Goal: Task Accomplishment & Management: Manage account settings

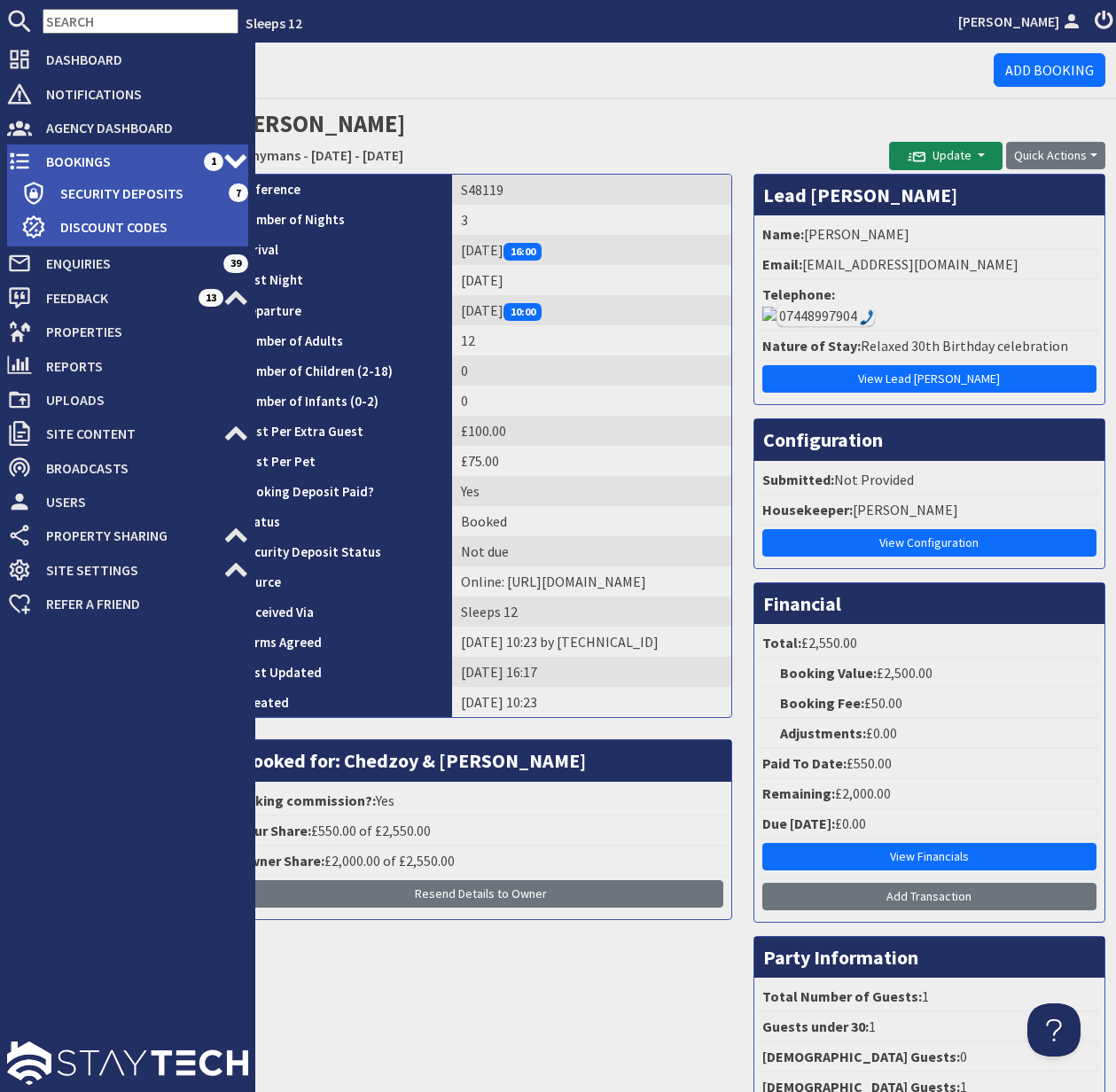
drag, startPoint x: 23, startPoint y: 155, endPoint x: 87, endPoint y: 156, distance: 64.0
click at [61, 155] on span "Bookings" at bounding box center [117, 161] width 172 height 28
click at [87, 156] on span "Bookings" at bounding box center [117, 161] width 172 height 28
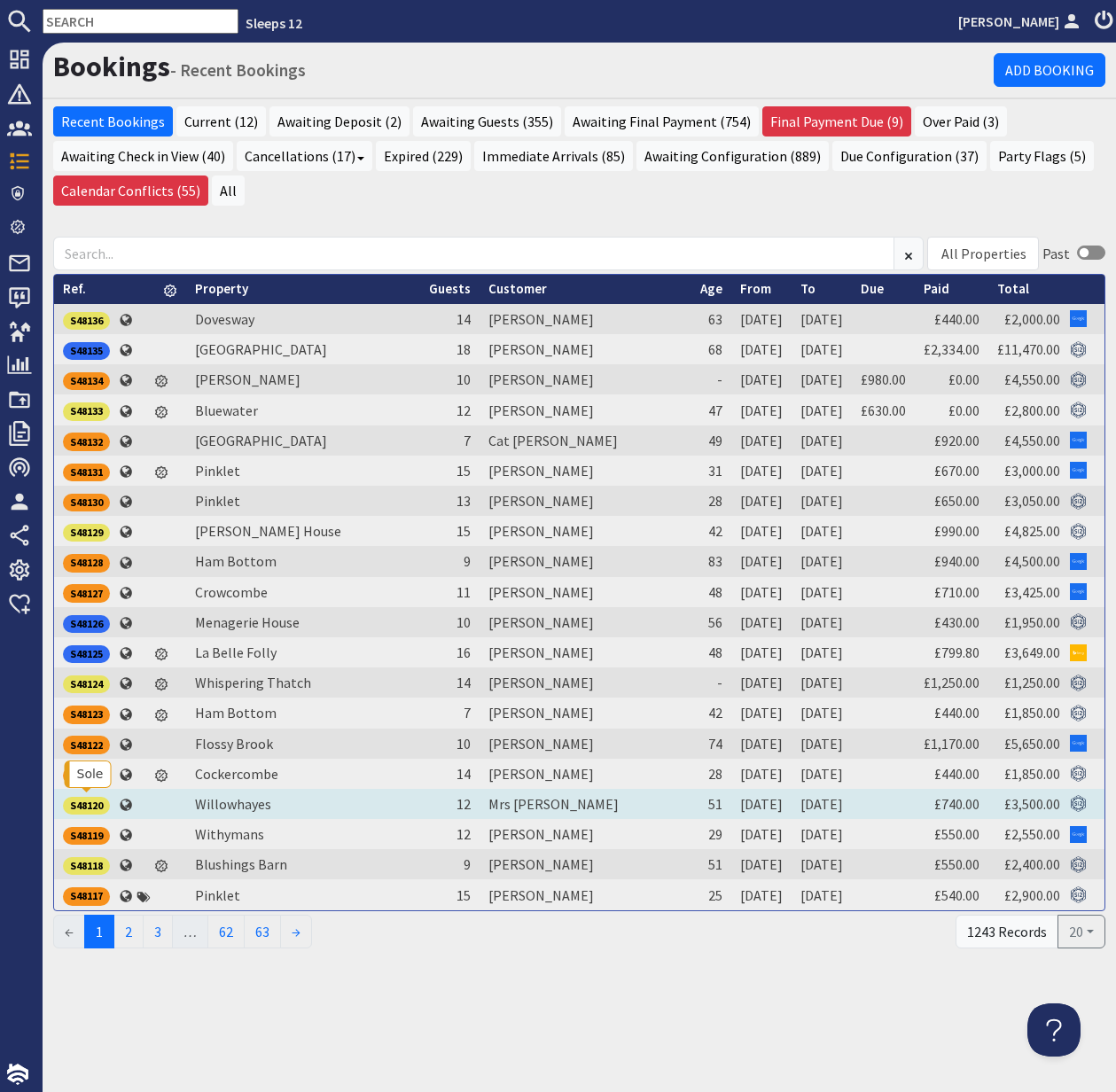
click at [84, 798] on div "S48120" at bounding box center [87, 805] width 47 height 18
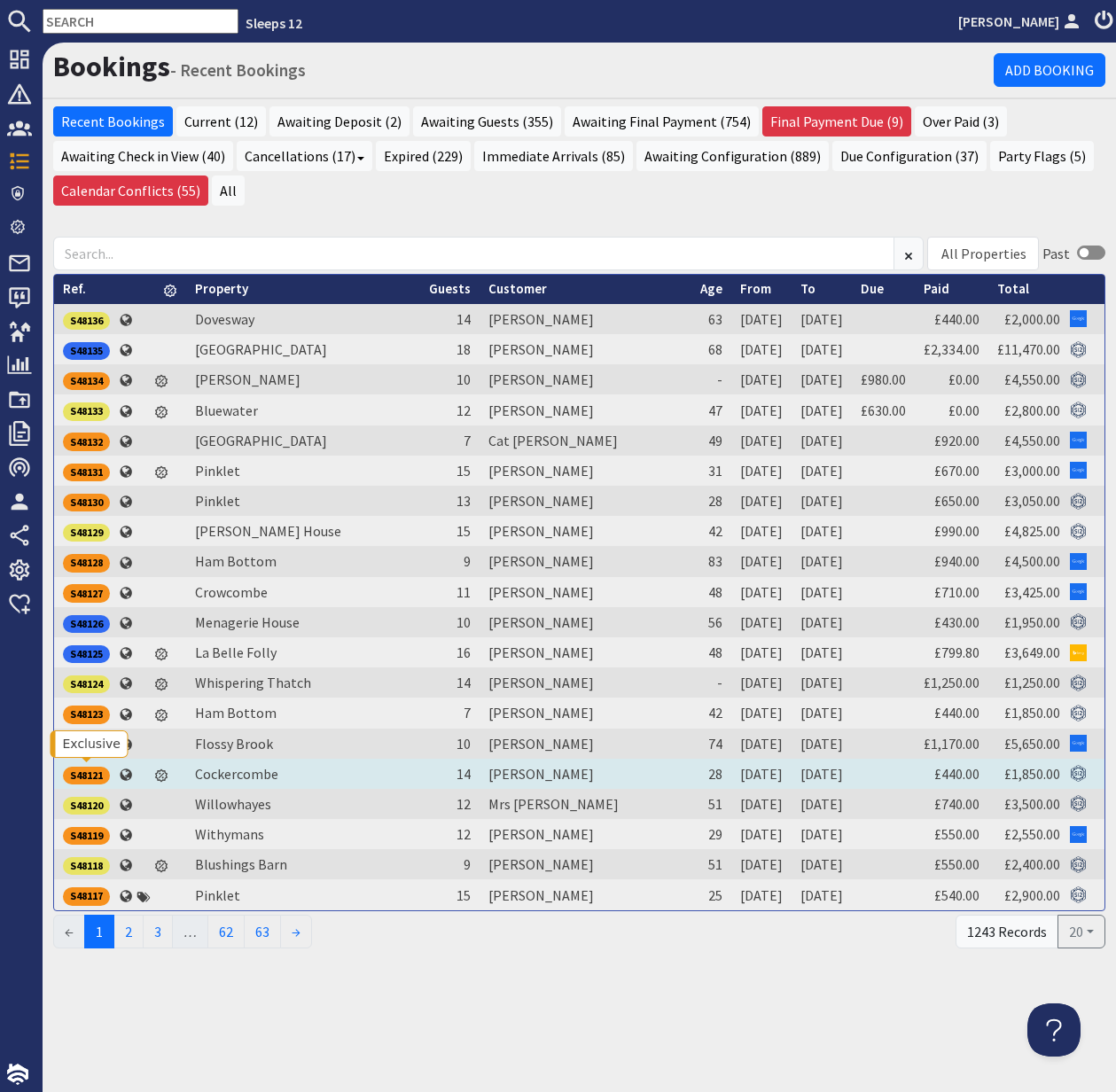
click at [88, 767] on div "S48121" at bounding box center [87, 775] width 47 height 18
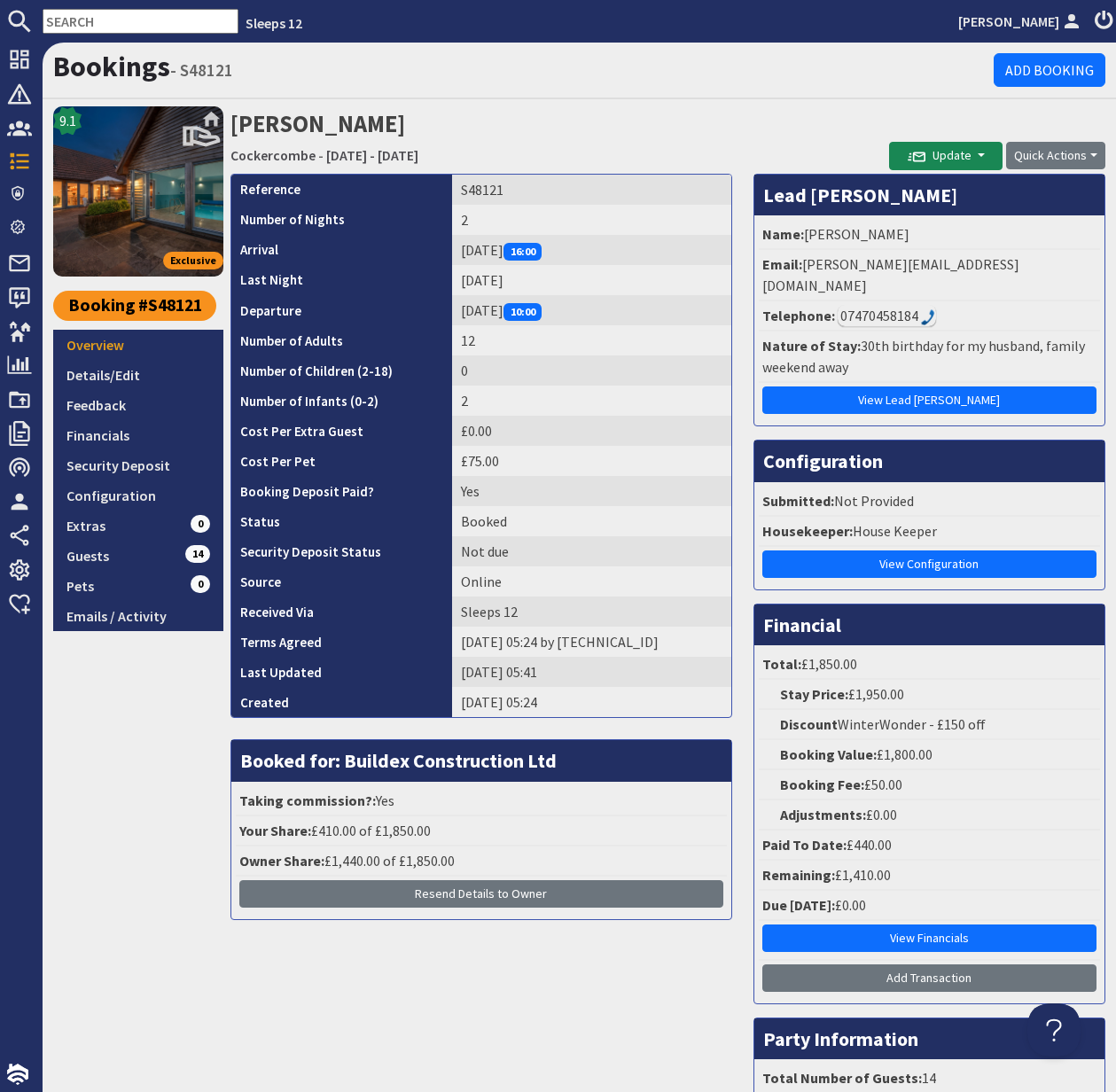
scroll to position [102, 0]
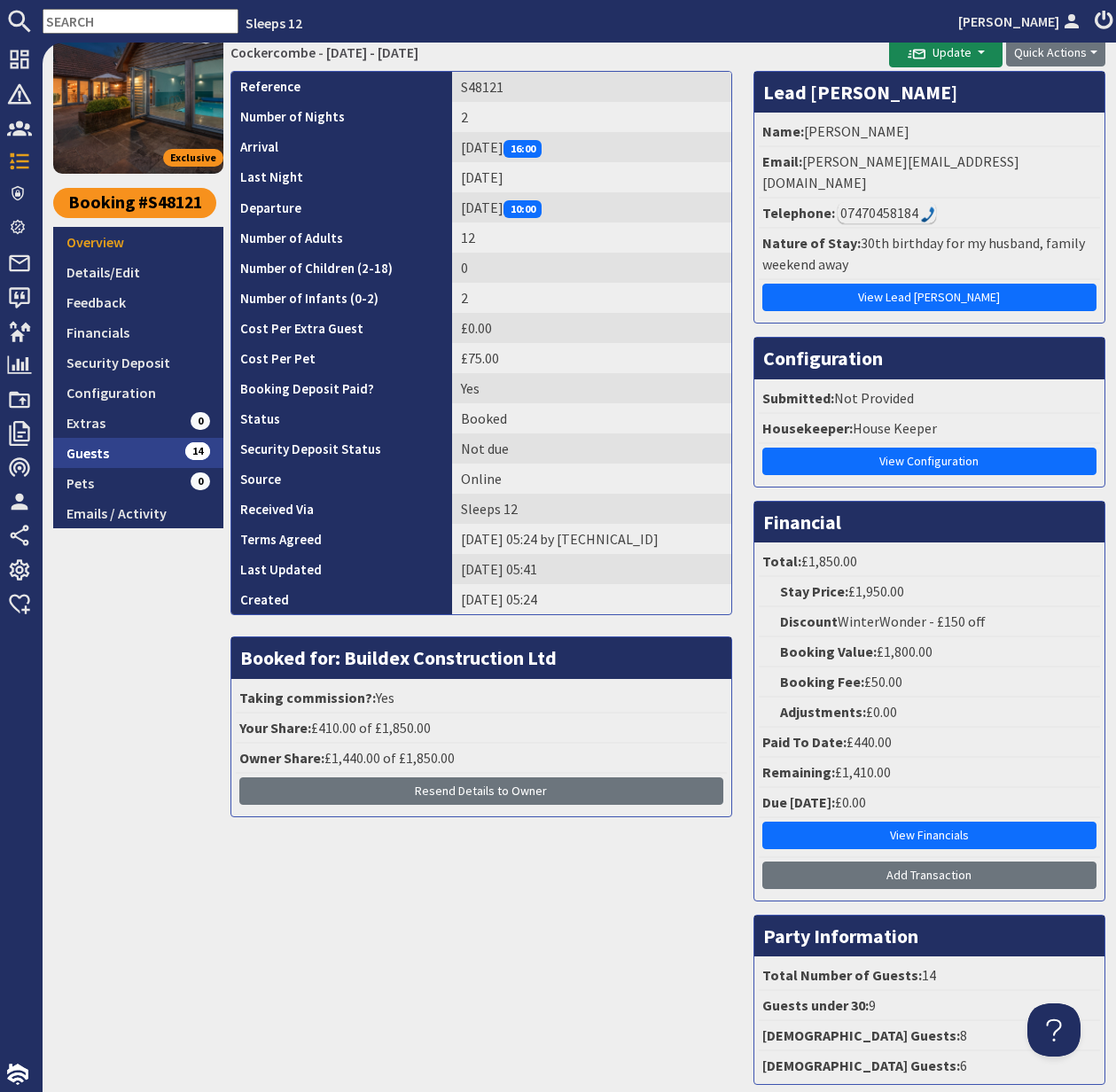
click at [85, 450] on link "Guests 14" at bounding box center [138, 452] width 170 height 30
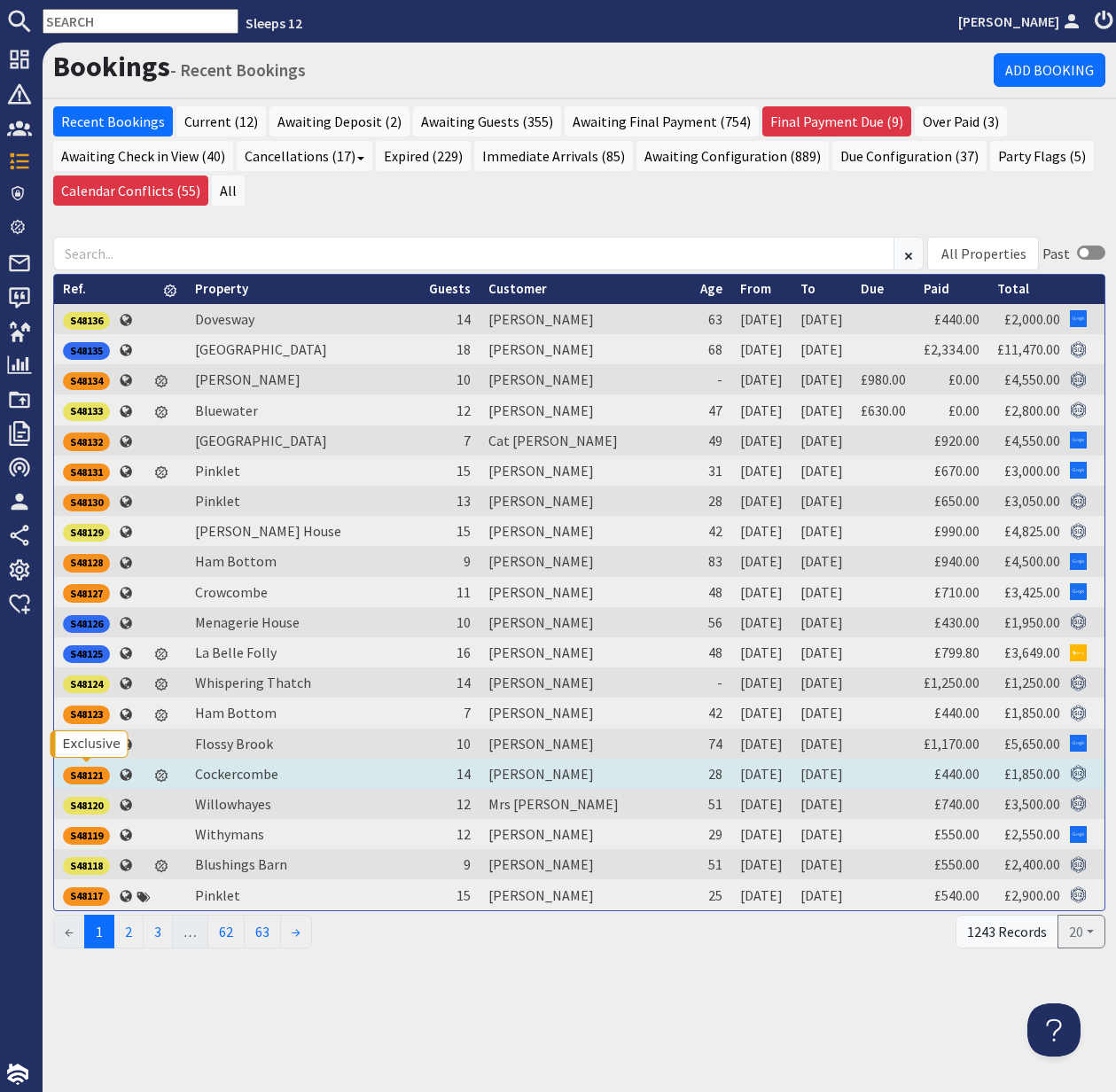
drag, startPoint x: 82, startPoint y: 774, endPoint x: 71, endPoint y: 771, distance: 11.4
click at [81, 774] on div "S48121" at bounding box center [87, 775] width 47 height 18
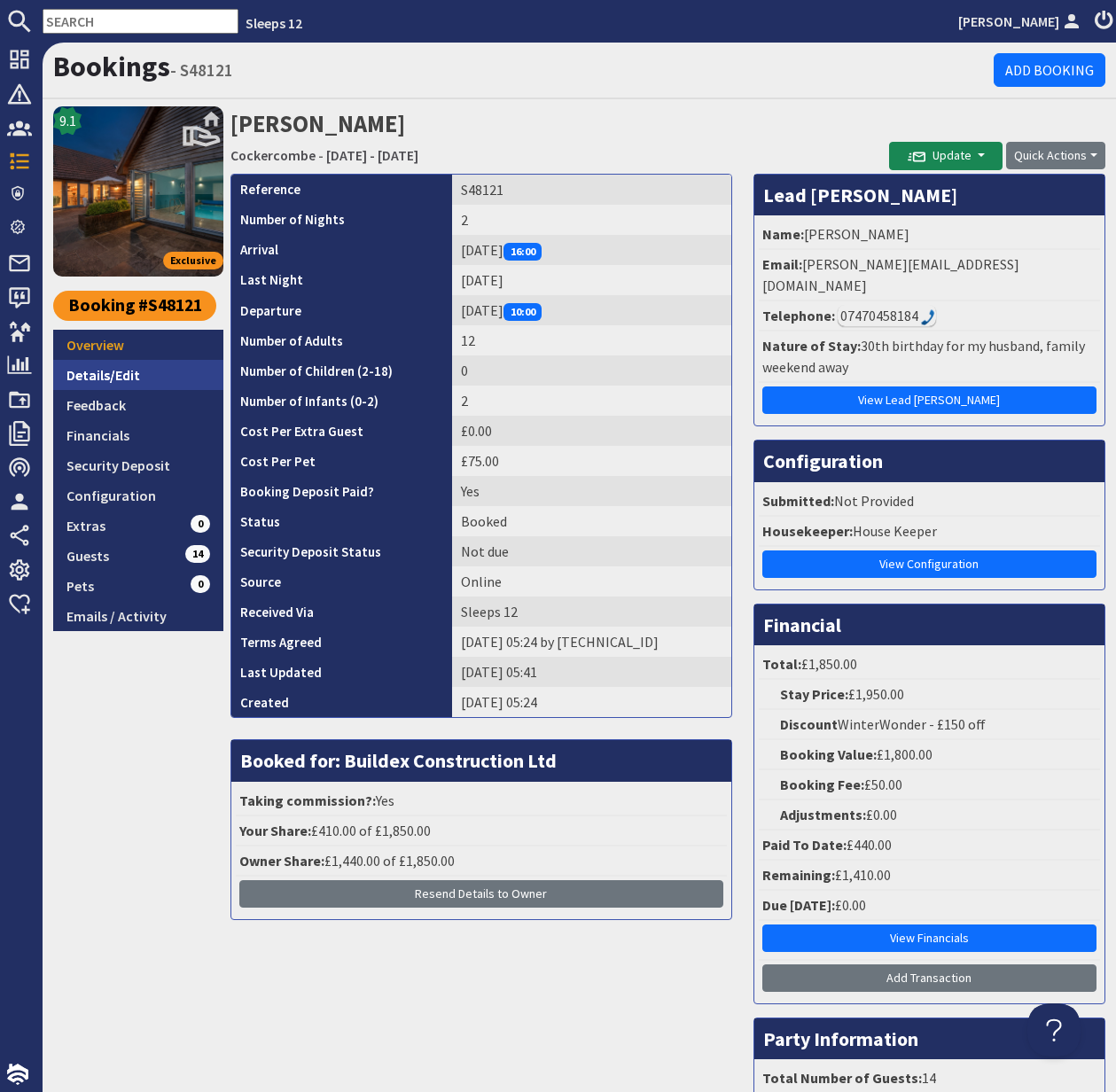
click at [97, 380] on link "Details/Edit" at bounding box center [138, 375] width 170 height 30
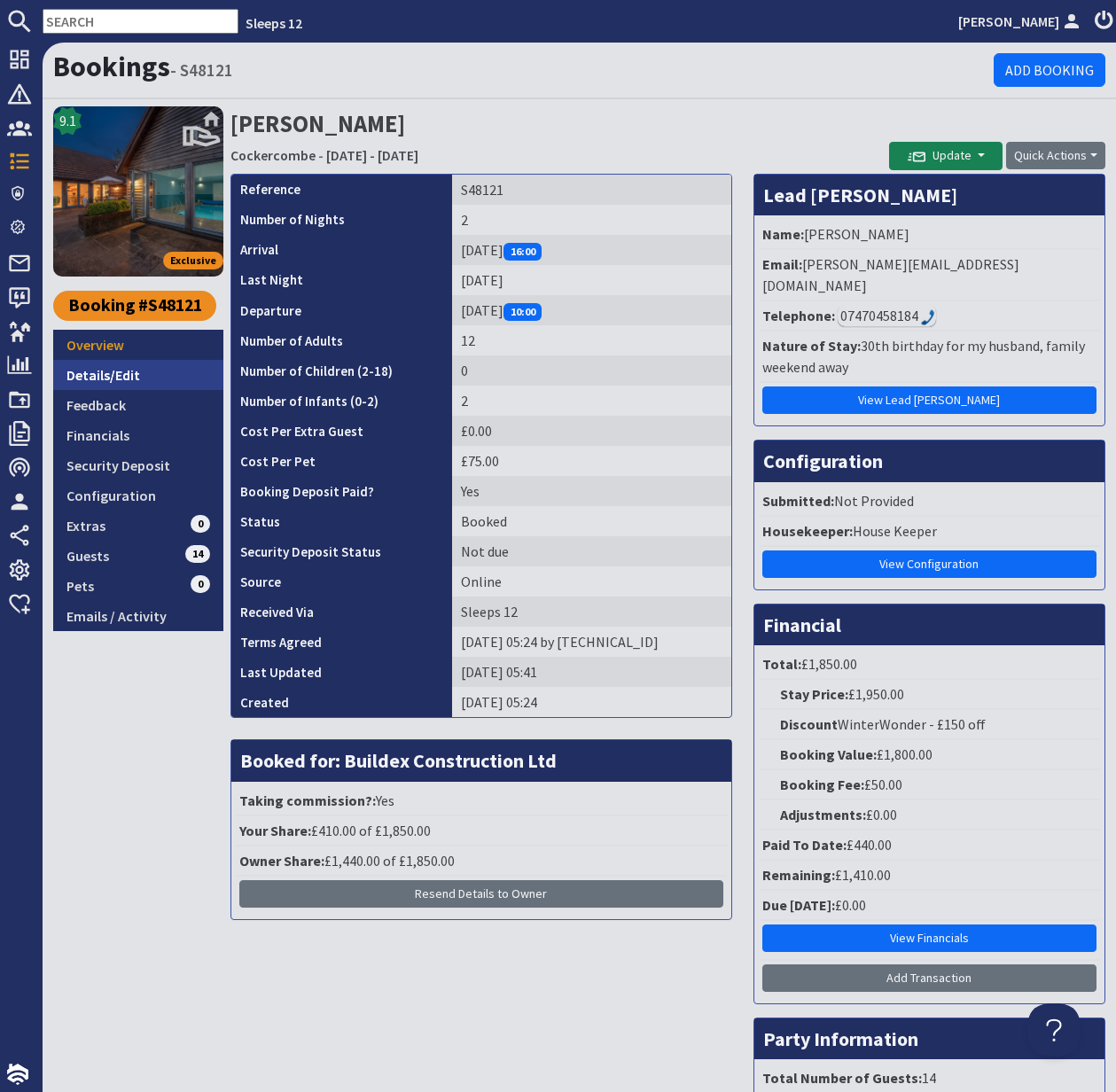
click at [97, 380] on link "Details/Edit" at bounding box center [138, 375] width 170 height 30
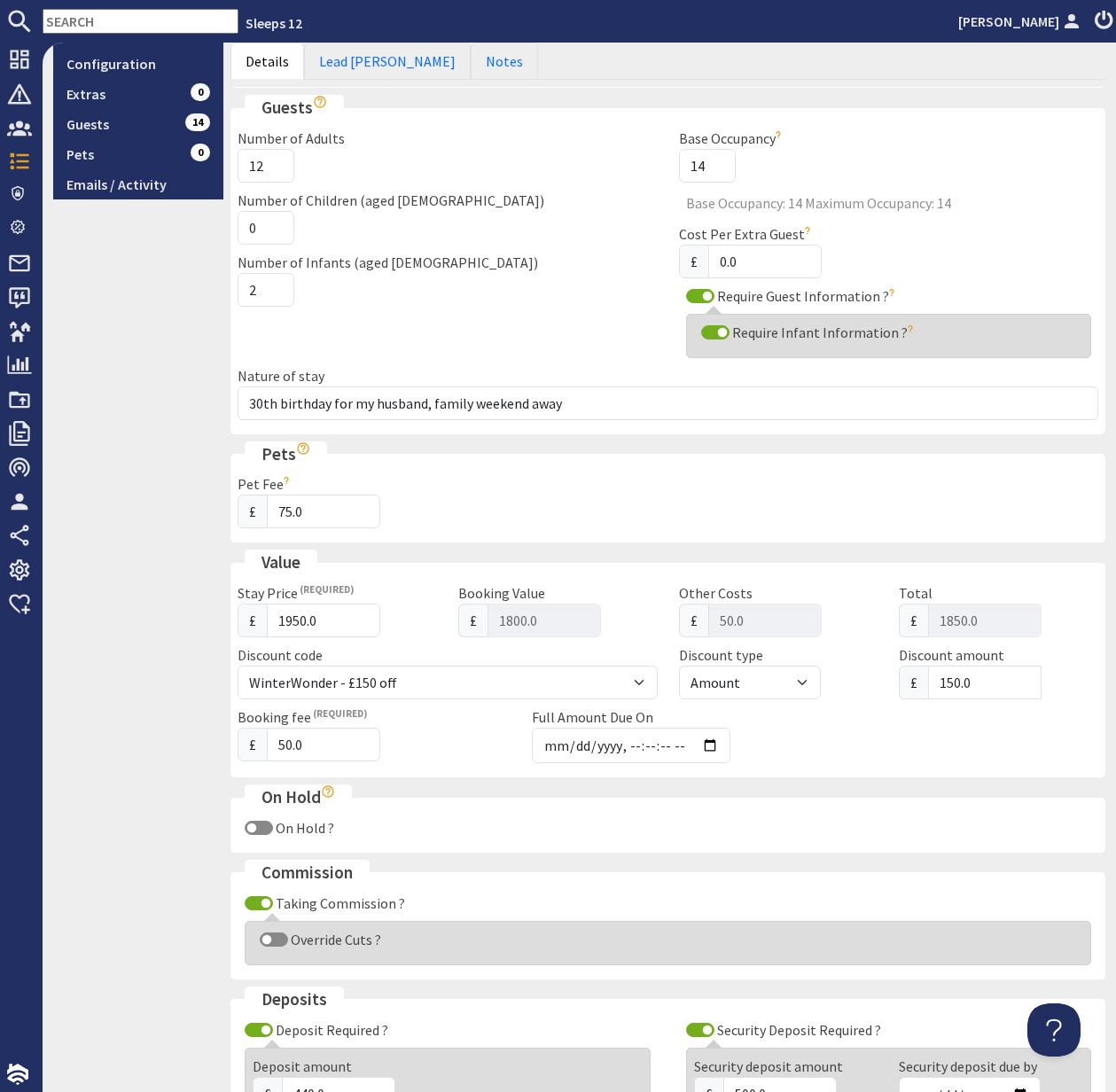
scroll to position [446, 0]
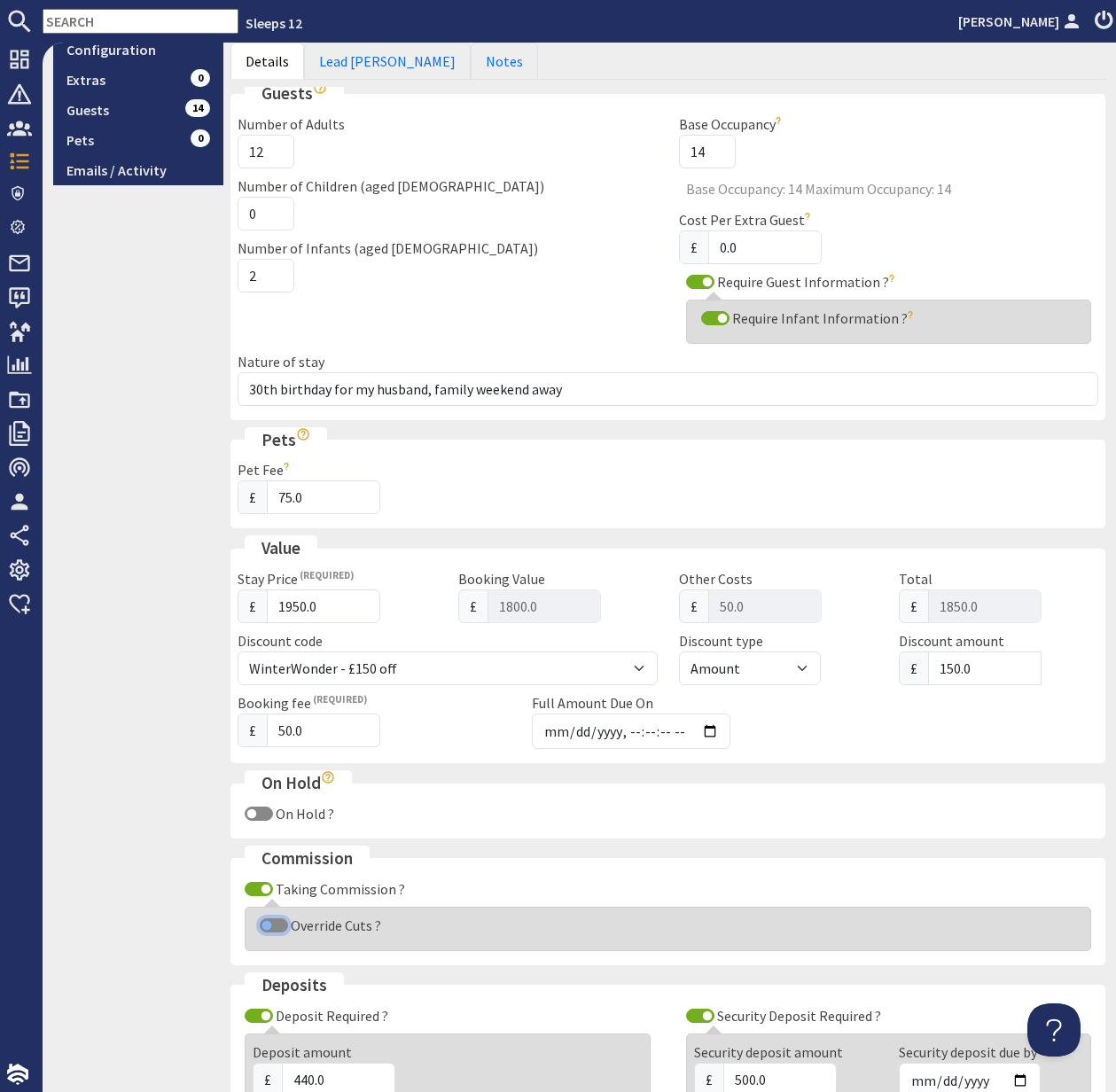
click at [266, 922] on input "Override Cuts ?" at bounding box center [274, 925] width 28 height 14
checkbox input "true"
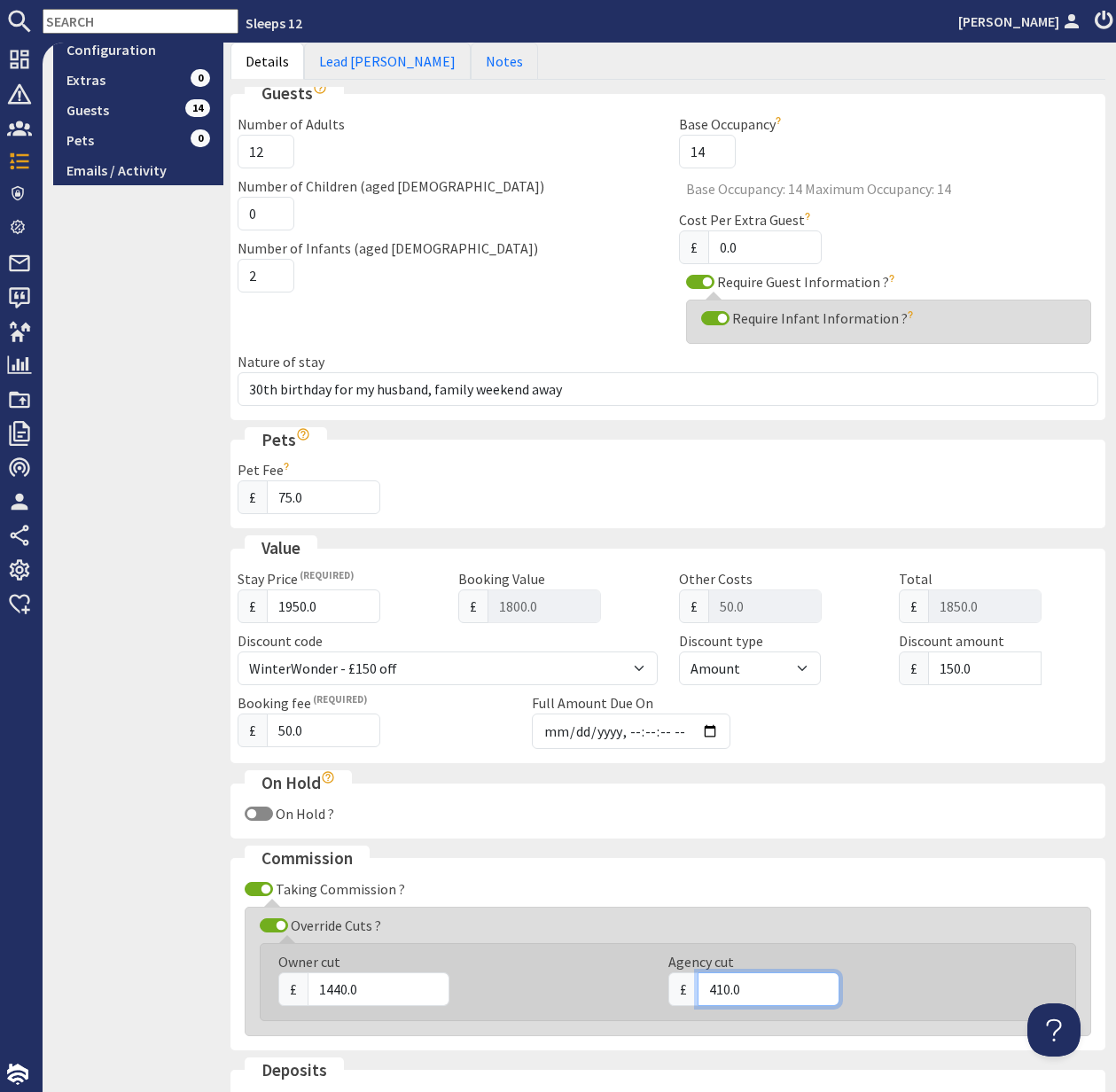
click at [686, 993] on div "£ 410.0" at bounding box center [853, 990] width 369 height 34
type input "290"
drag, startPoint x: 375, startPoint y: 991, endPoint x: 317, endPoint y: 991, distance: 58.0
click at [317, 991] on input "1440.0" at bounding box center [378, 990] width 141 height 34
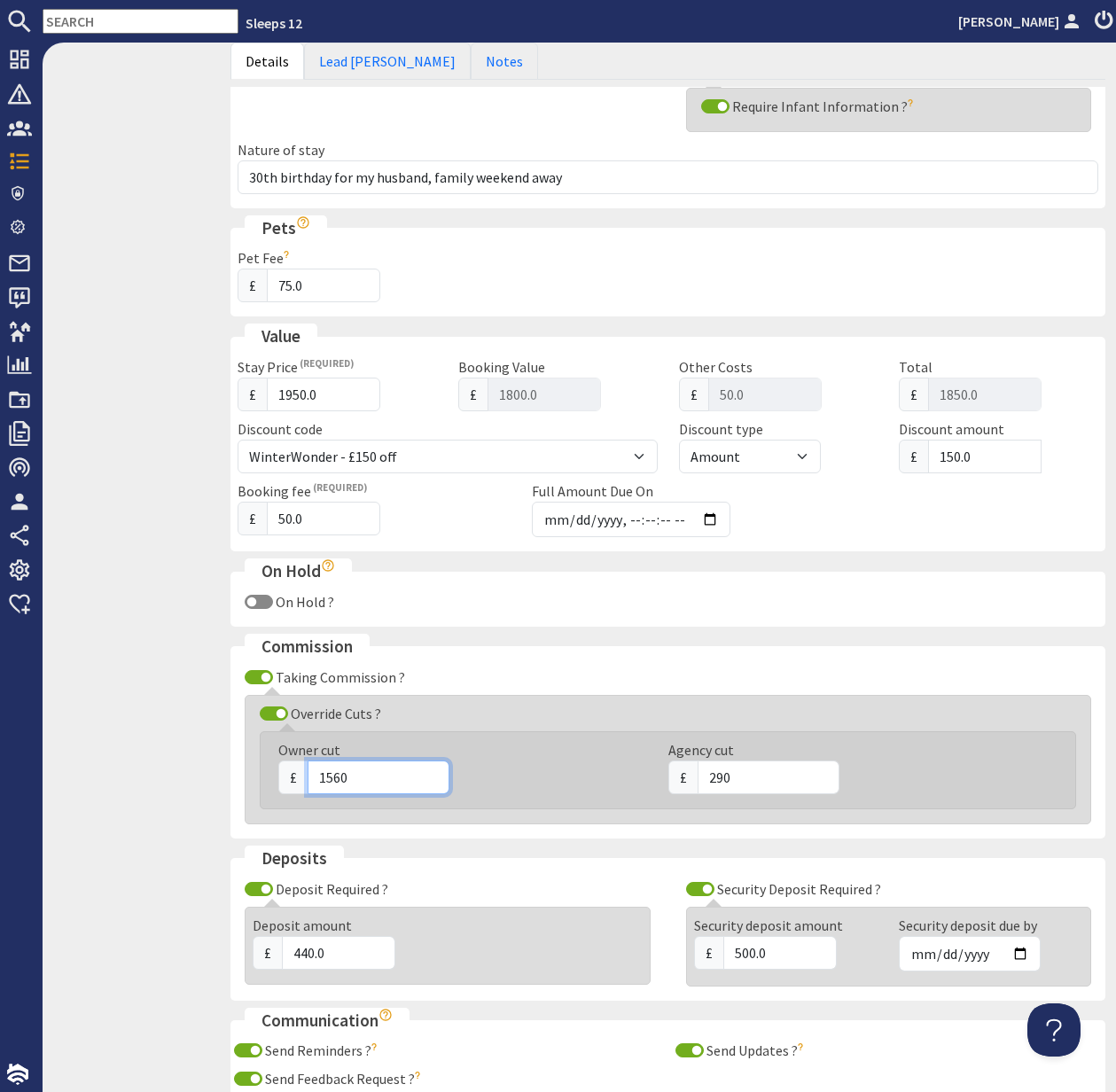
scroll to position [870, 0]
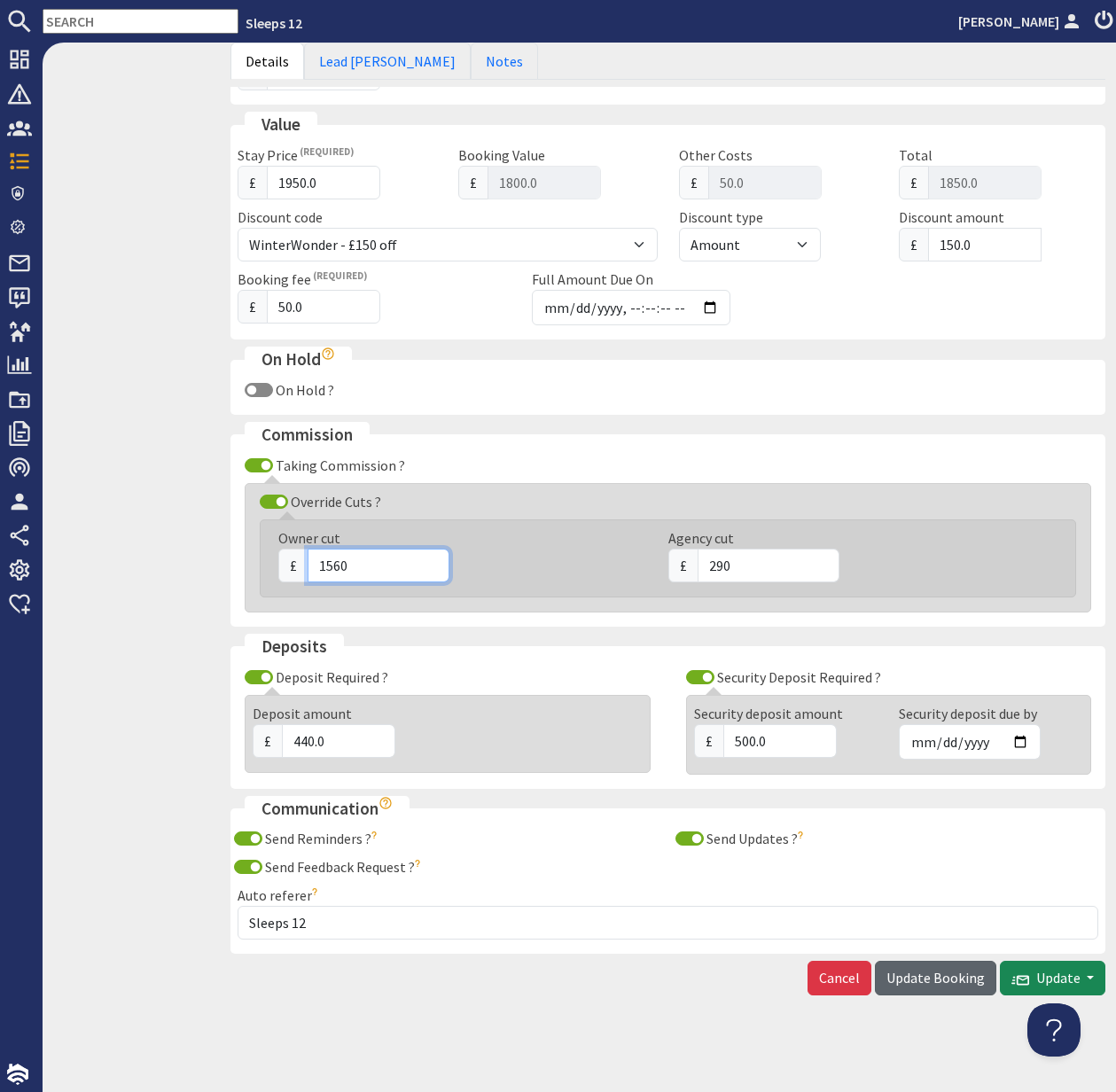
type input "1560"
click at [927, 976] on span "Update Booking" at bounding box center [935, 977] width 99 height 18
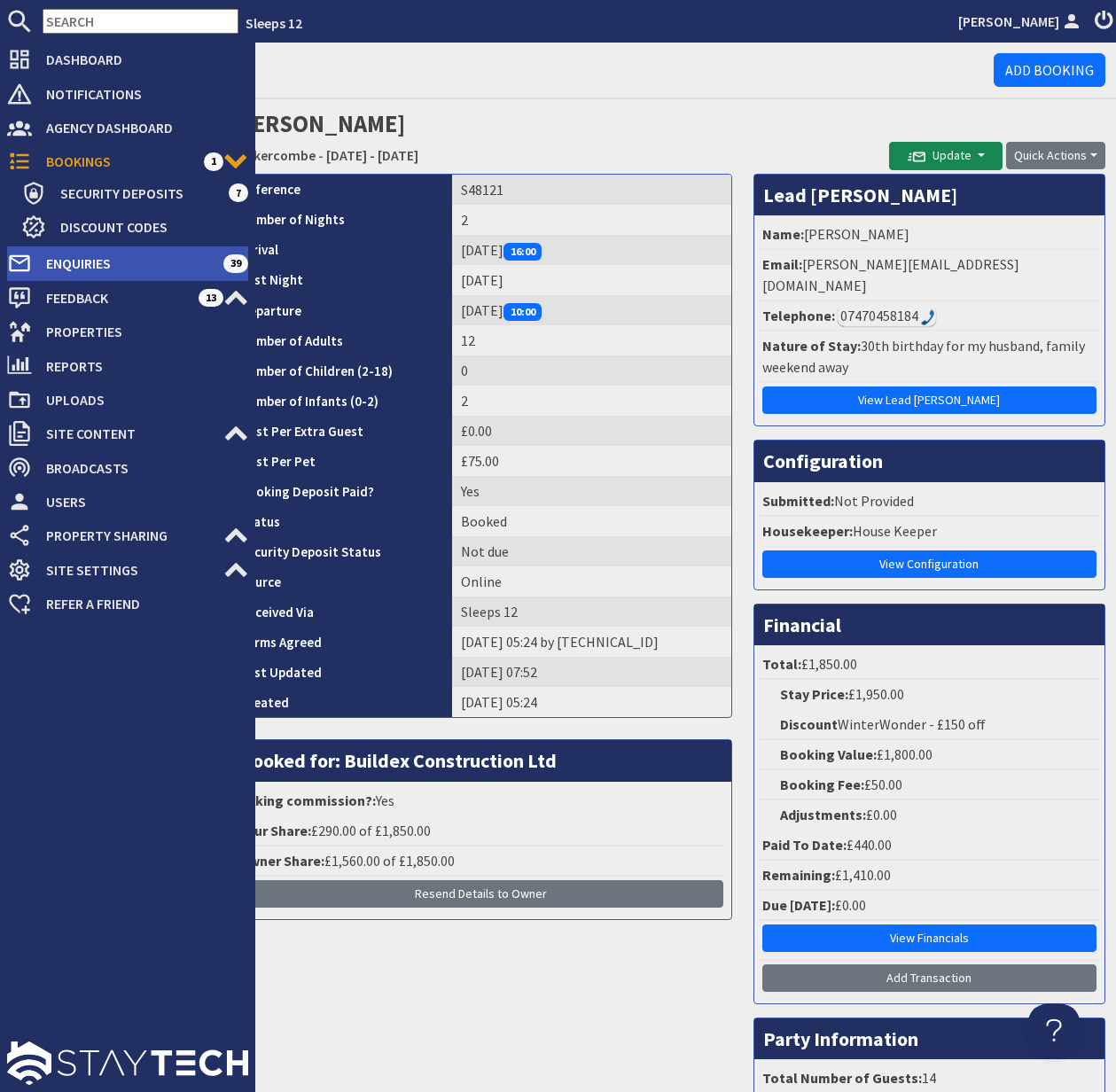
click at [87, 265] on span "Enquiries" at bounding box center [128, 263] width 192 height 28
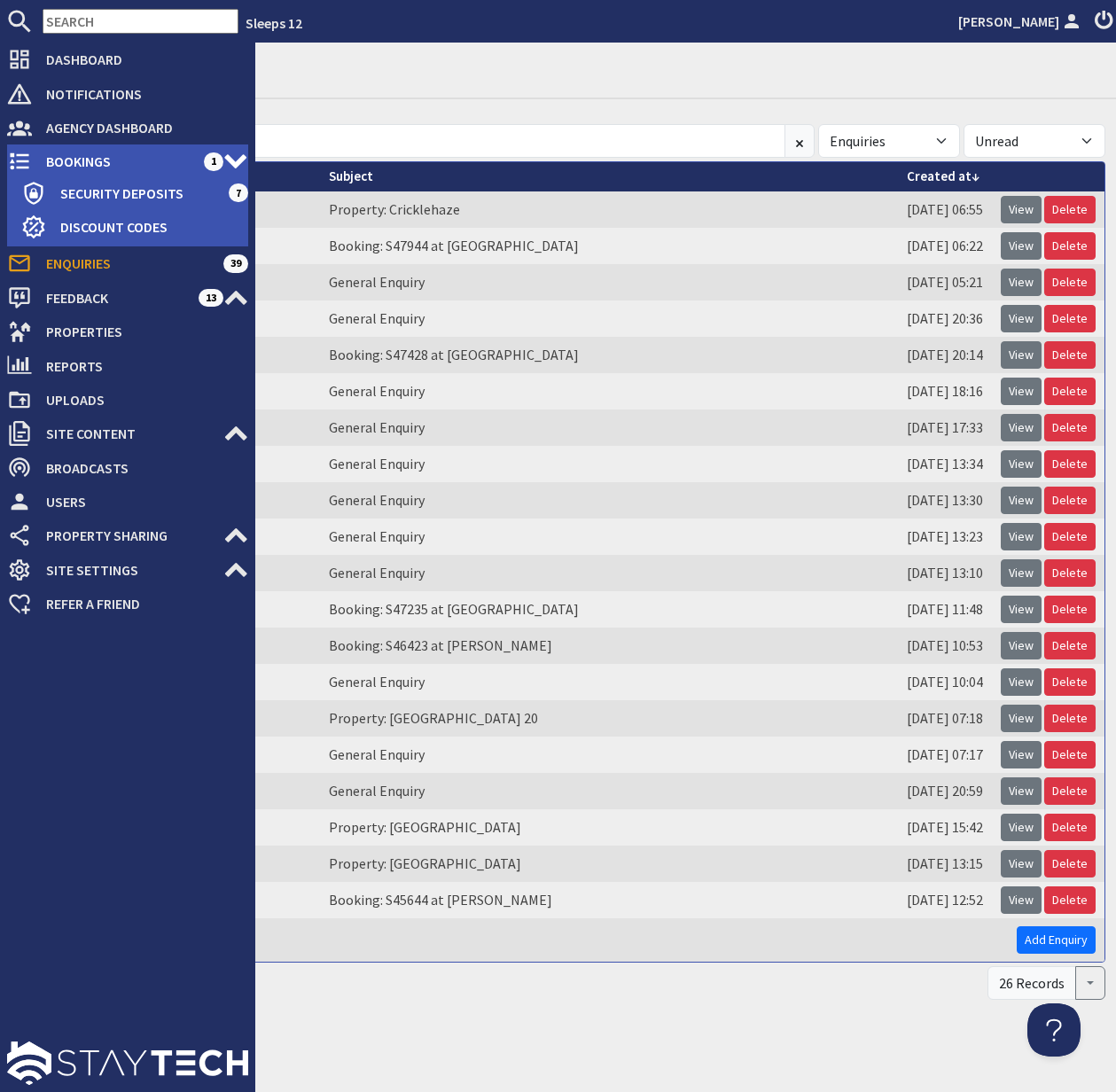
click at [84, 159] on span "Bookings" at bounding box center [117, 161] width 172 height 28
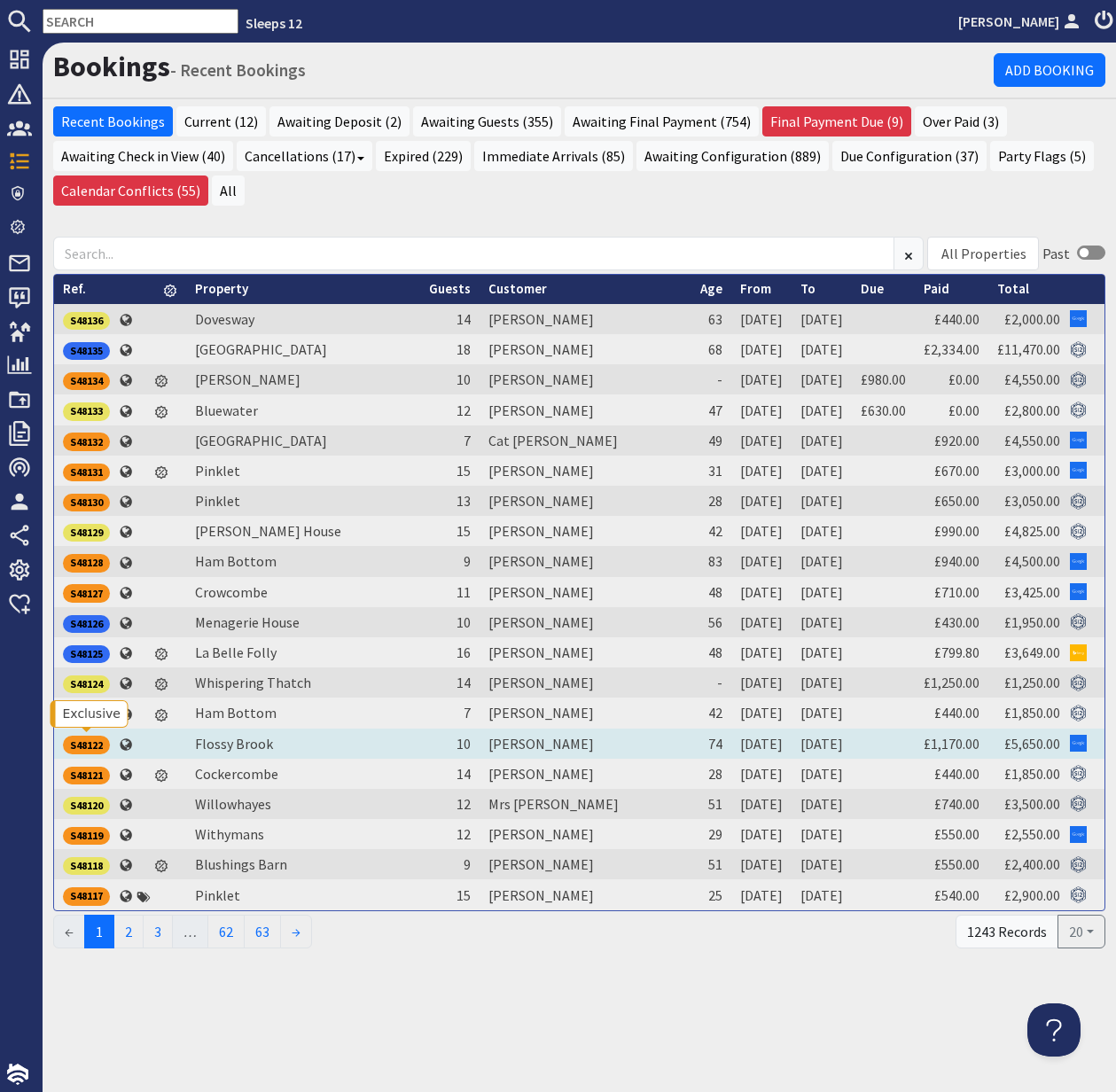
click at [91, 740] on div "S48122" at bounding box center [87, 744] width 47 height 18
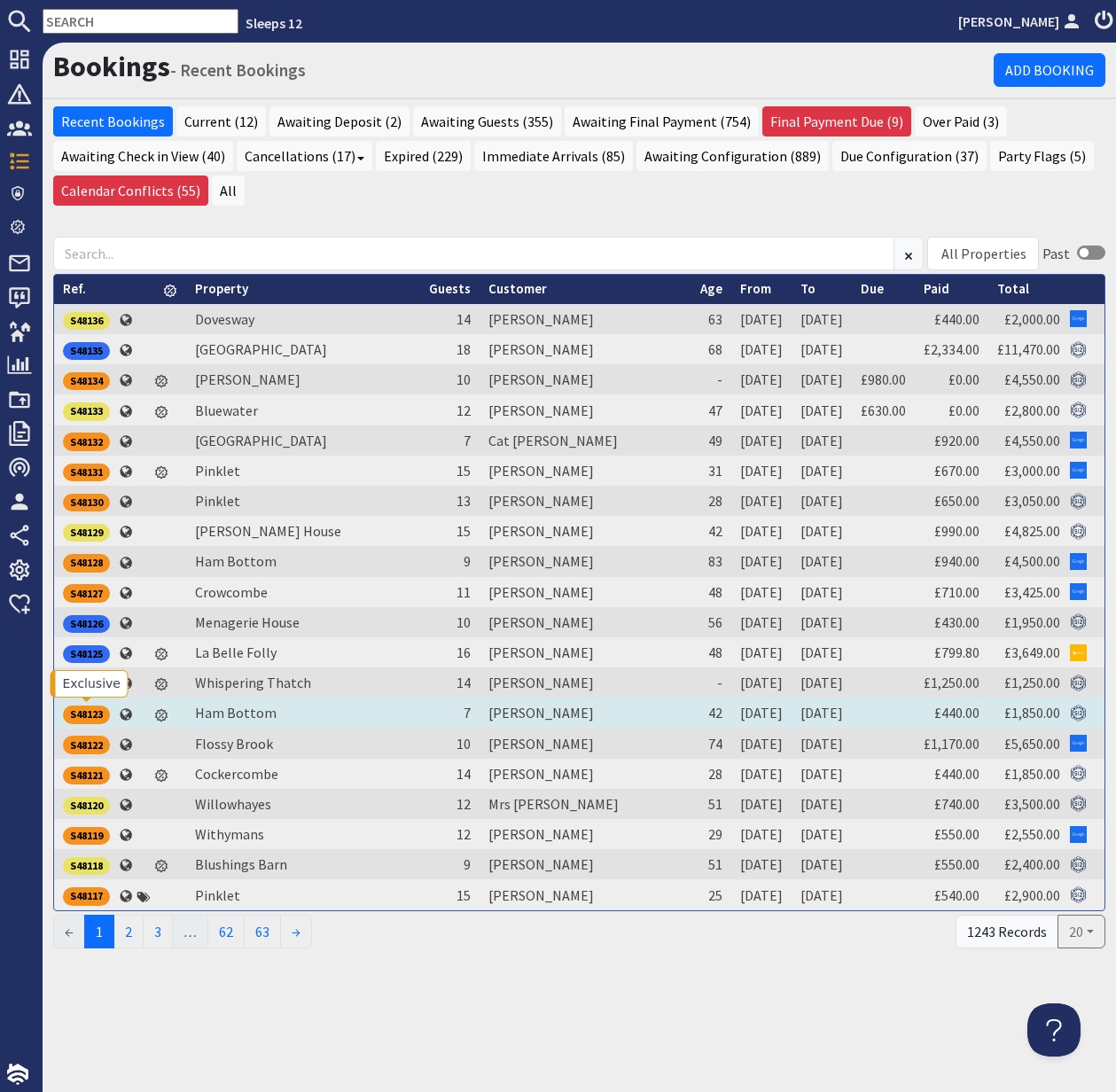
click at [87, 708] on div "S48123" at bounding box center [87, 714] width 47 height 18
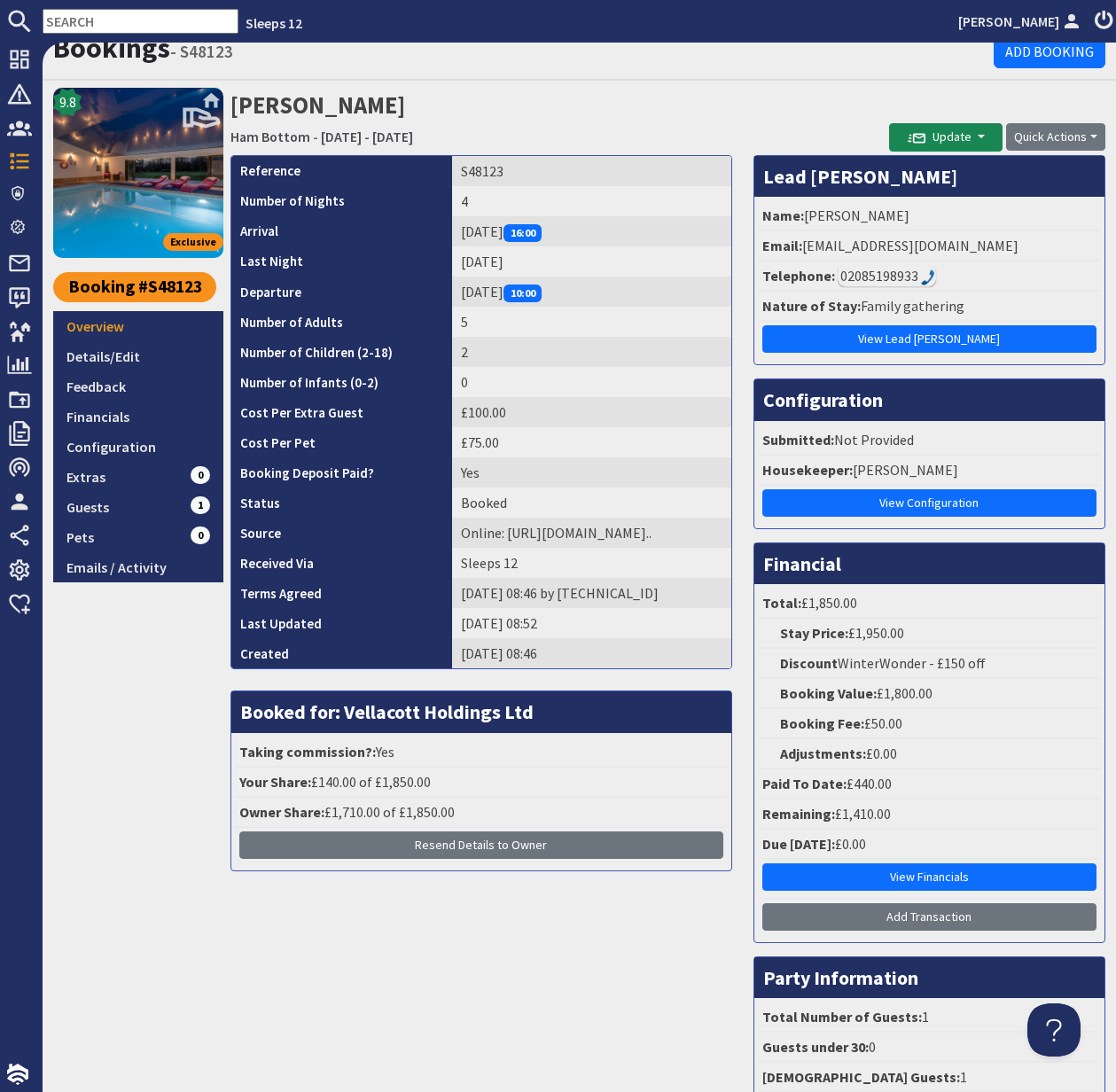
scroll to position [20, 0]
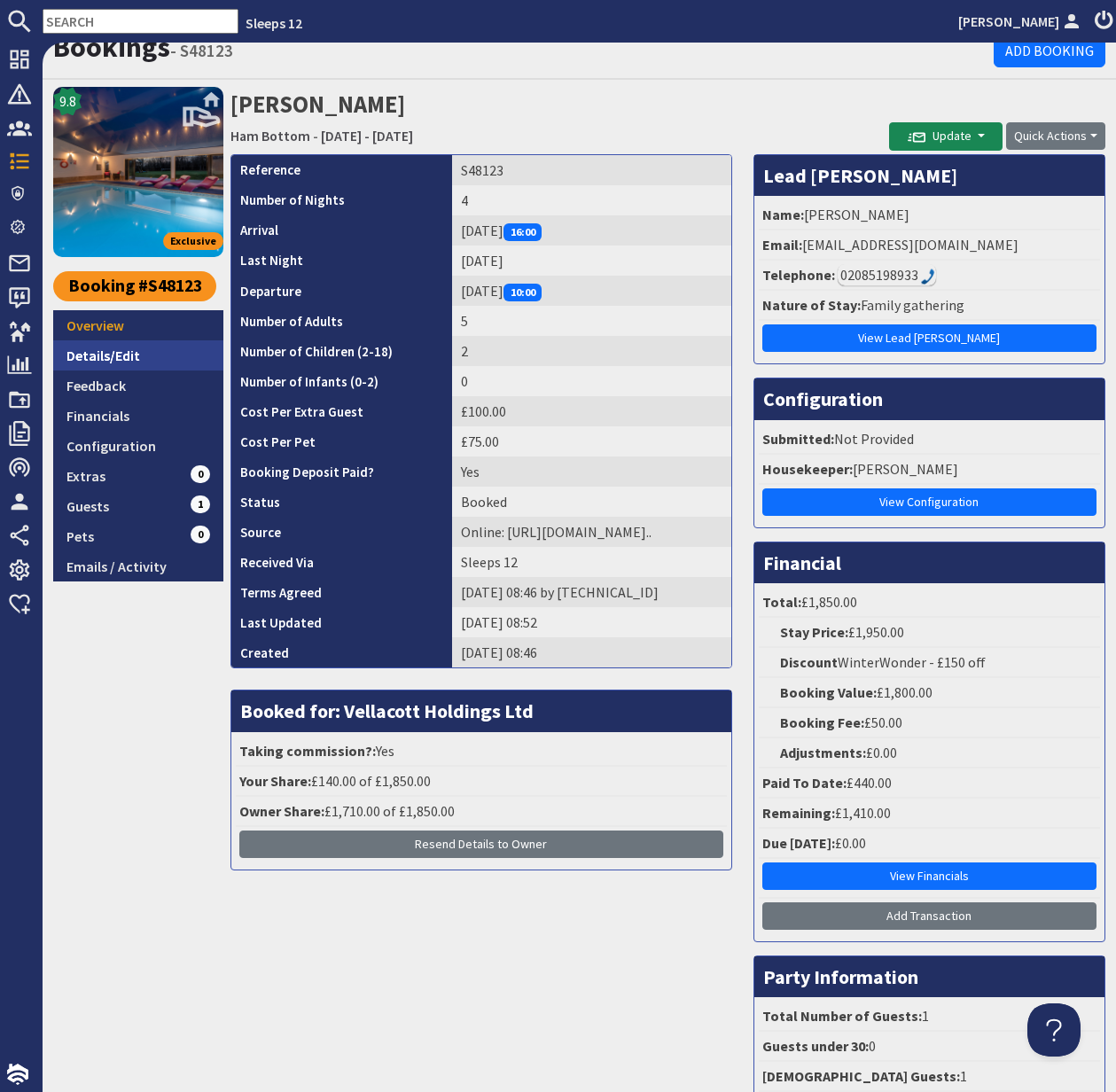
click at [104, 355] on link "Details/Edit" at bounding box center [138, 356] width 170 height 30
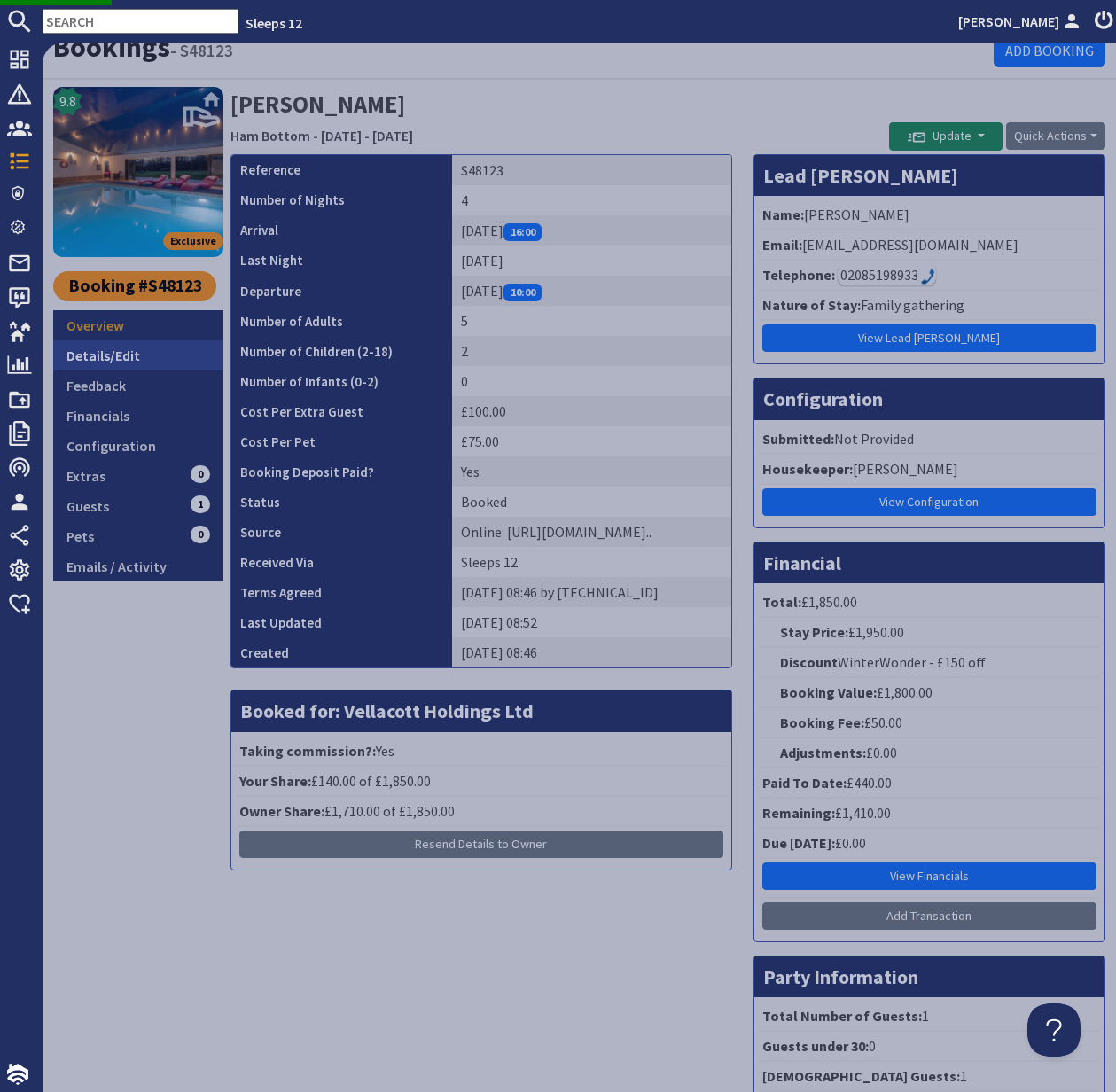
click at [102, 354] on link "Details/Edit" at bounding box center [138, 356] width 170 height 30
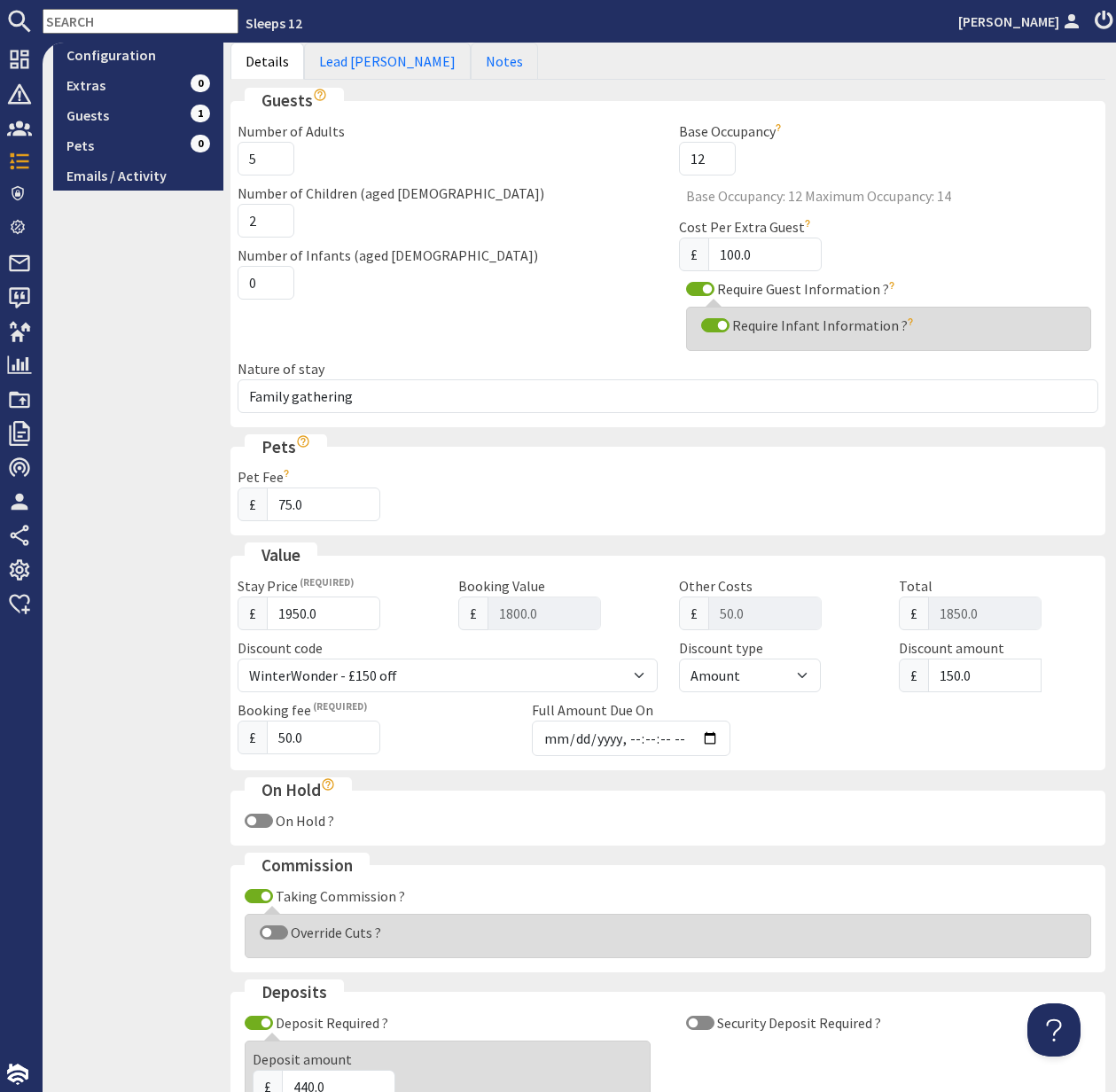
scroll to position [411, 0]
click at [267, 932] on input "Override Cuts ?" at bounding box center [274, 931] width 28 height 14
checkbox input "true"
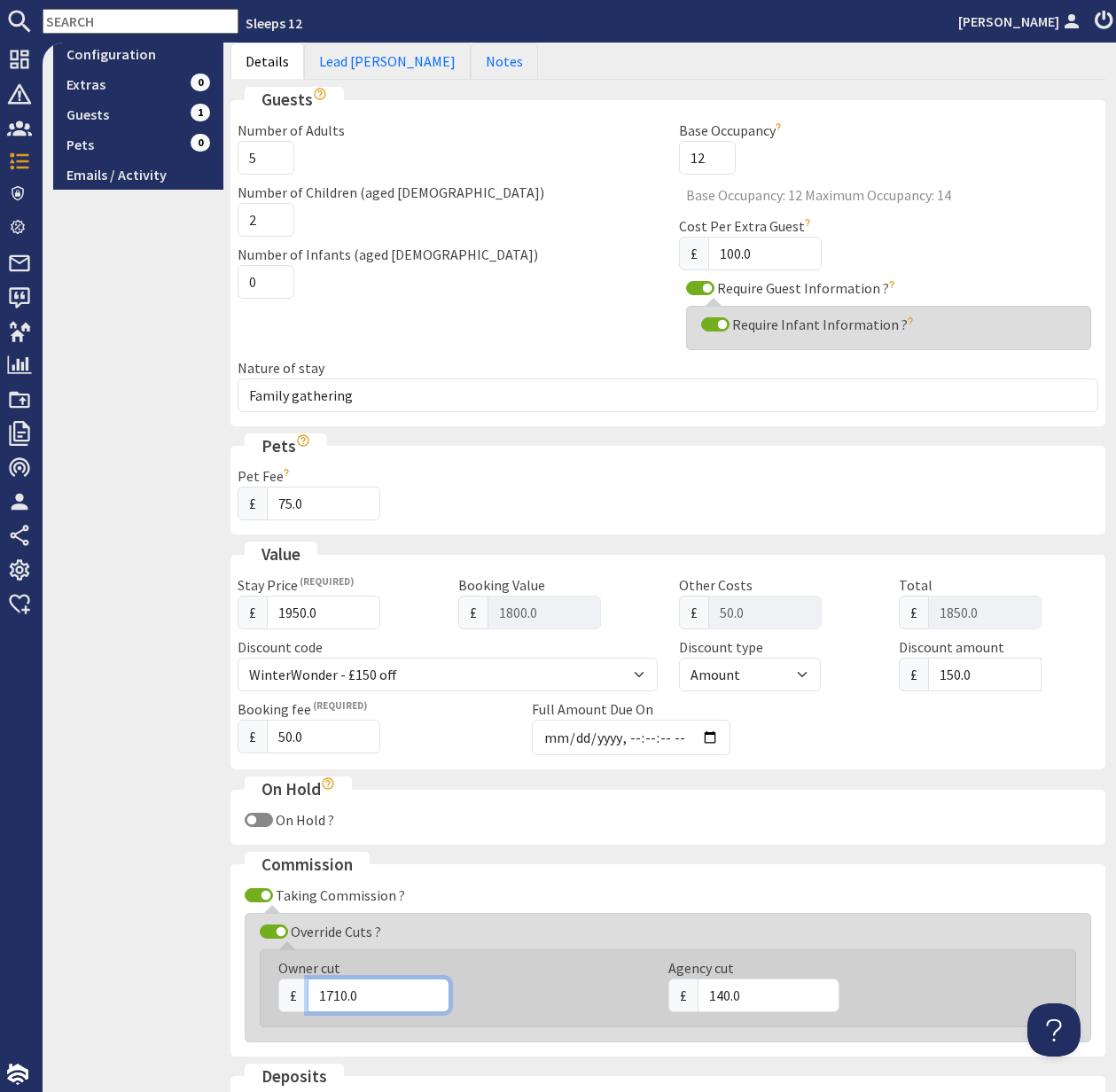
drag, startPoint x: 381, startPoint y: 996, endPoint x: 304, endPoint y: 993, distance: 77.1
click at [304, 993] on div "£ 1710.0" at bounding box center [463, 995] width 369 height 34
type input "1560"
drag, startPoint x: 770, startPoint y: 997, endPoint x: 691, endPoint y: 996, distance: 79.0
click at [691, 996] on div "£ 140.0" at bounding box center [853, 995] width 369 height 34
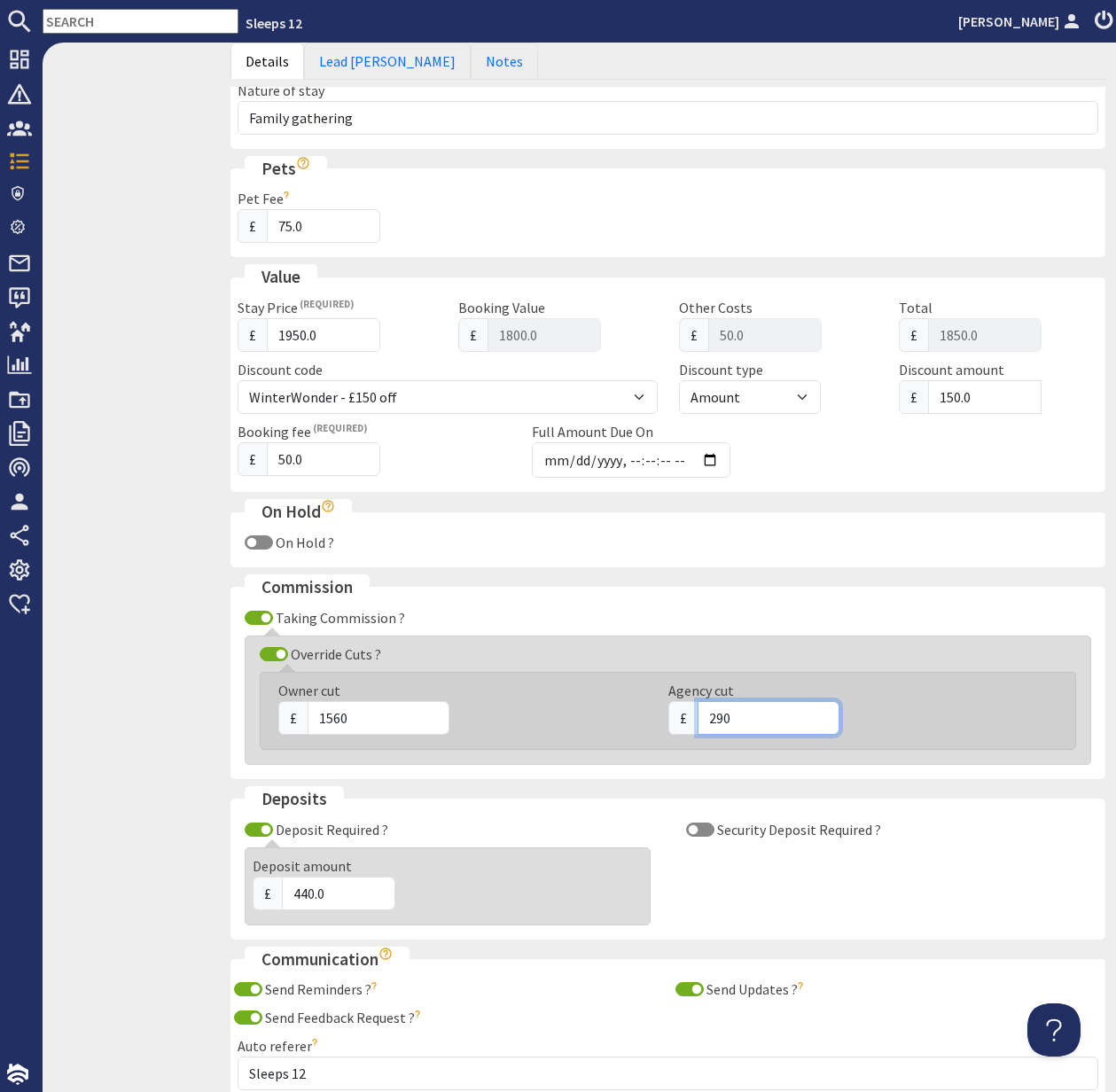
scroll to position [840, 0]
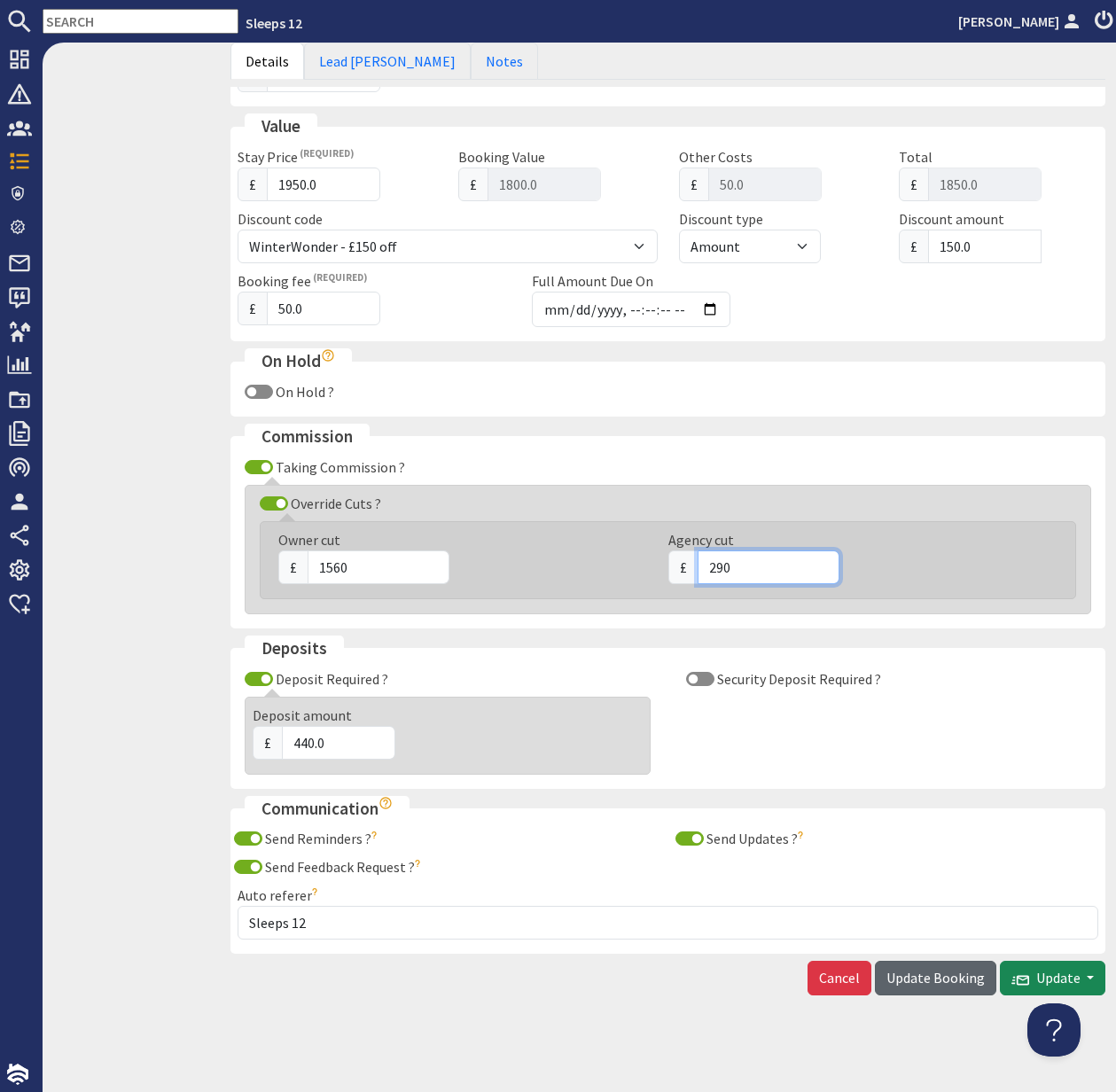
type input "290"
click at [934, 977] on span "Update Booking" at bounding box center [935, 977] width 99 height 18
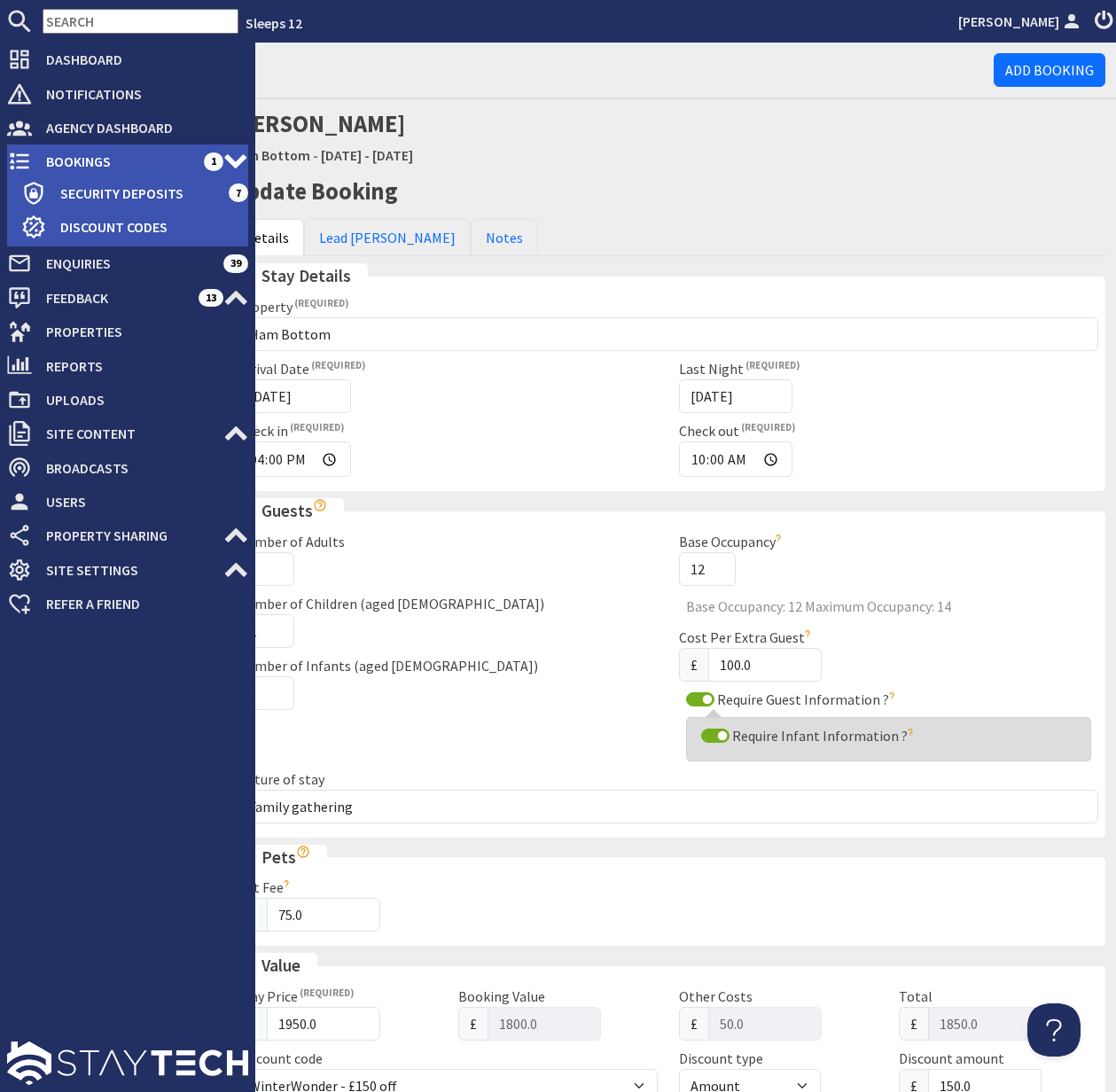
click at [107, 161] on span "Bookings" at bounding box center [117, 161] width 172 height 28
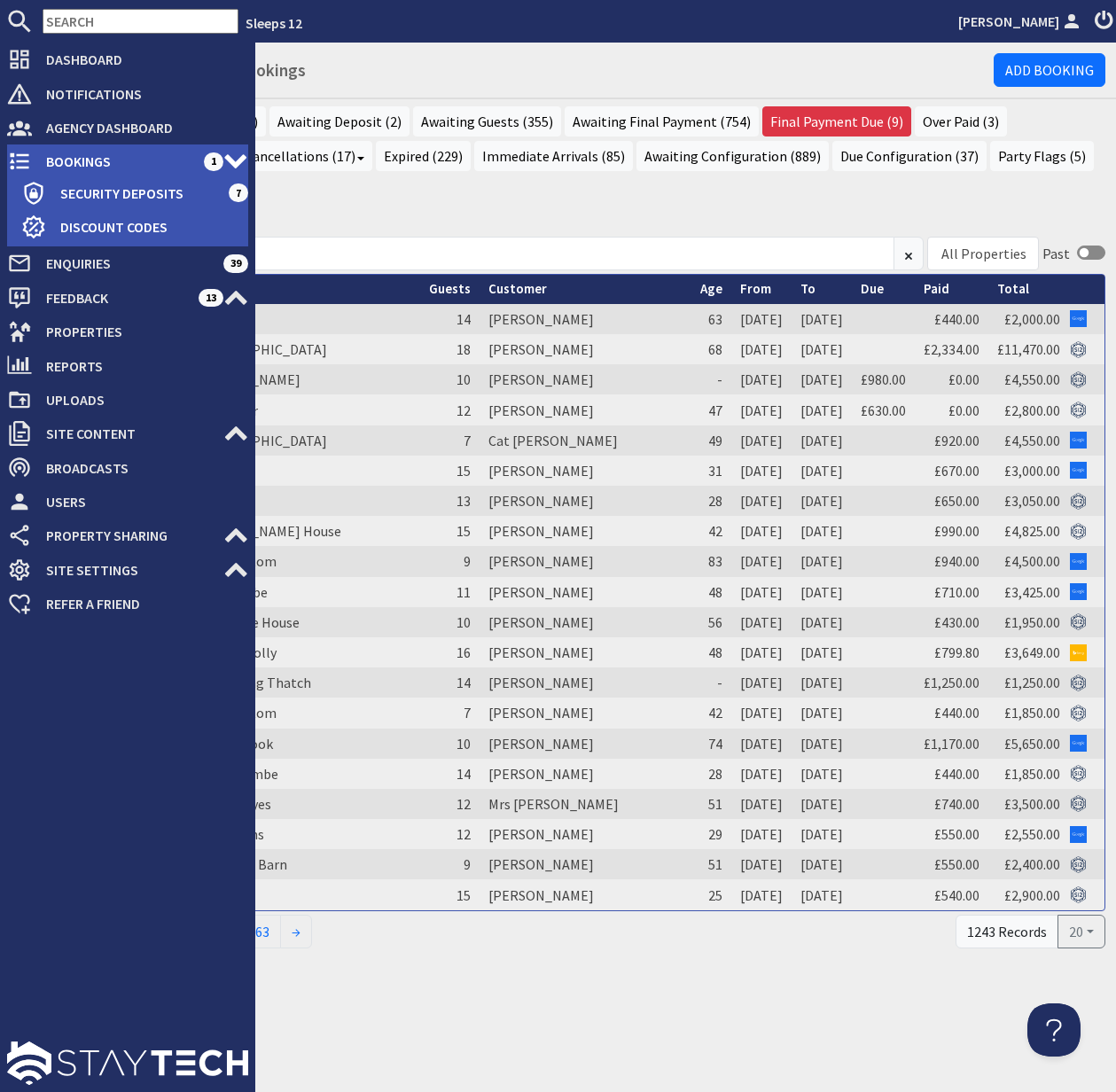
click at [98, 155] on span "Bookings" at bounding box center [117, 161] width 172 height 28
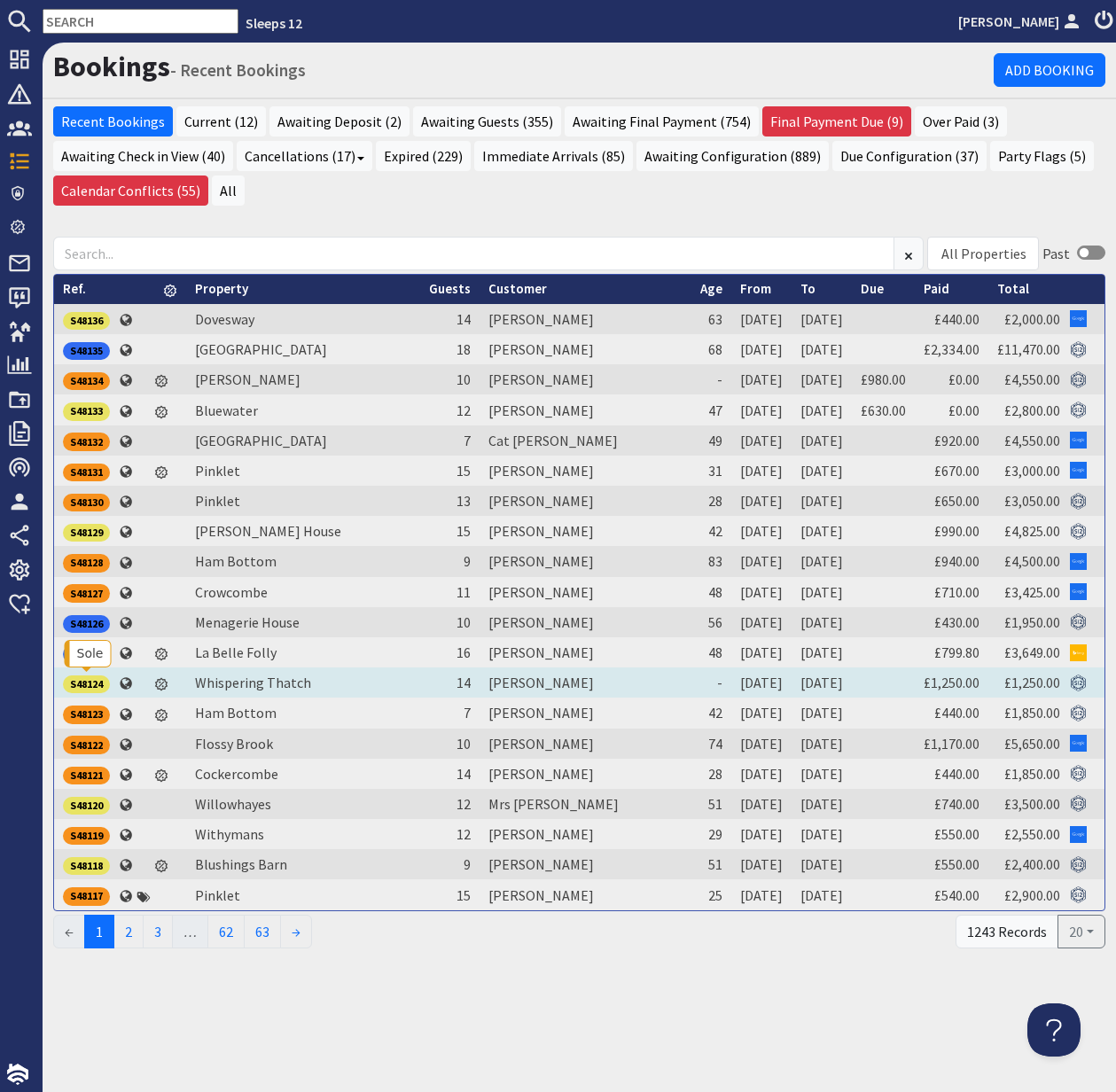
click at [90, 678] on div "S48124" at bounding box center [87, 684] width 47 height 18
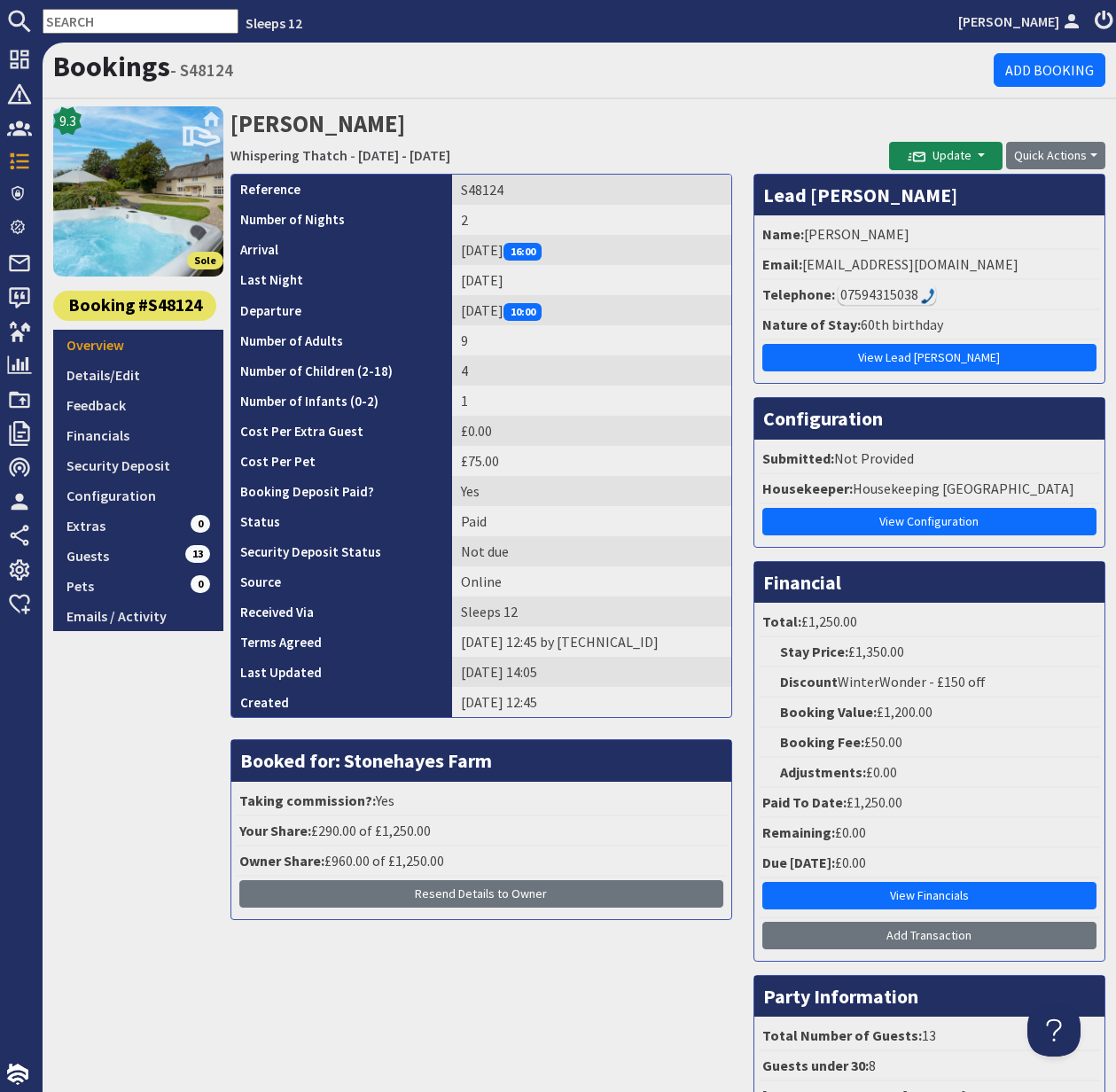
click at [895, 291] on div "07594315038" at bounding box center [887, 294] width 99 height 21
click at [869, 291] on div "07594315038" at bounding box center [887, 294] width 99 height 21
click at [853, 292] on div "07594315038" at bounding box center [887, 294] width 99 height 21
click at [900, 293] on div "07594315038" at bounding box center [887, 294] width 99 height 21
click at [925, 292] on img at bounding box center [928, 296] width 14 height 16
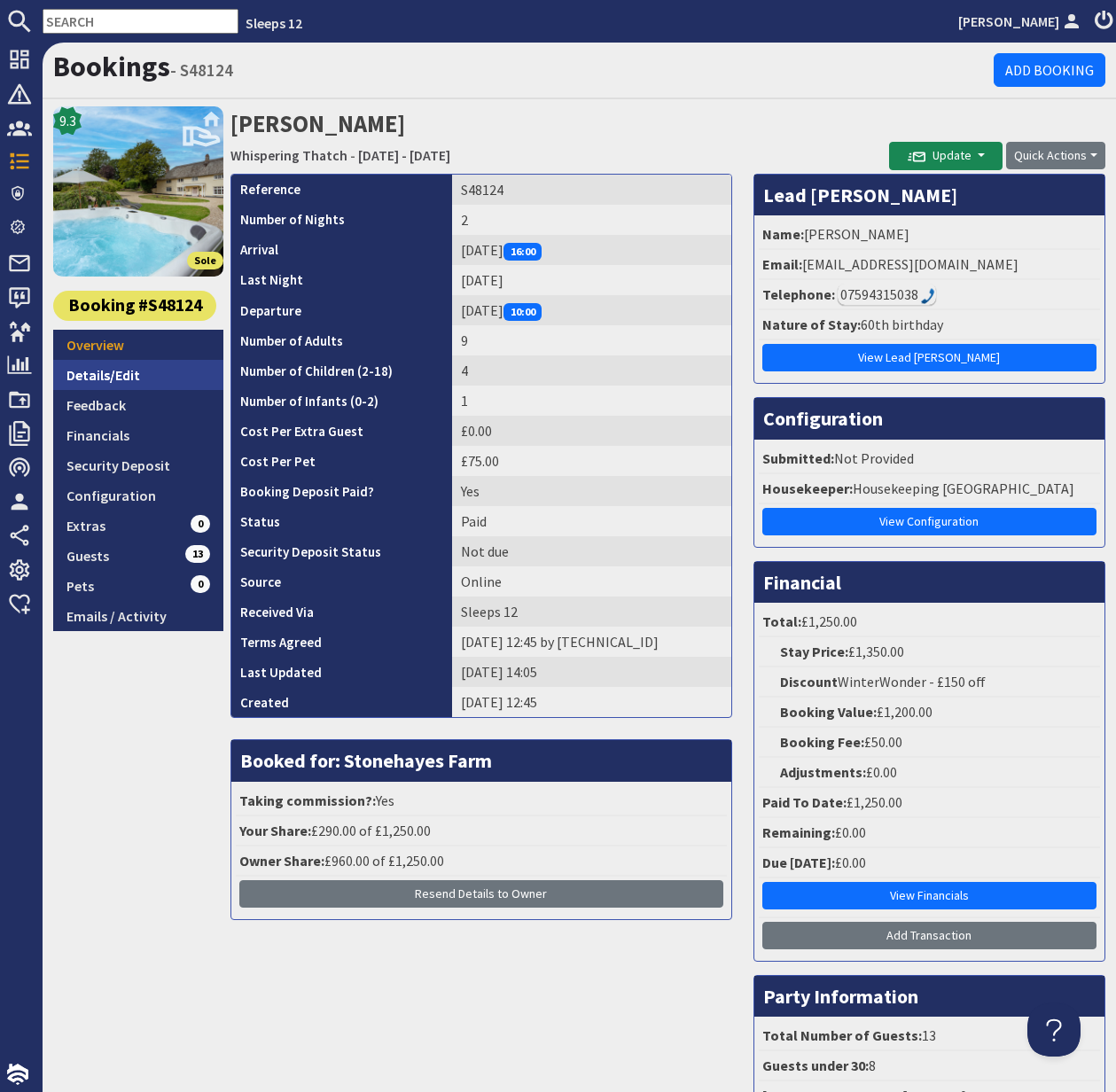
click at [130, 373] on link "Details/Edit" at bounding box center [138, 375] width 170 height 30
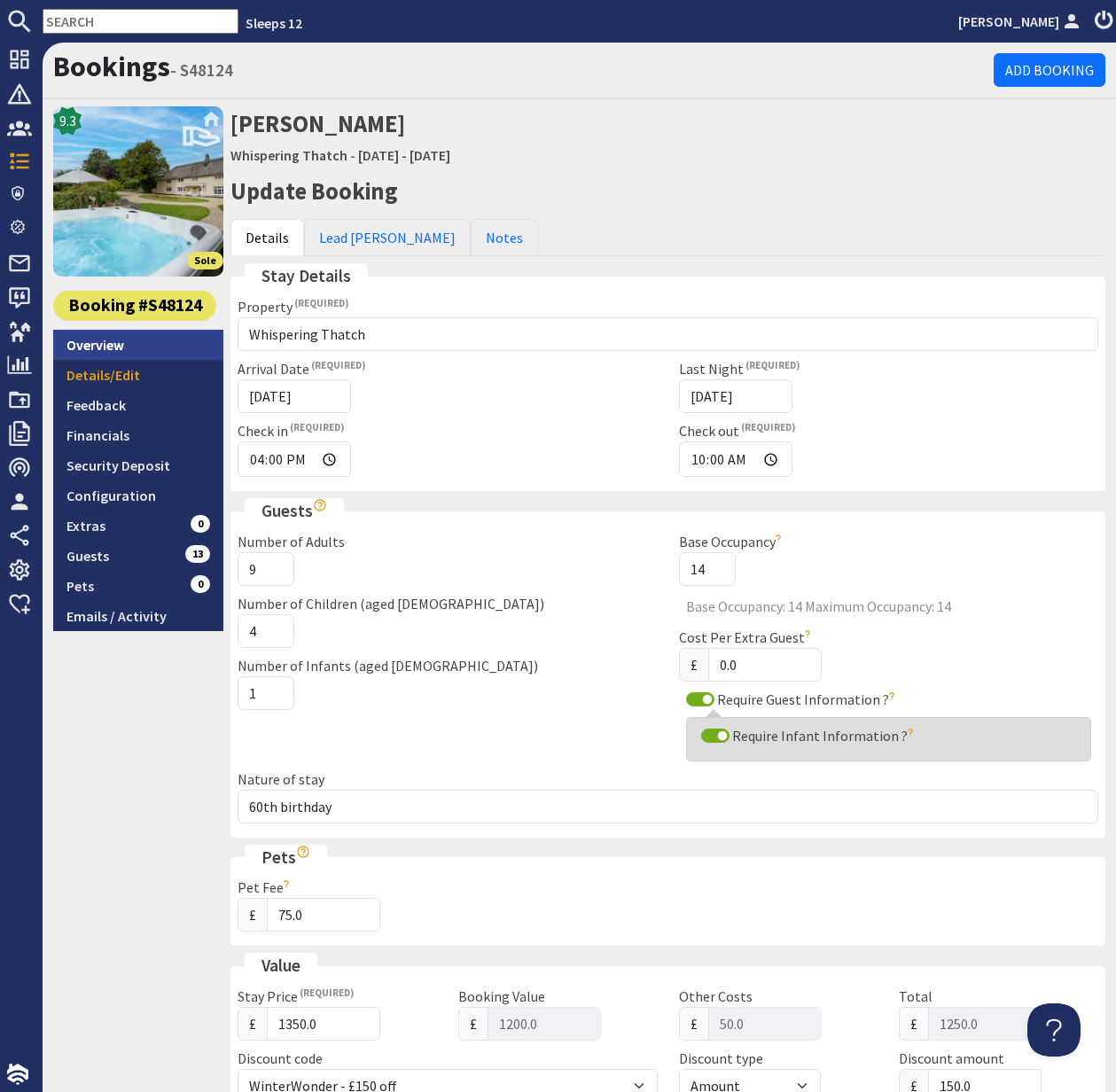
click at [113, 345] on link "Overview" at bounding box center [138, 344] width 170 height 30
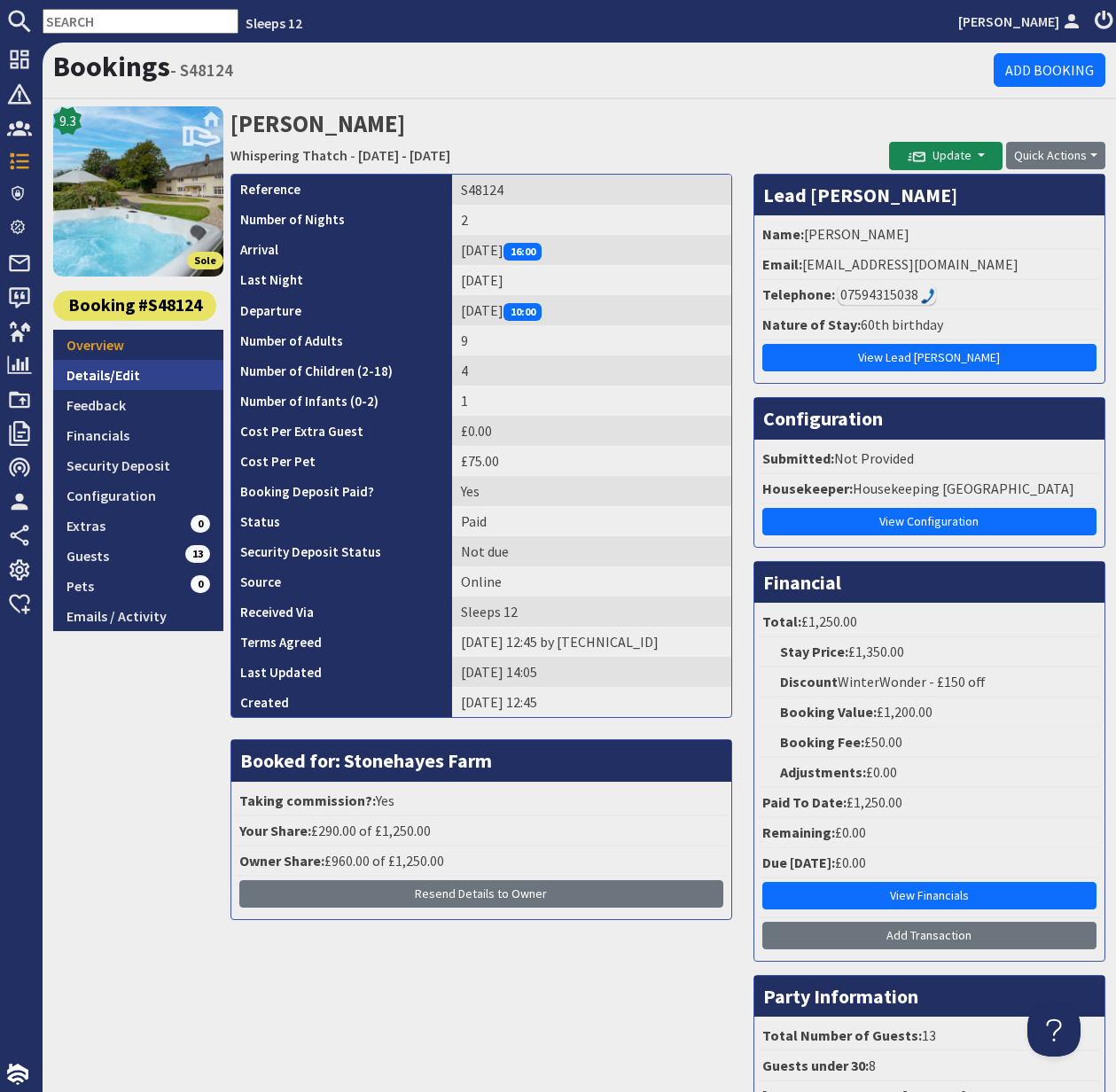
click at [116, 377] on link "Details/Edit" at bounding box center [138, 375] width 170 height 30
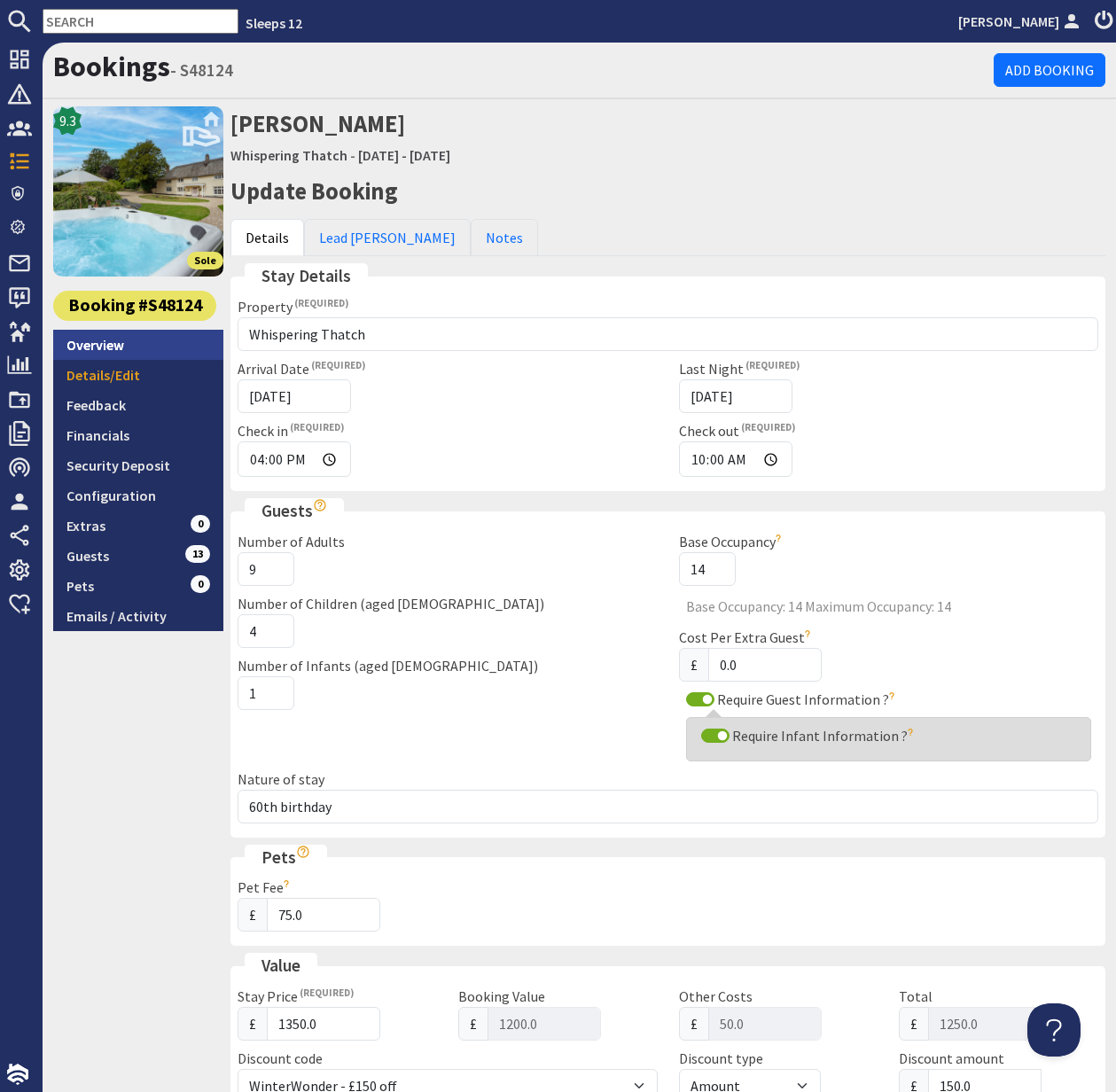
click at [108, 341] on link "Overview" at bounding box center [138, 344] width 170 height 30
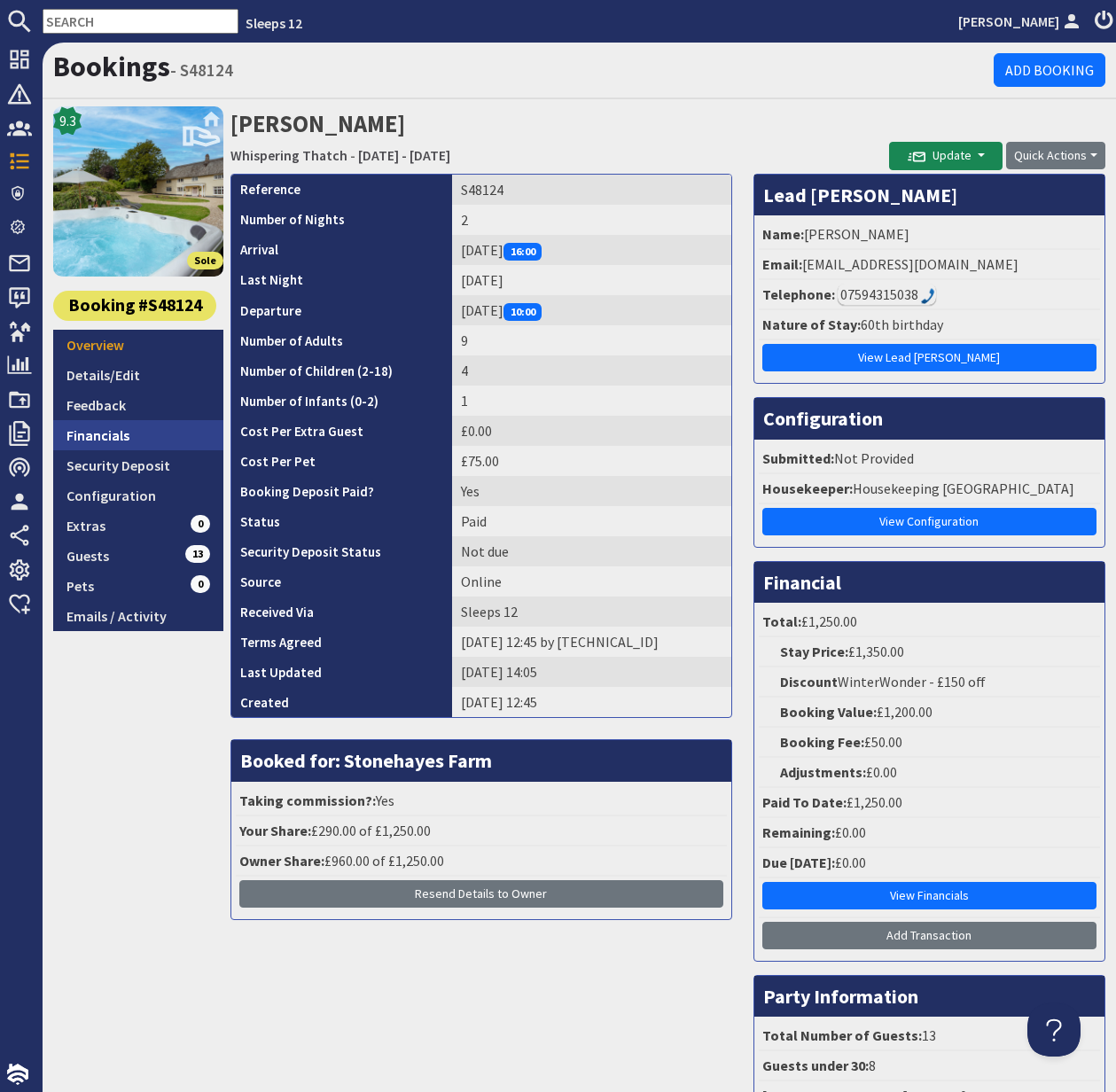
click at [119, 438] on link "Financials" at bounding box center [138, 435] width 170 height 30
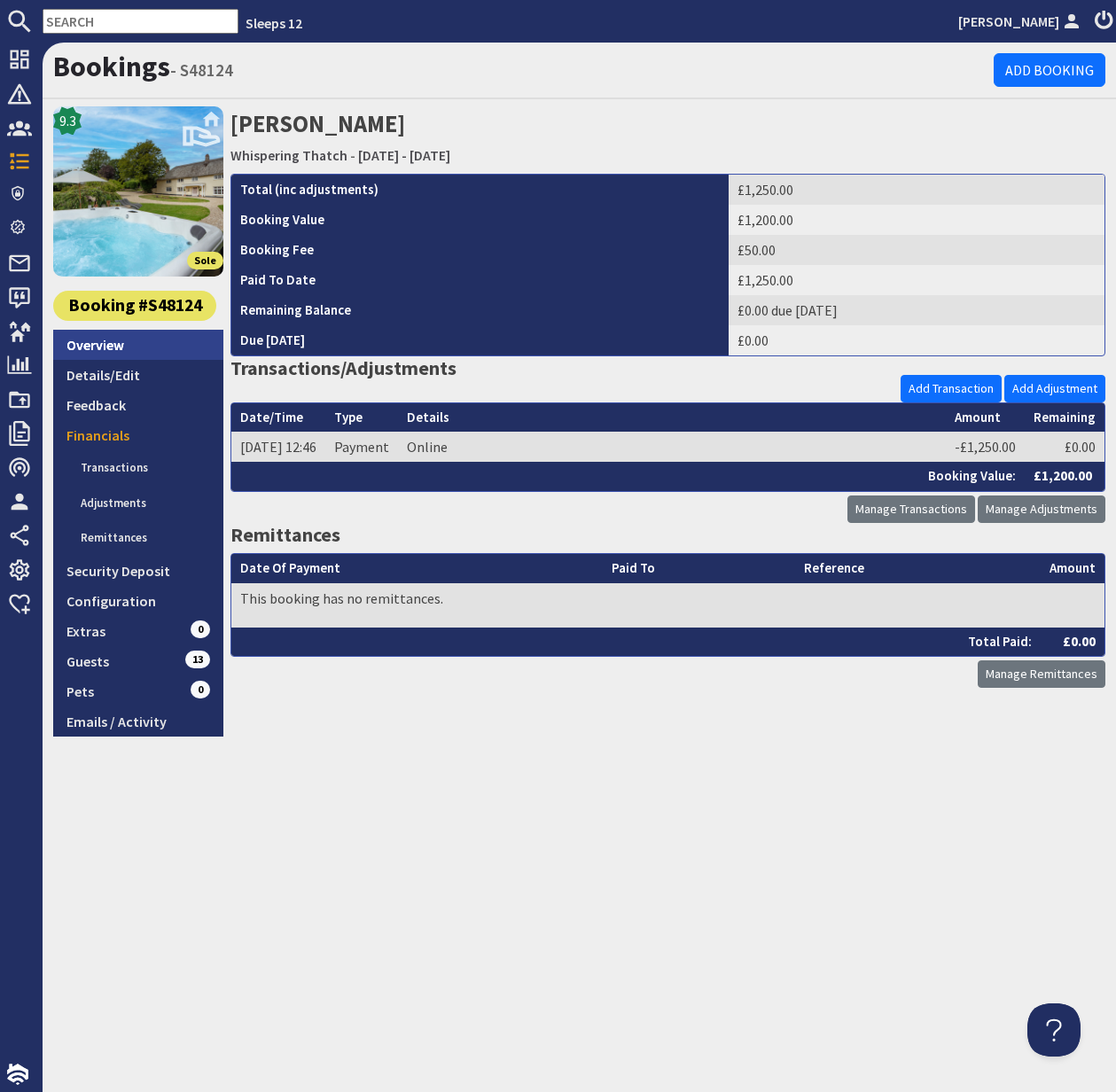
click at [101, 344] on link "Overview" at bounding box center [138, 344] width 170 height 30
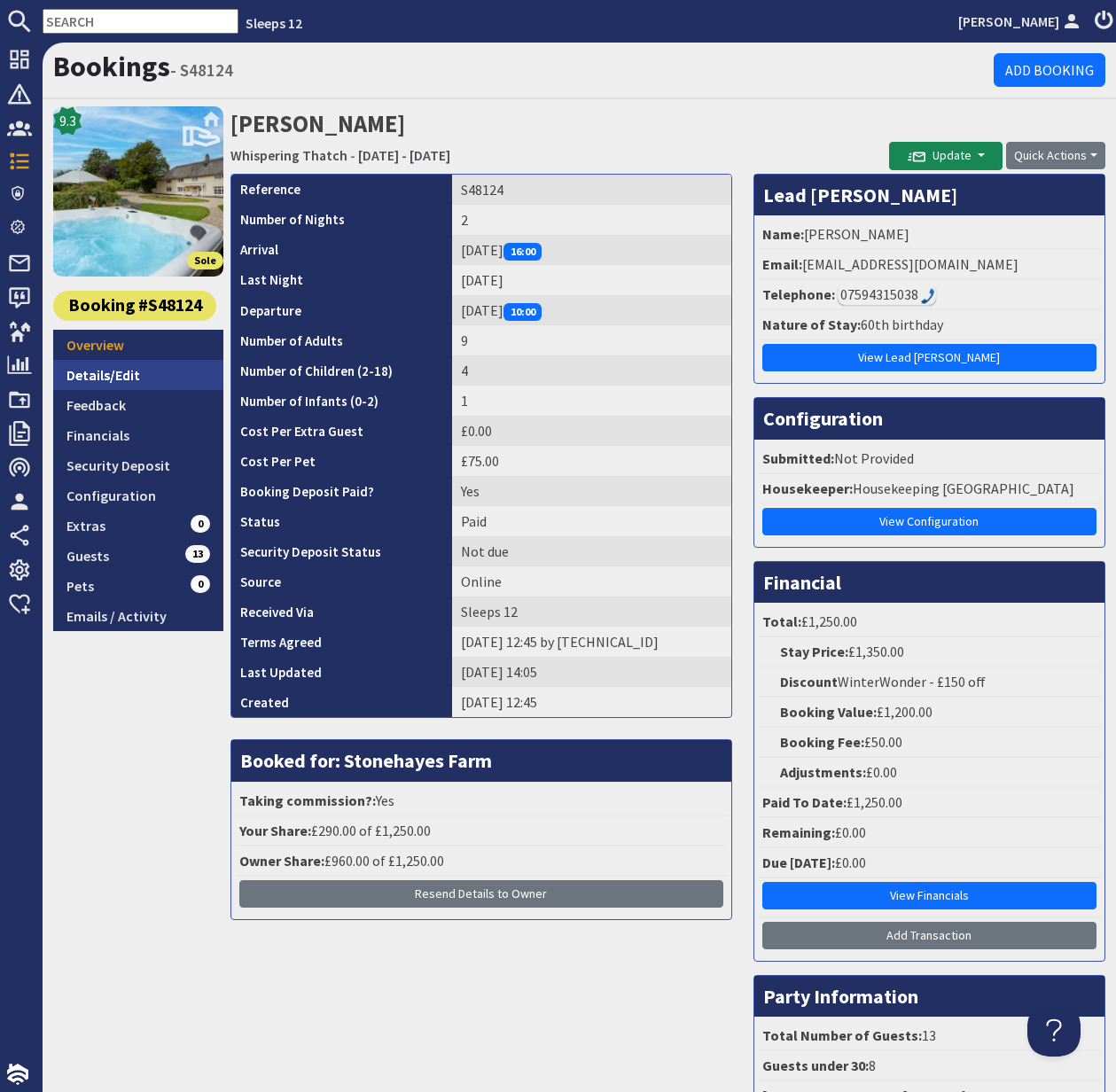
click at [105, 371] on link "Details/Edit" at bounding box center [138, 375] width 170 height 30
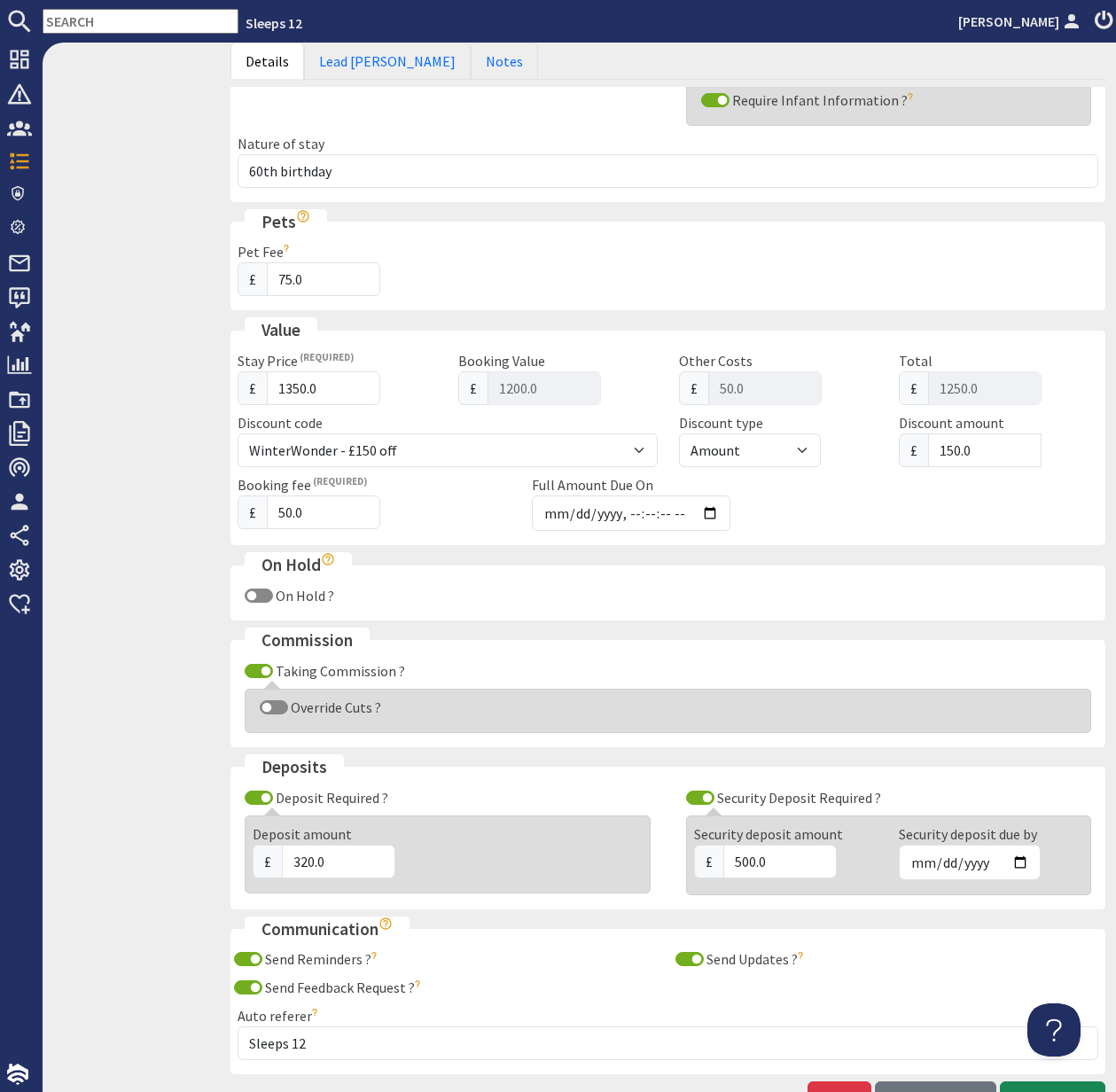
scroll to position [675, 0]
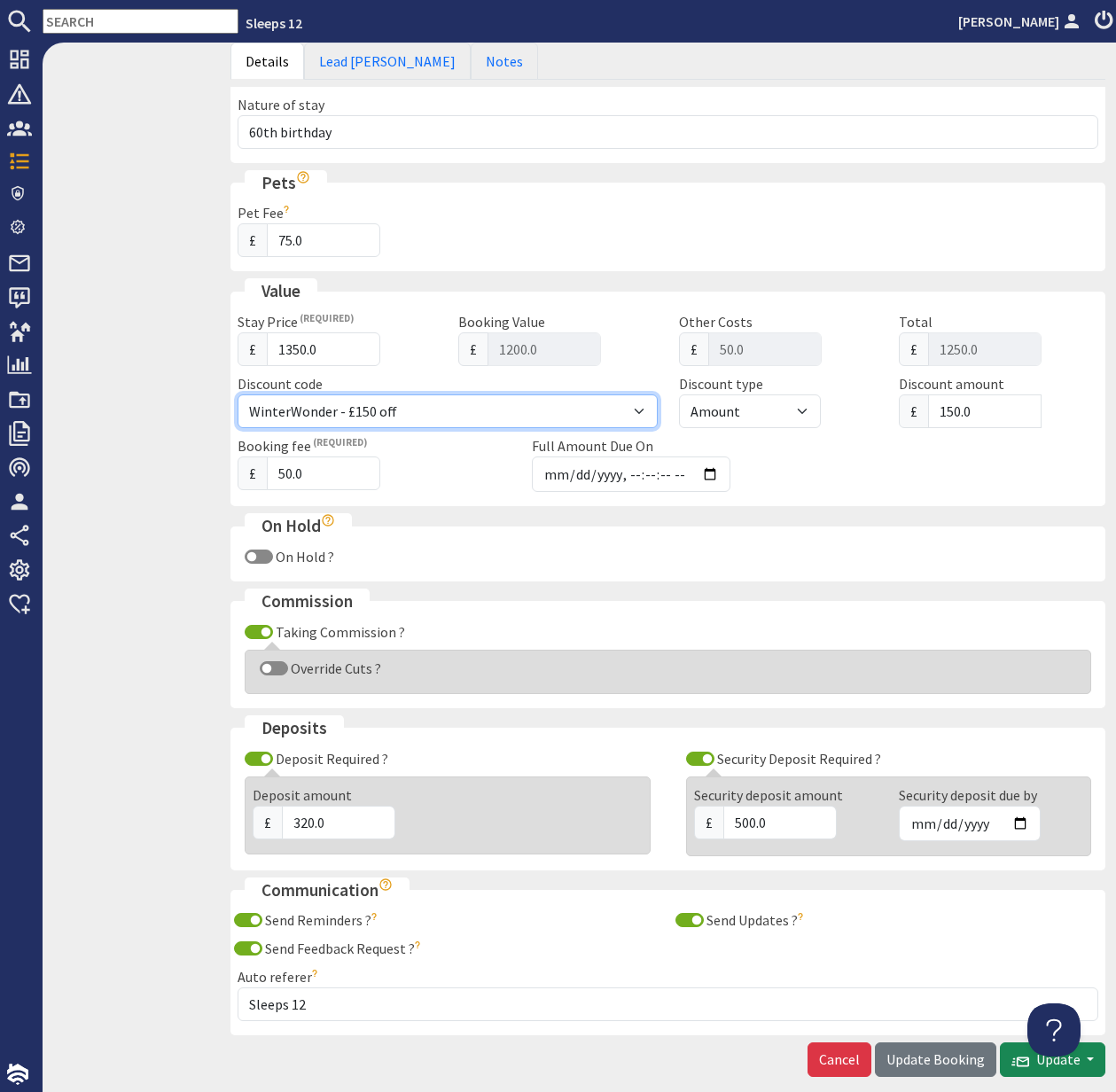
click at [636, 410] on select "WinterWonder - £150 off" at bounding box center [447, 411] width 420 height 34
select select
select select "percentage"
click at [237, 395] on select "WinterWonder - £150 off" at bounding box center [447, 411] width 420 height 34
type input "1350"
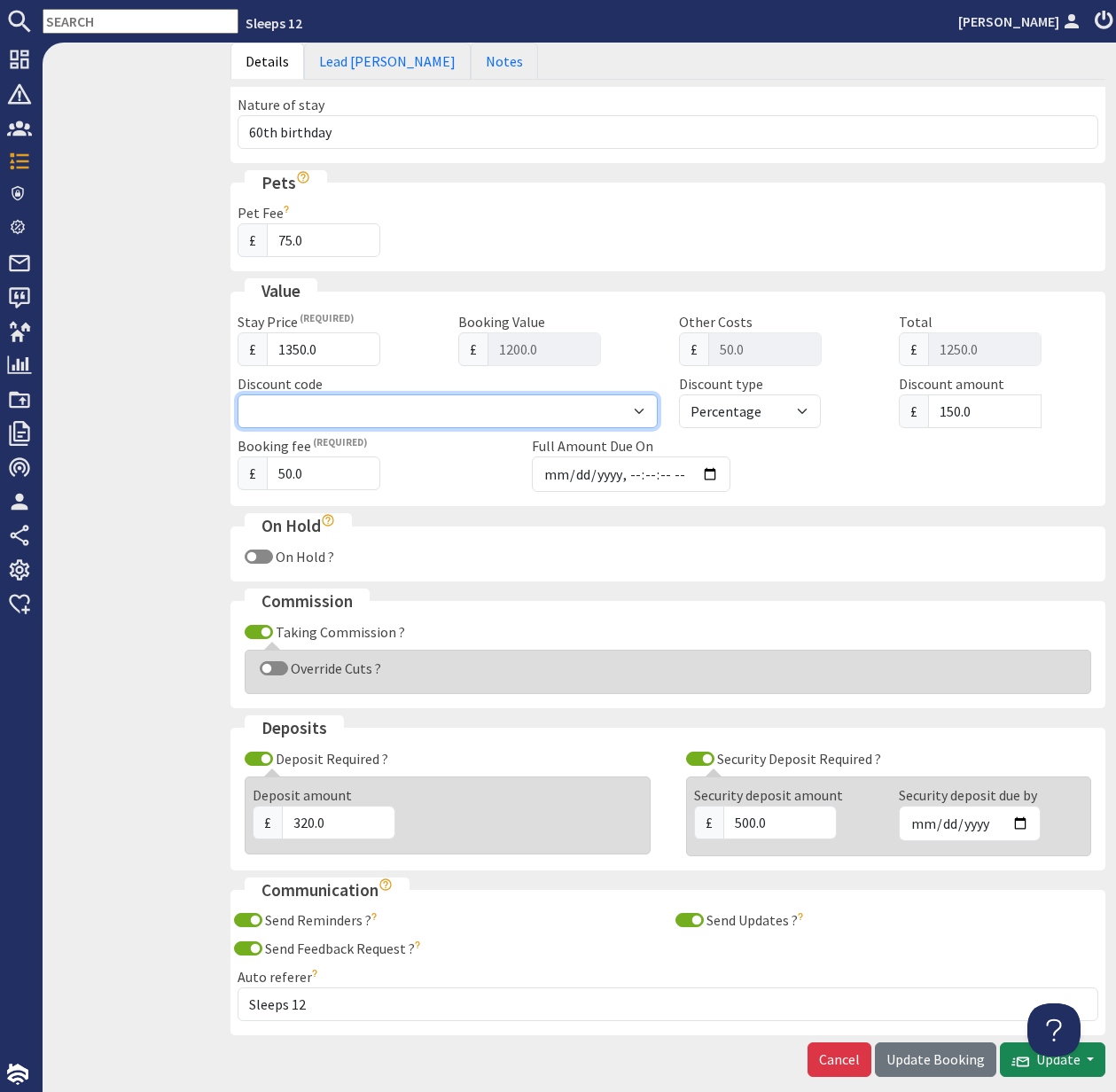
type input "1400.00"
type input "0"
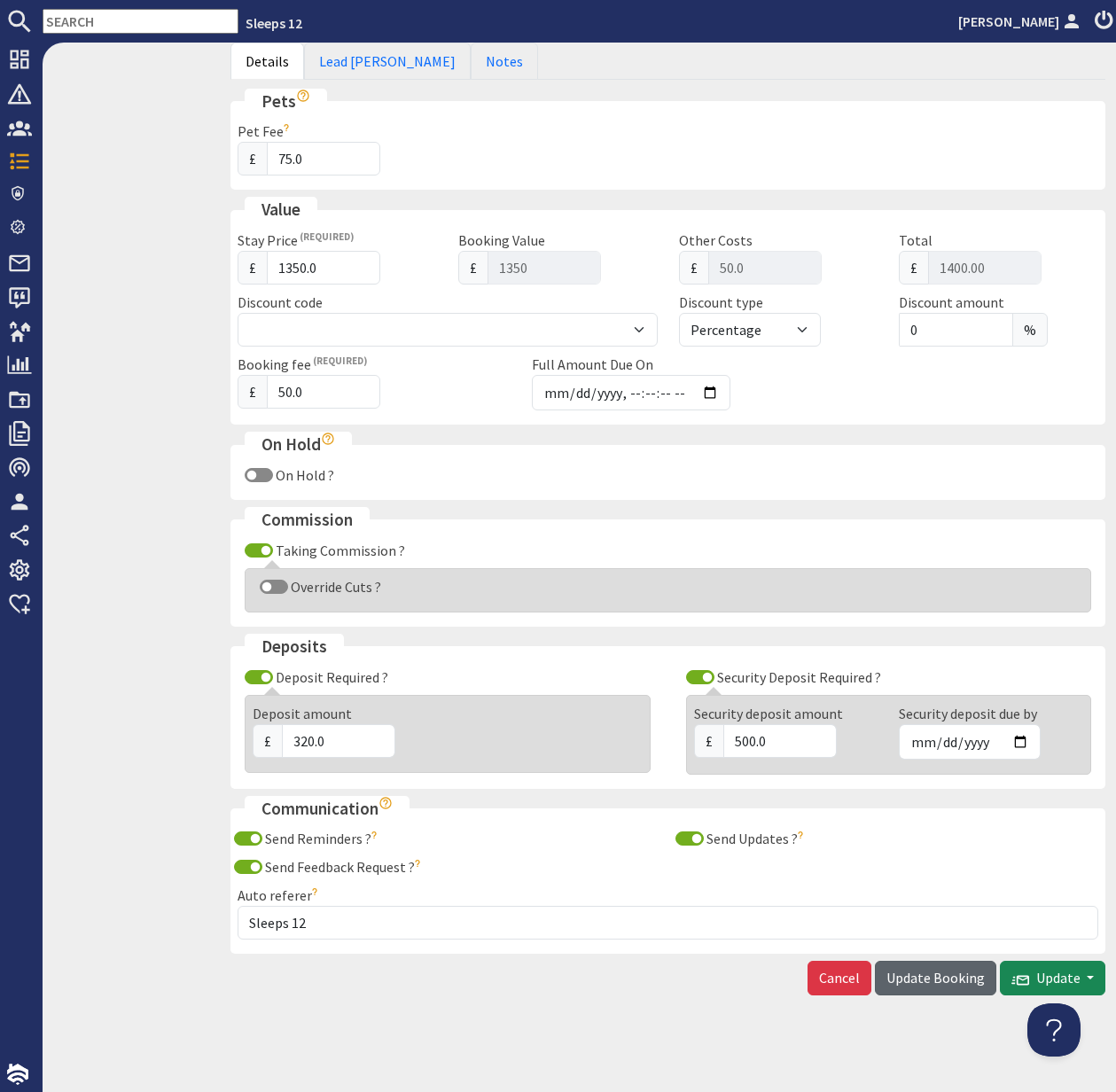
click at [949, 980] on span "Update Booking" at bounding box center [935, 977] width 99 height 18
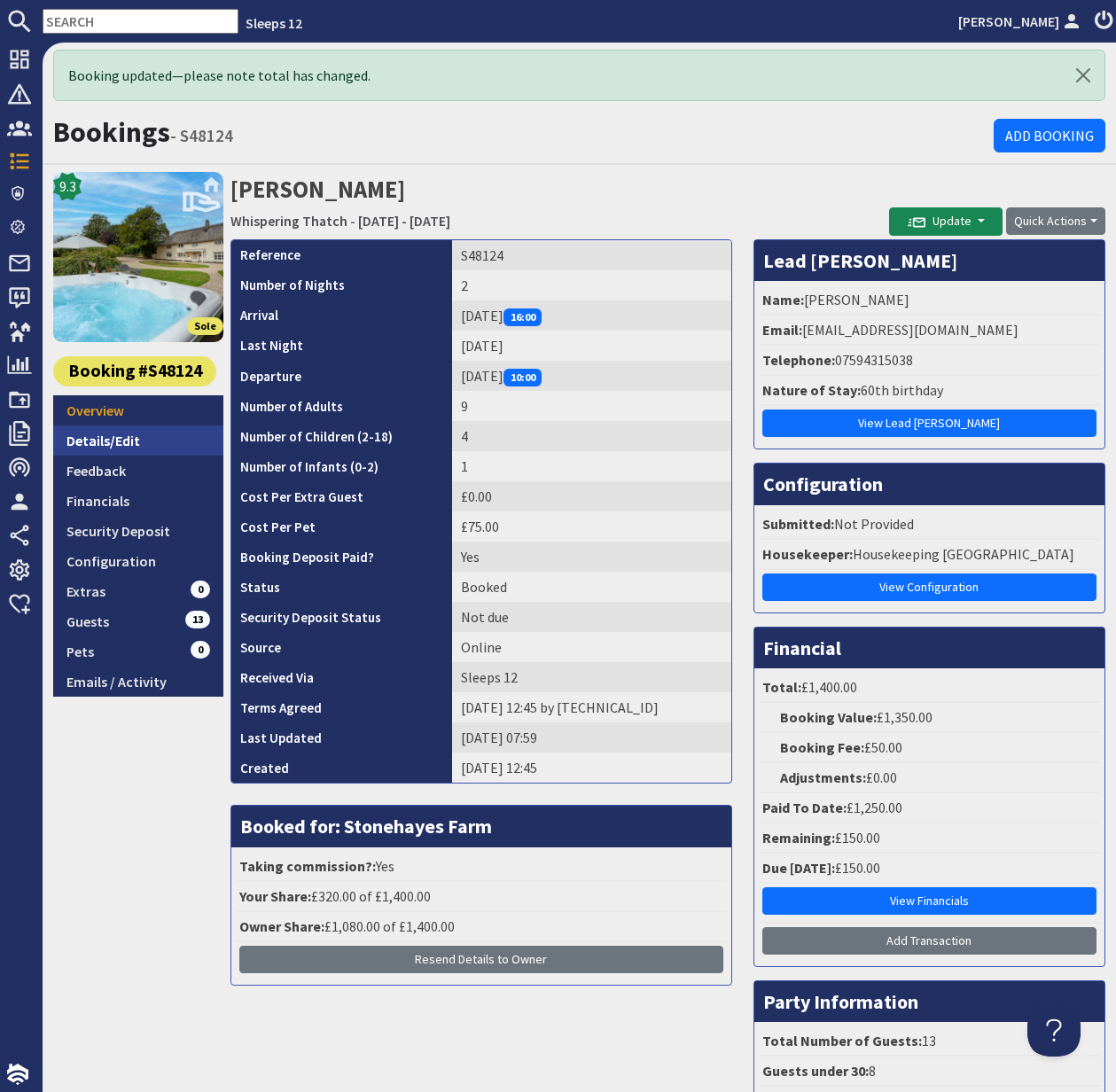
click at [120, 440] on link "Details/Edit" at bounding box center [138, 440] width 170 height 30
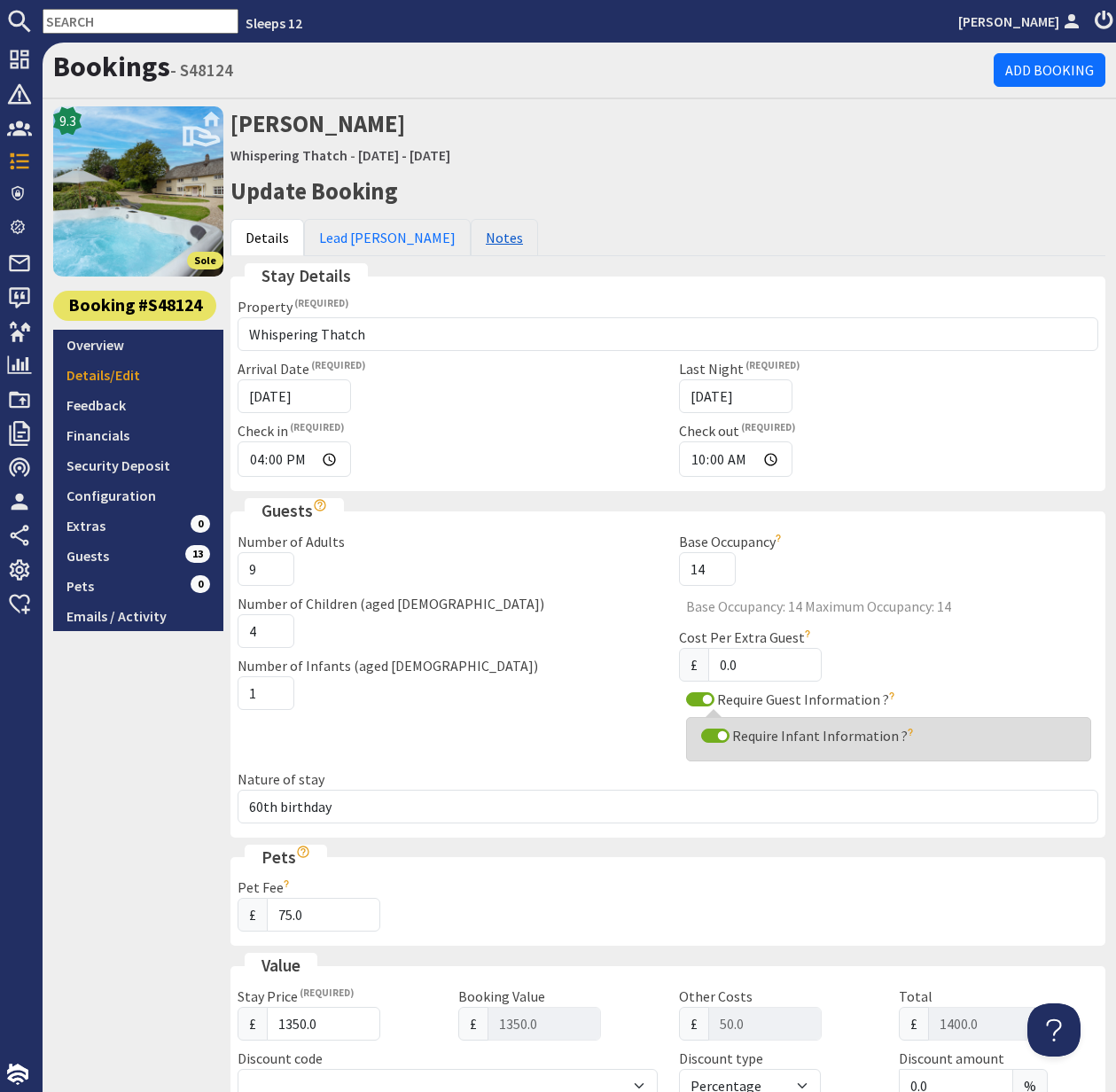
click at [471, 242] on link "Notes" at bounding box center [504, 237] width 67 height 37
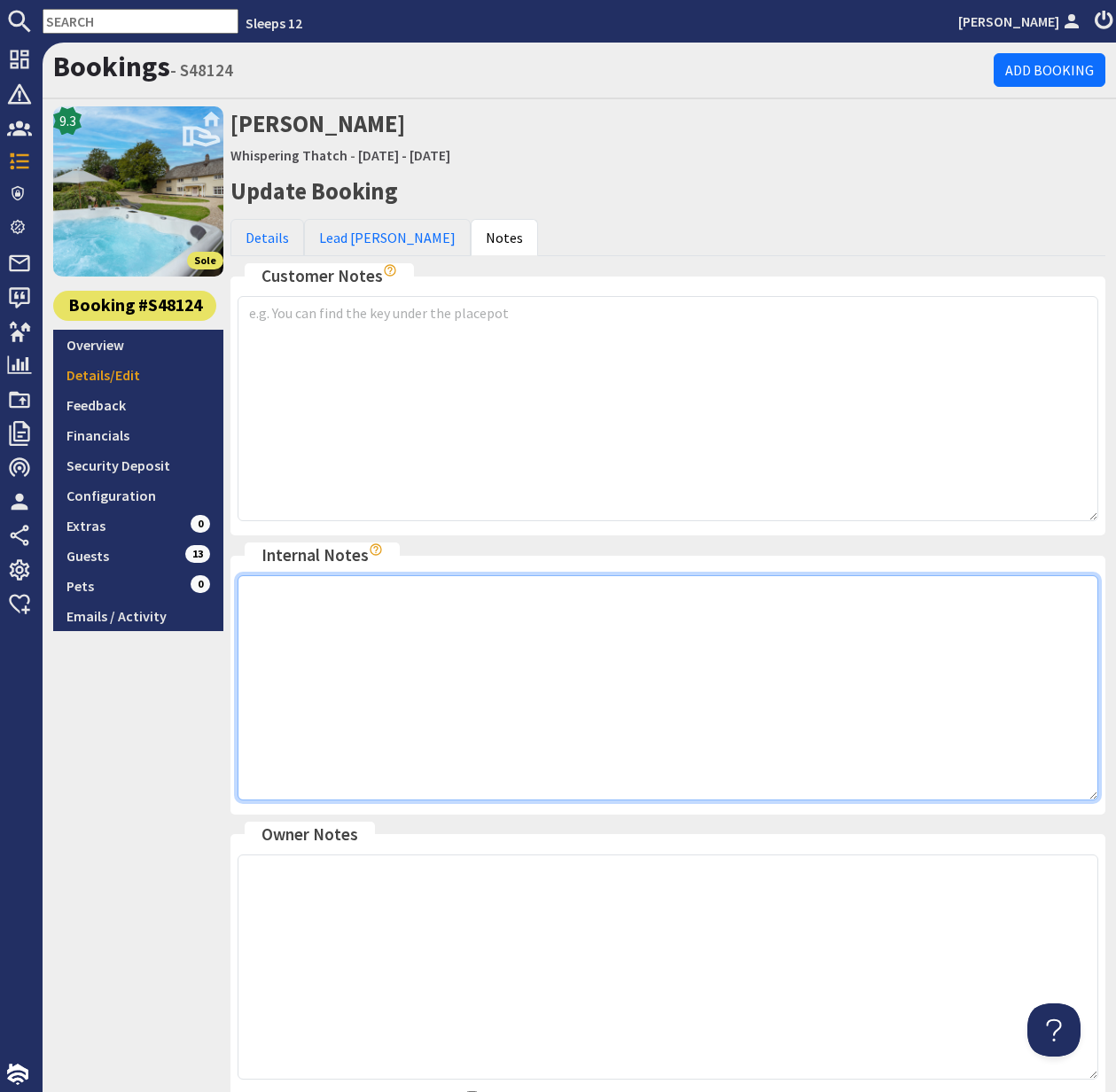
click at [361, 626] on textarea at bounding box center [667, 688] width 861 height 225
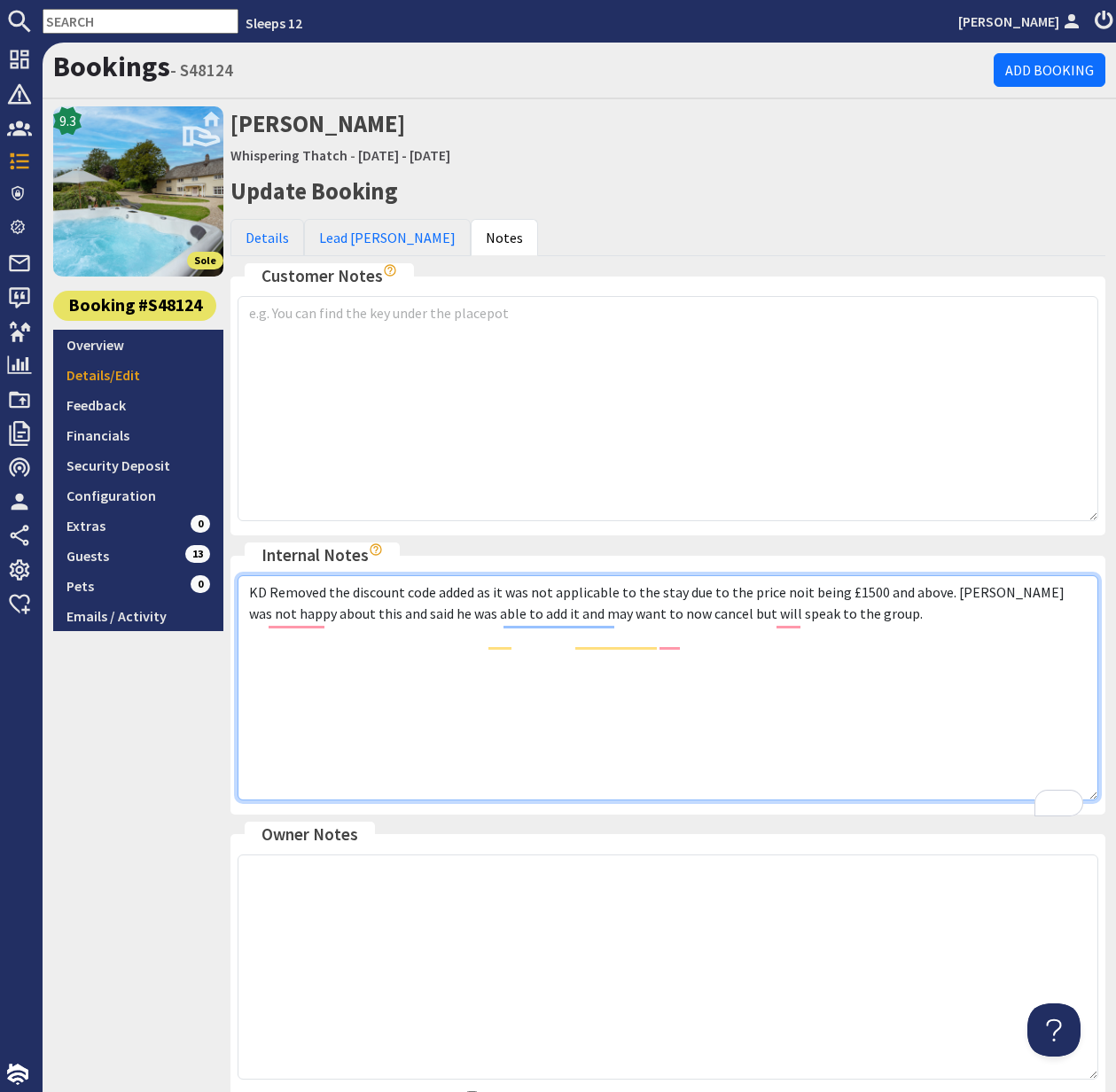
scroll to position [169, 0]
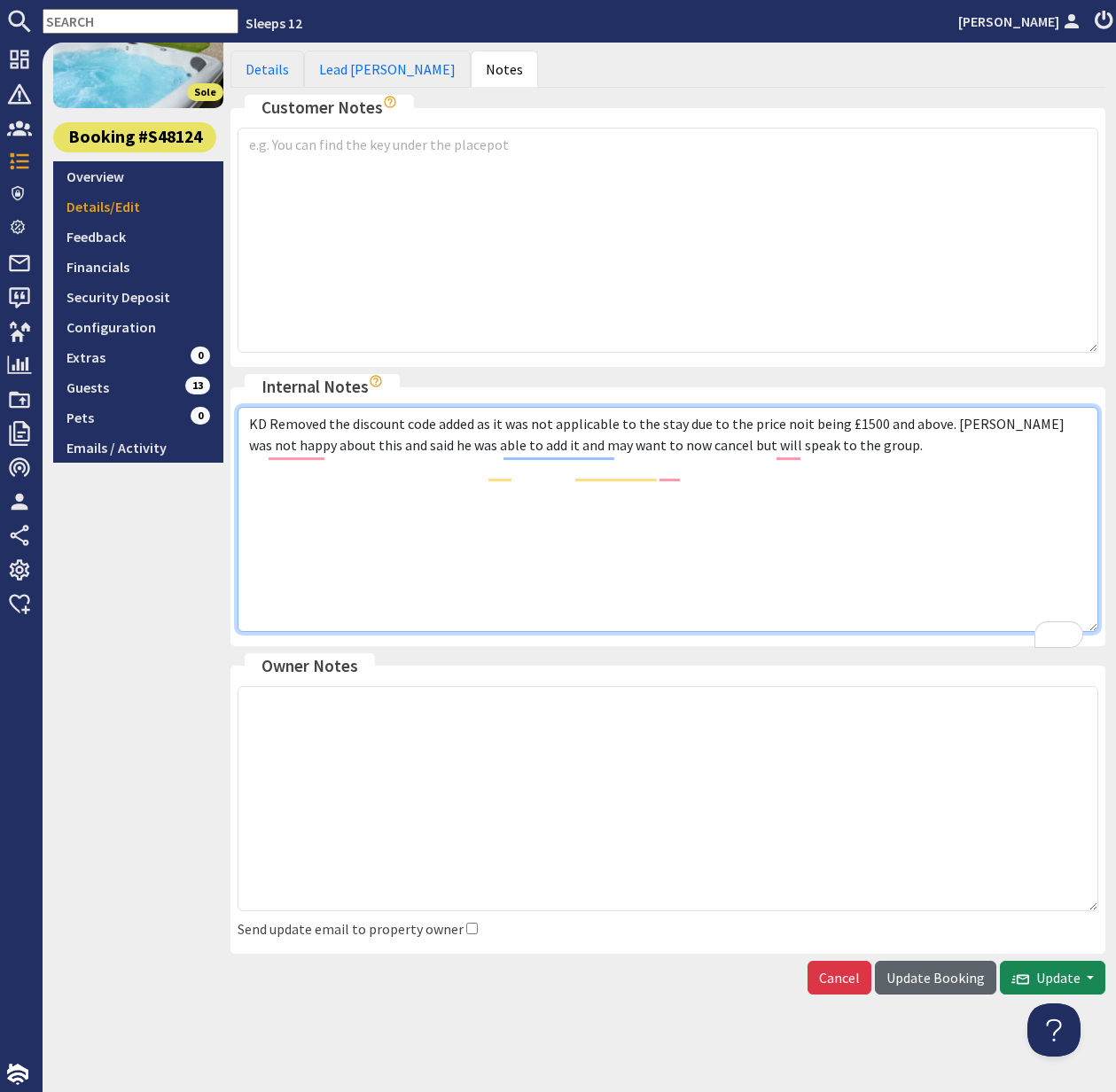
type textarea "KD Removed the discount code added as it was not applicable to the stay due to …"
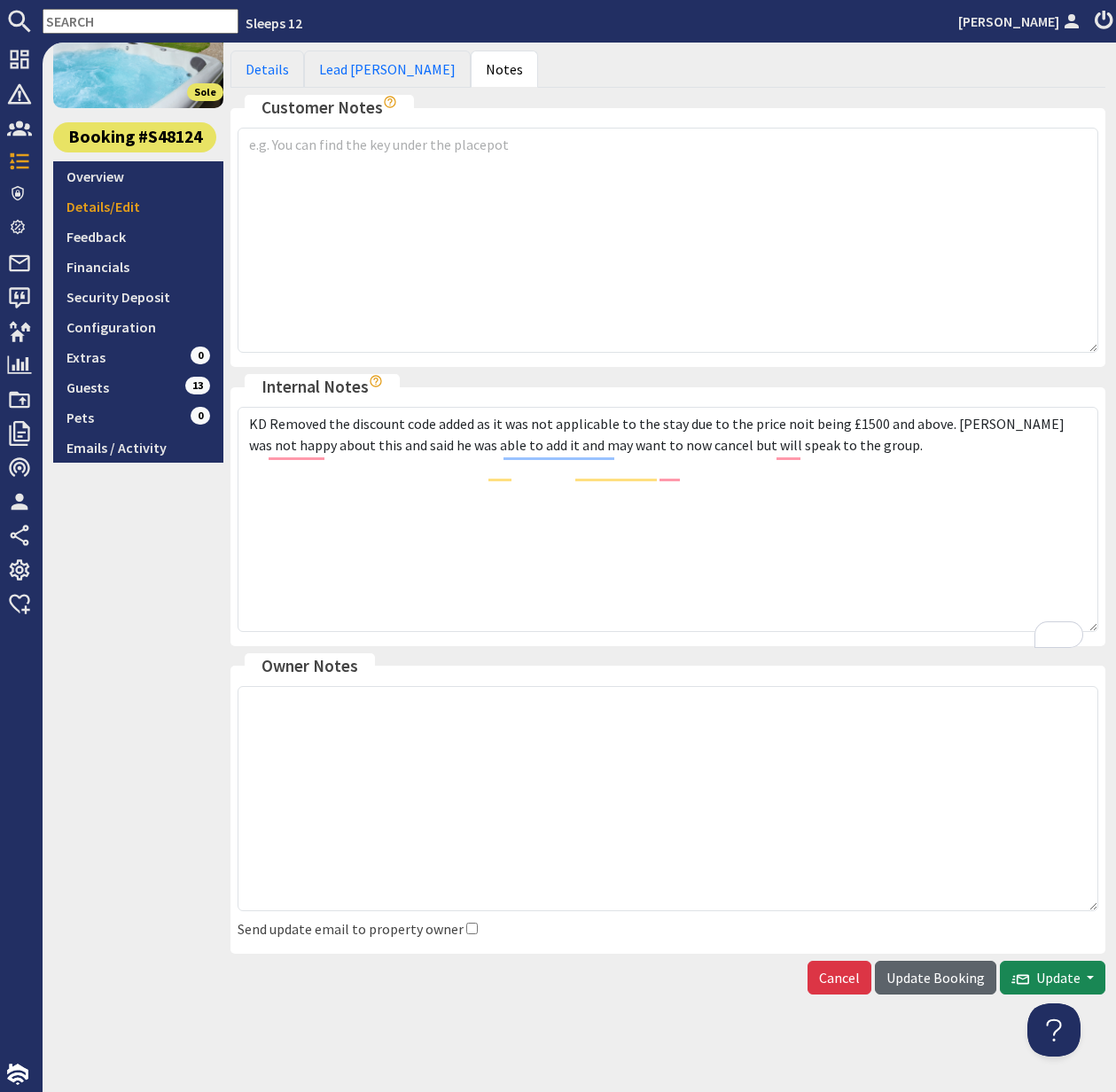
click at [946, 975] on span "Update Booking" at bounding box center [935, 977] width 99 height 18
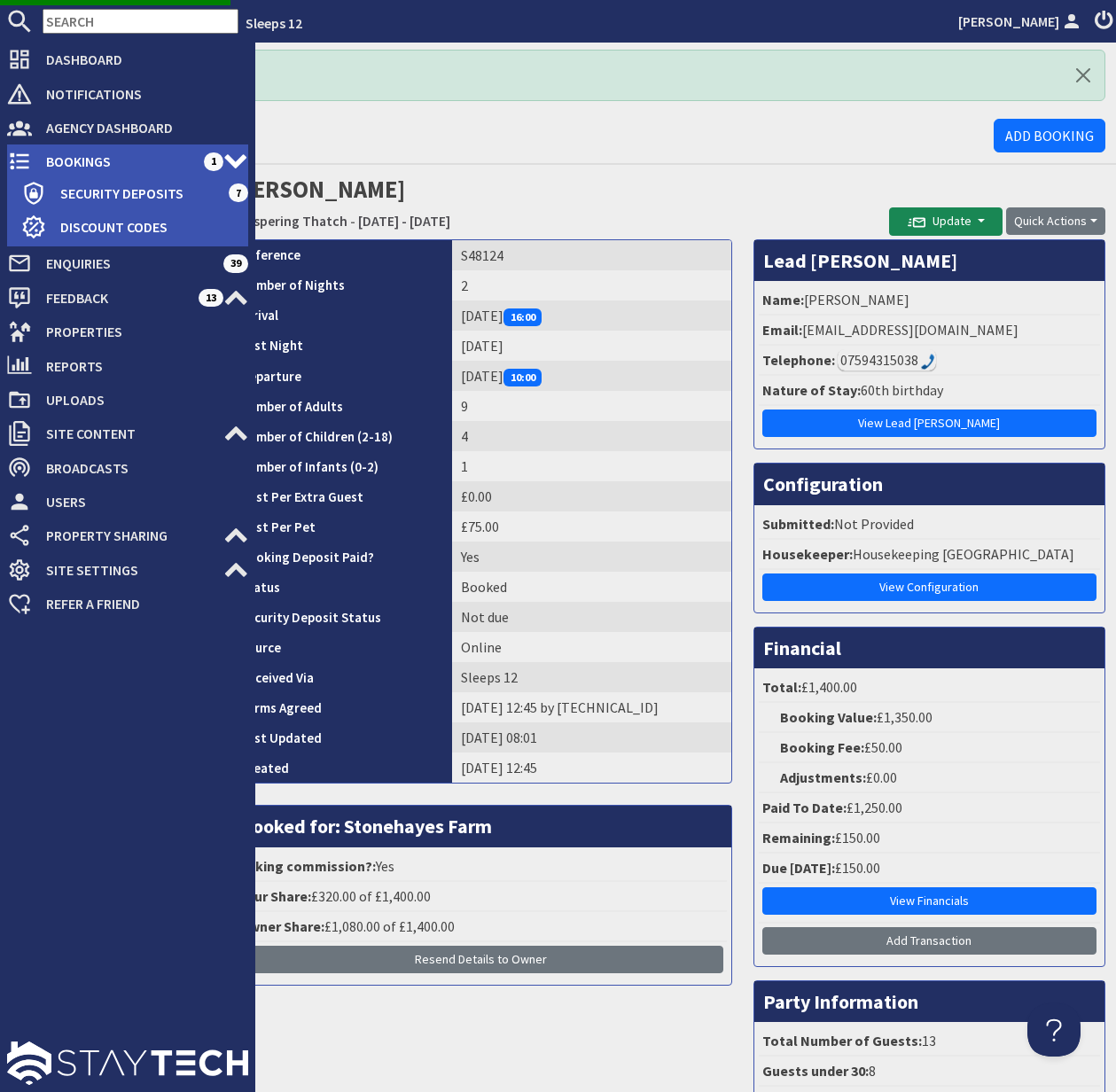
click at [97, 158] on span "Bookings" at bounding box center [117, 161] width 172 height 28
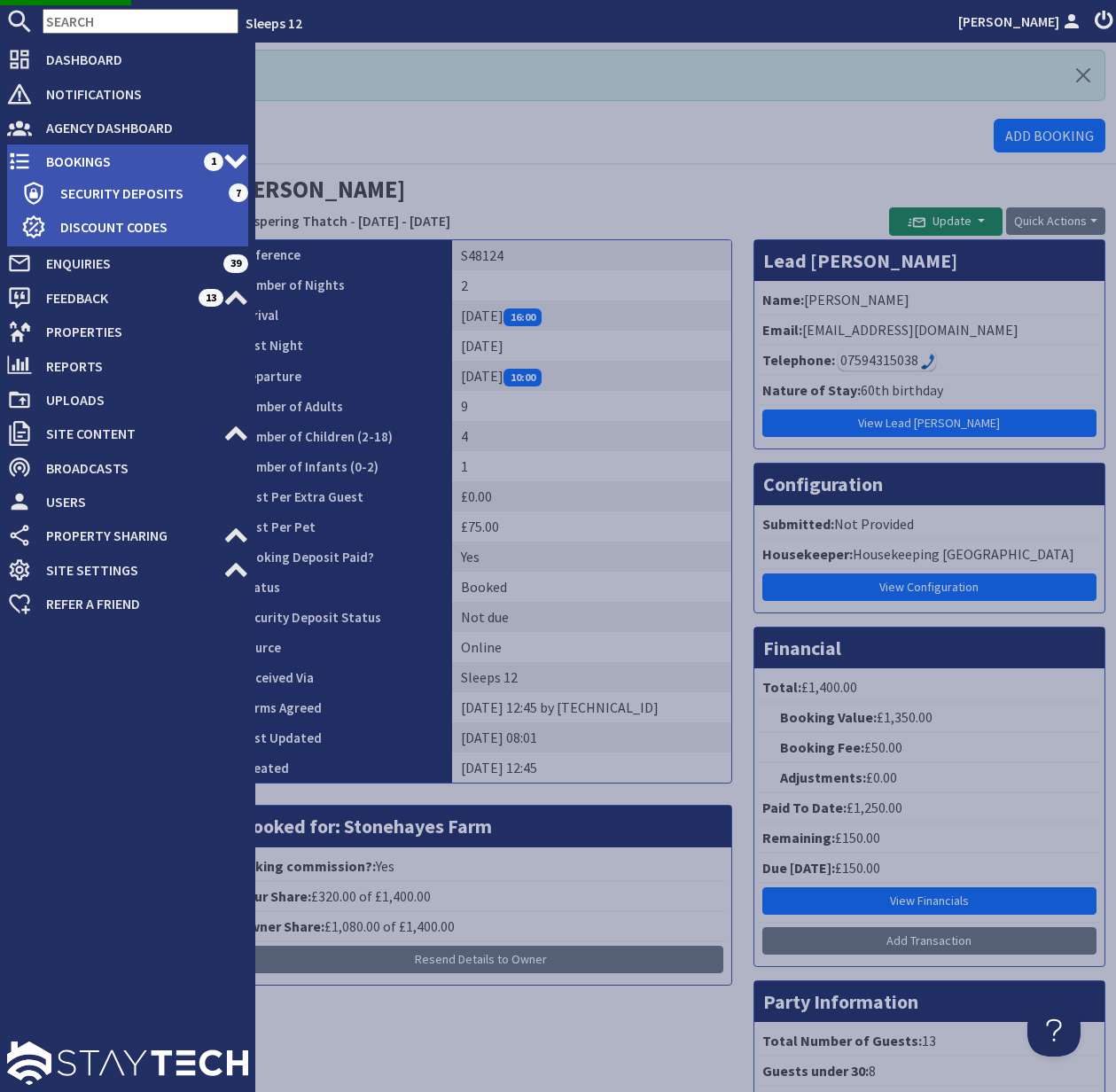
click at [101, 158] on span "Bookings" at bounding box center [117, 161] width 172 height 28
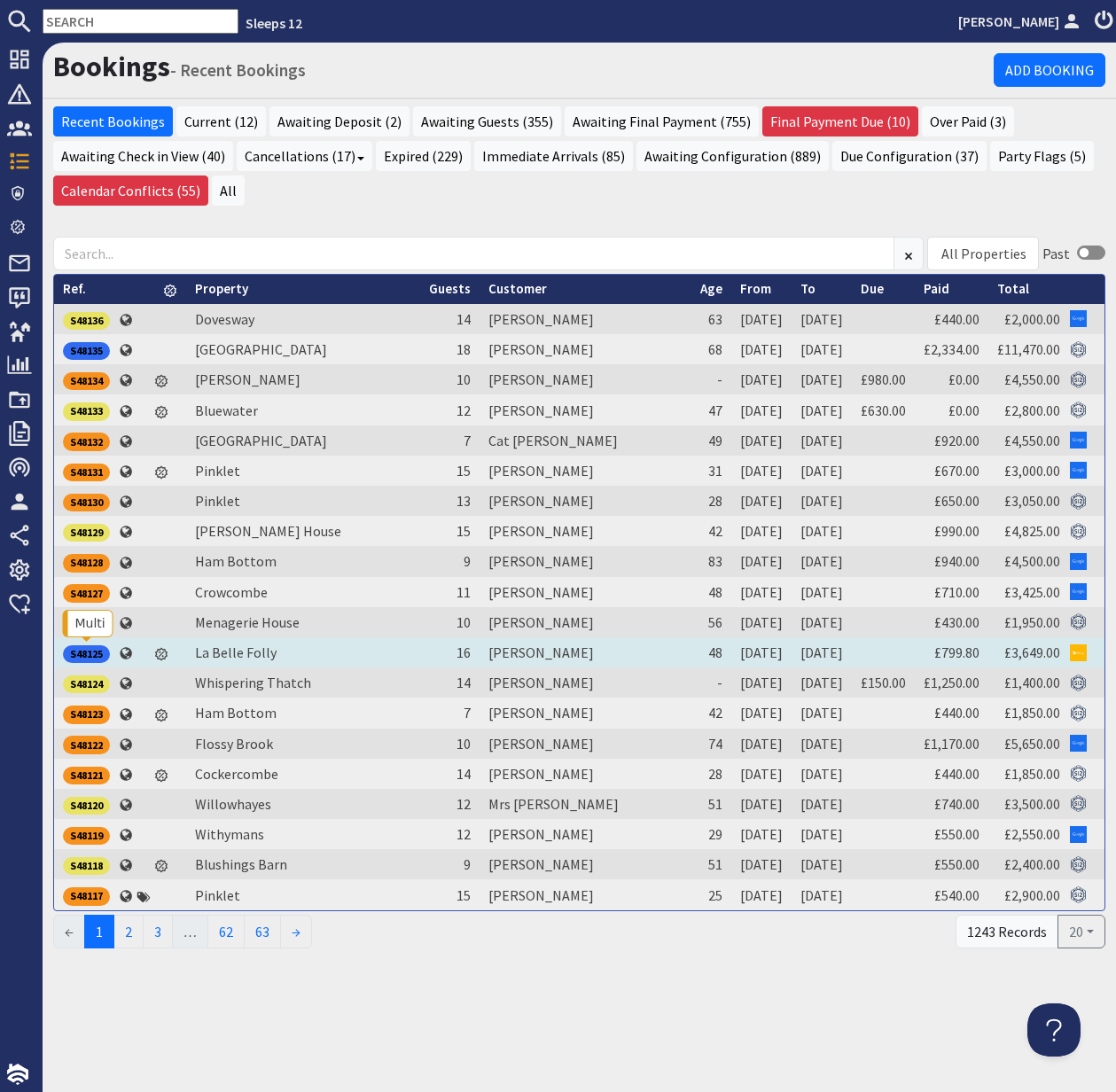
click at [87, 653] on div "S48125" at bounding box center [87, 654] width 47 height 18
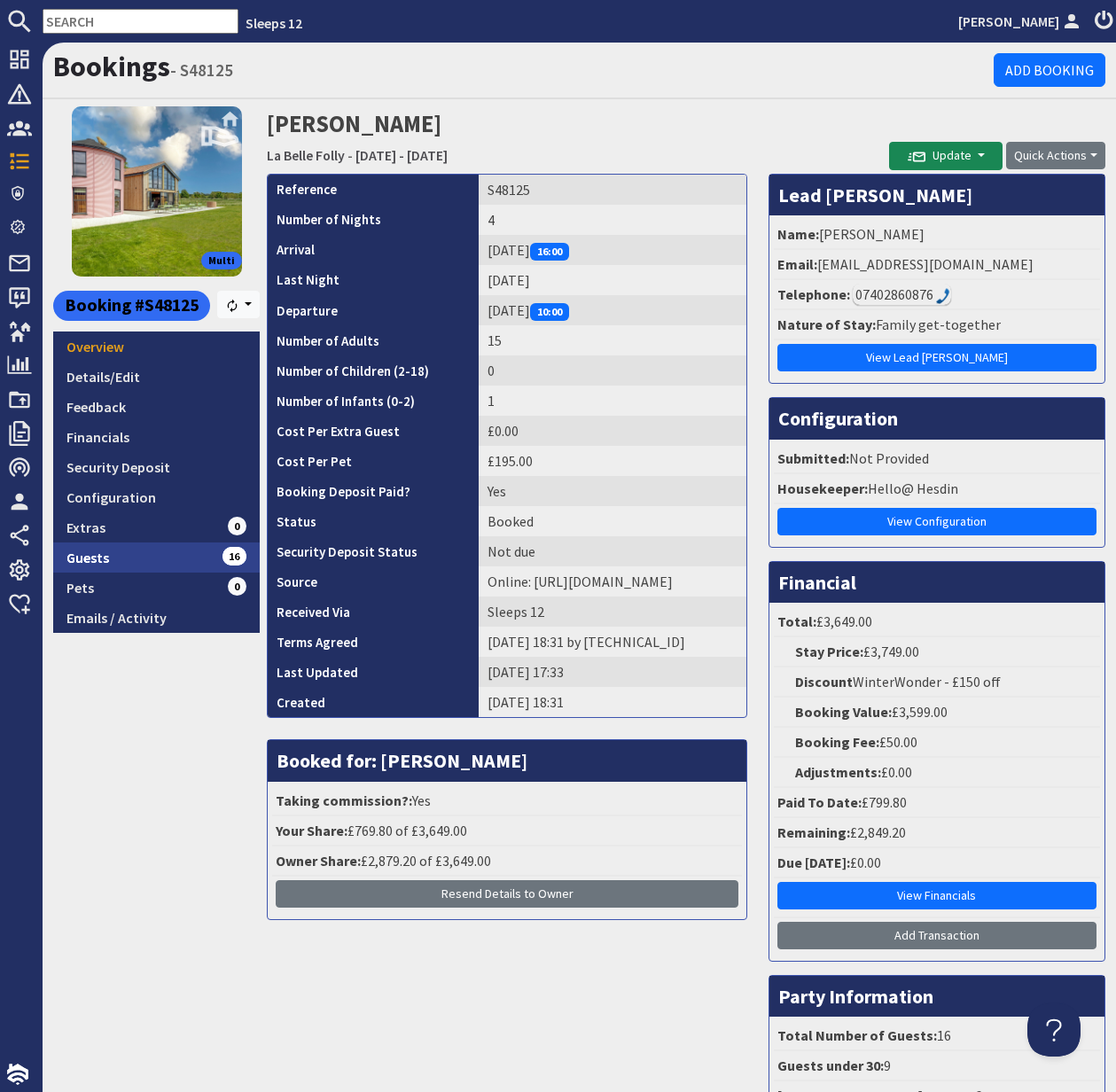
click at [113, 559] on link "Guests 16" at bounding box center [156, 558] width 207 height 30
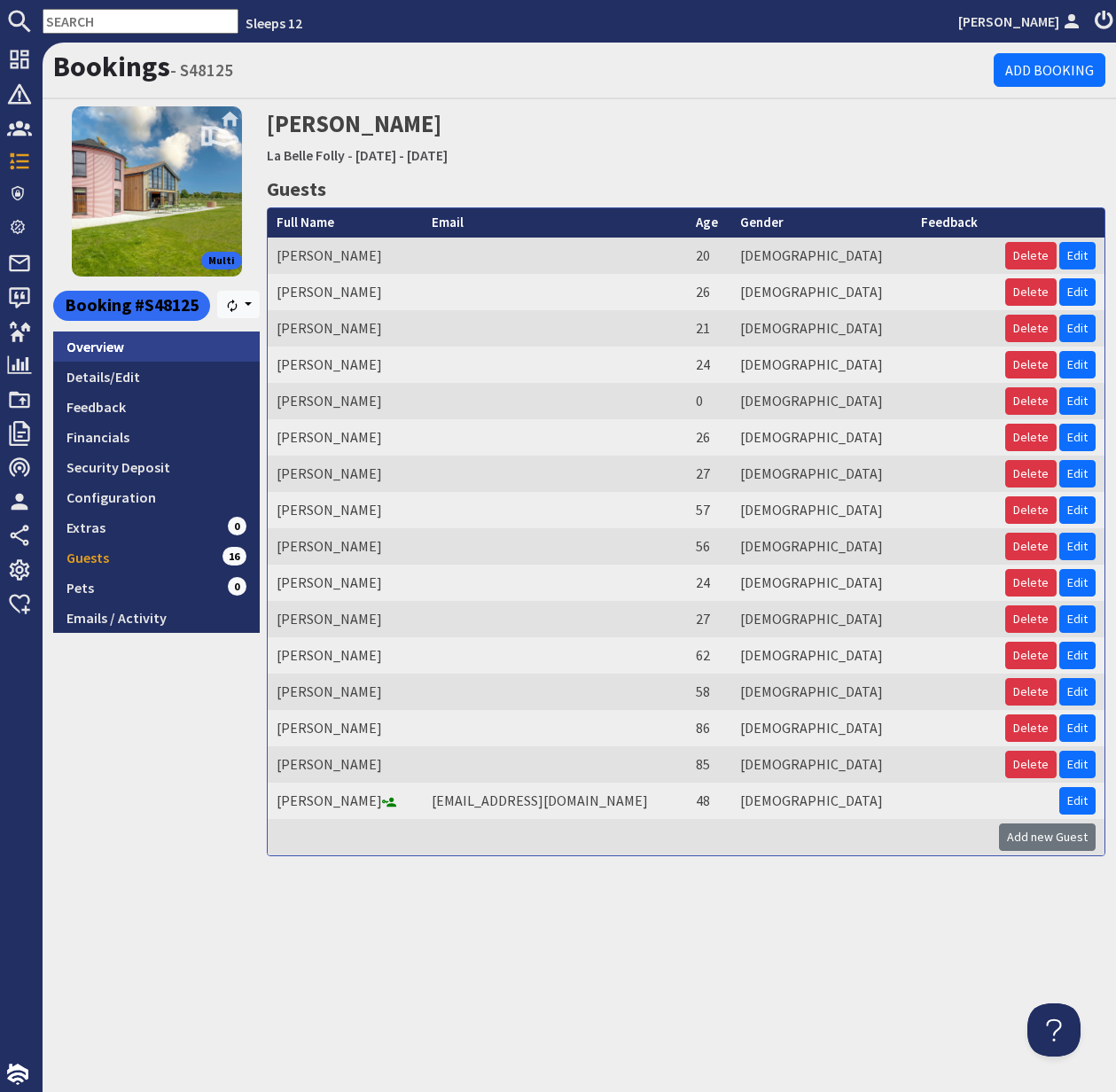
click at [108, 340] on link "Overview" at bounding box center [156, 346] width 207 height 30
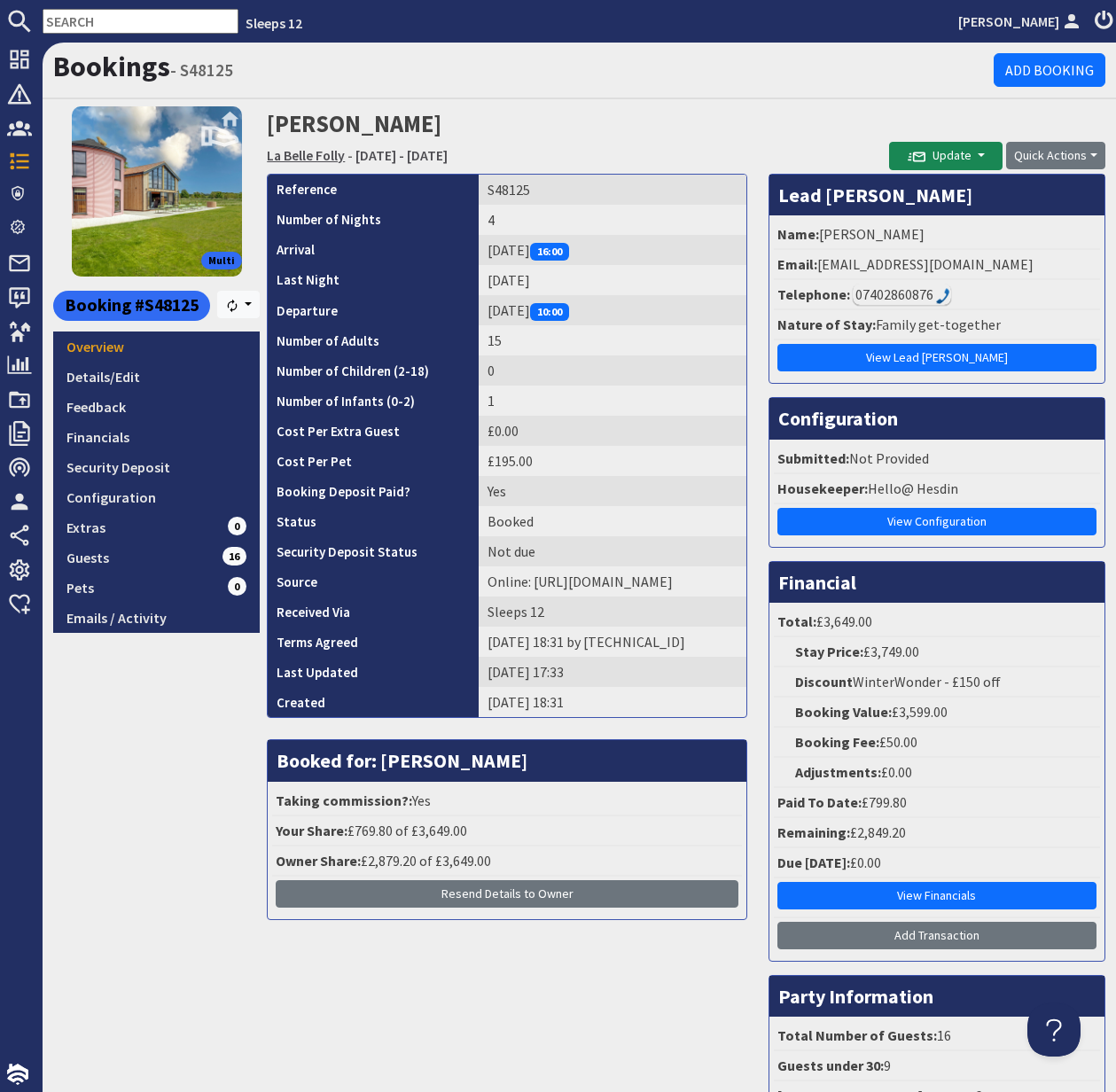
click at [305, 154] on link "La Belle Folly" at bounding box center [306, 155] width 78 height 18
click at [315, 158] on link "La Belle Folly" at bounding box center [306, 155] width 78 height 18
click at [112, 368] on link "Details/Edit" at bounding box center [156, 377] width 207 height 30
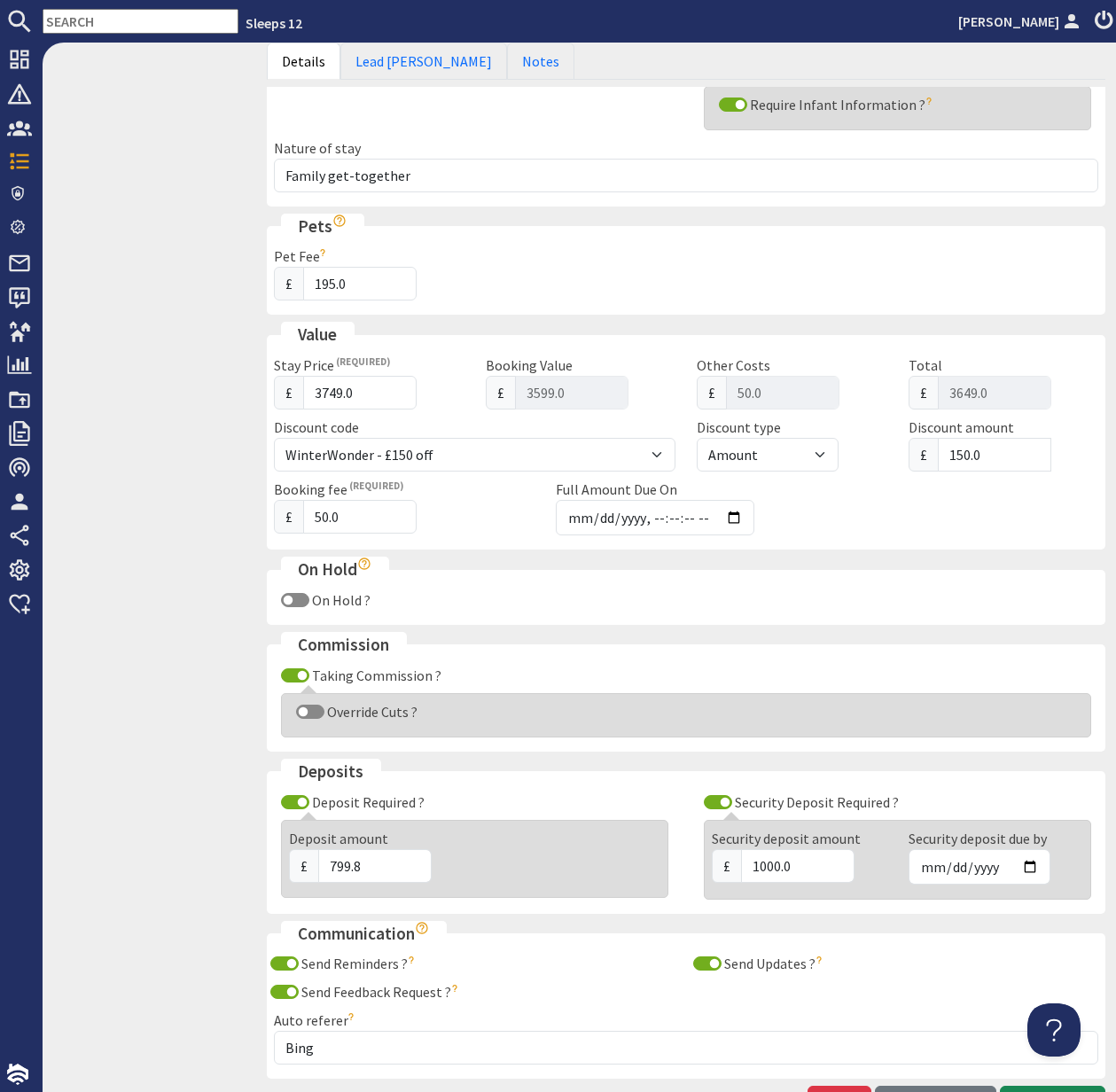
scroll to position [654, 0]
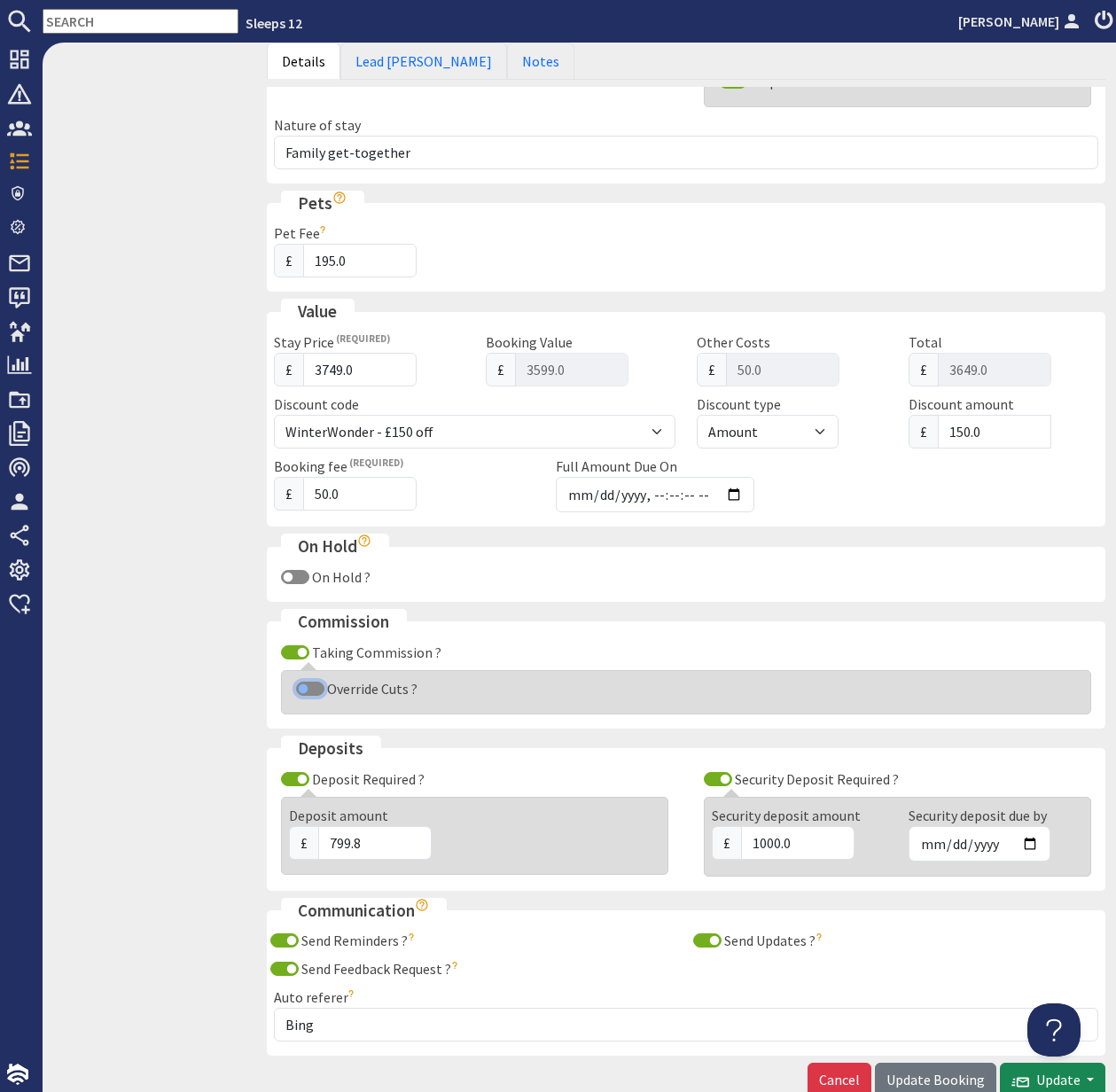
click at [301, 689] on input "Override Cuts ?" at bounding box center [310, 688] width 28 height 14
checkbox input "true"
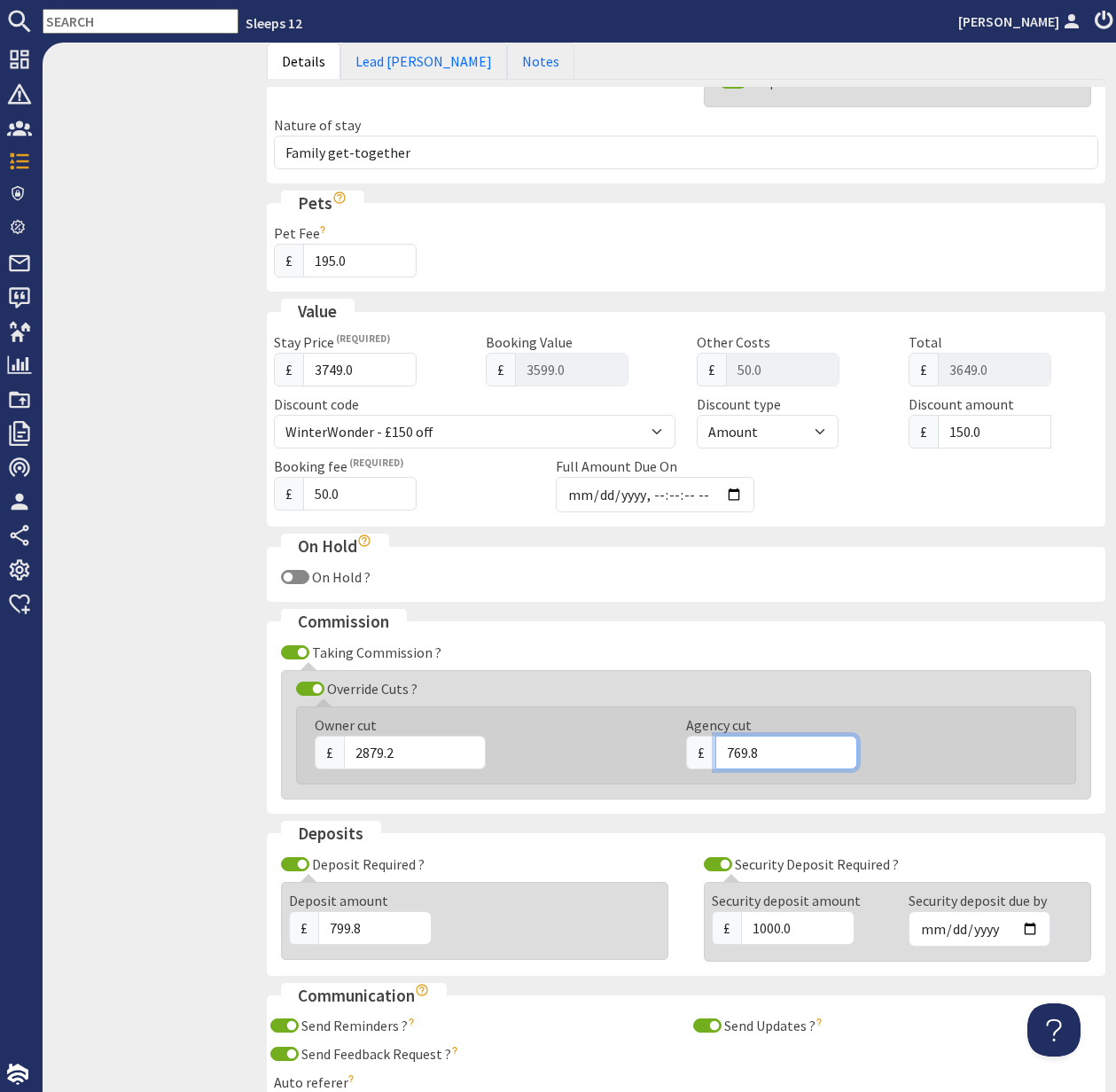
drag, startPoint x: 766, startPoint y: 749, endPoint x: 712, endPoint y: 751, distance: 54.0
click at [712, 751] on div "£ 769.8" at bounding box center [861, 752] width 350 height 34
type input "649.80"
drag, startPoint x: 390, startPoint y: 754, endPoint x: 336, endPoint y: 754, distance: 54.0
click at [337, 754] on div "£ 2879.2" at bounding box center [490, 752] width 350 height 34
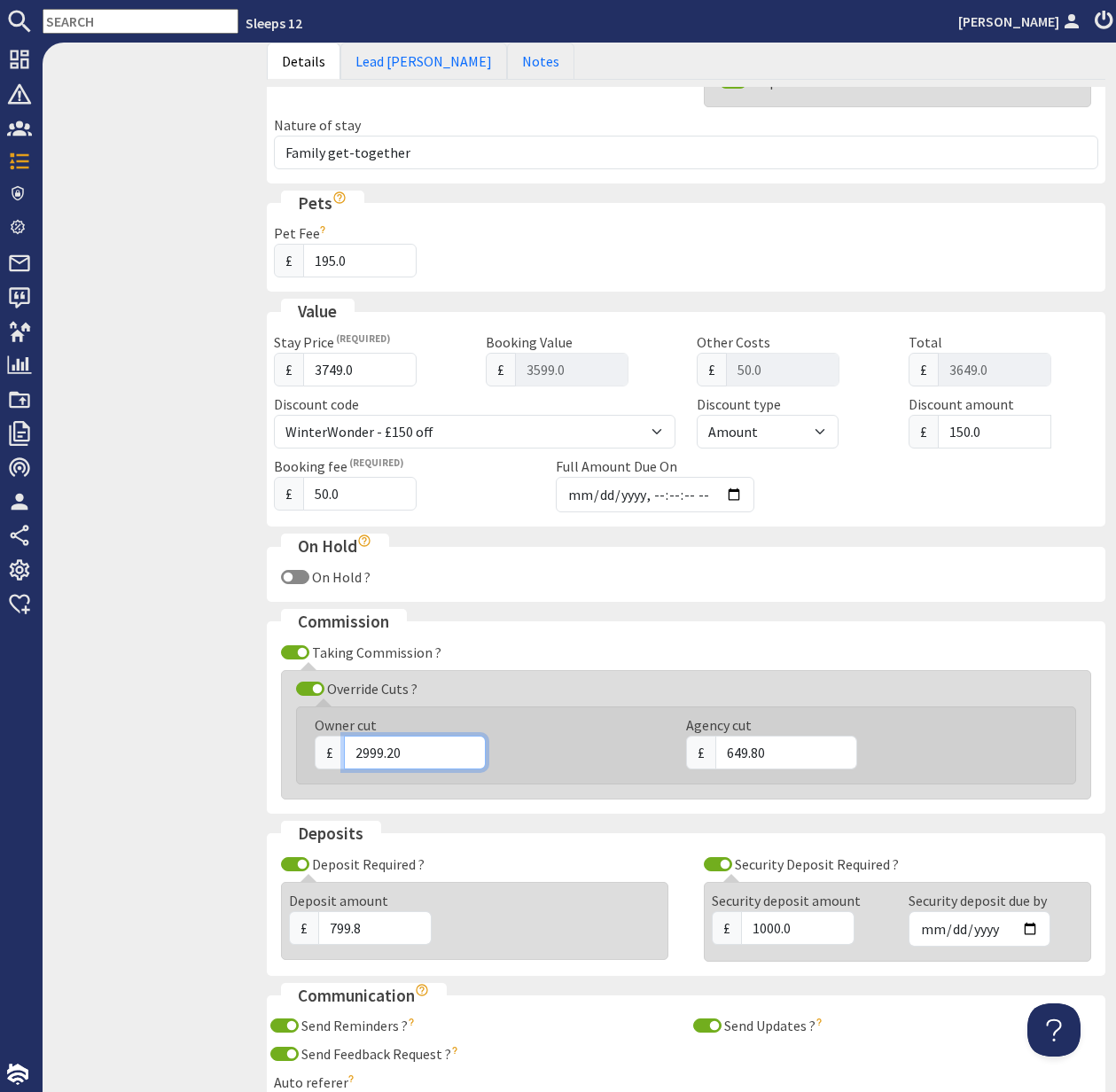
scroll to position [842, 0]
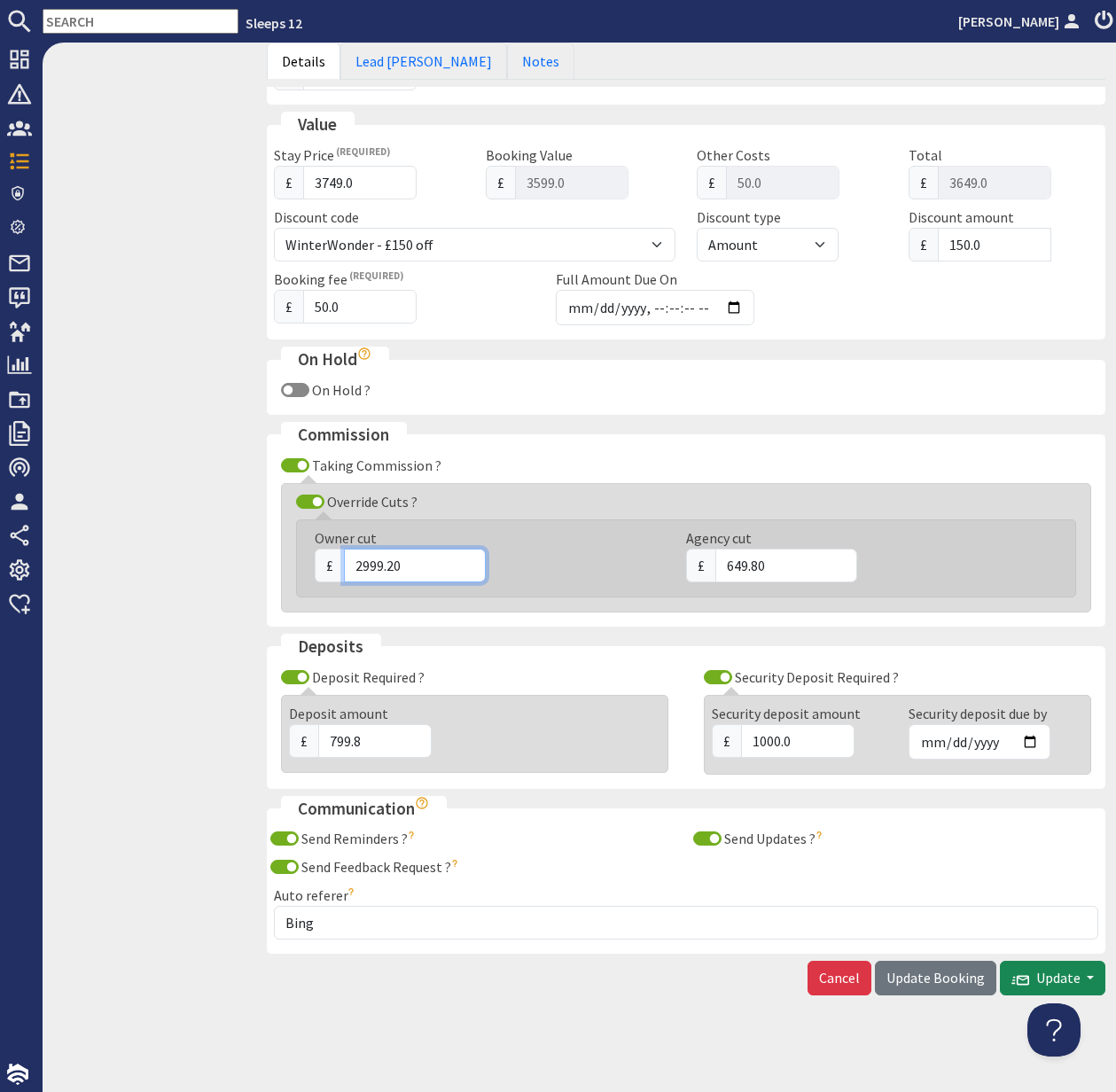
type input "2999.20"
click at [929, 980] on span "Update Booking" at bounding box center [935, 977] width 99 height 18
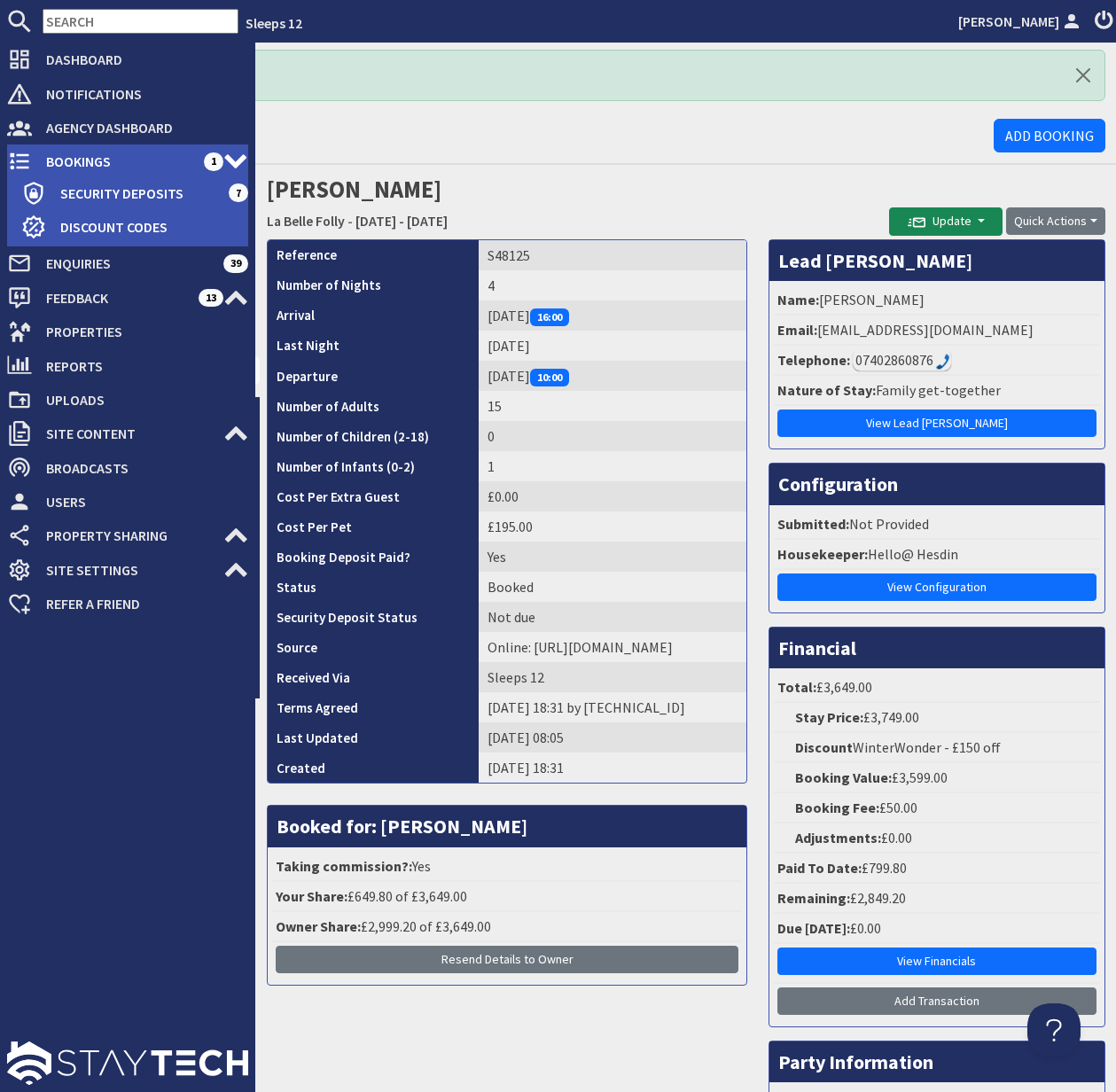
click at [82, 156] on span "Bookings" at bounding box center [117, 161] width 172 height 28
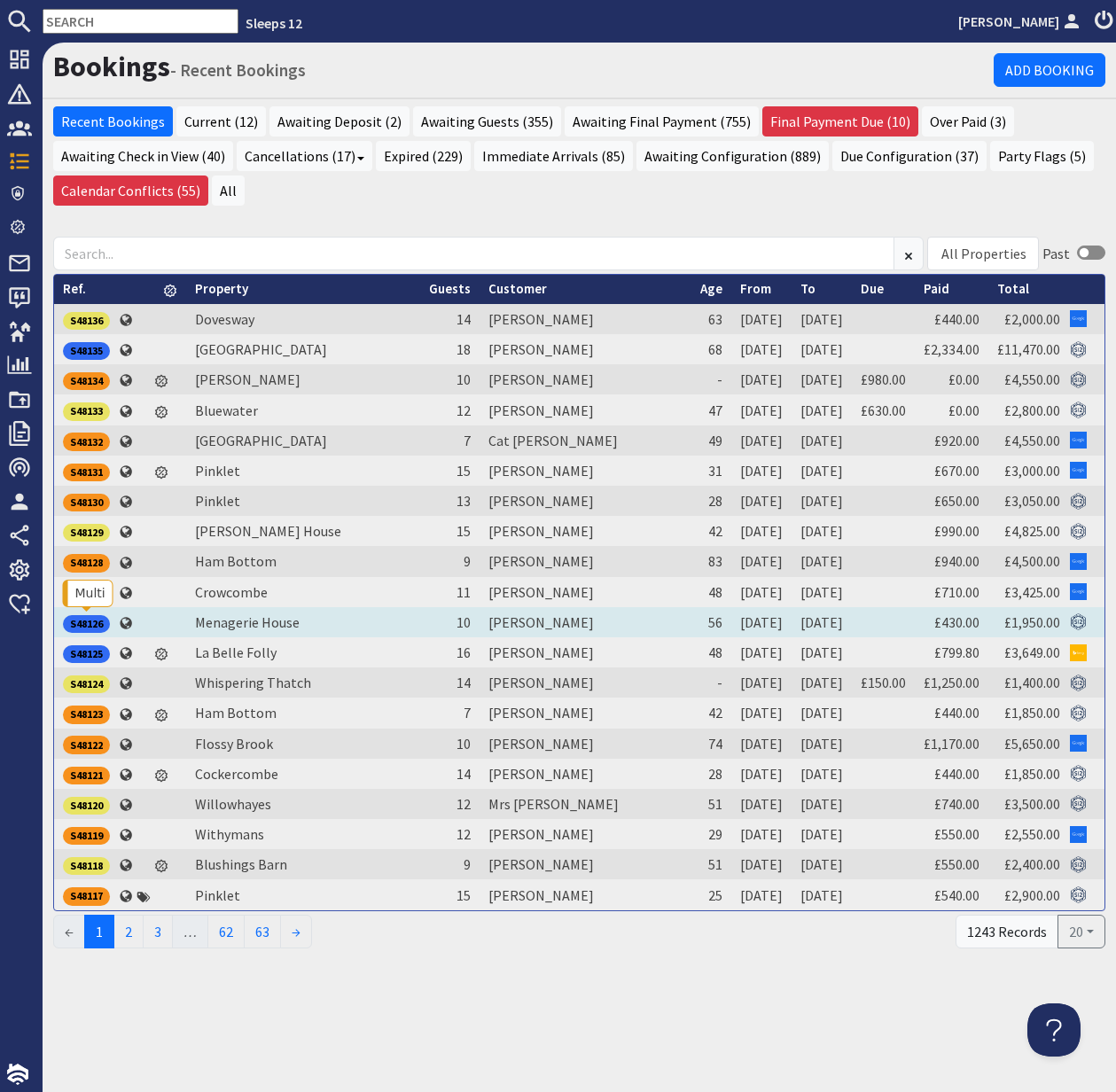
click at [94, 619] on div "S48126" at bounding box center [87, 624] width 47 height 18
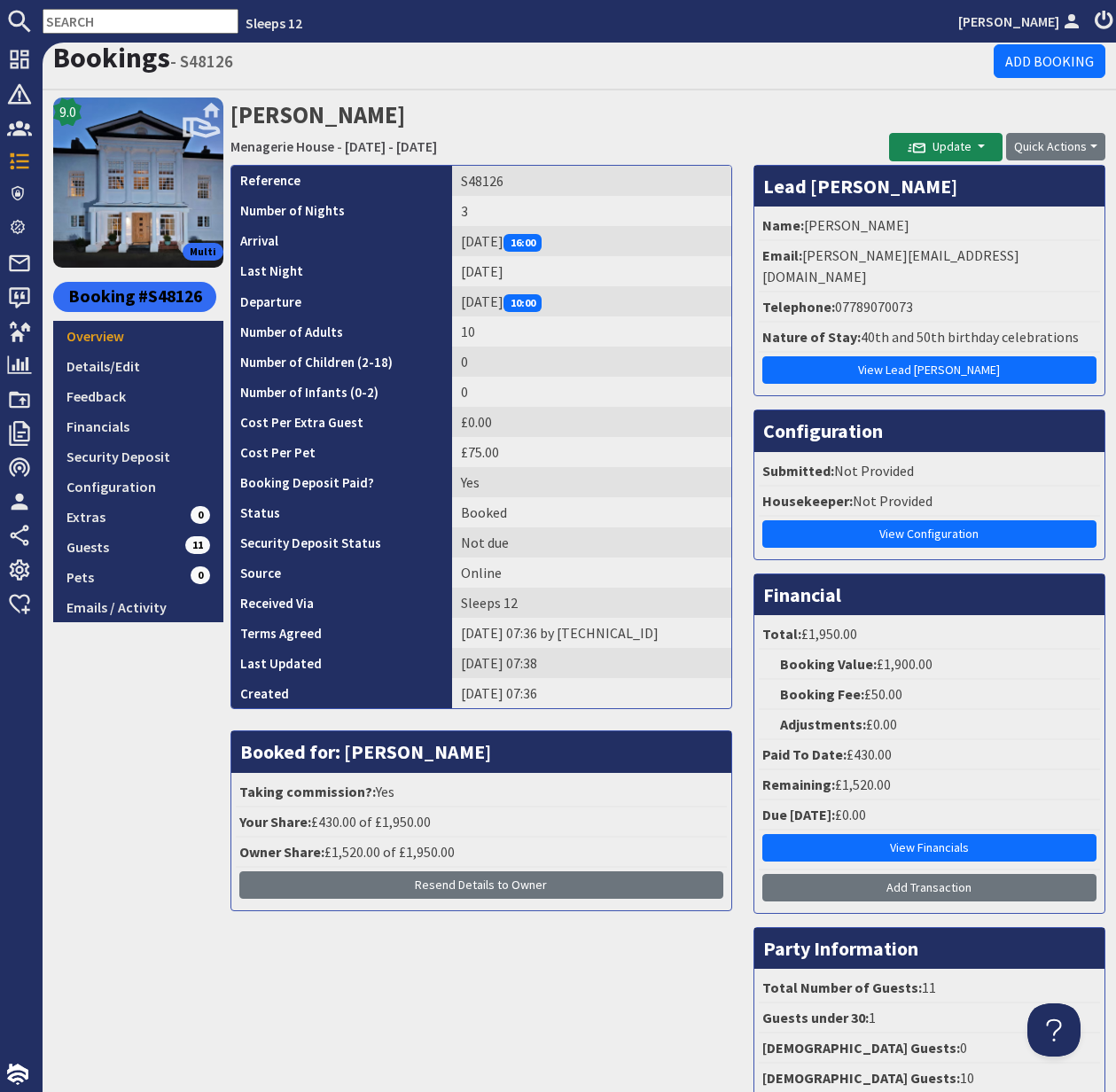
scroll to position [7, 0]
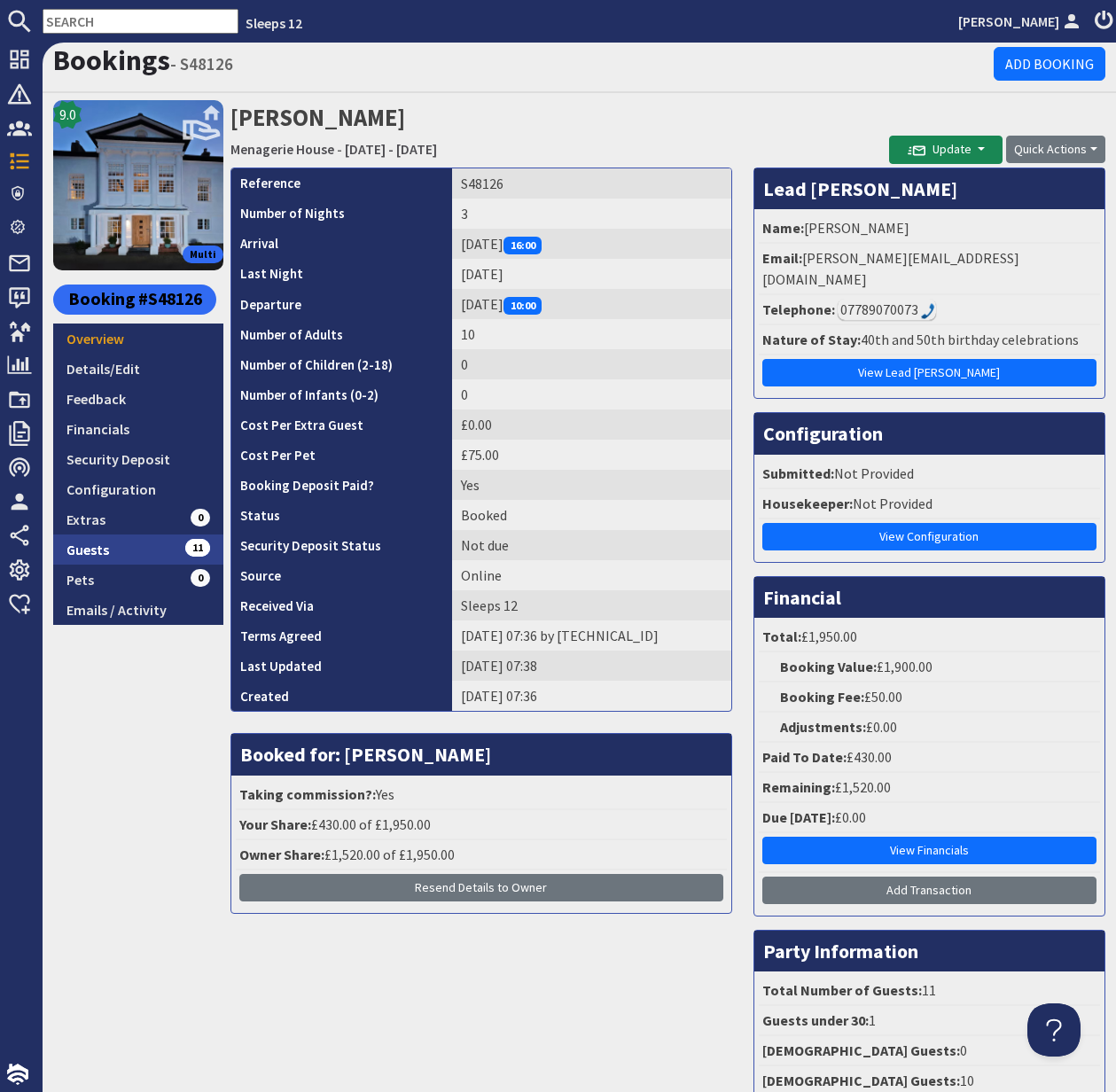
click at [102, 549] on link "Guests 11" at bounding box center [138, 549] width 170 height 30
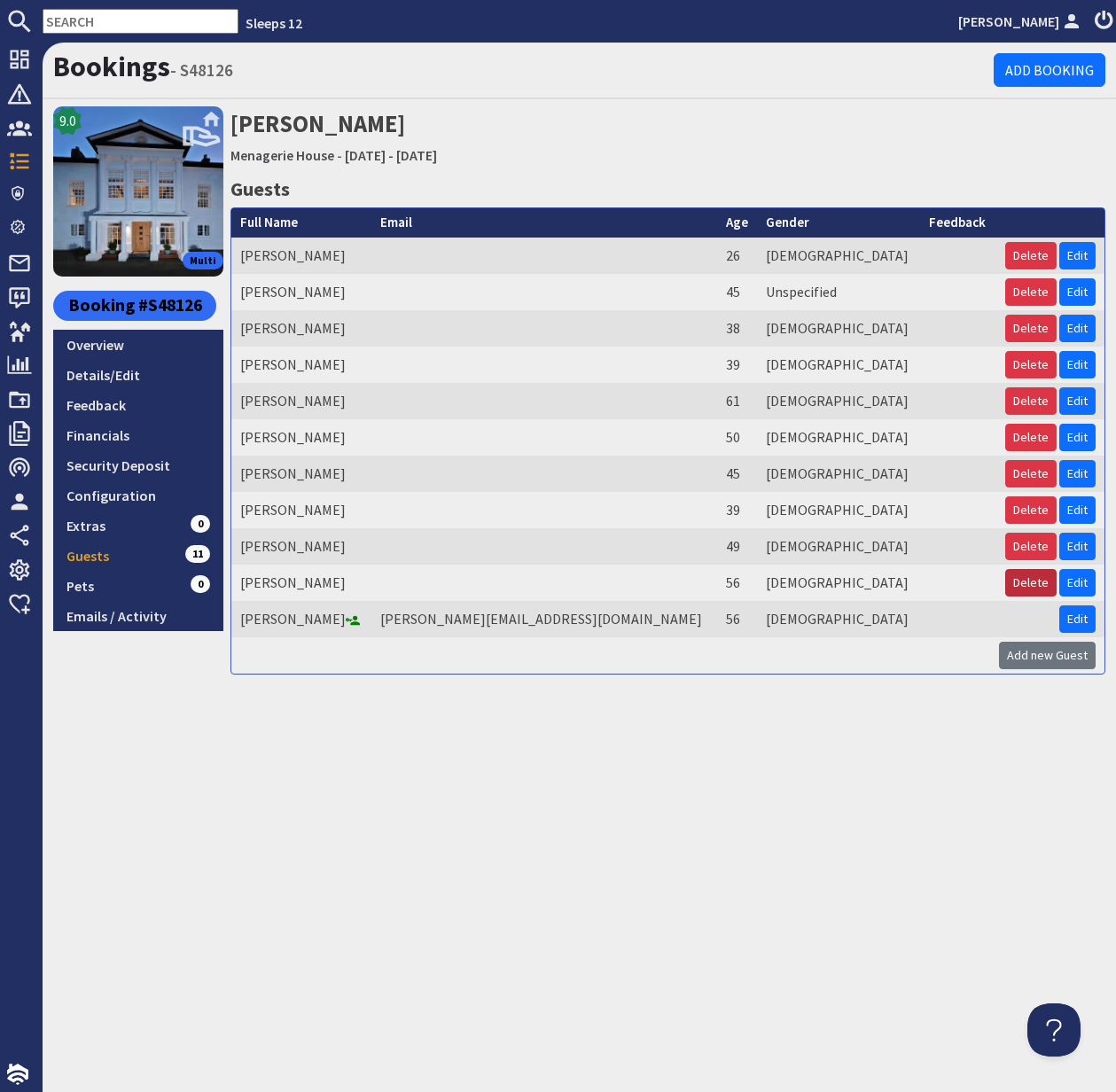
click at [1021, 583] on button "Delete" at bounding box center [1030, 583] width 51 height 28
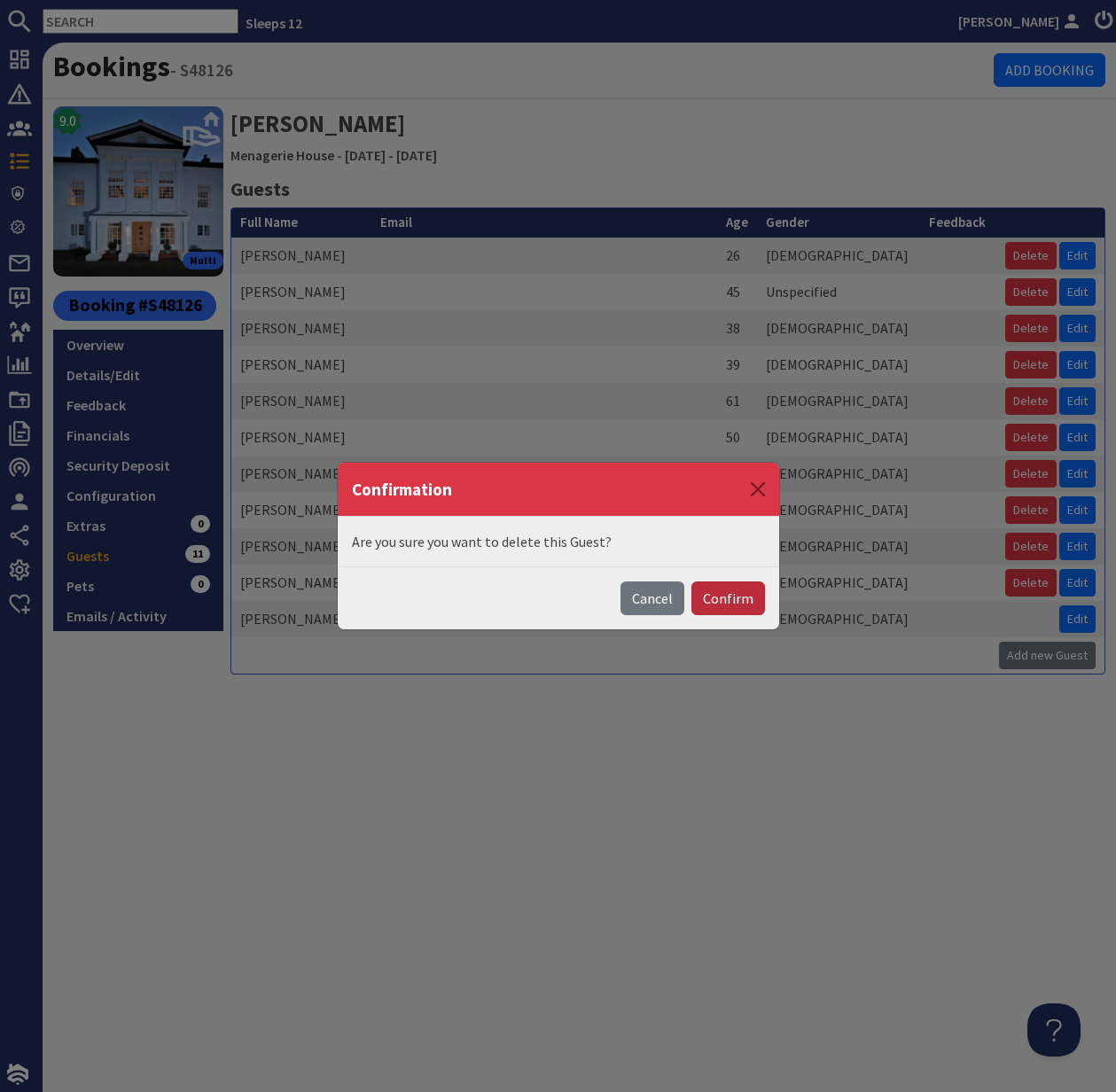
click at [735, 600] on button "Confirm" at bounding box center [728, 599] width 74 height 34
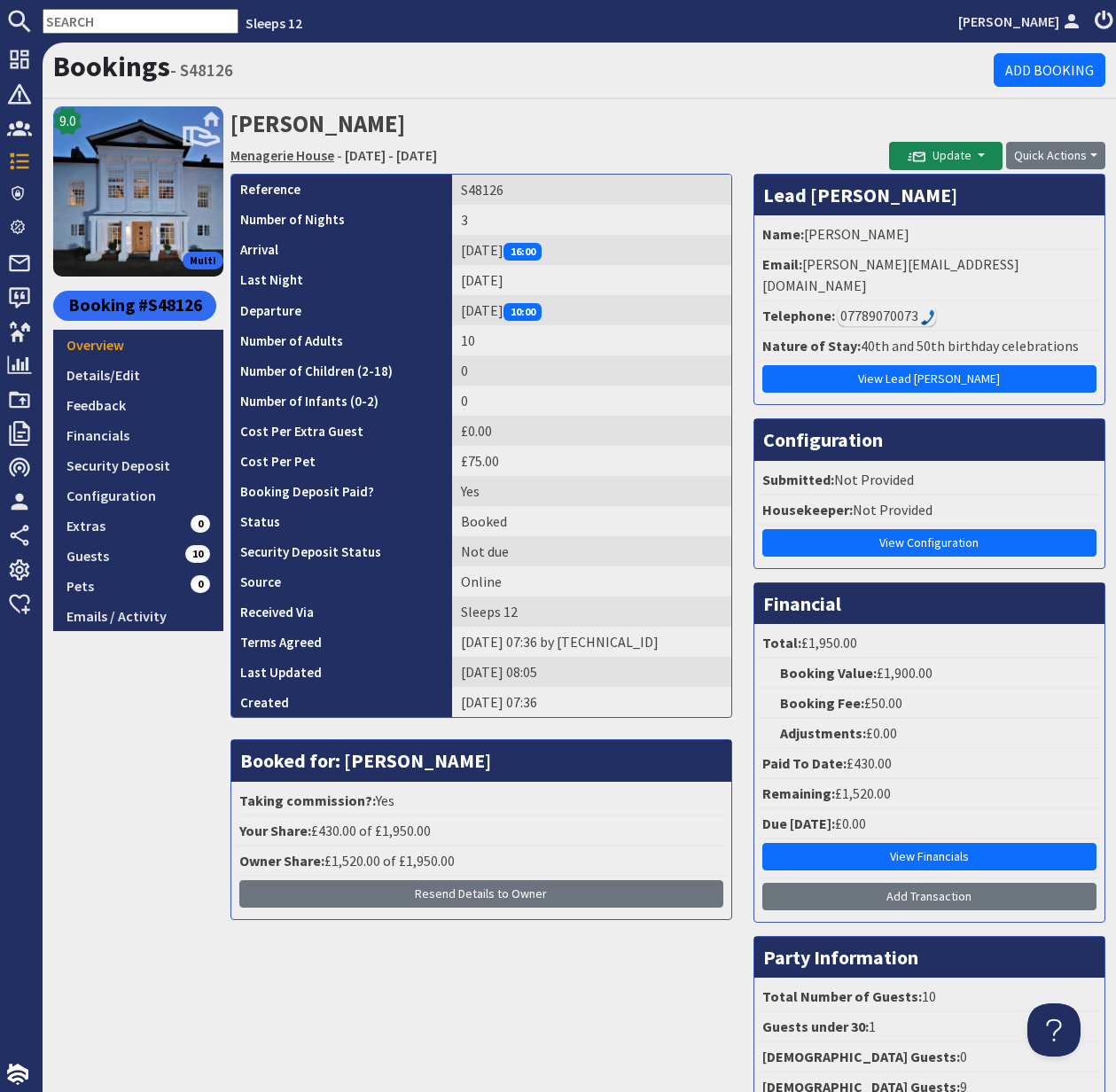
click at [283, 155] on link "Menagerie House" at bounding box center [282, 155] width 103 height 18
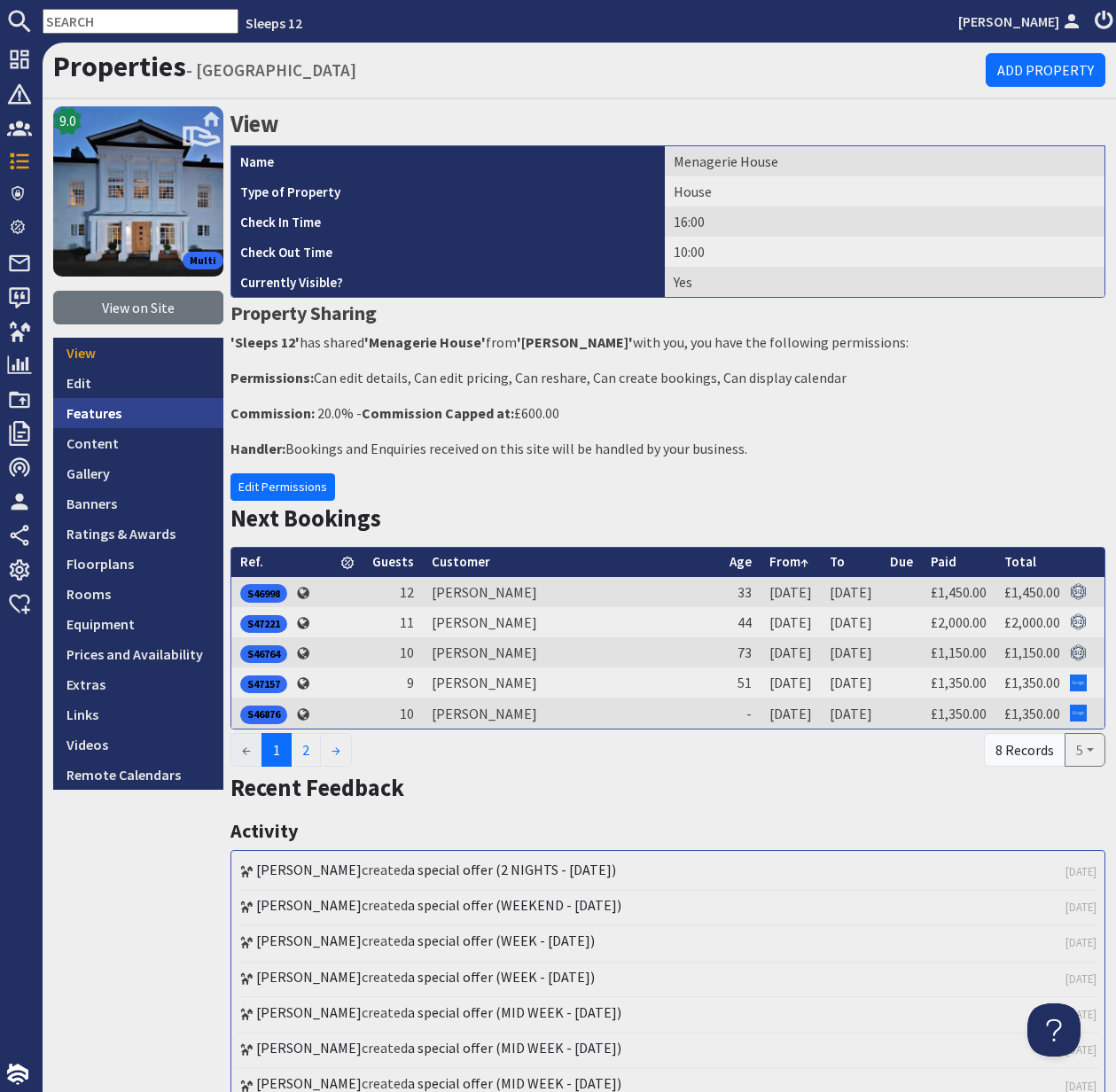
click at [96, 416] on link "Features" at bounding box center [138, 413] width 170 height 30
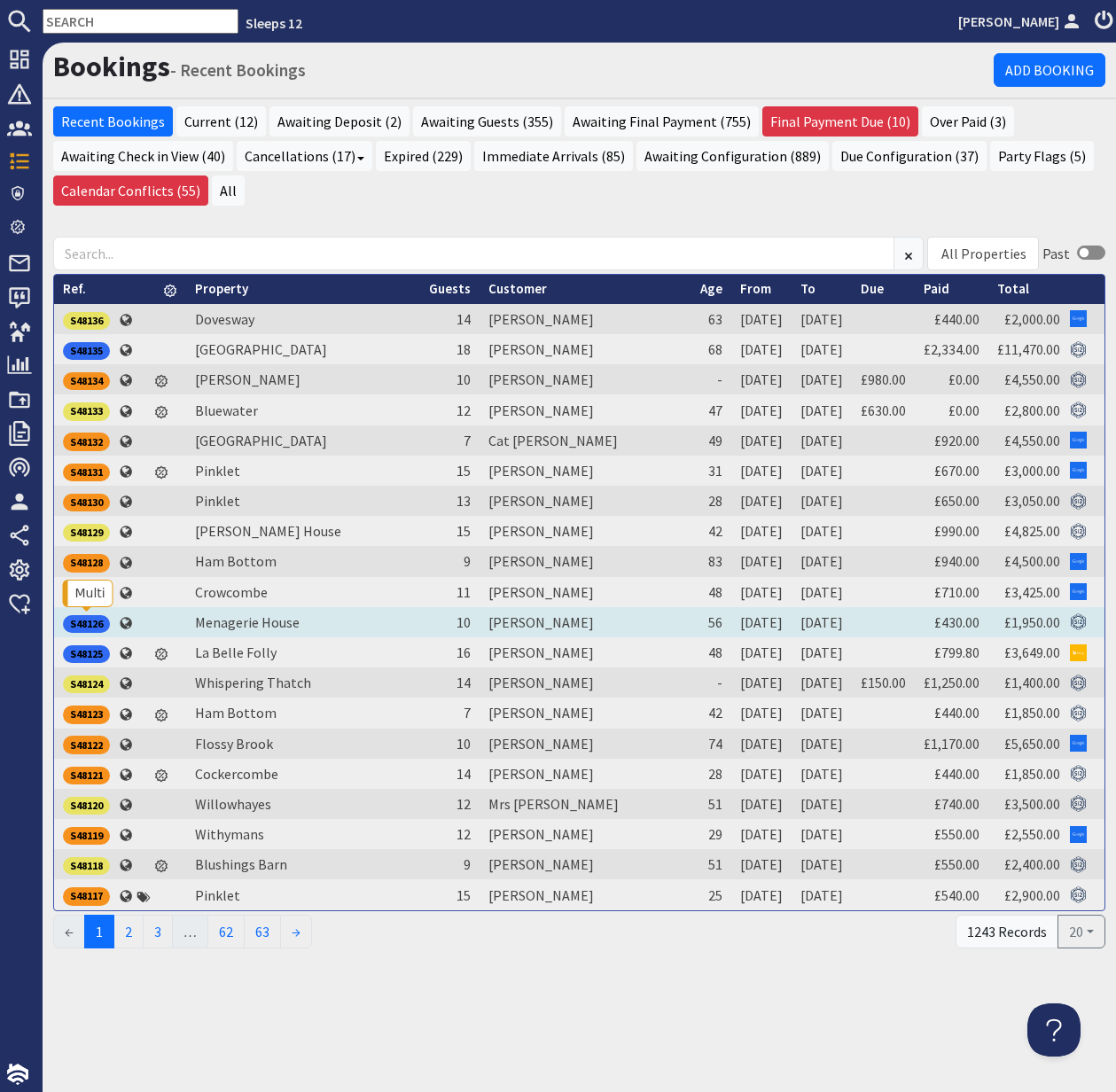
click at [86, 618] on div "S48126" at bounding box center [87, 624] width 47 height 18
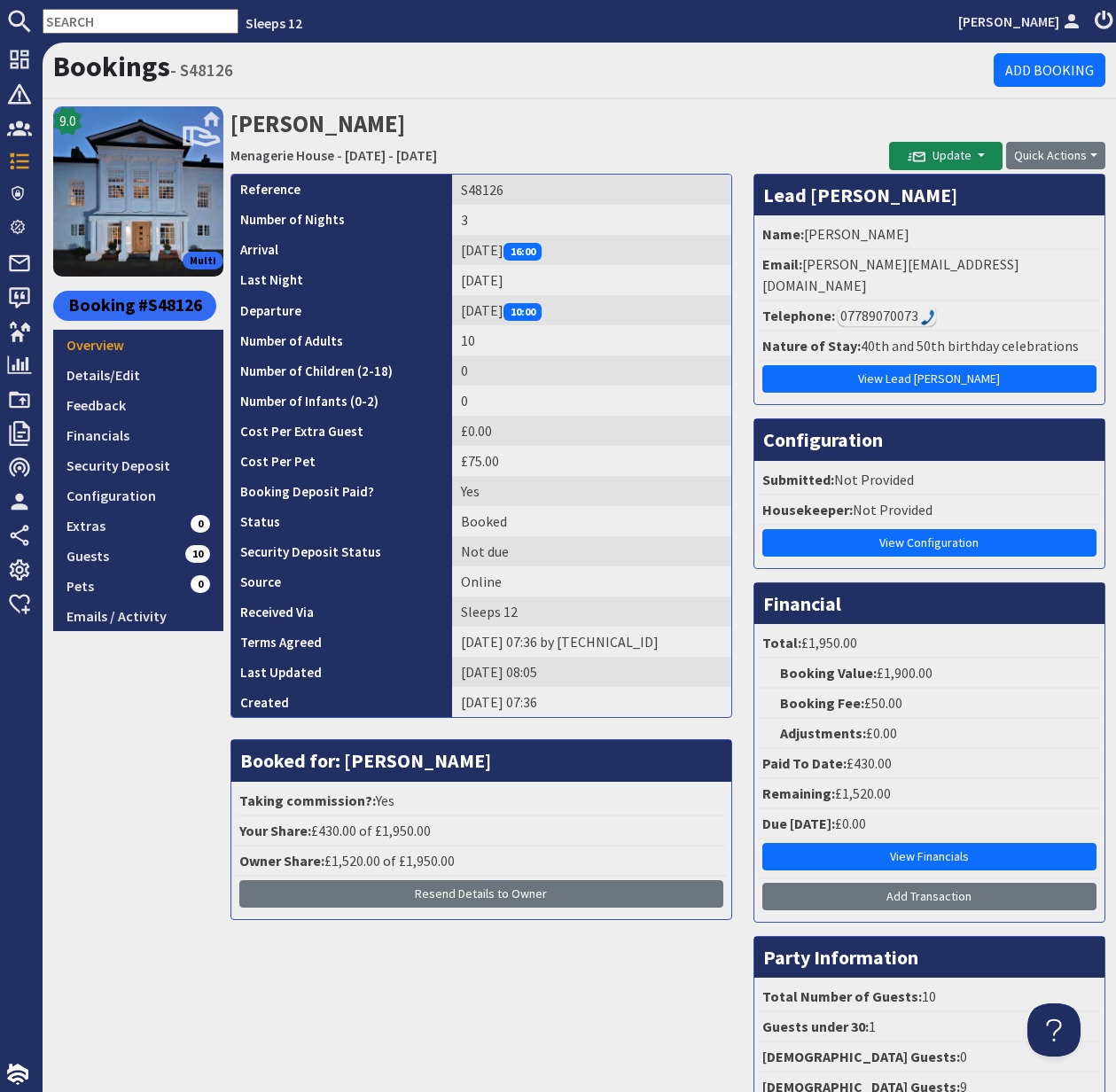
scroll to position [165, 0]
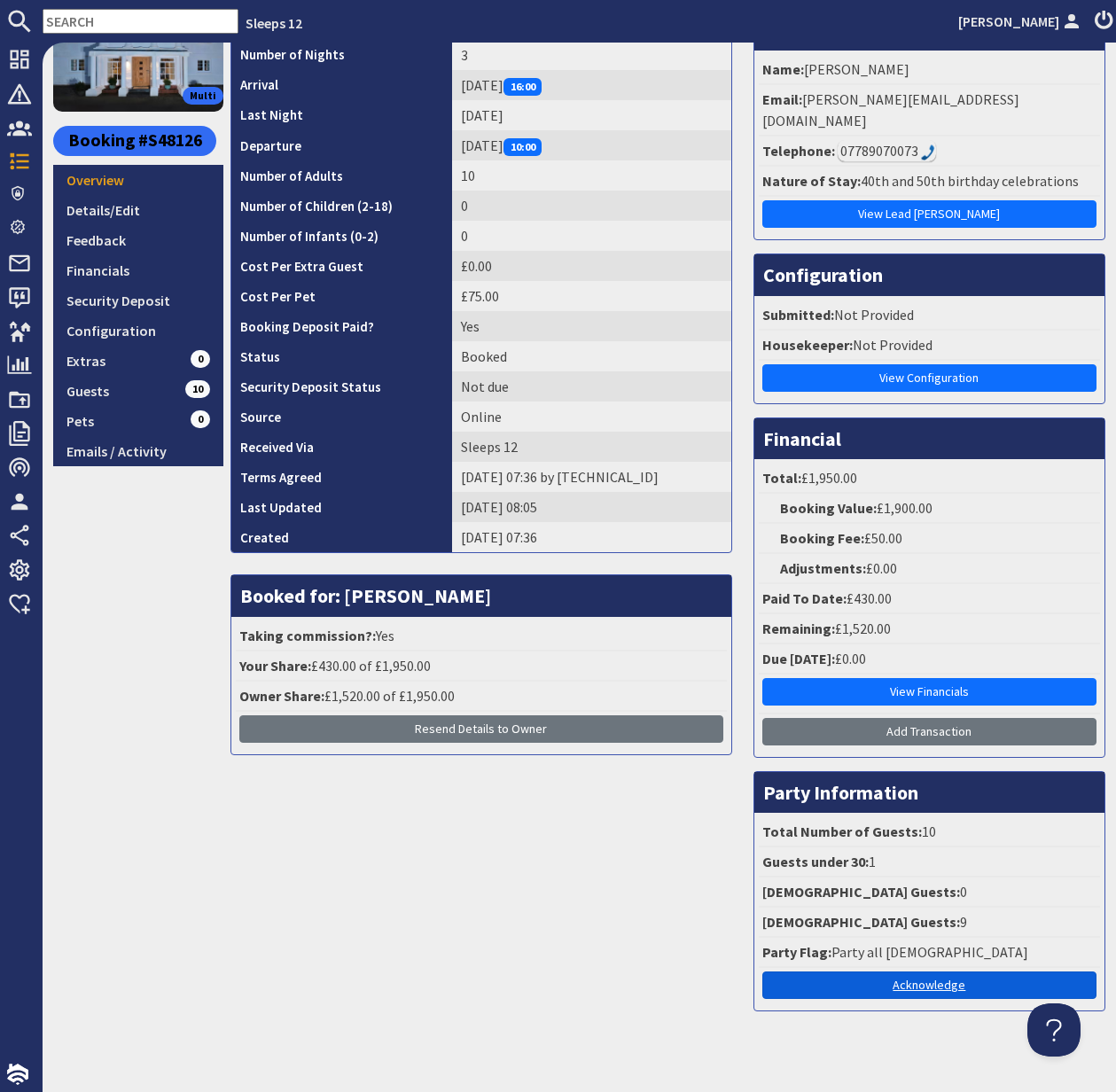
click at [930, 972] on link "Acknowledge" at bounding box center [929, 986] width 334 height 28
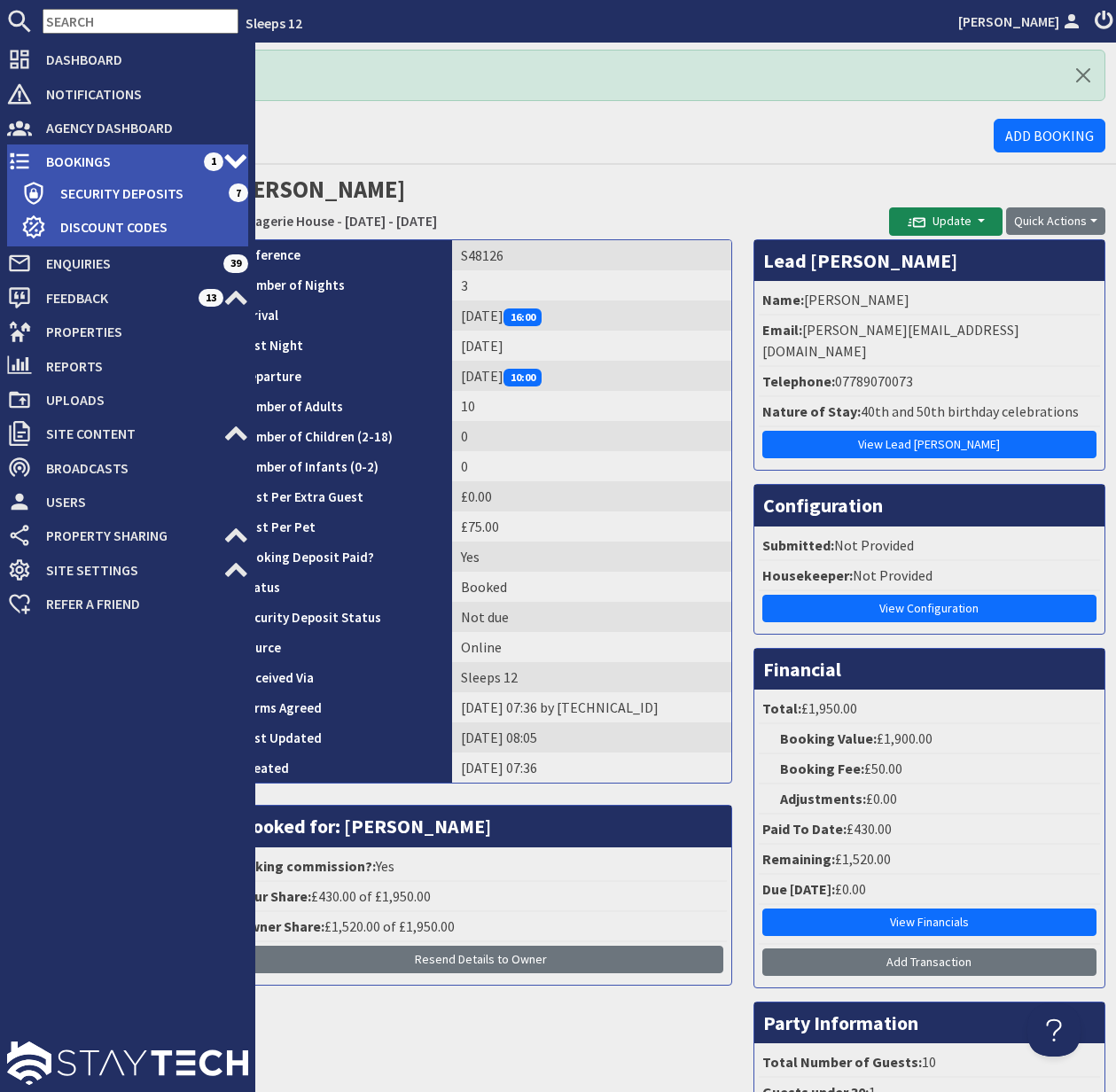
click at [101, 160] on span "Bookings" at bounding box center [117, 161] width 172 height 28
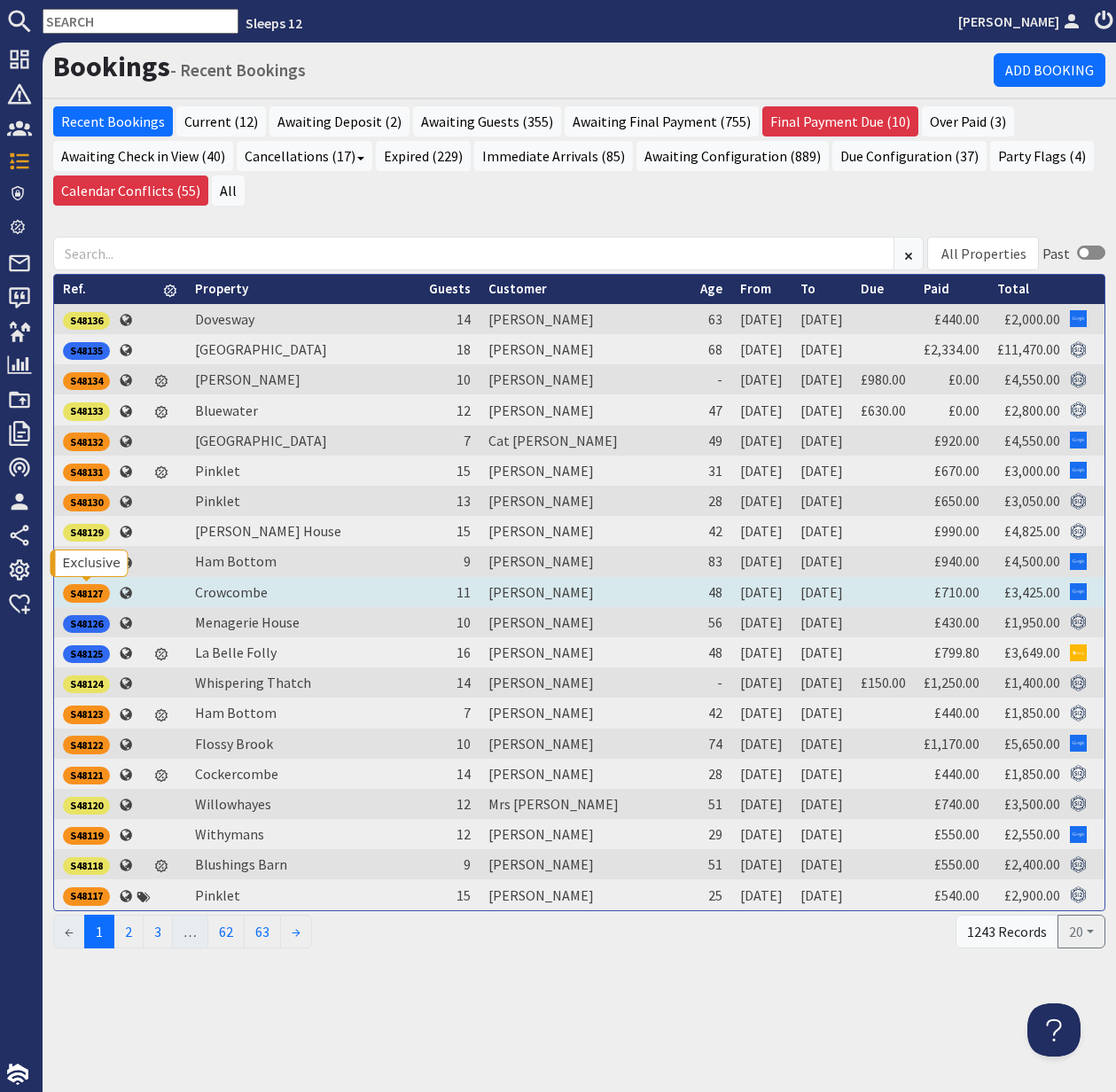
click at [90, 592] on div "S48127" at bounding box center [87, 593] width 47 height 18
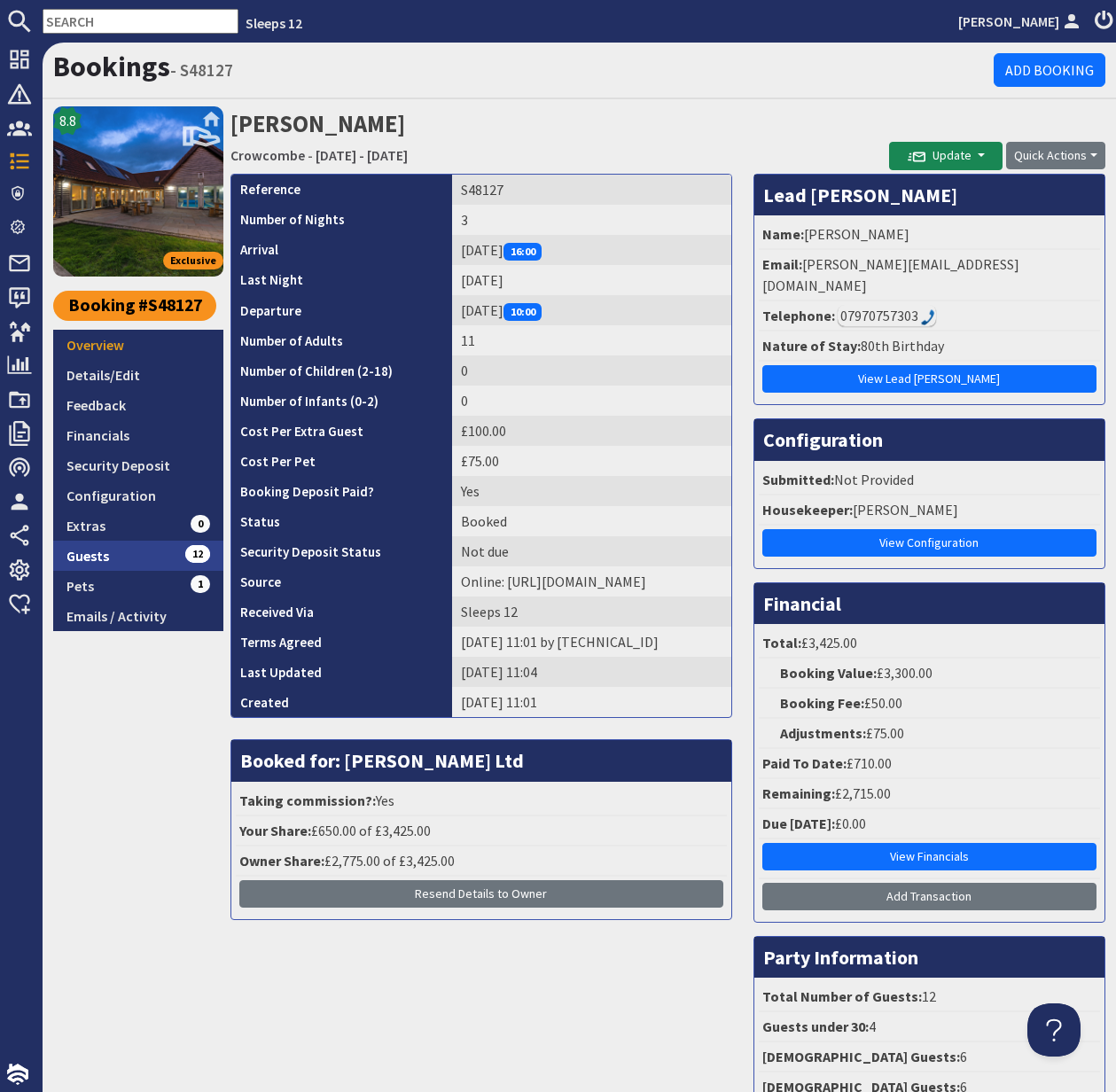
click at [100, 554] on link "Guests 12" at bounding box center [138, 556] width 170 height 30
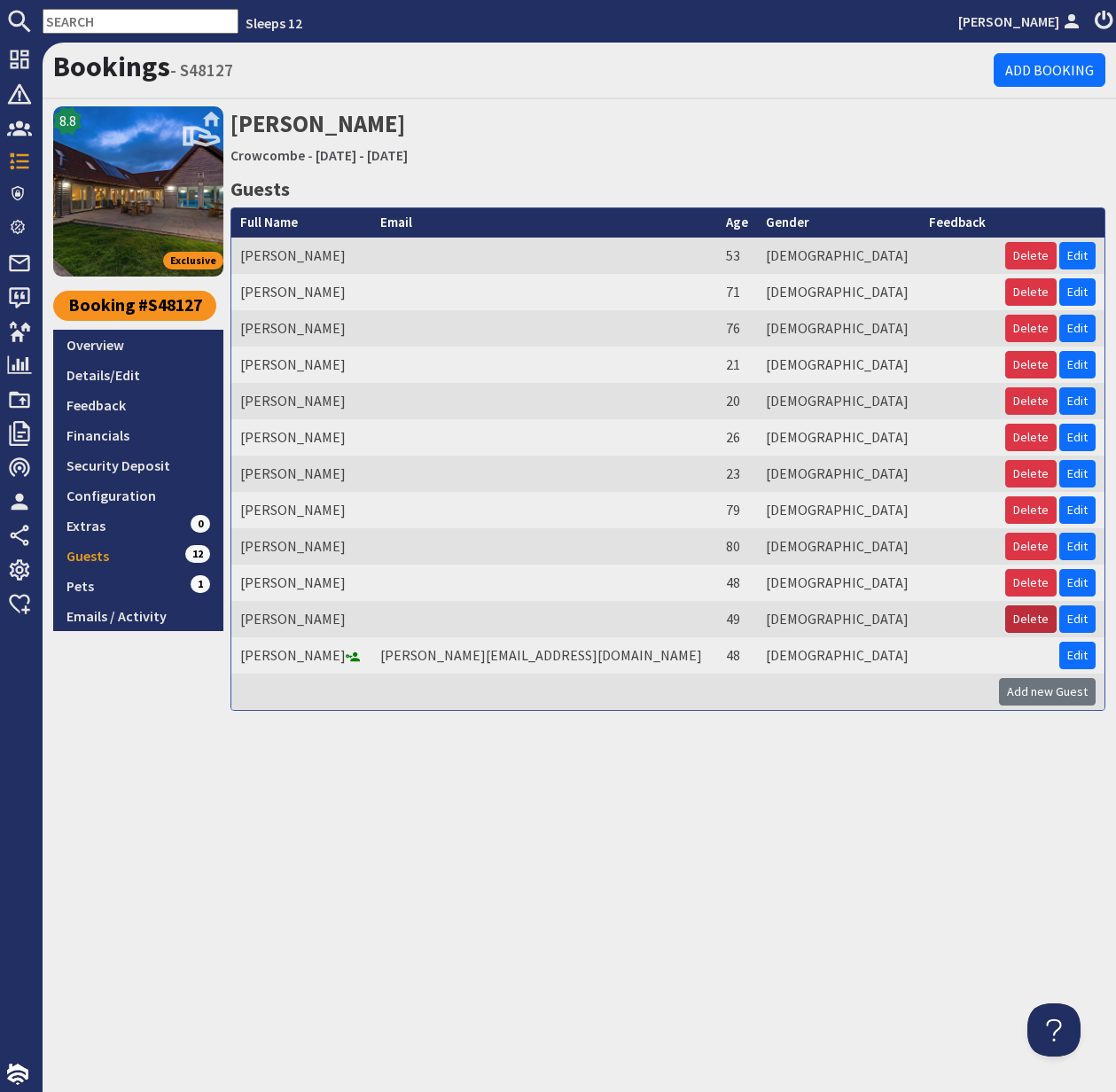
click at [1029, 618] on button "Delete" at bounding box center [1030, 619] width 51 height 28
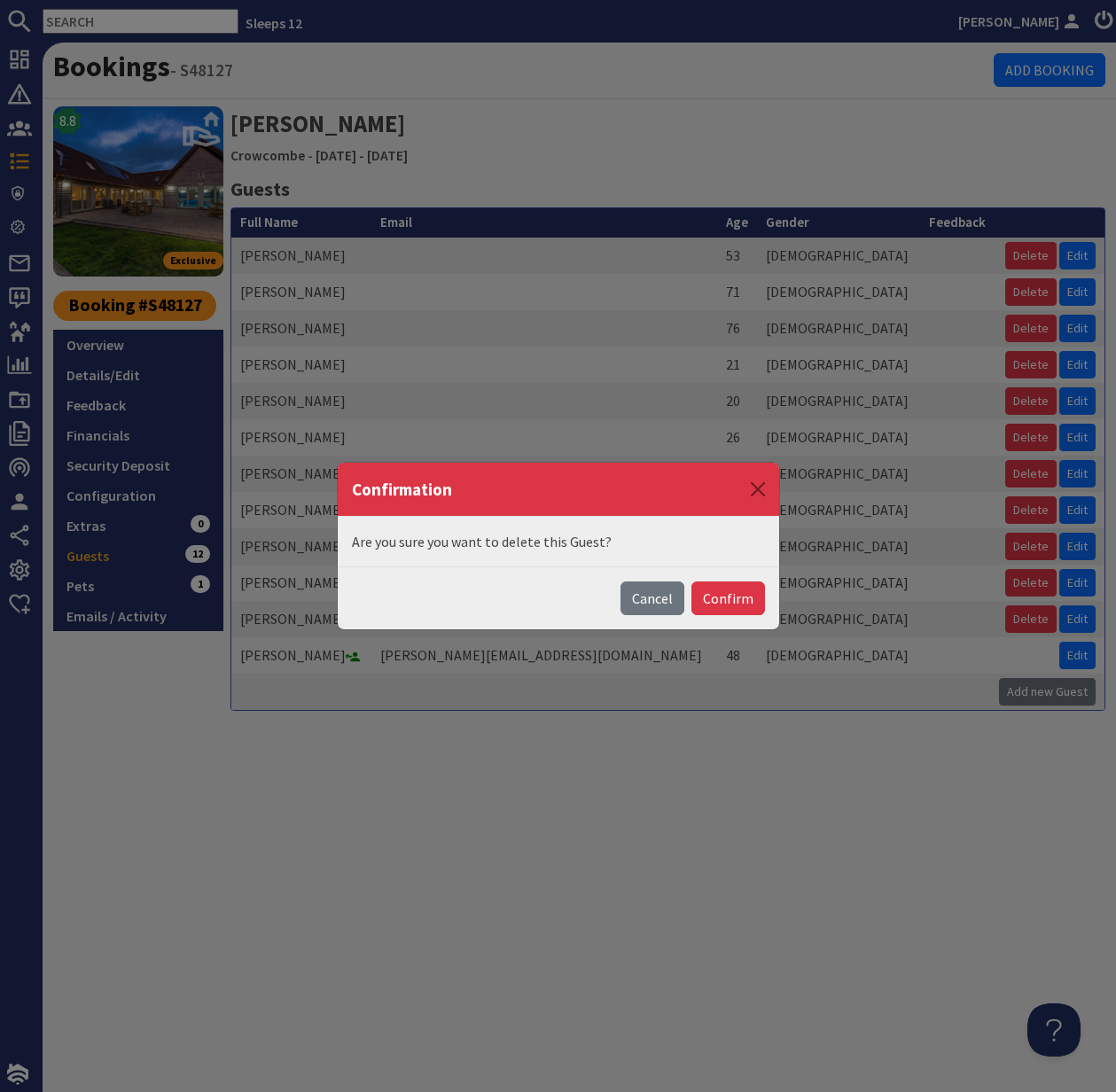
click at [734, 603] on button "Confirm" at bounding box center [728, 599] width 74 height 34
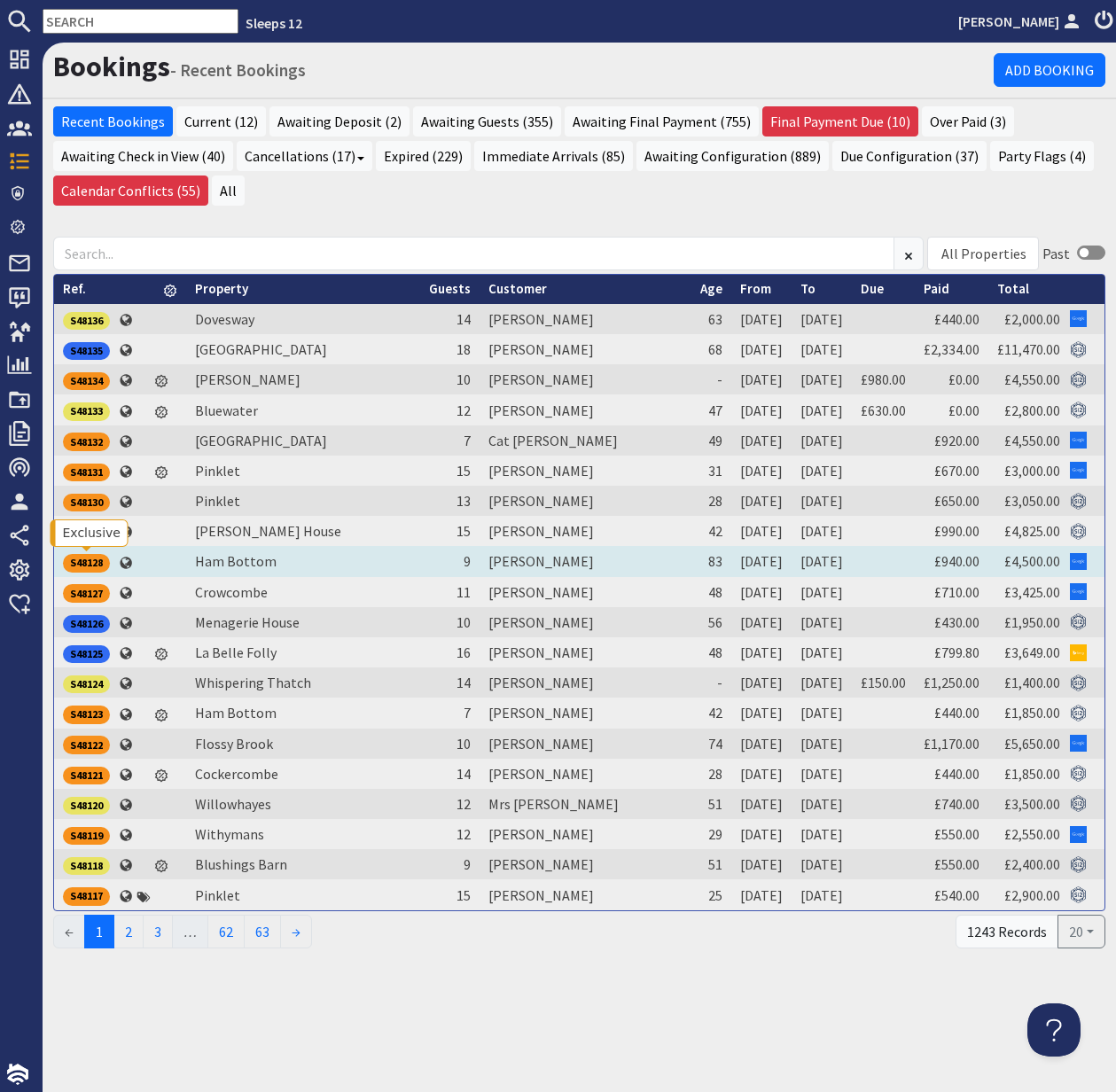
click at [91, 560] on div "S48128" at bounding box center [87, 562] width 47 height 18
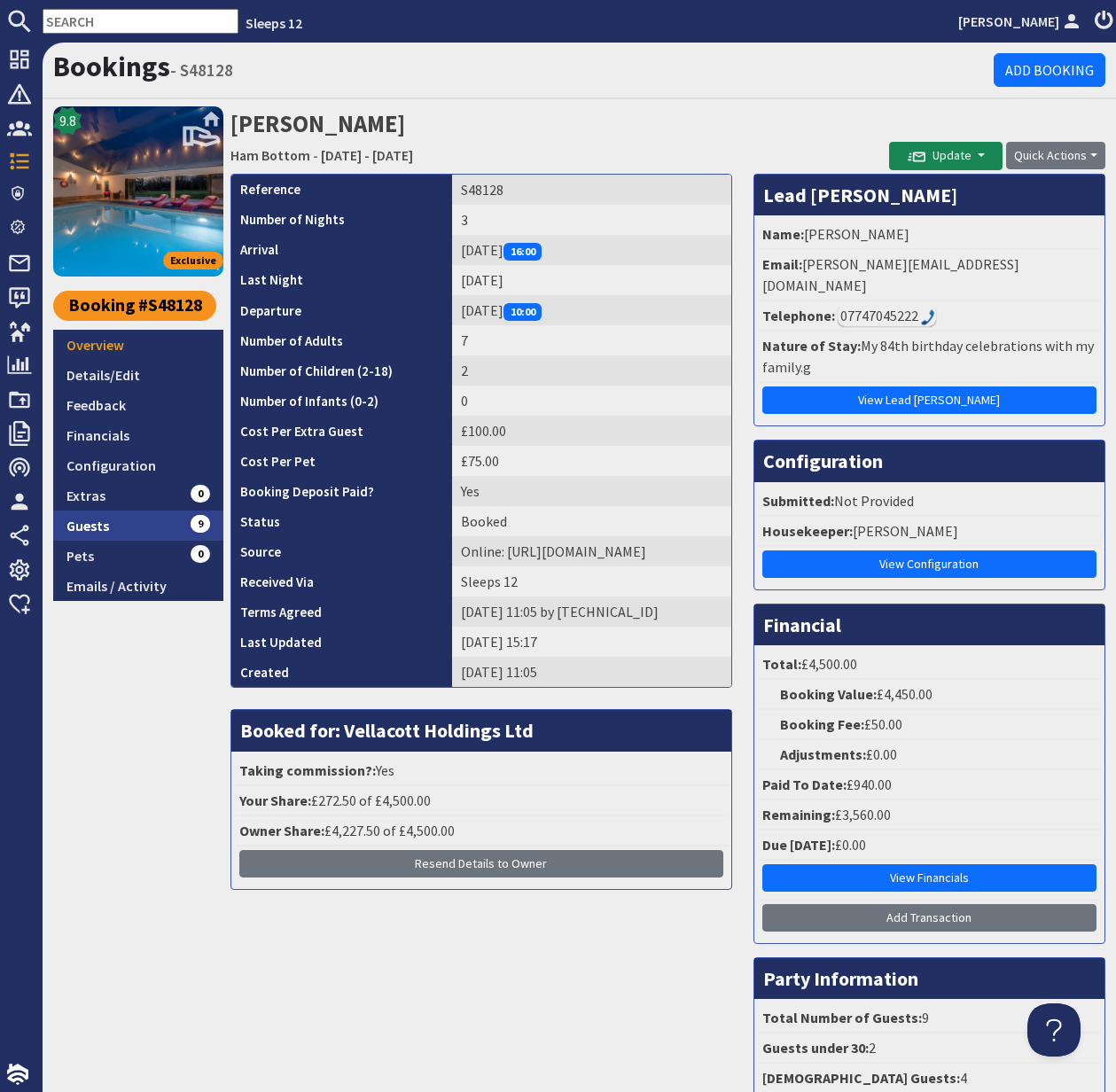
click at [106, 523] on link "Guests 9" at bounding box center [138, 526] width 170 height 30
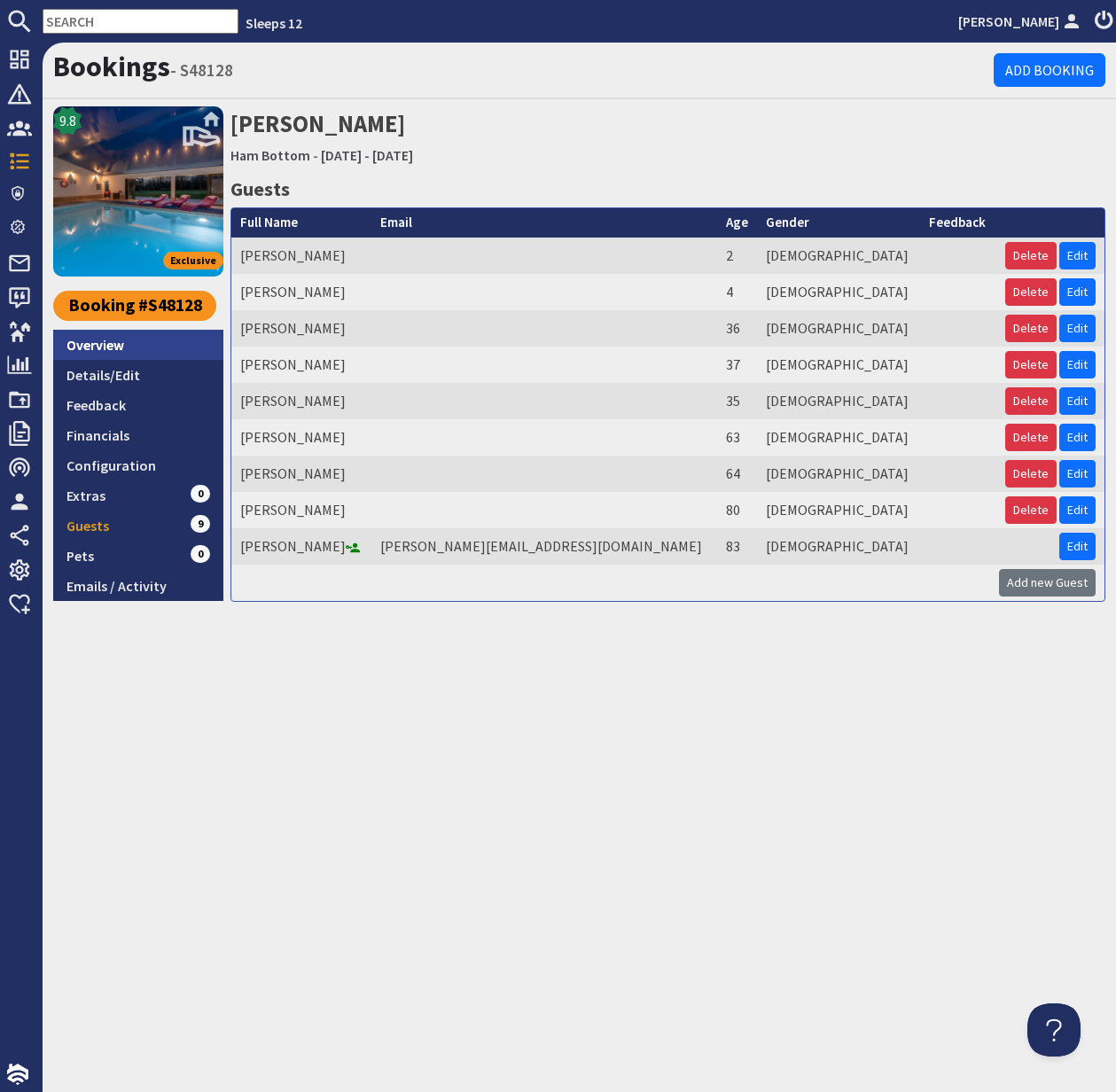
click at [92, 344] on link "Overview" at bounding box center [138, 344] width 170 height 30
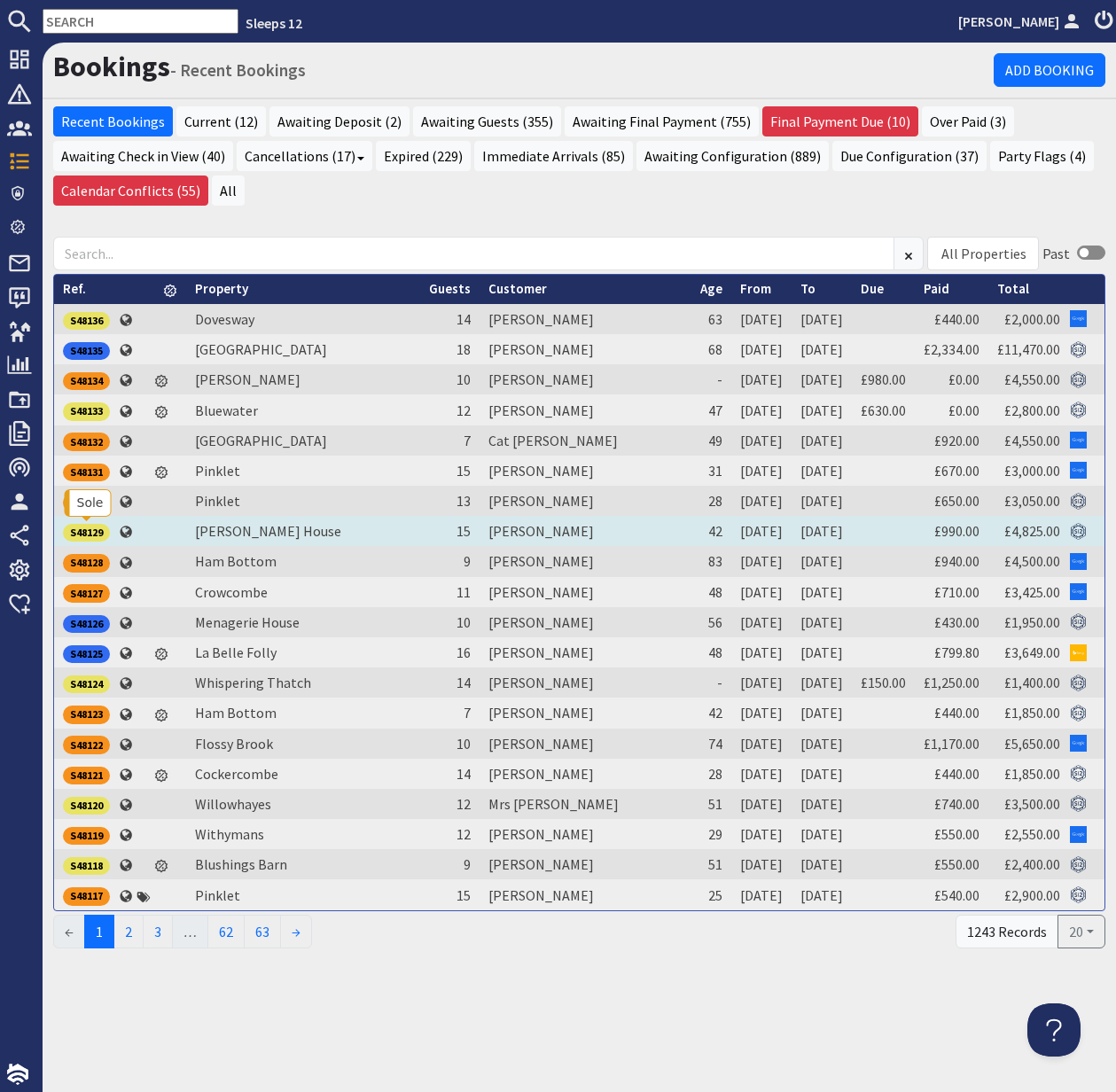
click at [87, 532] on div "S48129" at bounding box center [87, 533] width 47 height 18
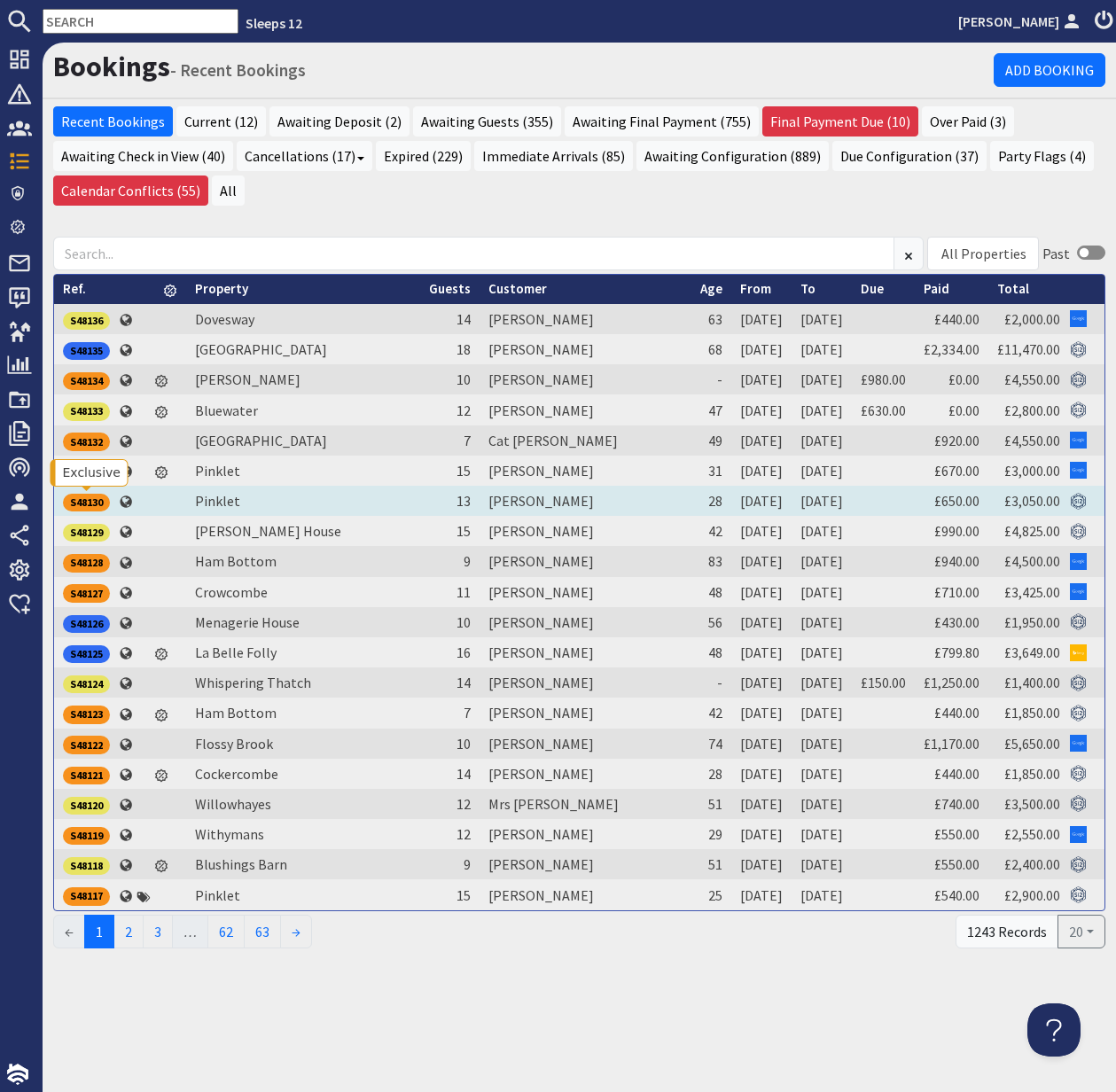
click at [92, 502] on div "S48130" at bounding box center [87, 502] width 47 height 18
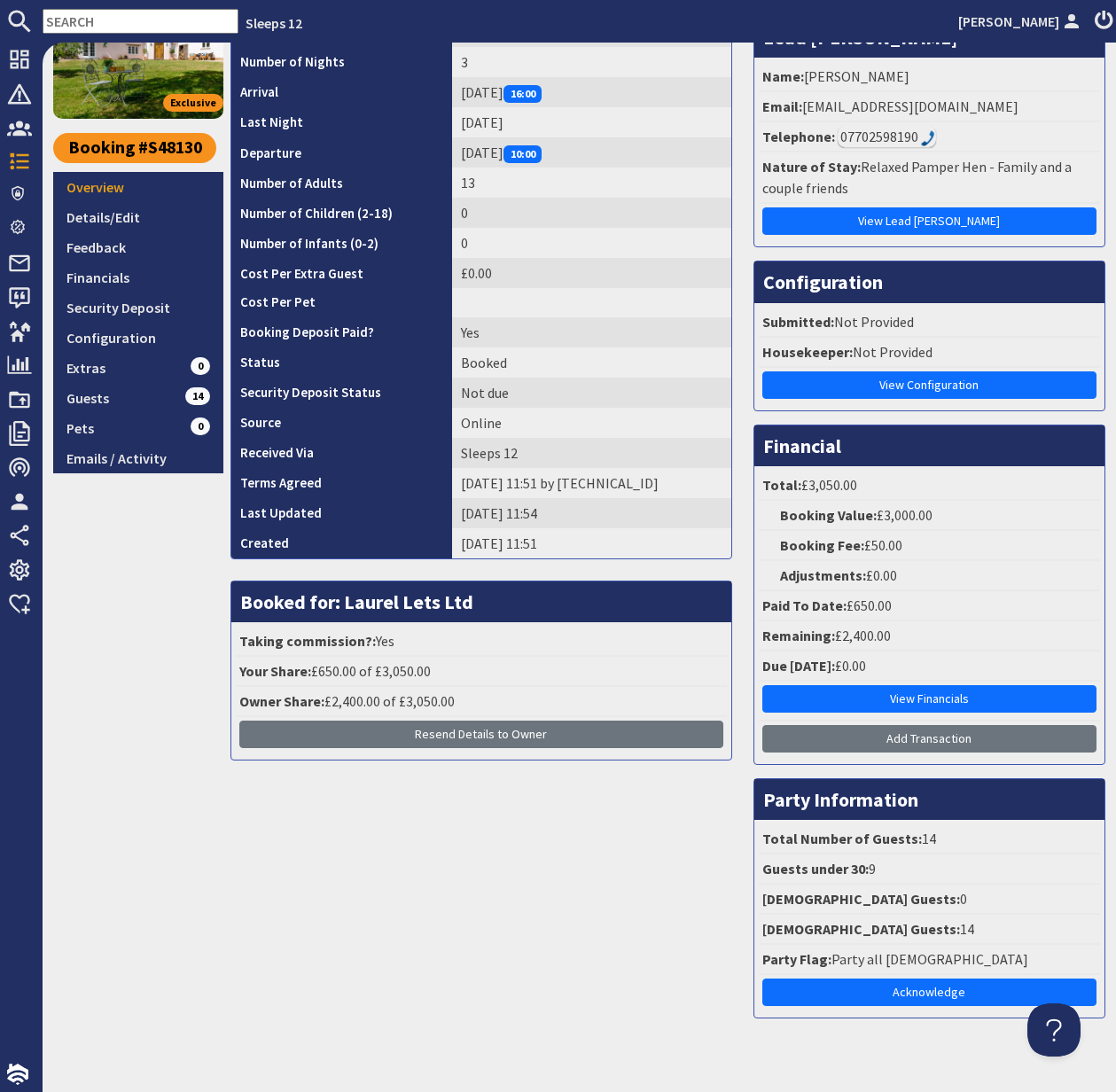
scroll to position [163, 0]
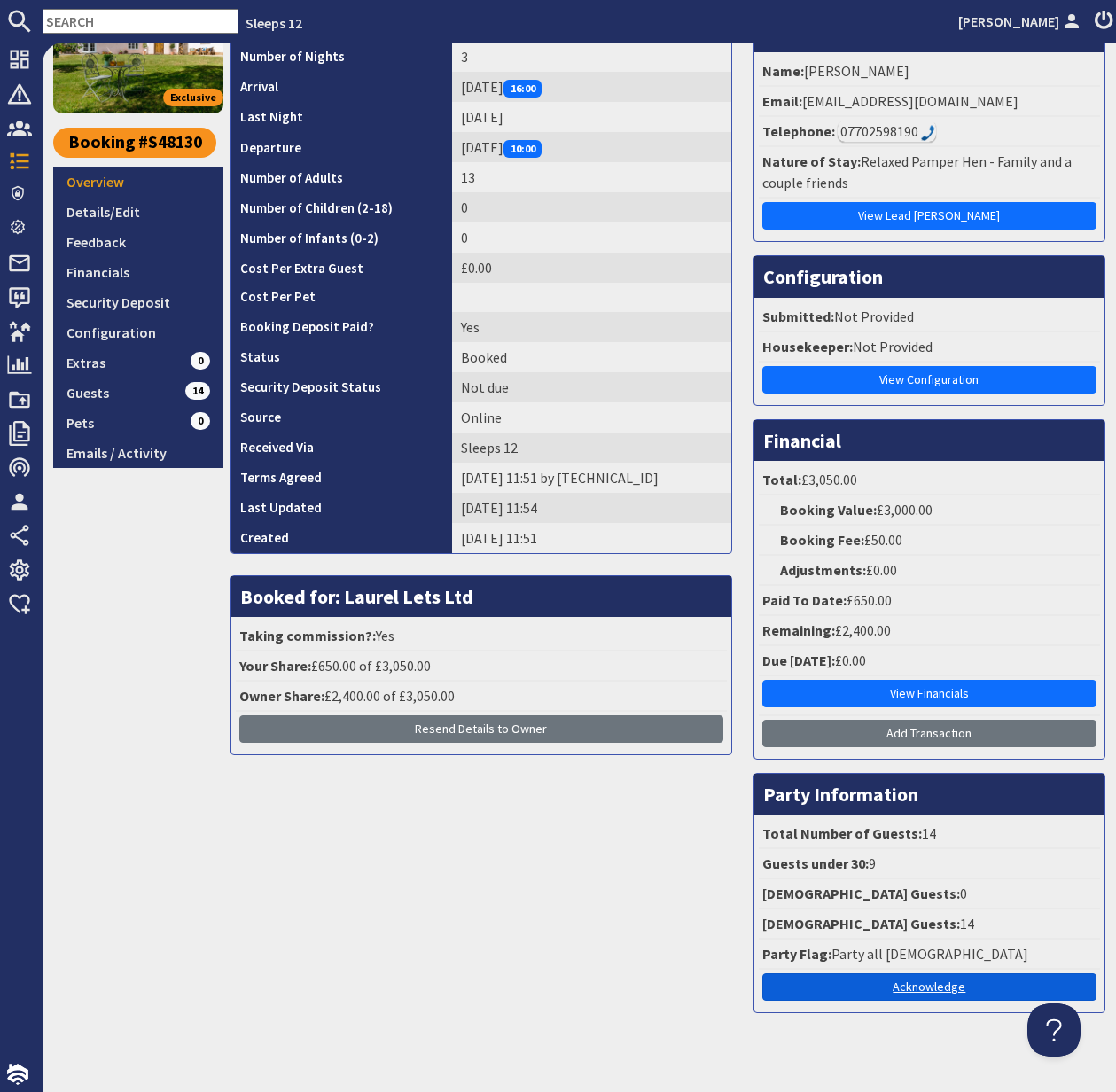
click at [932, 993] on link "Acknowledge" at bounding box center [929, 988] width 334 height 28
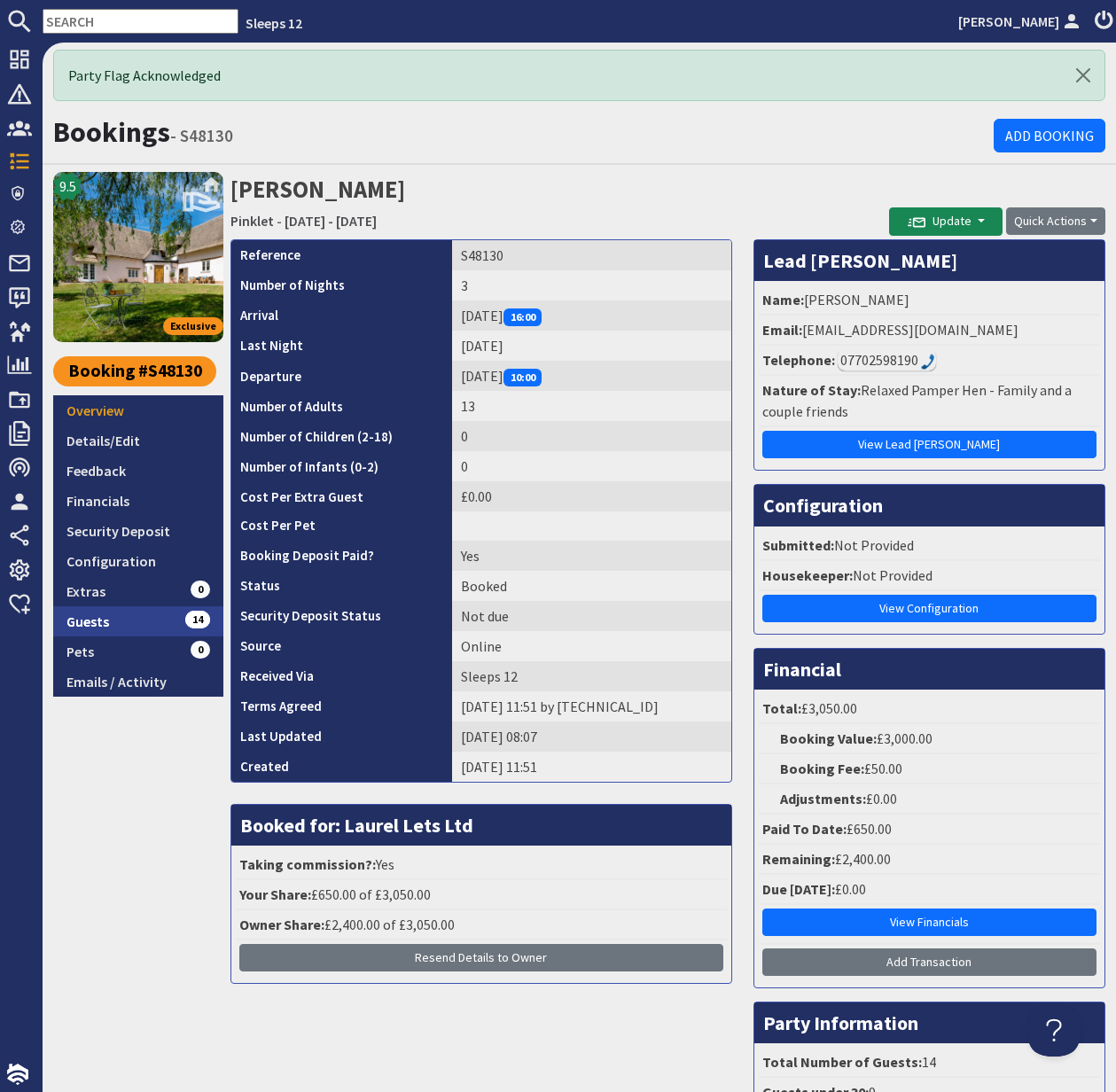
click at [80, 617] on link "Guests 14" at bounding box center [138, 621] width 170 height 30
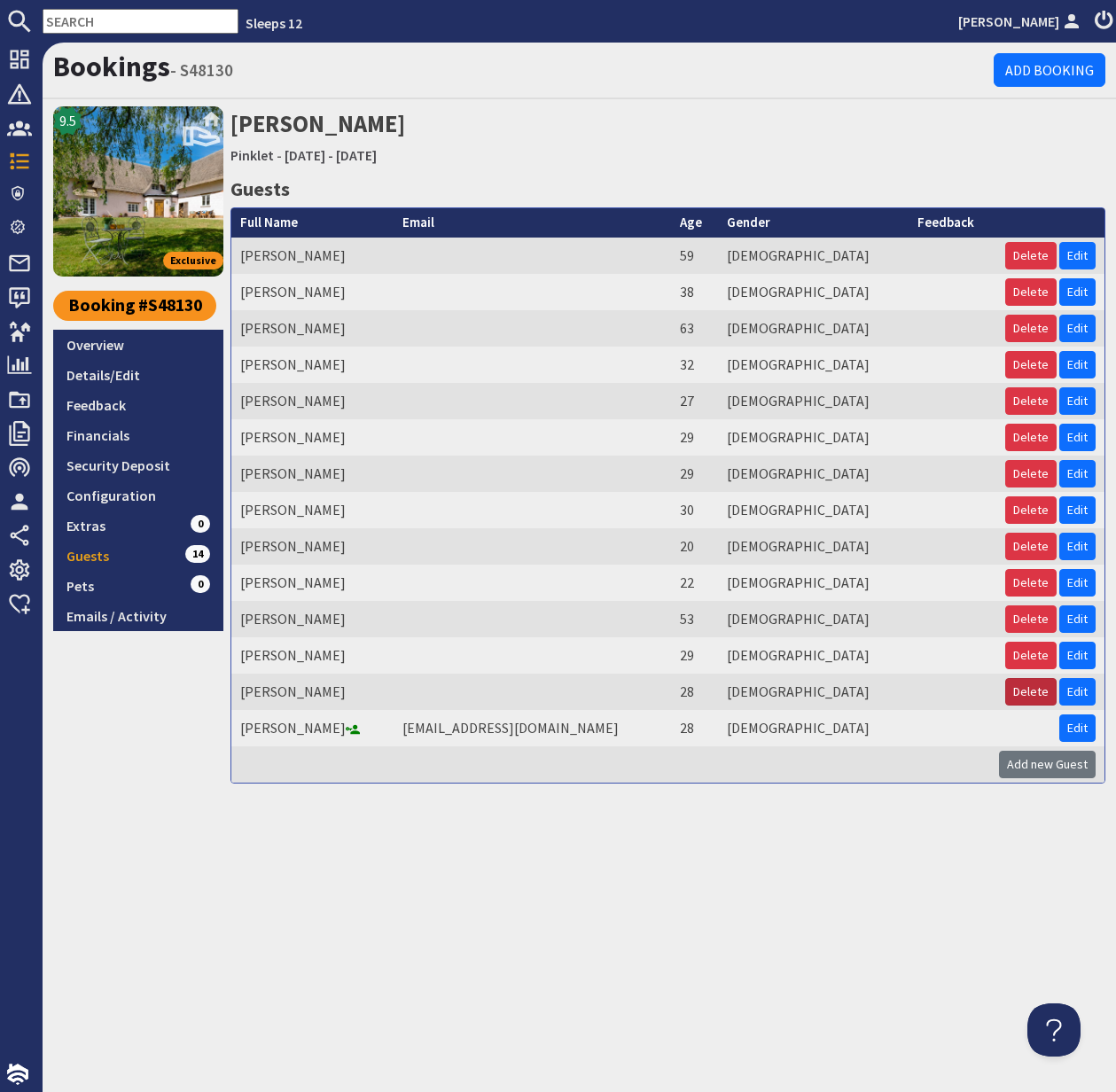
click at [1033, 693] on button "Delete" at bounding box center [1030, 693] width 51 height 28
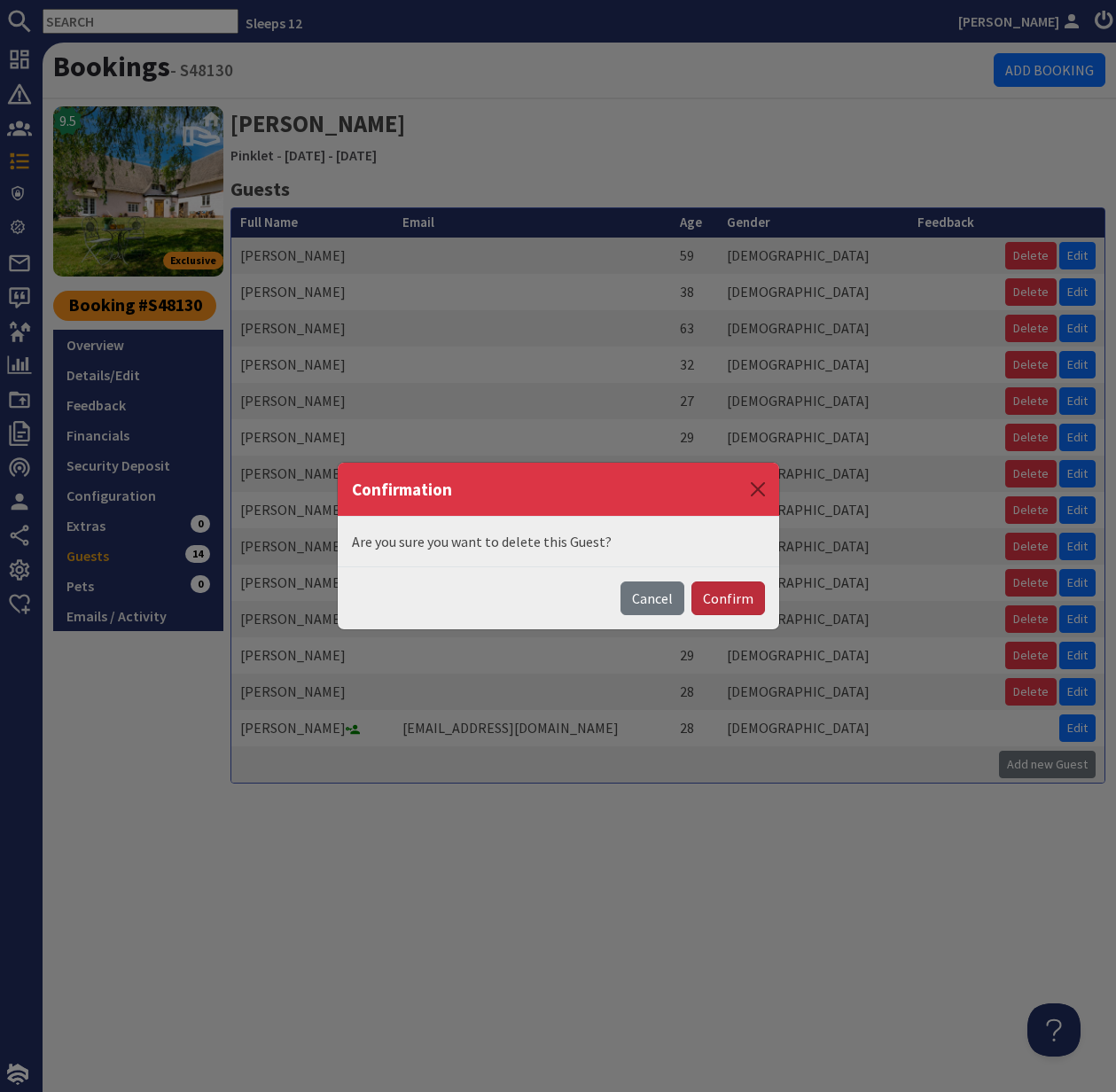
click at [730, 600] on button "Confirm" at bounding box center [728, 599] width 74 height 34
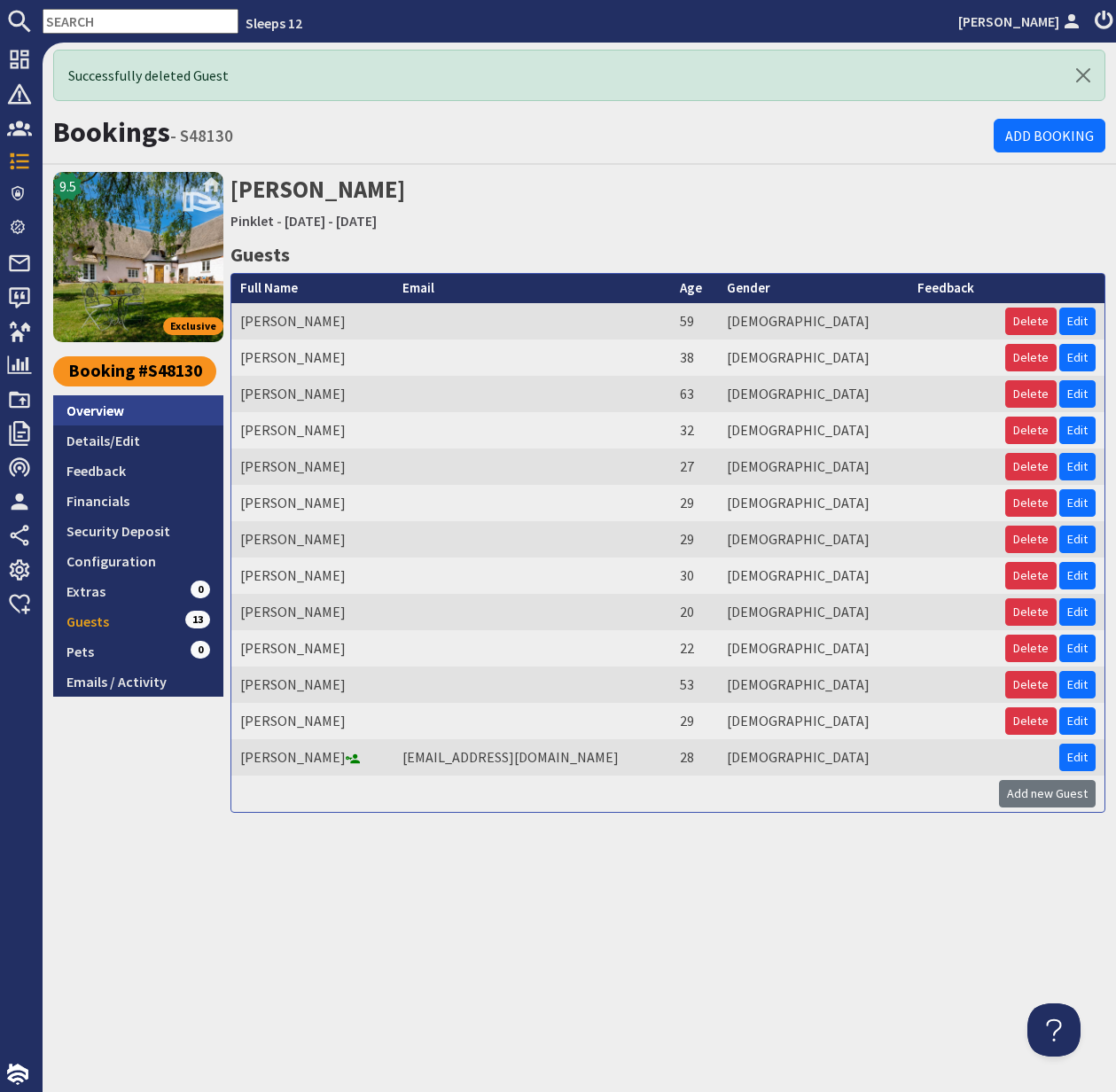
click at [109, 412] on link "Overview" at bounding box center [138, 411] width 170 height 30
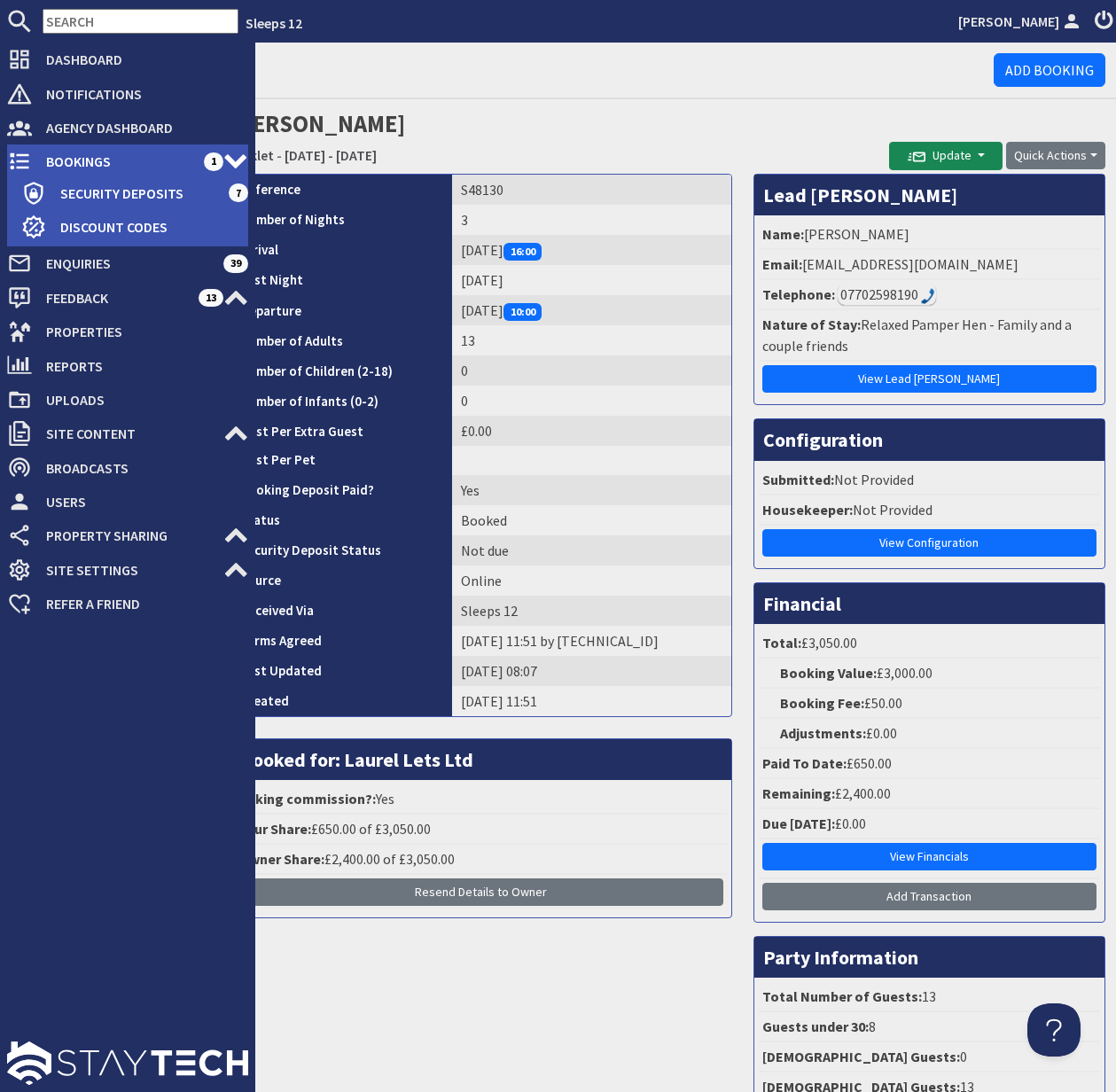
click at [97, 163] on span "Bookings" at bounding box center [117, 161] width 172 height 28
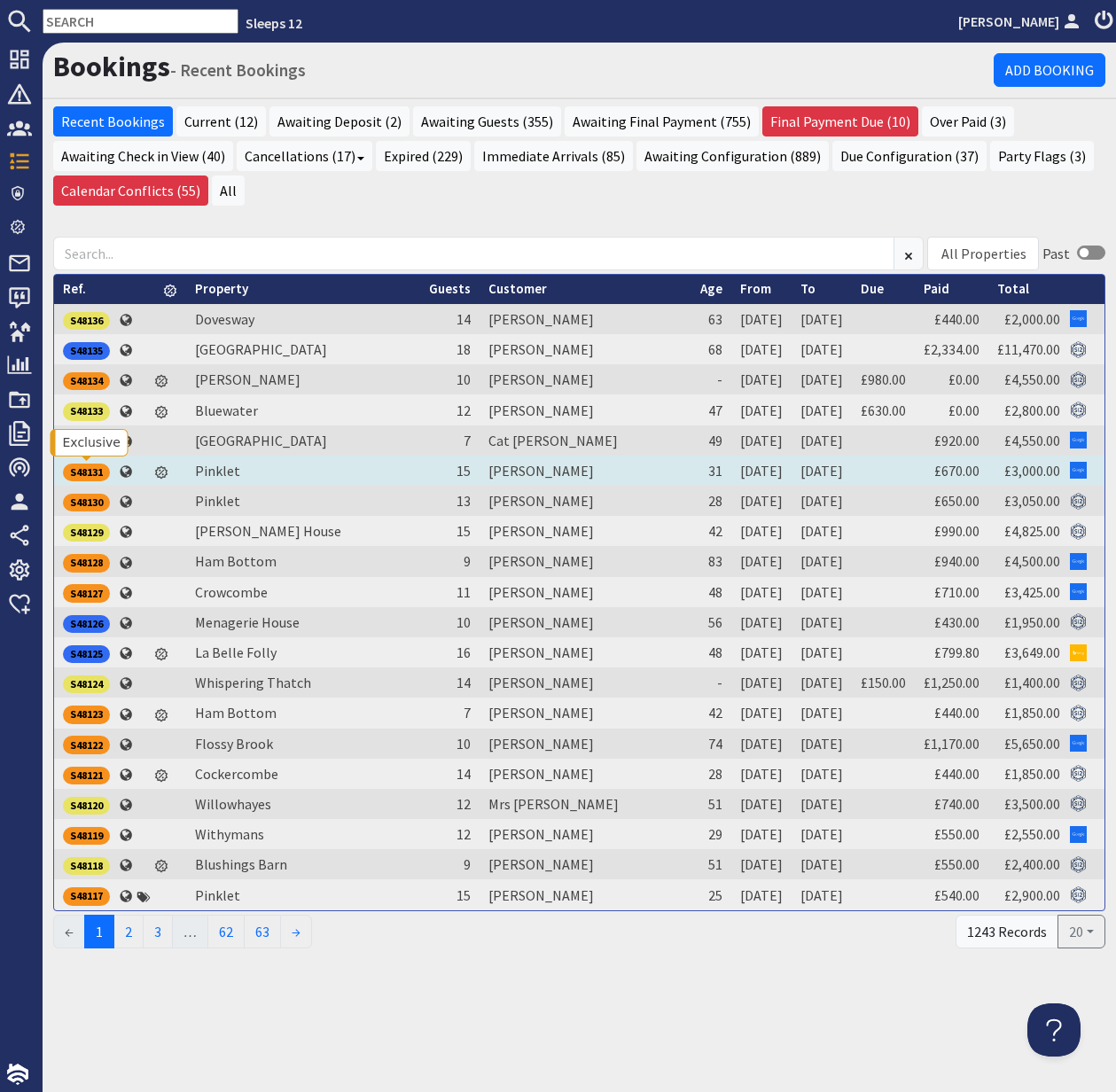
click at [85, 467] on div "S48131" at bounding box center [87, 472] width 47 height 18
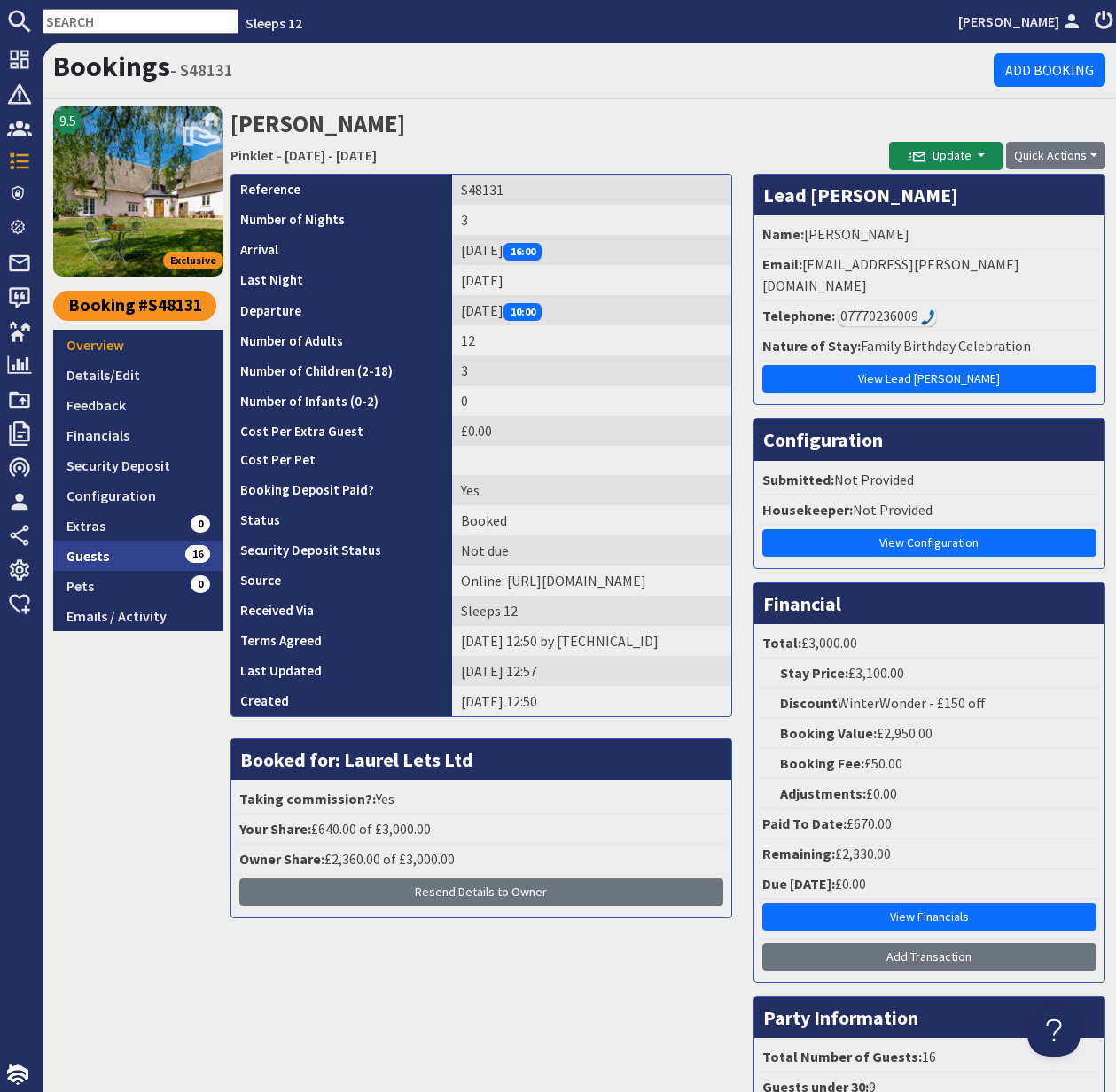
click at [104, 556] on link "Guests 16" at bounding box center [138, 556] width 170 height 30
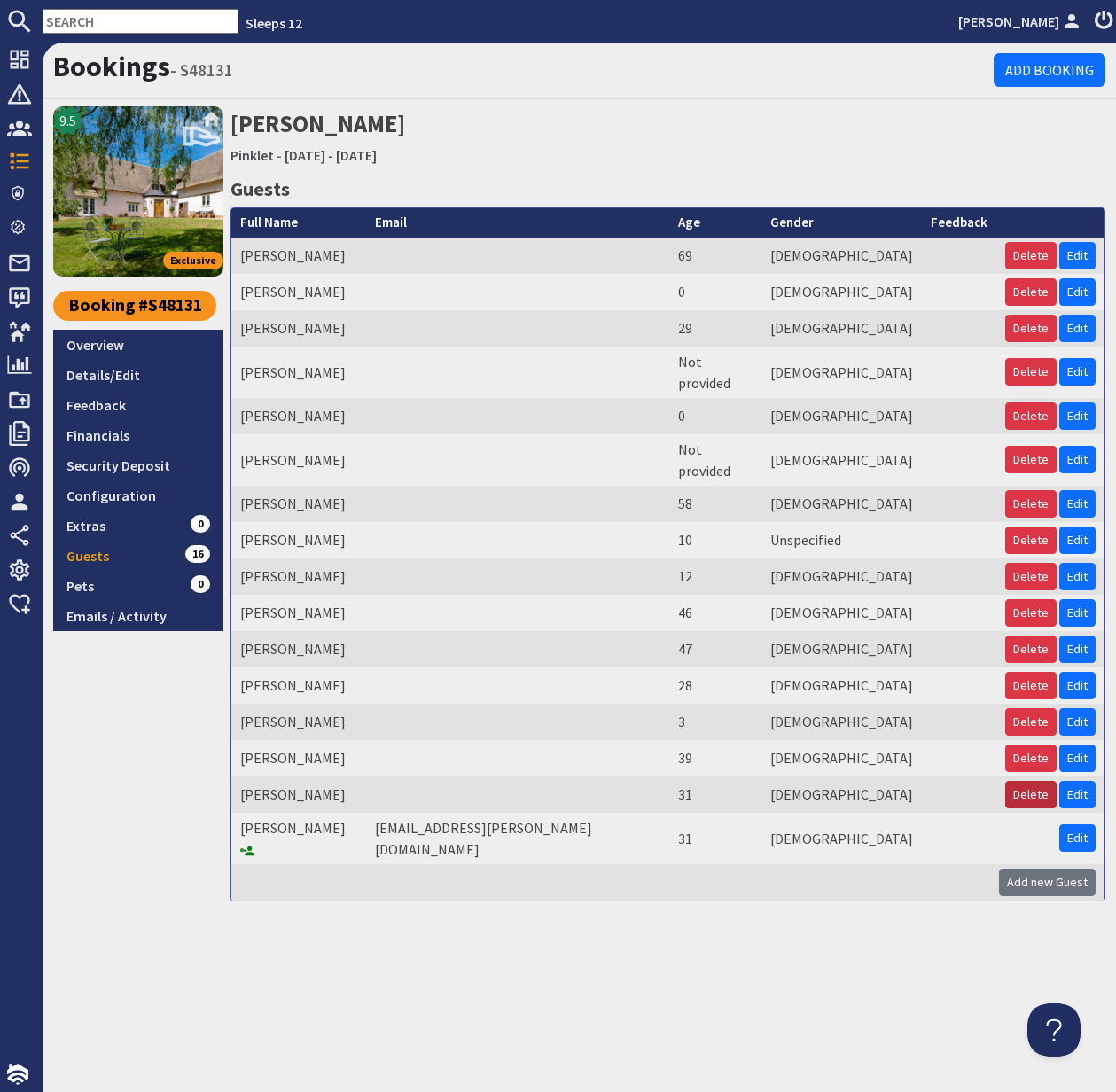
click at [1035, 781] on button "Delete" at bounding box center [1030, 795] width 51 height 28
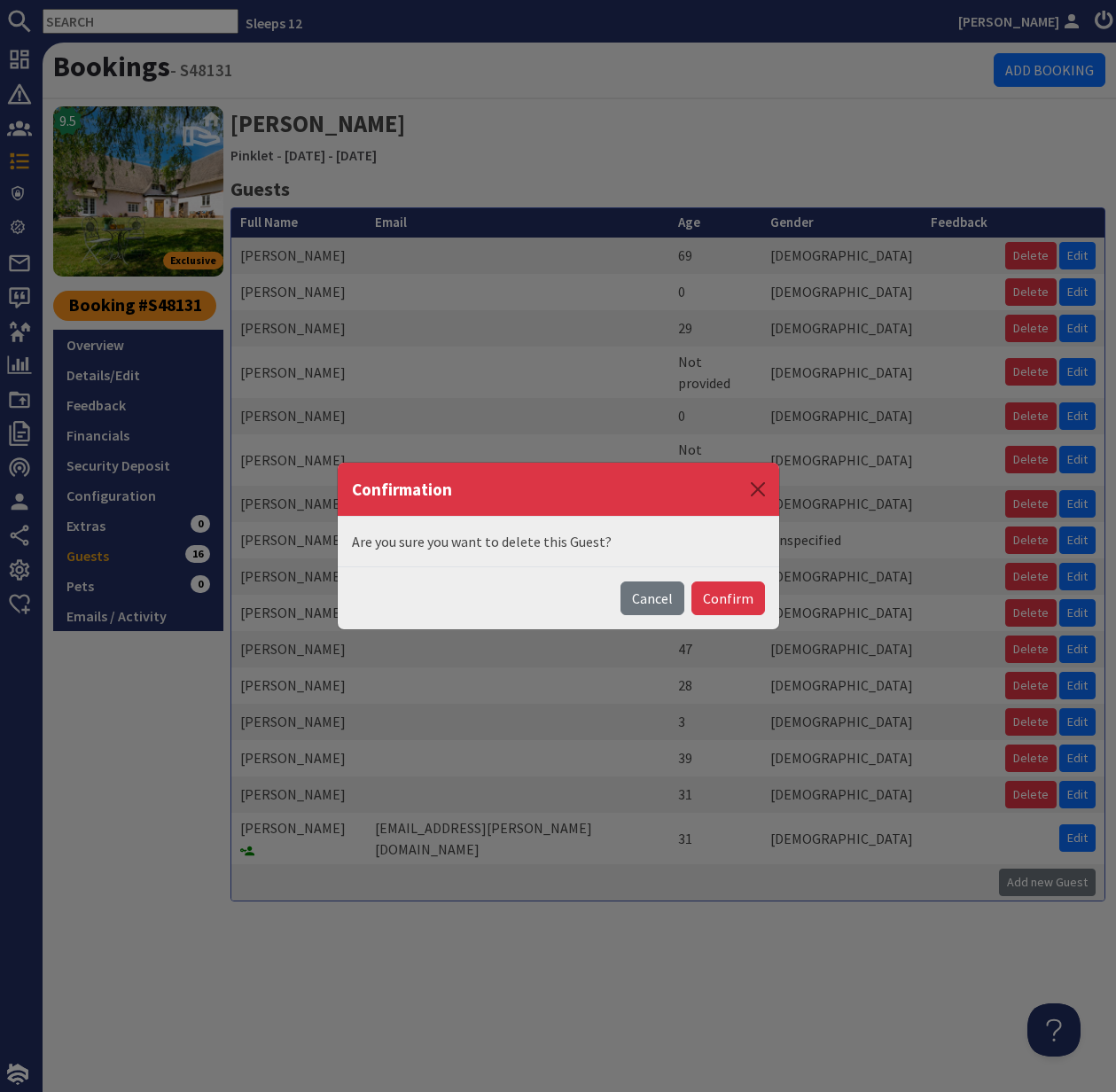
click at [737, 600] on button "Confirm" at bounding box center [728, 599] width 74 height 34
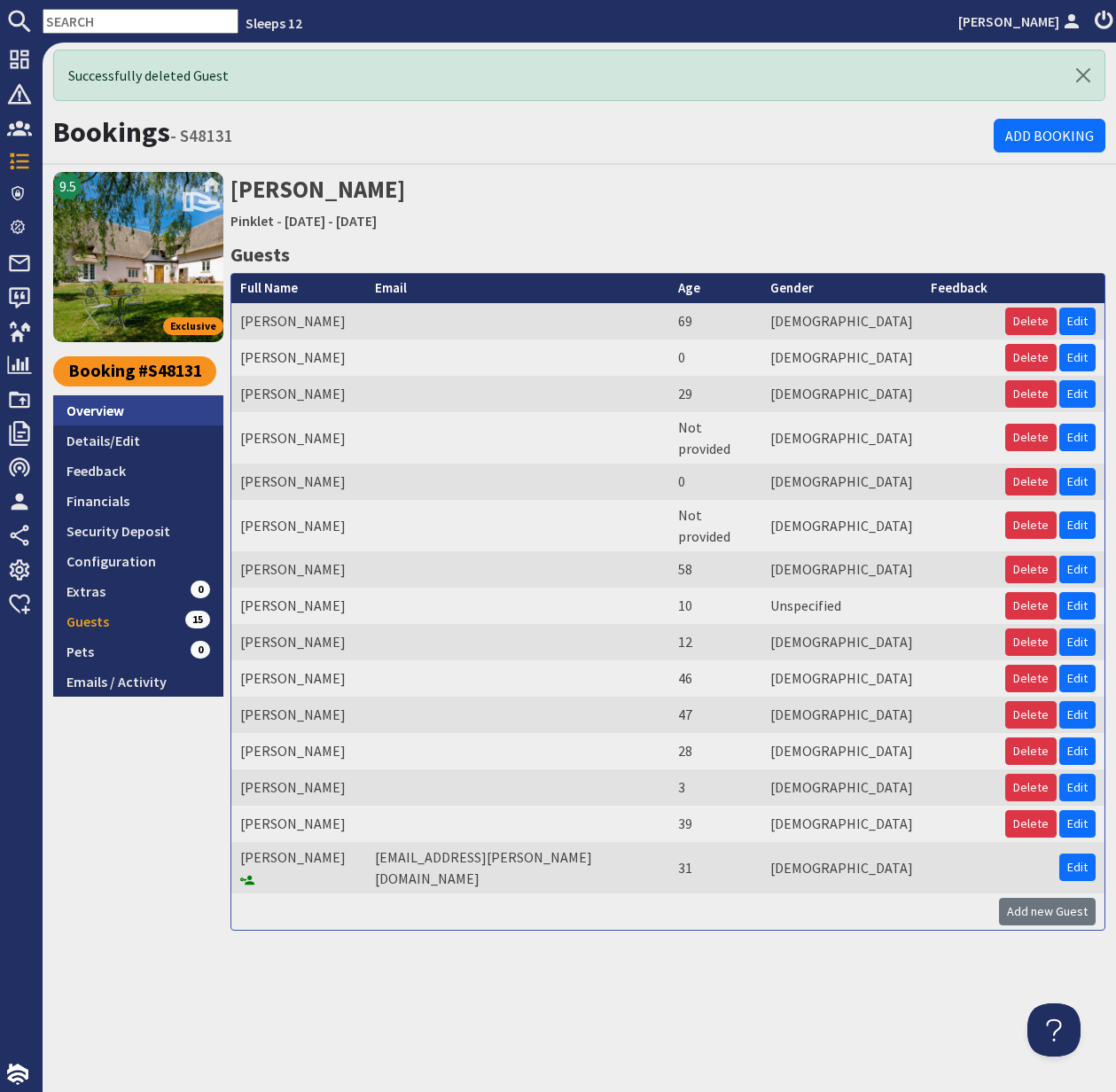
click at [109, 408] on link "Overview" at bounding box center [138, 411] width 170 height 30
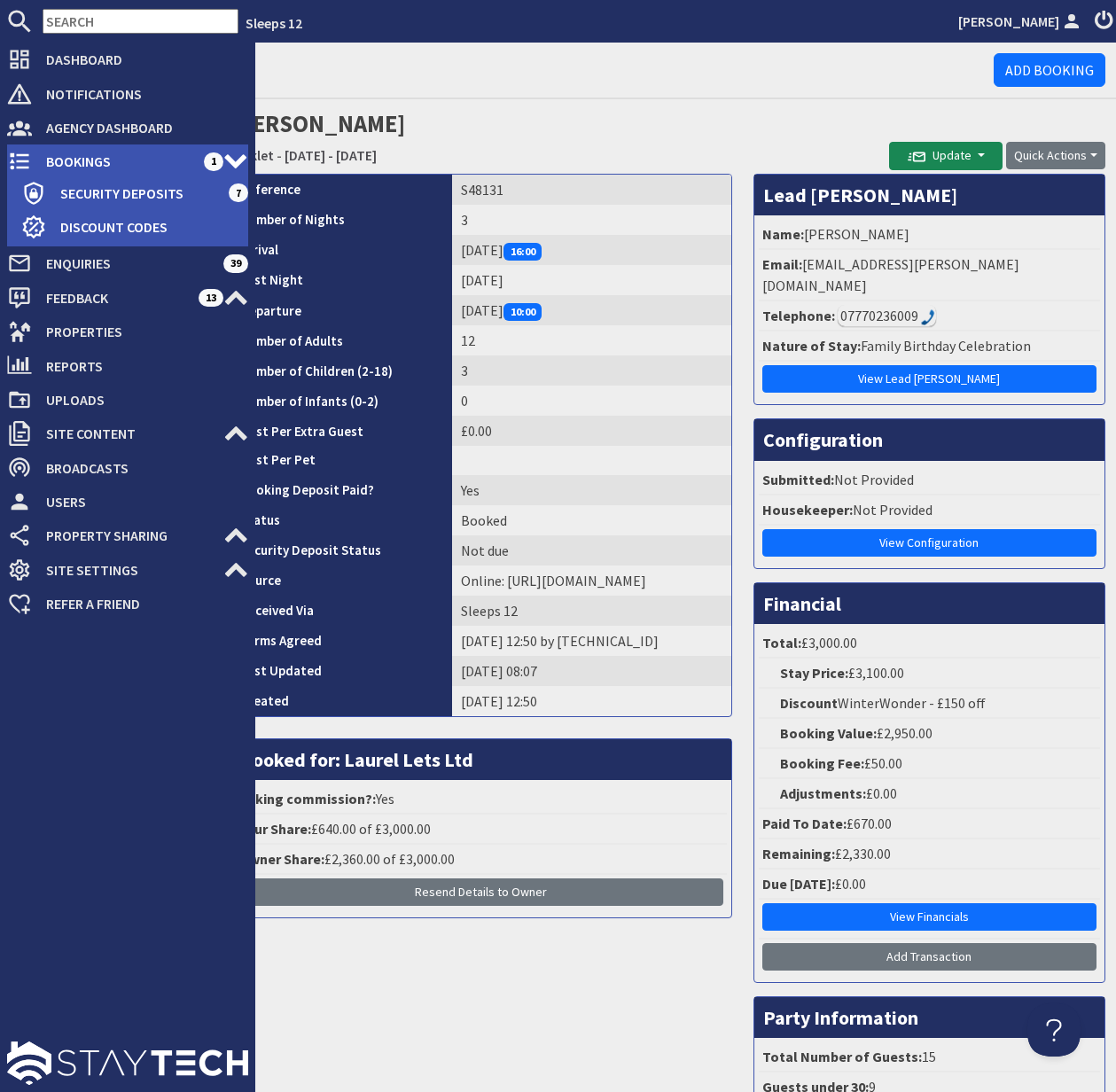
click at [88, 157] on span "Bookings" at bounding box center [117, 161] width 172 height 28
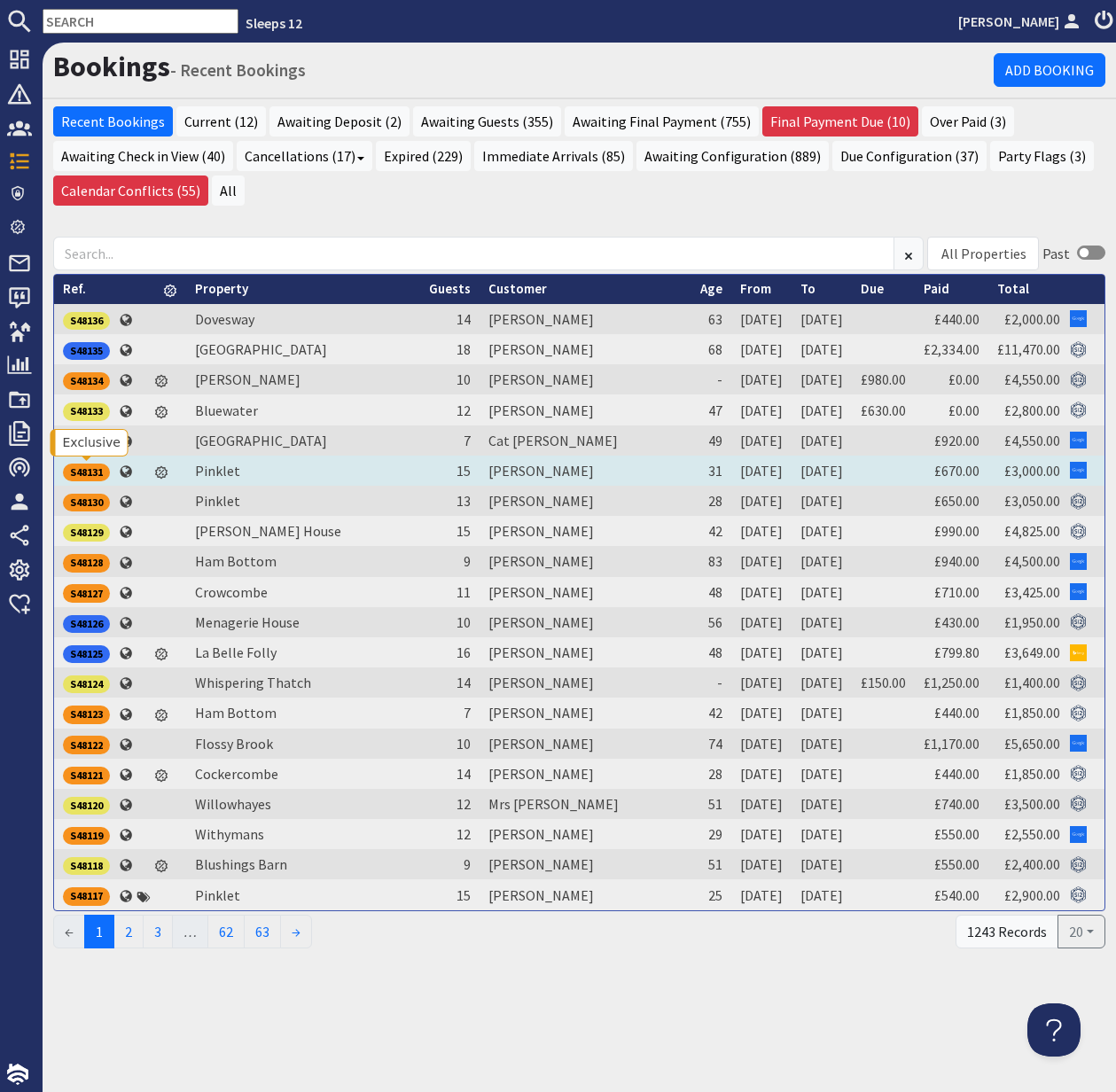
click at [88, 469] on div "S48131" at bounding box center [87, 472] width 47 height 18
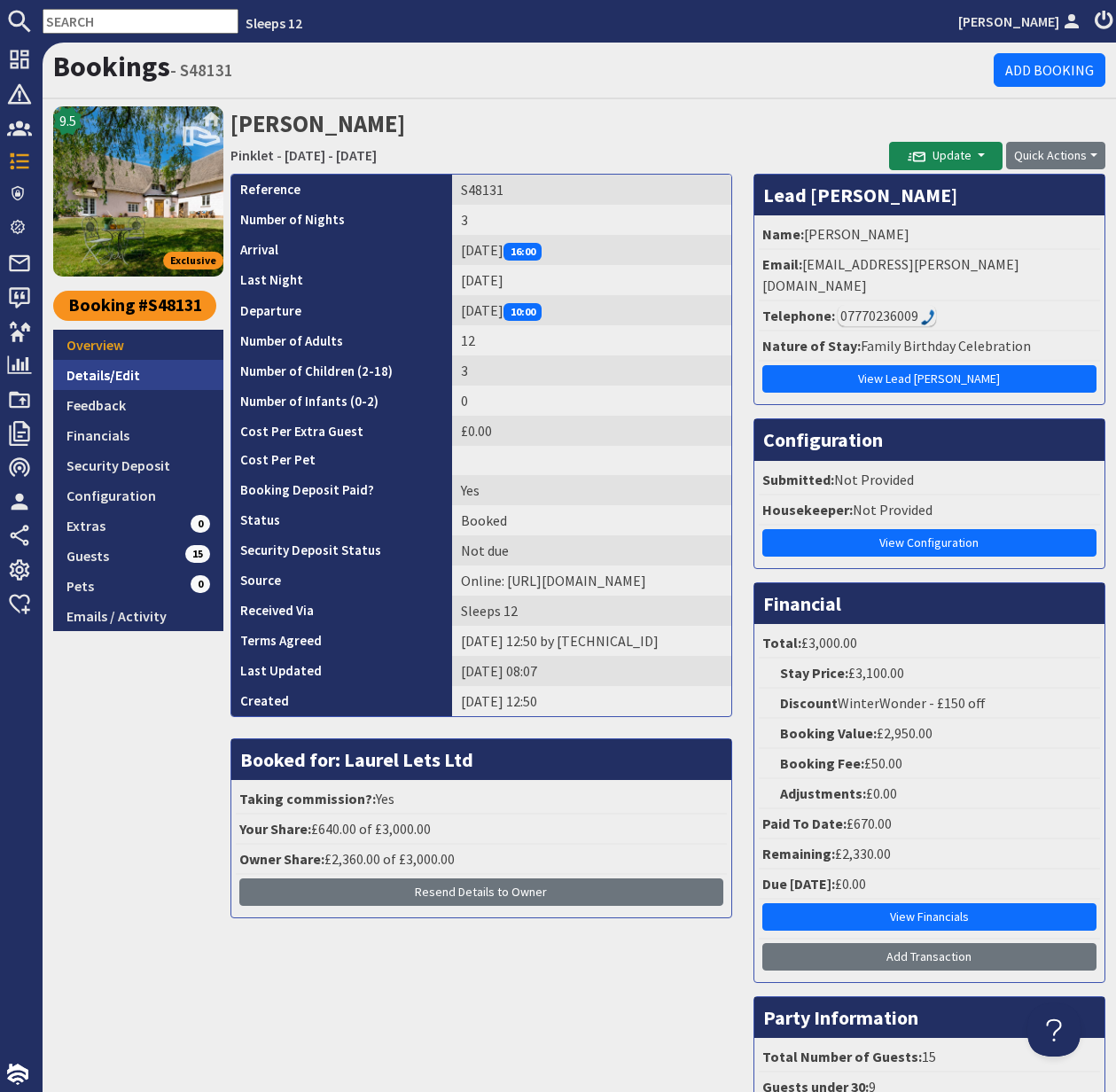
click at [116, 371] on link "Details/Edit" at bounding box center [138, 375] width 170 height 30
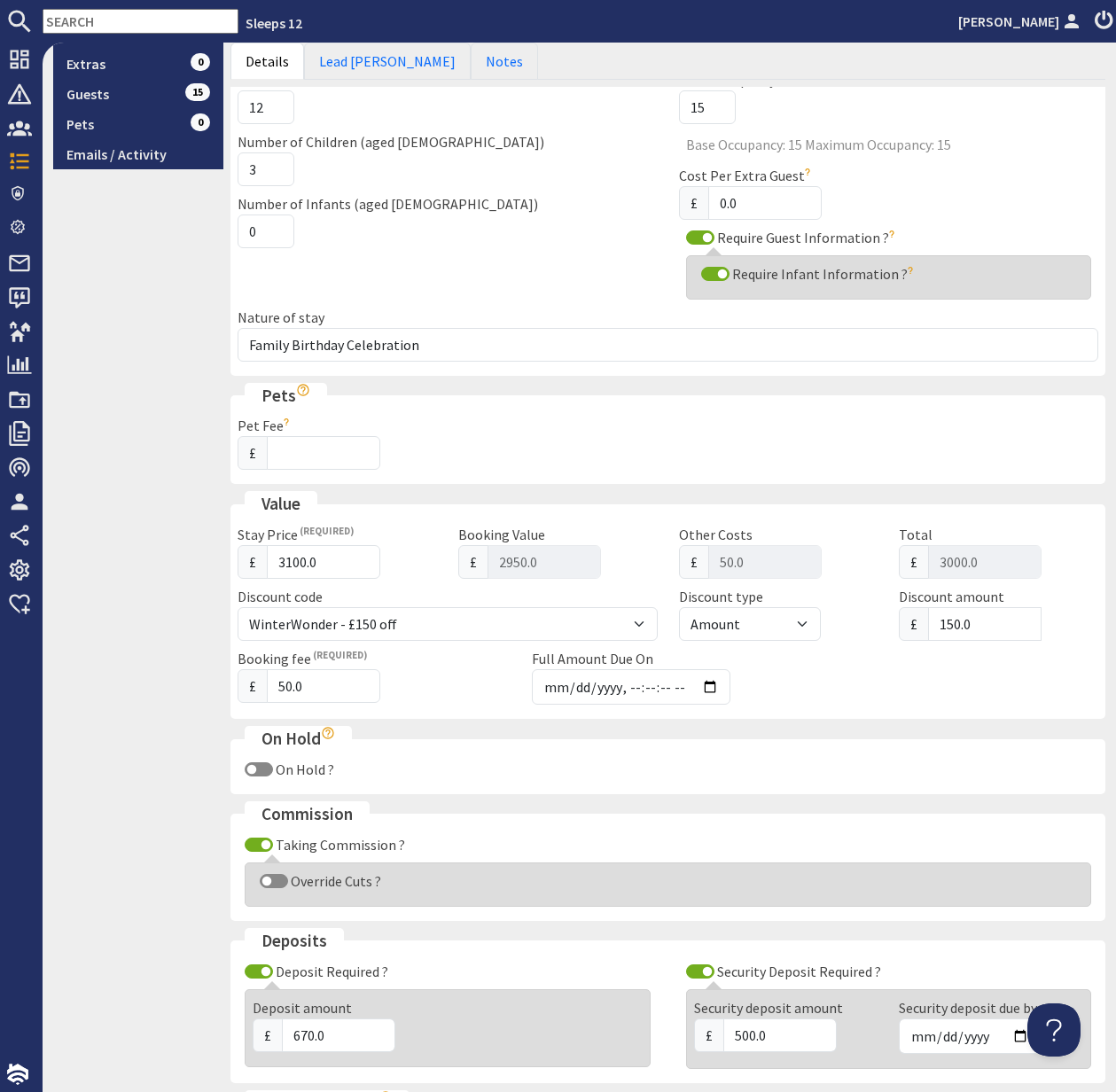
scroll to position [605, 0]
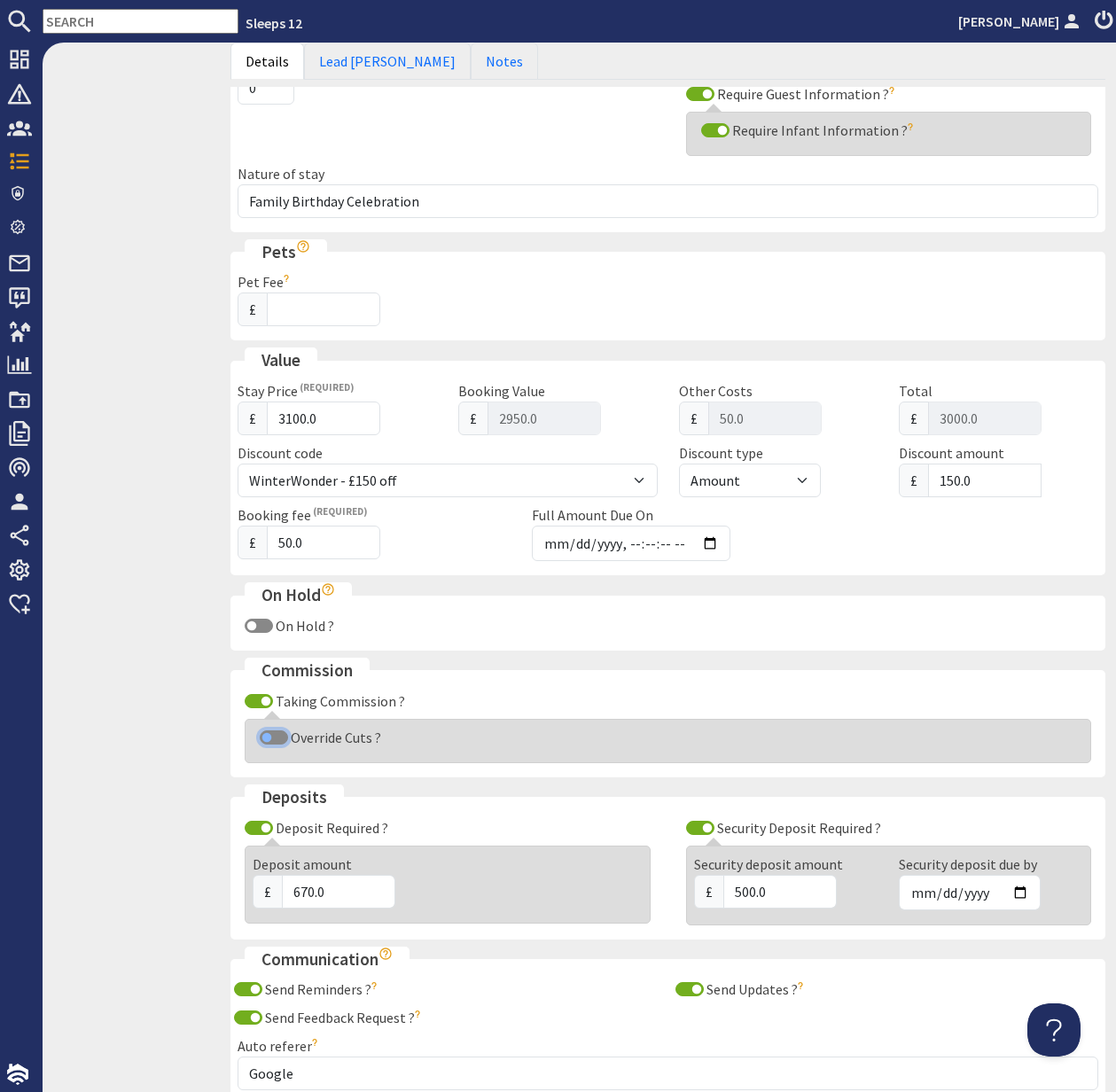
click at [267, 739] on input "Override Cuts ?" at bounding box center [274, 737] width 28 height 14
checkbox input "true"
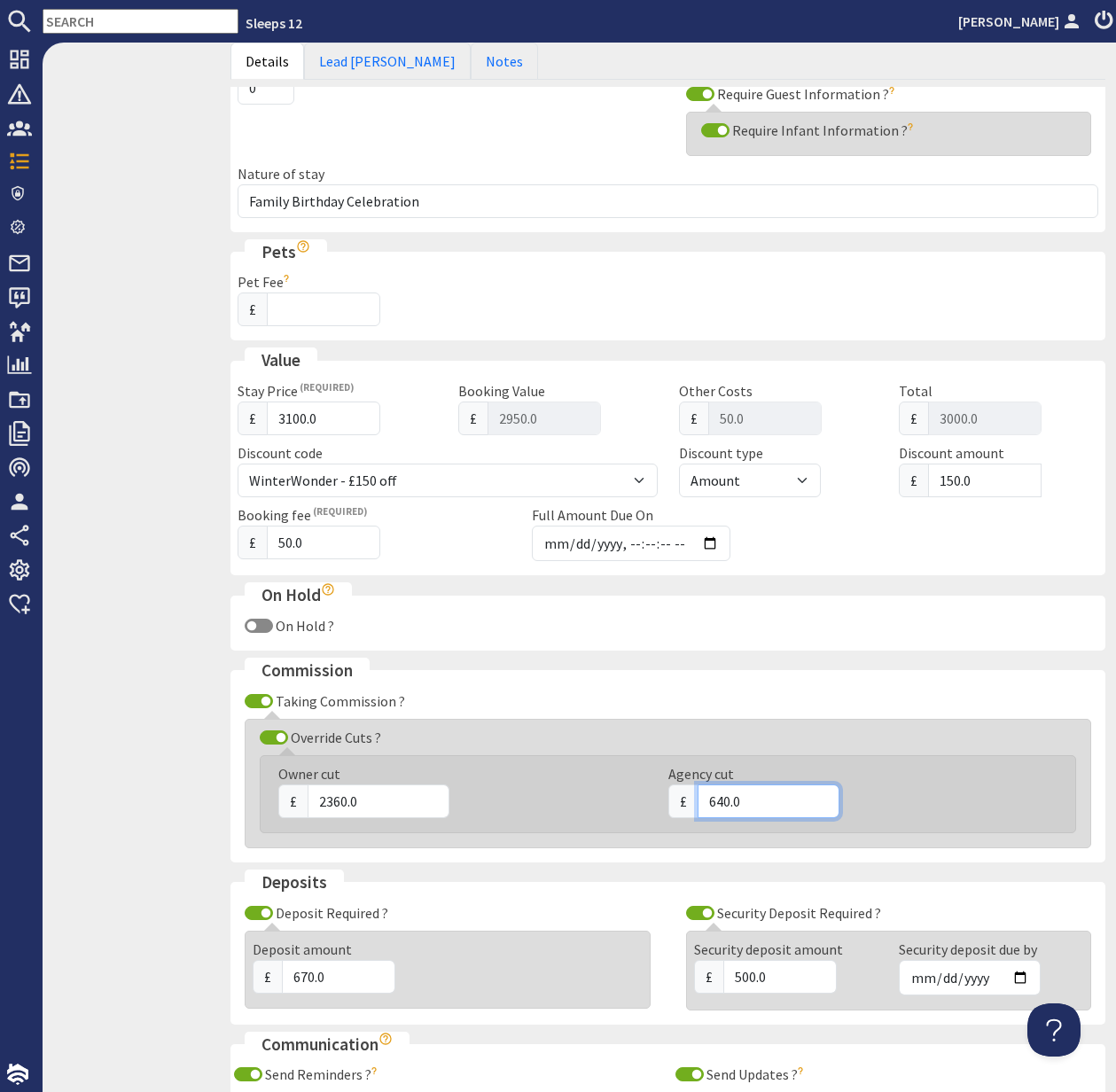
drag, startPoint x: 761, startPoint y: 801, endPoint x: 692, endPoint y: 797, distance: 69.1
click at [692, 797] on div "£ 640.0" at bounding box center [853, 802] width 369 height 34
type input "500"
drag, startPoint x: 375, startPoint y: 801, endPoint x: 307, endPoint y: 799, distance: 68.0
click at [307, 799] on input "2360.0" at bounding box center [378, 802] width 141 height 34
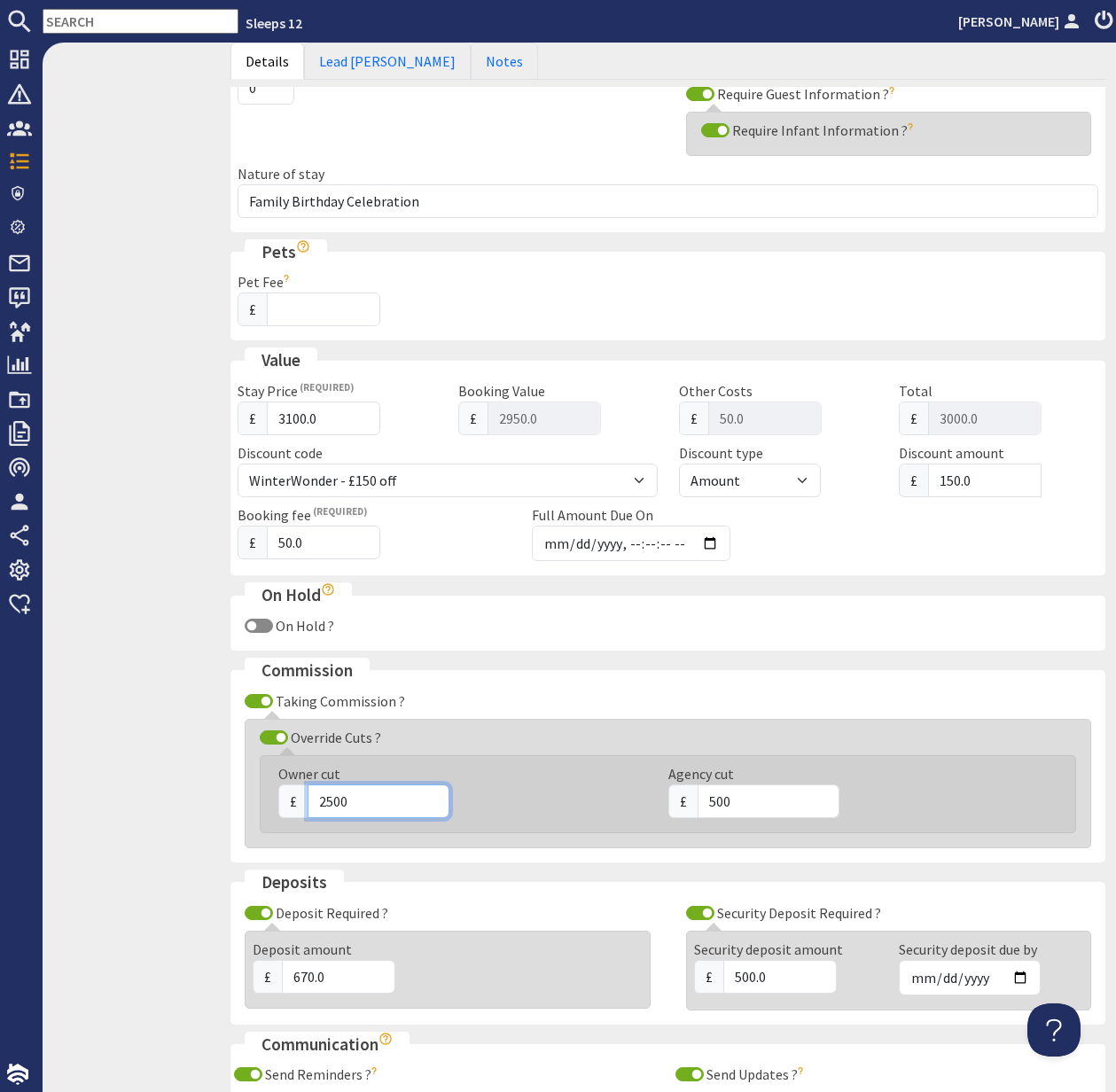
scroll to position [842, 0]
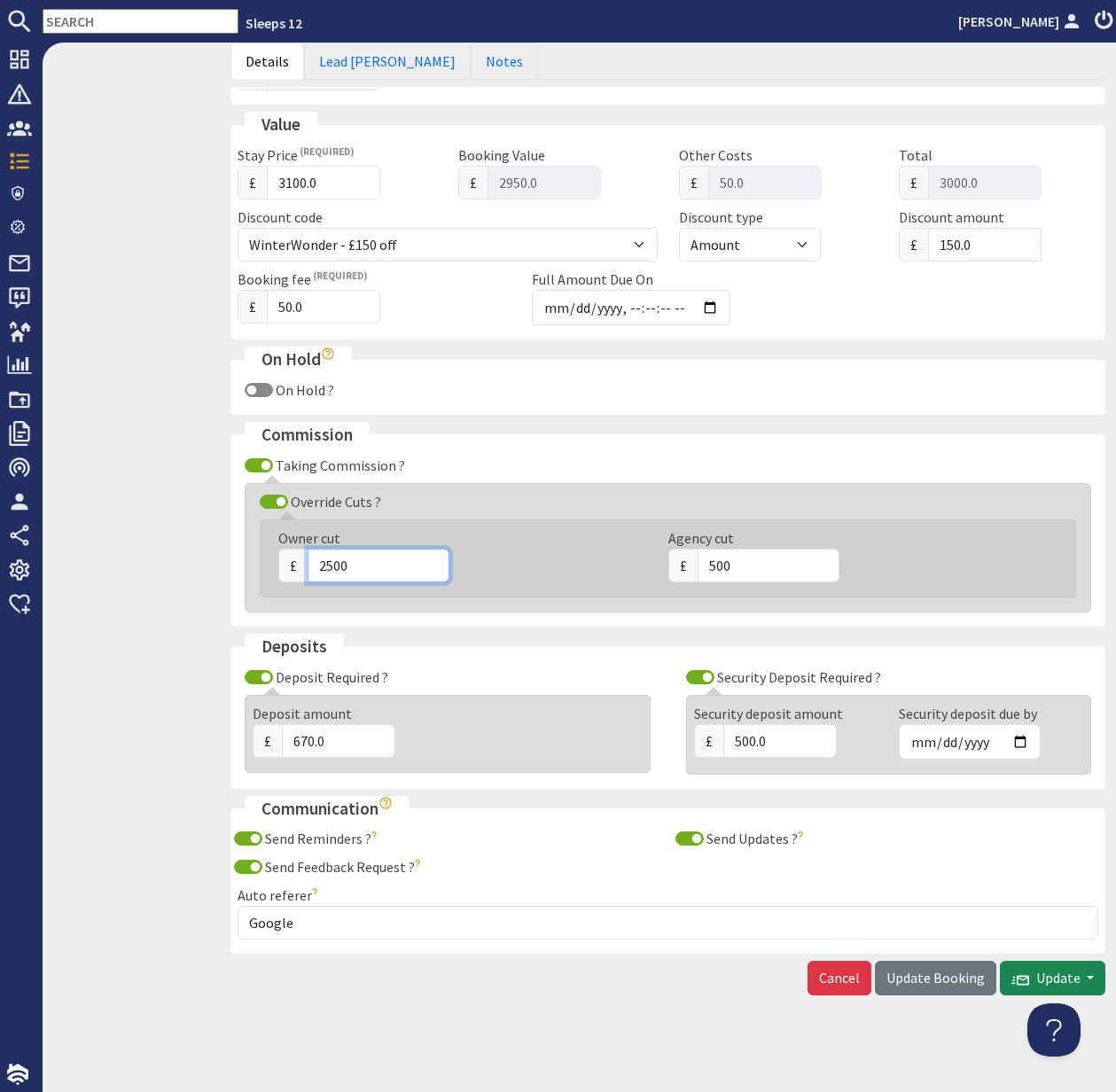
type input "2500"
click at [936, 975] on span "Update Booking" at bounding box center [935, 977] width 99 height 18
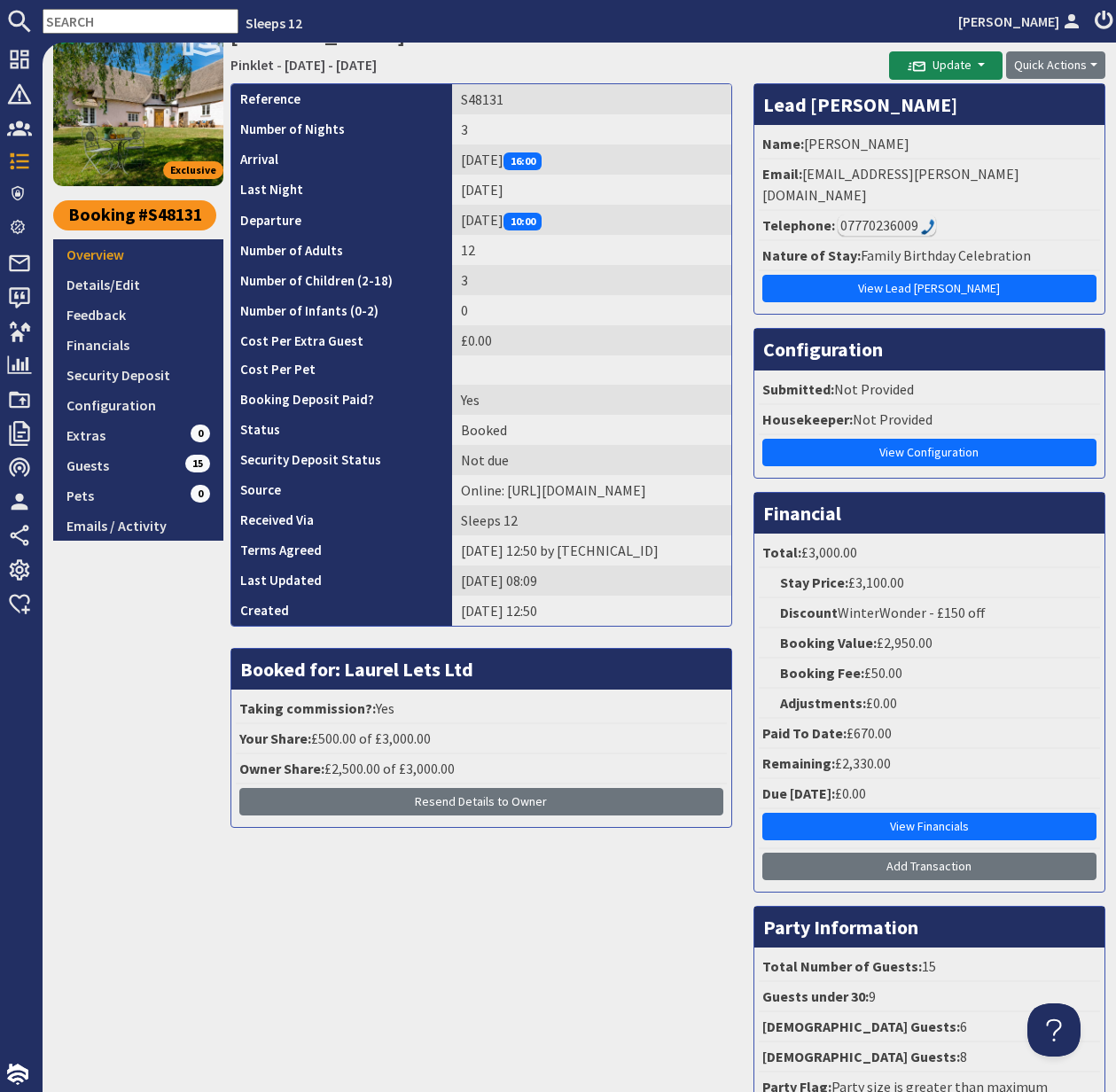
scroll to position [312, 0]
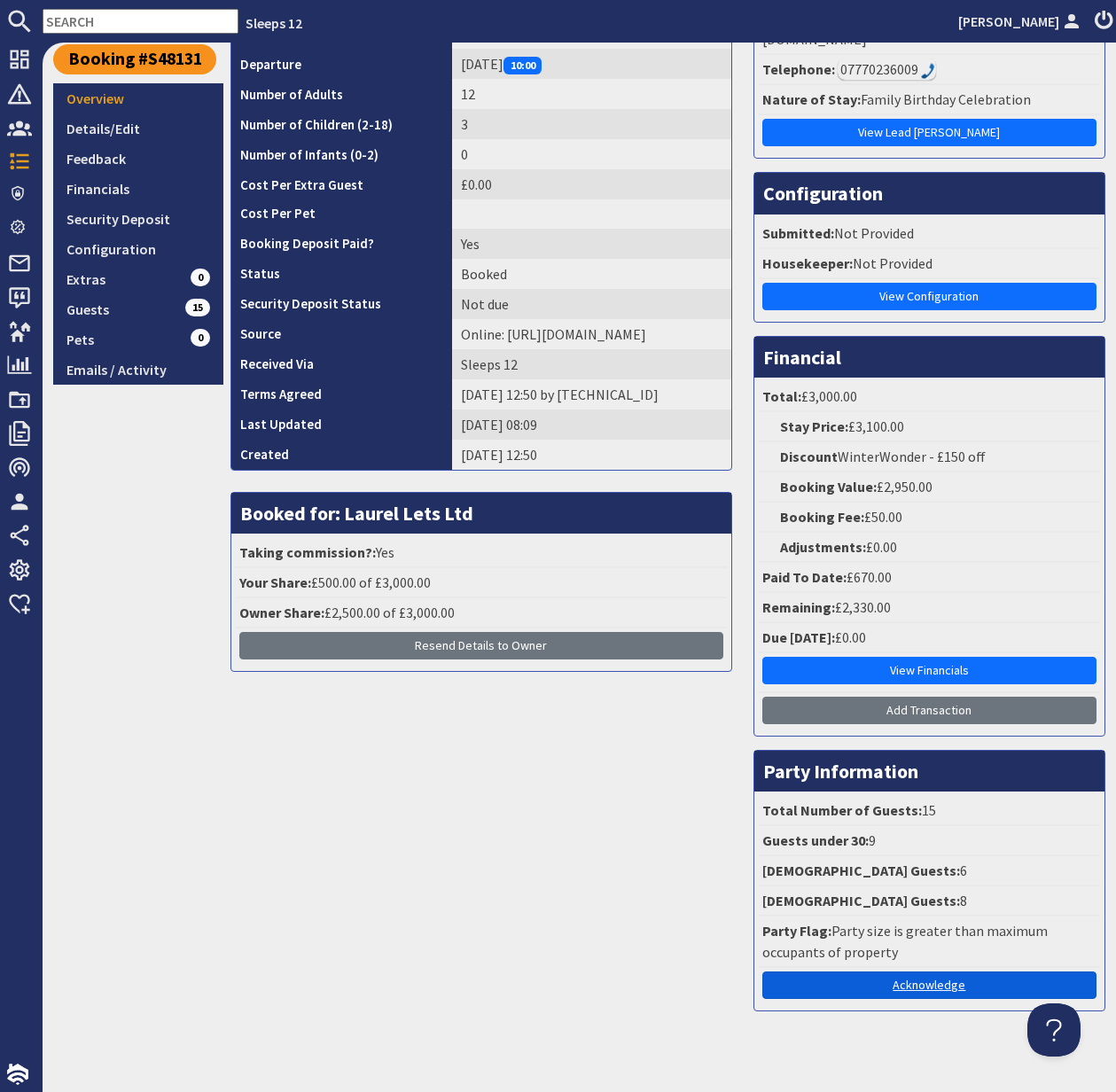
click at [922, 972] on link "Acknowledge" at bounding box center [929, 986] width 334 height 28
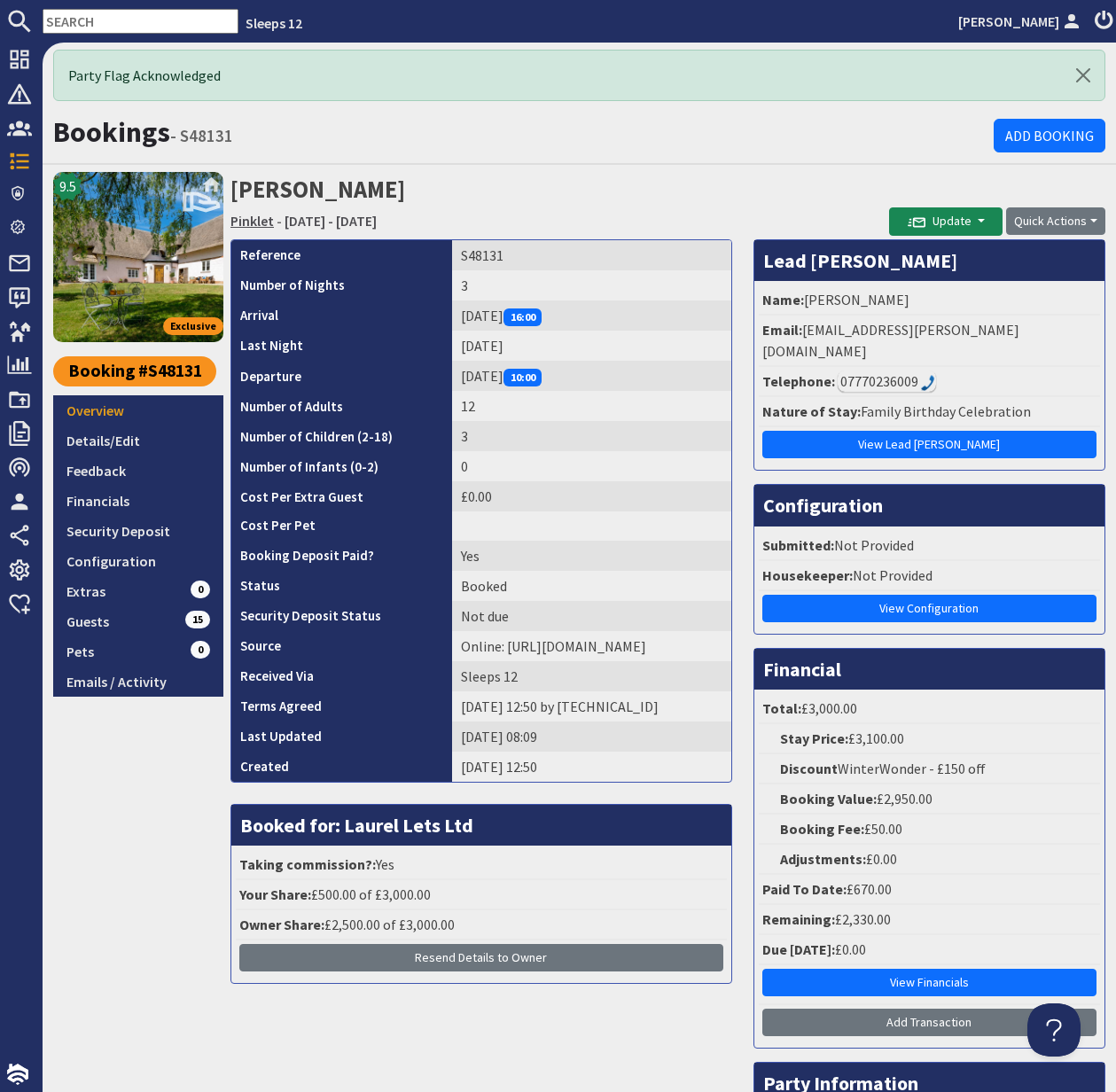
click at [252, 223] on link "Pinklet" at bounding box center [252, 221] width 44 height 18
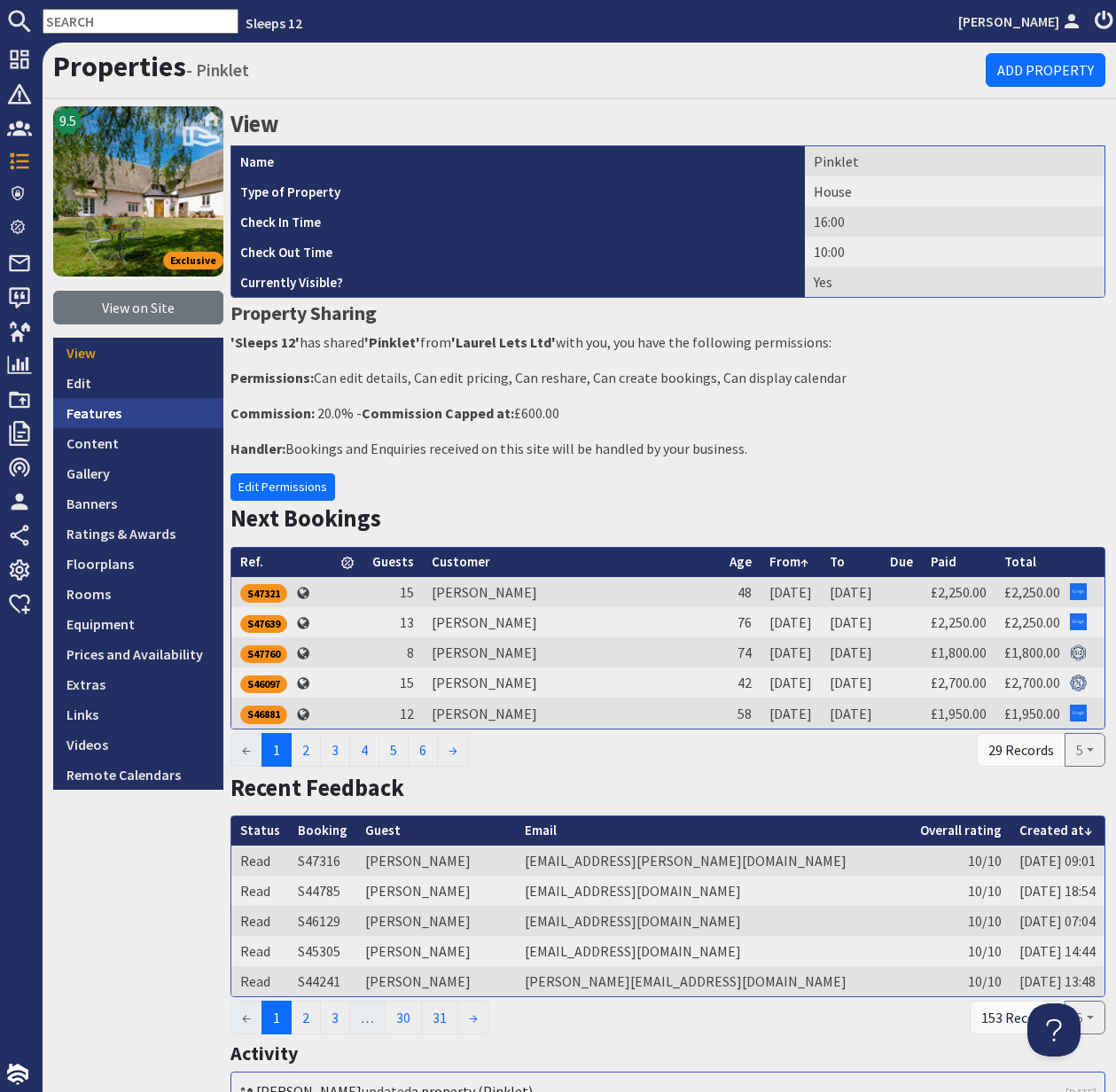
click at [108, 411] on link "Features" at bounding box center [138, 413] width 170 height 30
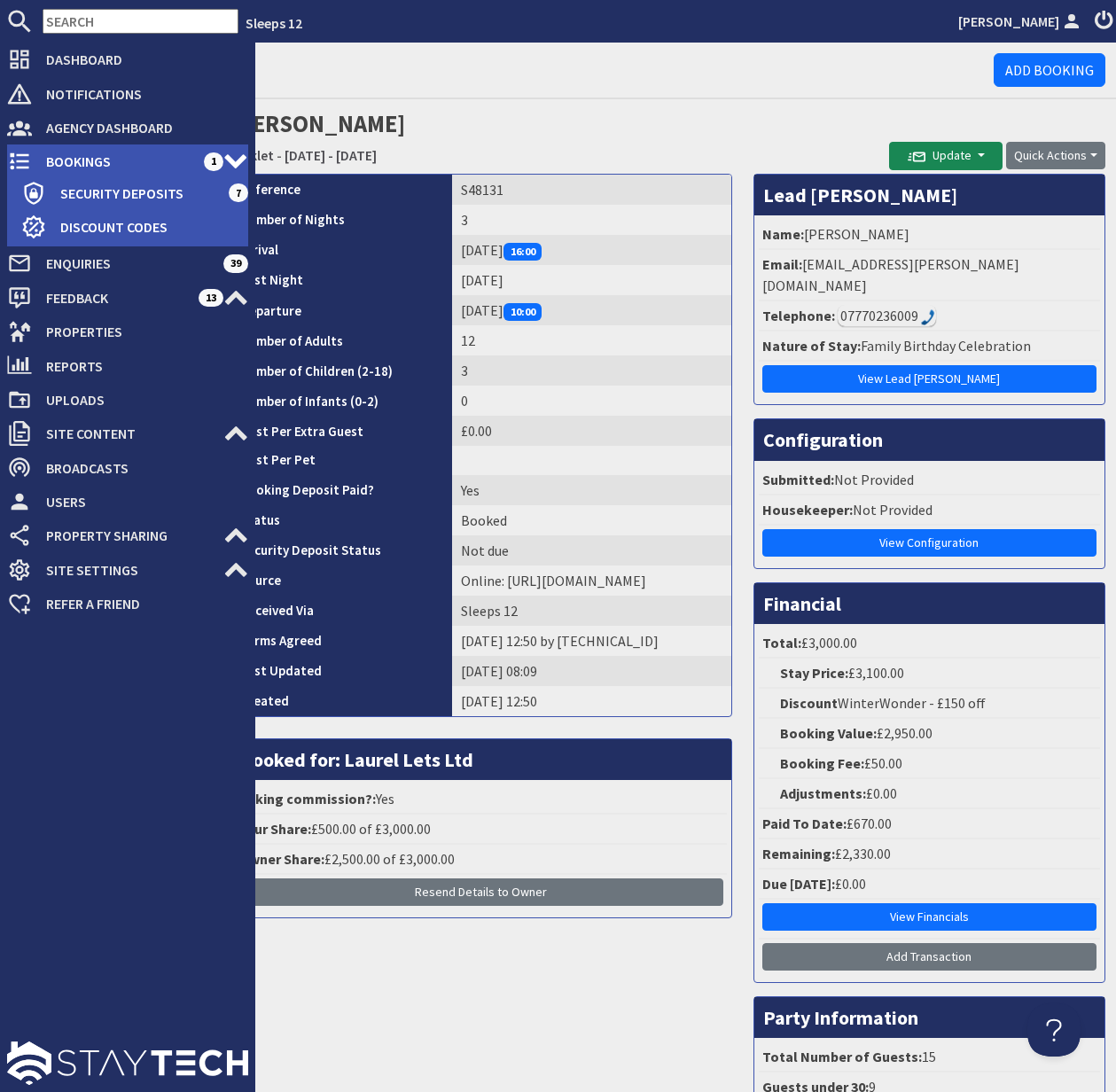
click at [67, 158] on span "Bookings" at bounding box center [117, 161] width 172 height 28
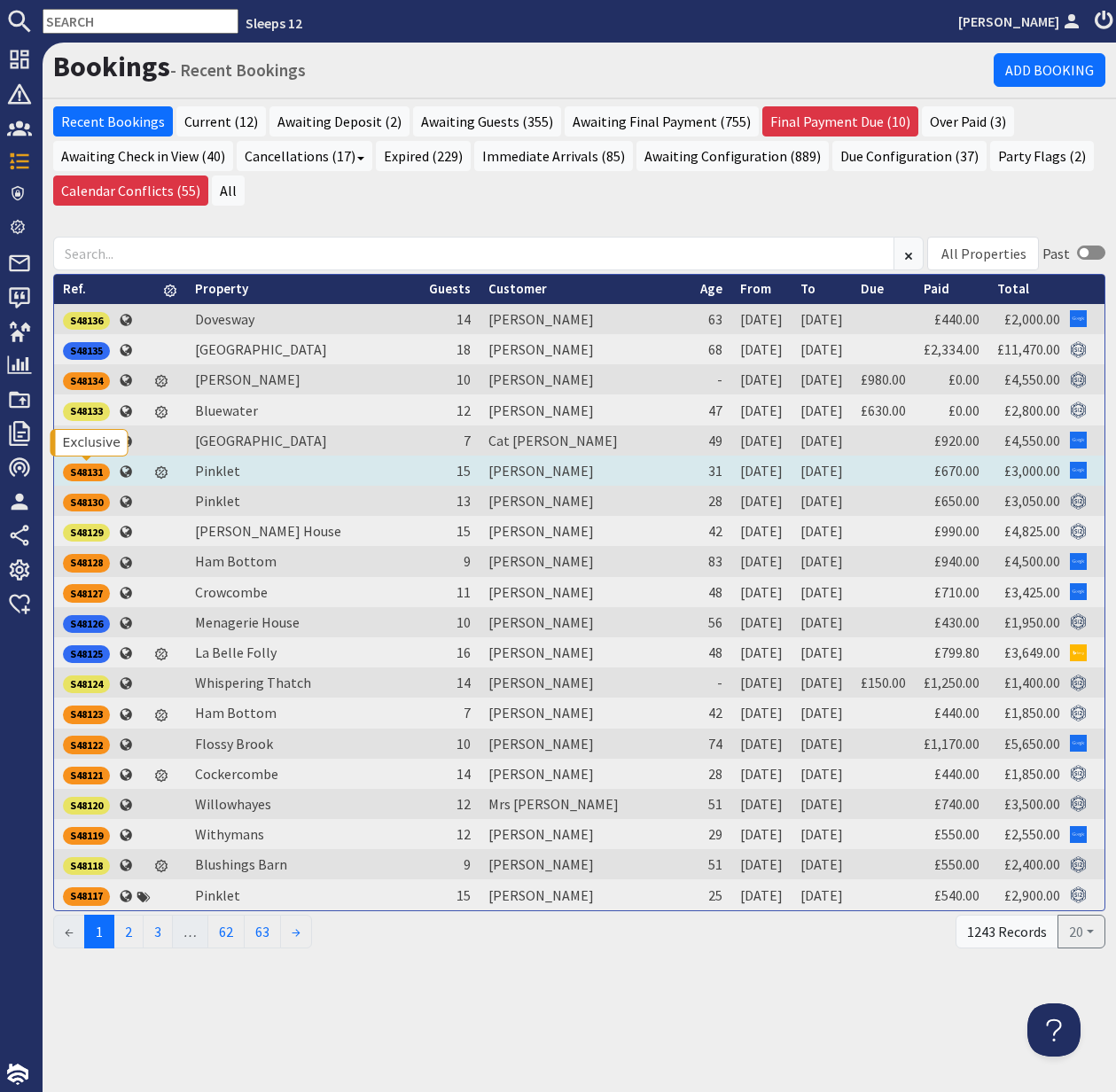
click at [89, 466] on div "S48131" at bounding box center [87, 472] width 47 height 18
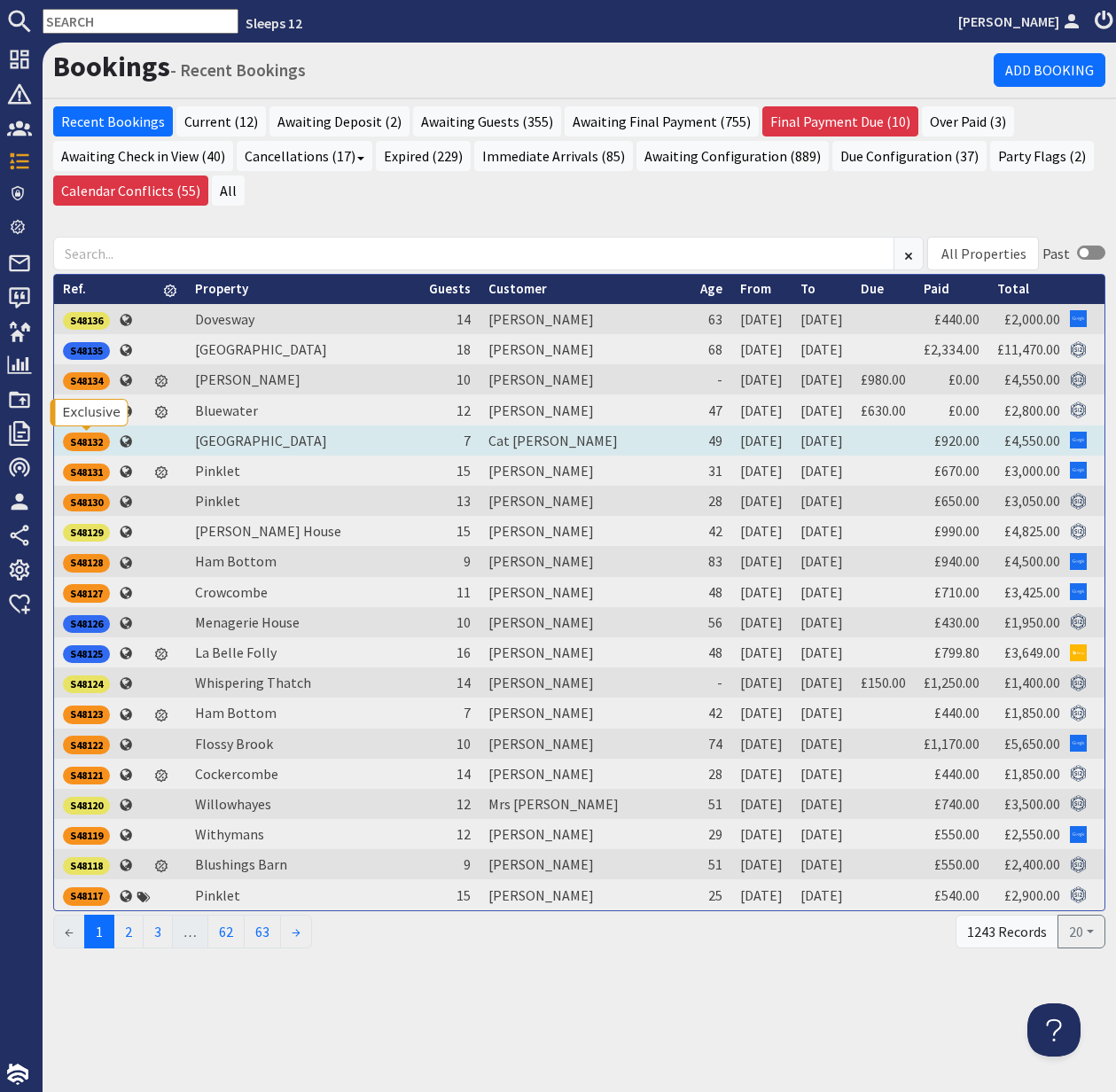
click at [91, 439] on div "S48132" at bounding box center [87, 441] width 47 height 18
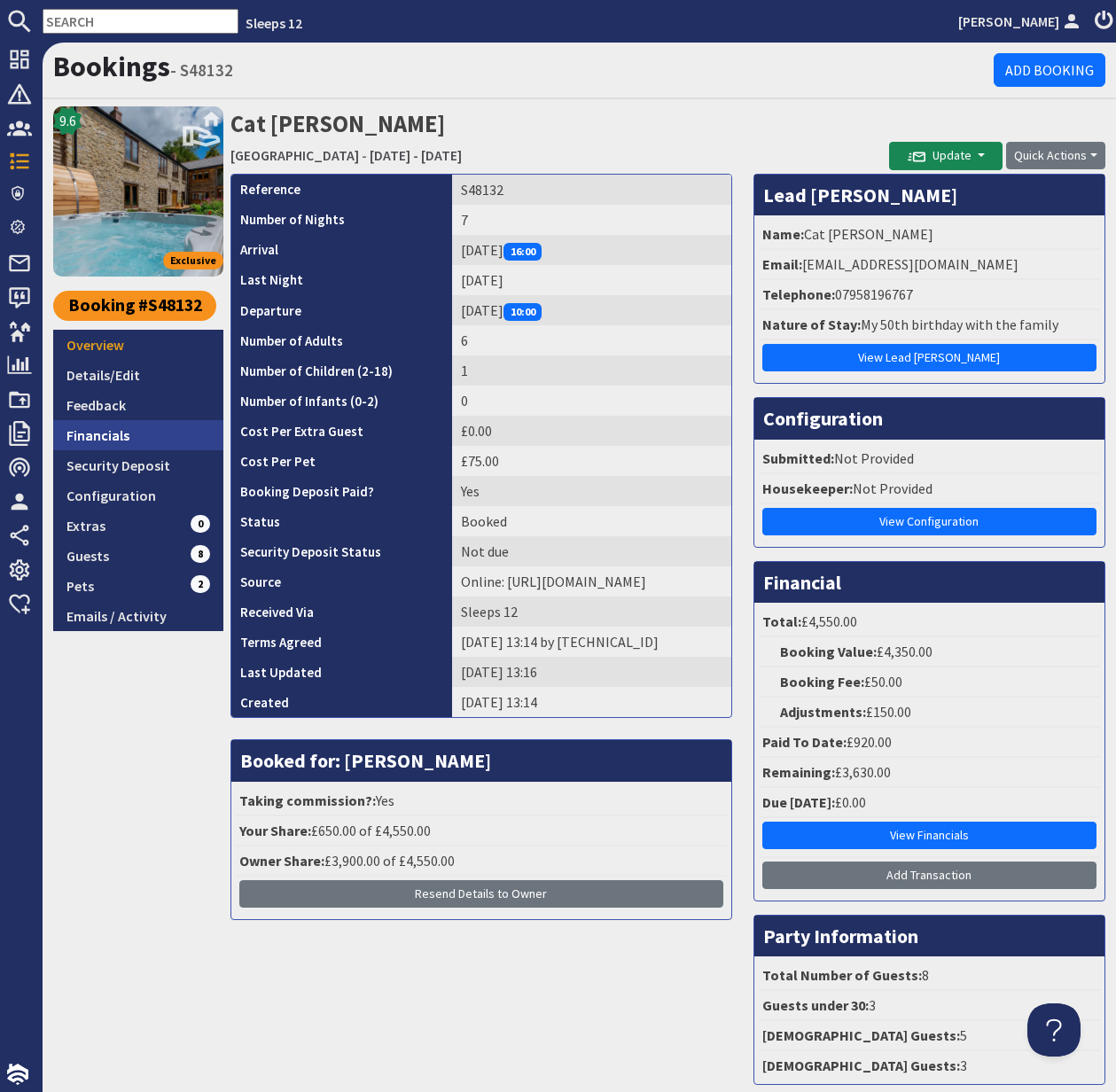
scroll to position [49, 0]
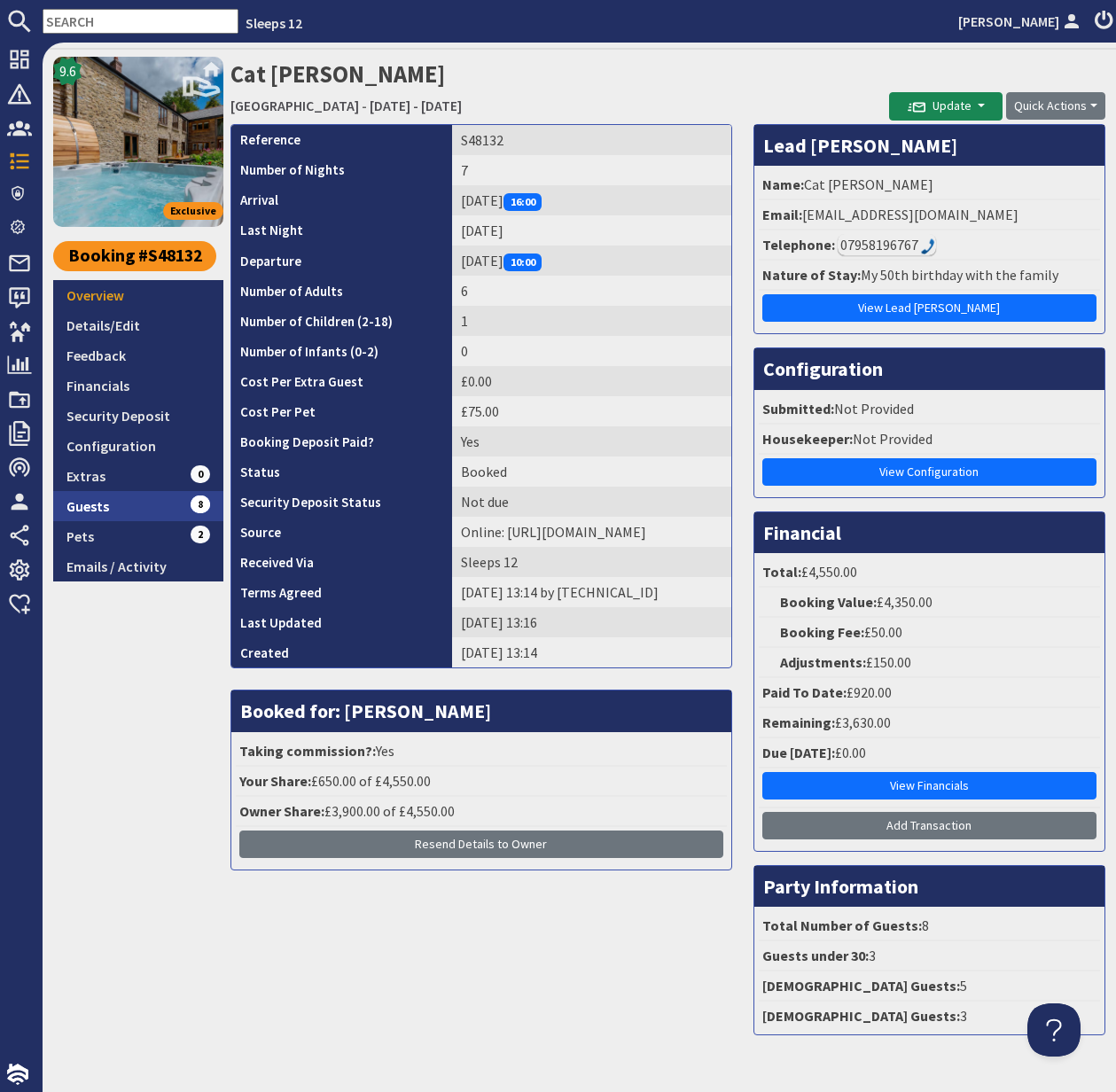
click at [96, 508] on link "Guests 8" at bounding box center [138, 506] width 170 height 30
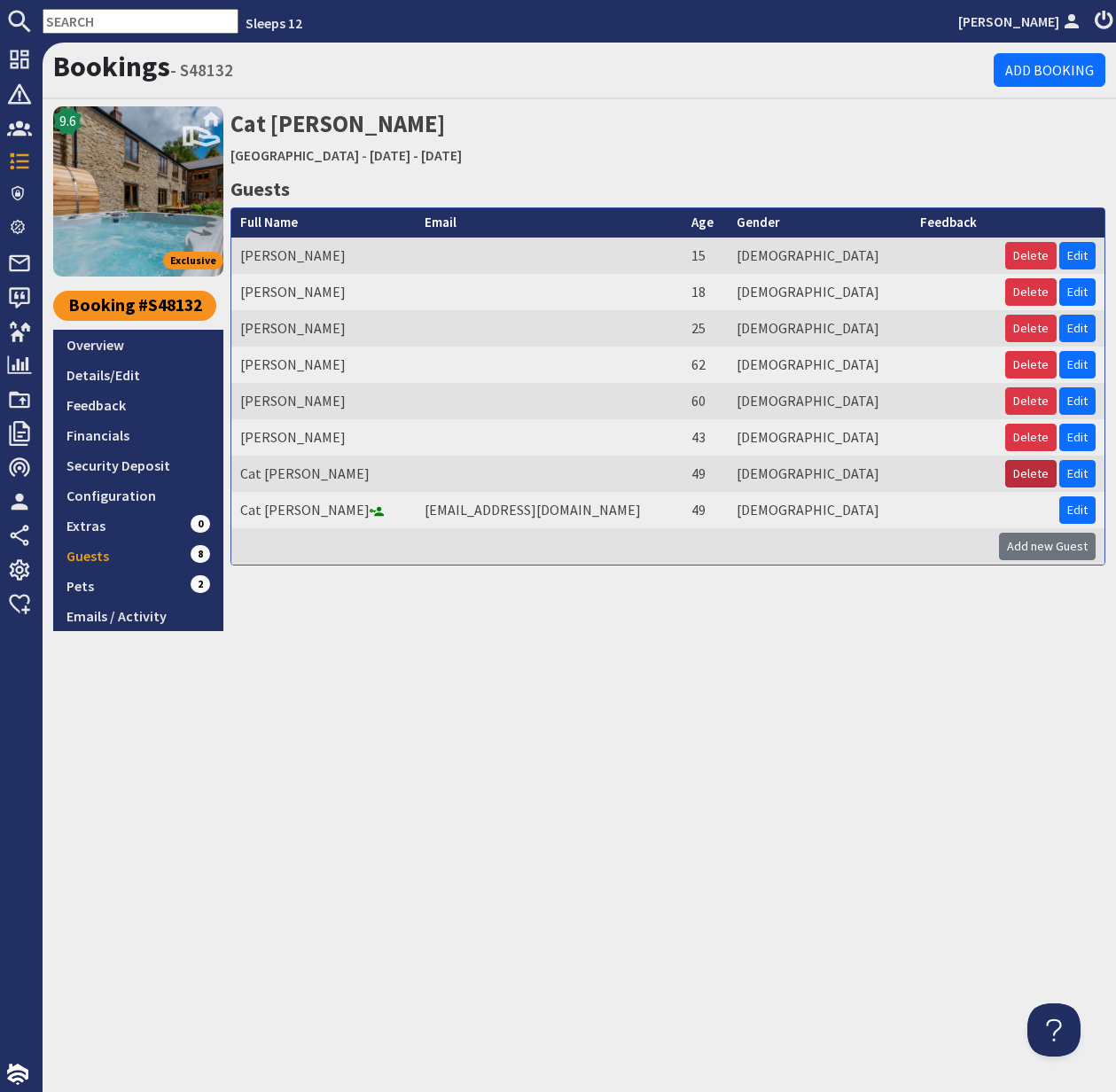
click at [1031, 472] on button "Delete" at bounding box center [1030, 474] width 51 height 28
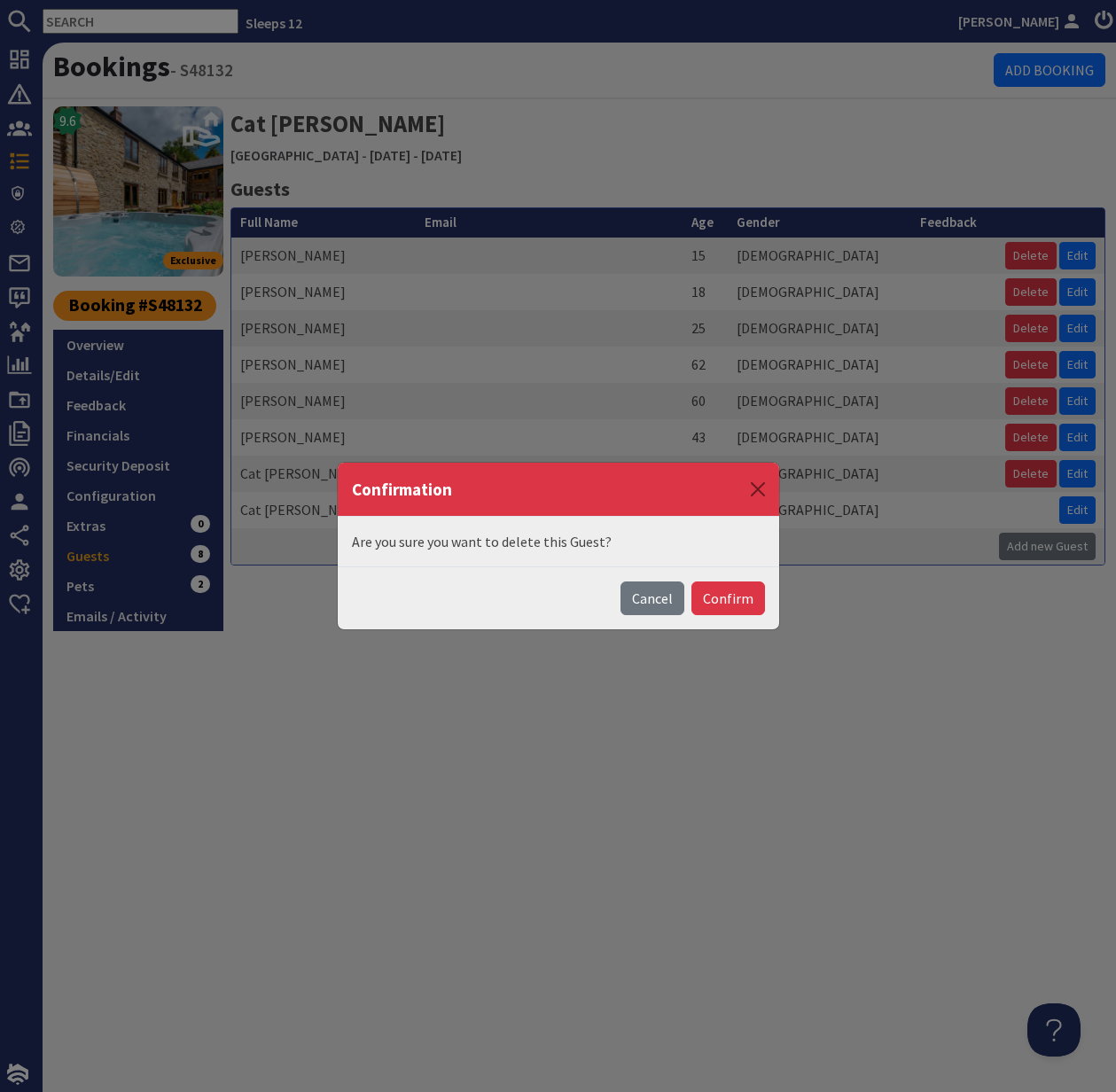
click at [738, 600] on button "Confirm" at bounding box center [728, 599] width 74 height 34
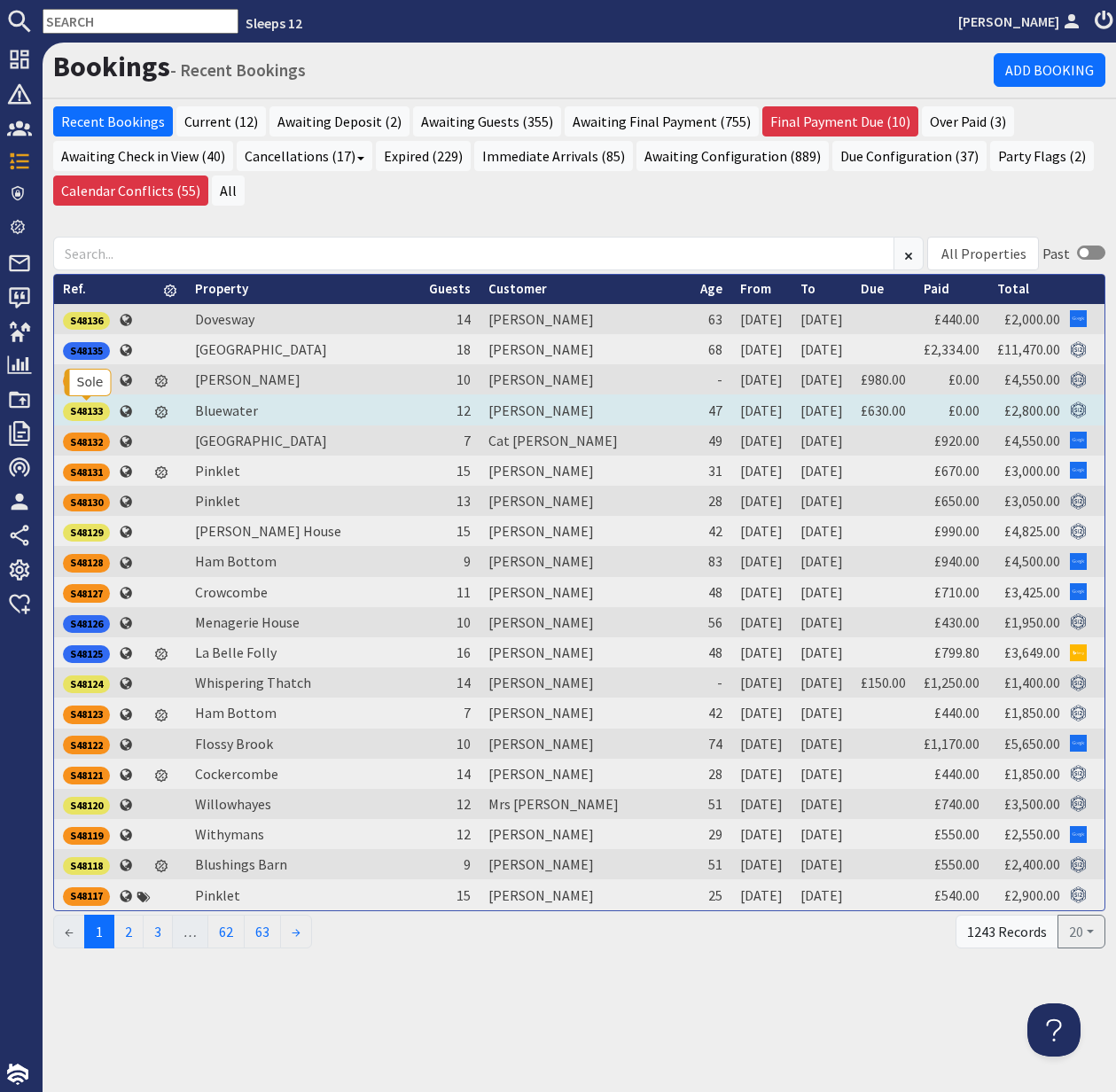
click at [87, 408] on div "S48133" at bounding box center [87, 411] width 47 height 18
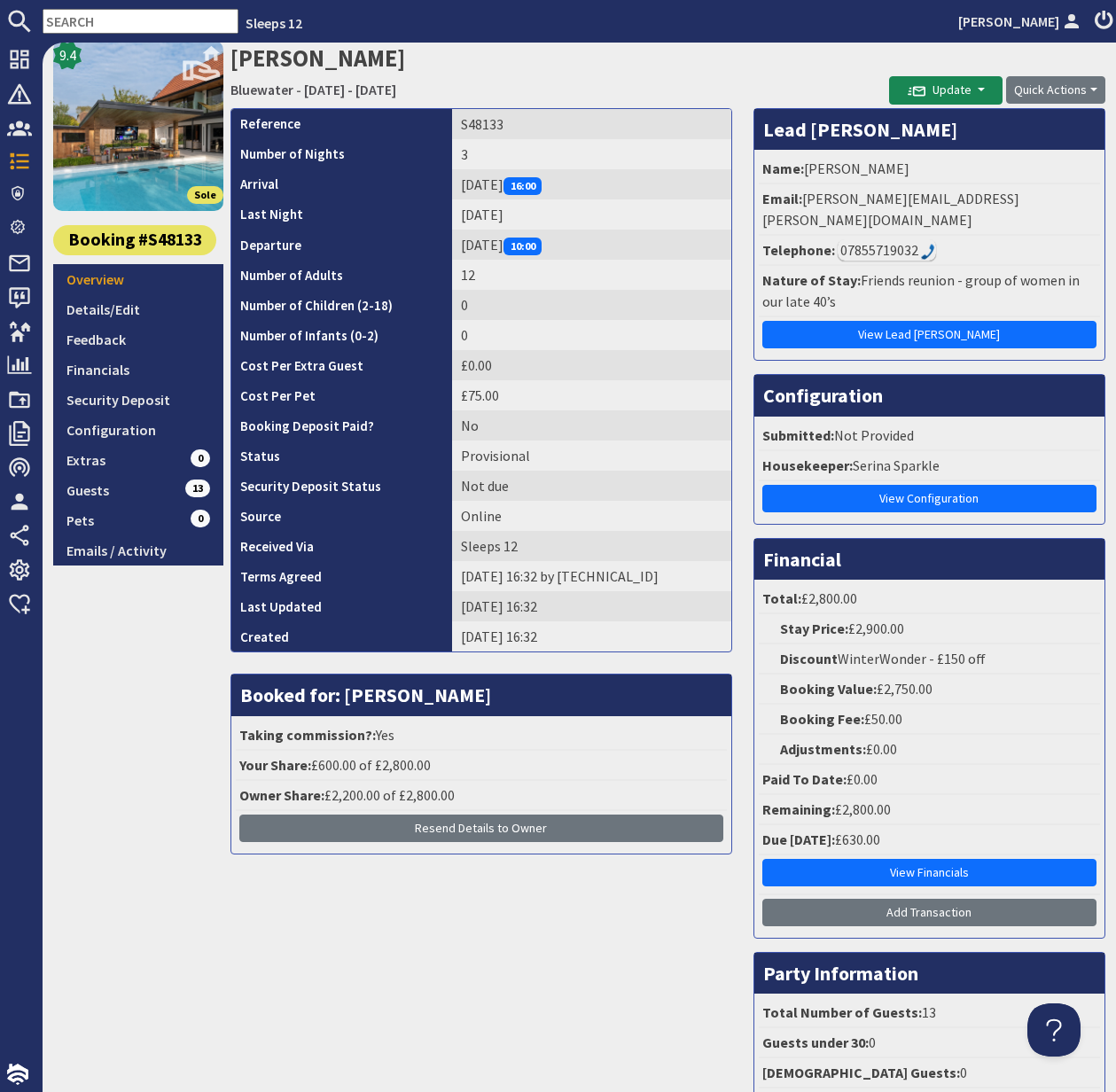
scroll to position [63, 0]
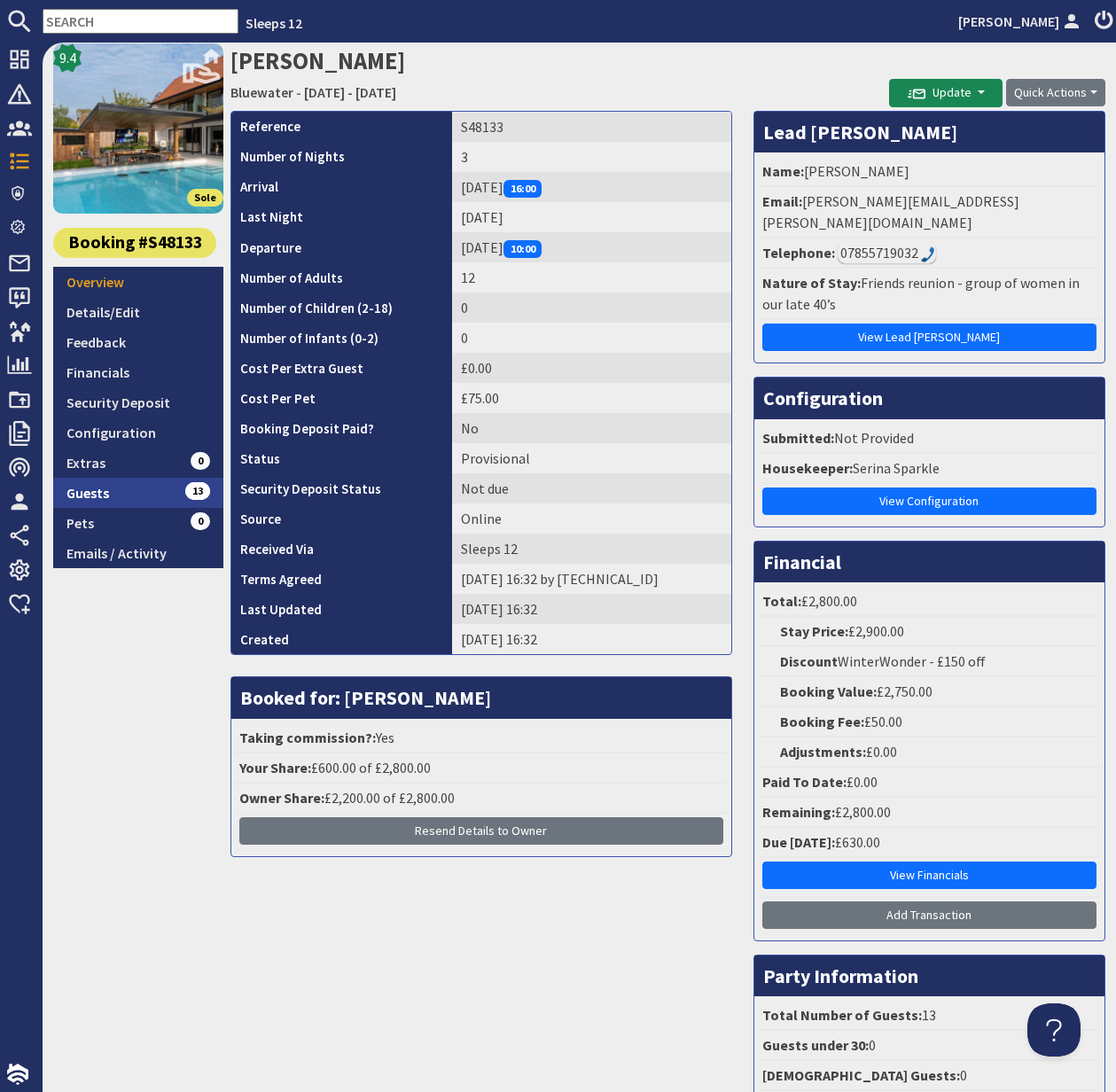
click at [91, 493] on link "Guests 13" at bounding box center [138, 492] width 170 height 30
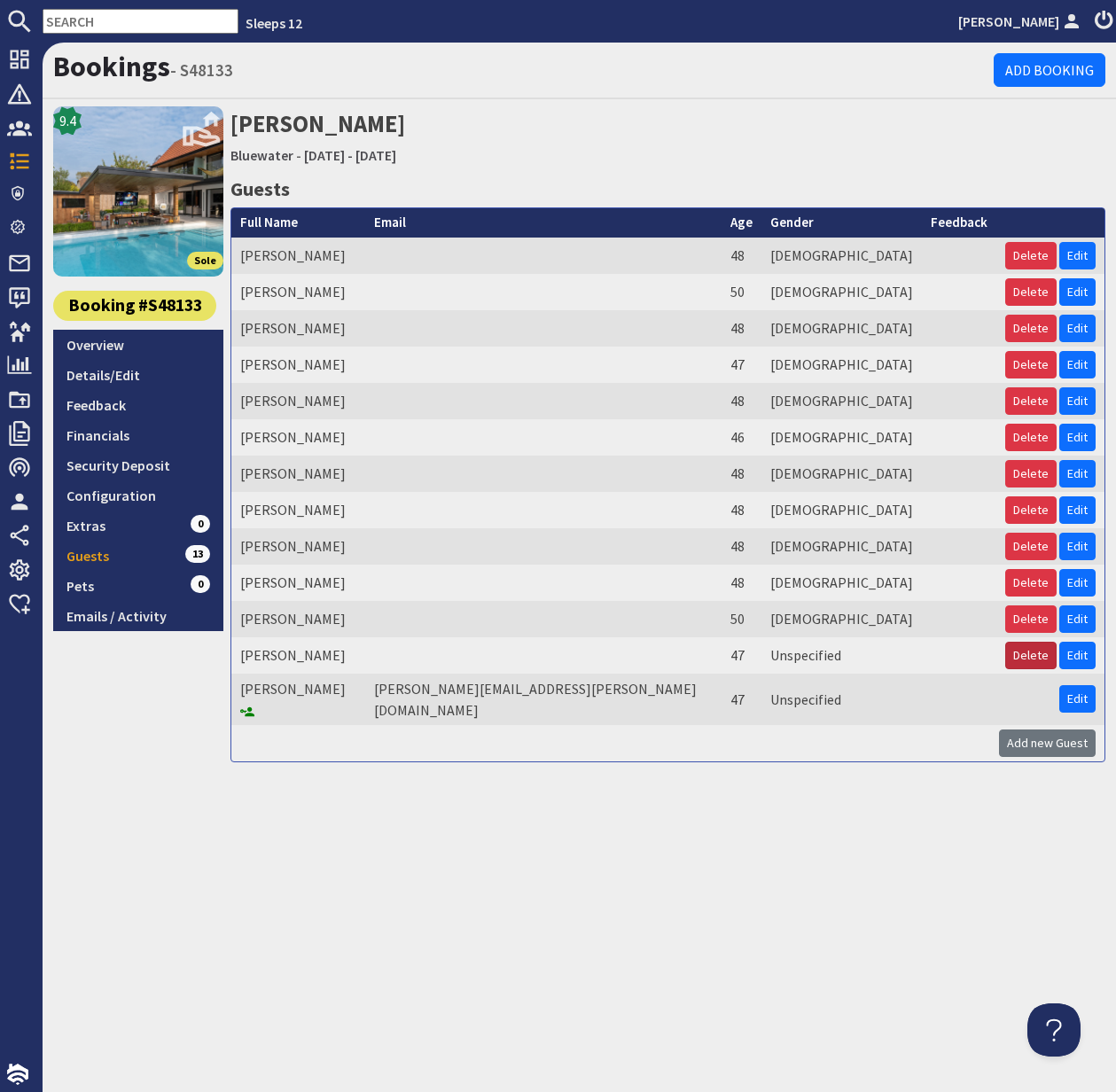
click at [1034, 656] on button "Delete" at bounding box center [1030, 656] width 51 height 28
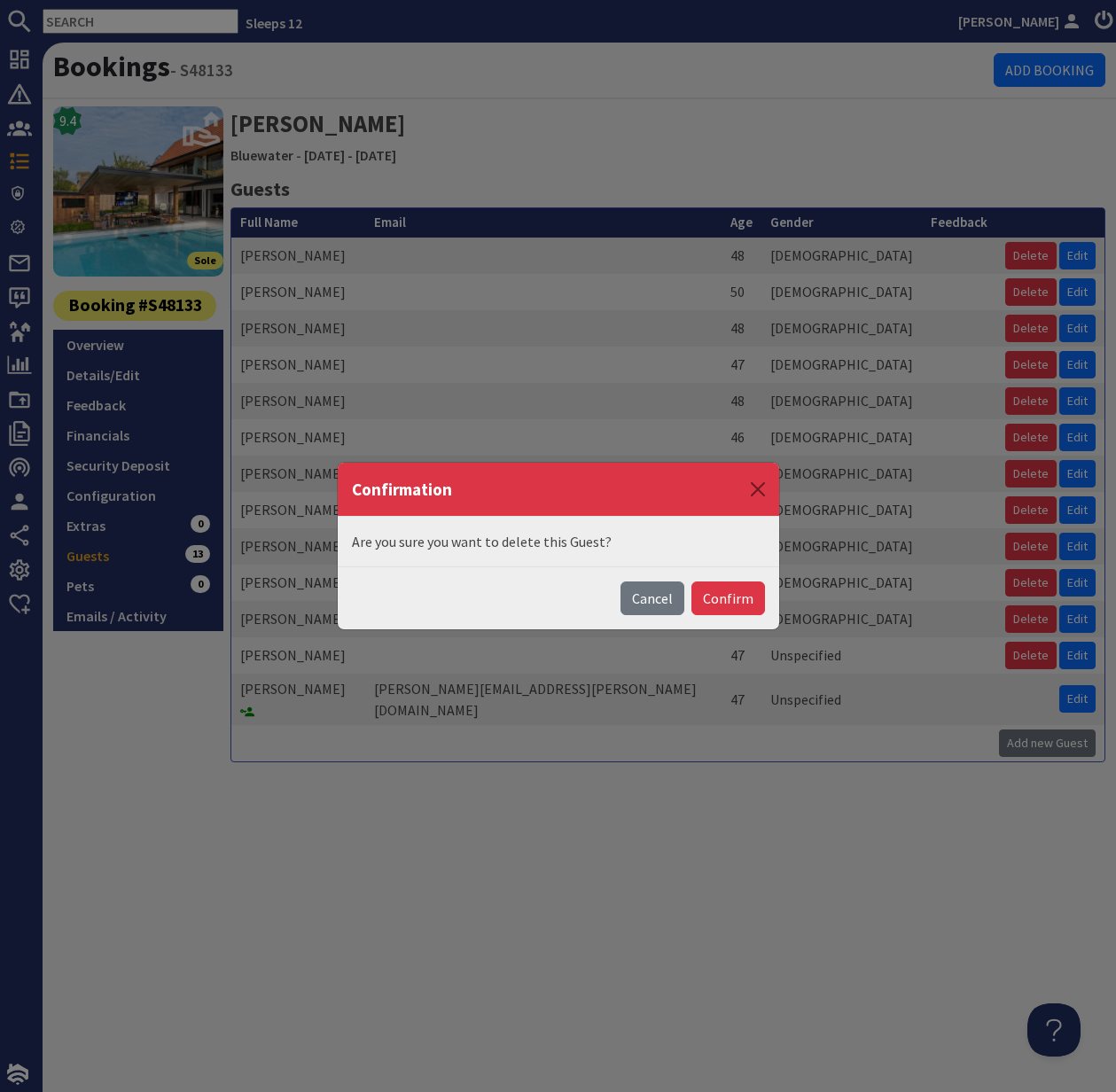
click at [731, 592] on button "Confirm" at bounding box center [728, 599] width 74 height 34
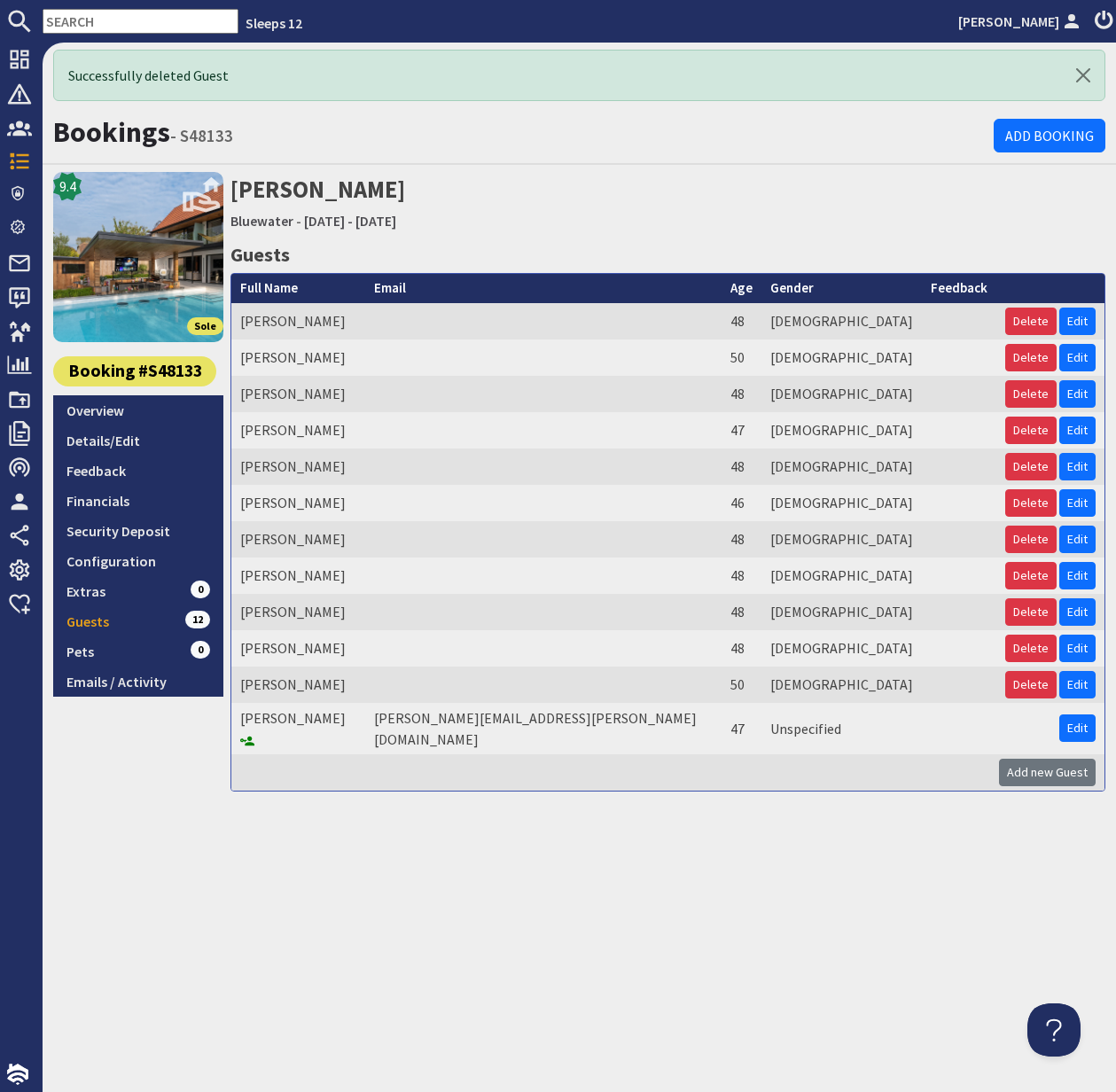
click at [105, 415] on link "Overview" at bounding box center [138, 411] width 170 height 30
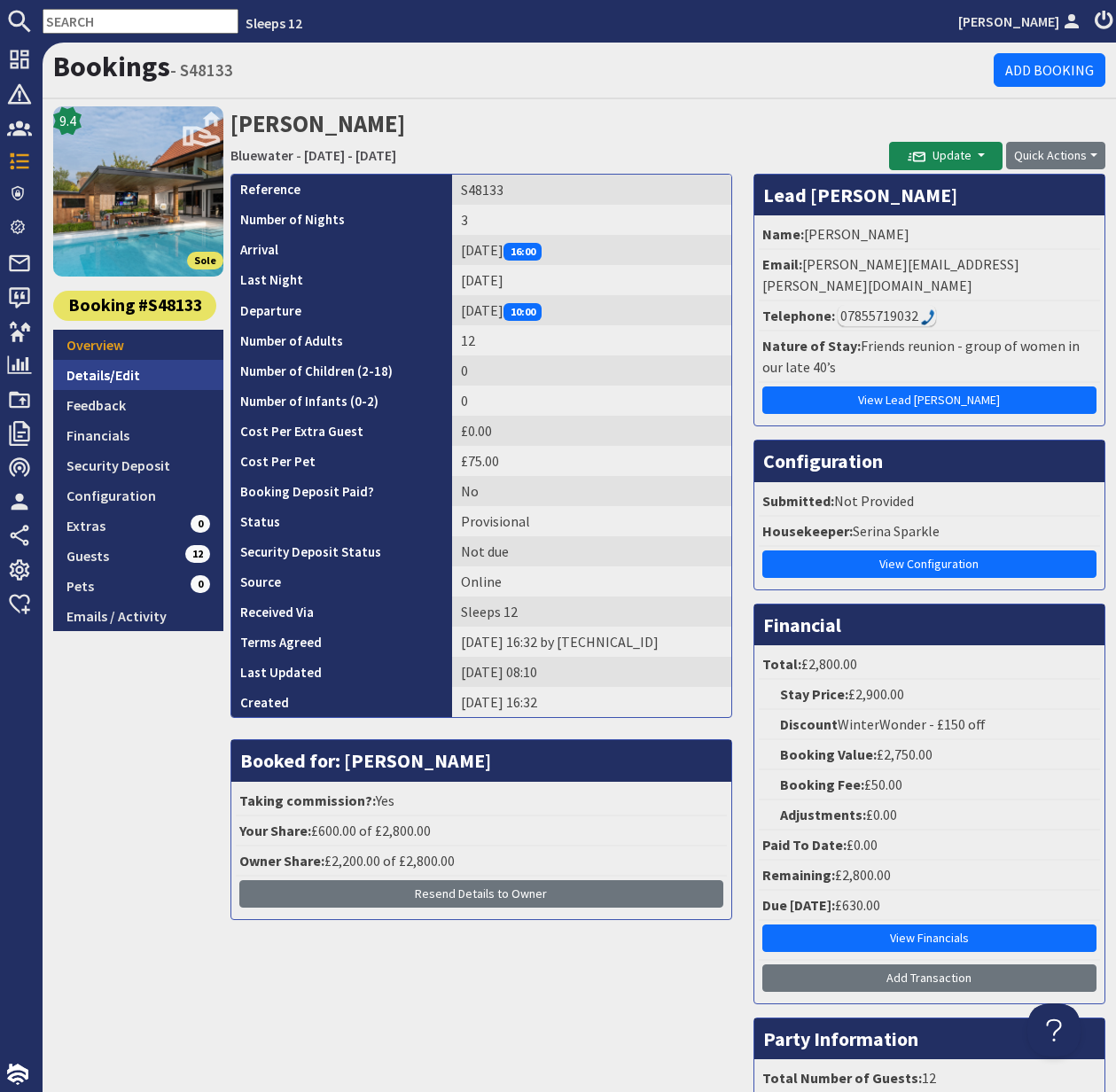
click at [124, 365] on link "Details/Edit" at bounding box center [138, 375] width 170 height 30
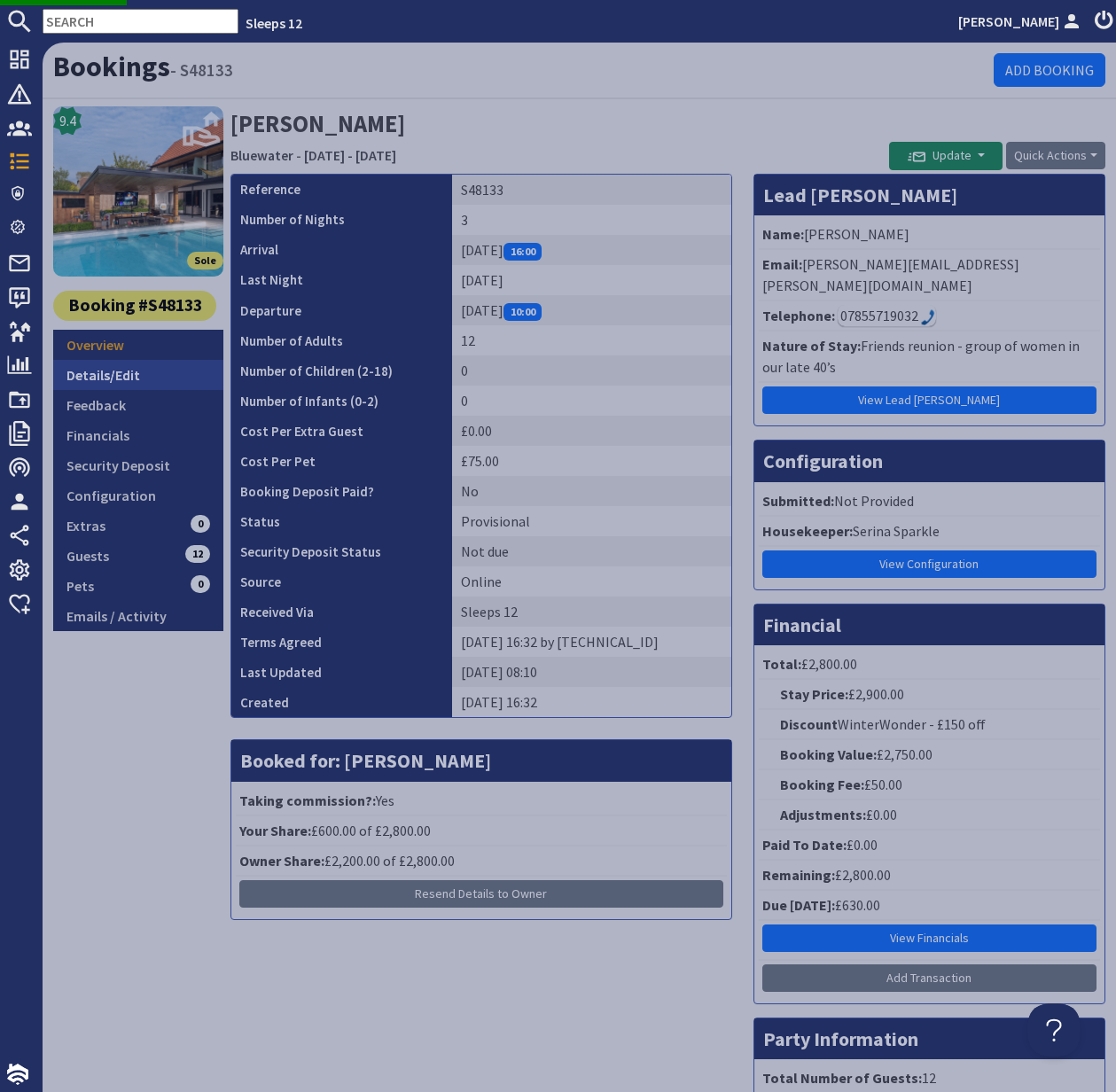
click at [107, 370] on link "Details/Edit" at bounding box center [138, 375] width 170 height 30
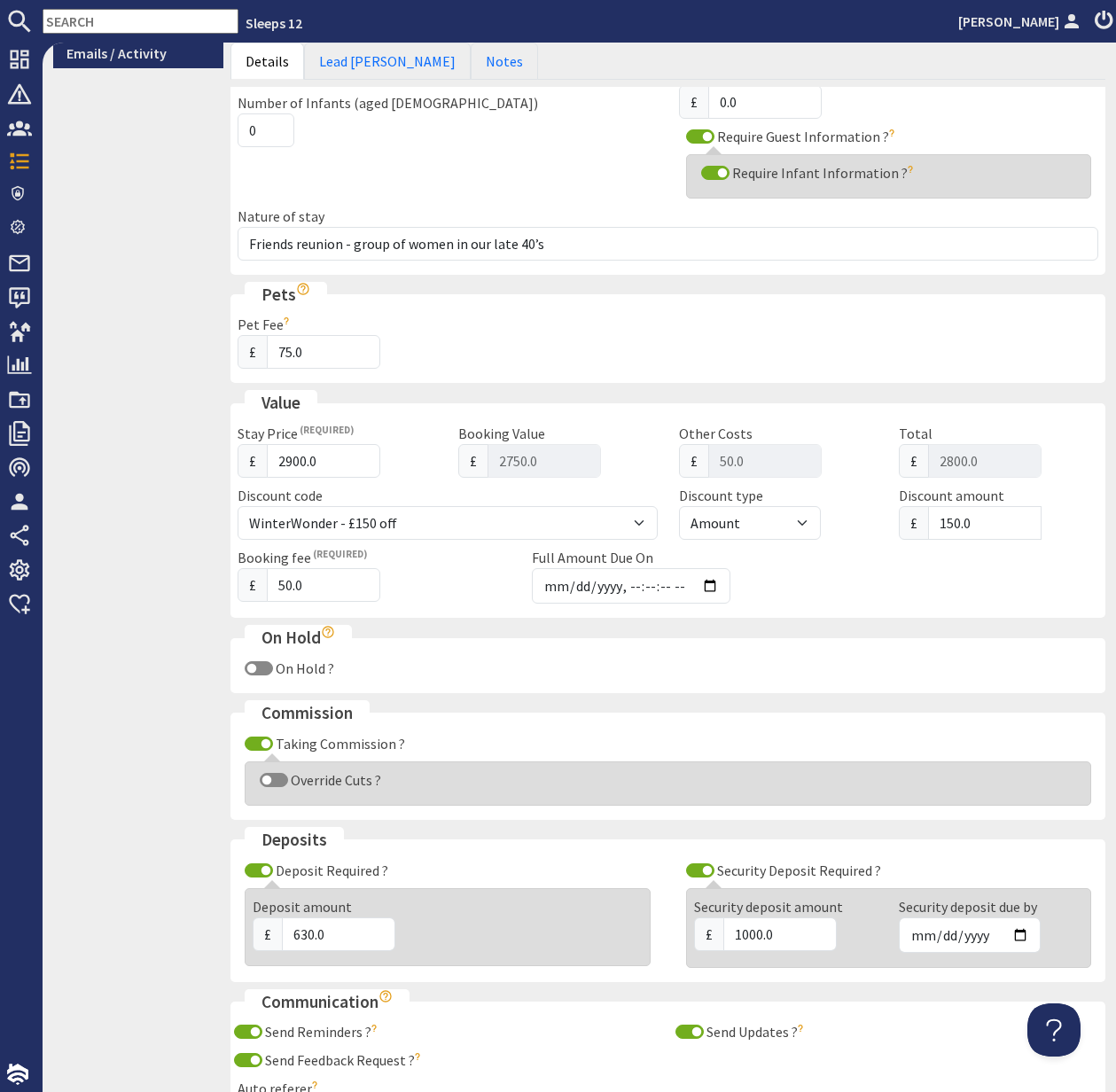
scroll to position [602, 0]
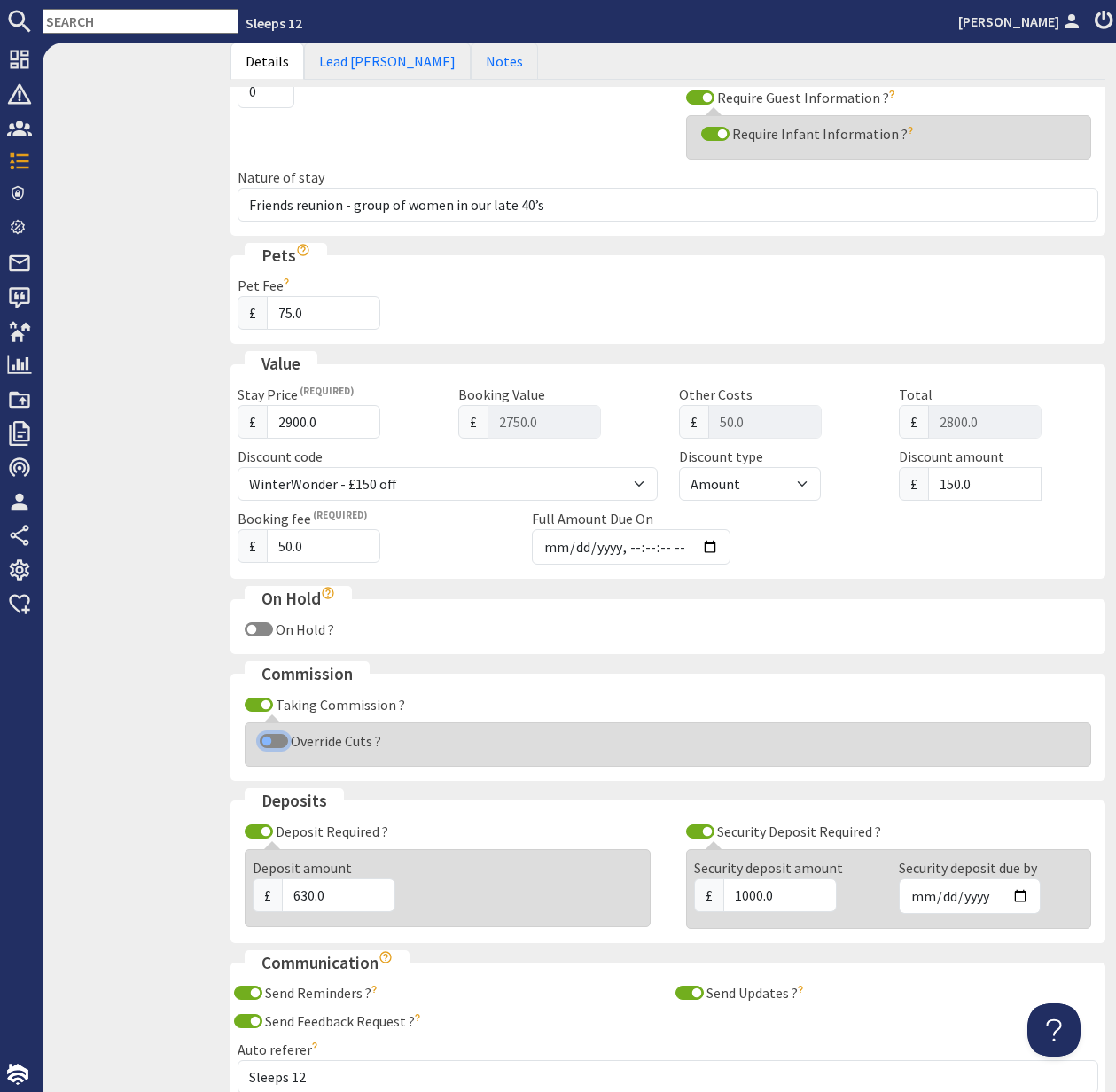
click at [268, 741] on input "Override Cuts ?" at bounding box center [274, 741] width 28 height 14
checkbox input "true"
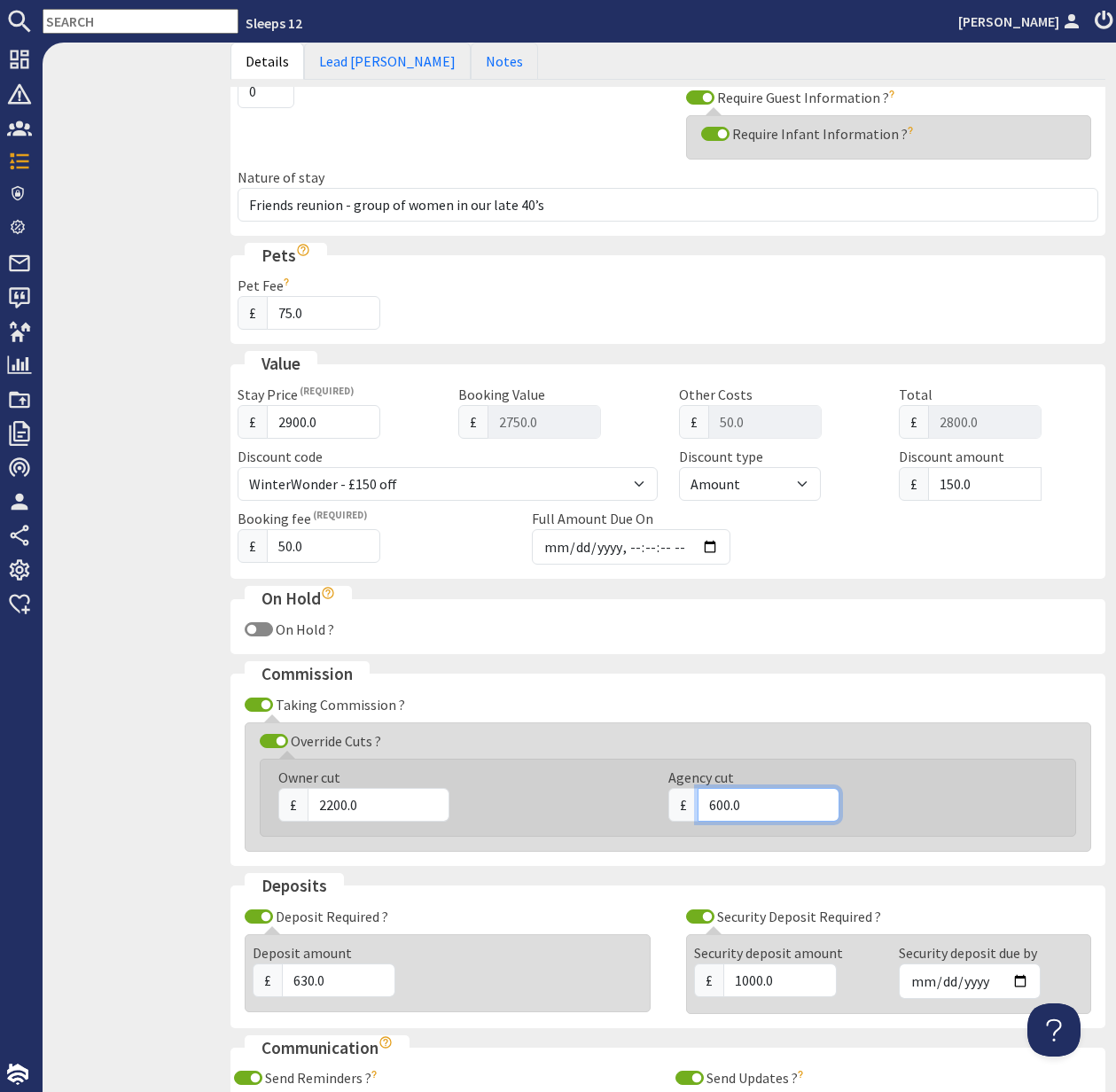
drag, startPoint x: 754, startPoint y: 803, endPoint x: 685, endPoint y: 805, distance: 69.0
click at [687, 805] on div "£ 600.0" at bounding box center [853, 805] width 369 height 34
type input "480"
drag, startPoint x: 373, startPoint y: 810, endPoint x: 297, endPoint y: 811, distance: 76.0
click at [297, 811] on div "£ 2200.0" at bounding box center [463, 805] width 369 height 34
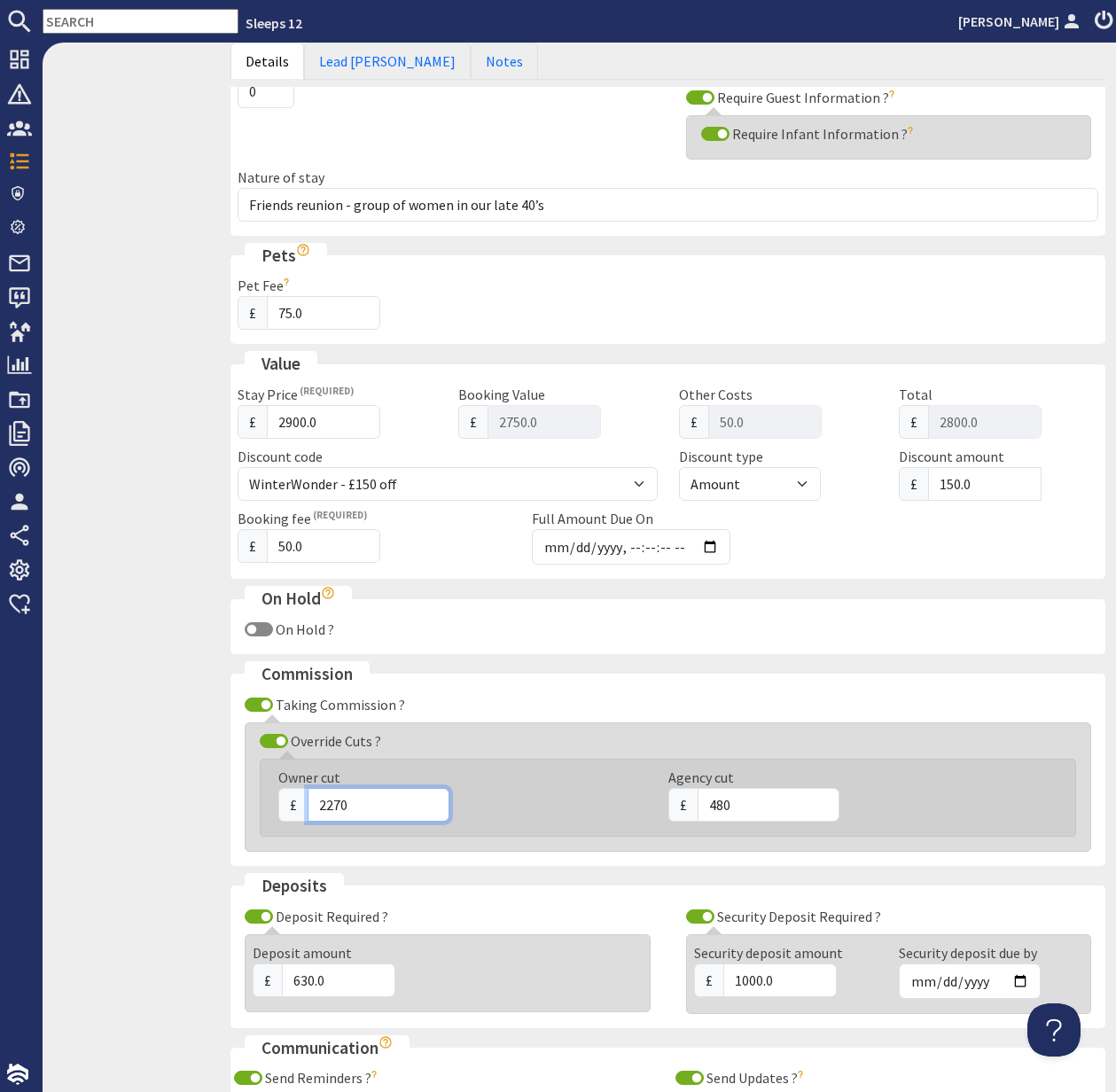
scroll to position [842, 0]
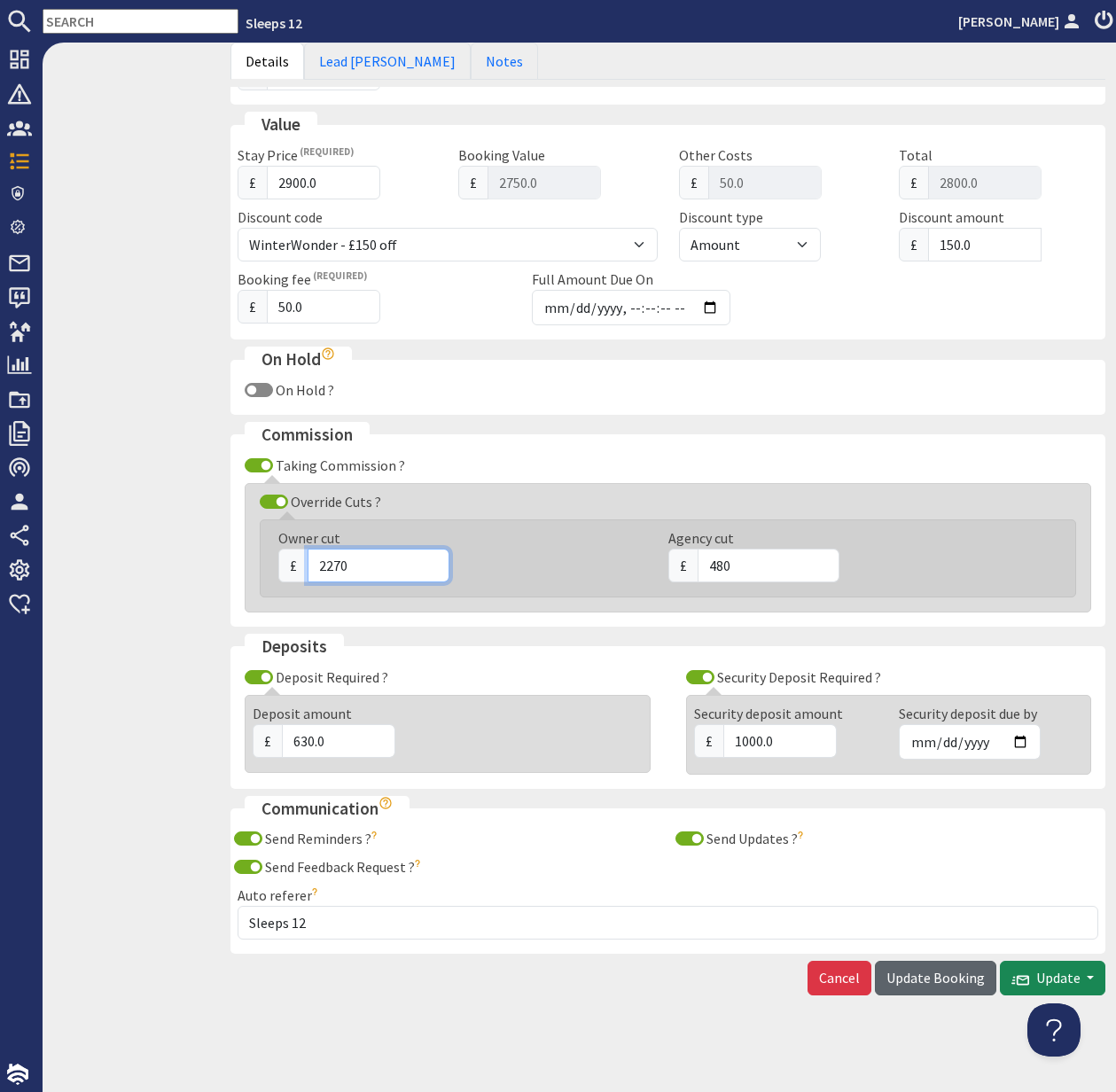
type input "2270"
click at [946, 980] on span "Update Booking" at bounding box center [935, 977] width 99 height 18
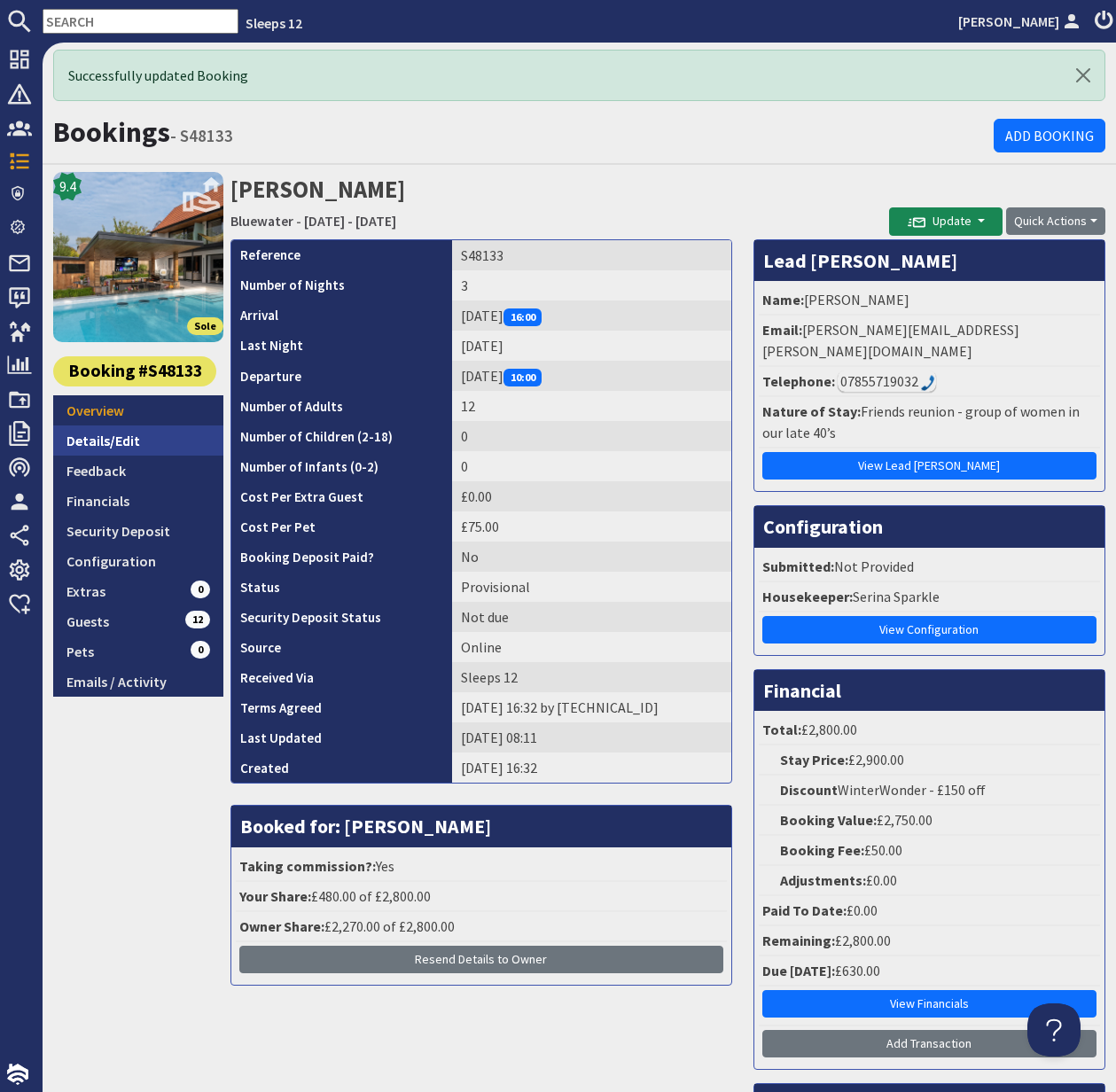
click at [115, 438] on link "Details/Edit" at bounding box center [138, 440] width 170 height 30
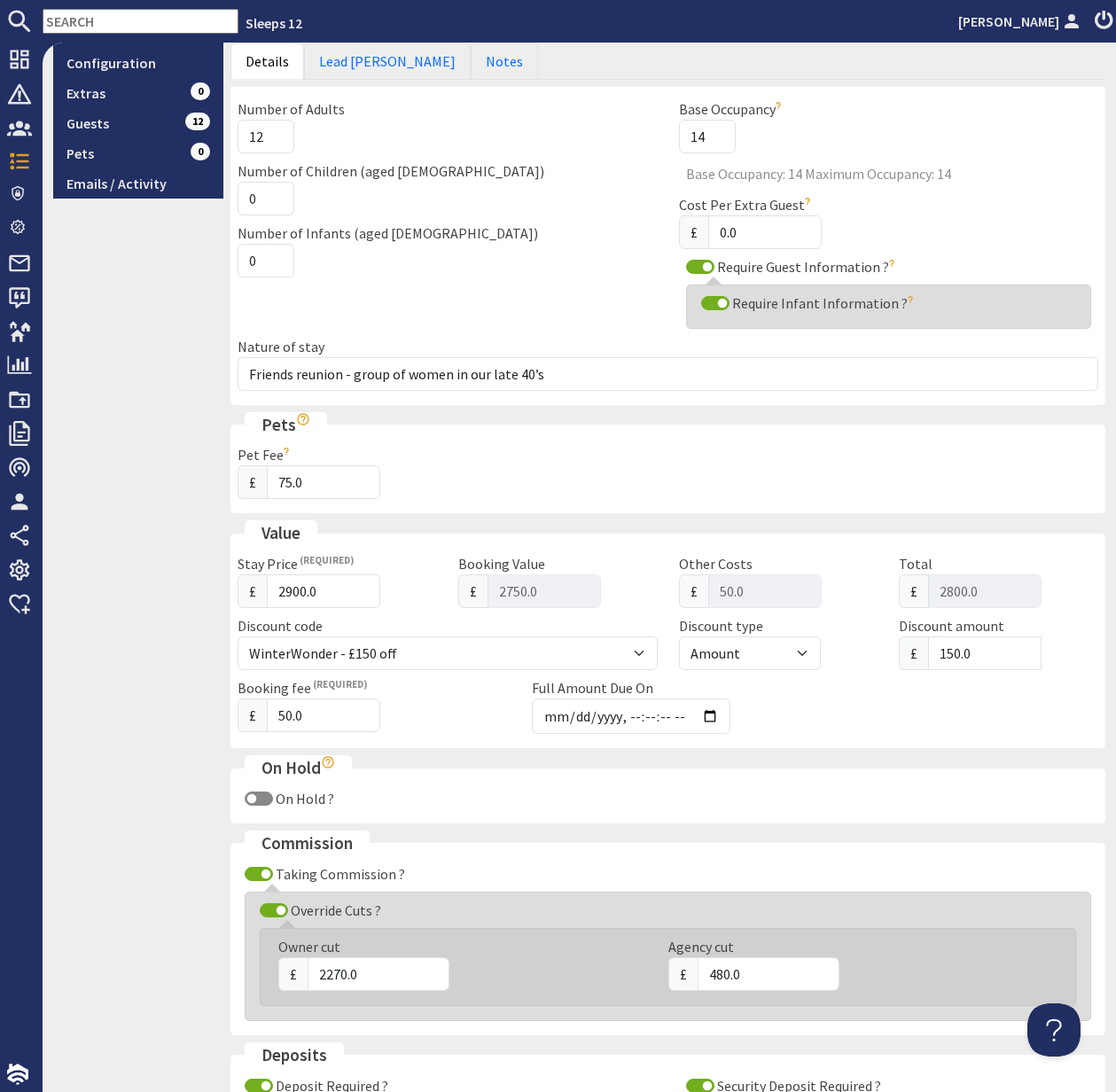
scroll to position [474, 0]
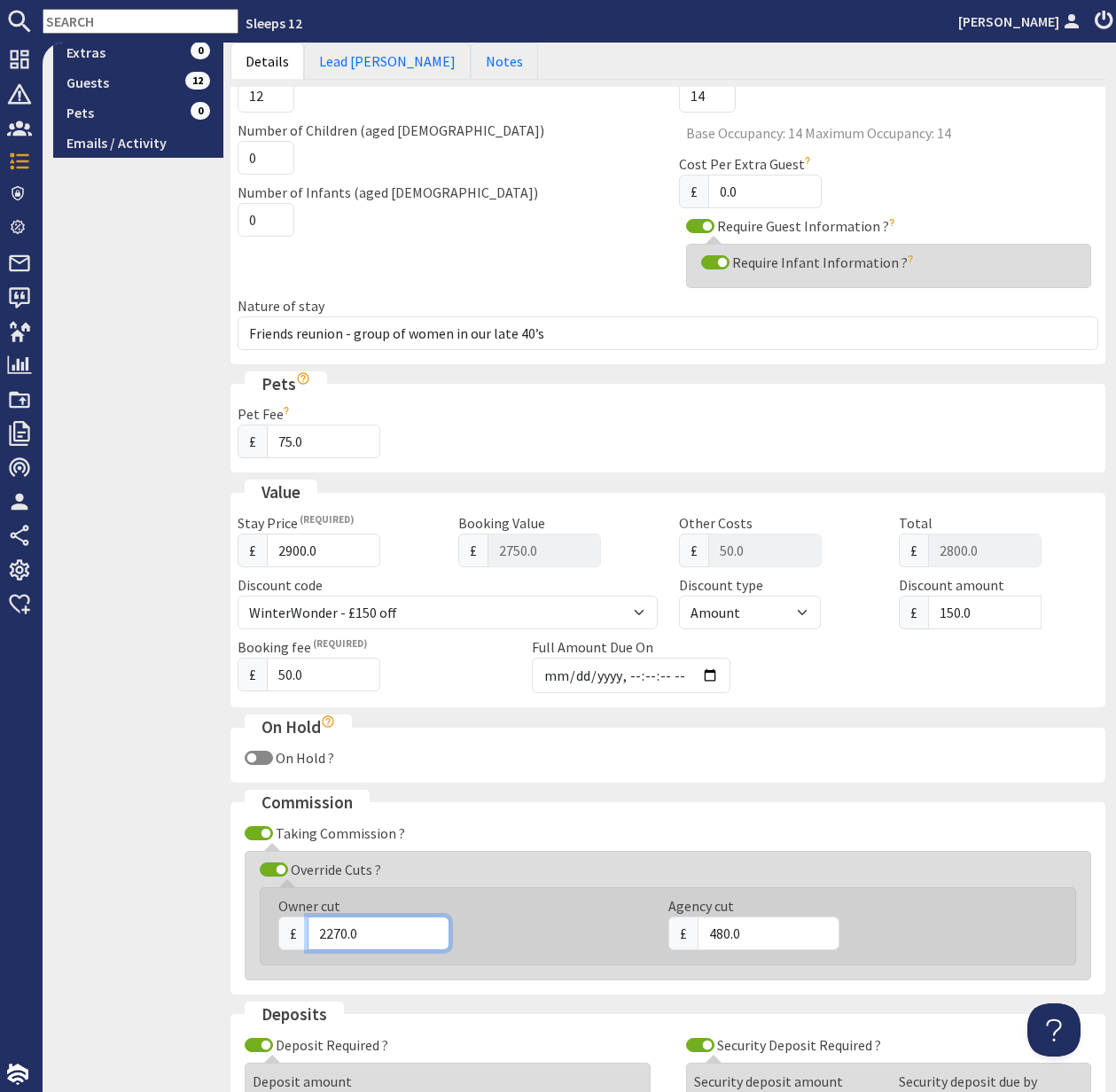
drag, startPoint x: 356, startPoint y: 932, endPoint x: 302, endPoint y: 929, distance: 54.1
click at [302, 929] on div "£ 2270.0" at bounding box center [463, 934] width 369 height 34
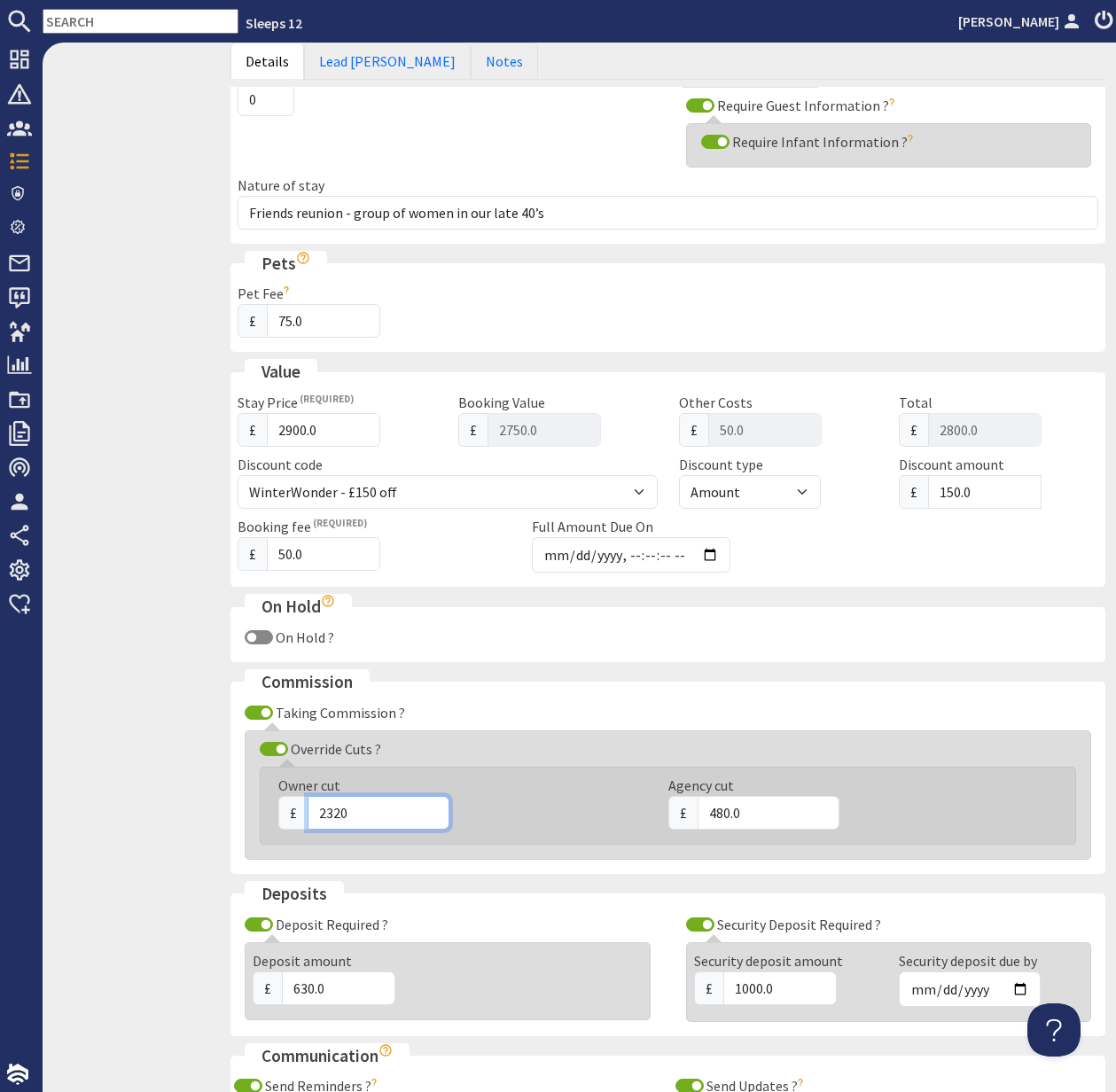
scroll to position [842, 0]
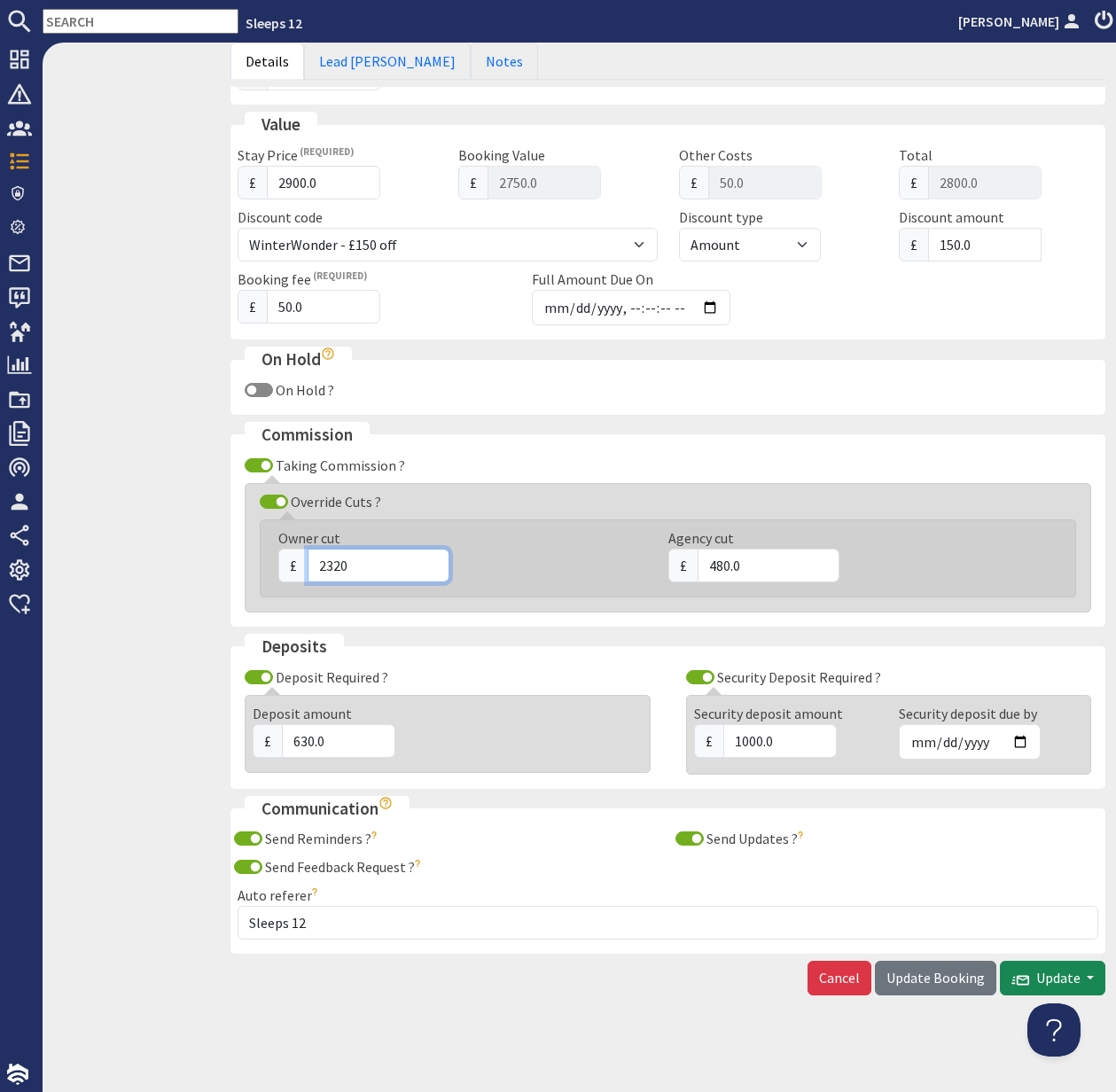
type input "2320"
click at [944, 967] on button "Update Booking" at bounding box center [935, 977] width 121 height 34
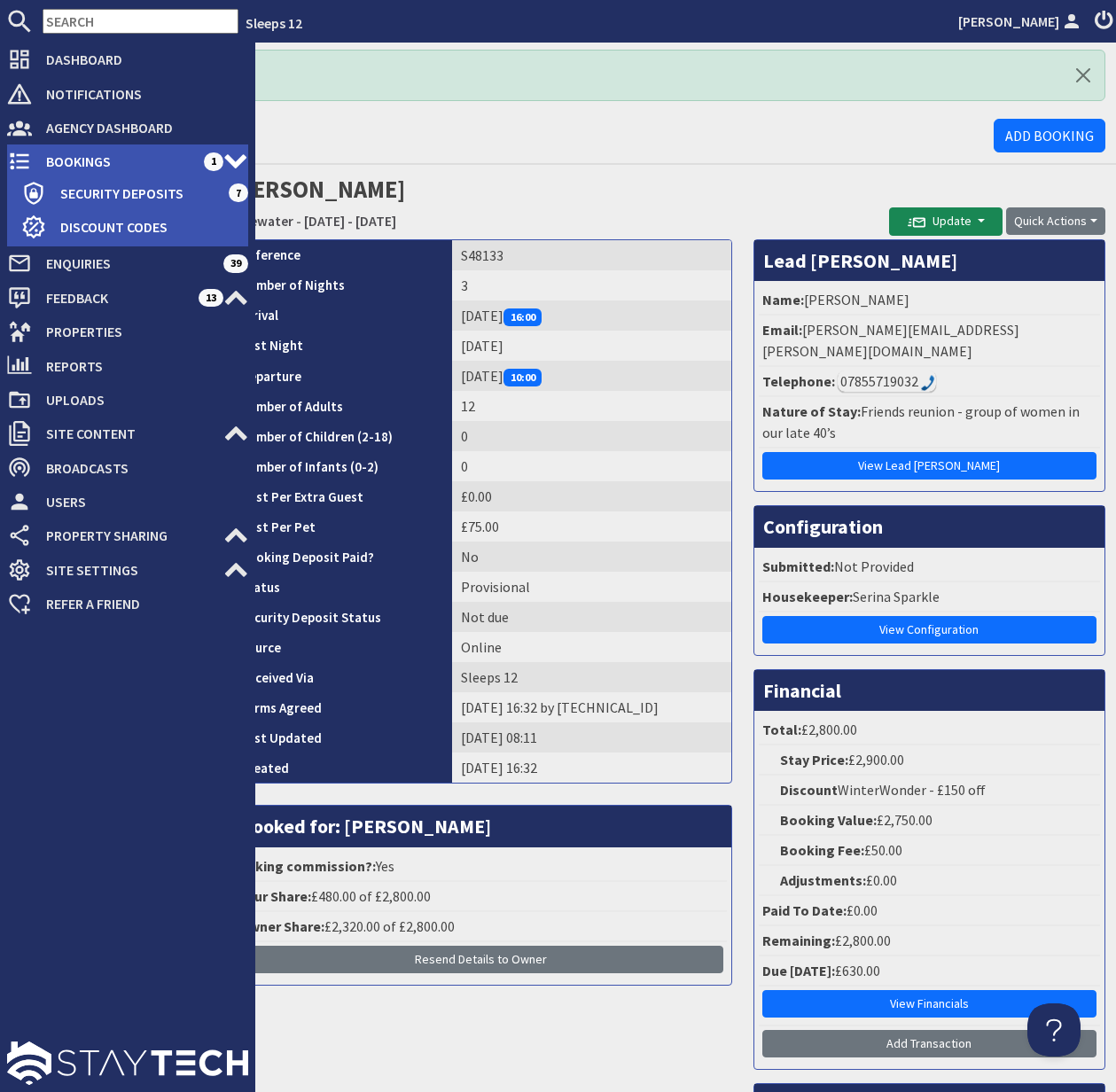
click at [95, 162] on span "Bookings" at bounding box center [117, 161] width 172 height 28
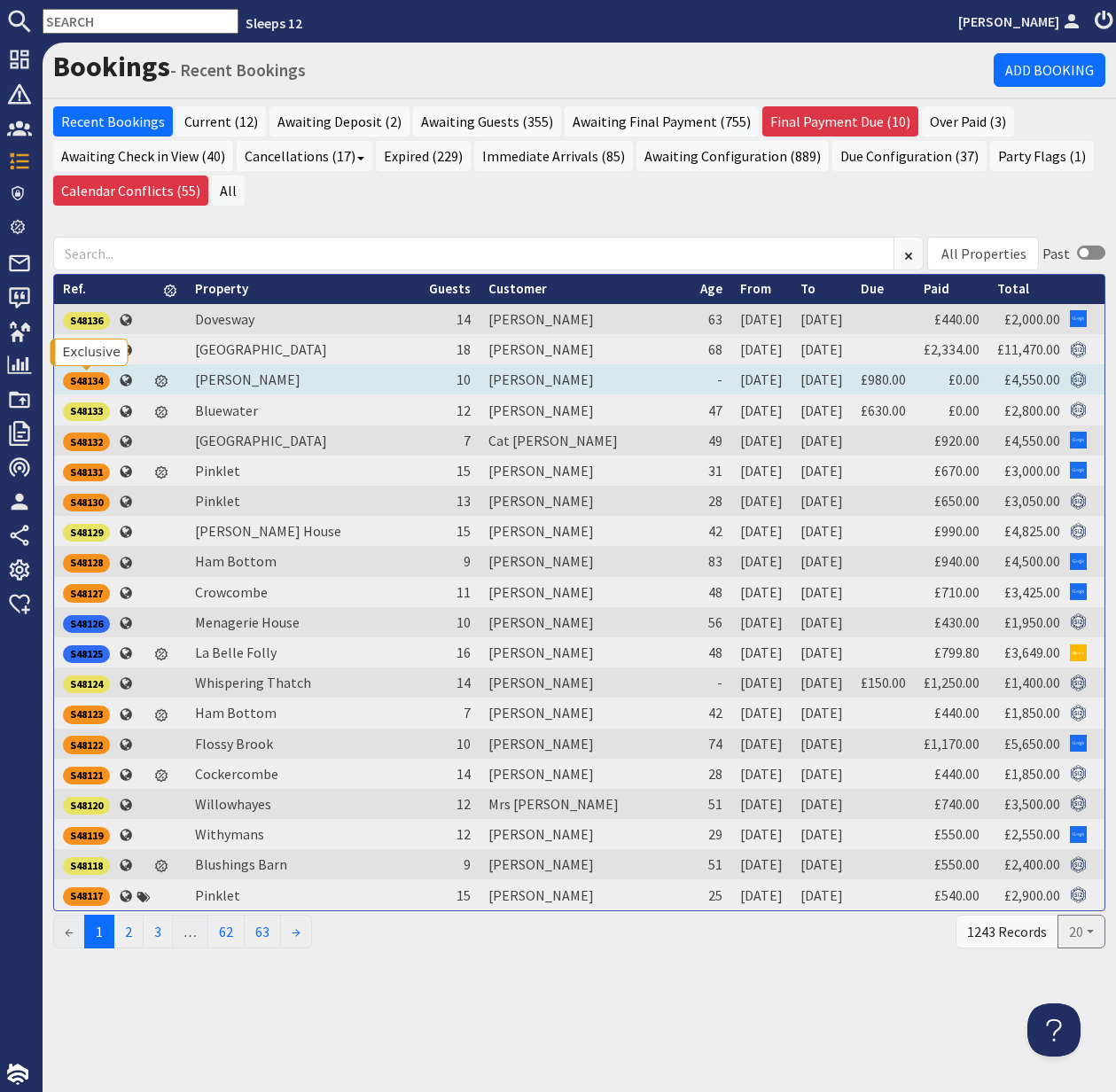
click at [94, 378] on div "S48134" at bounding box center [87, 381] width 47 height 18
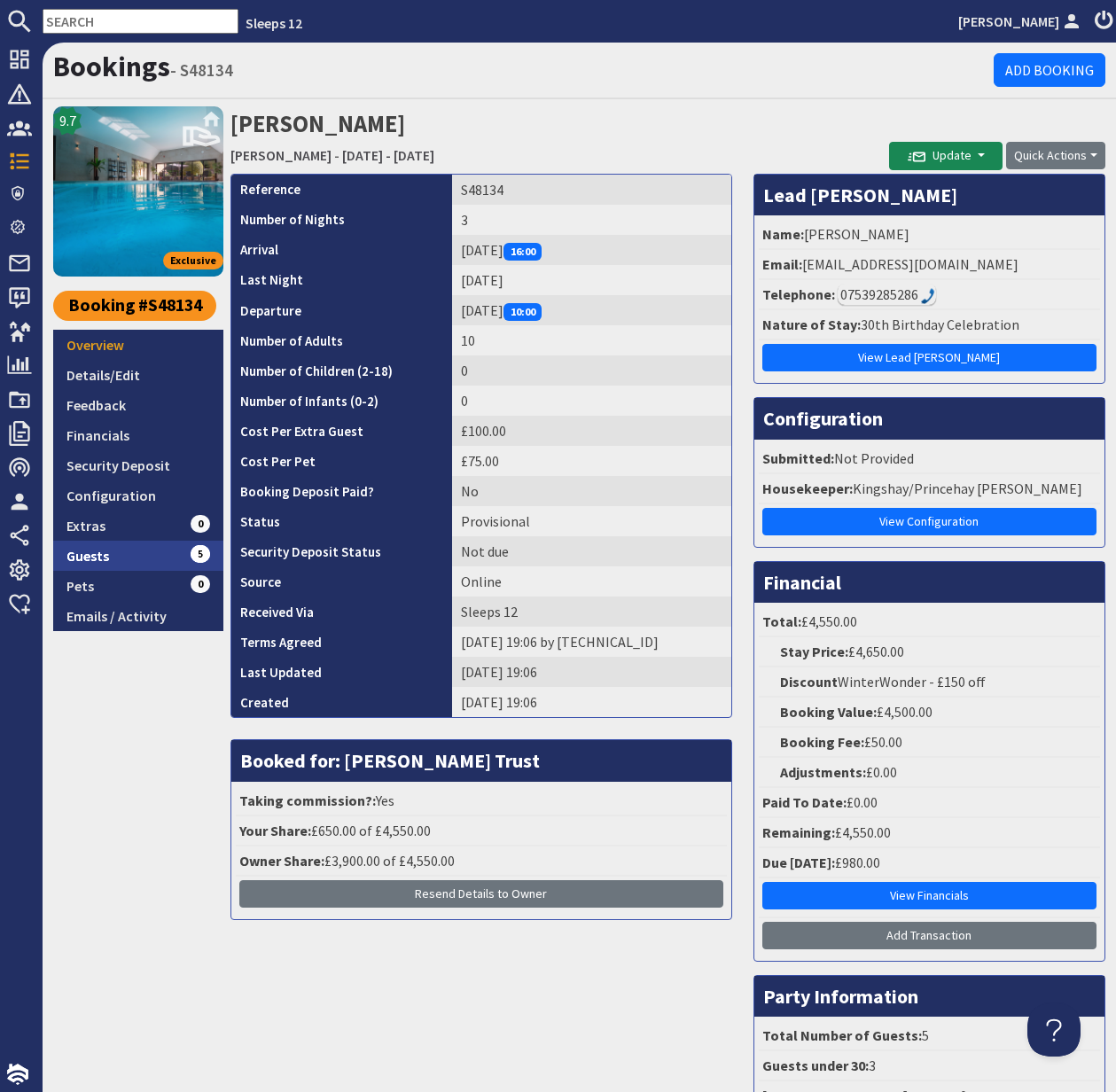
click at [100, 551] on link "Guests 5" at bounding box center [138, 556] width 170 height 30
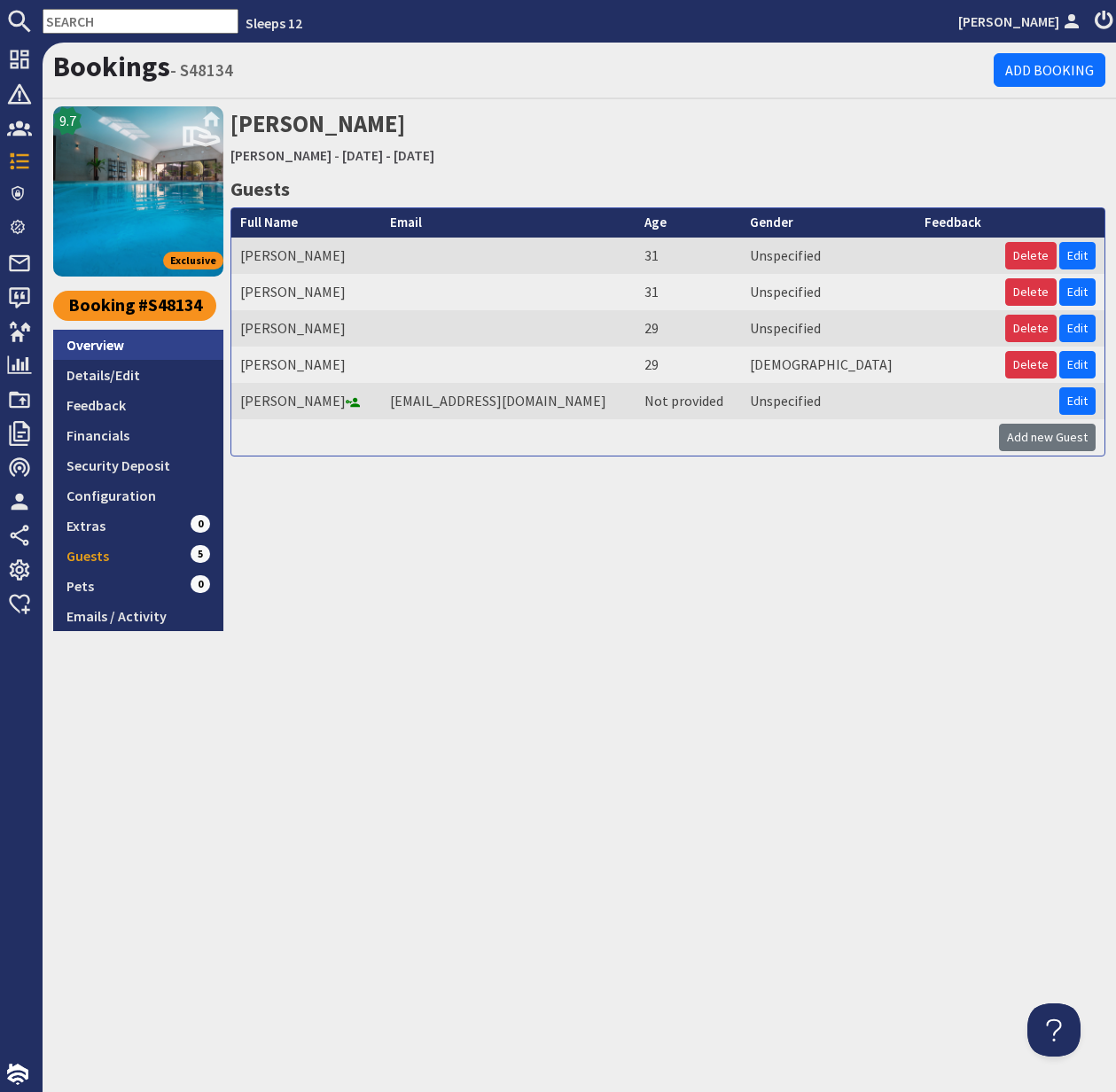
click at [117, 347] on link "Overview" at bounding box center [138, 344] width 170 height 30
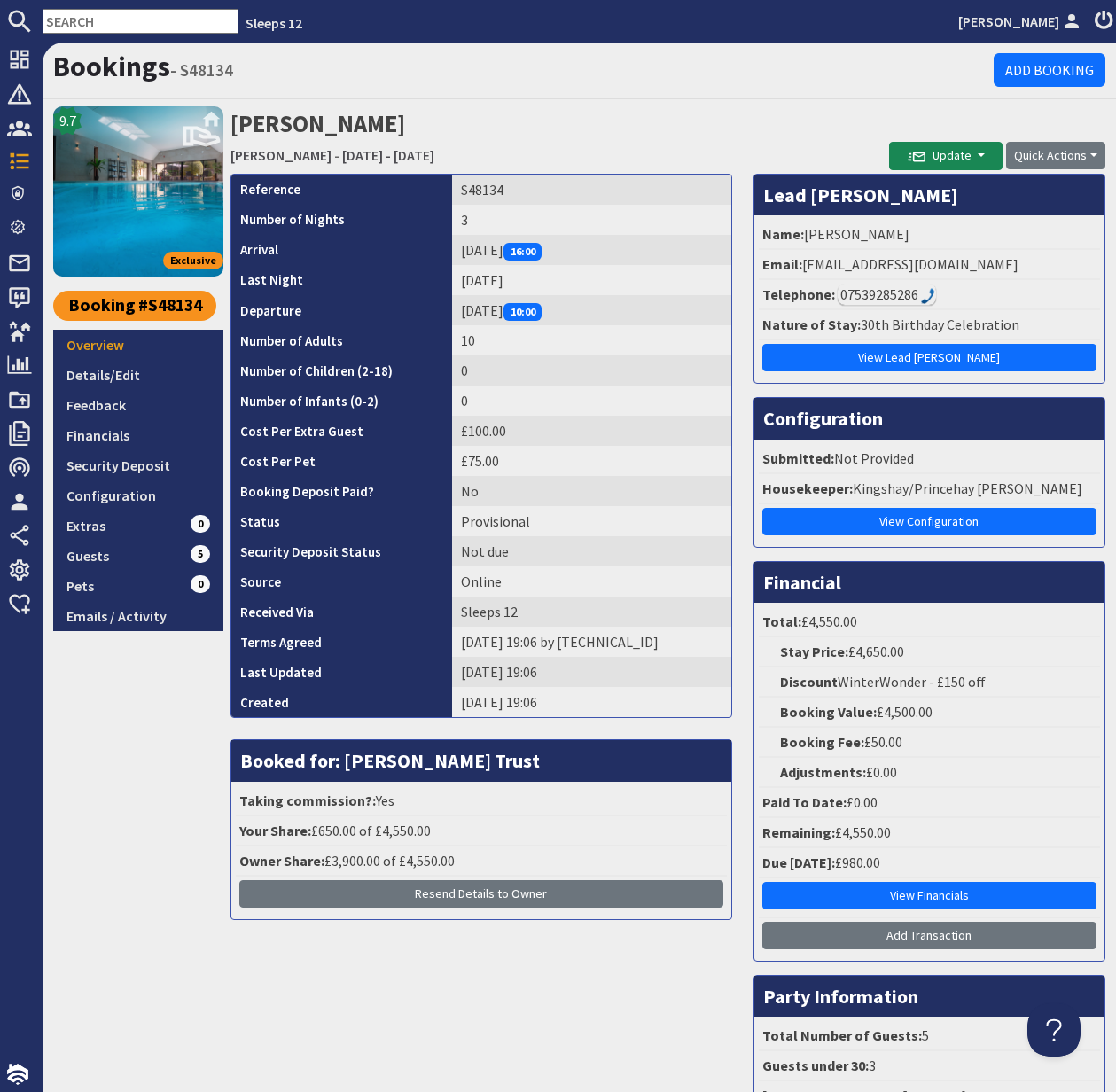
scroll to position [4, 0]
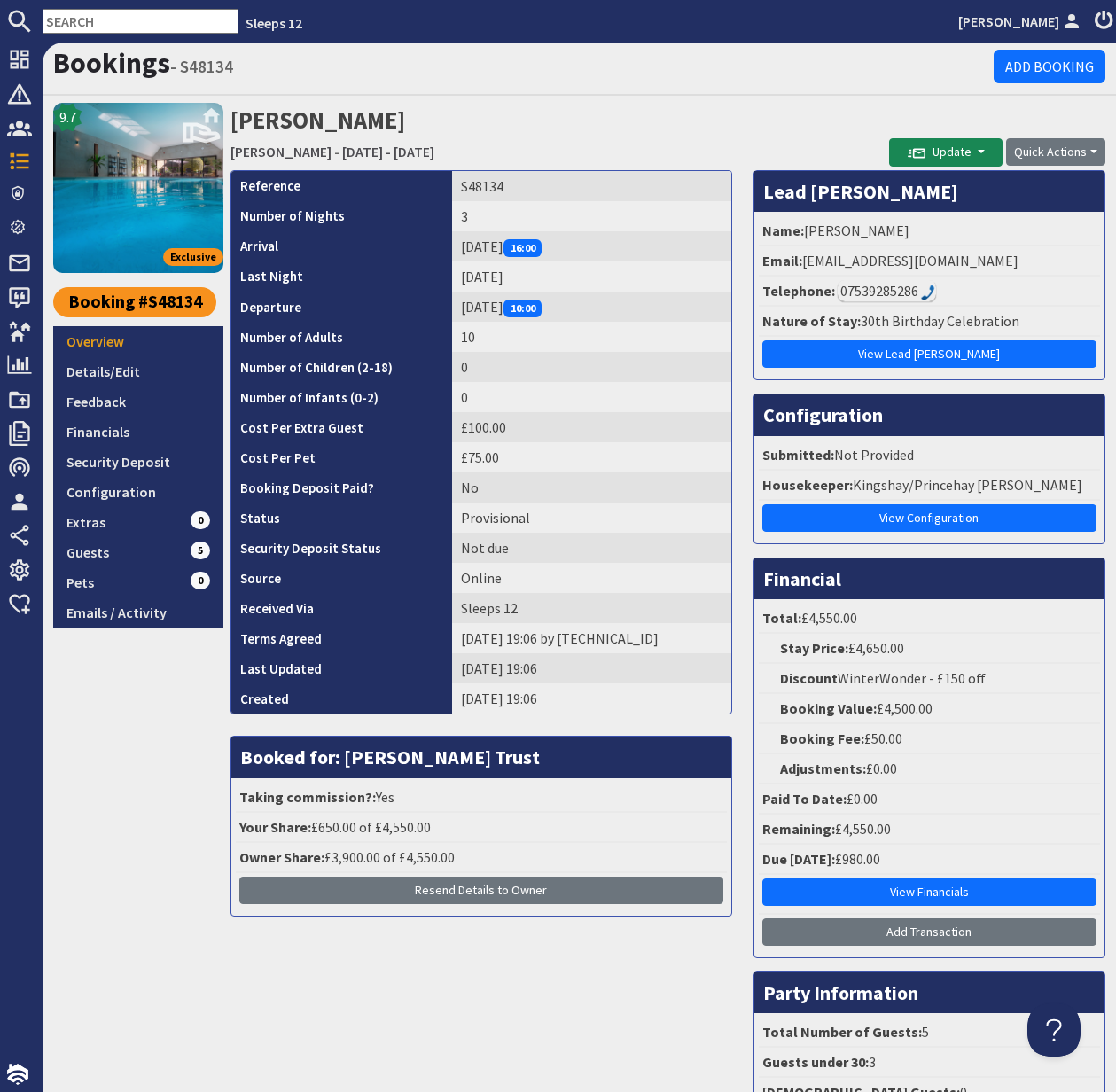
drag, startPoint x: 805, startPoint y: 257, endPoint x: 1037, endPoint y: 257, distance: 232.0
click at [1037, 257] on li "Email: sherika_grant96@hotmail.co.uk" at bounding box center [929, 262] width 342 height 30
copy li "sherika_grant96@hotmail.co.uk"
click at [875, 292] on div "07539285286" at bounding box center [887, 290] width 99 height 21
click at [883, 290] on div "07539285286" at bounding box center [887, 290] width 99 height 21
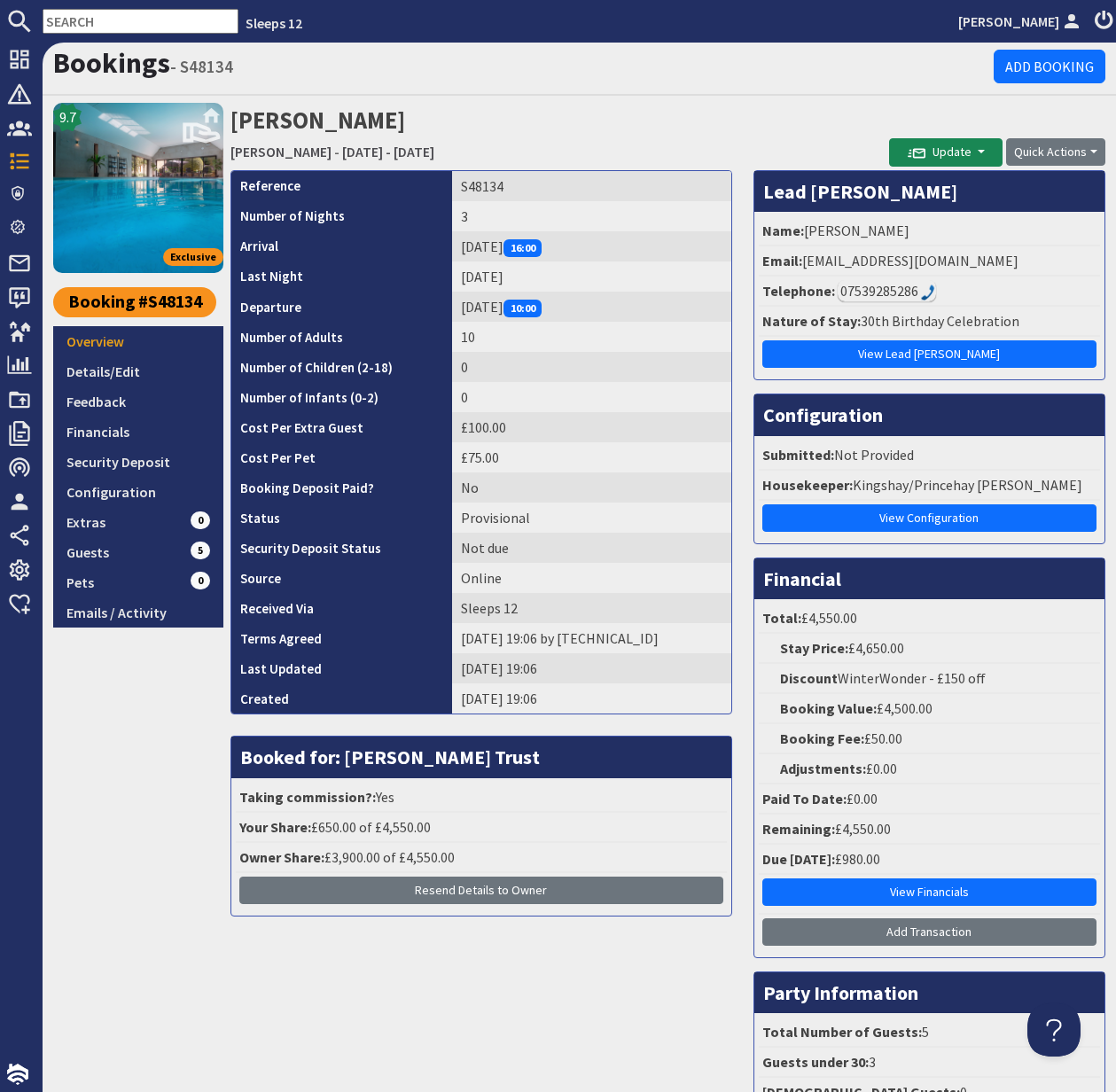
click at [898, 289] on div "07539285286" at bounding box center [887, 290] width 99 height 21
drag, startPoint x: 883, startPoint y: 288, endPoint x: 923, endPoint y: 286, distance: 40.0
click at [877, 288] on div "07539285286" at bounding box center [887, 290] width 99 height 21
click at [868, 289] on div "07539285286" at bounding box center [887, 290] width 99 height 21
drag, startPoint x: 923, startPoint y: 286, endPoint x: 65, endPoint y: 321, distance: 858.7
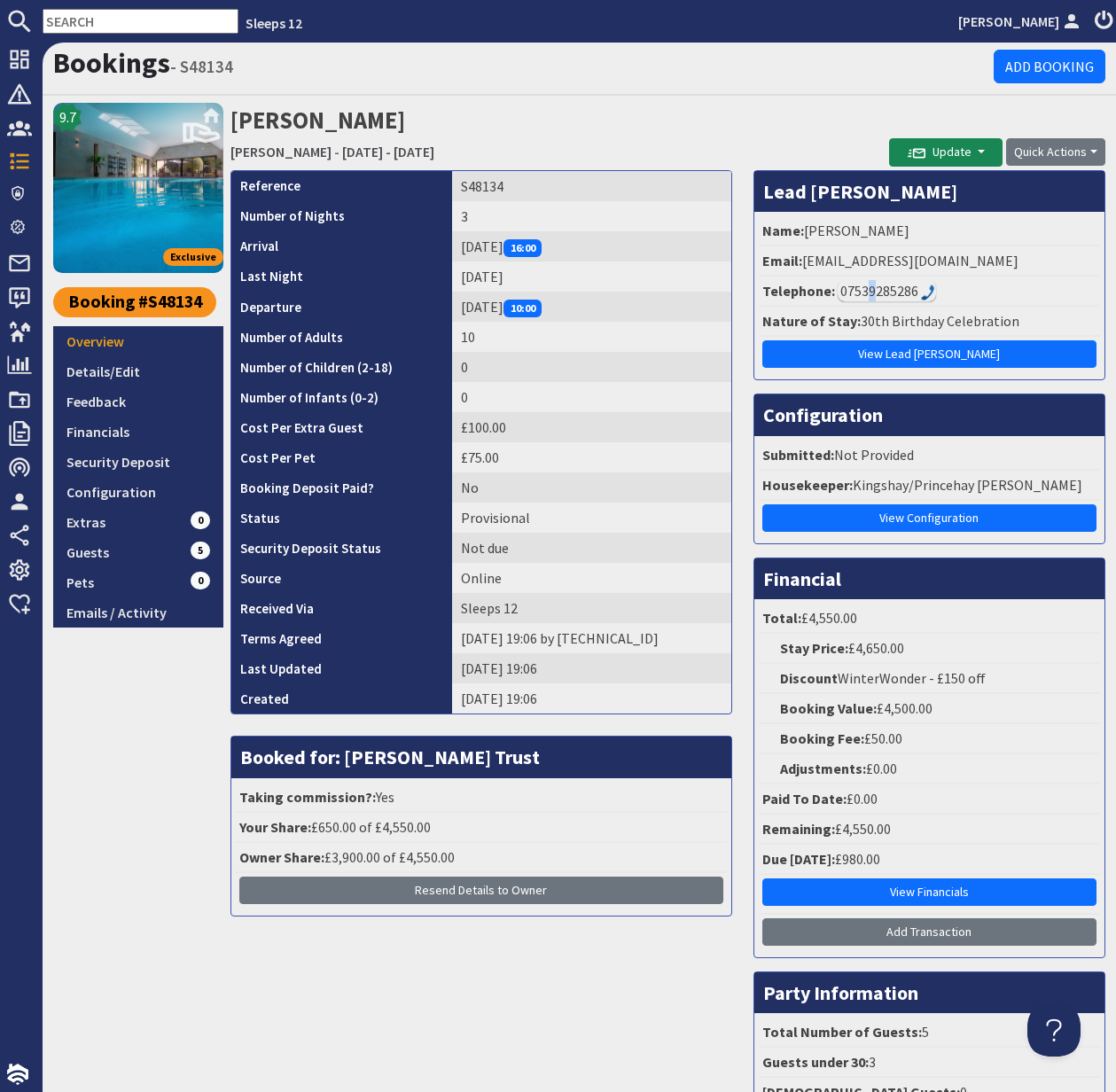
click at [923, 287] on img at bounding box center [928, 292] width 14 height 16
click at [929, 295] on img at bounding box center [928, 292] width 14 height 16
click at [910, 292] on div "07539285286" at bounding box center [887, 290] width 99 height 21
click at [921, 291] on img at bounding box center [928, 292] width 14 height 16
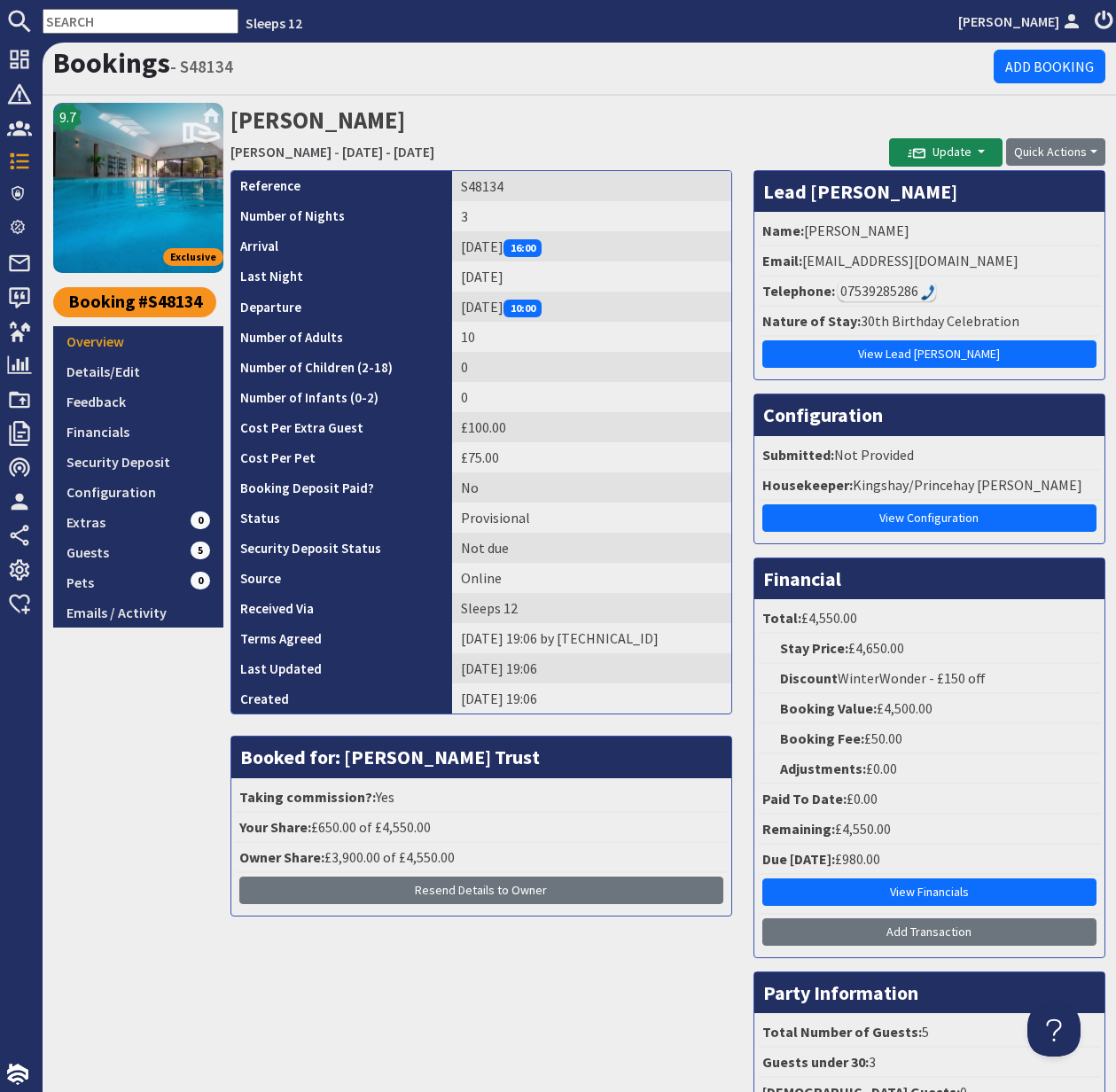
click at [858, 293] on div "07539285286" at bounding box center [887, 290] width 99 height 21
click at [869, 290] on div "07539285286" at bounding box center [887, 290] width 99 height 21
click at [1063, 150] on button "Quick Actions" at bounding box center [1055, 153] width 100 height 28
click at [1044, 215] on link "Cancel Booking" at bounding box center [1034, 218] width 140 height 28
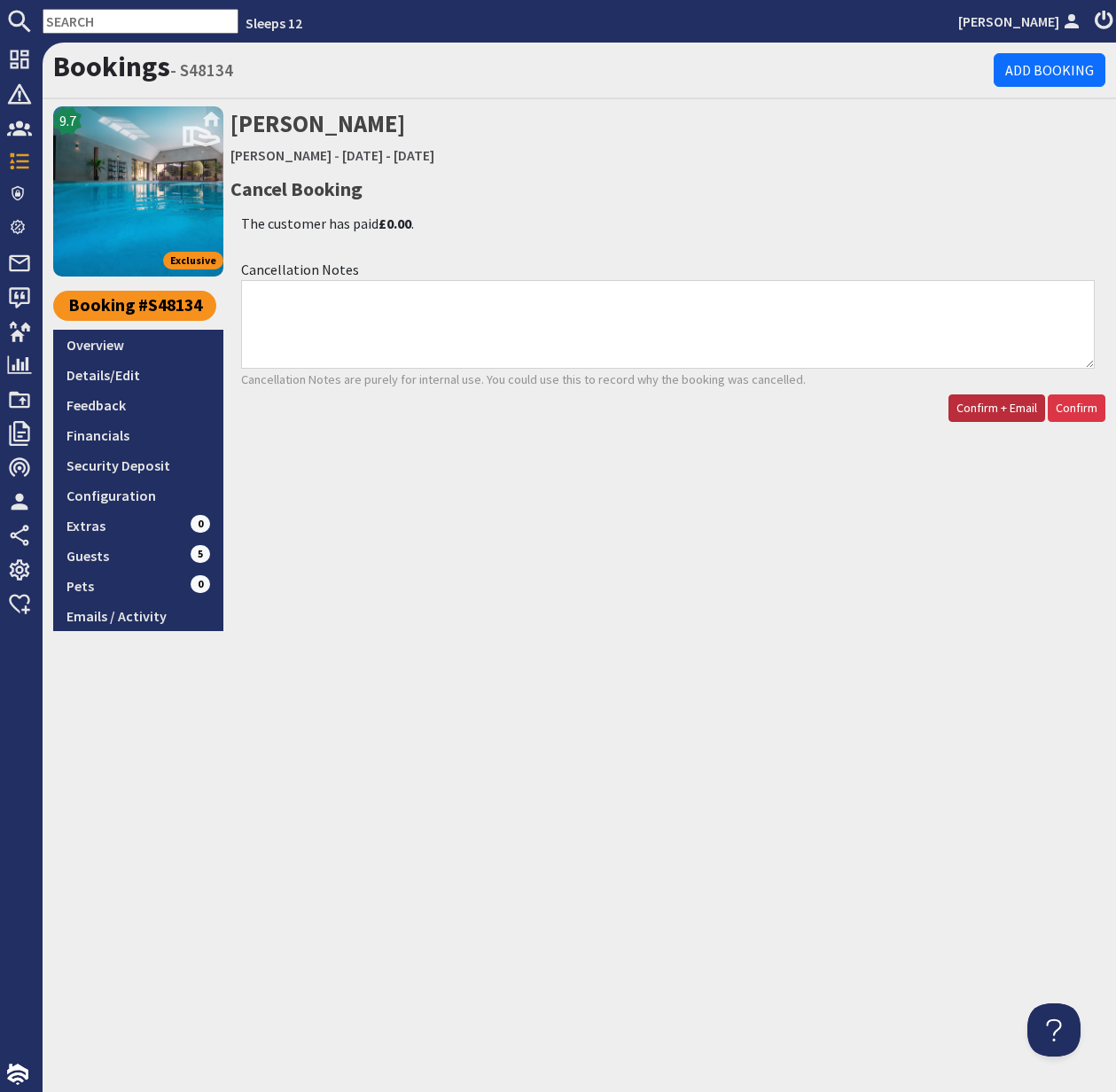
click at [1000, 414] on span "Confirm + Email" at bounding box center [997, 408] width 81 height 16
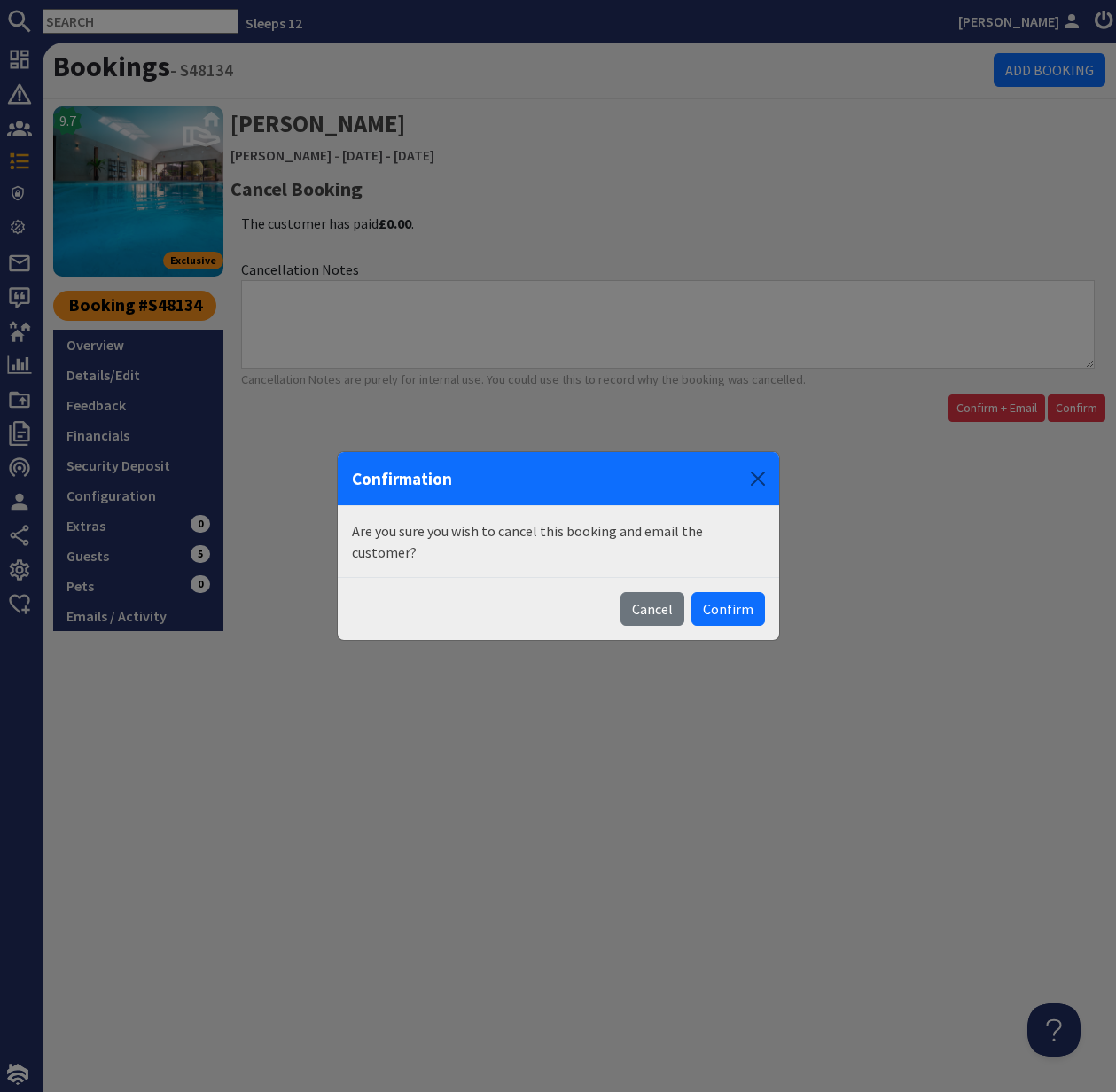
click at [735, 600] on button "Confirm" at bounding box center [728, 609] width 74 height 34
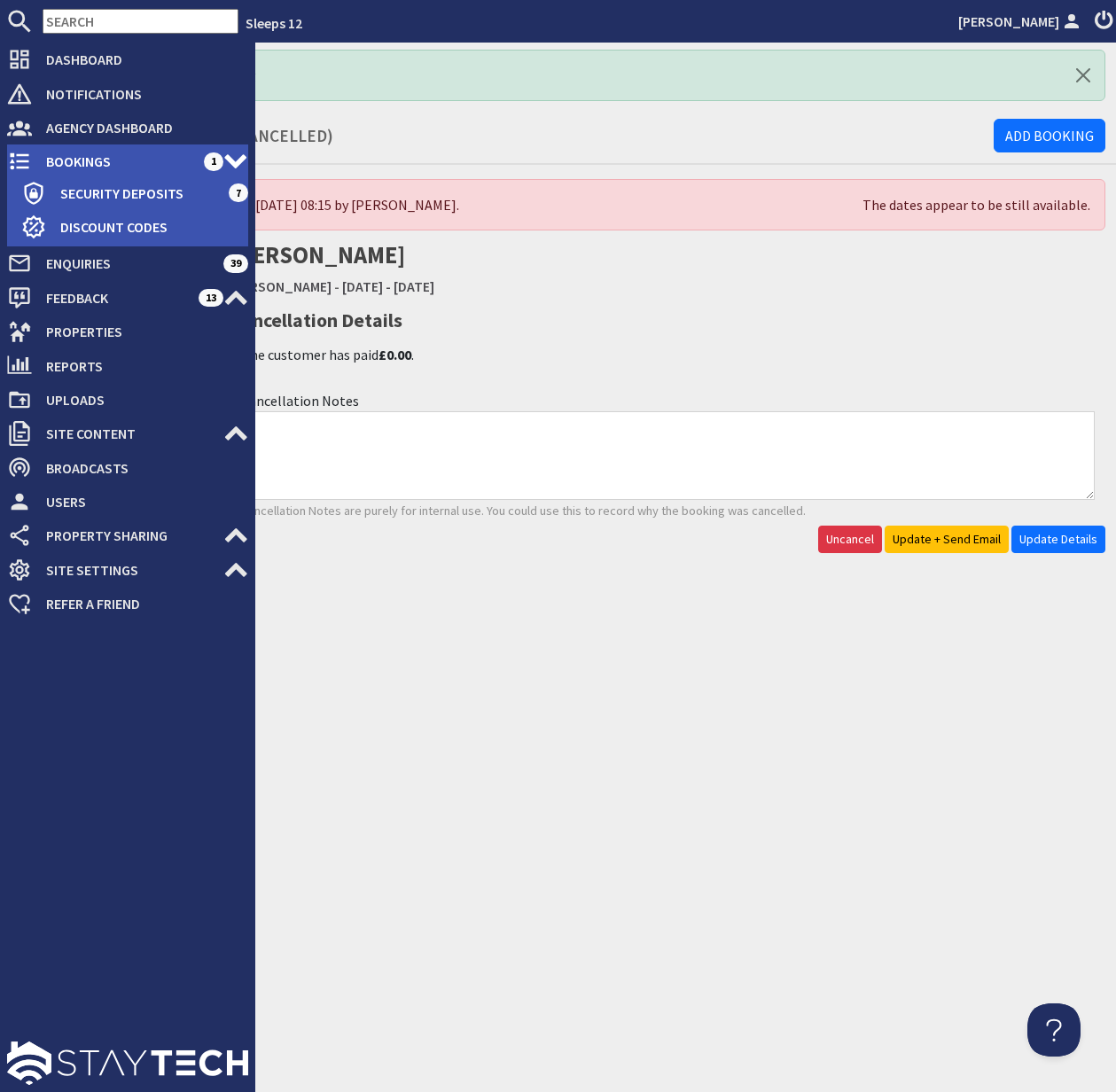
click at [104, 155] on span "Bookings" at bounding box center [117, 161] width 172 height 28
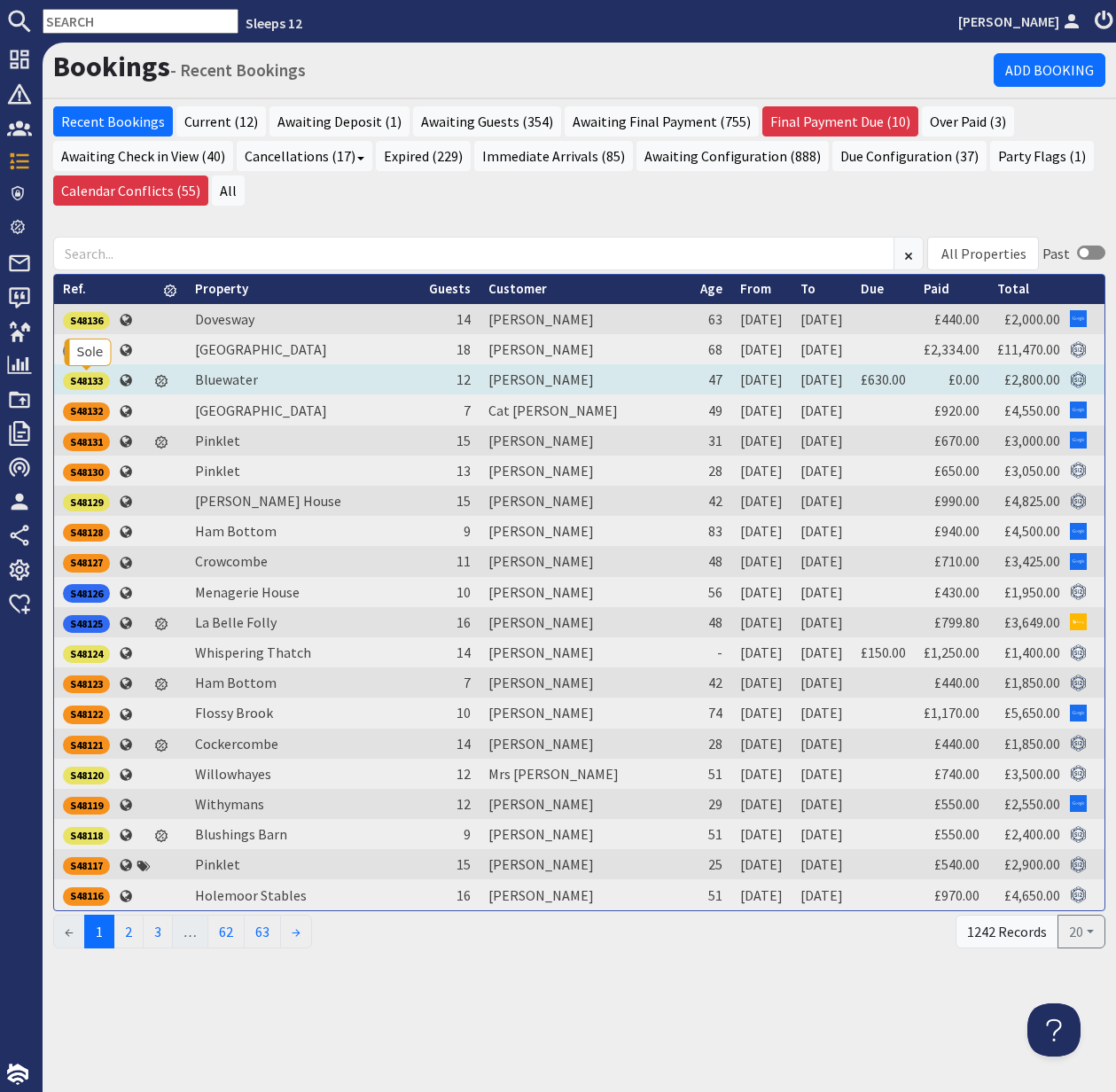
click at [86, 378] on div "S48133" at bounding box center [87, 381] width 47 height 18
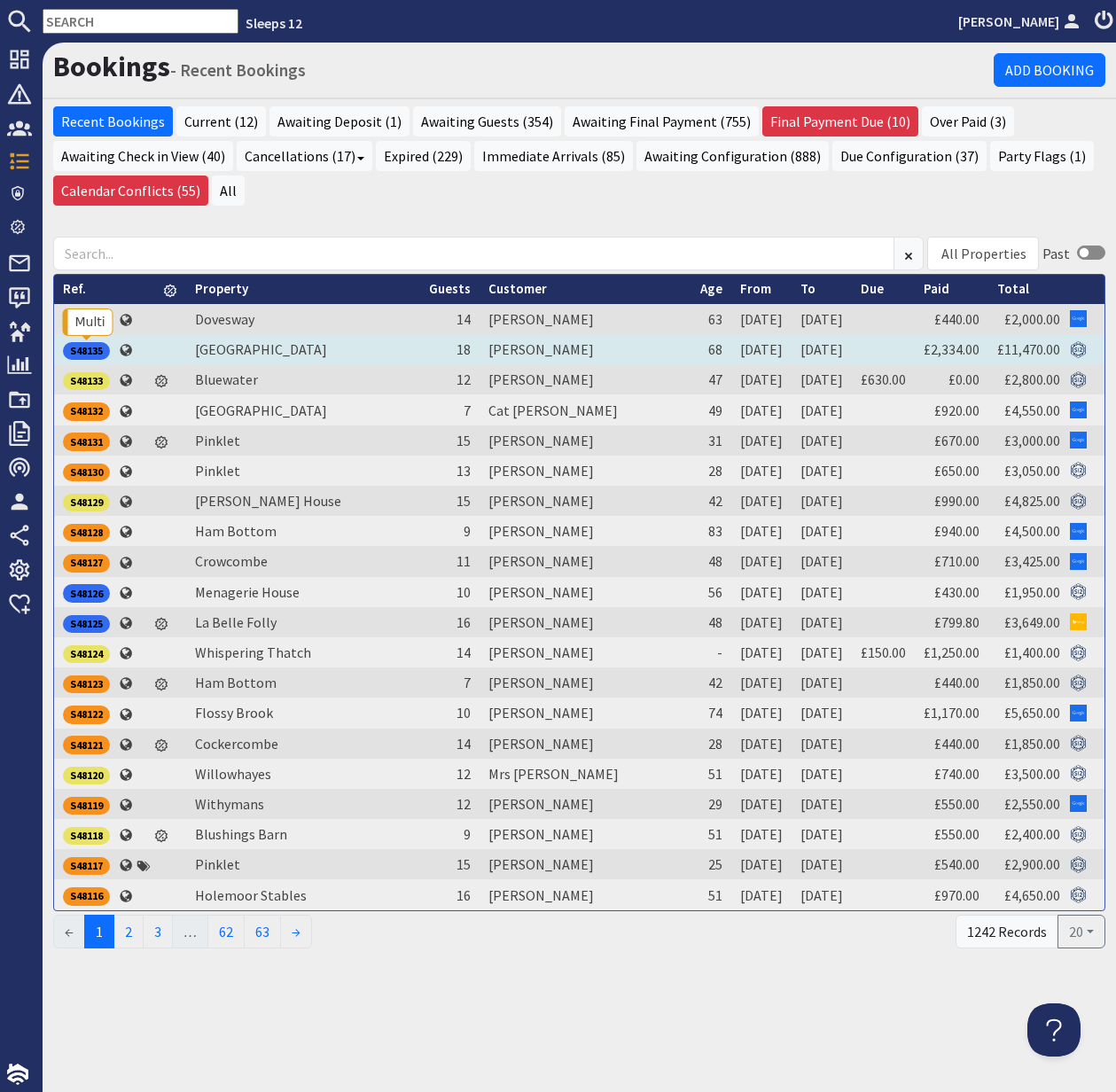
click at [97, 346] on div "S48135" at bounding box center [87, 351] width 47 height 18
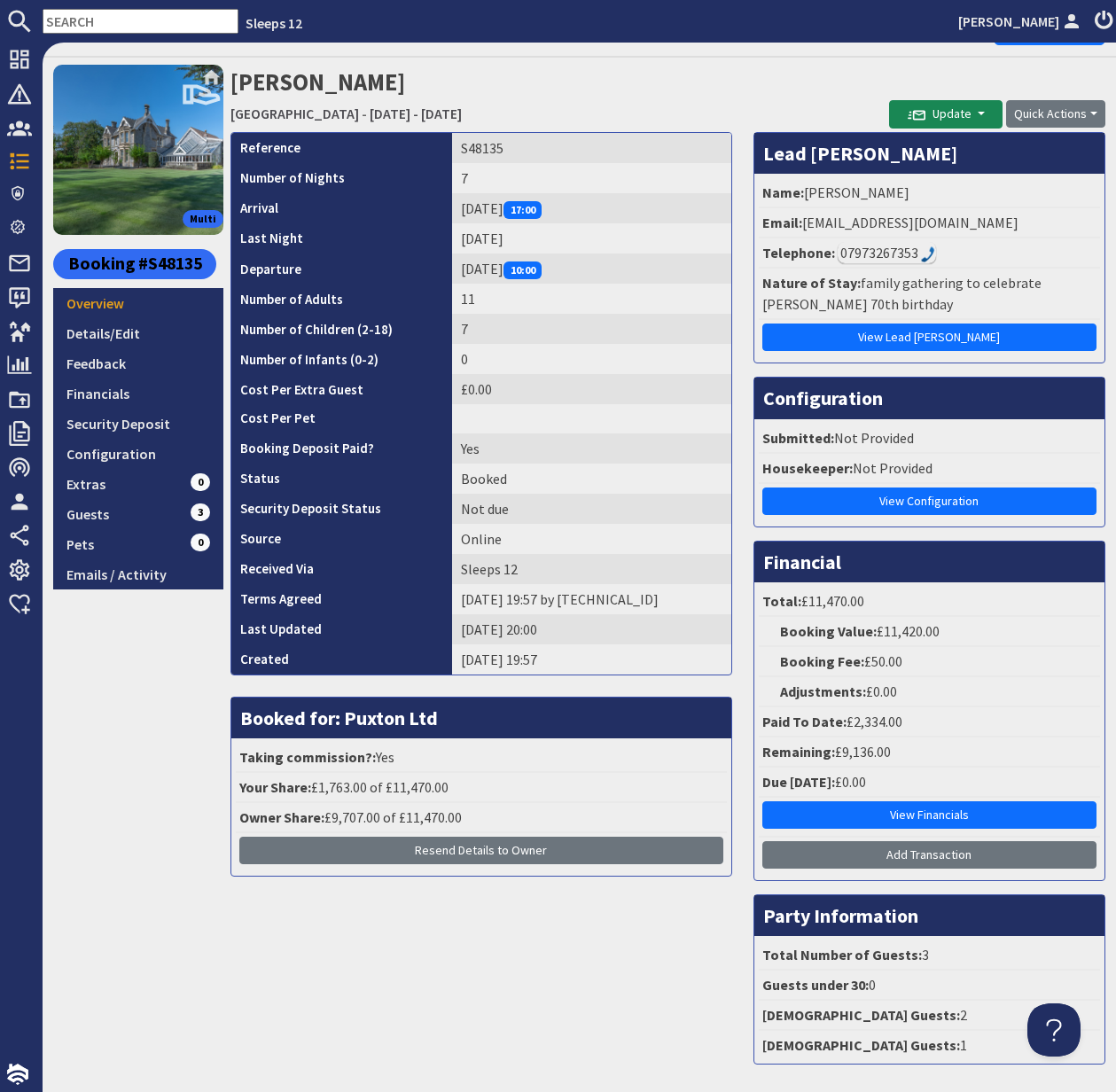
scroll to position [40, 0]
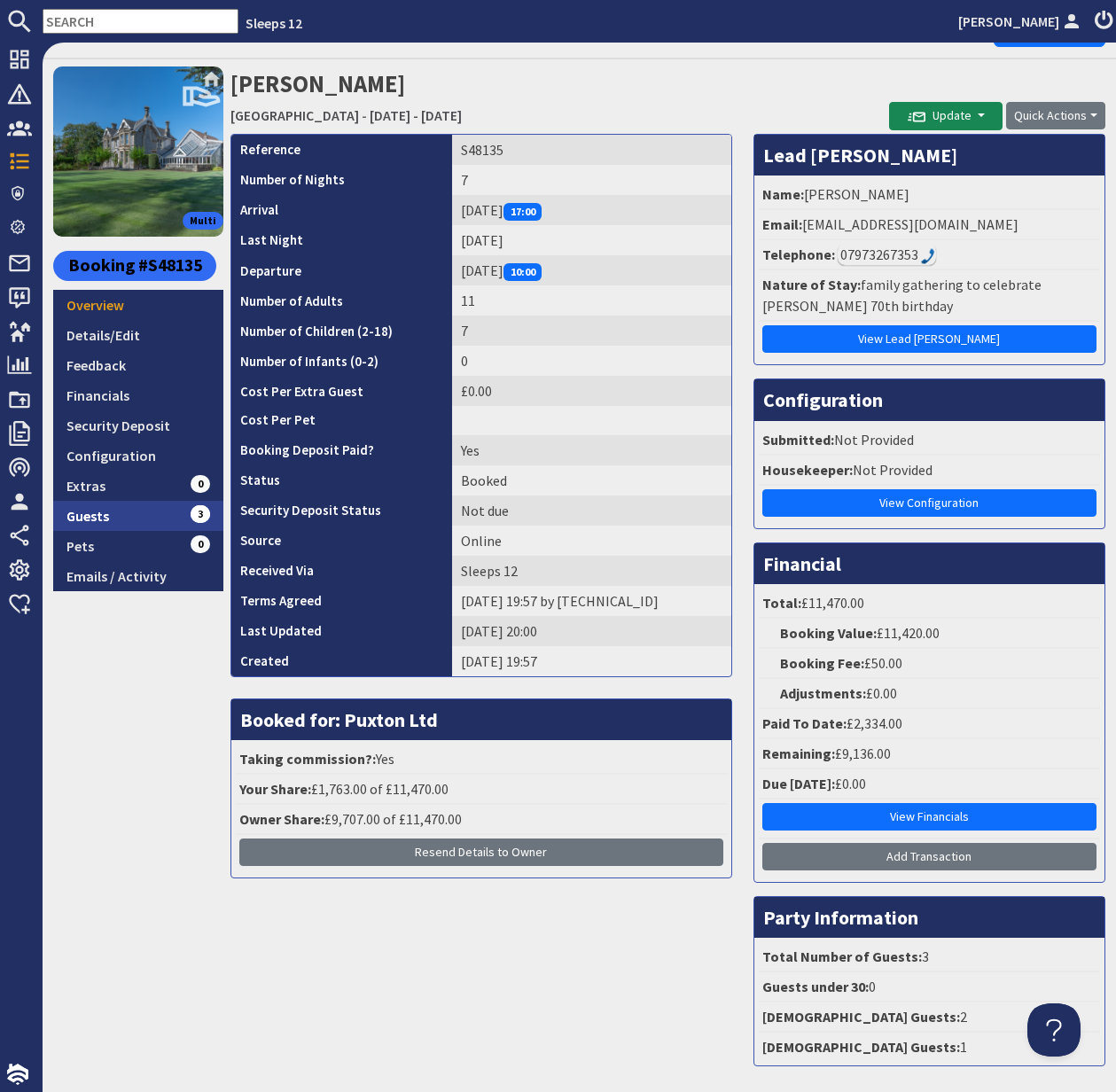
click at [91, 515] on link "Guests 3" at bounding box center [138, 516] width 170 height 30
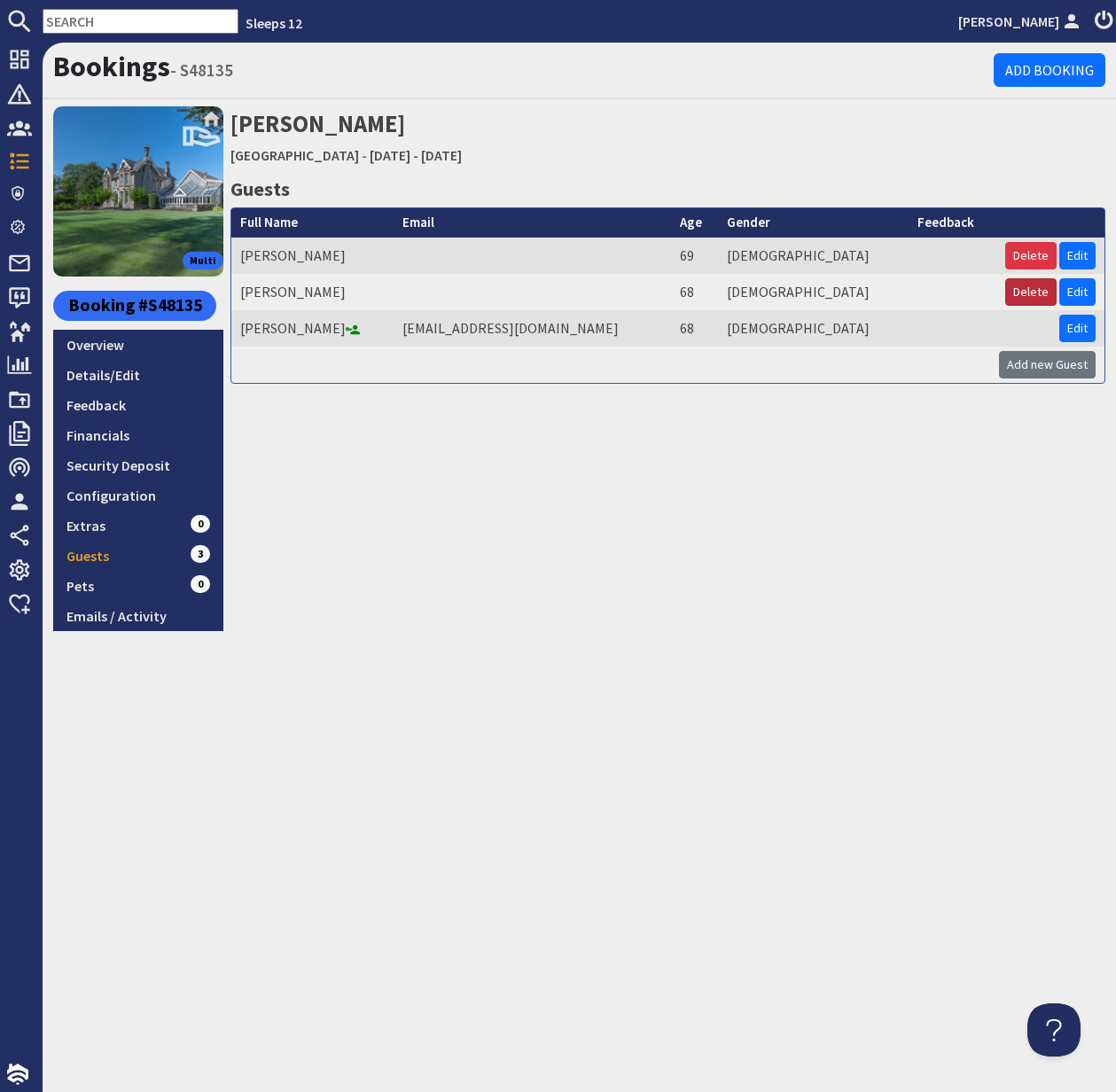
click at [1033, 293] on button "Delete" at bounding box center [1030, 292] width 51 height 28
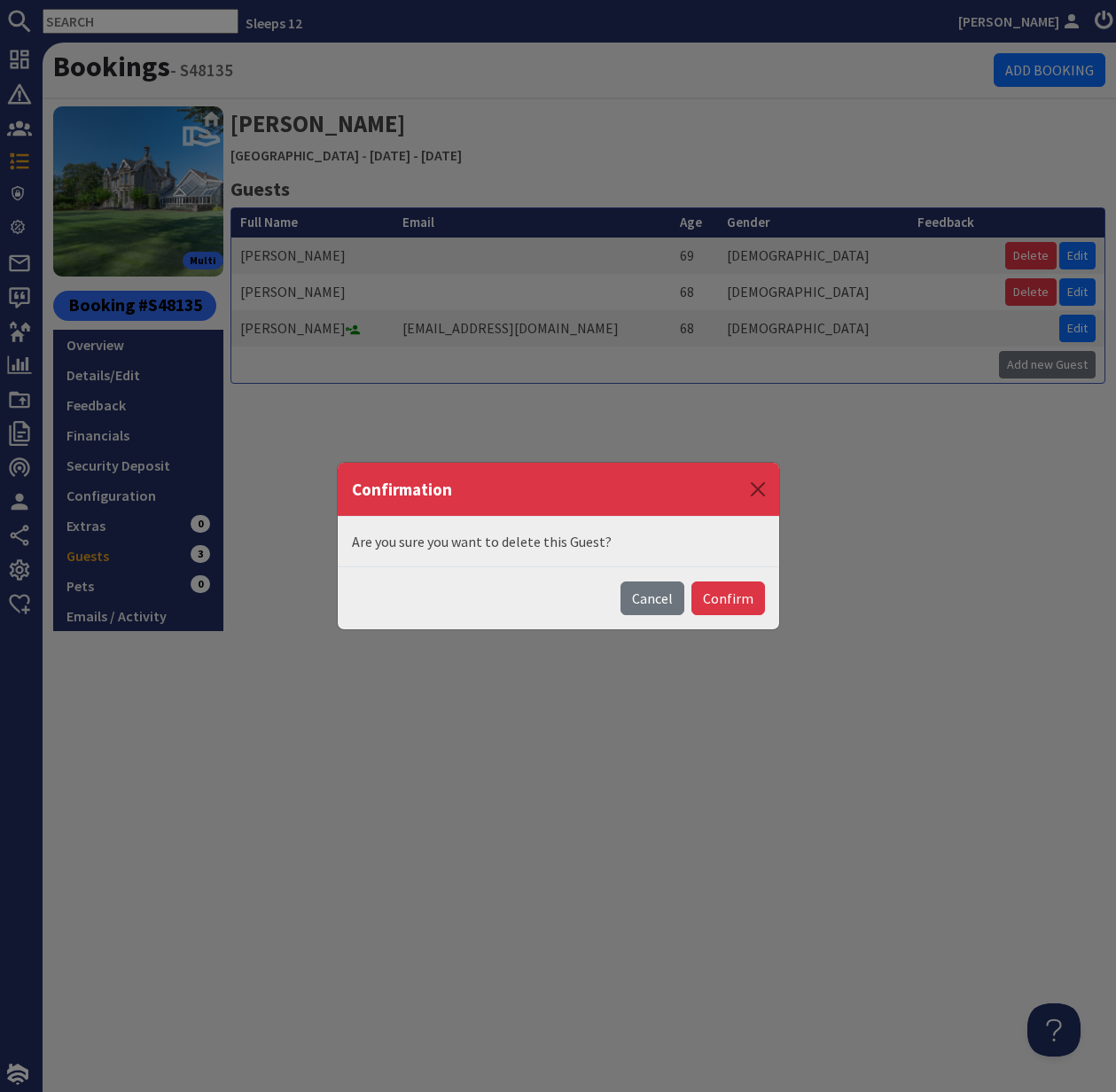
drag, startPoint x: 737, startPoint y: 591, endPoint x: 785, endPoint y: 578, distance: 49.7
click at [737, 591] on button "Confirm" at bounding box center [728, 599] width 74 height 34
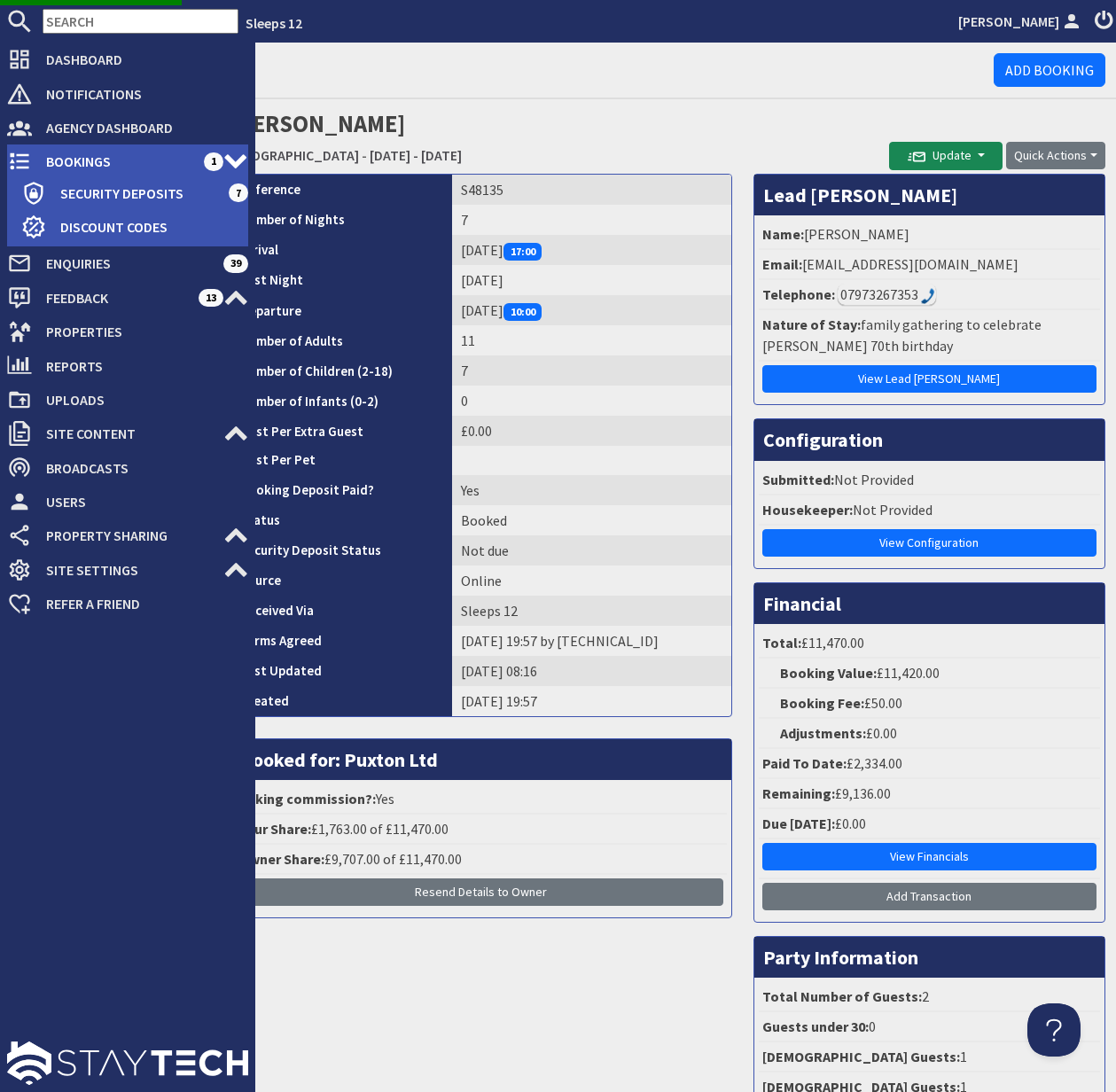
click at [101, 159] on span "Bookings" at bounding box center [117, 161] width 172 height 28
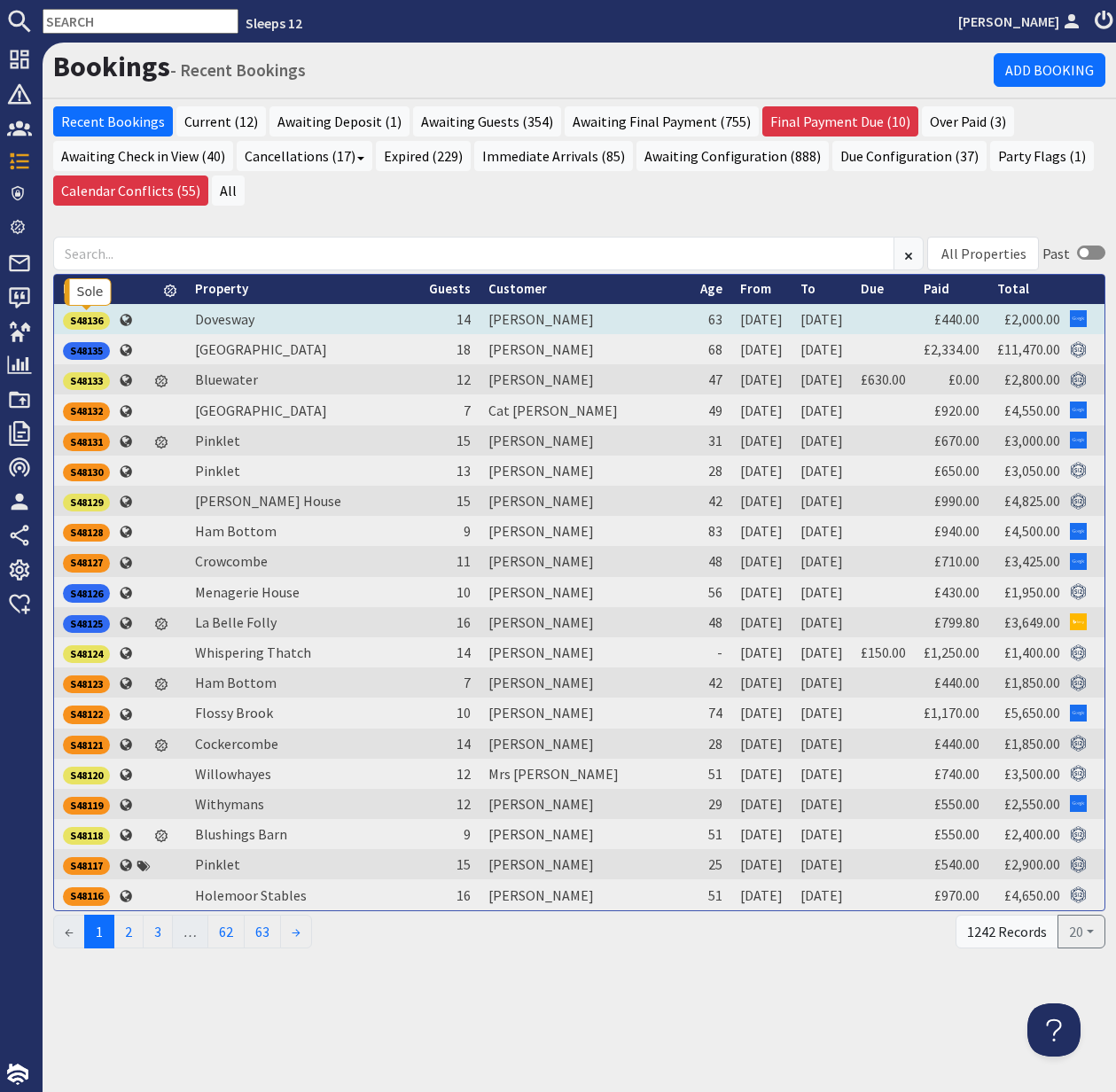
click at [87, 321] on div "S48136" at bounding box center [87, 320] width 47 height 18
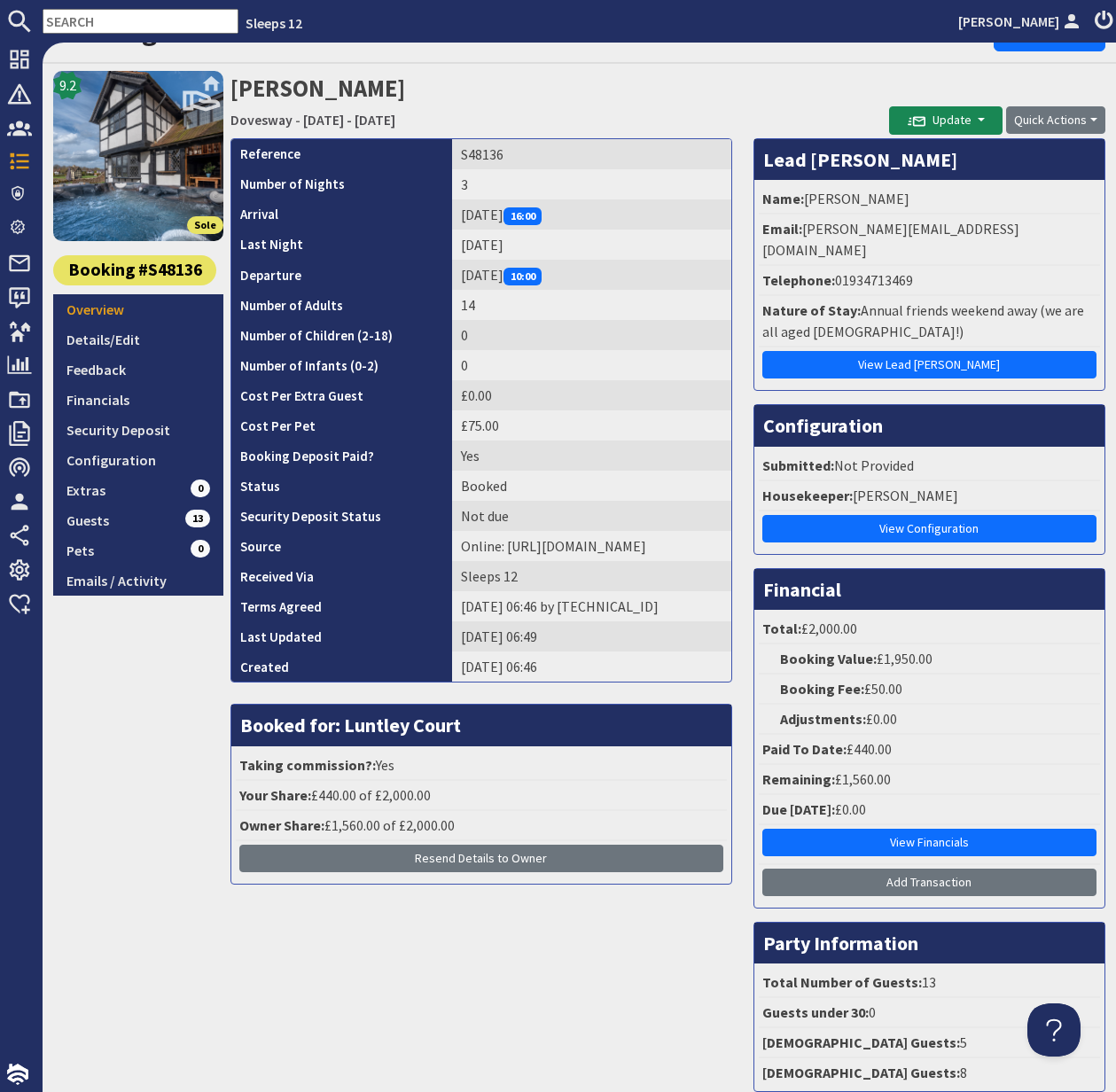
scroll to position [34, 0]
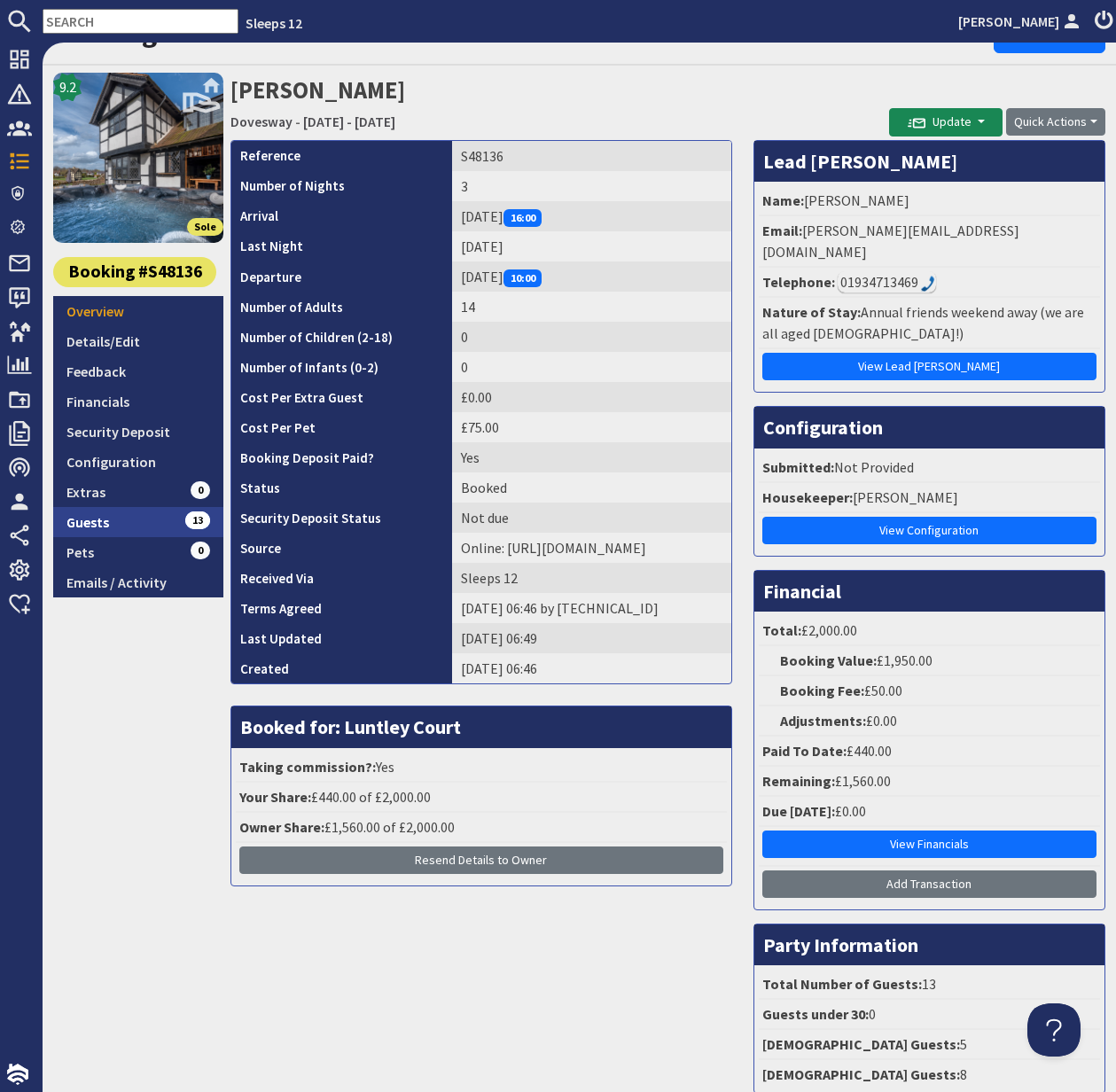
click at [87, 521] on link "Guests 13" at bounding box center [138, 522] width 170 height 30
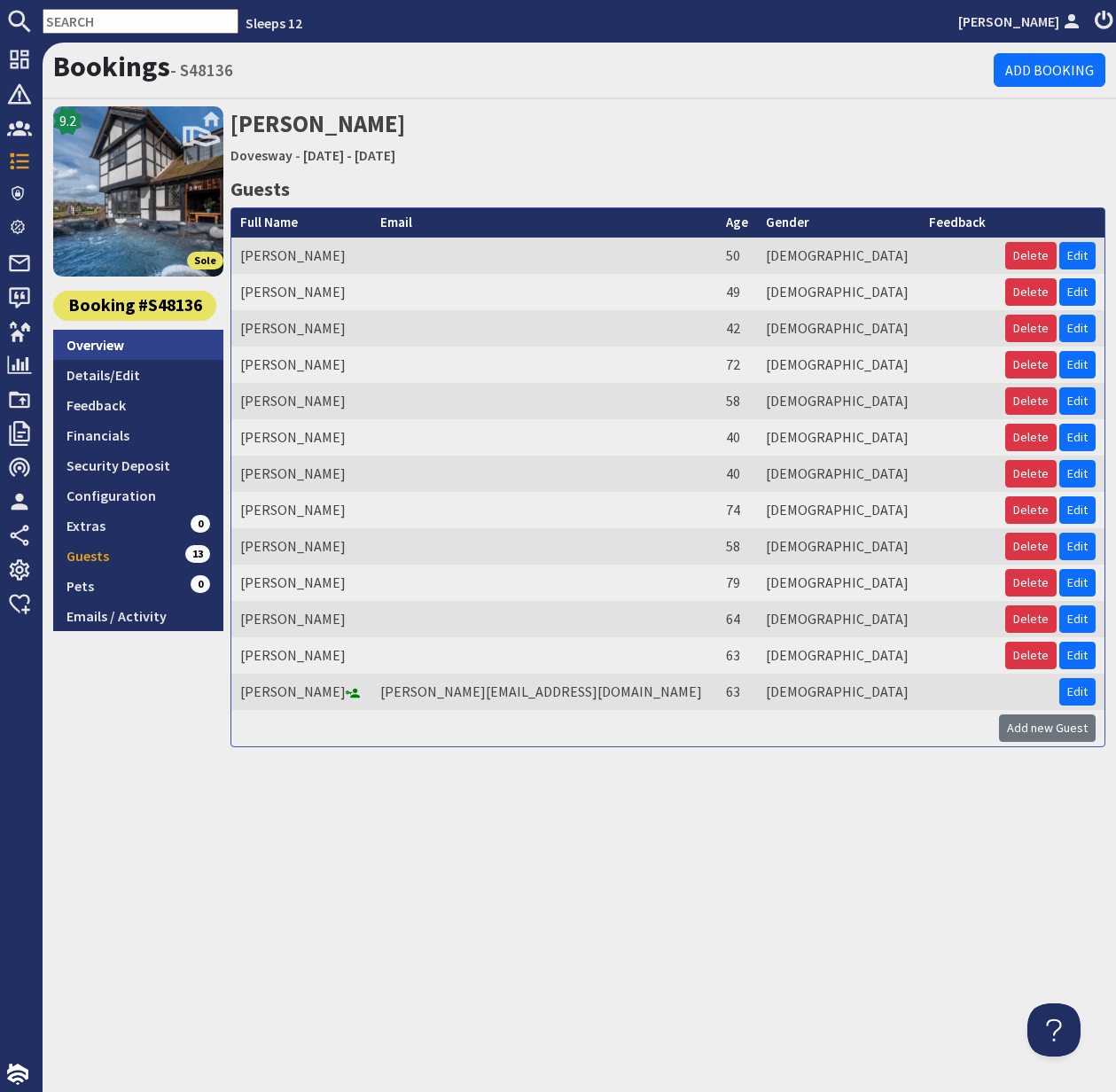
click at [92, 345] on link "Overview" at bounding box center [138, 344] width 170 height 30
click at [94, 345] on link "Overview" at bounding box center [138, 344] width 170 height 30
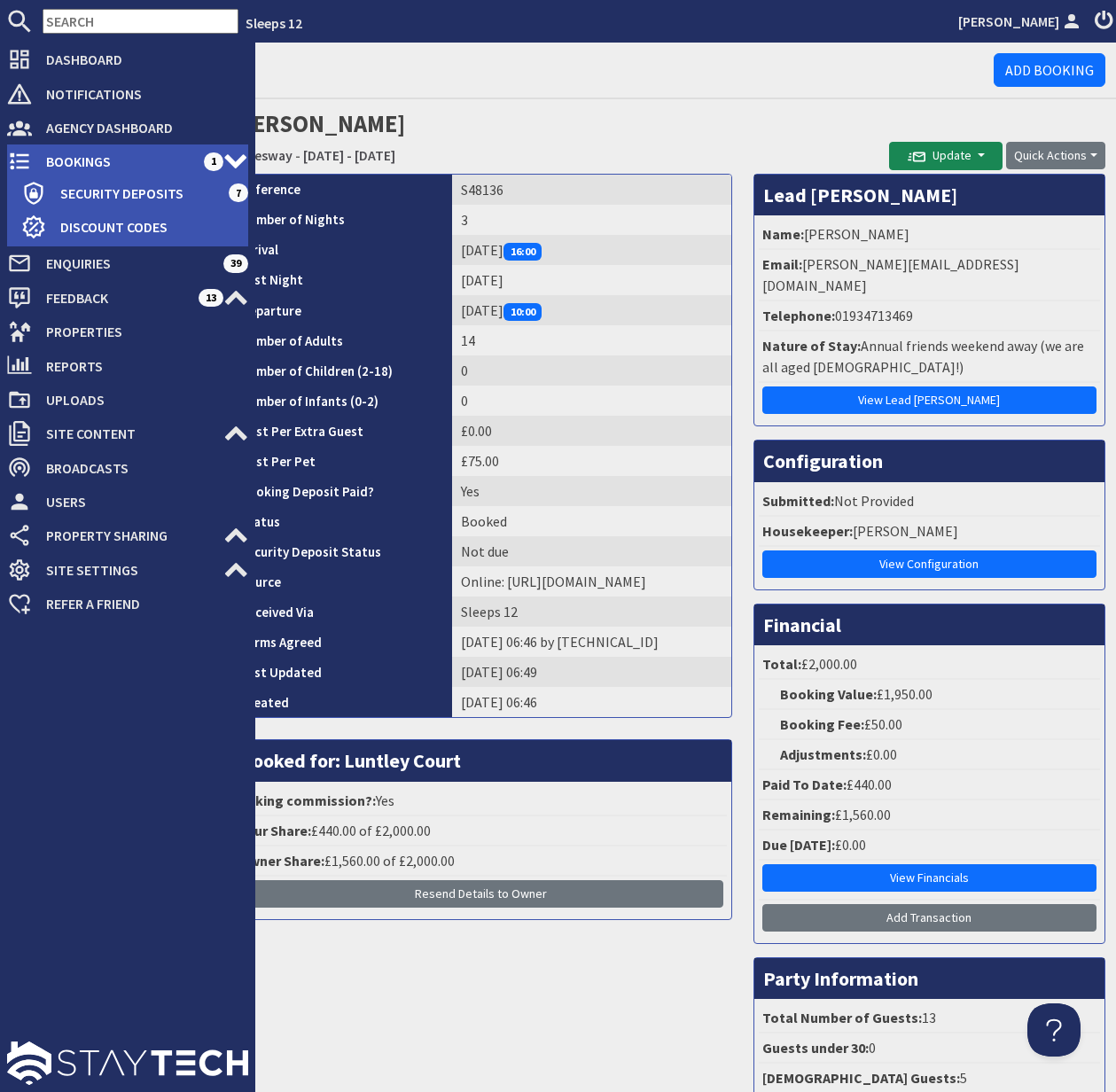
click at [75, 155] on span "Bookings" at bounding box center [117, 161] width 172 height 28
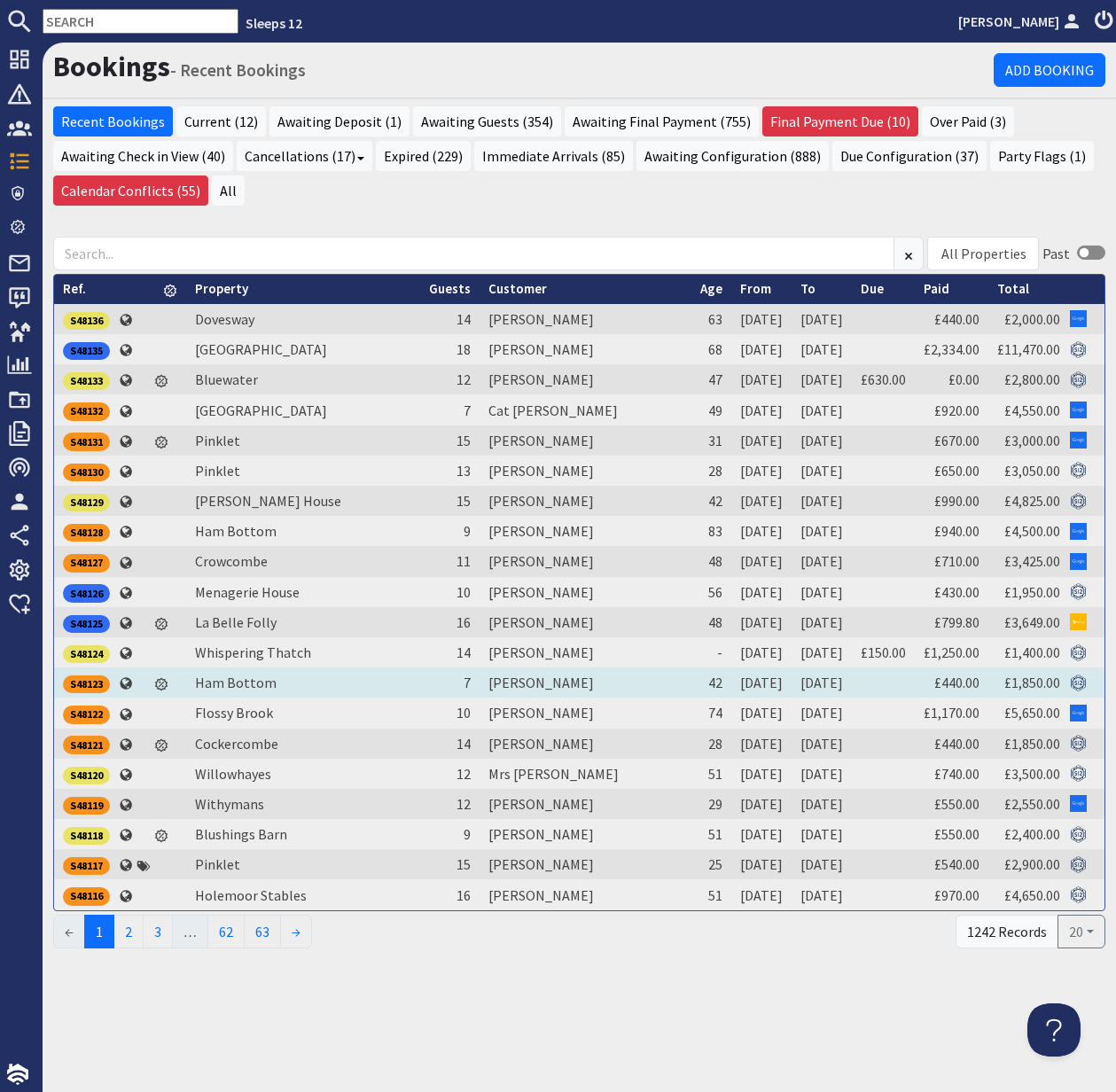
click at [93, 684] on div "S48123" at bounding box center [87, 684] width 47 height 18
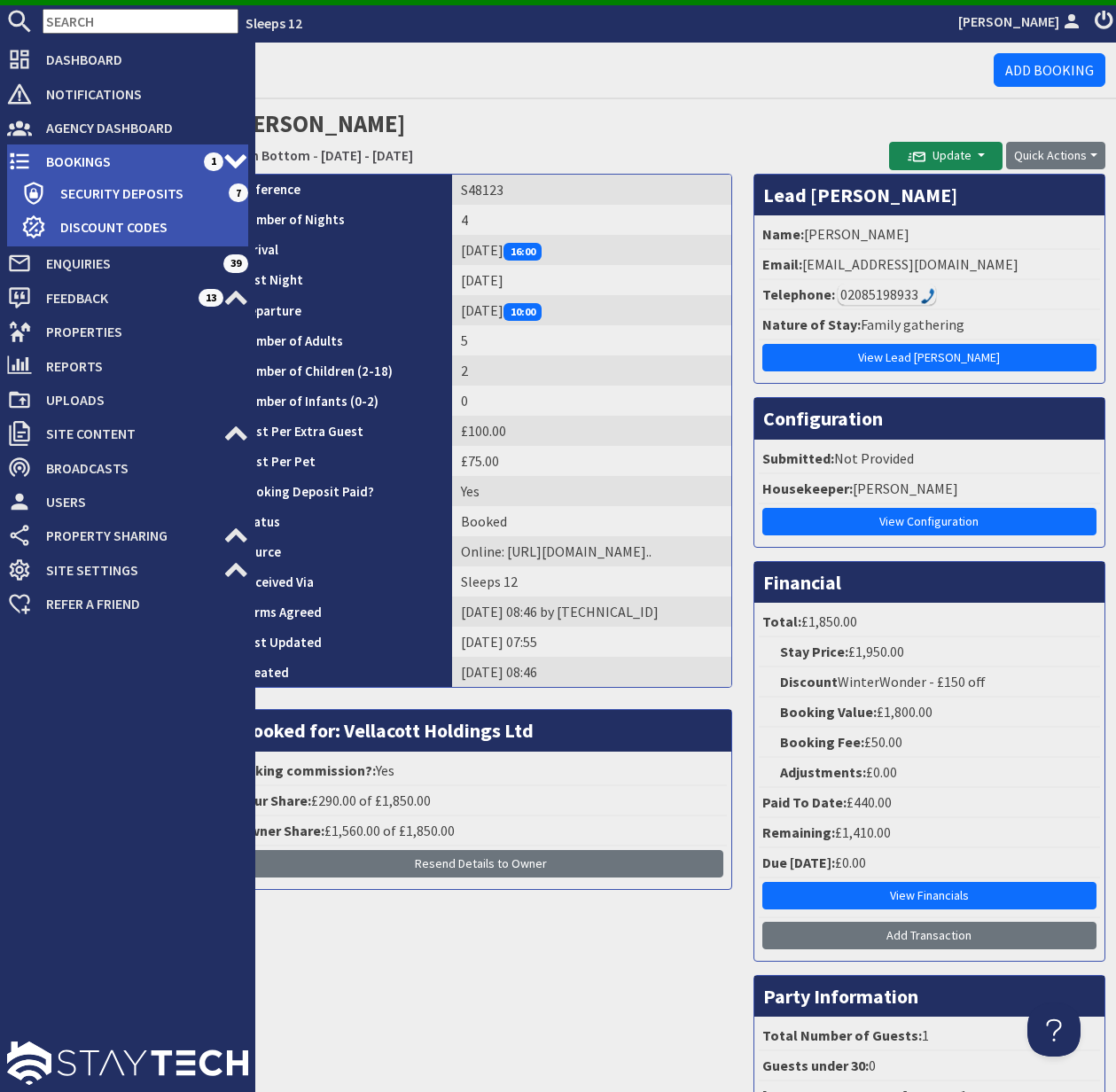
click at [73, 158] on span "Bookings" at bounding box center [117, 161] width 172 height 28
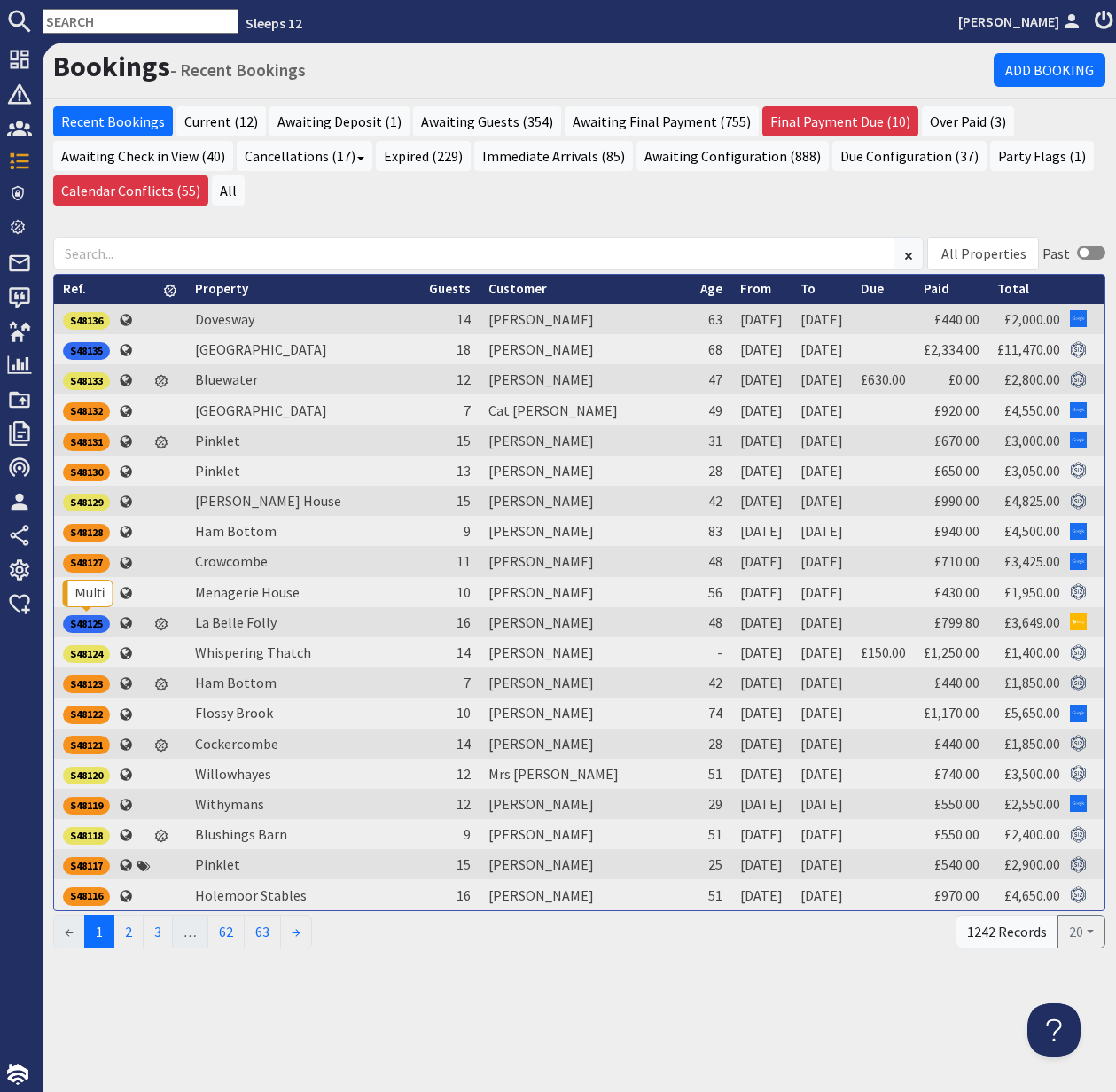
click at [93, 619] on div "S48125" at bounding box center [87, 624] width 47 height 18
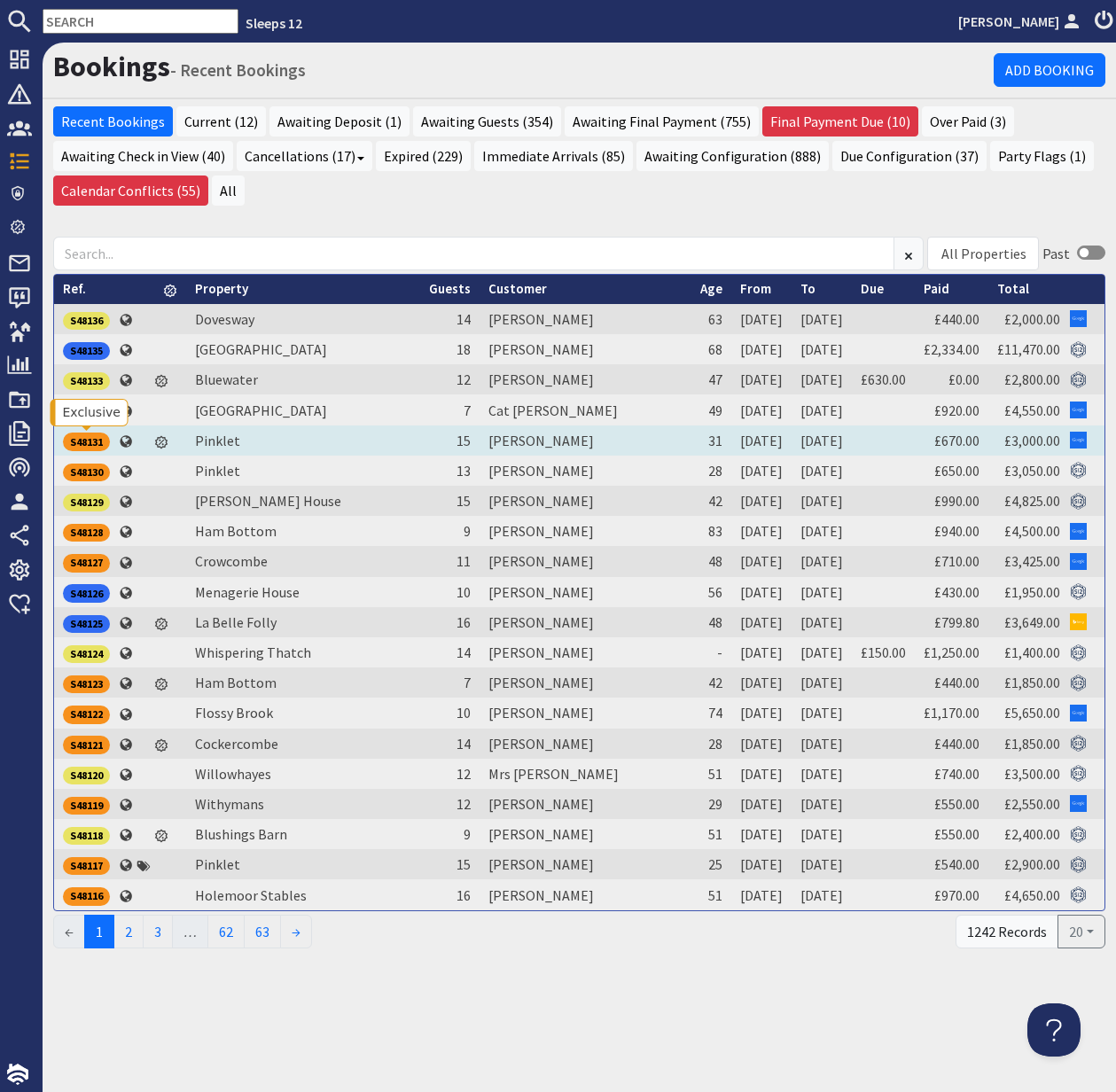
click at [89, 438] on div "S48131" at bounding box center [87, 441] width 47 height 18
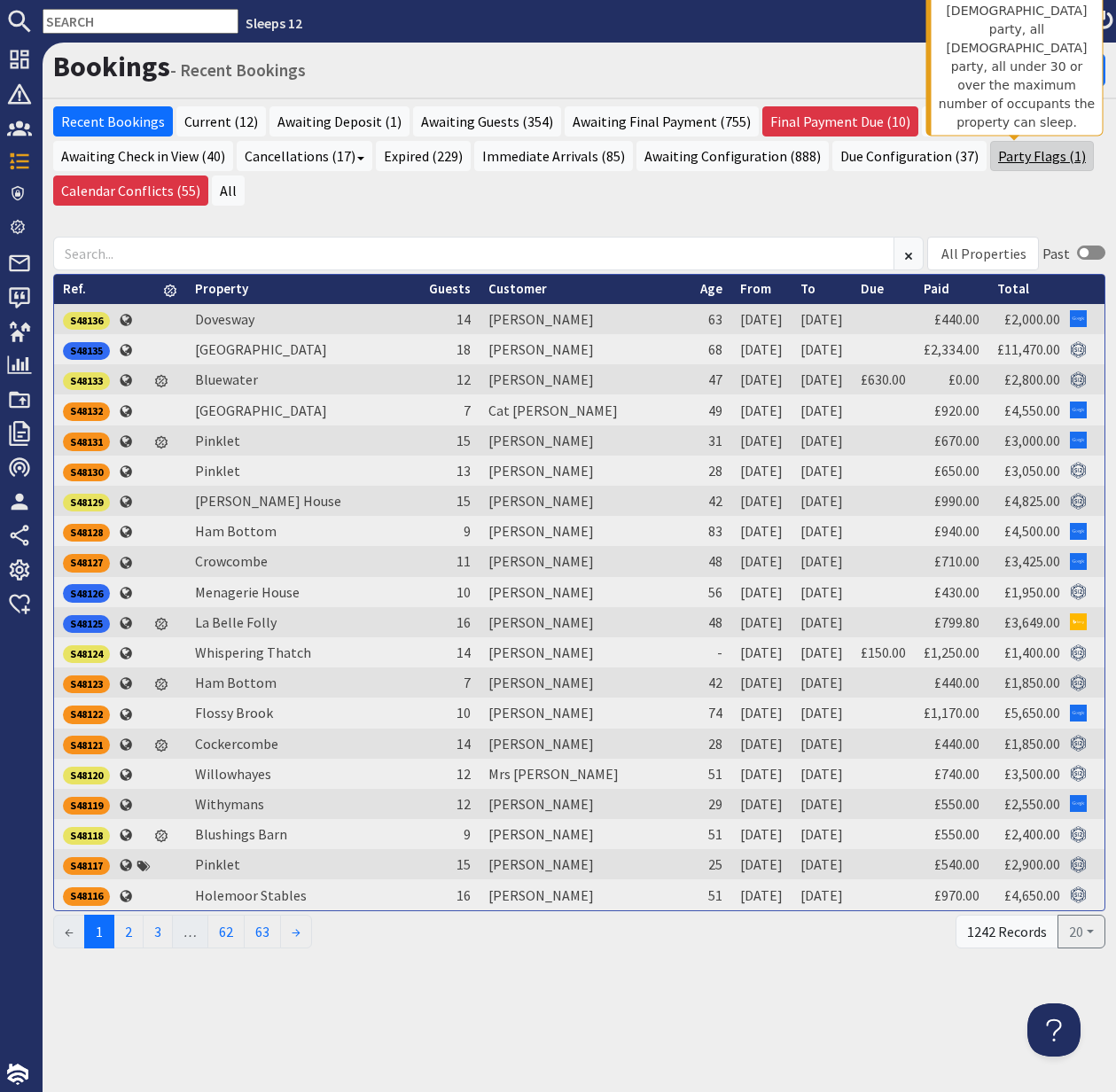
click at [1007, 158] on link "Party Flags (1)" at bounding box center [1042, 155] width 103 height 30
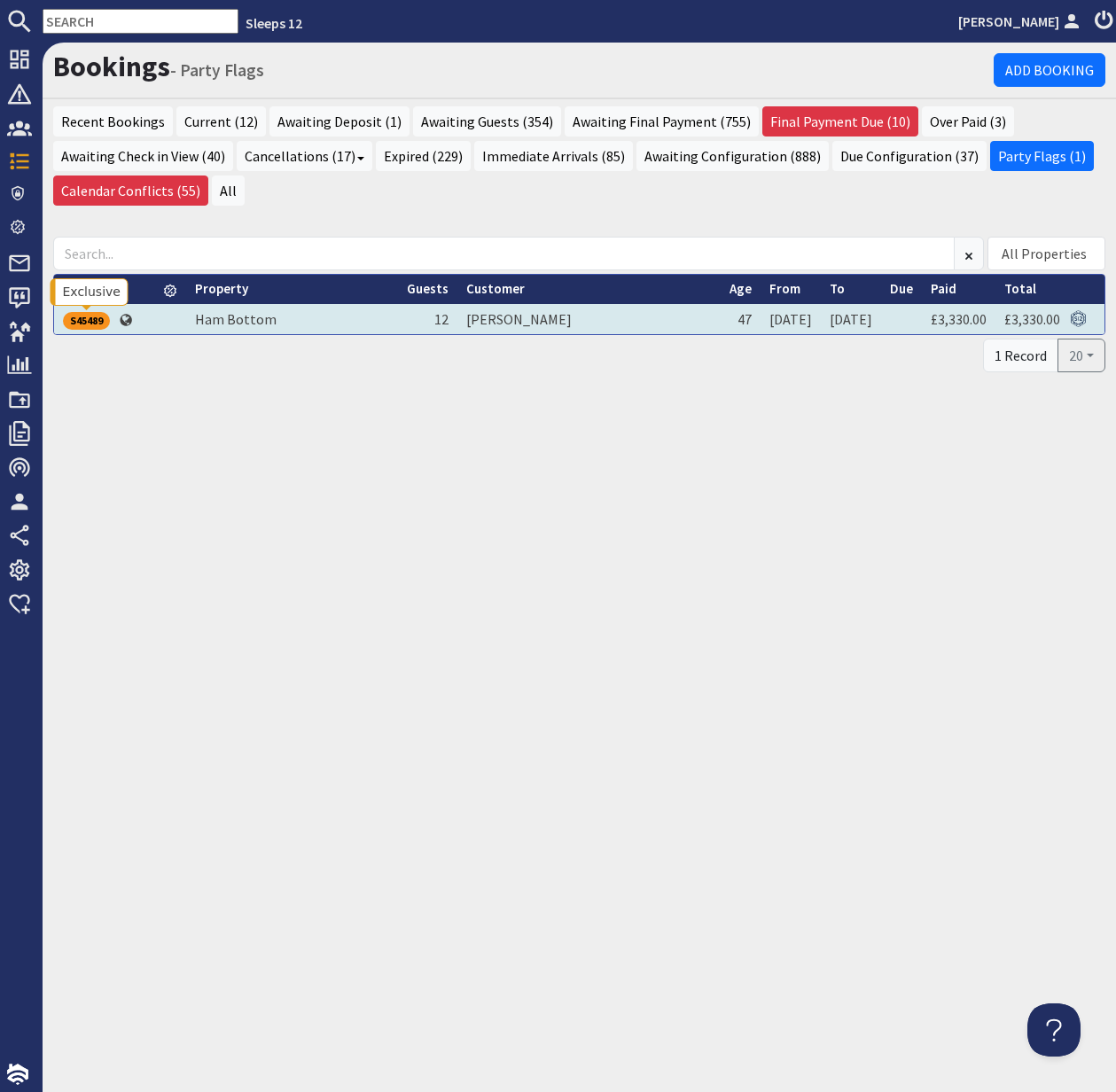
click at [81, 320] on div "S45489" at bounding box center [87, 320] width 47 height 18
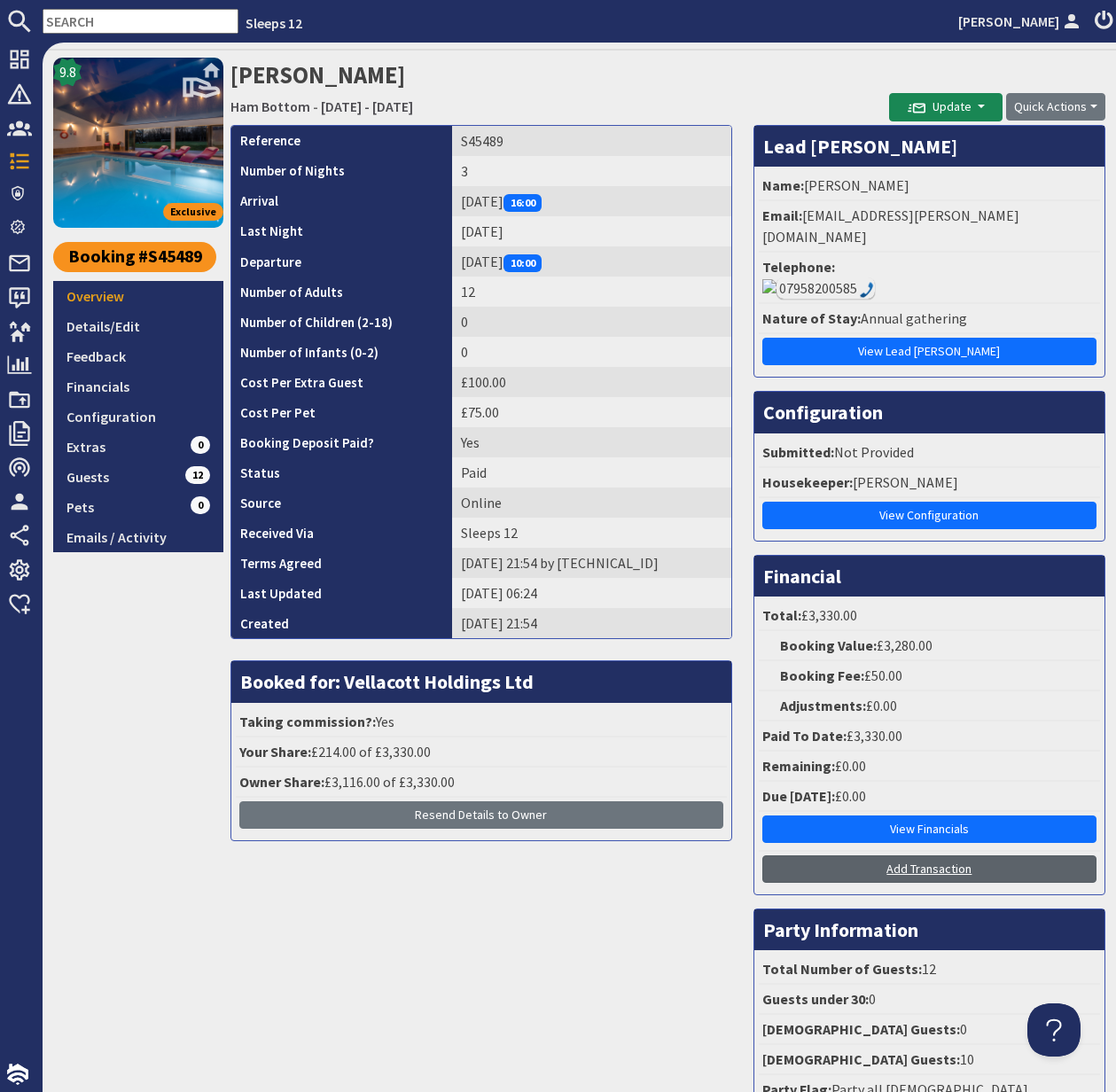
scroll to position [45, 0]
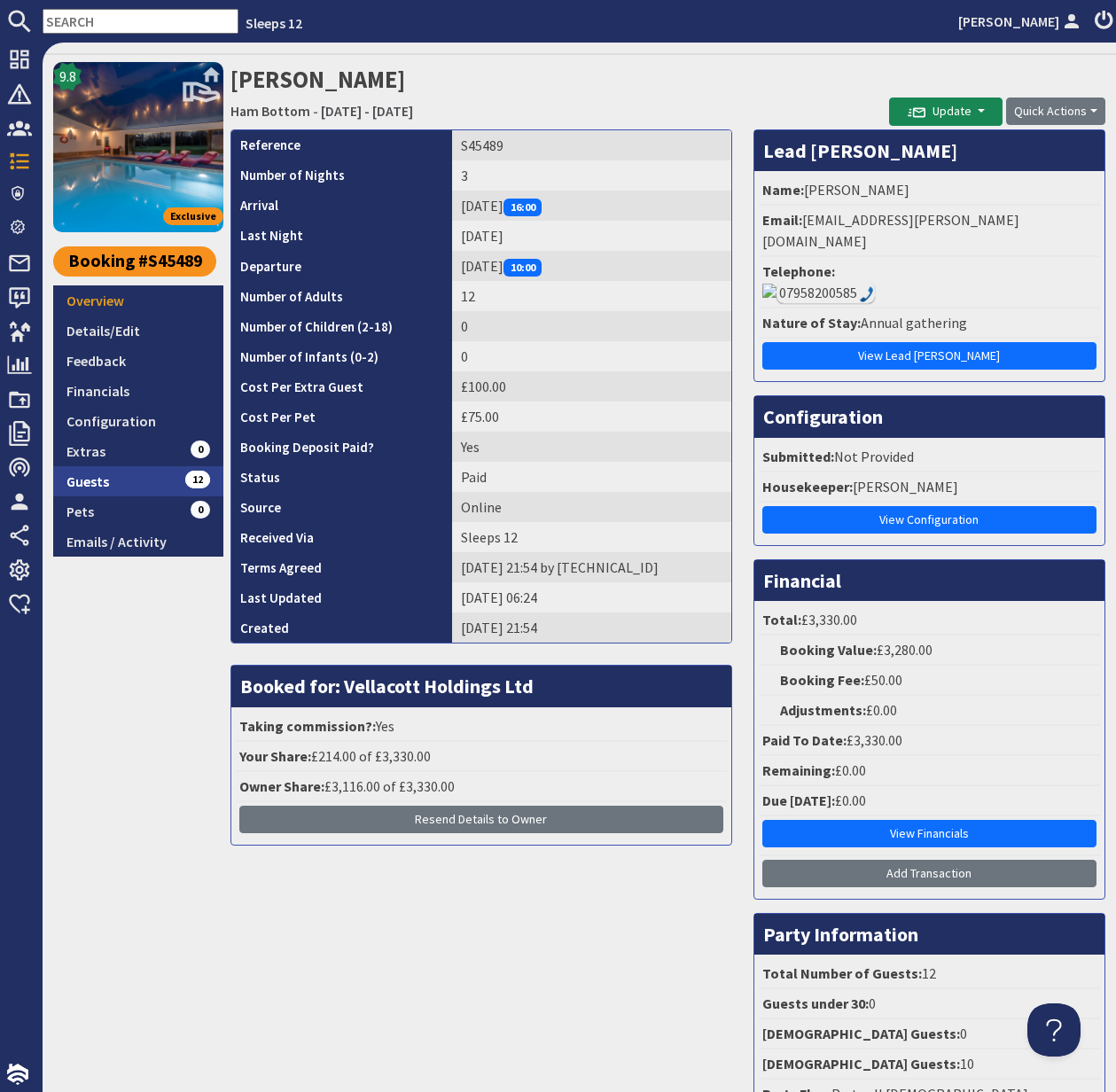
click at [87, 475] on link "Guests 12" at bounding box center [138, 481] width 170 height 30
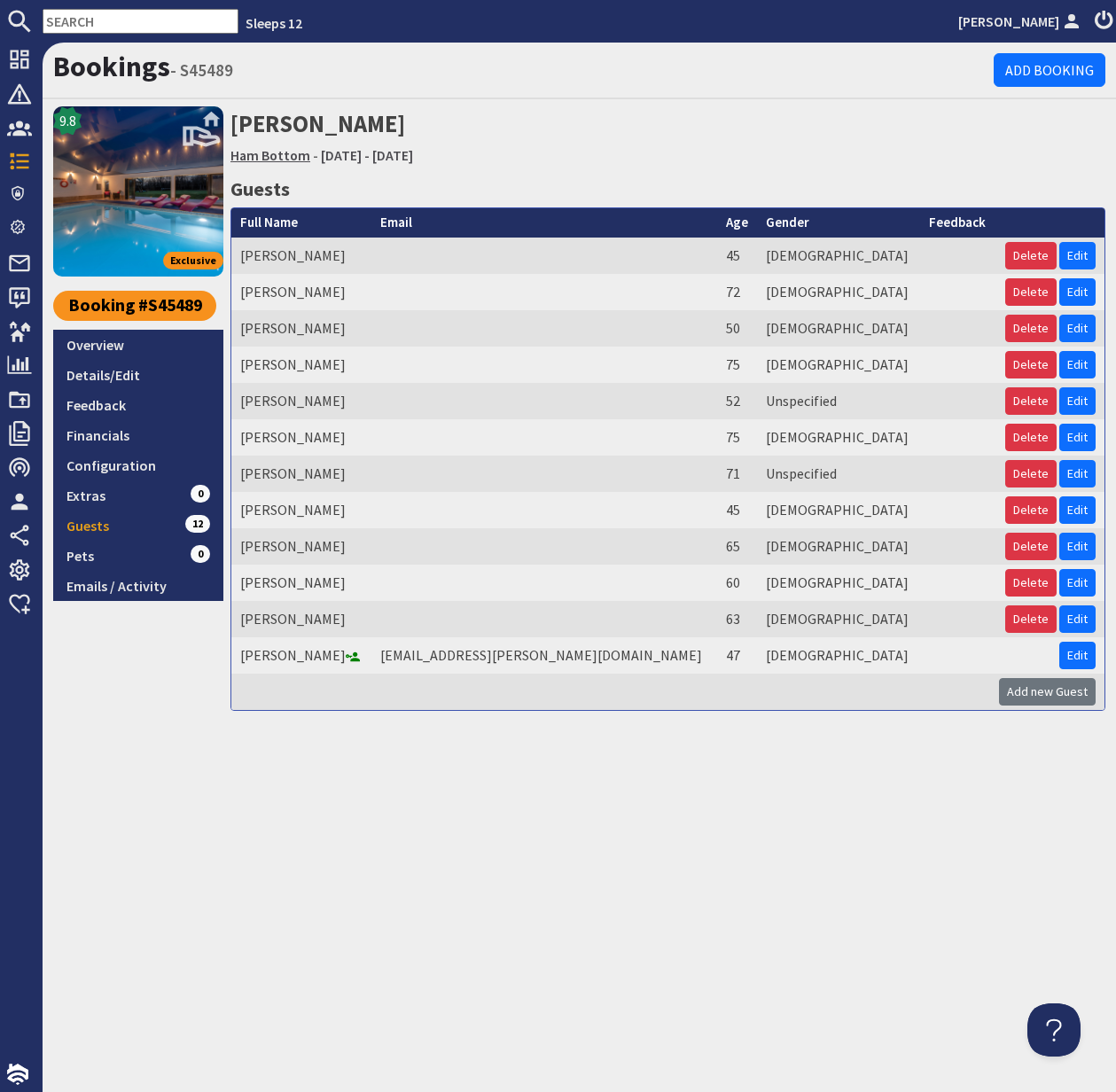
click at [277, 155] on link "Ham Bottom" at bounding box center [271, 155] width 80 height 18
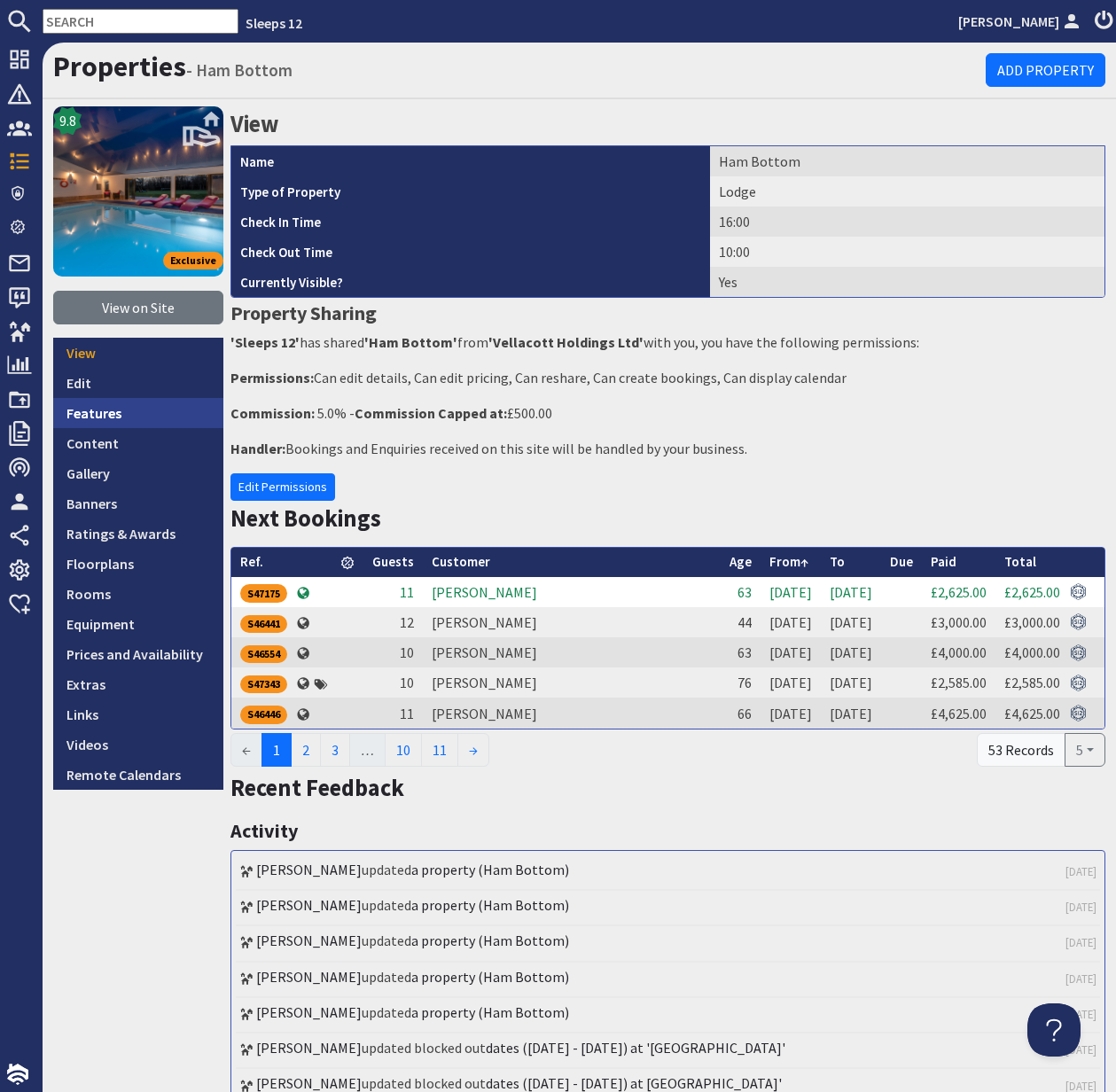
click at [101, 419] on link "Features" at bounding box center [138, 413] width 170 height 30
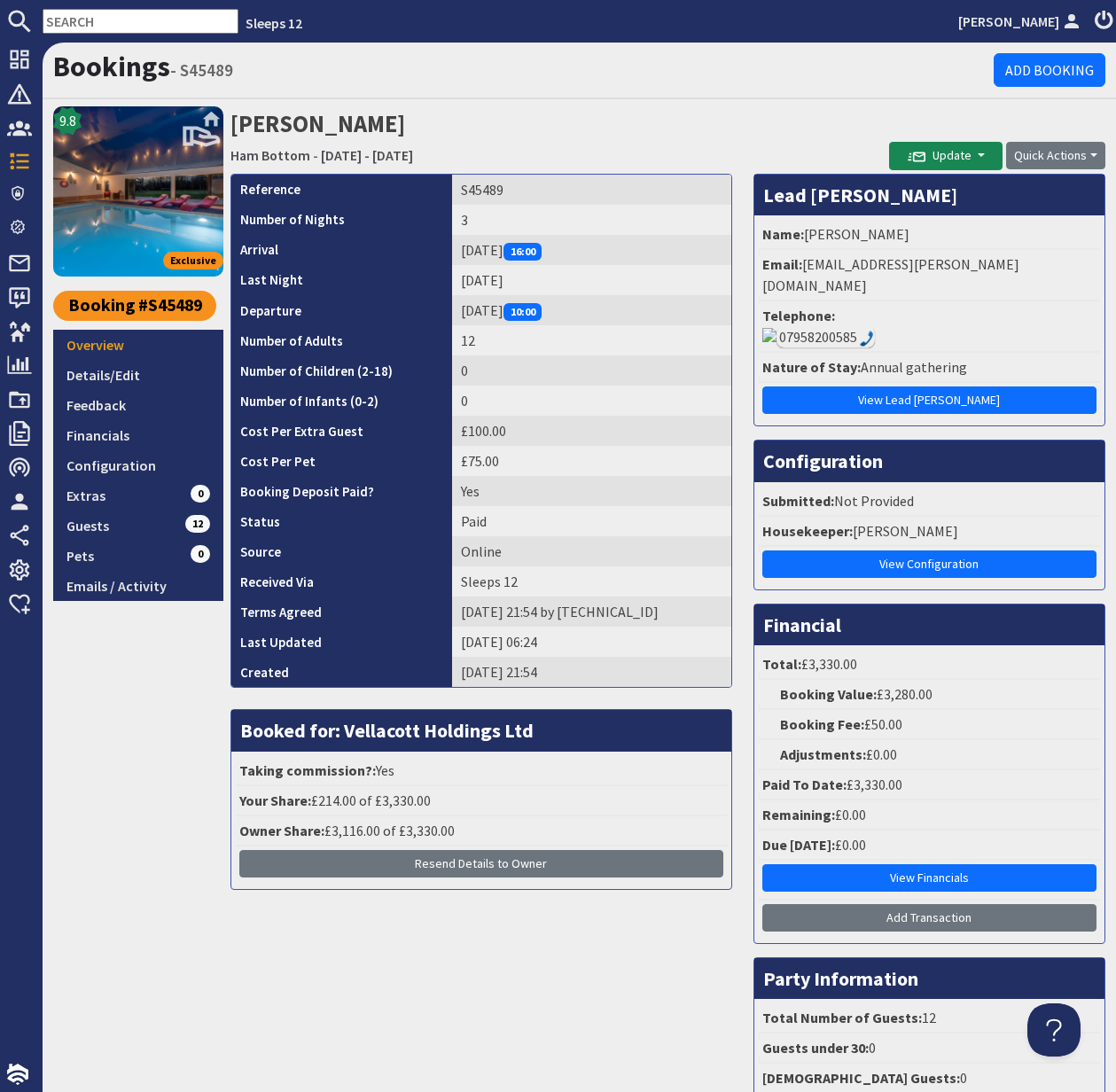
scroll to position [169, 0]
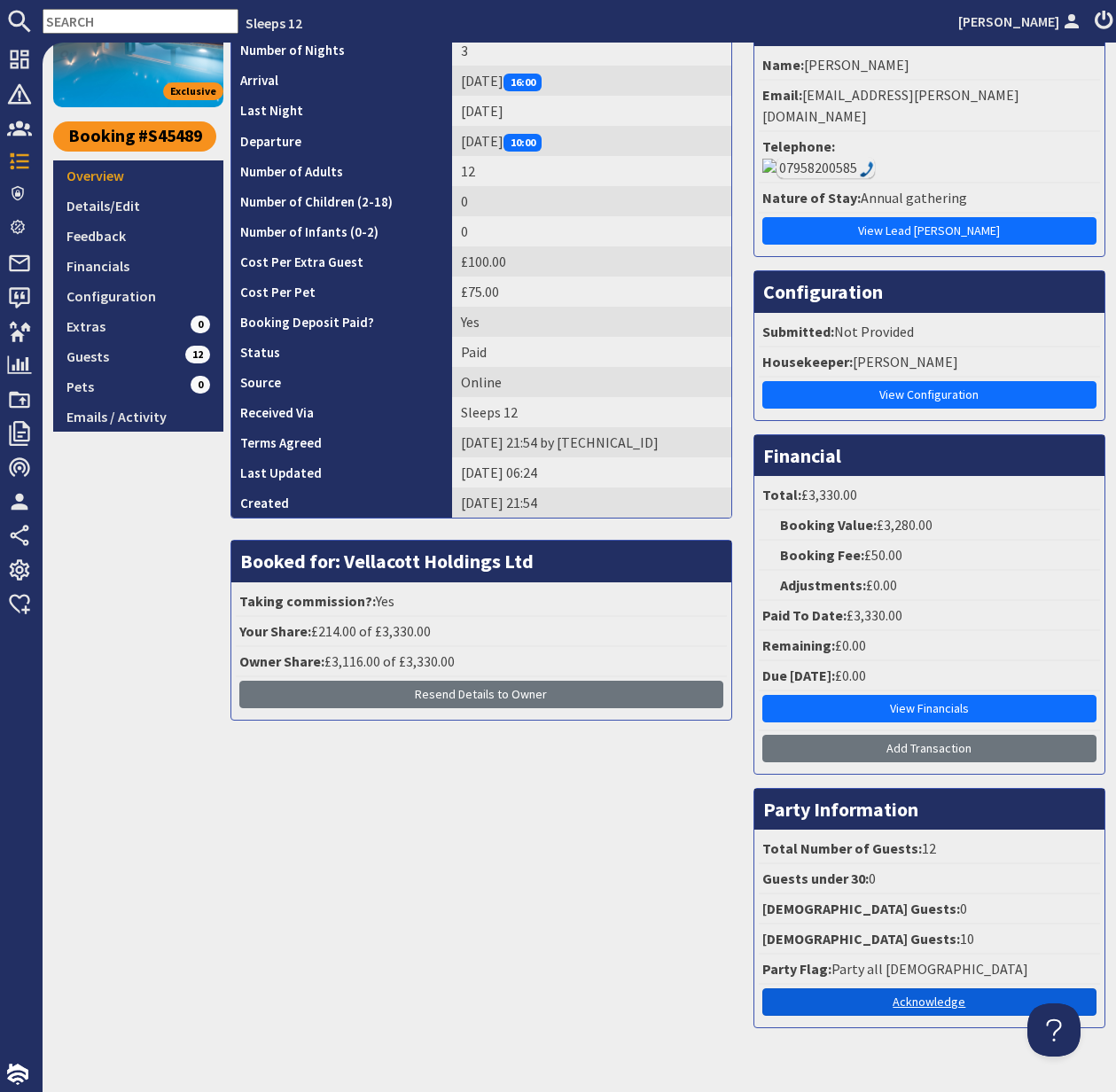
click at [946, 989] on link "Acknowledge" at bounding box center [929, 1003] width 334 height 28
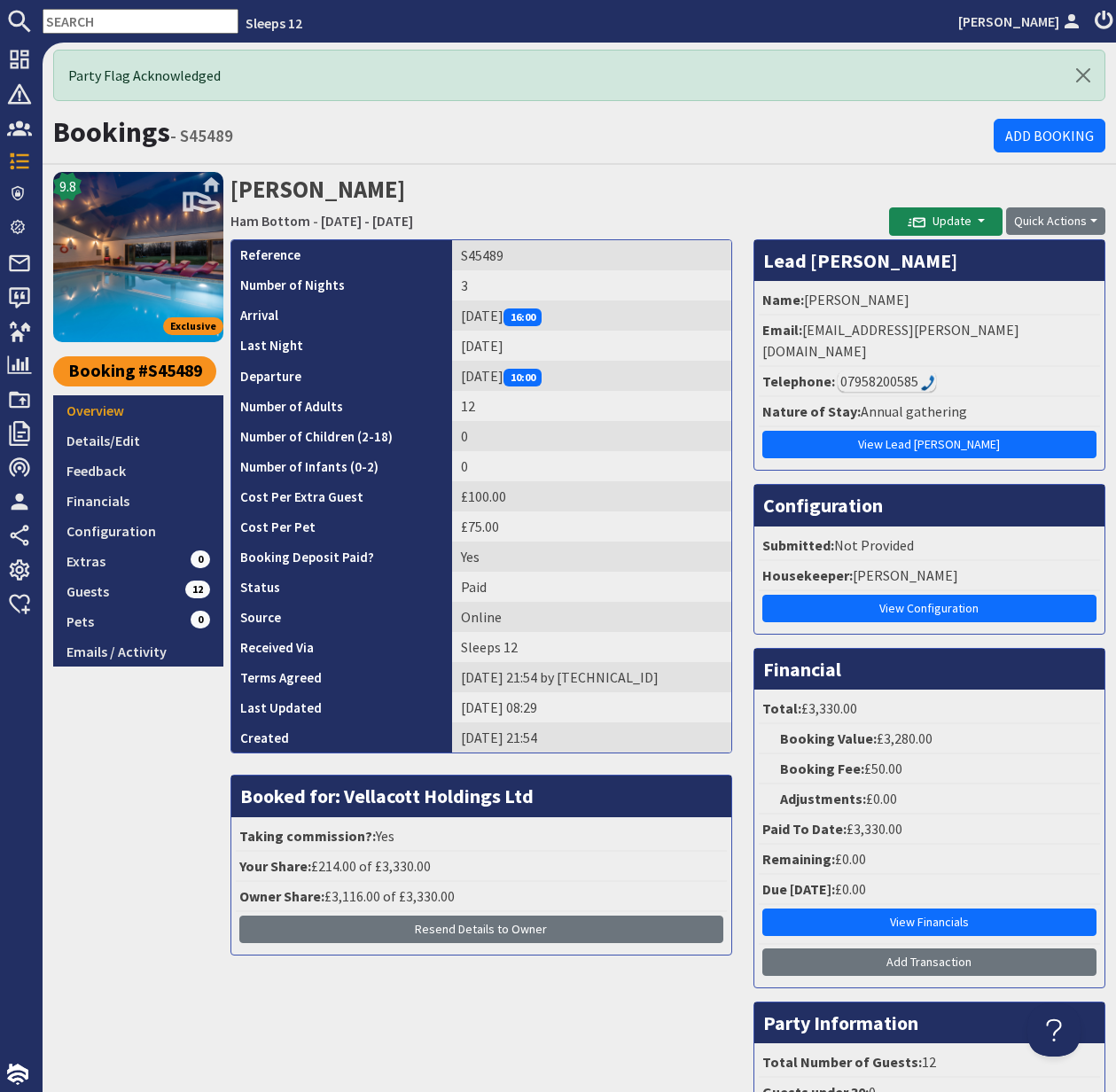
click at [65, 15] on input "text" at bounding box center [141, 21] width 195 height 25
click at [65, 17] on input "text" at bounding box center [141, 21] width 195 height 25
paste input "kirsty.jones2009@hotmail.co.uk"
type input "kirsty.jones2009@hotmail.co.uk"
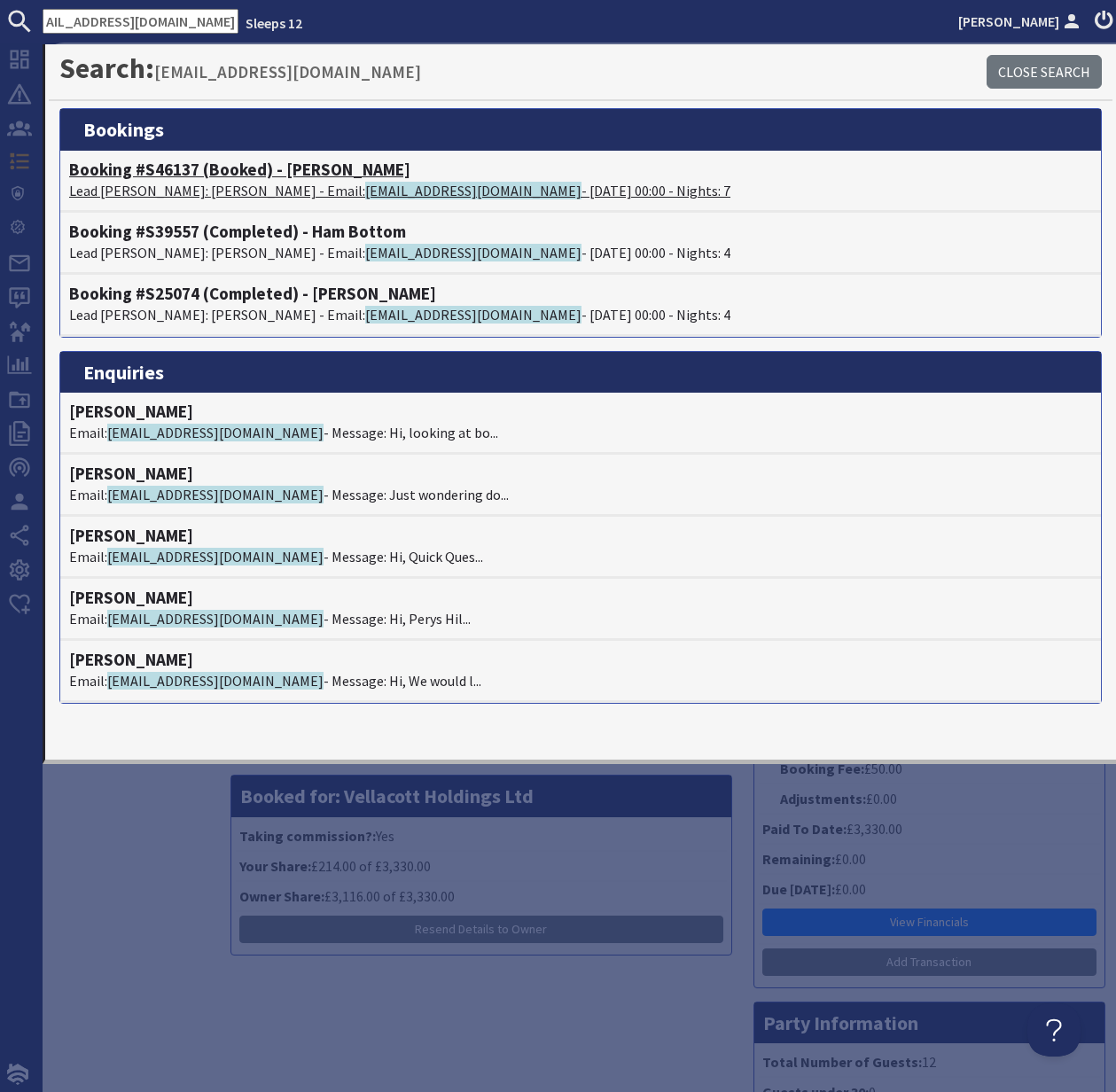
scroll to position [0, 0]
click at [154, 179] on h4 "Booking #S46137 (Booked) - Shires" at bounding box center [580, 169] width 1023 height 20
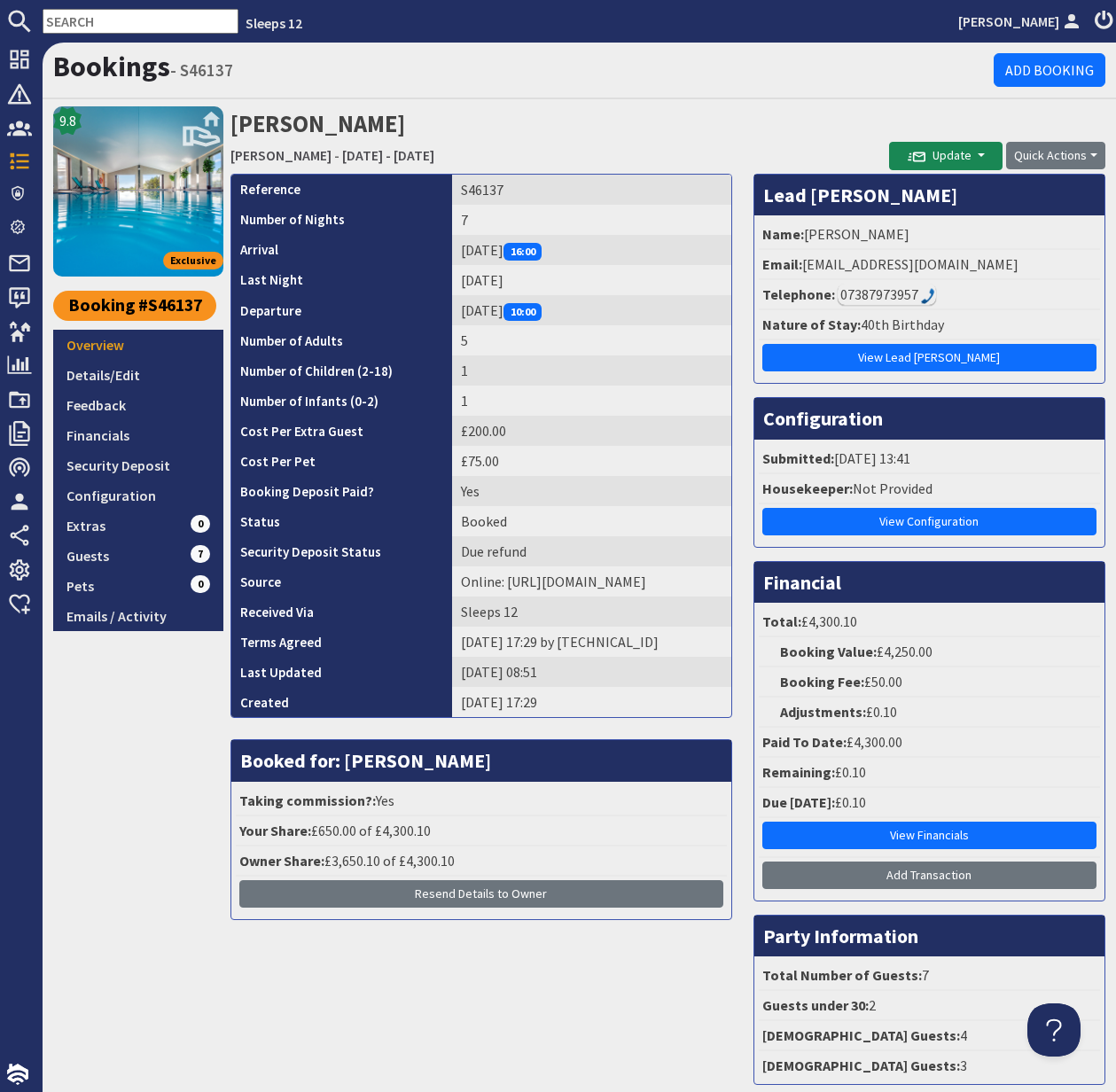
click at [80, 28] on input "text" at bounding box center [141, 21] width 195 height 25
click at [76, 26] on input "text" at bounding box center [141, 21] width 195 height 25
paste input "serenityrach@yahoo.com.au"
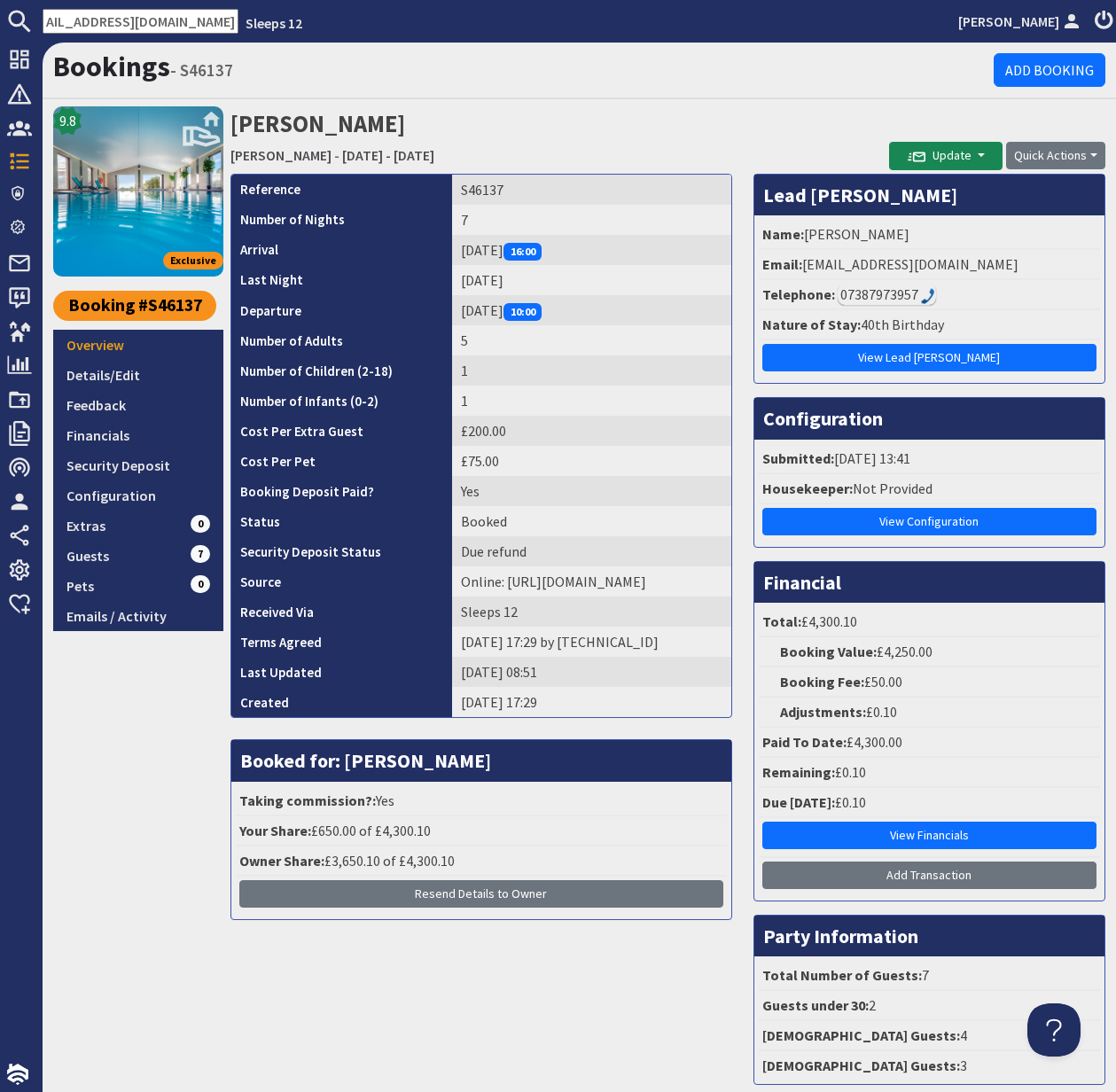
type input "serenityrach@yahoo.com.au"
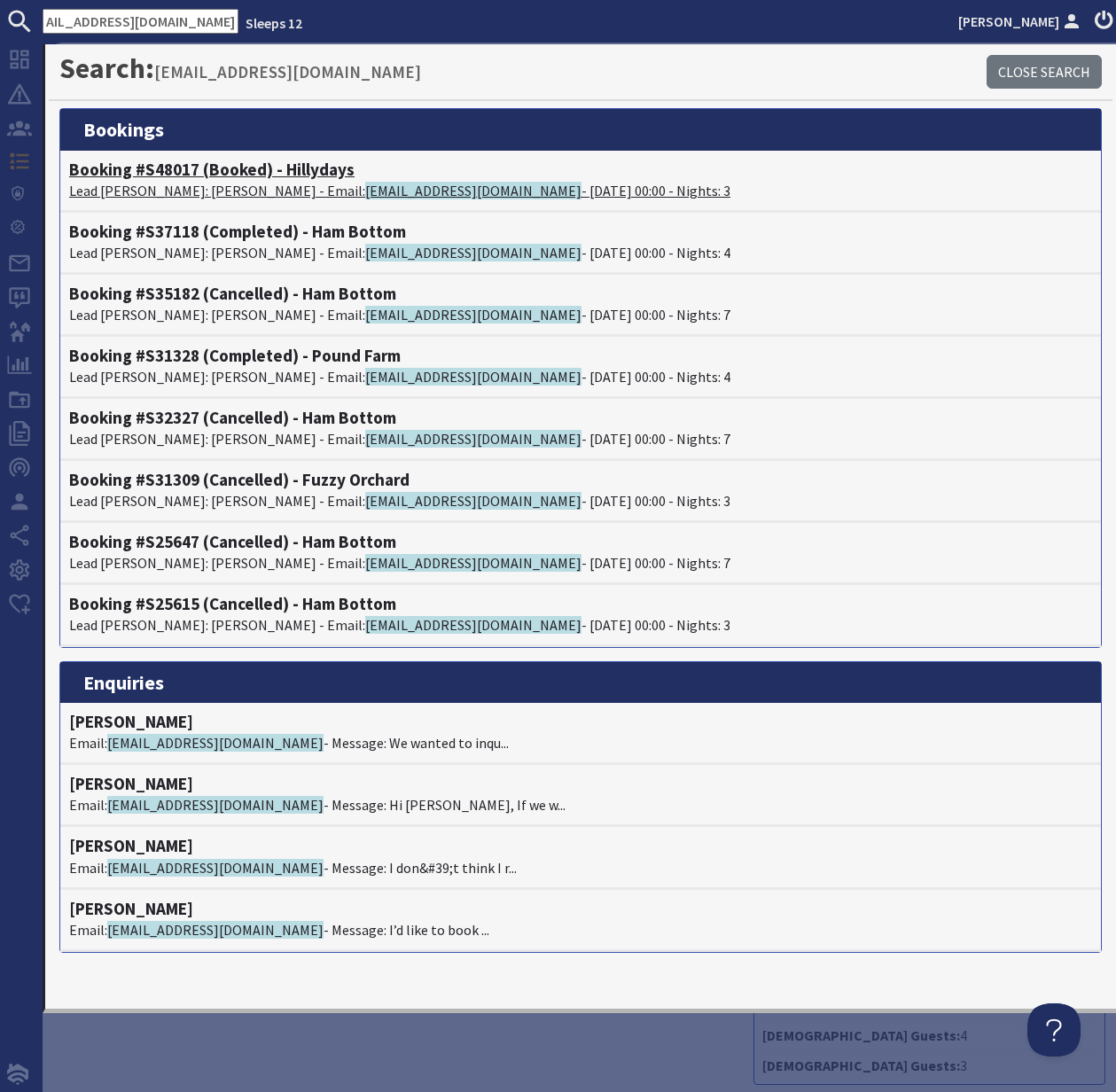
scroll to position [0, 0]
click at [147, 174] on h4 "Booking #S48017 (Booked) - Hillydays" at bounding box center [580, 169] width 1023 height 20
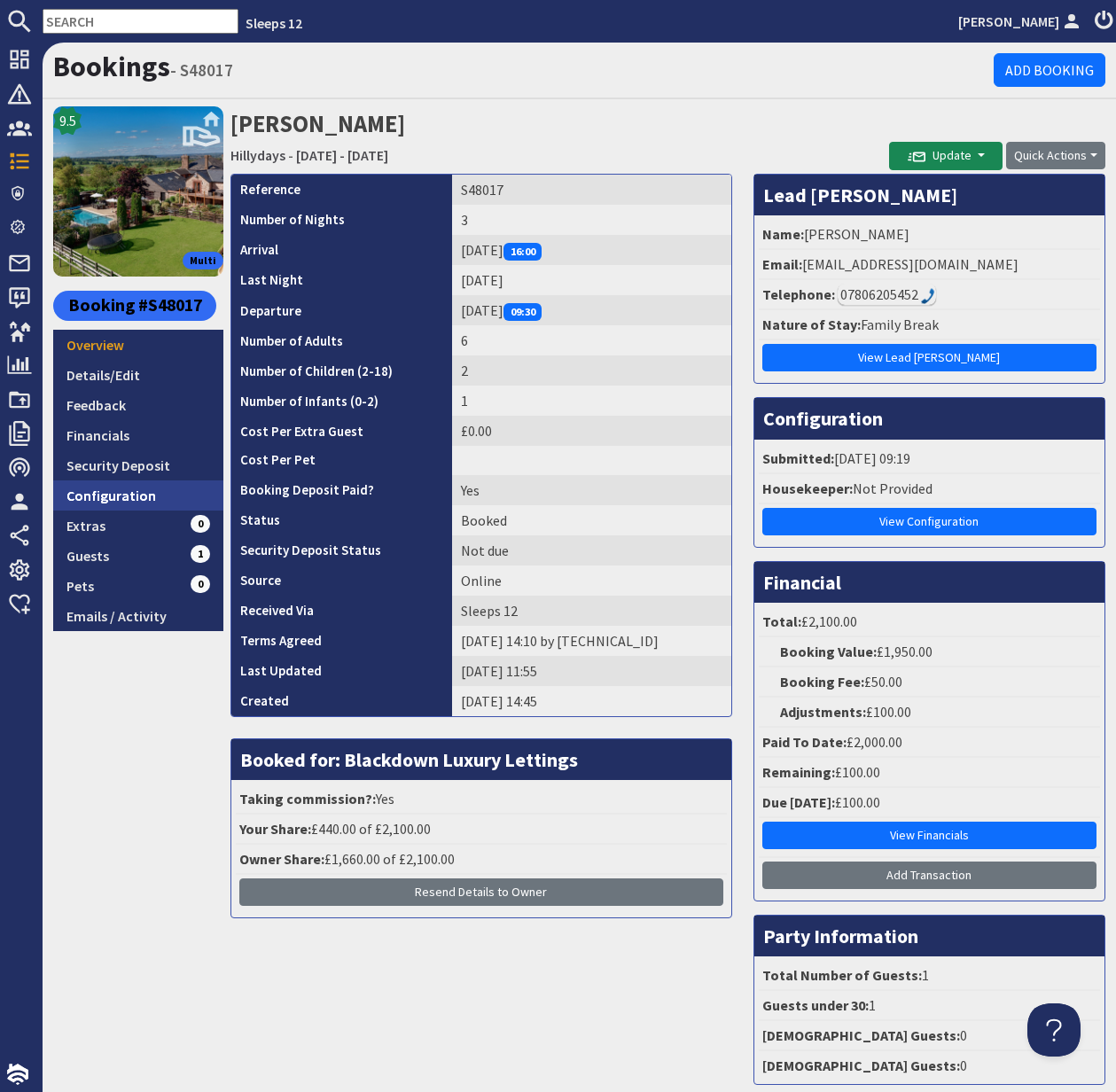
click at [117, 494] on link "Configuration" at bounding box center [138, 495] width 170 height 30
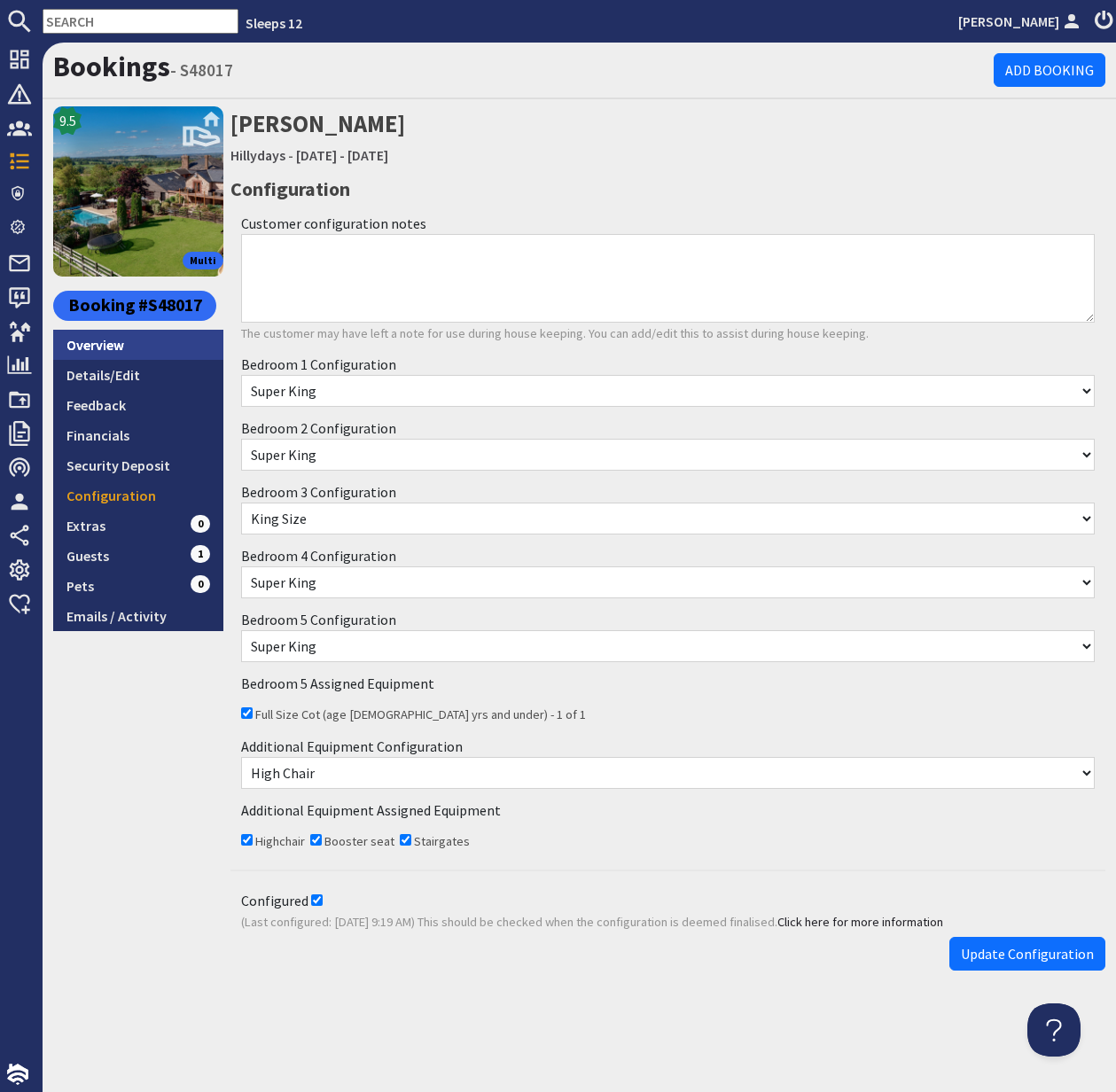
click at [118, 344] on link "Overview" at bounding box center [138, 344] width 170 height 30
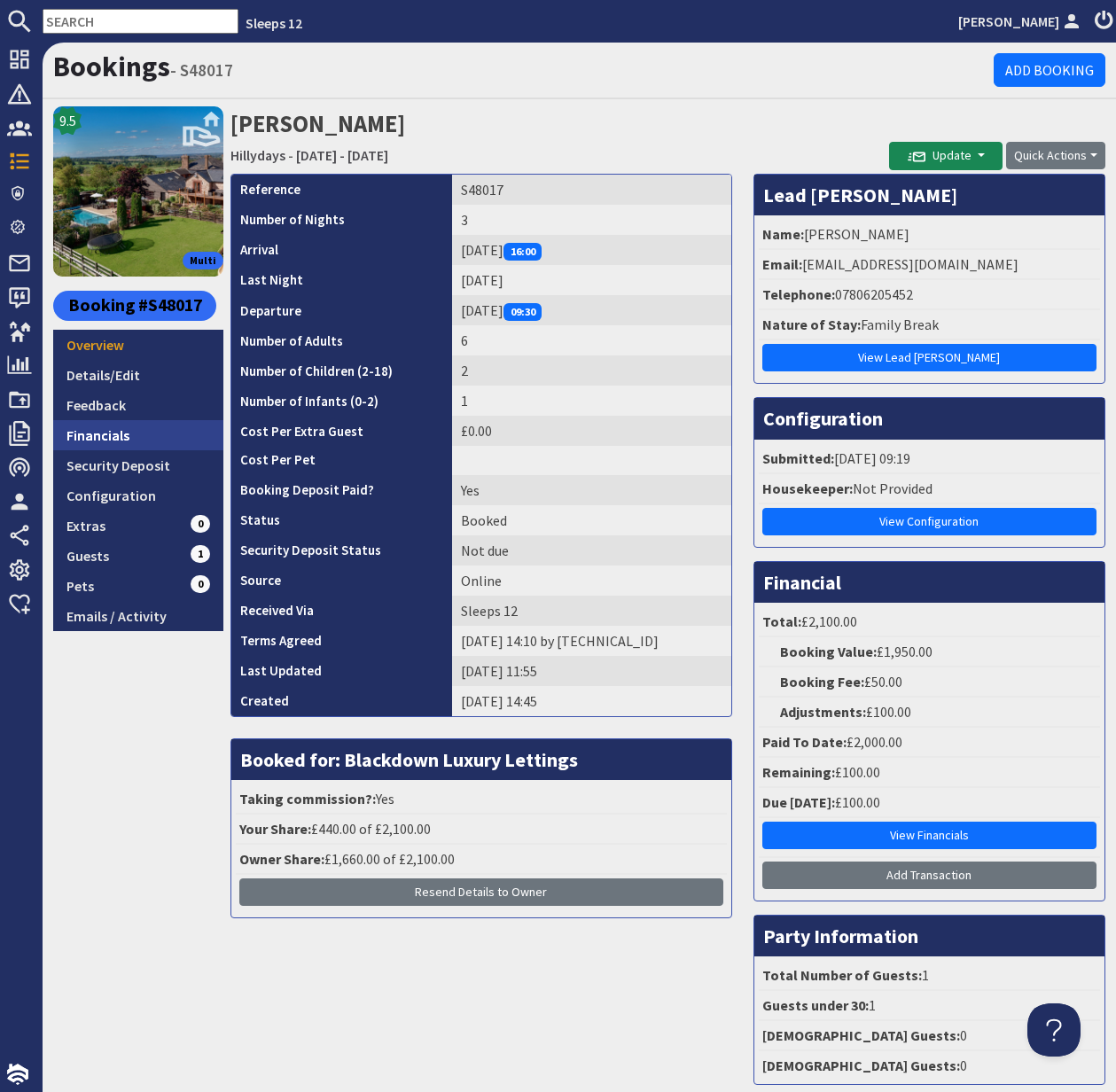
click at [104, 435] on link "Financials" at bounding box center [138, 435] width 170 height 30
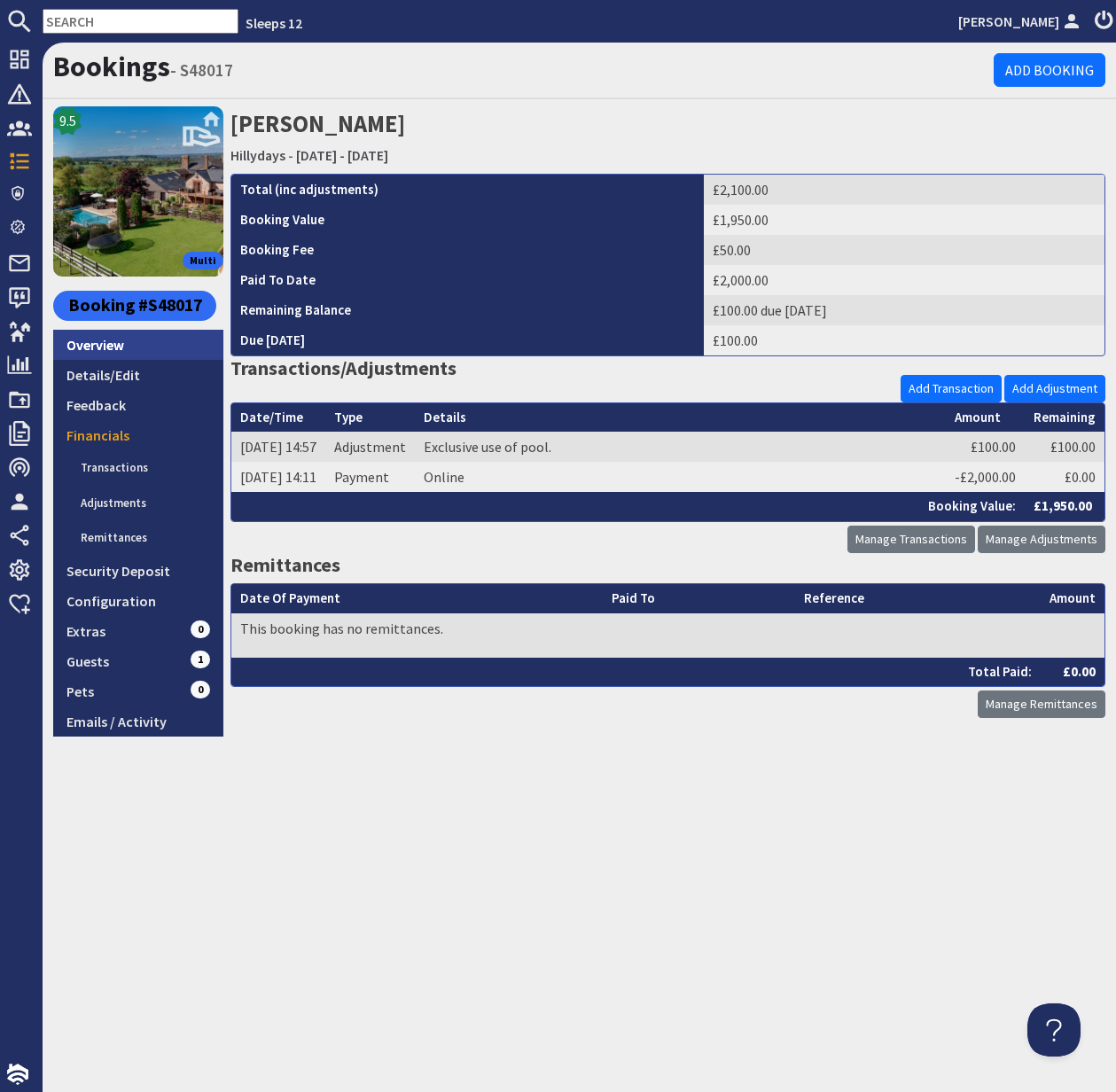
click at [101, 343] on link "Overview" at bounding box center [138, 344] width 170 height 30
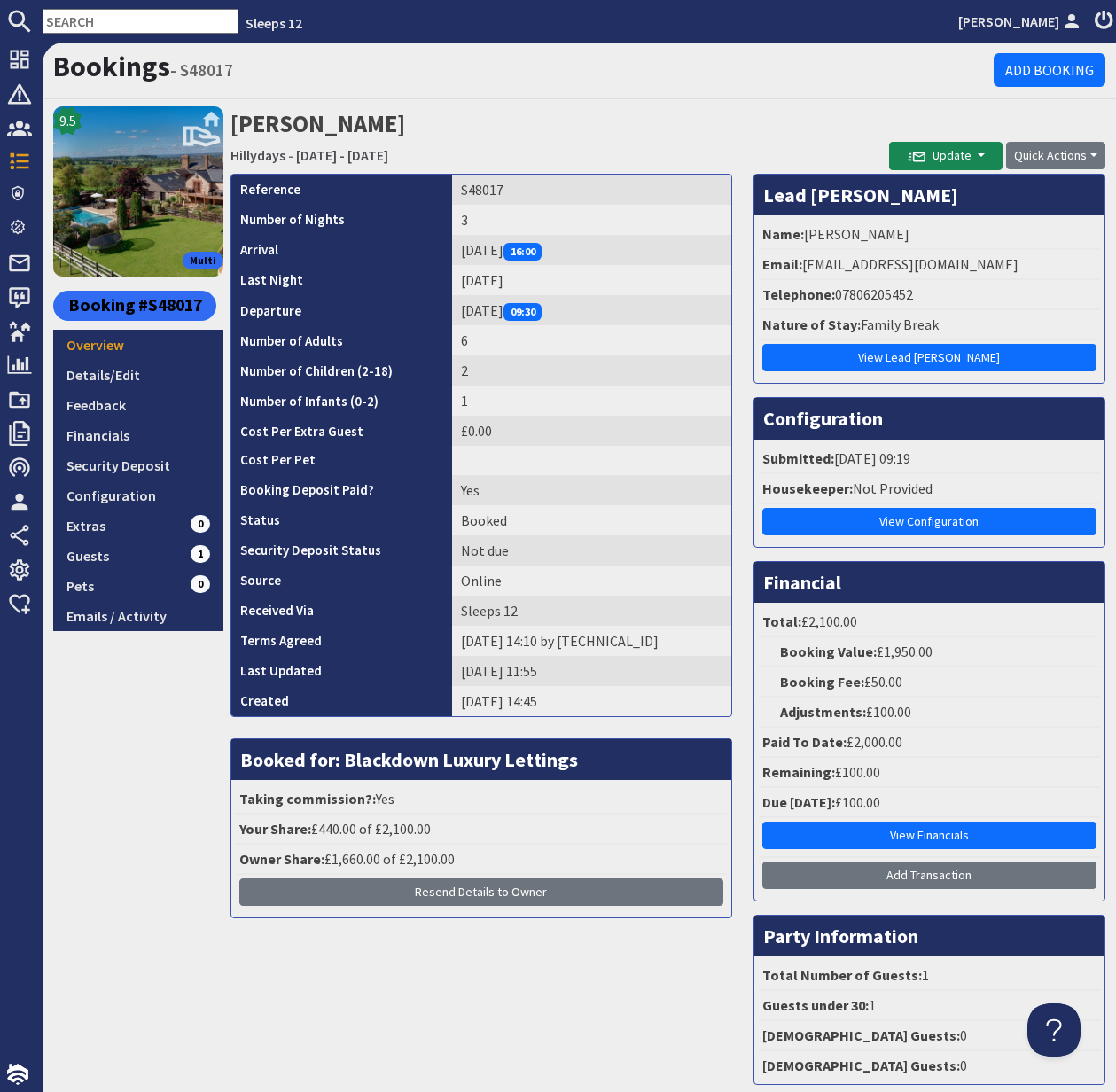
click at [888, 296] on li "Telephone: 07806205452" at bounding box center [929, 295] width 342 height 30
click at [854, 296] on li "Telephone: 07806205452" at bounding box center [929, 295] width 342 height 30
click at [888, 296] on li "Telephone: 07806205452" at bounding box center [929, 295] width 342 height 30
click at [875, 295] on div "07806205452" at bounding box center [887, 294] width 99 height 21
click at [115, 438] on link "Financials" at bounding box center [138, 435] width 170 height 30
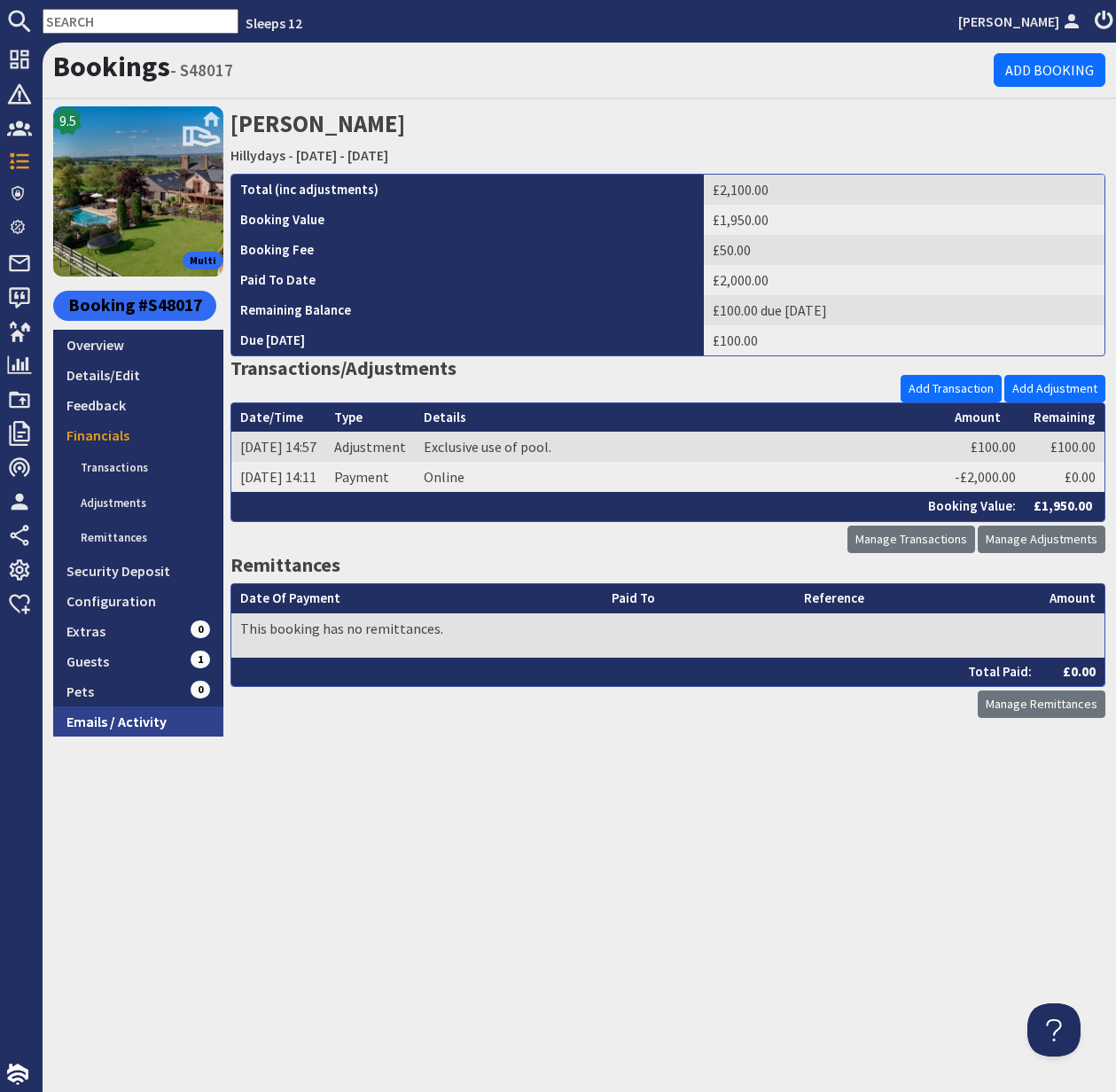
click at [130, 727] on link "Emails / Activity" at bounding box center [138, 721] width 170 height 30
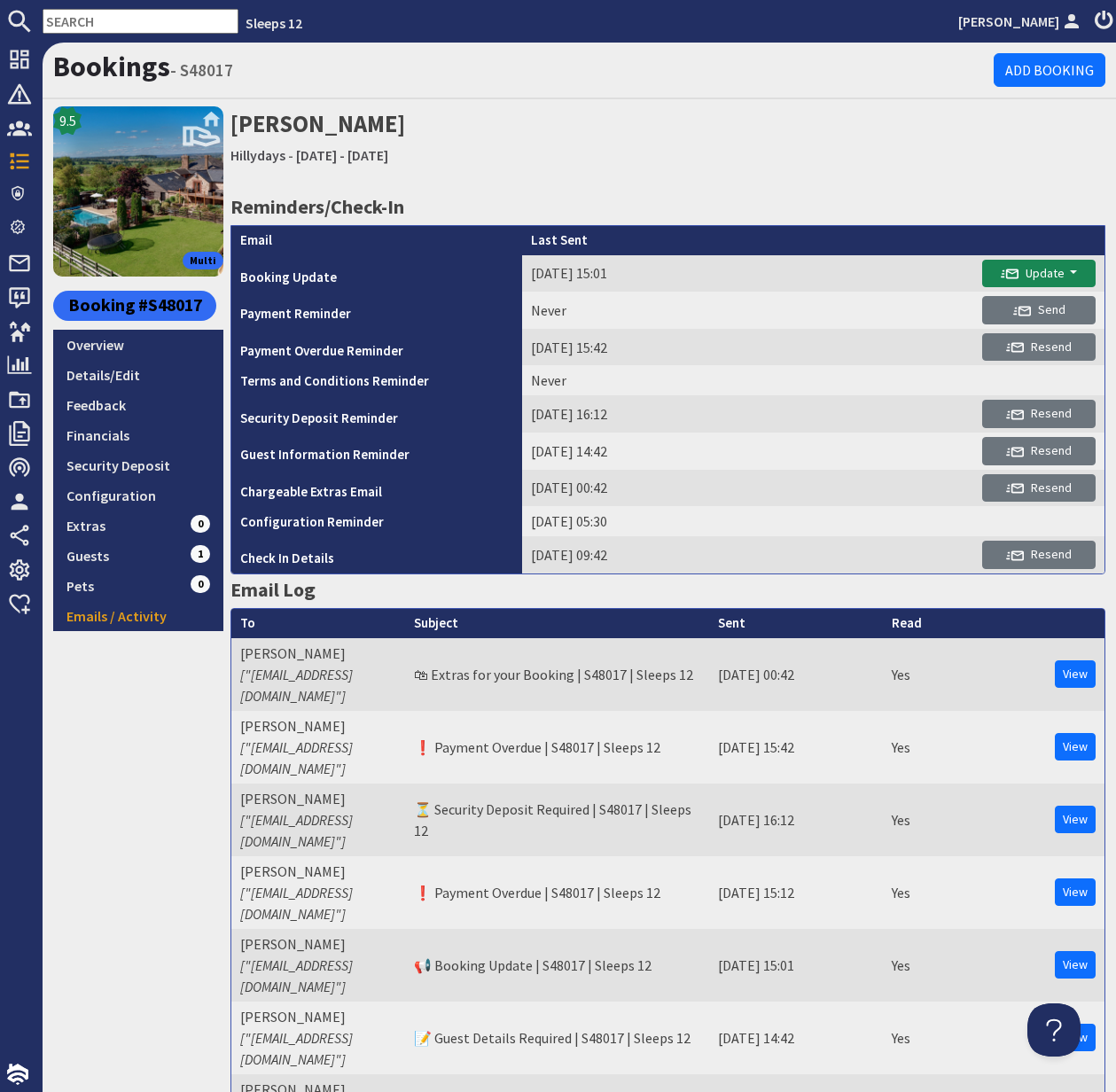
click at [88, 25] on input "text" at bounding box center [141, 21] width 195 height 25
paste input "S46060"
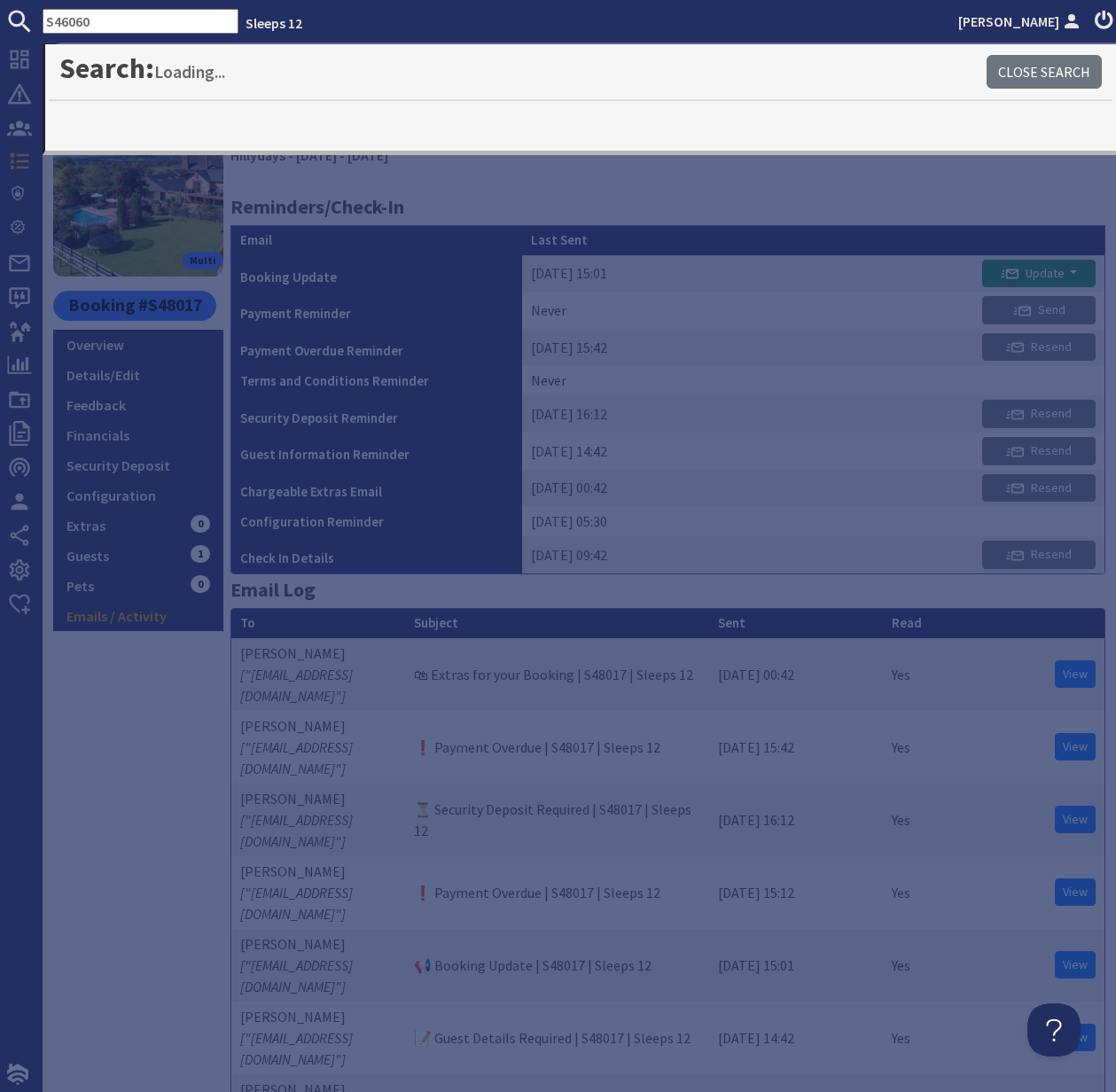
type input "S46060"
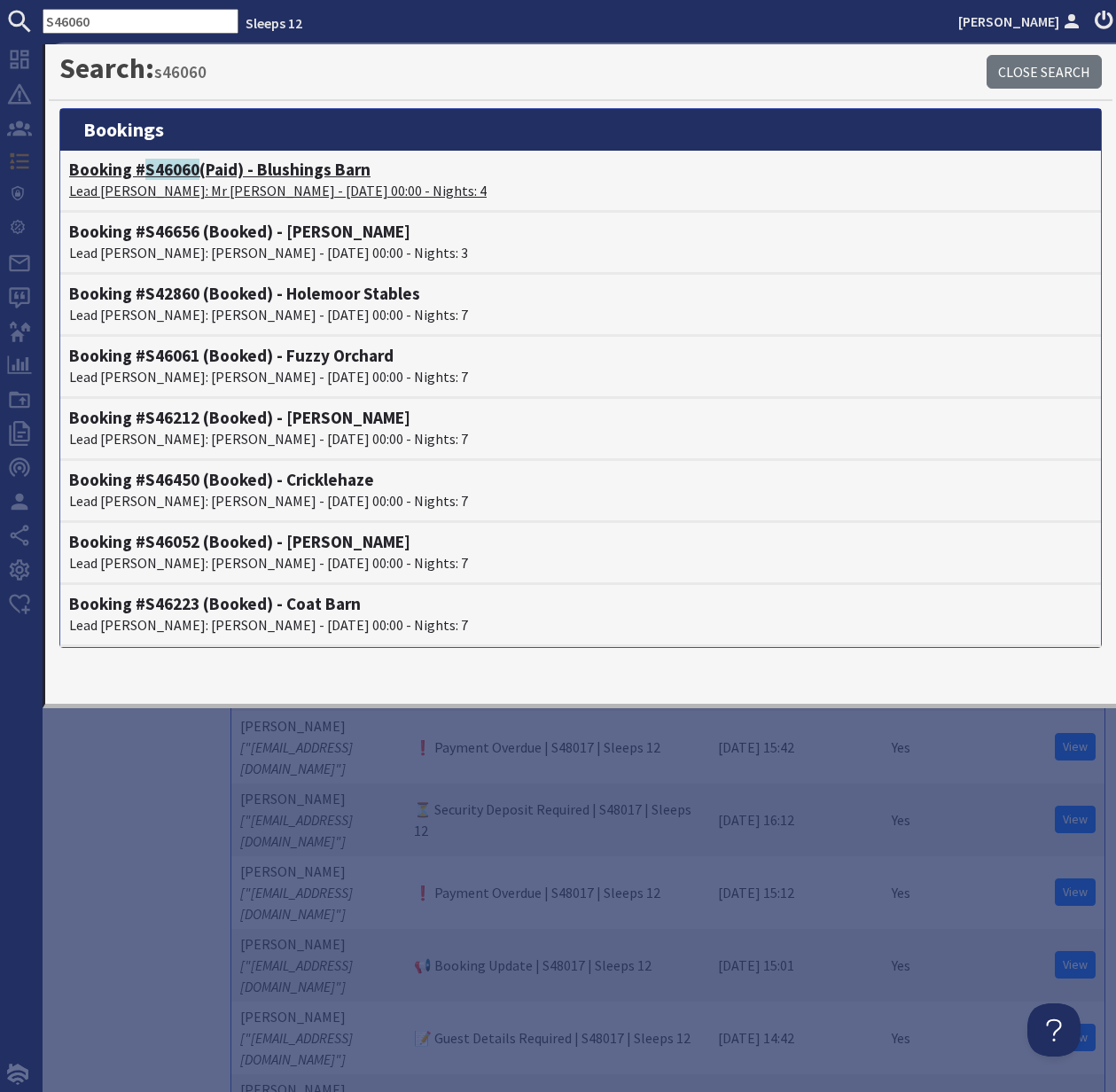
click at [171, 178] on span "S46060" at bounding box center [172, 169] width 54 height 21
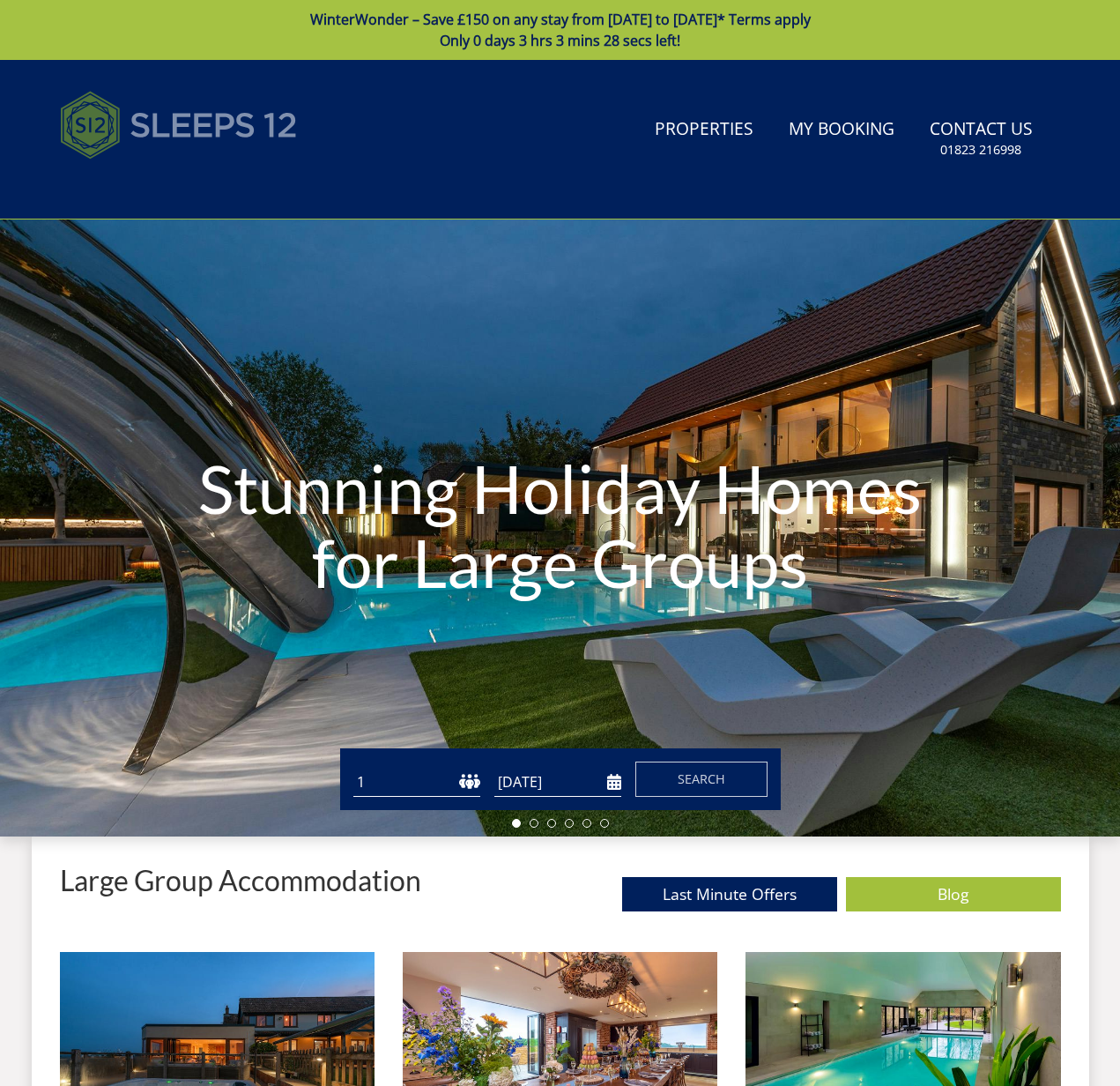
click at [180, 121] on img at bounding box center [179, 125] width 238 height 88
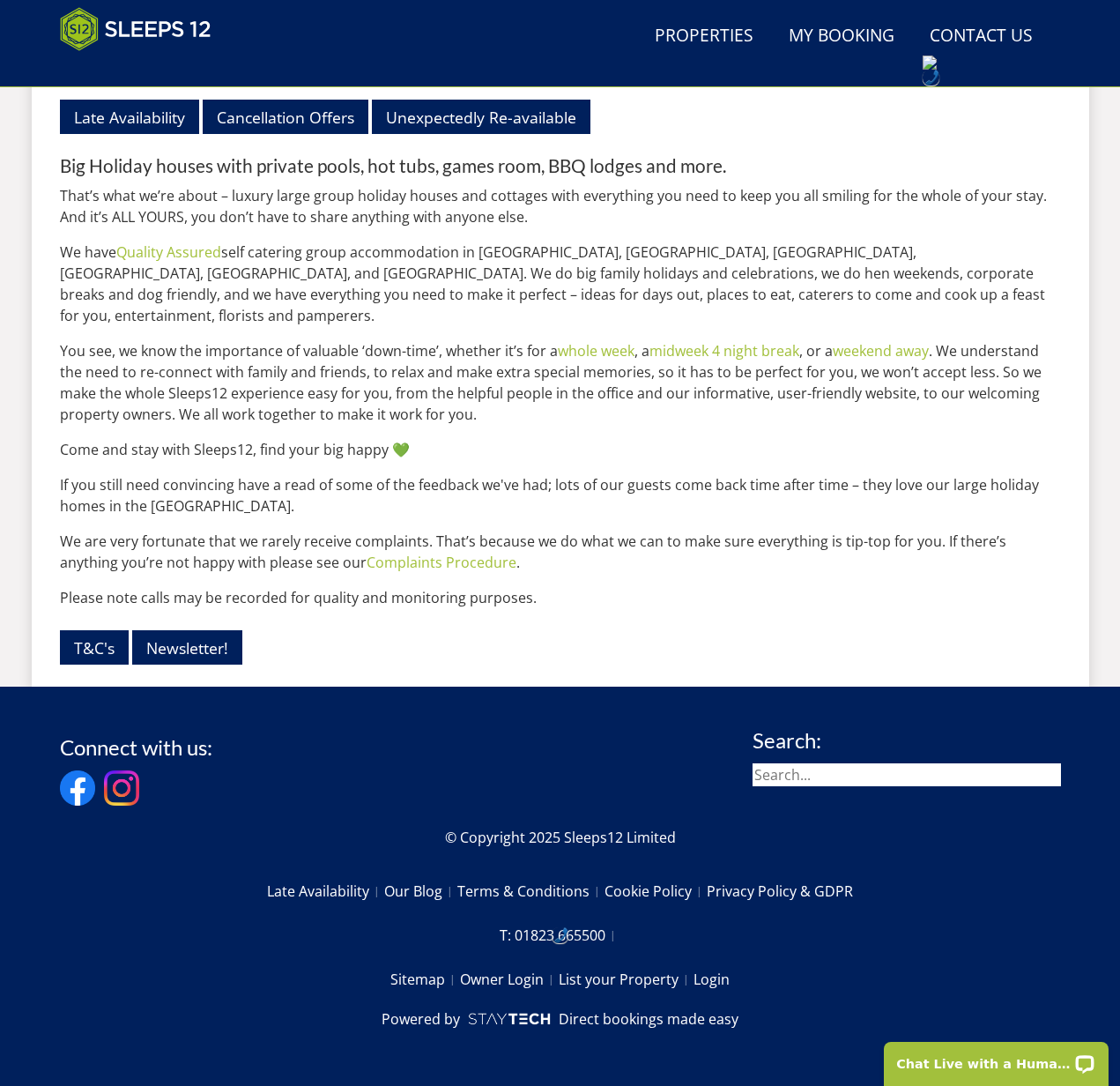
click at [811, 779] on input "search" at bounding box center [906, 775] width 308 height 23
drag, startPoint x: 811, startPoint y: 779, endPoint x: 801, endPoint y: 773, distance: 11.7
click at [807, 776] on input "search" at bounding box center [906, 775] width 308 height 23
type input "winterwonder"
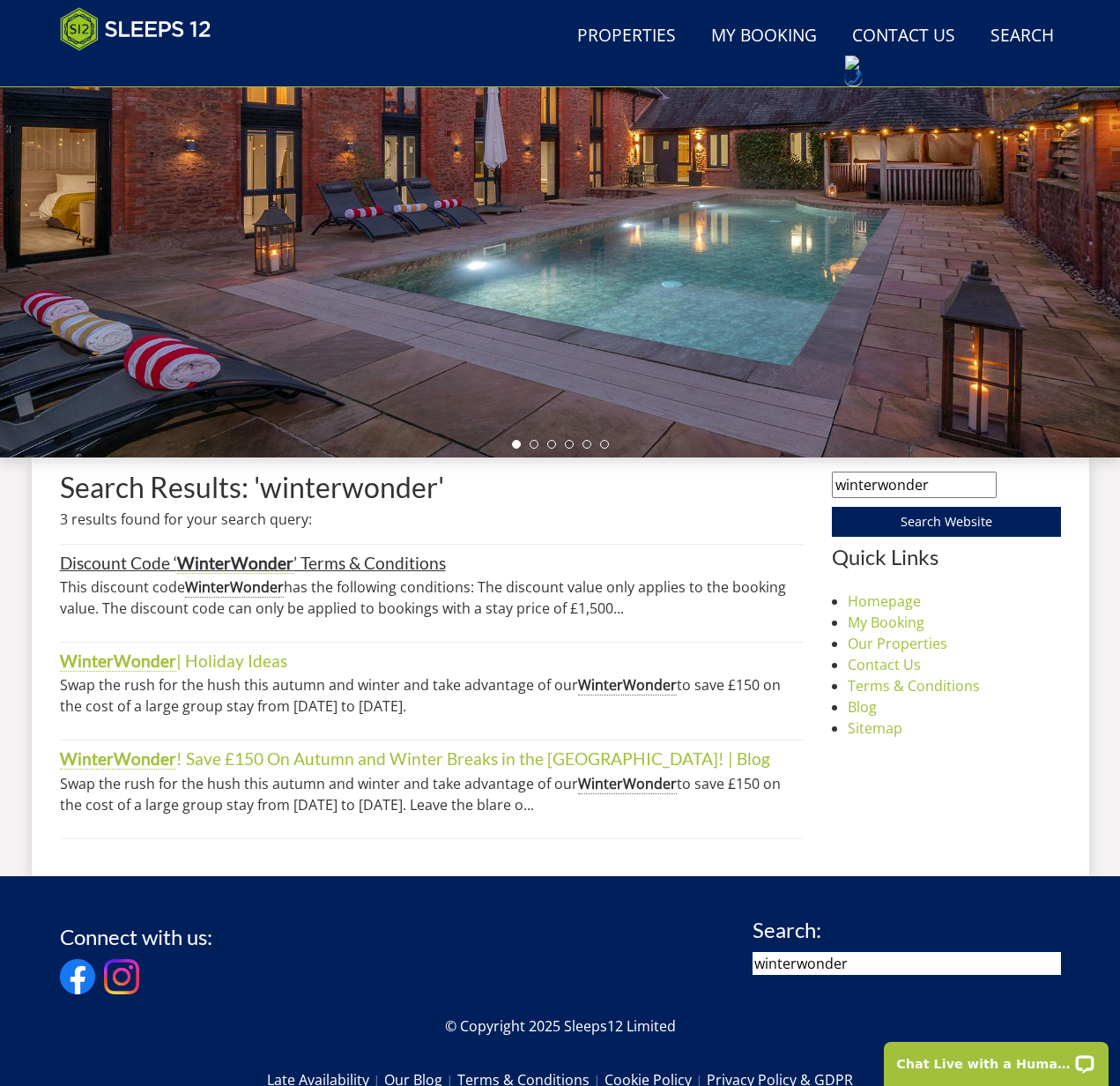
click at [236, 561] on strong "WinterWonder" at bounding box center [235, 563] width 117 height 21
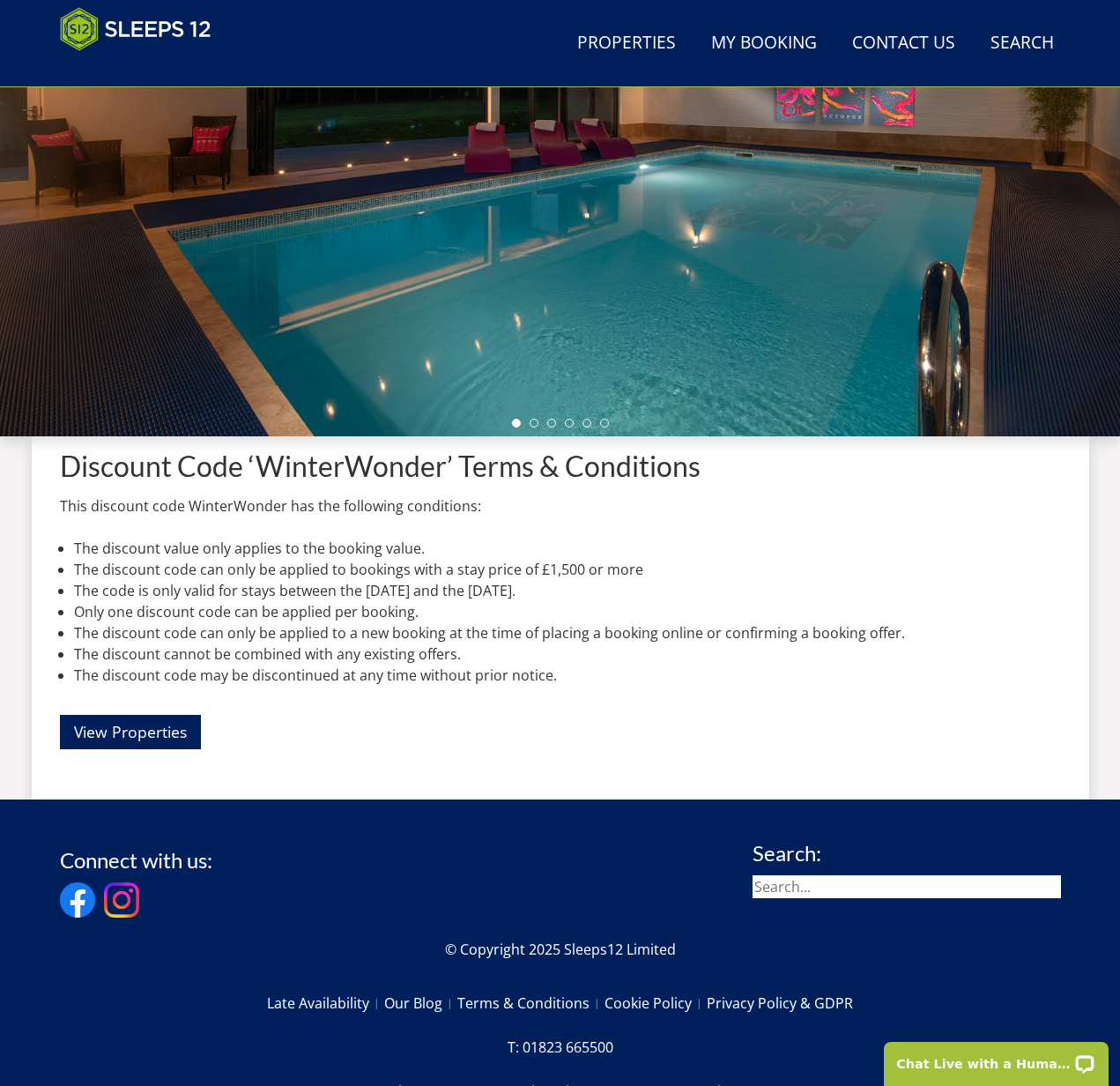
scroll to position [316, 0]
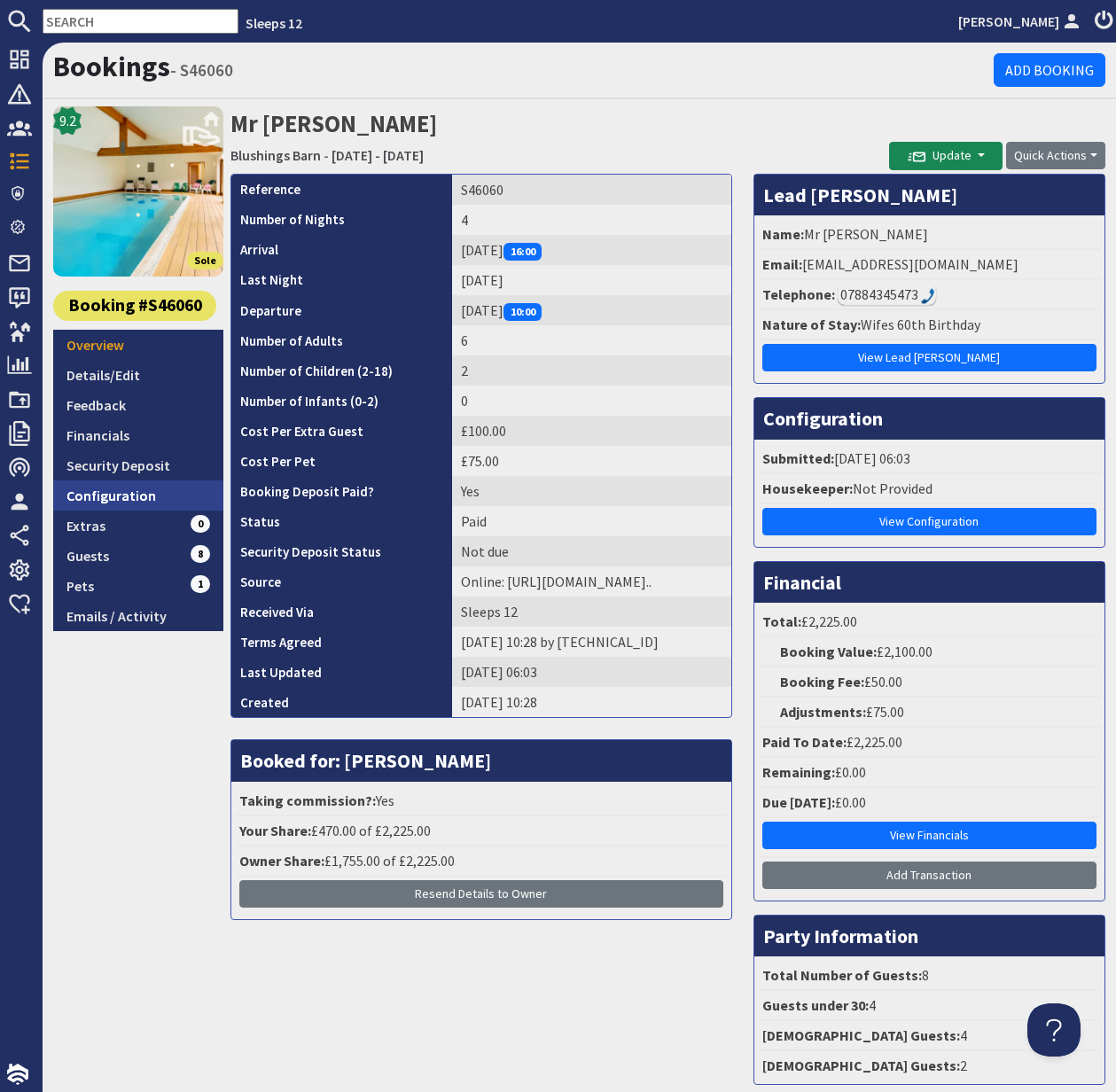
click at [124, 493] on link "Configuration" at bounding box center [138, 495] width 170 height 30
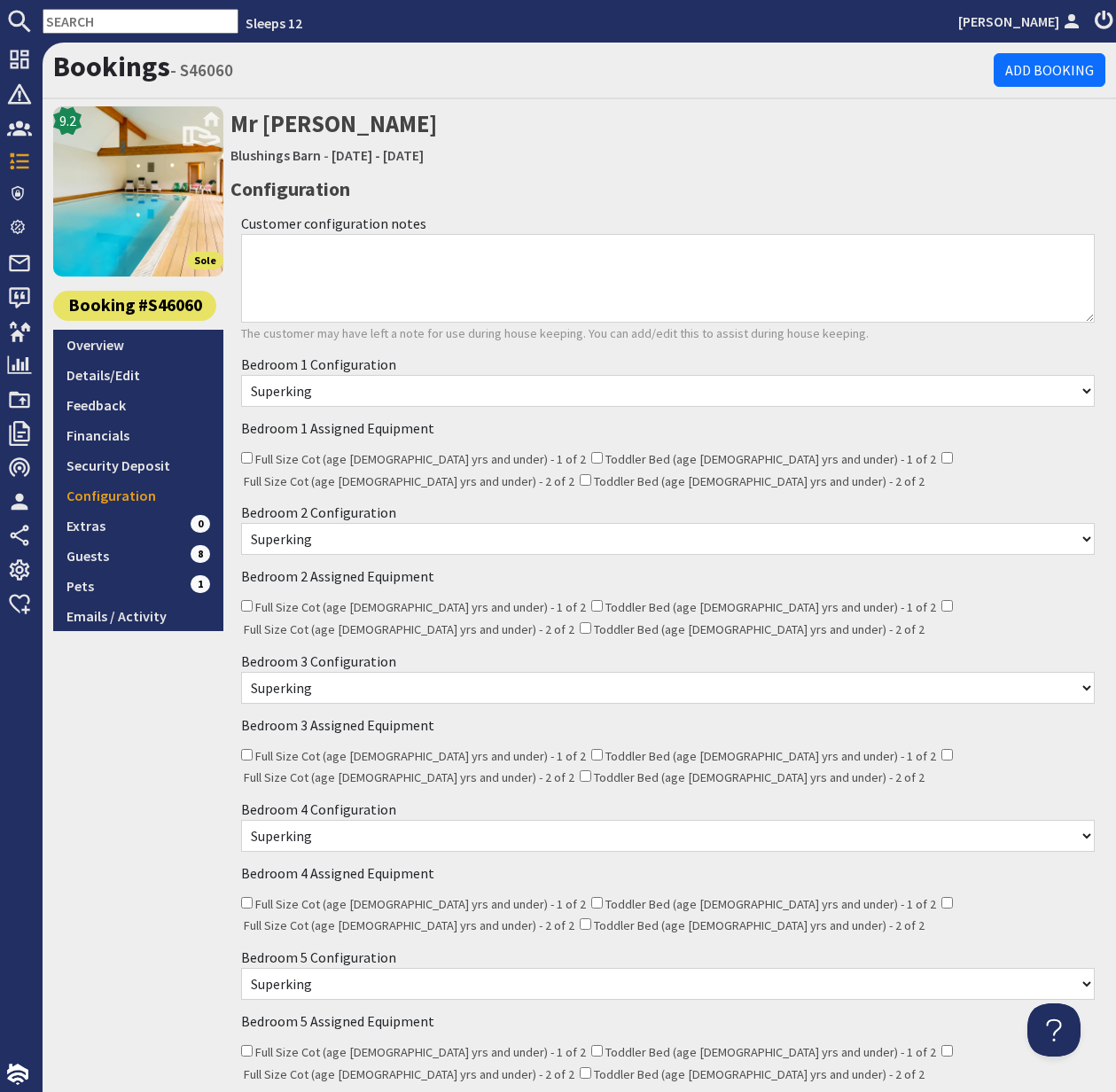
click at [88, 27] on input "text" at bounding box center [141, 21] width 195 height 25
click at [87, 26] on input "text" at bounding box center [141, 21] width 195 height 25
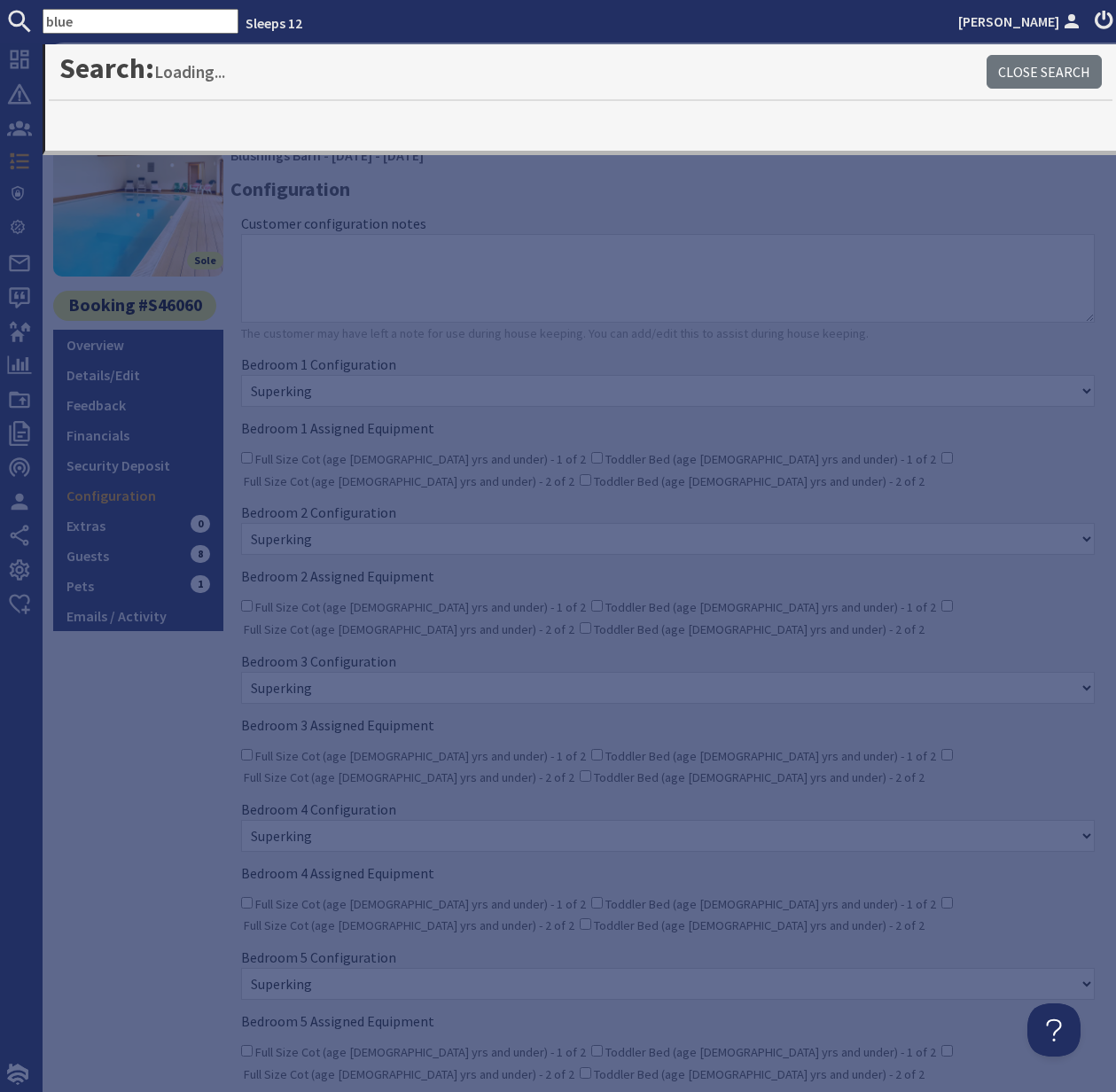
type input "blue"
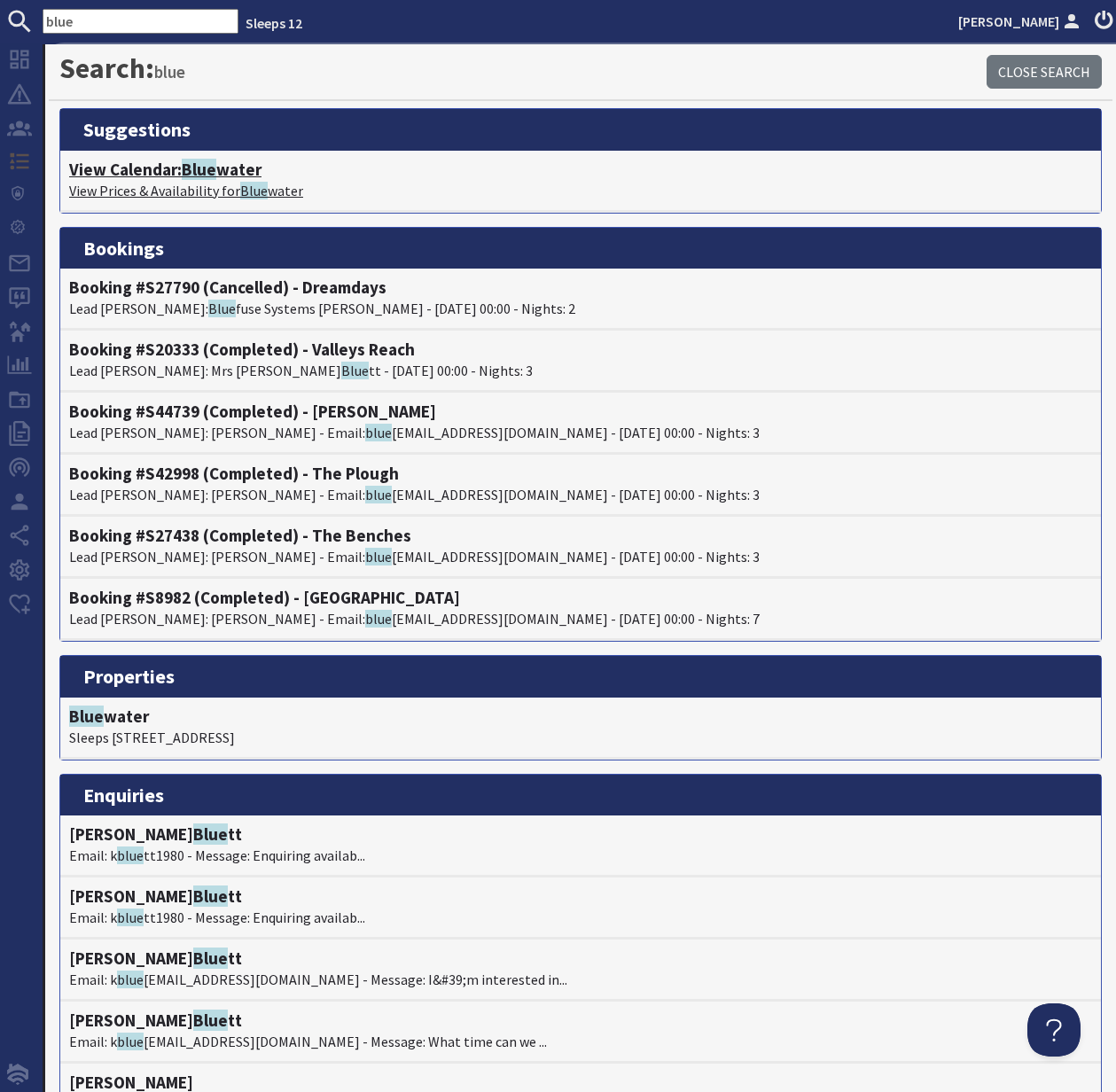
click at [164, 193] on p "View Prices & Availability for Blue water" at bounding box center [580, 190] width 1023 height 21
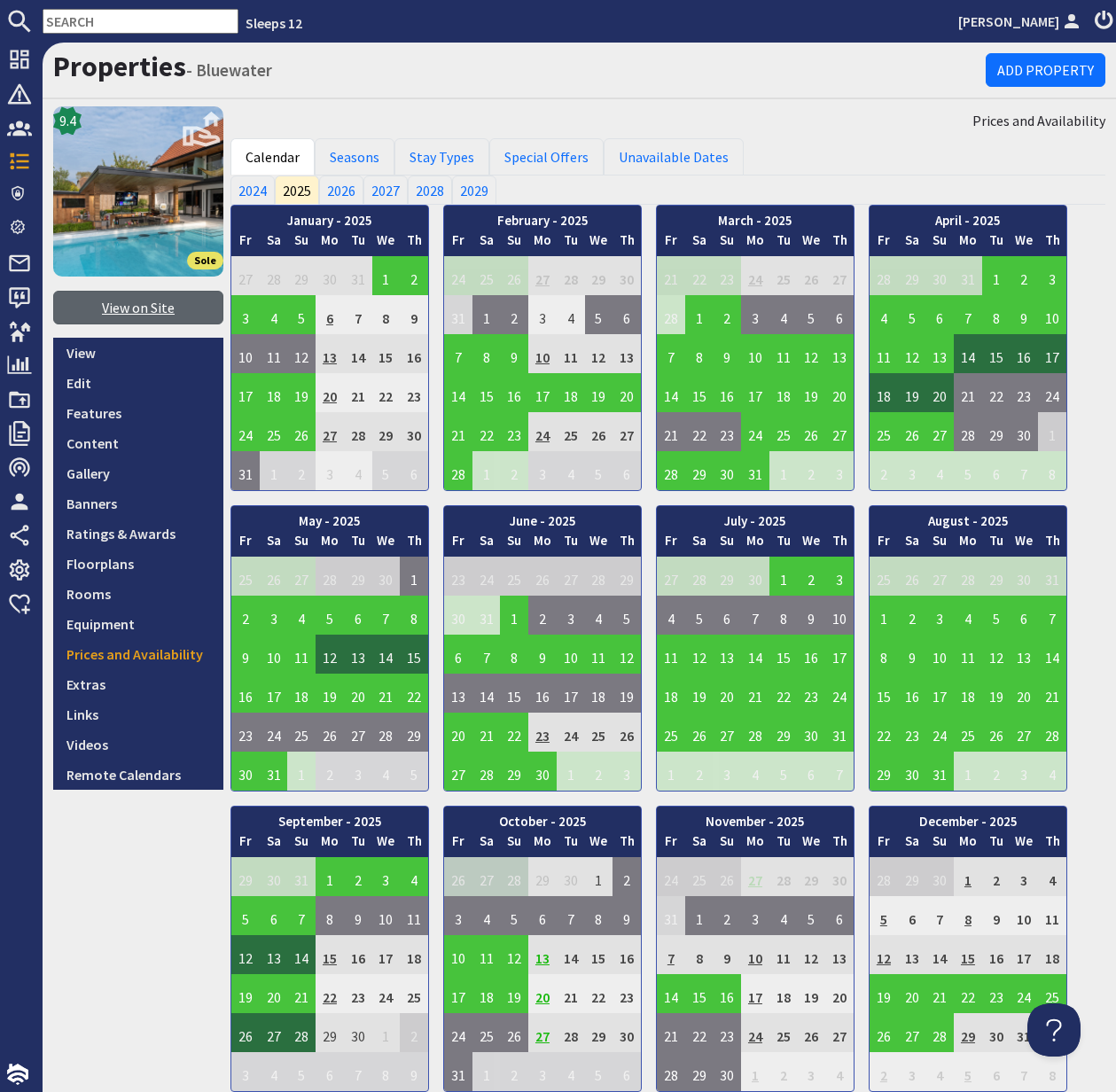
click at [136, 311] on link "View on Site" at bounding box center [138, 307] width 170 height 34
click at [84, 19] on input "text" at bounding box center [141, 21] width 195 height 25
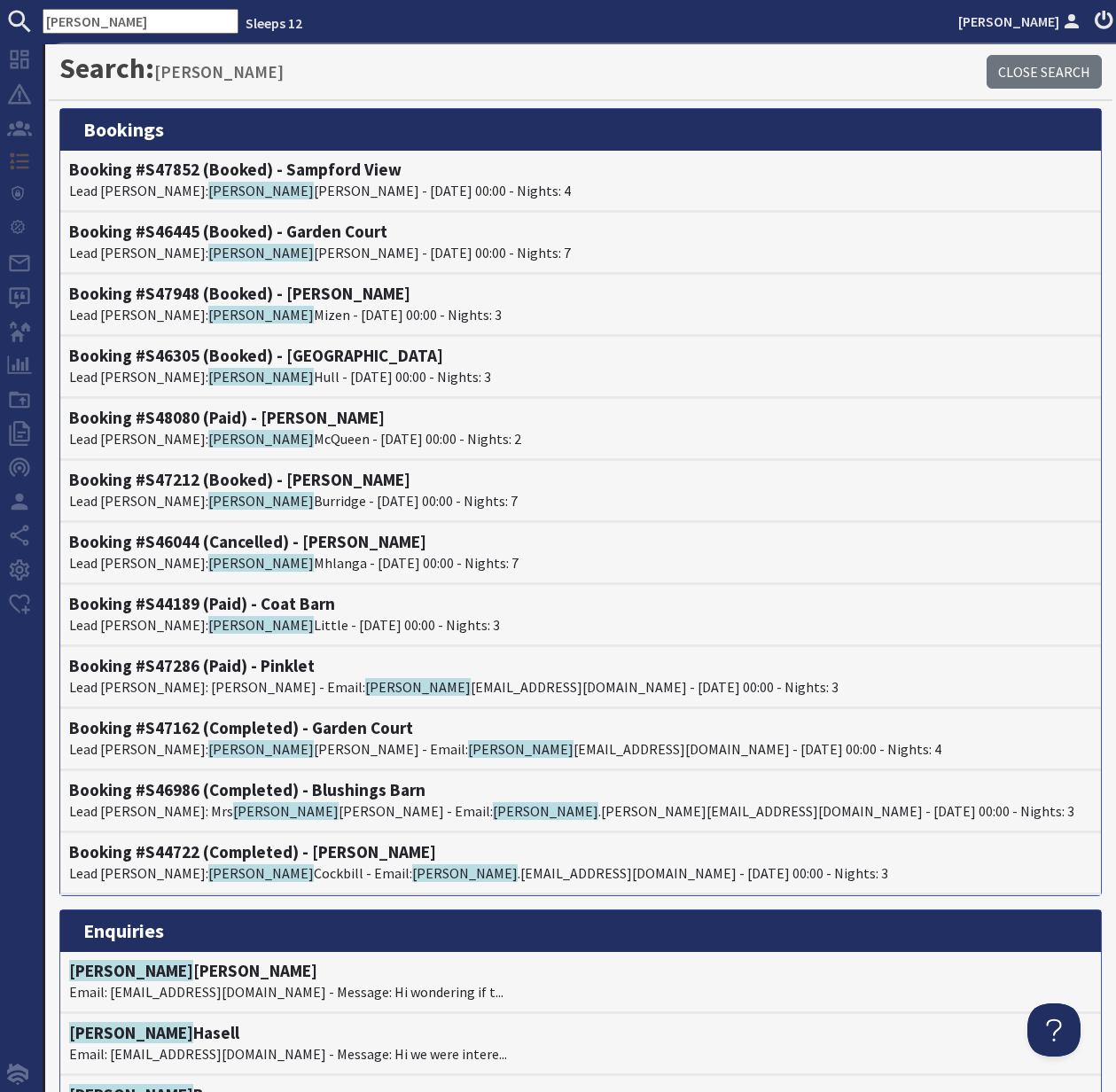
click at [128, 21] on input "samantha" at bounding box center [141, 21] width 195 height 25
drag, startPoint x: 124, startPoint y: 21, endPoint x: 28, endPoint y: 21, distance: 96.0
click at [28, 21] on form "samantha" at bounding box center [119, 21] width 238 height 25
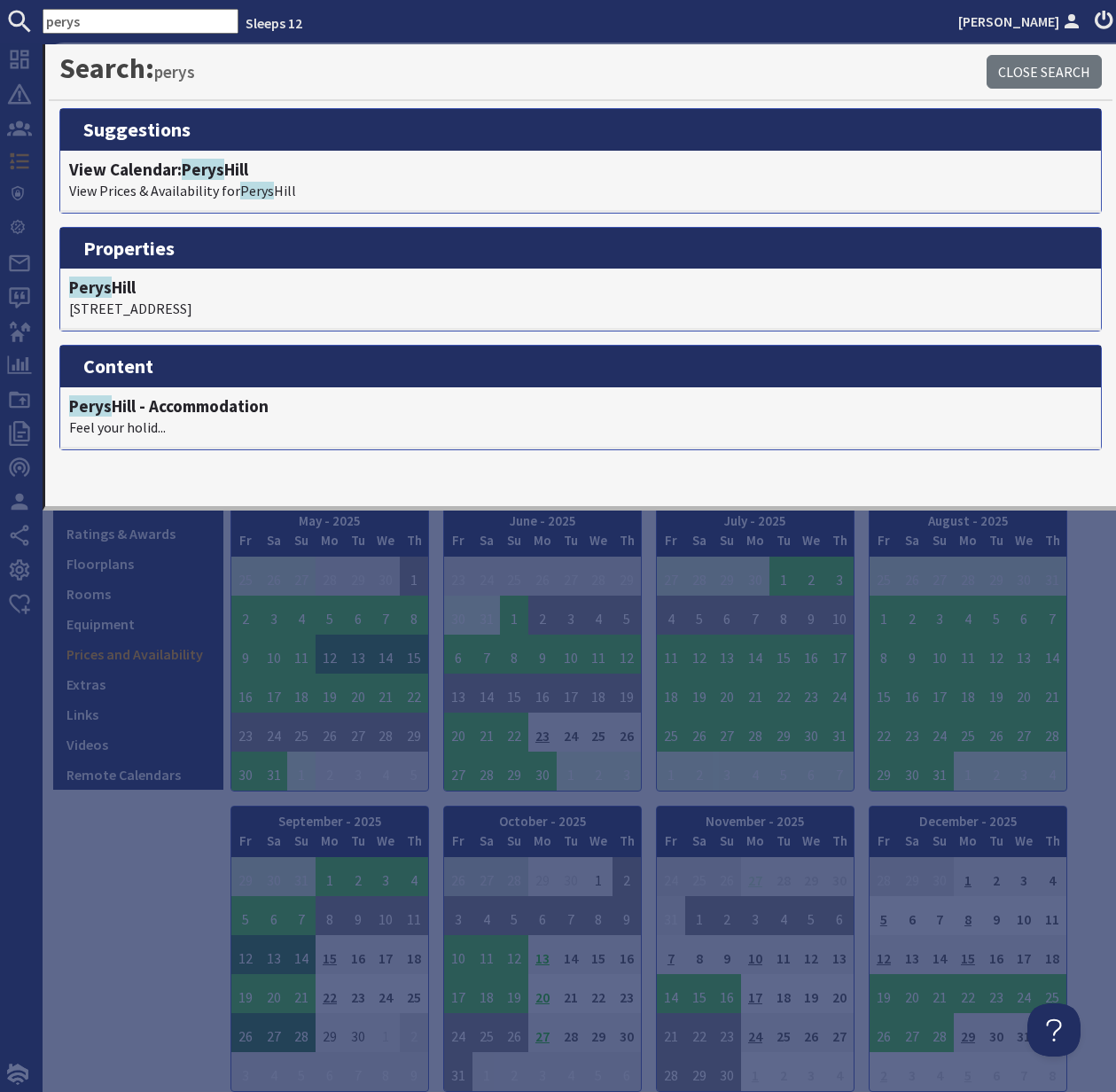
drag, startPoint x: 102, startPoint y: 24, endPoint x: 24, endPoint y: 21, distance: 78.1
click at [24, 21] on form "perys" at bounding box center [119, 21] width 238 height 25
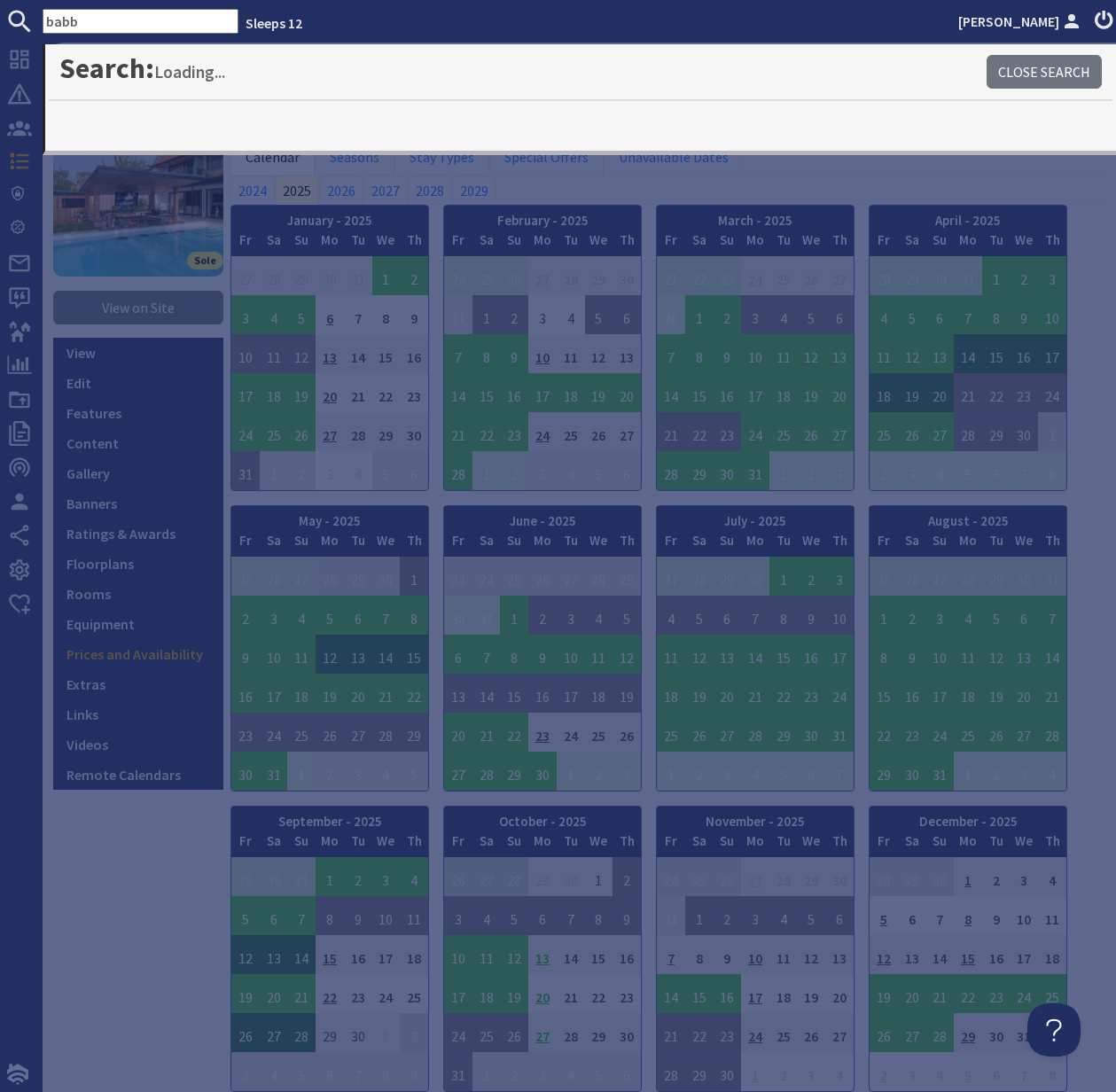
type input "babb"
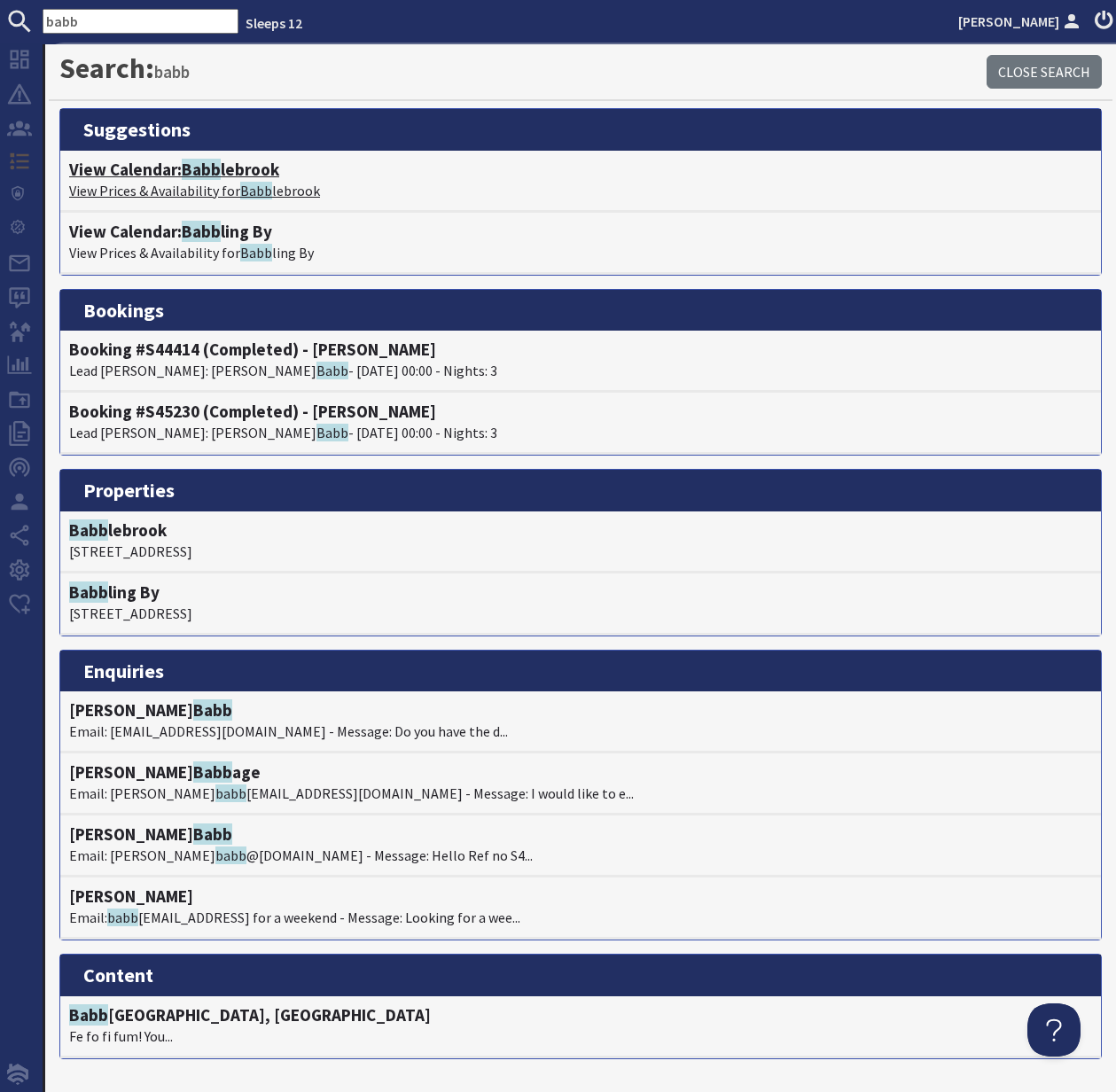
click at [165, 177] on h4 "View Calendar: Babb lebrook" at bounding box center [580, 169] width 1023 height 20
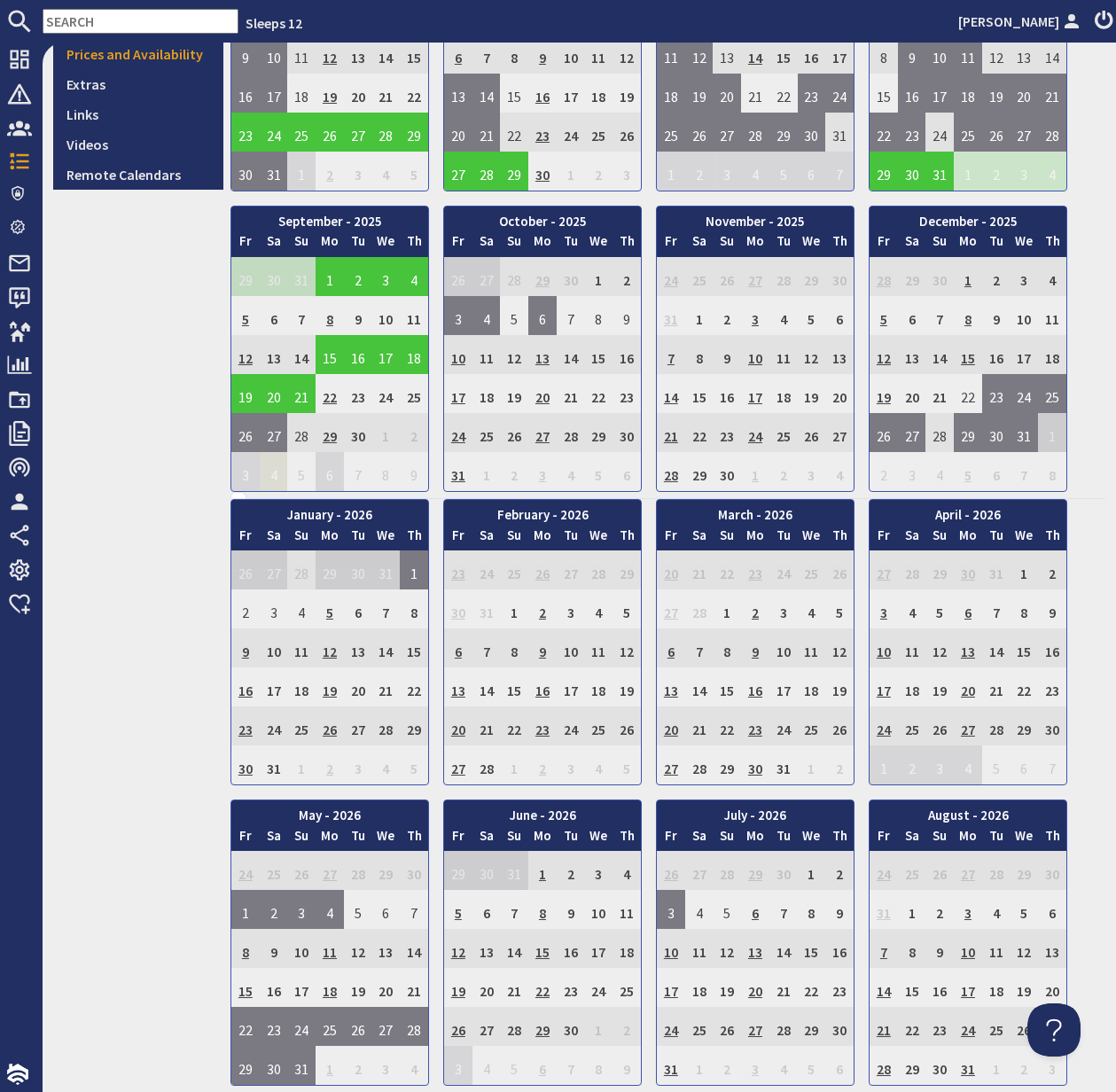
scroll to position [522, 0]
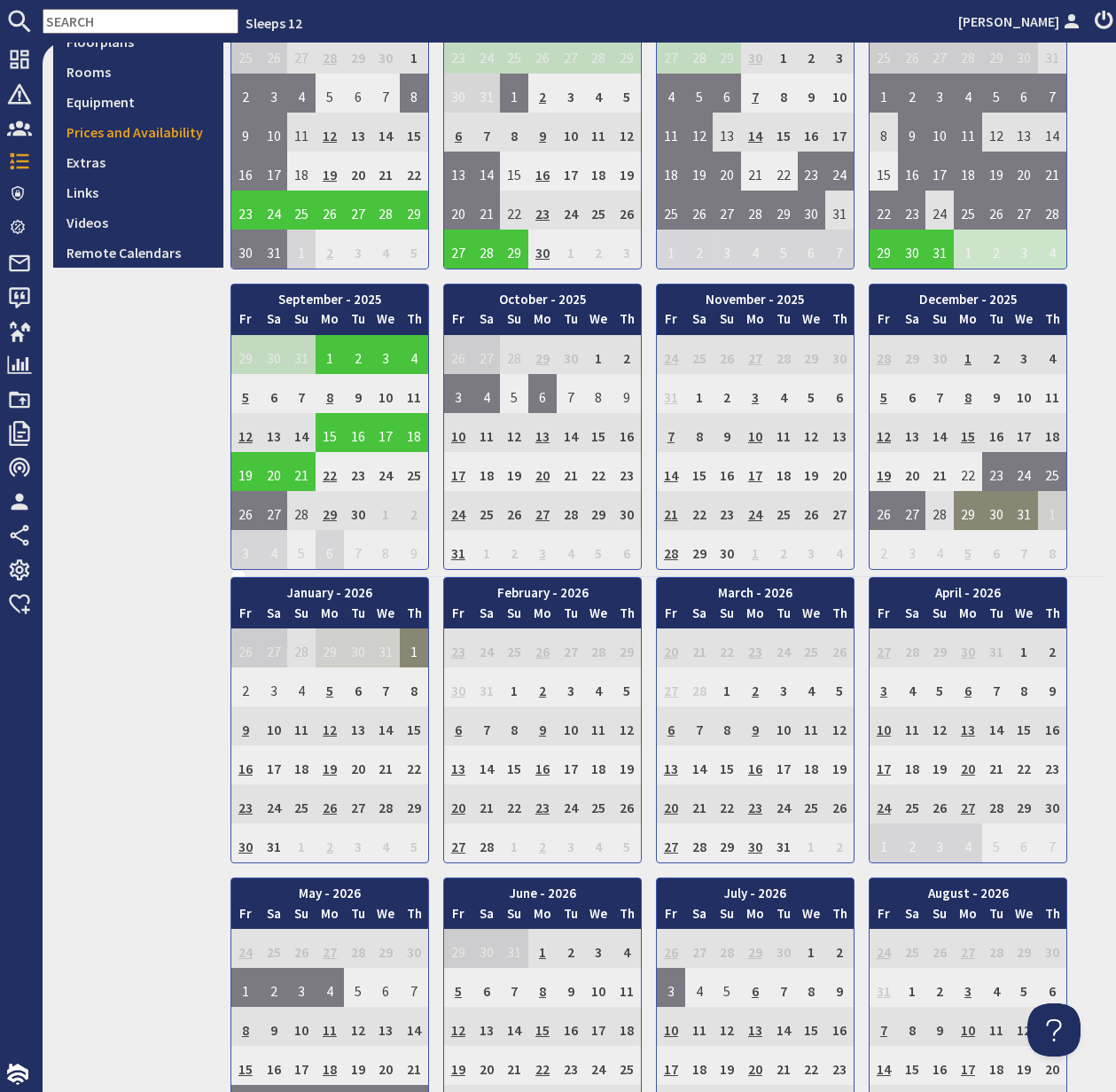
click at [965, 512] on td "29" at bounding box center [968, 511] width 28 height 39
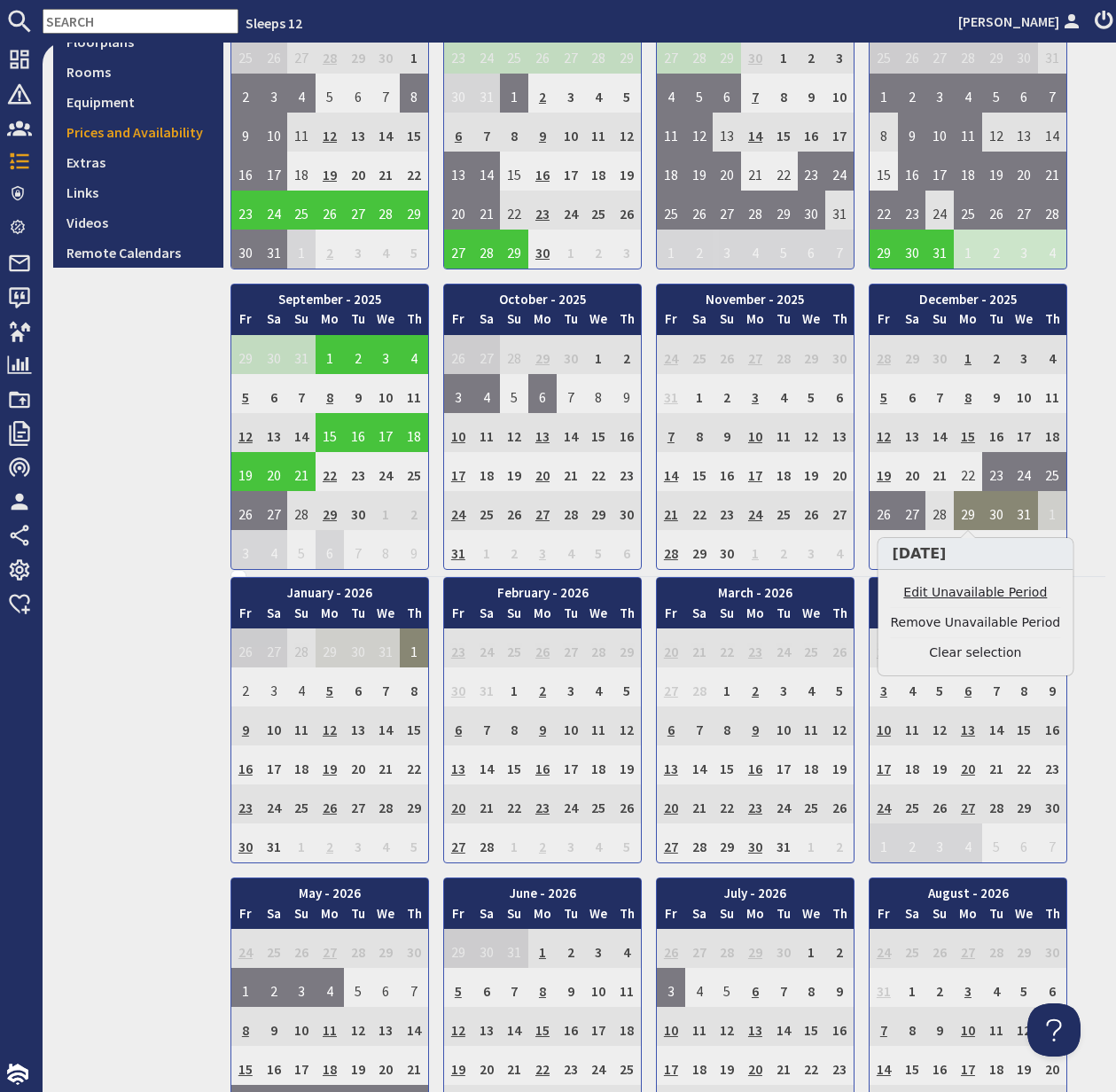
click at [981, 590] on link "Edit Unavailable Period" at bounding box center [975, 593] width 170 height 19
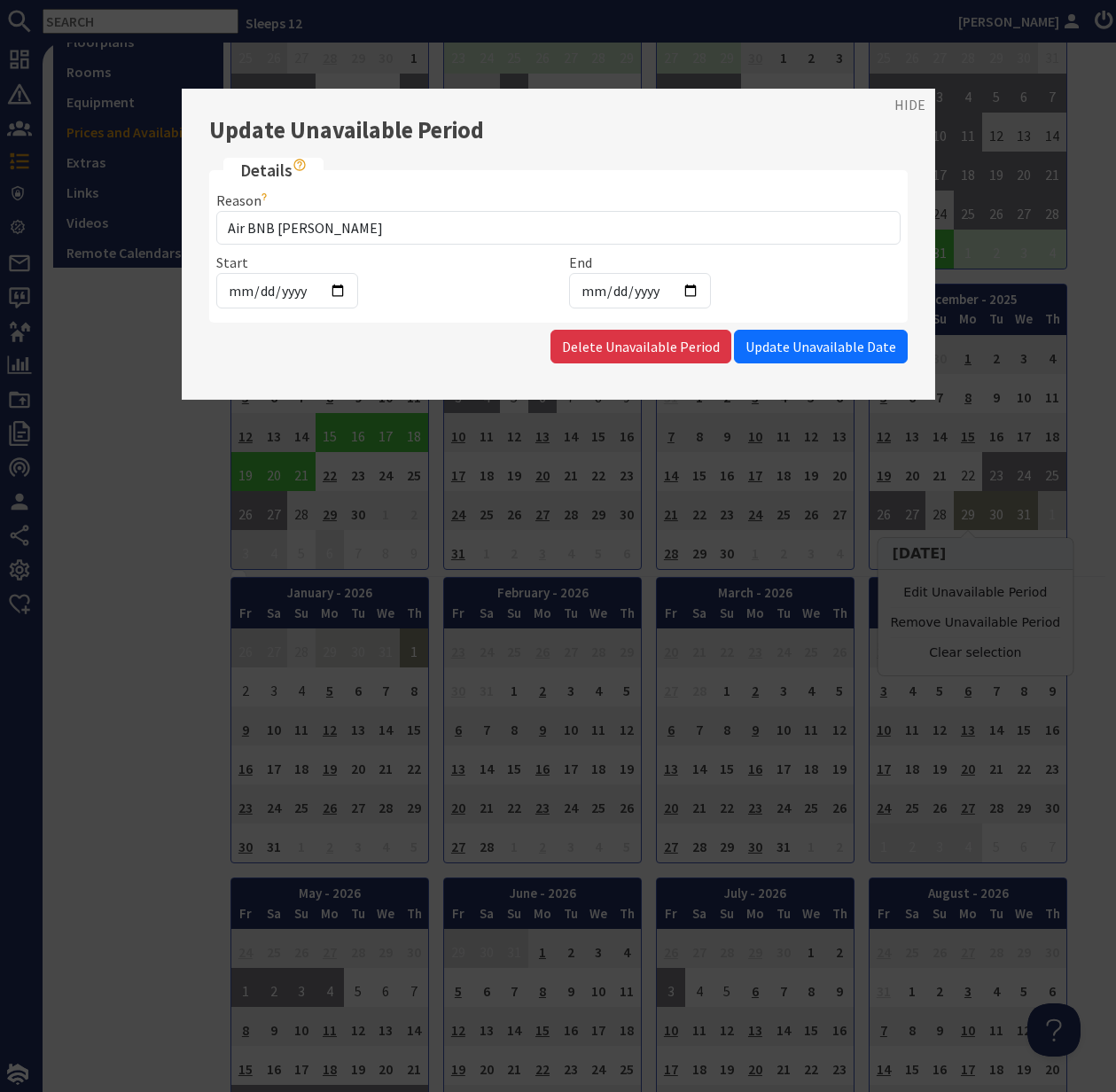
click at [166, 598] on div at bounding box center [558, 546] width 1116 height 1092
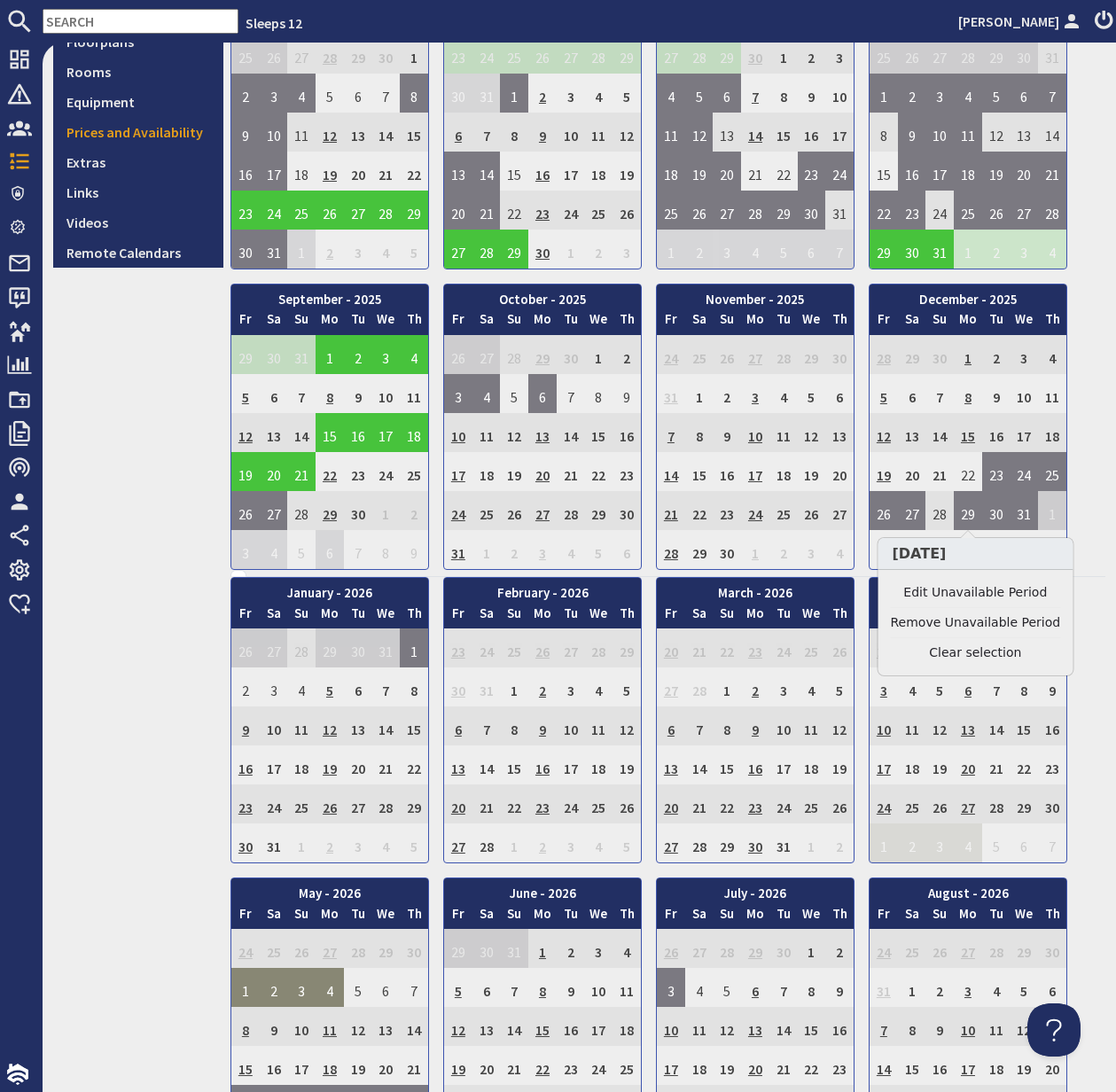
click at [248, 985] on td "1" at bounding box center [246, 988] width 28 height 39
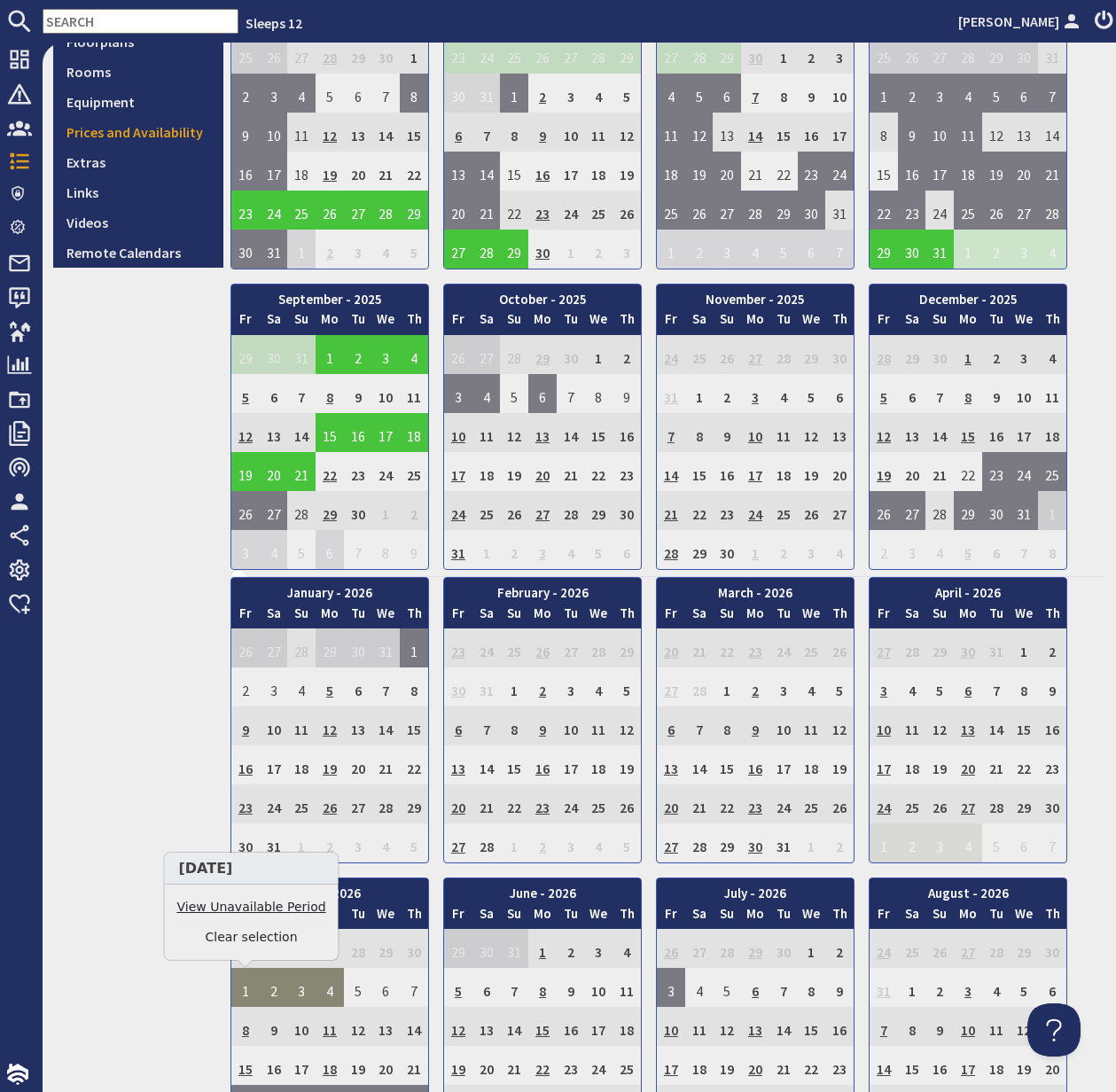
click at [243, 906] on link "View Unavailable Period" at bounding box center [251, 908] width 149 height 19
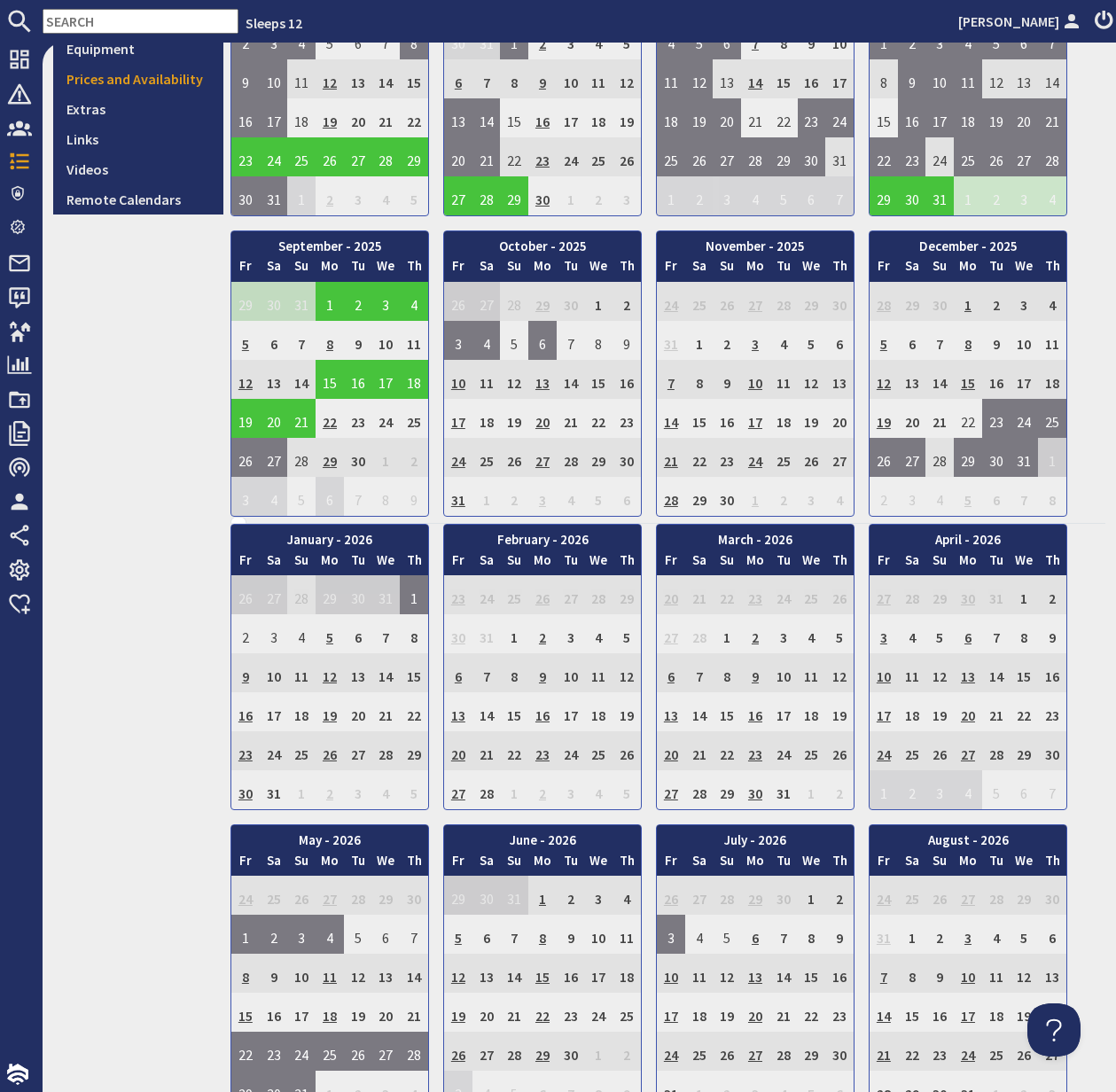
scroll to position [597, 0]
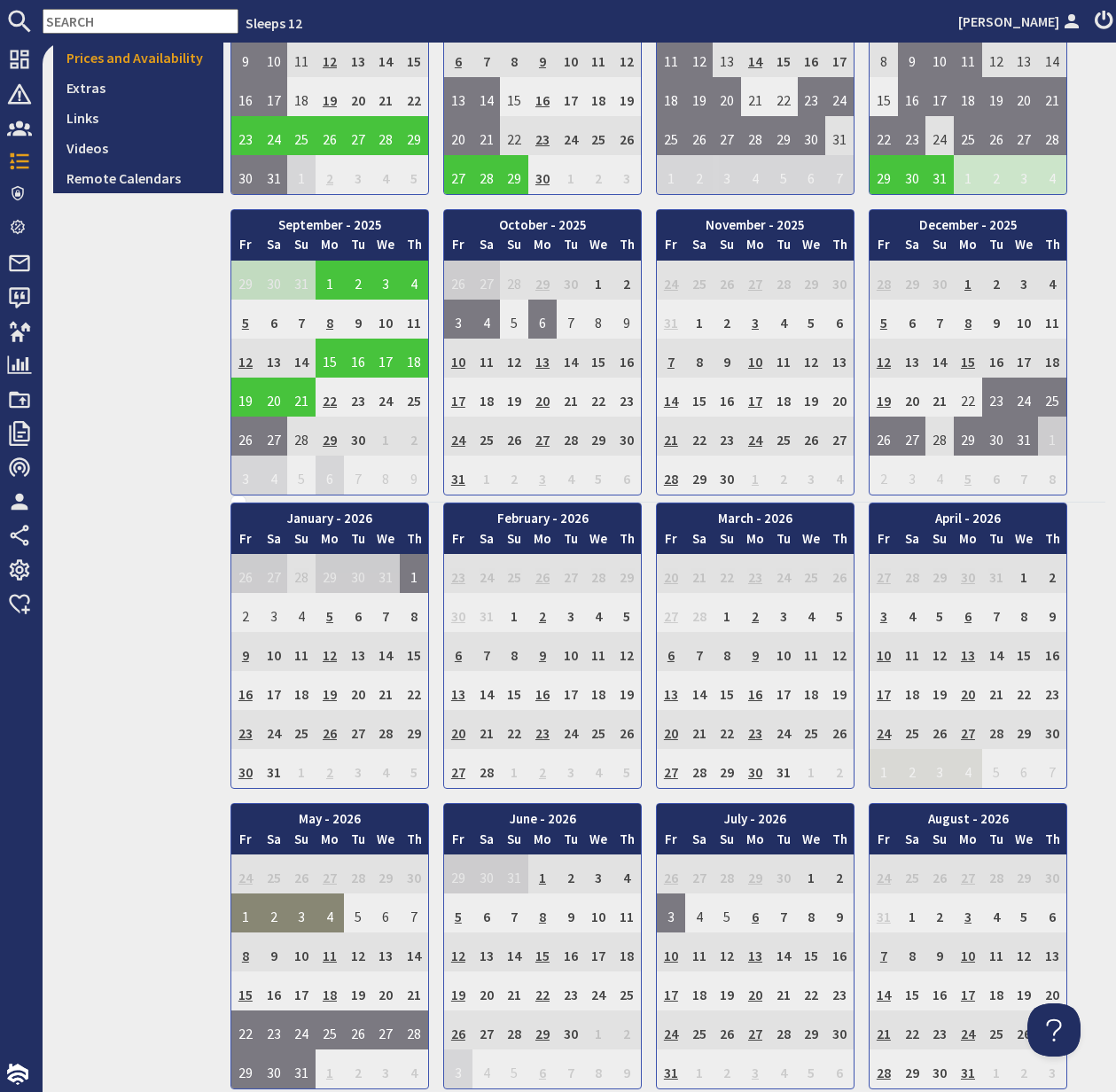
click at [240, 914] on td "1" at bounding box center [246, 913] width 28 height 39
click at [262, 993] on link "View Unavailable Period" at bounding box center [251, 995] width 149 height 19
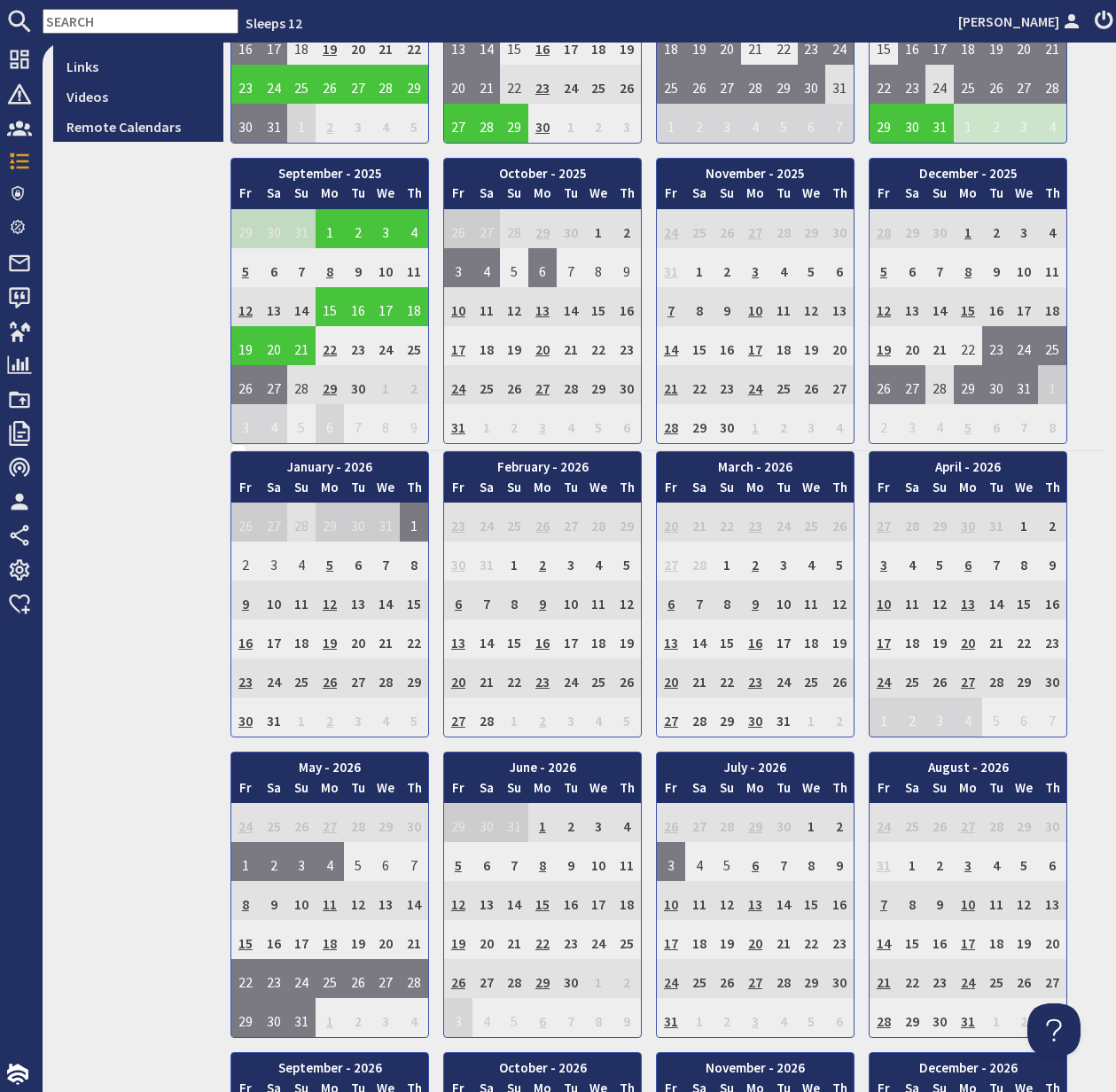
scroll to position [641, 0]
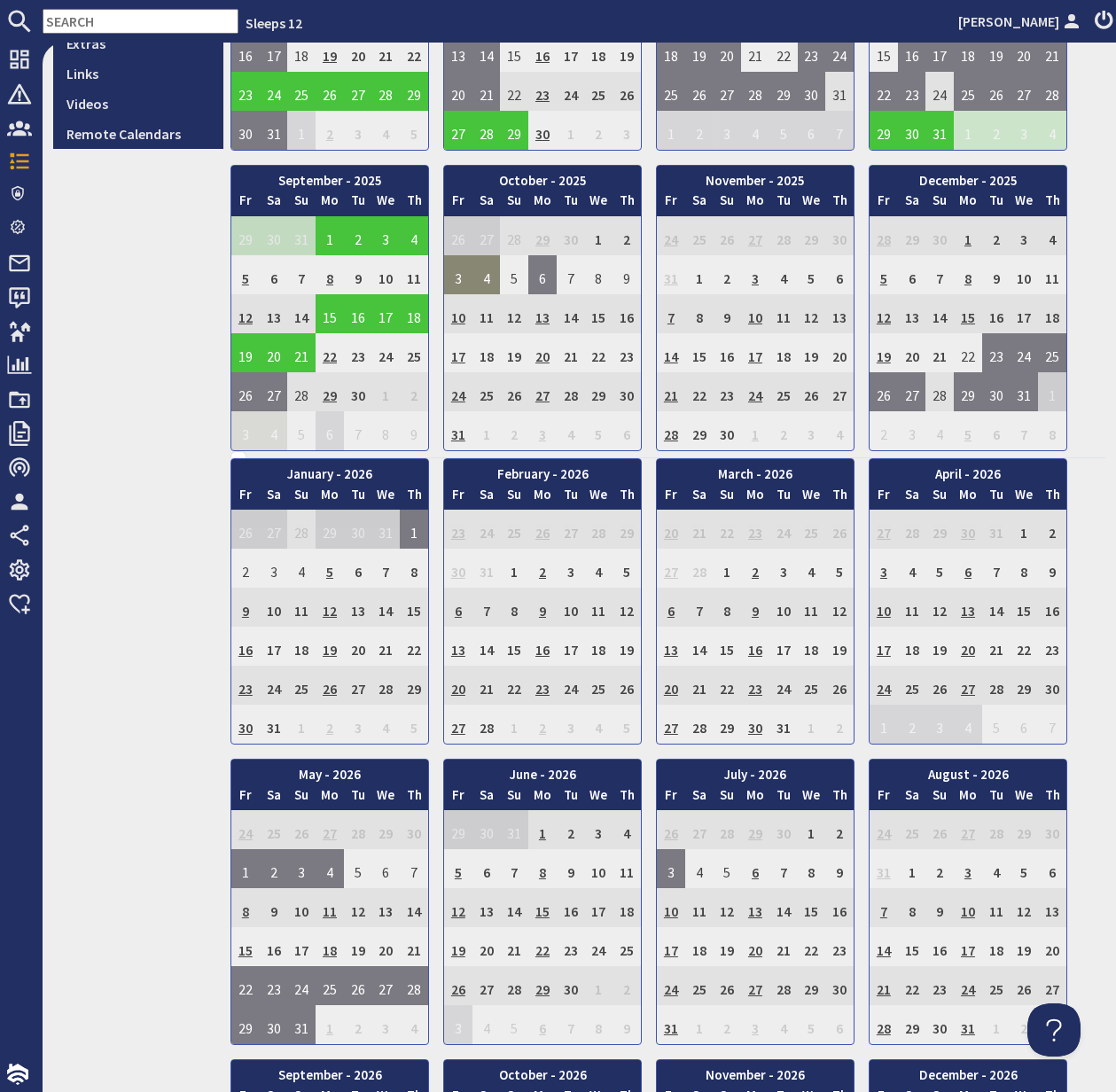
click at [460, 272] on td "3" at bounding box center [458, 275] width 28 height 39
click at [461, 354] on link "View Unavailable Period" at bounding box center [464, 357] width 149 height 19
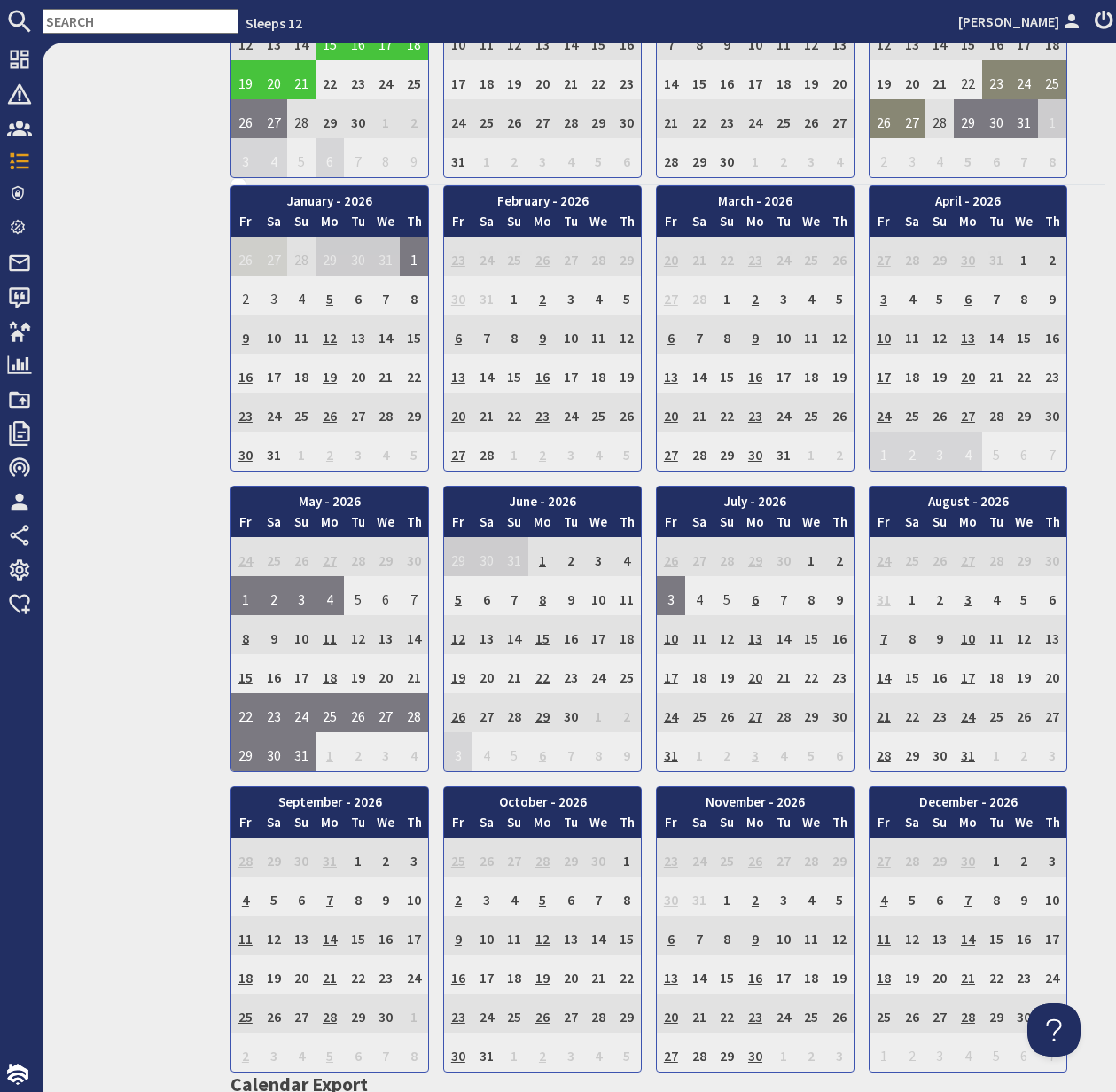
scroll to position [913, 0]
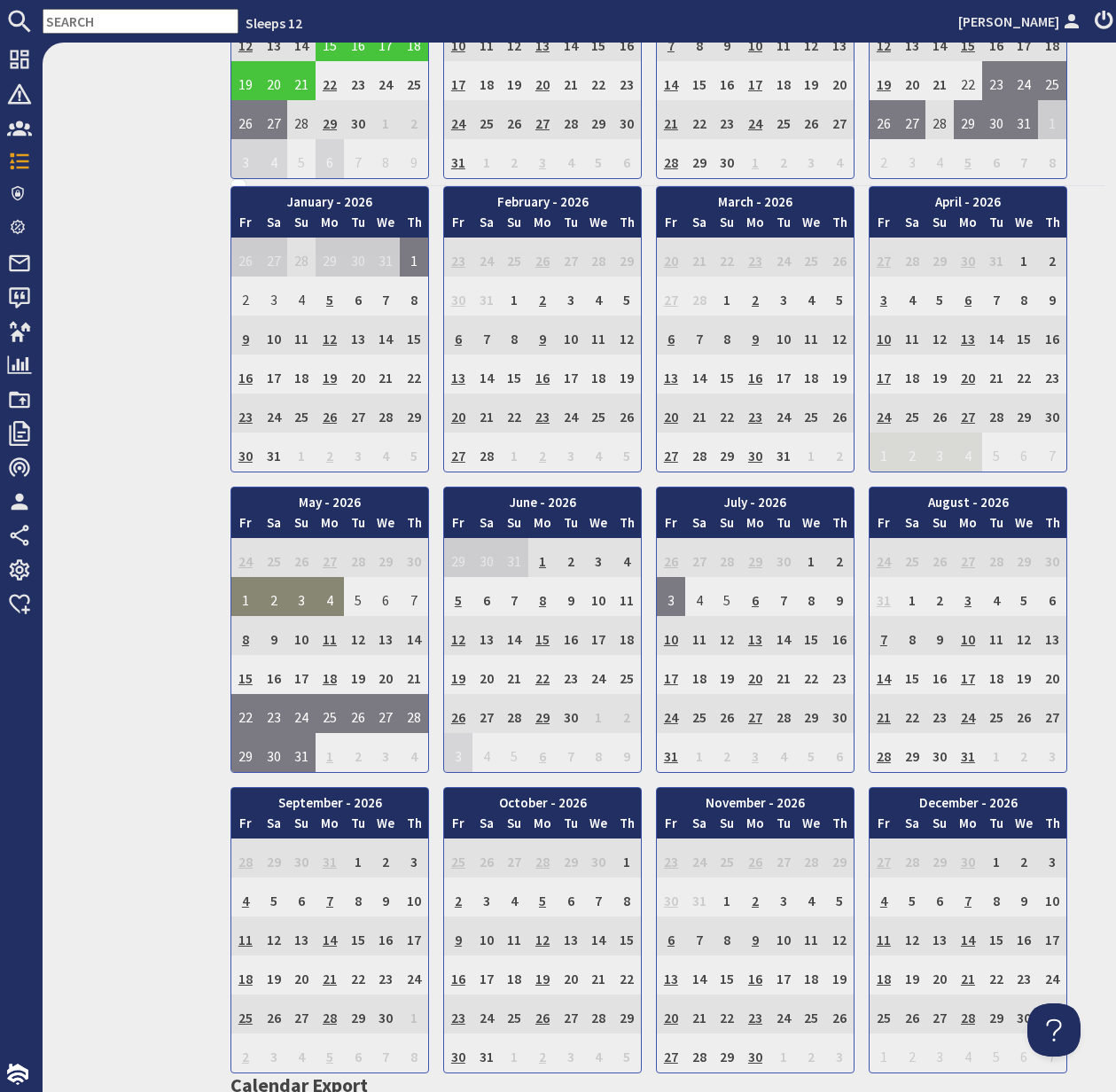
click at [248, 593] on td "1" at bounding box center [246, 597] width 28 height 39
click at [248, 676] on link "View Unavailable Period" at bounding box center [251, 679] width 149 height 19
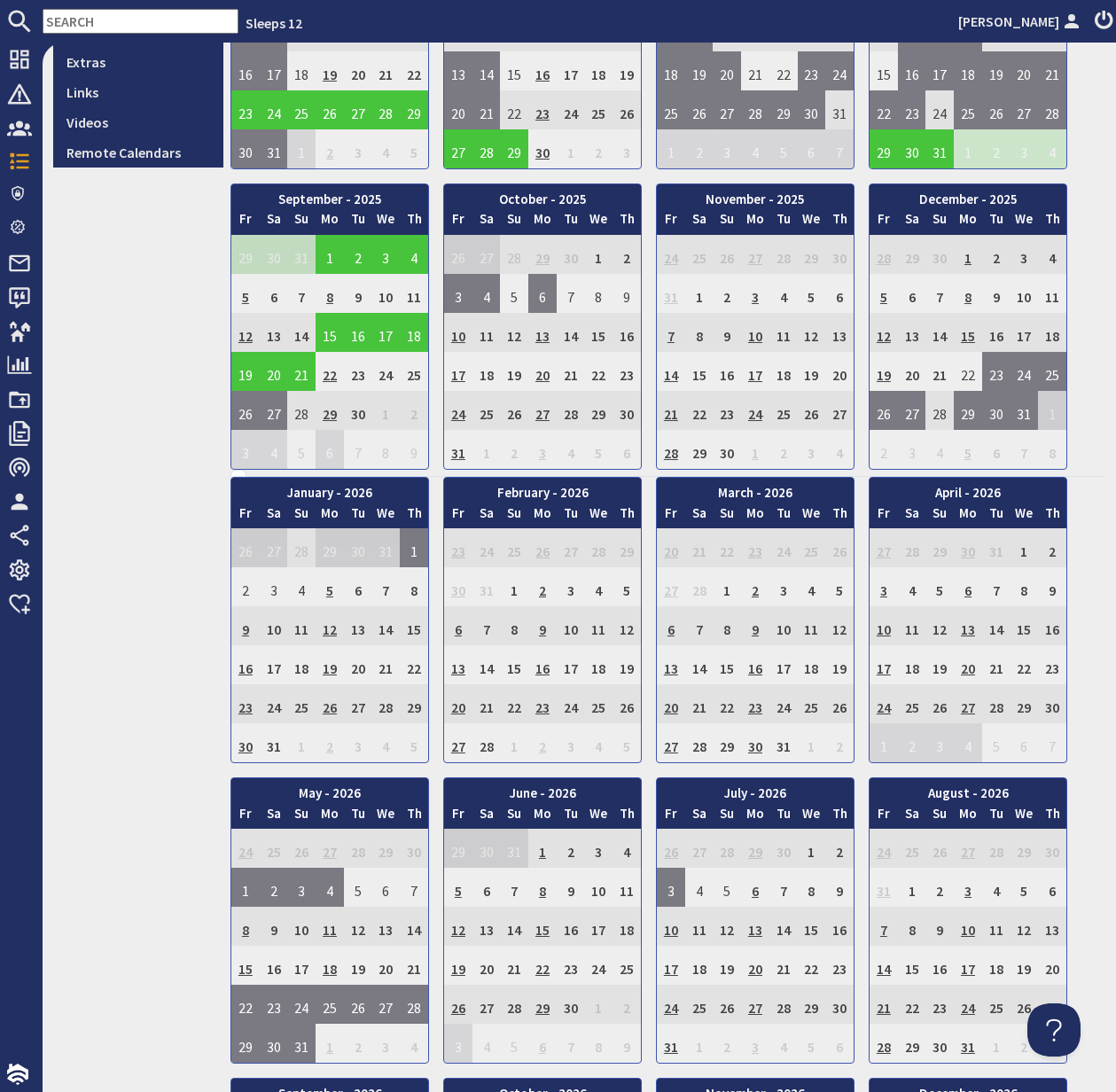
scroll to position [552, 0]
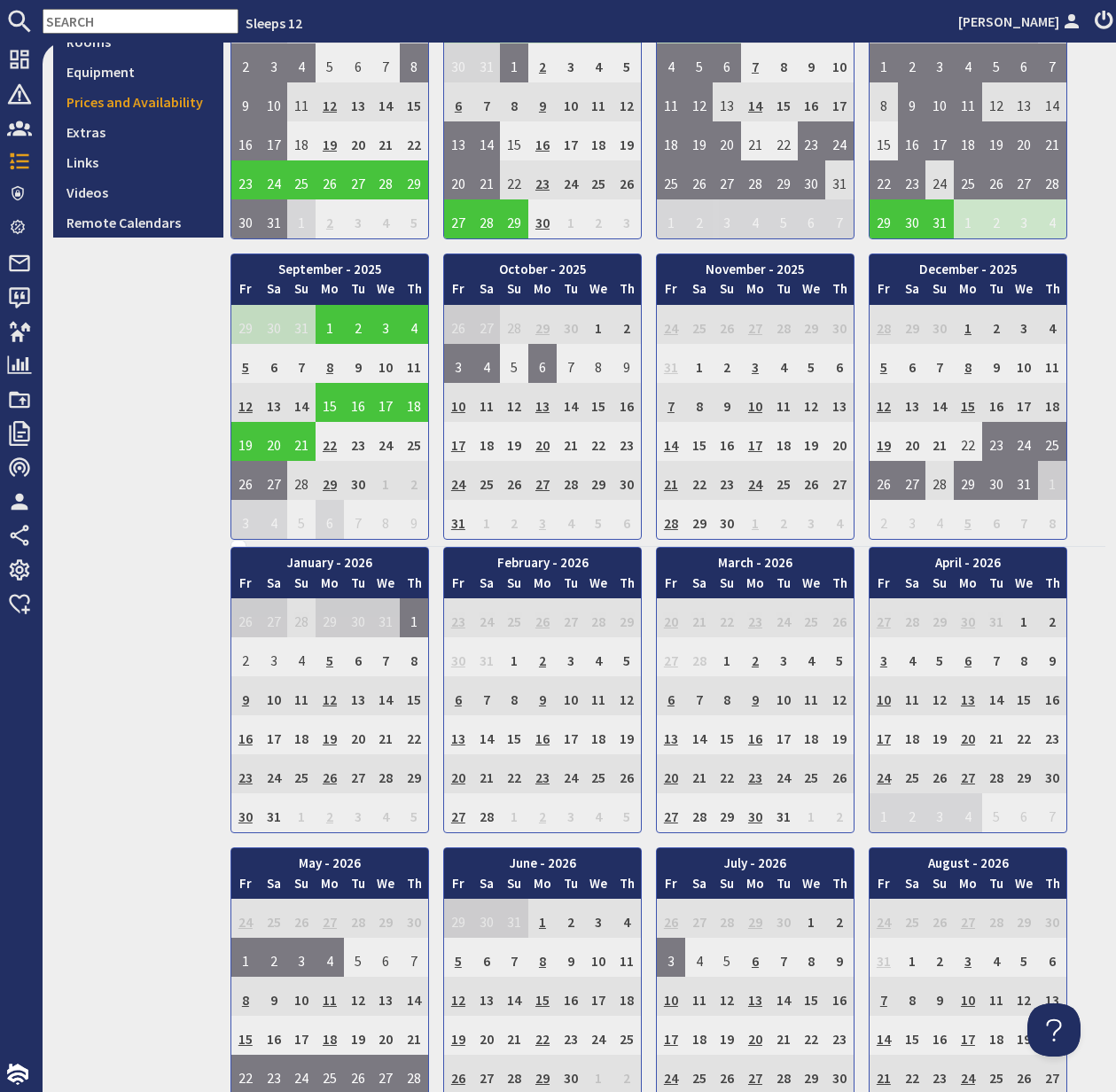
click at [457, 738] on td "13" at bounding box center [458, 735] width 28 height 39
click at [511, 735] on td "15" at bounding box center [514, 735] width 28 height 39
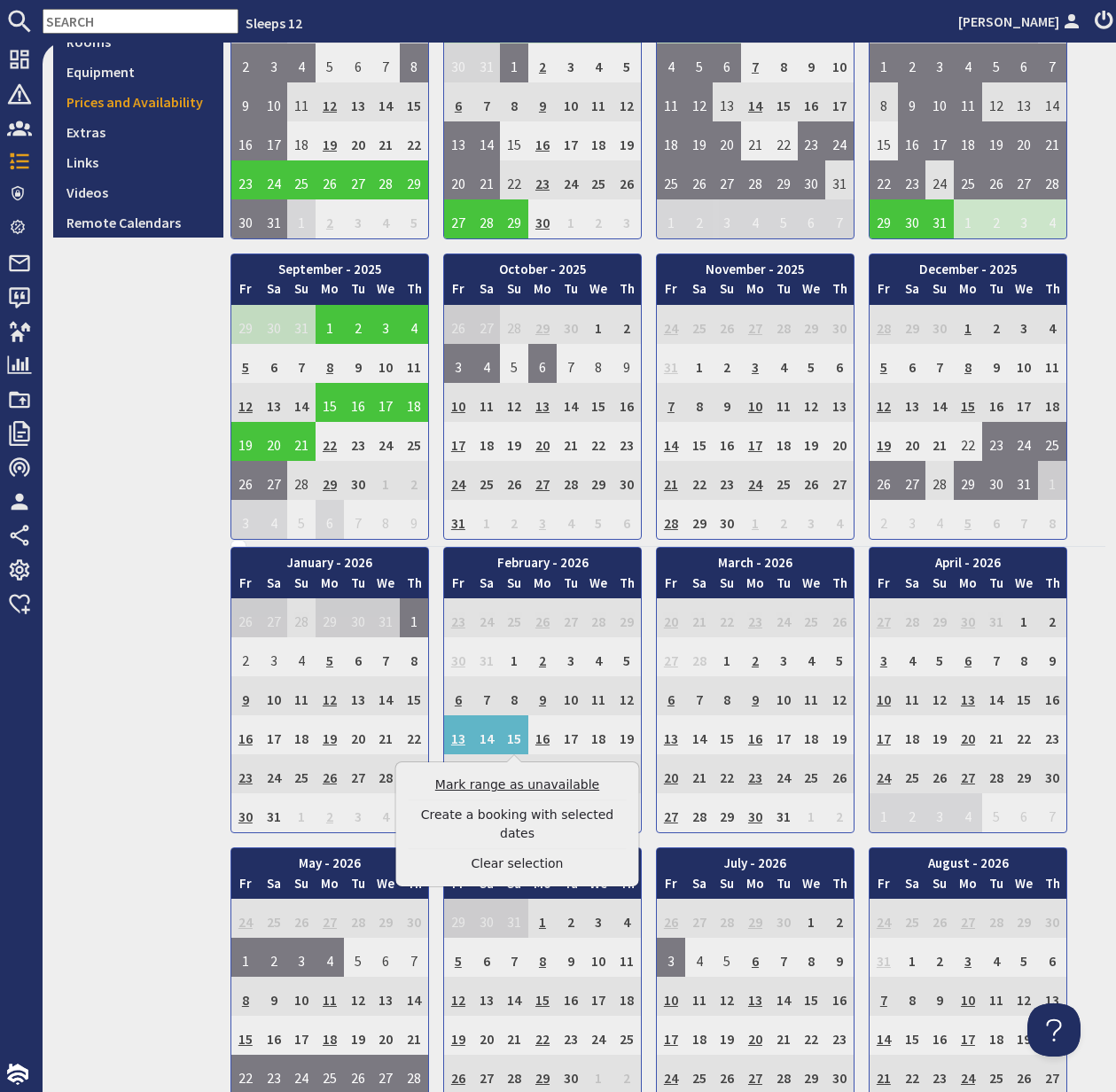
click at [536, 783] on link "Mark range as unavailable" at bounding box center [518, 785] width 218 height 19
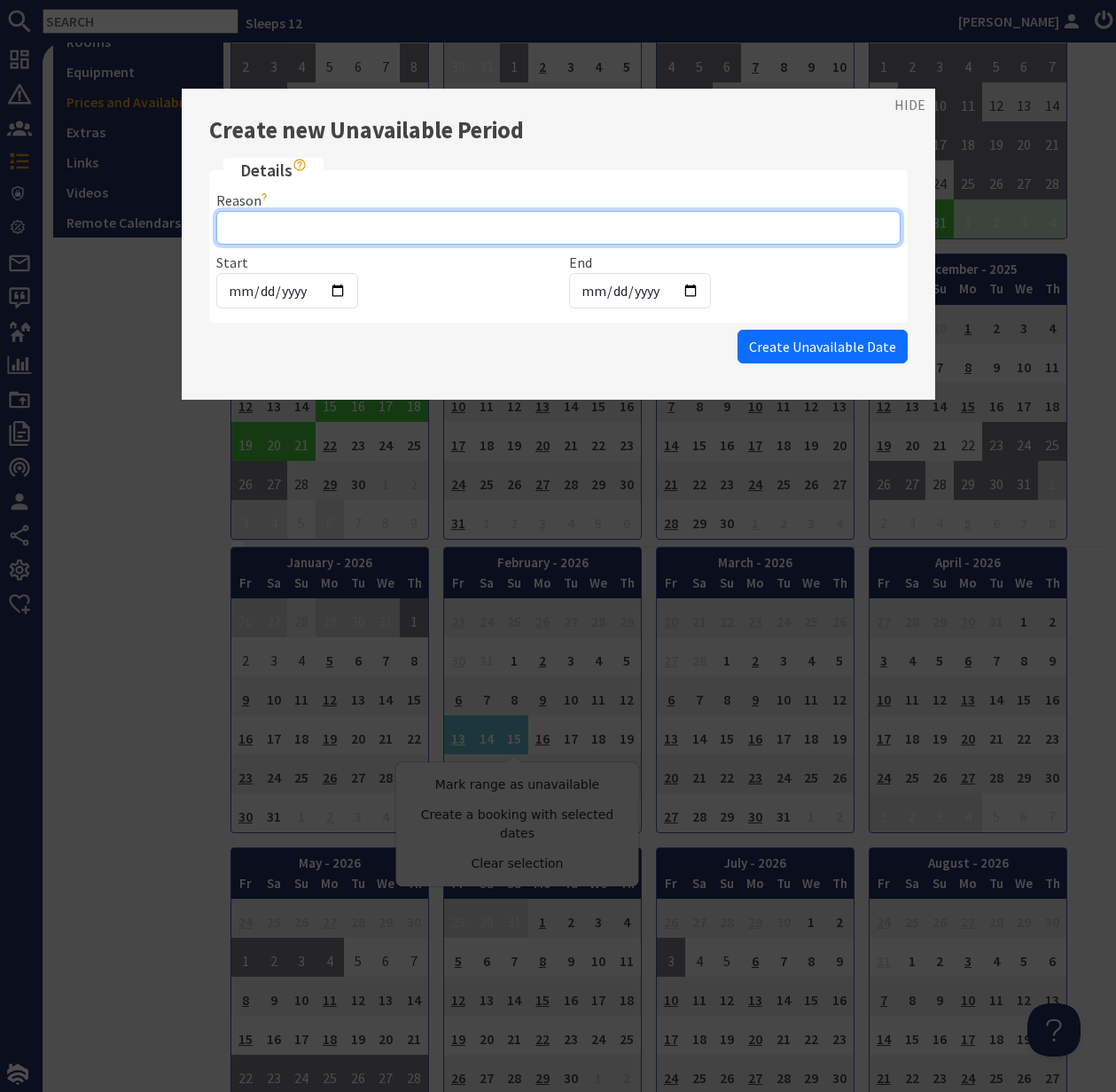
click at [273, 233] on input "Reason" at bounding box center [558, 228] width 684 height 34
type input "A"
type input "Alice Max's Niece"
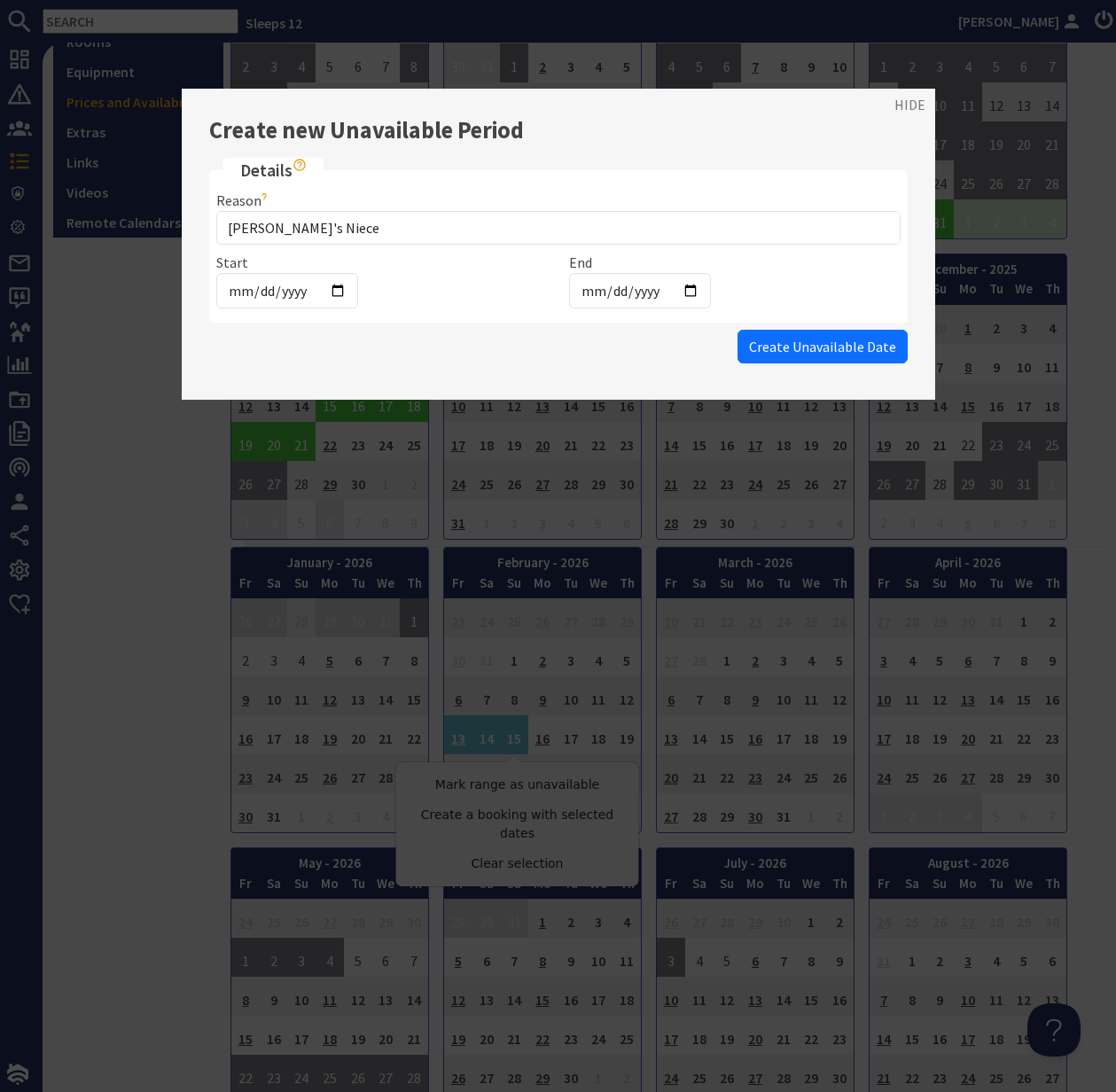
click at [823, 347] on span "Create Unavailable Date" at bounding box center [823, 346] width 147 height 18
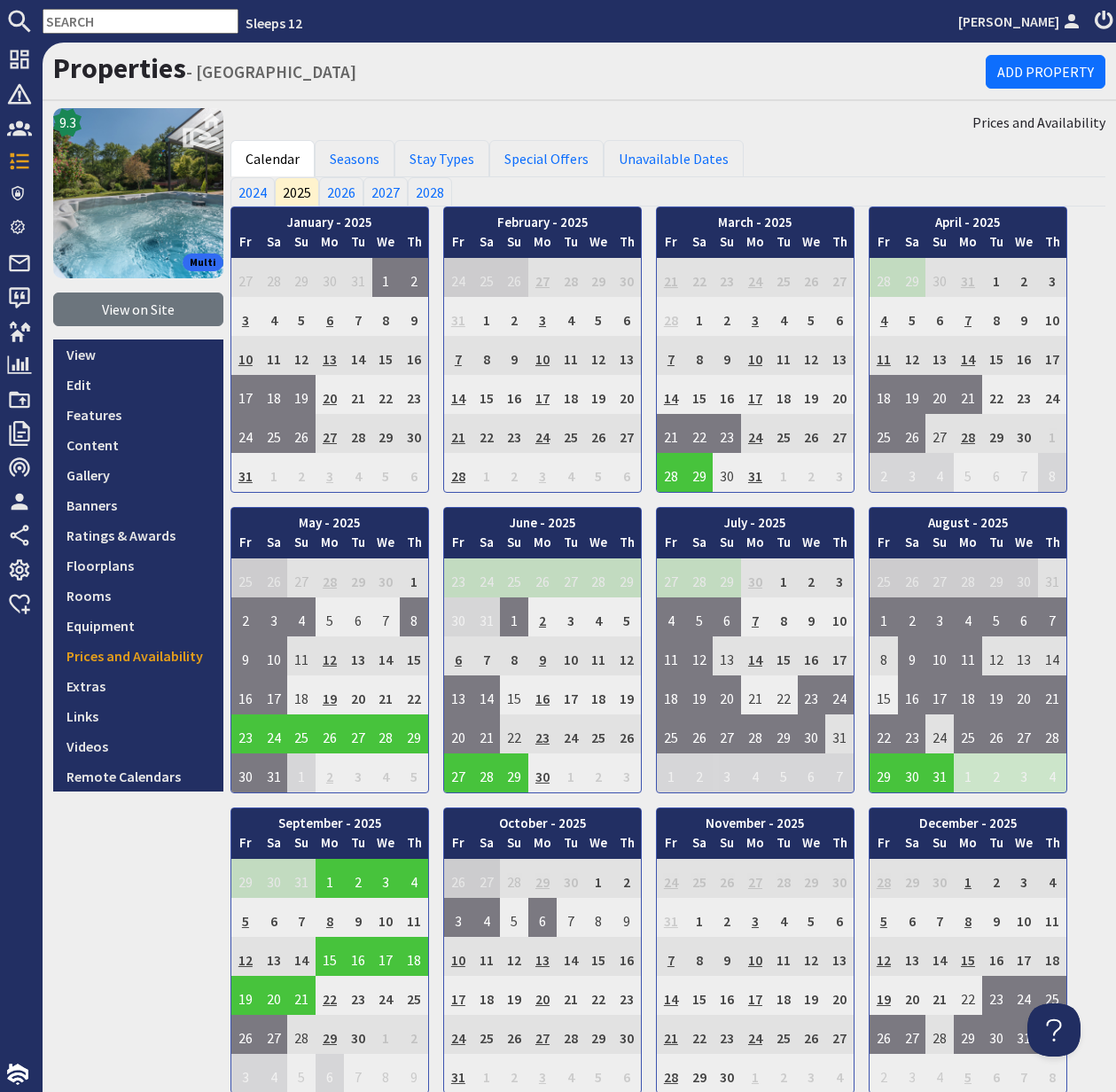
scroll to position [63, 0]
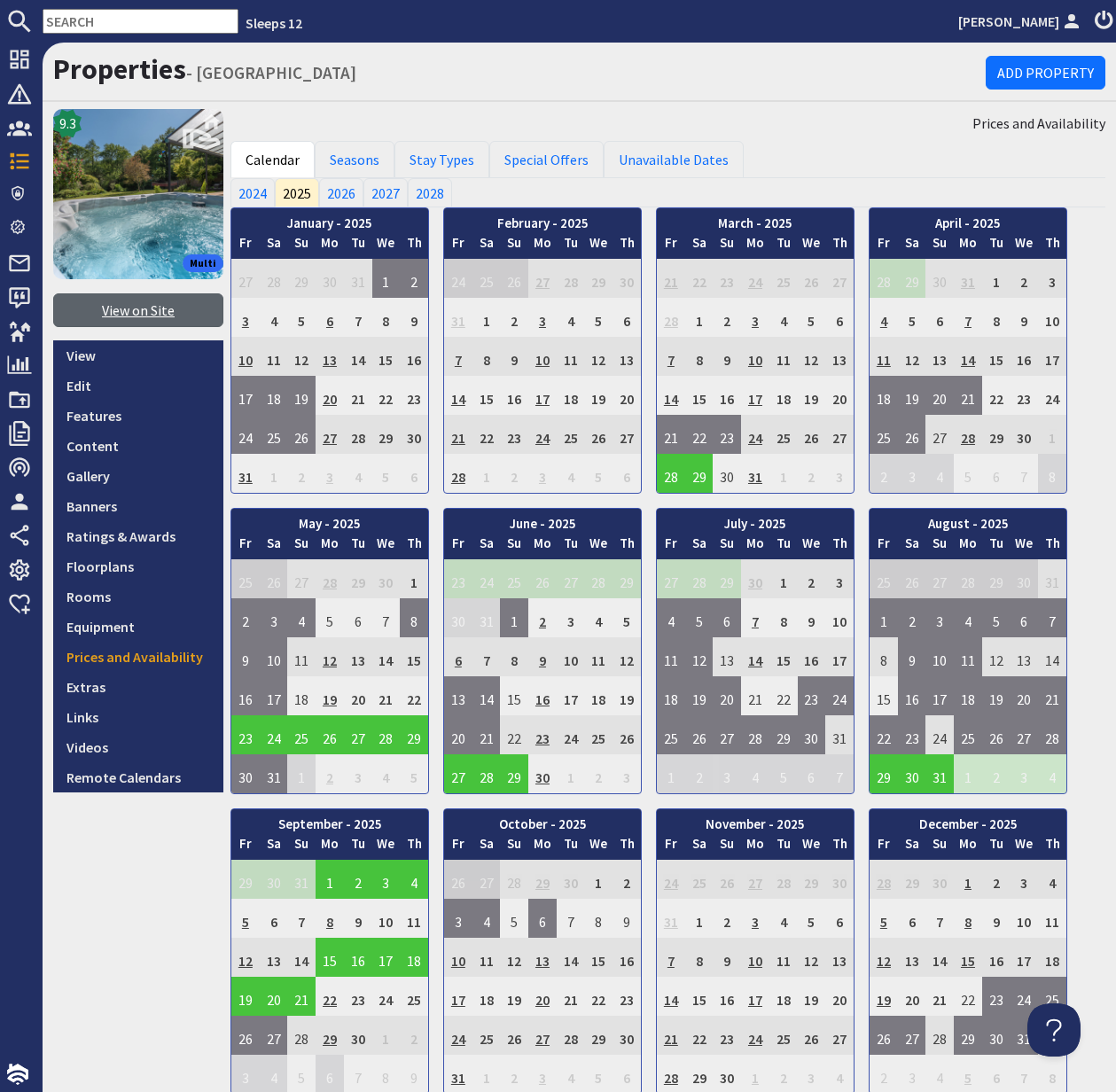
click at [140, 308] on link "View on Site" at bounding box center [138, 310] width 170 height 34
click at [102, 19] on input "text" at bounding box center [141, 21] width 195 height 25
type input "0"
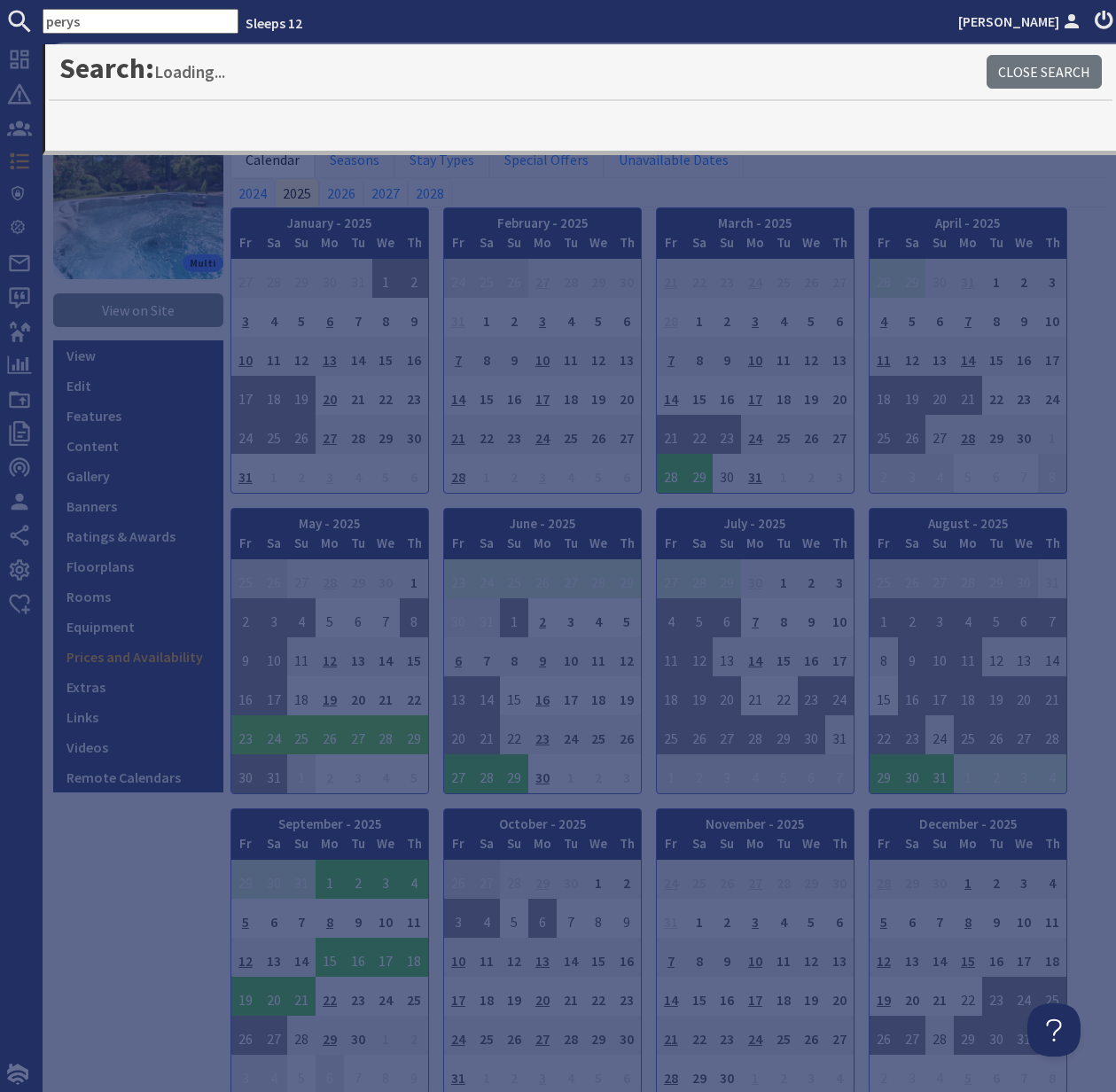
type input "perys"
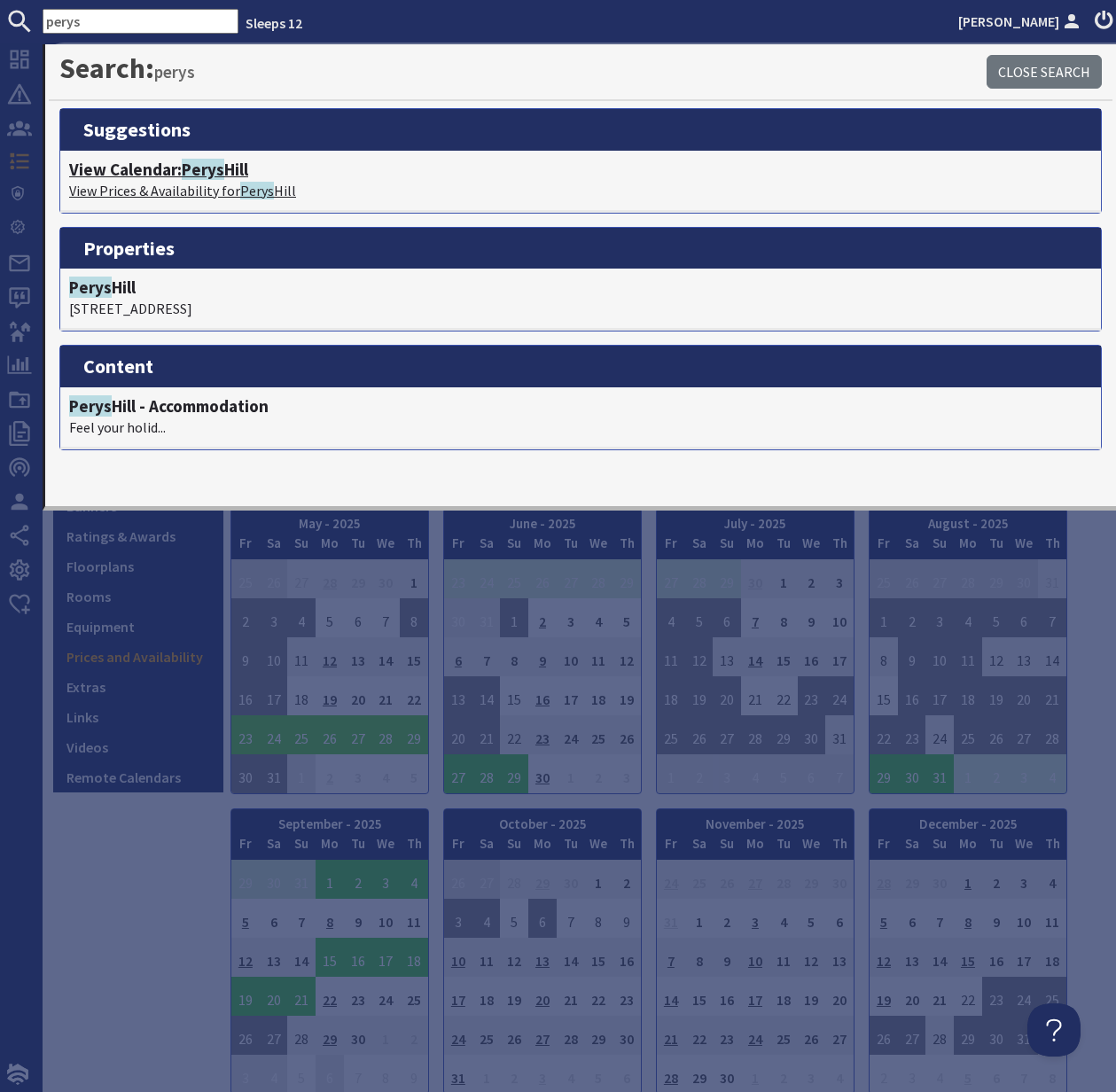
click at [158, 182] on p "View Prices & Availability for Perys Hill" at bounding box center [580, 190] width 1023 height 21
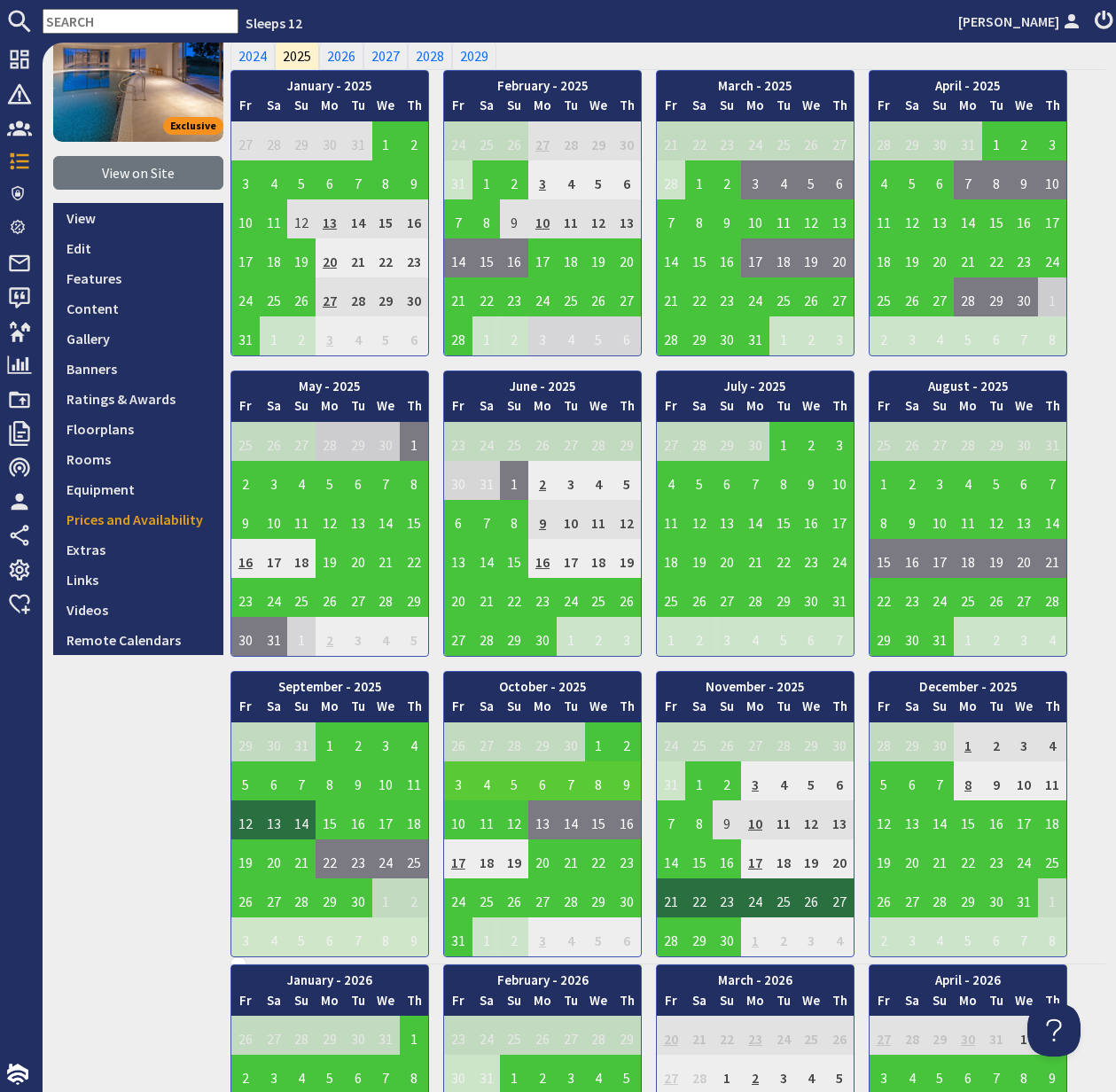
scroll to position [147, 0]
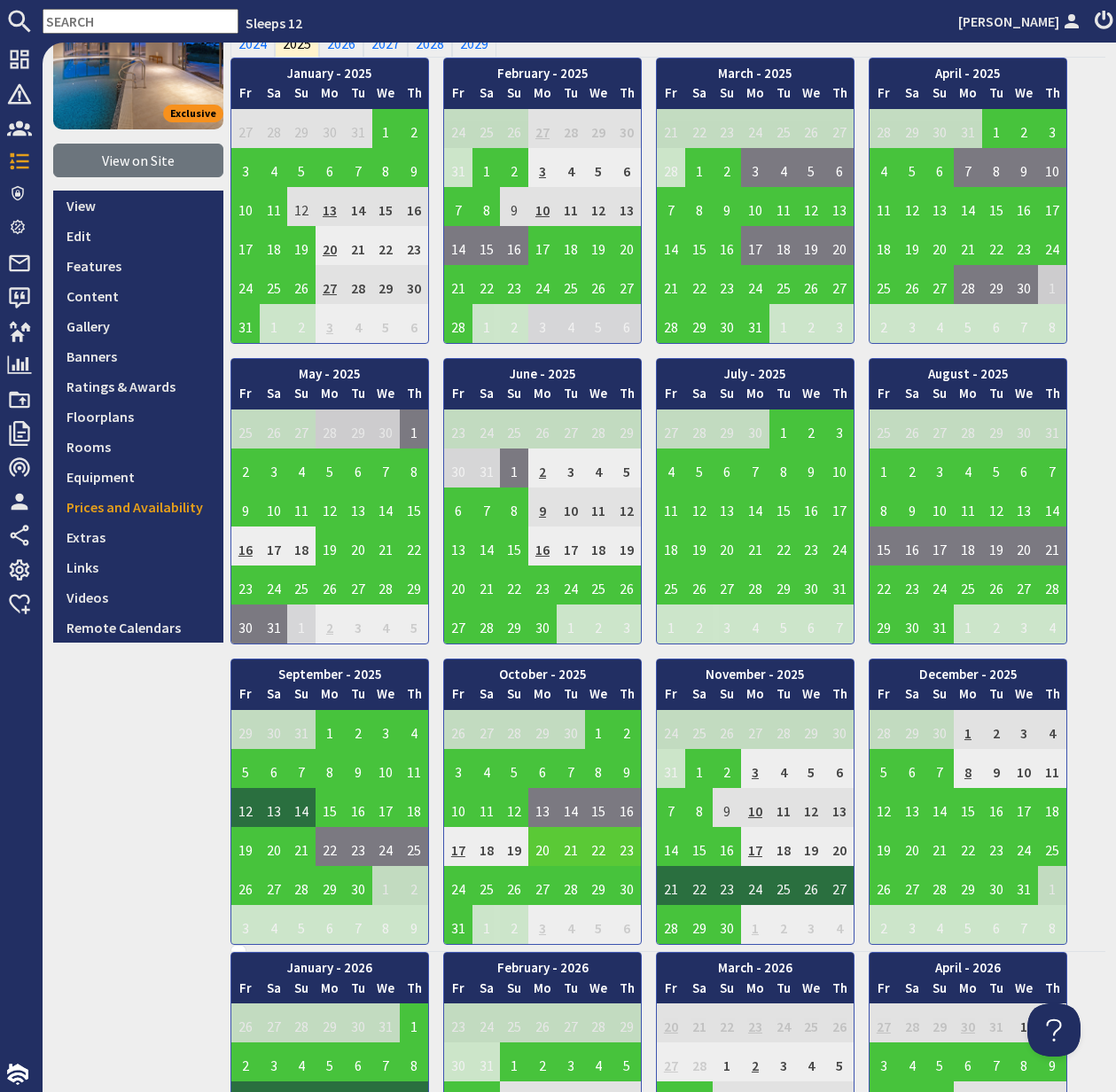
click at [544, 849] on td "20" at bounding box center [543, 847] width 28 height 39
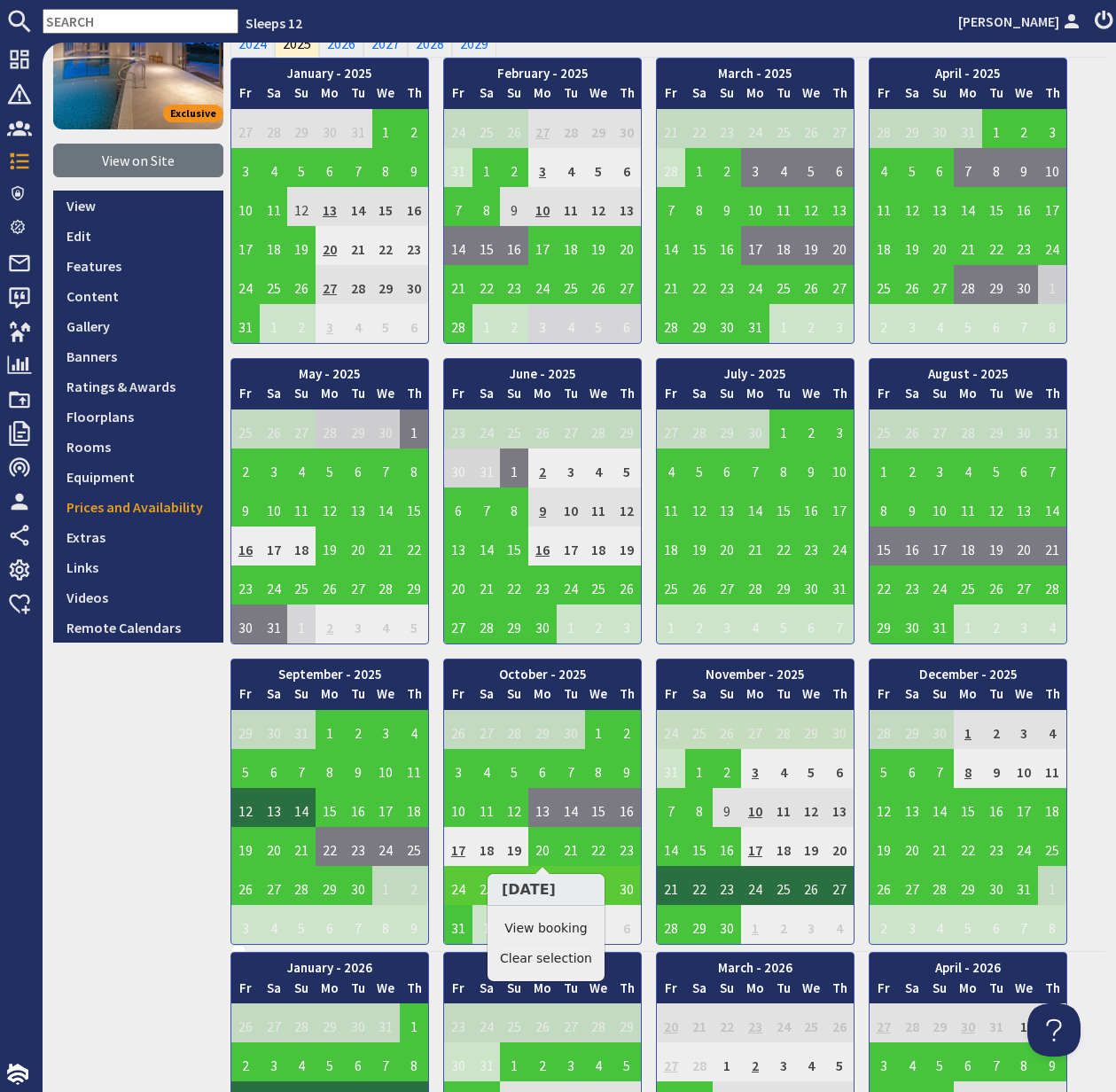
click at [560, 925] on link "View booking" at bounding box center [545, 929] width 92 height 19
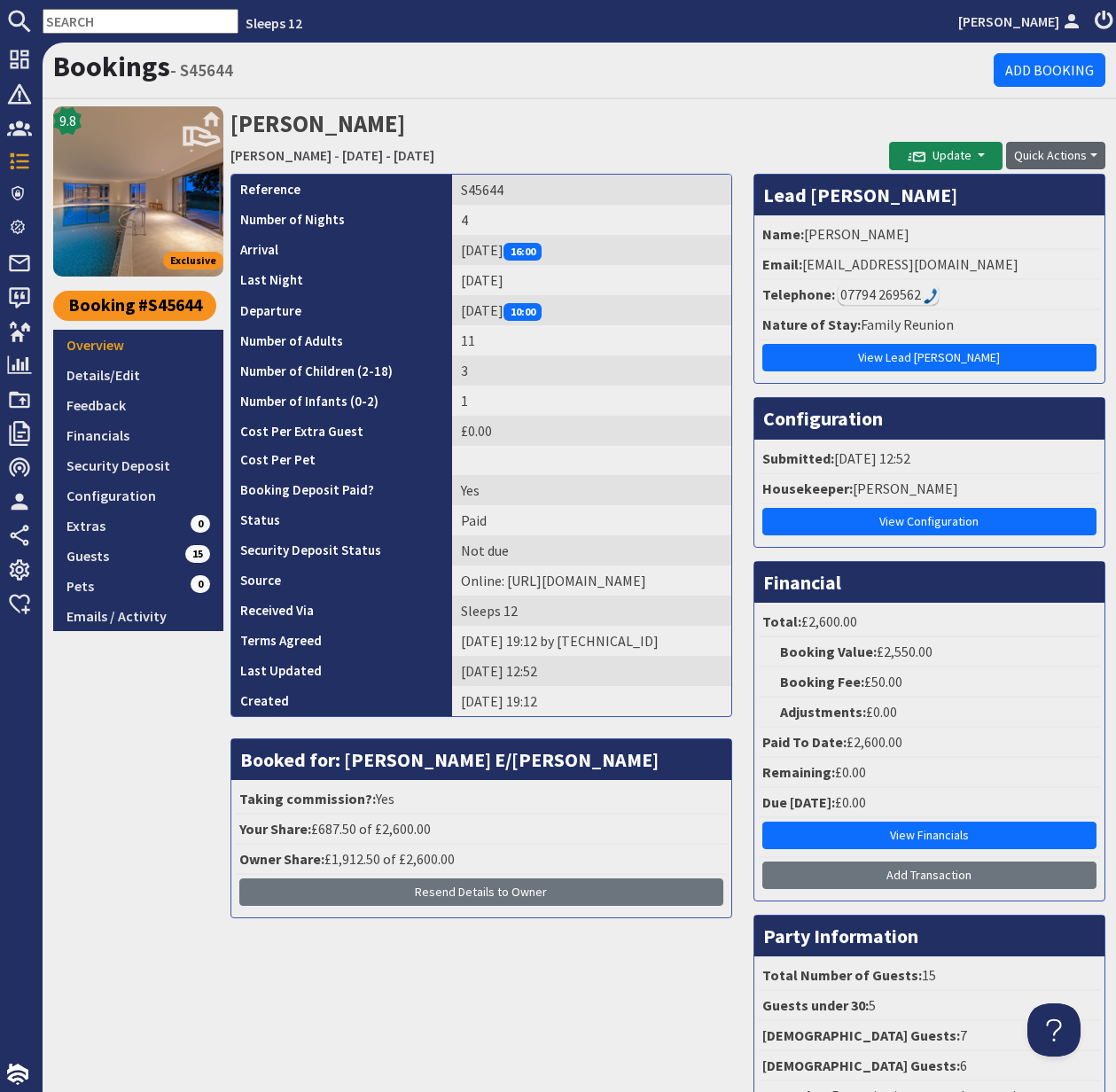
click at [1056, 155] on button "Quick Actions" at bounding box center [1055, 155] width 100 height 28
click at [964, 153] on span "Update" at bounding box center [939, 155] width 64 height 16
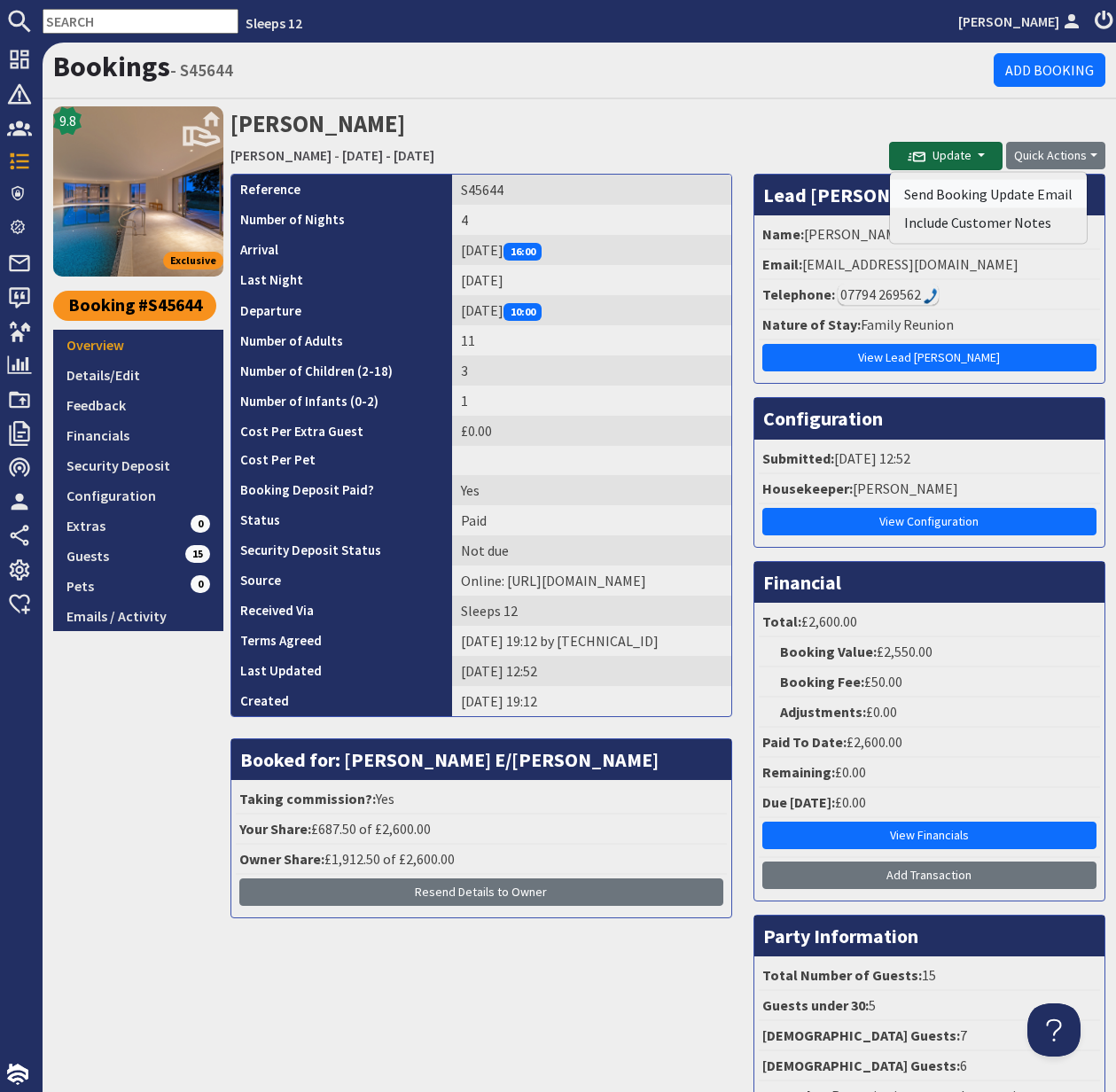
click at [963, 191] on button "Send Booking Update Email" at bounding box center [988, 194] width 196 height 28
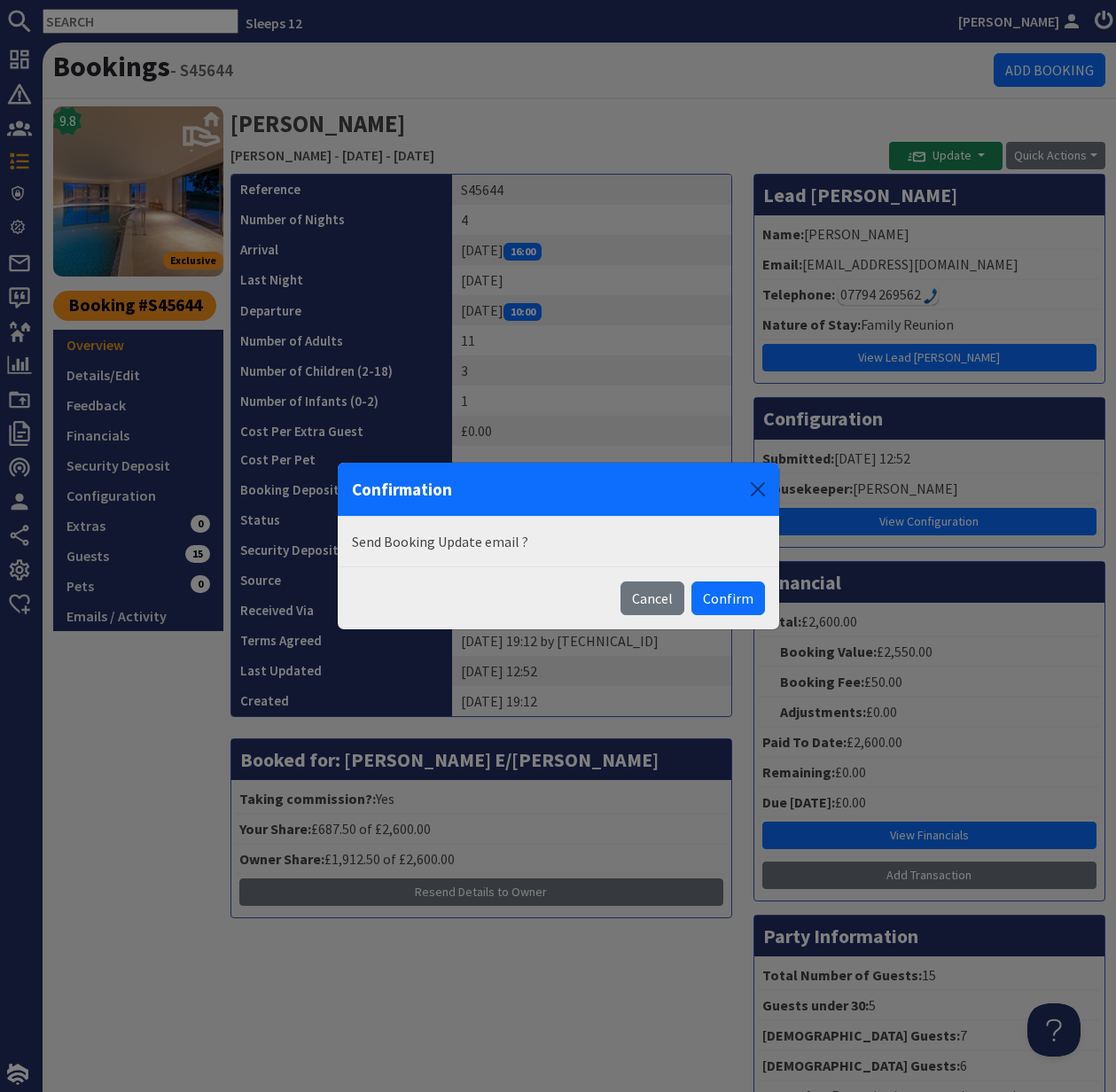
drag, startPoint x: 722, startPoint y: 598, endPoint x: 706, endPoint y: 592, distance: 17.1
click at [721, 598] on button "Confirm" at bounding box center [728, 599] width 74 height 34
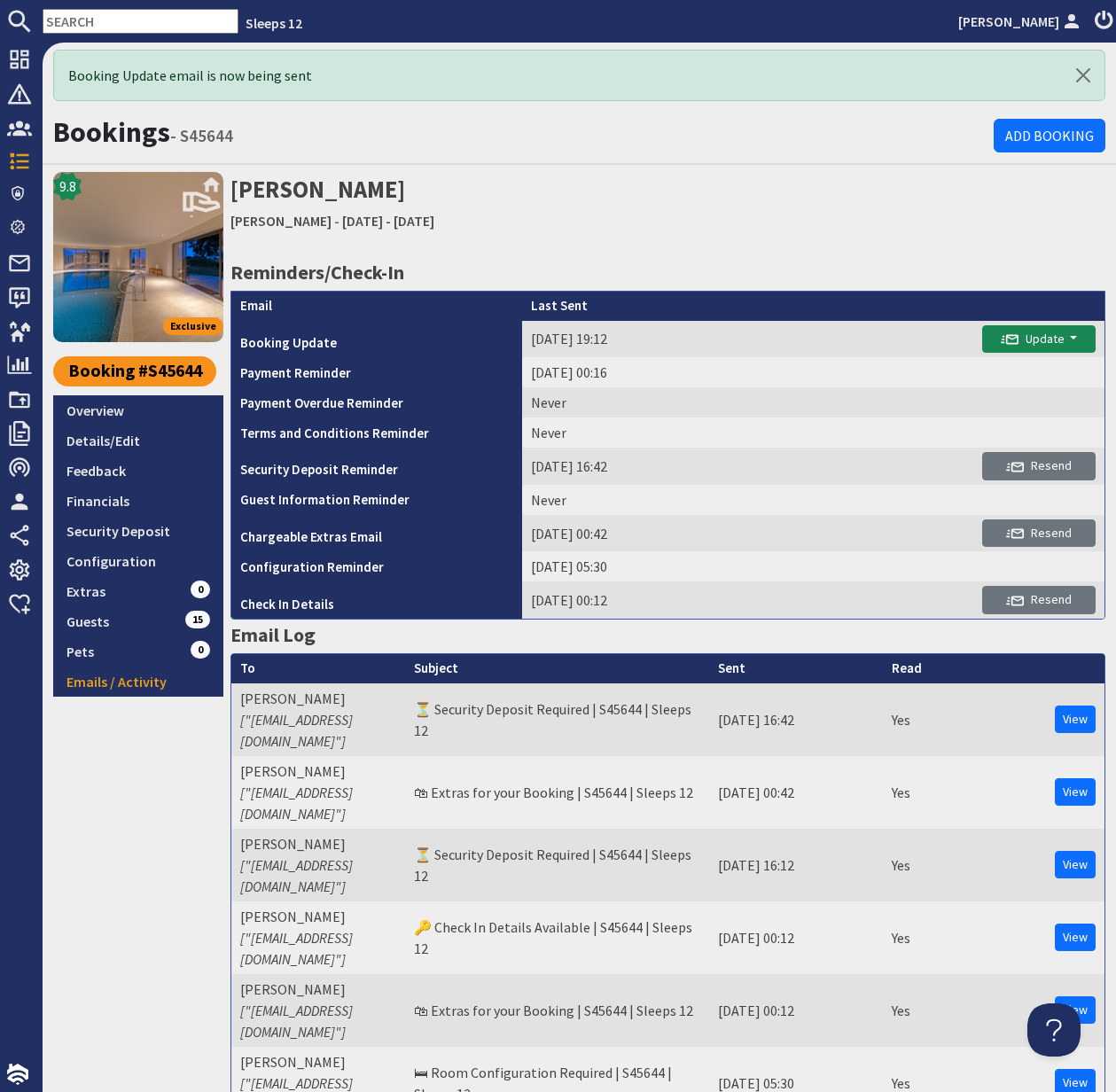
click at [95, 20] on input "text" at bounding box center [141, 21] width 195 height 25
click at [94, 20] on input "text" at bounding box center [141, 21] width 195 height 25
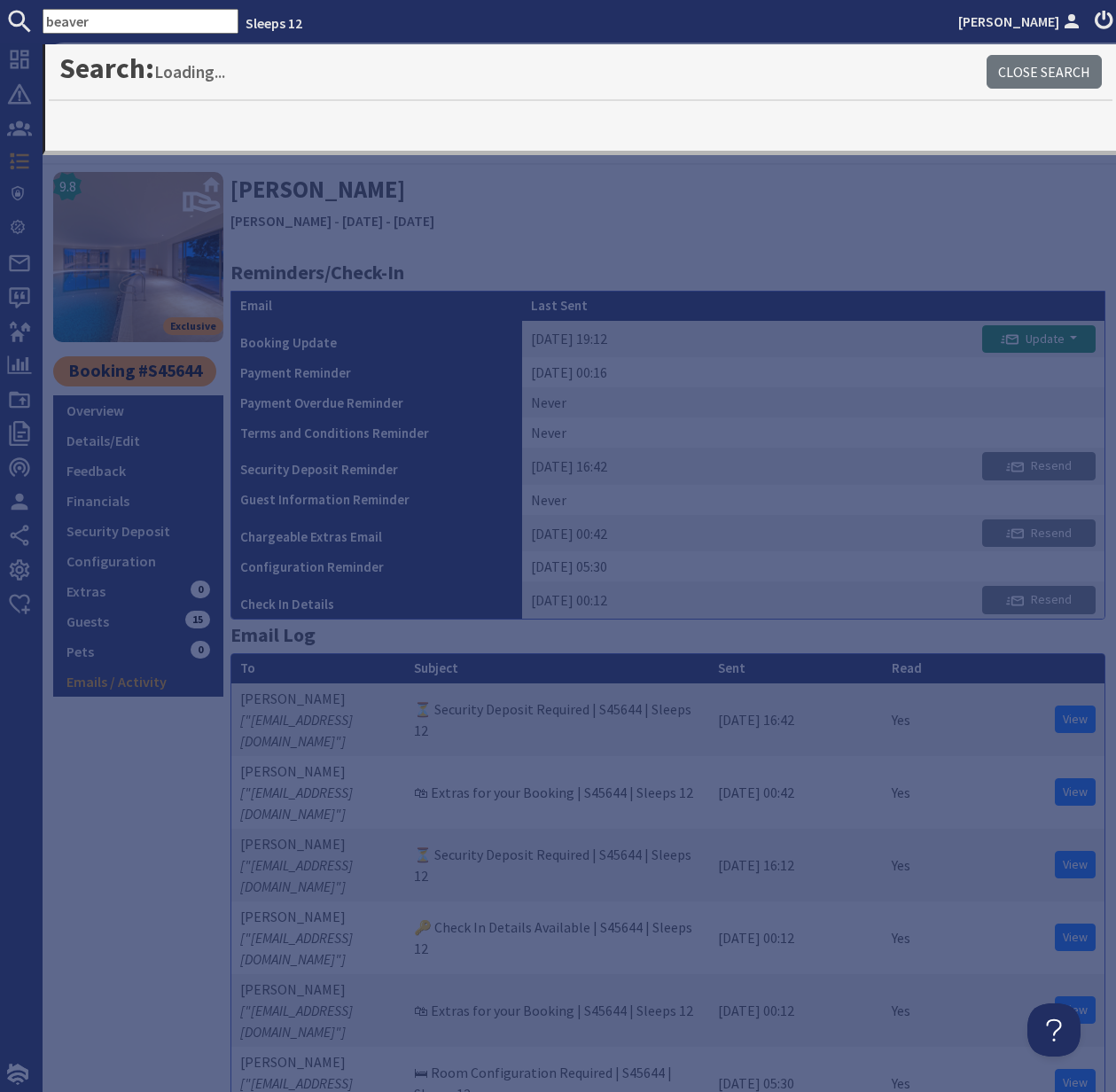
type input "beaver"
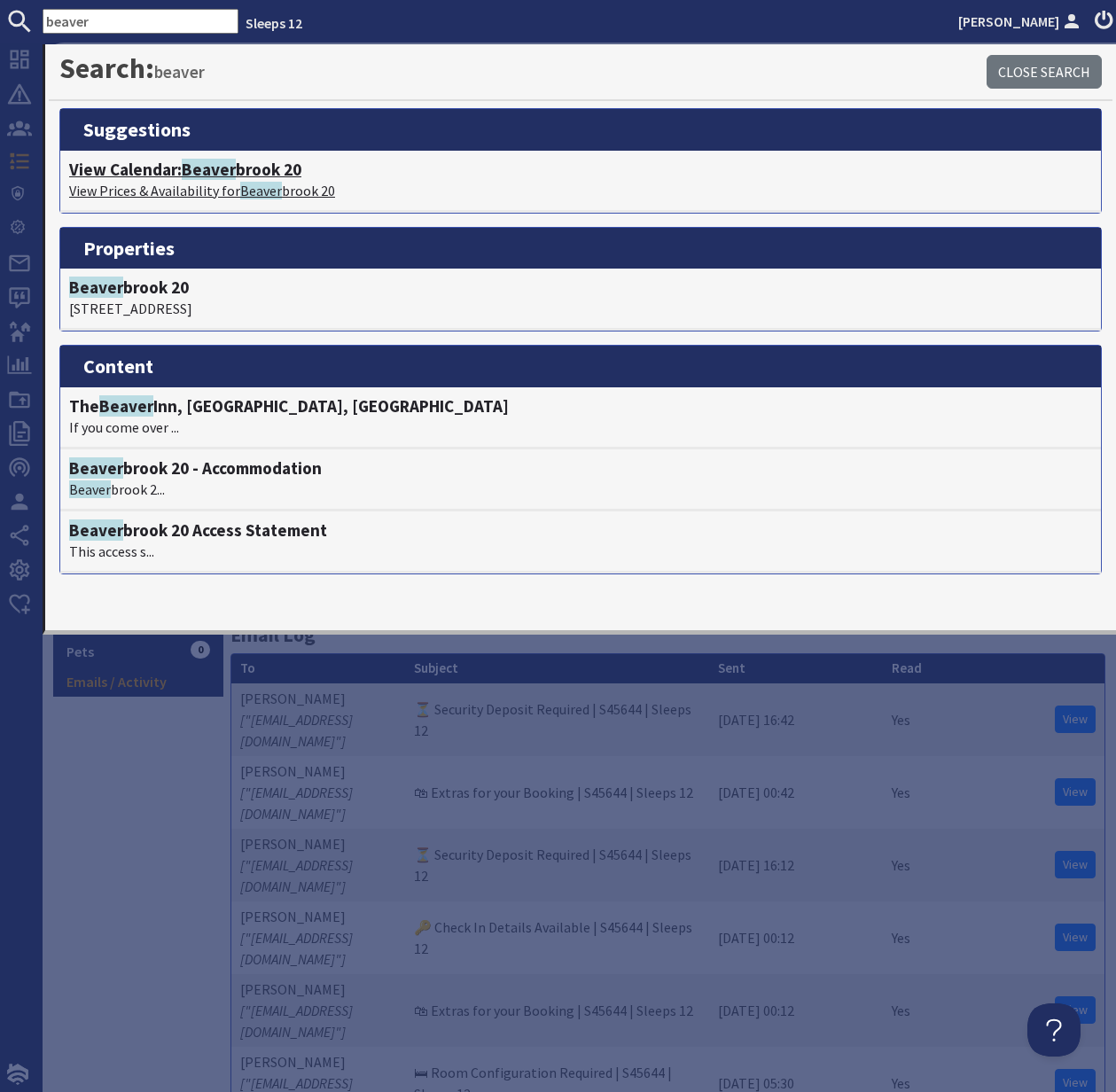
click at [195, 171] on span "Beaver" at bounding box center [208, 169] width 54 height 21
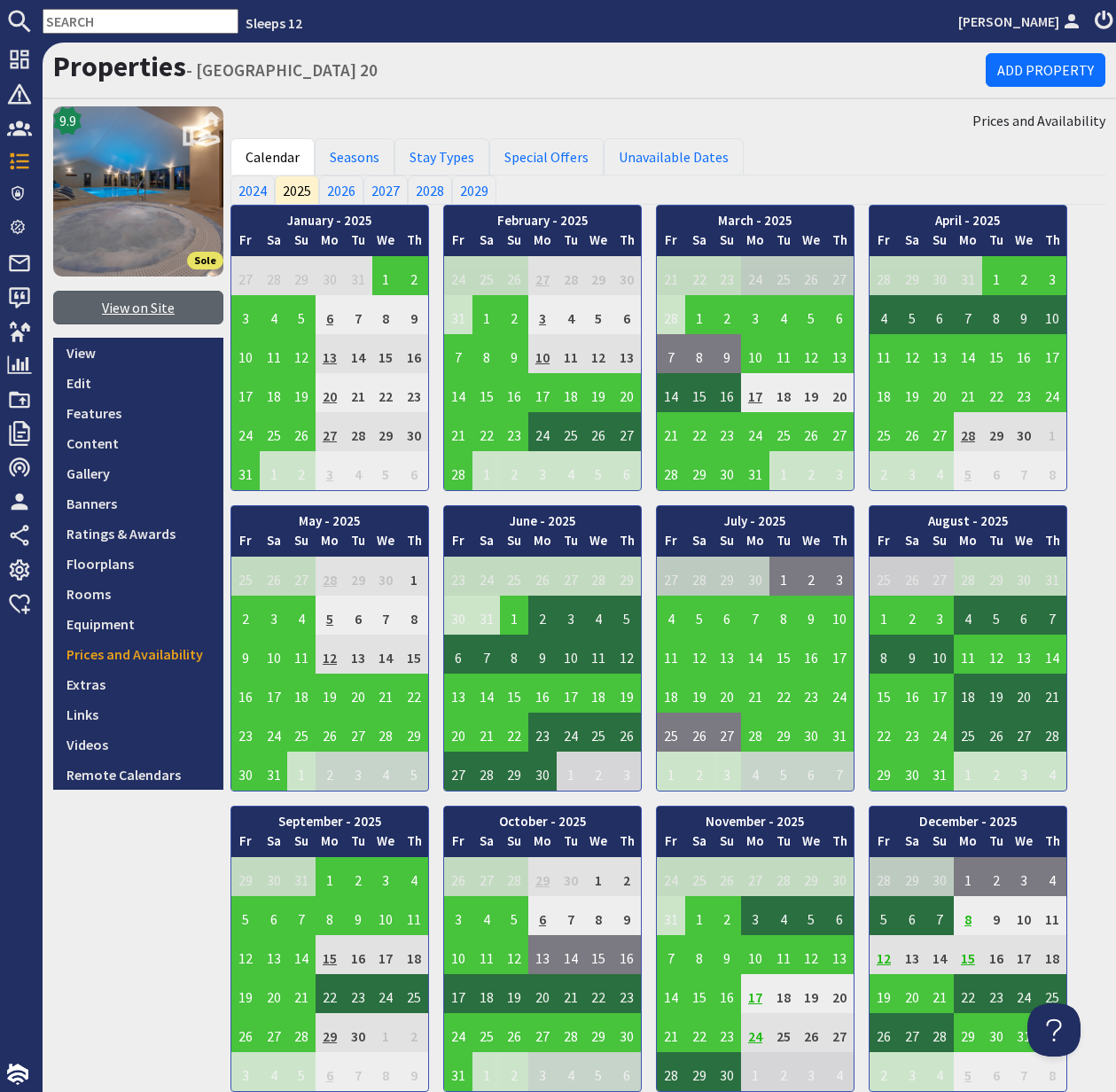
click at [145, 304] on link "View on Site" at bounding box center [138, 307] width 170 height 34
click at [74, 22] on input "text" at bounding box center [141, 21] width 195 height 25
click at [74, 23] on input "text" at bounding box center [141, 21] width 195 height 25
paste input "mail@aaronboardley.co.uk"
type input "mail@aaronboardley.co.uk"
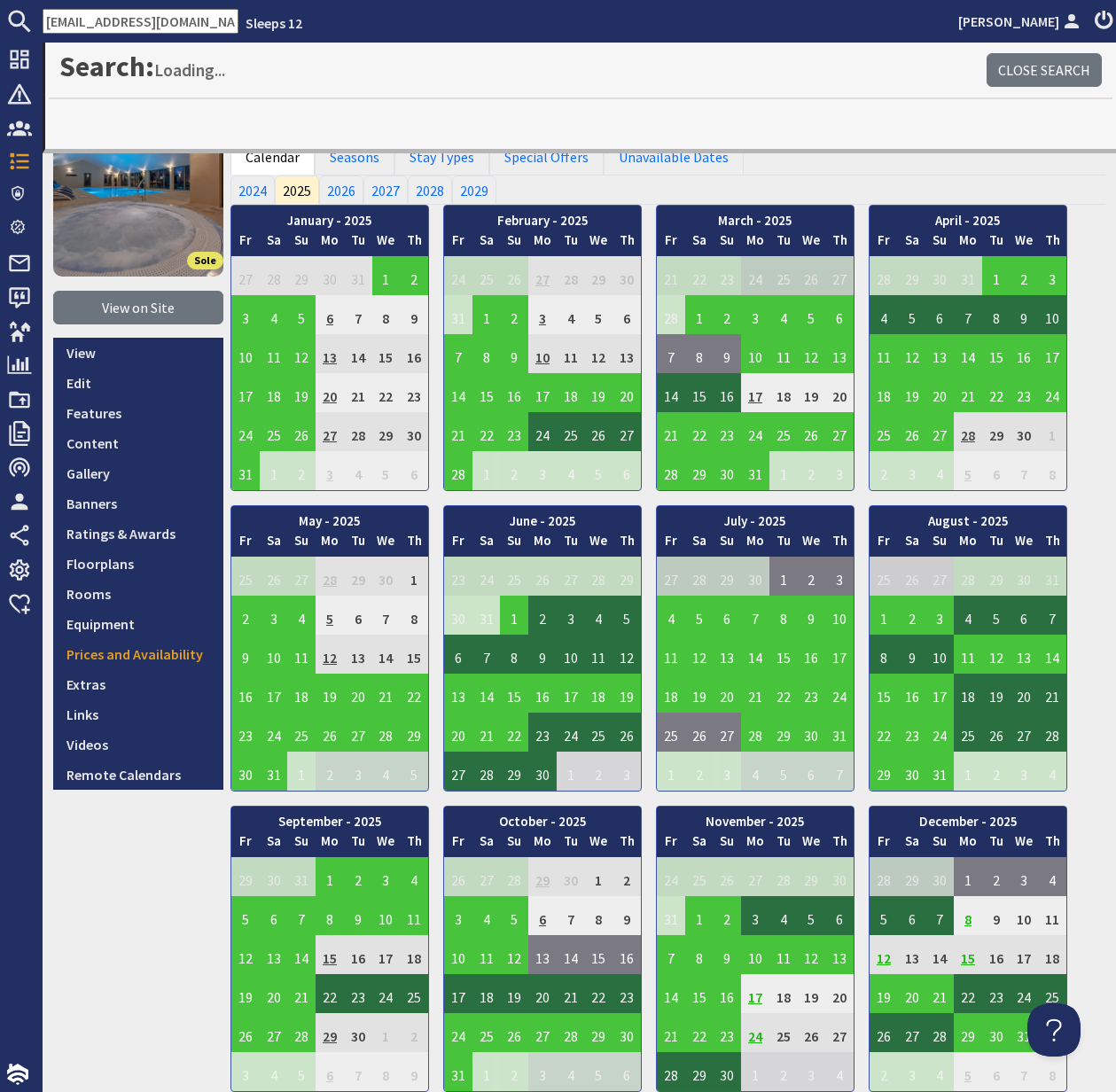
scroll to position [0, 21]
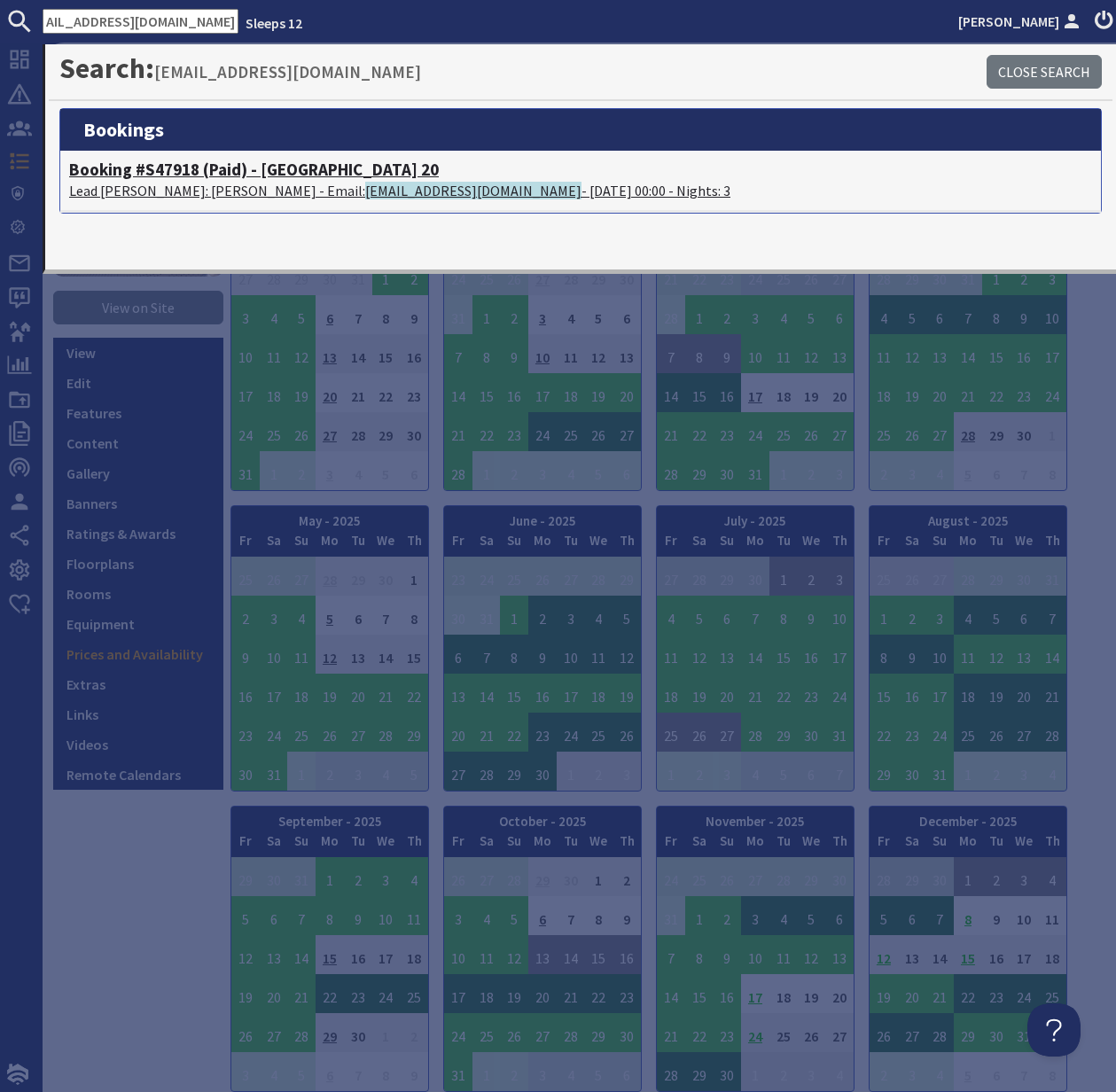
click at [153, 160] on h4 "Booking #S47918 (Paid) - Beaverbrook 20" at bounding box center [580, 169] width 1023 height 20
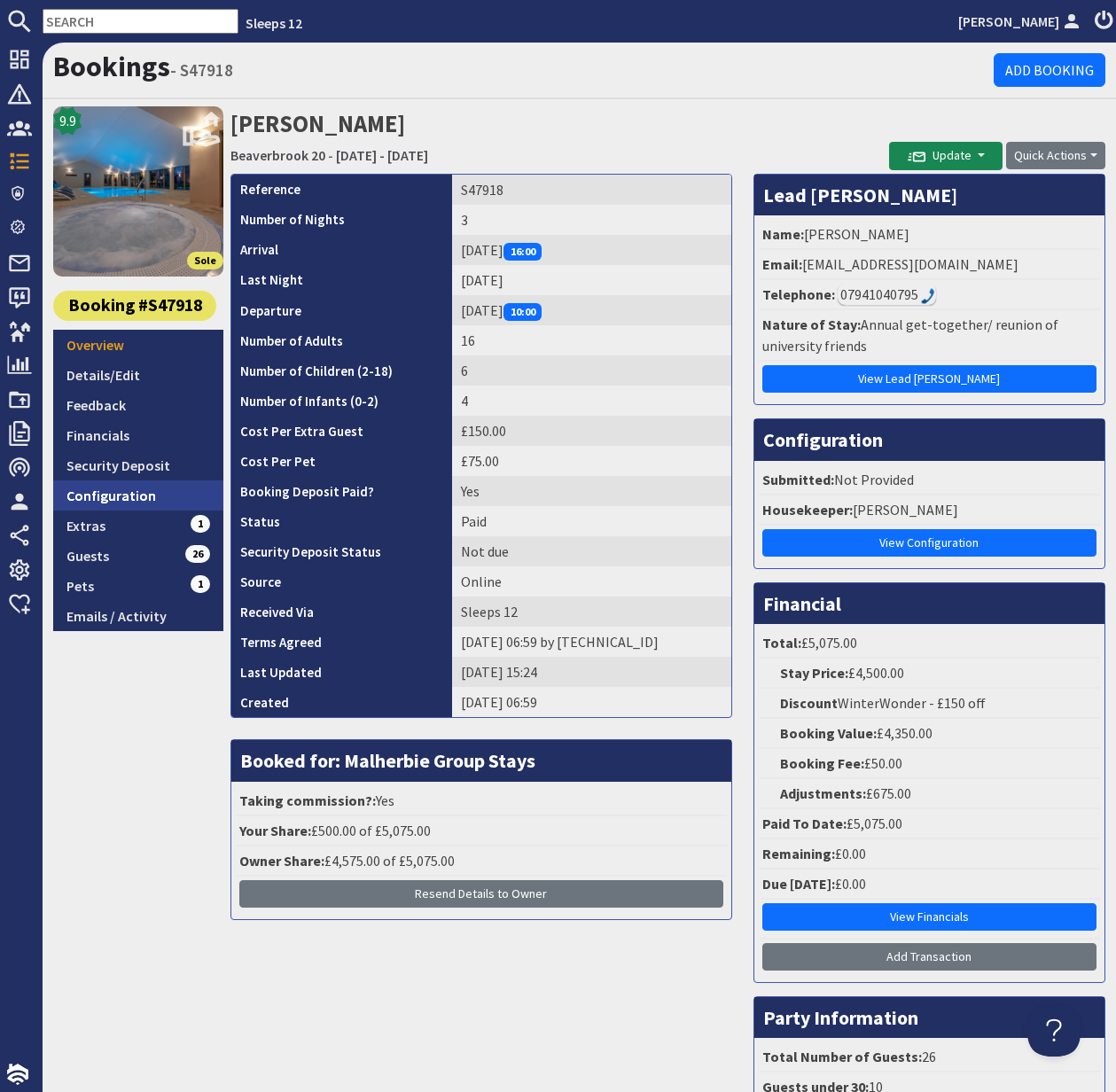
click at [102, 502] on link "Configuration" at bounding box center [138, 495] width 170 height 30
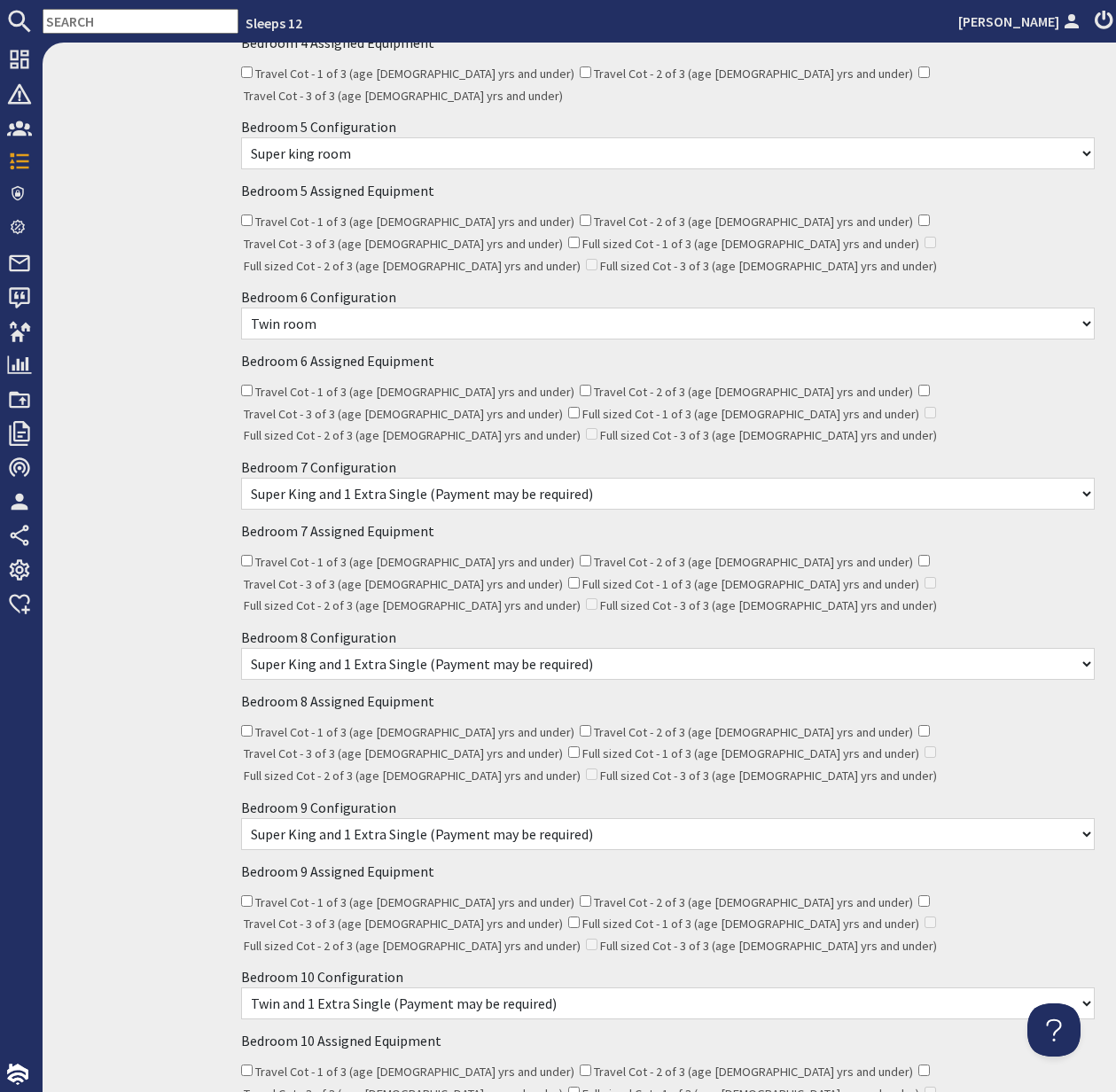
scroll to position [1021, 0]
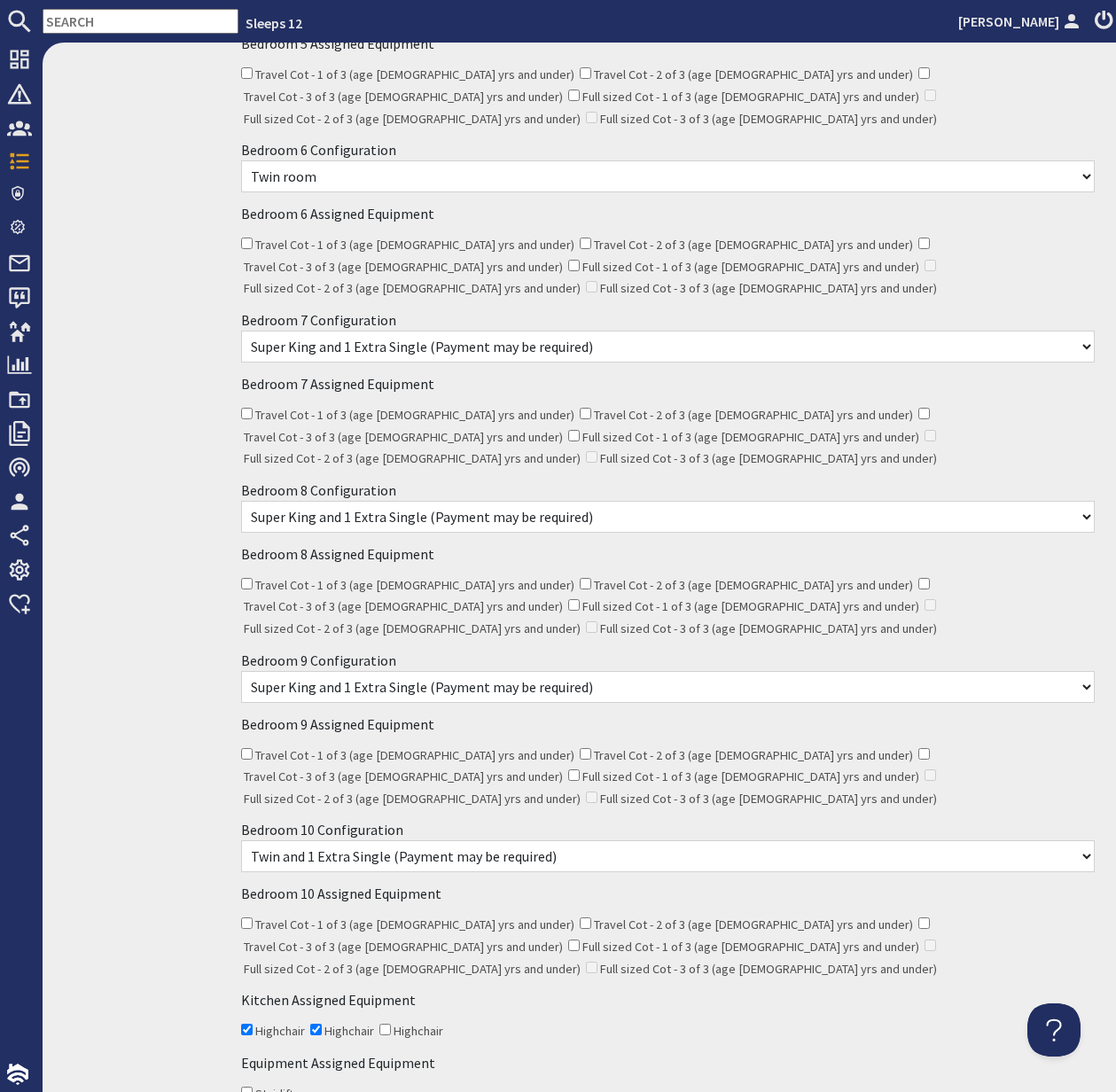
checkbox input "true"
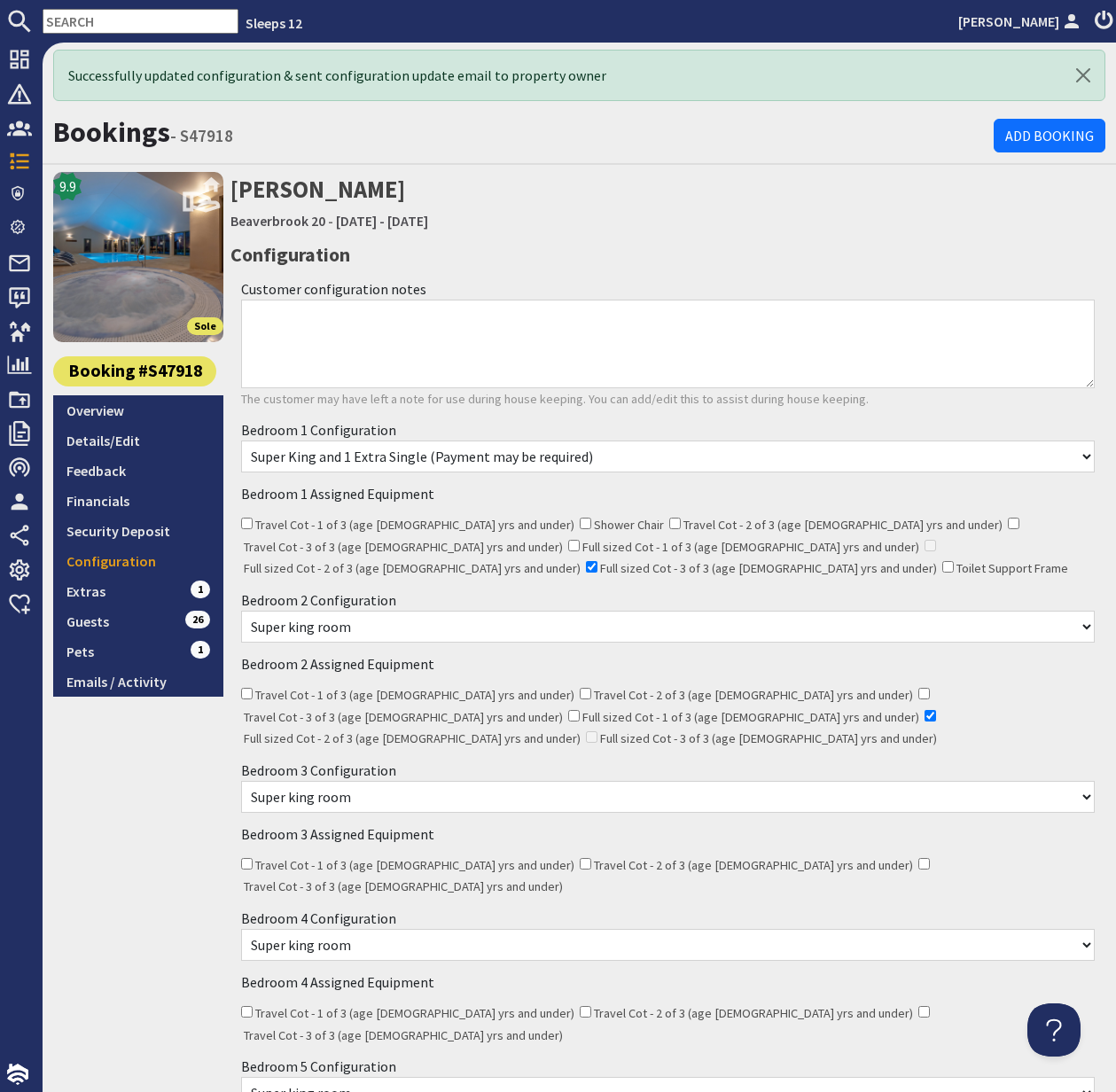
scroll to position [0, 0]
click at [101, 25] on input "text" at bounding box center [141, 21] width 195 height 25
click at [100, 24] on input "text" at bounding box center [141, 21] width 195 height 25
paste input "S47795"
type input "S47795"
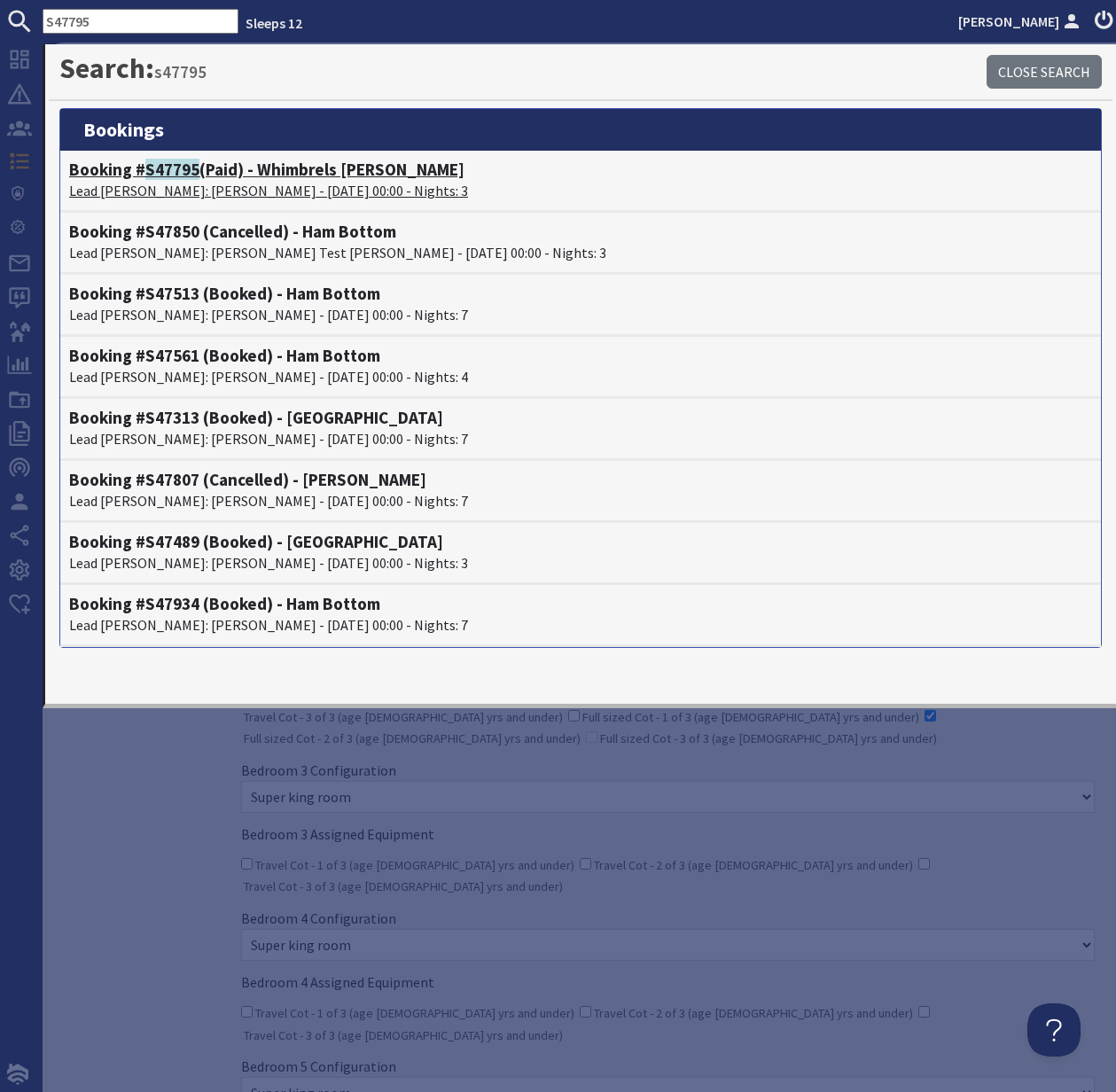
click at [263, 195] on p "Lead Booker: Tammy George - 14/11/2025 00:00 - Nights: 3" at bounding box center [580, 190] width 1023 height 21
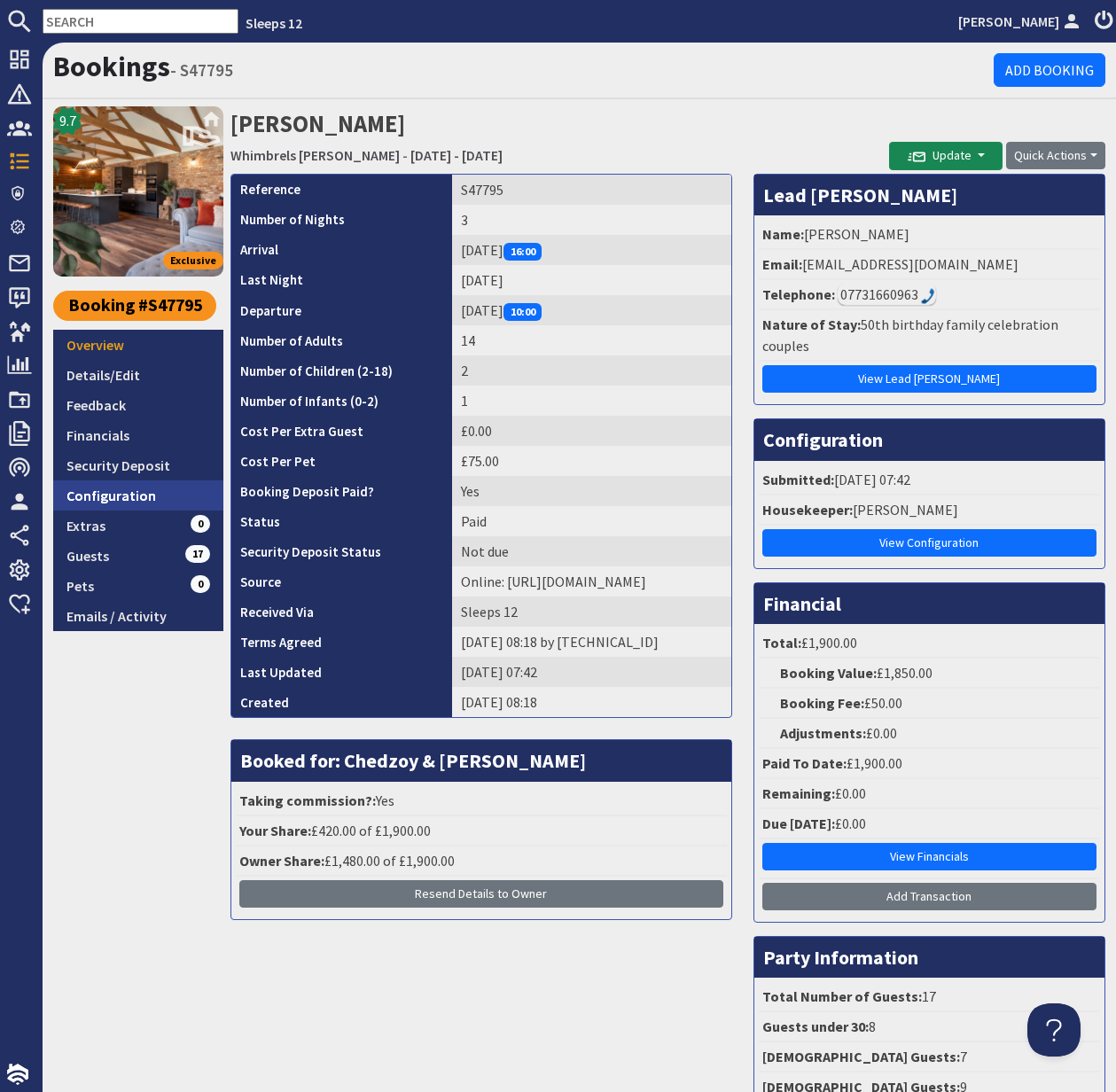
click at [121, 487] on link "Configuration" at bounding box center [138, 495] width 170 height 30
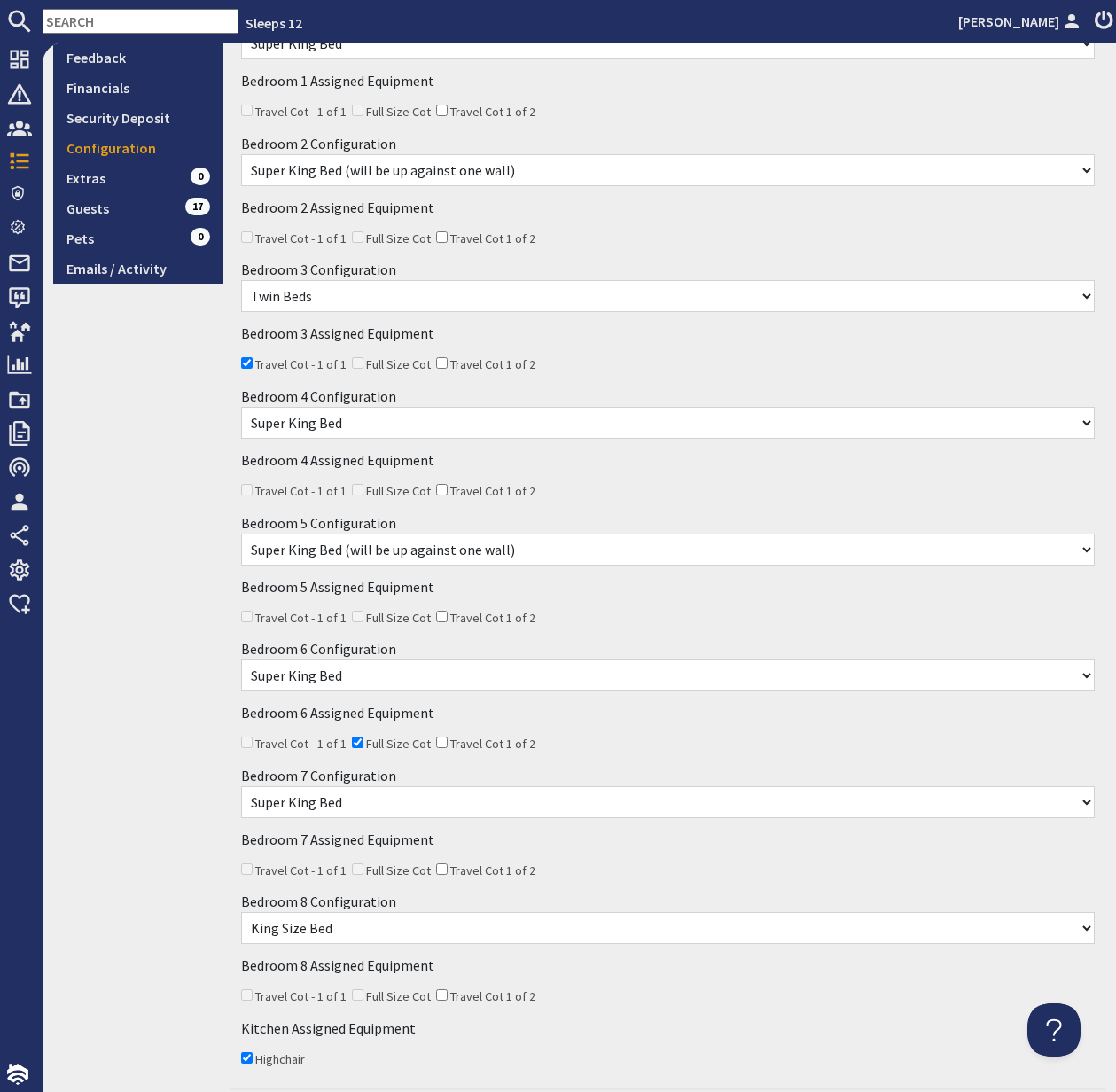
scroll to position [361, 0]
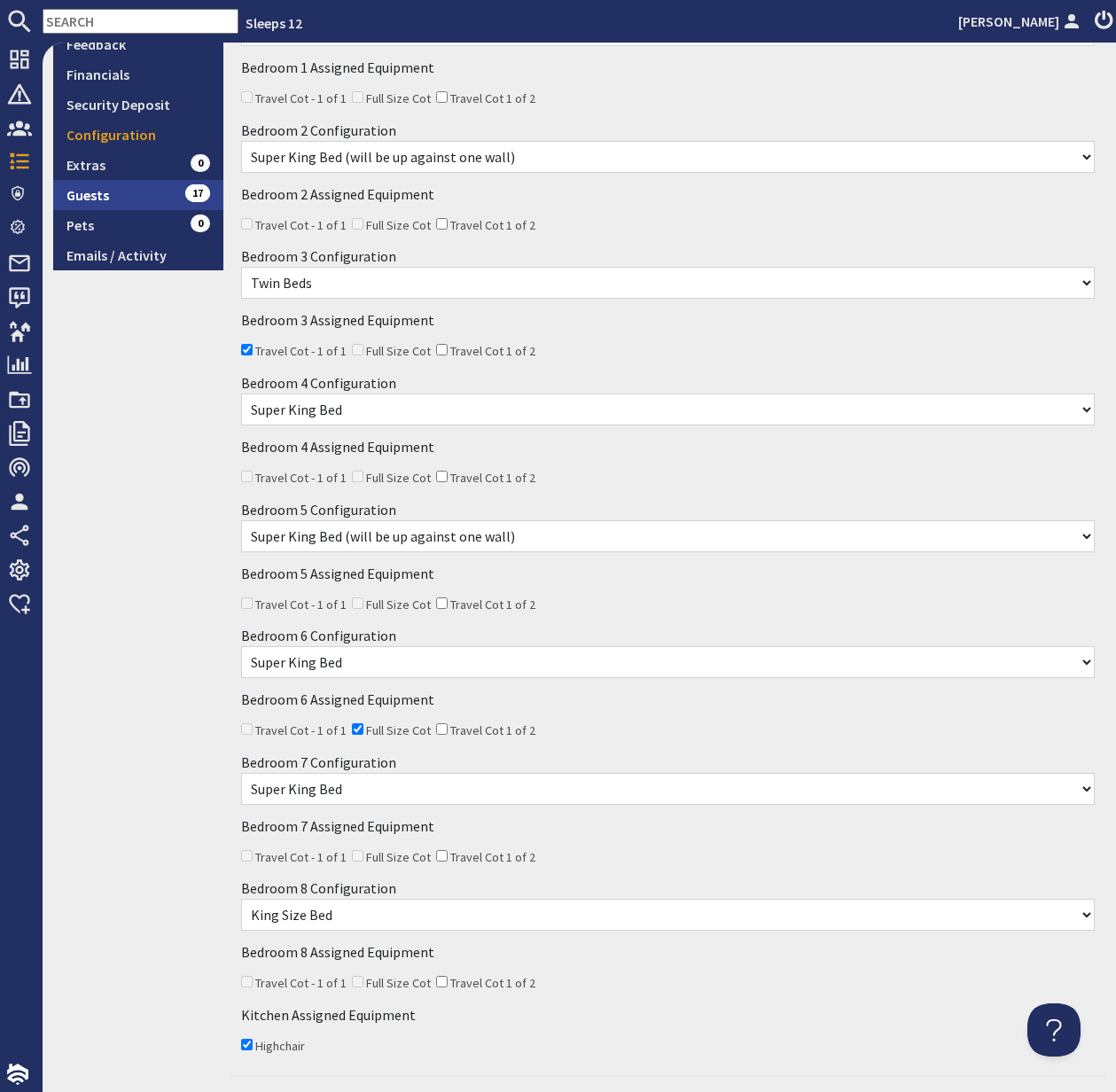
click at [103, 197] on link "Guests 17" at bounding box center [138, 195] width 170 height 30
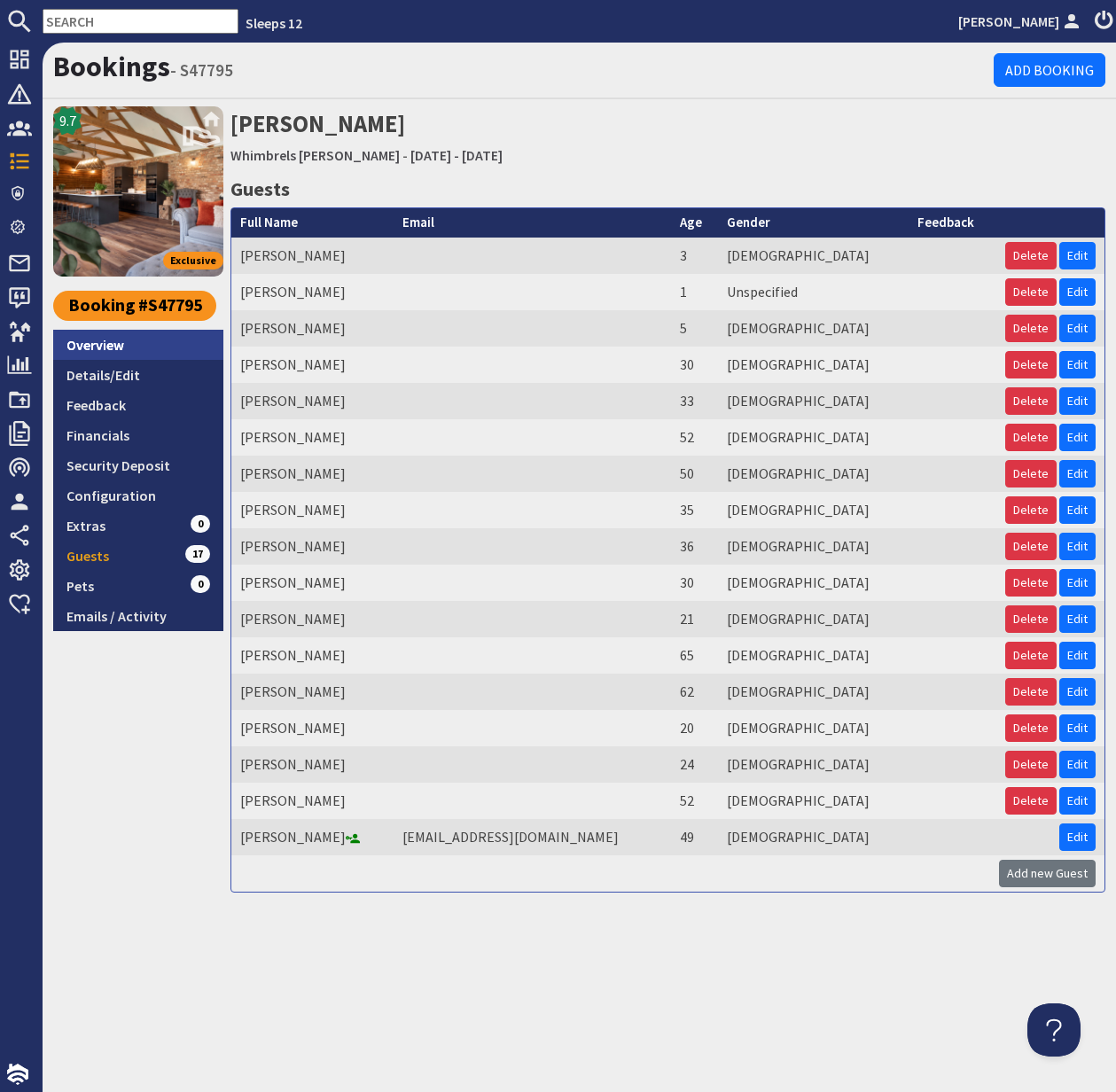
click at [117, 342] on link "Overview" at bounding box center [138, 344] width 170 height 30
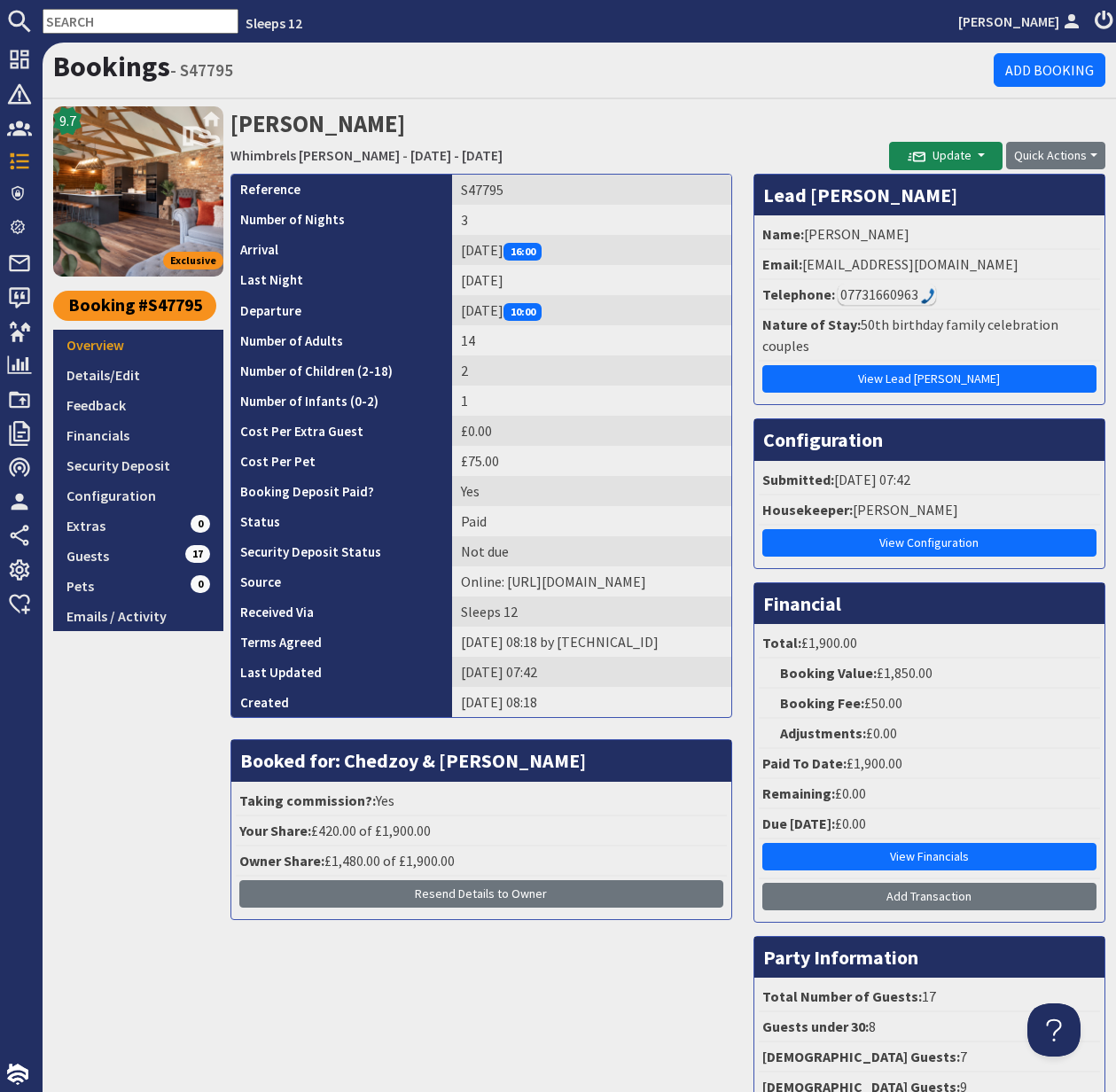
click at [78, 24] on input "text" at bounding box center [141, 21] width 195 height 25
paste input "S47897"
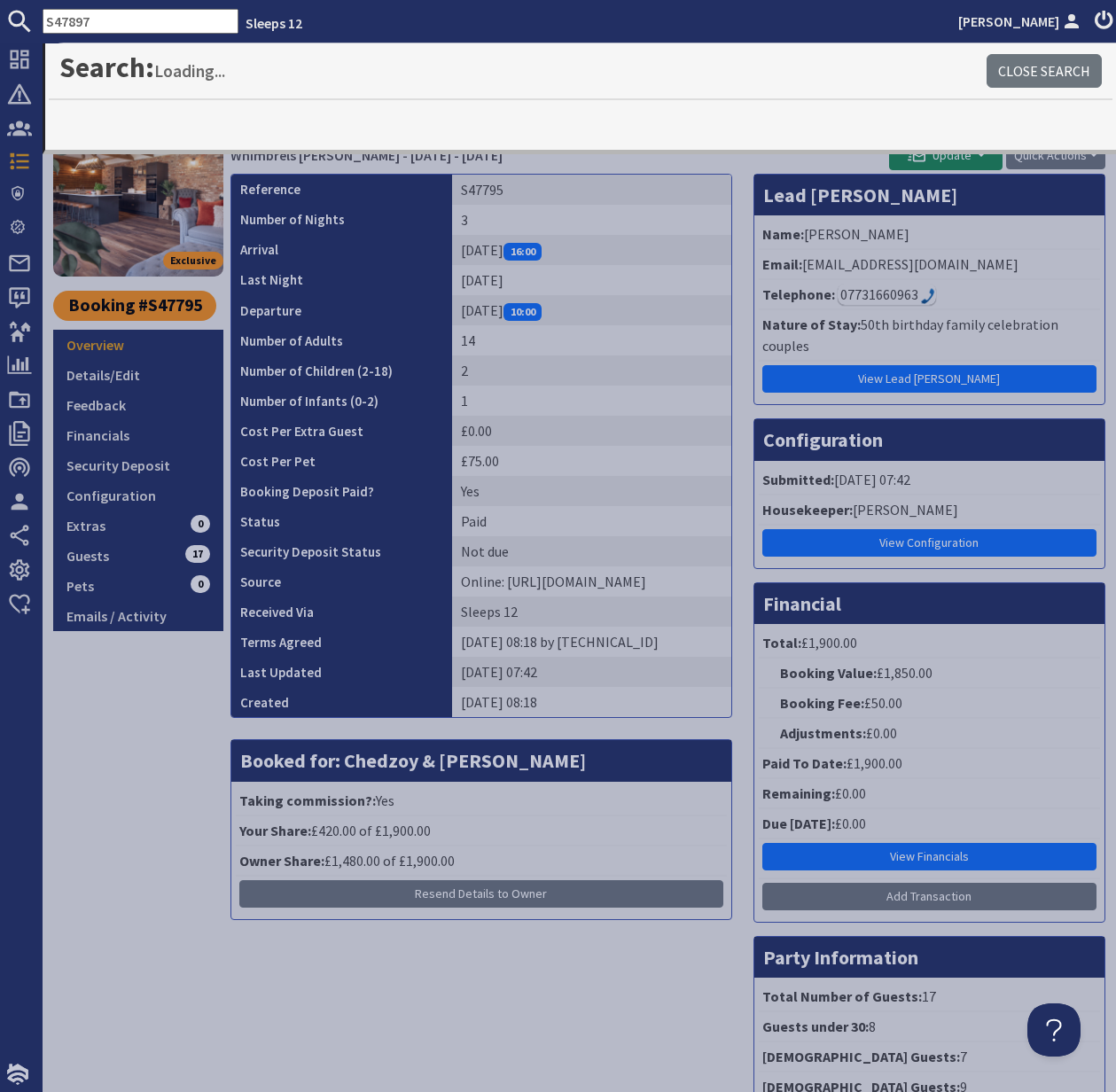
type input "S47897"
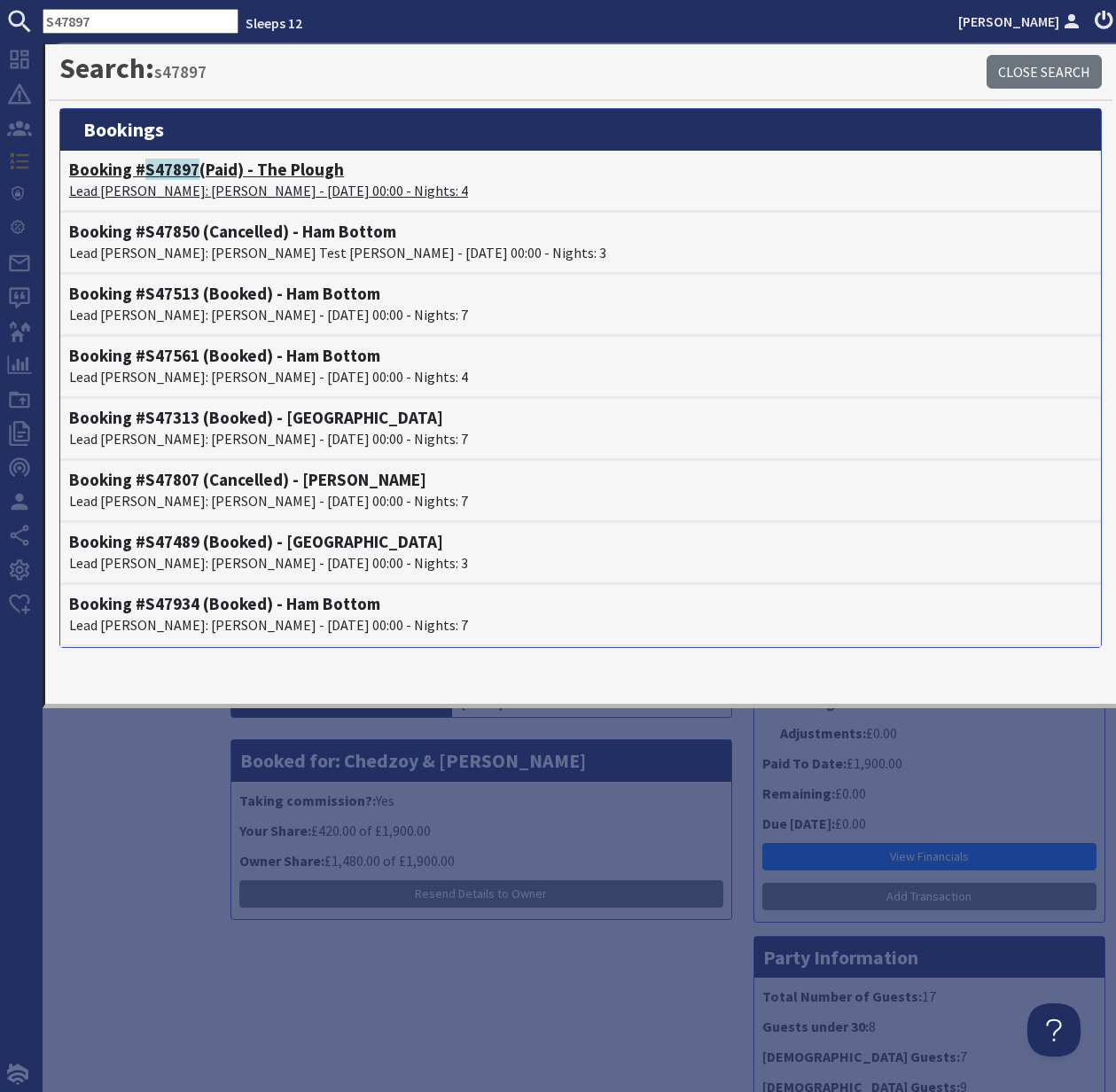
click at [179, 191] on p "Lead Booker: Lucy Parkins - 17/11/2025 00:00 - Nights: 4" at bounding box center [580, 190] width 1023 height 21
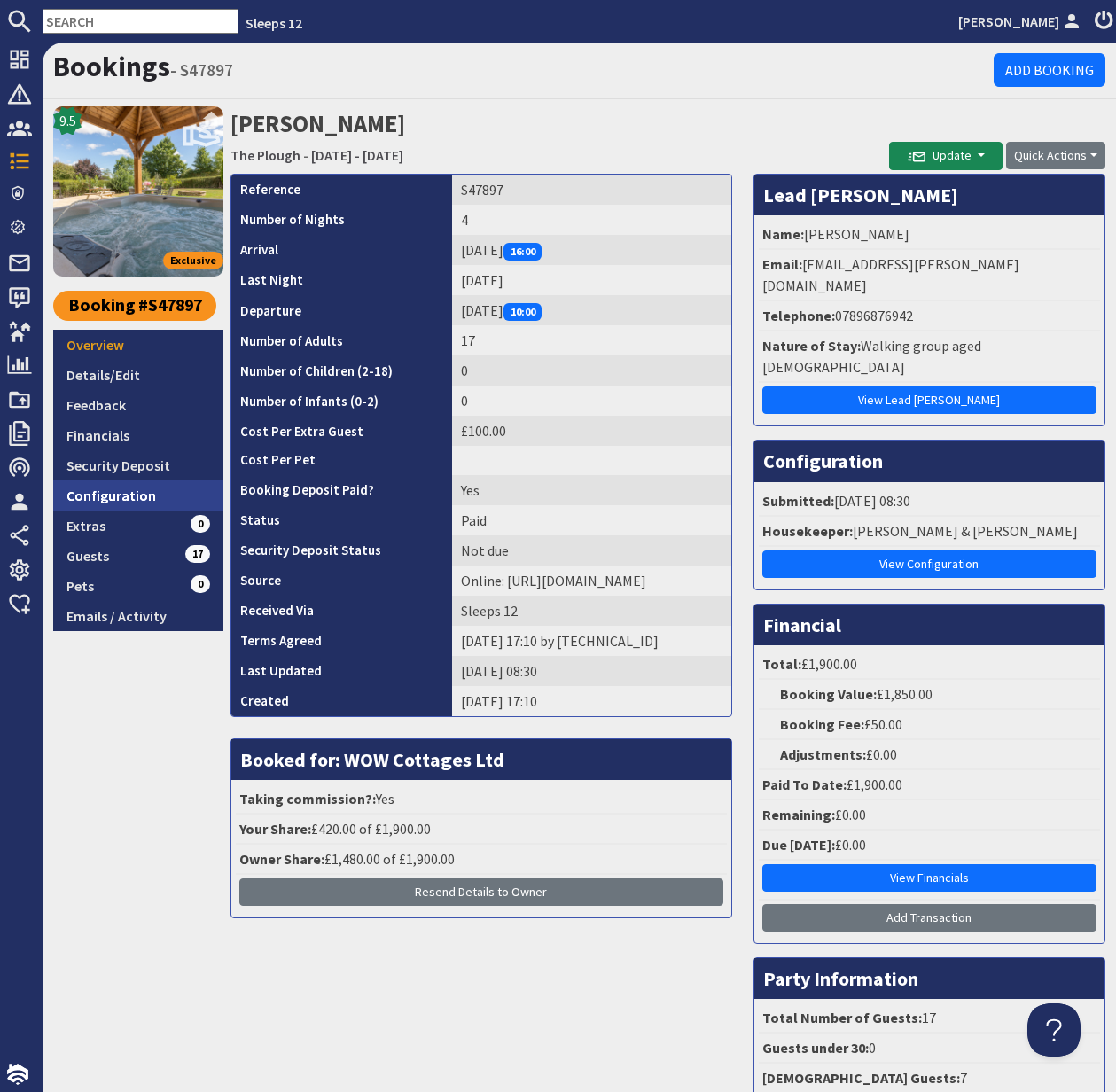
click at [137, 493] on link "Configuration" at bounding box center [138, 495] width 170 height 30
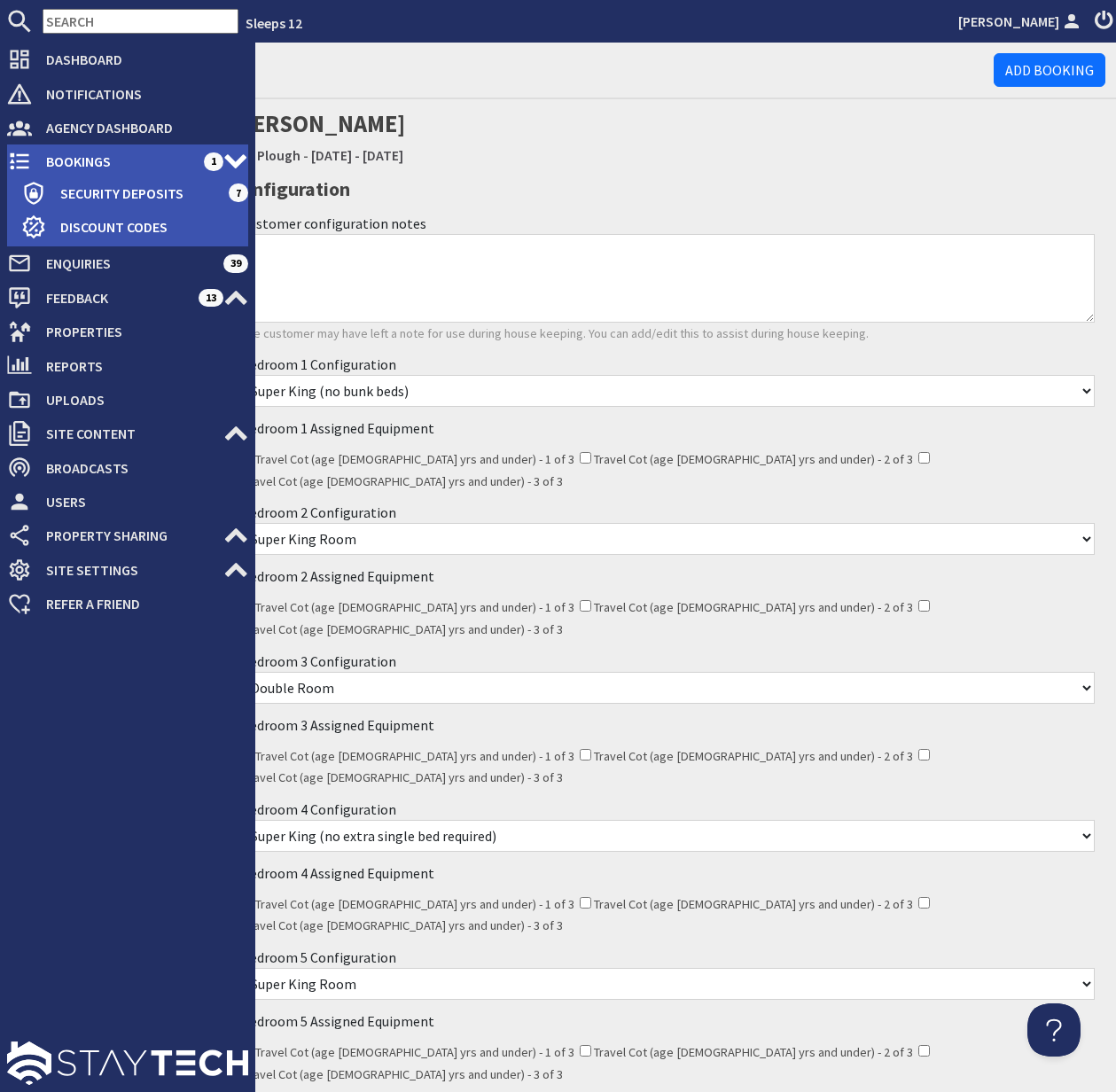
click at [21, 160] on use at bounding box center [19, 162] width 20 height 17
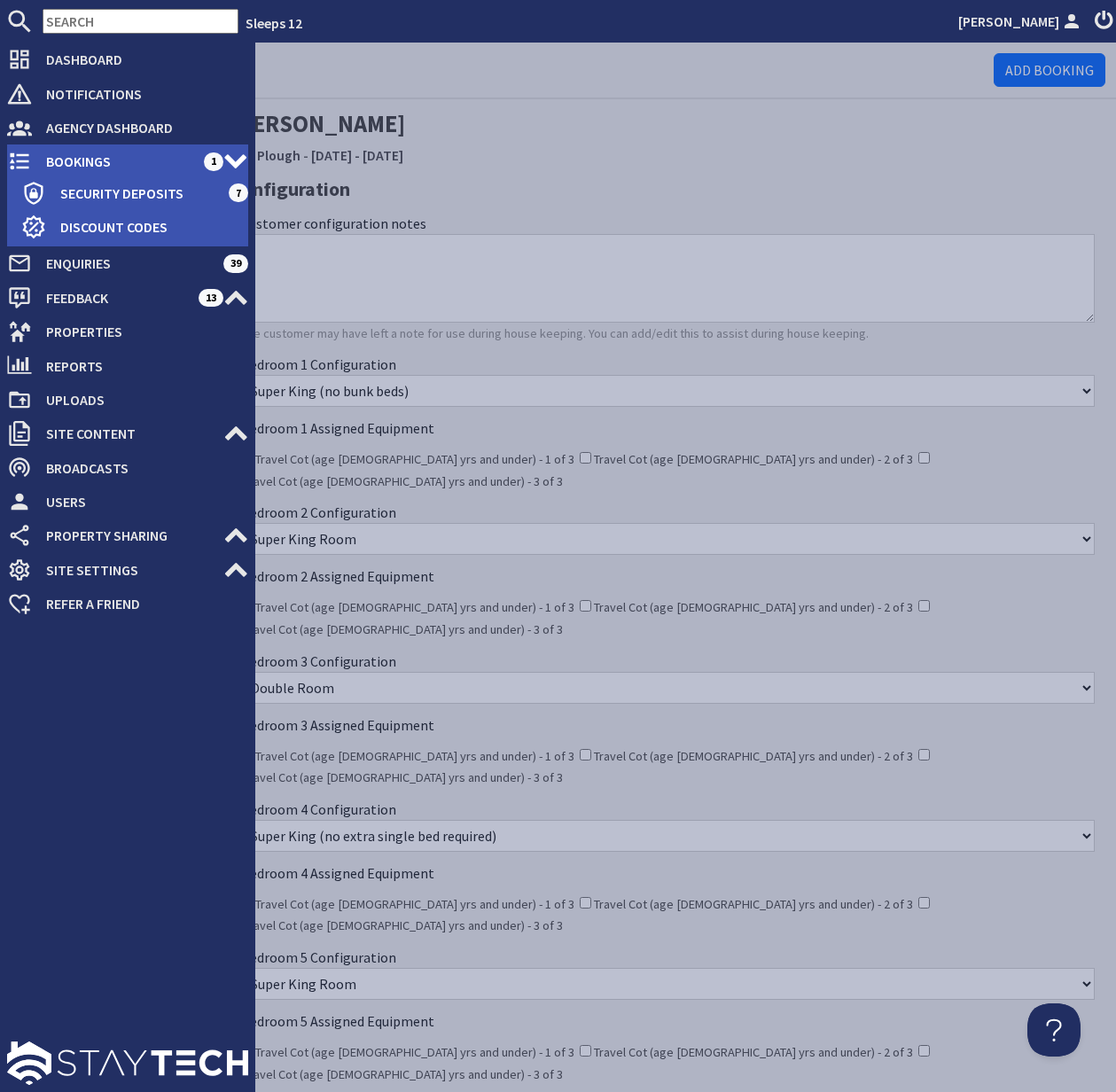
click at [63, 157] on span "Bookings" at bounding box center [117, 161] width 172 height 28
click at [63, 166] on span "Bookings" at bounding box center [117, 161] width 172 height 28
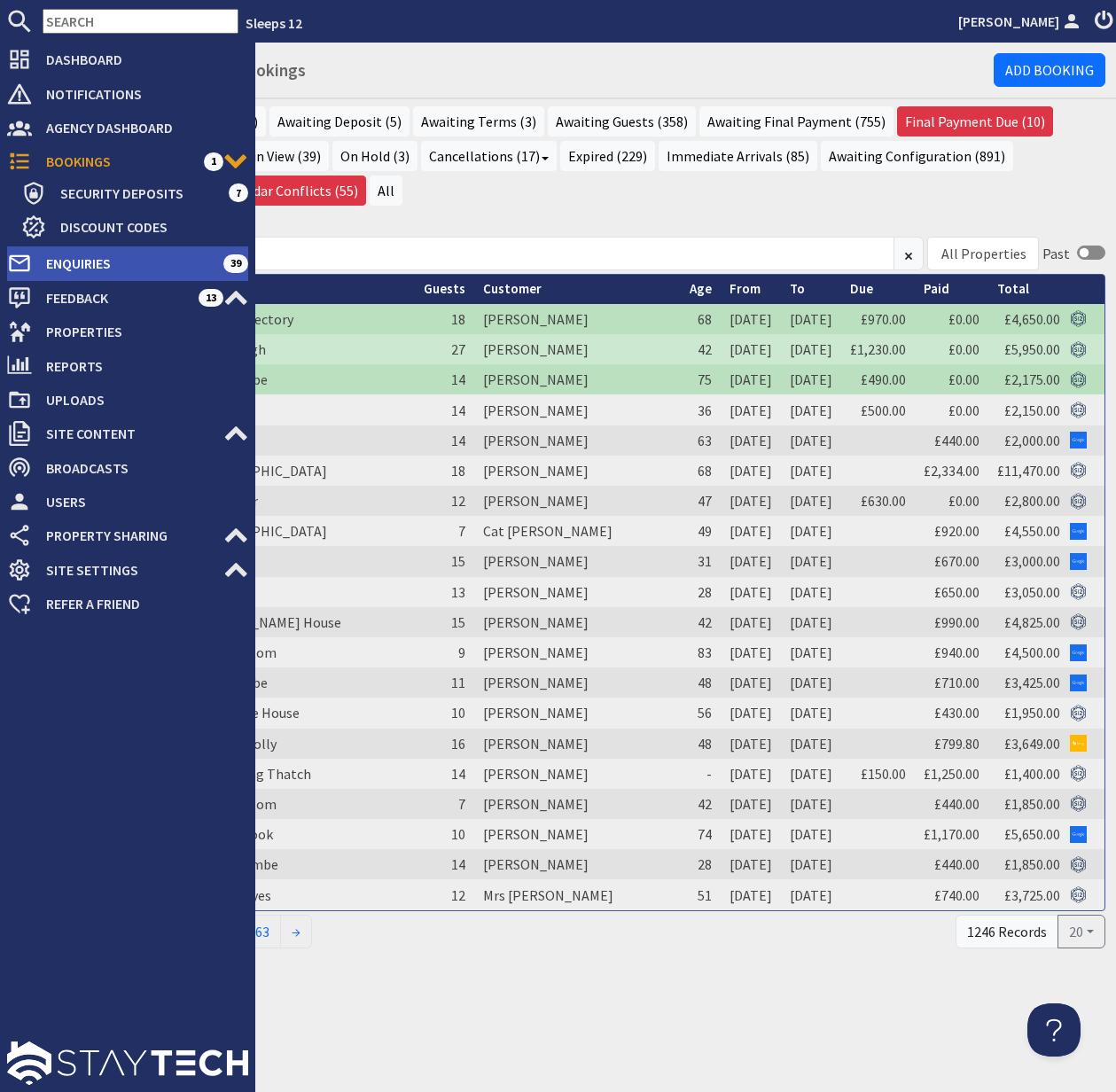
click at [93, 261] on span "Enquiries" at bounding box center [128, 263] width 192 height 28
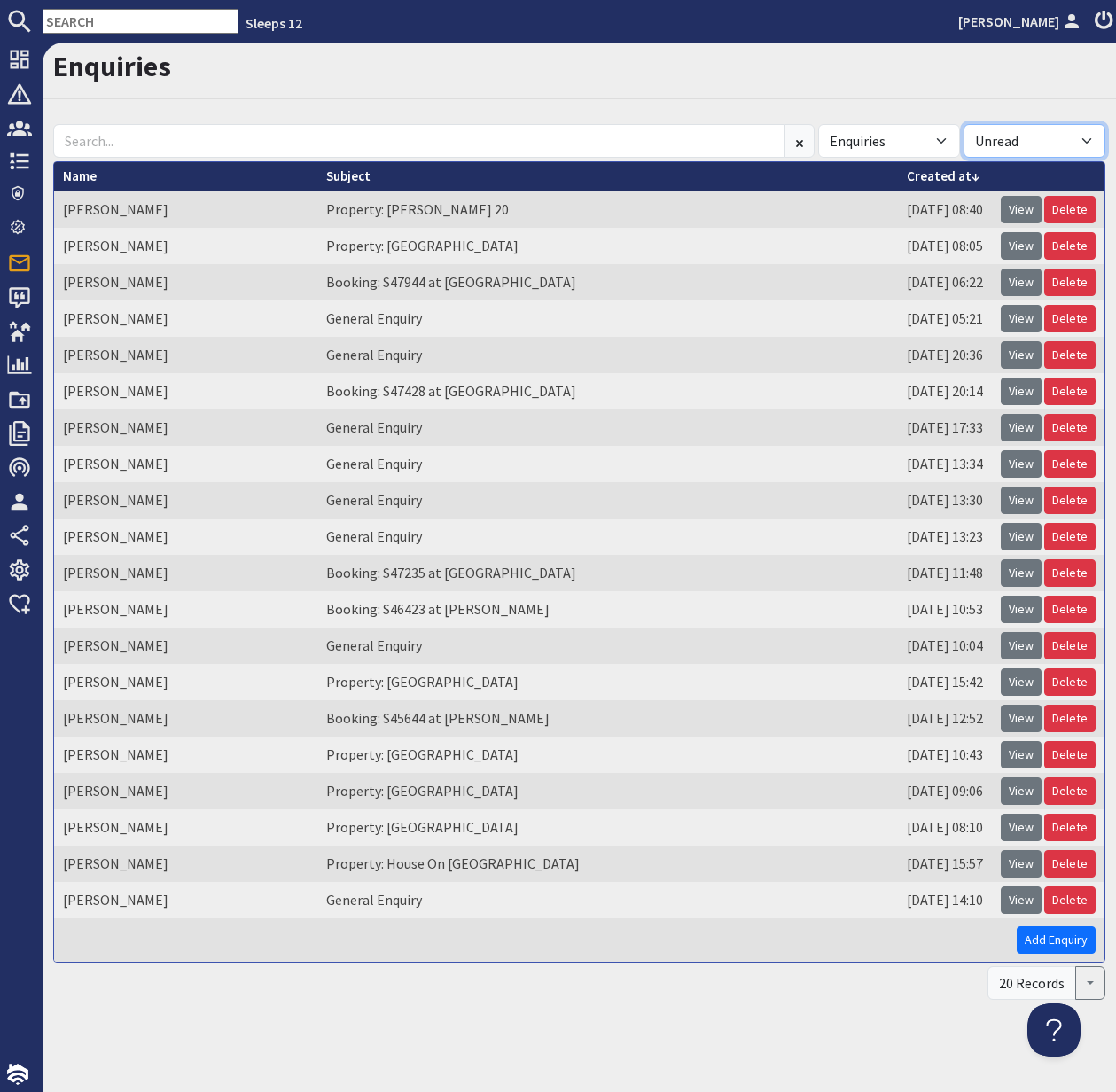
click at [1052, 130] on select "All Read Unread" at bounding box center [1034, 141] width 141 height 34
select select
click at [963, 124] on select "All Read Unread" at bounding box center [1034, 141] width 141 height 34
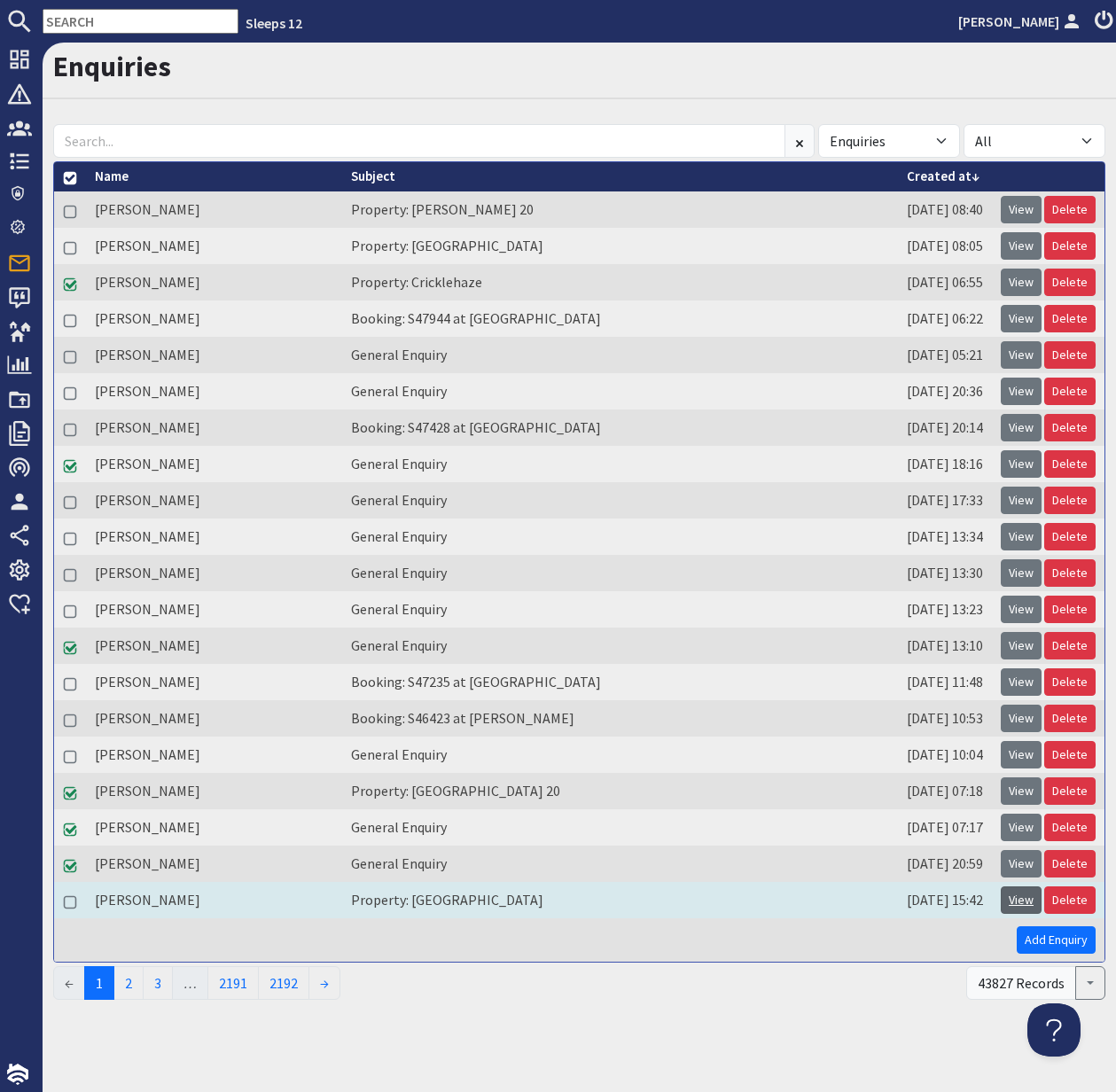
click at [1017, 894] on link "View" at bounding box center [1021, 900] width 41 height 28
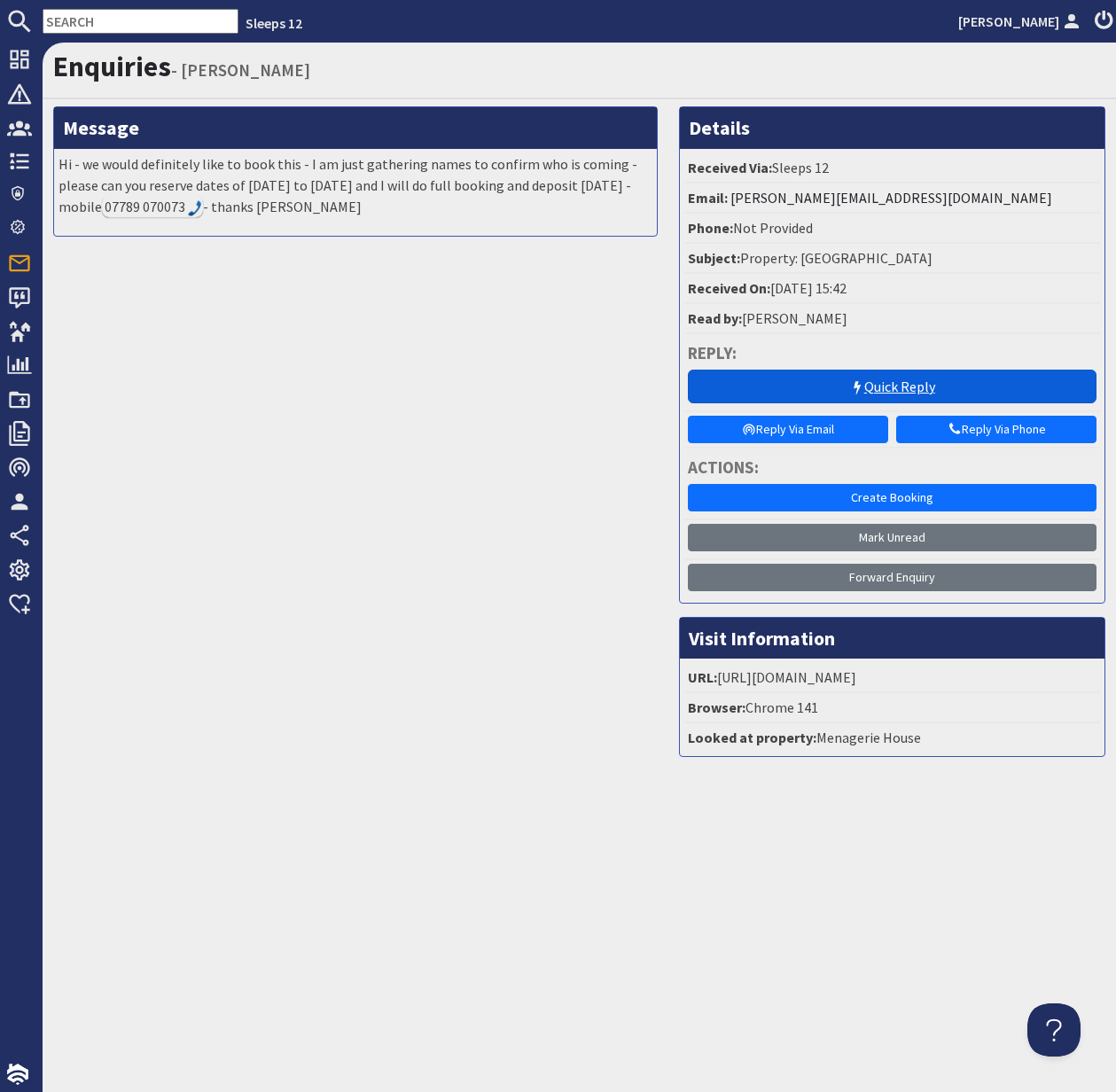
click at [914, 390] on link "Quick Reply" at bounding box center [892, 386] width 409 height 34
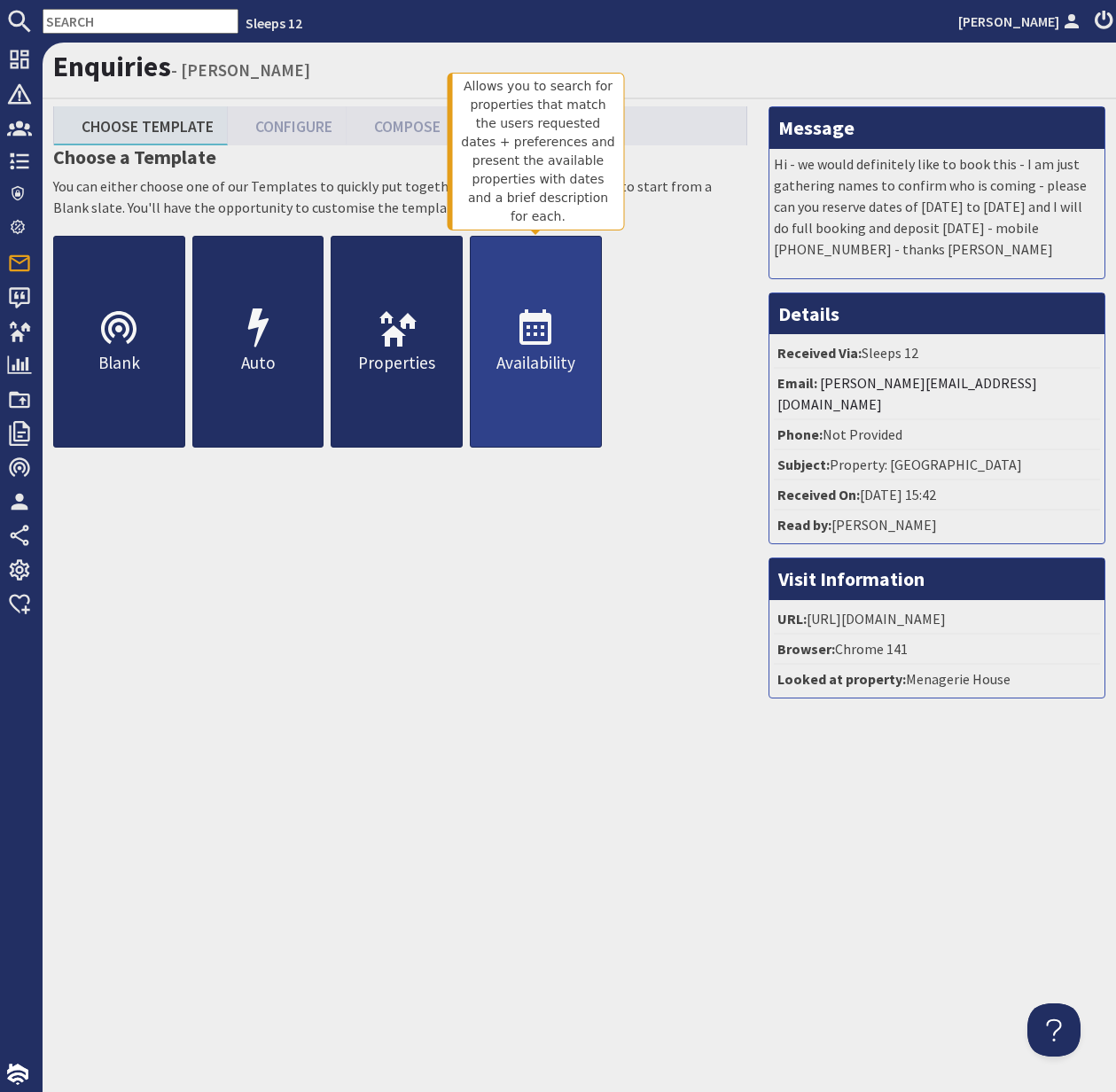
click at [517, 350] on p "Availability" at bounding box center [536, 363] width 130 height 26
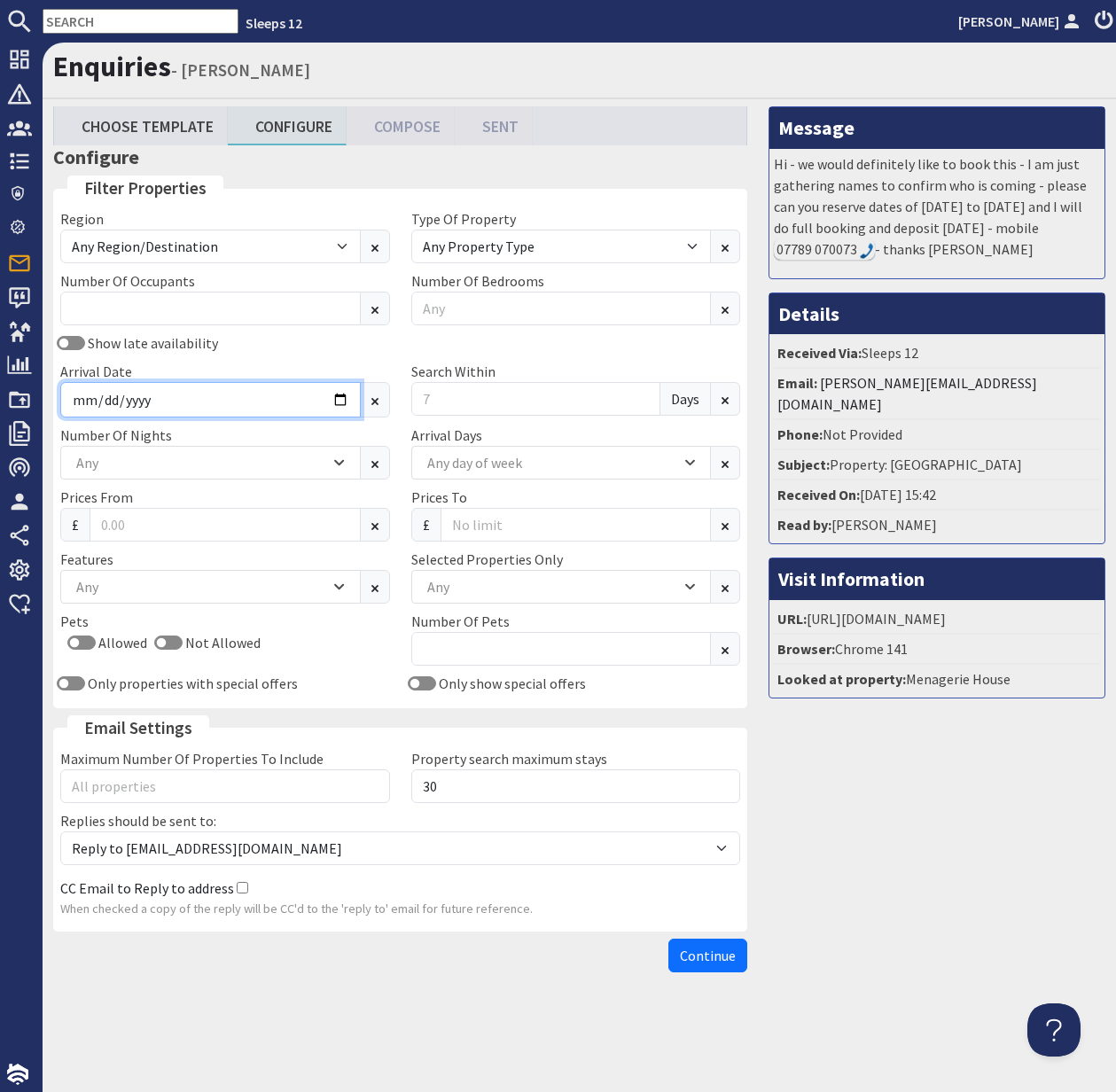
click at [348, 401] on input "Arrival Date" at bounding box center [210, 399] width 301 height 35
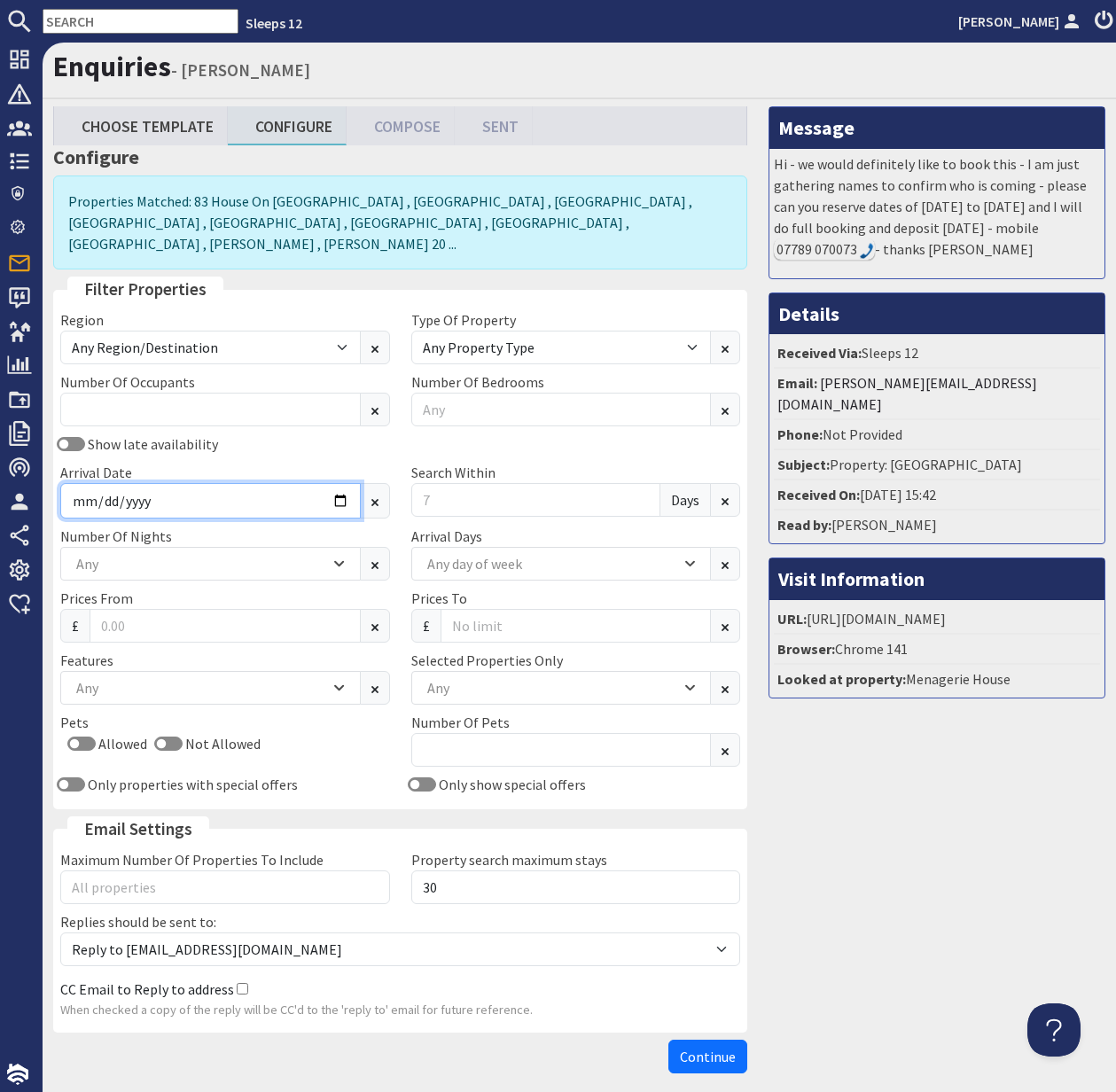
type input "2025-10-31"
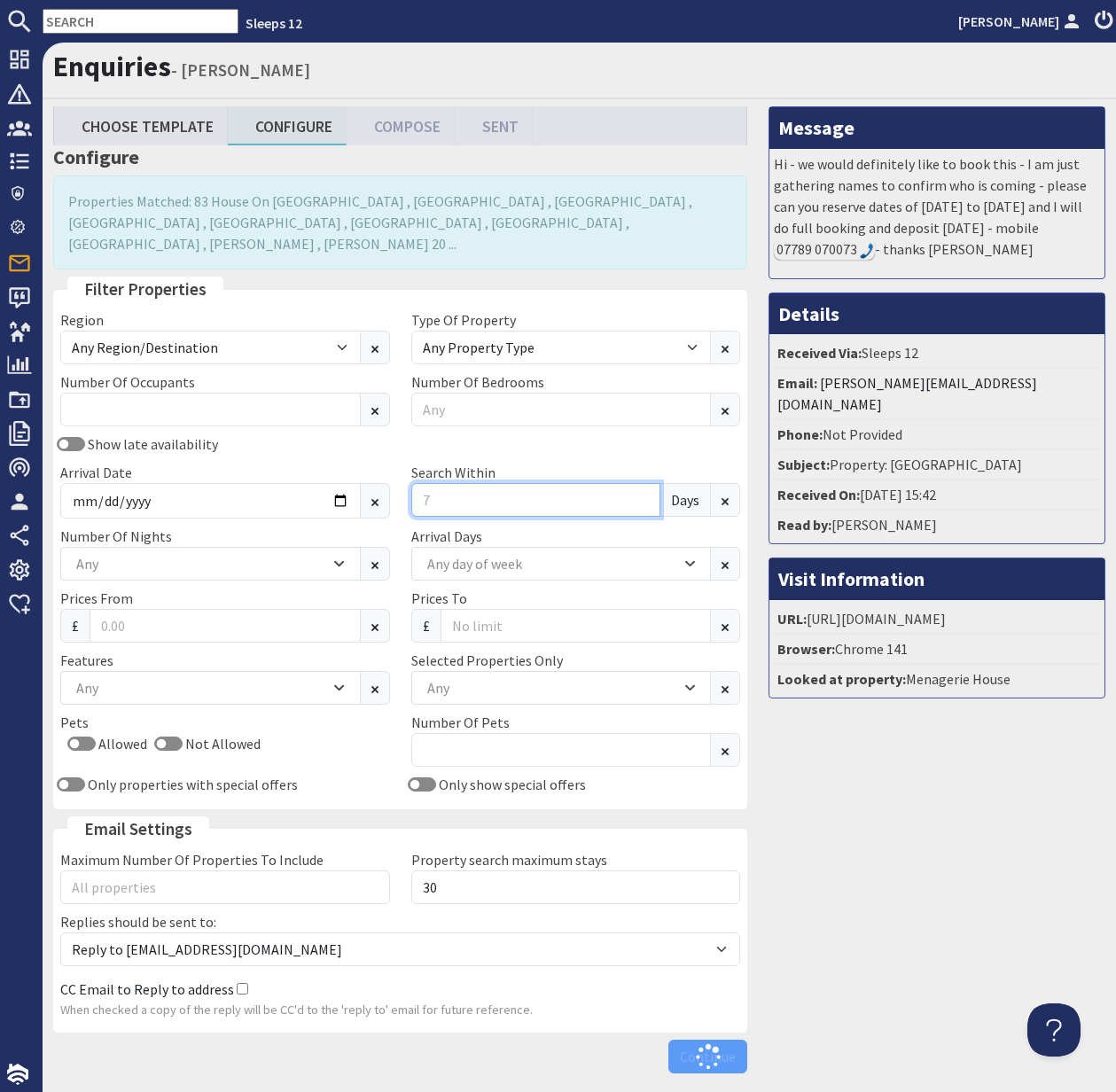
drag, startPoint x: 441, startPoint y: 479, endPoint x: 424, endPoint y: 477, distance: 17.1
click at [424, 483] on input "Search Within" at bounding box center [536, 500] width 250 height 34
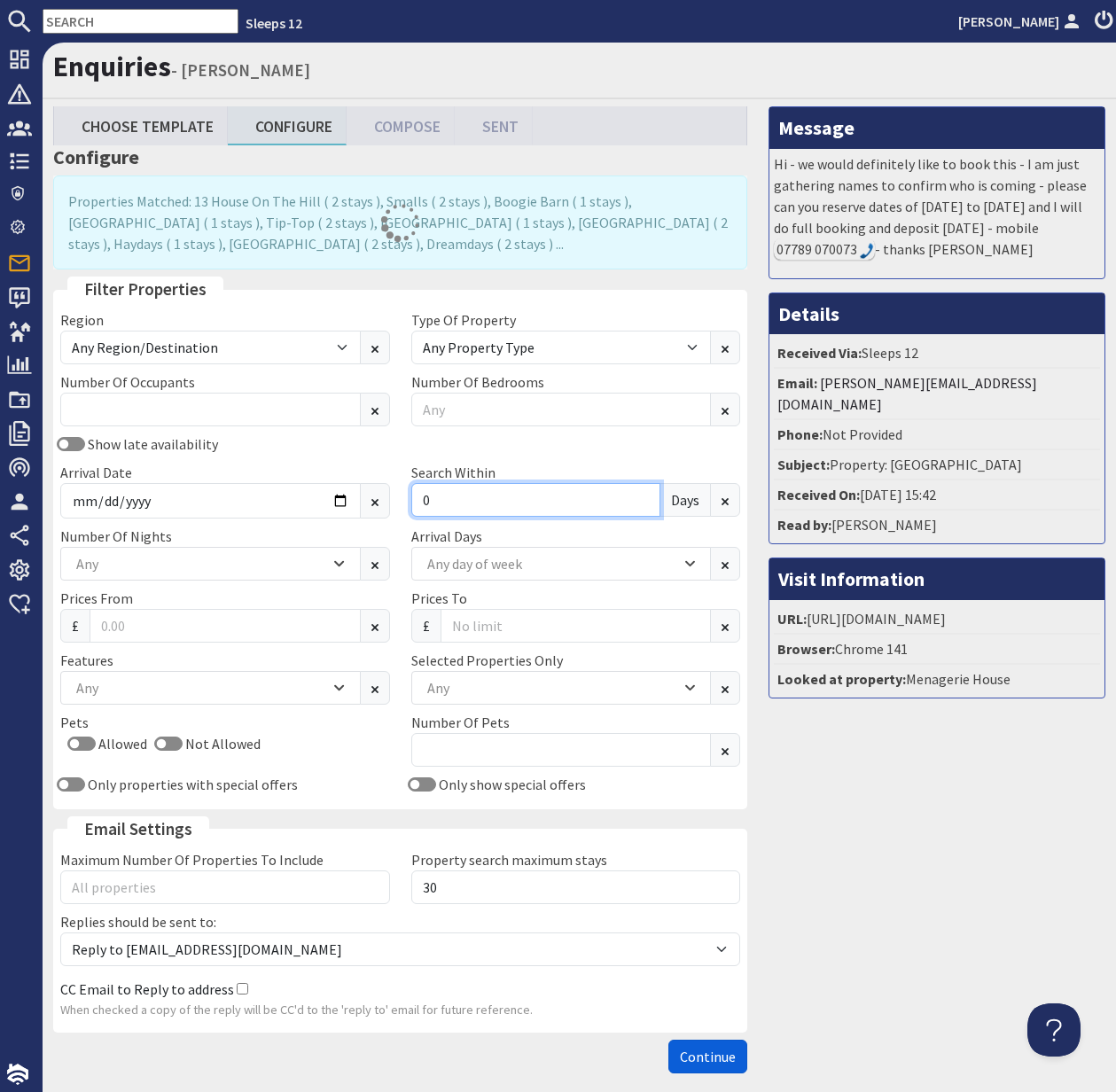
type input "0"
click at [724, 1058] on span "Continue" at bounding box center [707, 1057] width 56 height 18
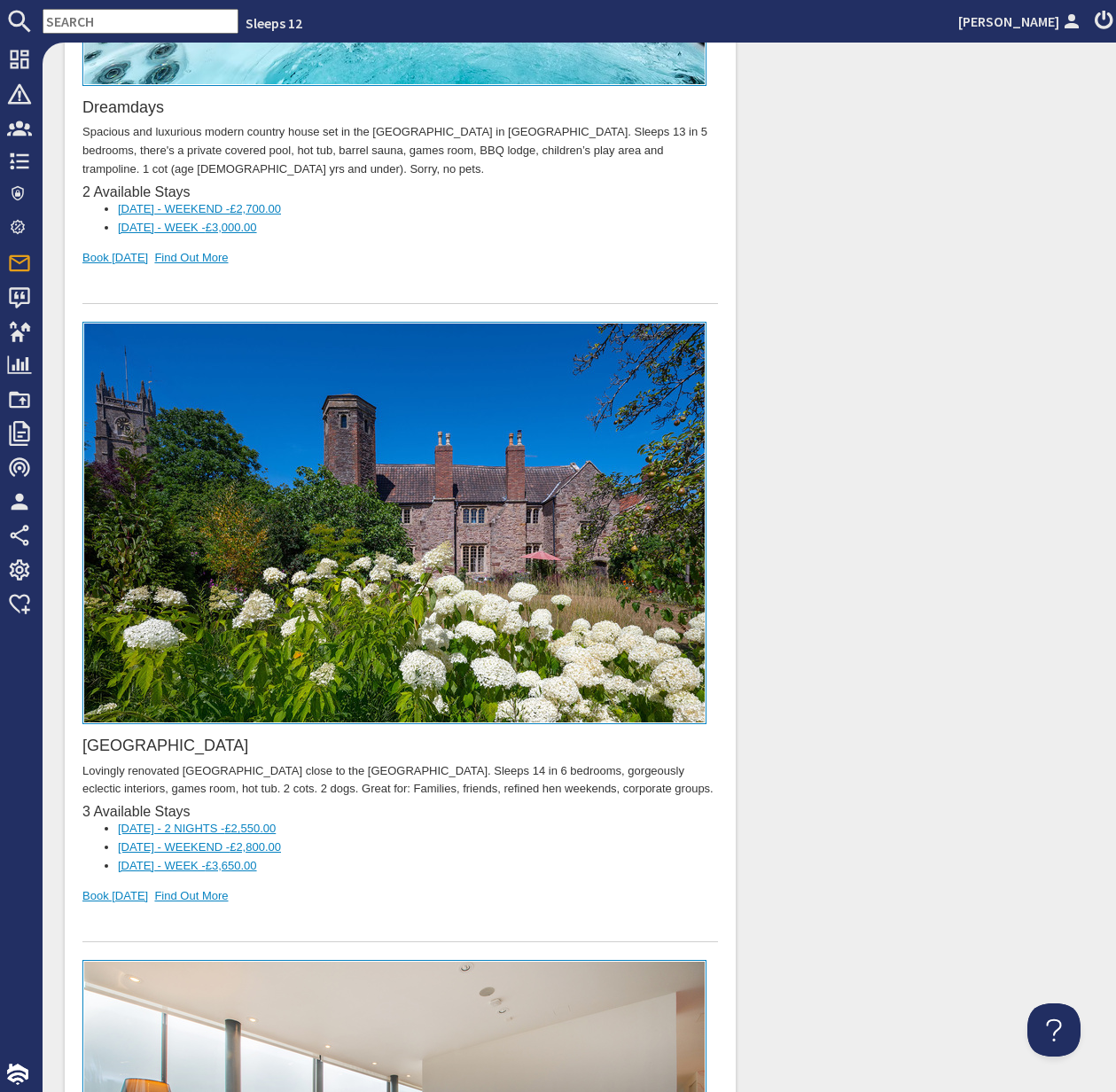
scroll to position [7137, 0]
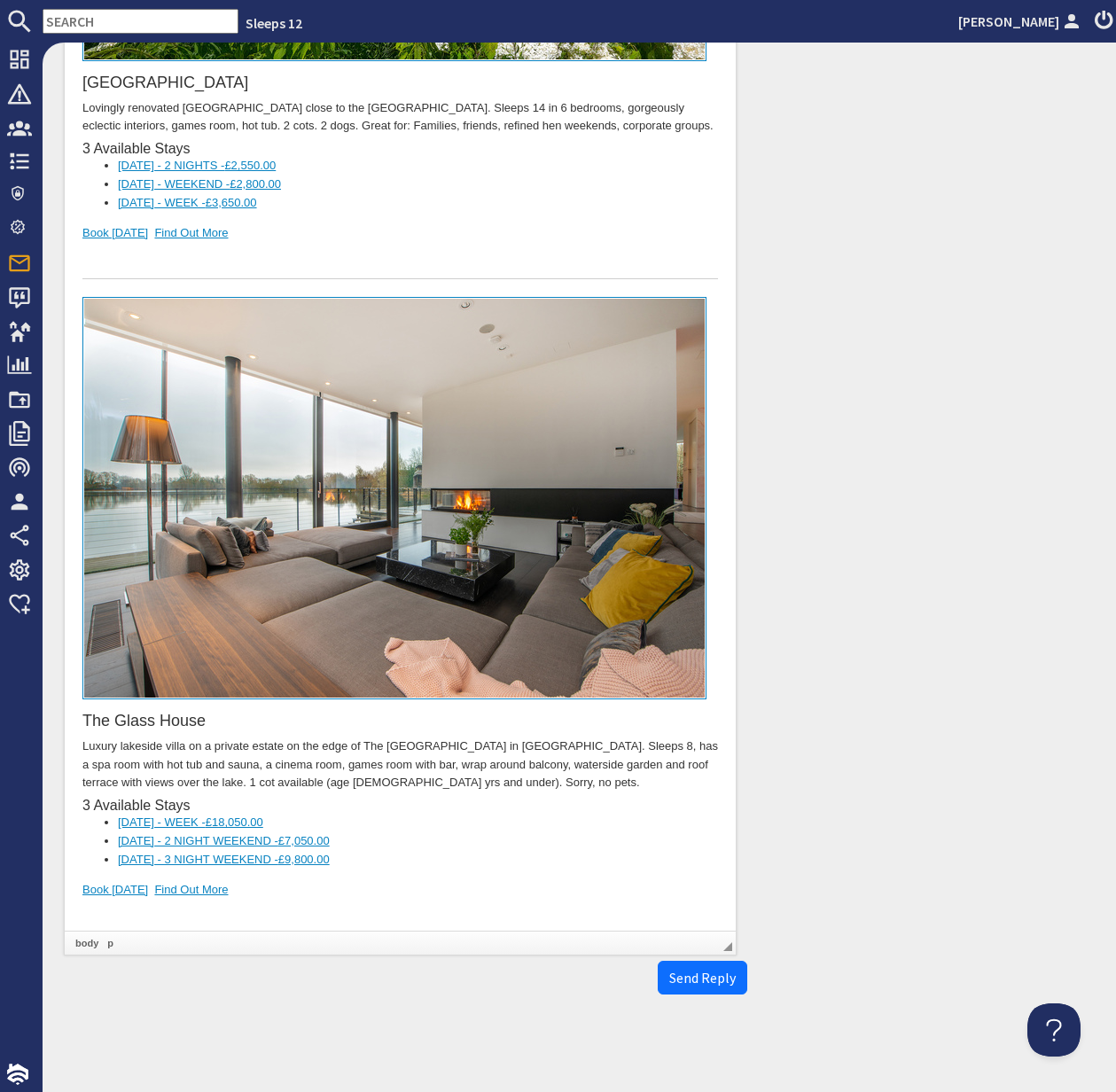
drag, startPoint x: 266, startPoint y: 791, endPoint x: 227, endPoint y: 792, distance: 39.0
click at [266, 791] on div "The Glass House Luxury lakeside villa on a private estate on the edge of The Co…" at bounding box center [400, 617] width 636 height 640
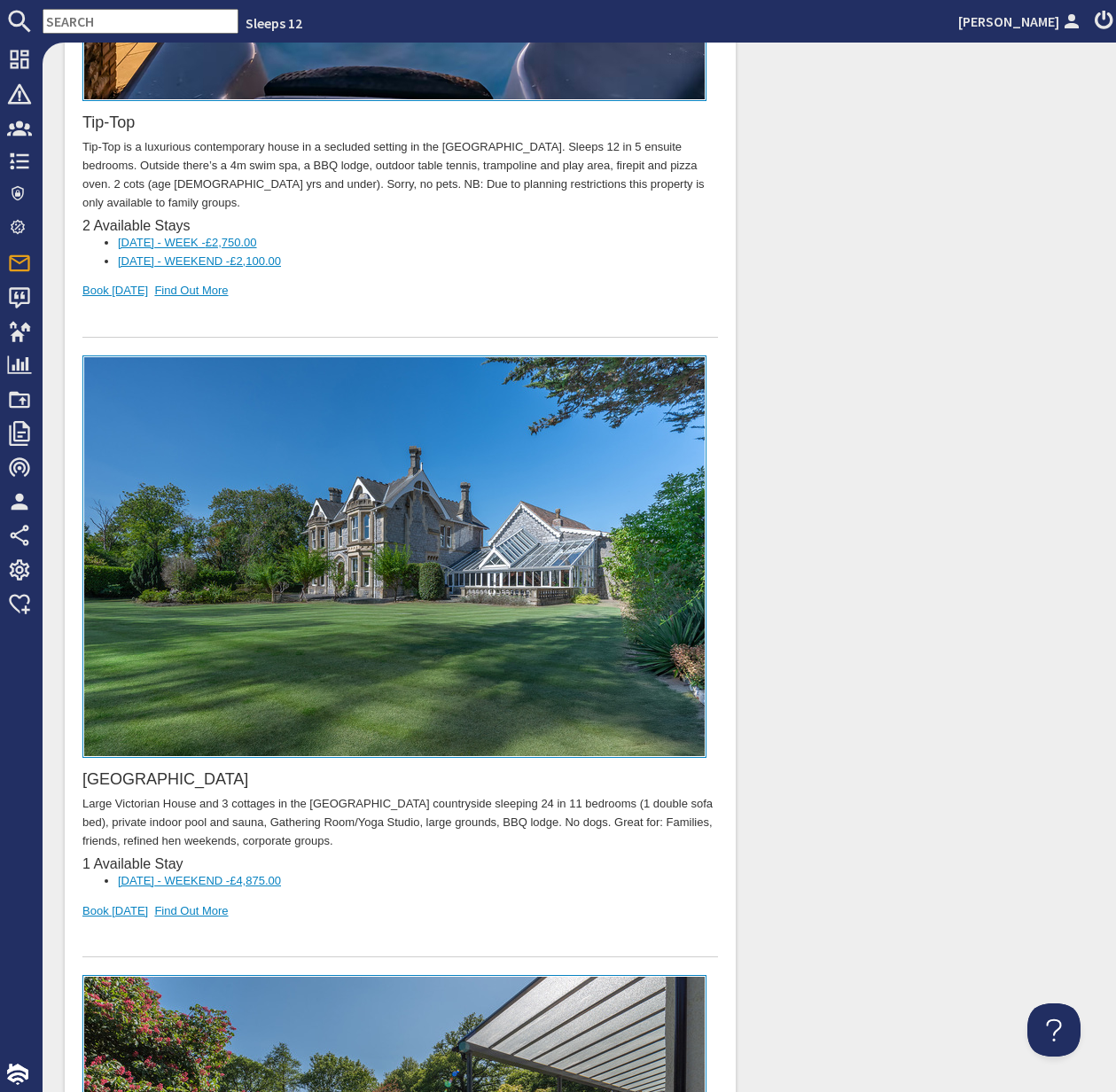
scroll to position [3139, 0]
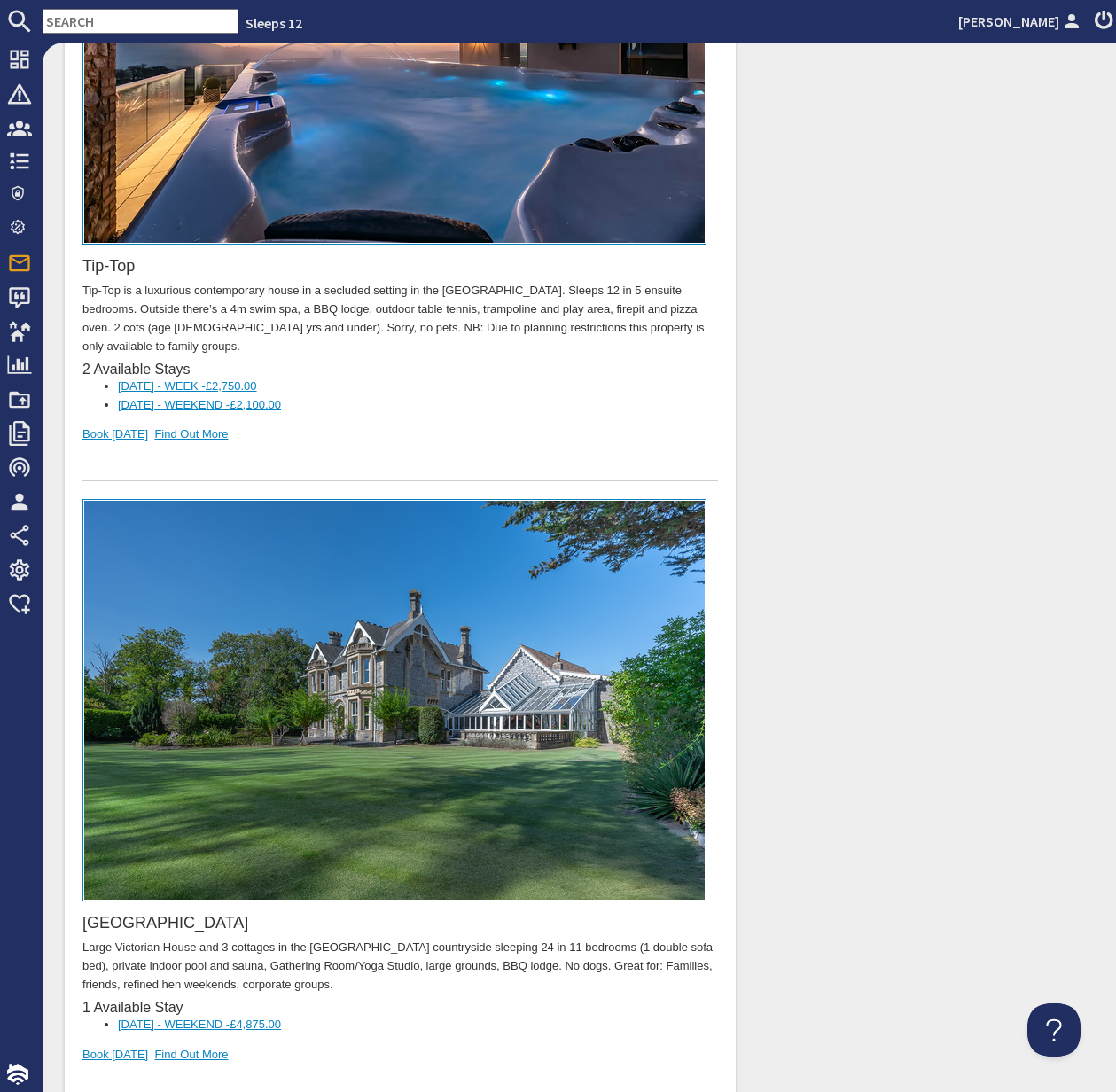
click at [87, 21] on input "text" at bounding box center [141, 21] width 195 height 25
click at [87, 21] on input "text" at bounding box center [141, 21] width 195 height 25
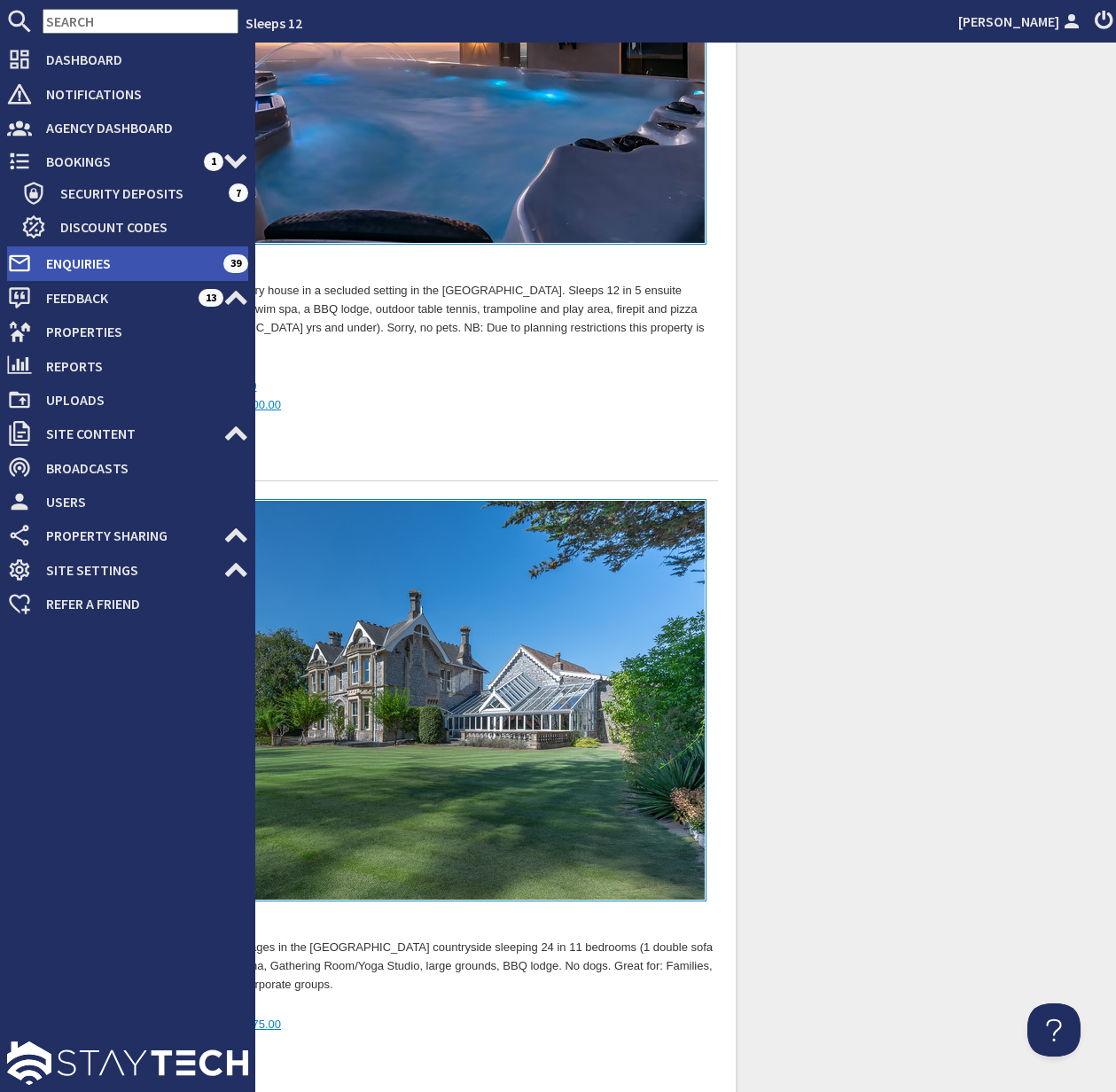
click at [93, 257] on span "Enquiries" at bounding box center [128, 263] width 192 height 28
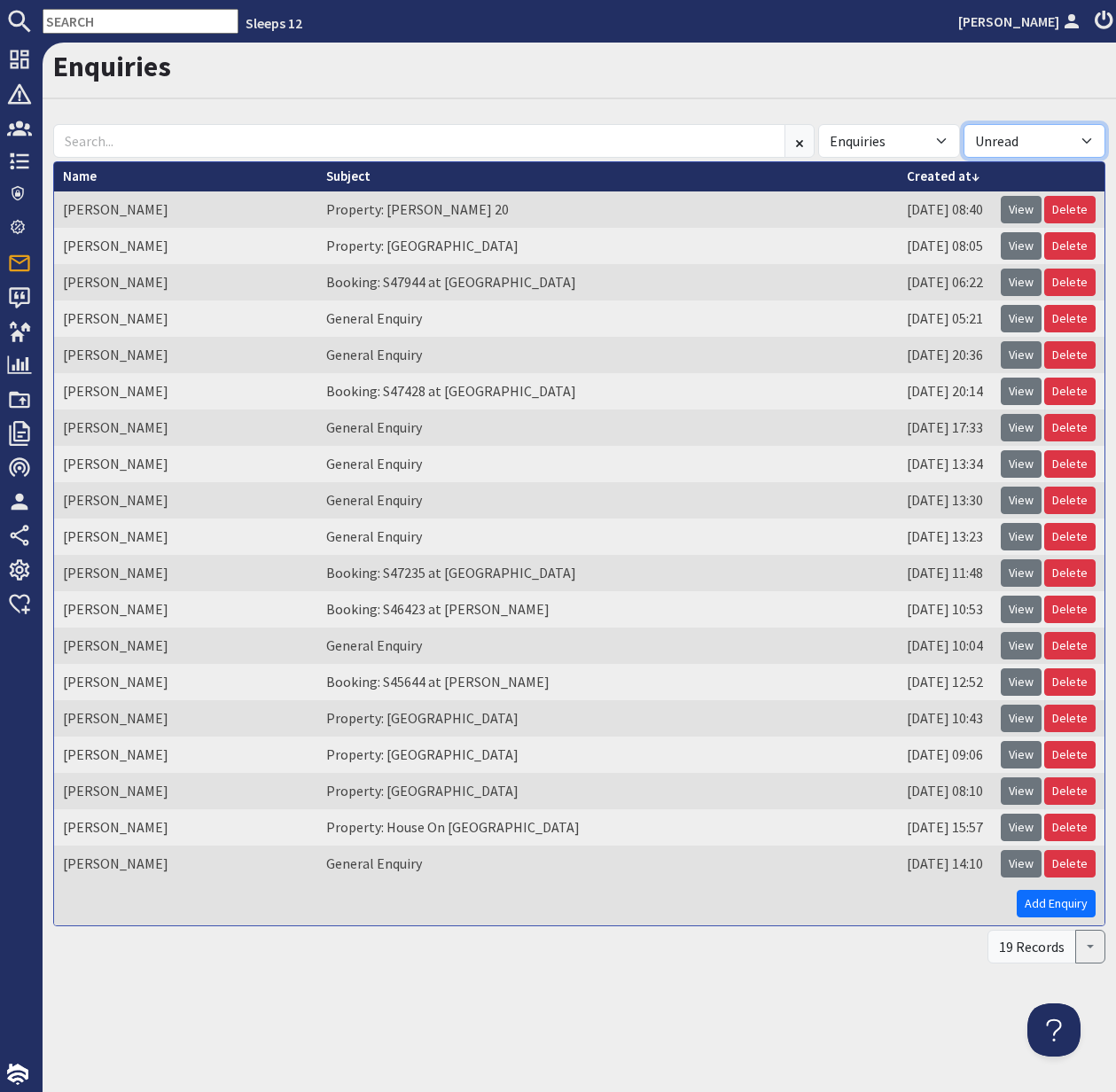
click at [1066, 140] on select "All Read Unread" at bounding box center [1034, 141] width 141 height 34
select select
click at [963, 124] on select "All Read Unread" at bounding box center [1034, 141] width 141 height 34
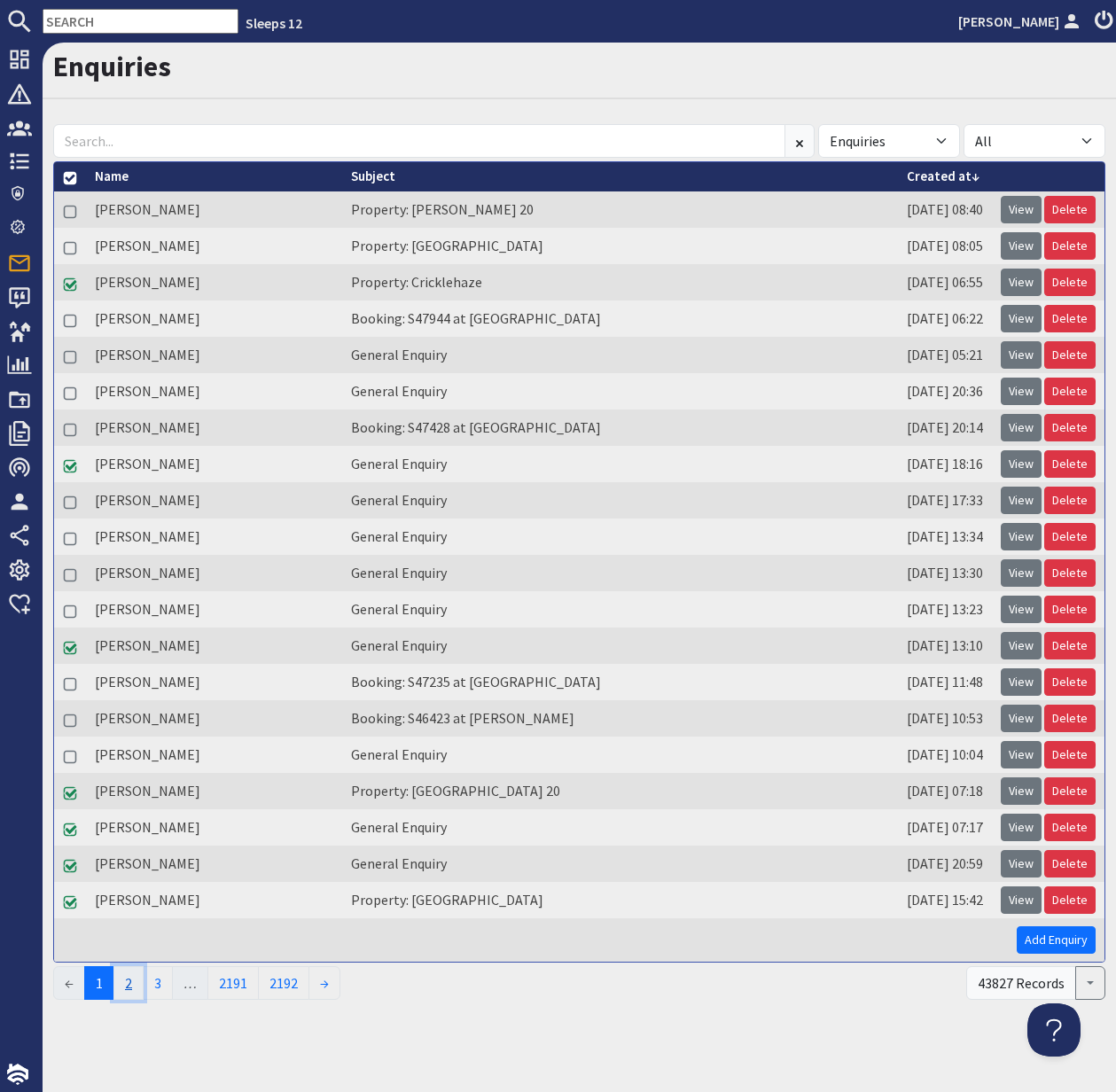
click at [134, 981] on link "2" at bounding box center [128, 983] width 30 height 34
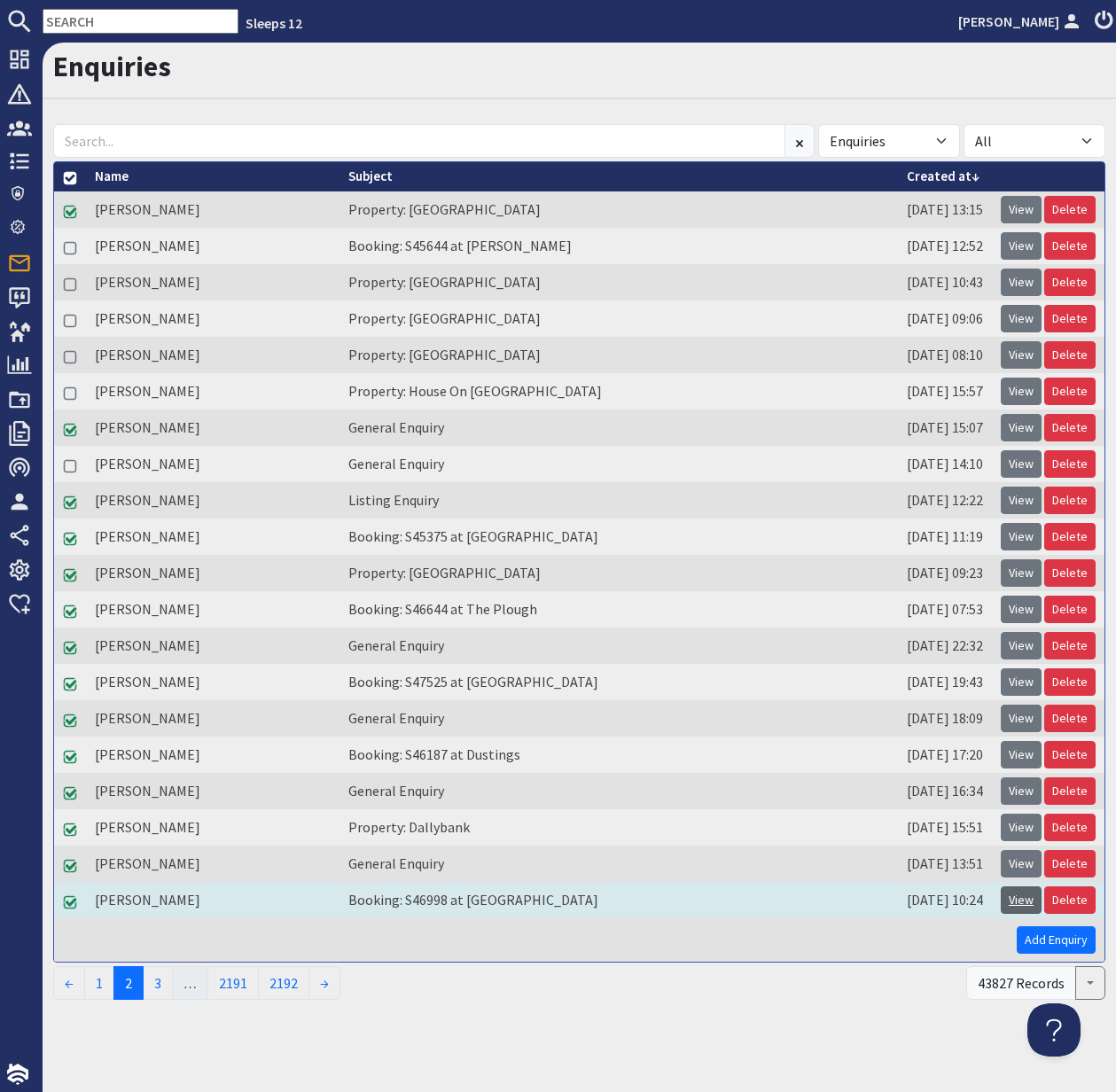
click at [1023, 899] on link "View" at bounding box center [1021, 900] width 41 height 28
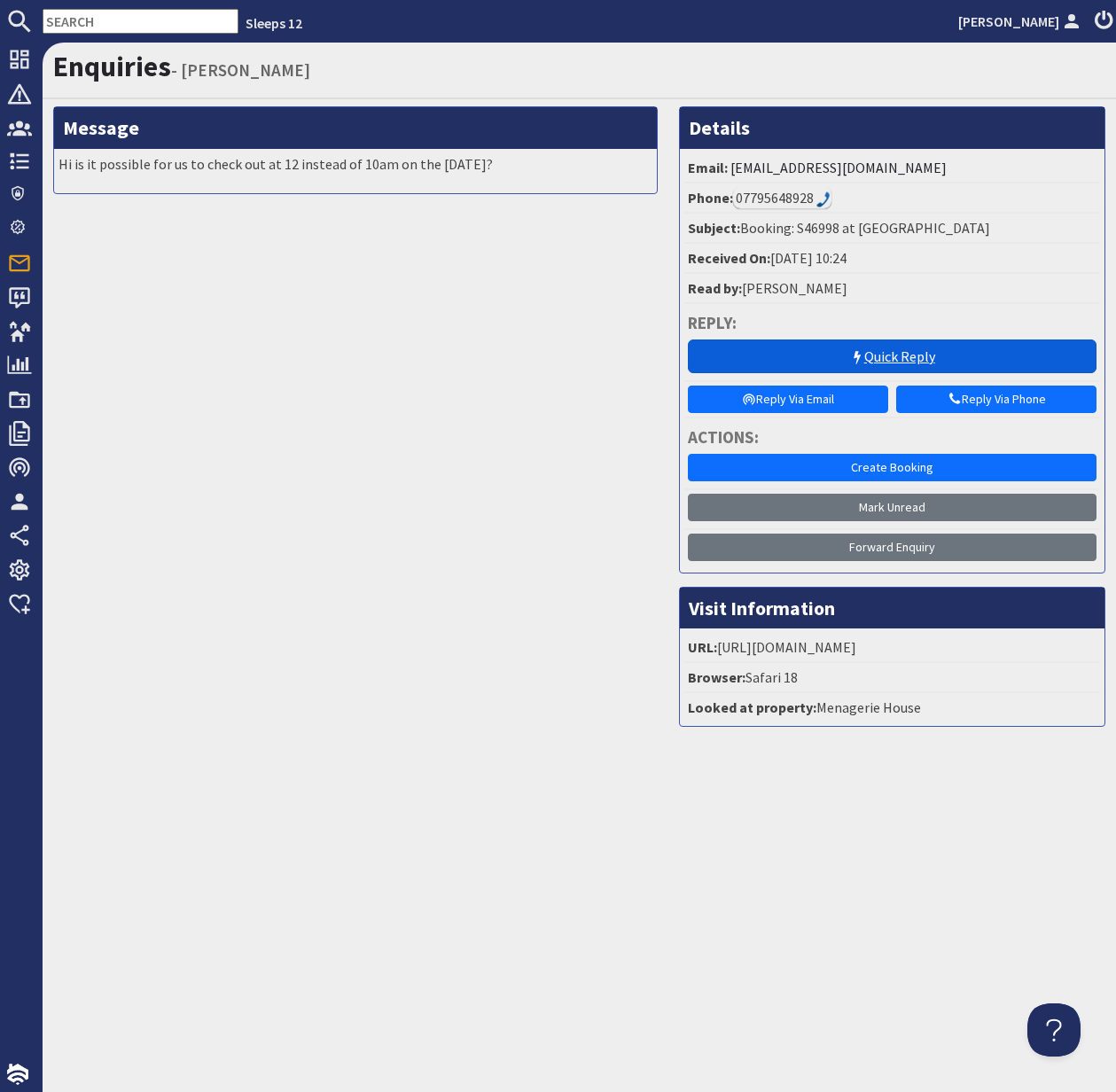
click at [894, 357] on link "Quick Reply" at bounding box center [892, 357] width 409 height 34
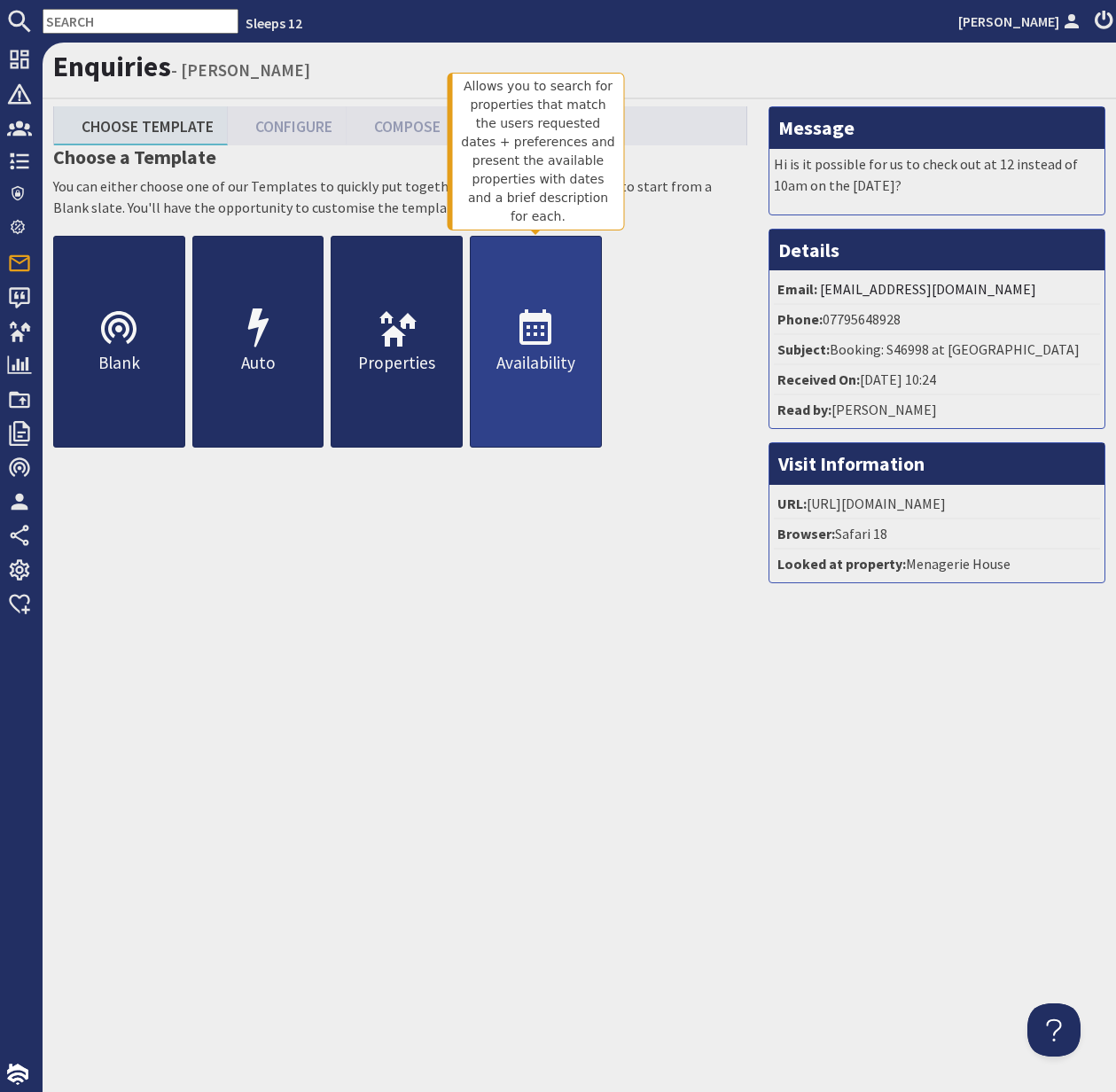
click at [533, 371] on p "Availability" at bounding box center [536, 363] width 130 height 26
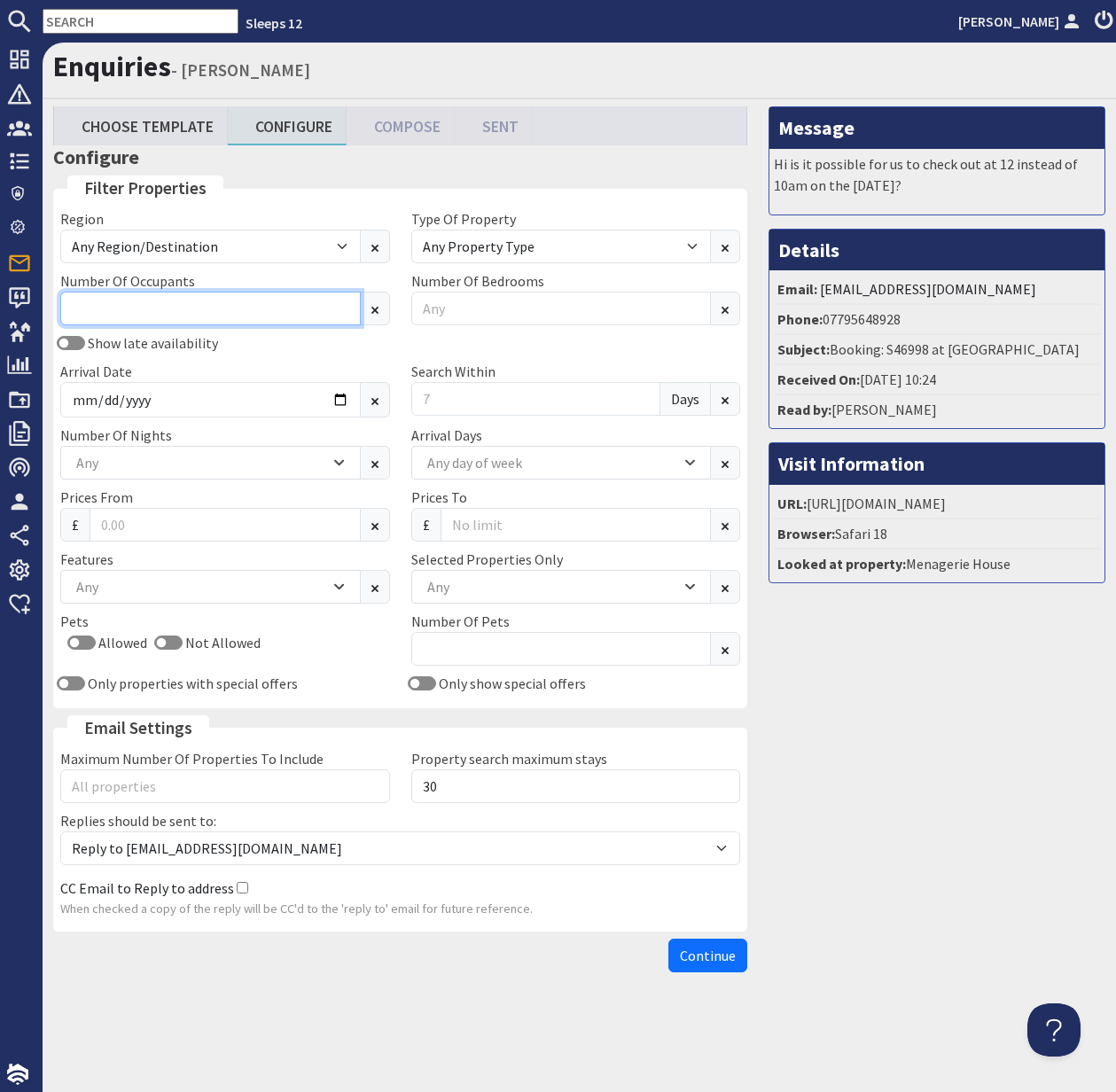
click at [273, 320] on input "Number Of Occupants" at bounding box center [210, 308] width 301 height 34
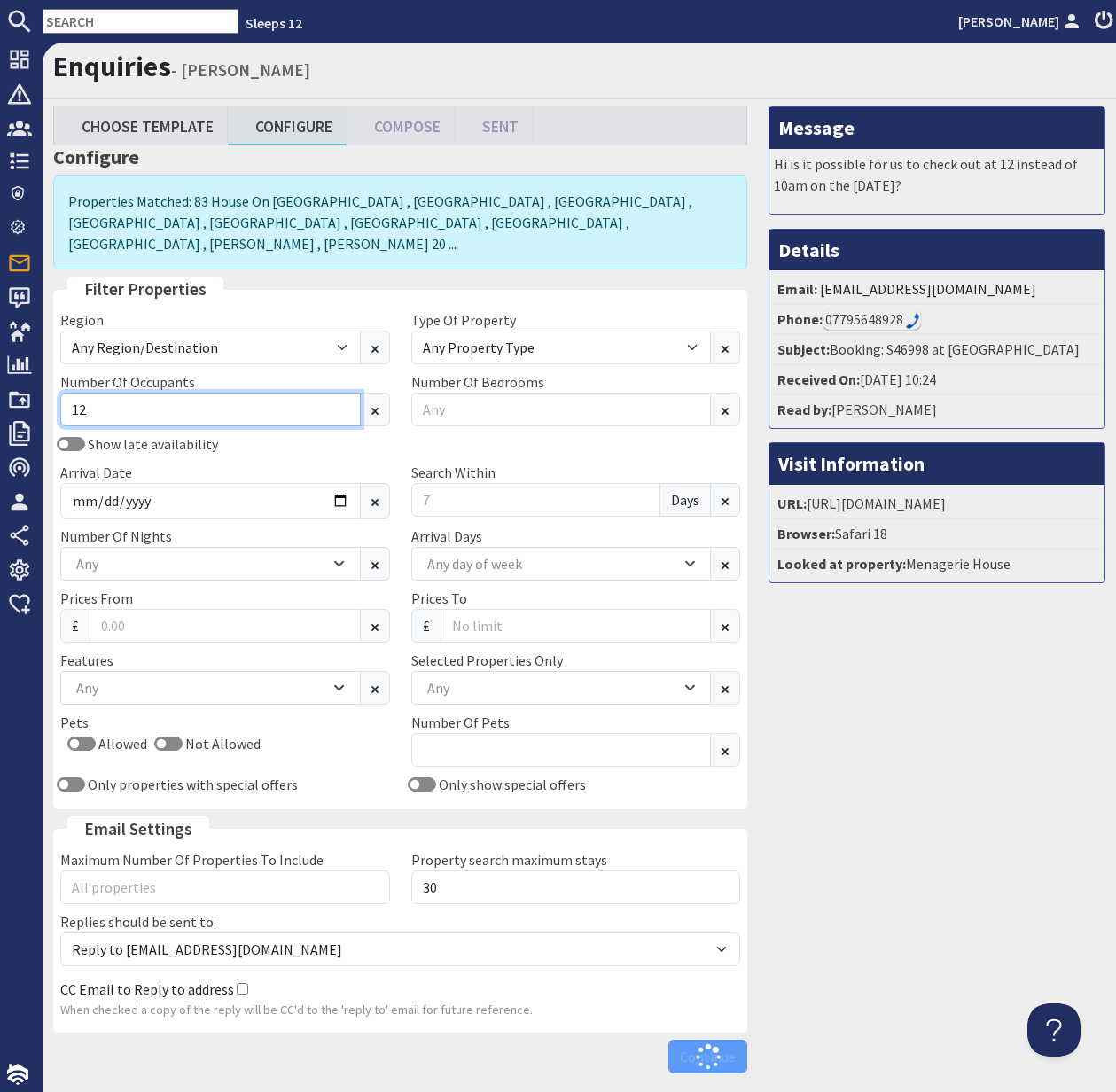
type input "12"
click at [316, 500] on div "Show late availability Arrival Date Search Within Days" at bounding box center [399, 479] width 701 height 92
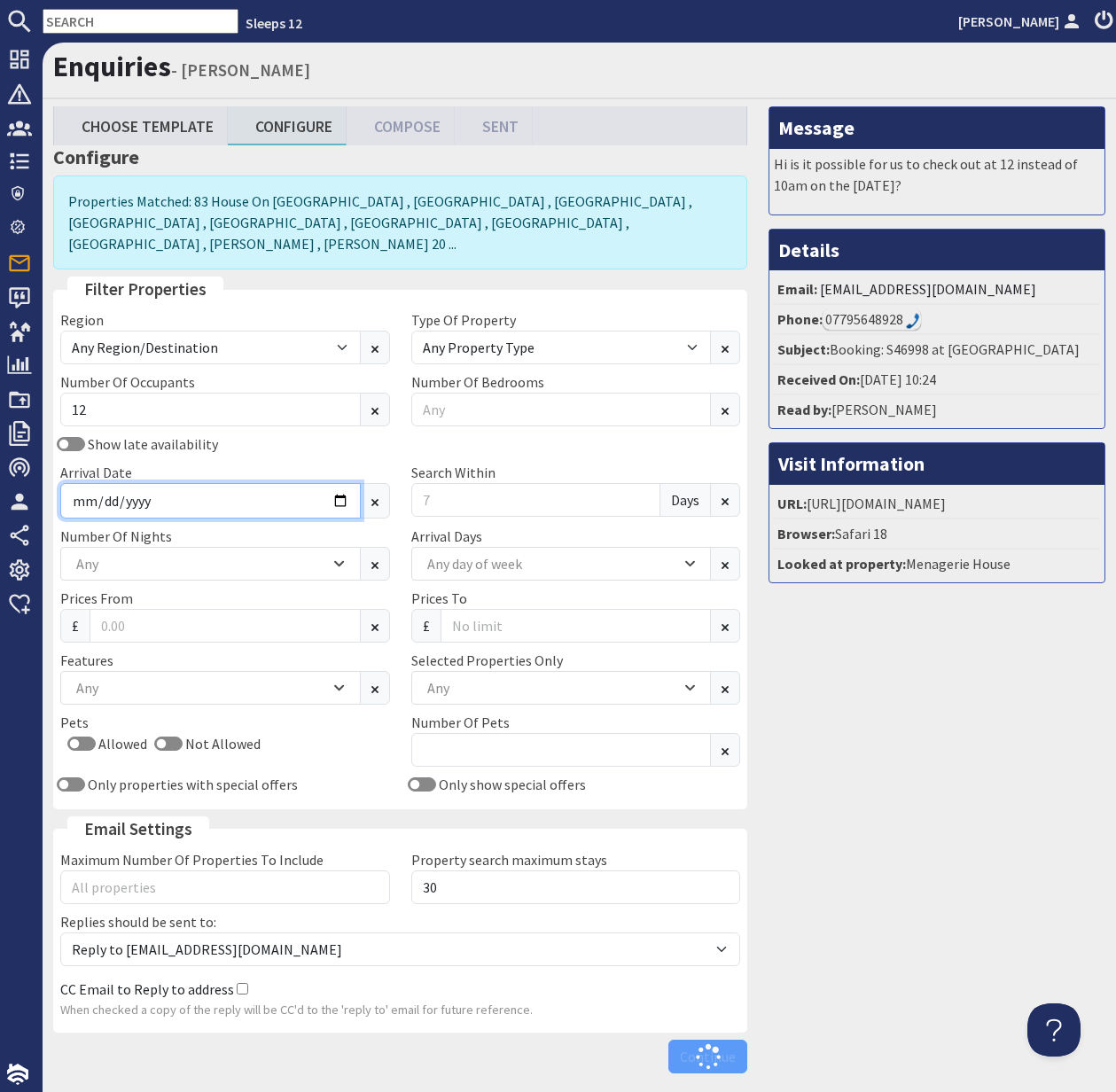
click at [333, 483] on input "Arrival Date" at bounding box center [210, 501] width 301 height 35
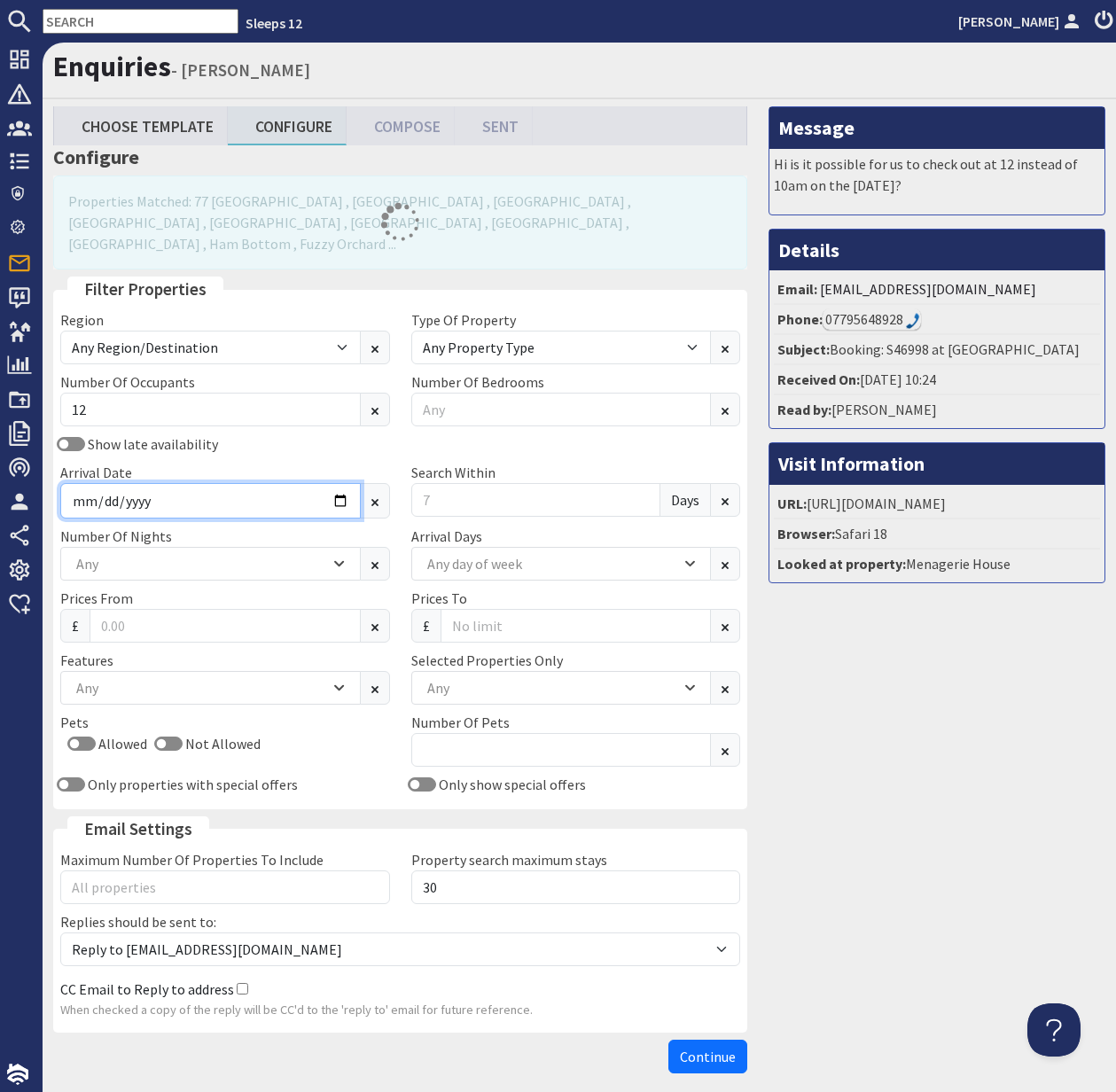
type input "2026-04-17"
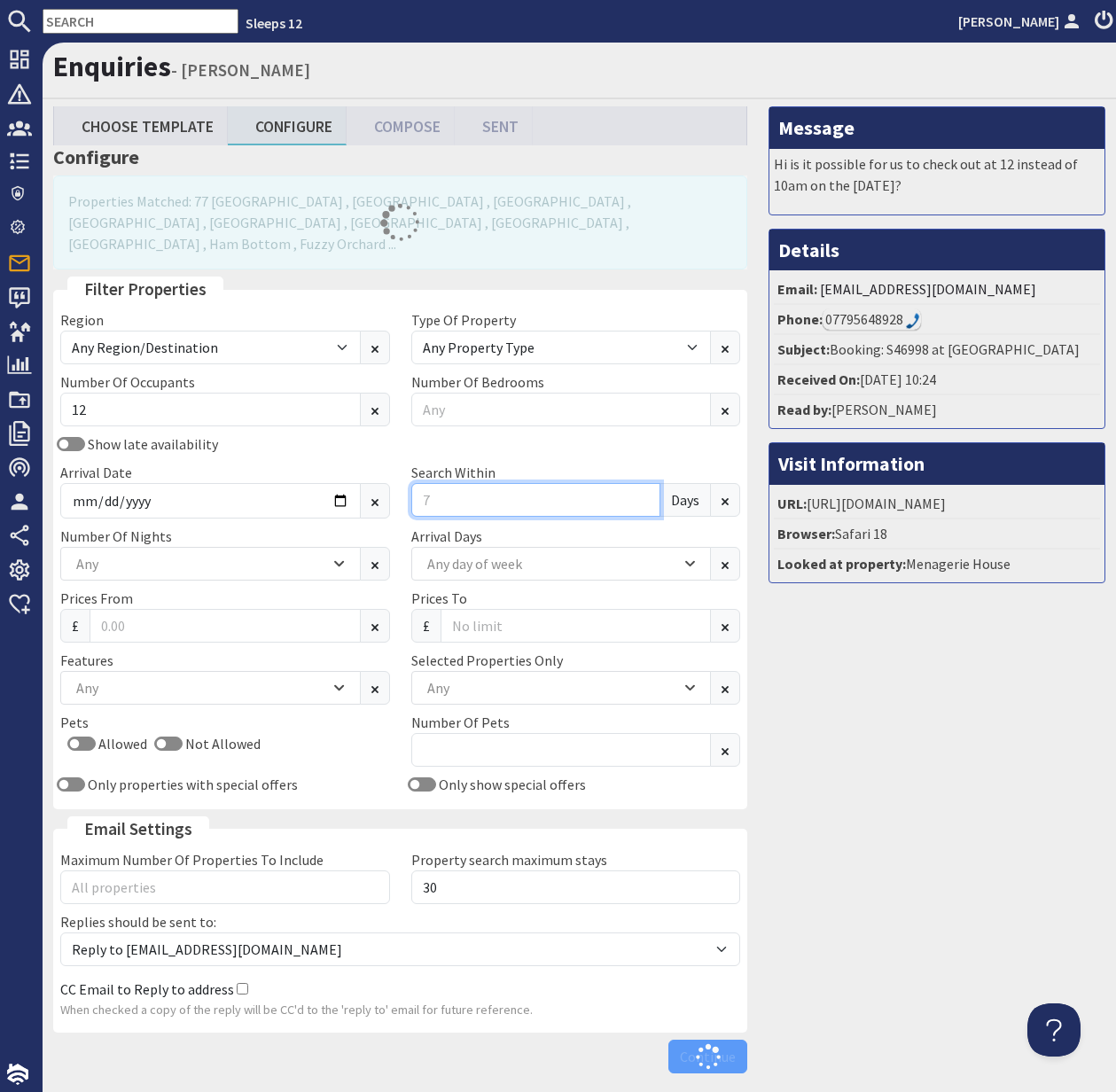
drag, startPoint x: 442, startPoint y: 477, endPoint x: 404, endPoint y: 479, distance: 38.1
click at [404, 479] on div "Search Within Days" at bounding box center [575, 490] width 351 height 57
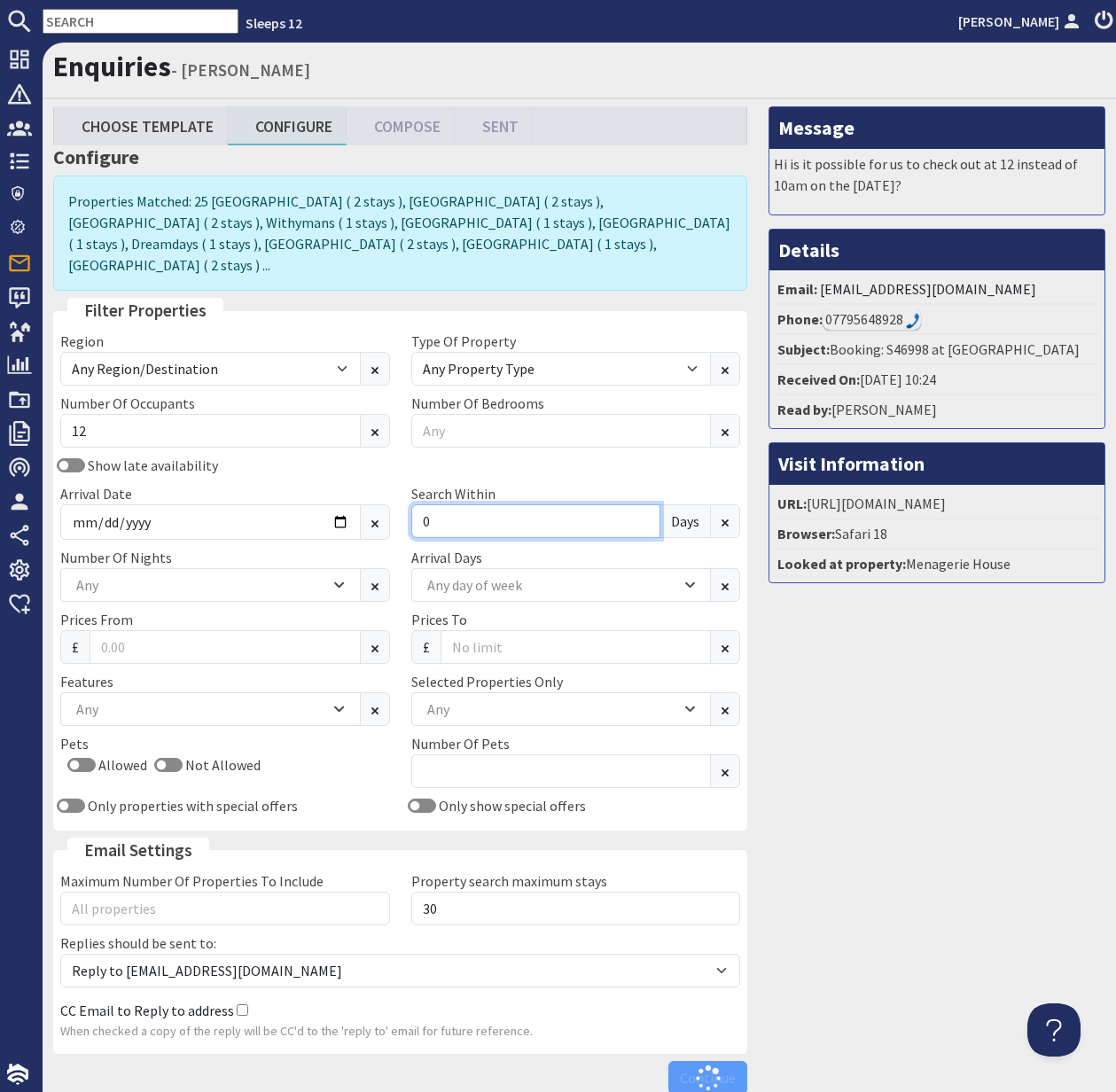
type input "0"
click at [201, 575] on div "Any" at bounding box center [200, 585] width 258 height 20
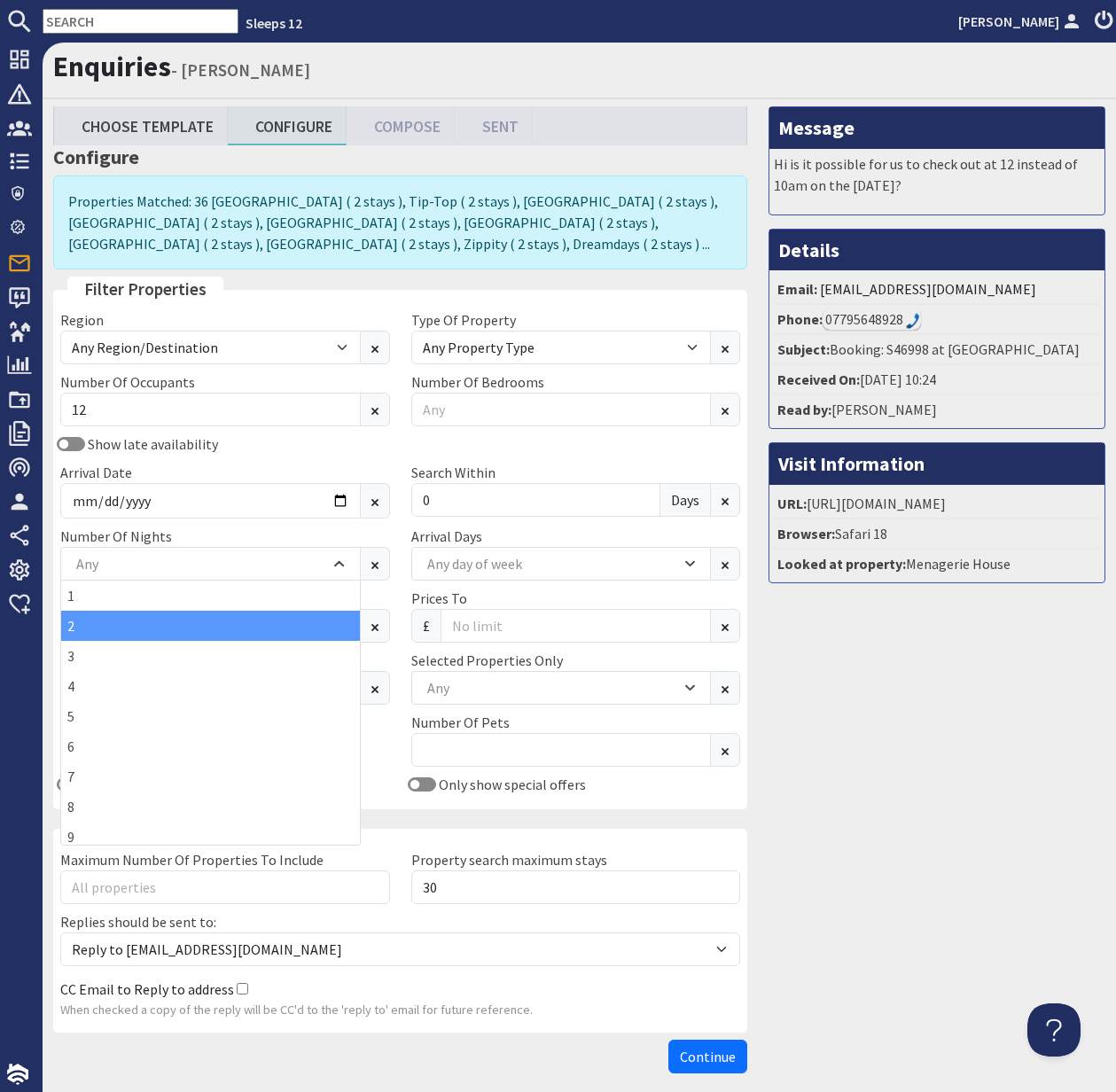
click at [175, 632] on div "2" at bounding box center [210, 626] width 299 height 30
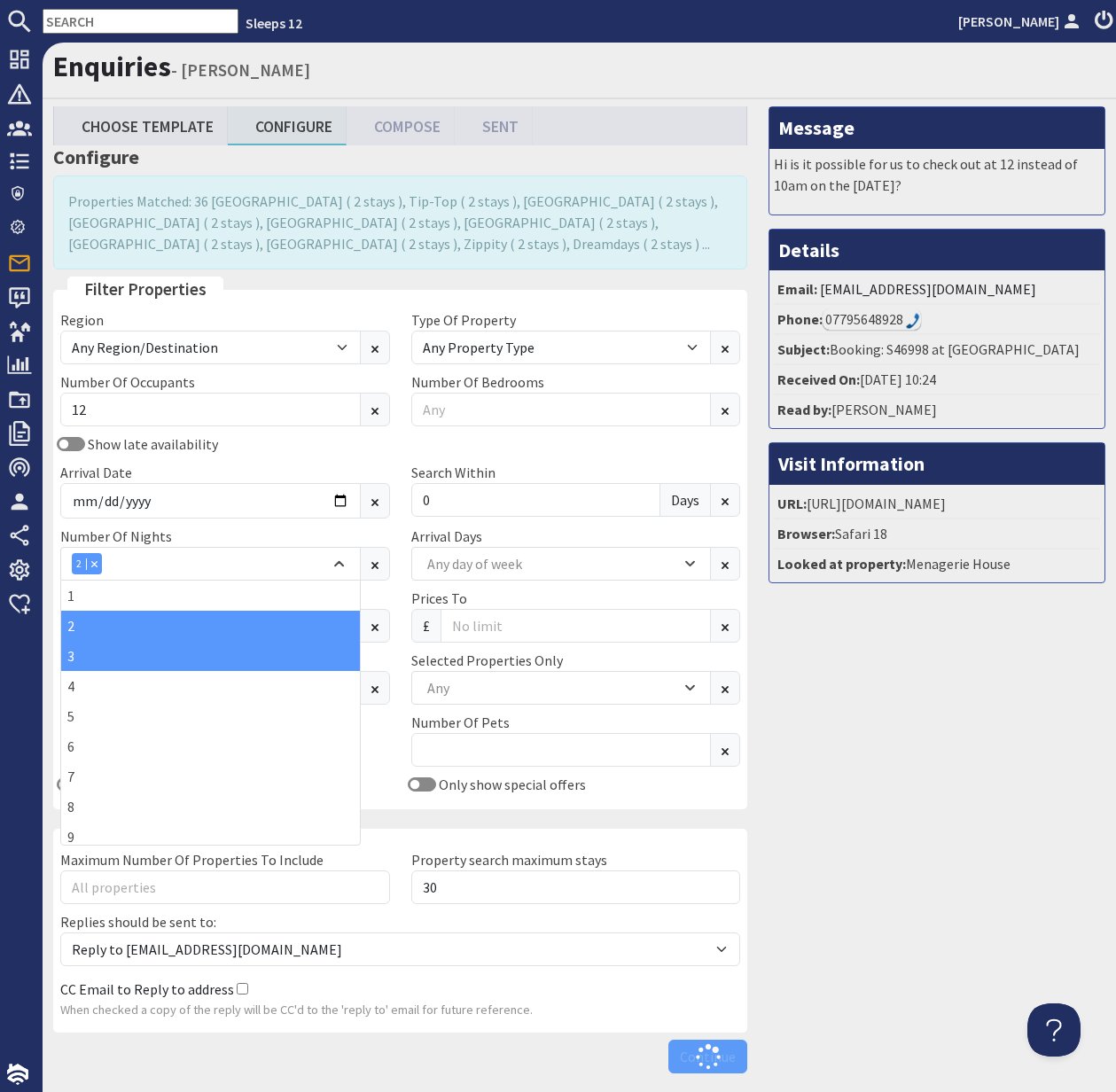
click at [166, 658] on div "3" at bounding box center [210, 656] width 299 height 30
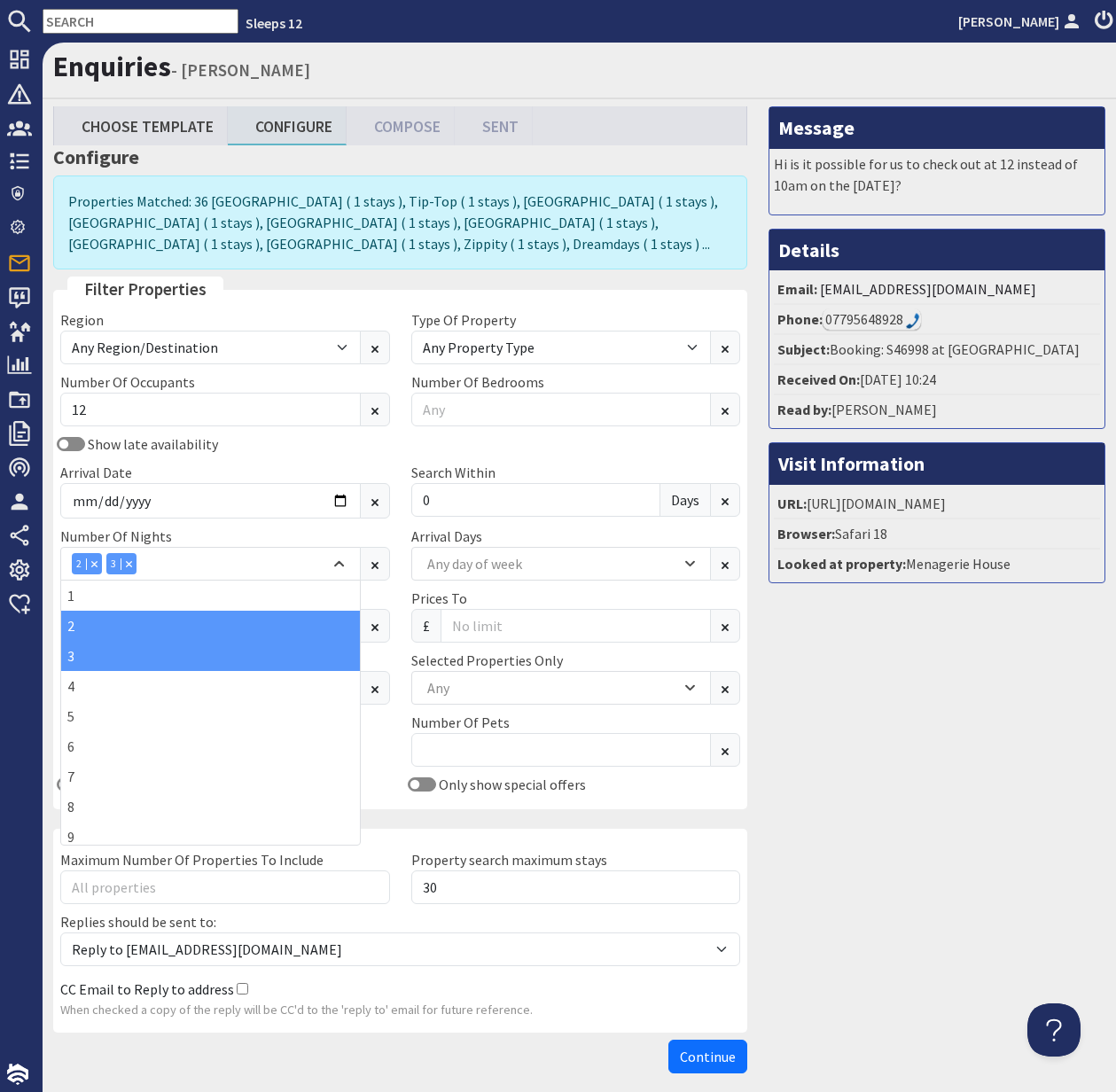
click at [382, 773] on div "Pets Allowed Not Allowed" at bounding box center [224, 743] width 351 height 62
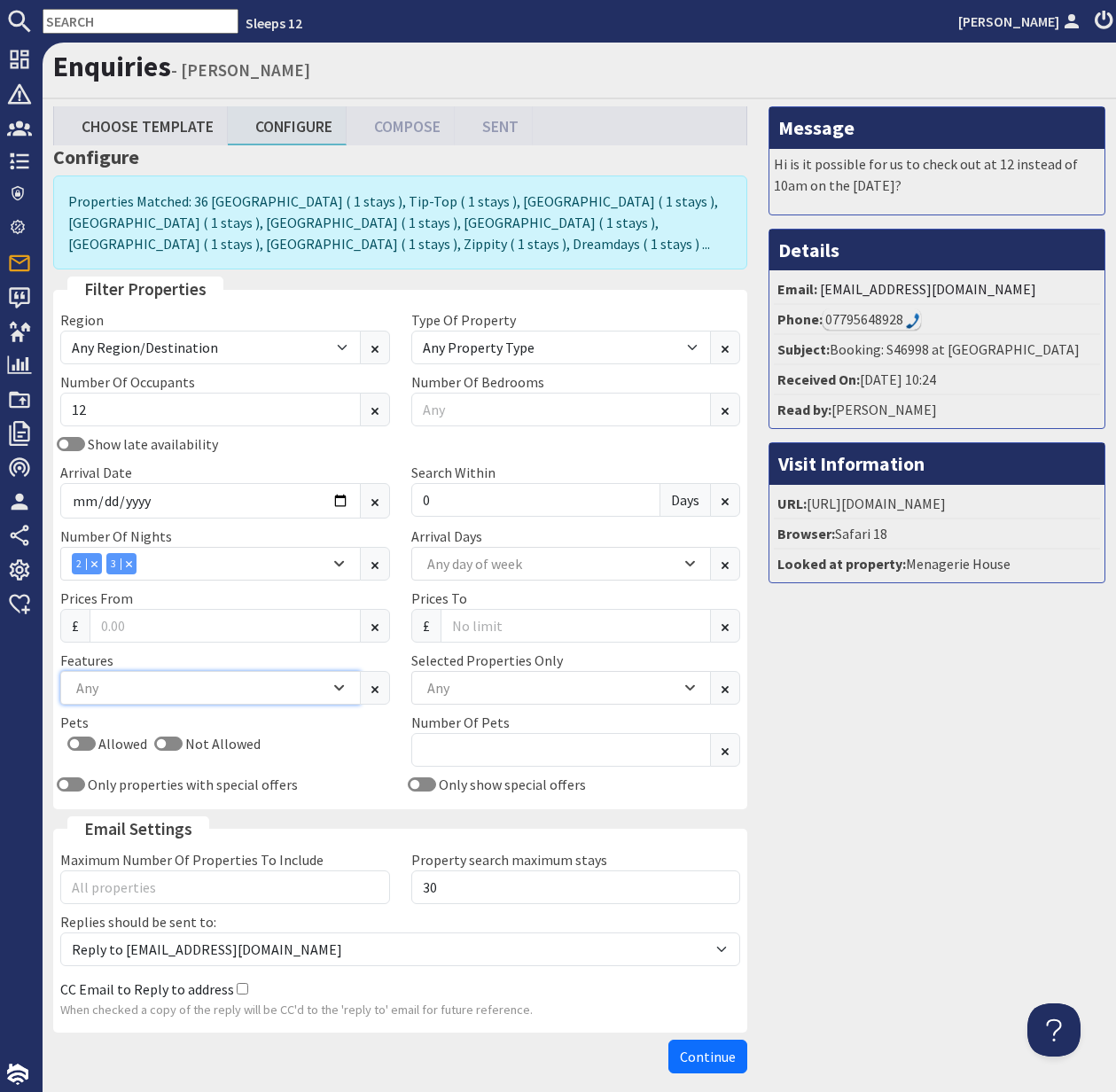
click at [128, 689] on div "Any" at bounding box center [200, 688] width 258 height 20
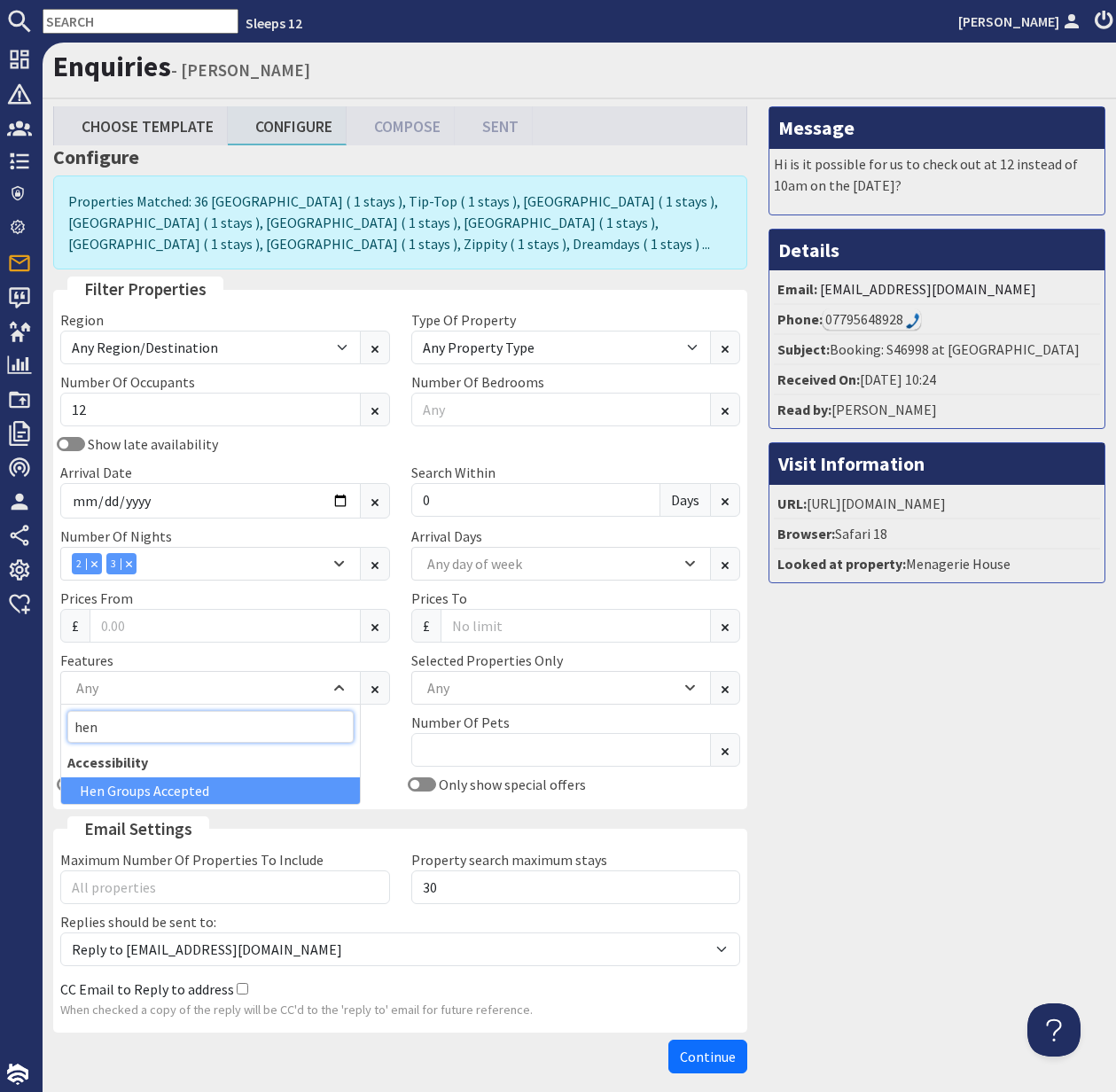
type input "hen"
click at [162, 791] on div "Hen Groups Accepted" at bounding box center [210, 790] width 299 height 27
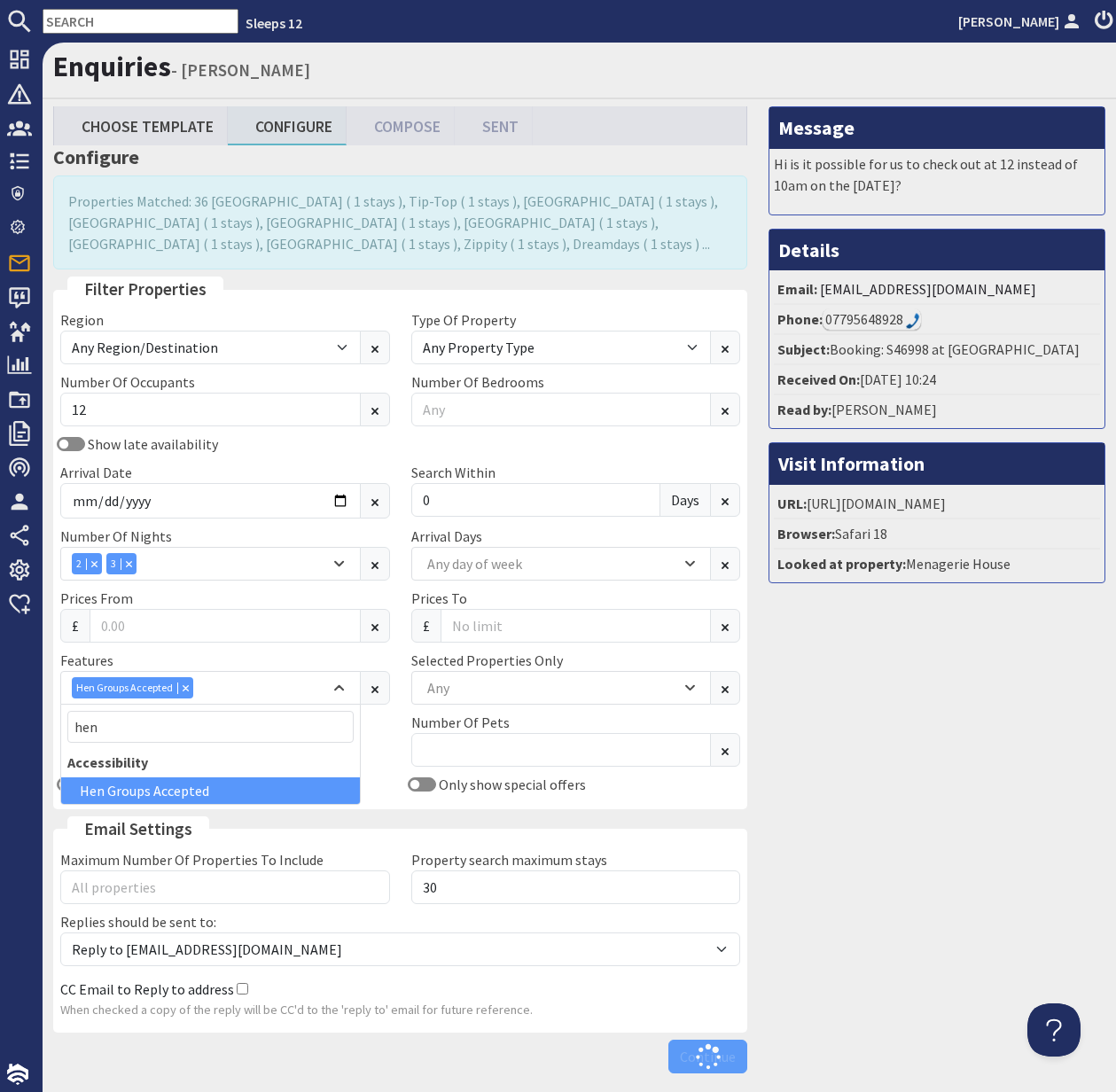
click at [404, 743] on div "Number Of Pets" at bounding box center [575, 739] width 351 height 55
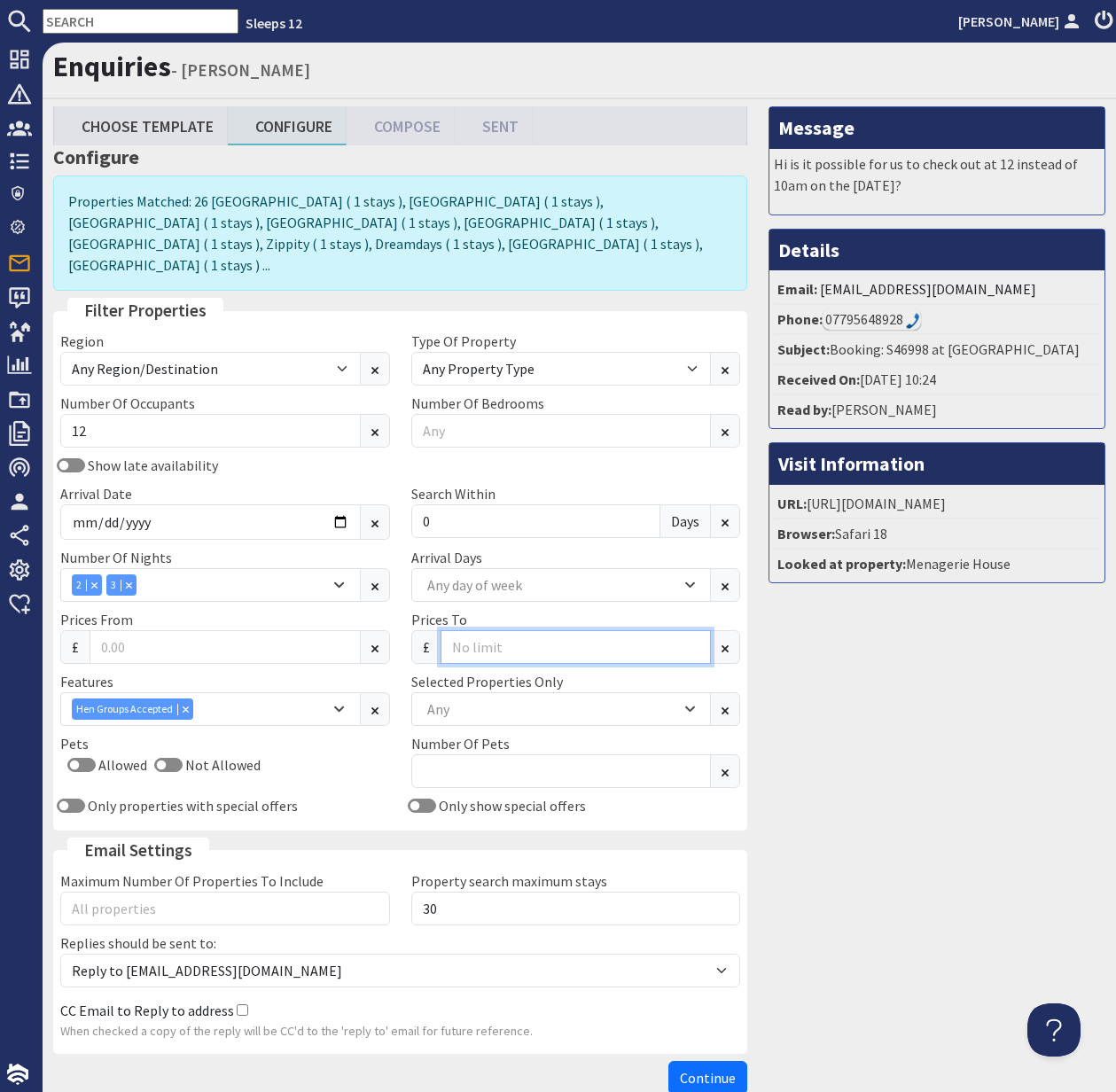
click at [473, 630] on input "Prices To" at bounding box center [575, 647] width 271 height 34
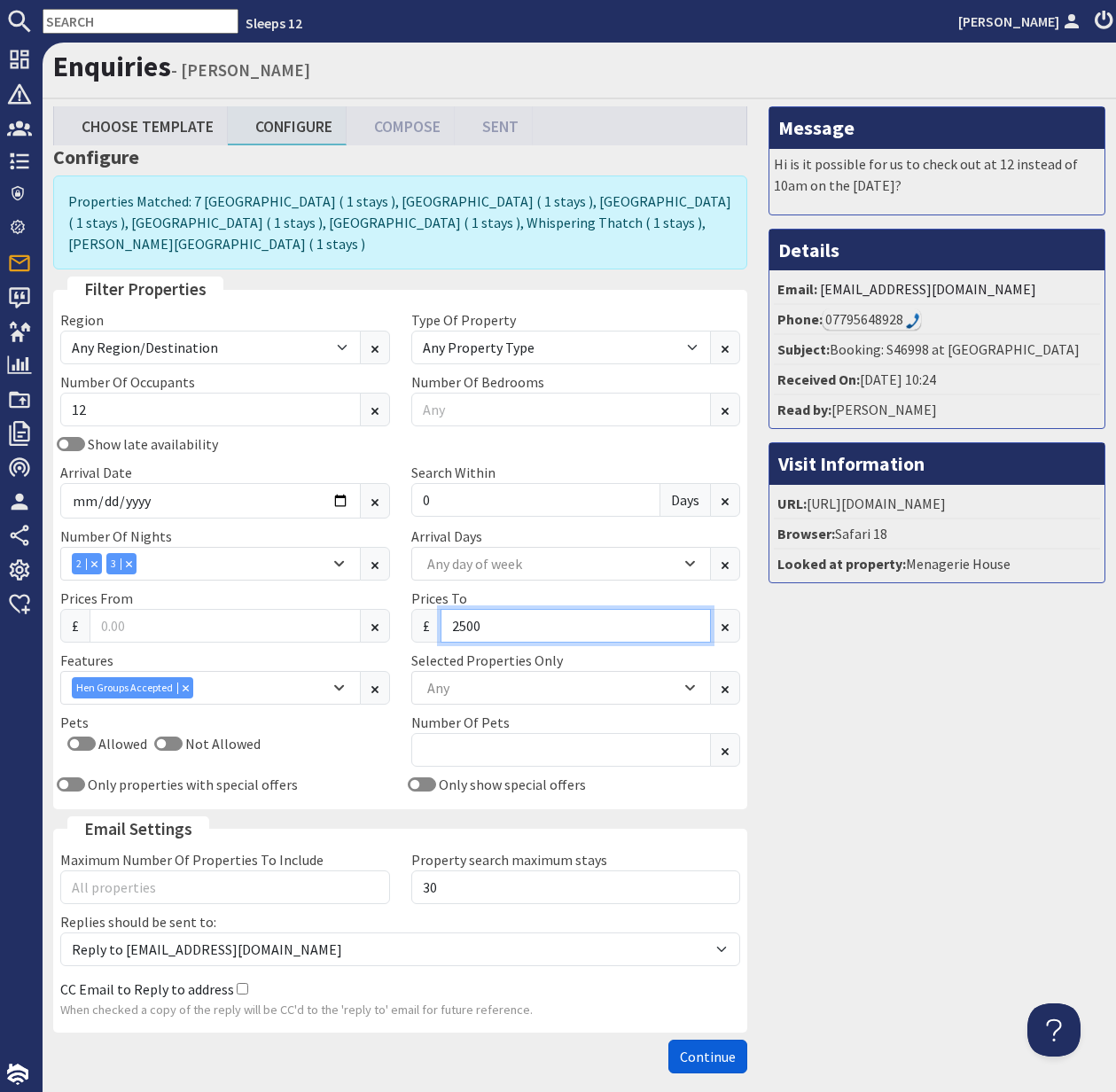
type input "2500"
click at [708, 1048] on span "Continue" at bounding box center [707, 1057] width 56 height 18
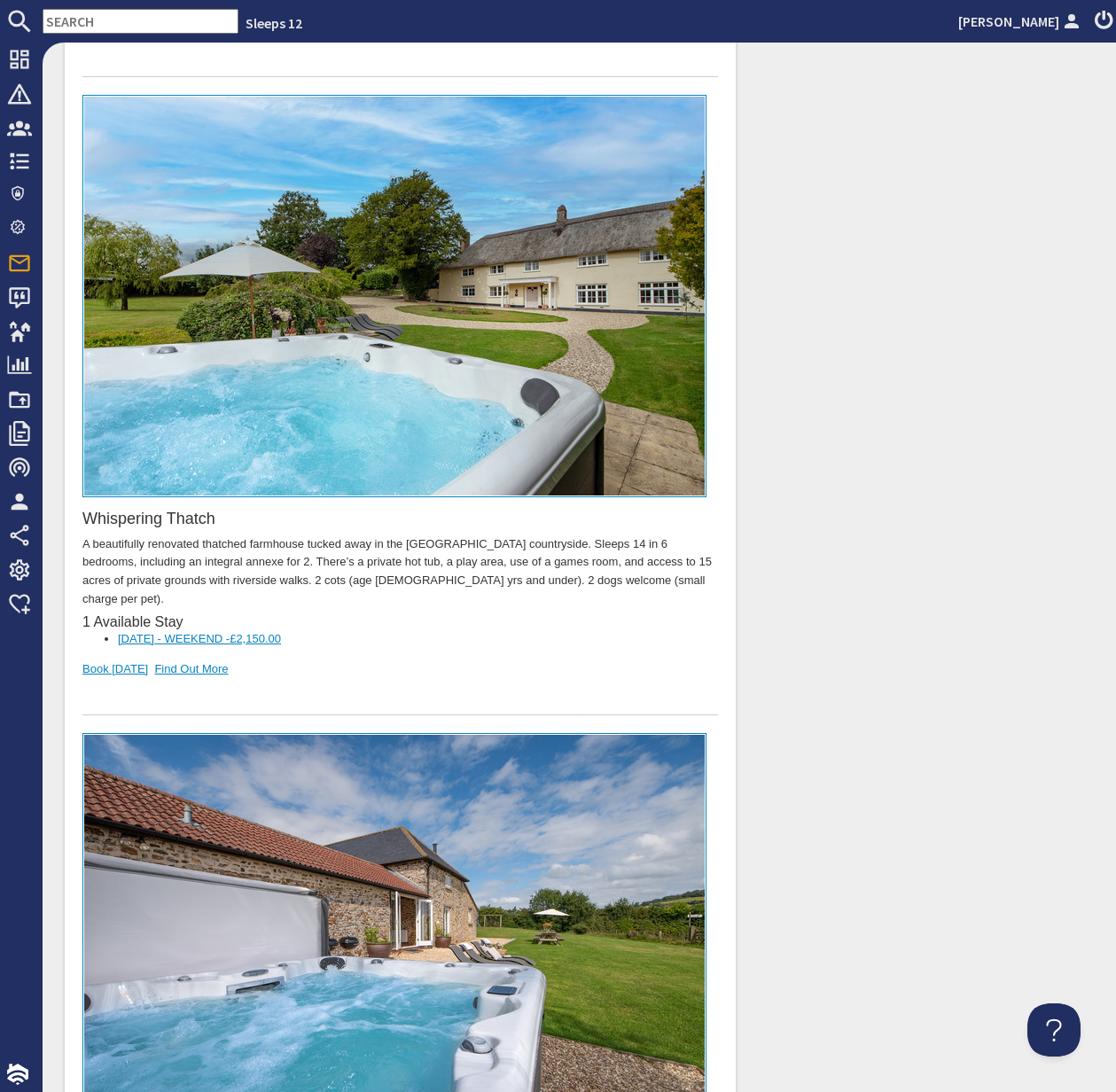
scroll to position [3890, 0]
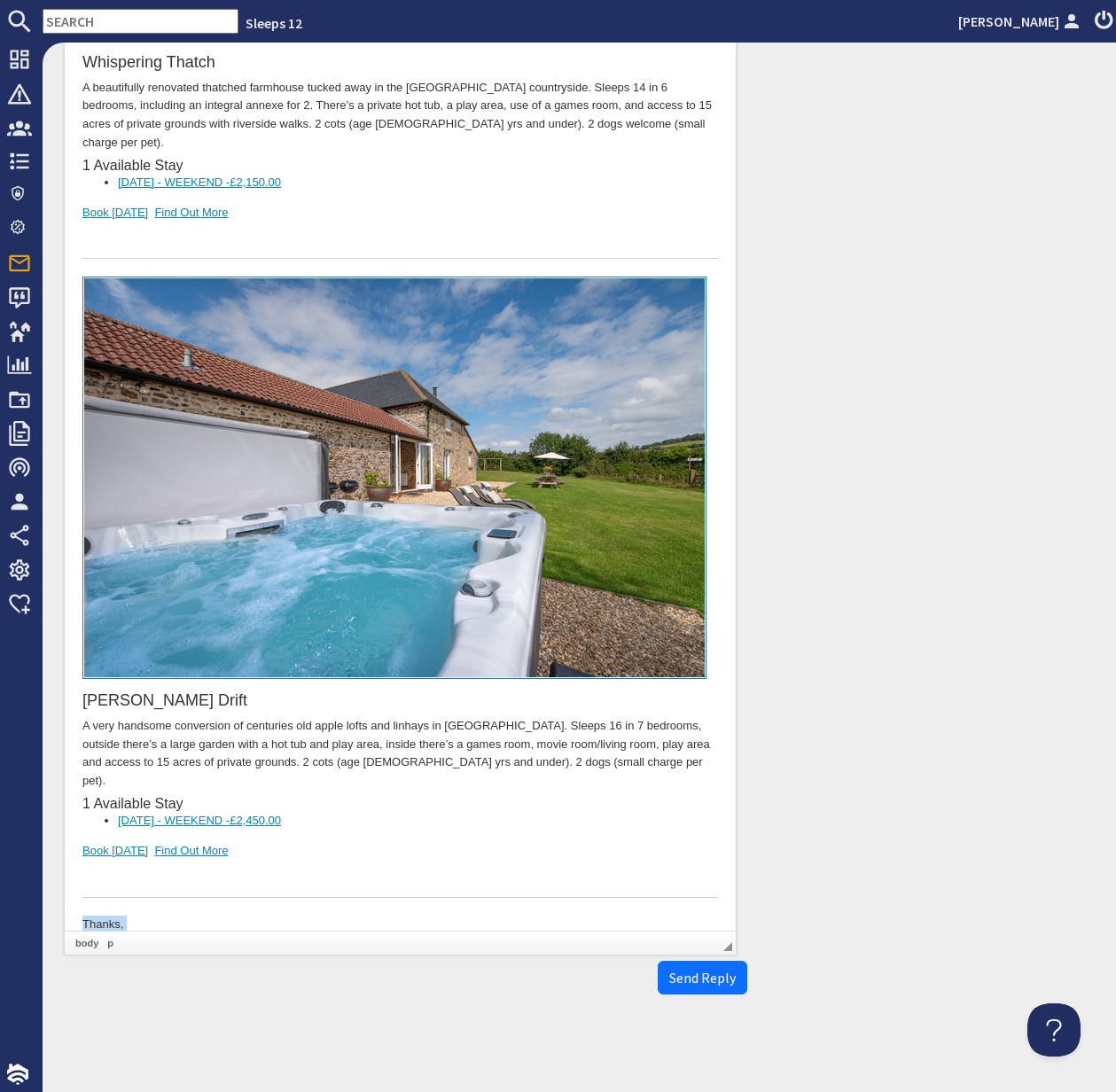
drag, startPoint x: 153, startPoint y: 911, endPoint x: 77, endPoint y: 865, distance: 88.8
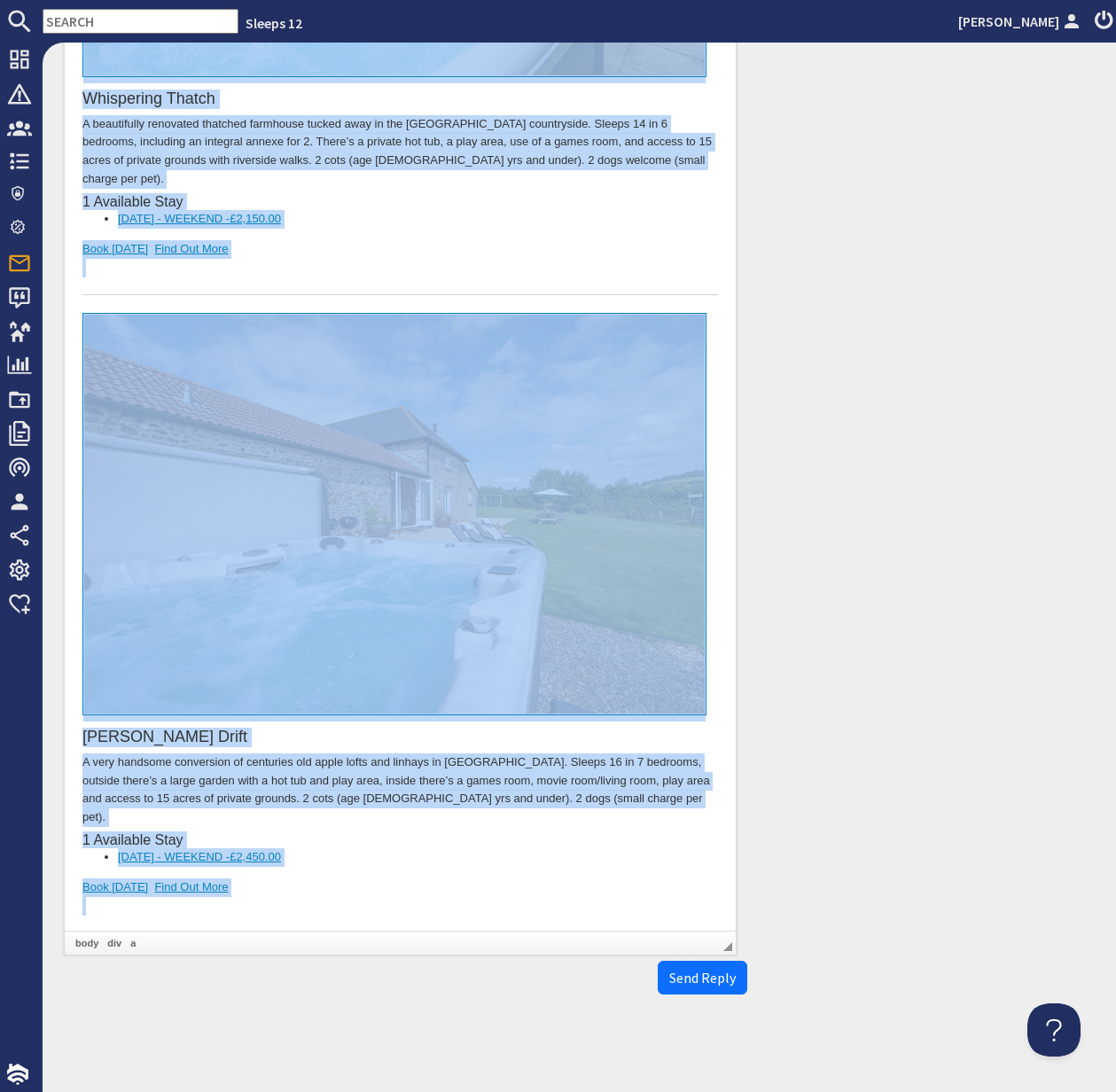
copy body "Dear Steph Crowhurst, Thank you for your enquiry. I've put together a list of p…"
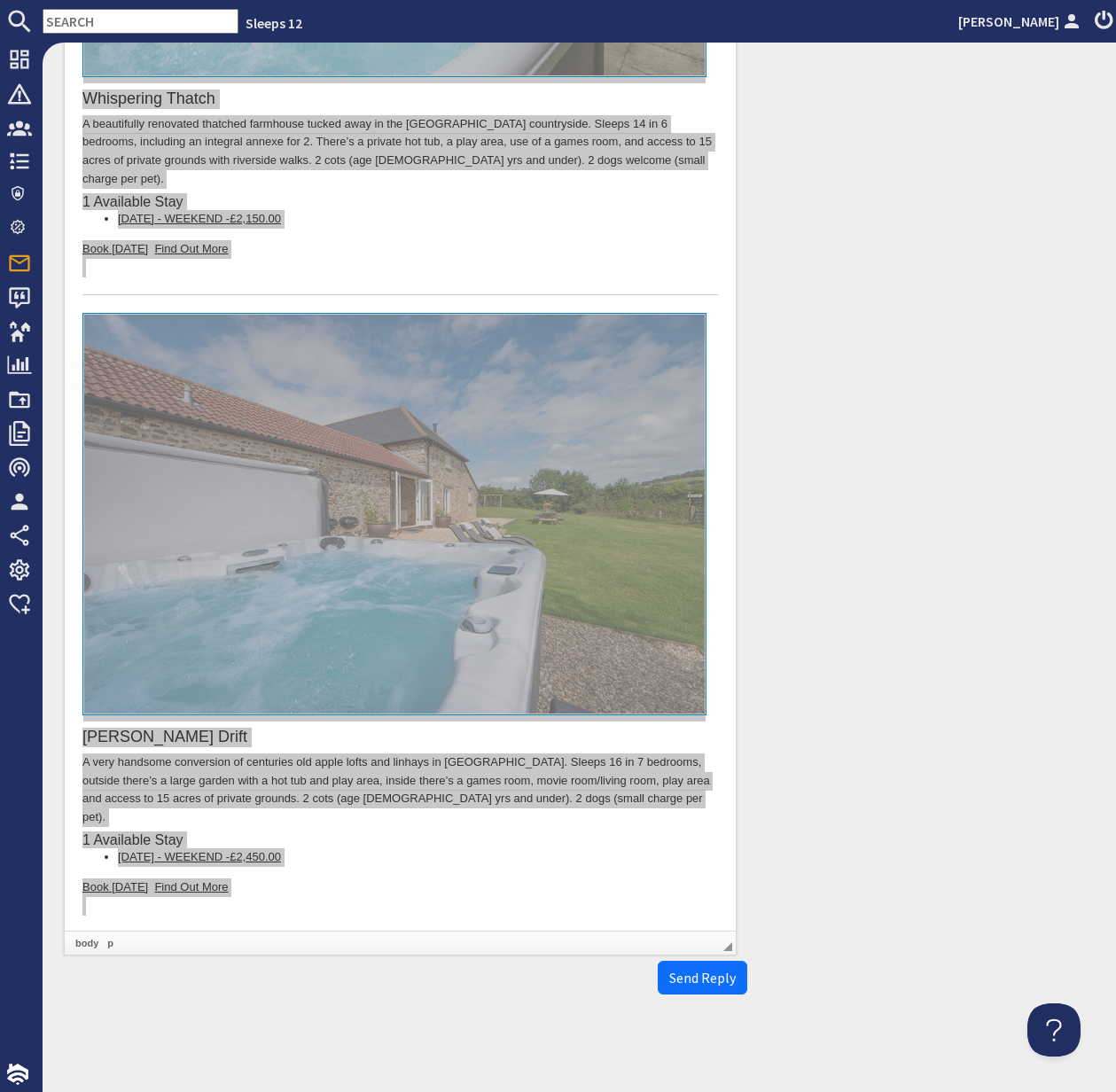
click at [77, 23] on input "text" at bounding box center [141, 21] width 195 height 25
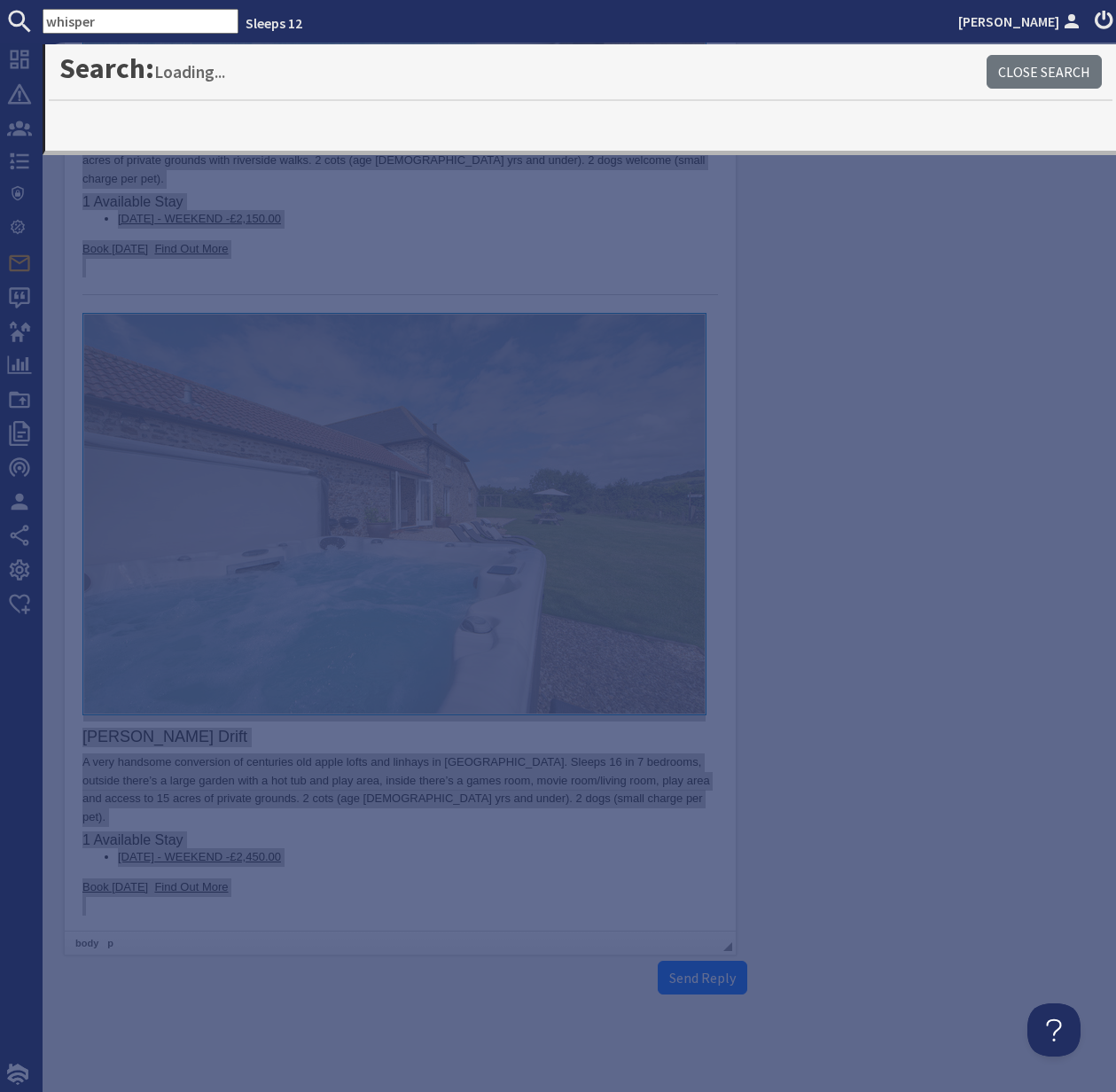
type input "whisper"
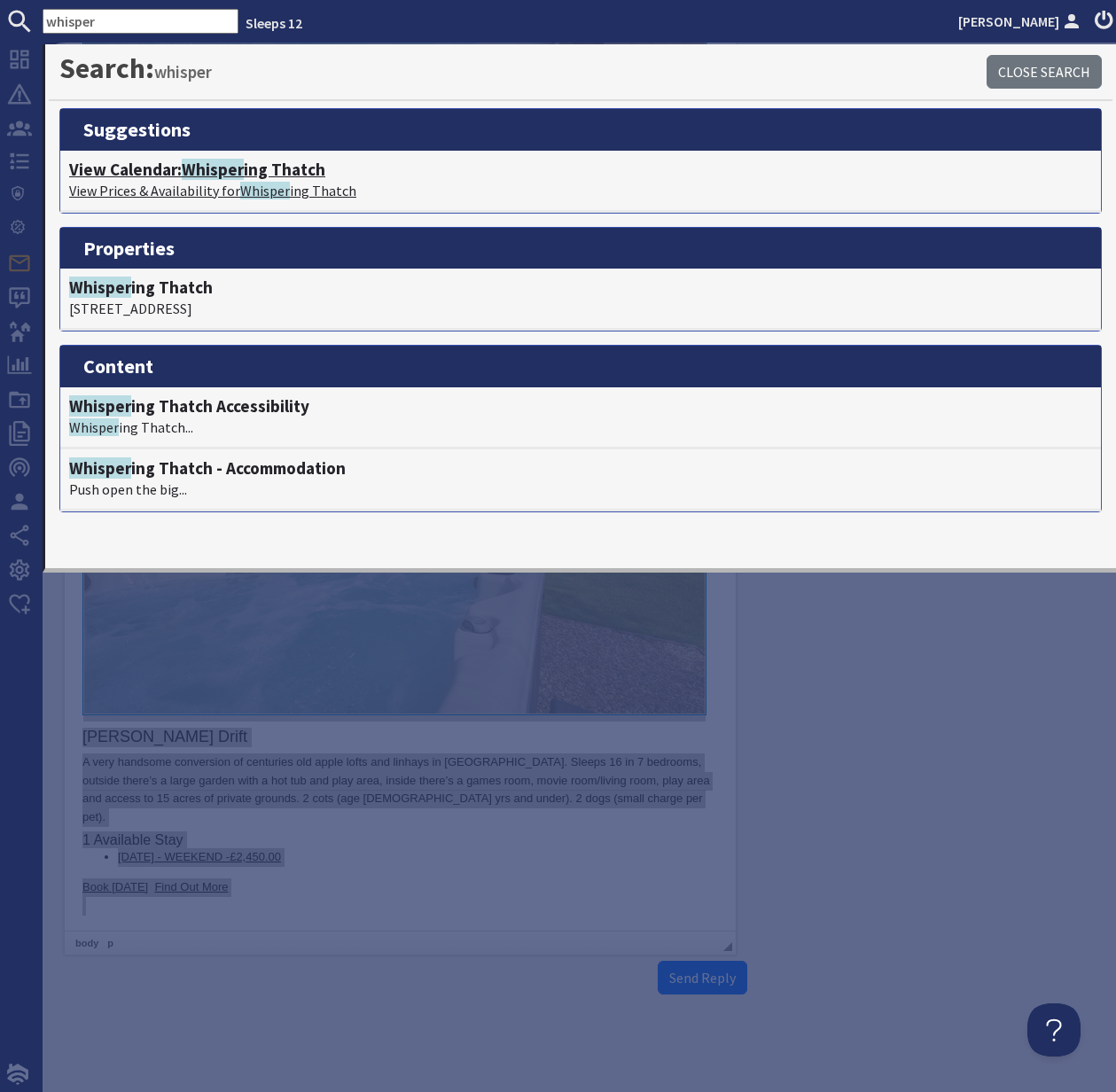
click at [165, 169] on h4 "View Calendar: Whisper ing Thatch" at bounding box center [580, 169] width 1023 height 20
type textarea "<p>Dear Steph Crowhurst,</p> <p>Thank you for your enquiry. I&#39;ve put togeth…"
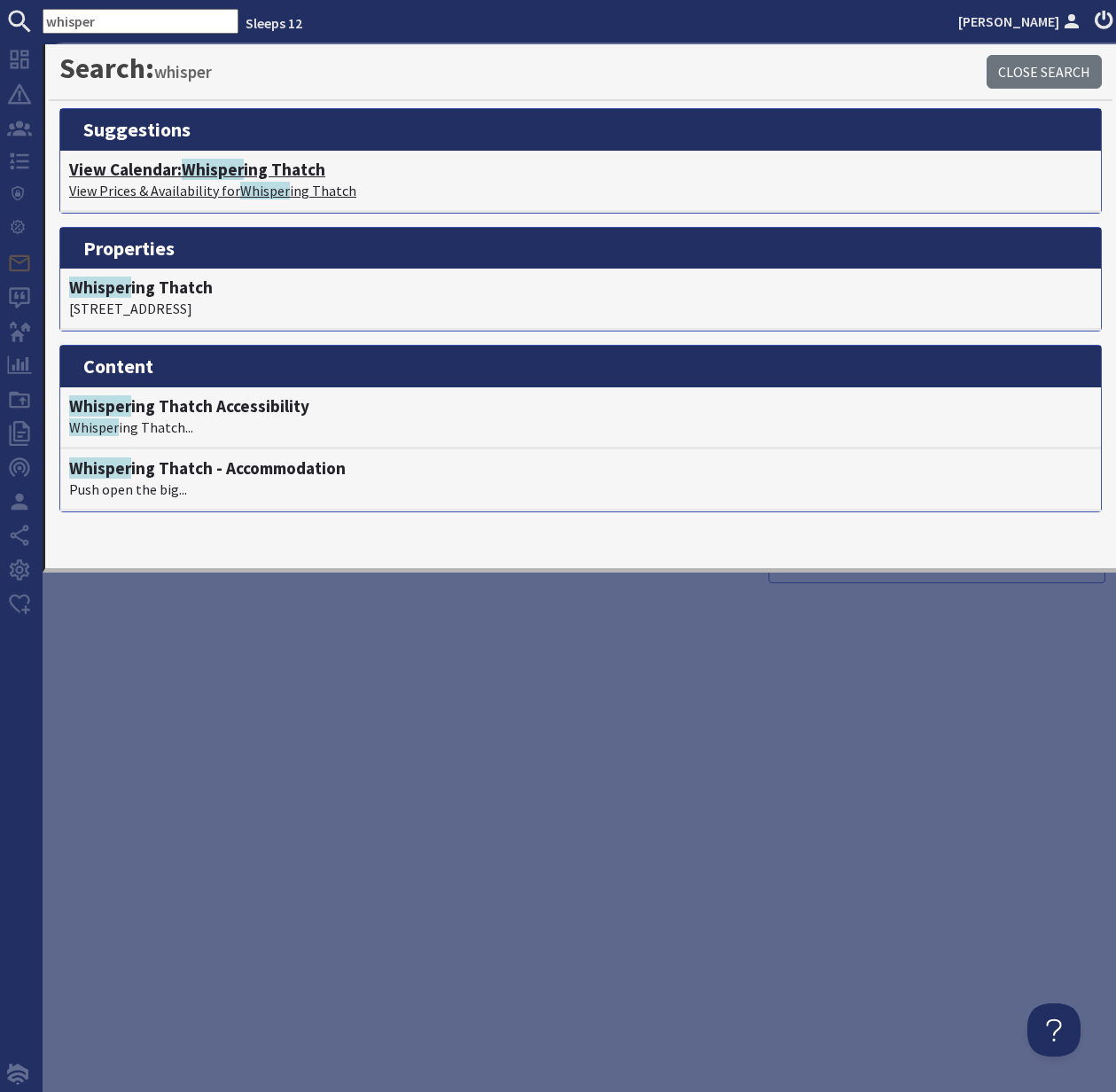
scroll to position [0, 0]
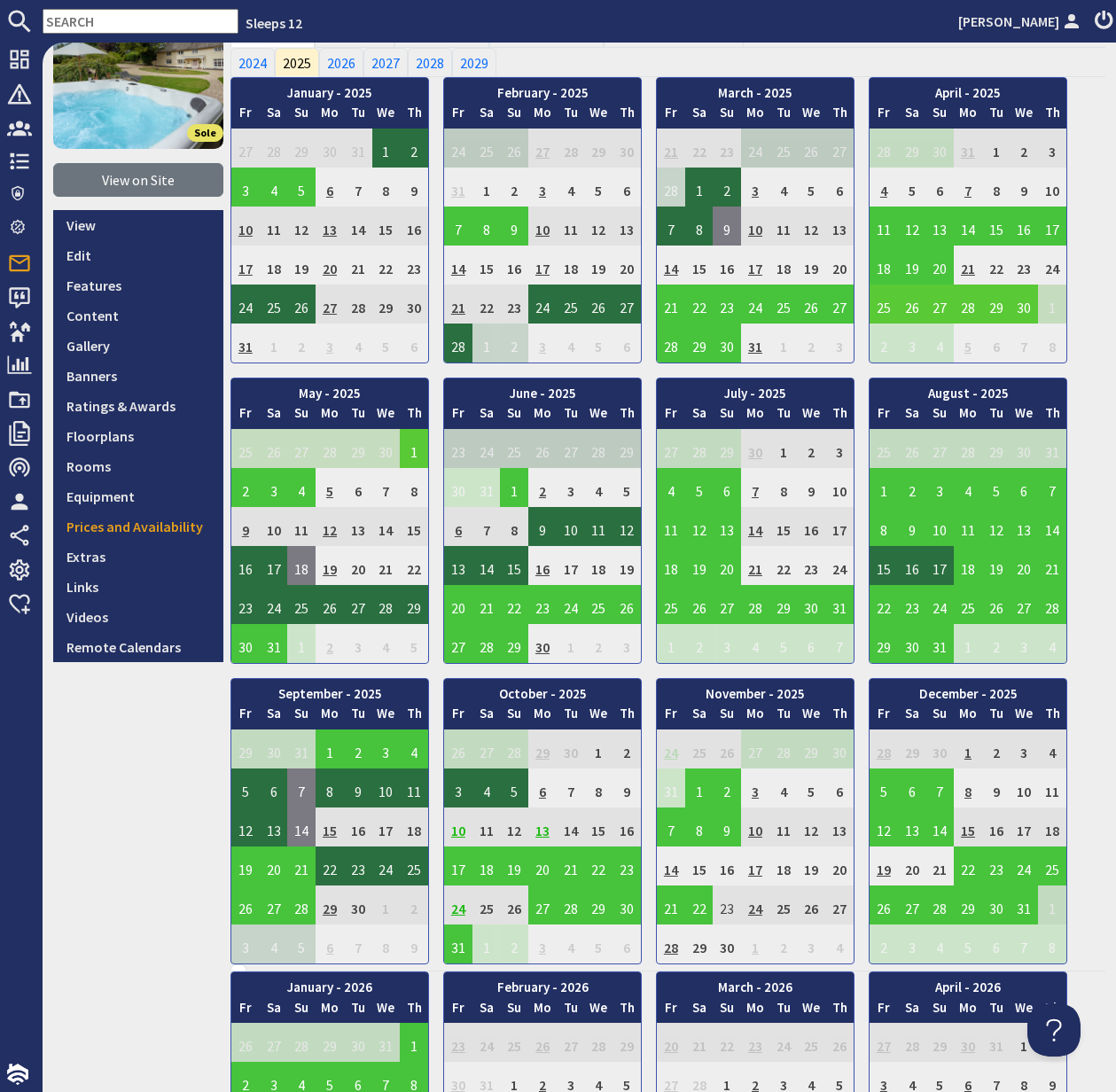
scroll to position [158, 0]
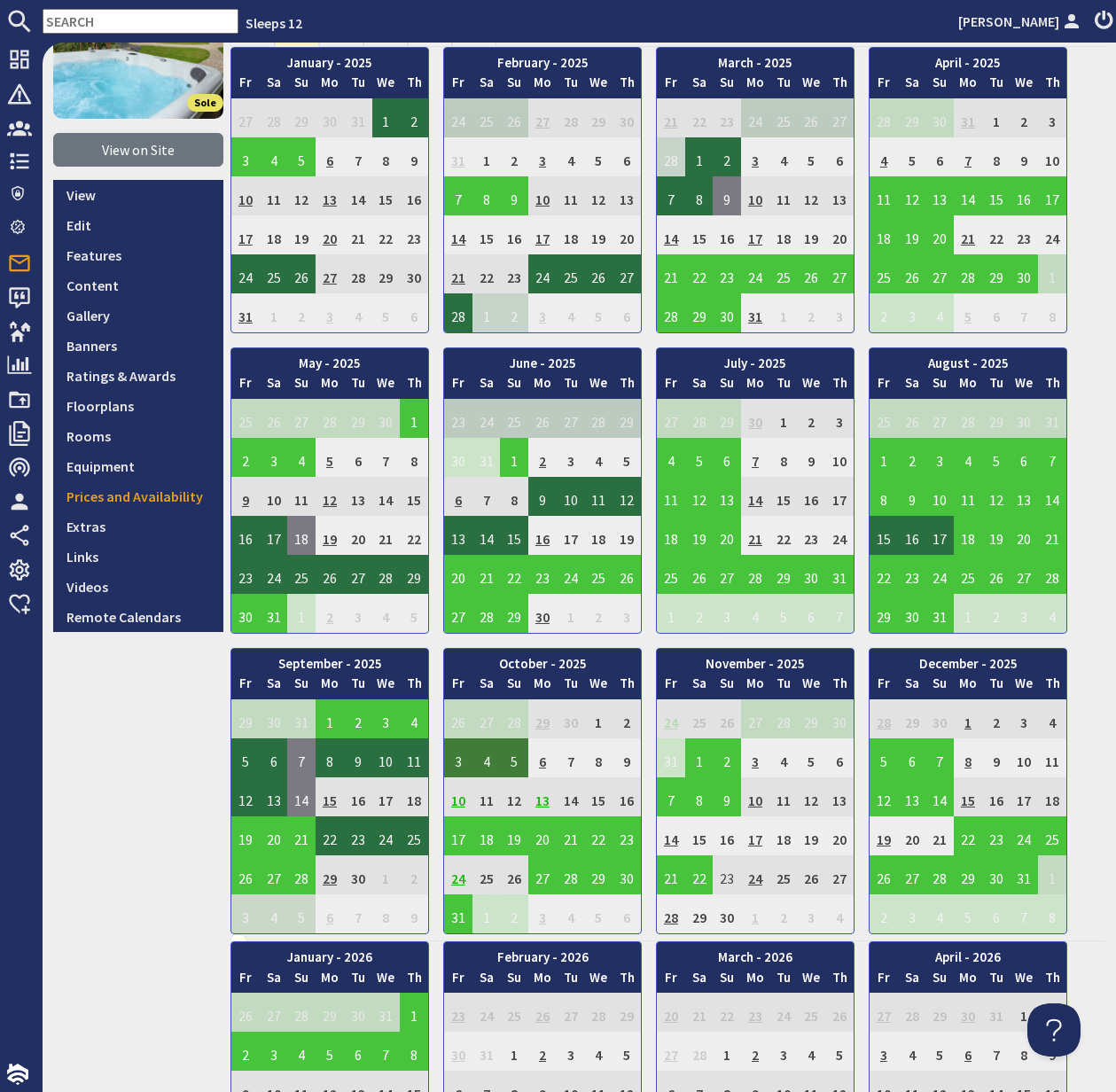
click at [459, 761] on td "3" at bounding box center [458, 758] width 28 height 39
click at [477, 832] on link "View booking" at bounding box center [462, 840] width 92 height 19
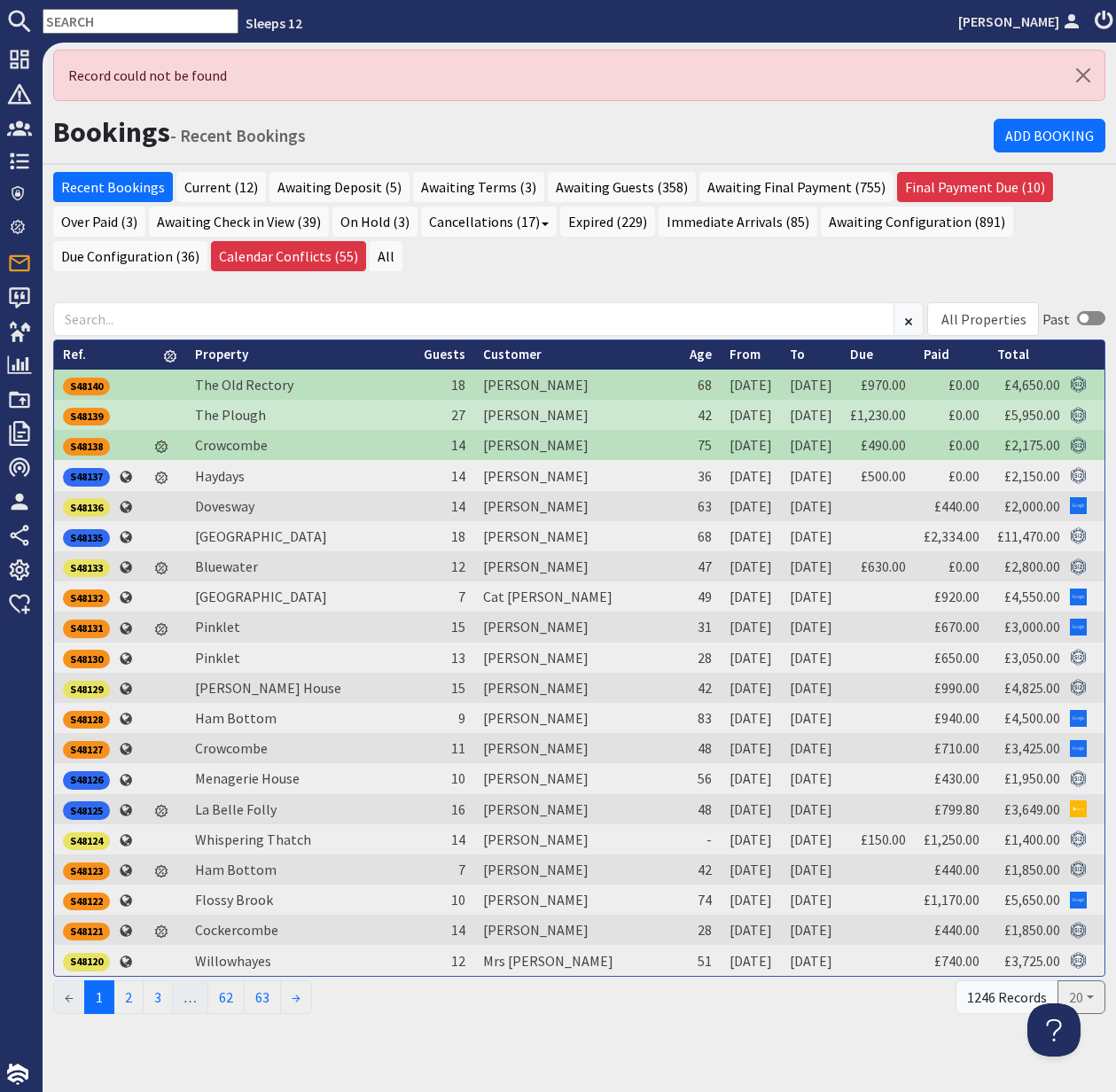
click at [76, 35] on nav "Sleeps 12 Kelly Dyke" at bounding box center [558, 21] width 1116 height 43
click at [78, 30] on input "text" at bounding box center [141, 21] width 195 height 25
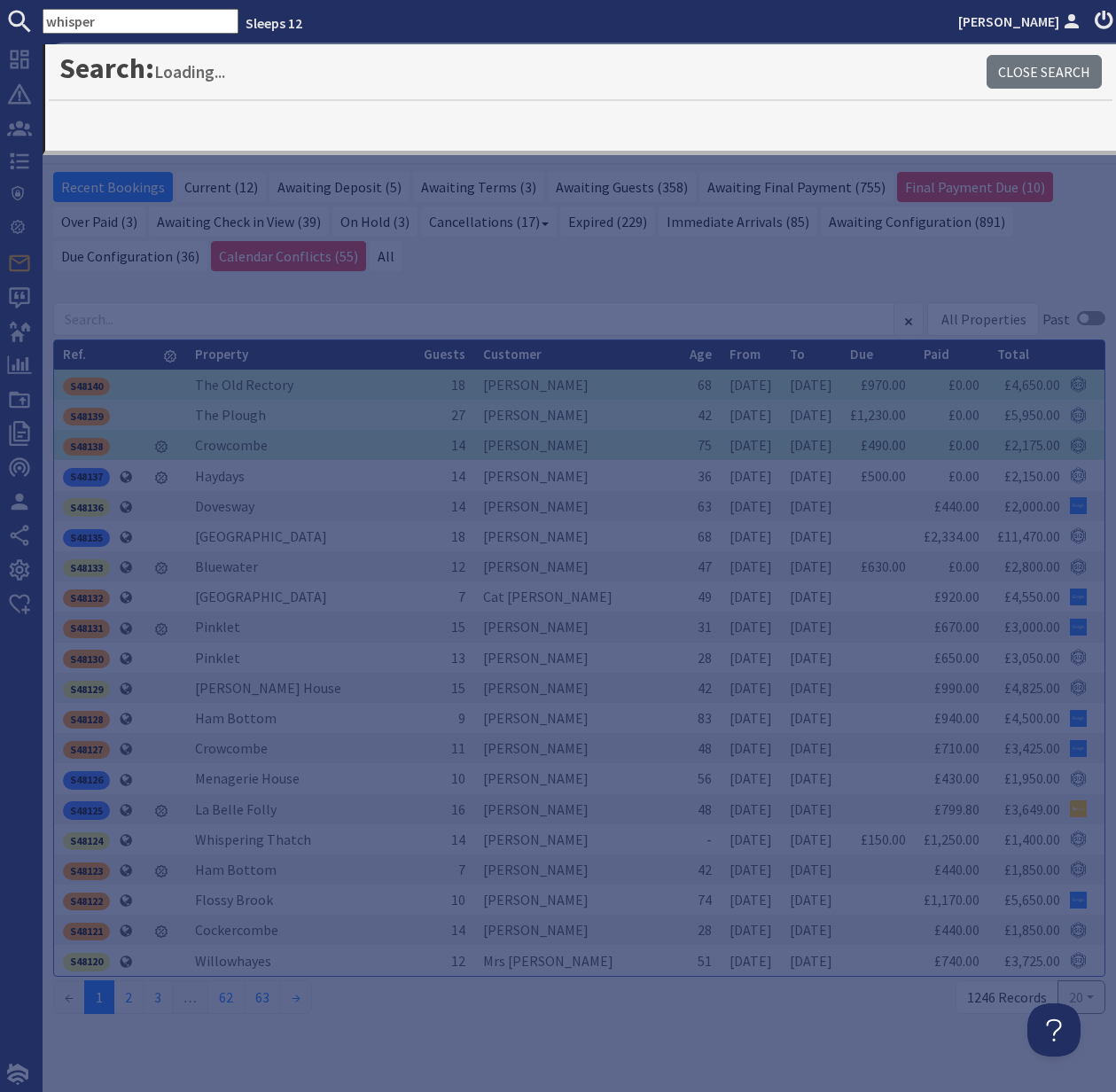
type input "whisper"
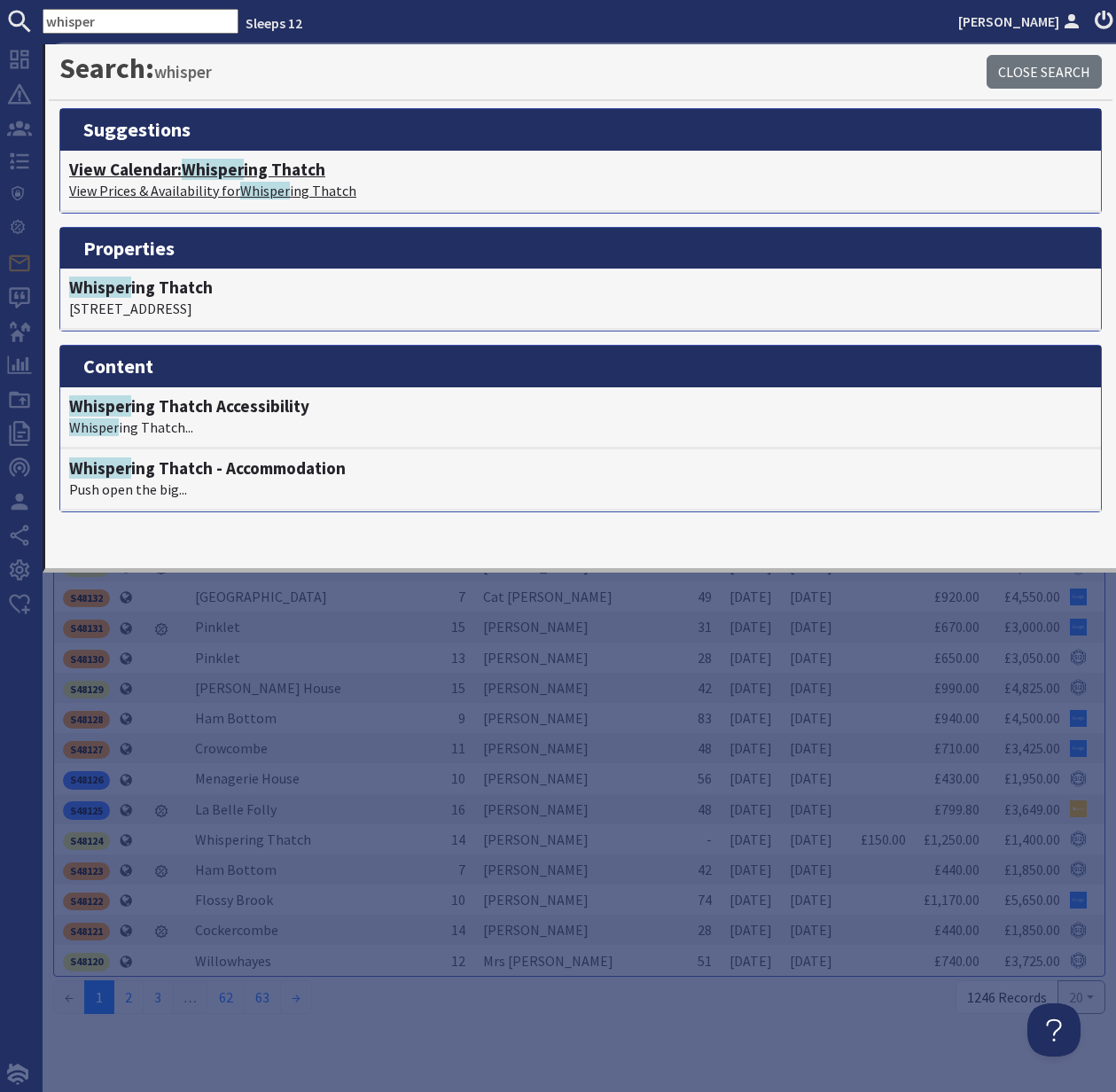
click at [172, 172] on h4 "View Calendar: Whisper ing Thatch" at bounding box center [580, 169] width 1023 height 20
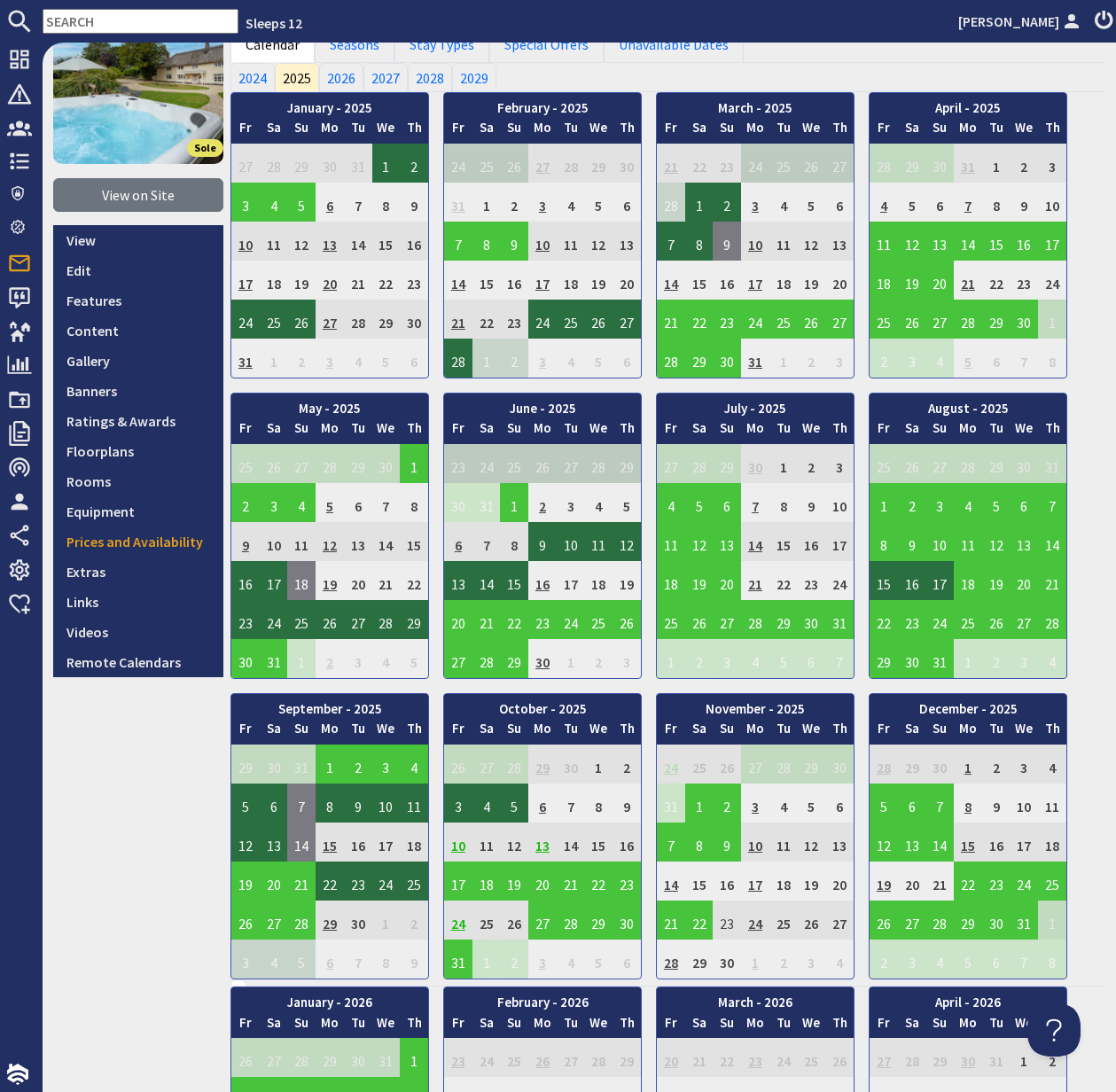
scroll to position [115, 0]
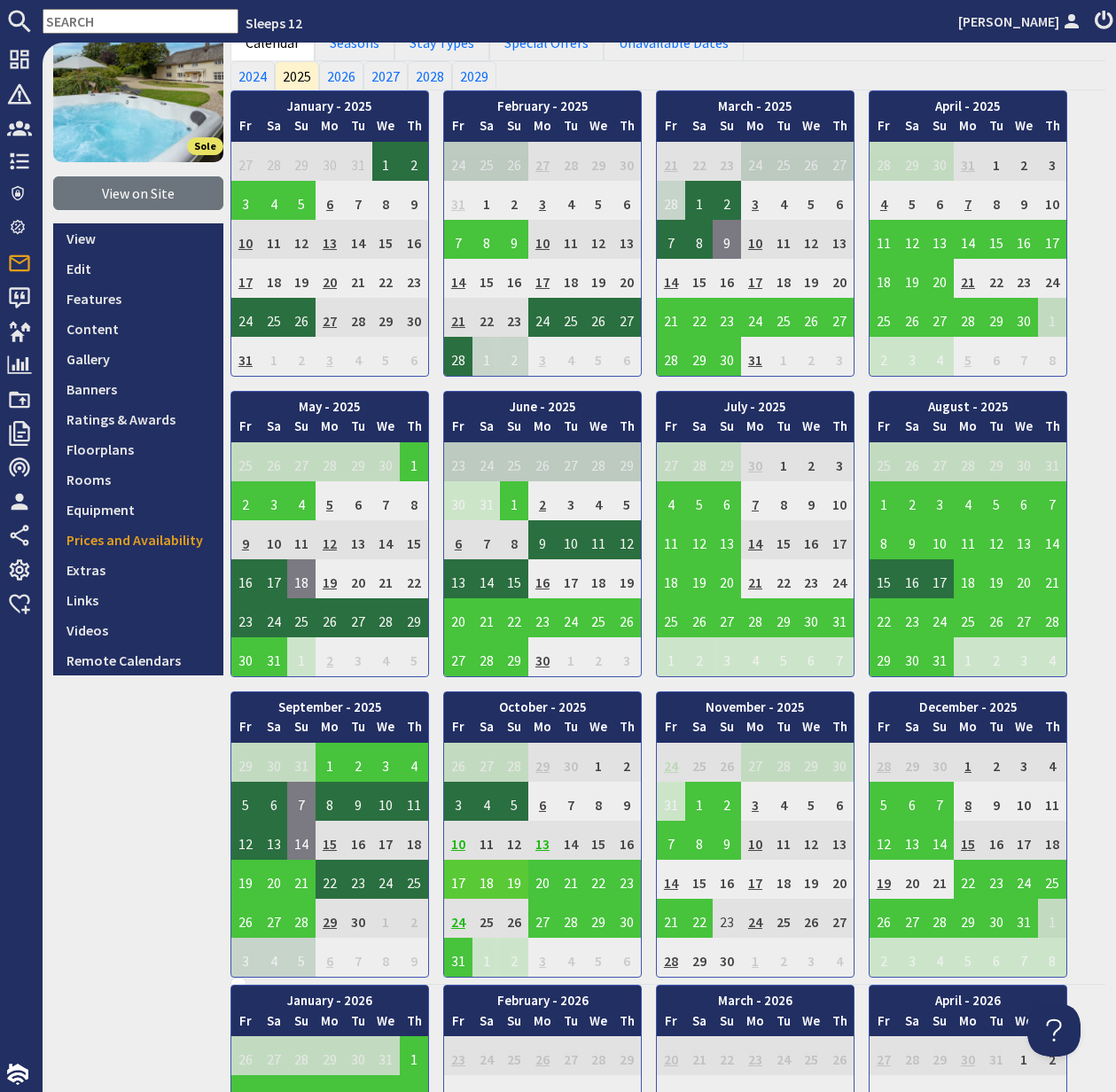
click at [459, 884] on td "17" at bounding box center [458, 880] width 28 height 39
click at [479, 960] on link "View booking" at bounding box center [462, 962] width 92 height 19
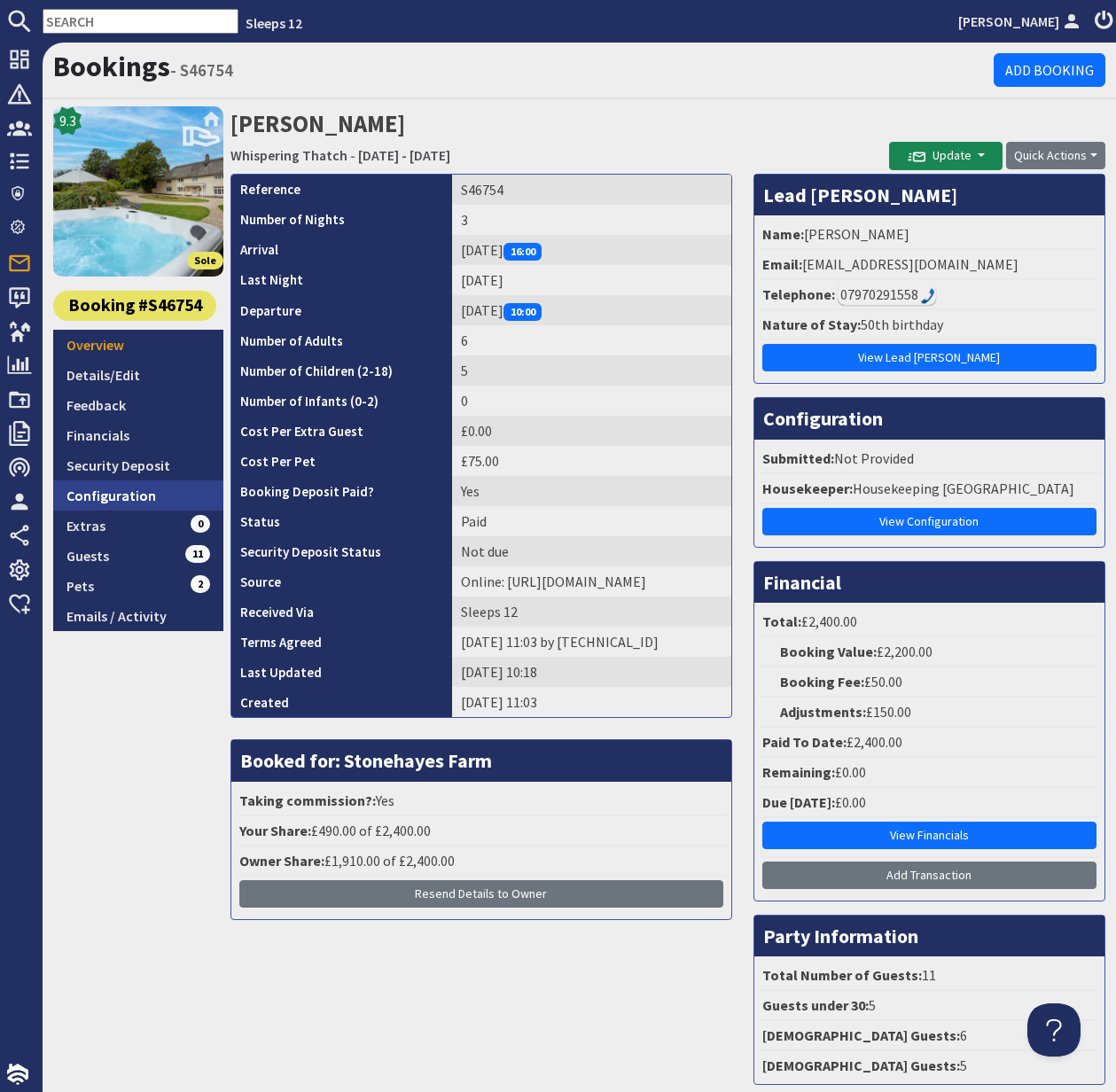
click at [127, 497] on link "Configuration" at bounding box center [138, 495] width 170 height 30
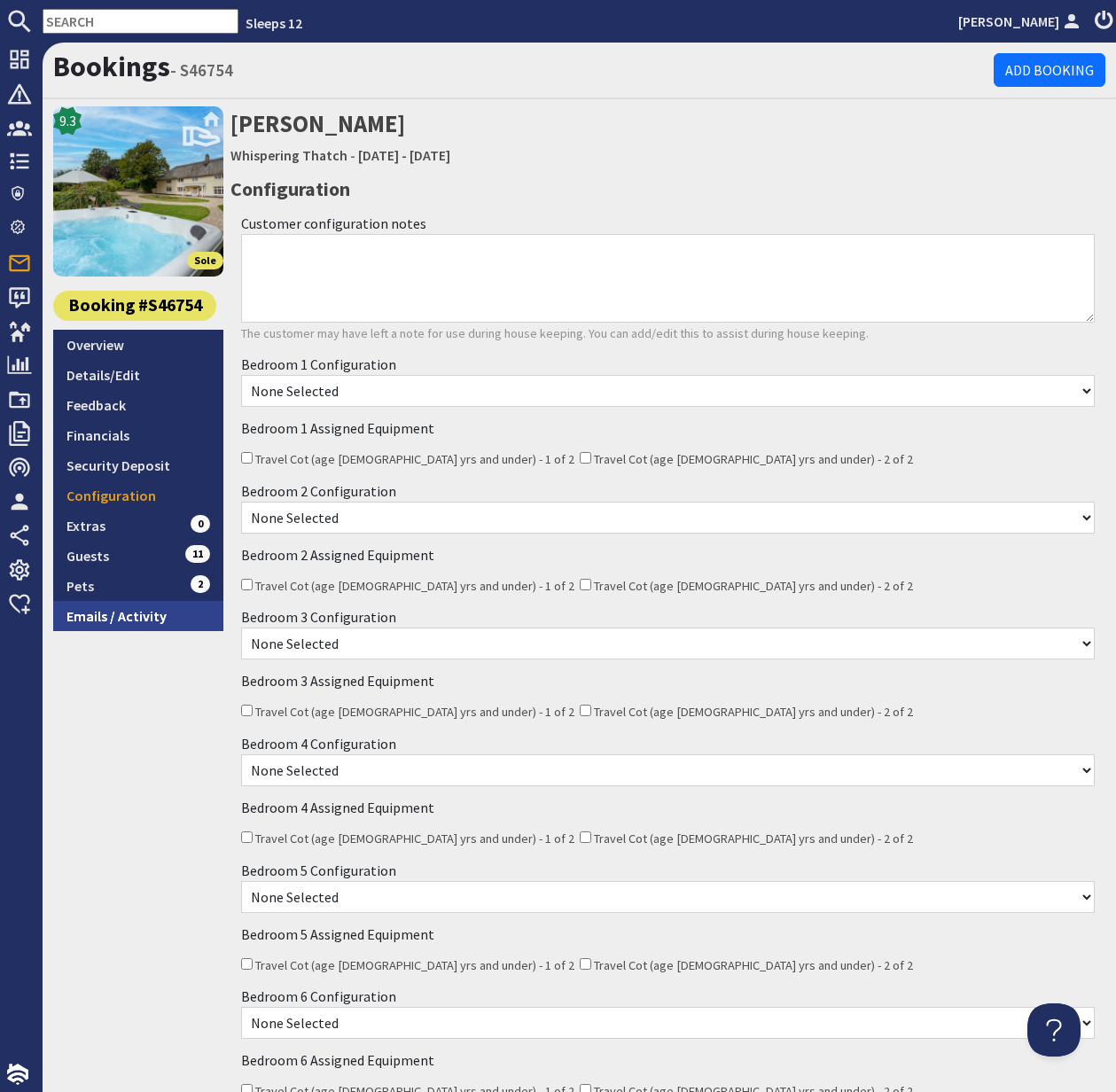
click at [133, 616] on link "Emails / Activity" at bounding box center [138, 616] width 170 height 30
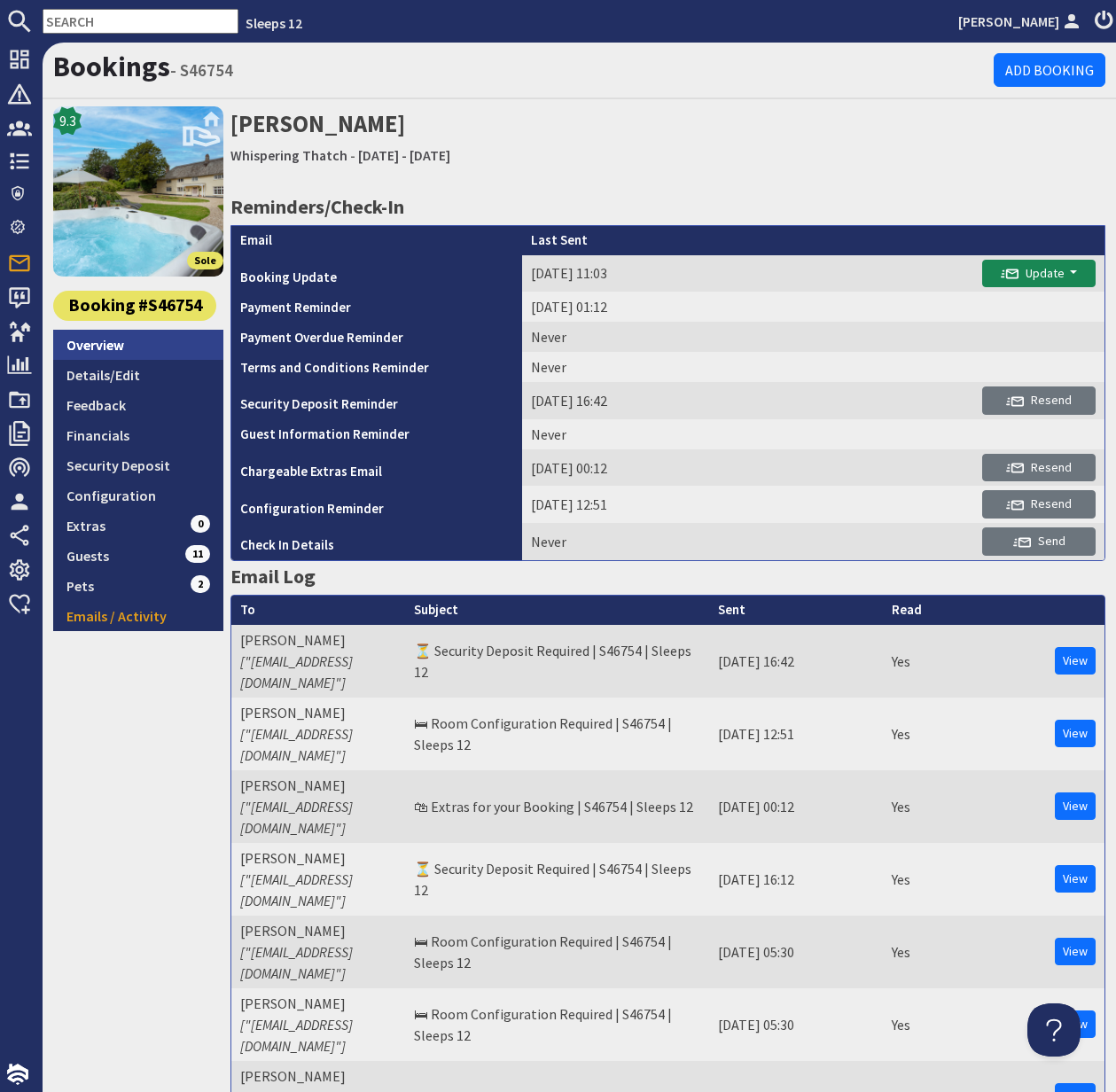
click at [95, 339] on link "Overview" at bounding box center [138, 344] width 170 height 30
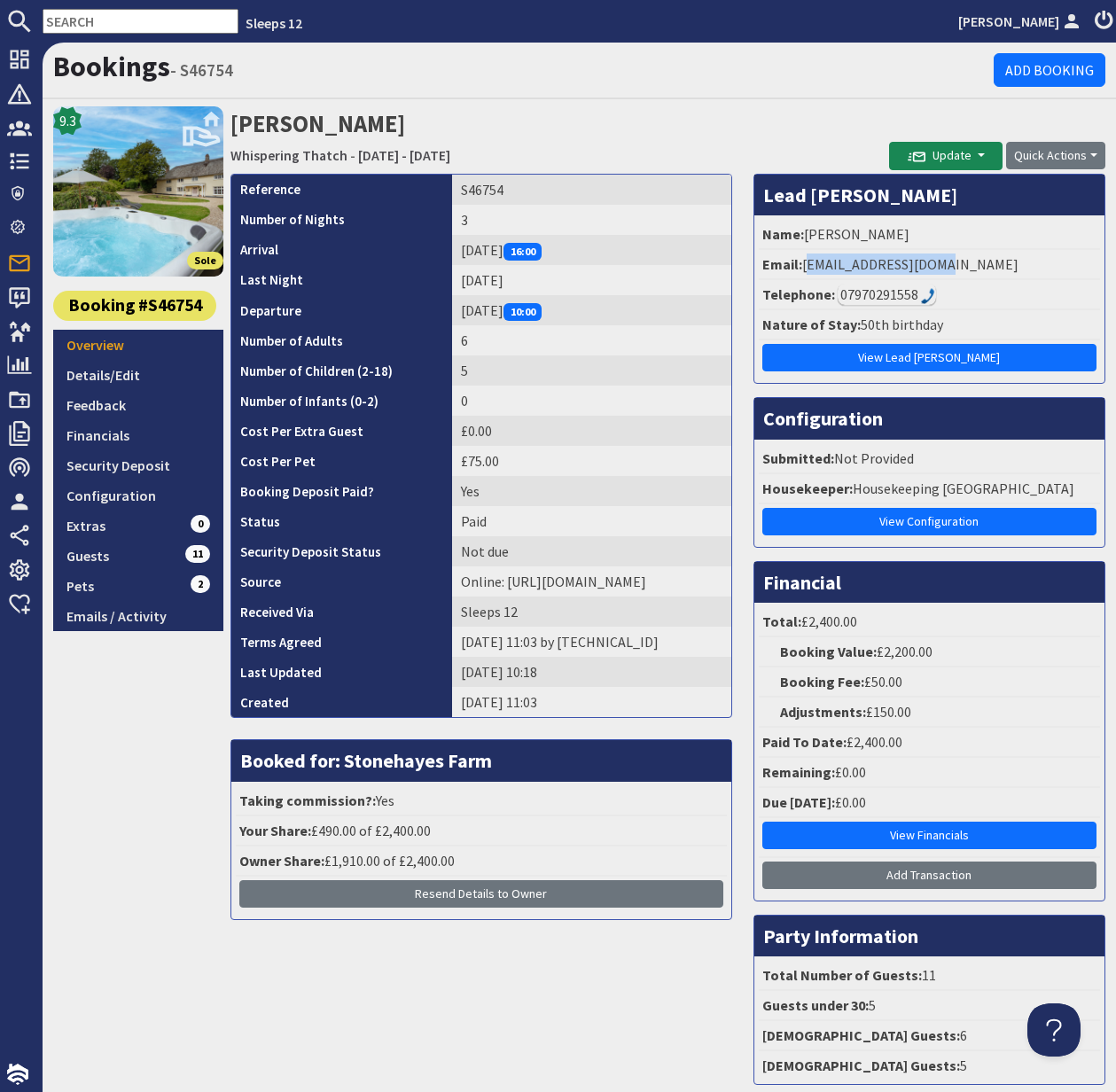
drag, startPoint x: 805, startPoint y: 264, endPoint x: 953, endPoint y: 263, distance: 148.0
click at [953, 263] on li "Email: abyng@hotmail.co.uk" at bounding box center [929, 265] width 342 height 30
copy li "abyng@hotmail.co.uk"
click at [879, 298] on div "07970291558" at bounding box center [887, 294] width 99 height 21
click at [110, 559] on link "Guests 11" at bounding box center [138, 556] width 170 height 30
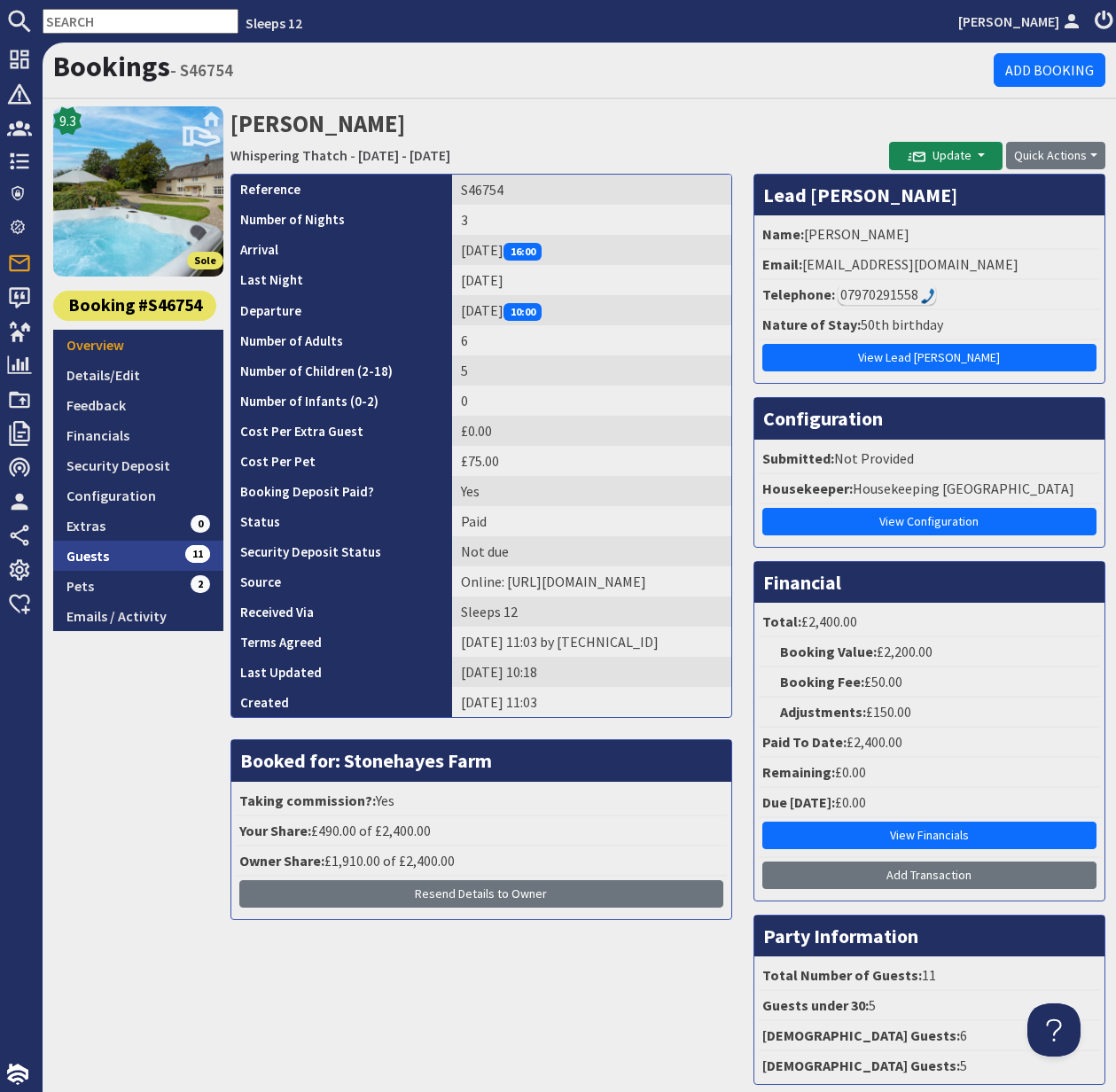
click at [110, 559] on link "Guests 11" at bounding box center [138, 556] width 170 height 30
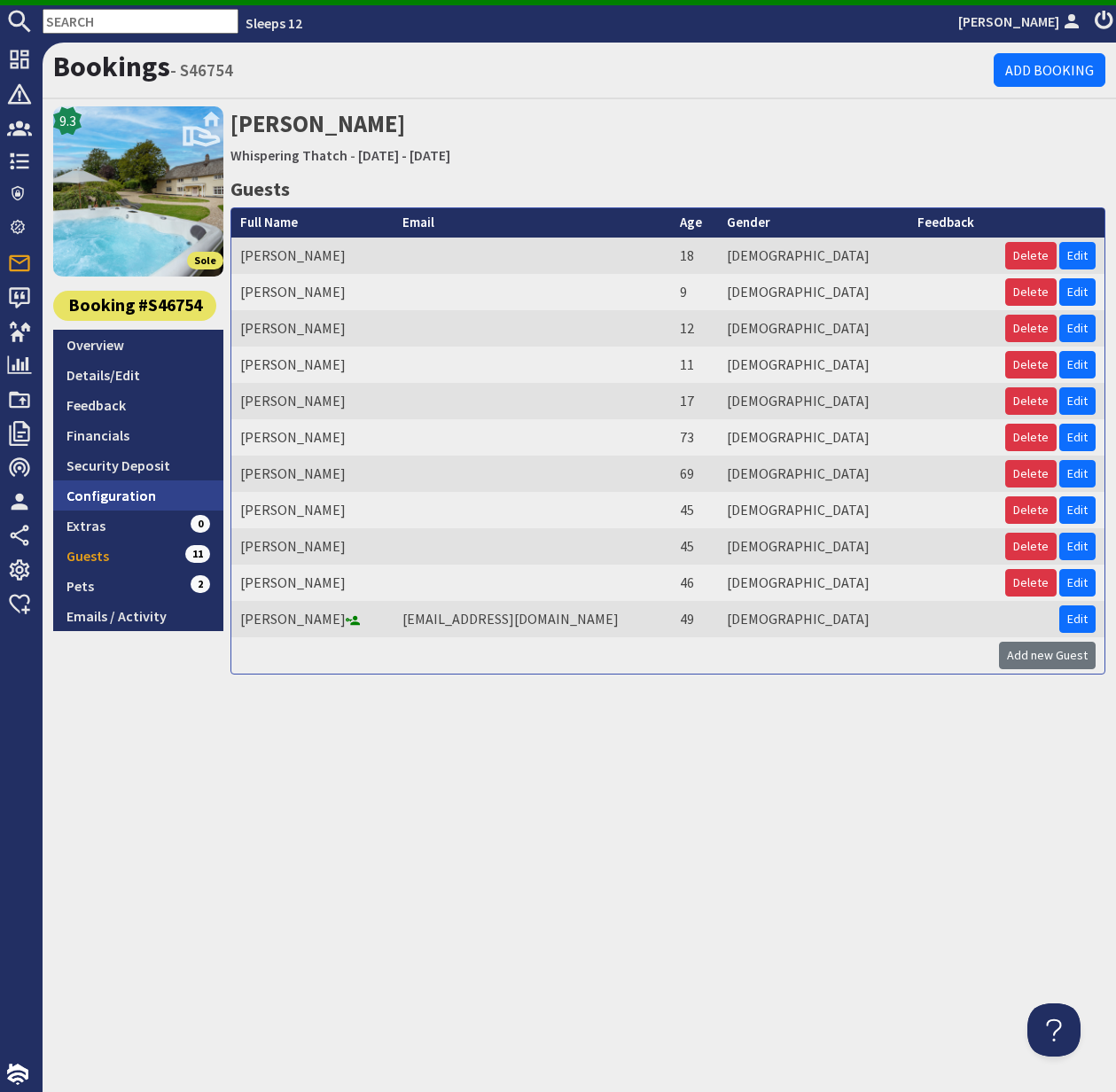
click at [125, 490] on link "Configuration" at bounding box center [138, 495] width 170 height 30
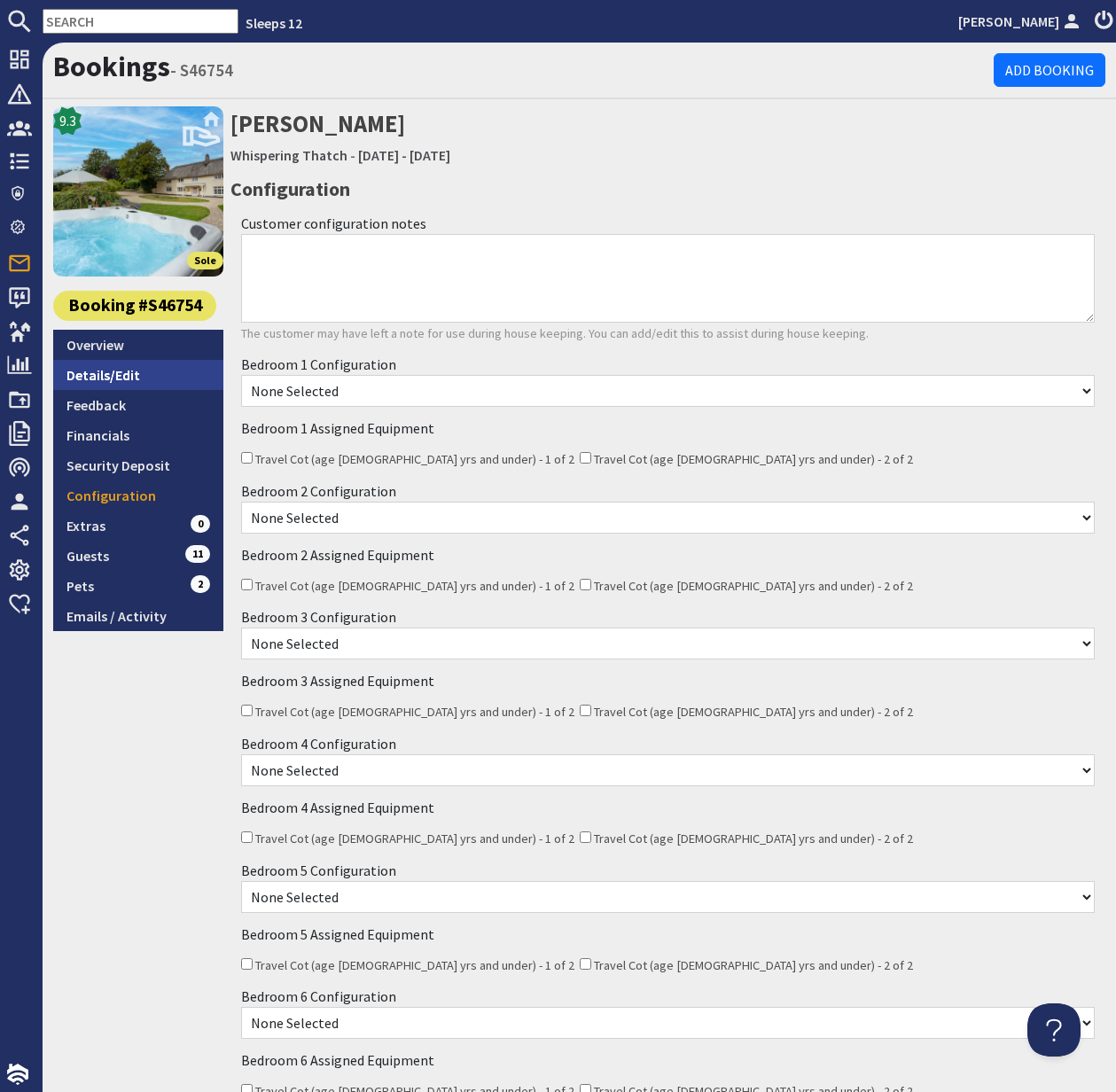
click at [121, 372] on link "Details/Edit" at bounding box center [138, 375] width 170 height 30
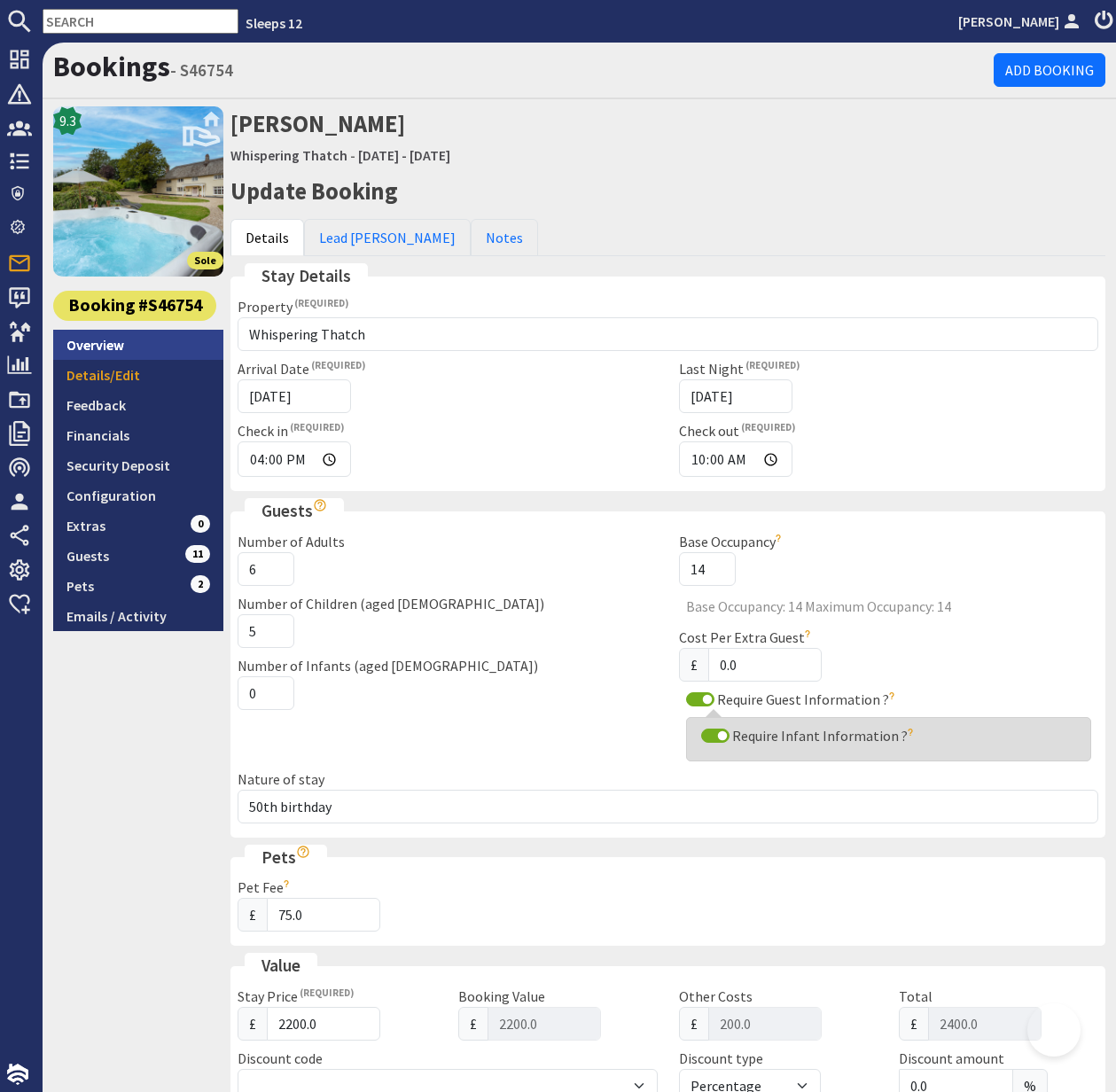
click at [97, 344] on link "Overview" at bounding box center [138, 344] width 170 height 30
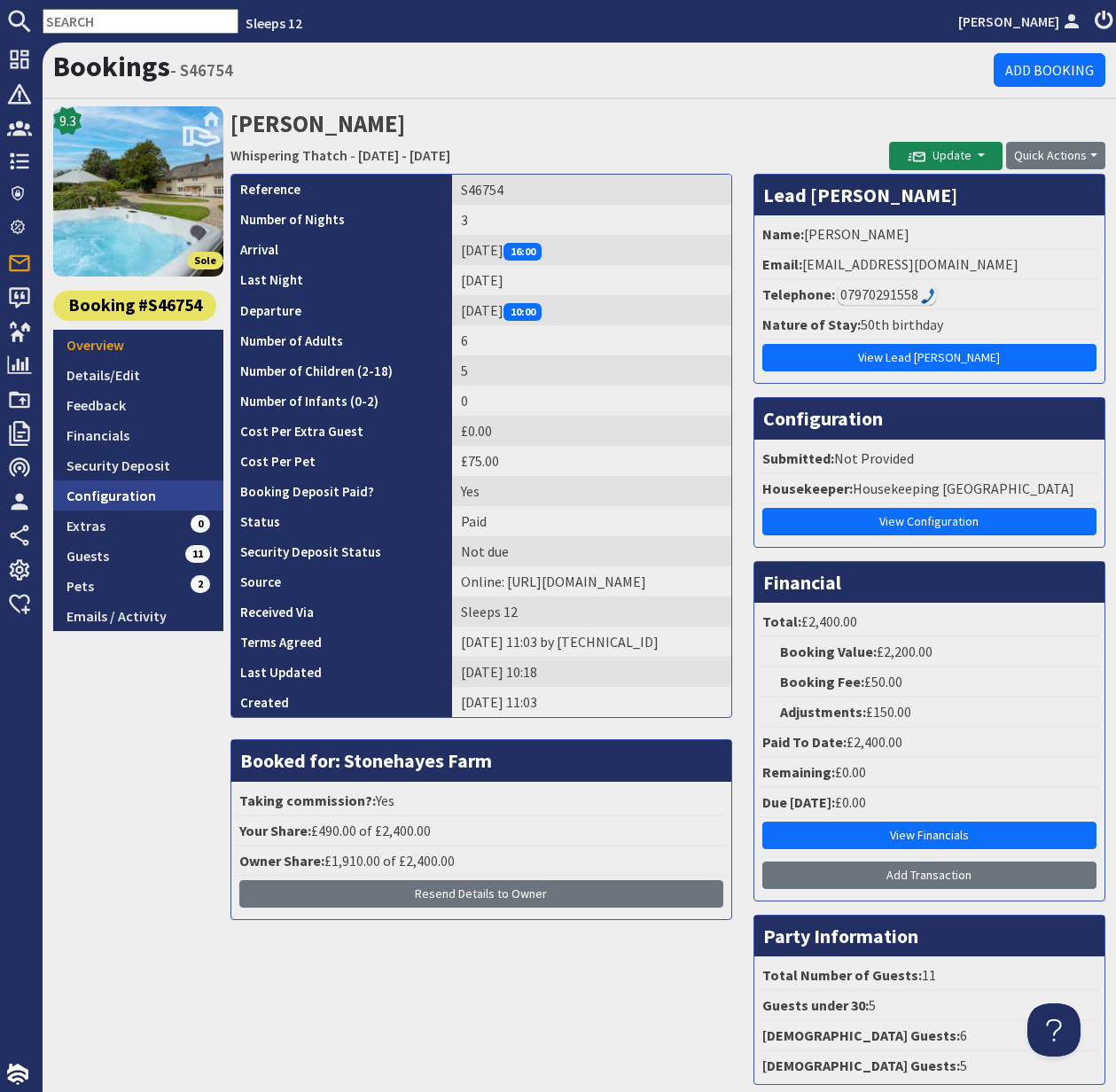
click at [141, 489] on link "Configuration" at bounding box center [138, 495] width 170 height 30
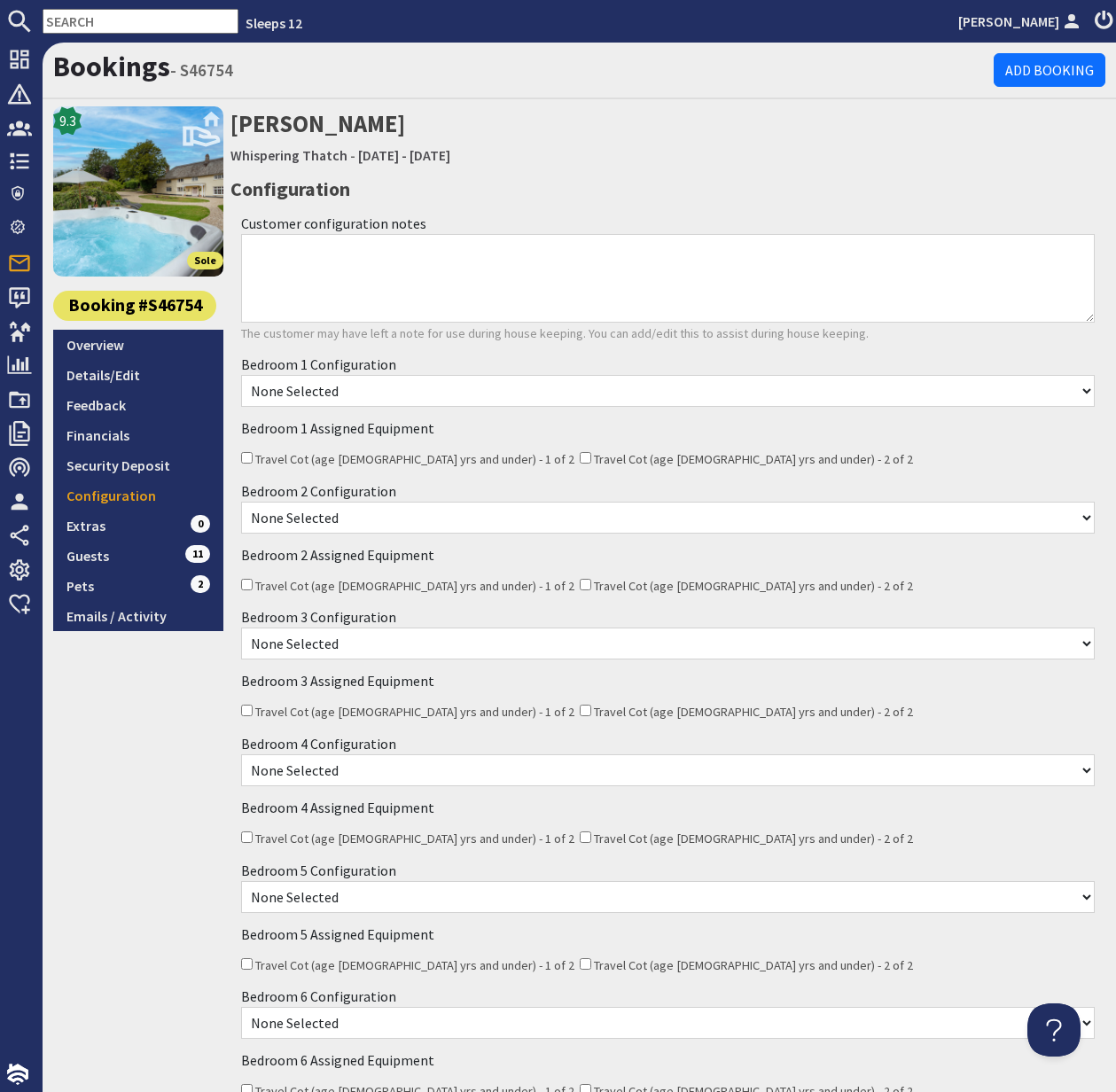
click at [1082, 390] on select "None Selected Super King Room Twin Room" at bounding box center [667, 391] width 854 height 32
click at [133, 620] on link "Emails / Activity" at bounding box center [138, 616] width 170 height 30
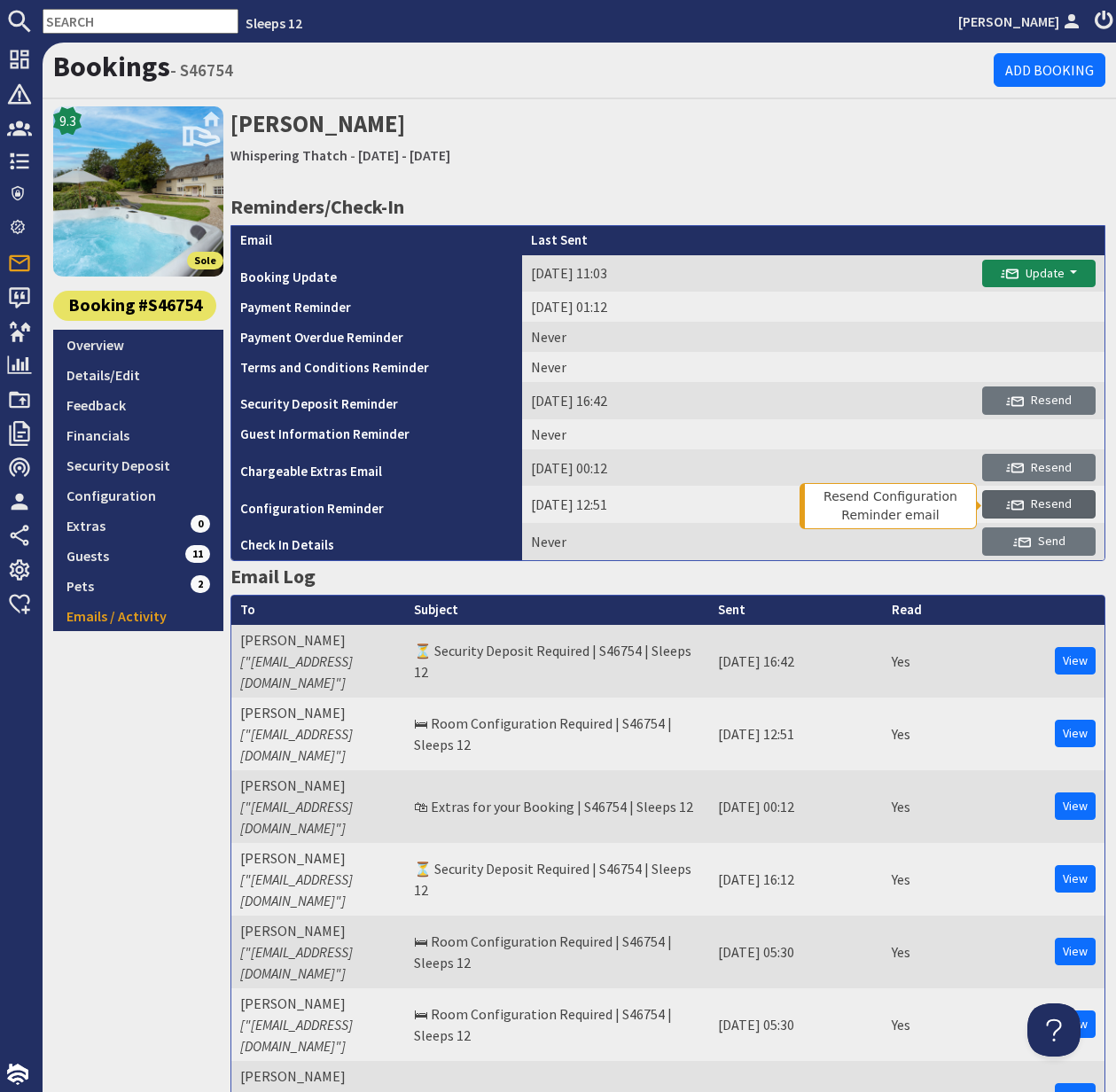
click at [1049, 507] on span "Resend" at bounding box center [1039, 503] width 65 height 16
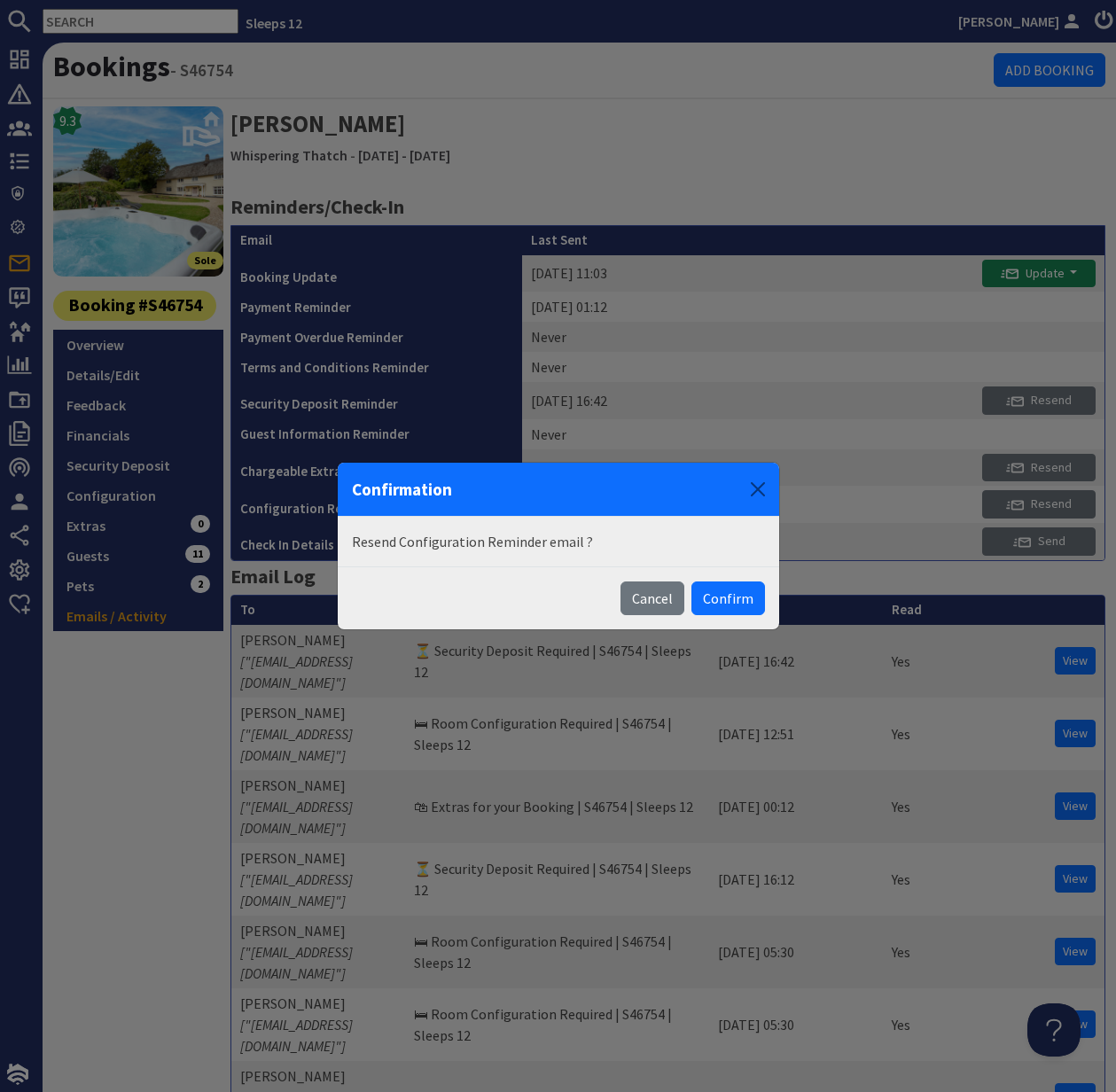
click at [730, 597] on button "Confirm" at bounding box center [728, 599] width 74 height 34
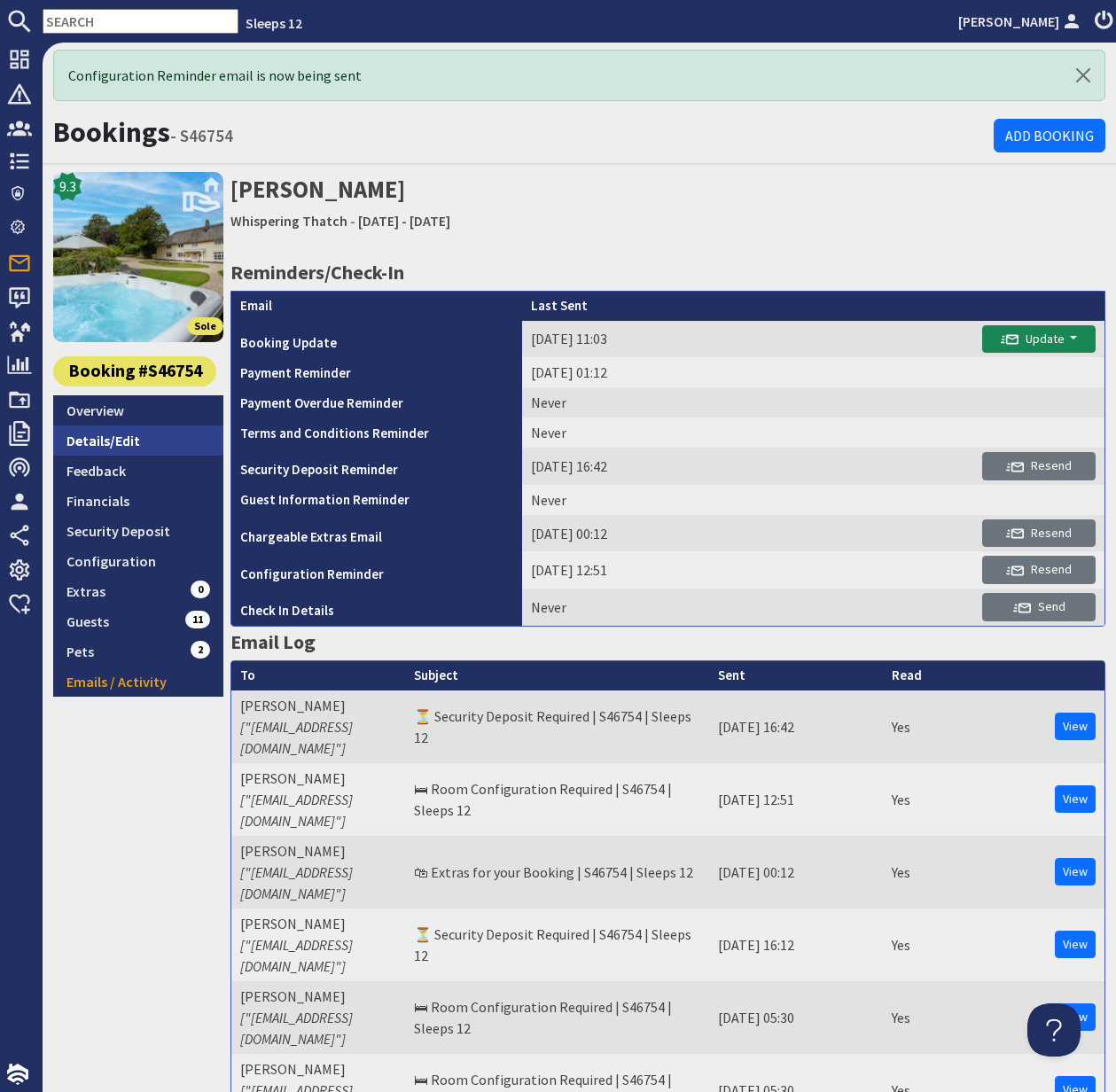
click at [89, 436] on link "Details/Edit" at bounding box center [138, 440] width 170 height 30
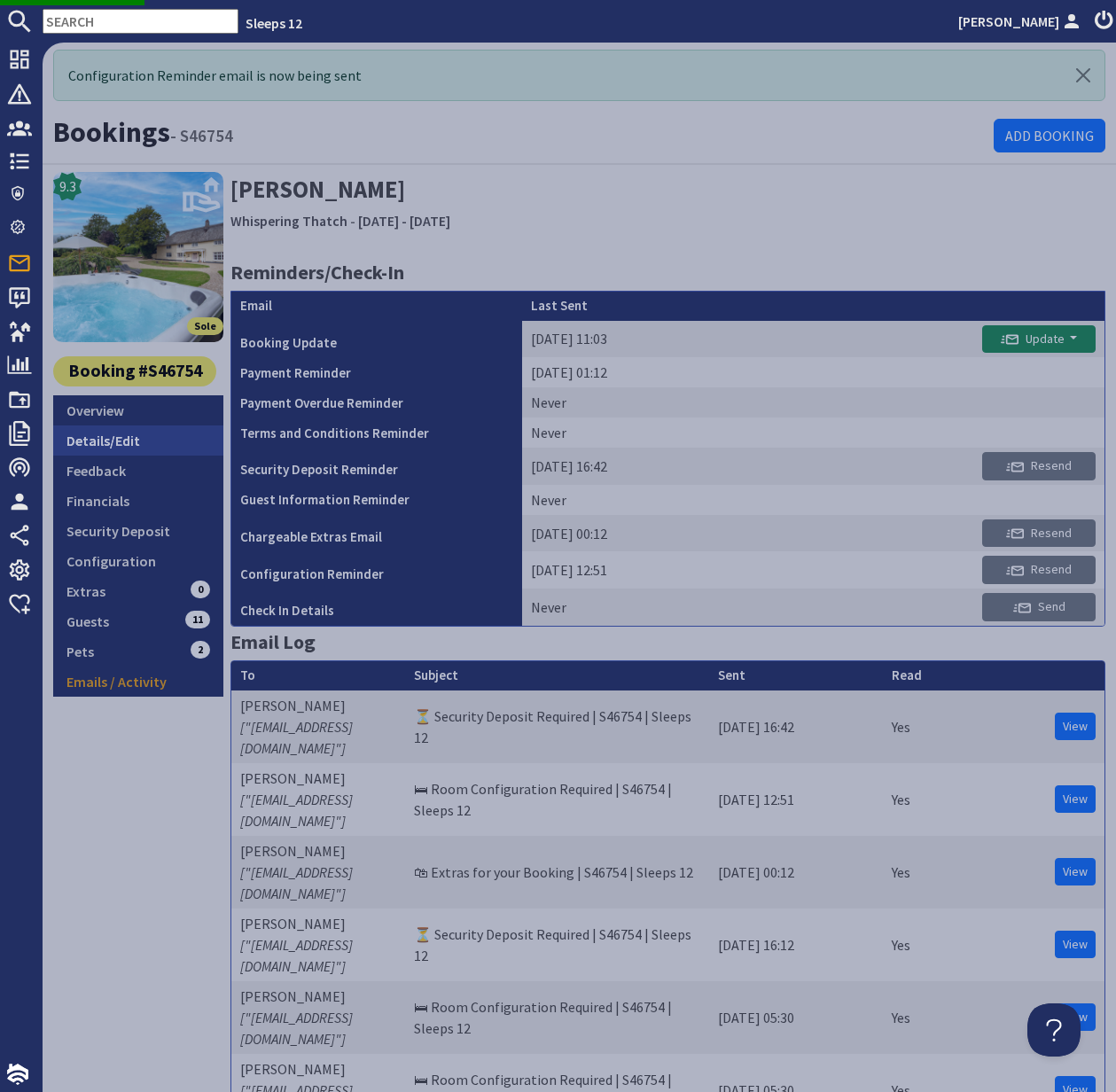
click at [127, 440] on link "Details/Edit" at bounding box center [138, 440] width 170 height 30
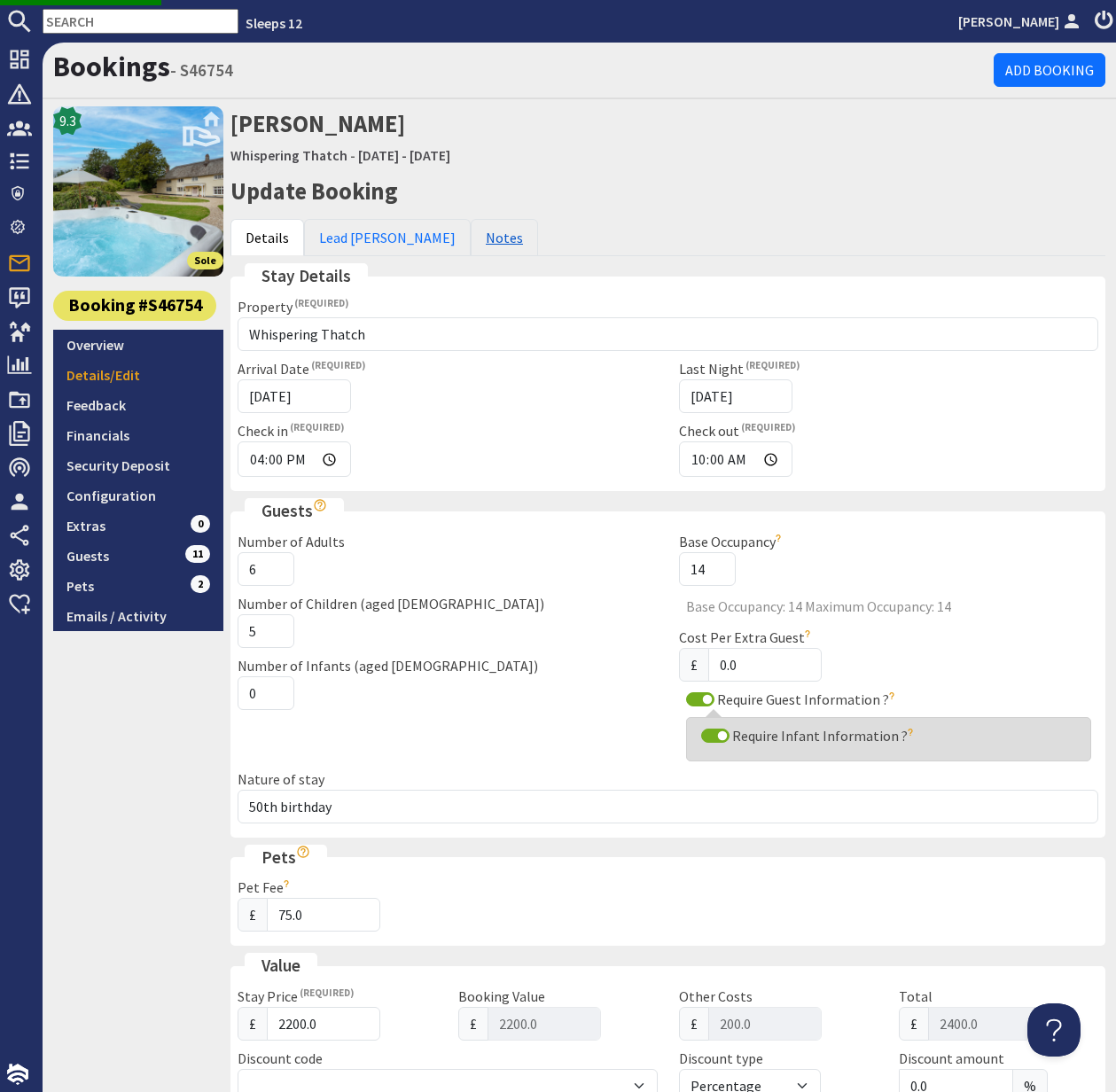
click at [471, 240] on link "Notes" at bounding box center [504, 237] width 67 height 37
click at [344, 628] on div "Number of Children (aged 2-18) 5" at bounding box center [448, 620] width 441 height 55
click at [471, 249] on link "Notes" at bounding box center [504, 237] width 67 height 37
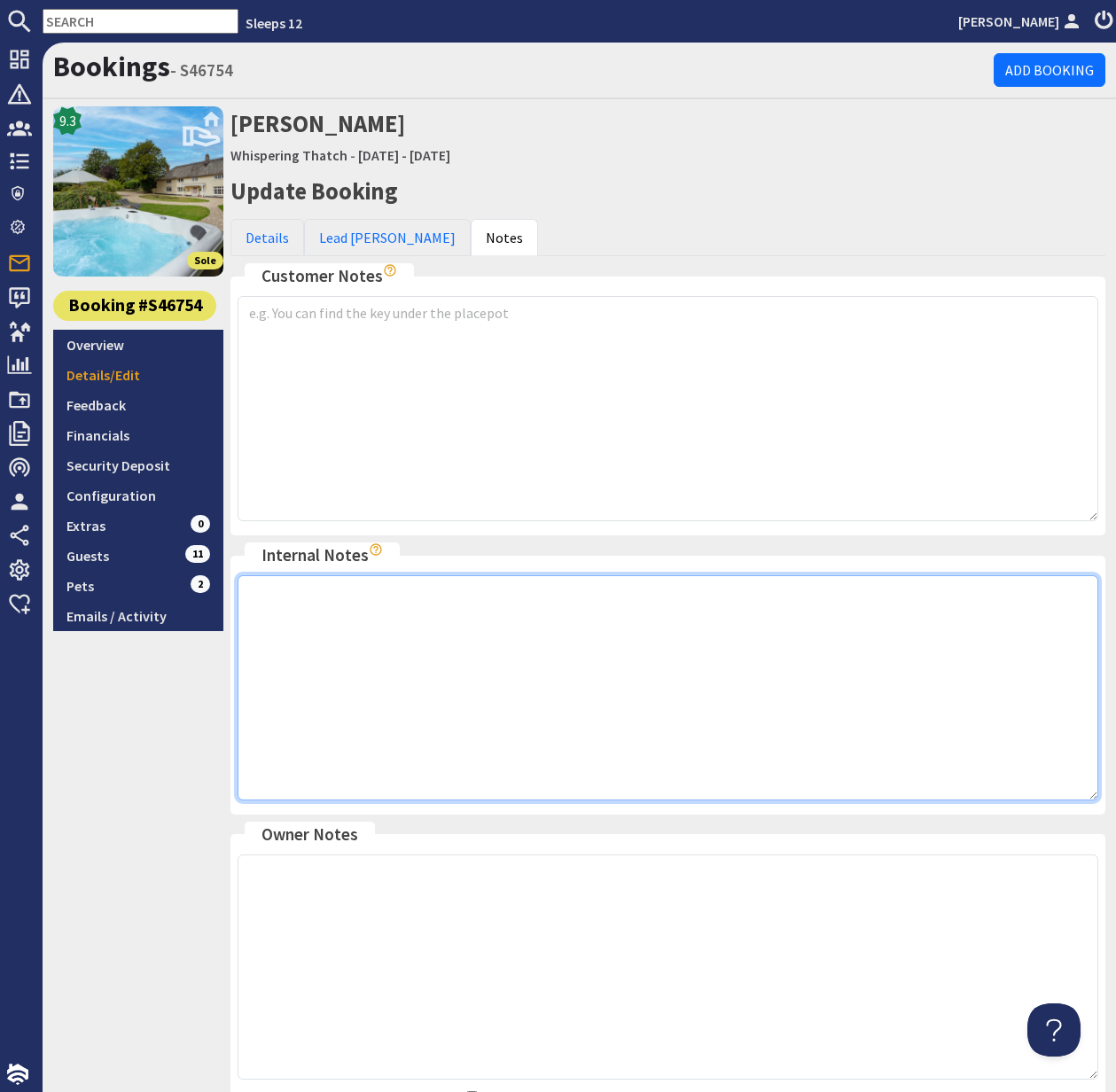
click at [317, 631] on textarea at bounding box center [667, 688] width 861 height 225
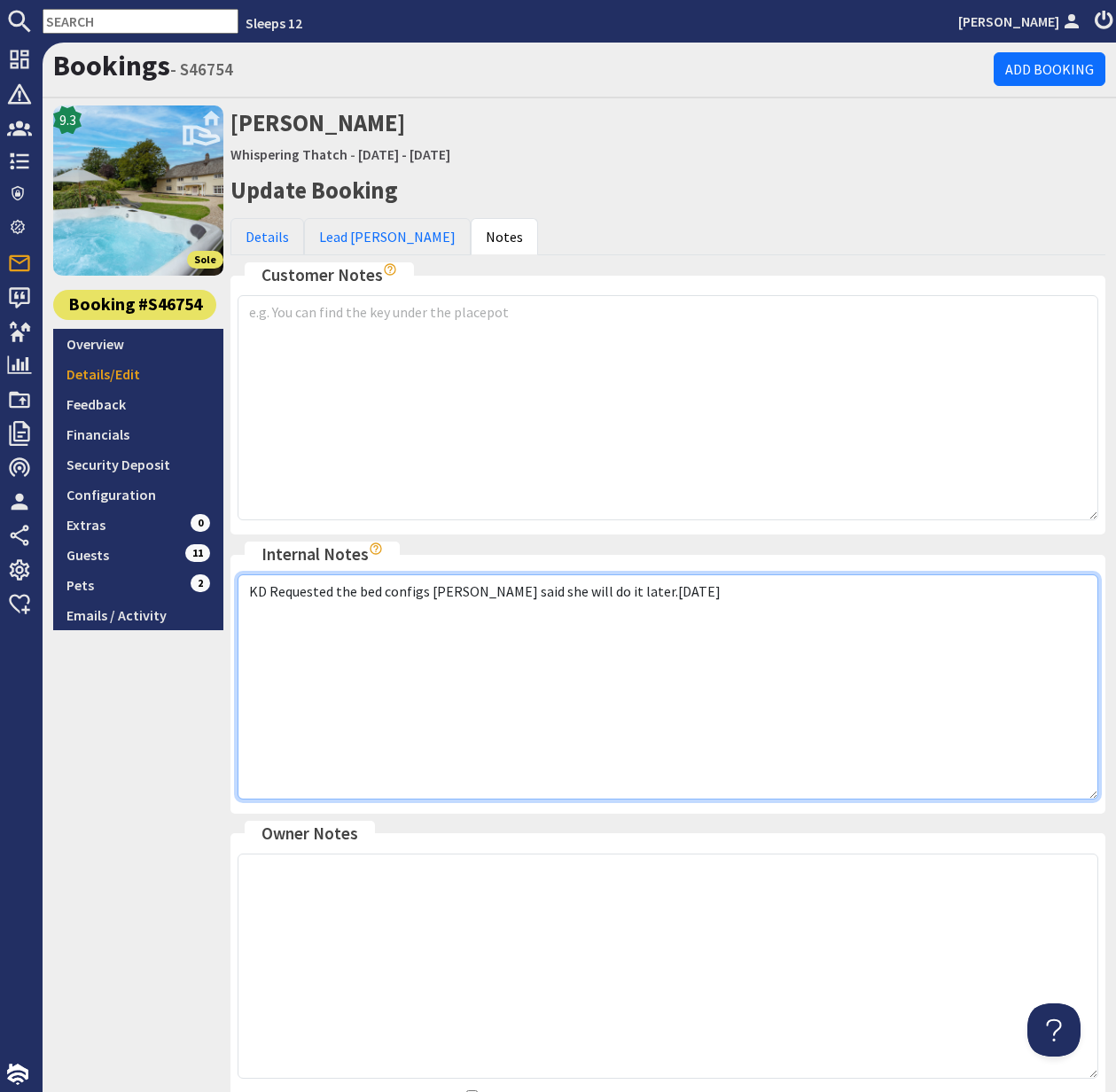
scroll to position [169, 0]
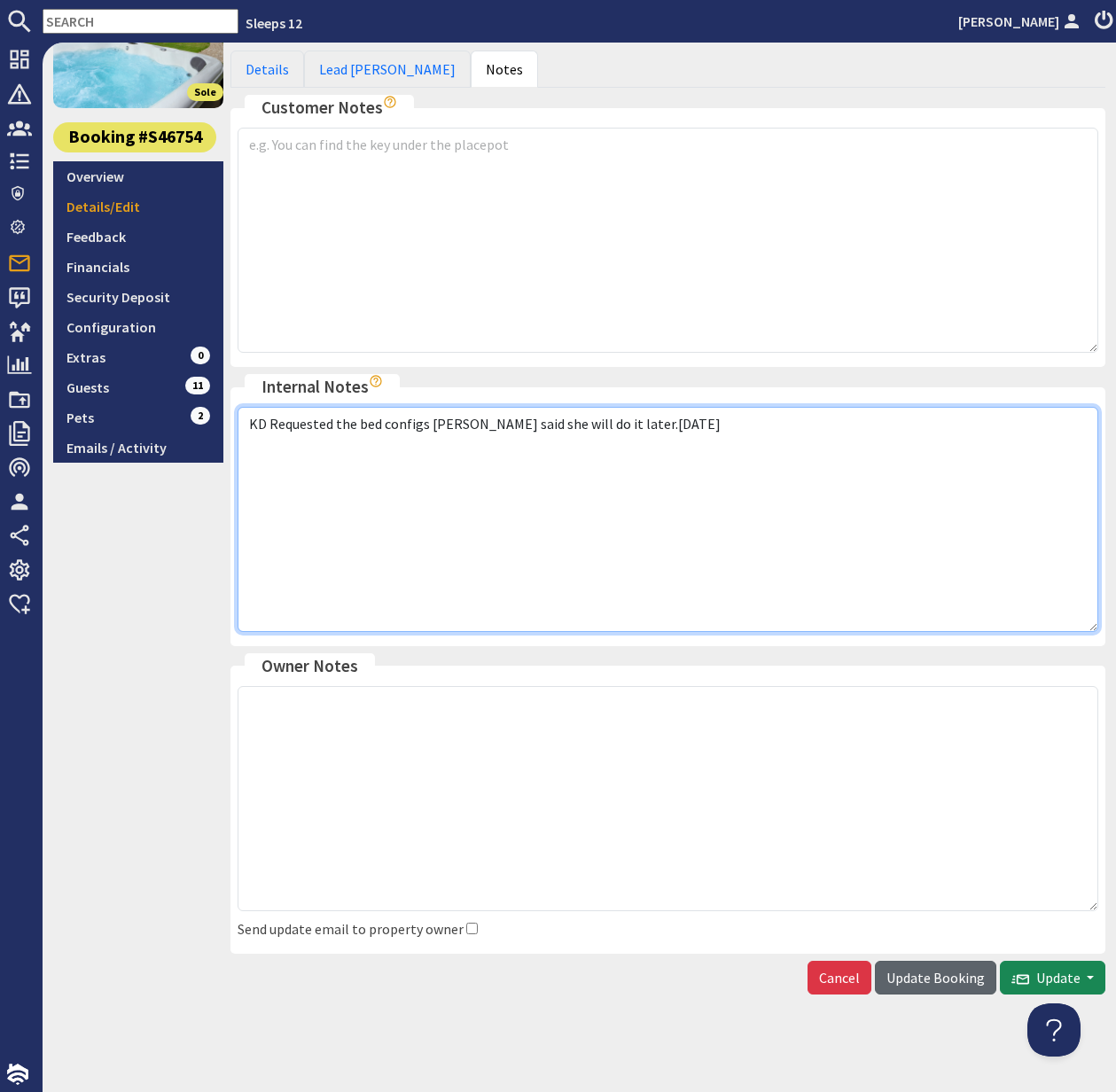
type textarea "KD Requested the bed configs Alison said she will do it later.6.10.25"
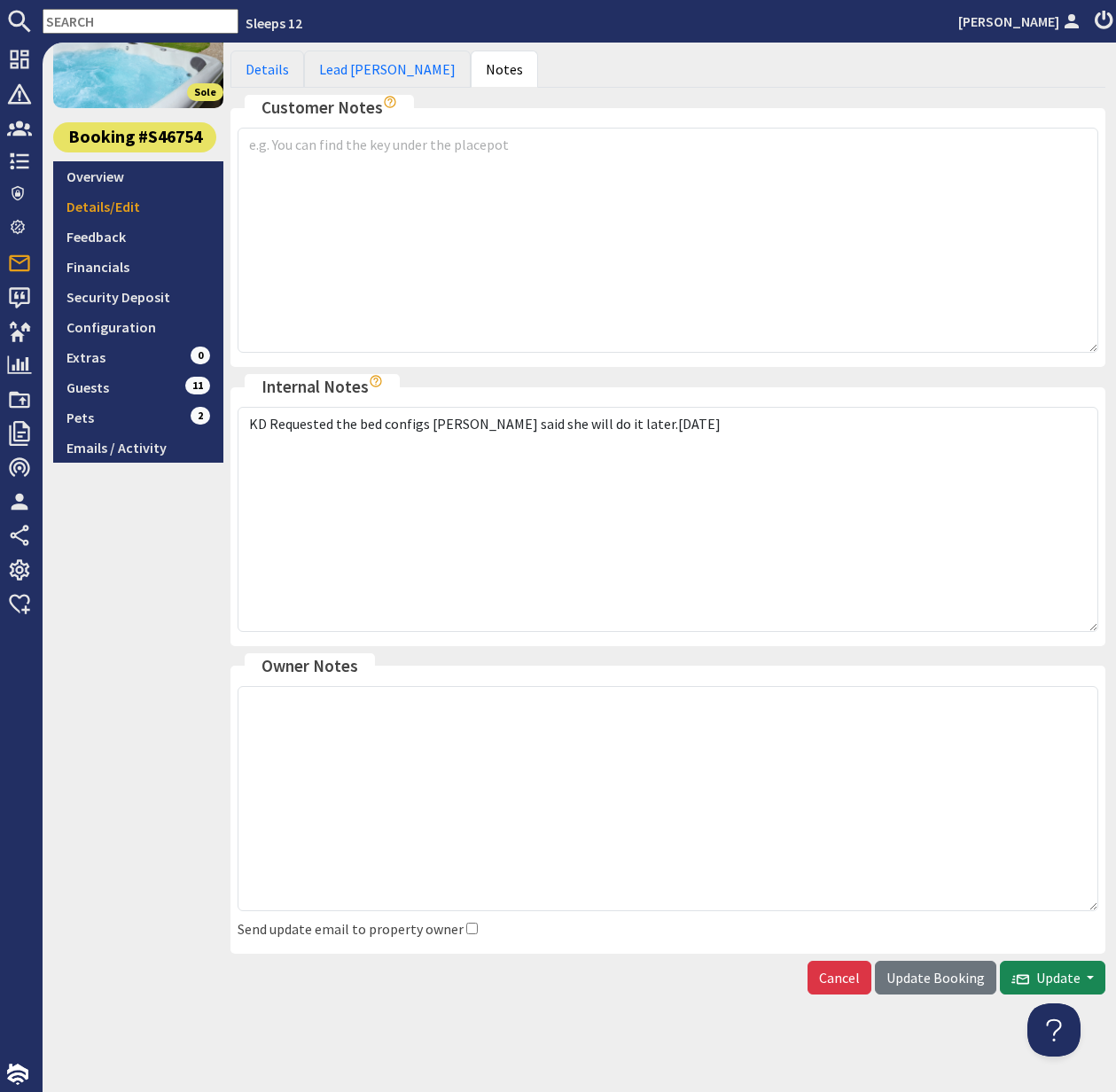
click at [940, 972] on span "Update Booking" at bounding box center [935, 977] width 99 height 18
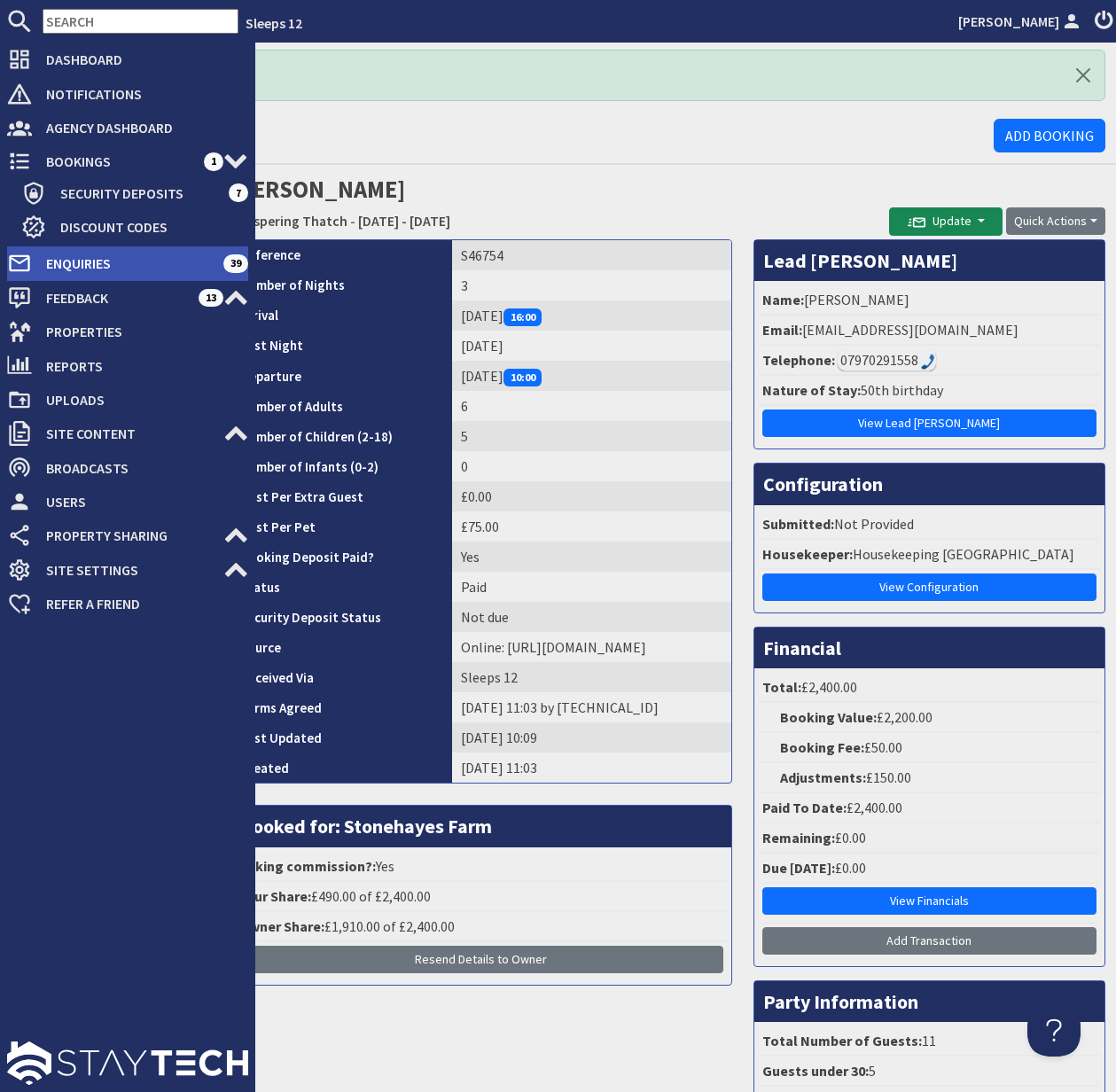
click at [104, 268] on span "Enquiries" at bounding box center [128, 263] width 192 height 28
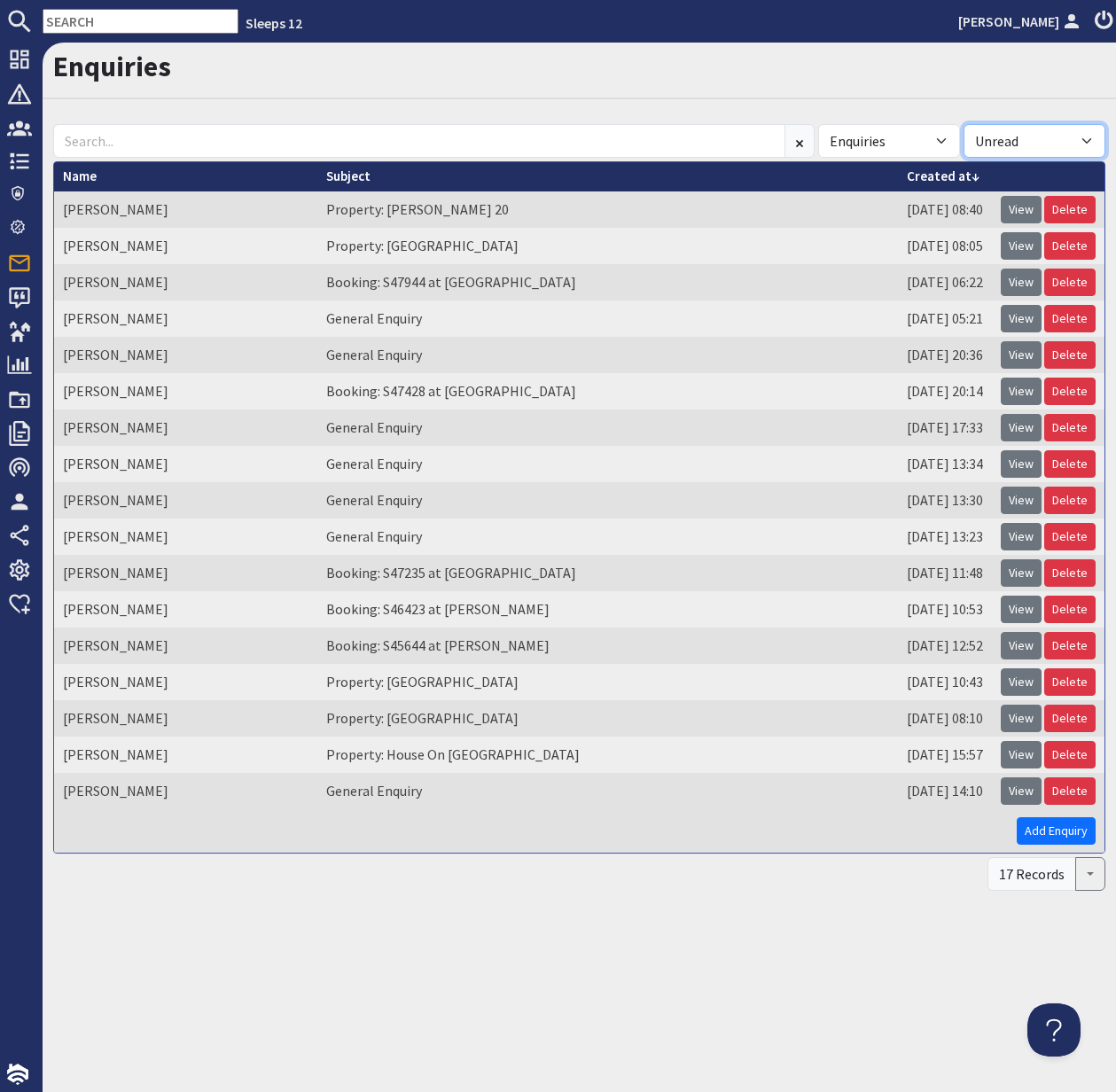
click at [1074, 138] on select "All Read Unread" at bounding box center [1034, 141] width 141 height 34
select select
click at [963, 124] on select "All Read Unread" at bounding box center [1034, 141] width 141 height 34
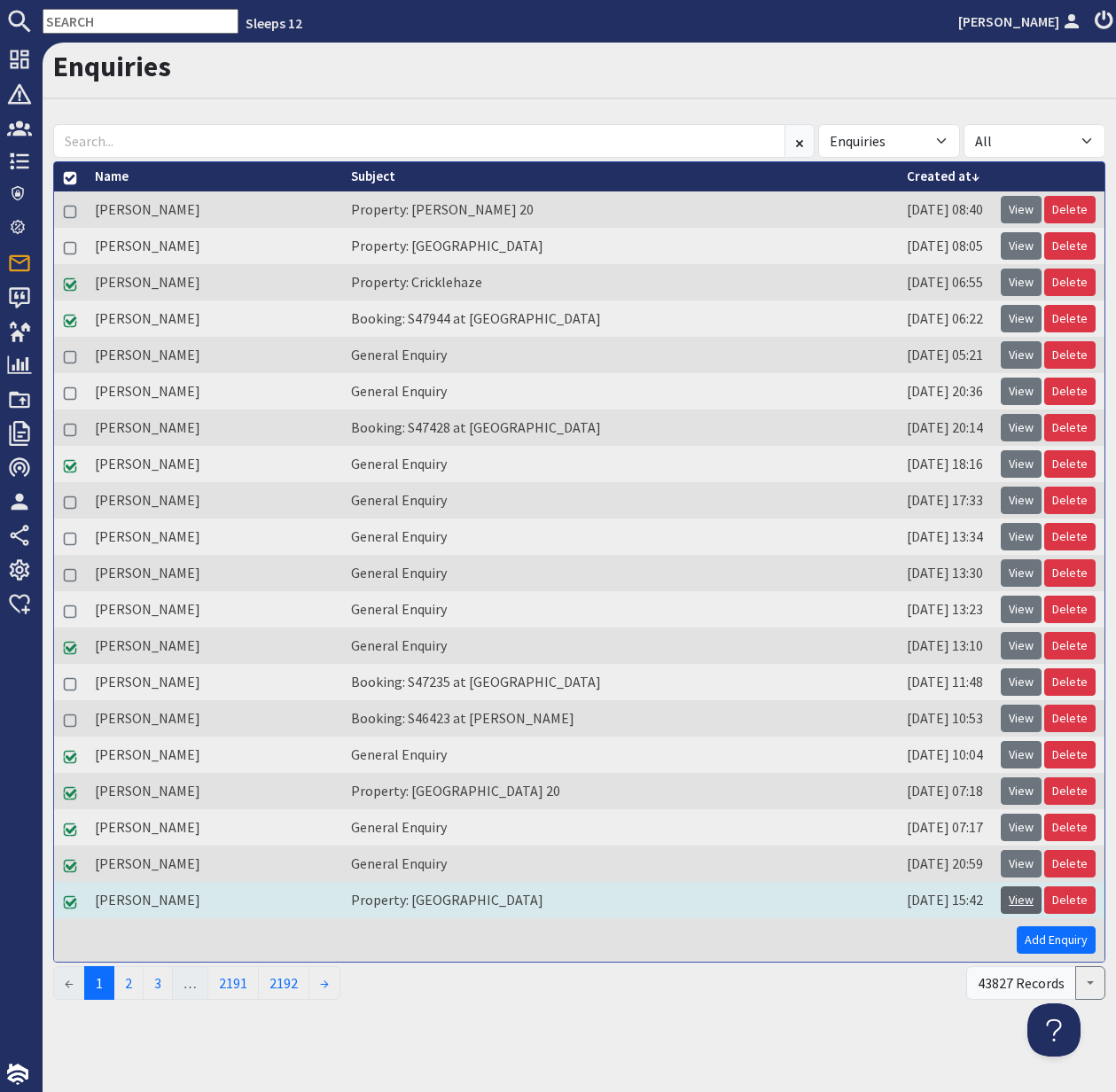
click at [1020, 895] on link "View" at bounding box center [1021, 900] width 41 height 28
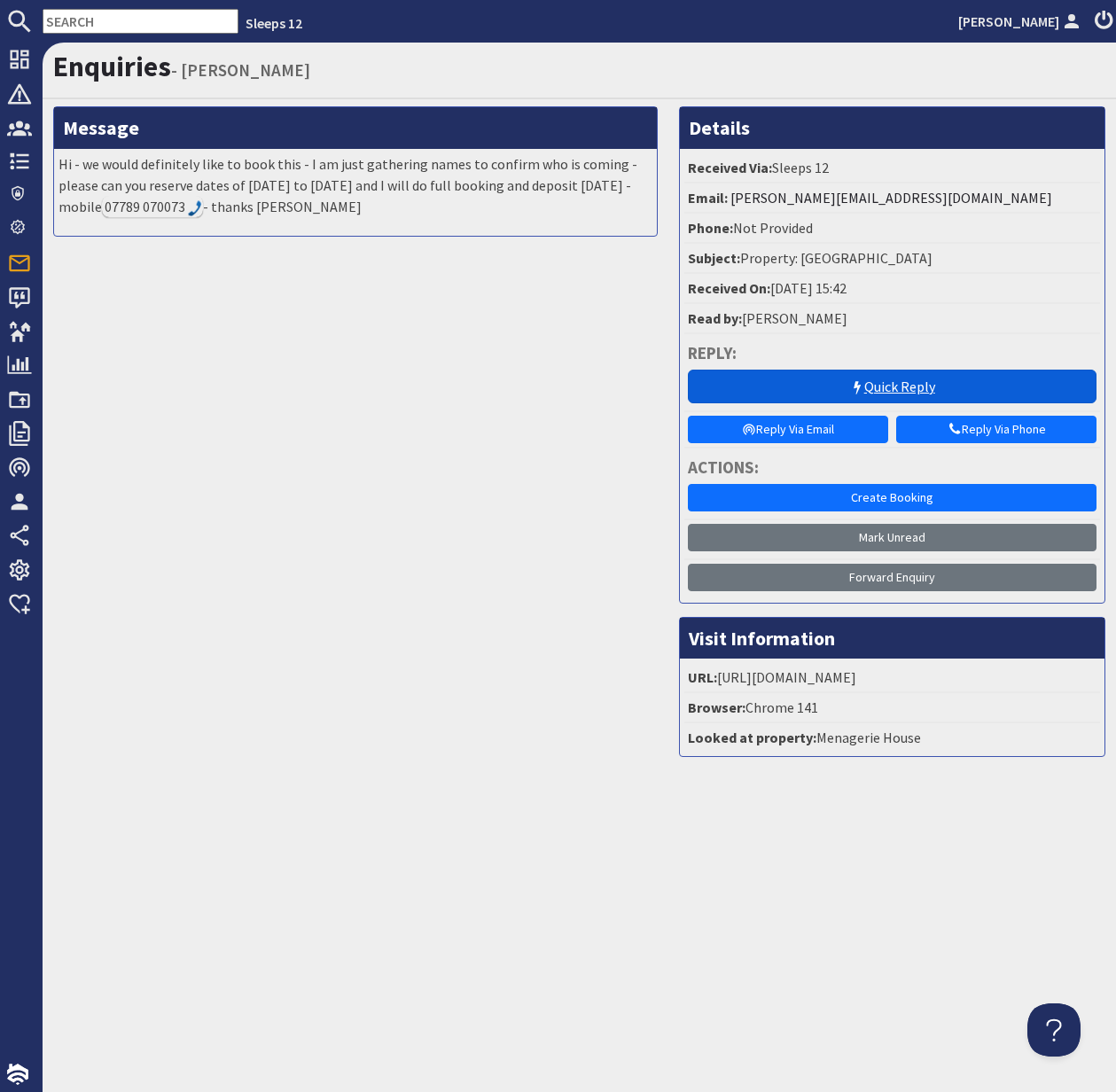
click at [915, 381] on link "Quick Reply" at bounding box center [892, 386] width 409 height 34
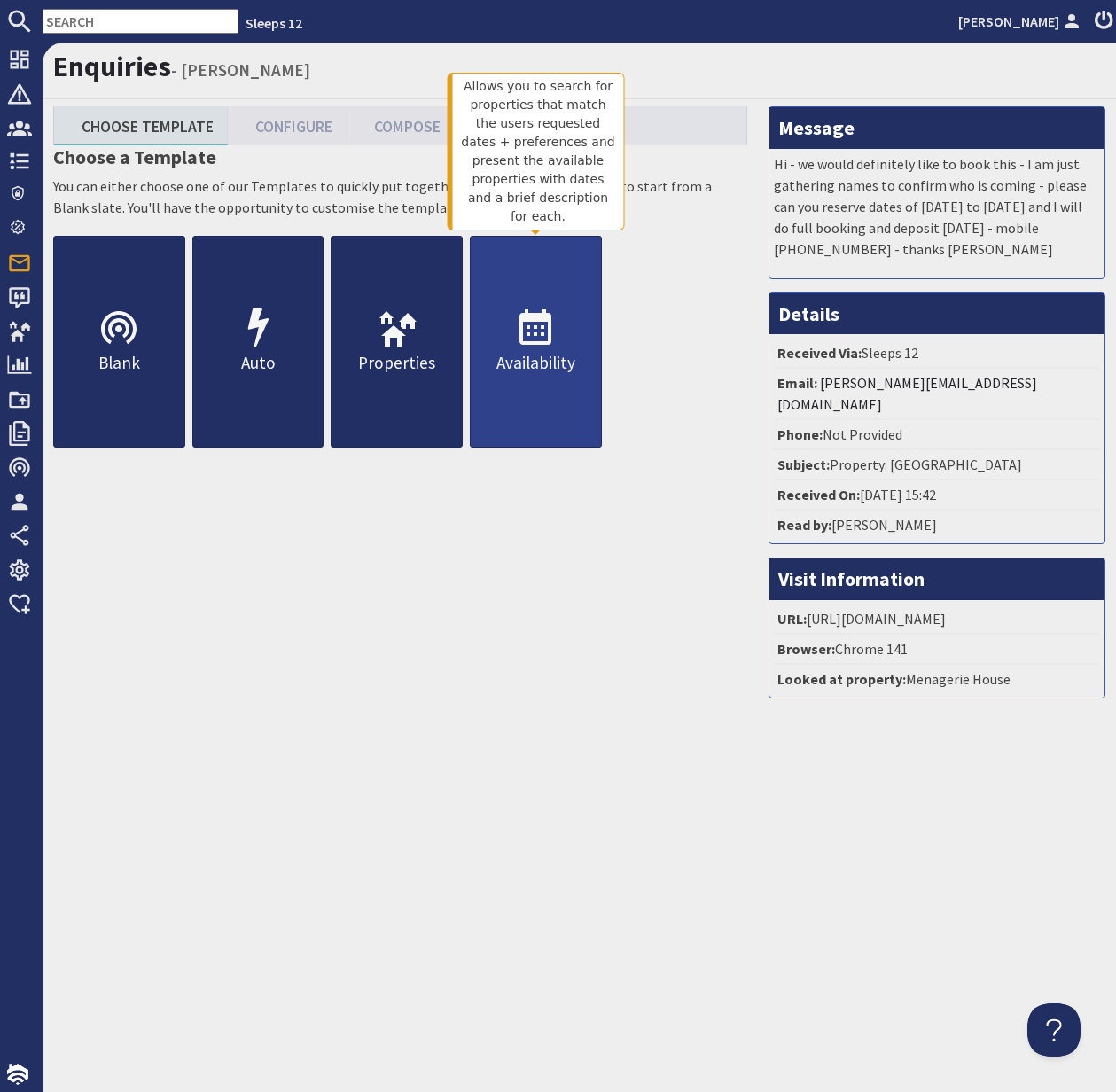
click at [533, 363] on p "Availability" at bounding box center [536, 363] width 130 height 26
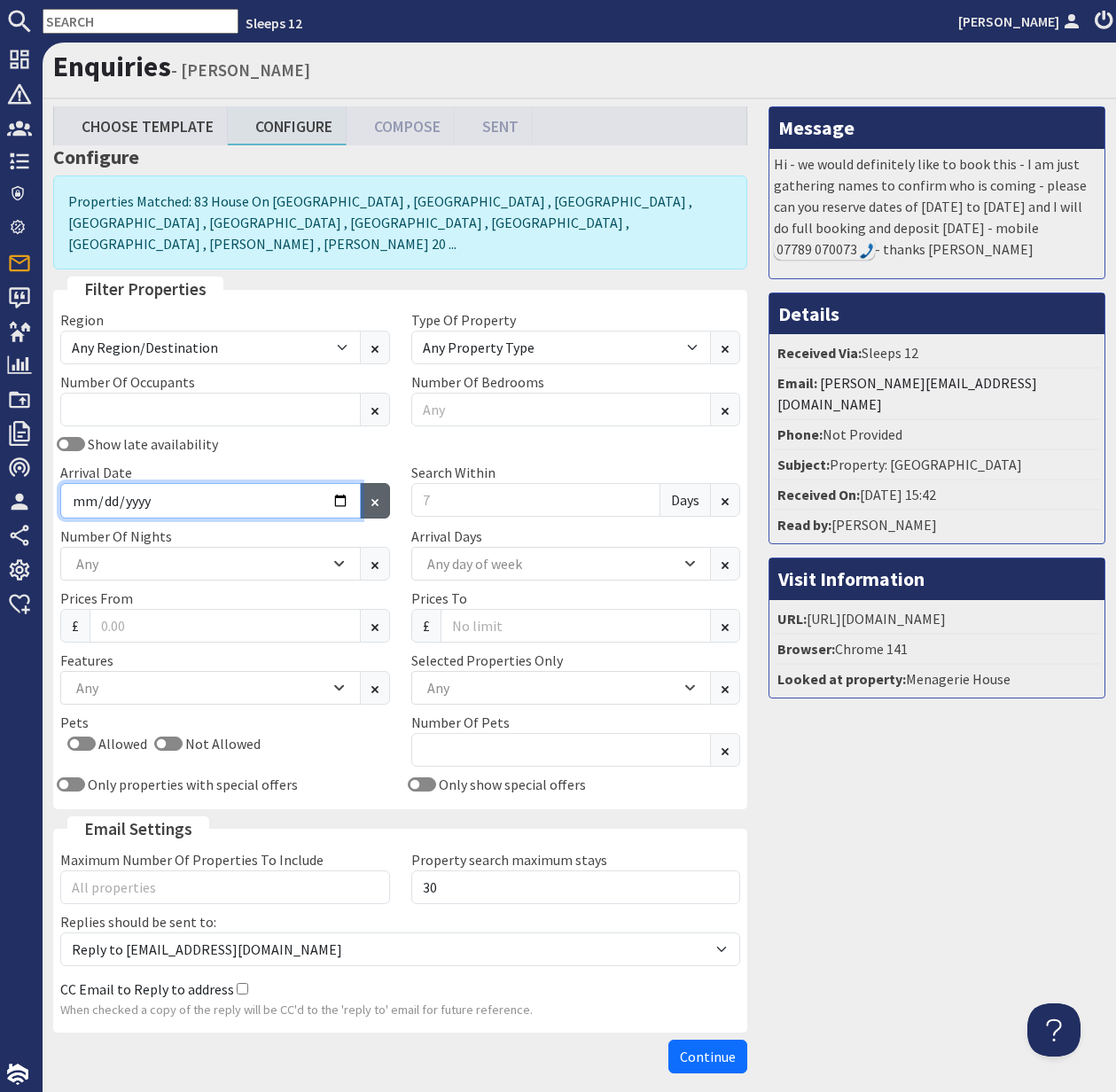
drag, startPoint x: 343, startPoint y: 474, endPoint x: 363, endPoint y: 477, distance: 20.2
click at [344, 483] on input "Arrival Date" at bounding box center [210, 501] width 301 height 35
type input "2026-06-05"
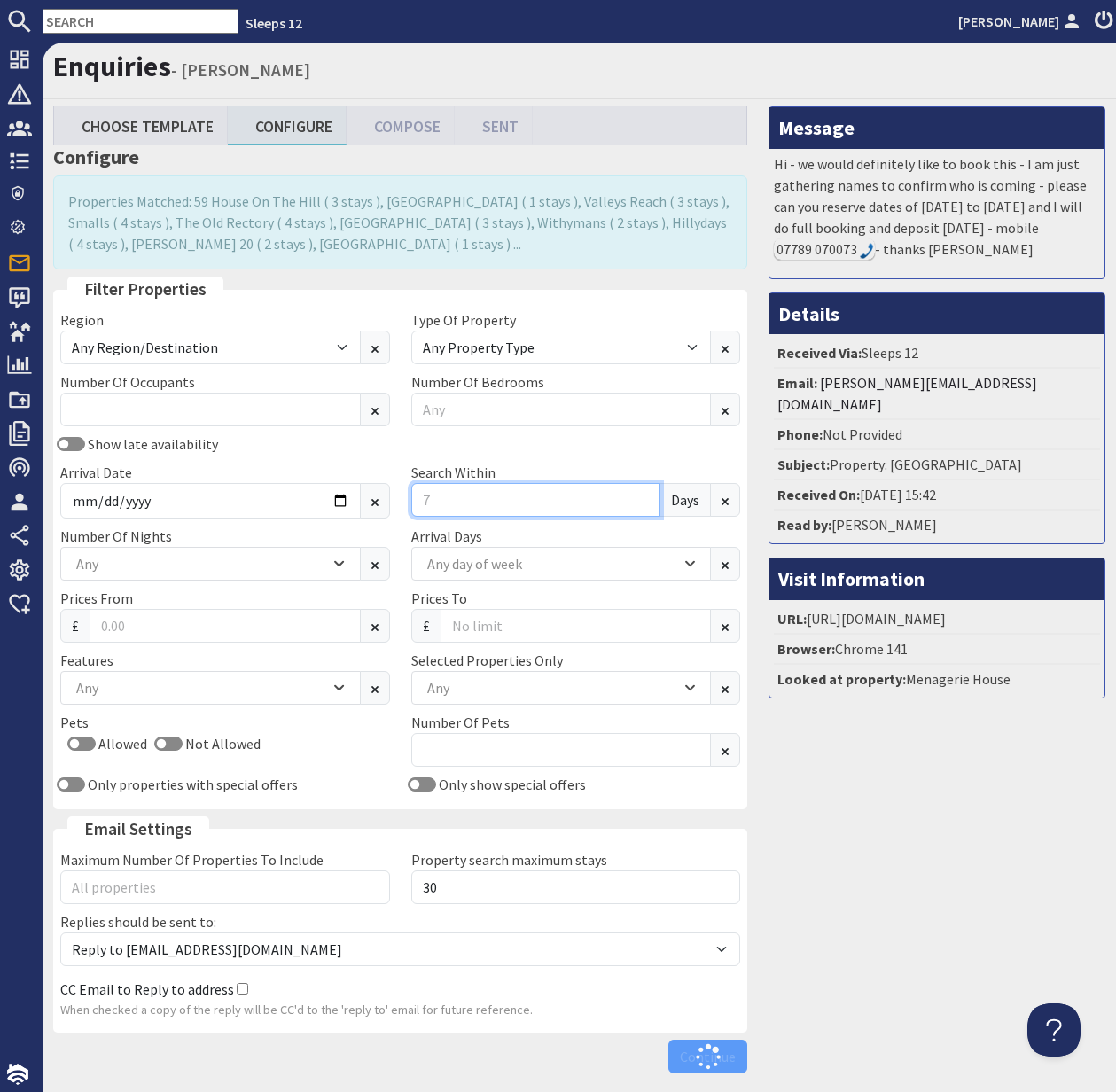
drag, startPoint x: 437, startPoint y: 503, endPoint x: 415, endPoint y: 503, distance: 22.0
click at [415, 503] on input "Search Within" at bounding box center [536, 500] width 250 height 34
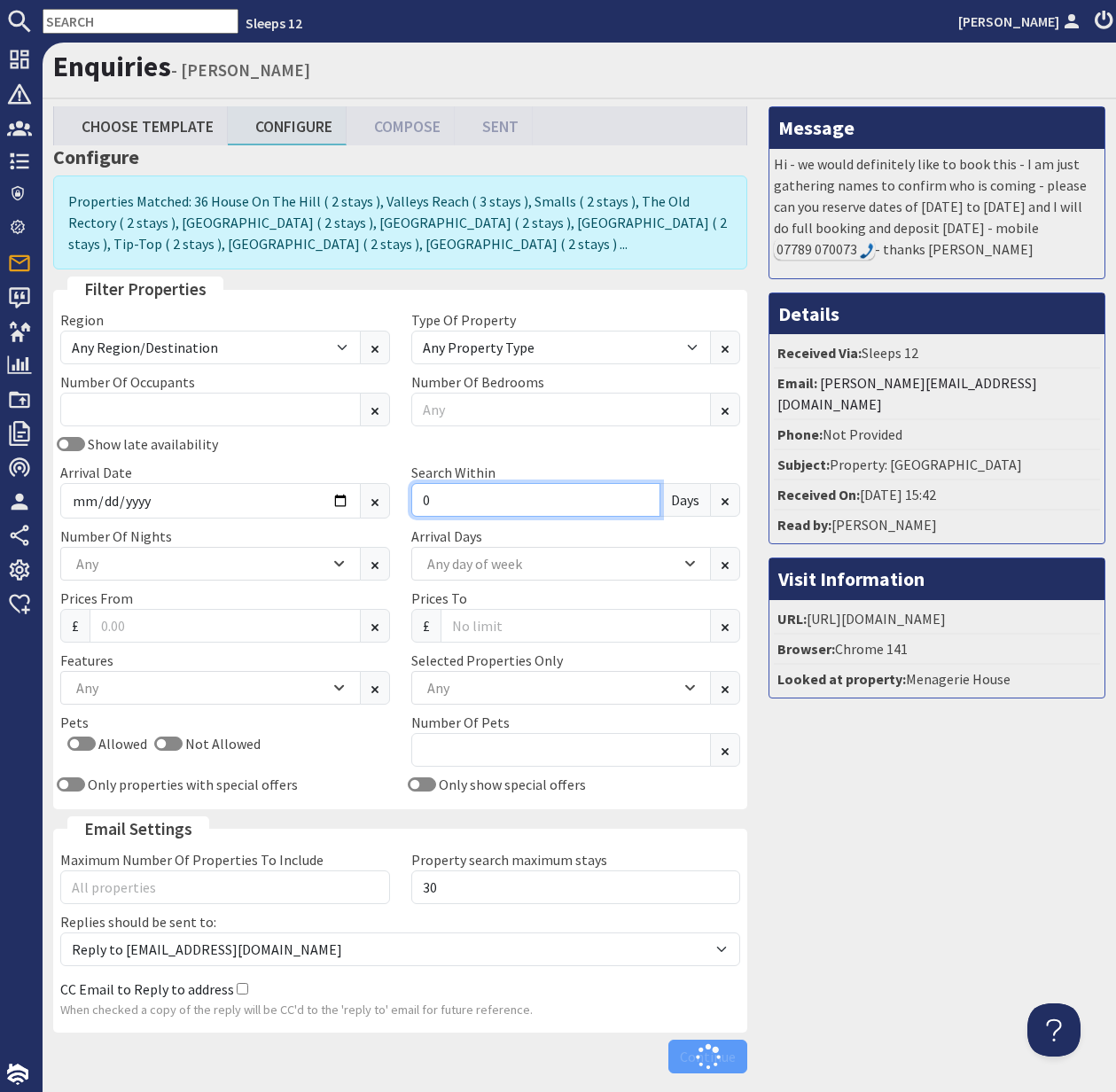
type input "0"
click at [261, 572] on div "Any" at bounding box center [200, 563] width 258 height 20
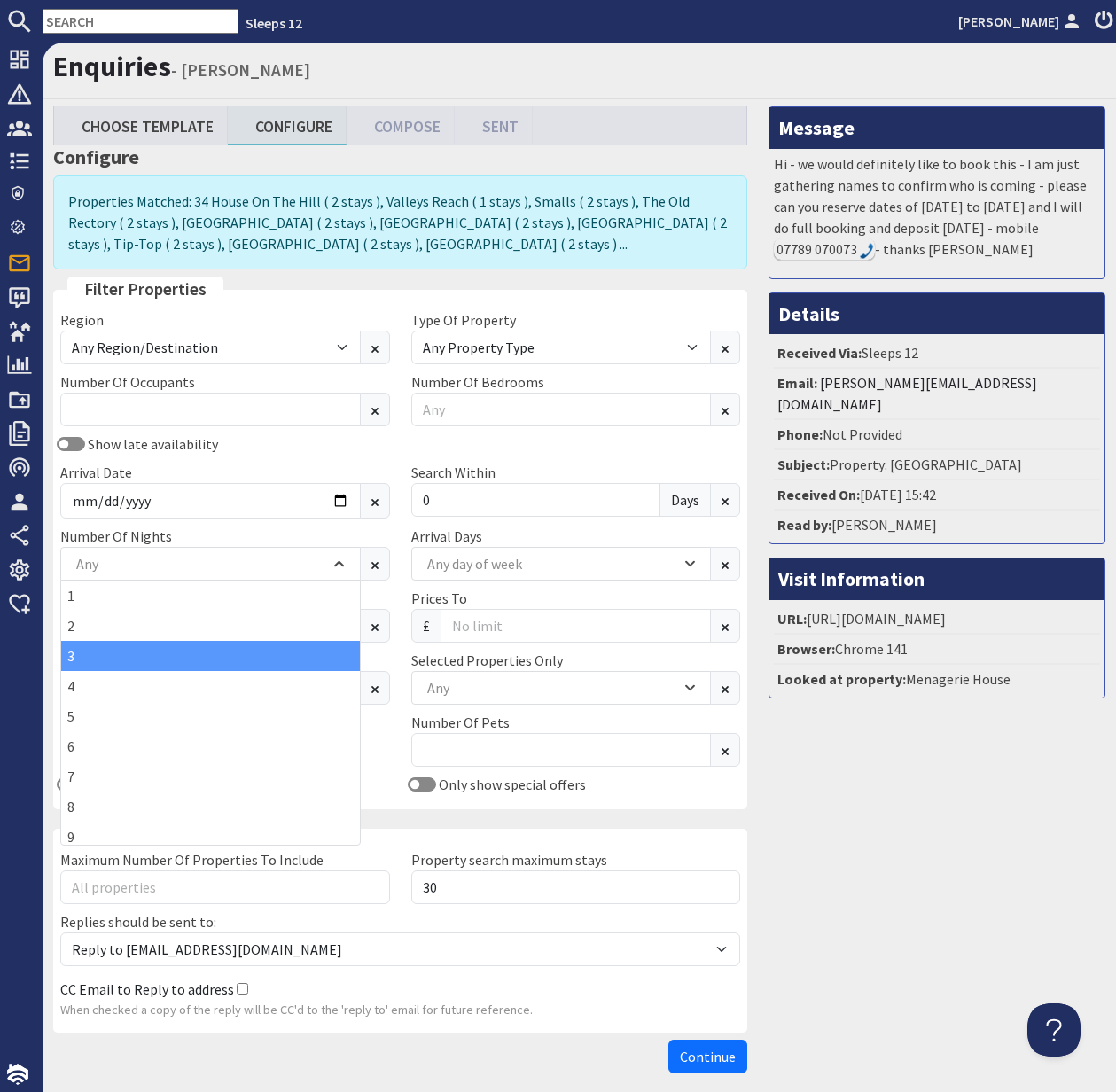
click at [188, 653] on div "3" at bounding box center [210, 656] width 299 height 30
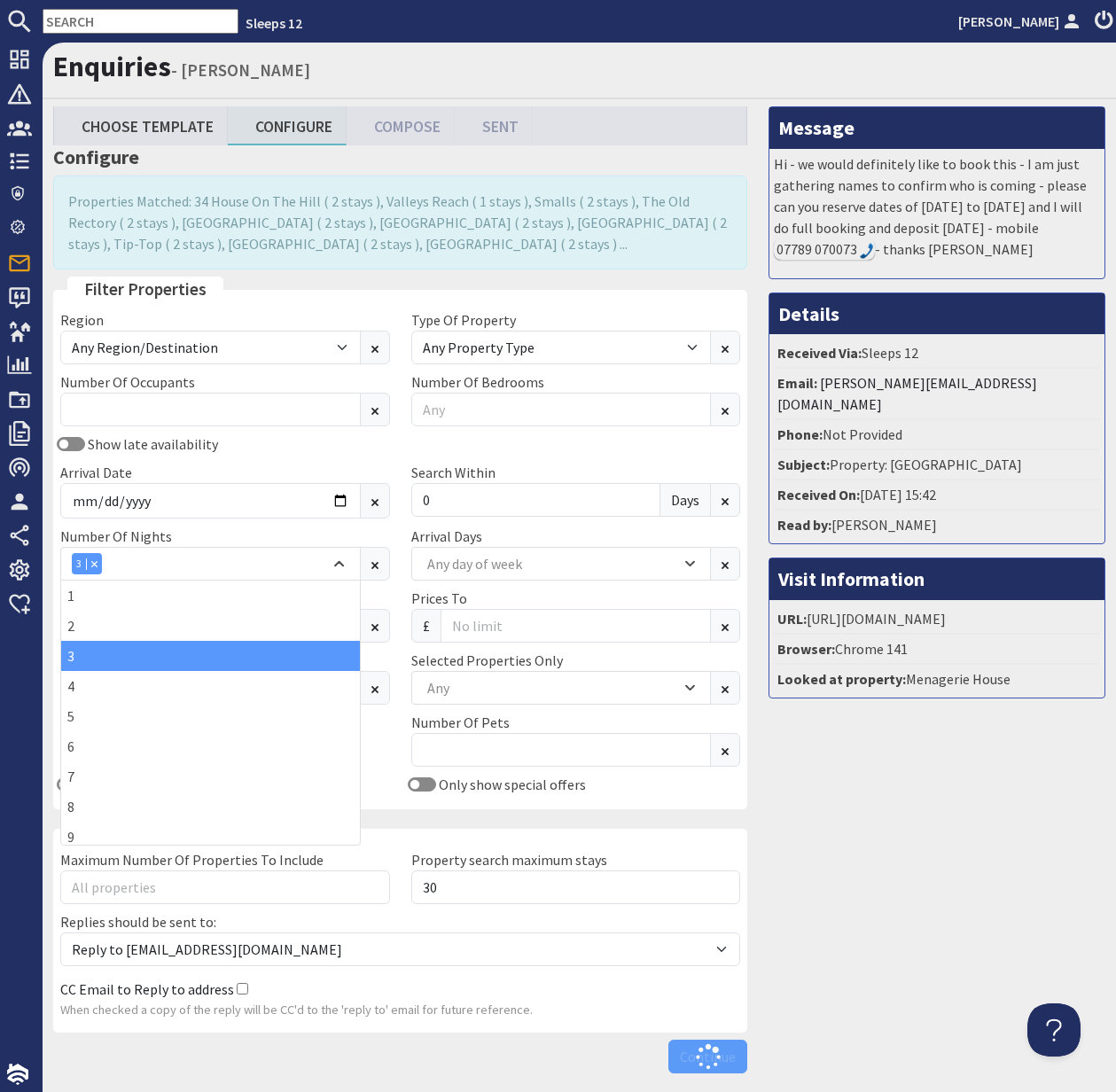
click at [379, 730] on div "Pets Allowed Not Allowed" at bounding box center [224, 743] width 351 height 62
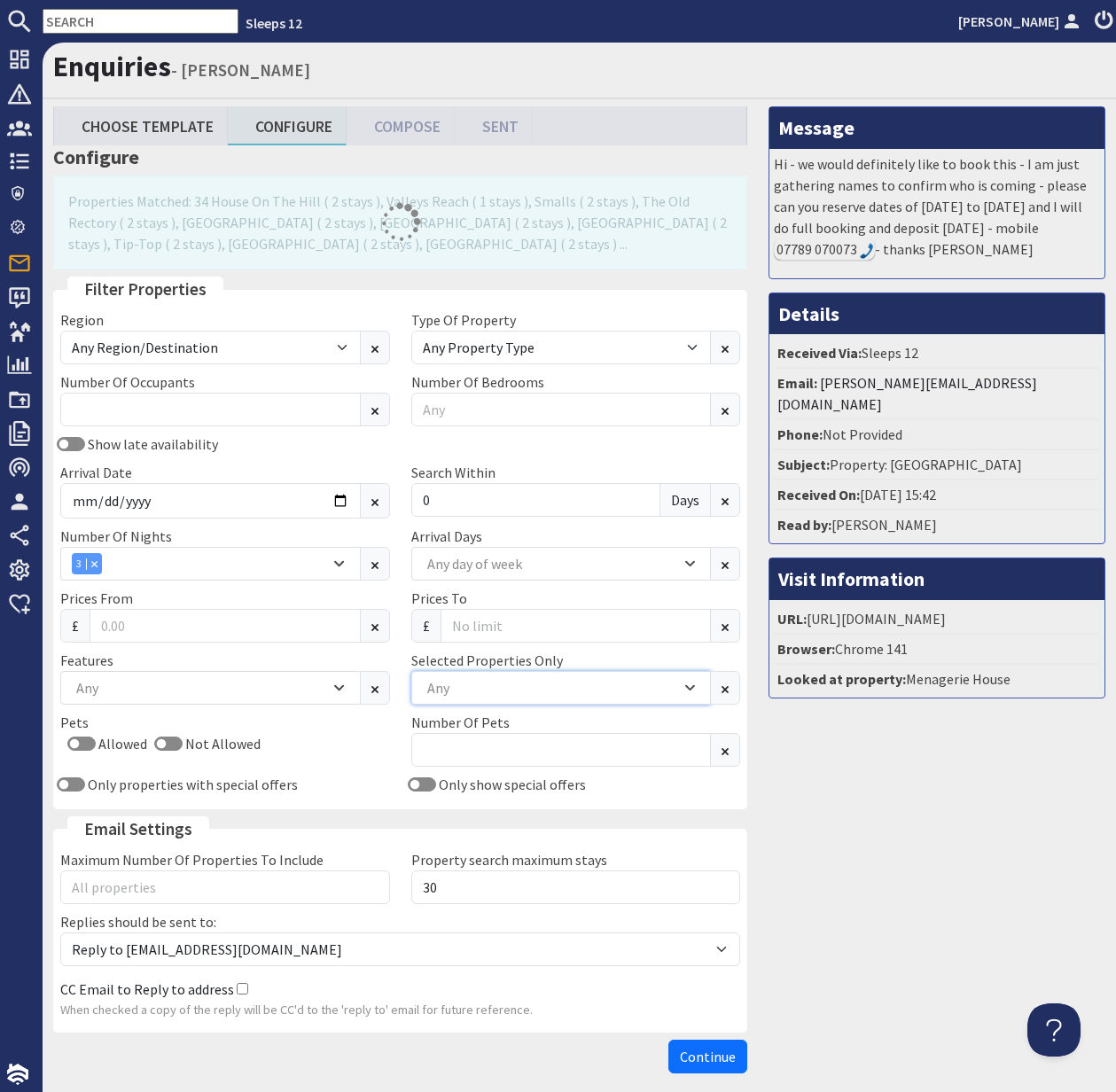
click at [492, 672] on div "Any" at bounding box center [561, 688] width 301 height 34
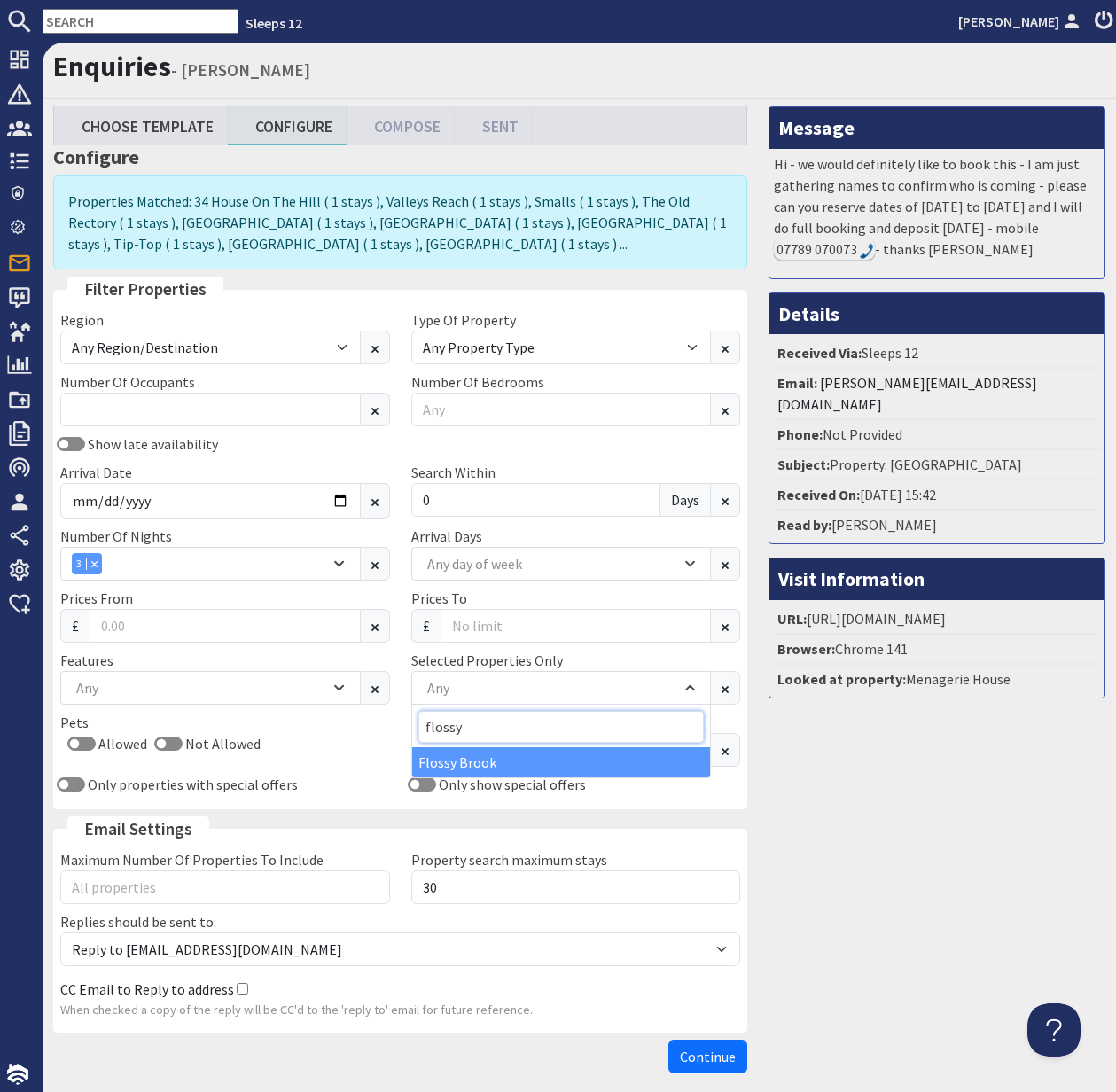
type input "flossy"
click at [502, 754] on div "Flossy Brook" at bounding box center [561, 762] width 299 height 30
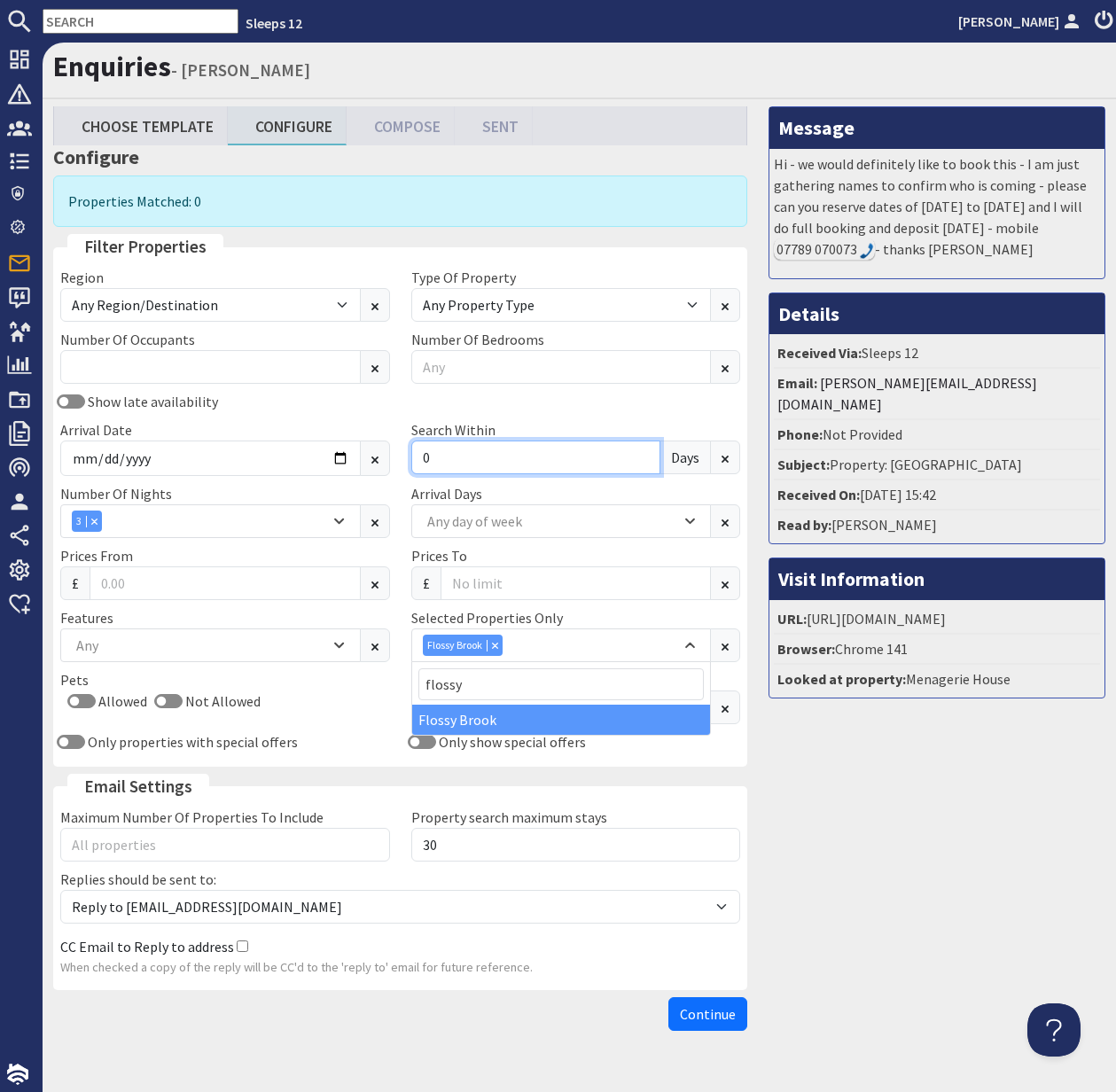
drag, startPoint x: 439, startPoint y: 455, endPoint x: 423, endPoint y: 455, distance: 16.0
click at [423, 455] on input "0" at bounding box center [536, 457] width 250 height 34
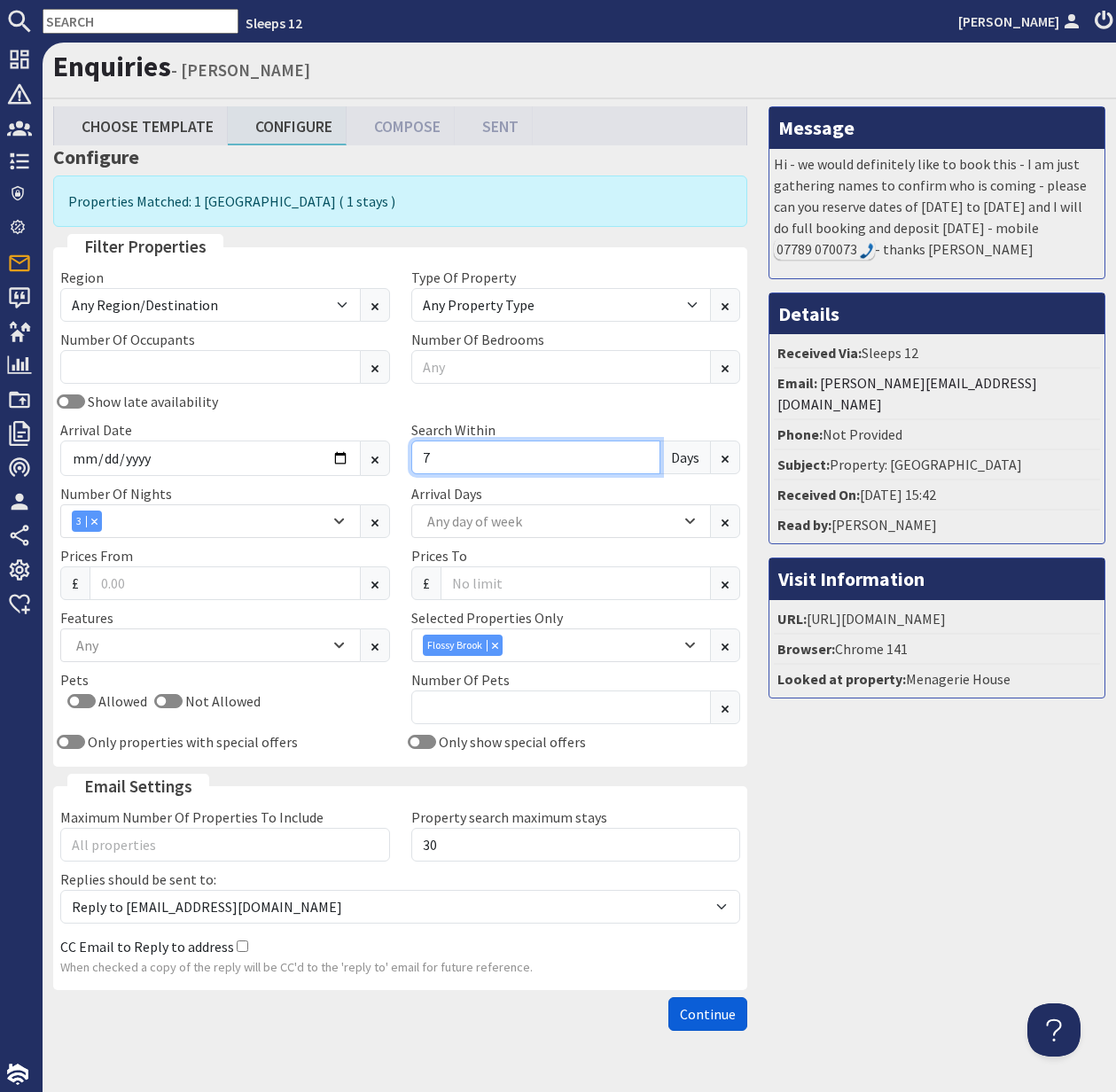
type input "7"
drag, startPoint x: 717, startPoint y: 1017, endPoint x: 731, endPoint y: 1017, distance: 14.0
click at [717, 1017] on span "Continue" at bounding box center [707, 1014] width 56 height 18
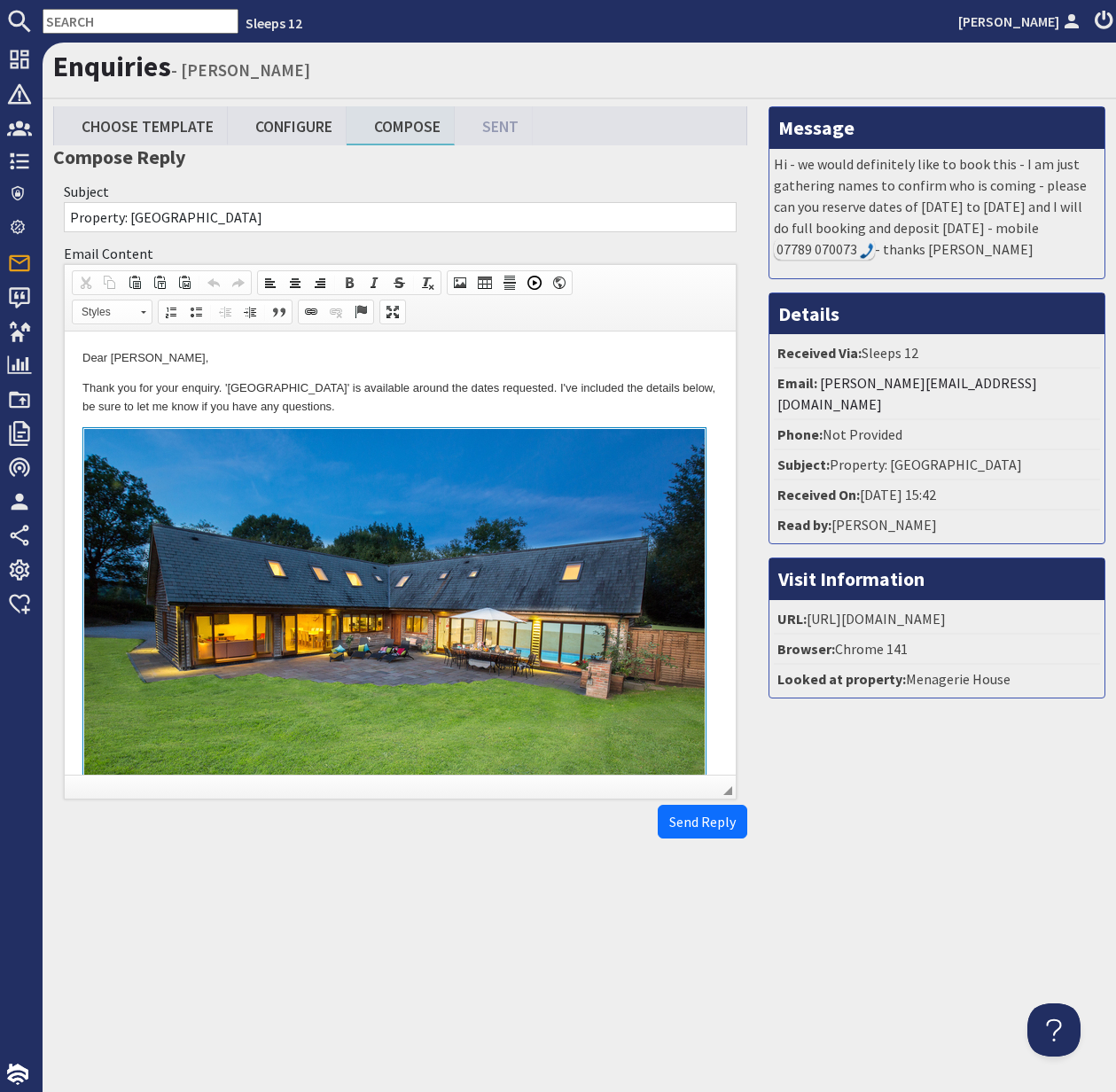
click at [73, 385] on html "Dear Kate Hiscox, Thank you for your enquiry. 'Flossy Brook' is available aroun…" at bounding box center [400, 726] width 671 height 789
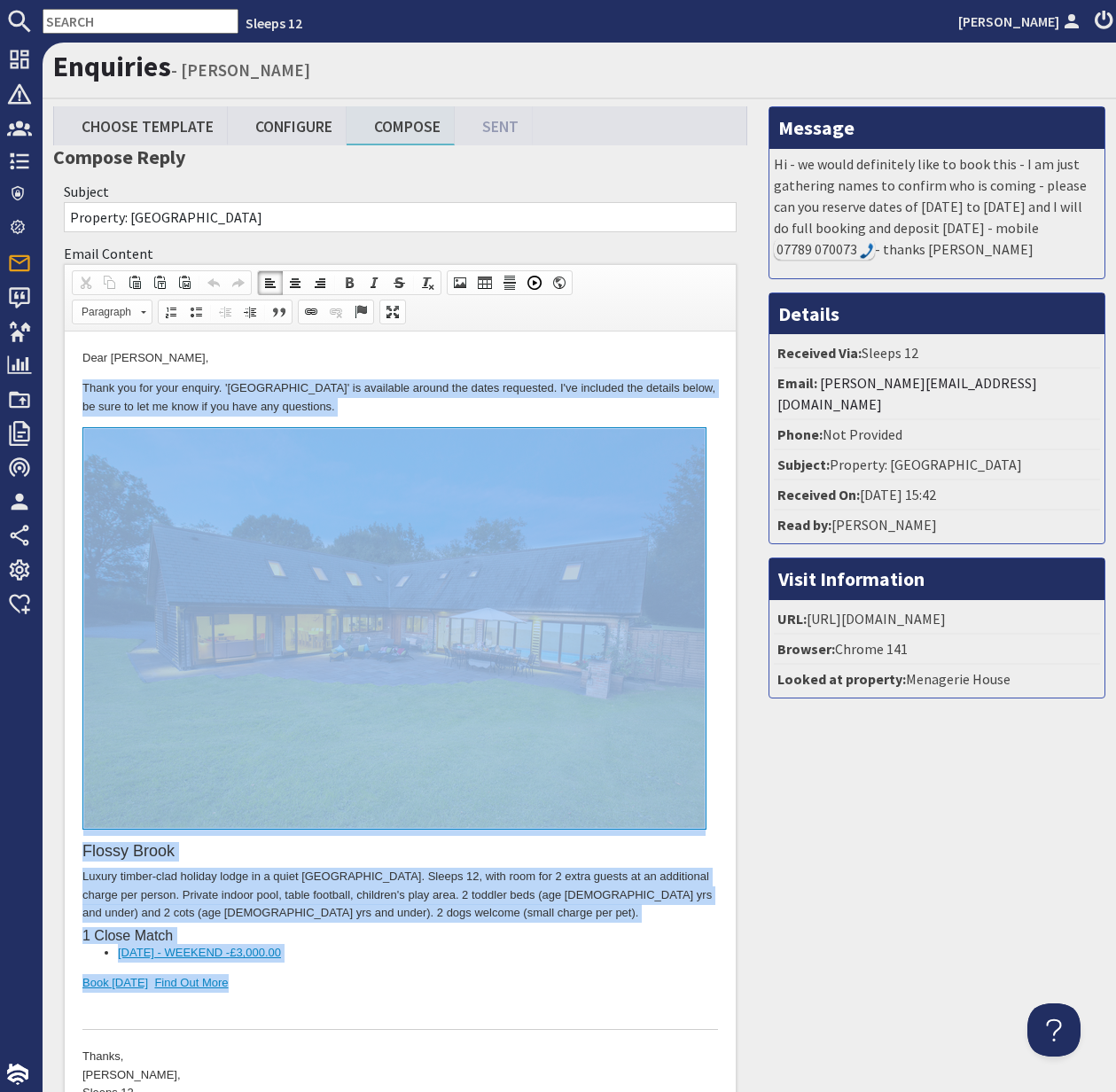
drag, startPoint x: 82, startPoint y: 385, endPoint x: 327, endPoint y: 984, distance: 647.2
click at [327, 984] on html "Dear Kate Hiscox, Thank you for your enquiry. 'Flossy Brook' is available aroun…" at bounding box center [400, 726] width 671 height 789
copy body "Thank you for your enquiry. 'Flossy Brook' is available around the dates reques…"
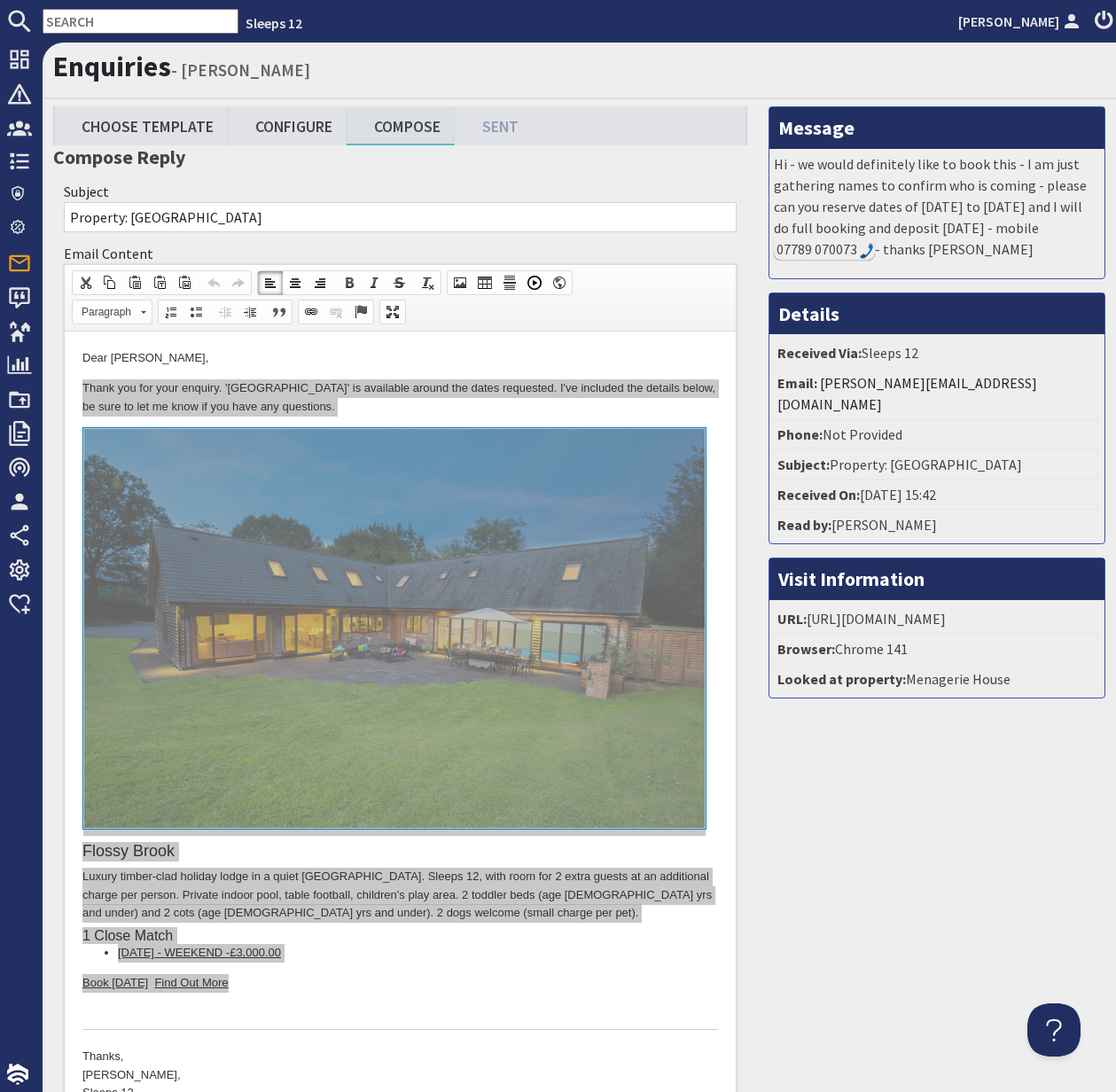
click at [75, 31] on input "text" at bounding box center [141, 21] width 195 height 25
type input "Newsletter"
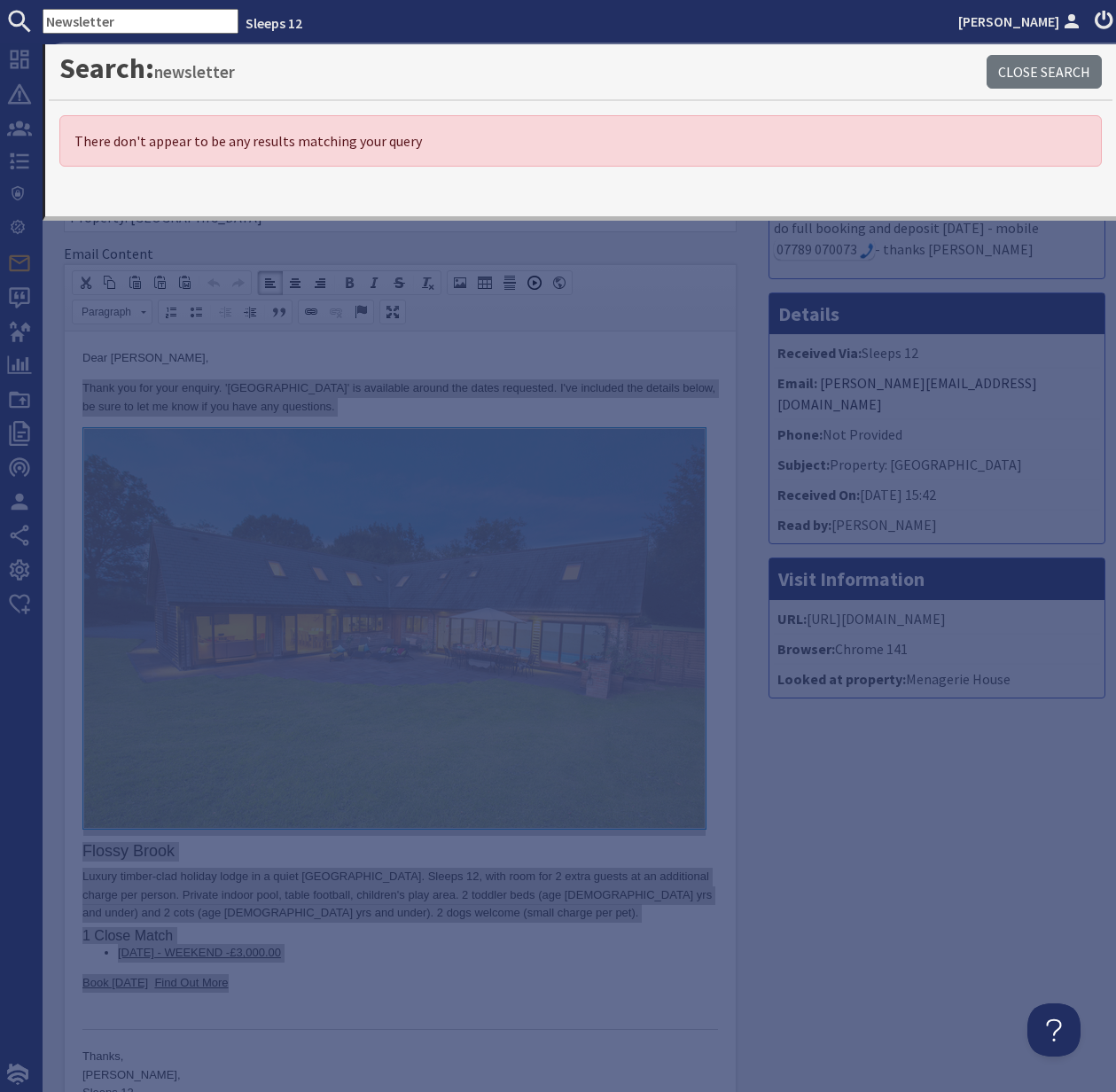
drag, startPoint x: 99, startPoint y: 20, endPoint x: 20, endPoint y: 14, distance: 79.2
click at [20, 14] on form "Newsletter" at bounding box center [119, 21] width 238 height 25
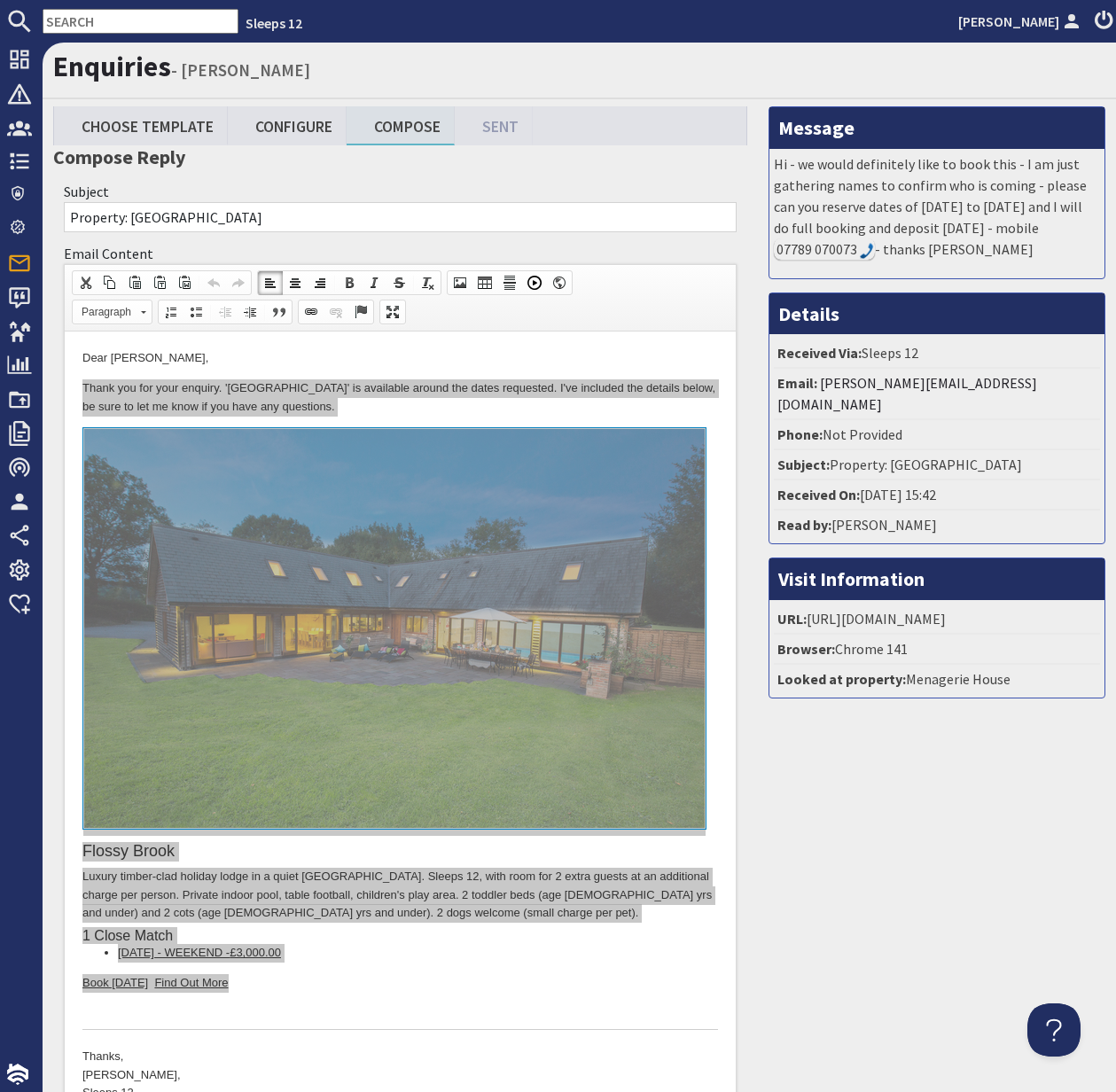
click at [81, 20] on input "text" at bounding box center [141, 21] width 195 height 25
paste input "S47235"
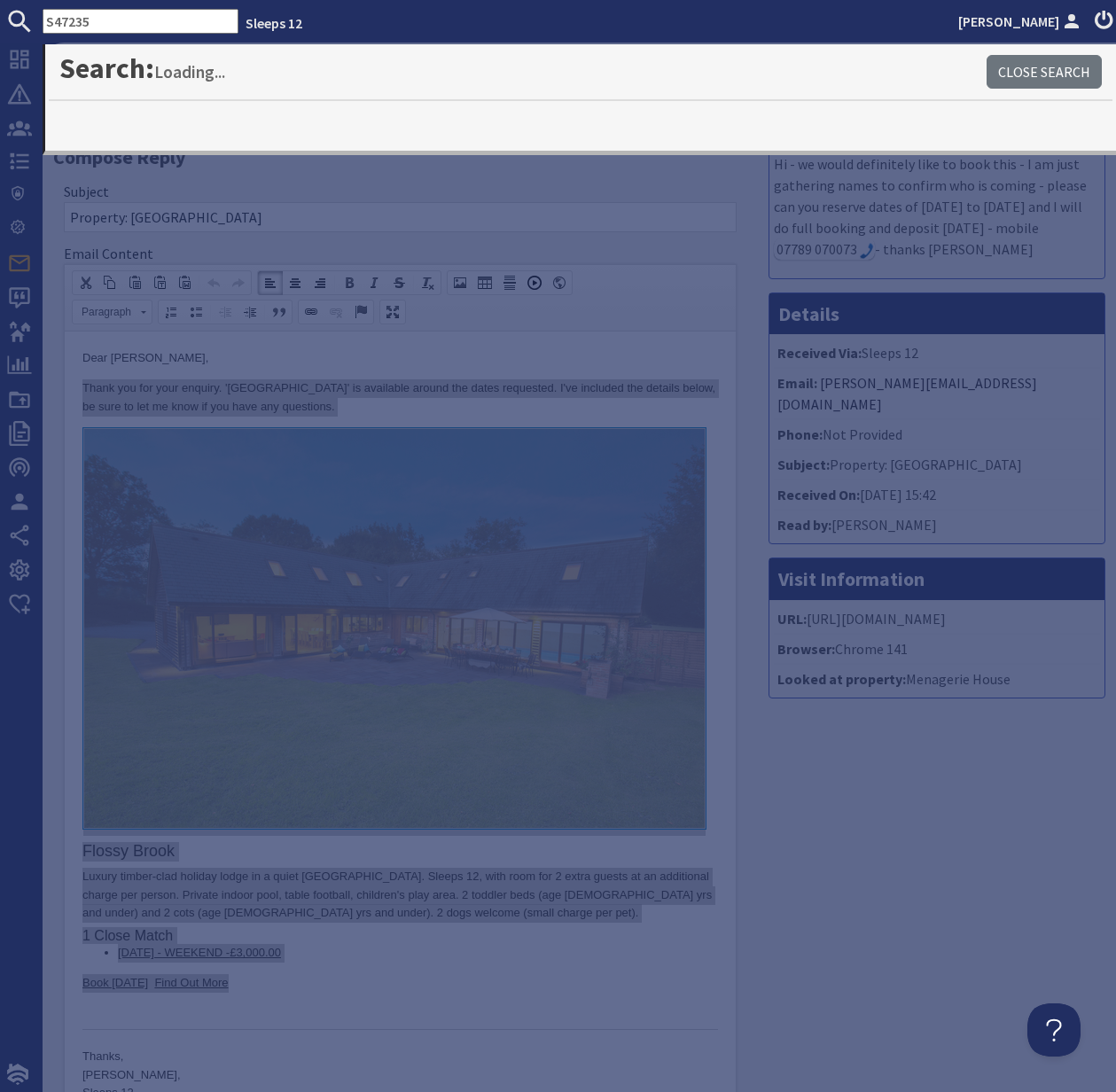
type input "S47235"
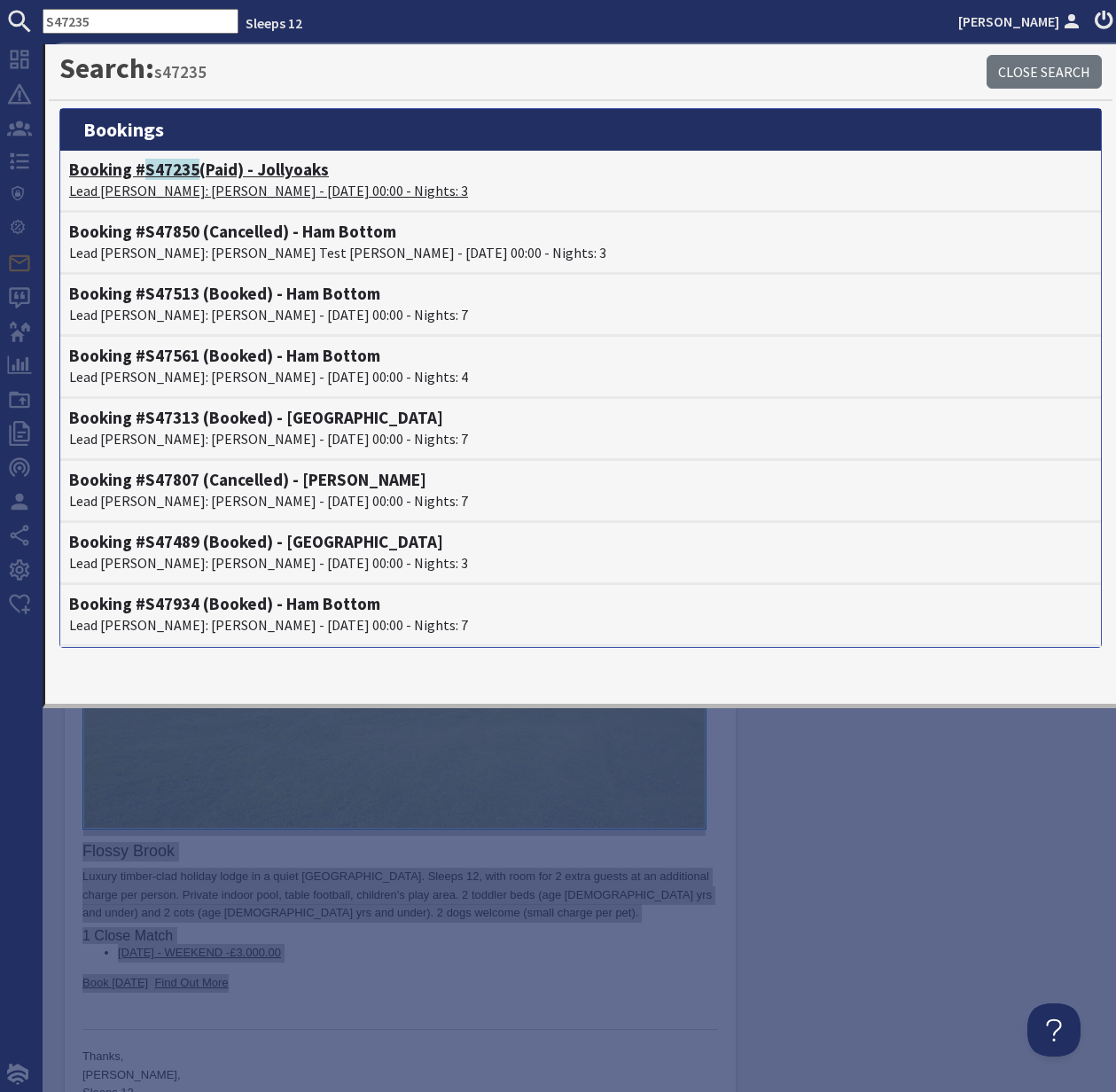
click at [164, 177] on span "S47235" at bounding box center [172, 169] width 54 height 21
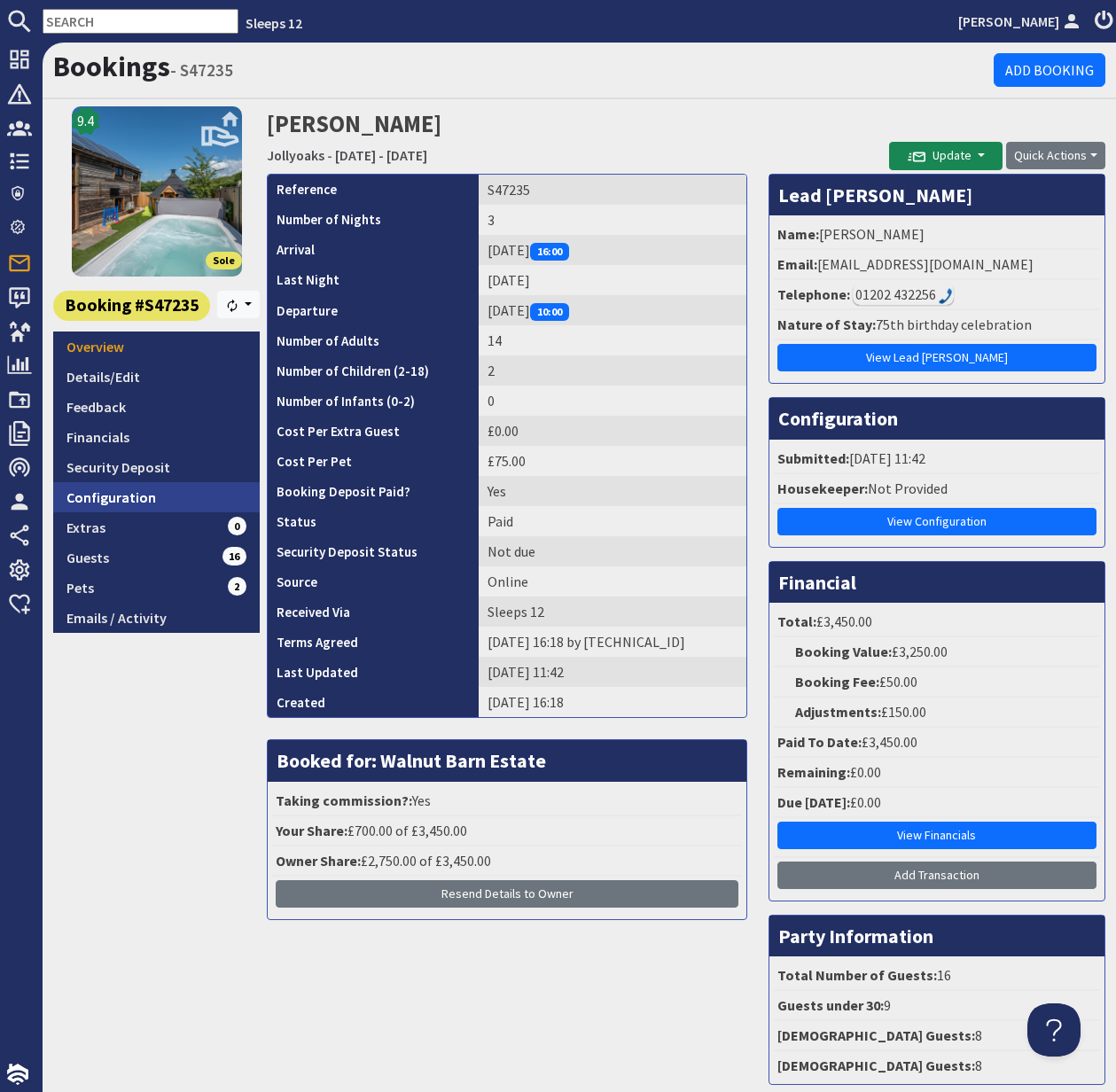
click at [109, 498] on link "Configuration" at bounding box center [156, 497] width 207 height 30
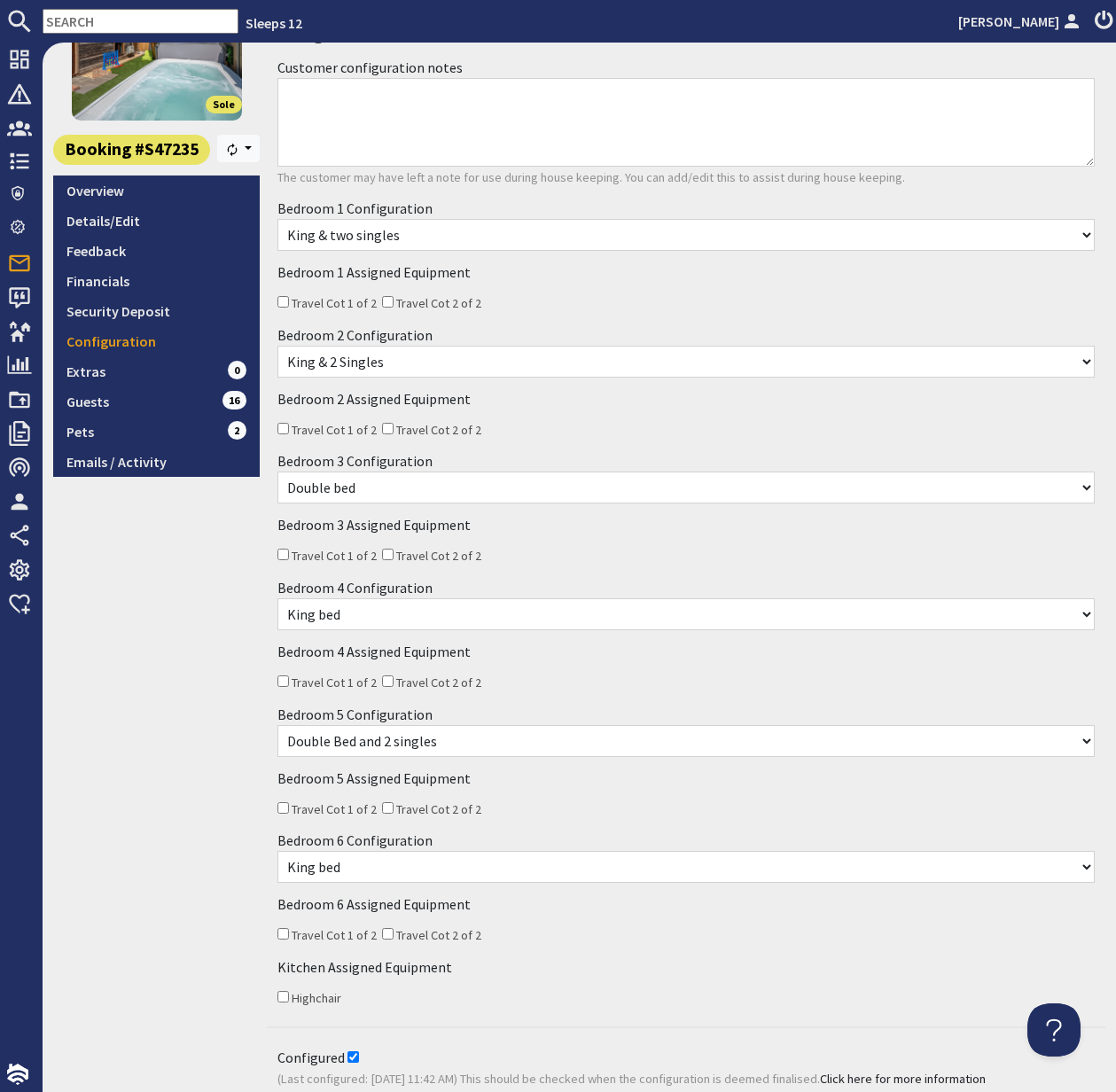
scroll to position [159, 0]
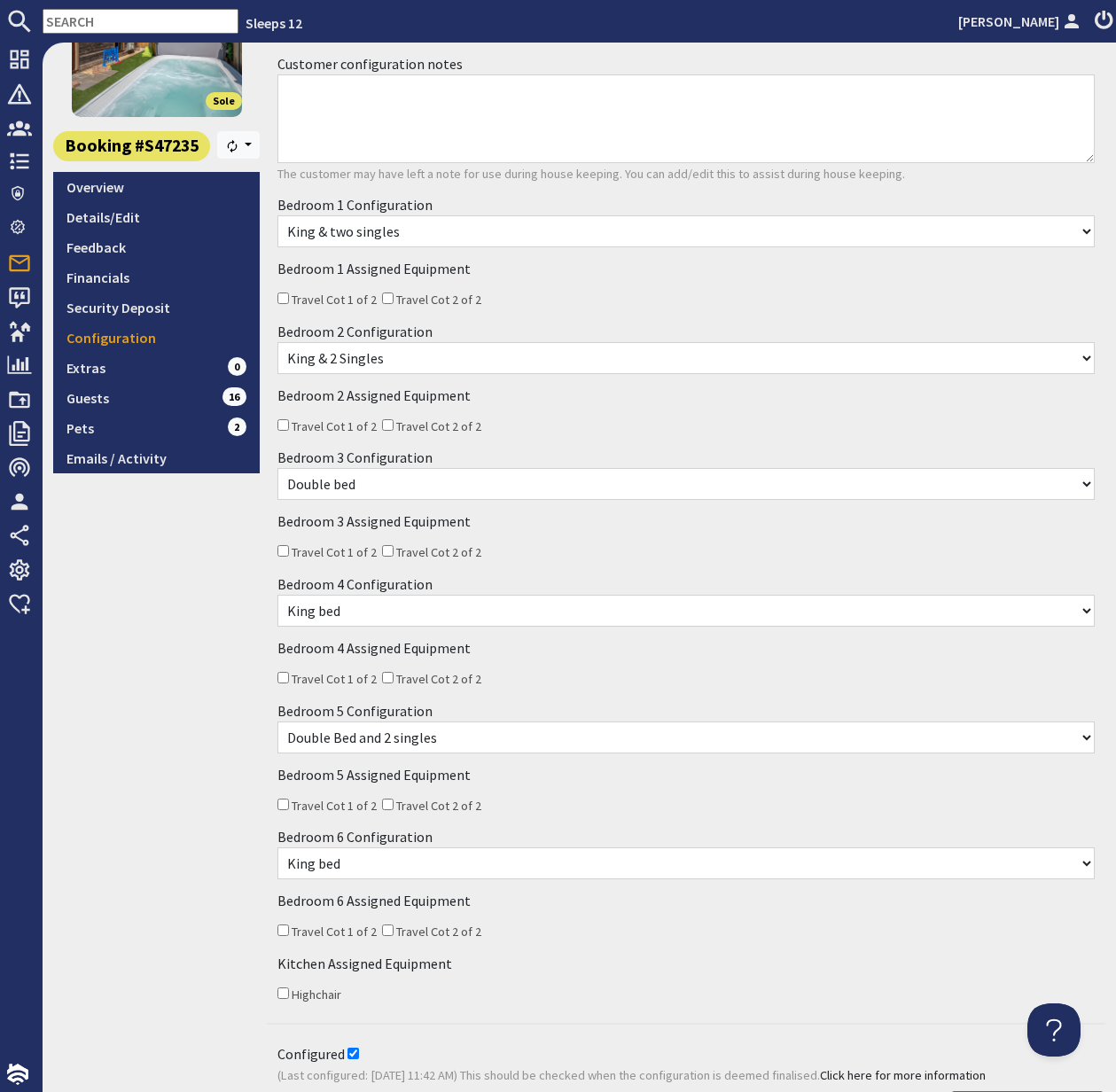
click at [93, 24] on input "text" at bounding box center [141, 21] width 195 height 25
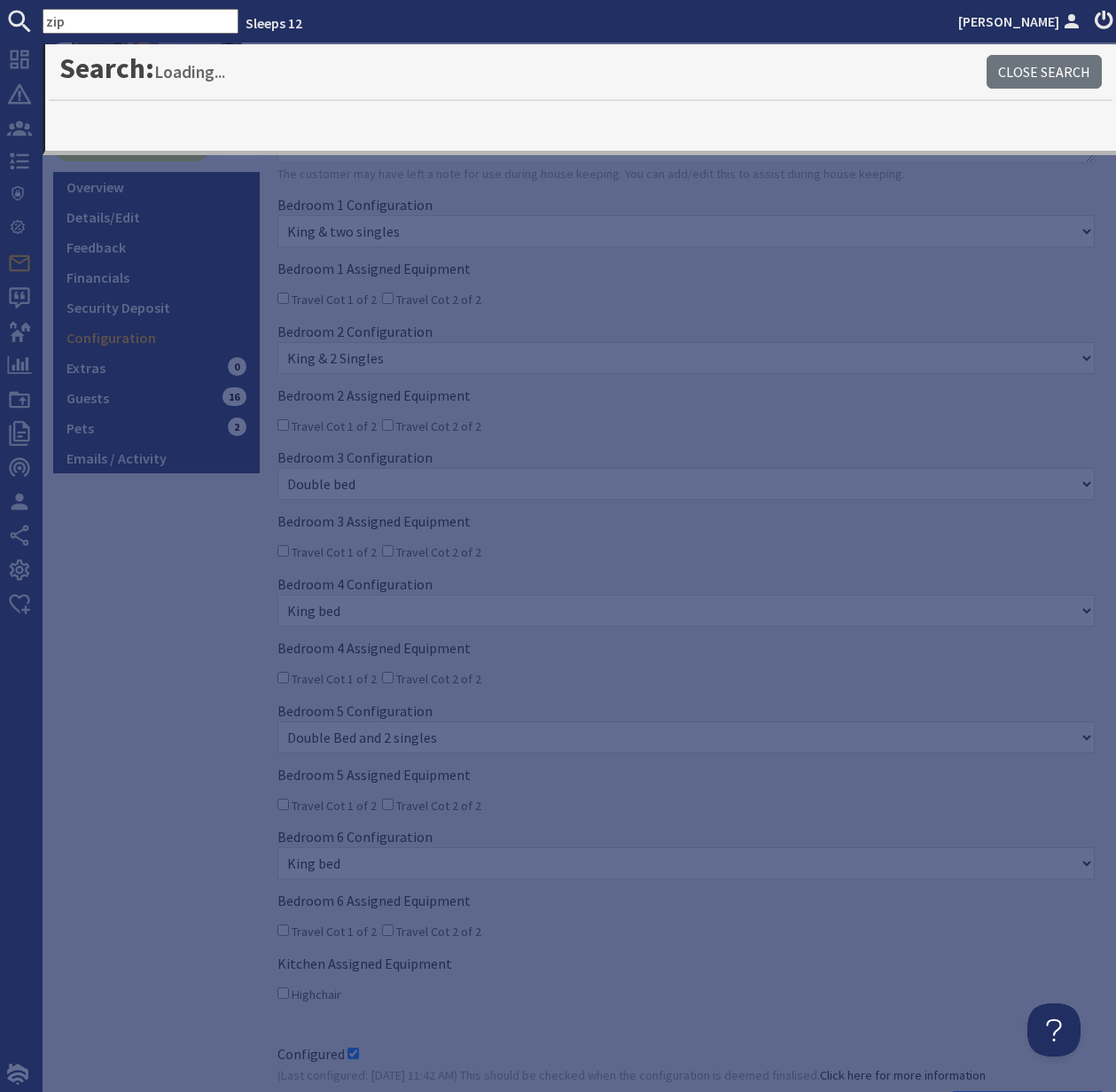
type input "zip"
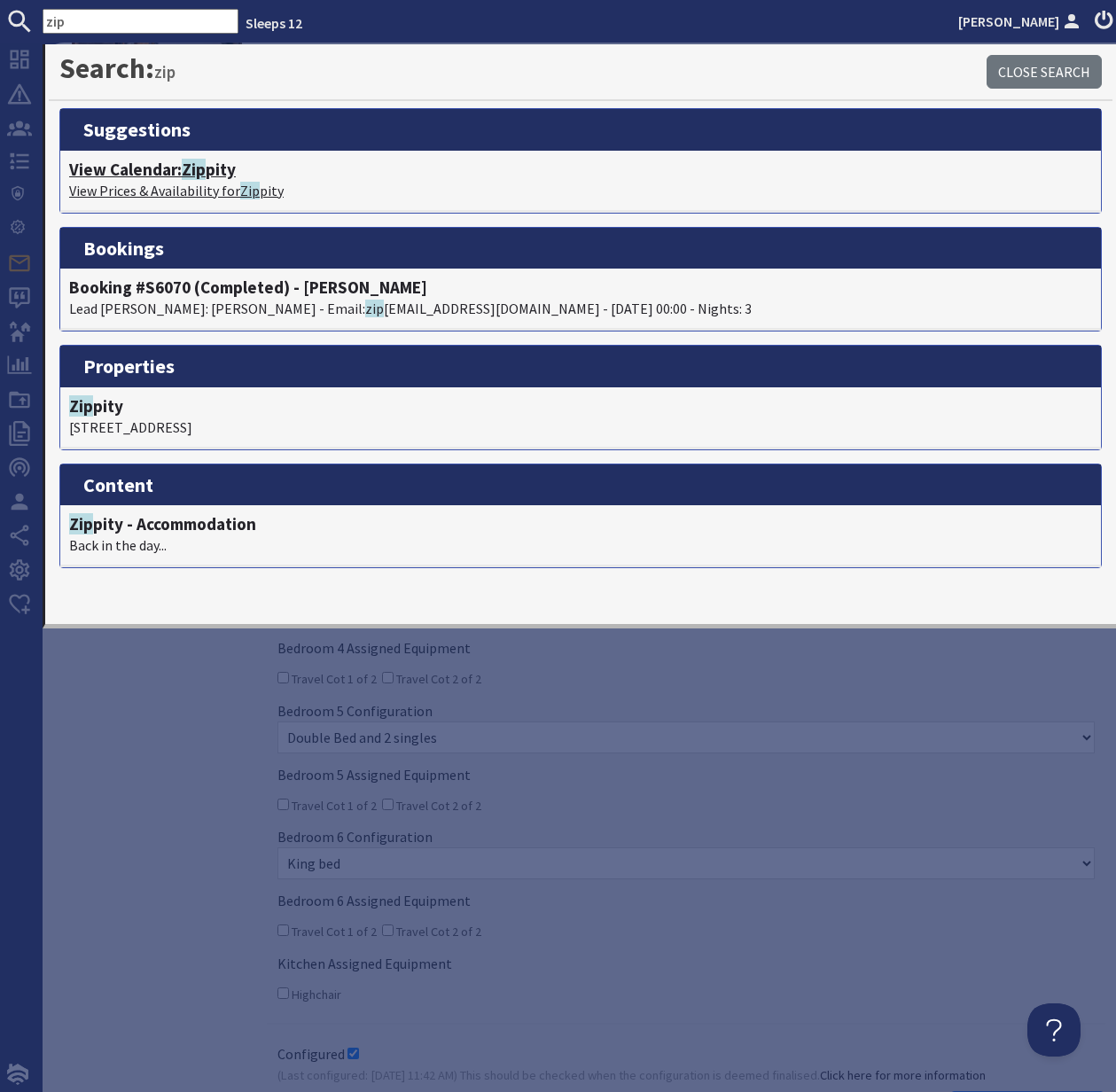
click at [178, 169] on h4 "View Calendar: Zip pity" at bounding box center [580, 169] width 1023 height 20
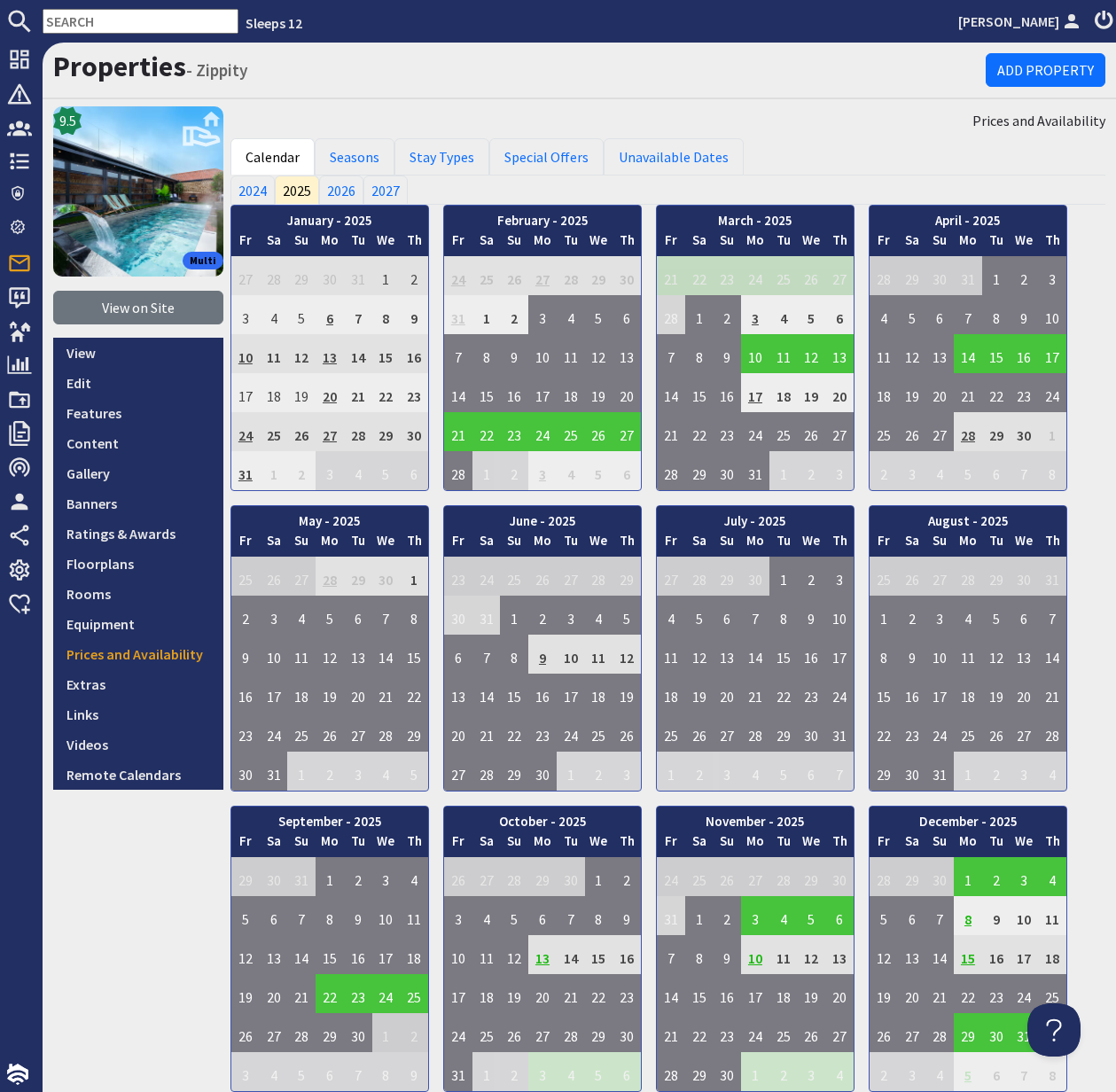
scroll to position [1, 0]
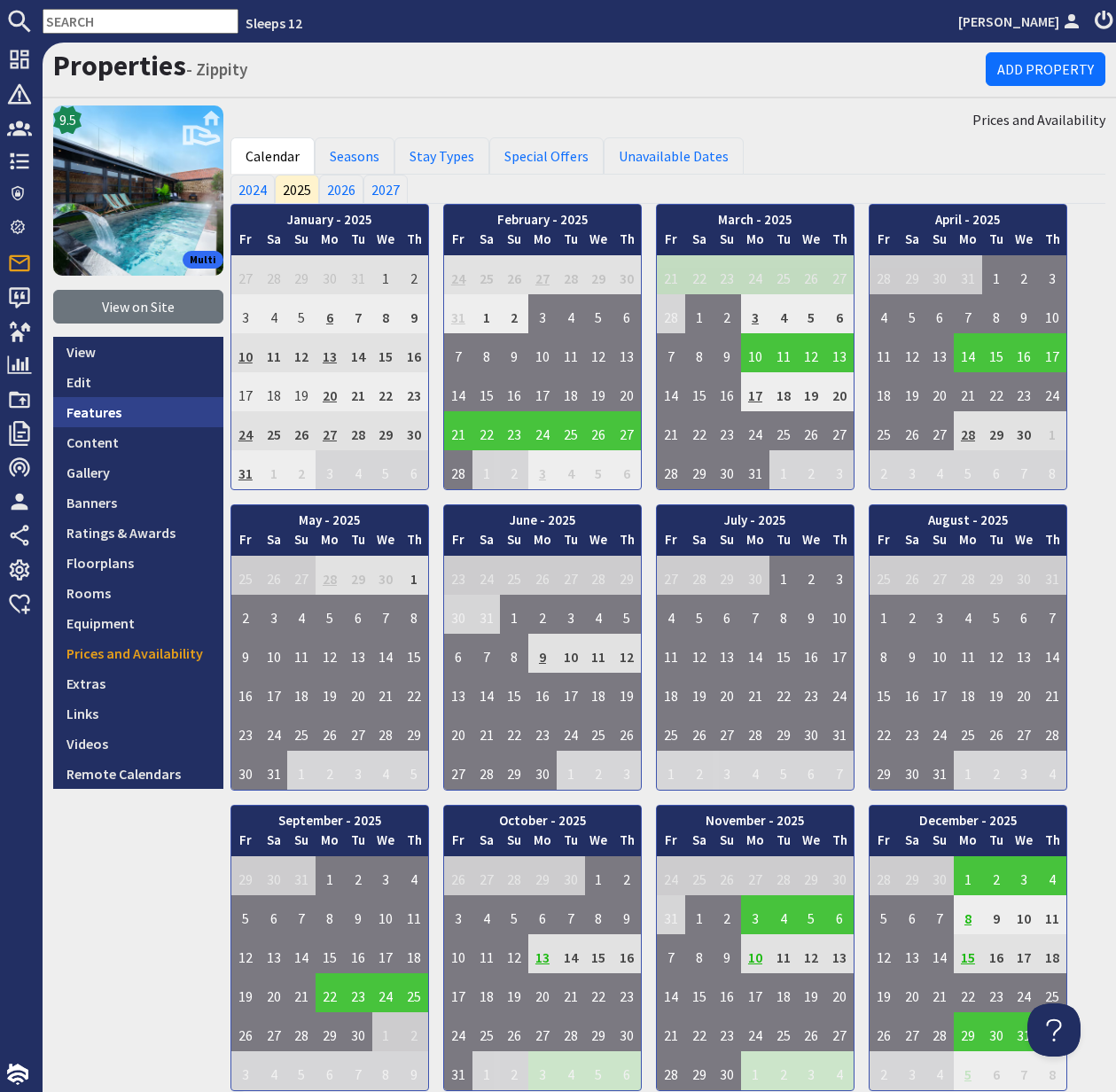
click at [104, 413] on link "Features" at bounding box center [138, 412] width 170 height 30
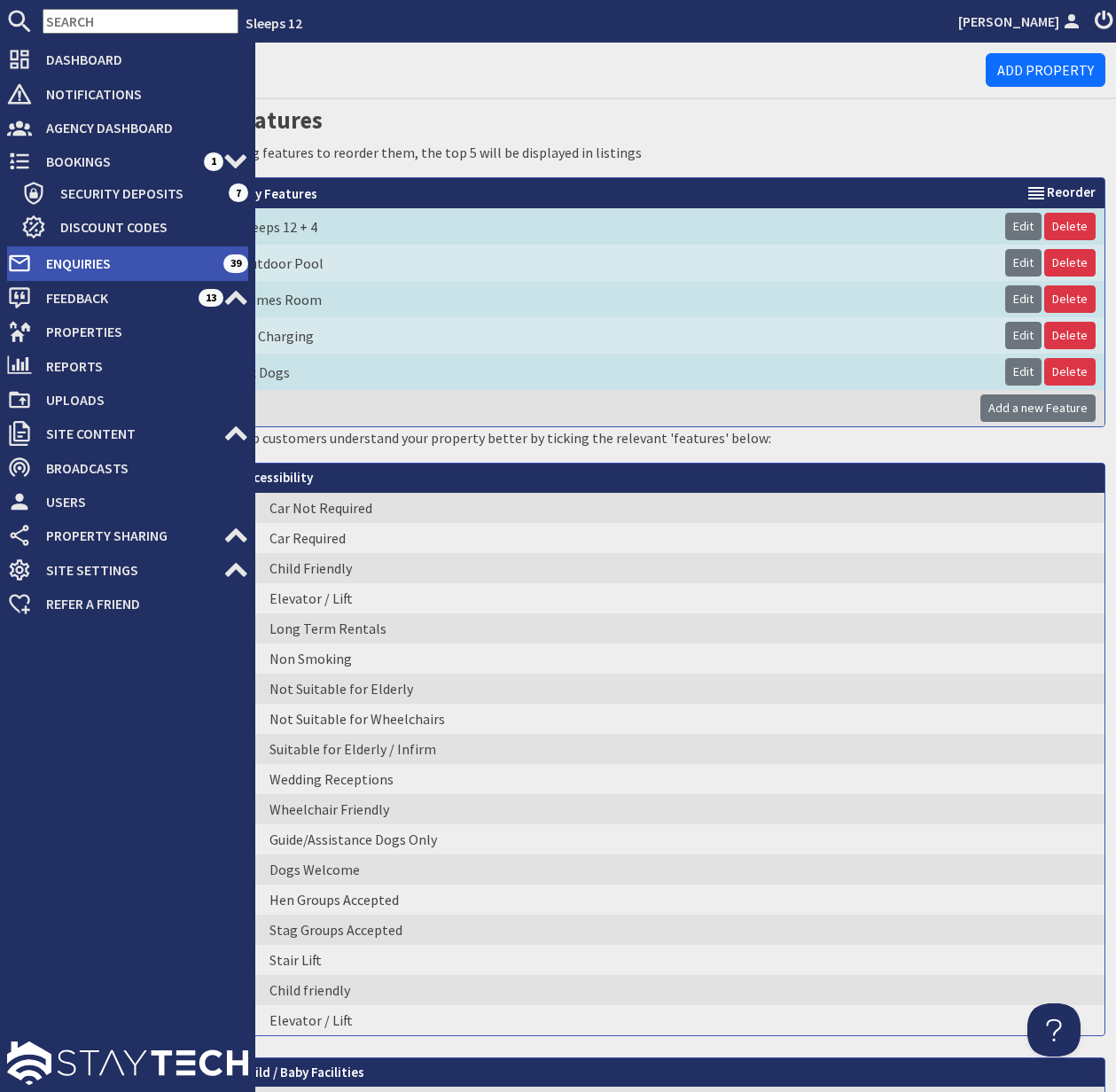
click at [83, 259] on span "Enquiries" at bounding box center [128, 263] width 192 height 28
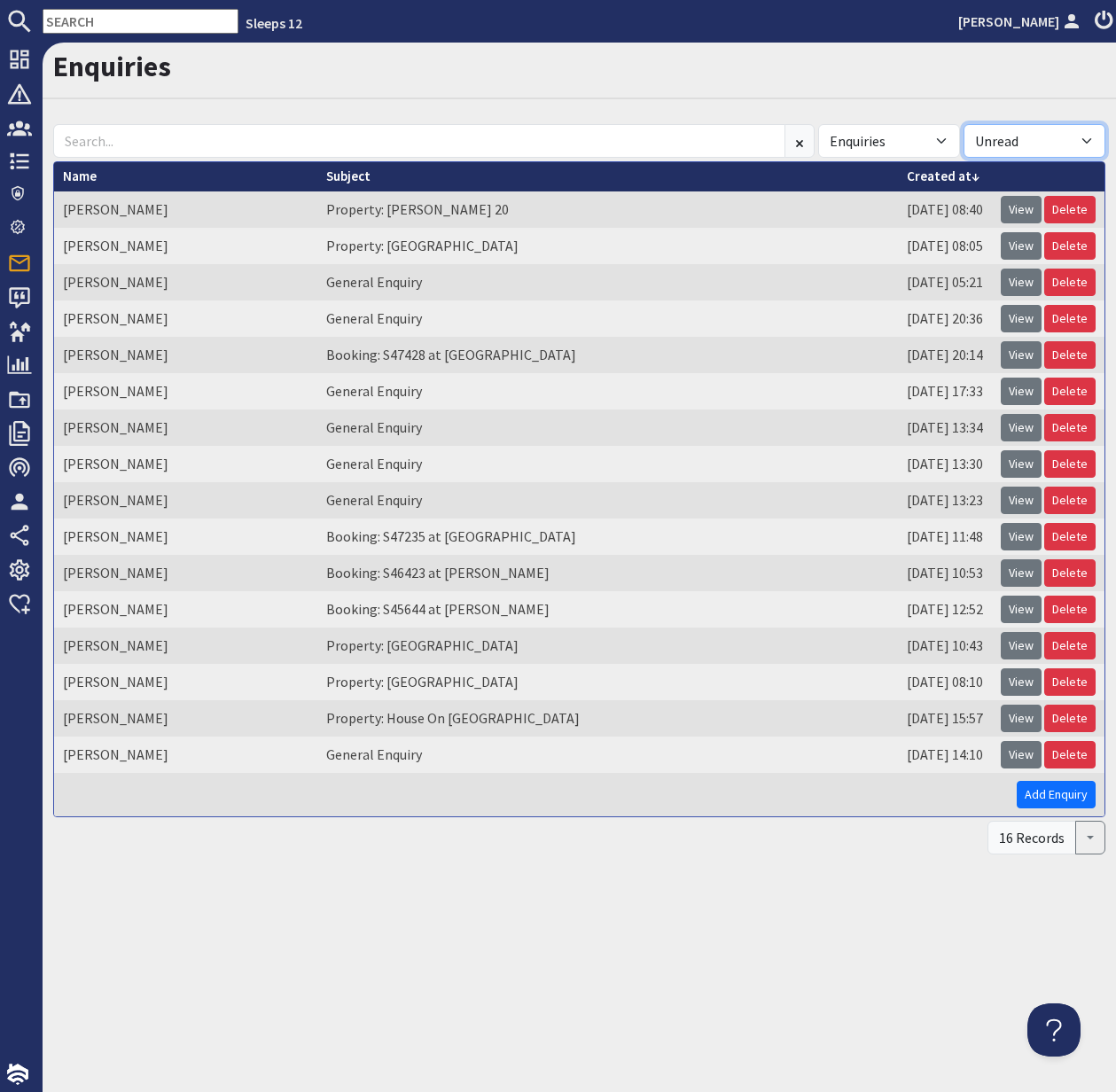
click at [1085, 137] on select "All Read Unread" at bounding box center [1034, 141] width 141 height 34
select select
click at [963, 124] on select "All Read Unread" at bounding box center [1034, 141] width 141 height 34
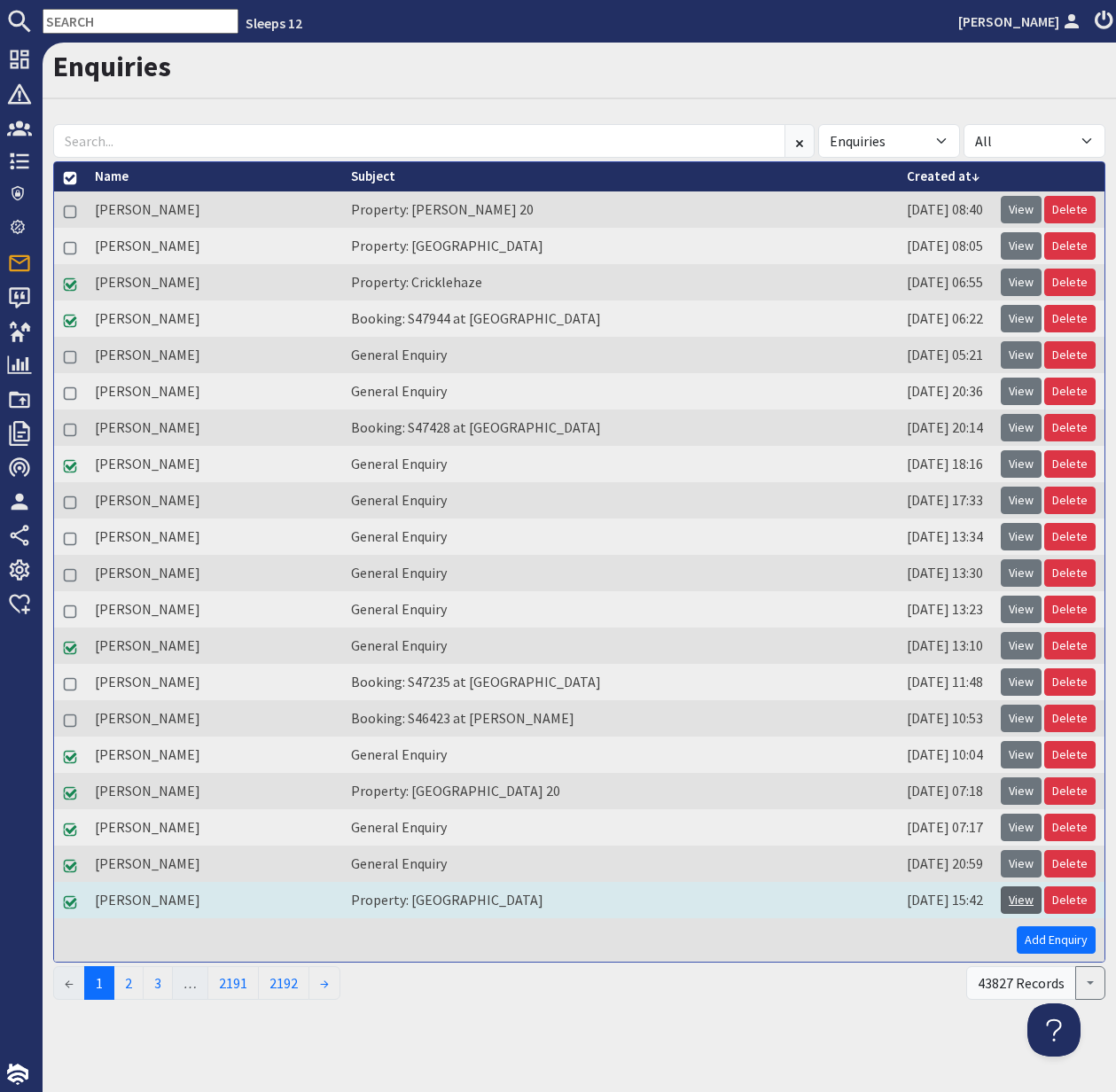
click at [1027, 903] on link "View" at bounding box center [1021, 900] width 41 height 28
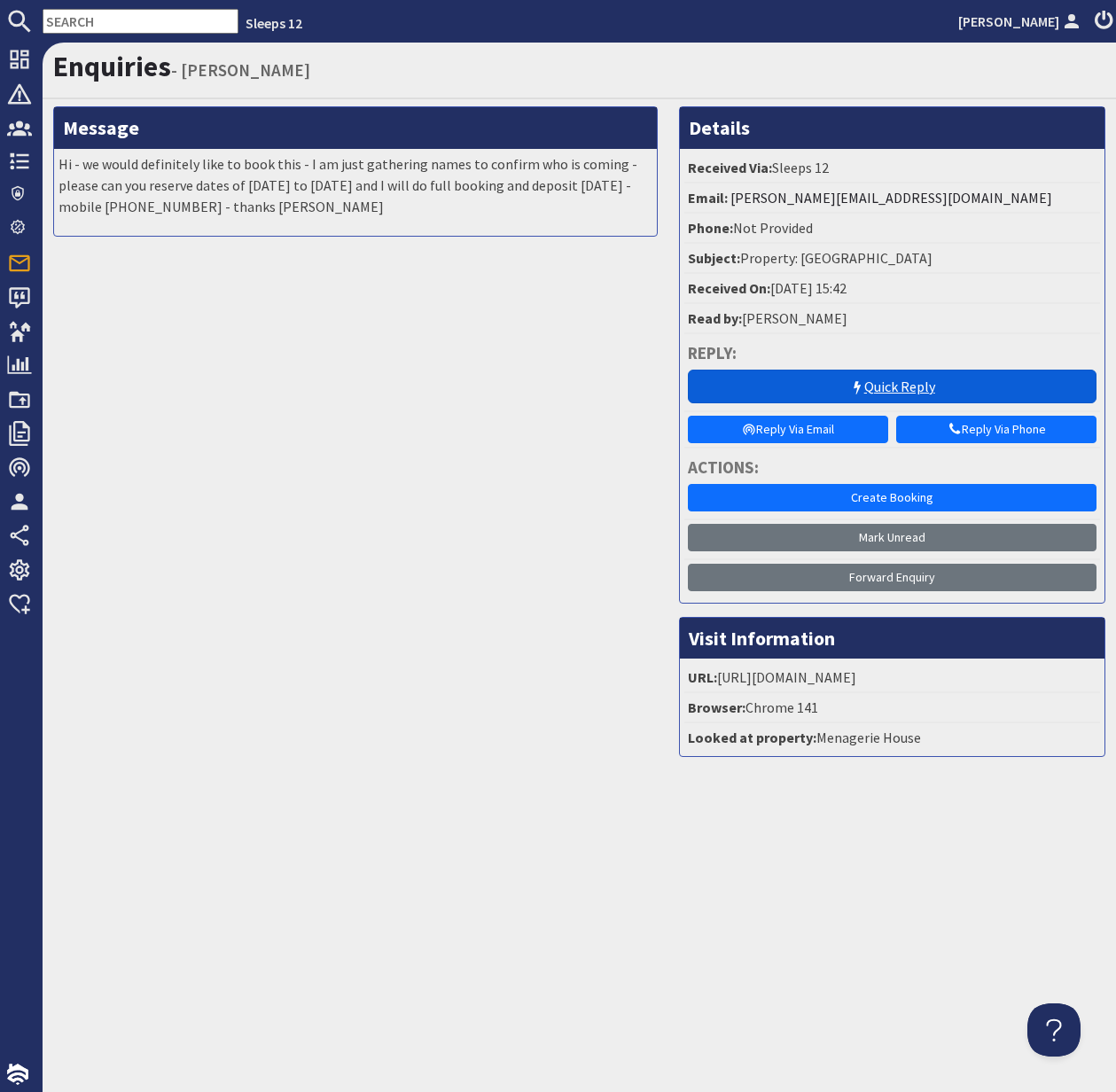
click at [899, 378] on link "Quick Reply" at bounding box center [892, 386] width 409 height 34
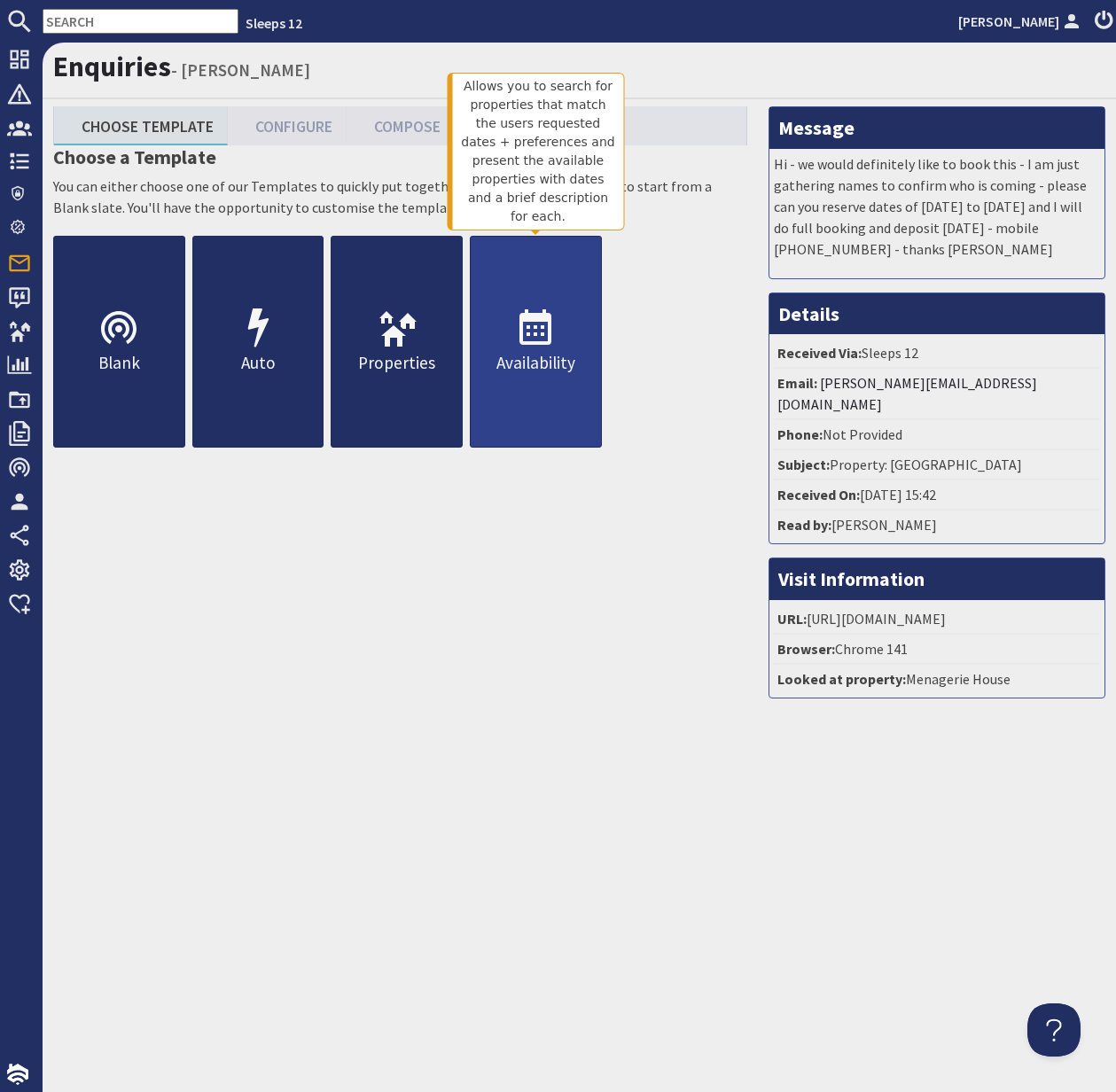
click at [542, 346] on icon at bounding box center [535, 329] width 43 height 43
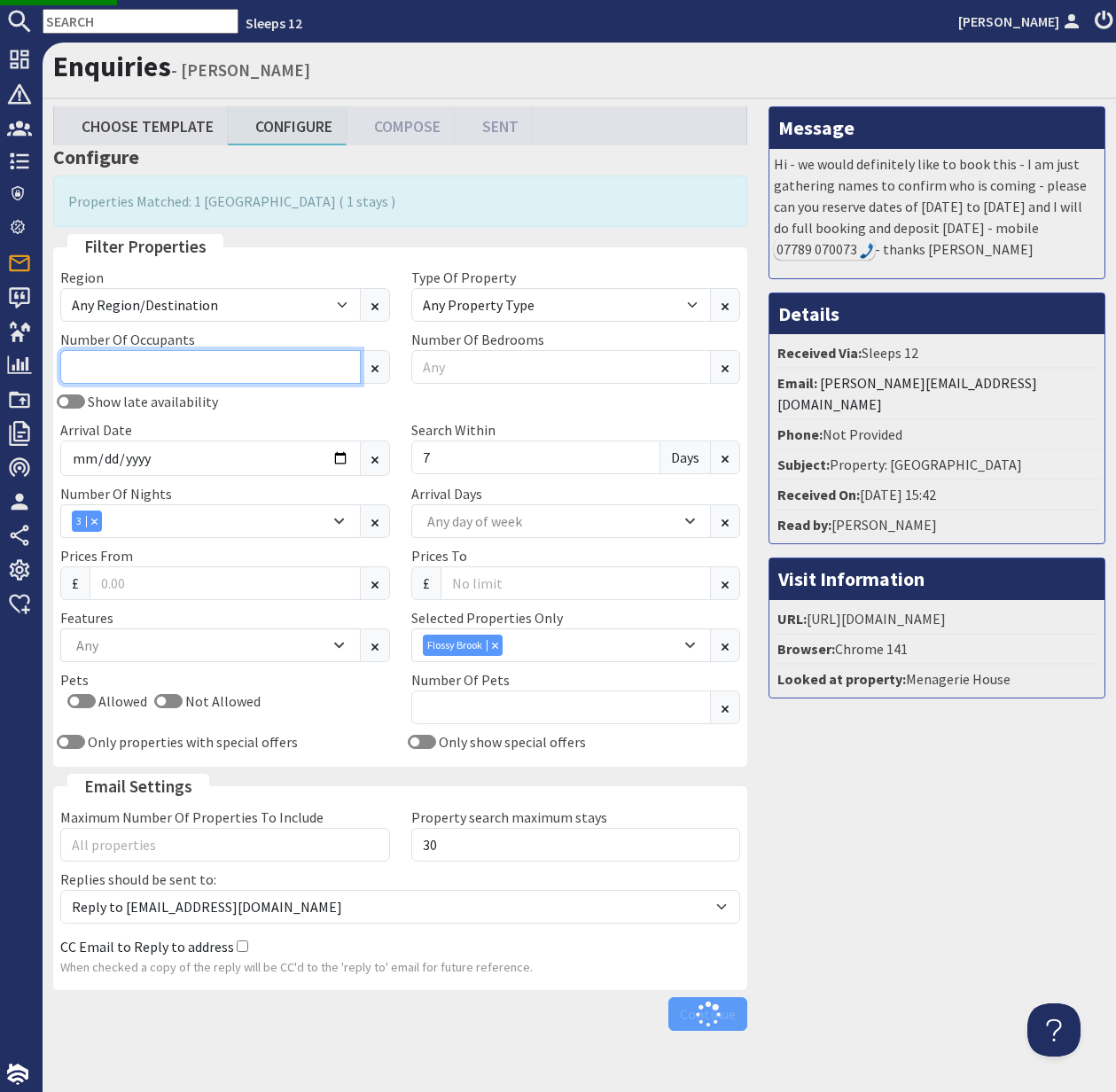
click at [129, 356] on input "Number Of Occupants" at bounding box center [210, 367] width 301 height 34
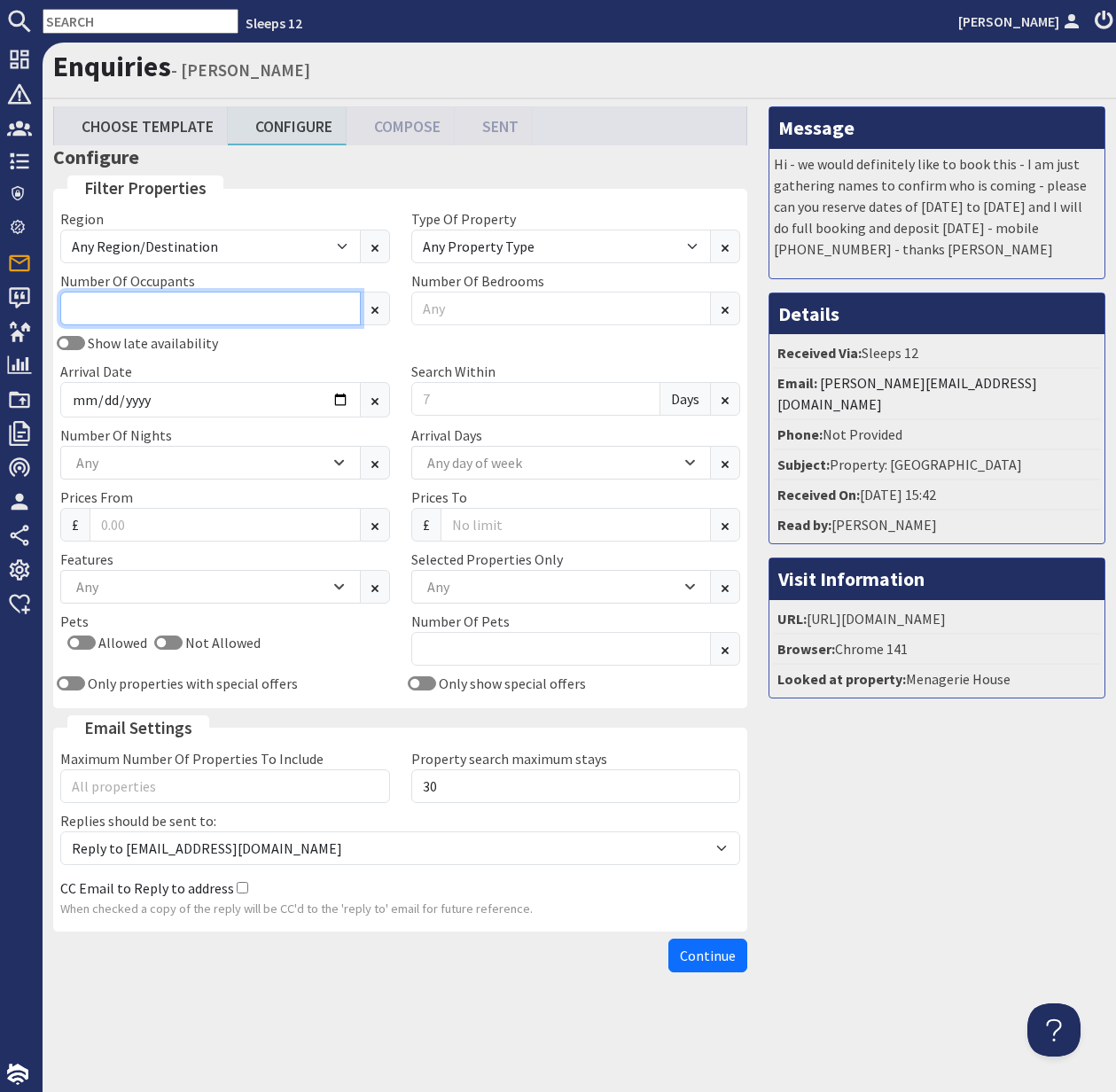
click at [102, 313] on input "Number Of Occupants" at bounding box center [210, 308] width 301 height 34
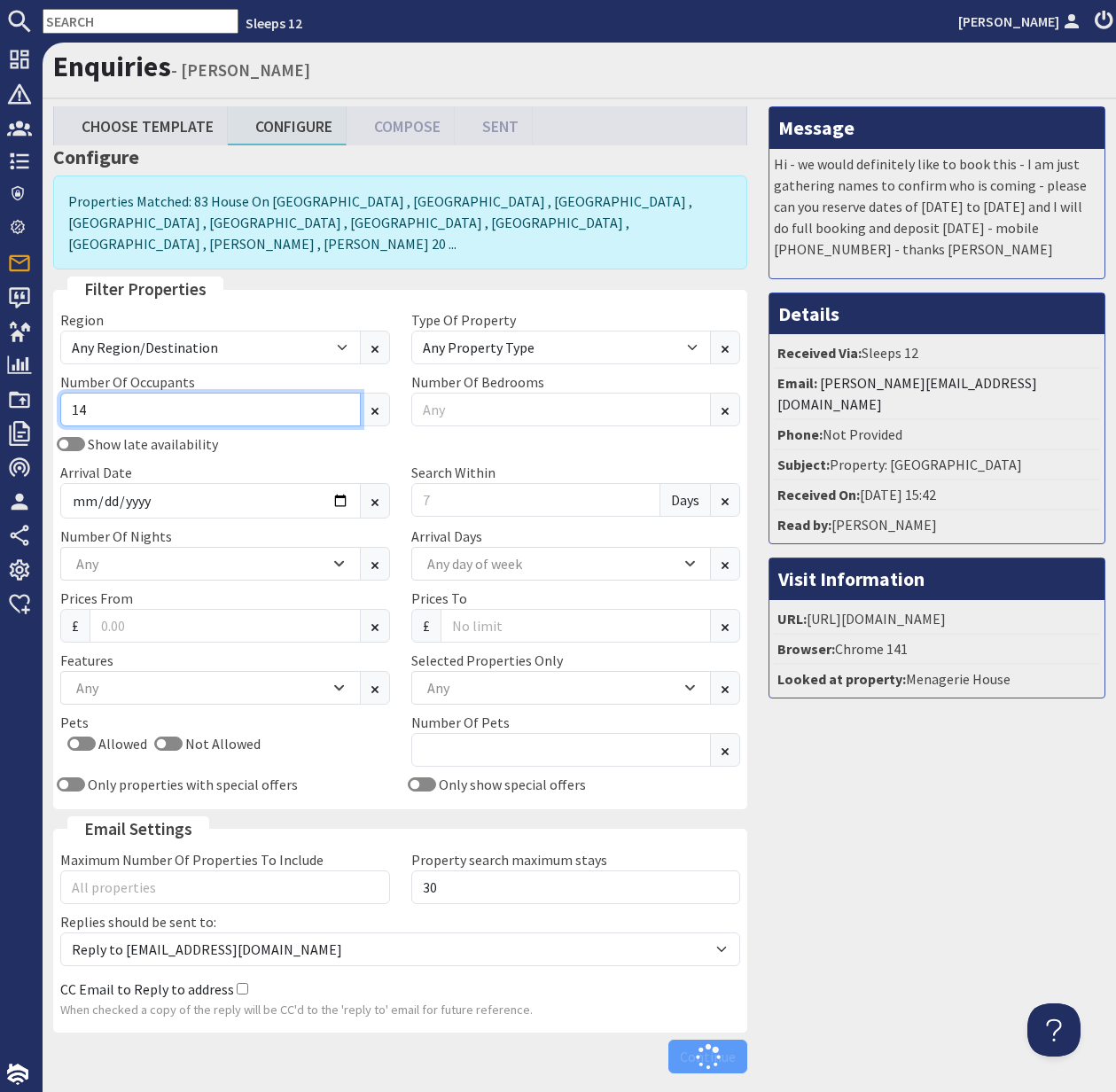
type input "14"
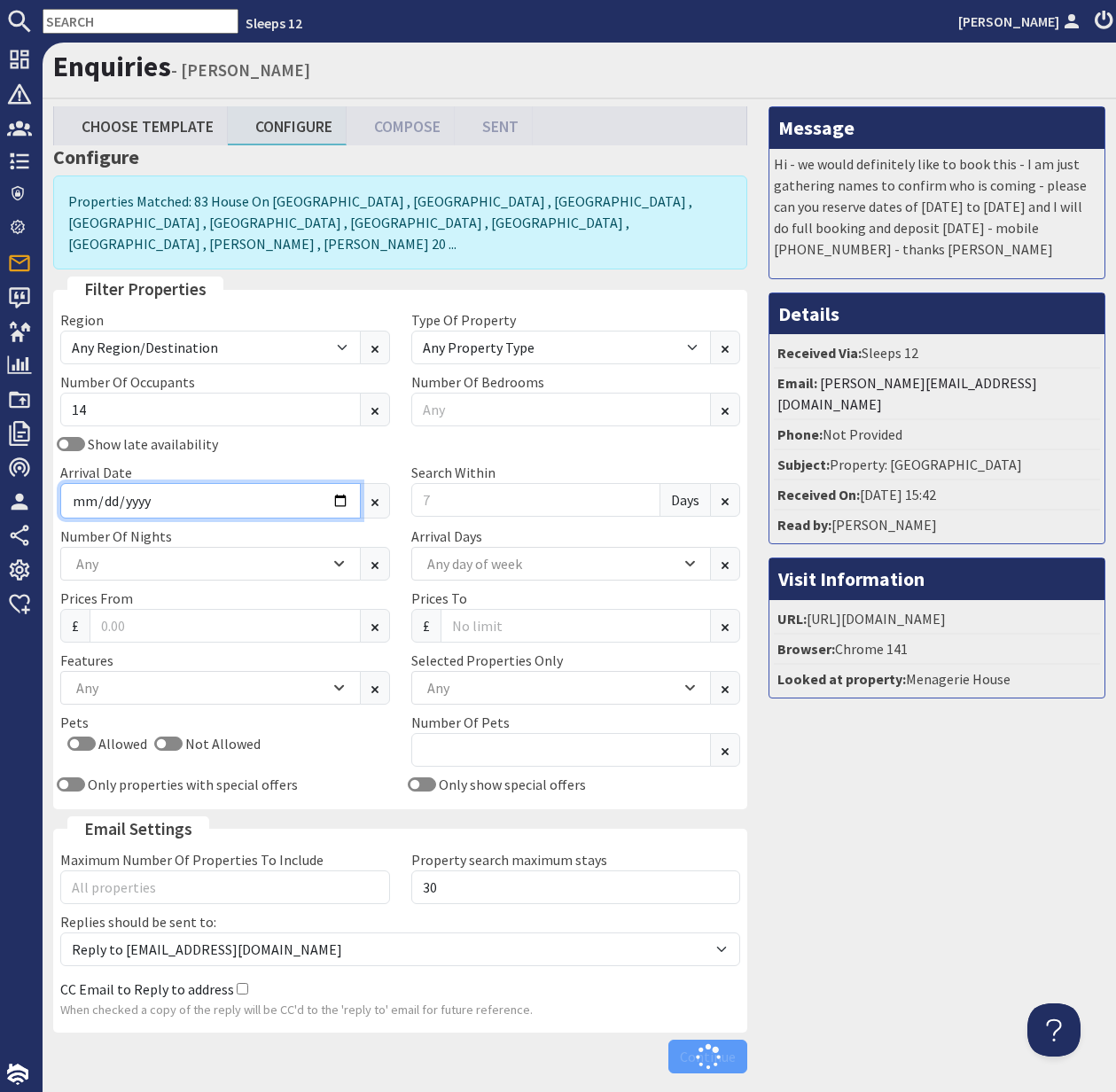
click at [344, 483] on input "Arrival Date" at bounding box center [210, 501] width 301 height 35
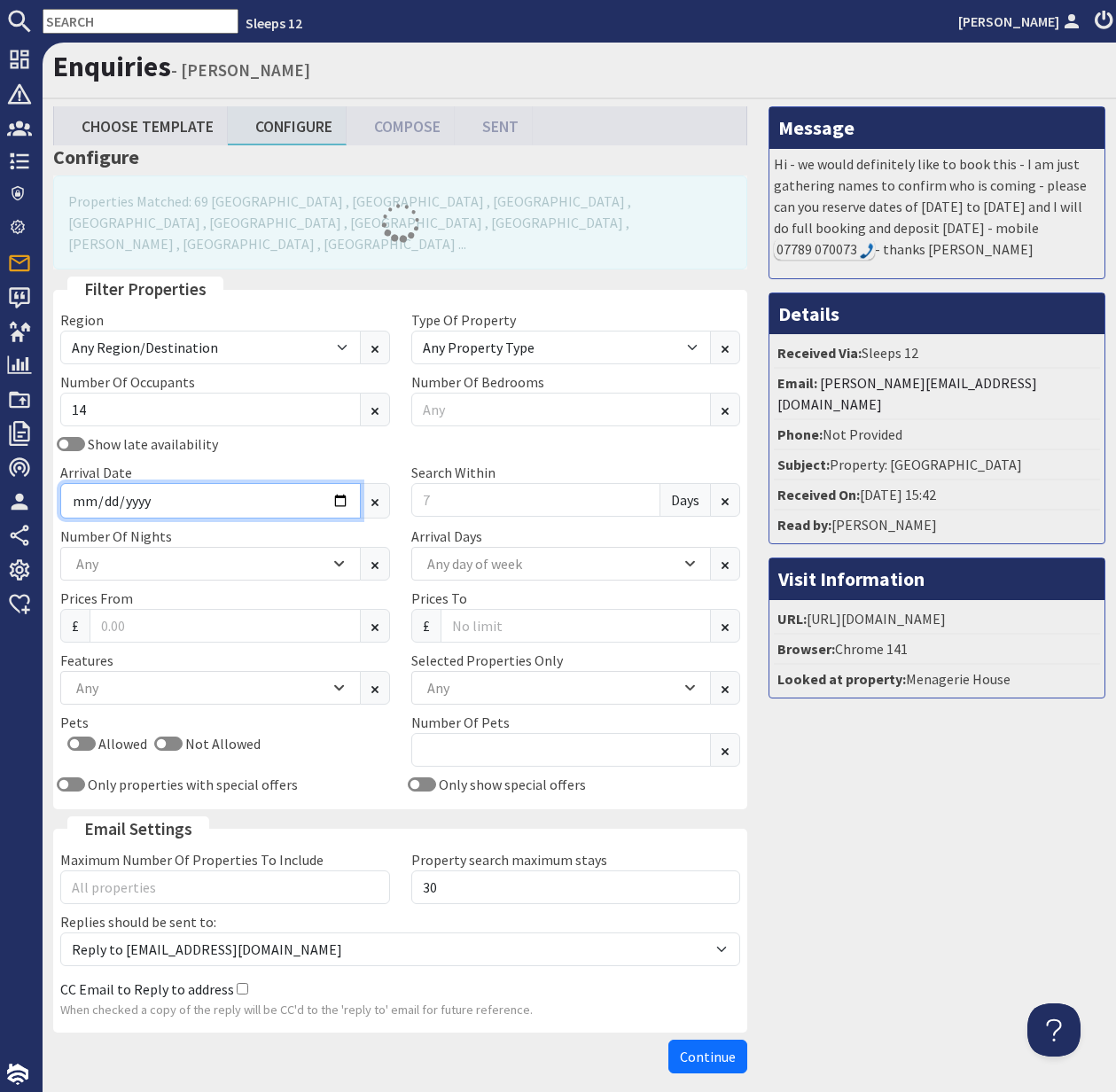
type input "2025-11-14"
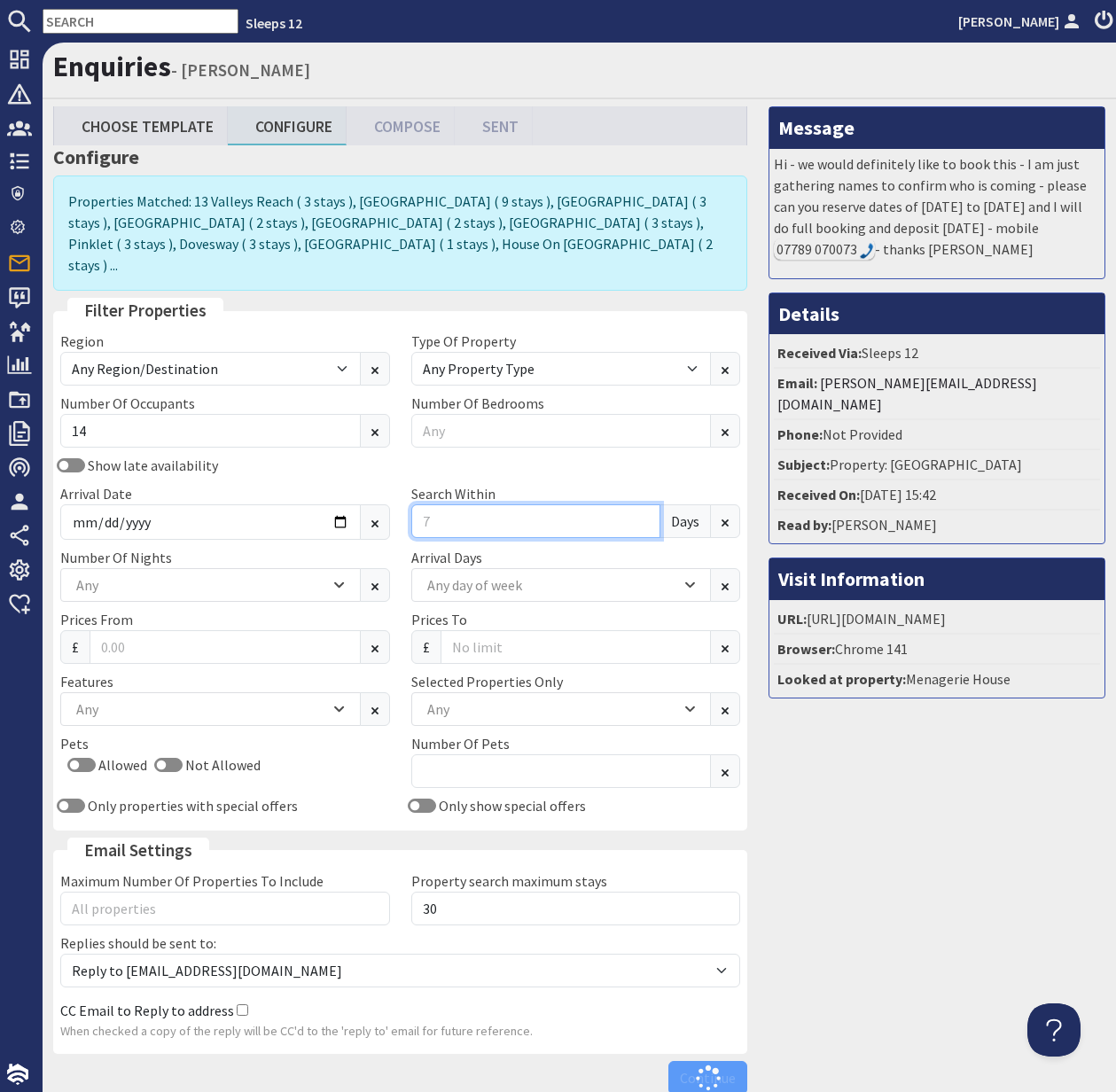
drag, startPoint x: 425, startPoint y: 494, endPoint x: 412, endPoint y: 493, distance: 13.0
click at [412, 505] on input "Search Within" at bounding box center [536, 521] width 250 height 34
type input "0"
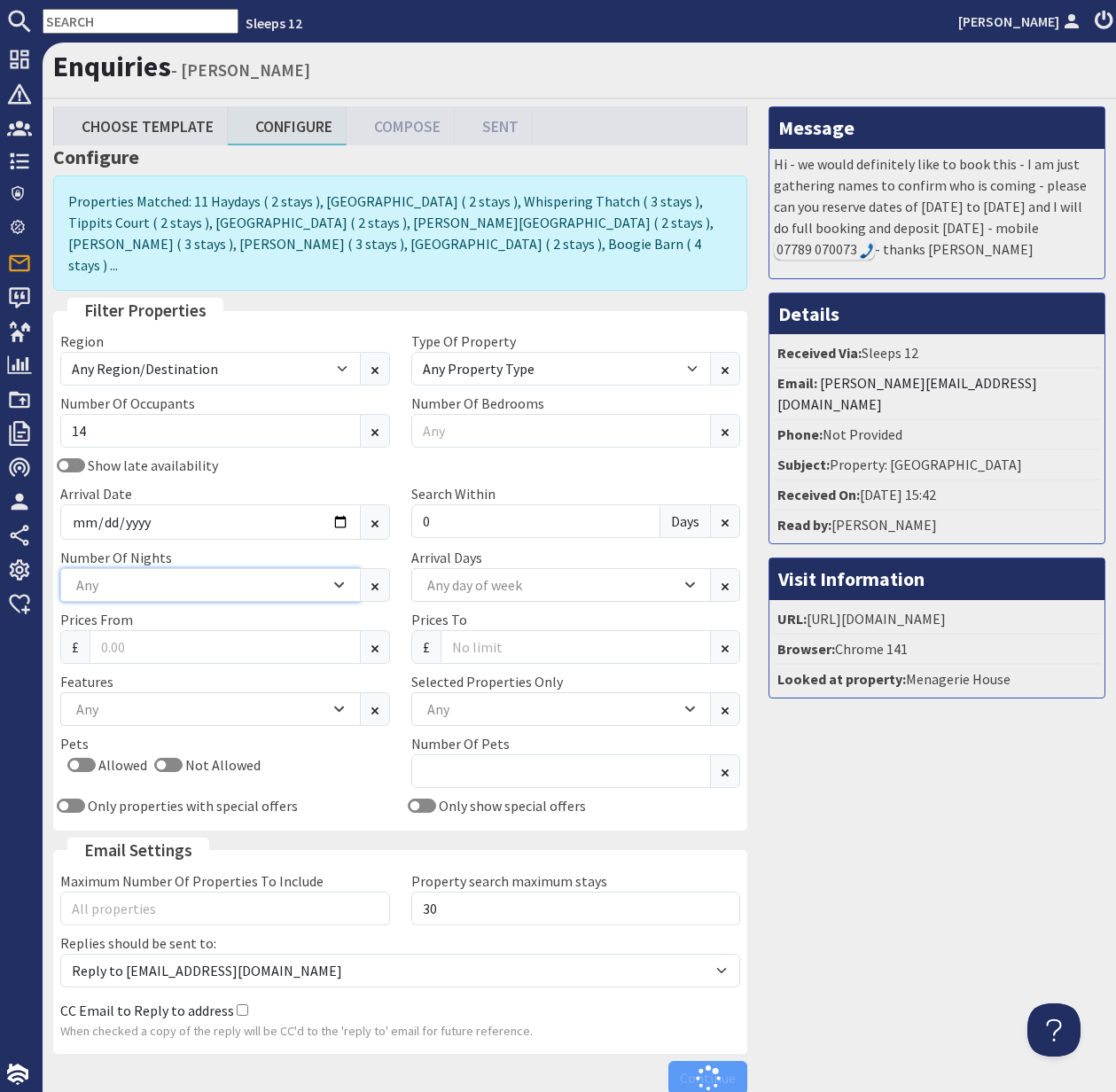
click at [194, 575] on div "Any" at bounding box center [200, 585] width 258 height 20
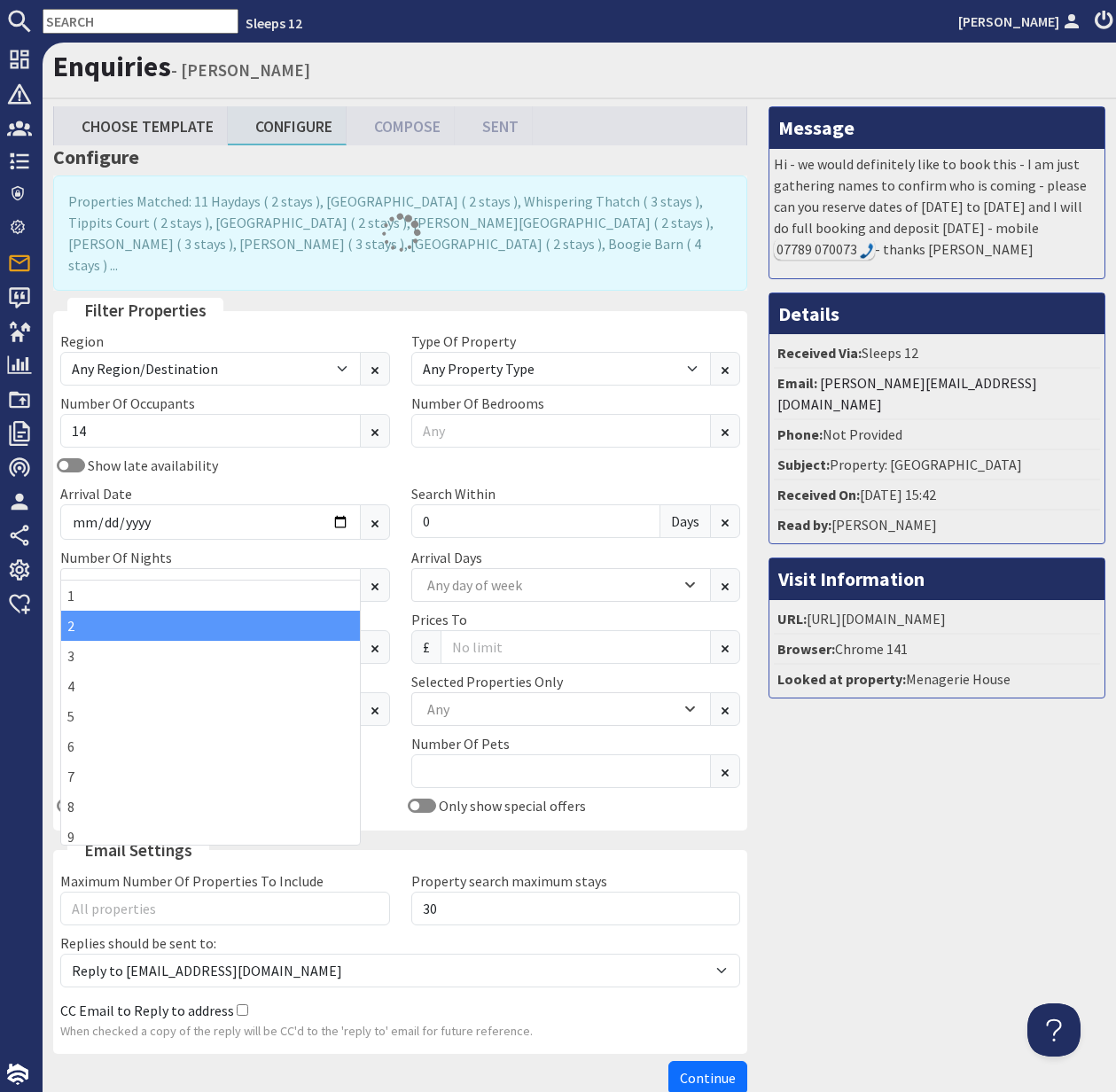
click at [169, 620] on div "2" at bounding box center [210, 626] width 299 height 30
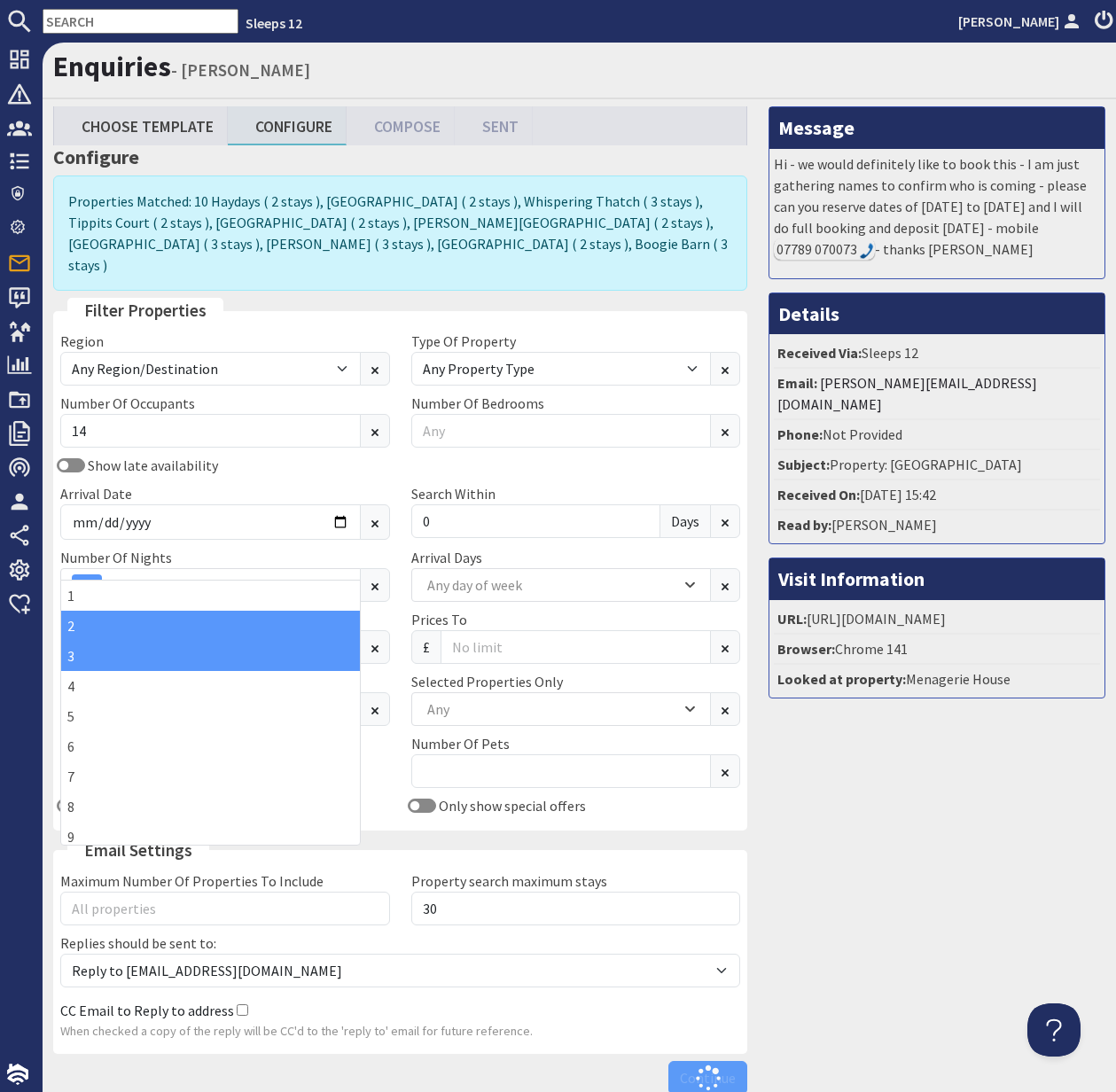
click at [161, 658] on div "3" at bounding box center [210, 656] width 299 height 30
click at [114, 627] on div "2" at bounding box center [210, 626] width 299 height 30
drag, startPoint x: 94, startPoint y: 556, endPoint x: 108, endPoint y: 570, distance: 19.8
click at [93, 574] on div "2" at bounding box center [87, 585] width 30 height 21
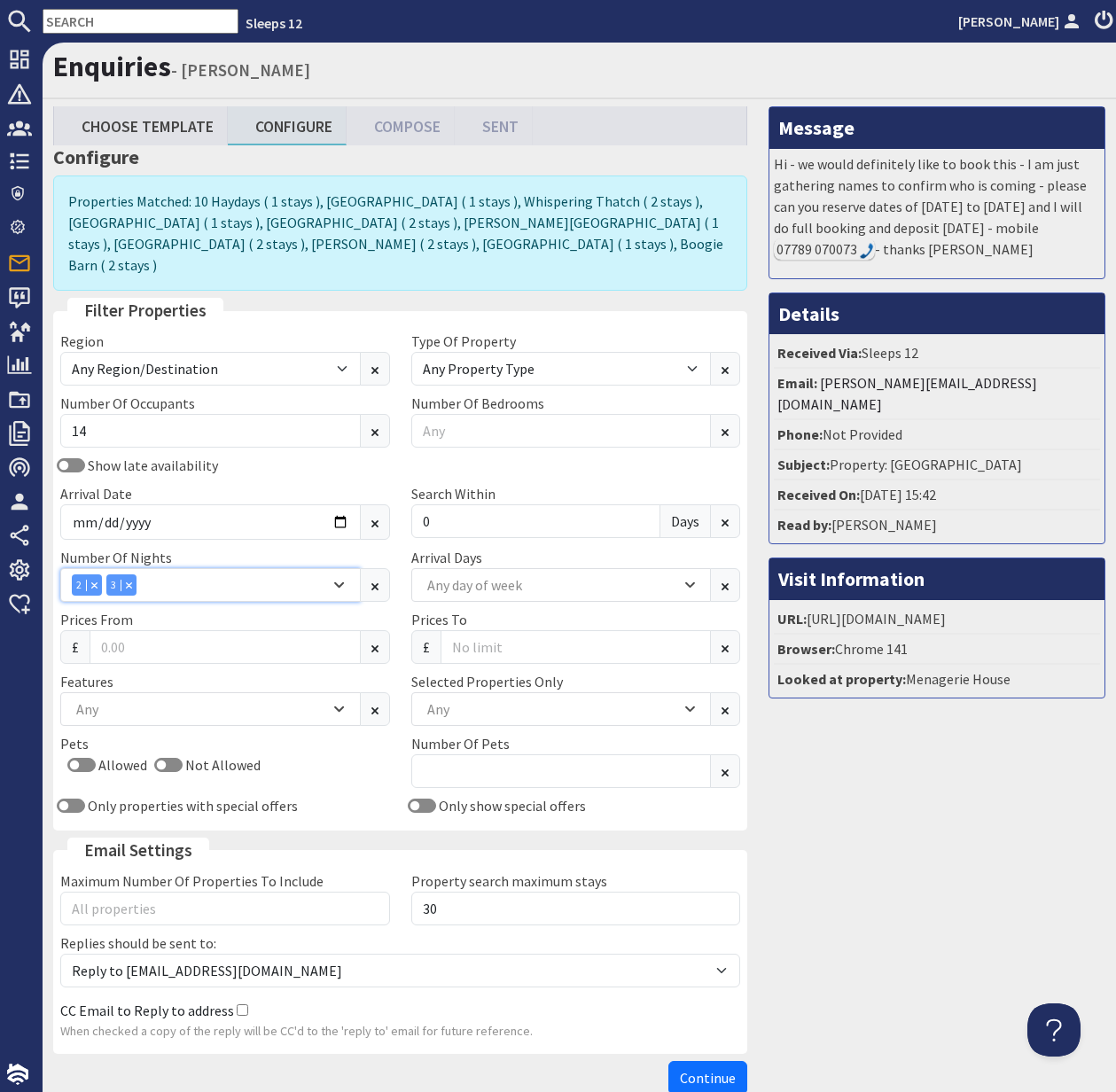
drag, startPoint x: 94, startPoint y: 559, endPoint x: 101, endPoint y: 567, distance: 10.6
click at [93, 579] on div "Combobox" at bounding box center [93, 585] width 16 height 11
click at [182, 699] on div "Any" at bounding box center [200, 708] width 258 height 20
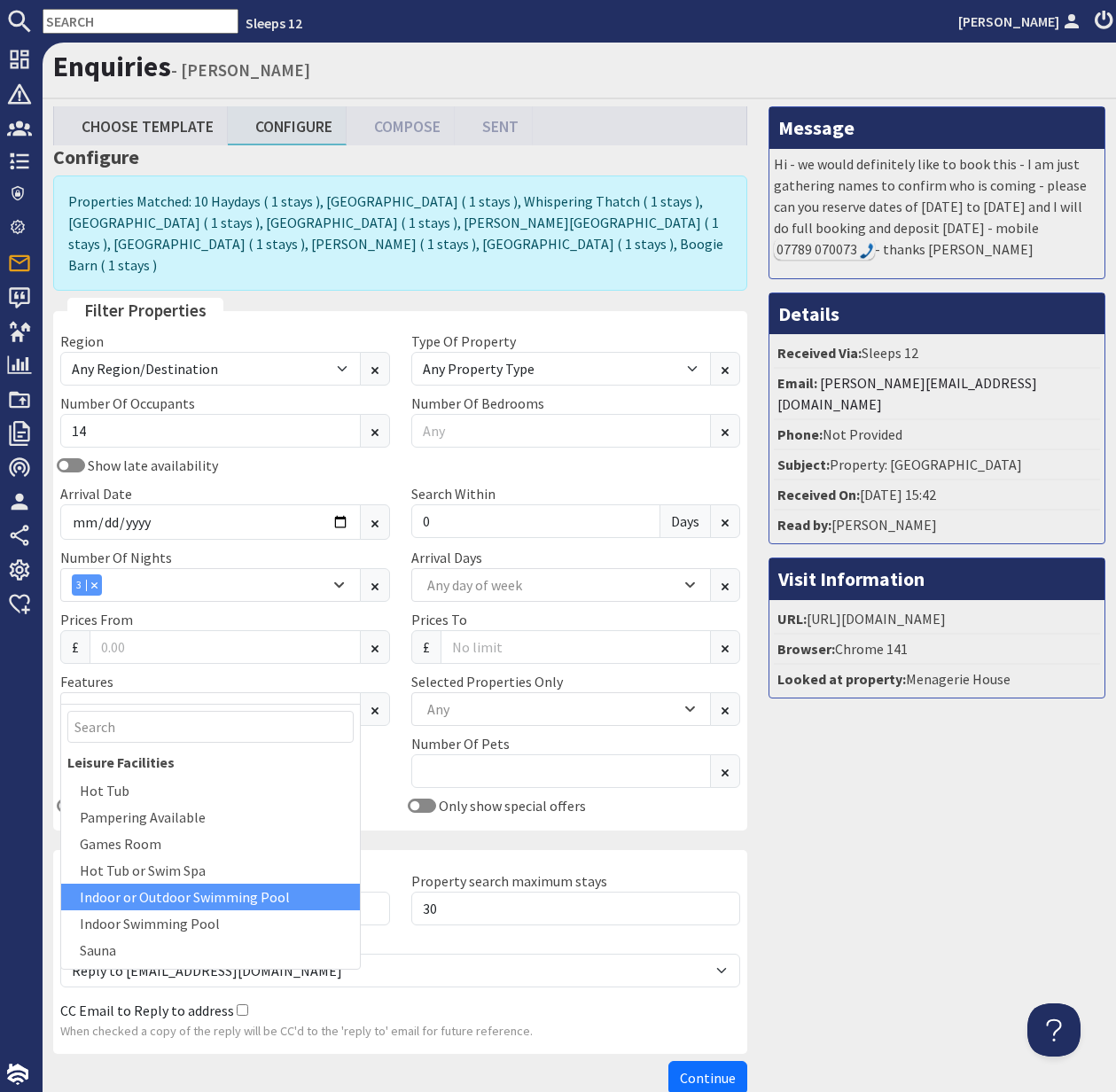
click at [240, 889] on div "Indoor or Outdoor Swimming Pool" at bounding box center [210, 897] width 299 height 27
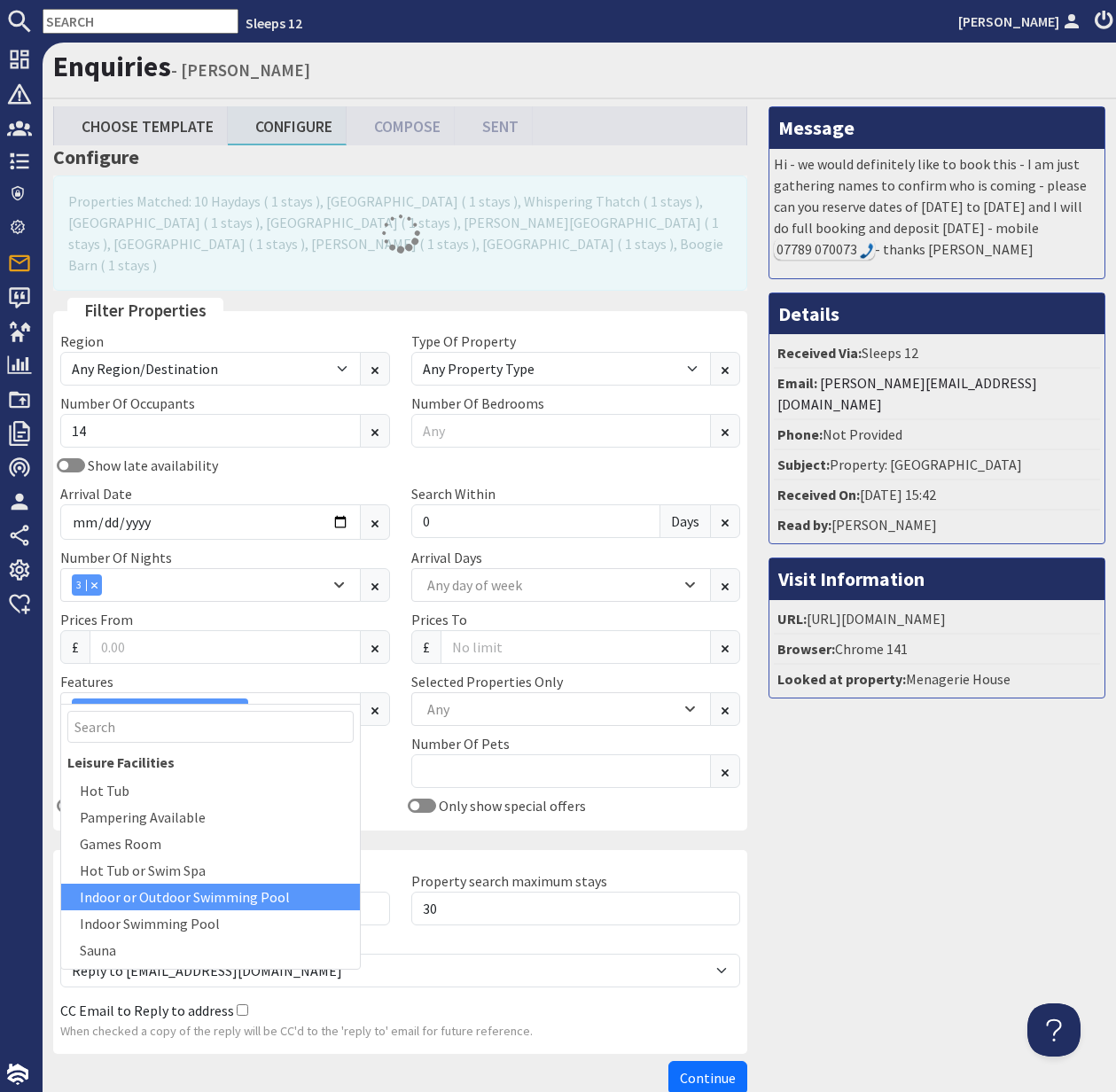
click at [387, 795] on div "Only properties with special offers" at bounding box center [224, 805] width 351 height 21
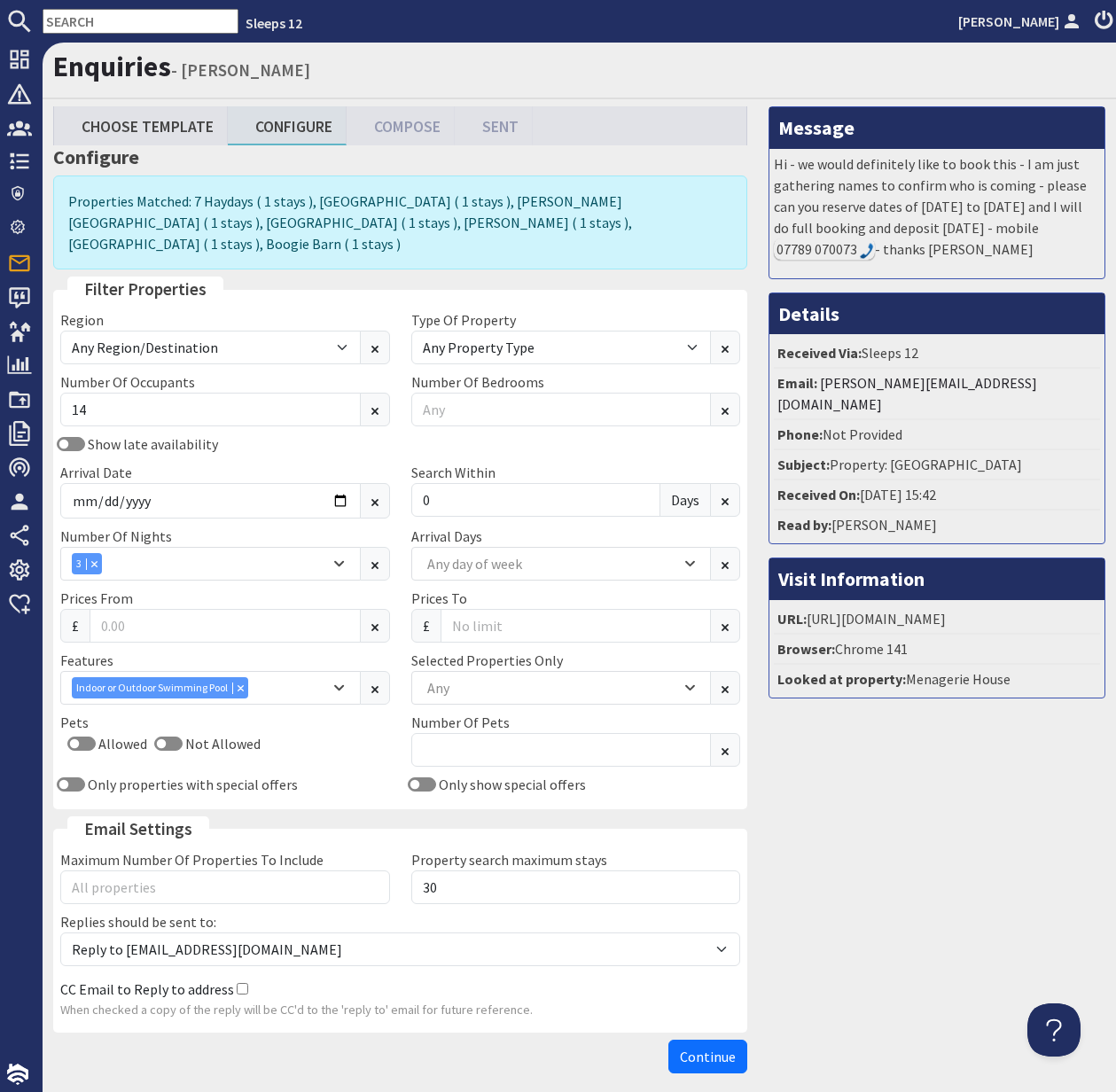
click at [717, 1048] on span "Continue" at bounding box center [707, 1057] width 56 height 18
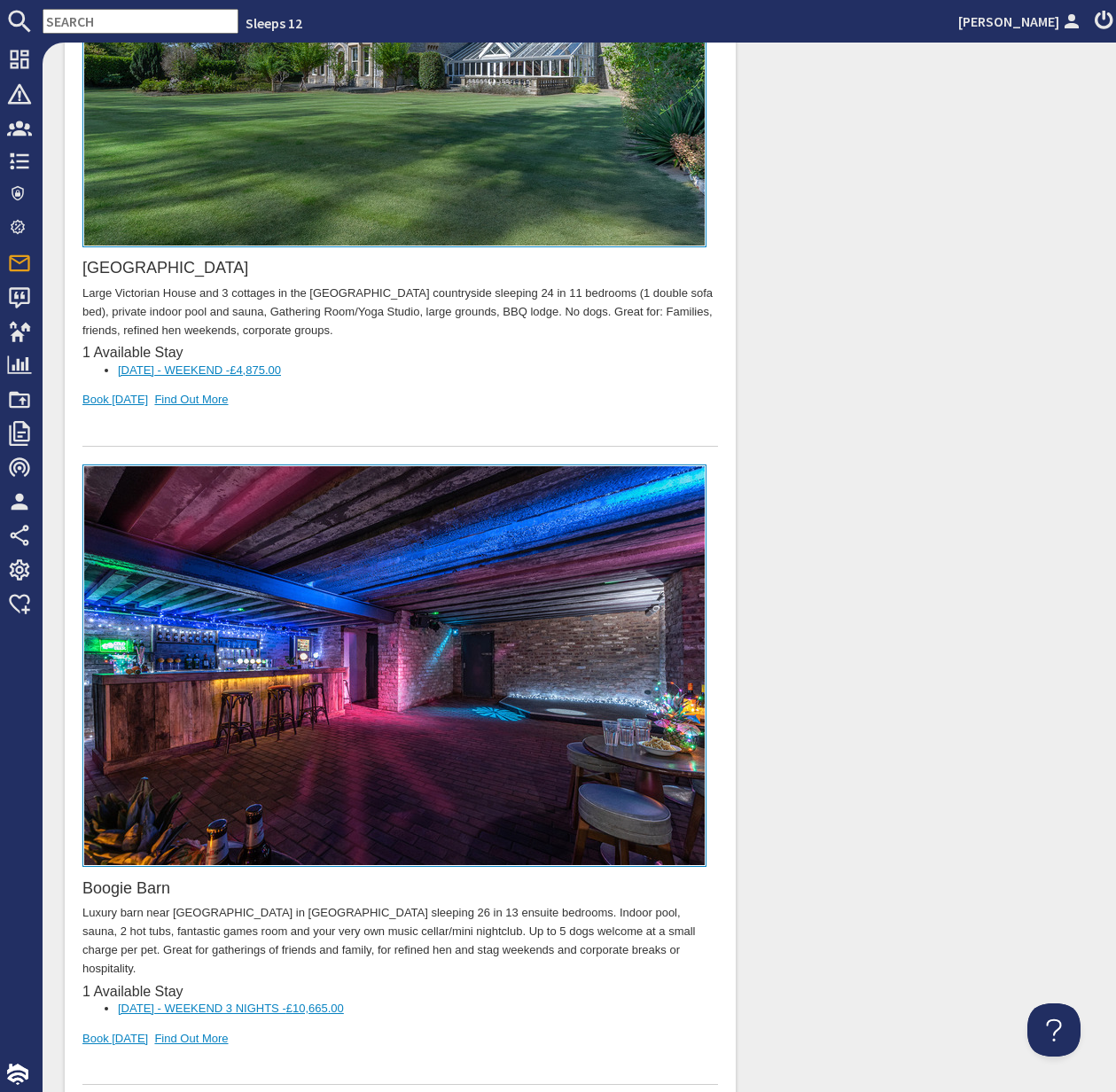
scroll to position [3928, 0]
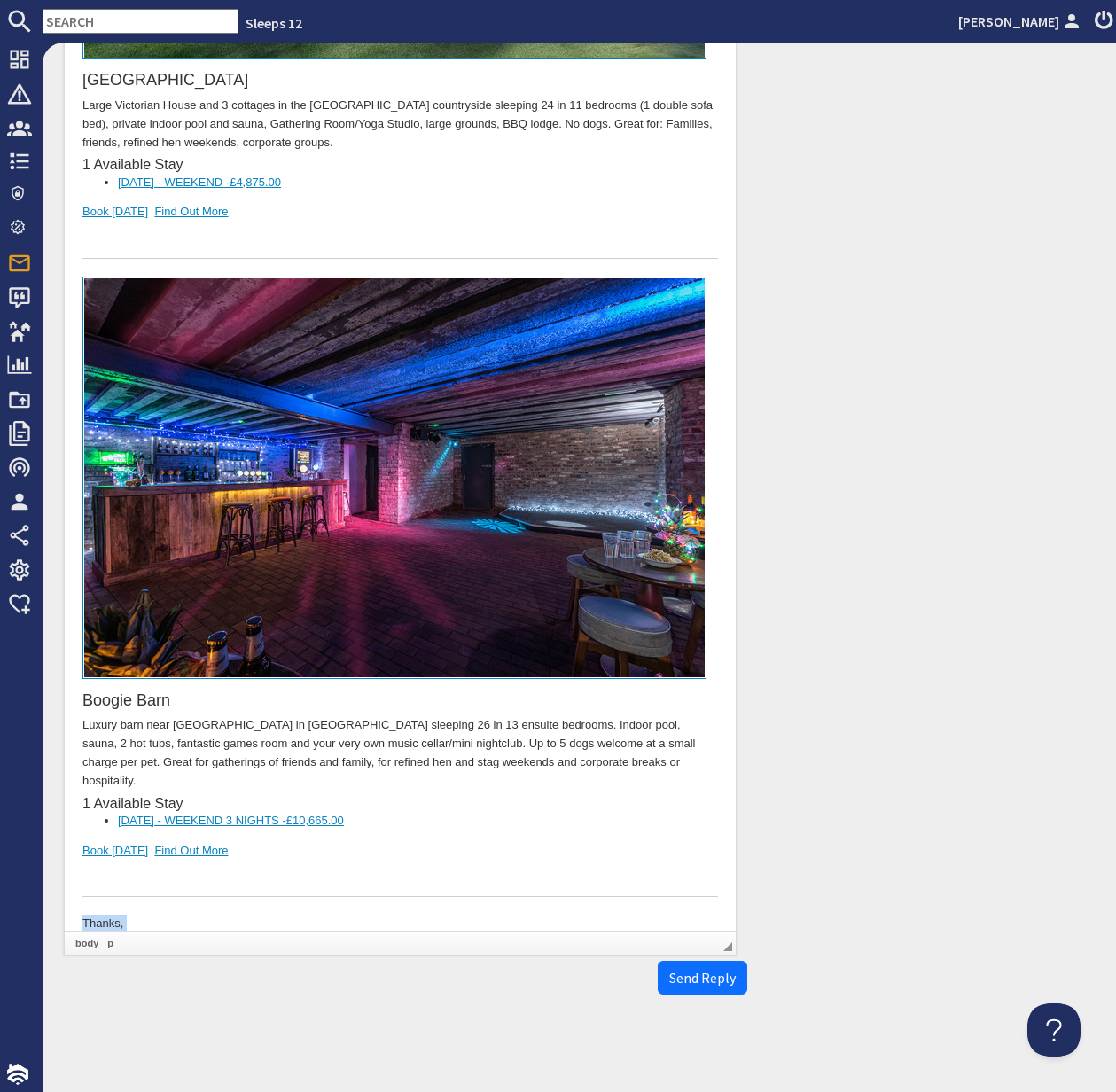
drag, startPoint x: 145, startPoint y: 904, endPoint x: 74, endPoint y: 859, distance: 84.1
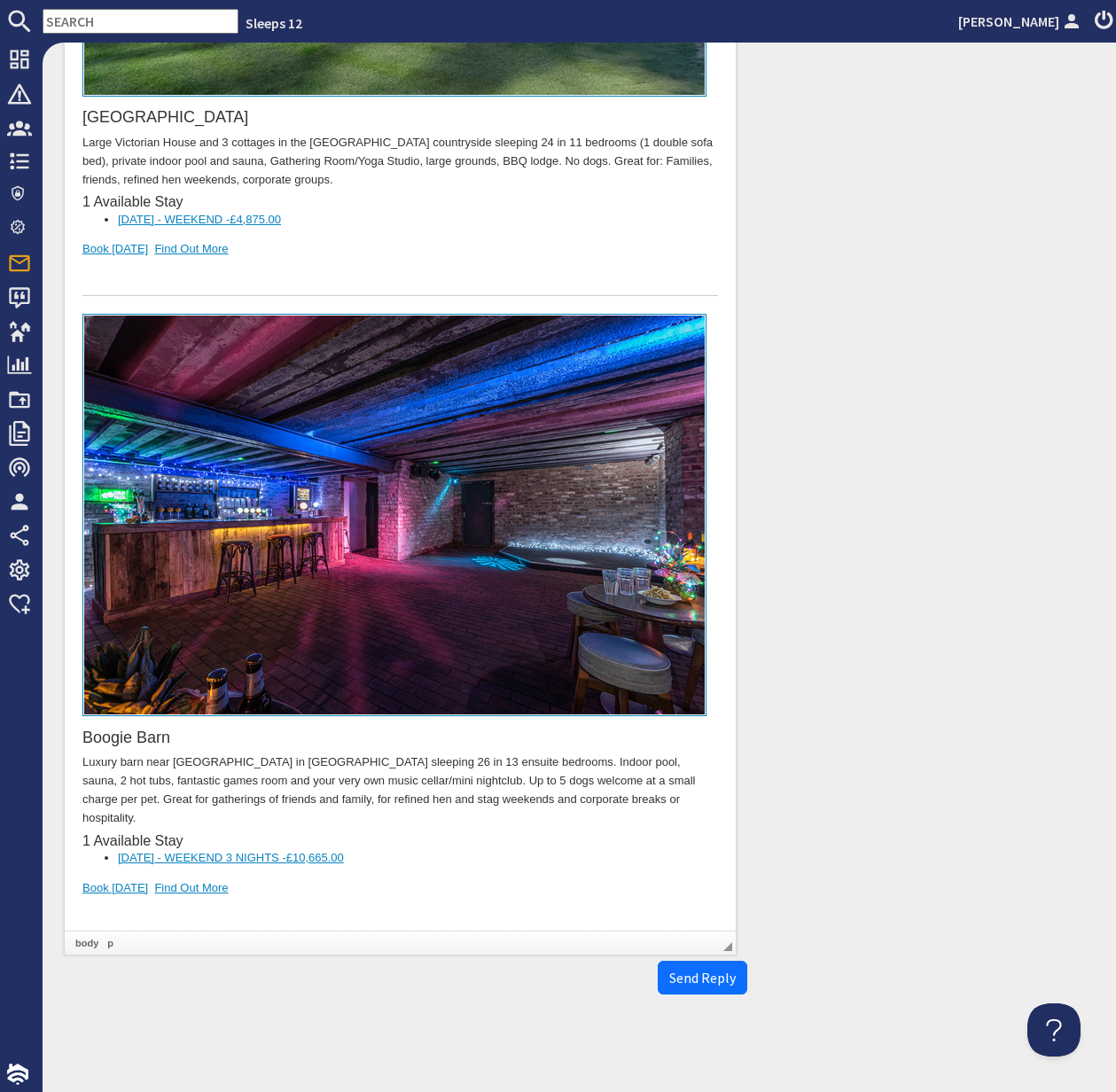
scroll to position [3890, 0]
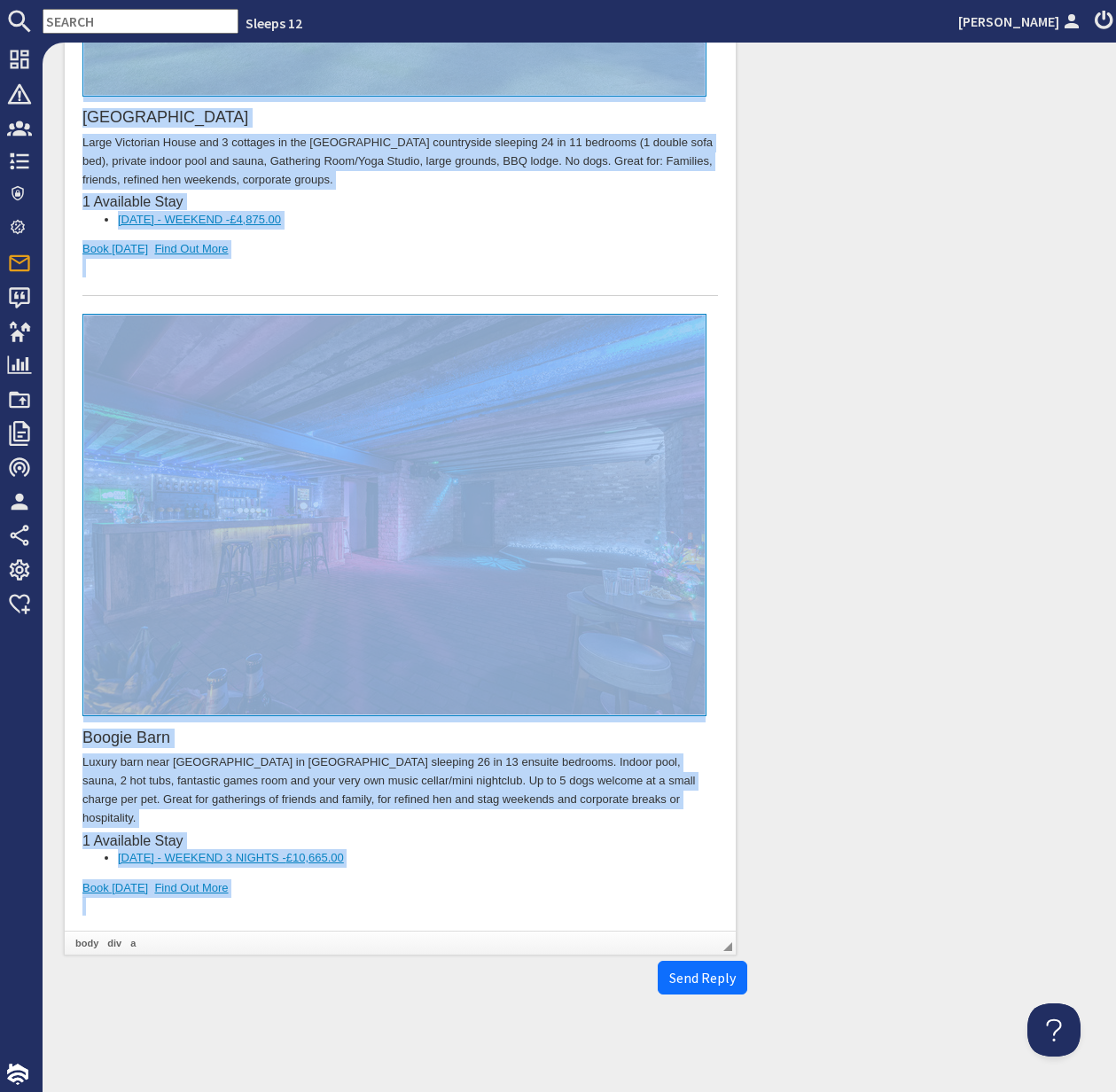
copy body "Dear Kate Hiscox, Thank you for your enquiry. I've put together a list of prope…"
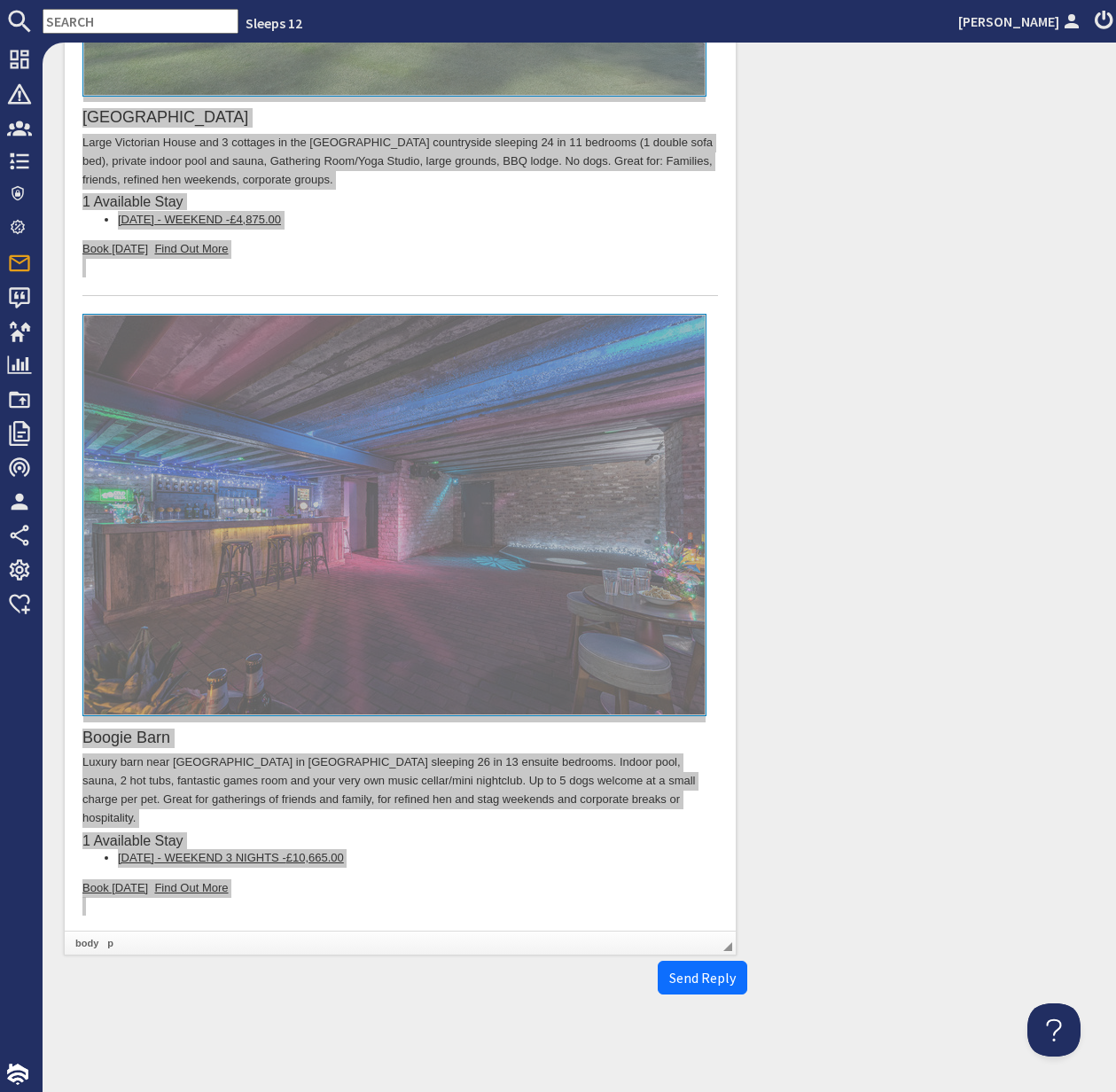
click at [83, 24] on input "text" at bounding box center [141, 21] width 195 height 25
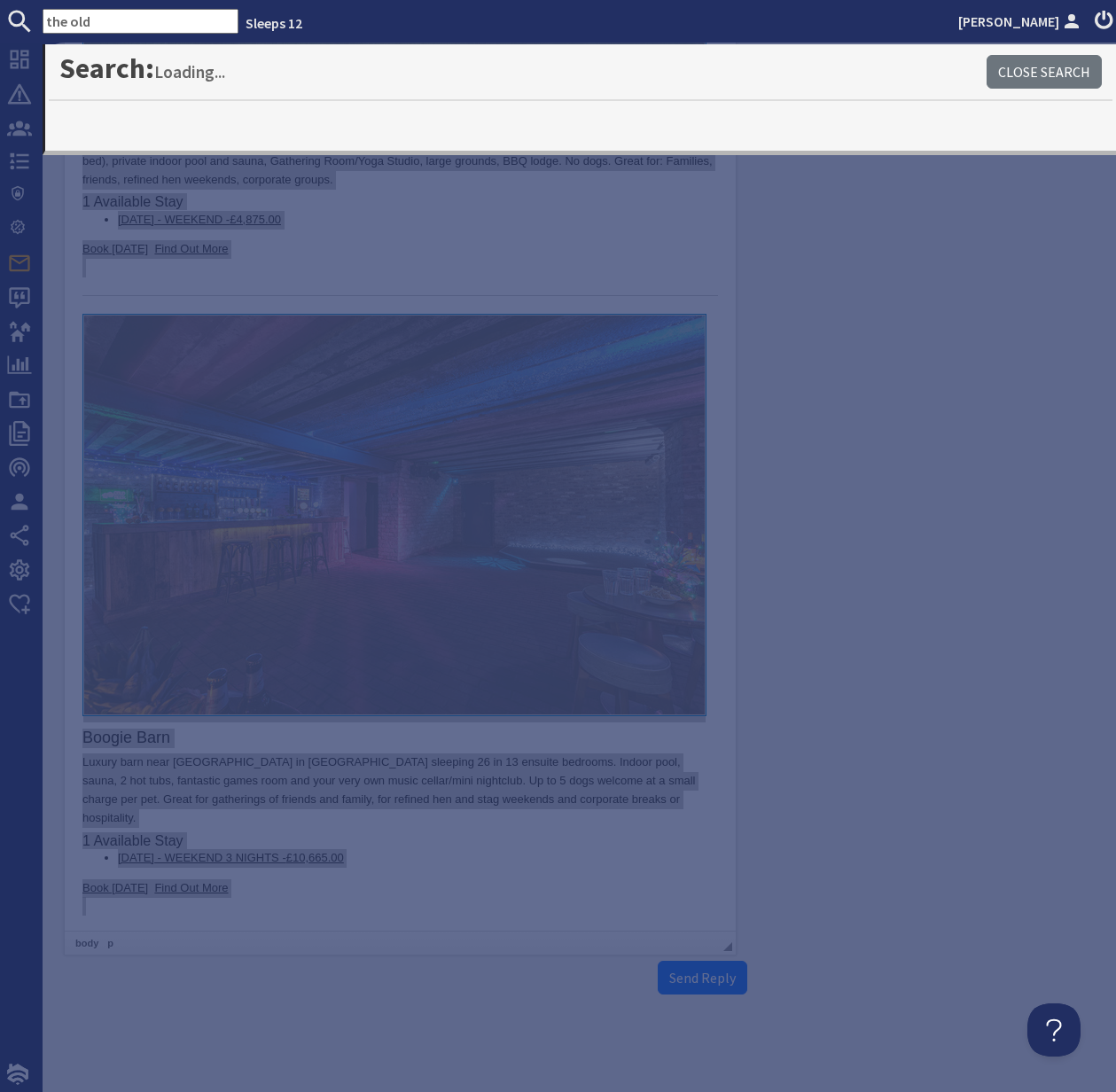
type input "the old"
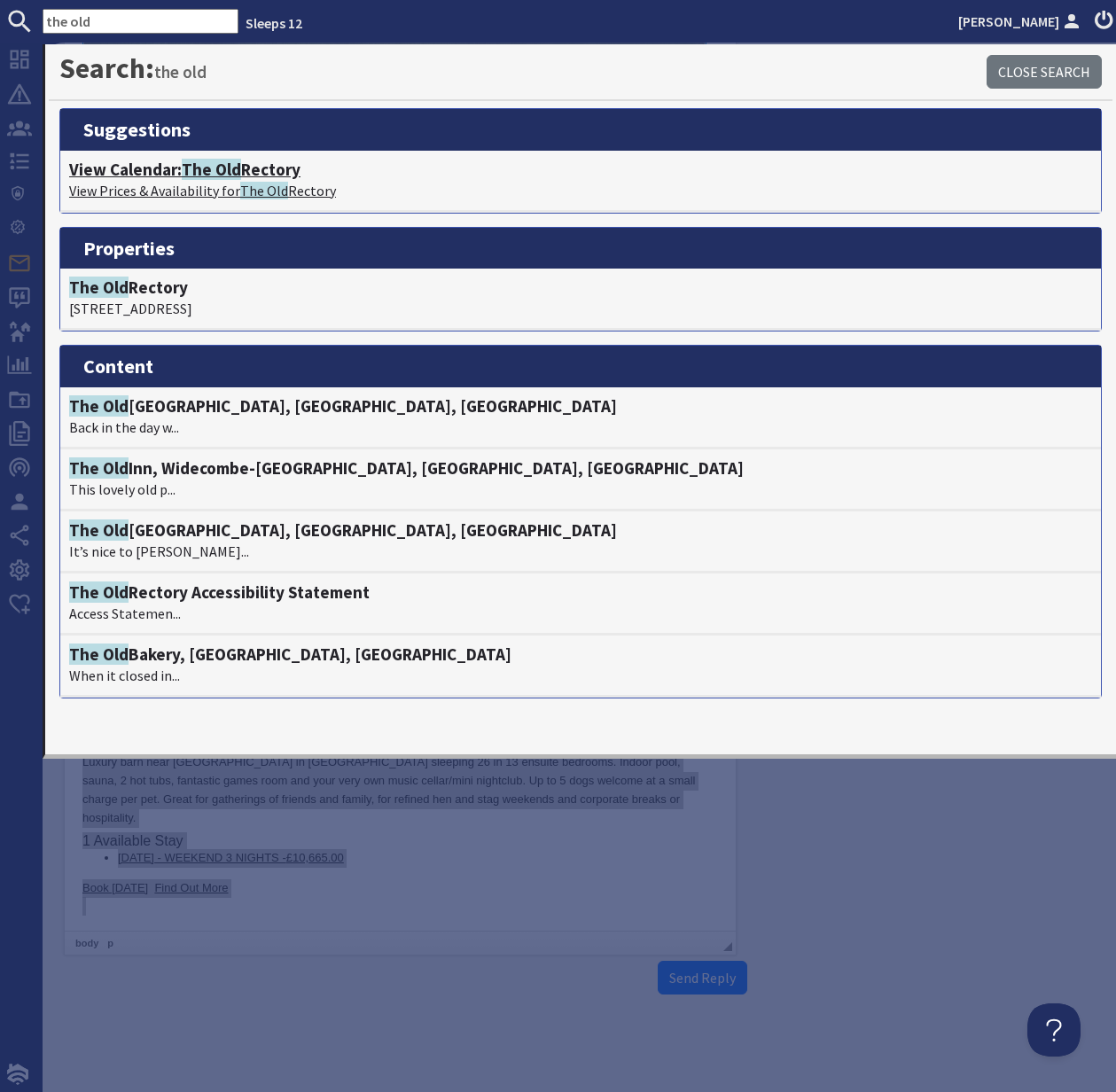
click at [195, 174] on span "The Old" at bounding box center [211, 169] width 60 height 21
type textarea "<p>Dear Kate Hiscox,</p> <p>Thank you for your enquiry. I&#39;ve put together a…"
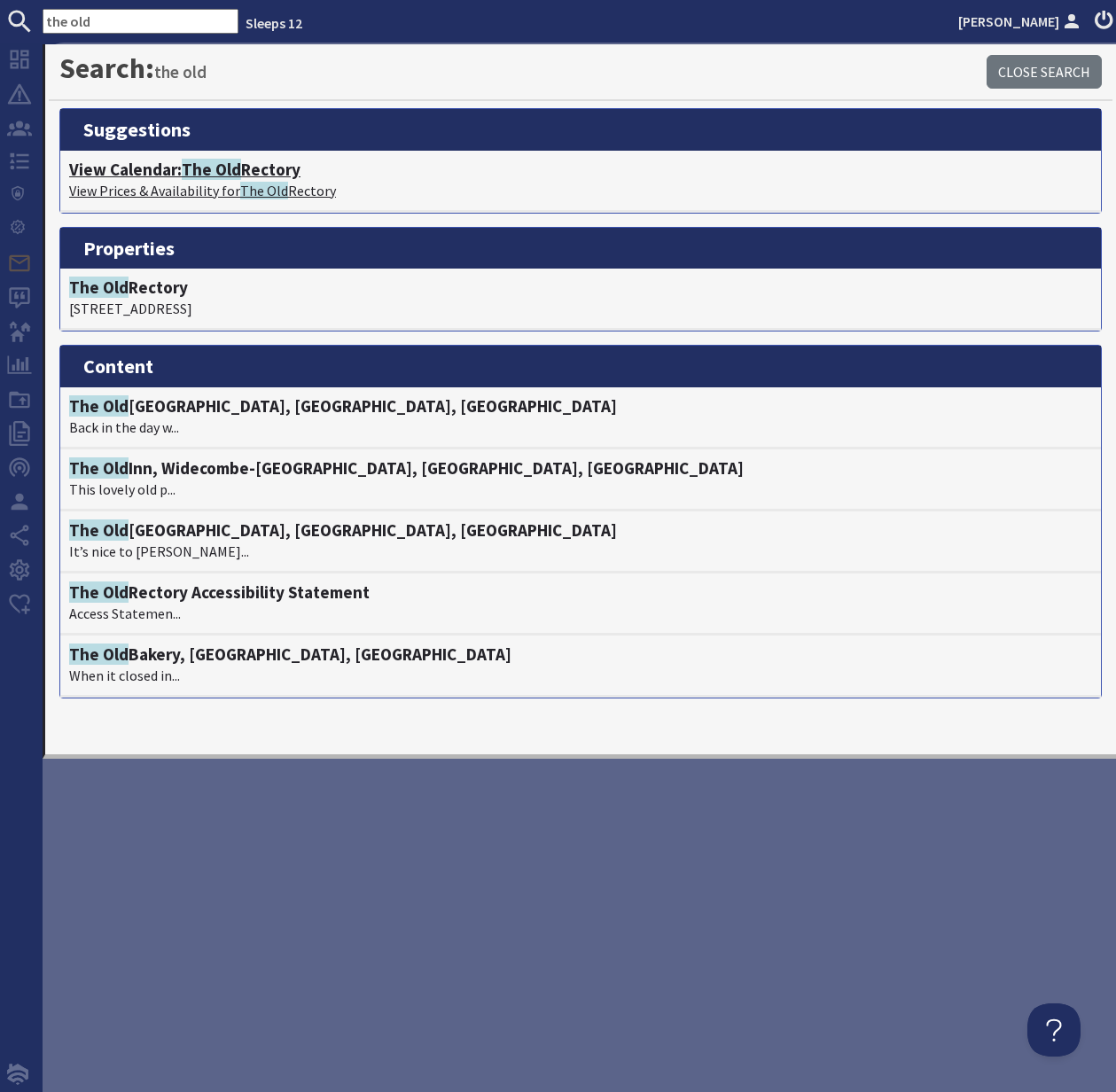
scroll to position [0, 0]
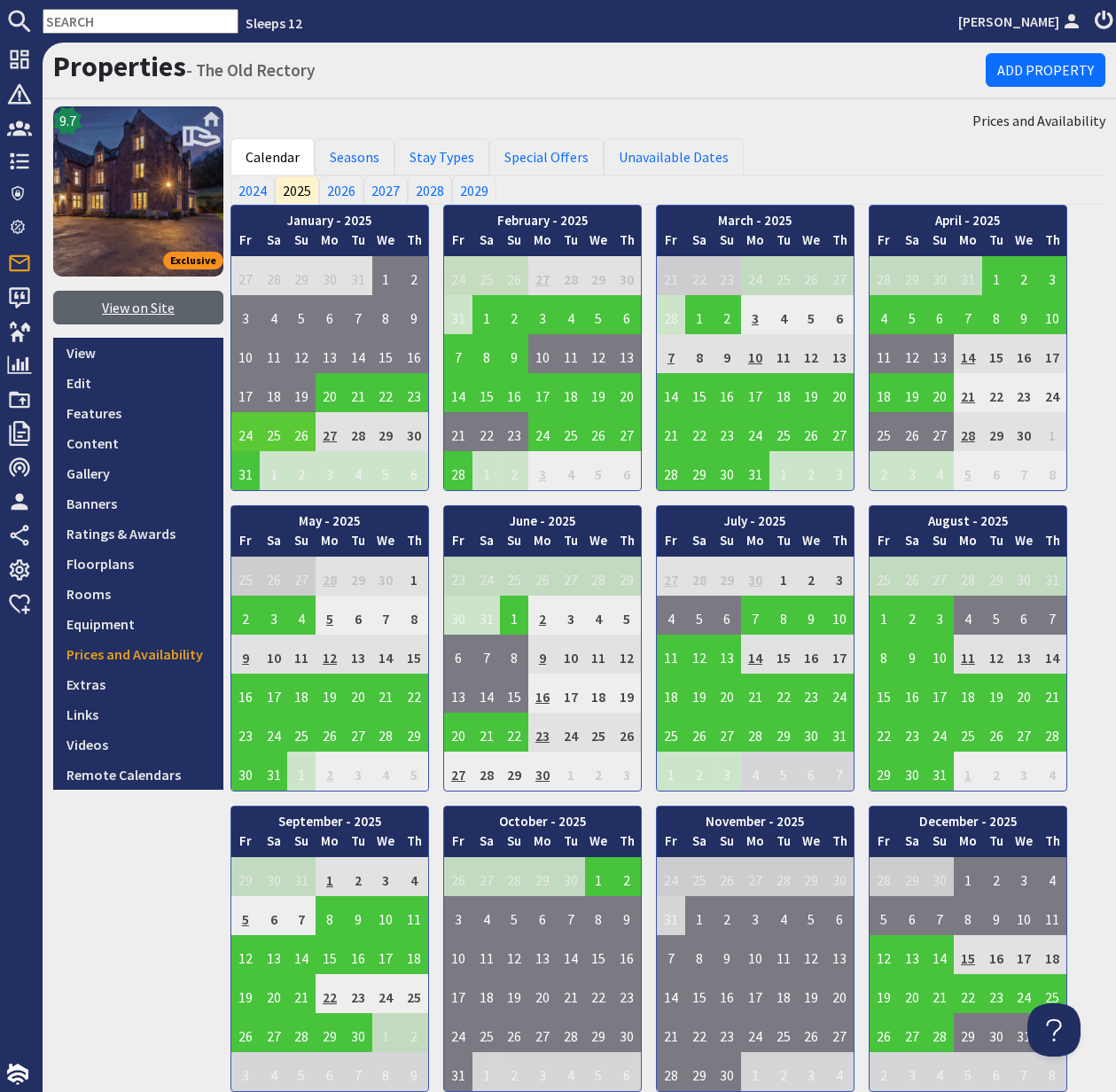
click at [132, 314] on link "View on Site" at bounding box center [138, 307] width 170 height 34
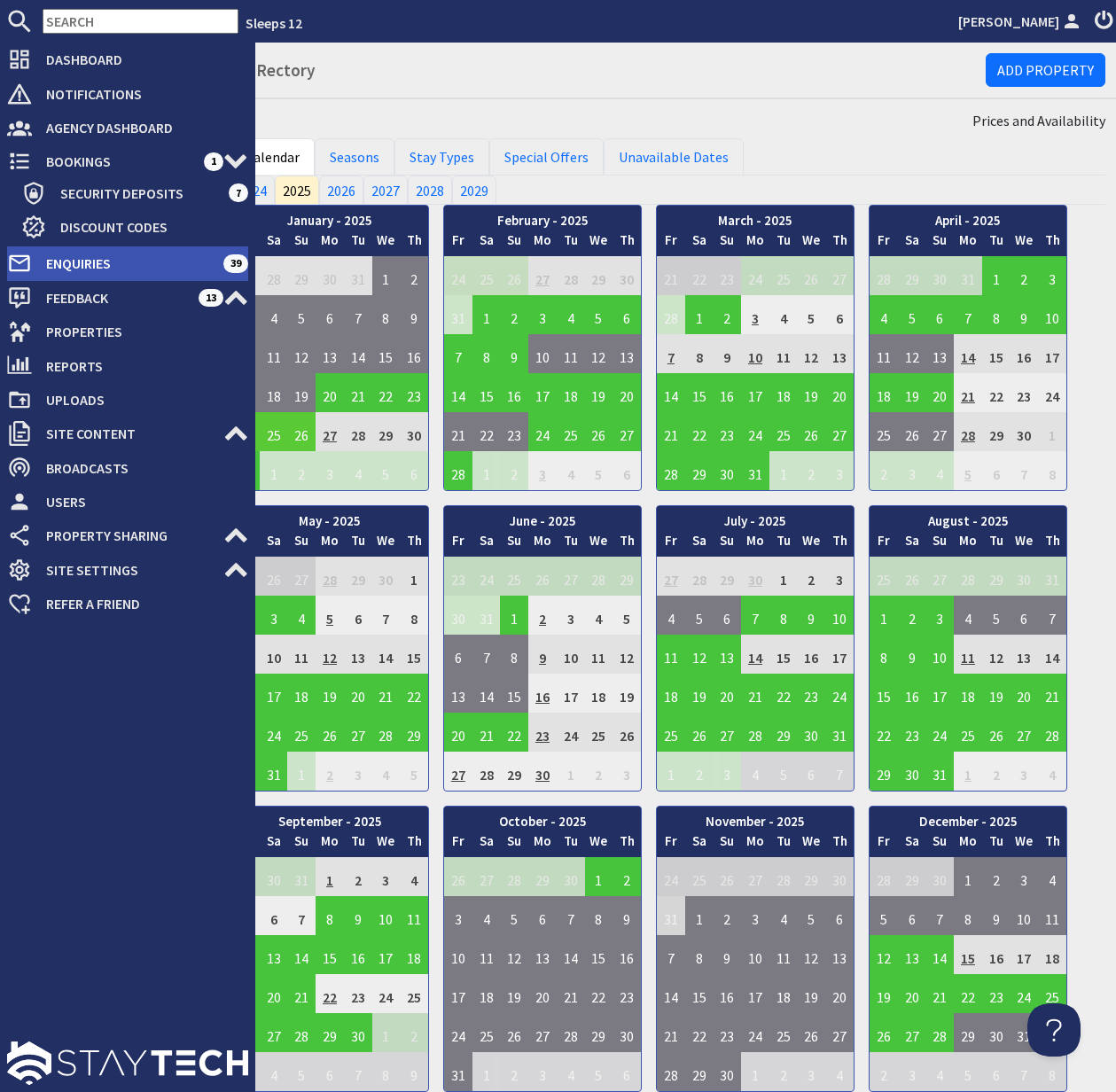
click at [99, 259] on span "Enquiries" at bounding box center [128, 263] width 192 height 28
select select
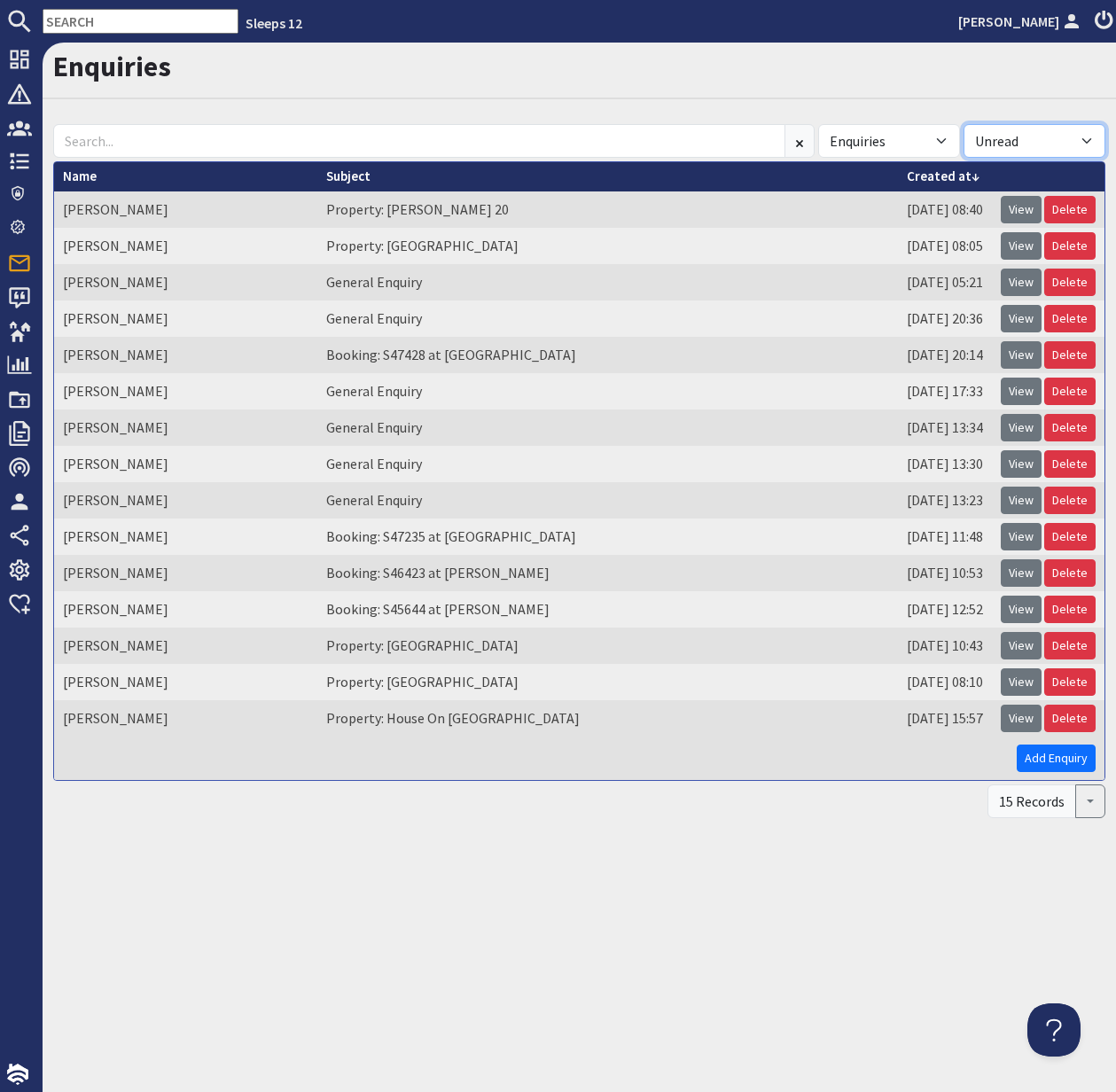
click at [1083, 136] on select "All Read Unread" at bounding box center [1034, 141] width 141 height 34
select select
click at [963, 124] on select "All Read Unread" at bounding box center [1034, 141] width 141 height 34
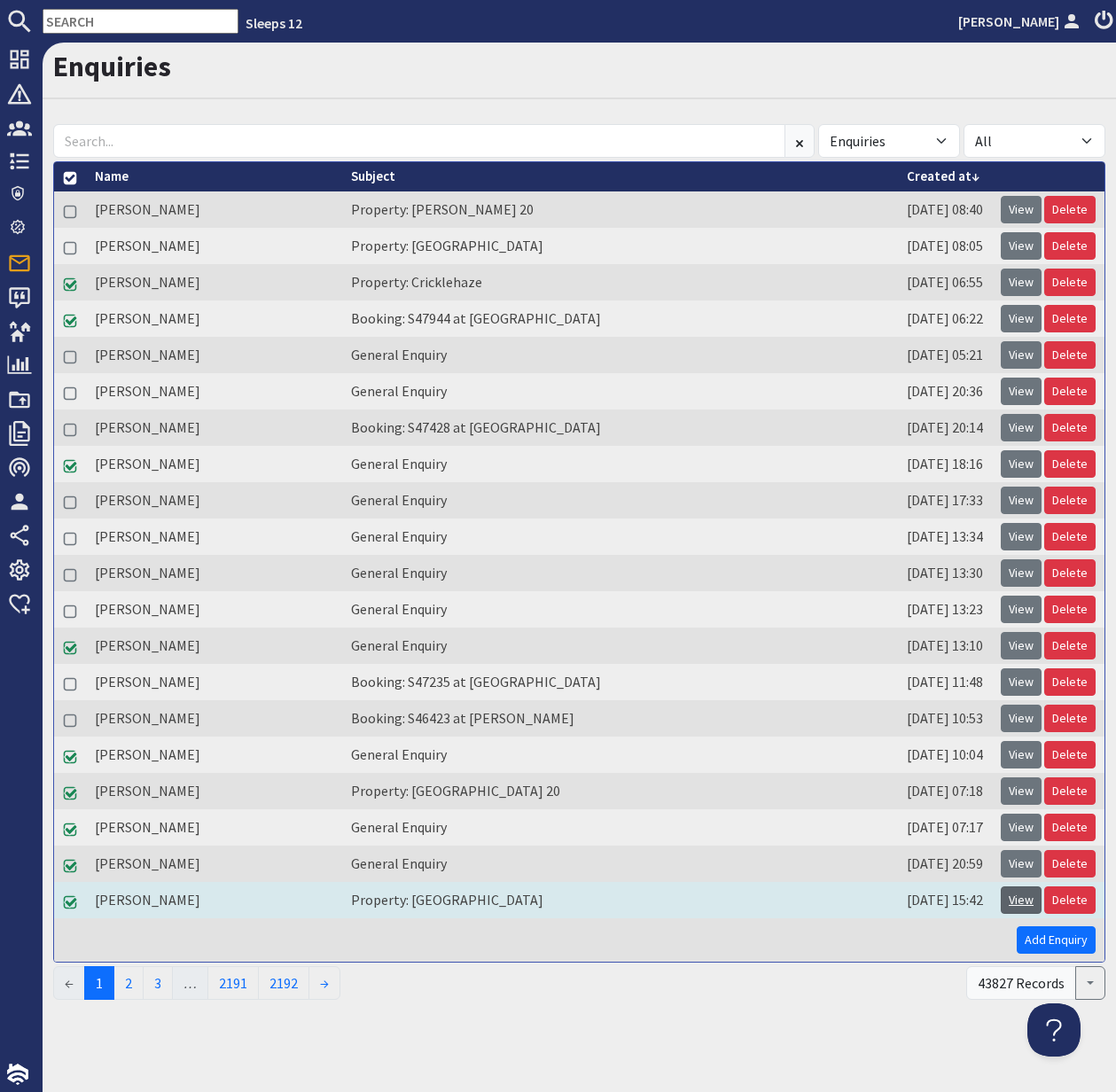
click at [1024, 905] on link "View" at bounding box center [1021, 900] width 41 height 28
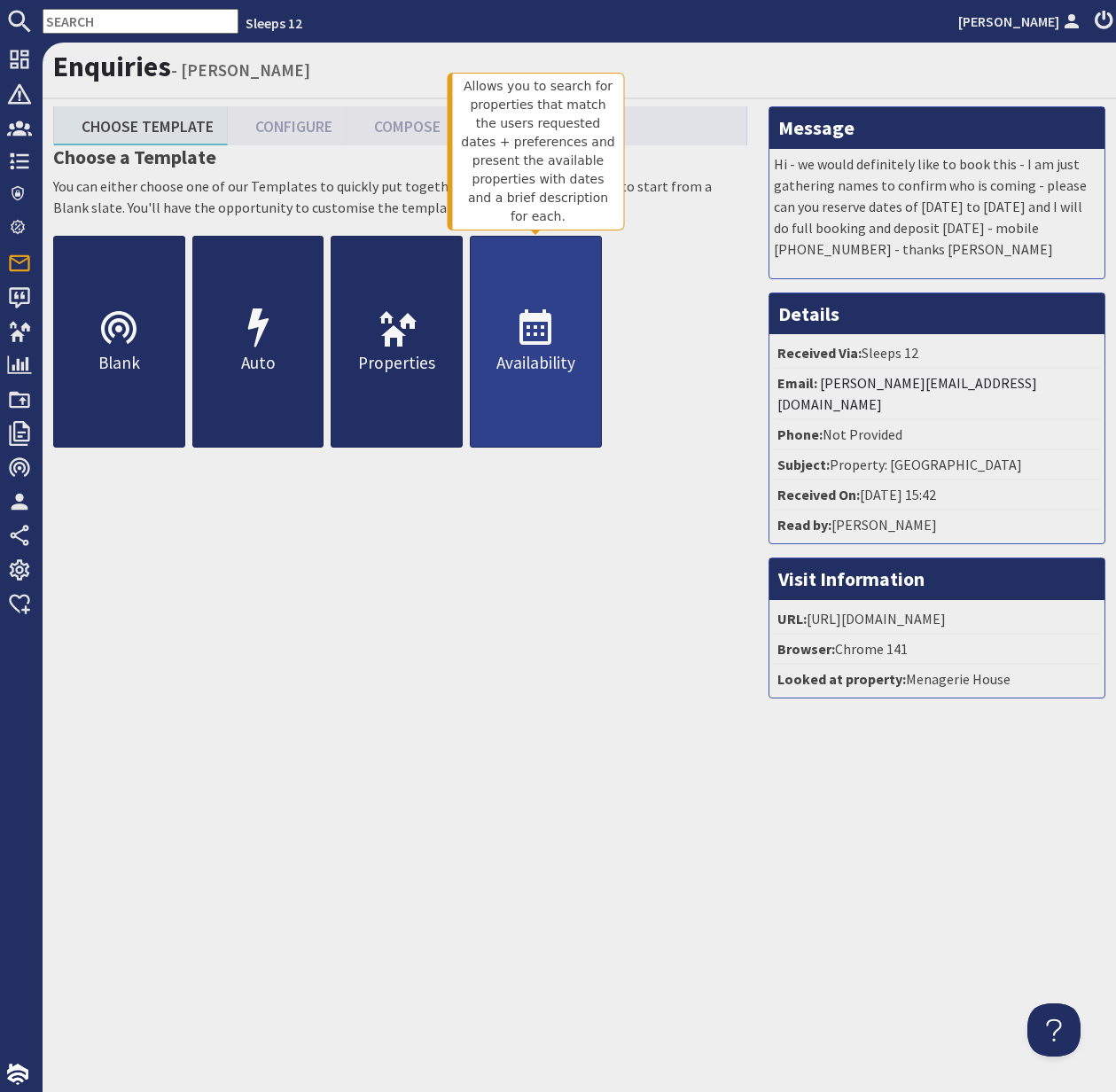
click at [528, 348] on icon at bounding box center [535, 329] width 43 height 43
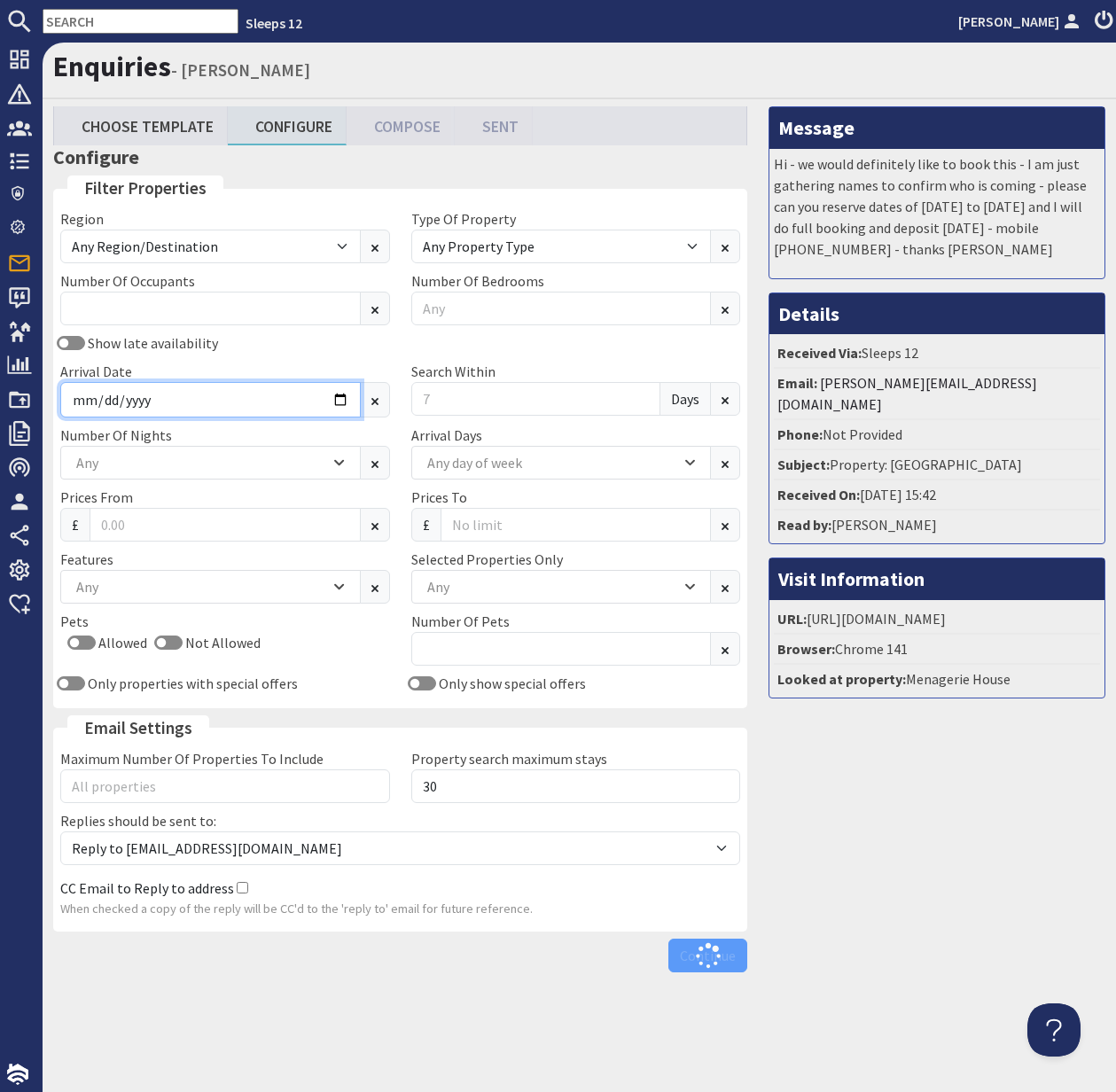
click at [91, 384] on input "Arrival Date" at bounding box center [210, 399] width 301 height 35
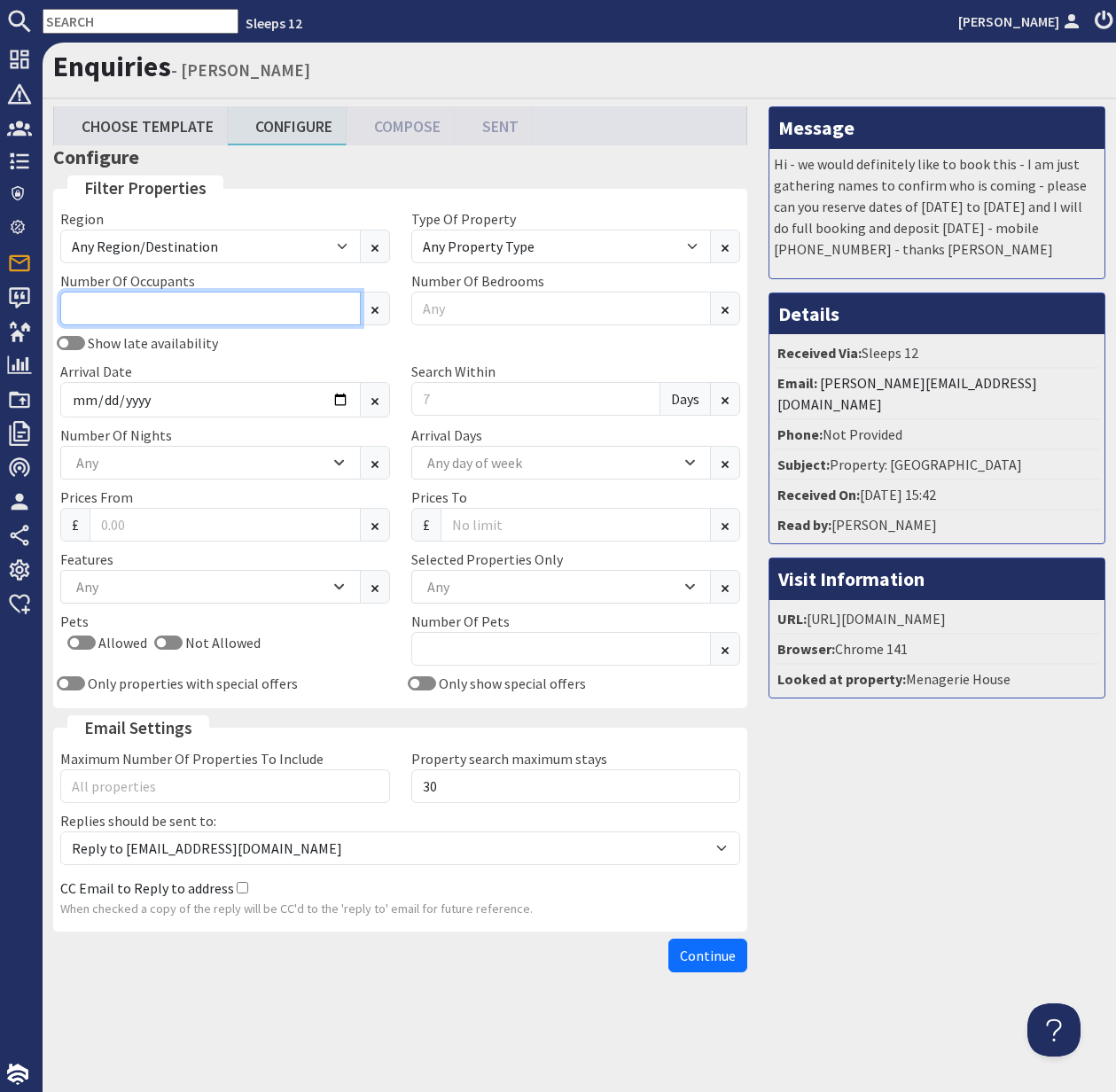
click at [109, 311] on input "Number Of Occupants" at bounding box center [210, 308] width 301 height 34
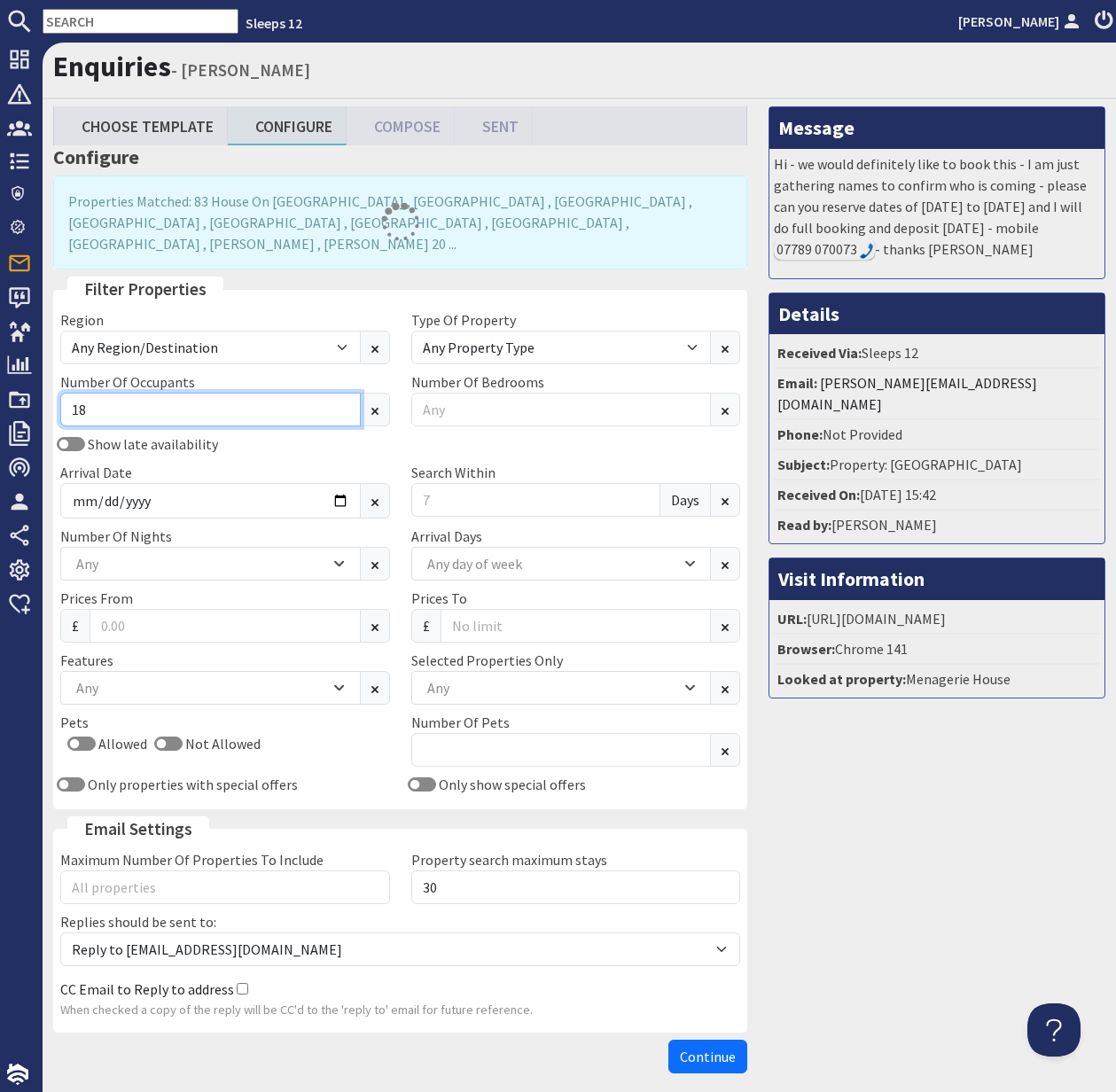
type input "18"
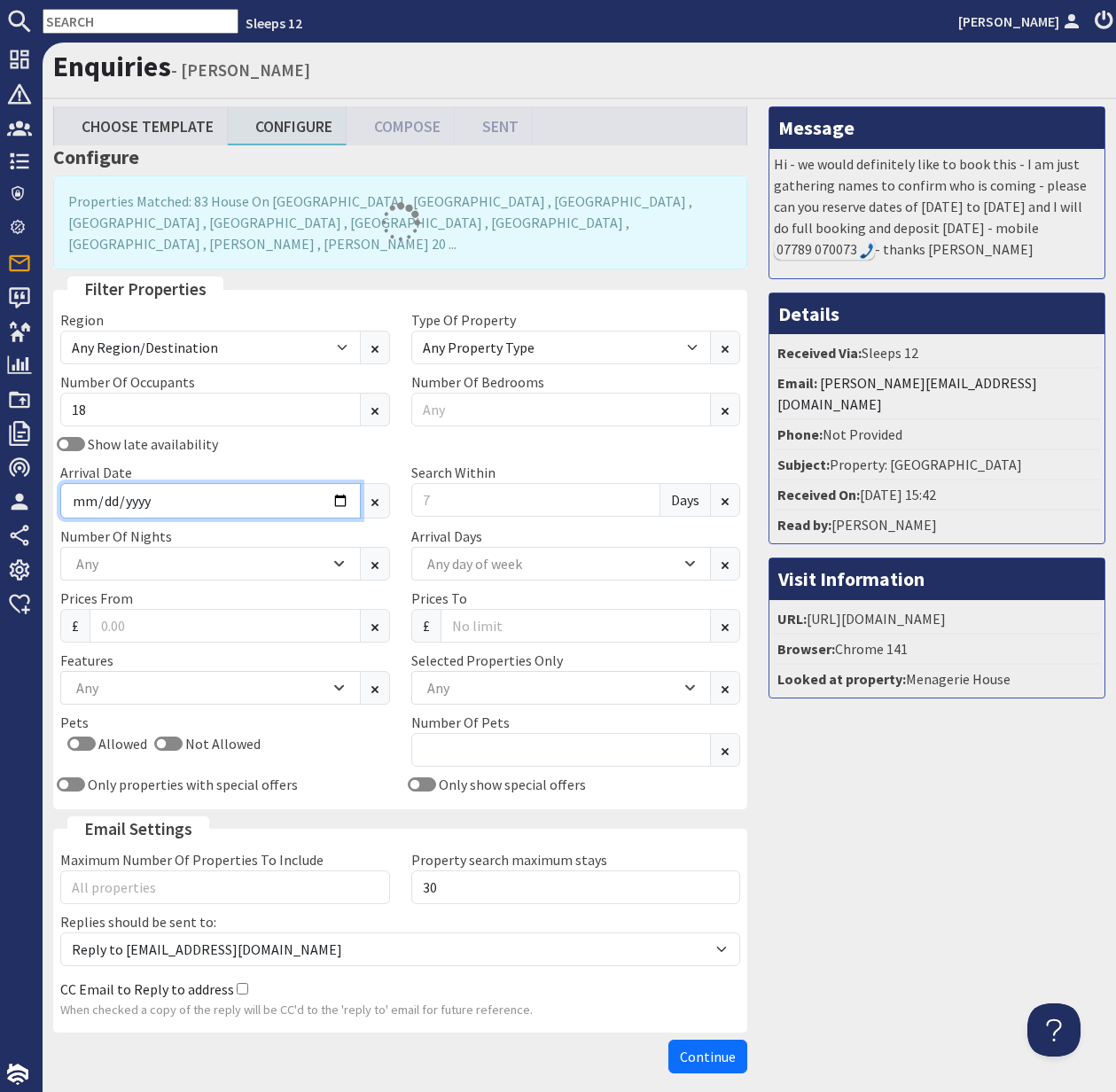
click at [340, 483] on input "Arrival Date" at bounding box center [210, 501] width 301 height 35
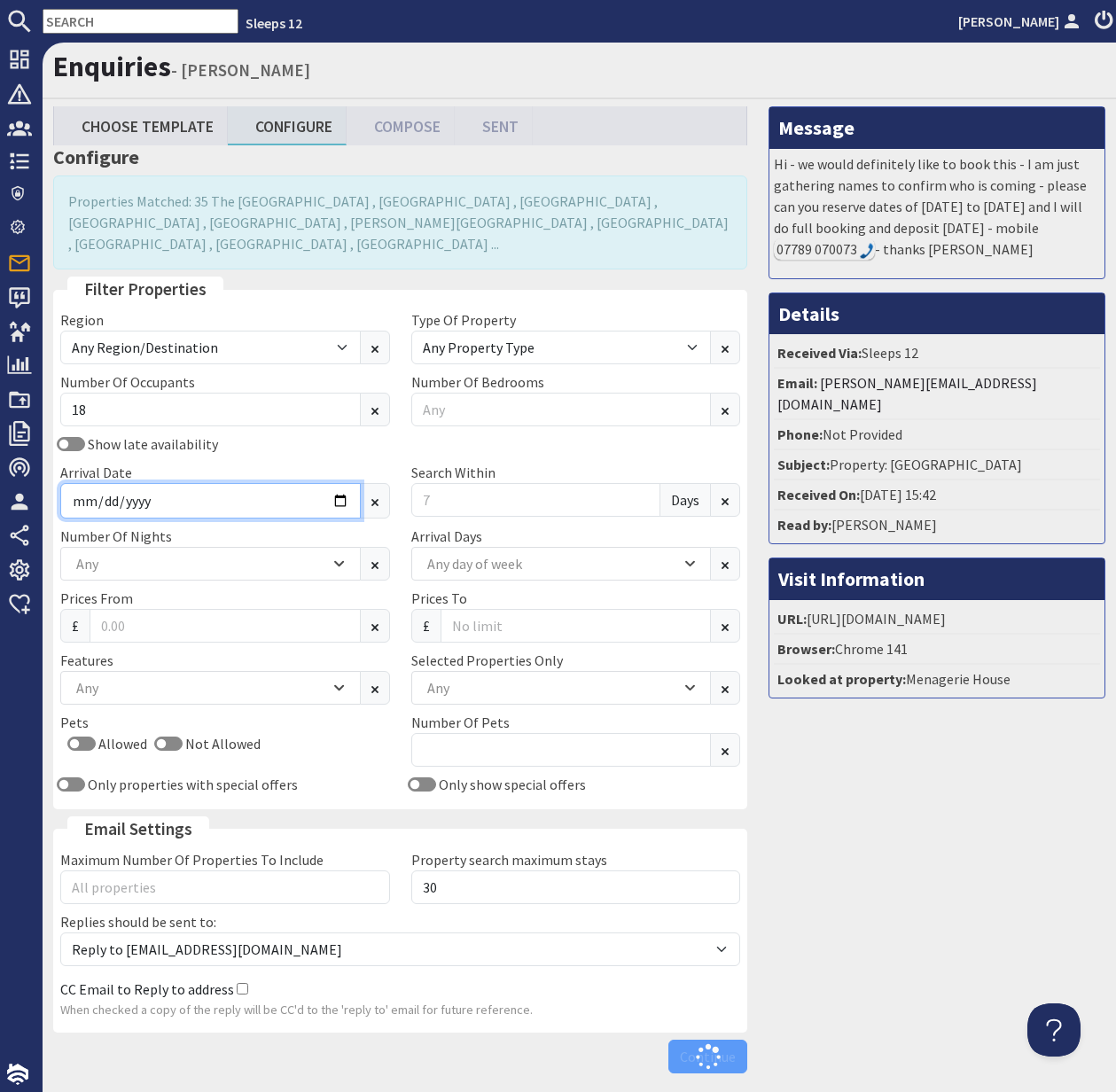
type input "2026-08-14"
drag, startPoint x: 426, startPoint y: 475, endPoint x: 410, endPoint y: 476, distance: 16.0
click at [411, 483] on input "Search Within" at bounding box center [536, 500] width 250 height 34
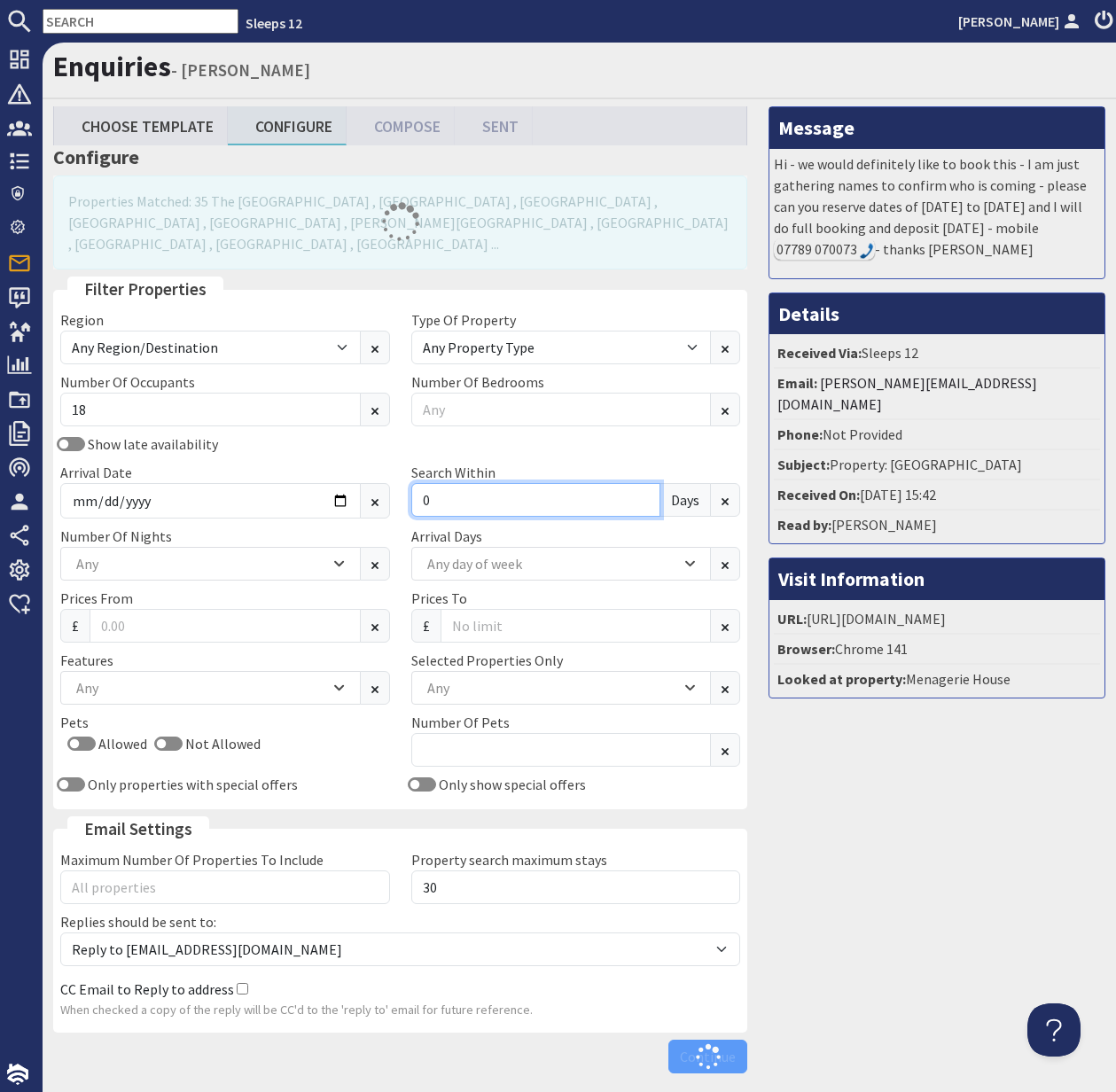
type input "0"
click at [183, 540] on div "Number Of Nights 1 2 3 4 5 6 7 8 9 10 11 12 13 14 Any" at bounding box center [224, 553] width 351 height 55
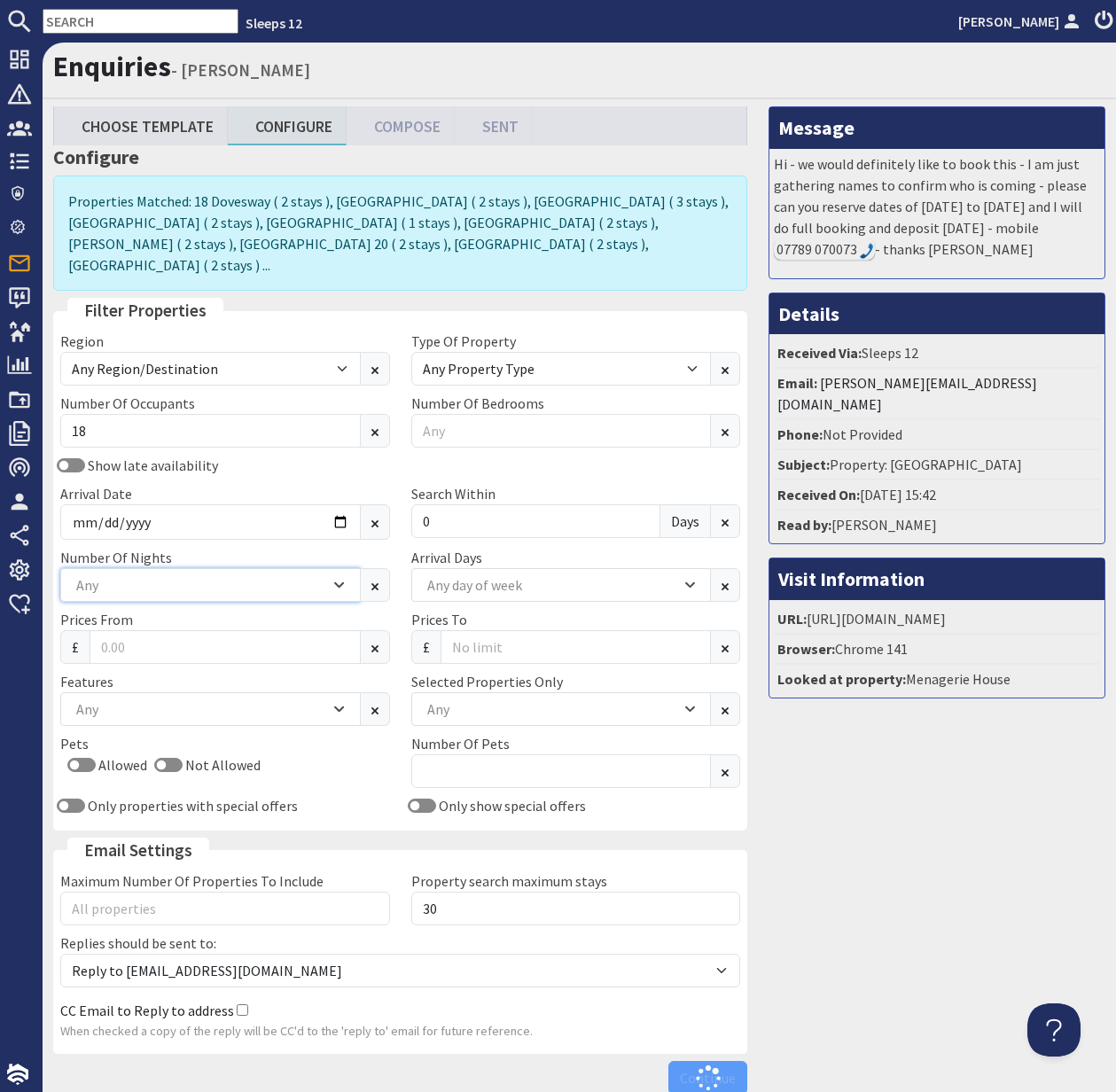
click at [183, 575] on div "Any" at bounding box center [200, 585] width 258 height 20
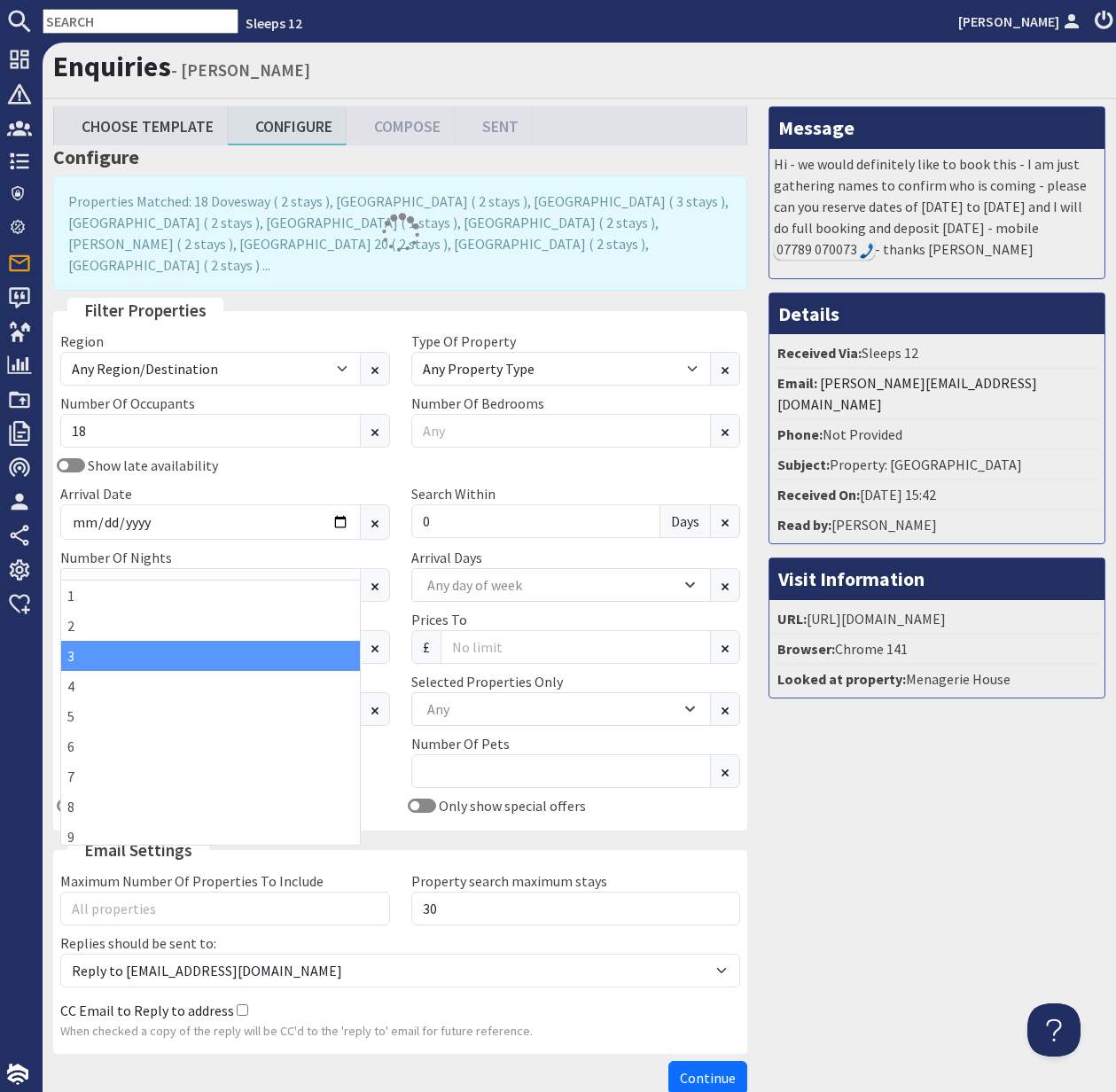
click at [188, 656] on div "3" at bounding box center [210, 656] width 299 height 30
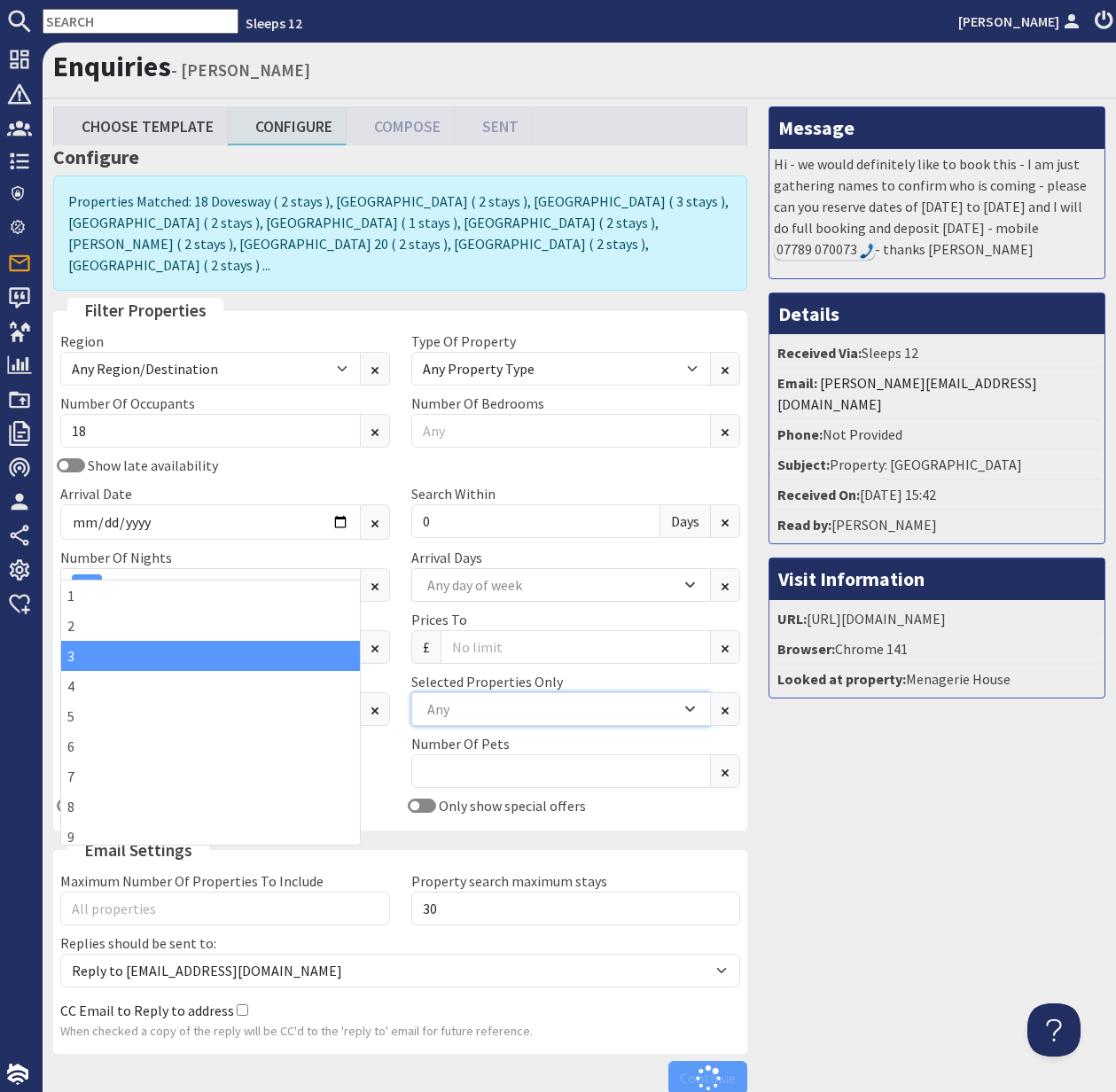
click at [501, 699] on div "Any" at bounding box center [551, 708] width 258 height 20
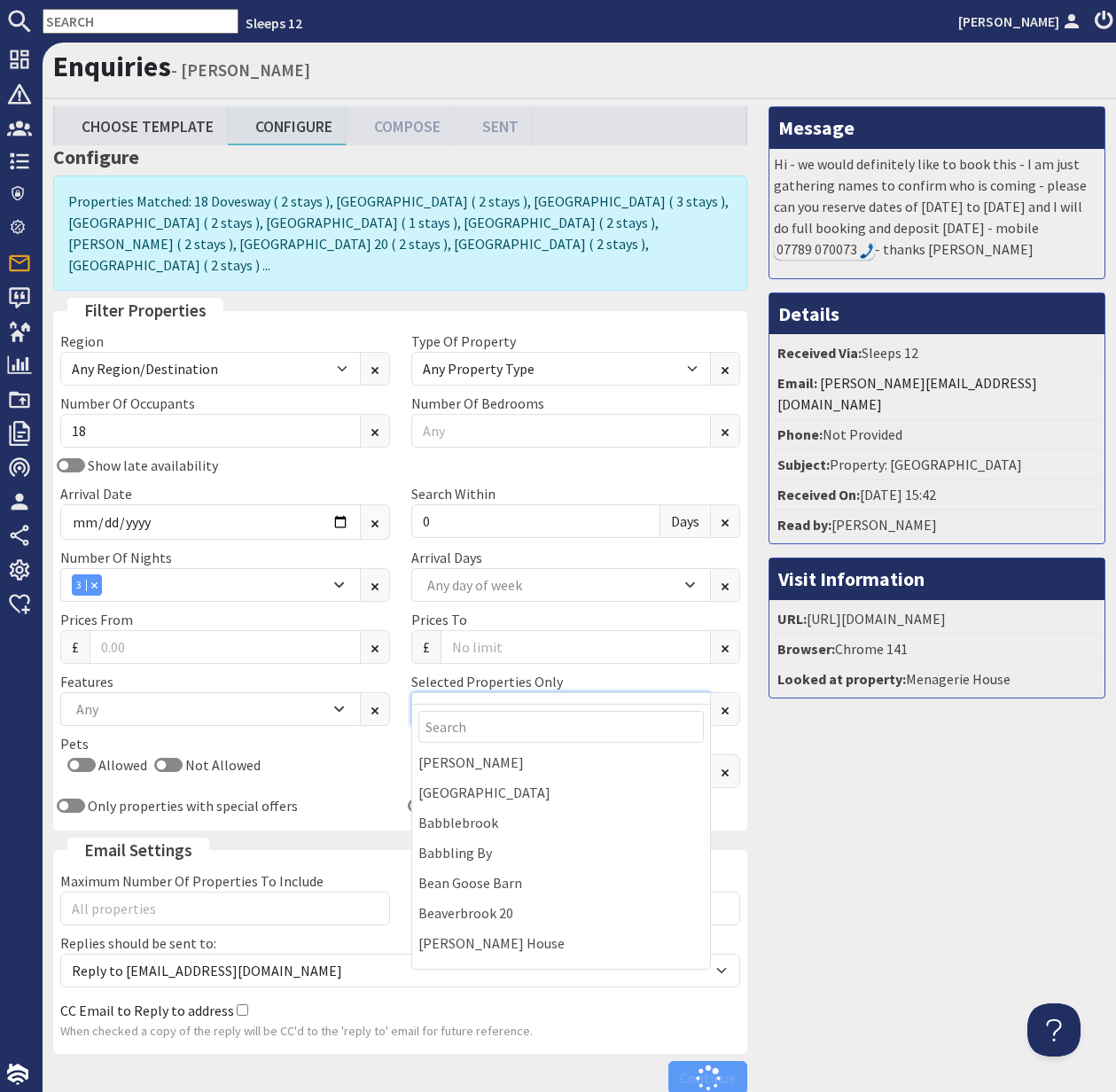
click at [501, 699] on div "Any" at bounding box center [551, 708] width 258 height 20
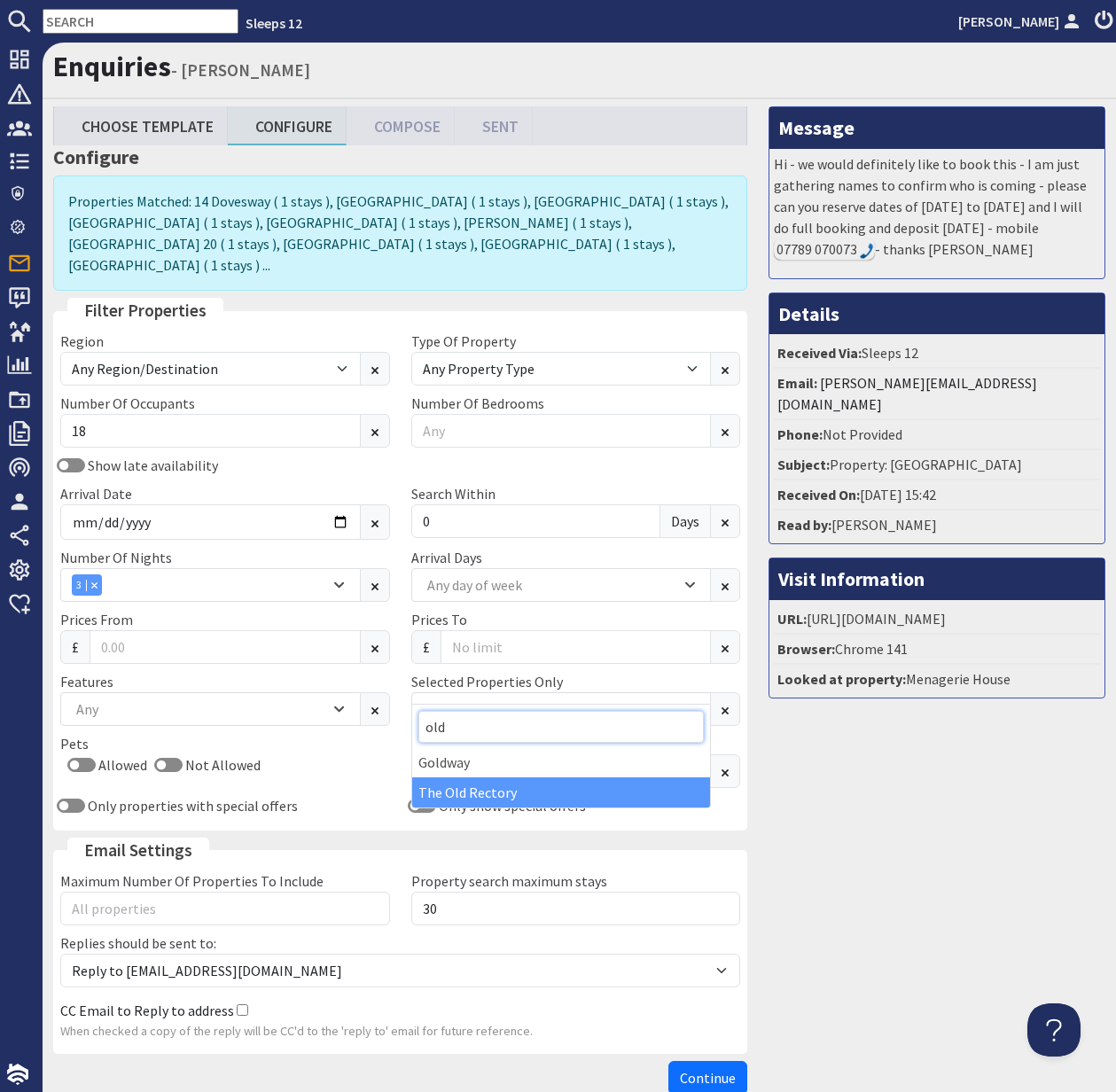
type input "old"
click at [492, 786] on div "The Old Rectory" at bounding box center [561, 792] width 299 height 30
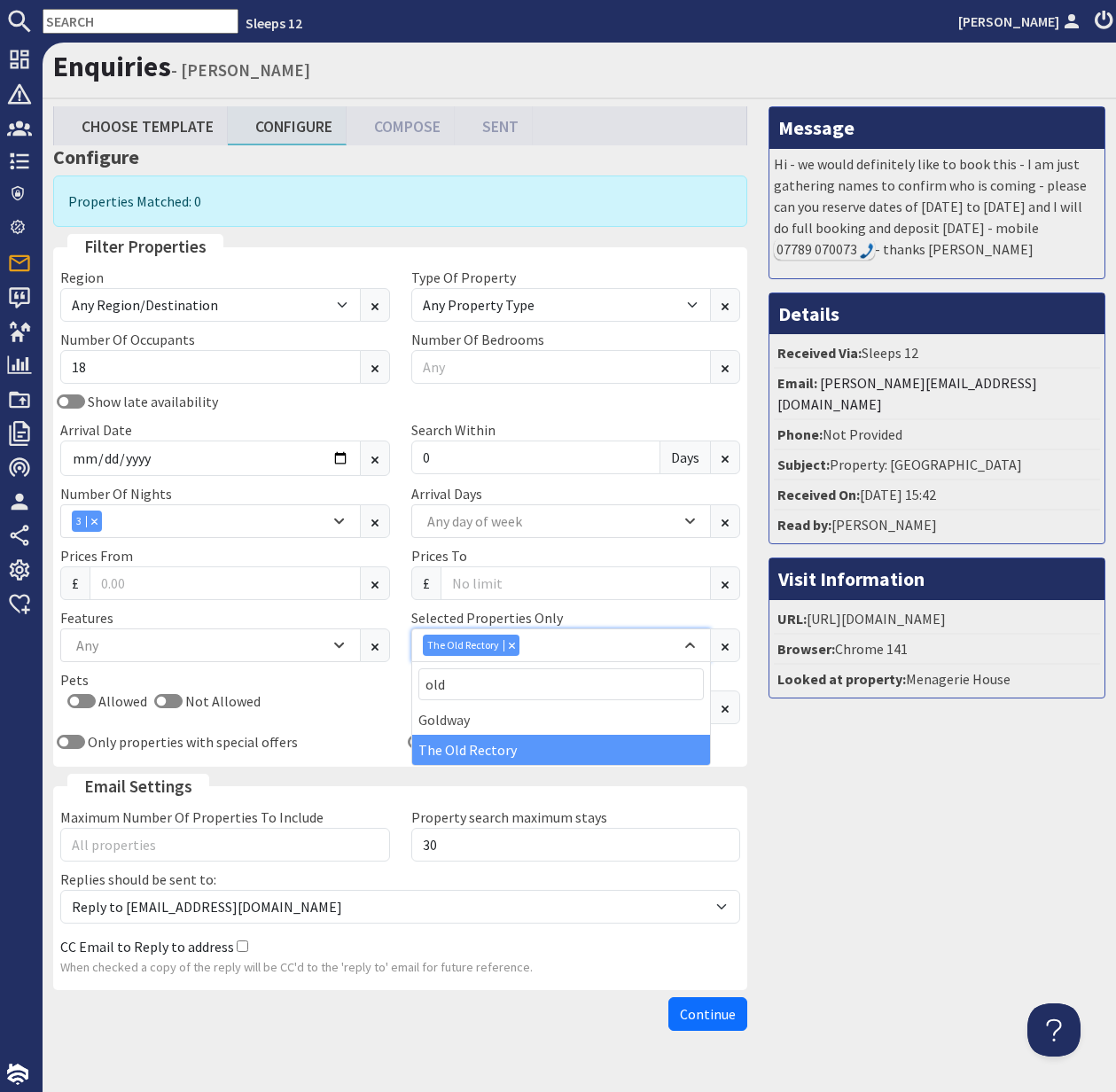
click at [511, 641] on div "Combobox" at bounding box center [511, 645] width 16 height 11
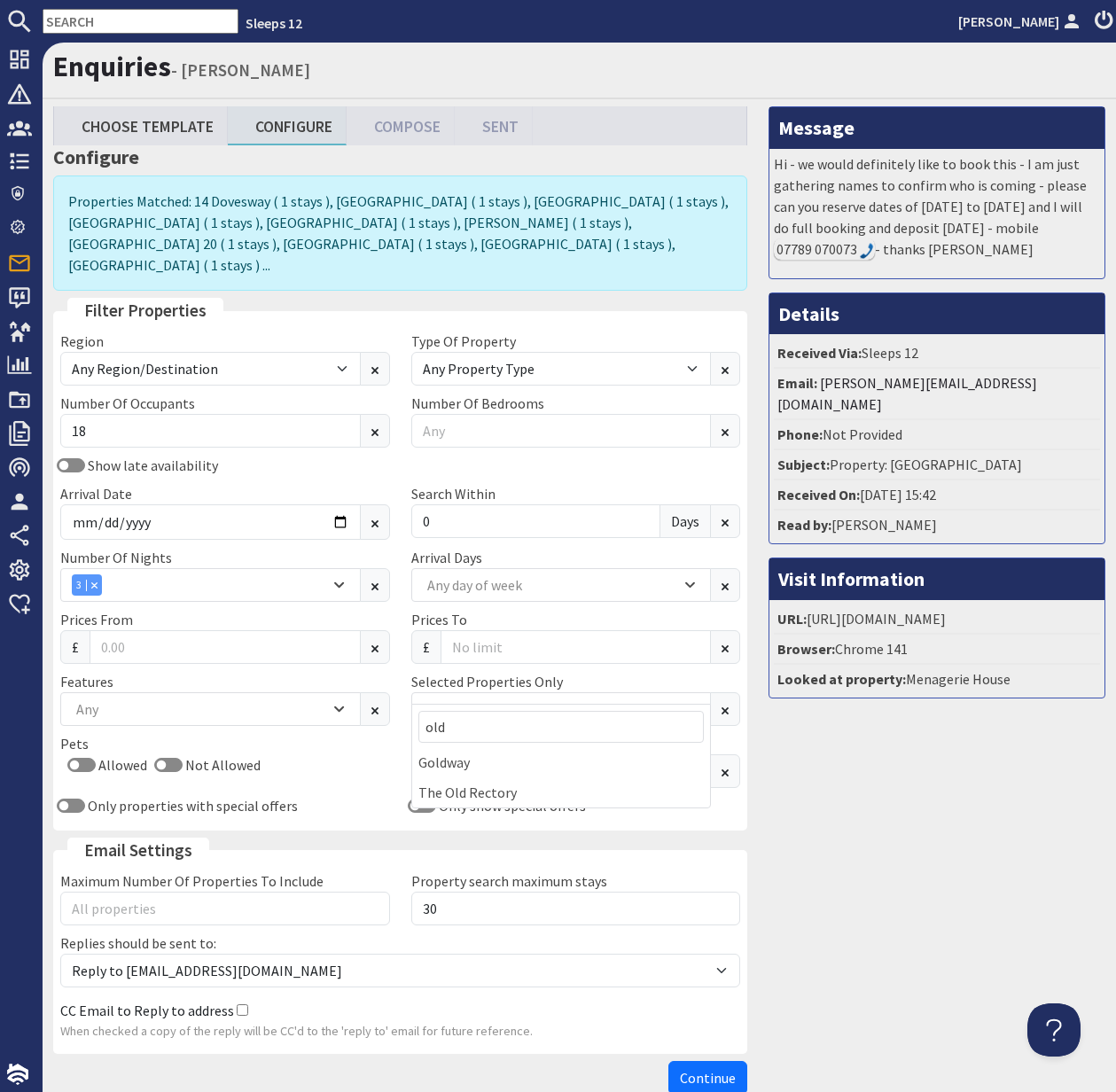
click at [67, 23] on input "text" at bounding box center [141, 21] width 195 height 25
paste input "S43313"
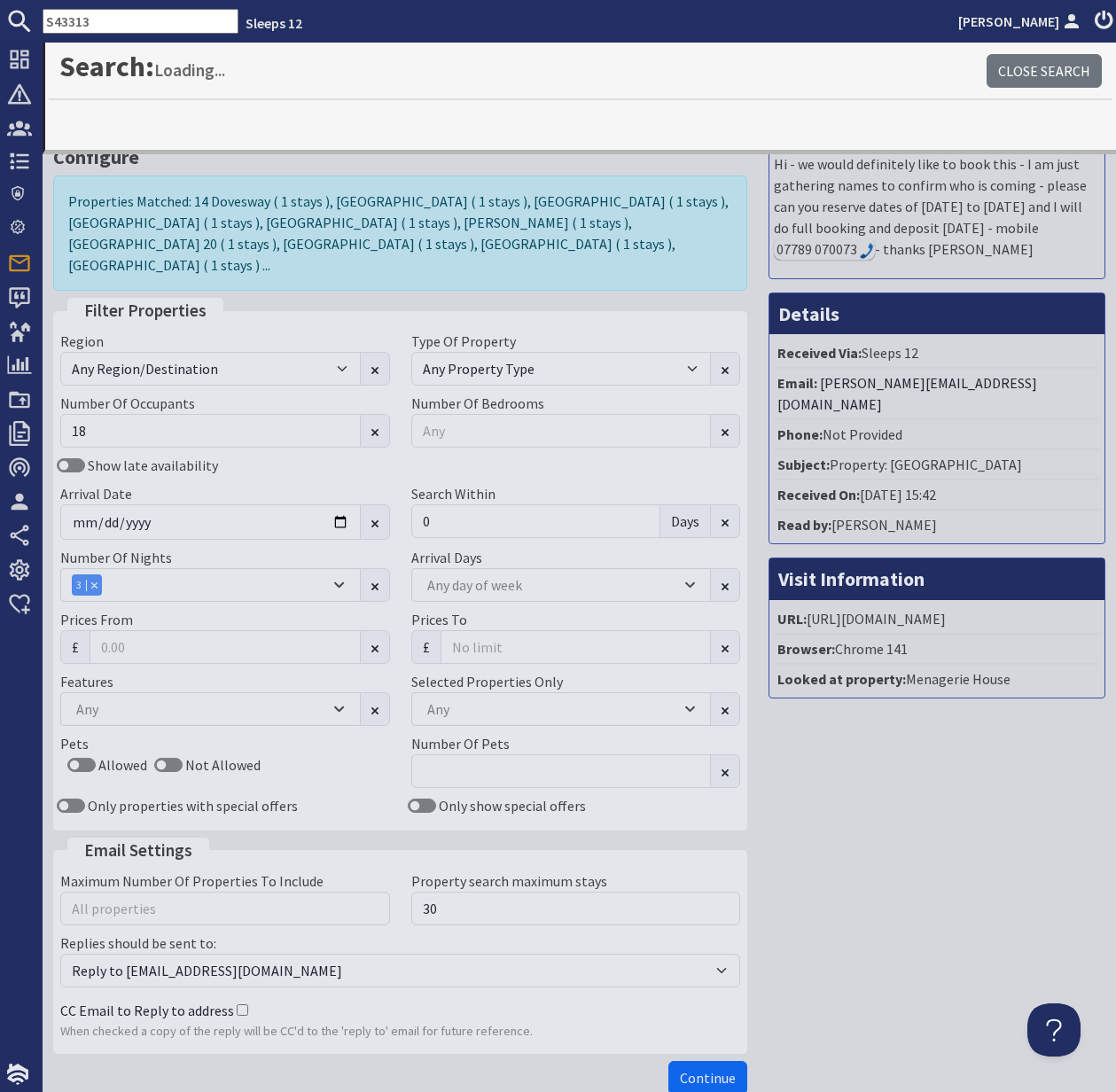
type input "S43313"
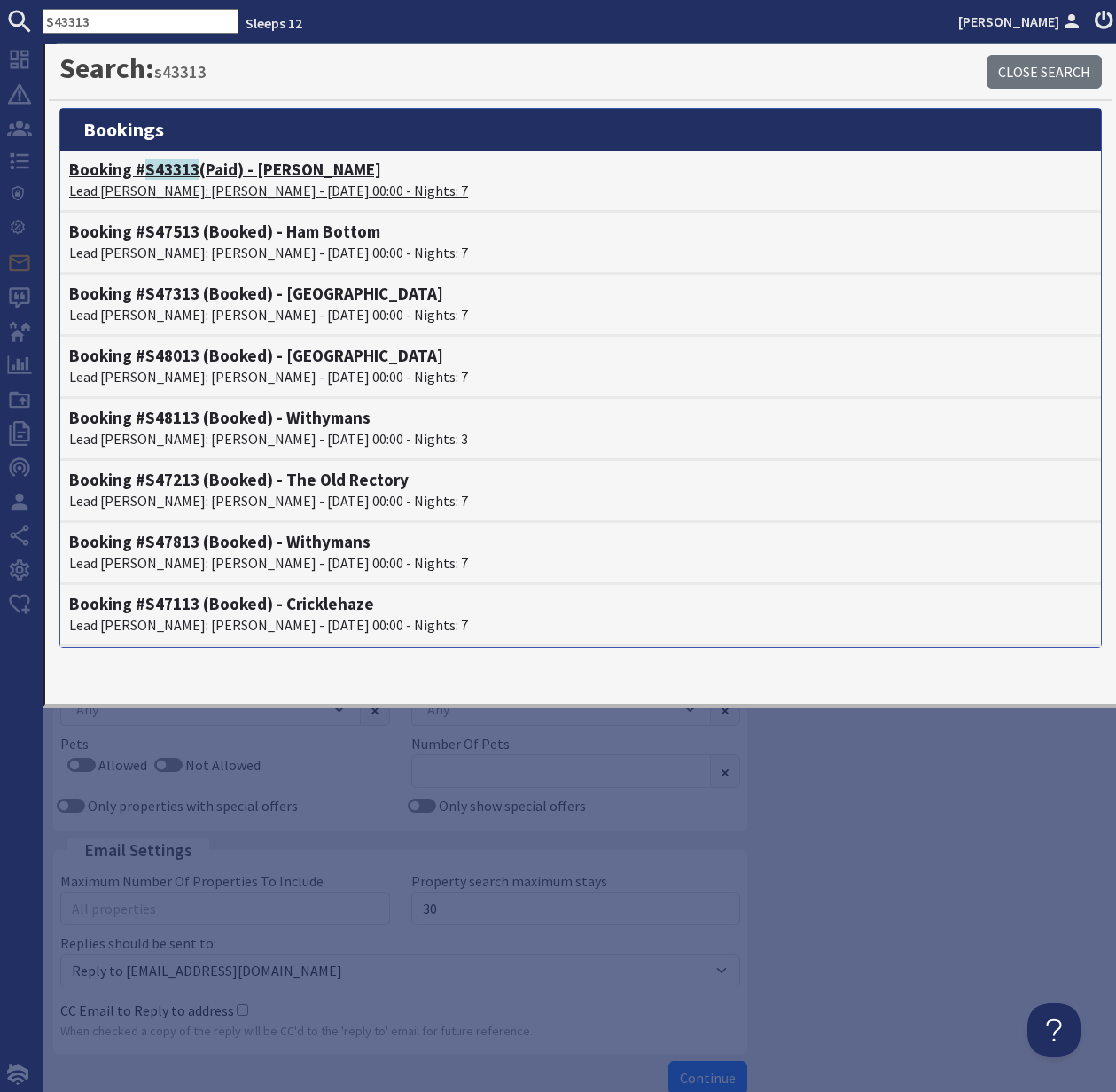
click at [177, 180] on p "Lead Booker: Ellen Picton - 14/11/2025 00:00 - Nights: 7" at bounding box center [580, 190] width 1023 height 21
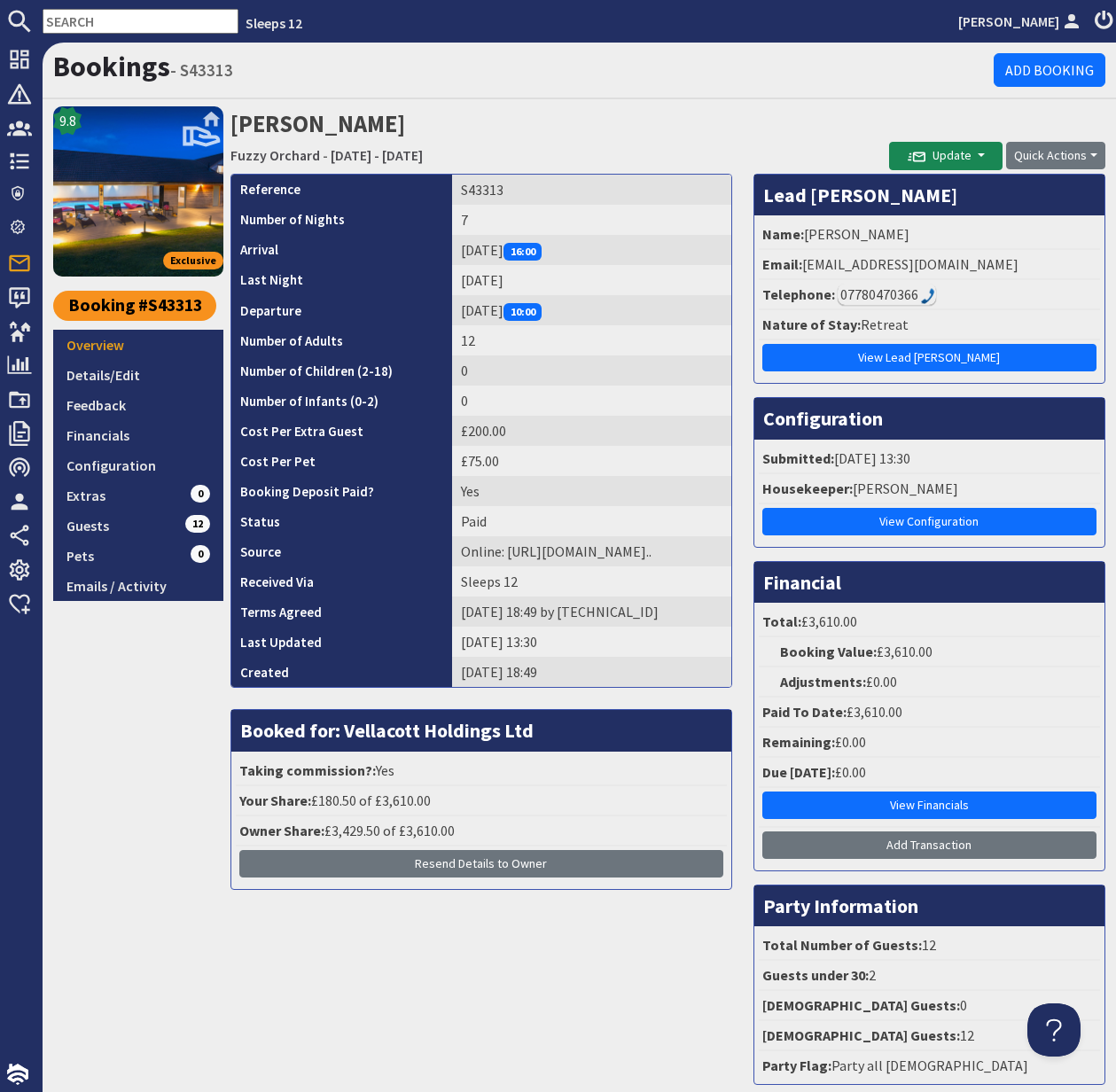
scroll to position [1, 0]
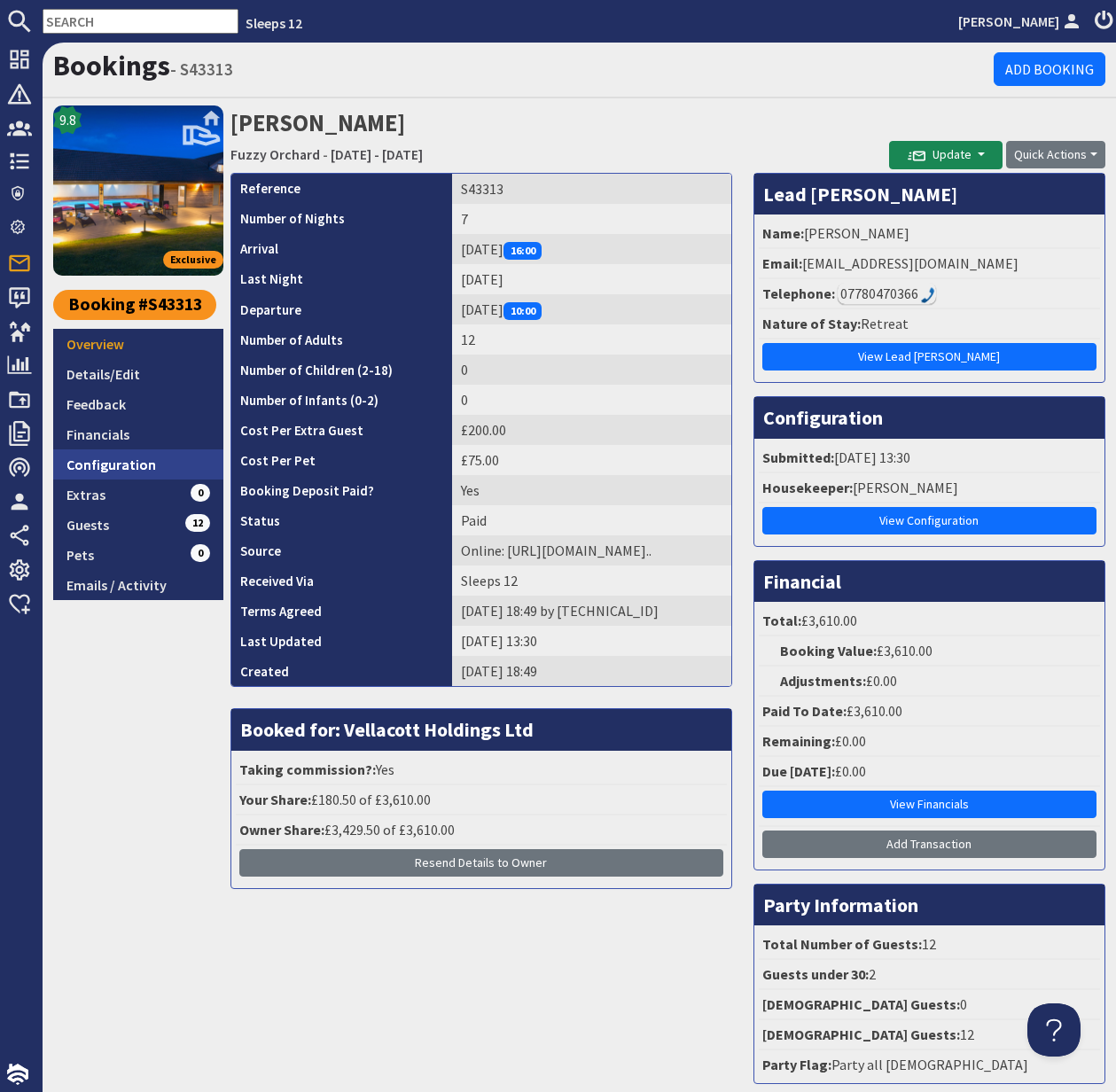
click at [113, 465] on link "Configuration" at bounding box center [138, 465] width 170 height 30
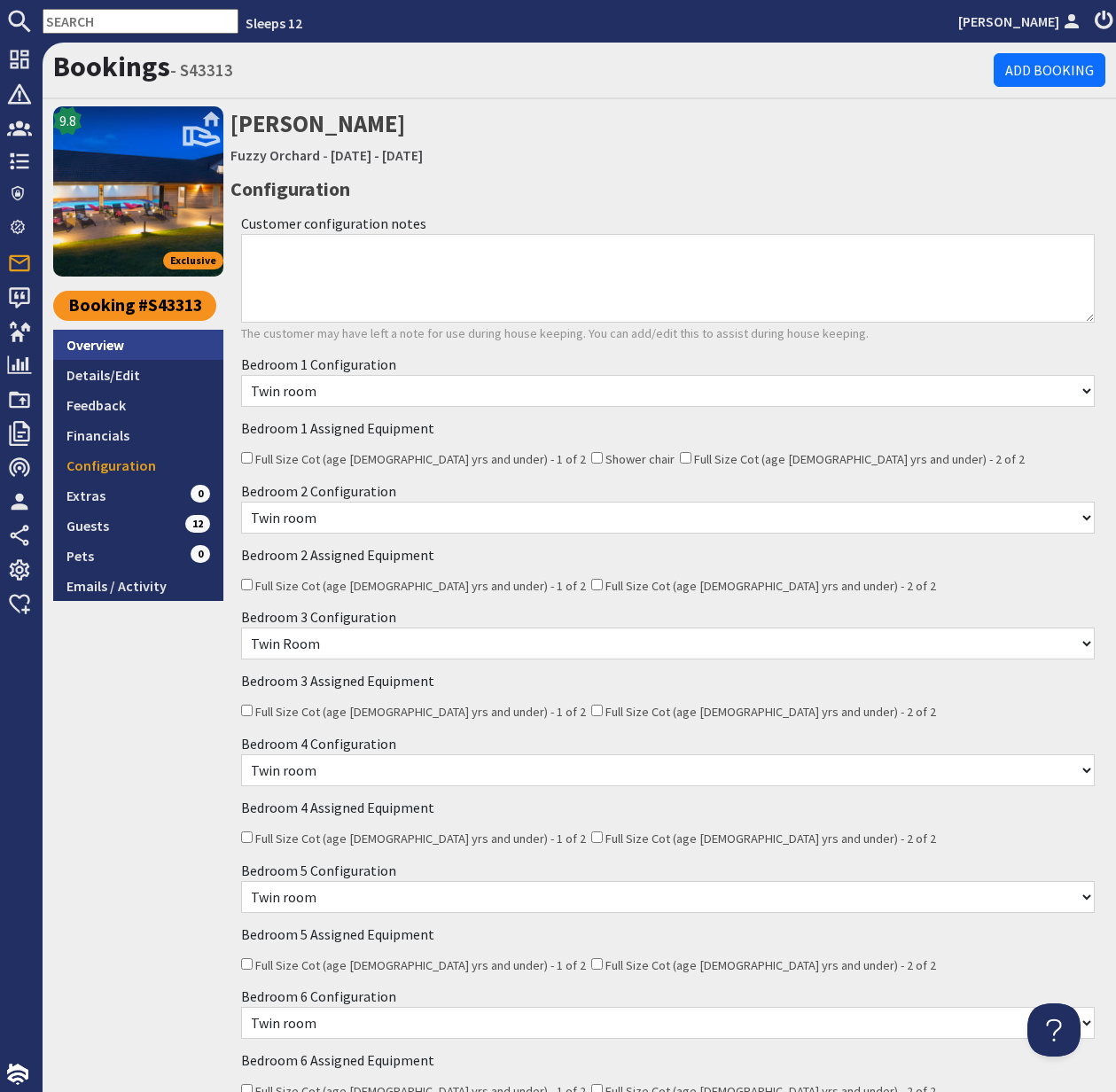
click at [104, 343] on link "Overview" at bounding box center [138, 344] width 170 height 30
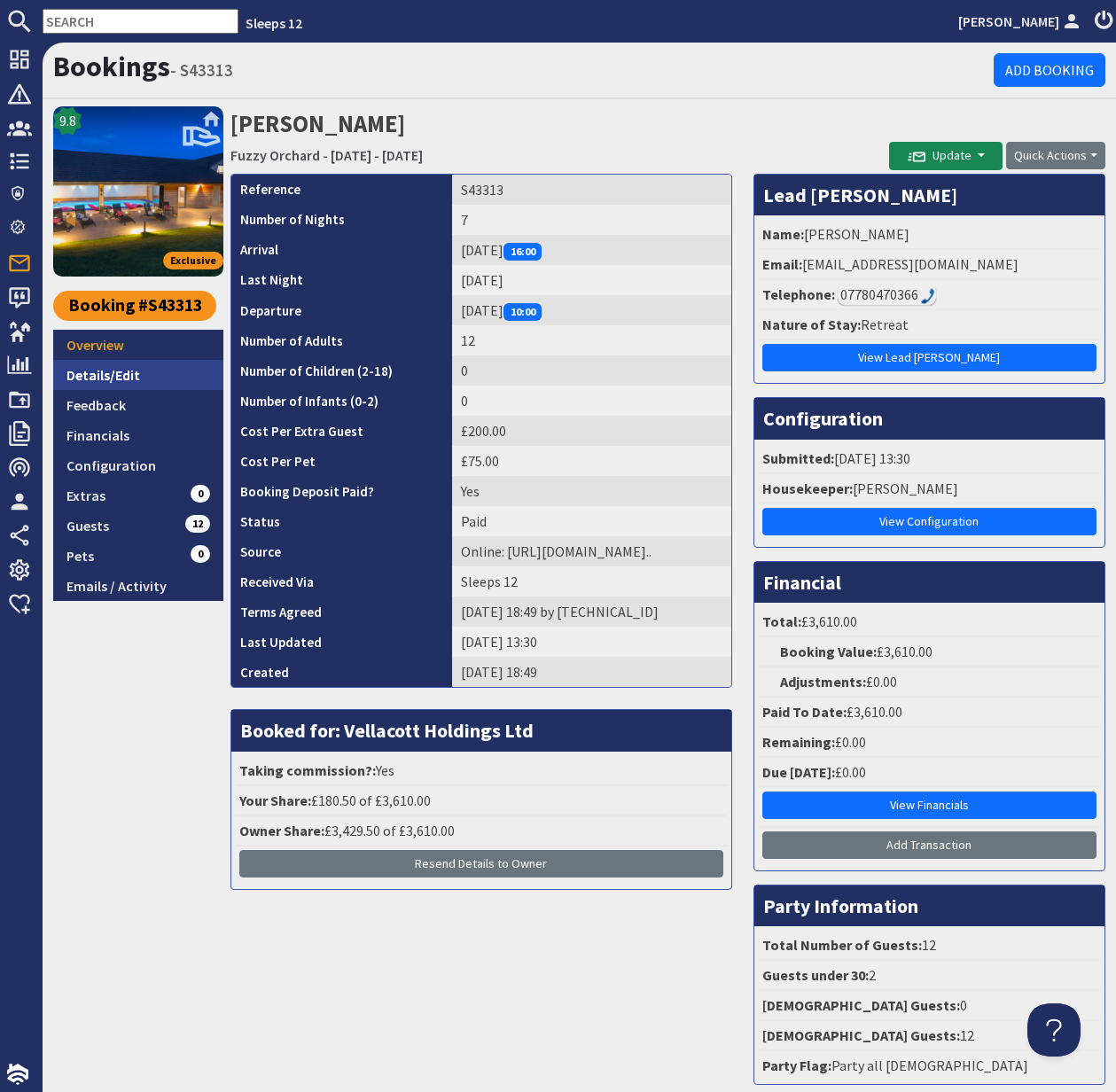
click at [104, 376] on link "Details/Edit" at bounding box center [138, 375] width 170 height 30
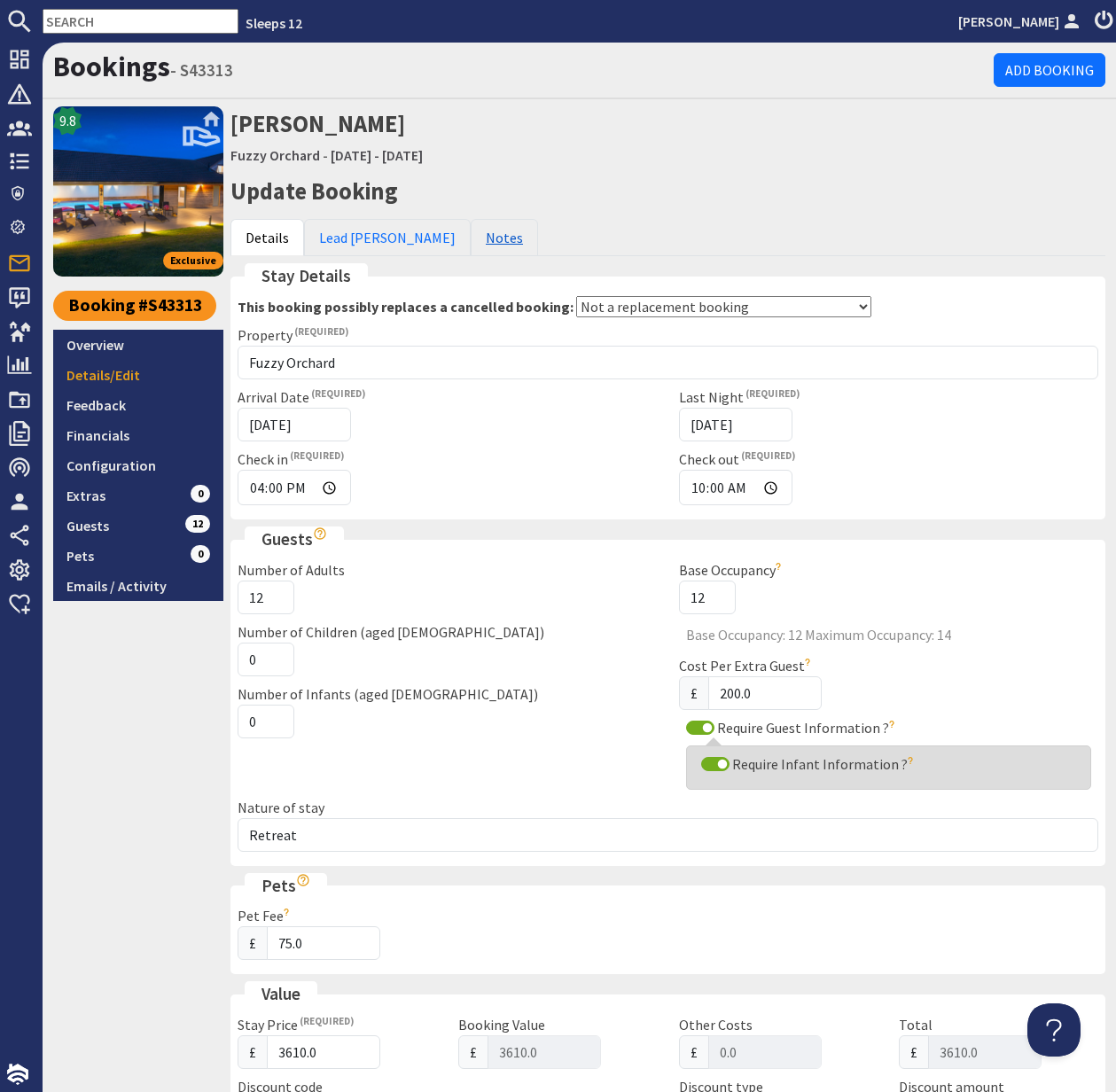
click at [471, 237] on link "Notes" at bounding box center [504, 237] width 67 height 37
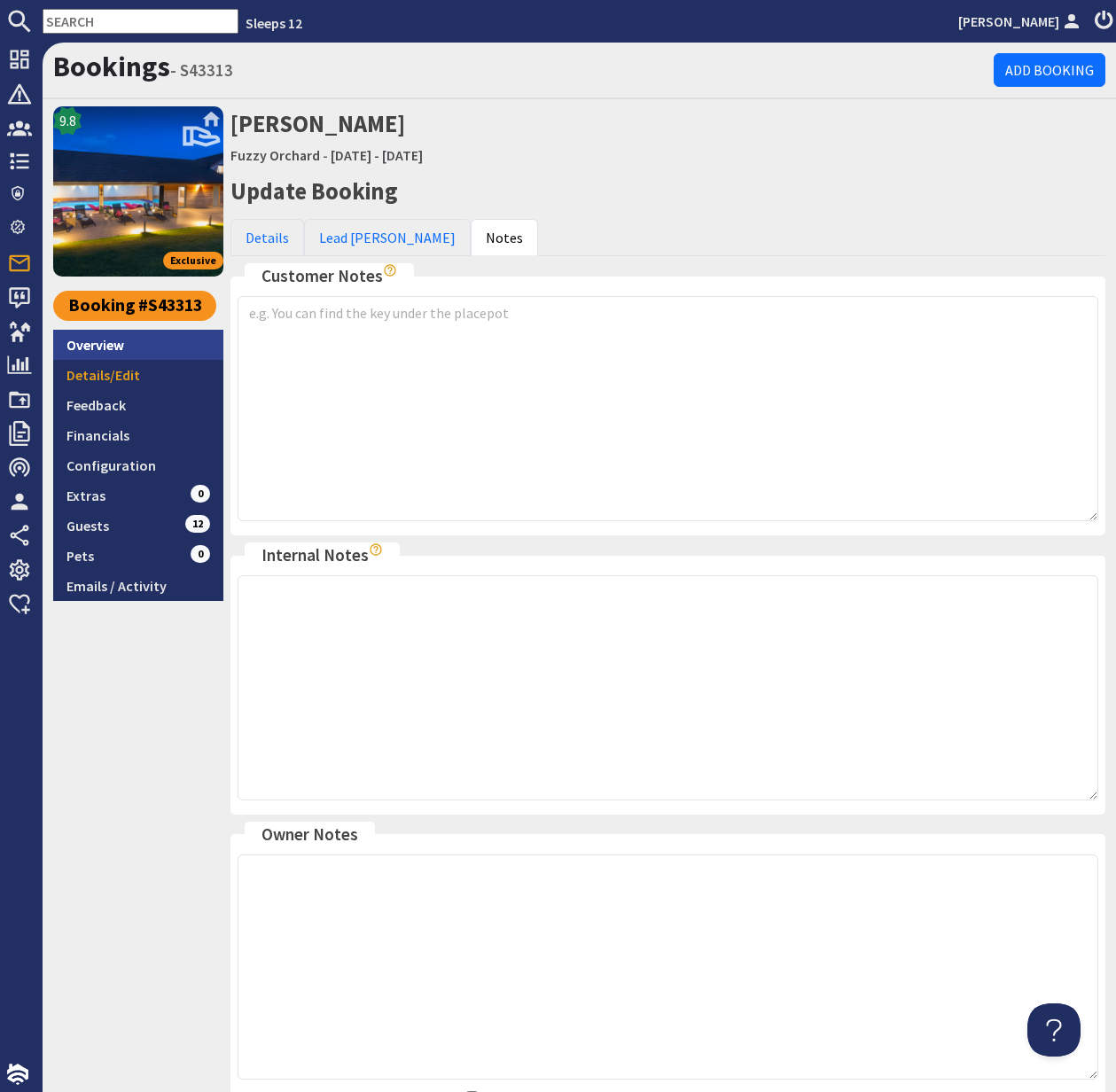
click at [115, 342] on link "Overview" at bounding box center [138, 344] width 170 height 30
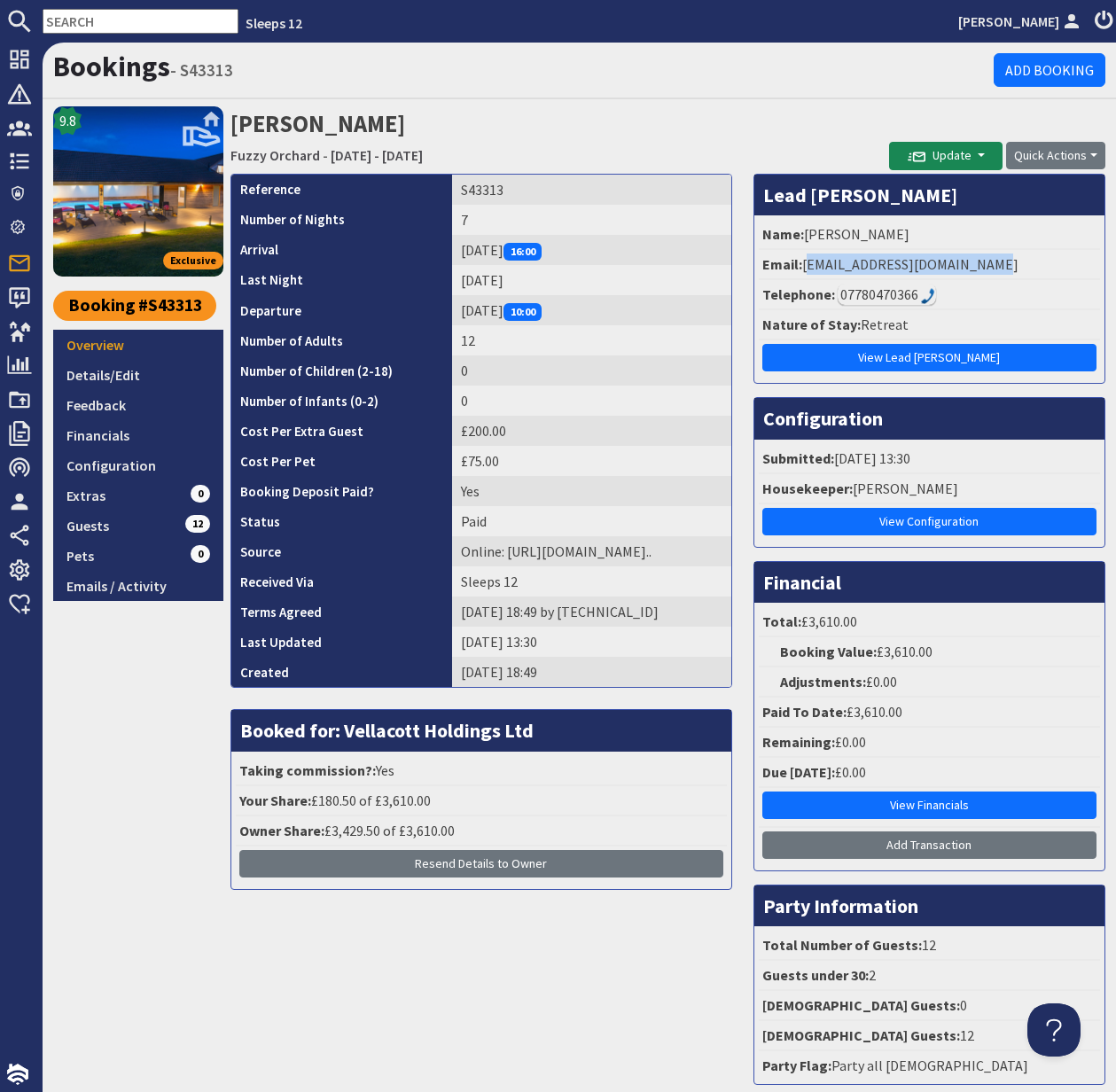
drag, startPoint x: 803, startPoint y: 262, endPoint x: 991, endPoint y: 263, distance: 188.0
click at [991, 263] on li "Email: hello@unwindretreats.co.uk" at bounding box center [929, 265] width 342 height 30
copy li "hello@unwindretreats.co.uk"
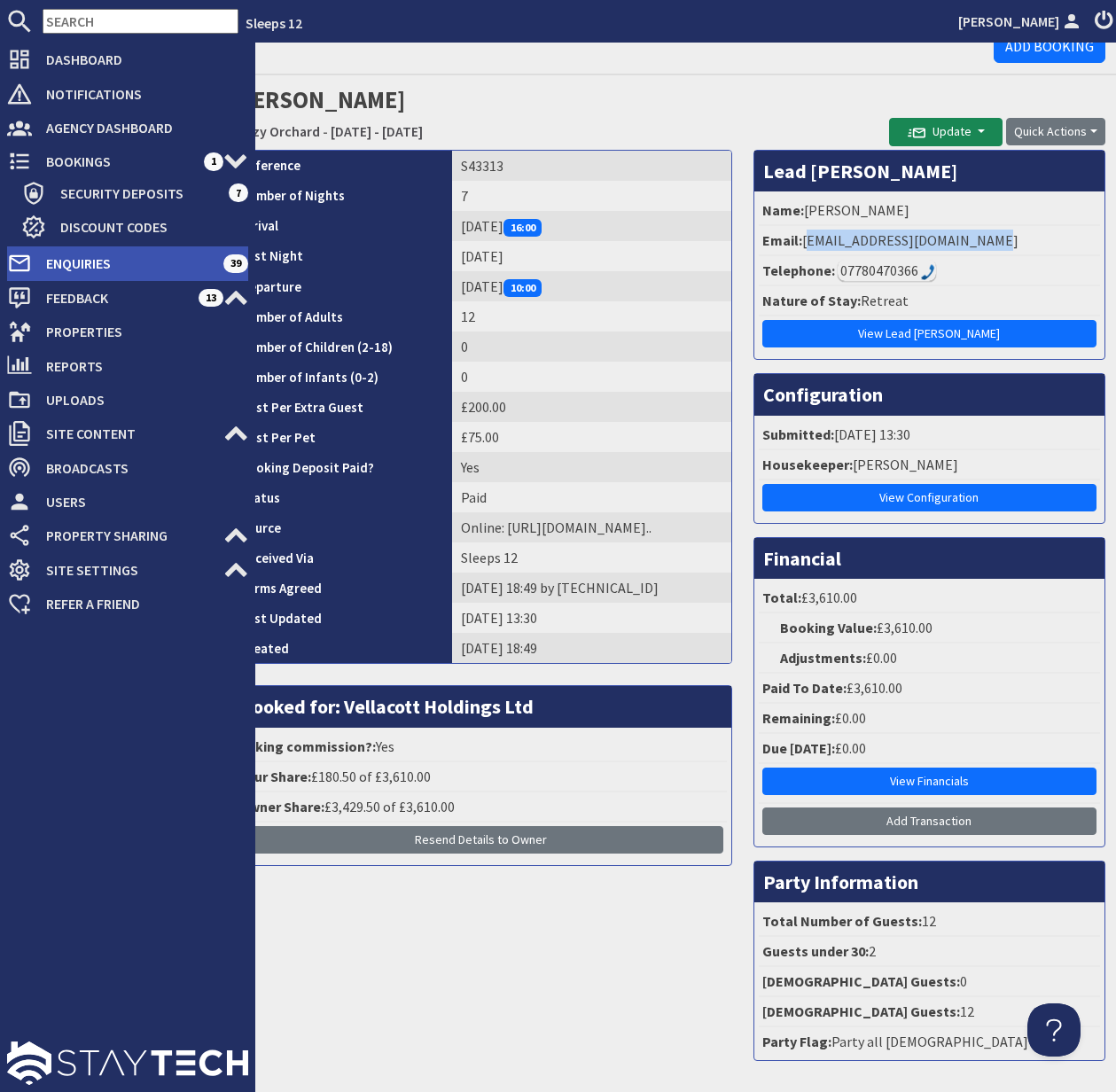
click at [98, 258] on span "Enquiries" at bounding box center [128, 263] width 192 height 28
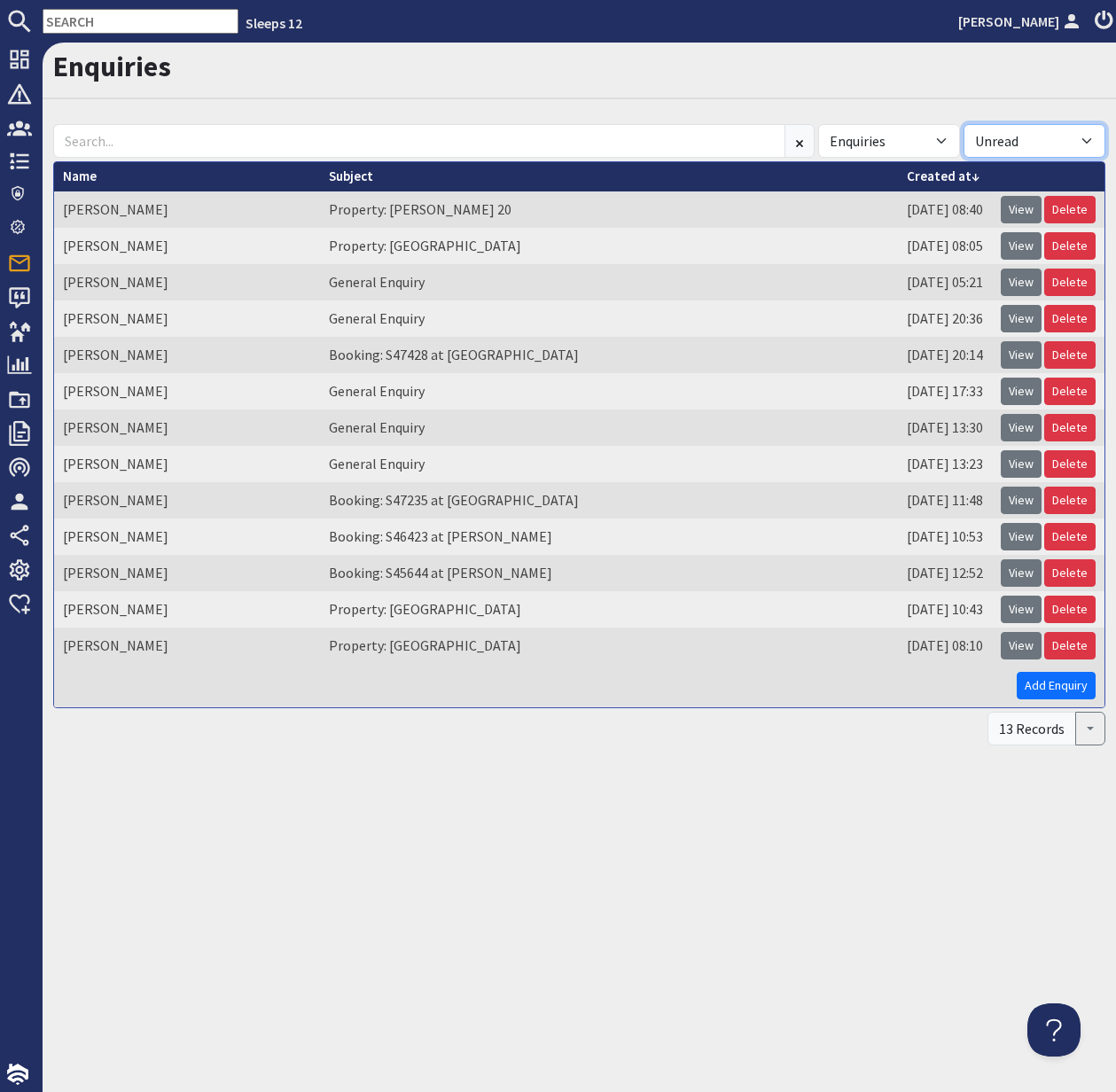
click at [1082, 137] on select "All Read Unread" at bounding box center [1034, 141] width 141 height 34
select select
click at [963, 124] on select "All Read Unread" at bounding box center [1034, 141] width 141 height 34
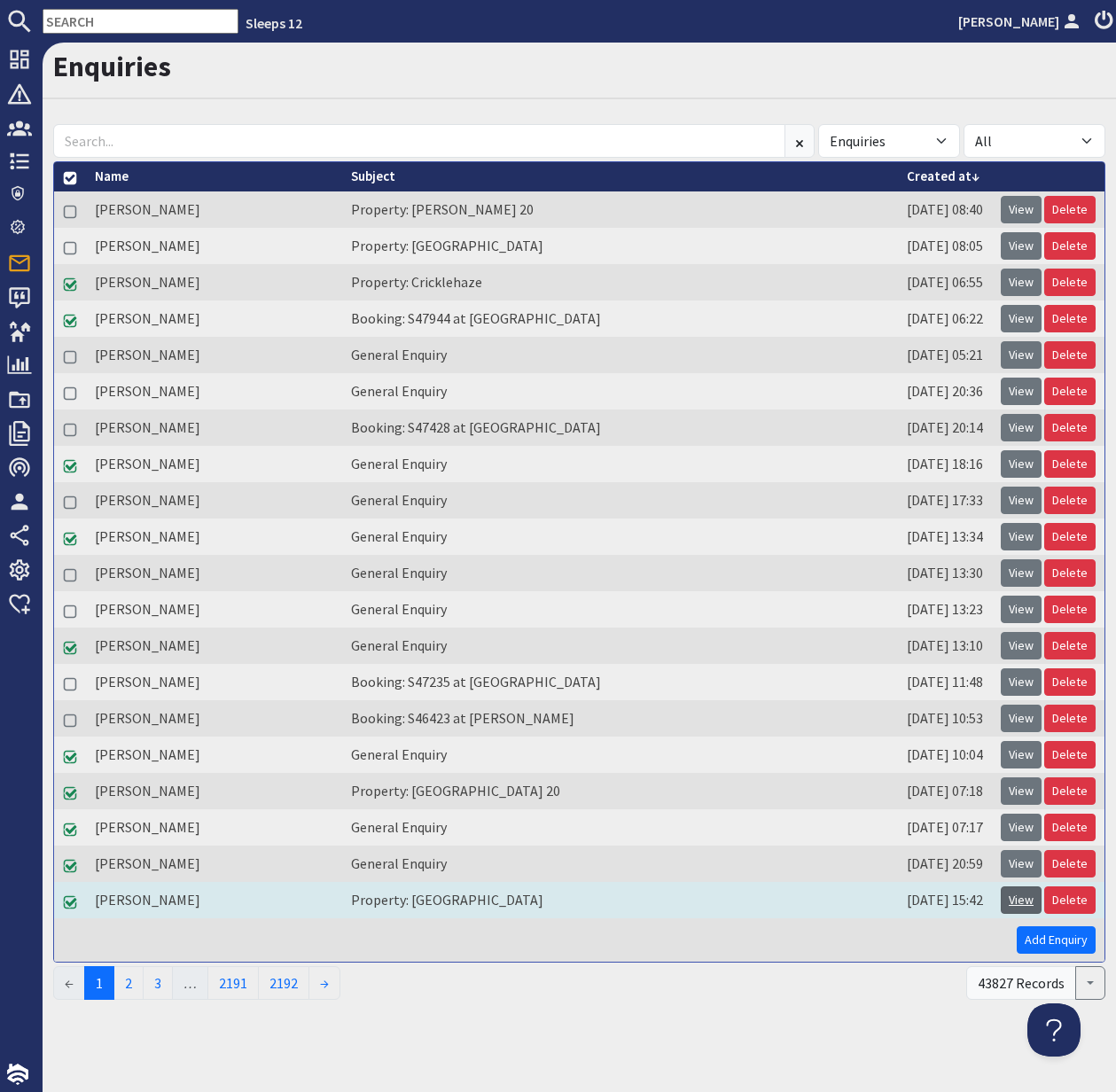
click at [1019, 900] on link "View" at bounding box center [1021, 900] width 41 height 28
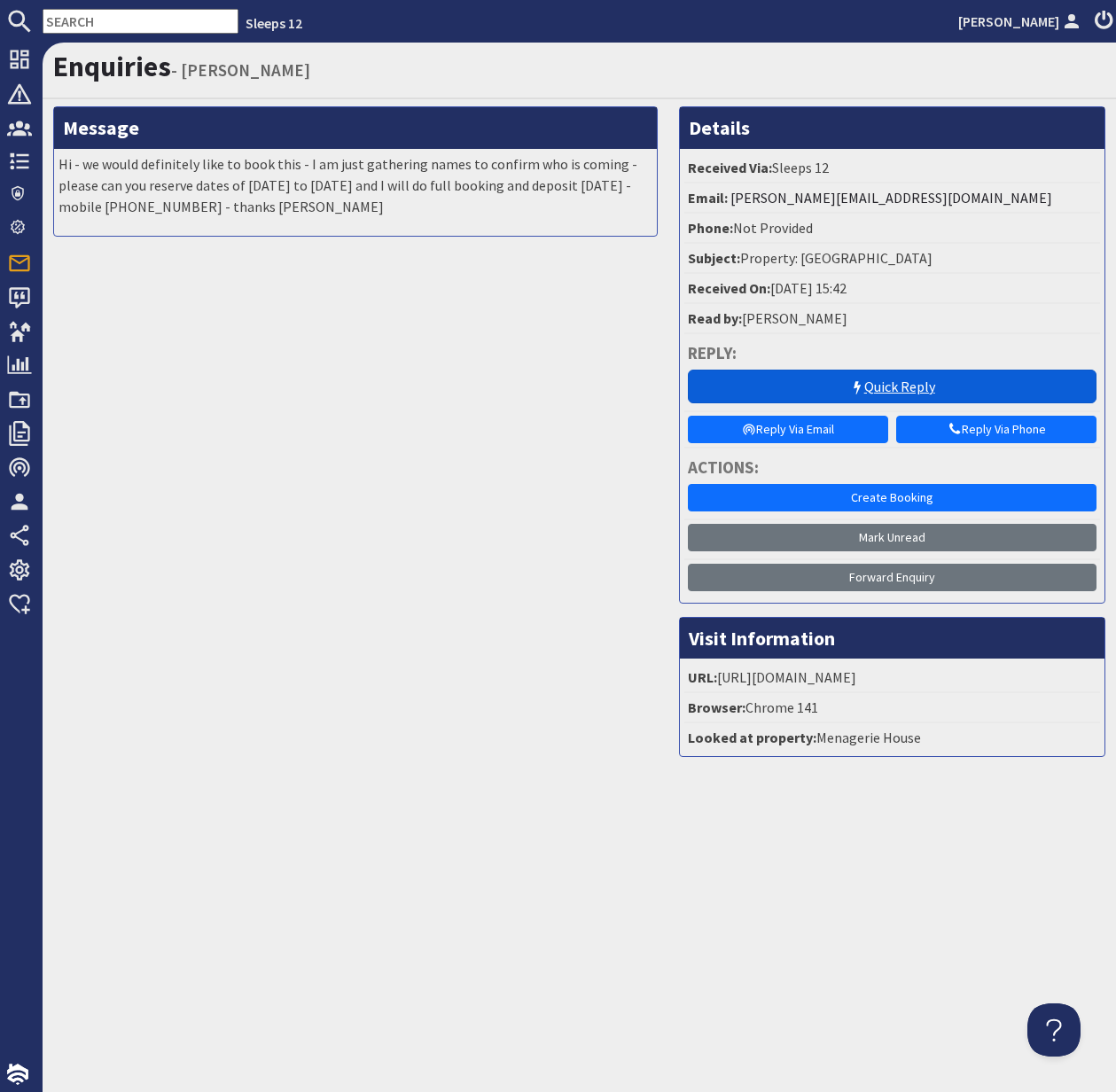
click at [918, 384] on link "Quick Reply" at bounding box center [892, 386] width 409 height 34
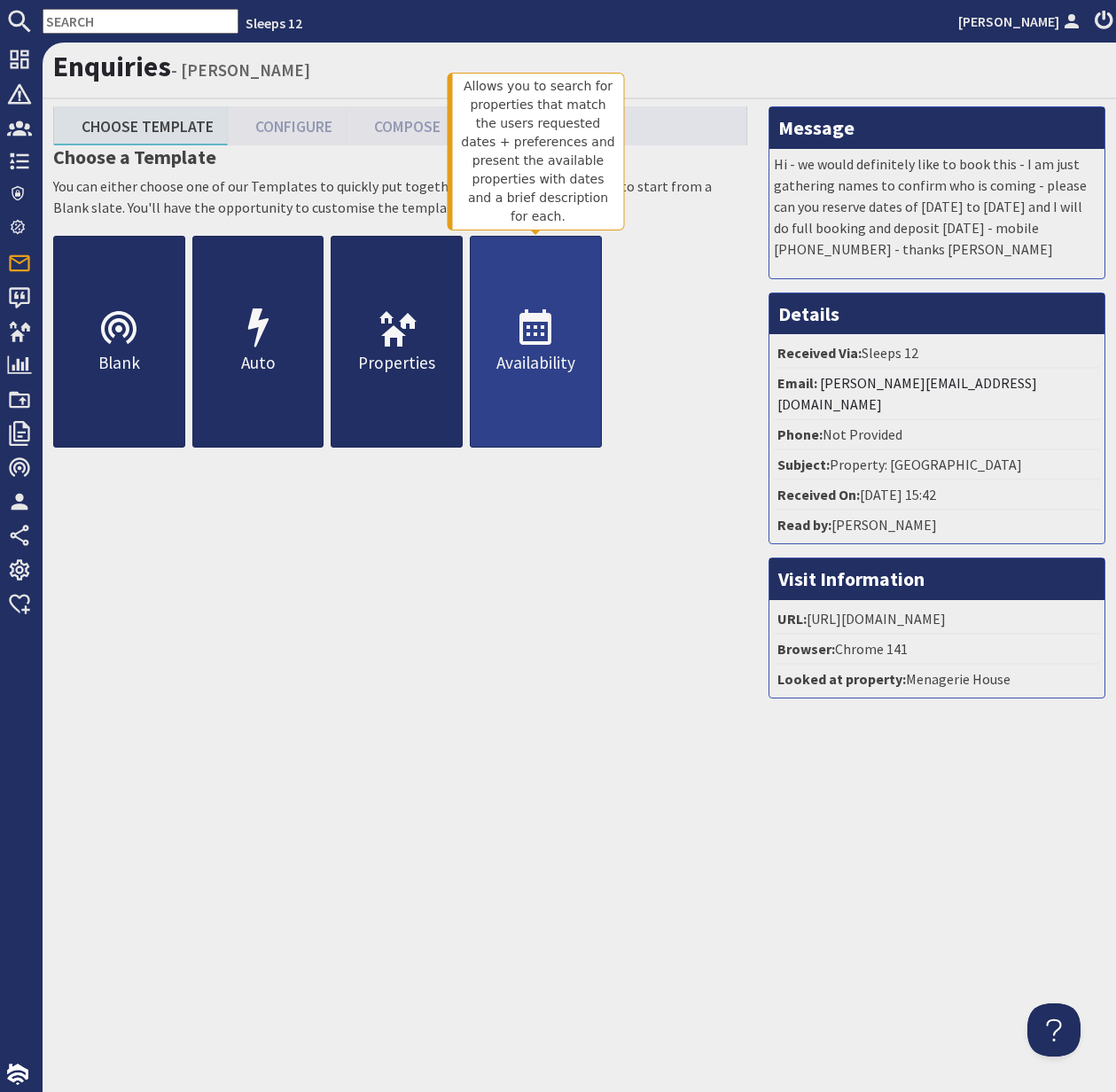
click at [547, 336] on icon at bounding box center [535, 329] width 43 height 43
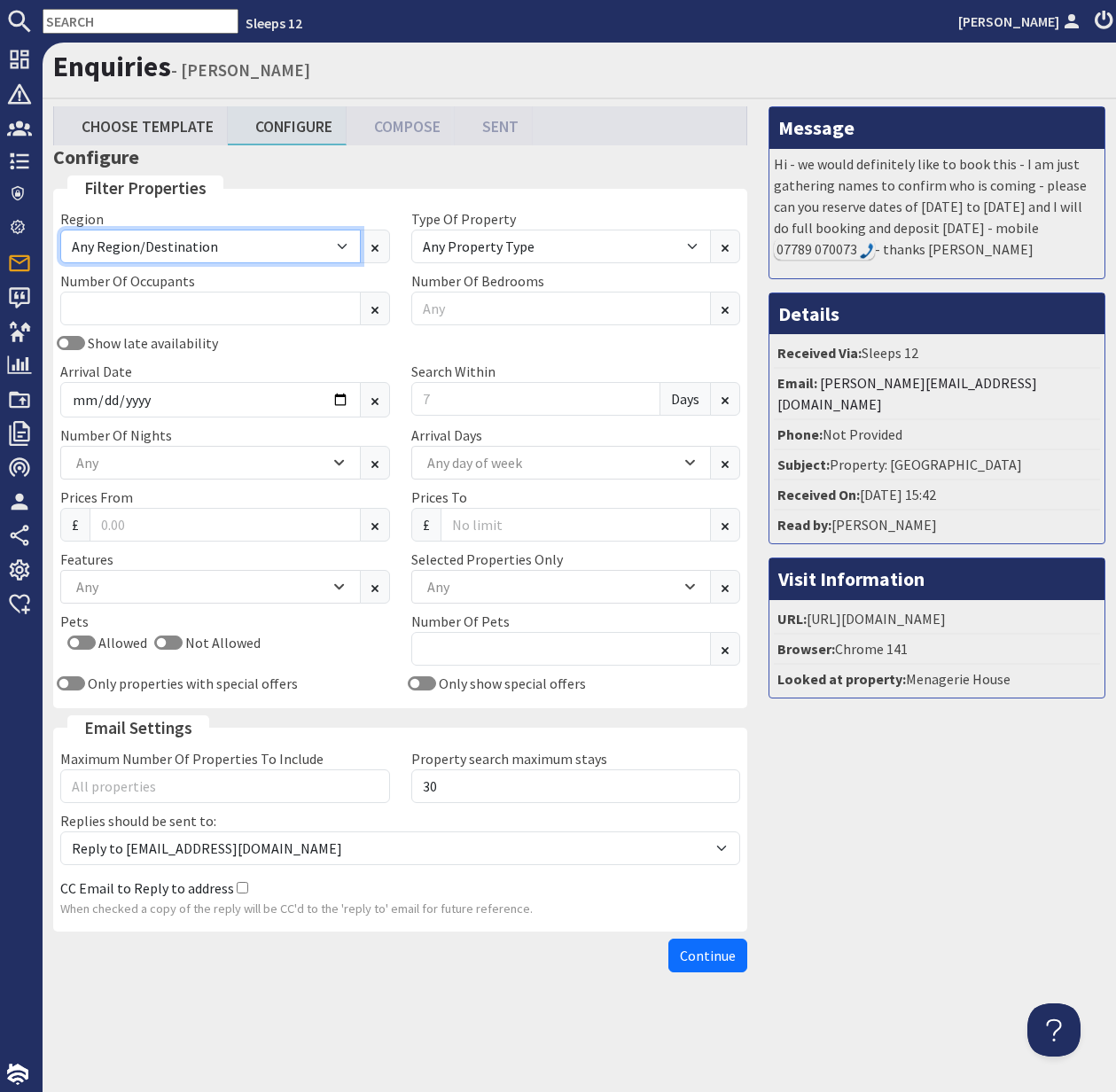
click at [308, 263] on select "Any Region/Destination UK UK / England UK / England / Bristol UK / England / De…" at bounding box center [210, 247] width 301 height 34
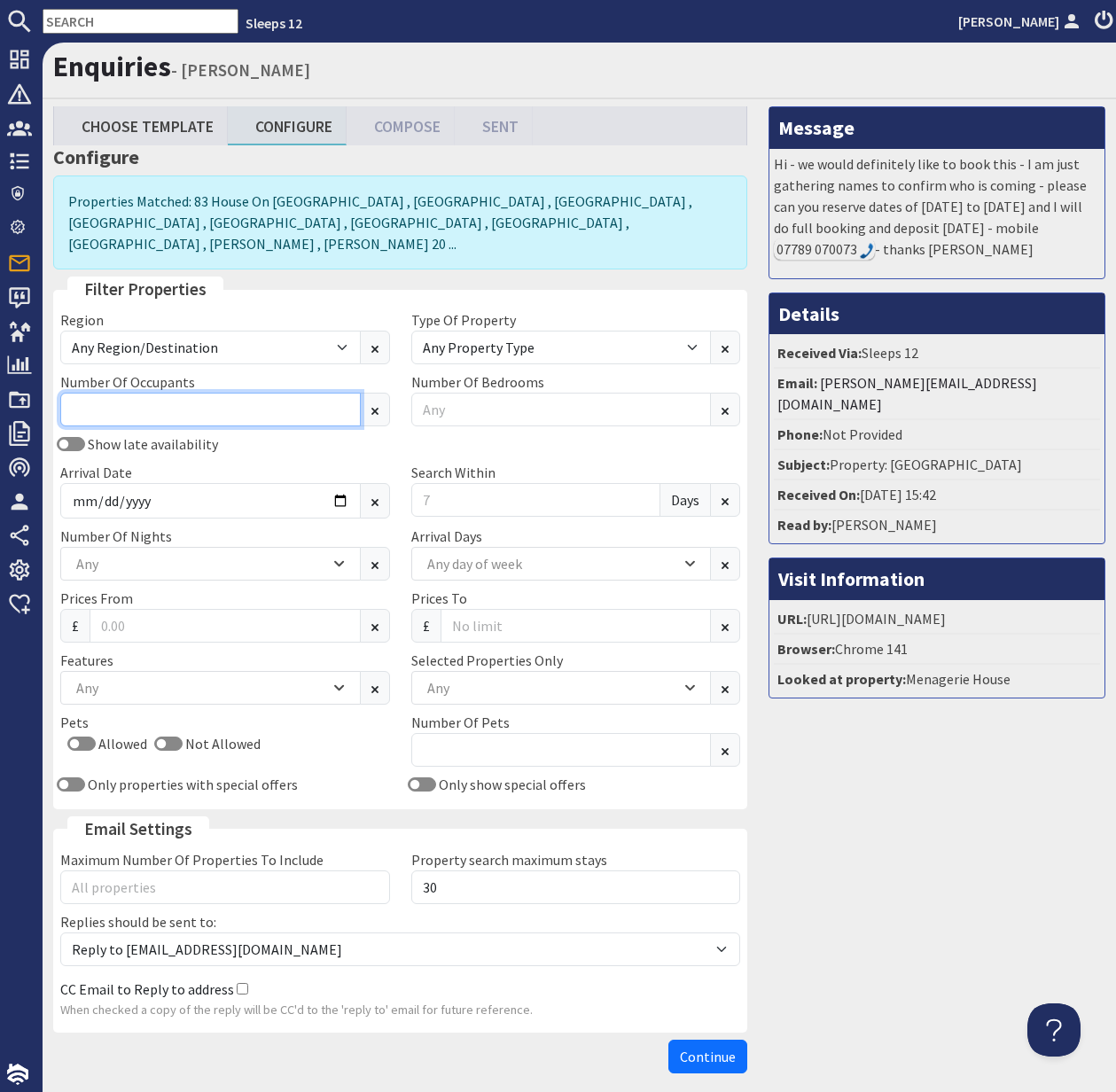
click at [114, 393] on input "Number Of Occupants" at bounding box center [210, 410] width 301 height 34
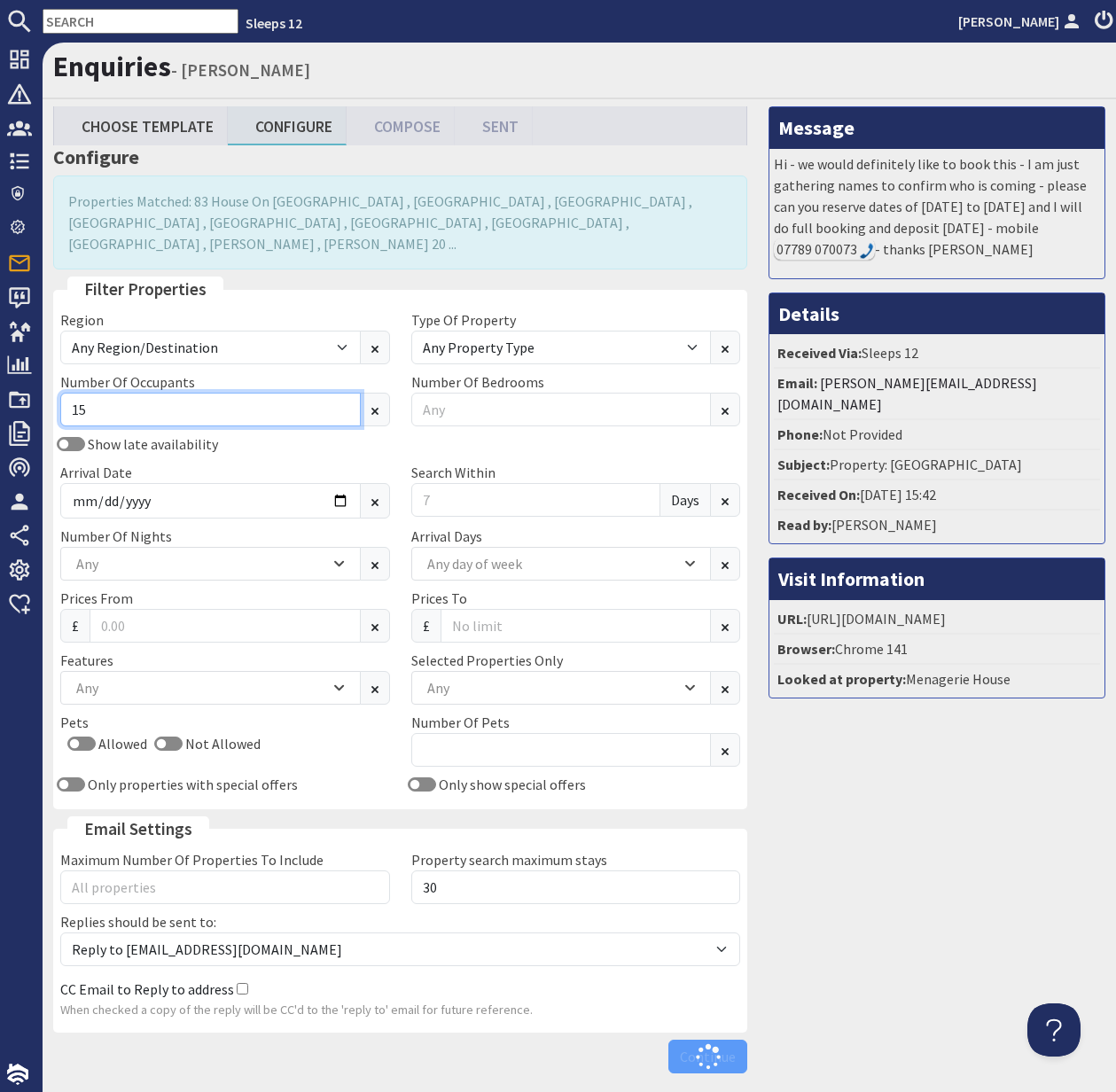
type input "15"
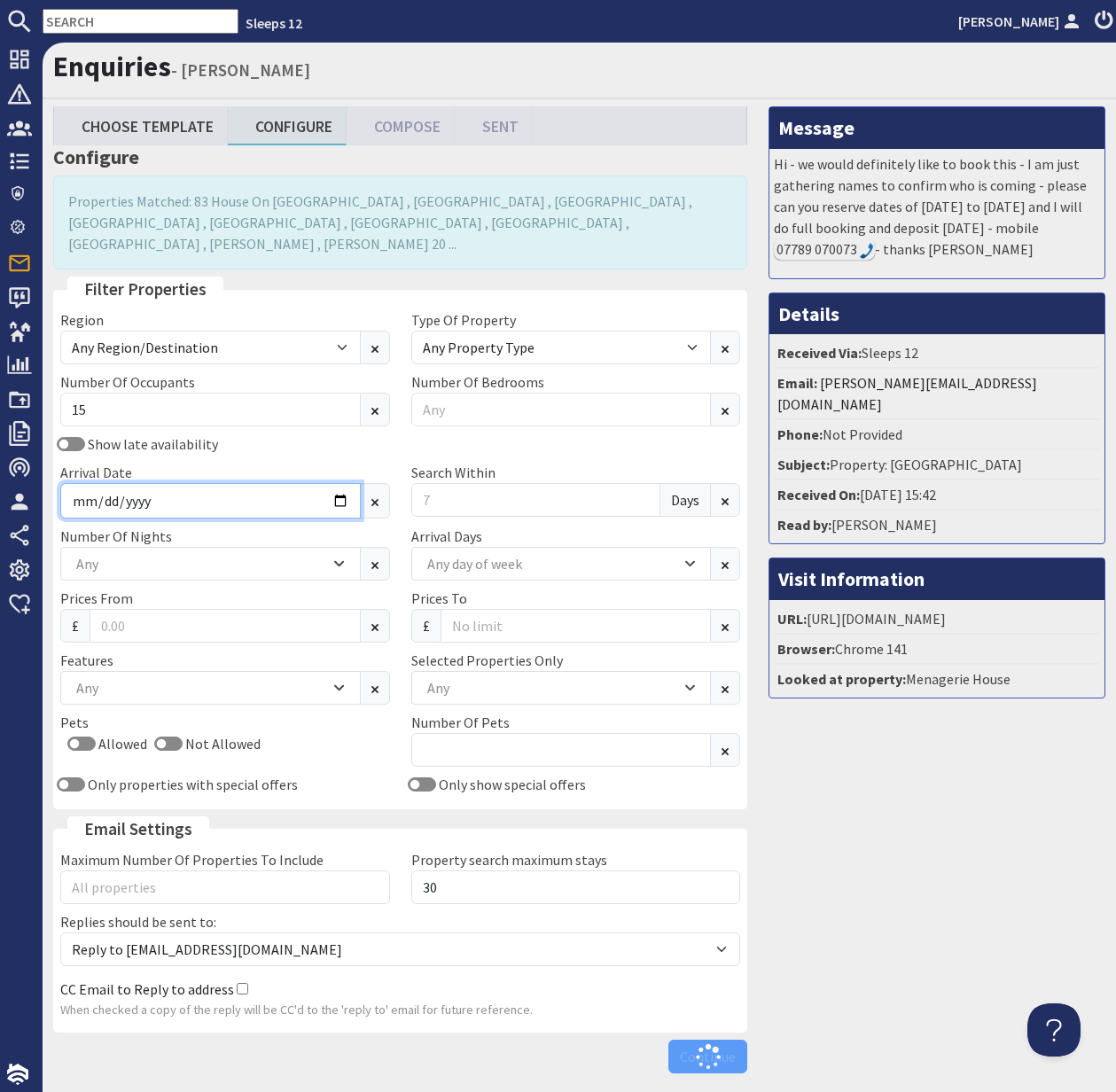
click at [320, 484] on input "Arrival Date" at bounding box center [210, 501] width 301 height 35
click at [340, 483] on input "Arrival Date" at bounding box center [210, 501] width 301 height 35
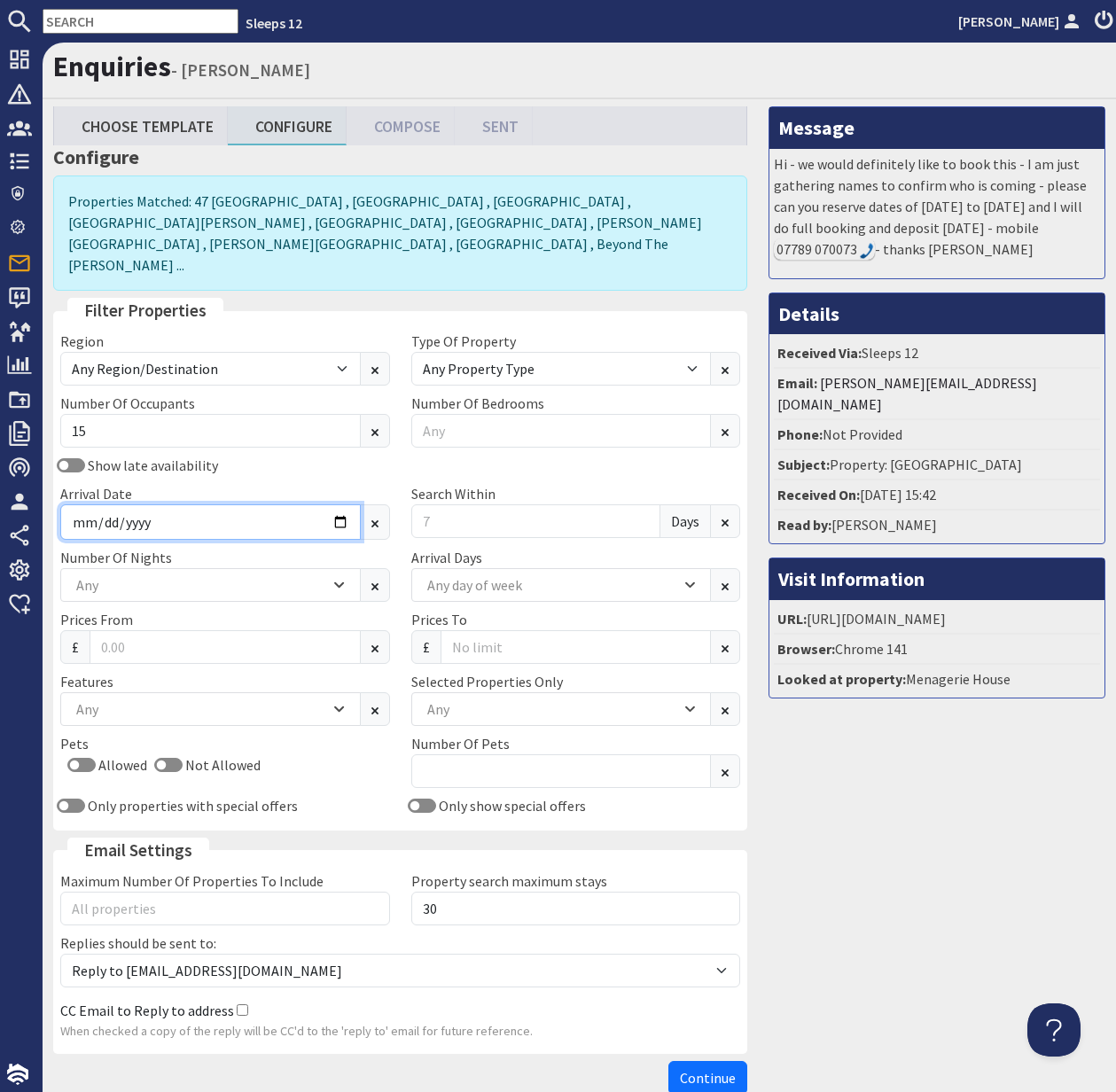
click at [338, 505] on input "Arrival Date" at bounding box center [210, 522] width 301 height 35
type input "2026-07-03"
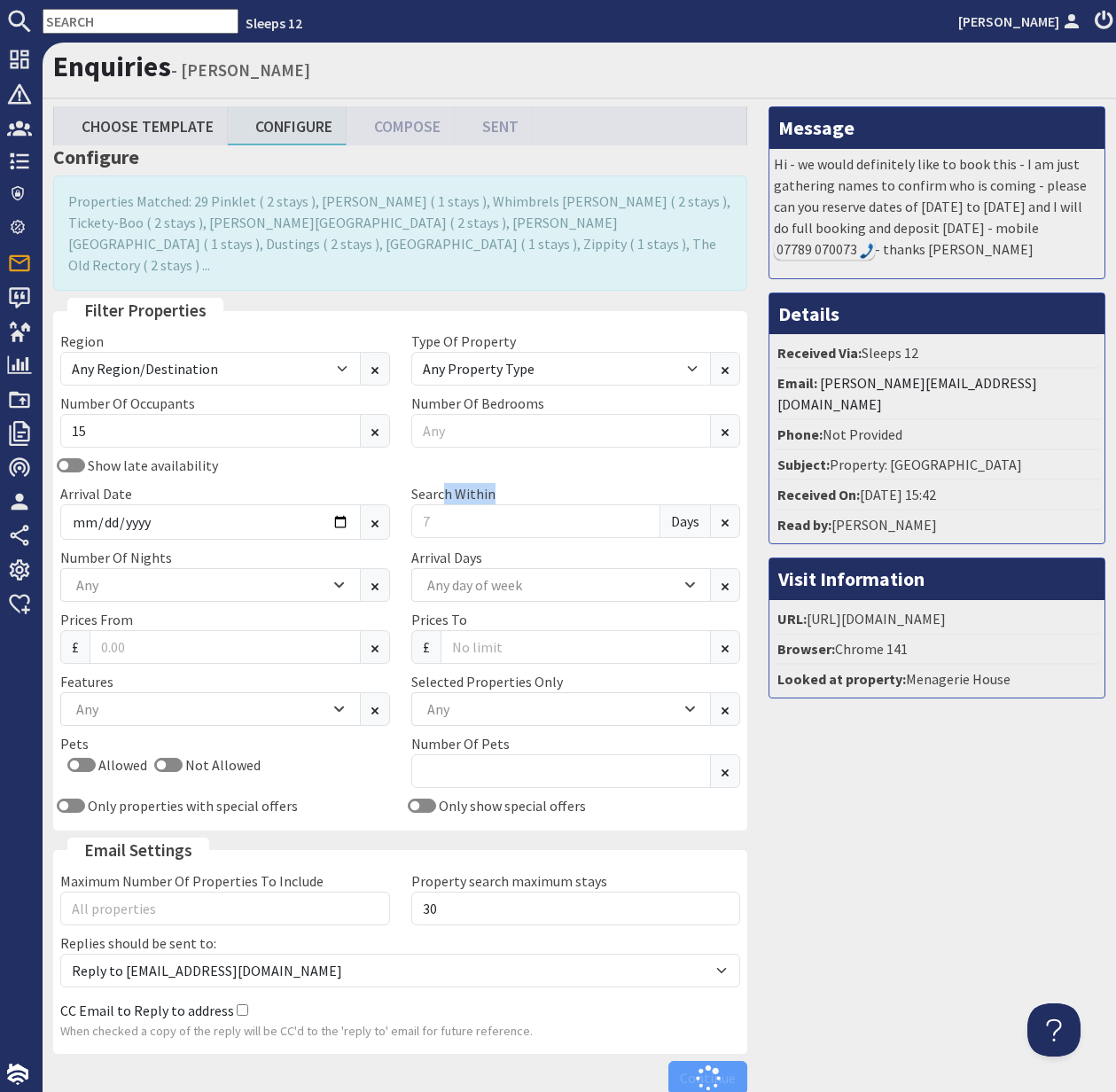
drag, startPoint x: 441, startPoint y: 479, endPoint x: 411, endPoint y: 488, distance: 31.3
click at [410, 488] on div "Search Within Days" at bounding box center [575, 511] width 351 height 57
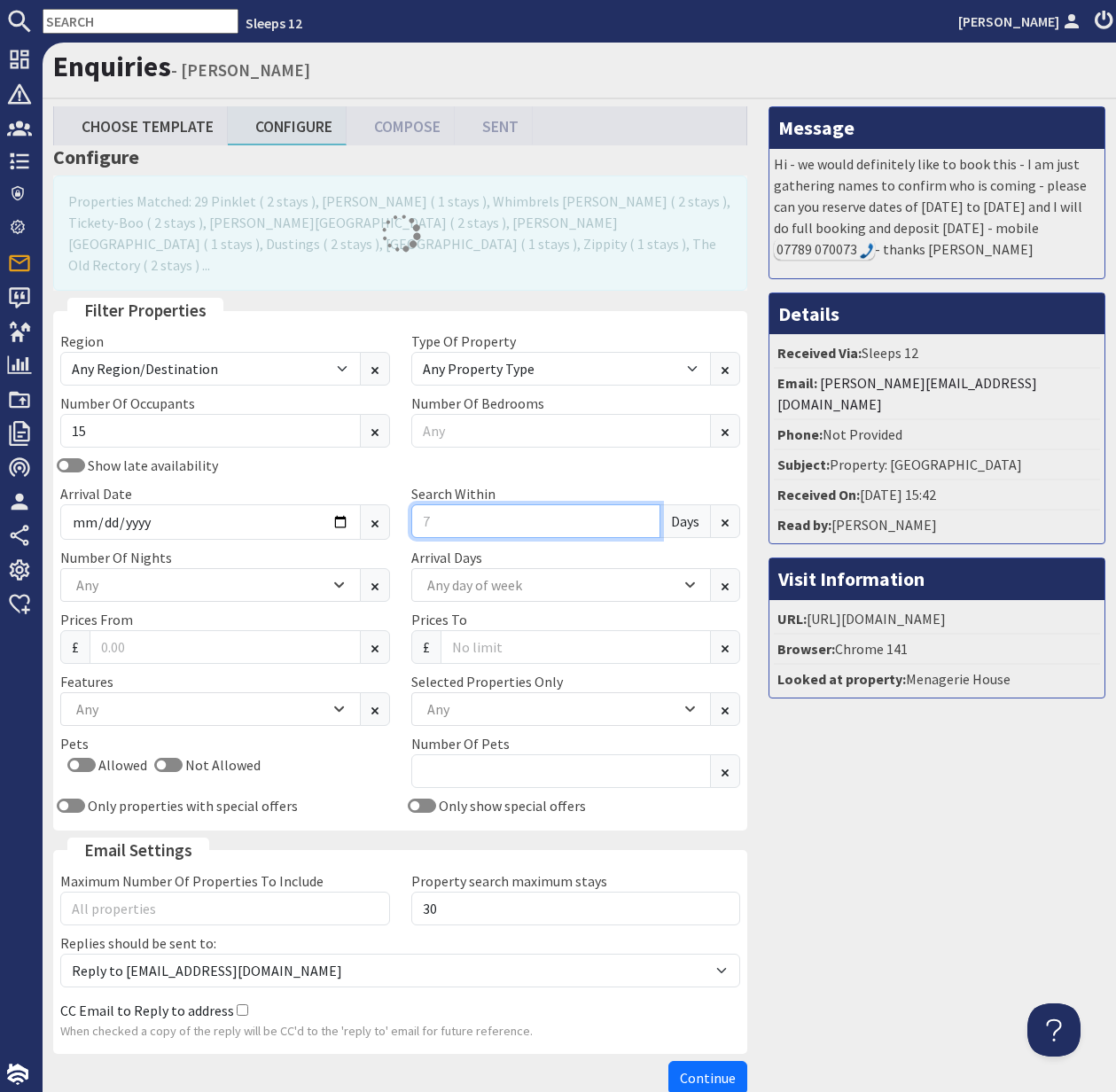
drag, startPoint x: 444, startPoint y: 498, endPoint x: 425, endPoint y: 499, distance: 19.0
click at [425, 505] on input "Search Within" at bounding box center [536, 521] width 250 height 34
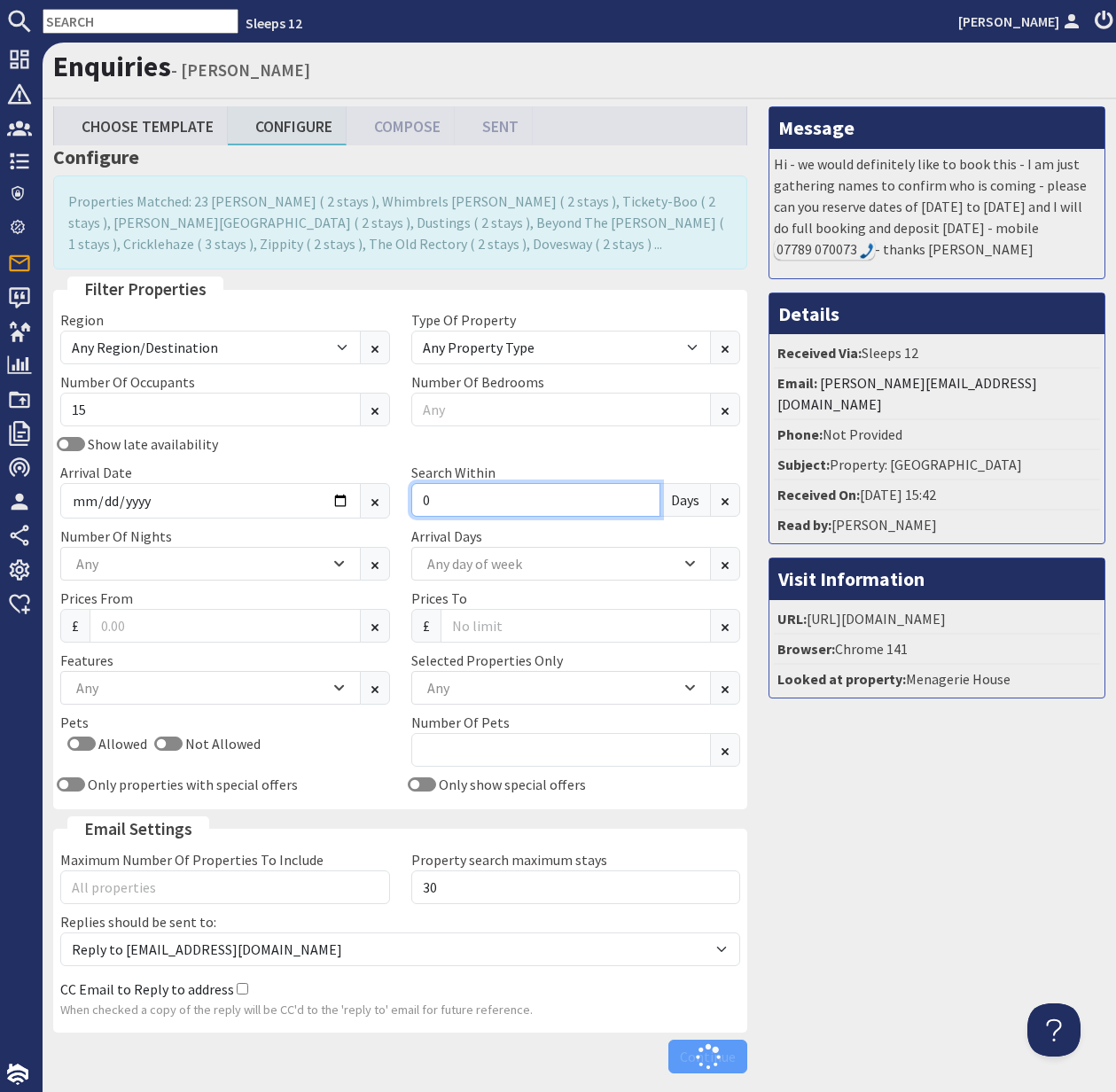
type input "0"
click at [222, 564] on div "Any" at bounding box center [200, 563] width 258 height 20
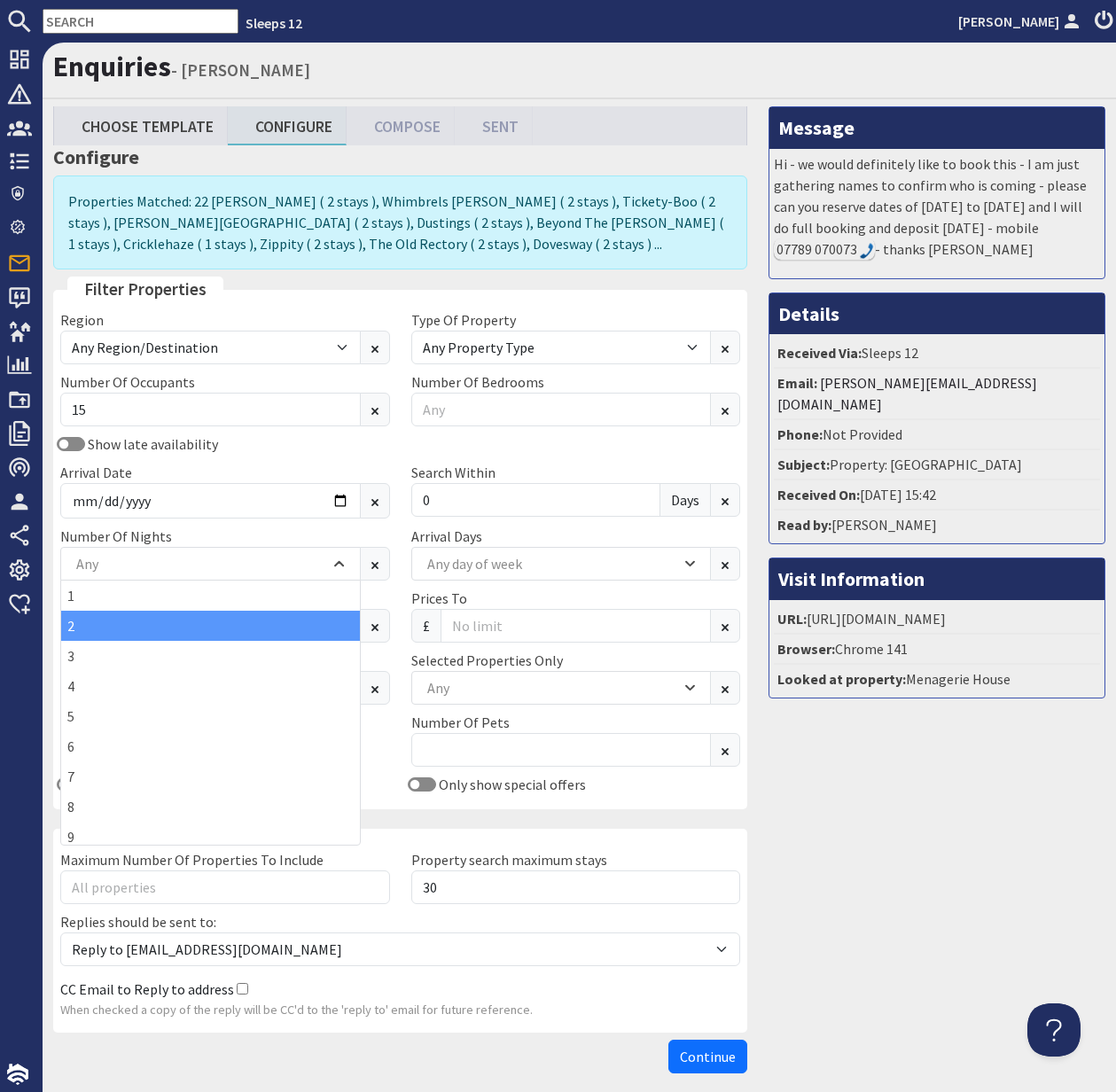
click at [163, 627] on div "2" at bounding box center [210, 626] width 299 height 30
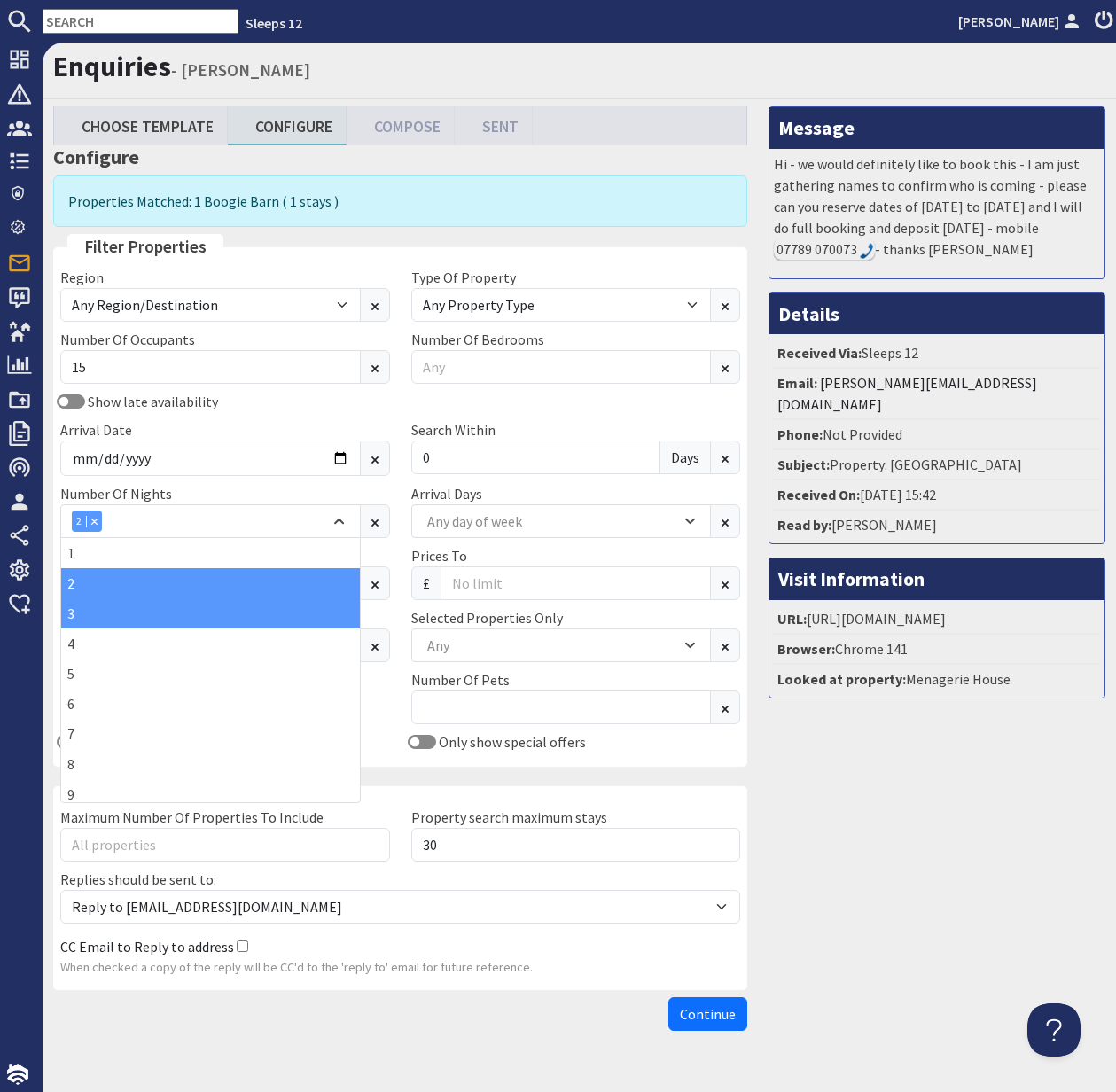
click at [142, 624] on div "3" at bounding box center [210, 613] width 299 height 30
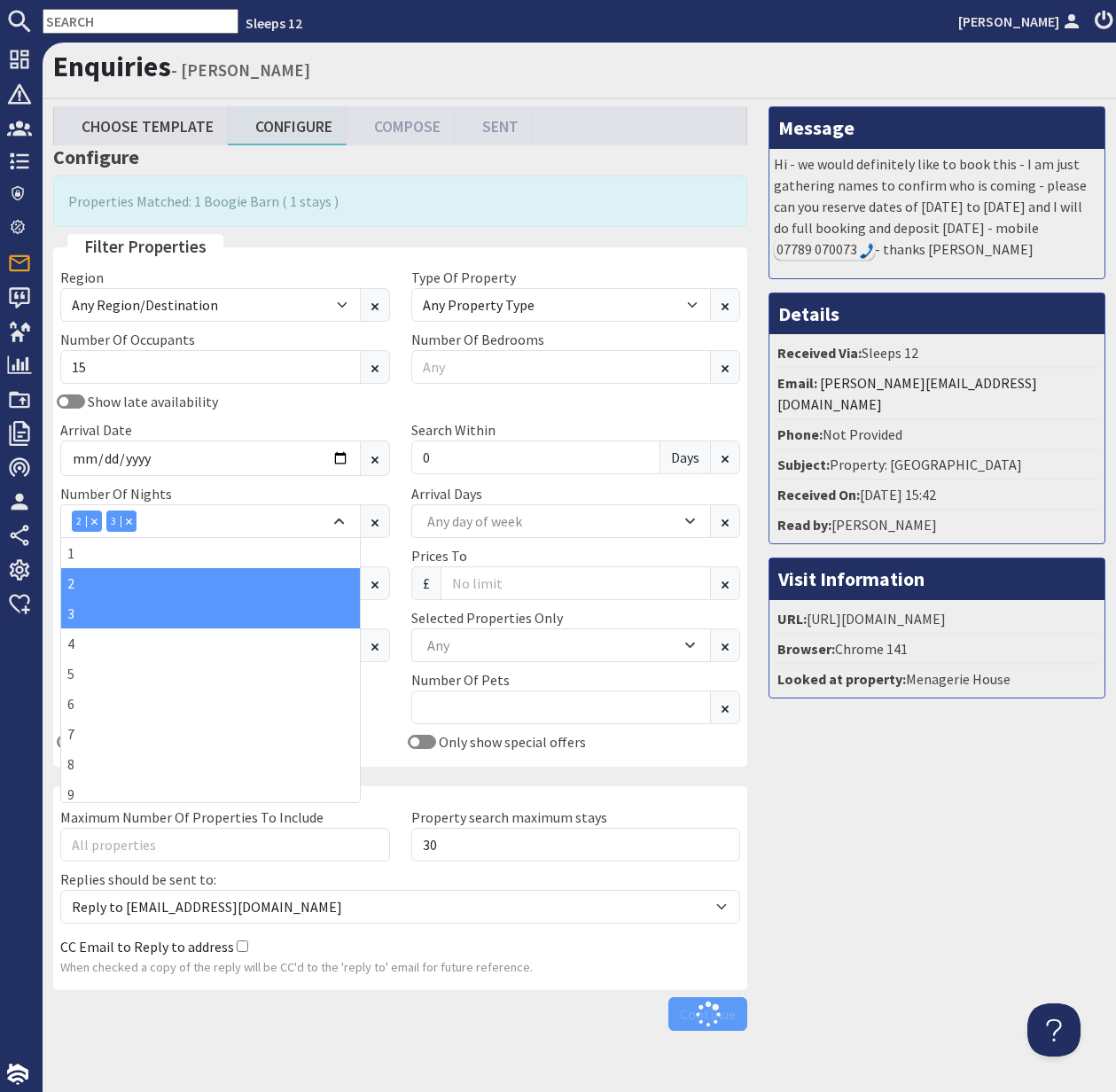
click at [383, 711] on div "Allowed Not Allowed" at bounding box center [225, 705] width 329 height 28
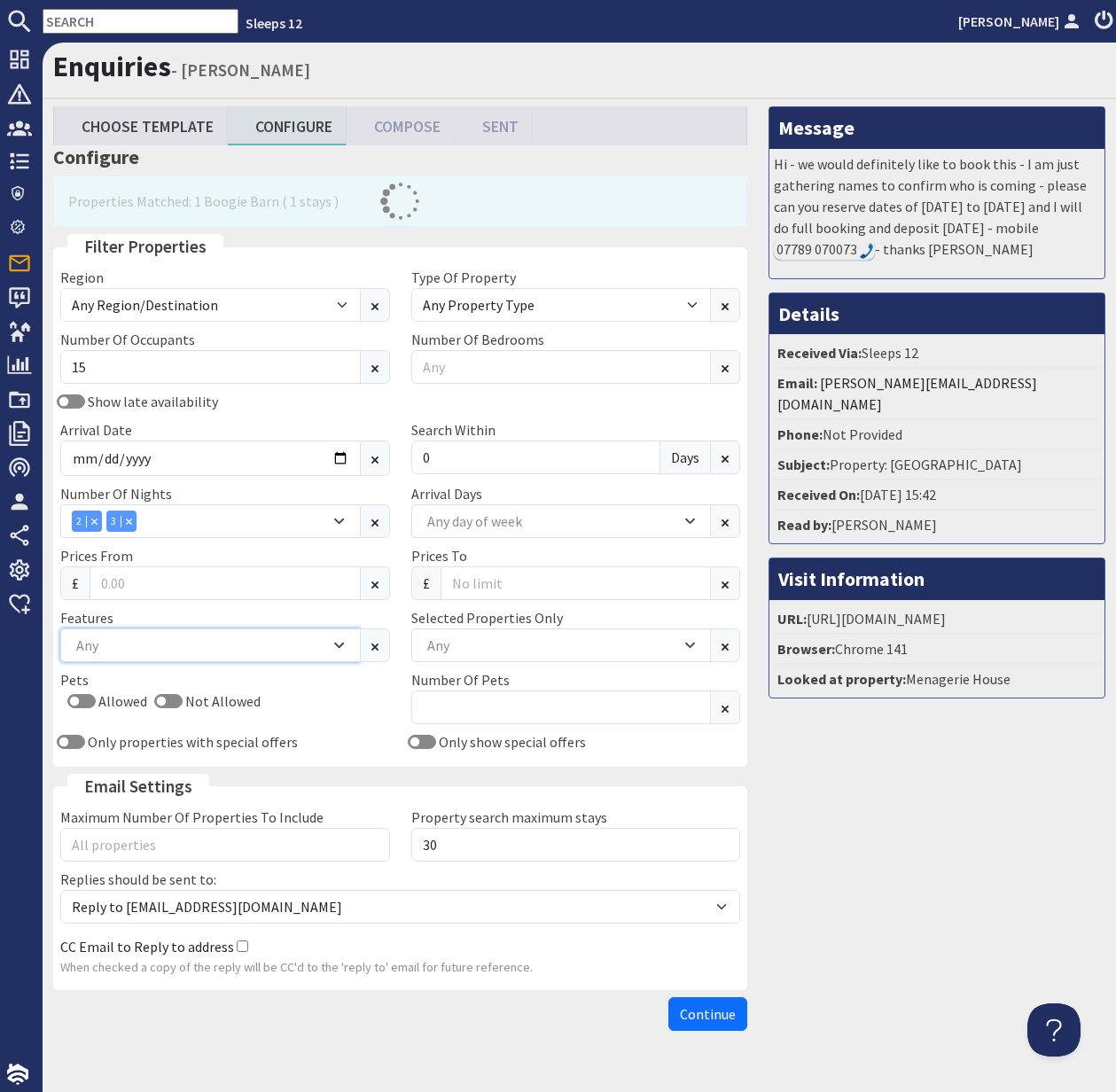
click at [101, 642] on div "Any" at bounding box center [200, 645] width 258 height 20
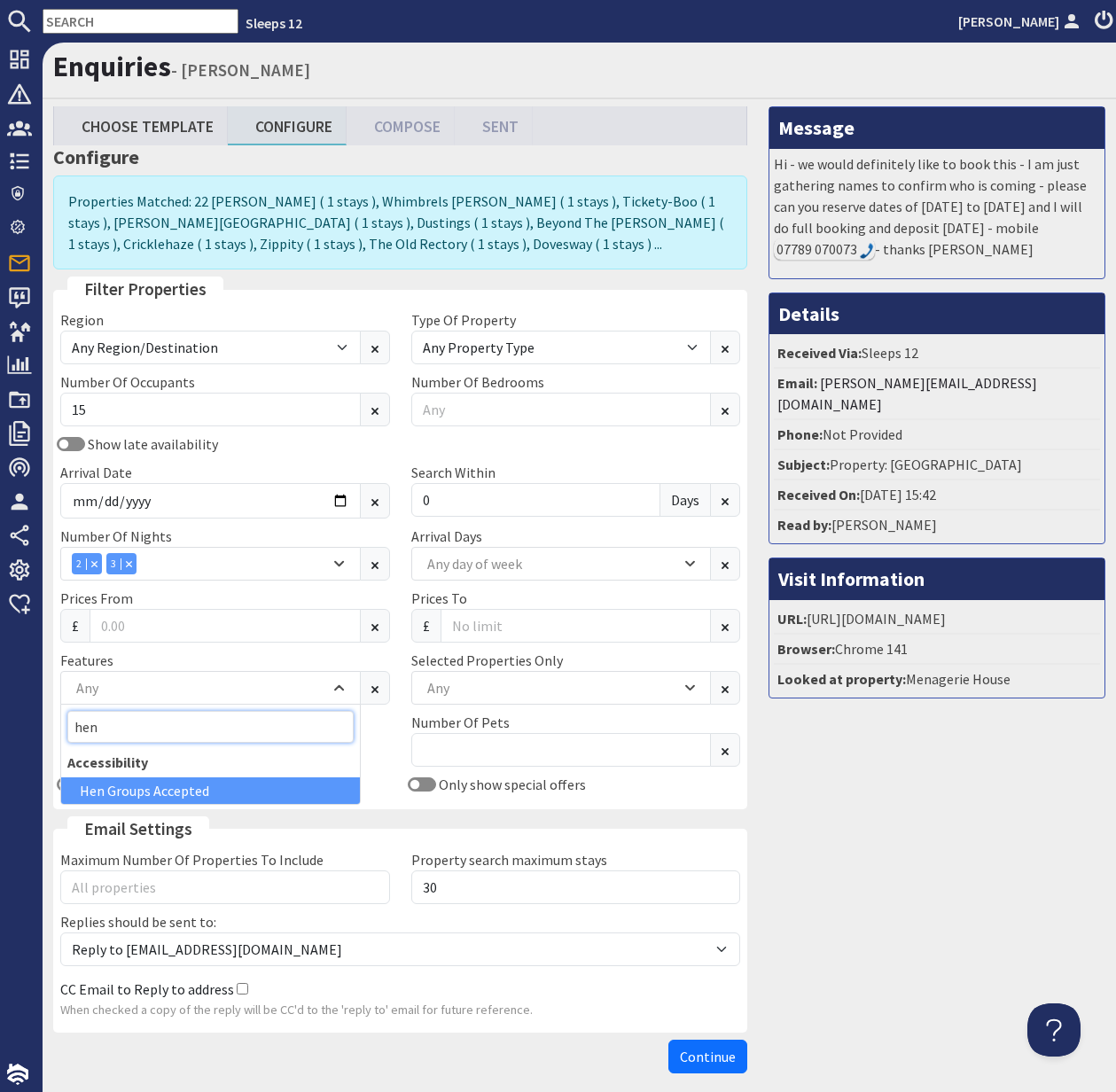
type input "hen"
click at [193, 794] on div "Hen Groups Accepted" at bounding box center [210, 790] width 299 height 27
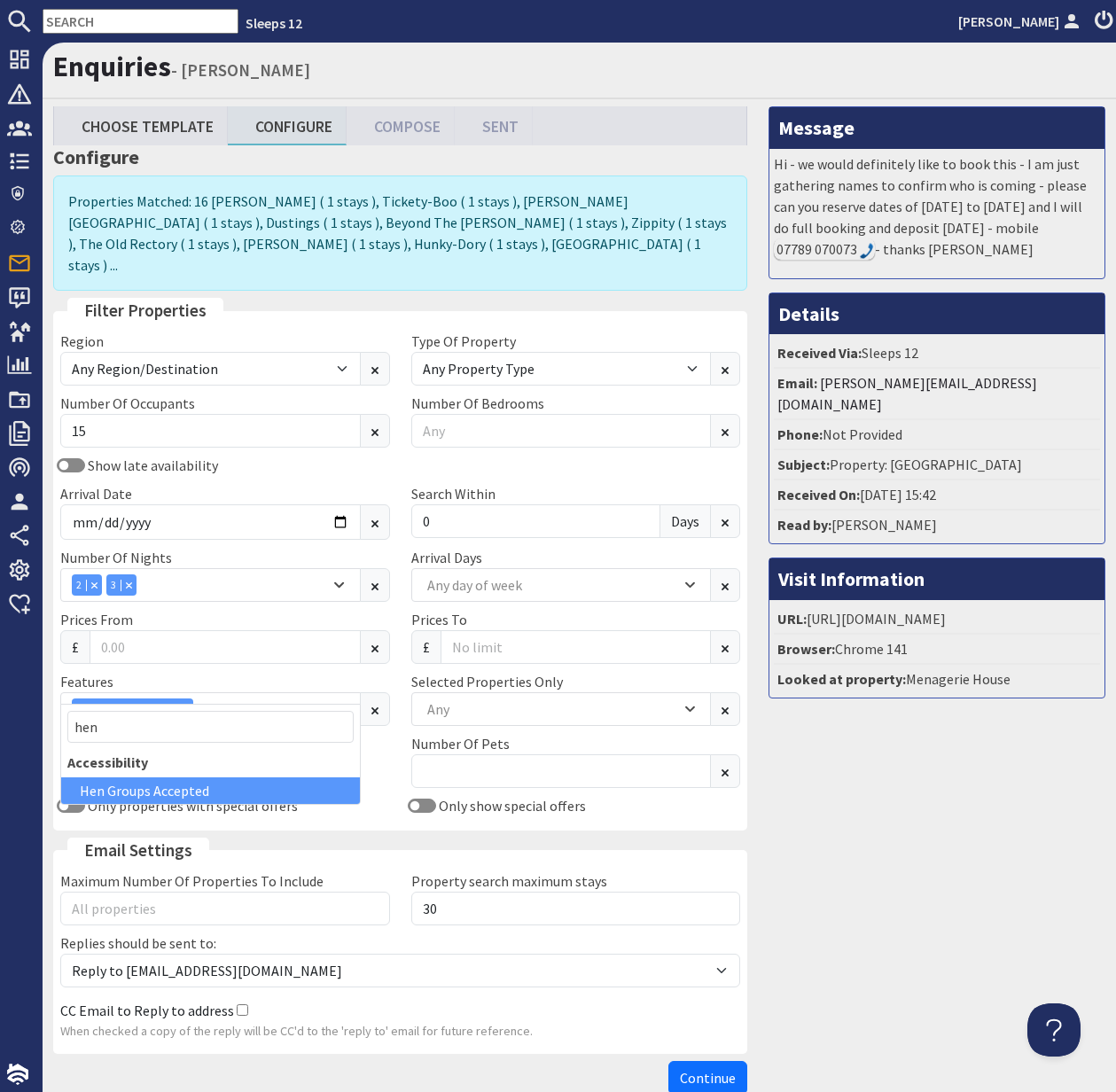
click at [388, 760] on div "Allowed Not Allowed" at bounding box center [225, 768] width 329 height 28
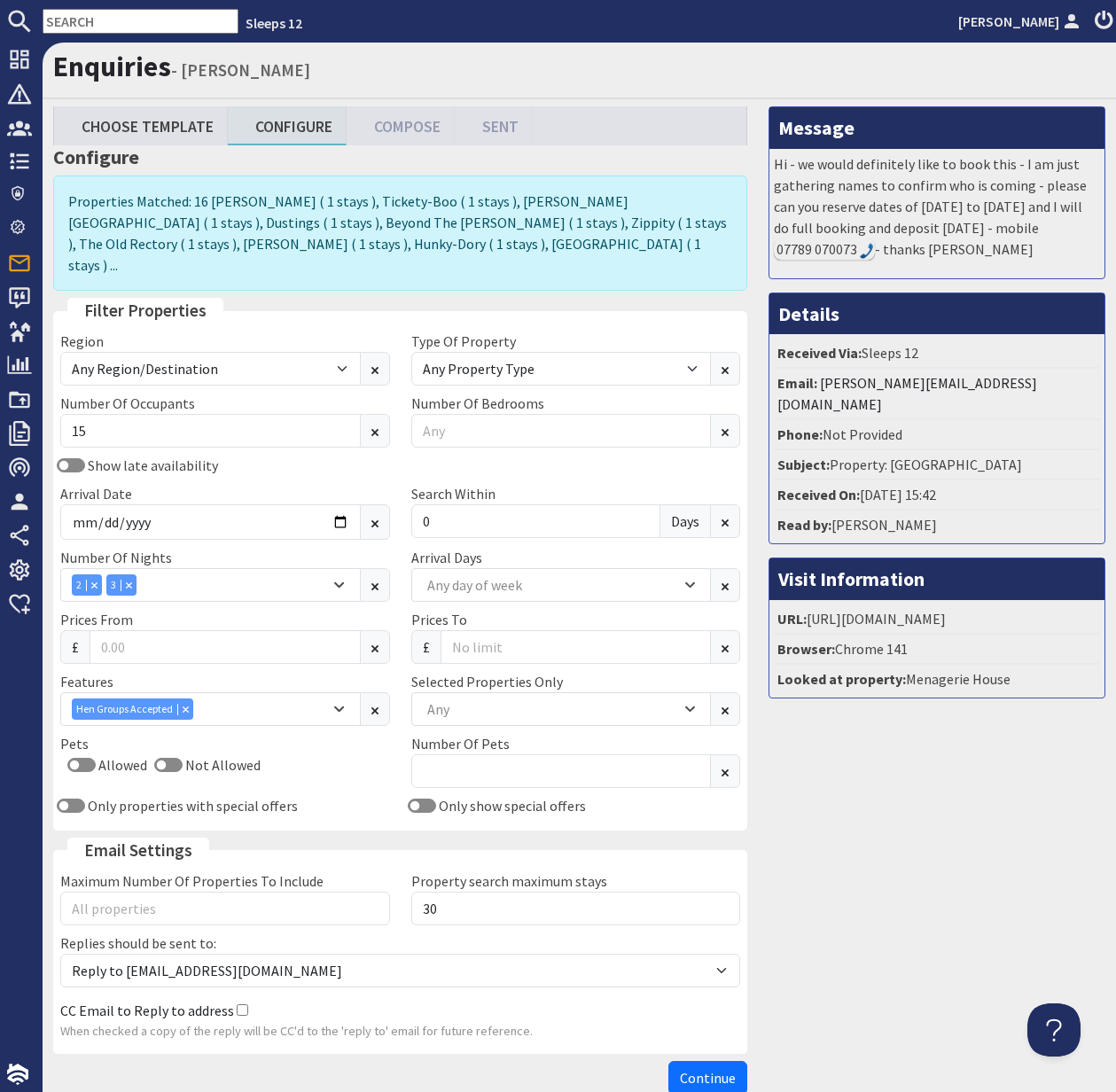
click at [711, 1070] on span "Continue" at bounding box center [707, 1078] width 56 height 18
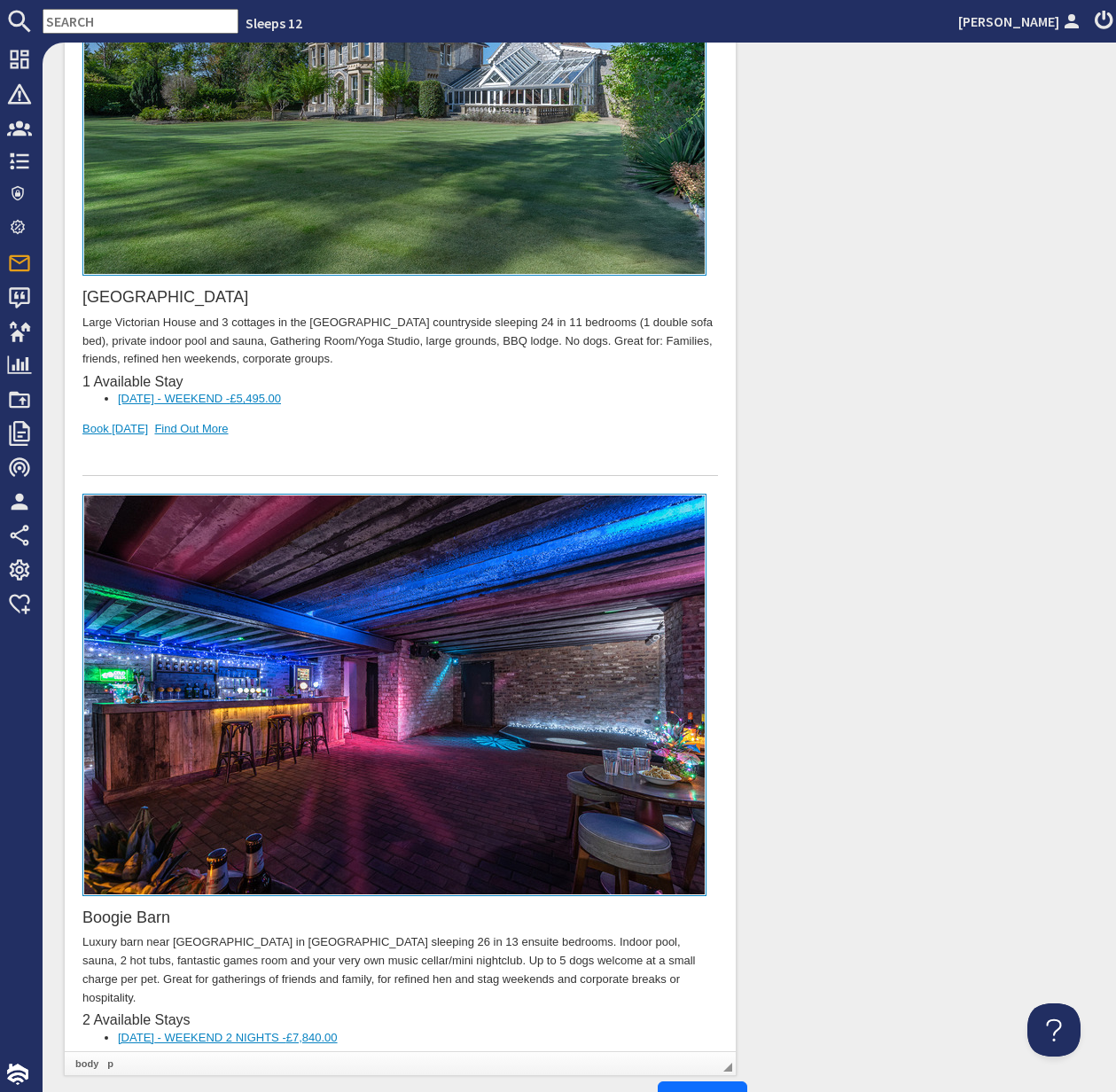
scroll to position [9541, 0]
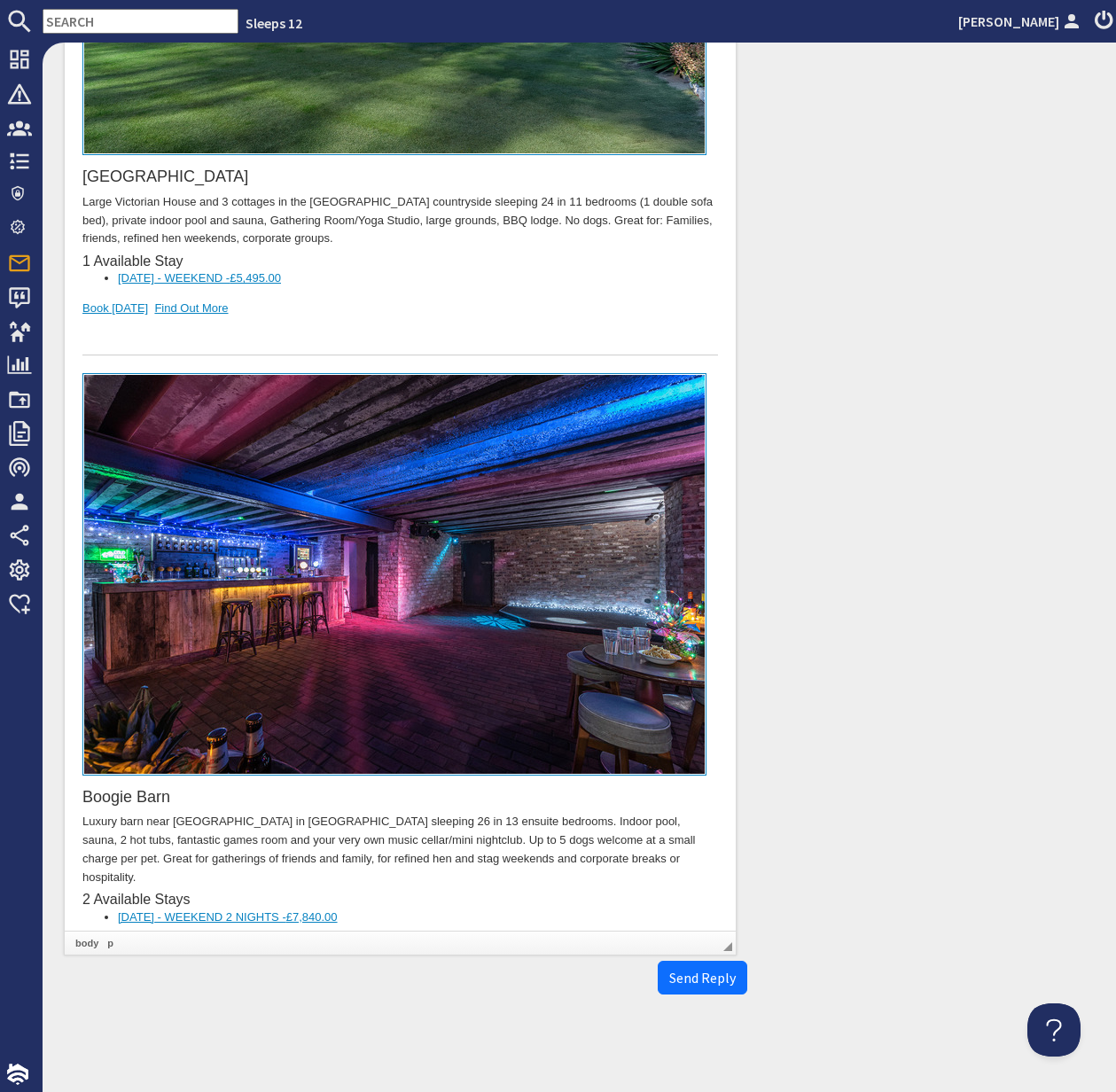
drag, startPoint x: 118, startPoint y: 893, endPoint x: 73, endPoint y: 868, distance: 51.5
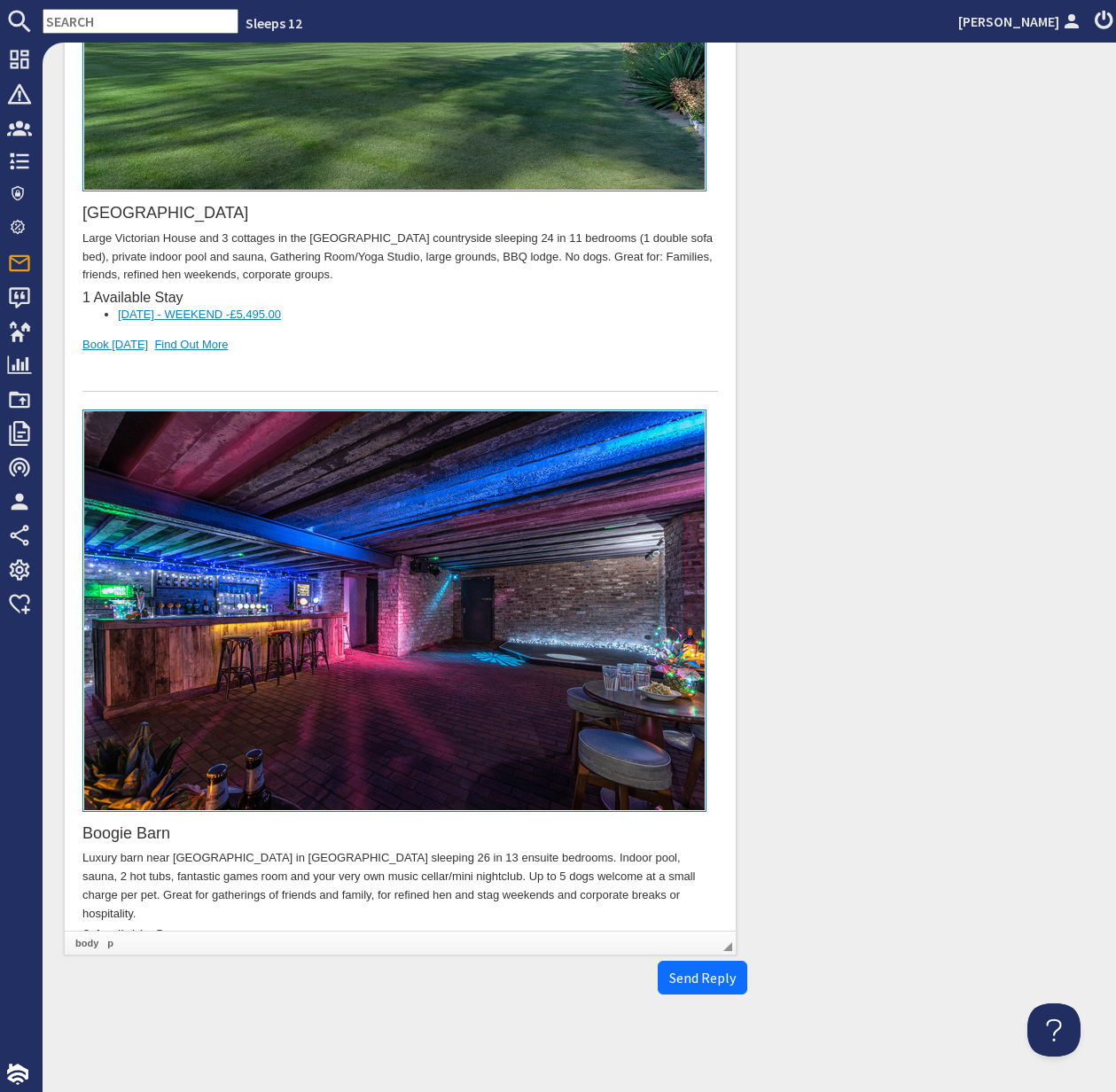
click at [231, 831] on div "Boogie Barn Luxury barn near Sherwood Forest in Nottinghamshire sleeping 26 in …" at bounding box center [400, 730] width 636 height 640
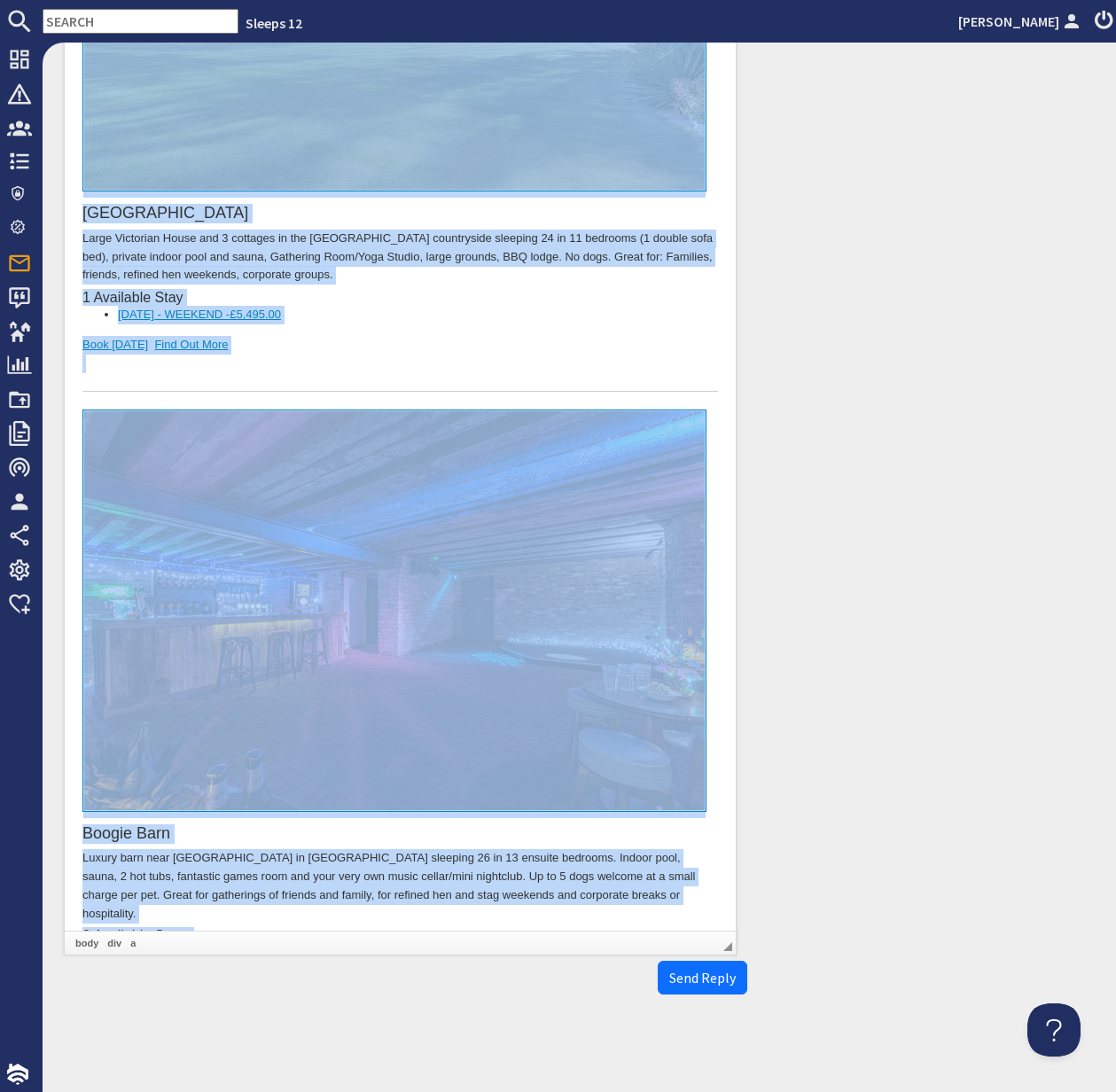
copy body "Dear Kate Hiscox, Thank you for your enquiry. I've put together a list of prope…"
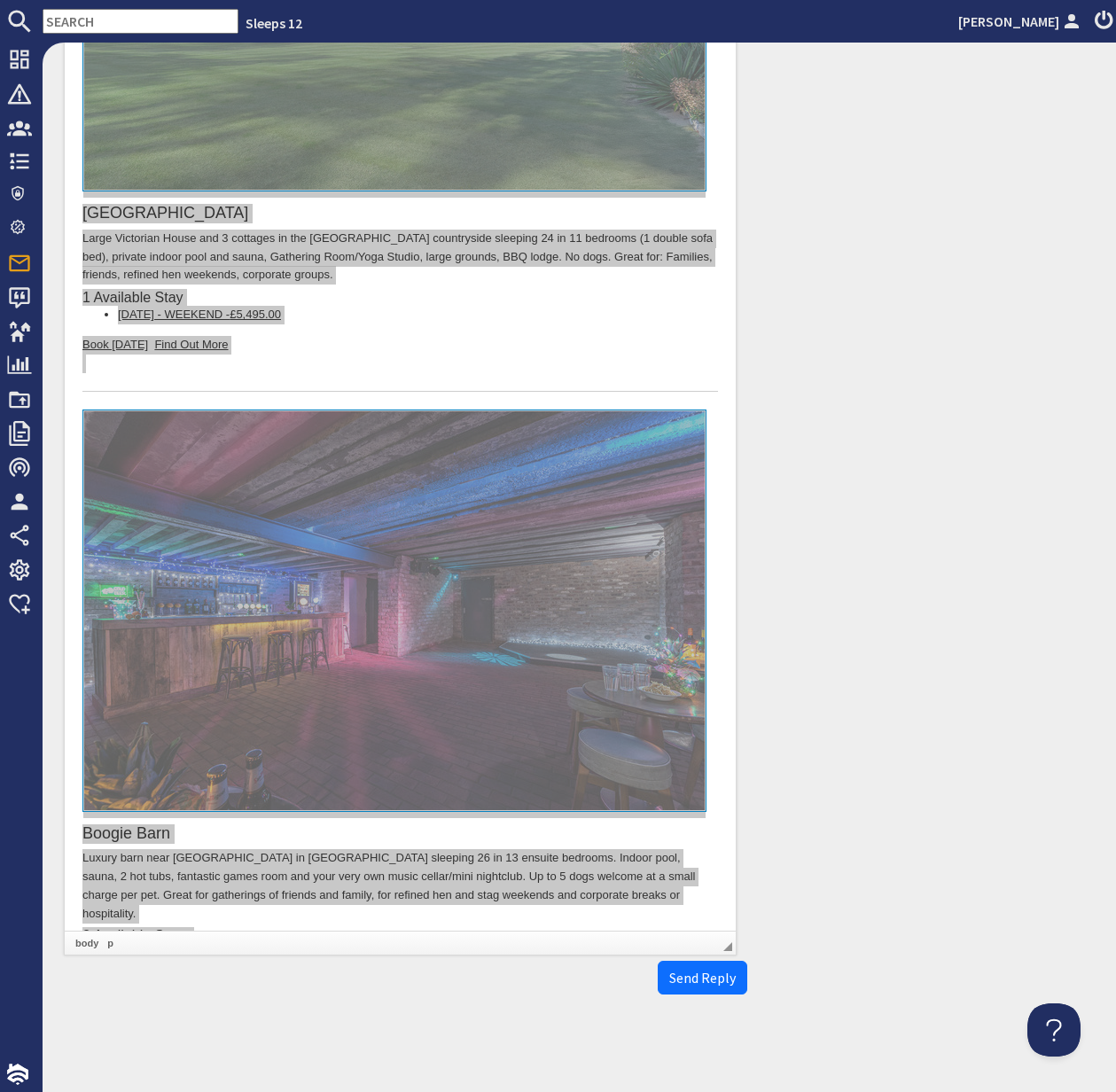
click at [79, 15] on input "text" at bounding box center [141, 21] width 195 height 25
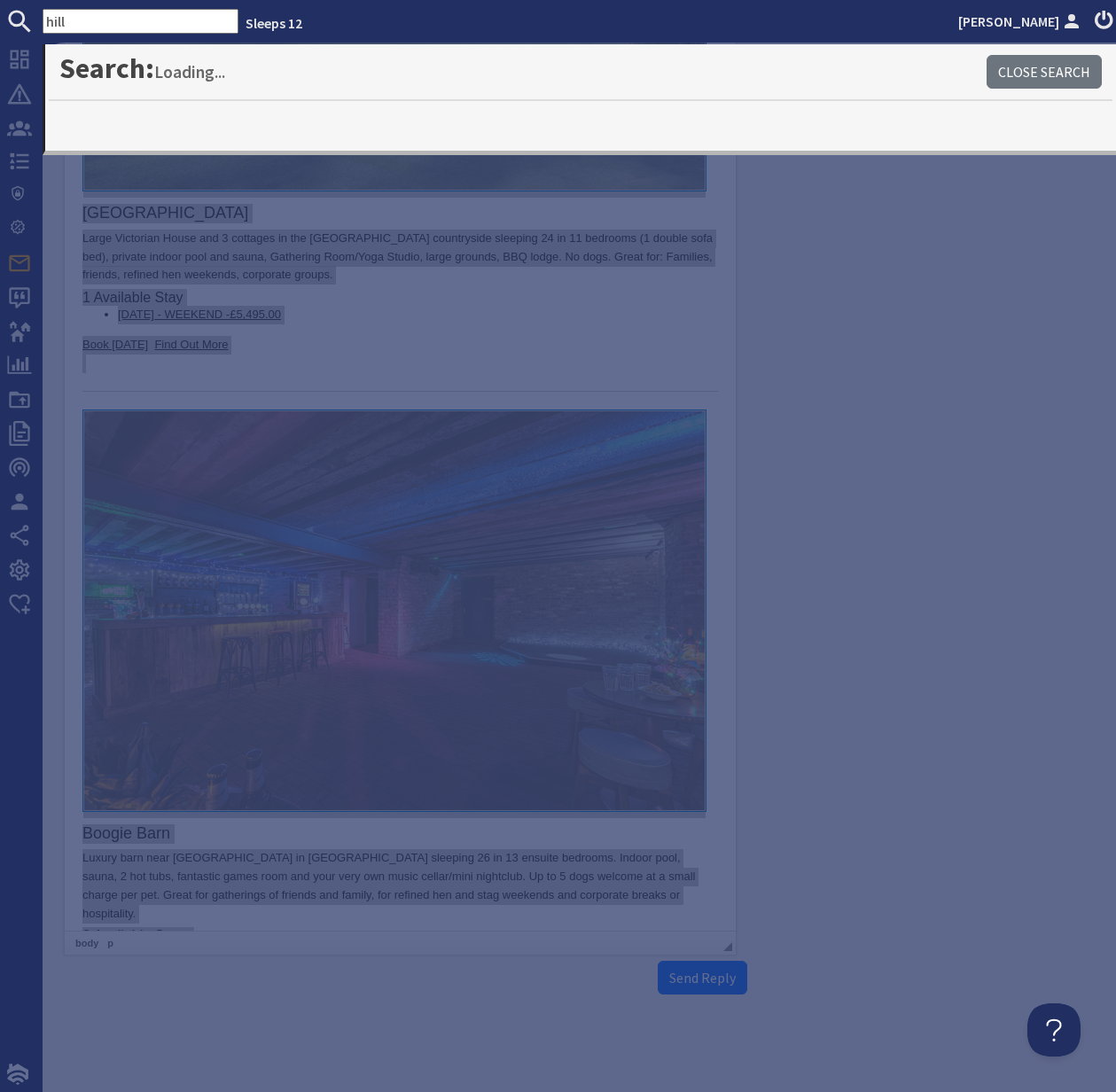
type input "hill"
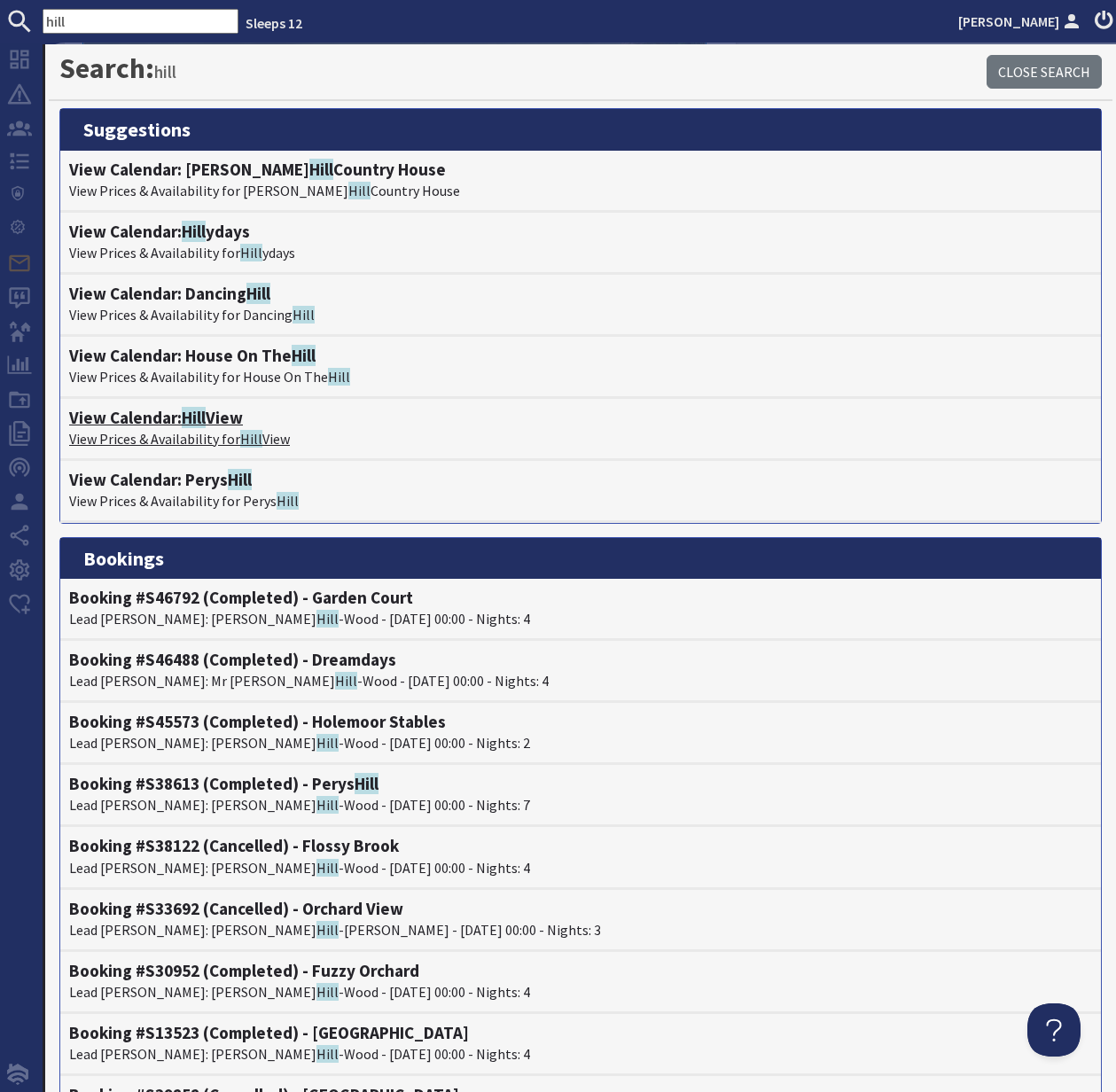
click at [166, 421] on h4 "View Calendar: Hill View" at bounding box center [580, 418] width 1023 height 20
type textarea "<p>Dear Kate Hiscox,</p> <p>Thank you for your enquiry. I&#39;ve put together a…"
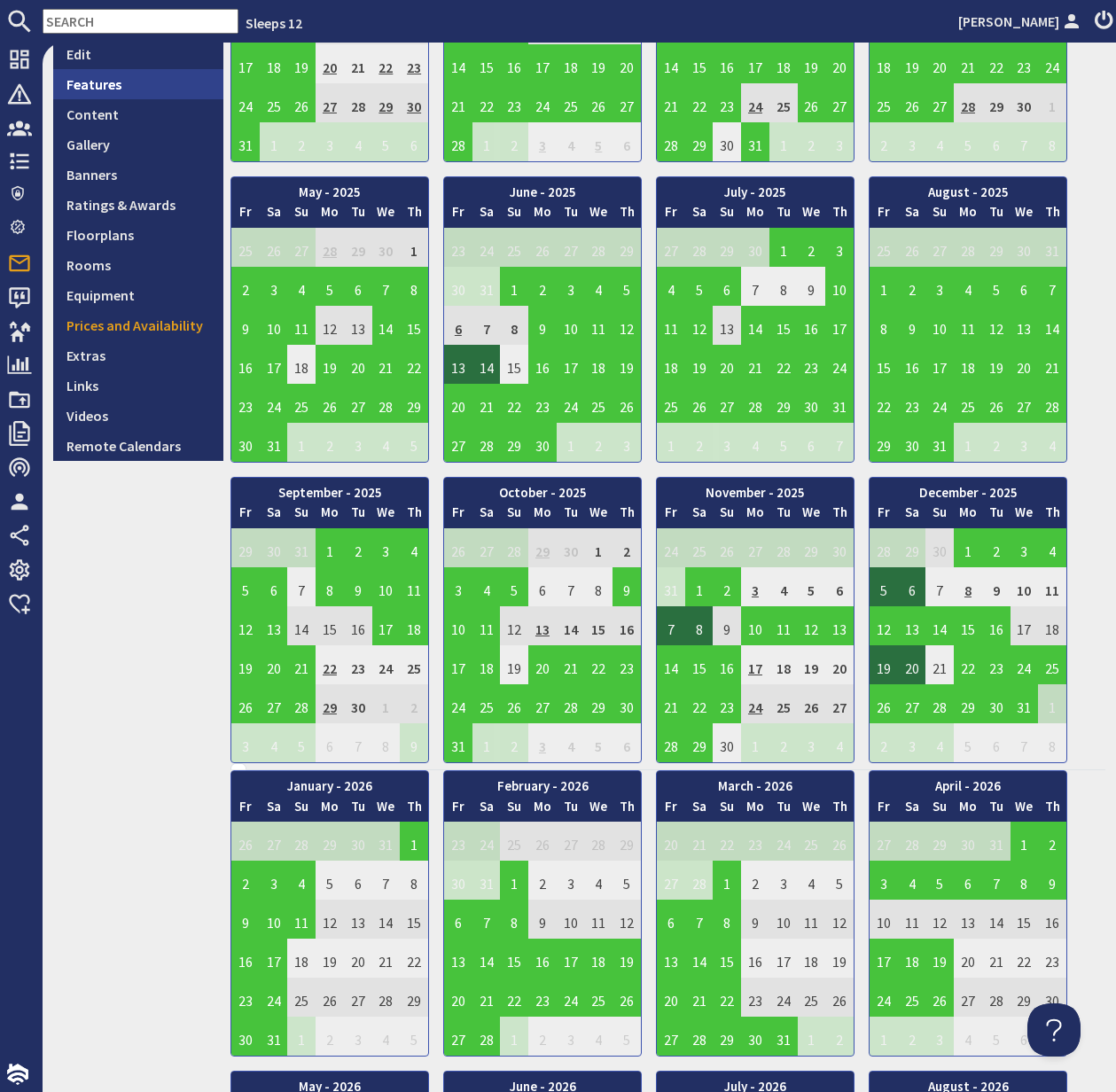
scroll to position [330, 0]
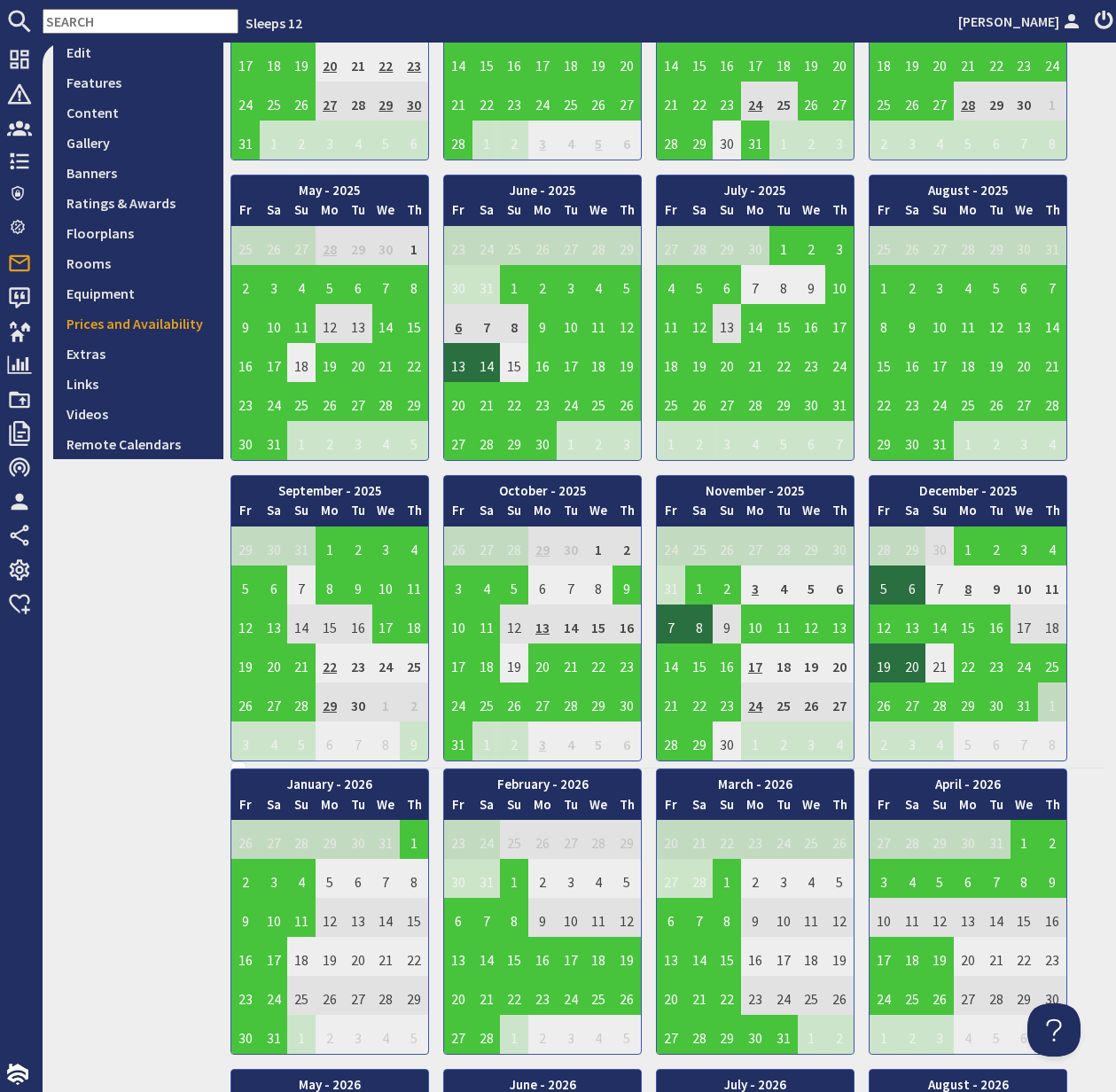
click at [79, 16] on input "text" at bounding box center [141, 21] width 195 height 25
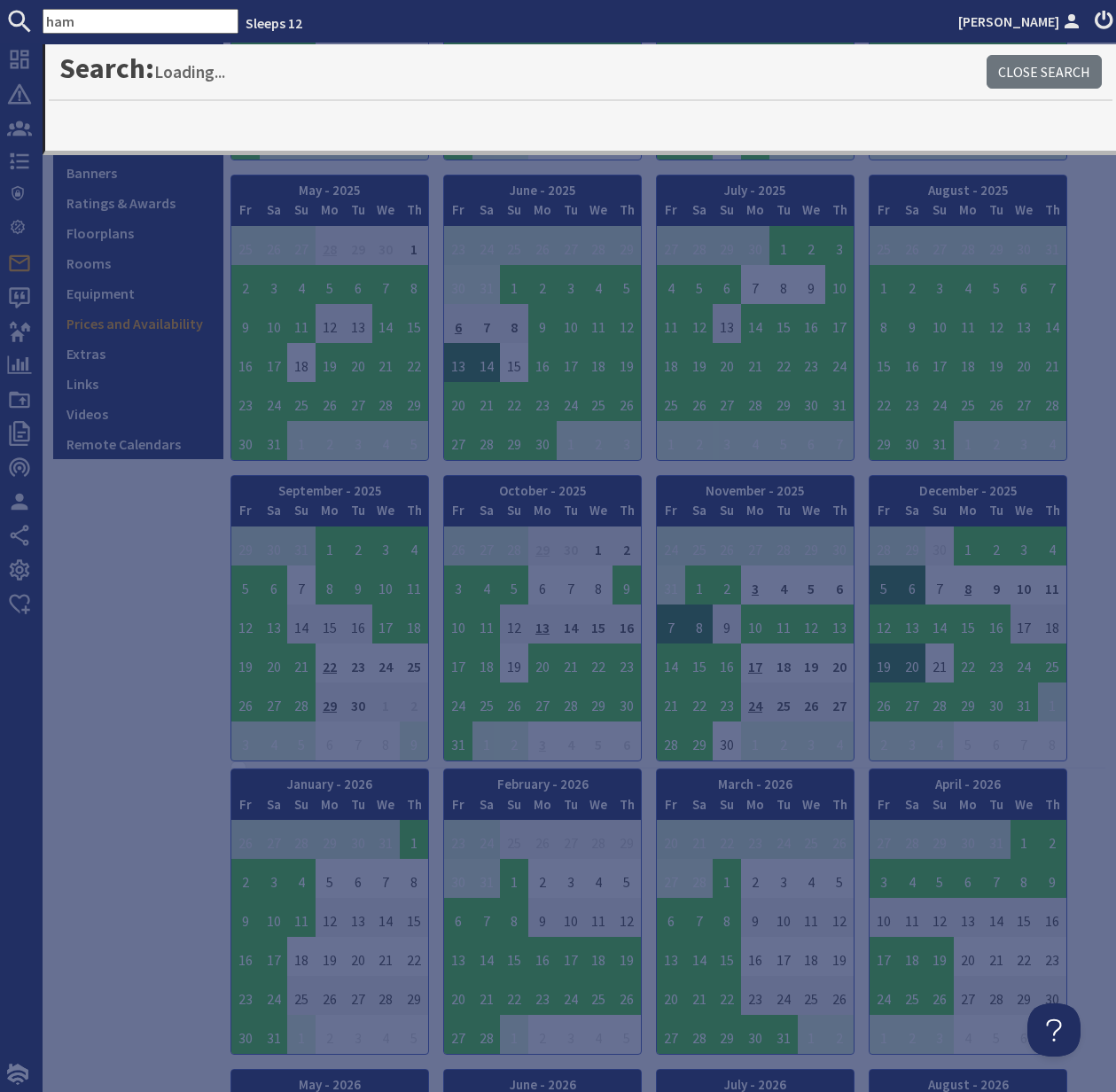
type input "ham"
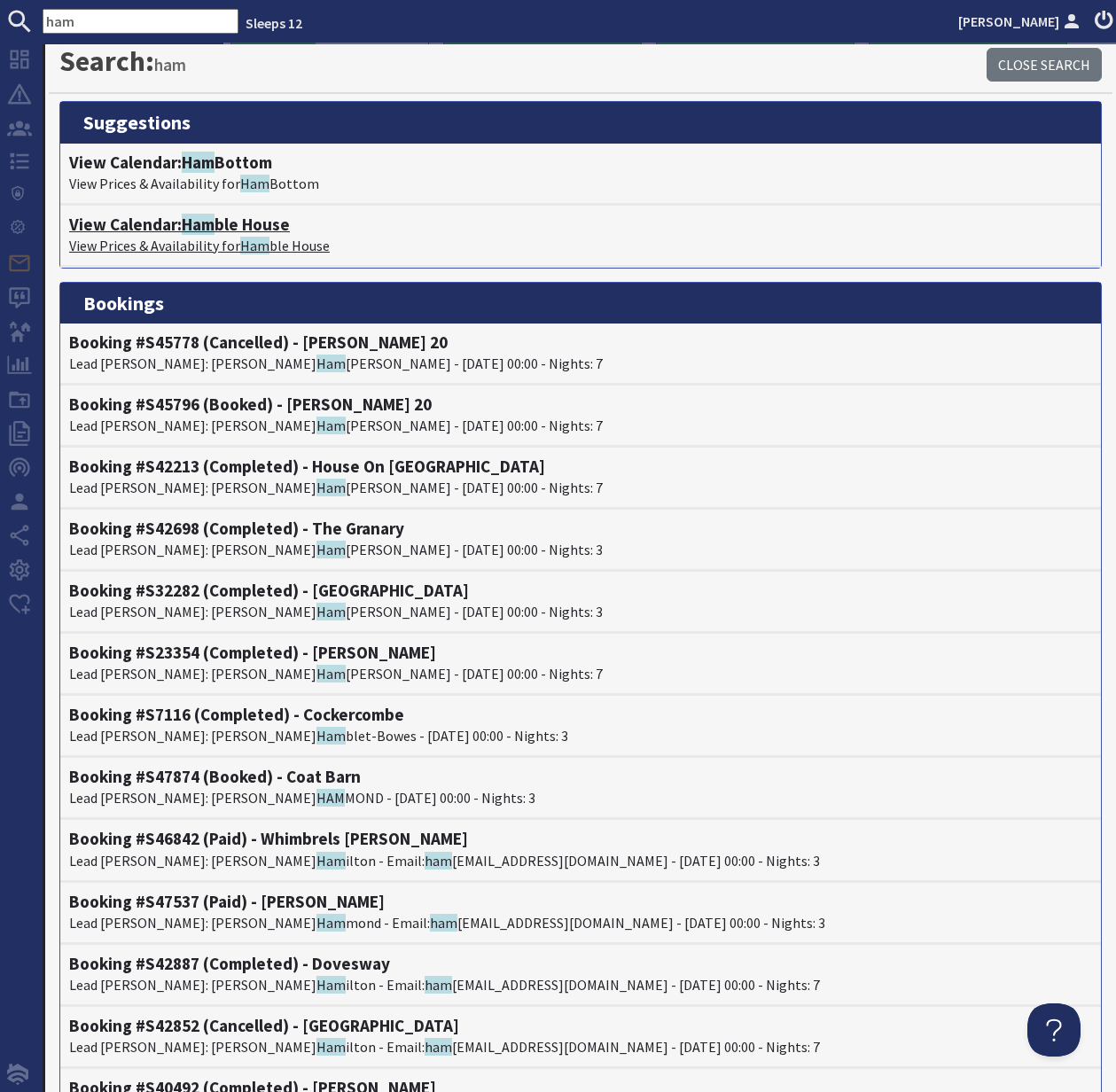
scroll to position [0, 0]
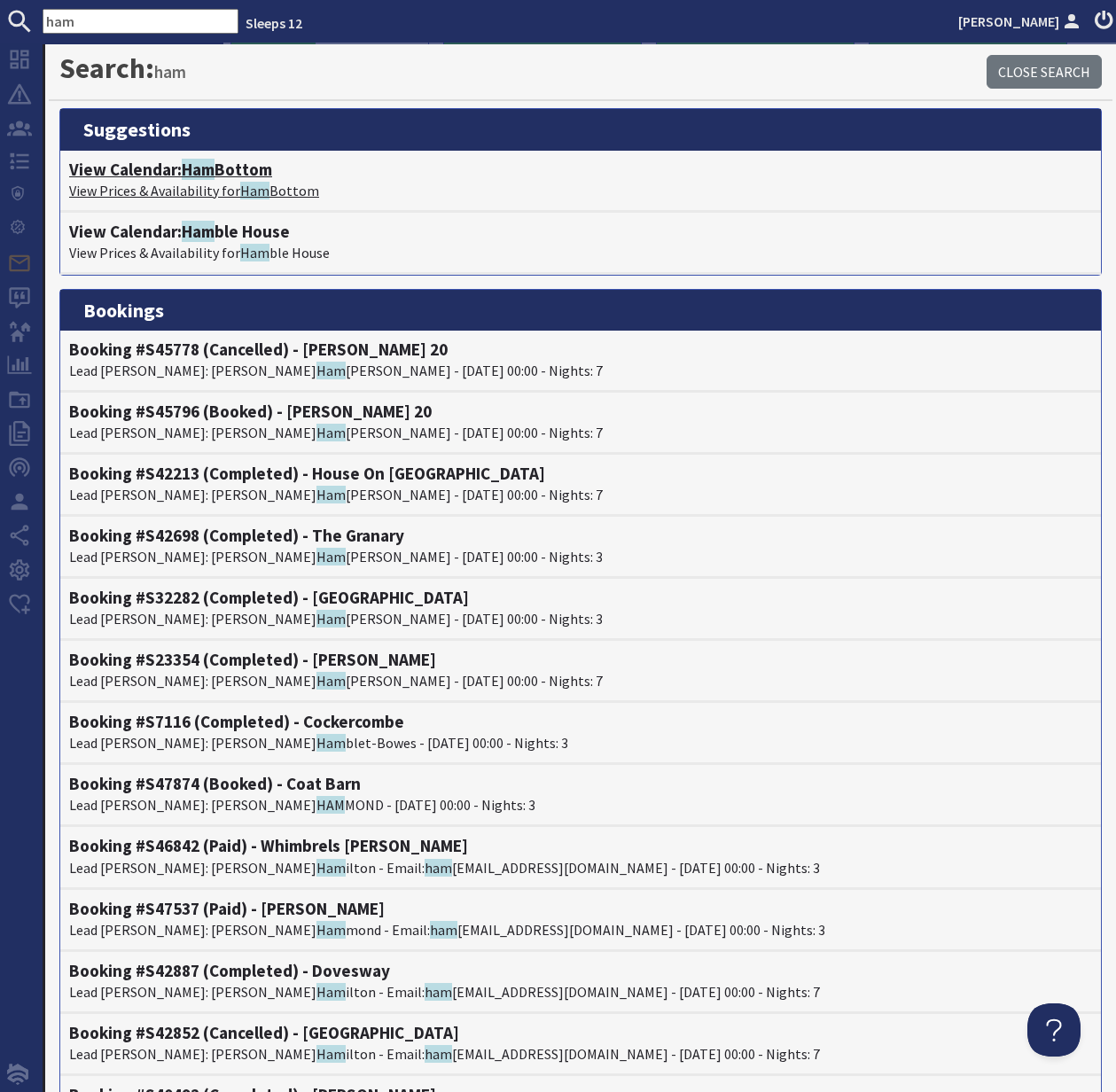
click at [204, 175] on span "Ham" at bounding box center [197, 169] width 33 height 21
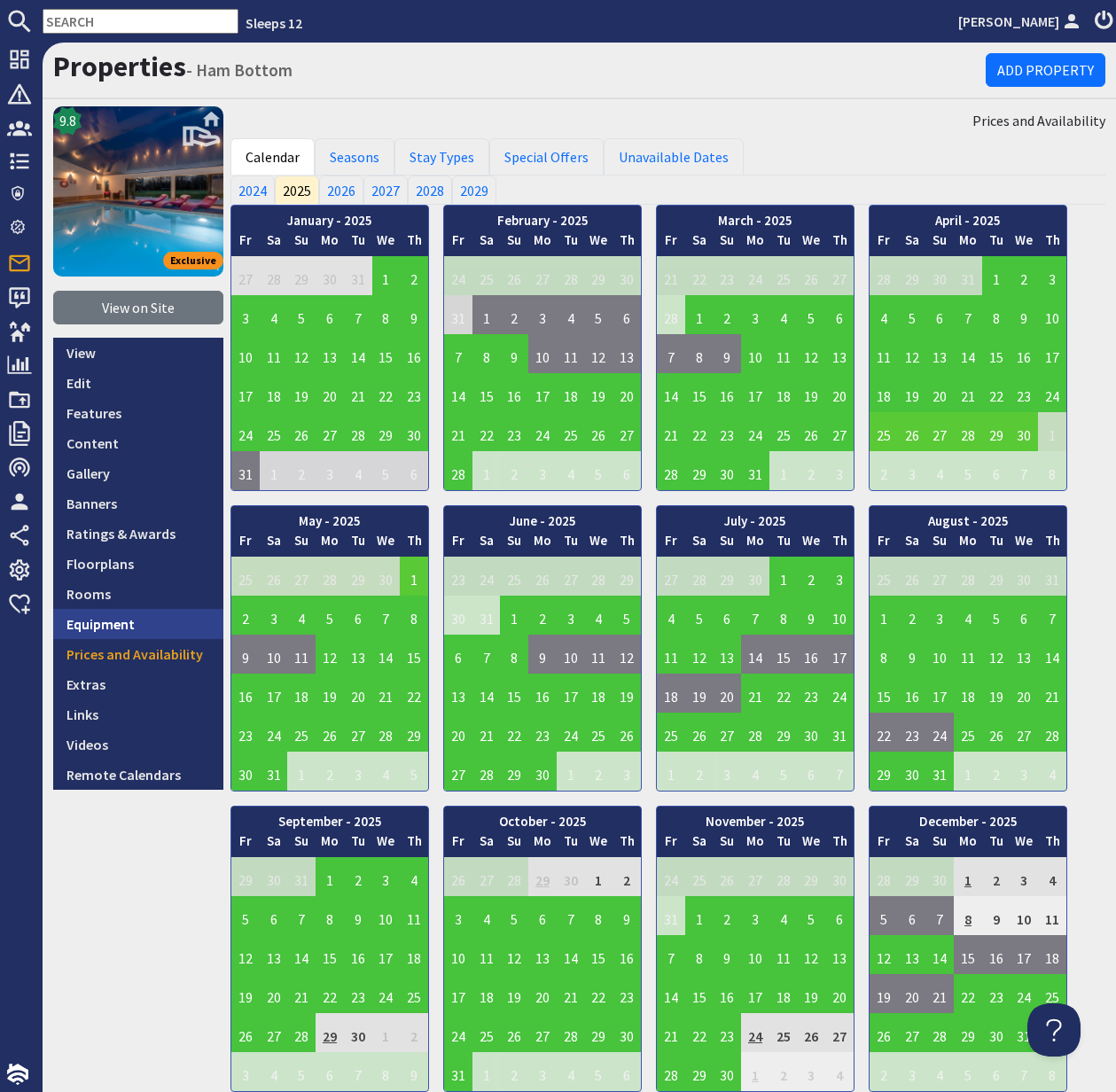
click at [118, 624] on link "Equipment" at bounding box center [138, 624] width 170 height 30
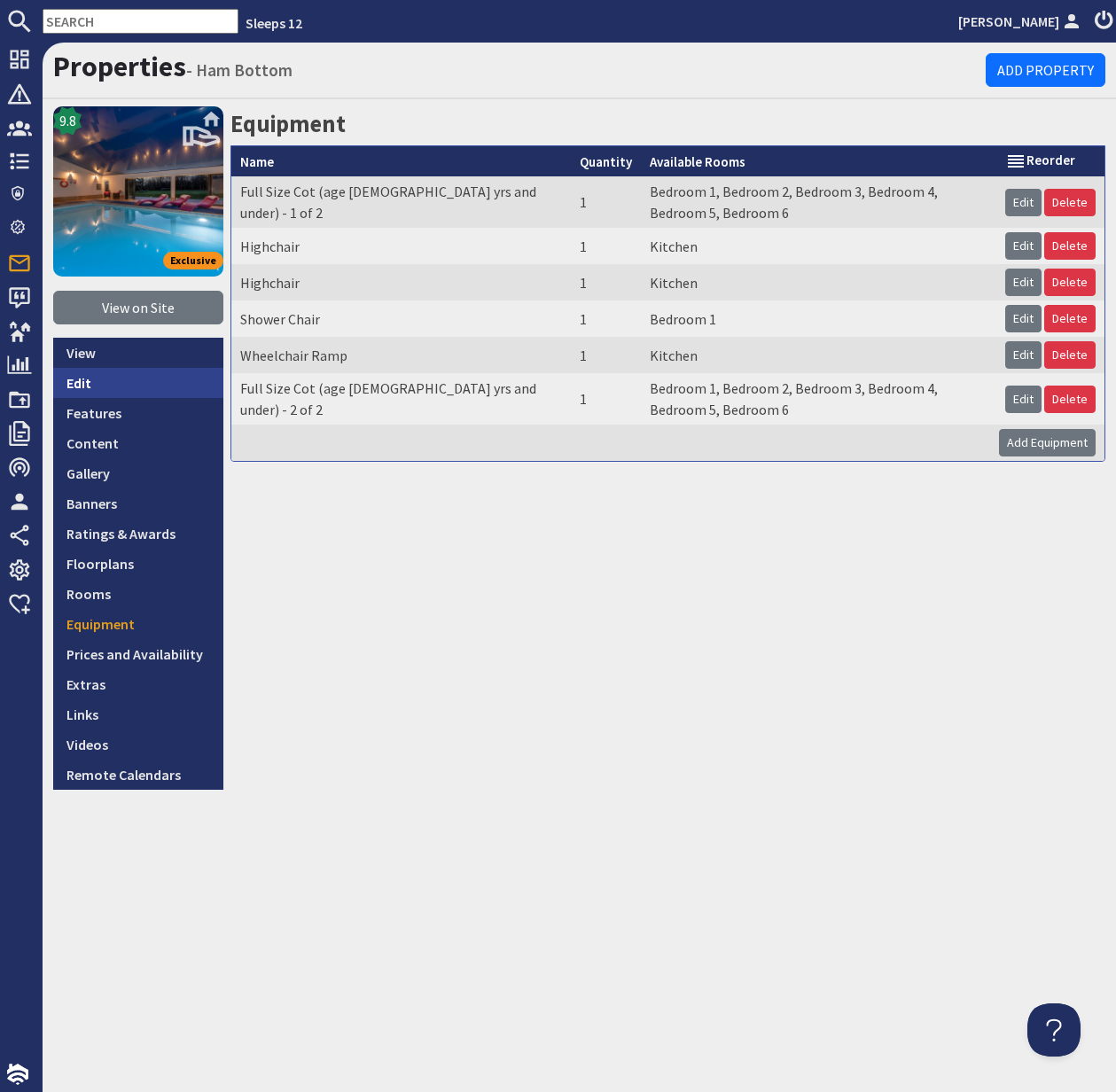
click at [98, 388] on link "Edit" at bounding box center [138, 383] width 170 height 30
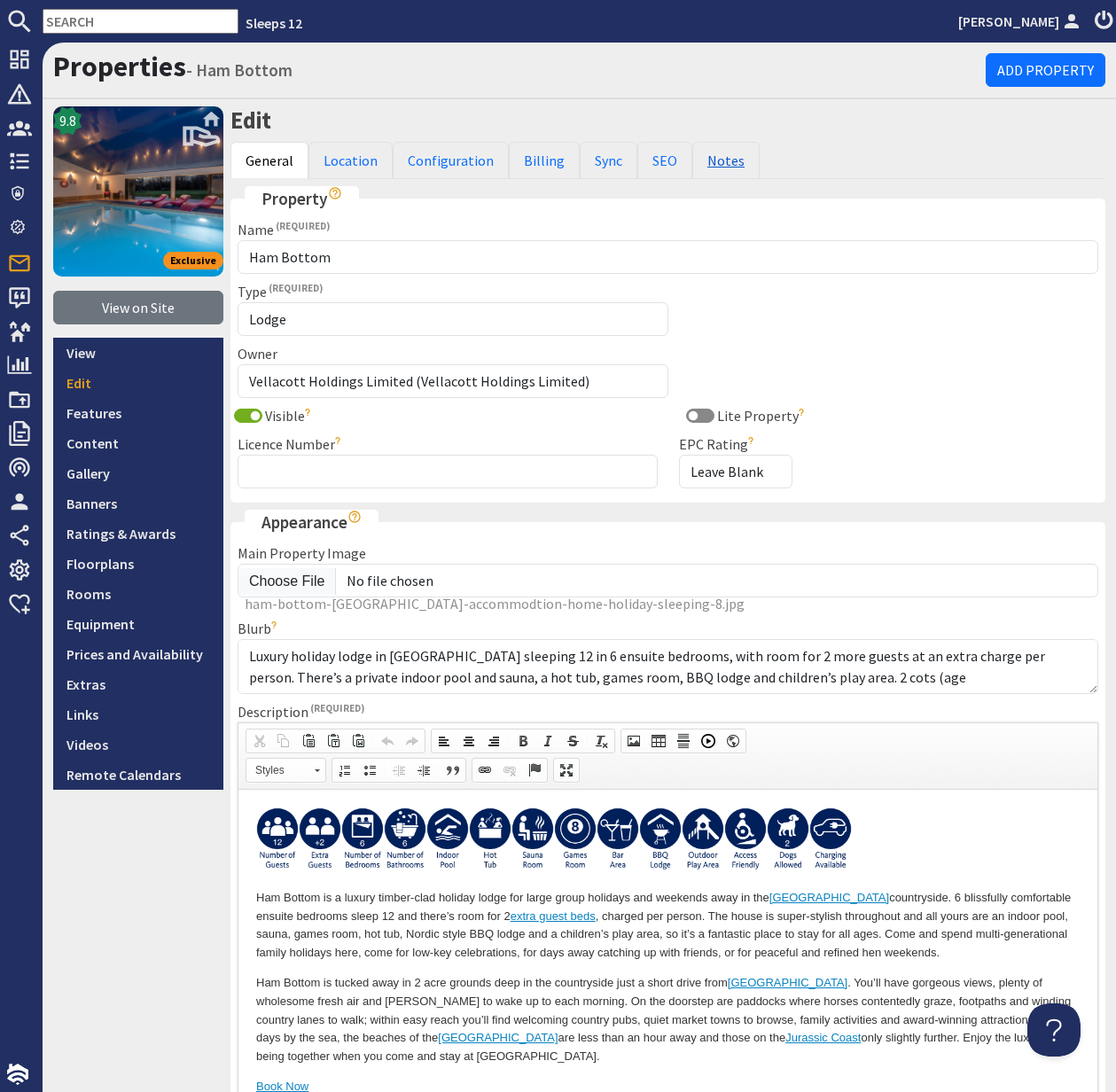
click at [711, 162] on link "Notes" at bounding box center [726, 160] width 67 height 37
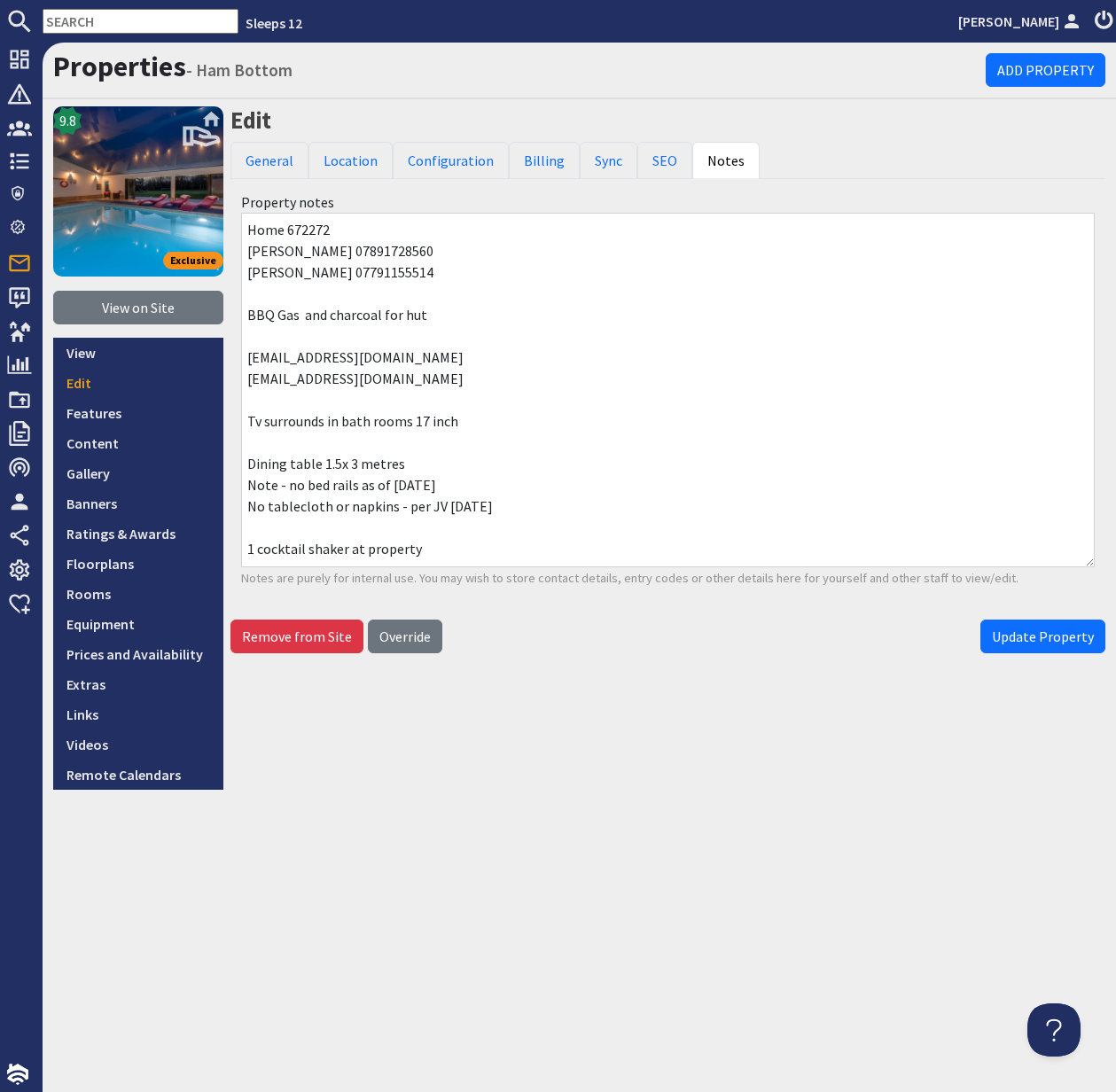
click at [99, 26] on input "text" at bounding box center [141, 21] width 195 height 25
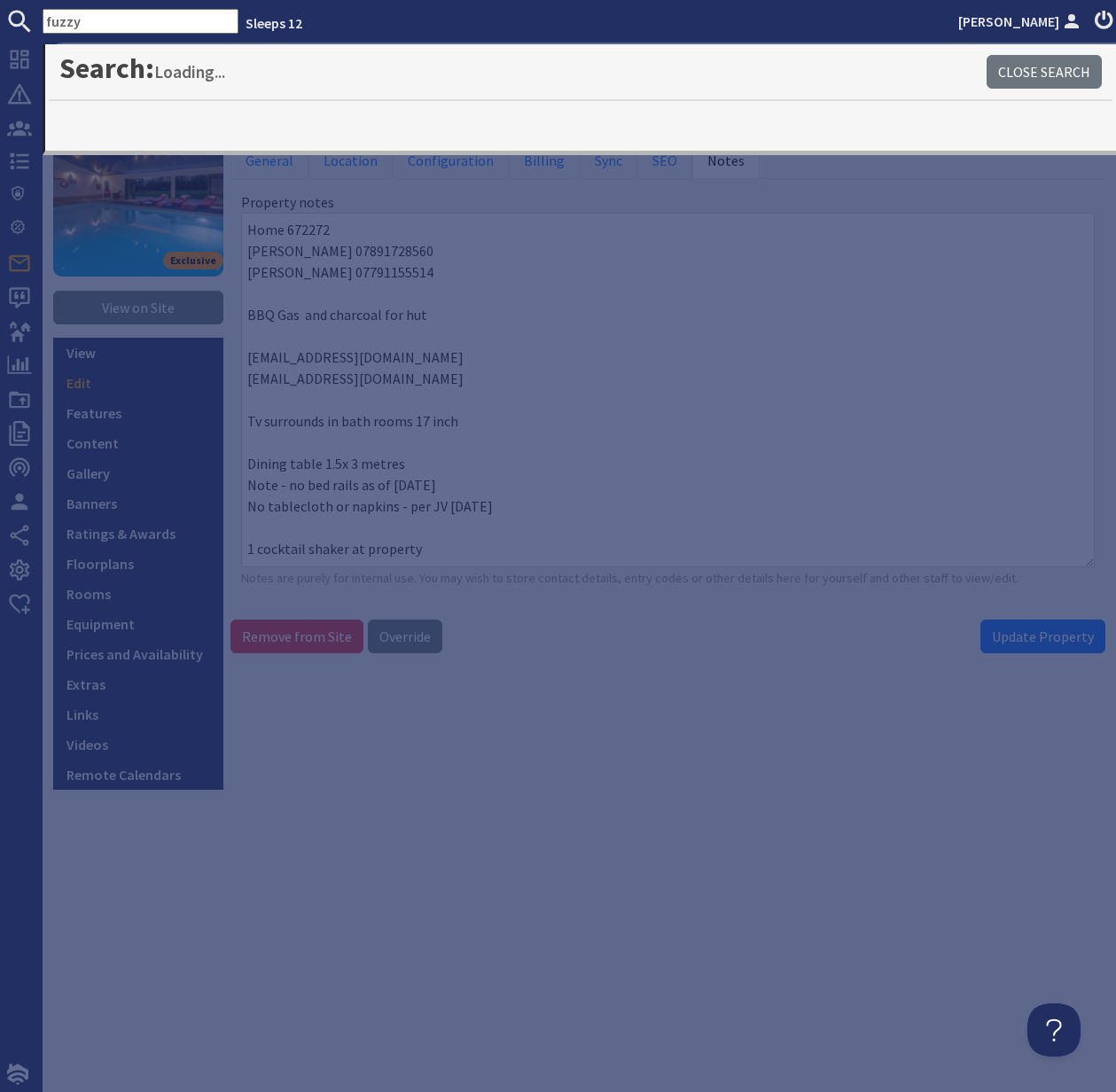
type input "fuzzy"
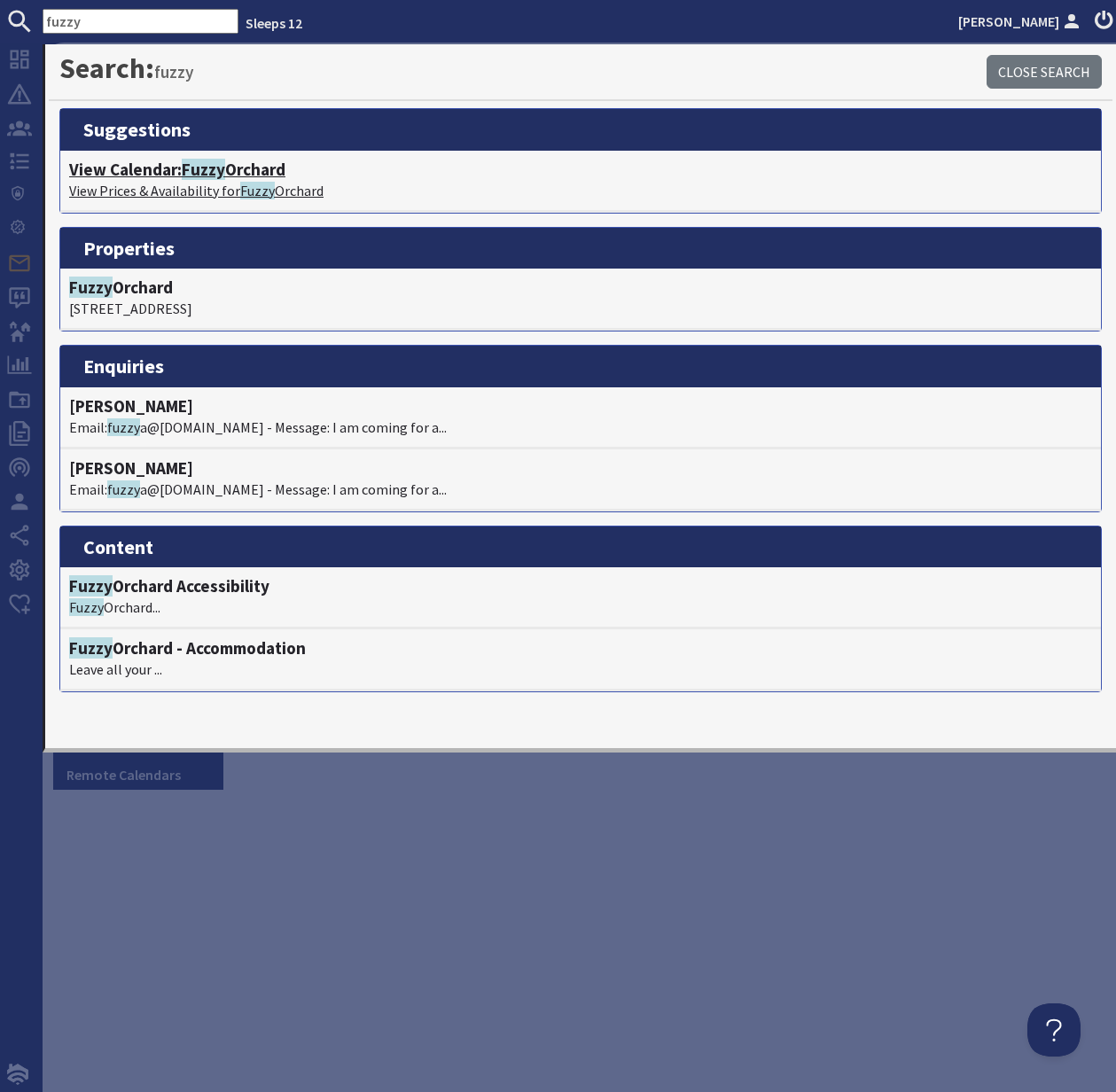
click at [201, 182] on p "View Prices & Availability for Fuzzy Orchard" at bounding box center [580, 190] width 1023 height 21
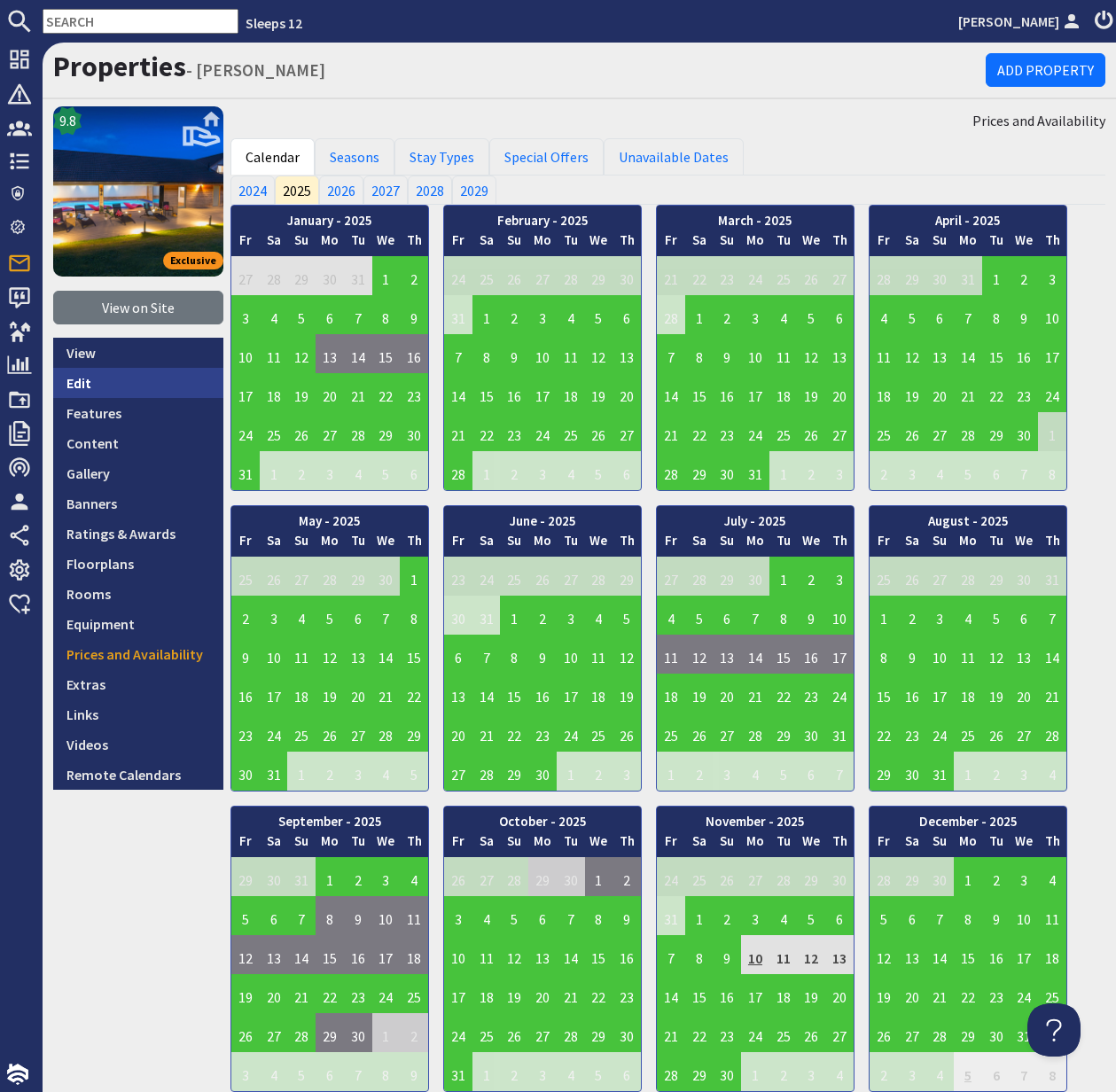
click at [86, 382] on link "Edit" at bounding box center [138, 383] width 170 height 30
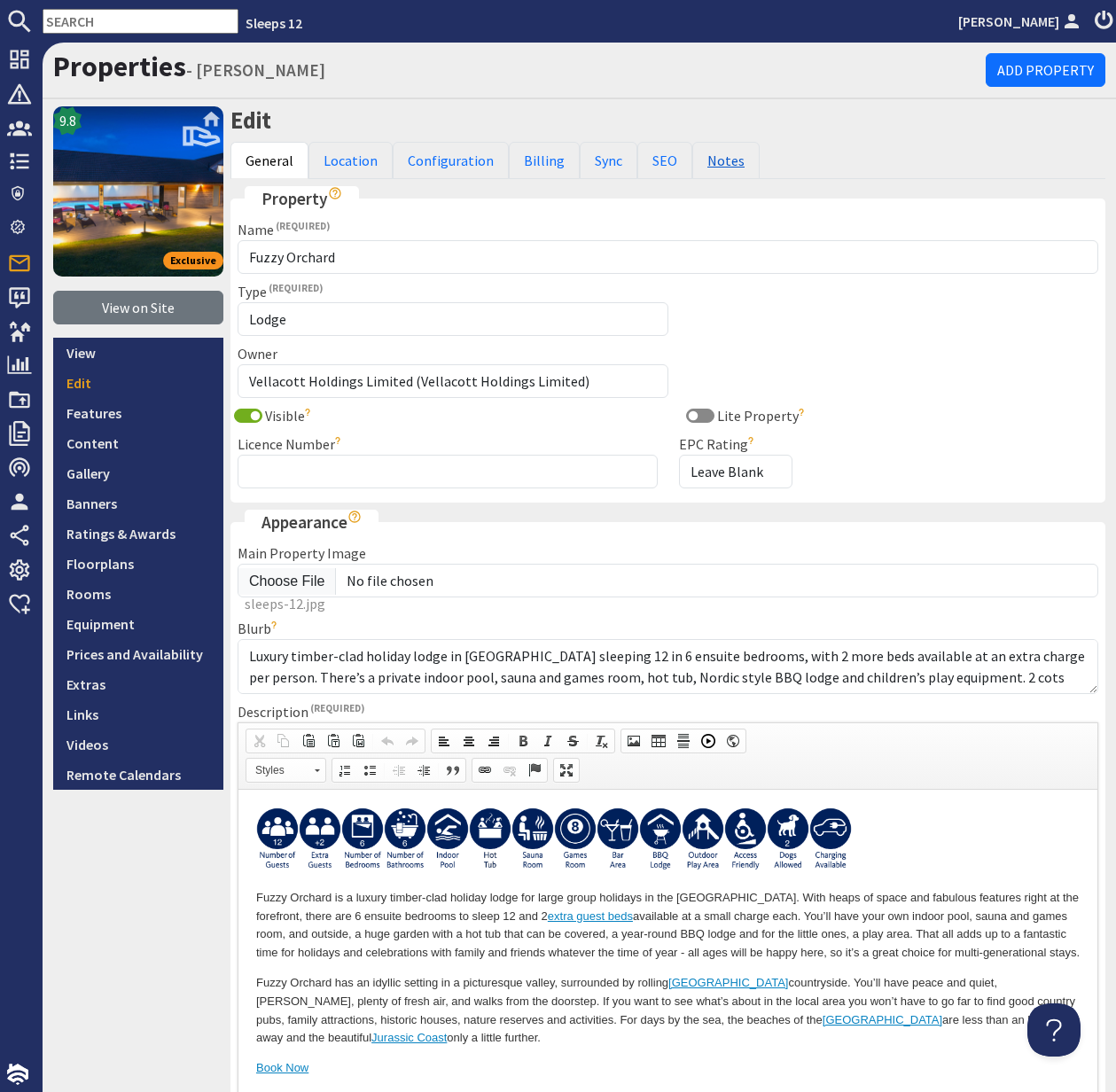
click at [714, 161] on link "Notes" at bounding box center [726, 160] width 67 height 37
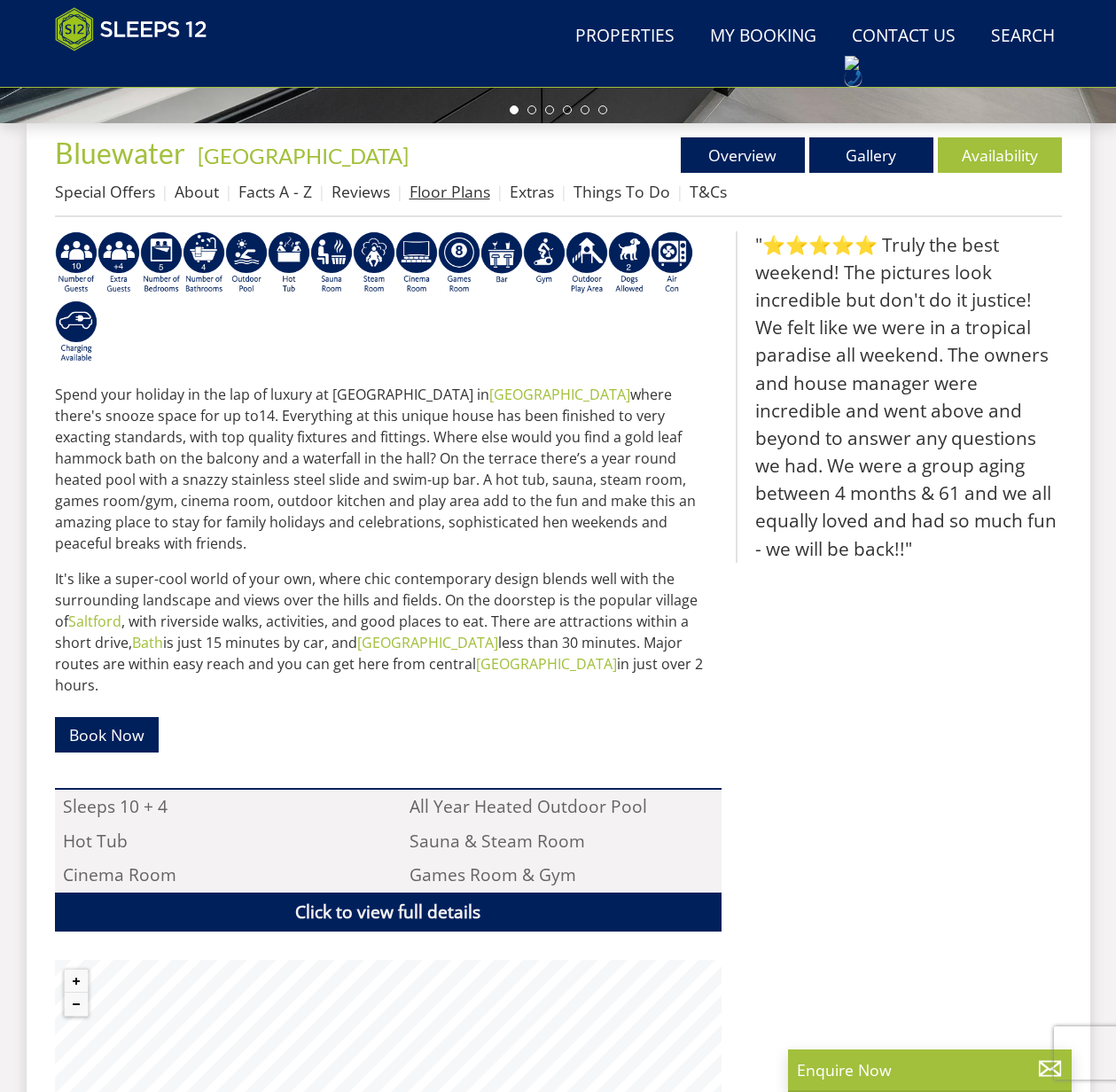
scroll to position [645, 0]
click at [437, 193] on link "Floor Plans" at bounding box center [450, 191] width 81 height 21
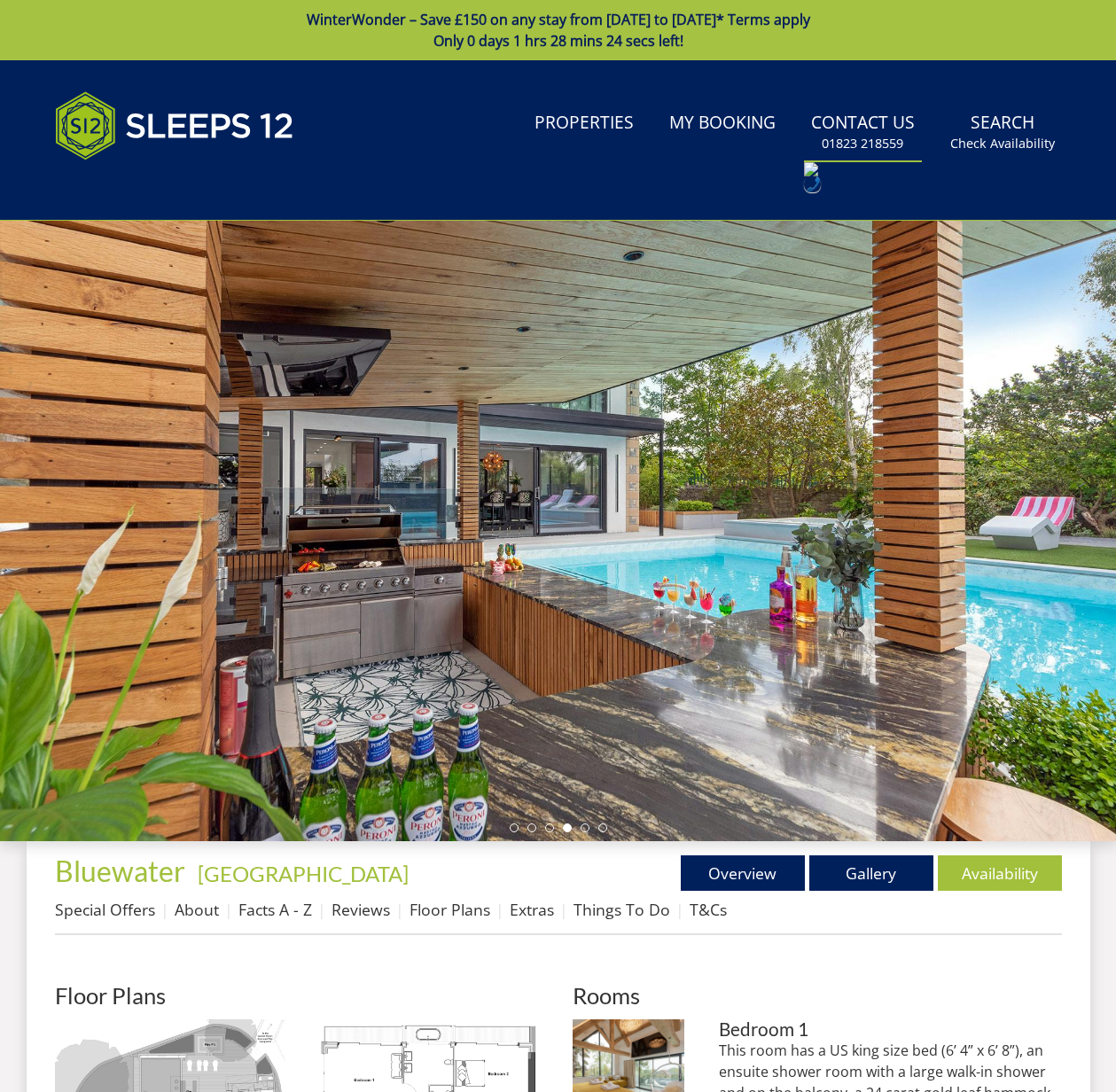
click at [861, 117] on link "Contact Us 01823 218559" at bounding box center [863, 132] width 118 height 58
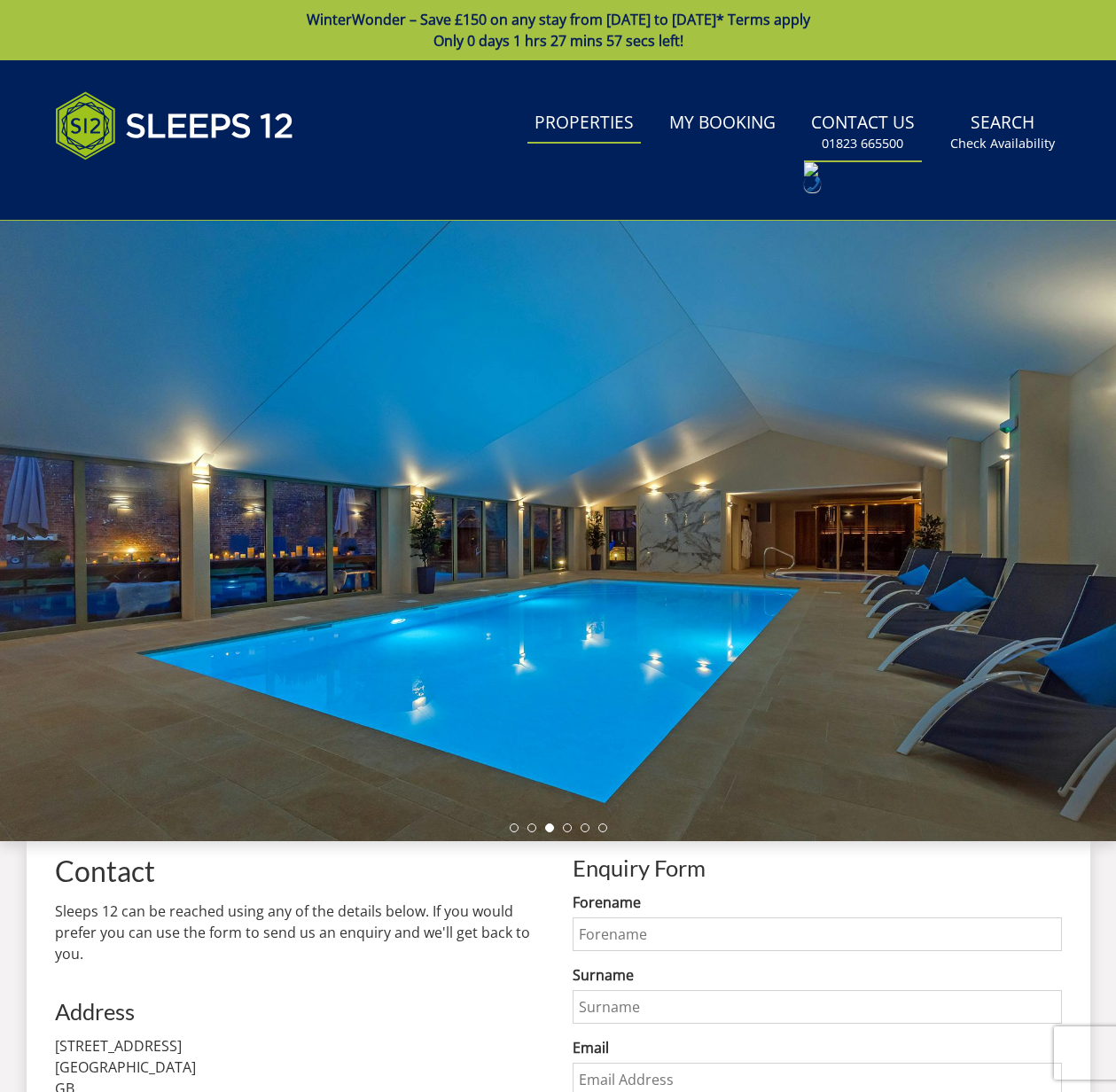
click at [607, 121] on link "Properties" at bounding box center [585, 123] width 114 height 40
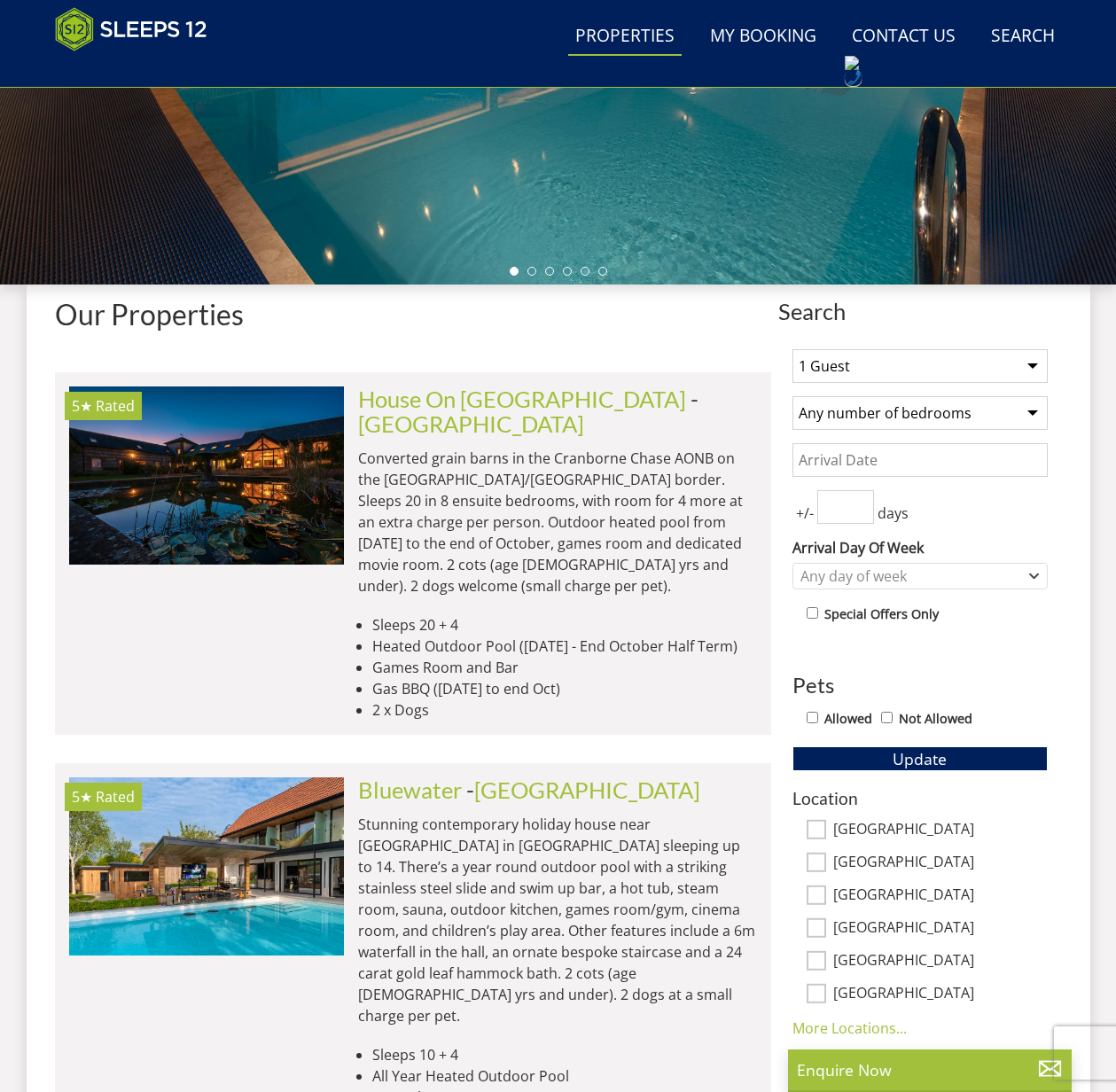
scroll to position [404, 0]
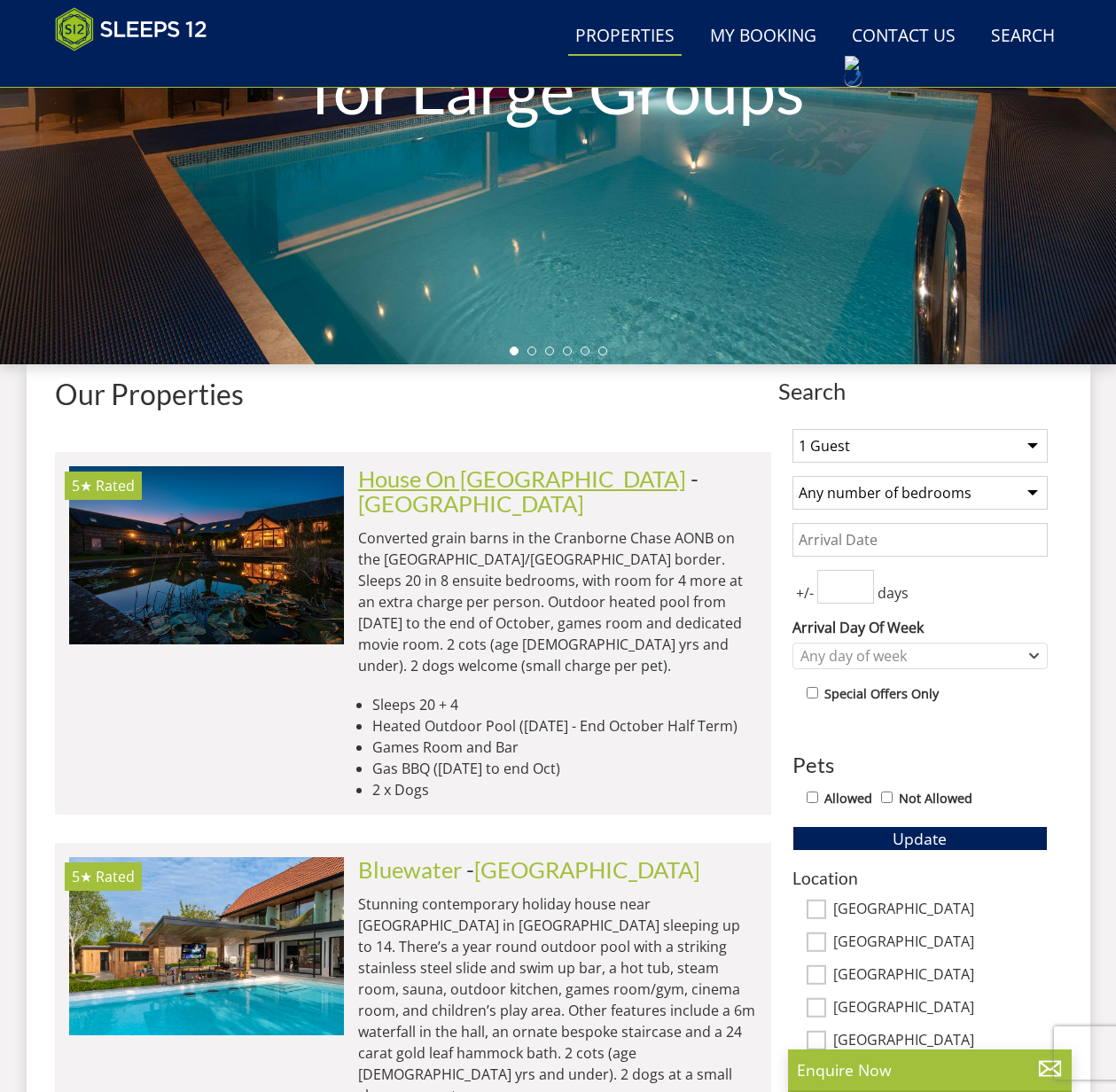
click at [442, 479] on link "House On [GEOGRAPHIC_DATA]" at bounding box center [522, 479] width 328 height 27
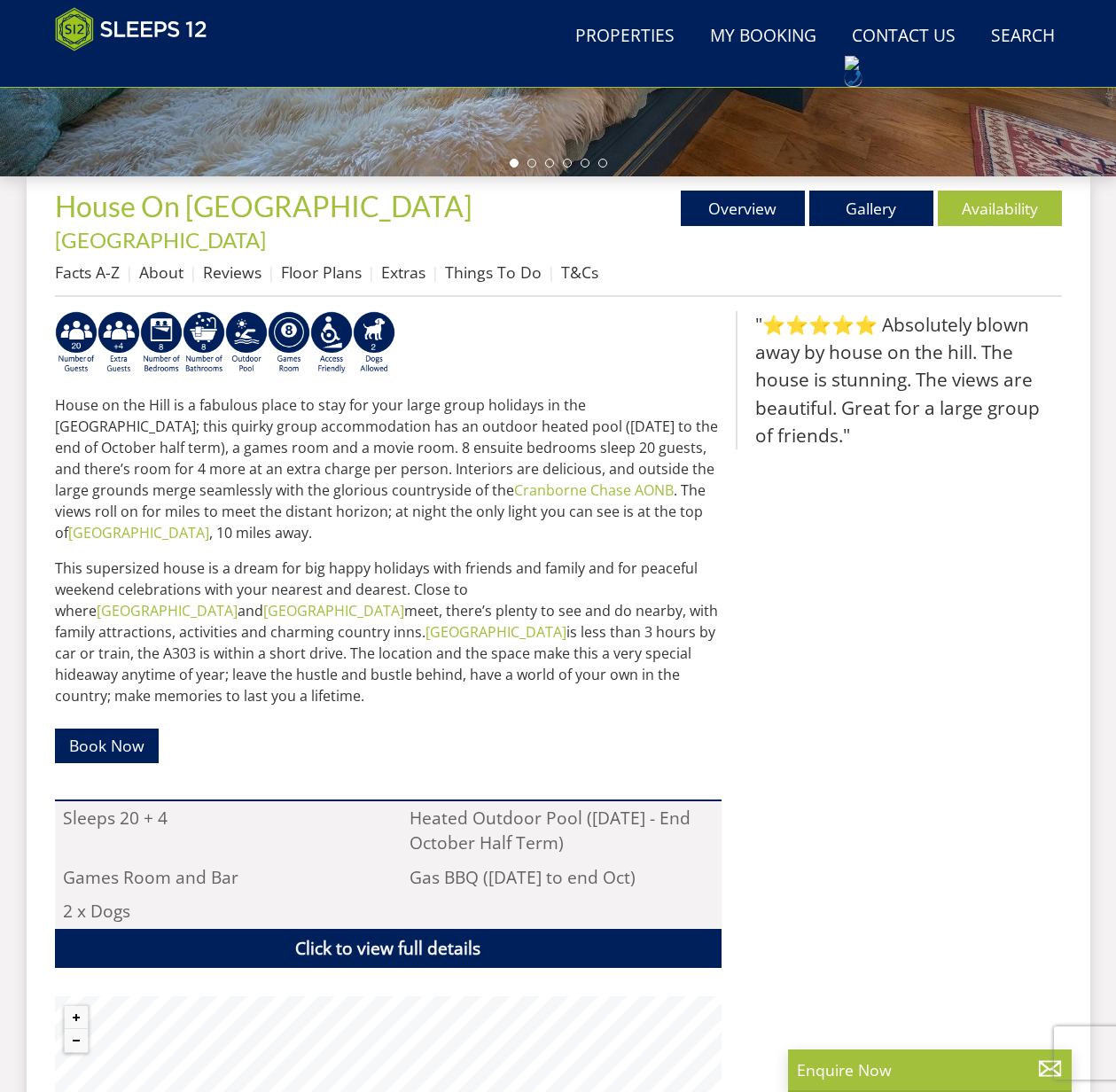
scroll to position [668, 0]
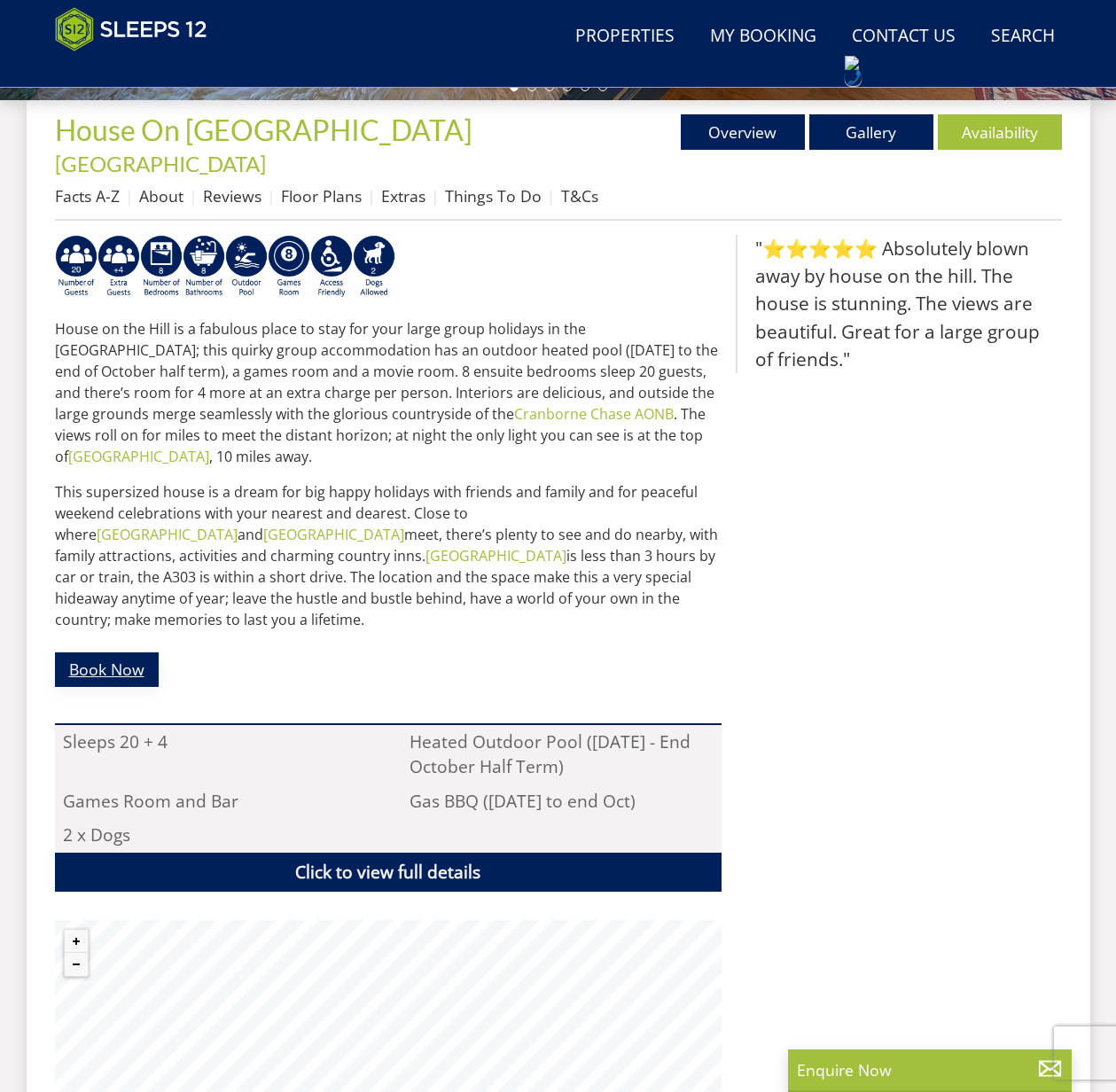
click at [100, 653] on link "Book Now" at bounding box center [106, 669] width 103 height 34
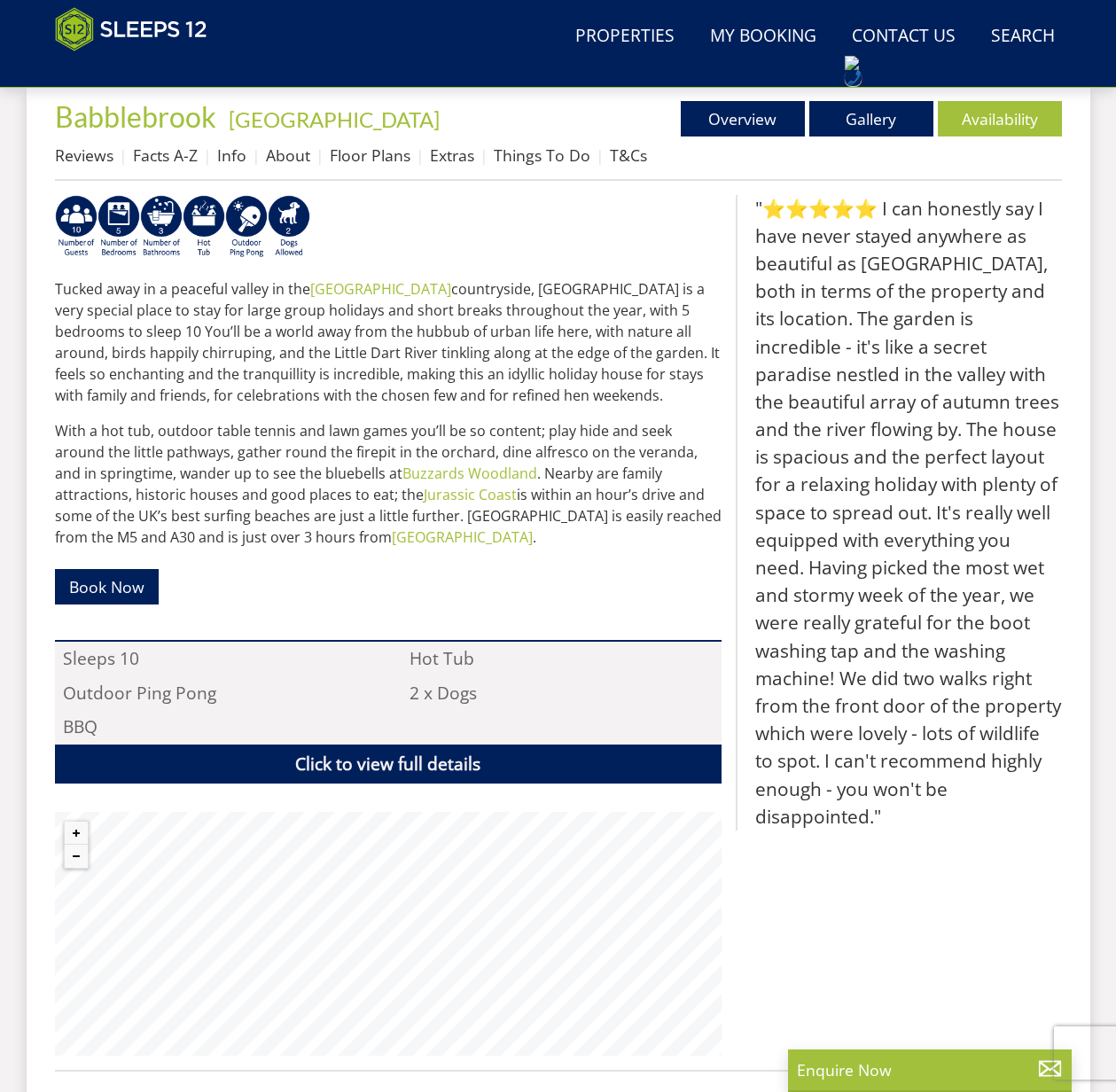
scroll to position [682, 0]
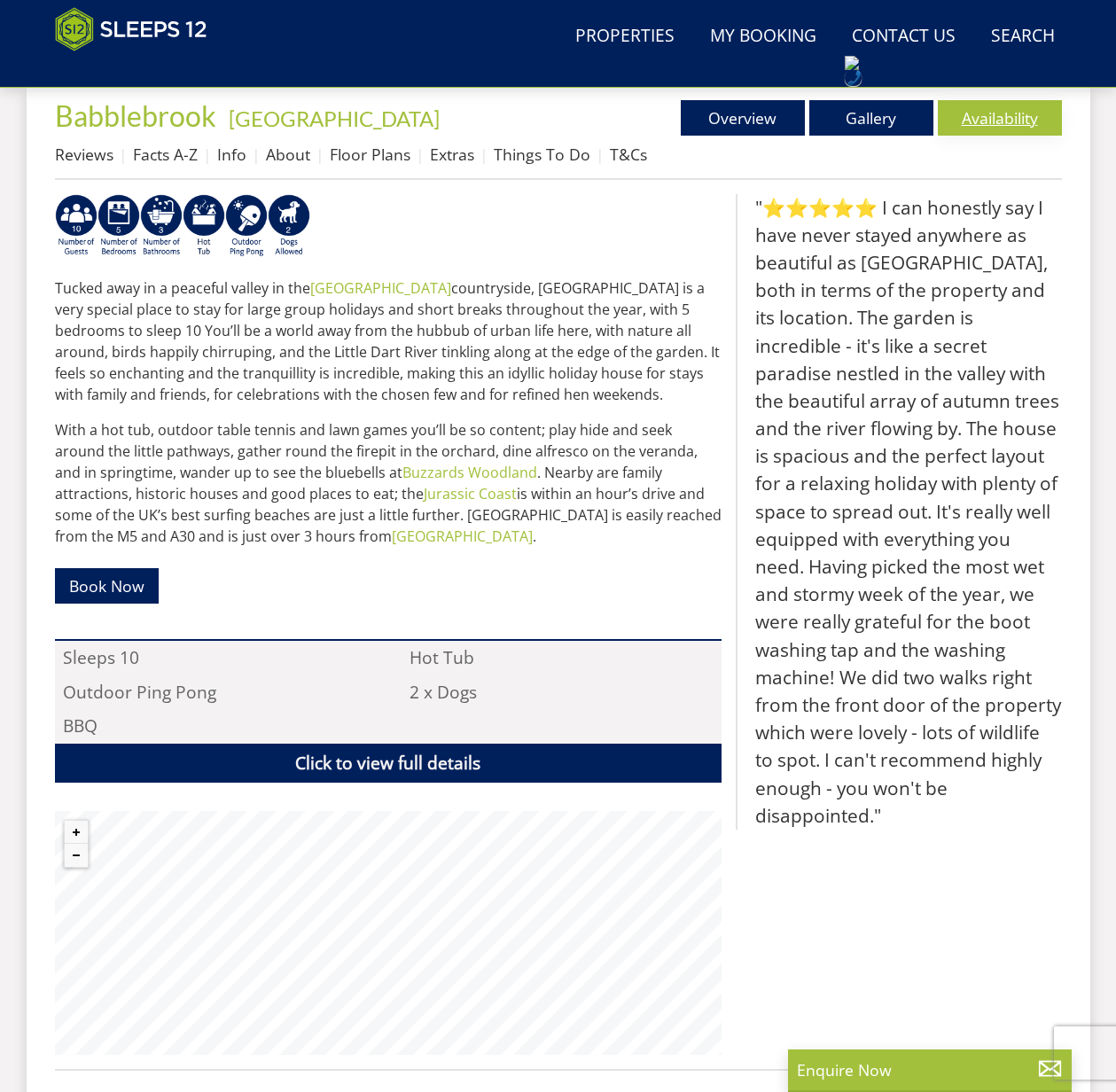
click at [1005, 115] on link "Availability" at bounding box center [1000, 118] width 124 height 35
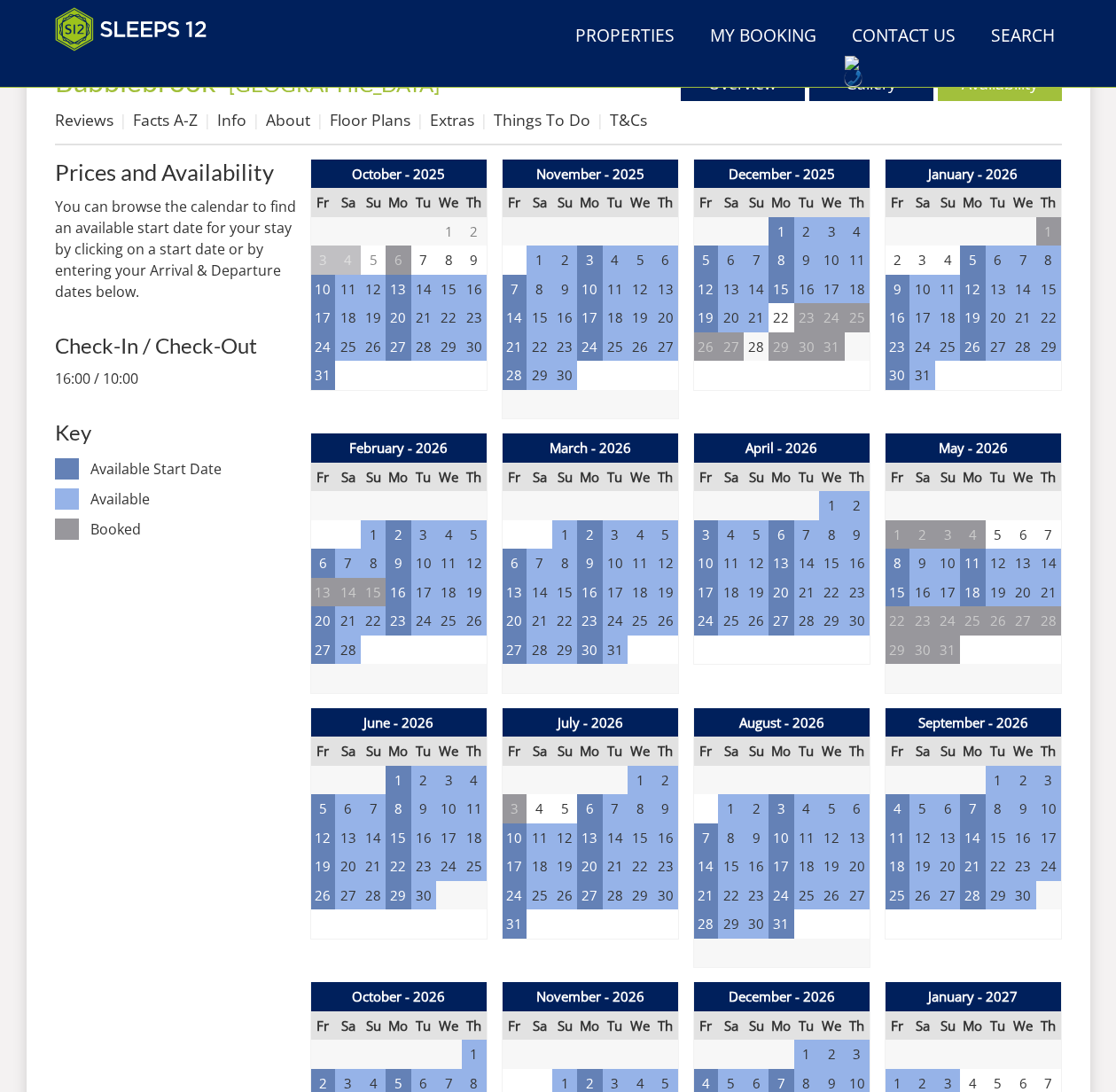
scroll to position [714, 0]
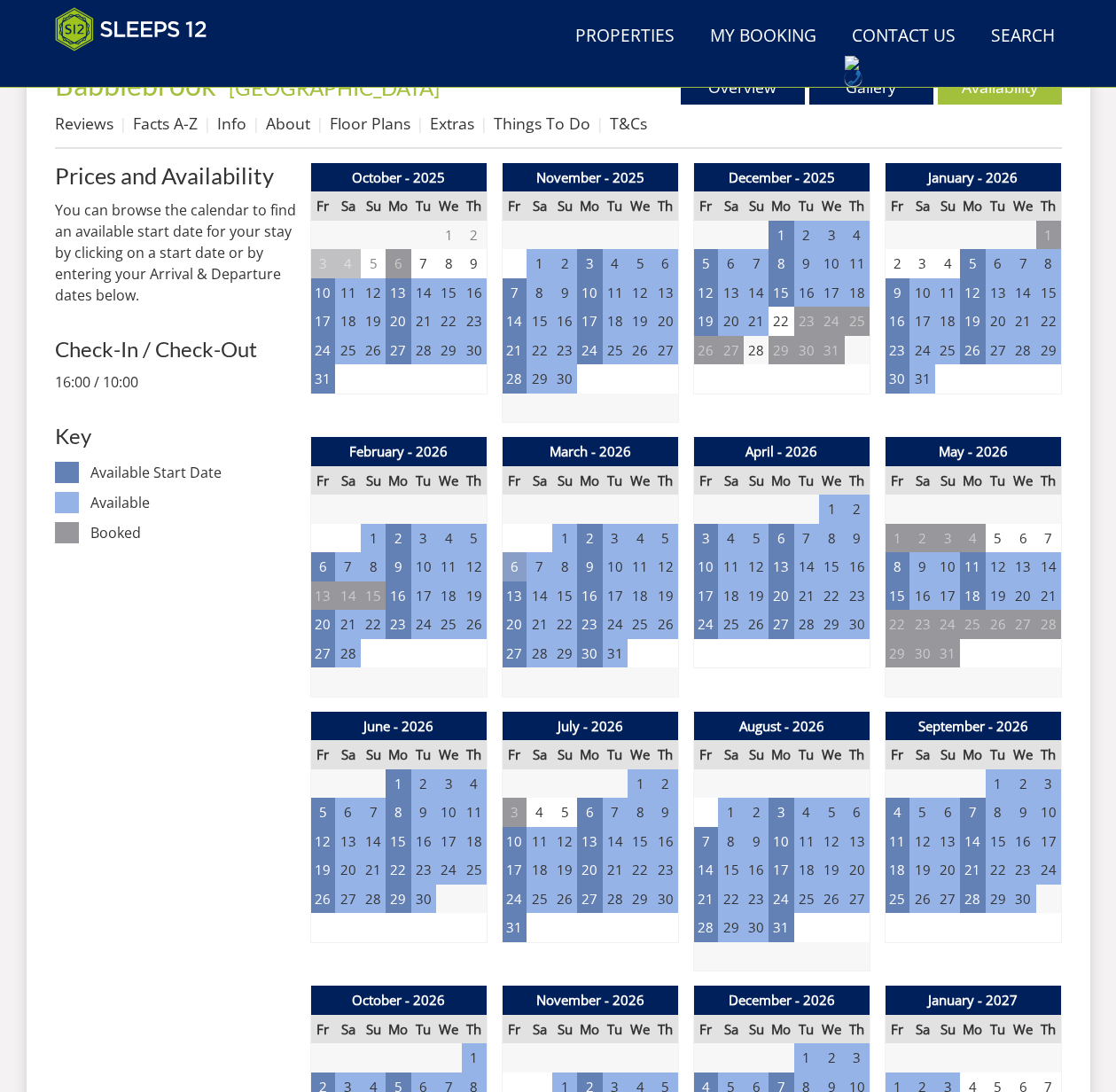
click at [513, 567] on td "6" at bounding box center [514, 566] width 25 height 29
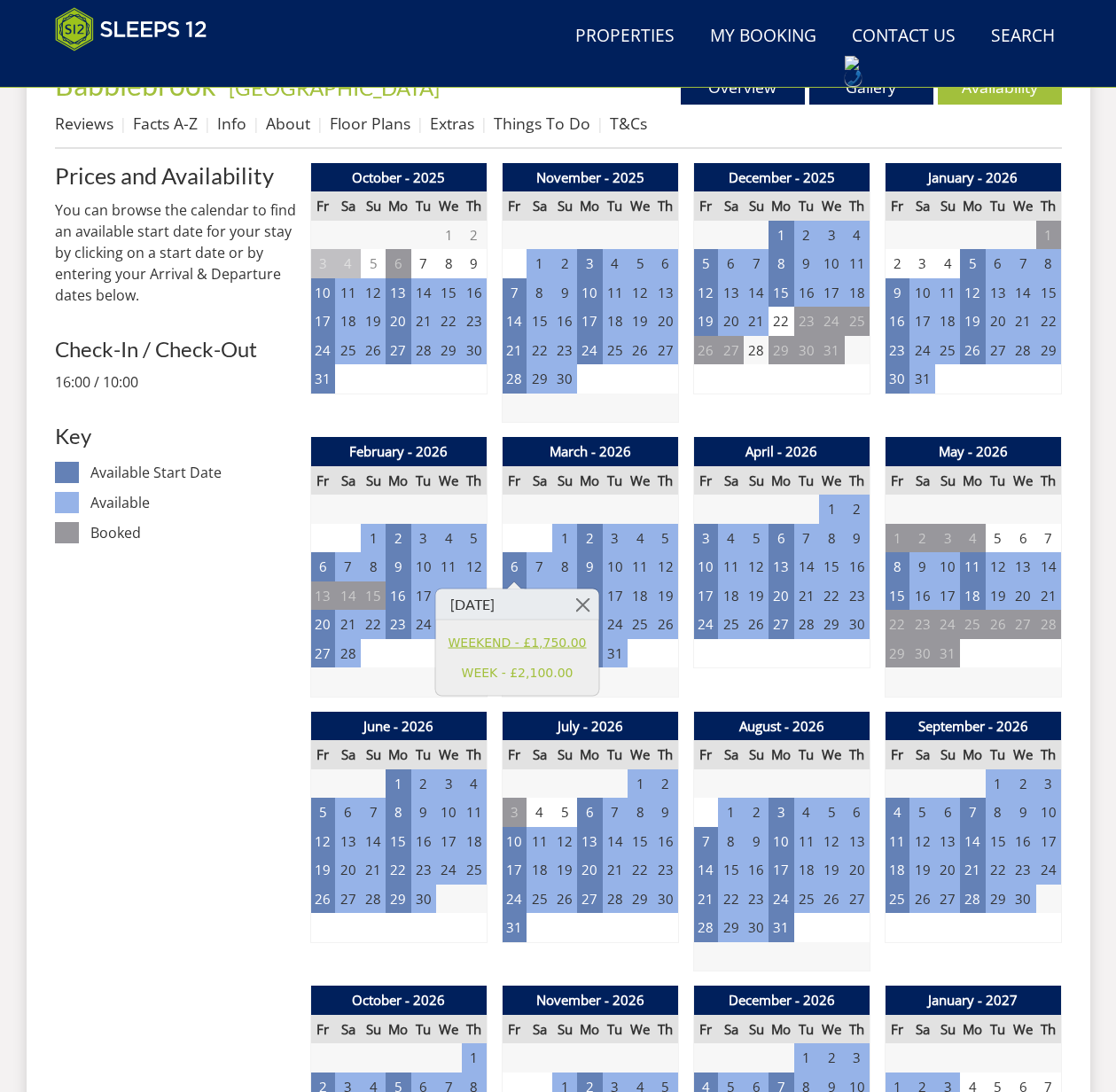
click at [536, 642] on link "WEEKEND - £1,750.00" at bounding box center [518, 642] width 139 height 19
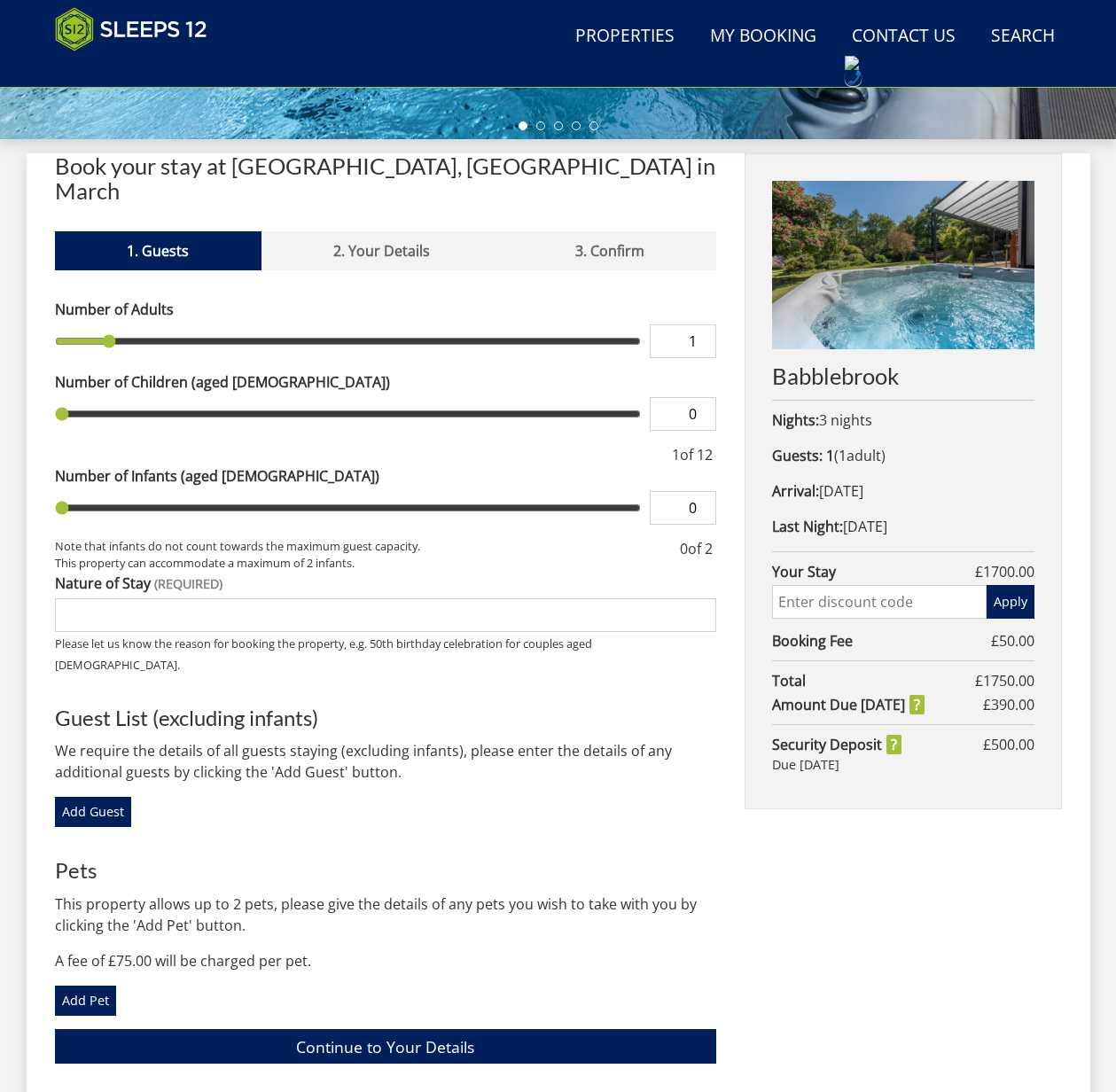
scroll to position [604, 0]
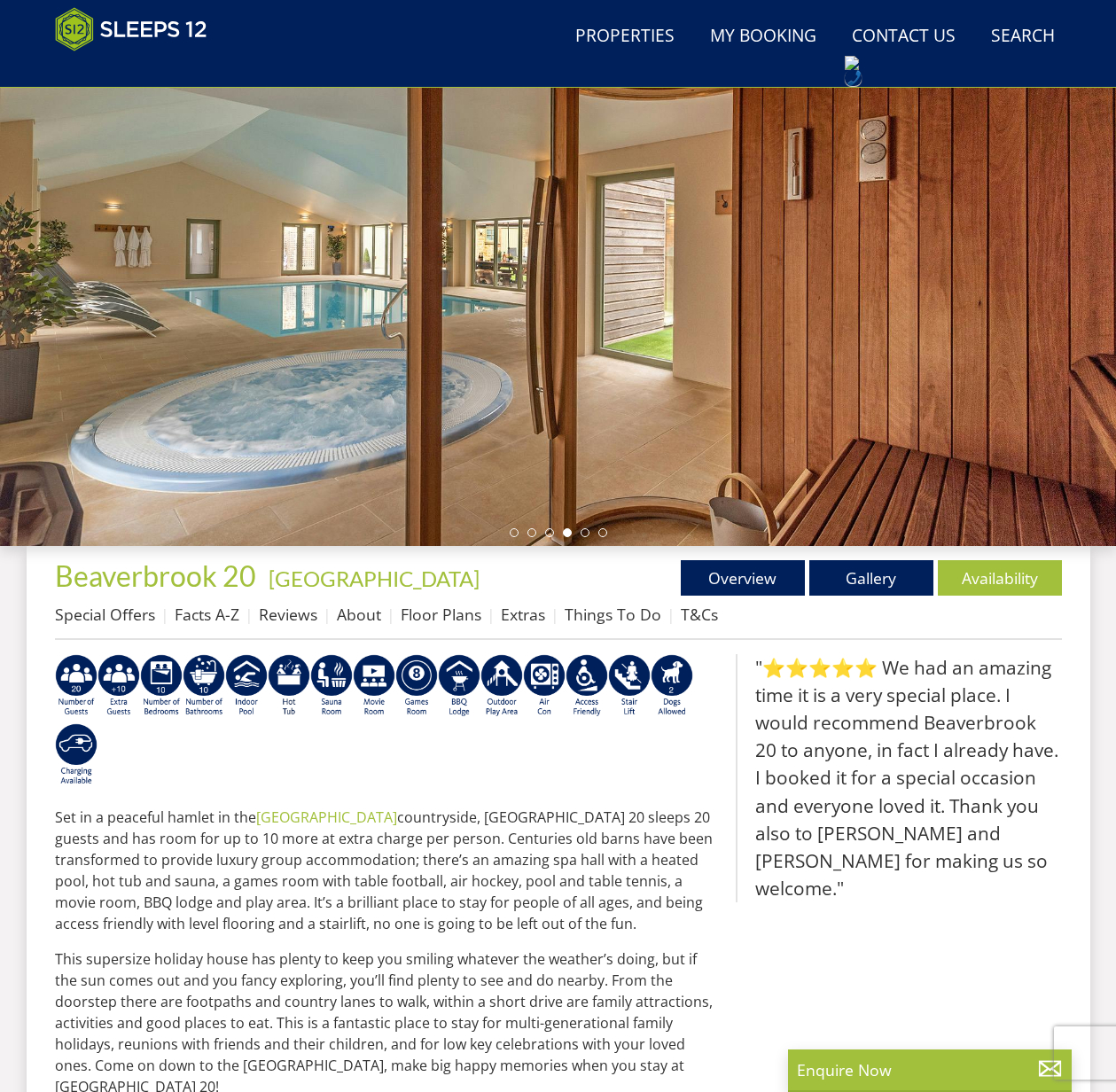
scroll to position [226, 0]
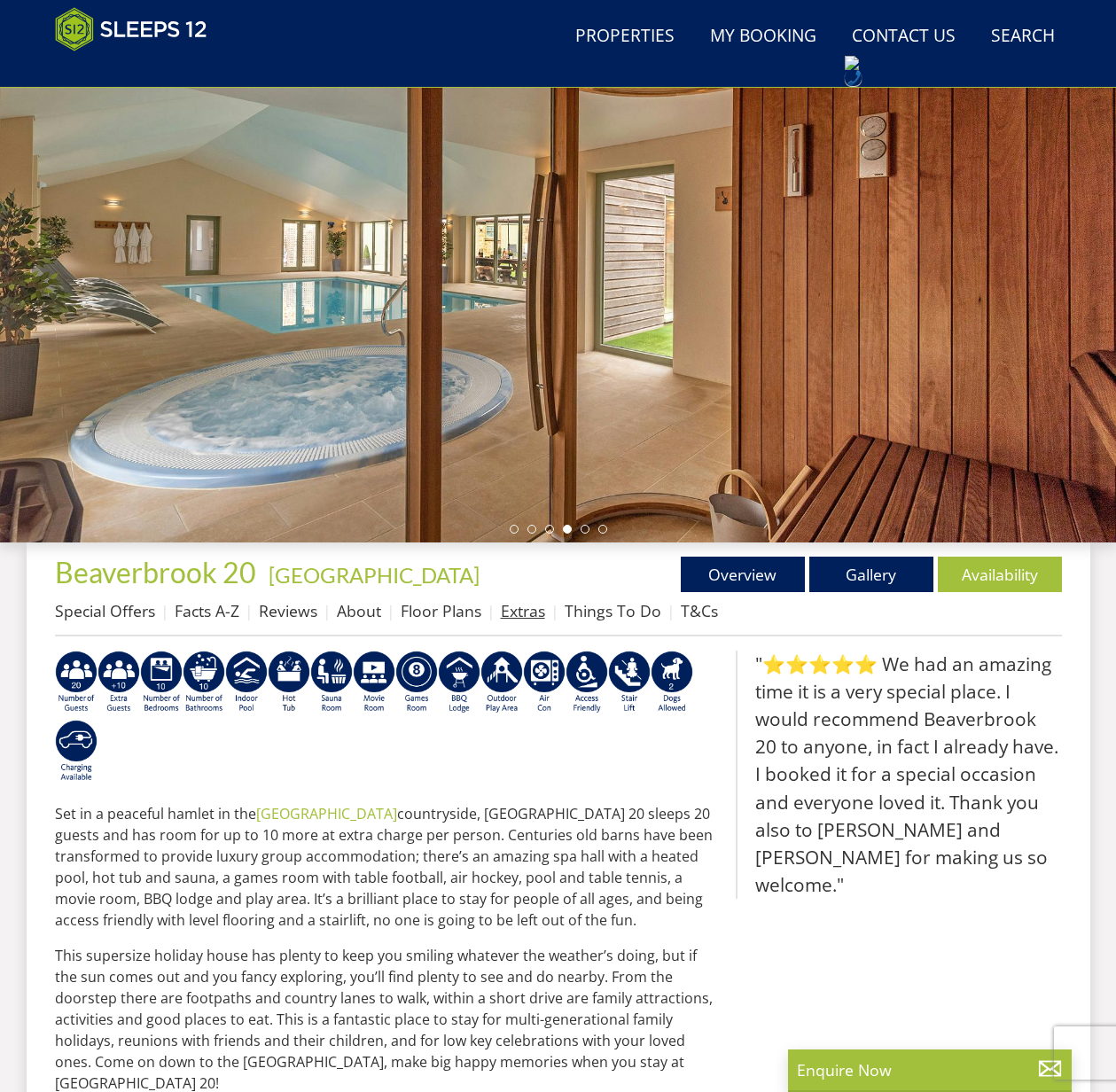
click at [528, 614] on link "Extras" at bounding box center [523, 611] width 45 height 21
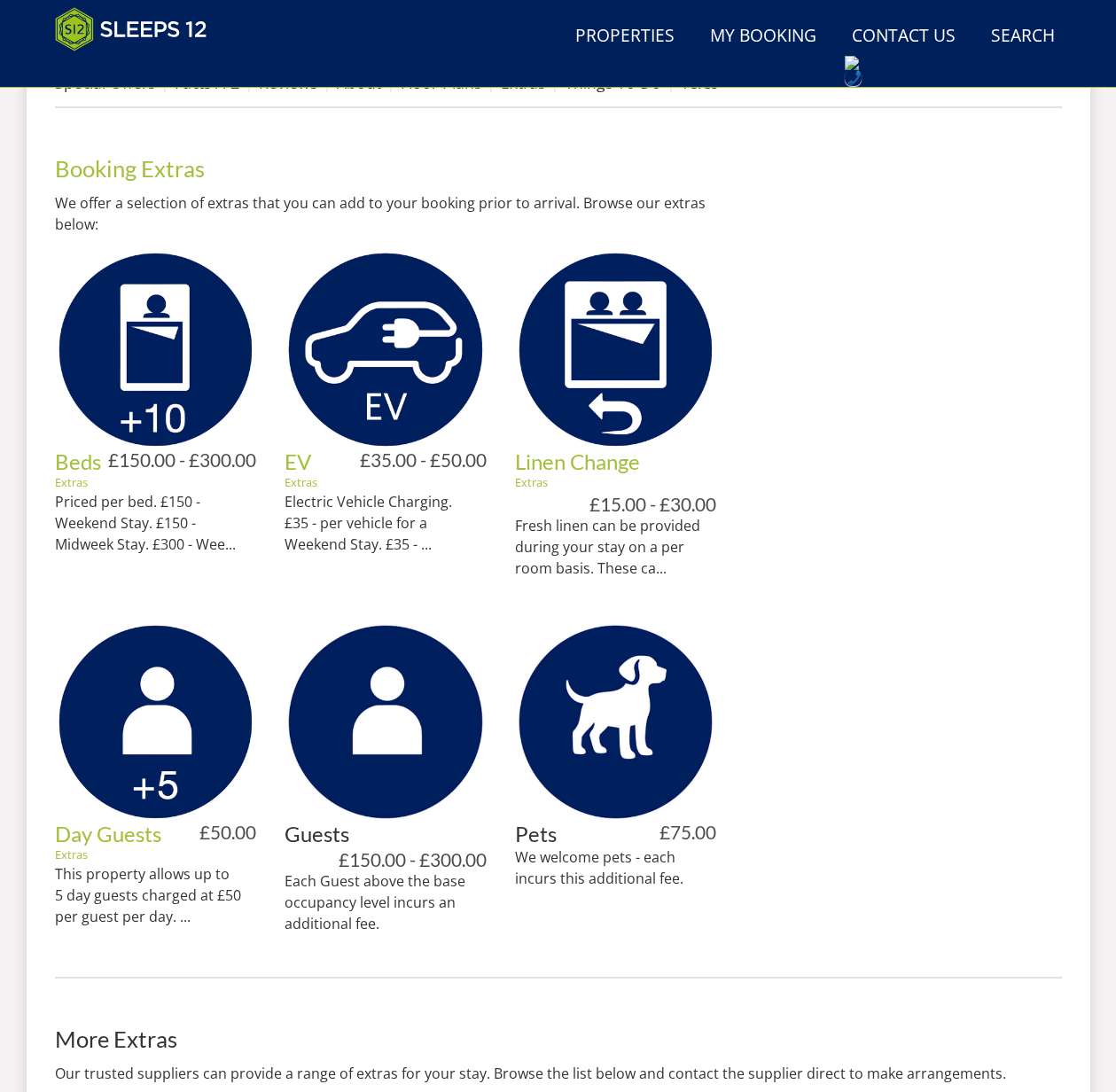
scroll to position [782, 0]
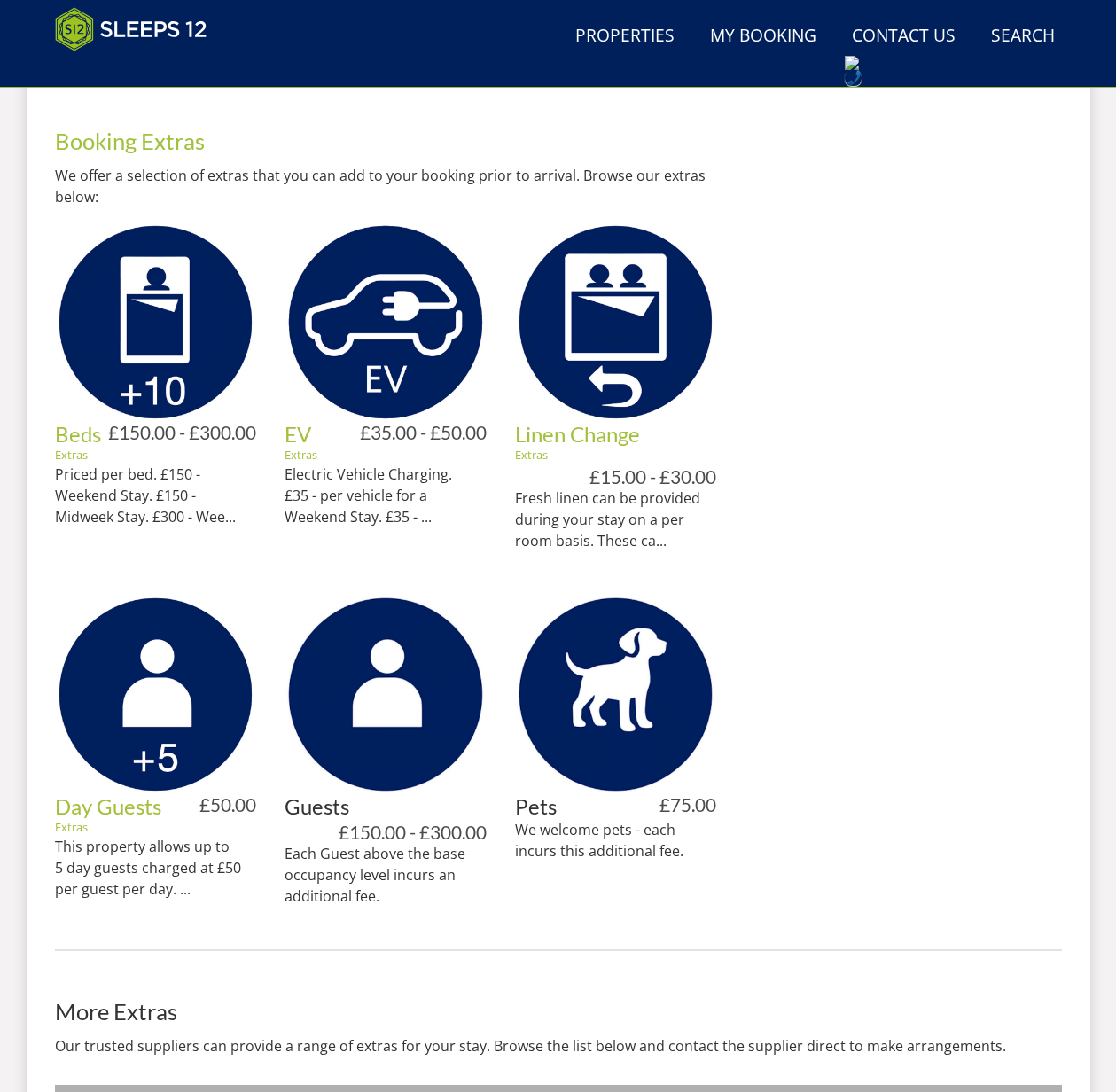
click at [326, 811] on h3 "Guests" at bounding box center [385, 806] width 202 height 23
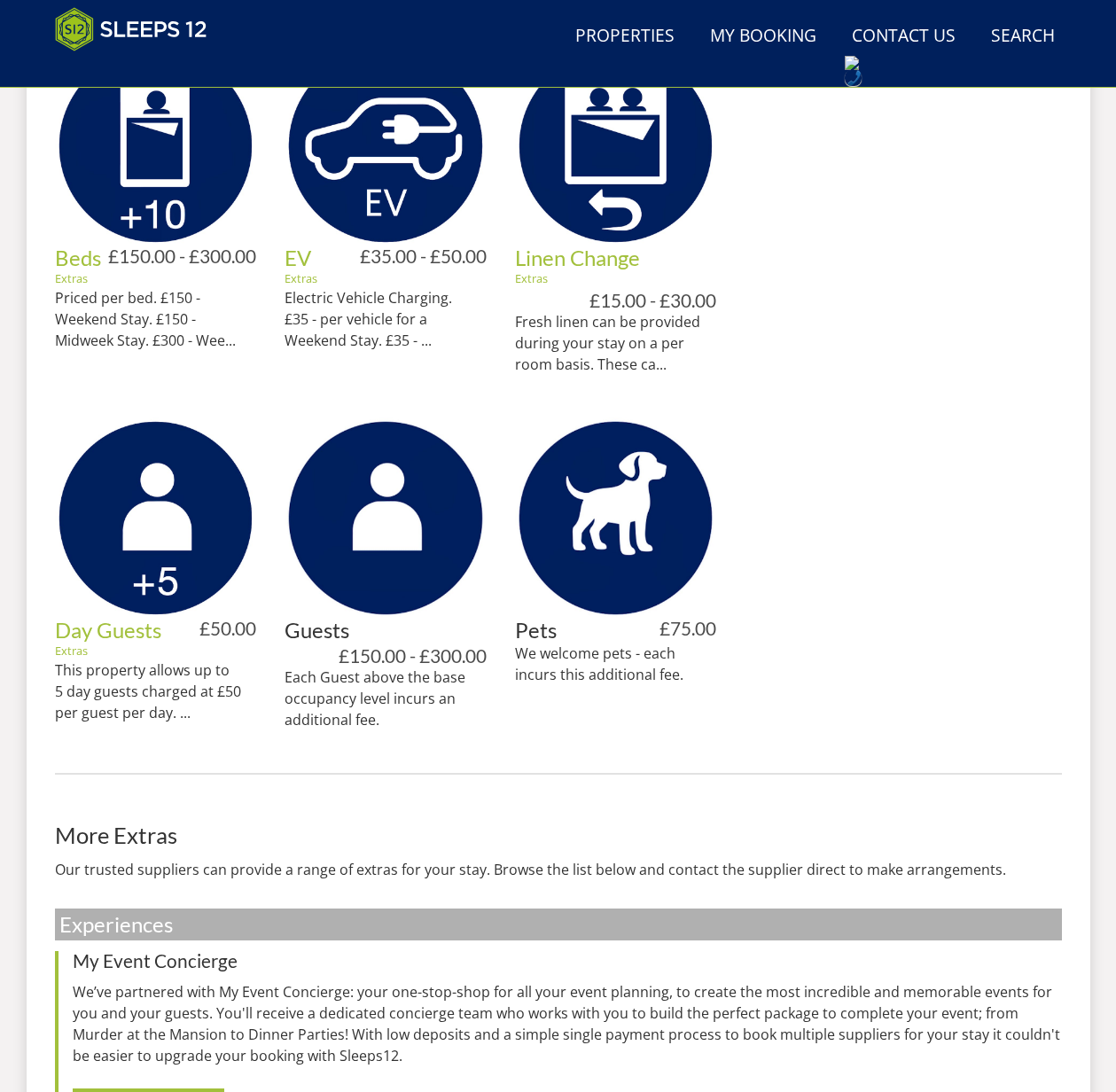
scroll to position [883, 0]
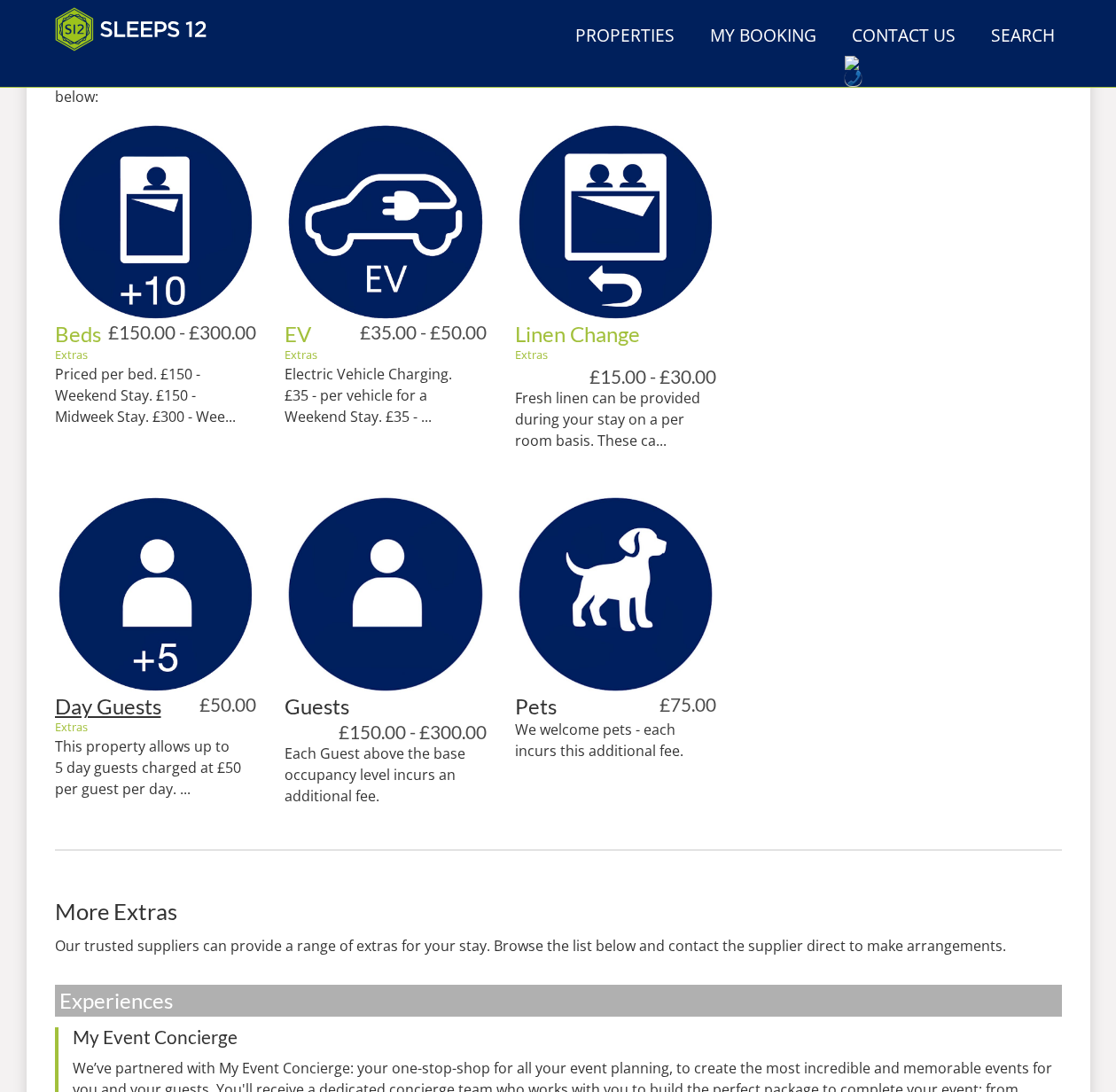
click at [101, 708] on link "Day Guests" at bounding box center [108, 707] width 106 height 26
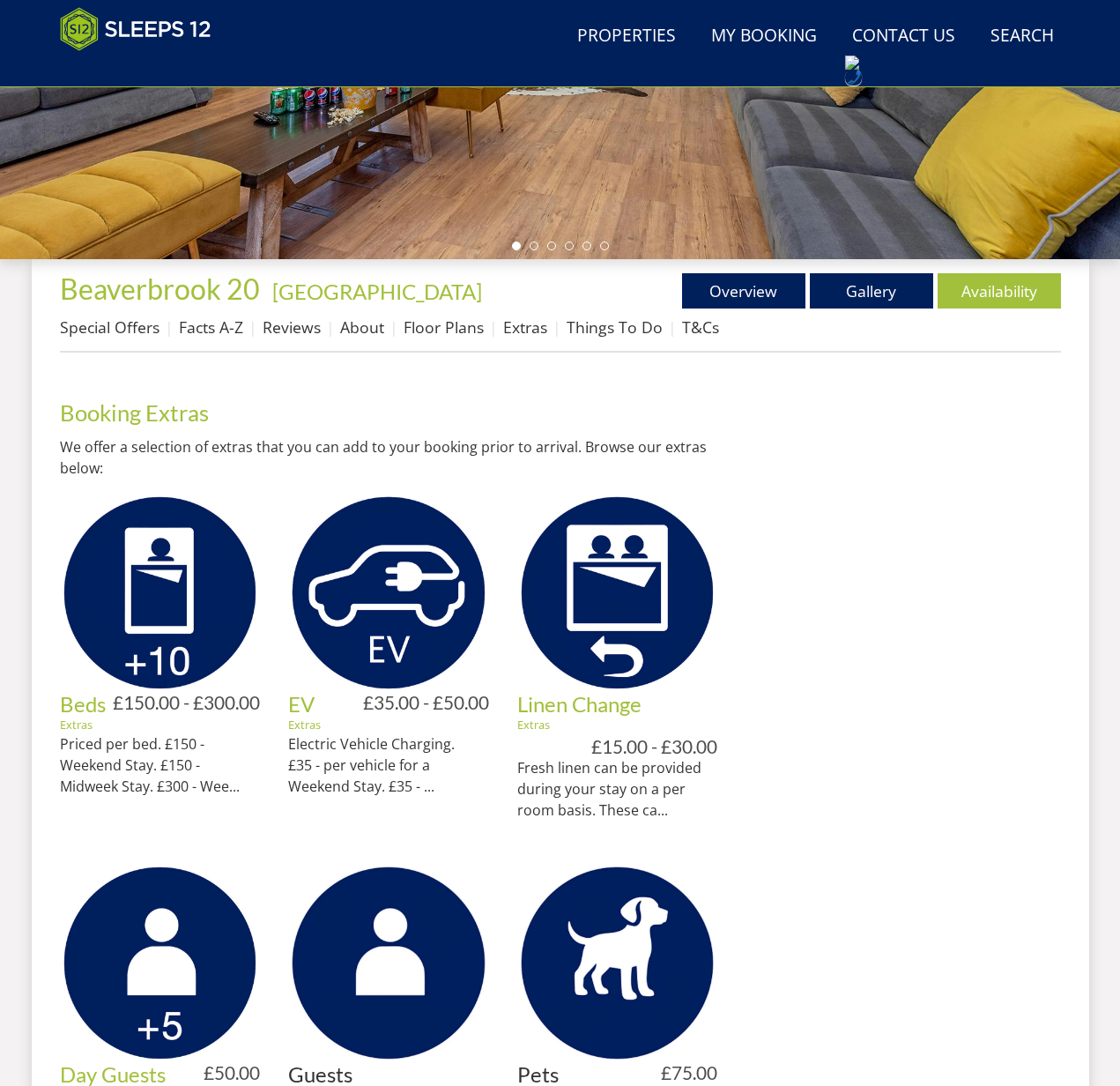
scroll to position [521, 0]
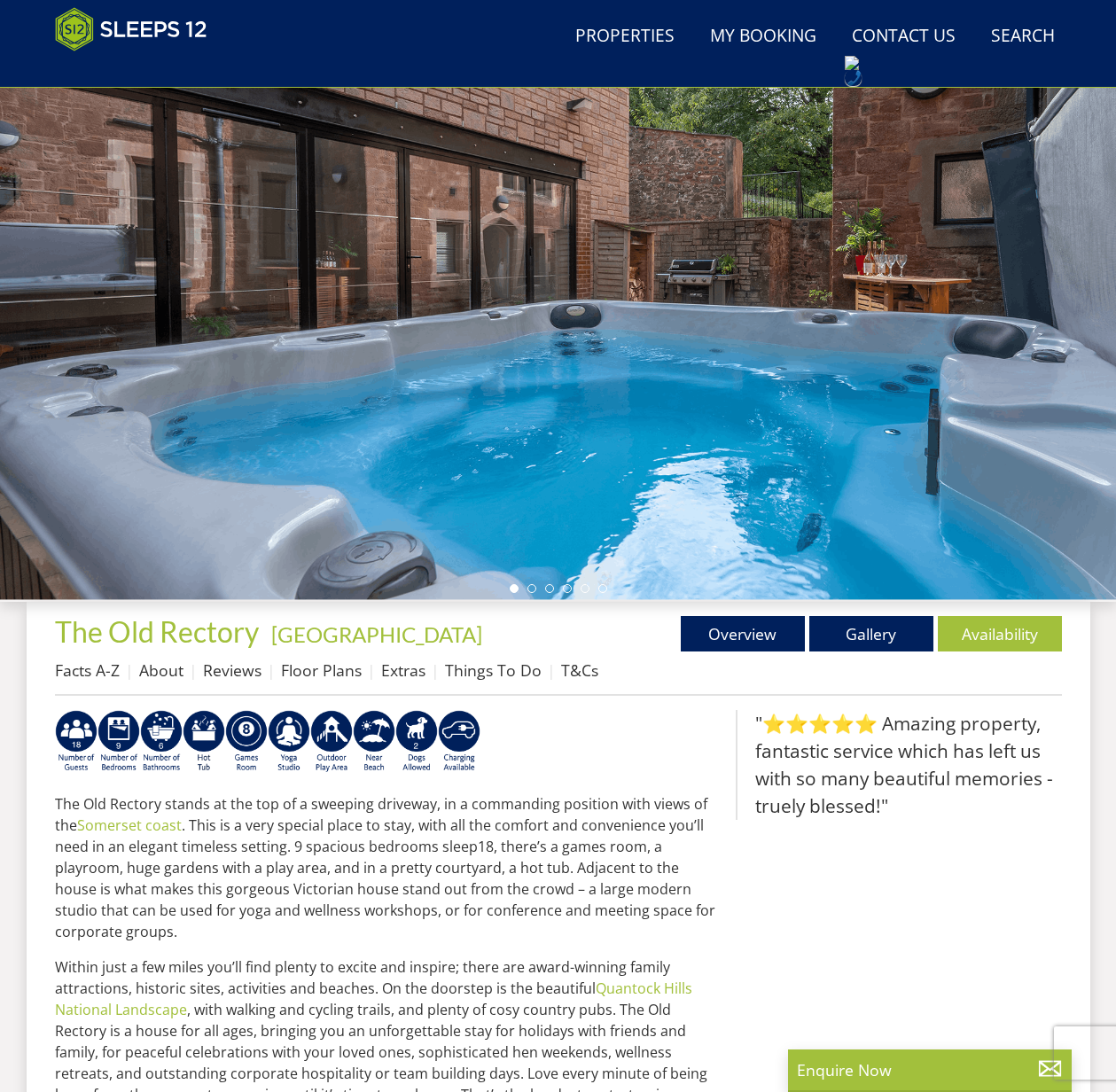
scroll to position [236, 0]
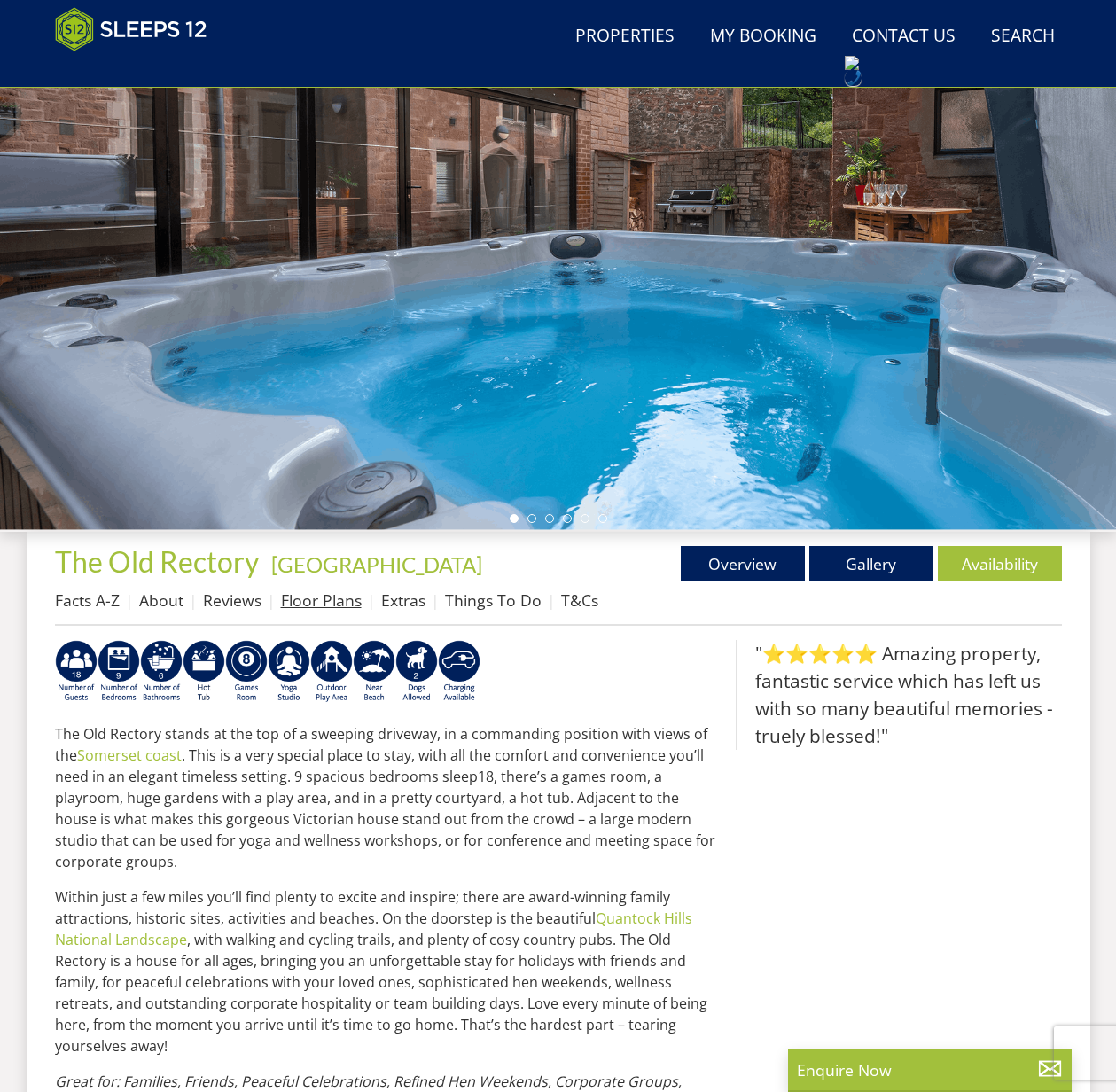
click at [321, 607] on link "Floor Plans" at bounding box center [321, 600] width 81 height 21
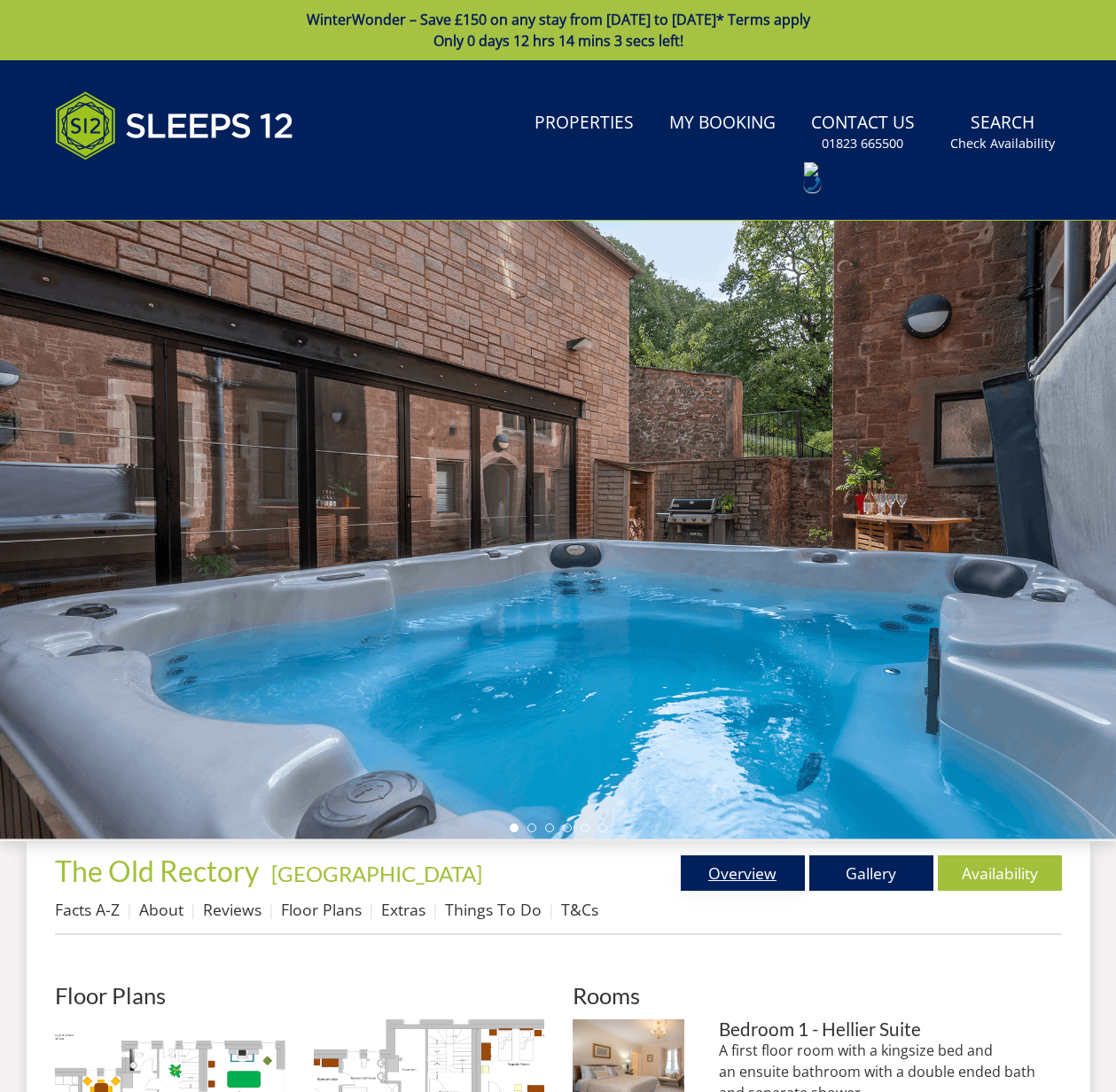
click at [734, 864] on link "Overview" at bounding box center [742, 873] width 124 height 35
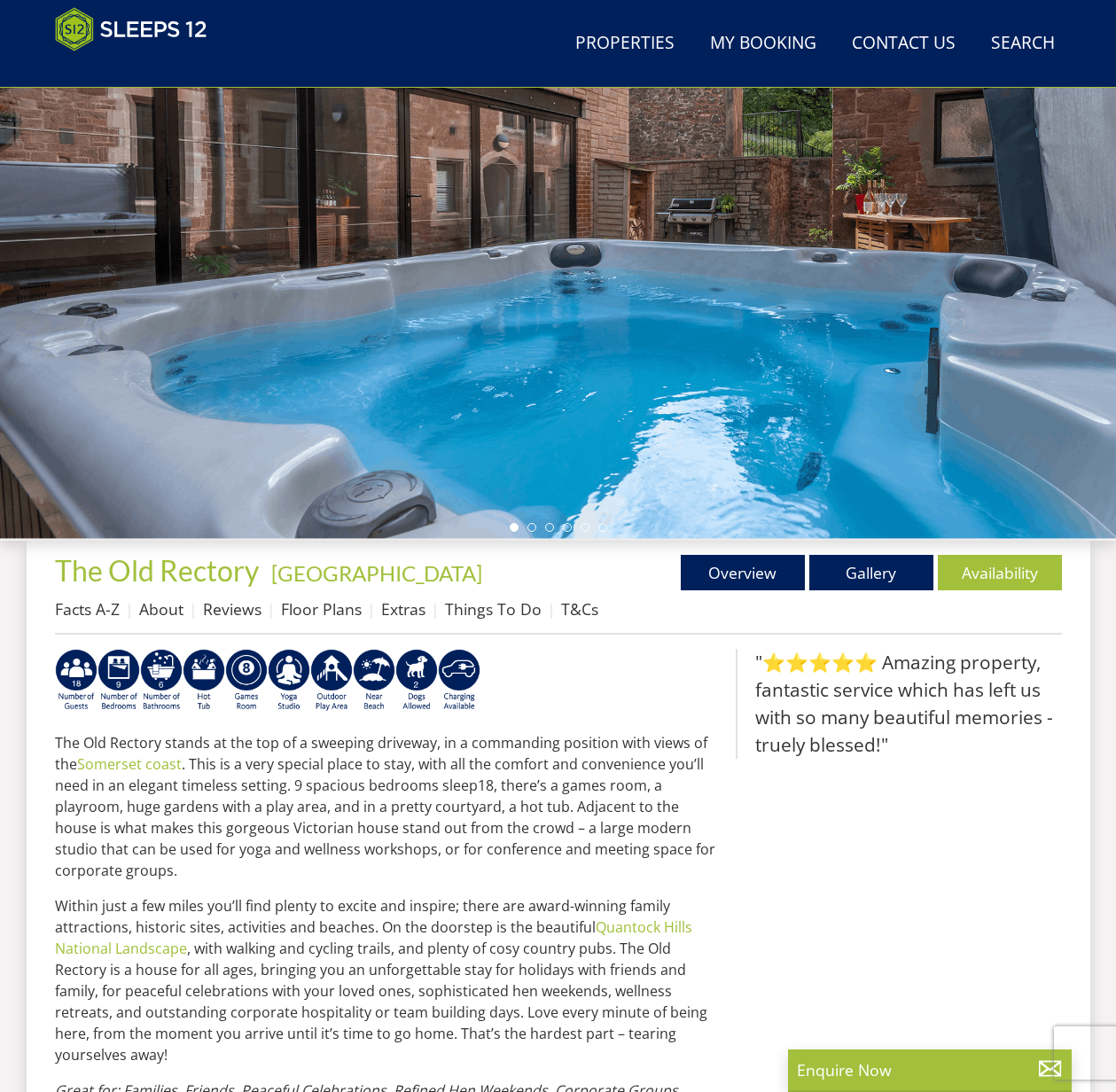
scroll to position [235, 0]
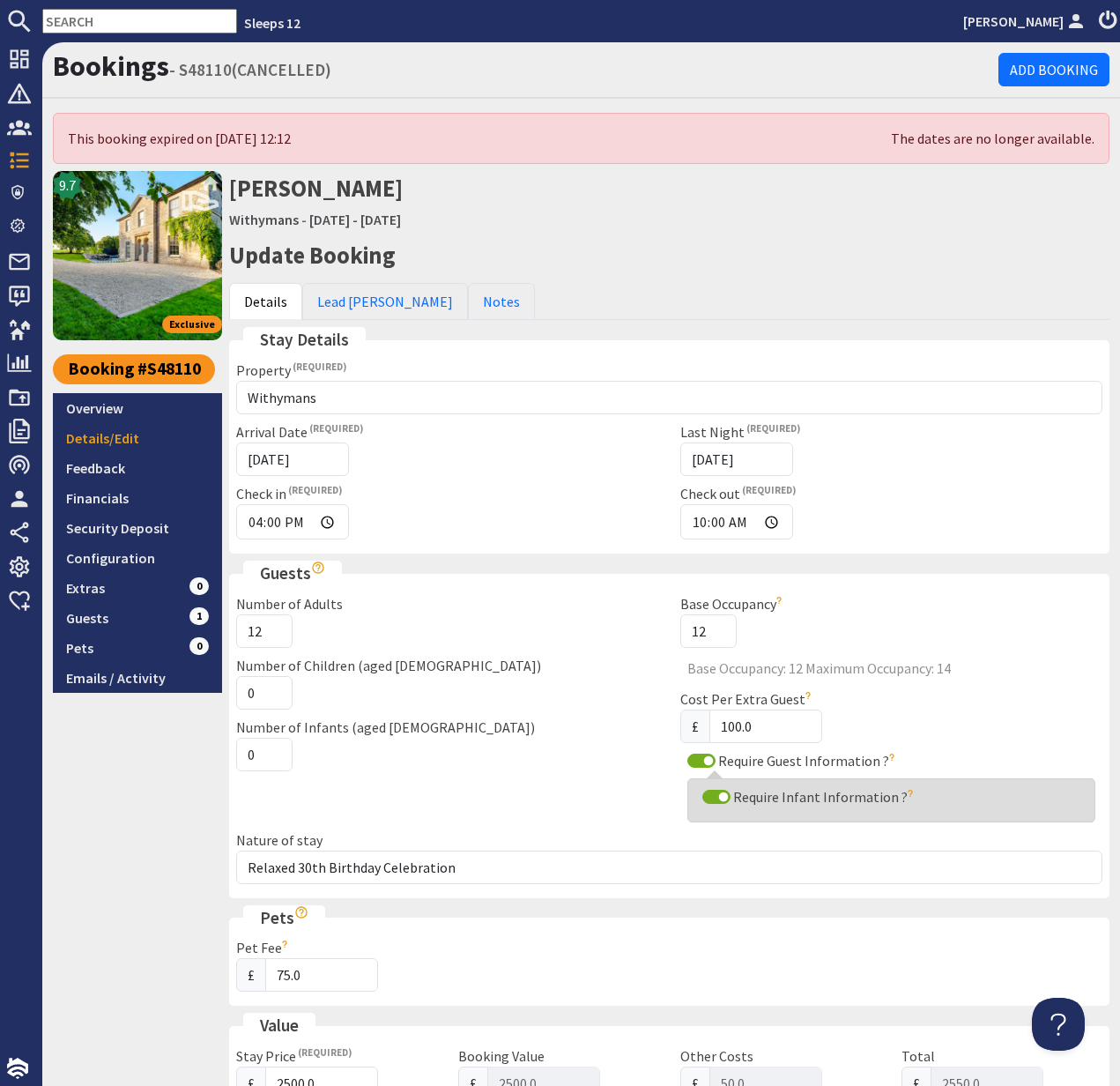
click at [101, 22] on input "text" at bounding box center [140, 21] width 194 height 25
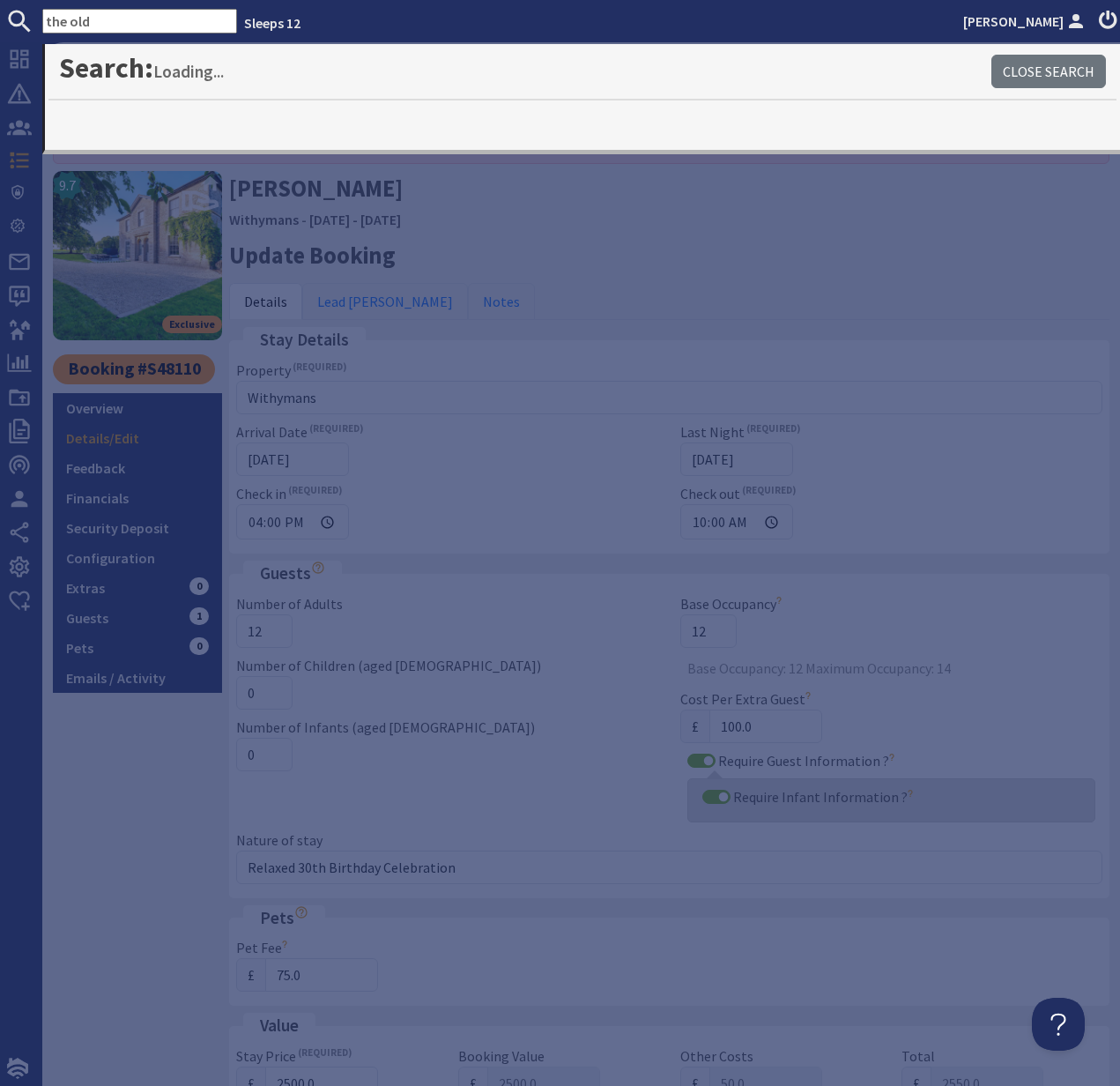
type input "the old"
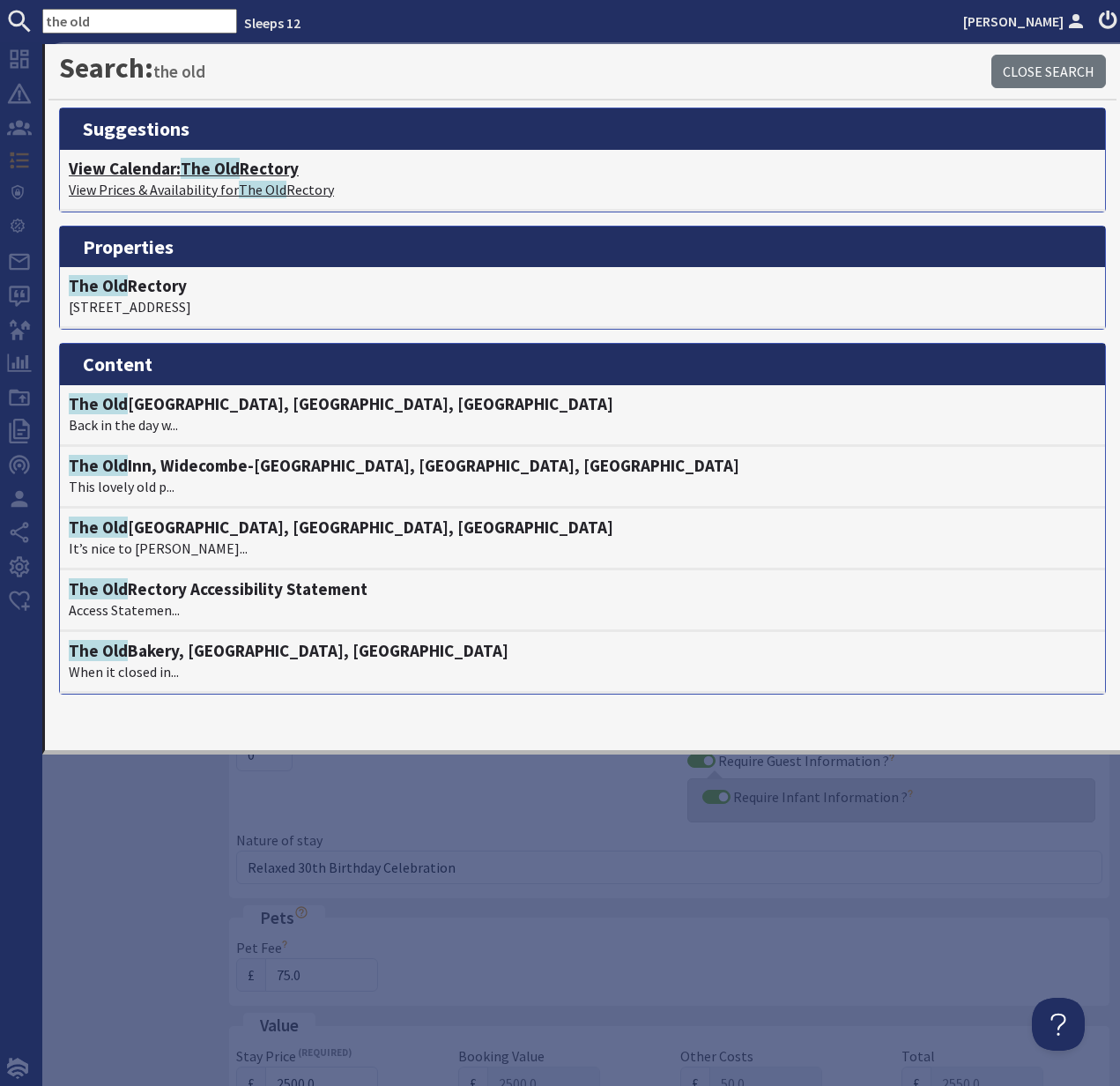
click at [244, 170] on h4 "View Calendar: The Old Rectory" at bounding box center [582, 169] width 1027 height 20
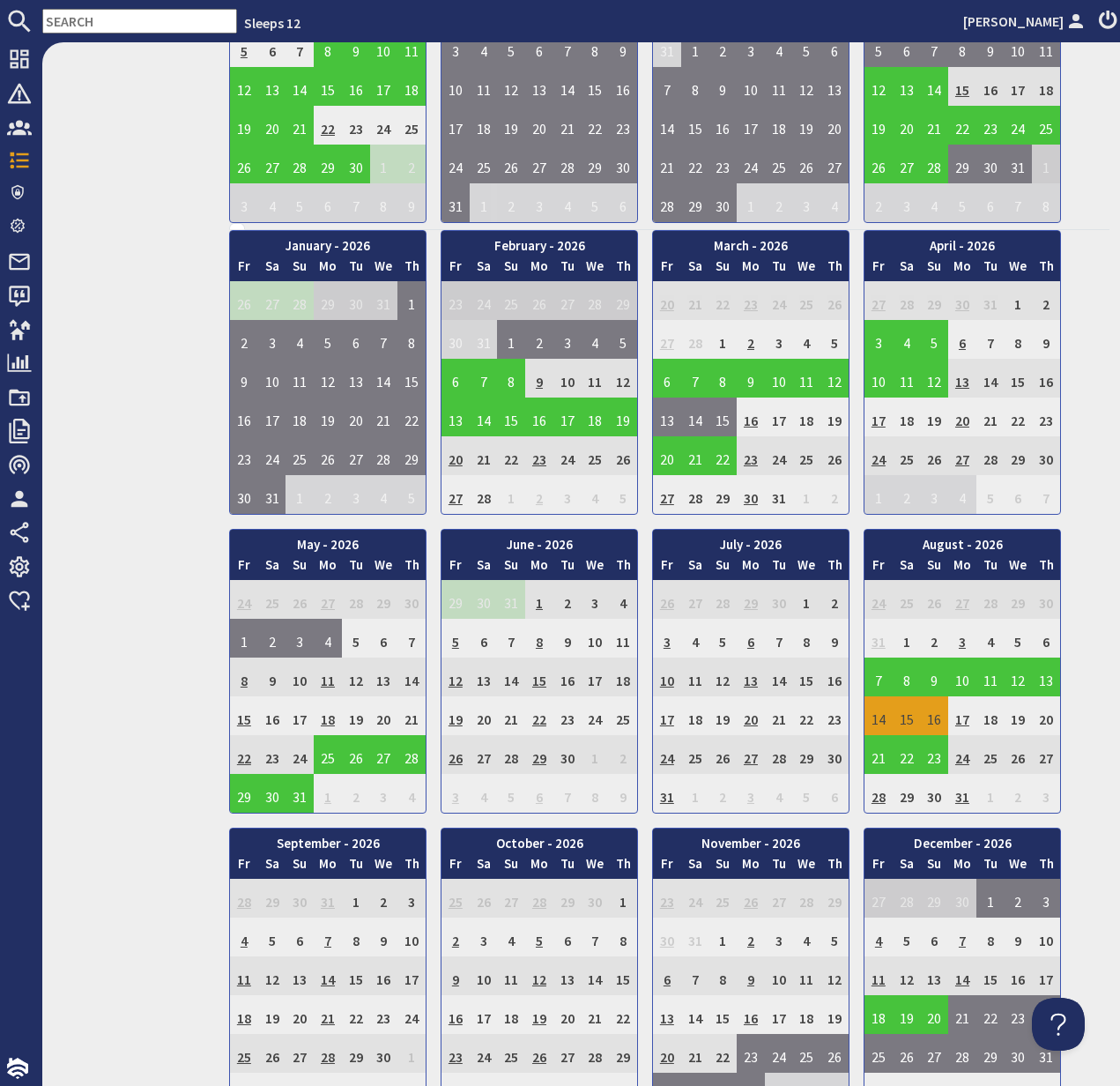
scroll to position [864, 0]
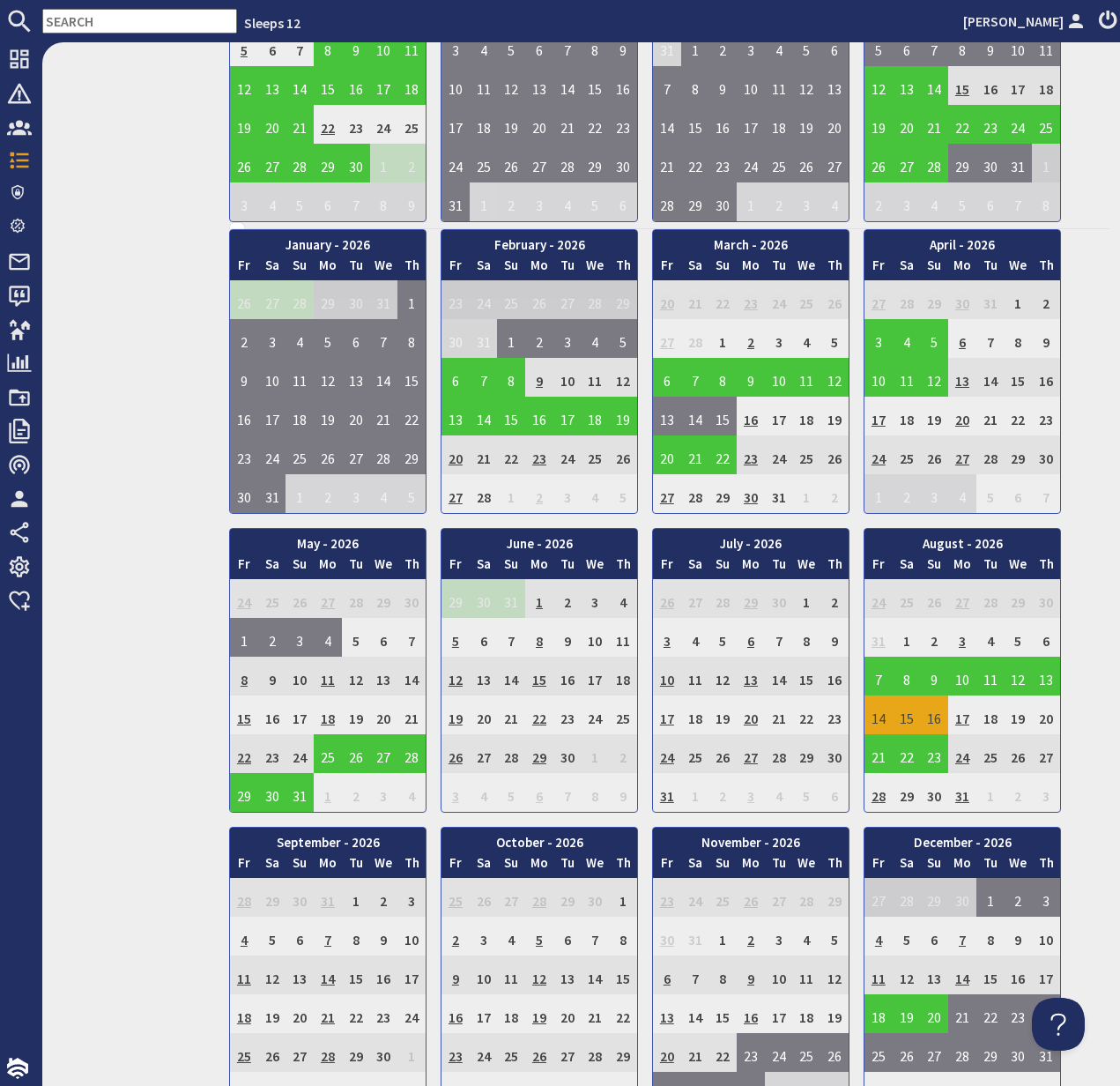
click at [879, 717] on td "14" at bounding box center [878, 715] width 28 height 39
click at [895, 793] on link "View booking" at bounding box center [882, 796] width 92 height 19
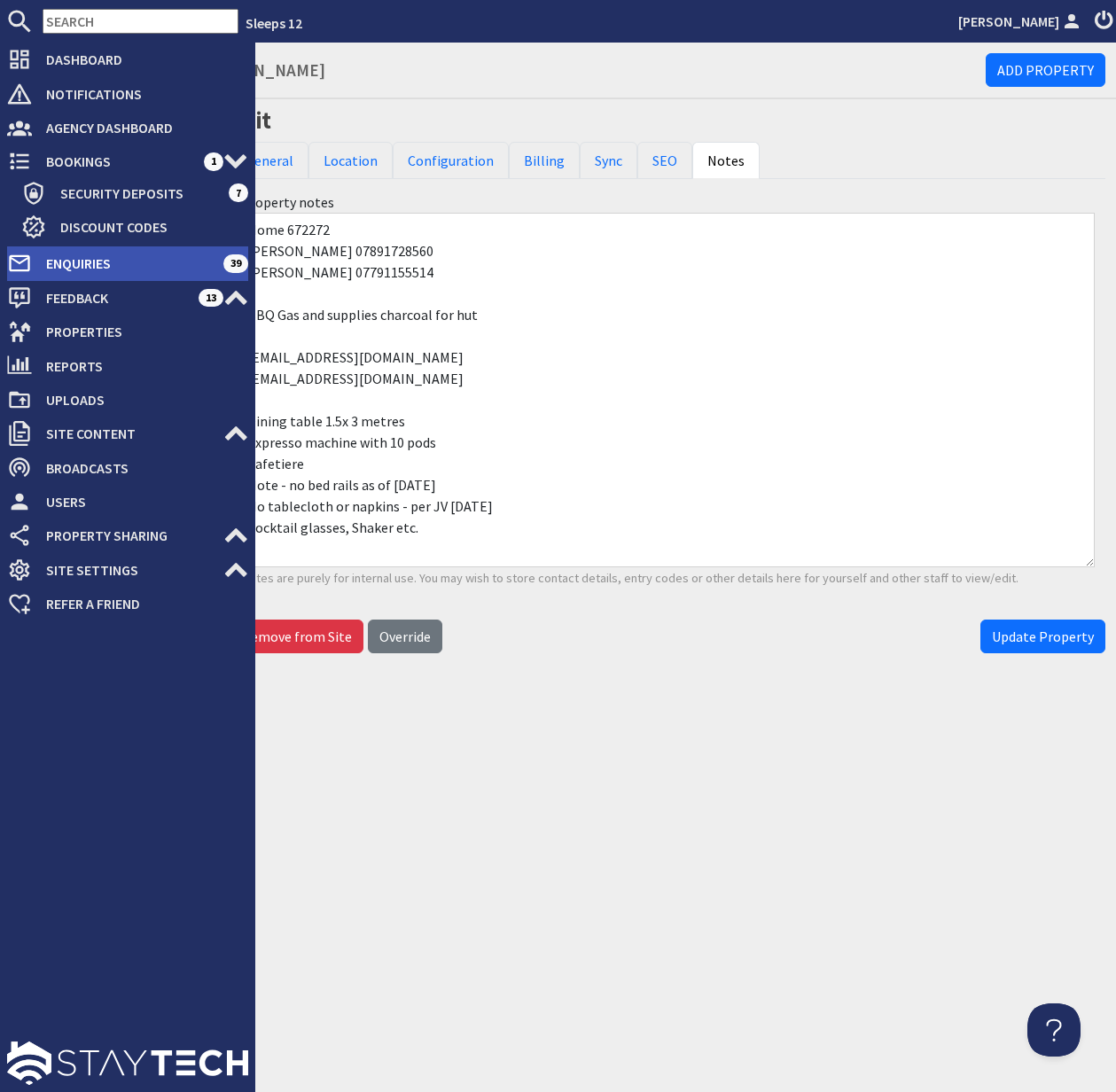
click at [96, 264] on span "Enquiries" at bounding box center [128, 263] width 192 height 28
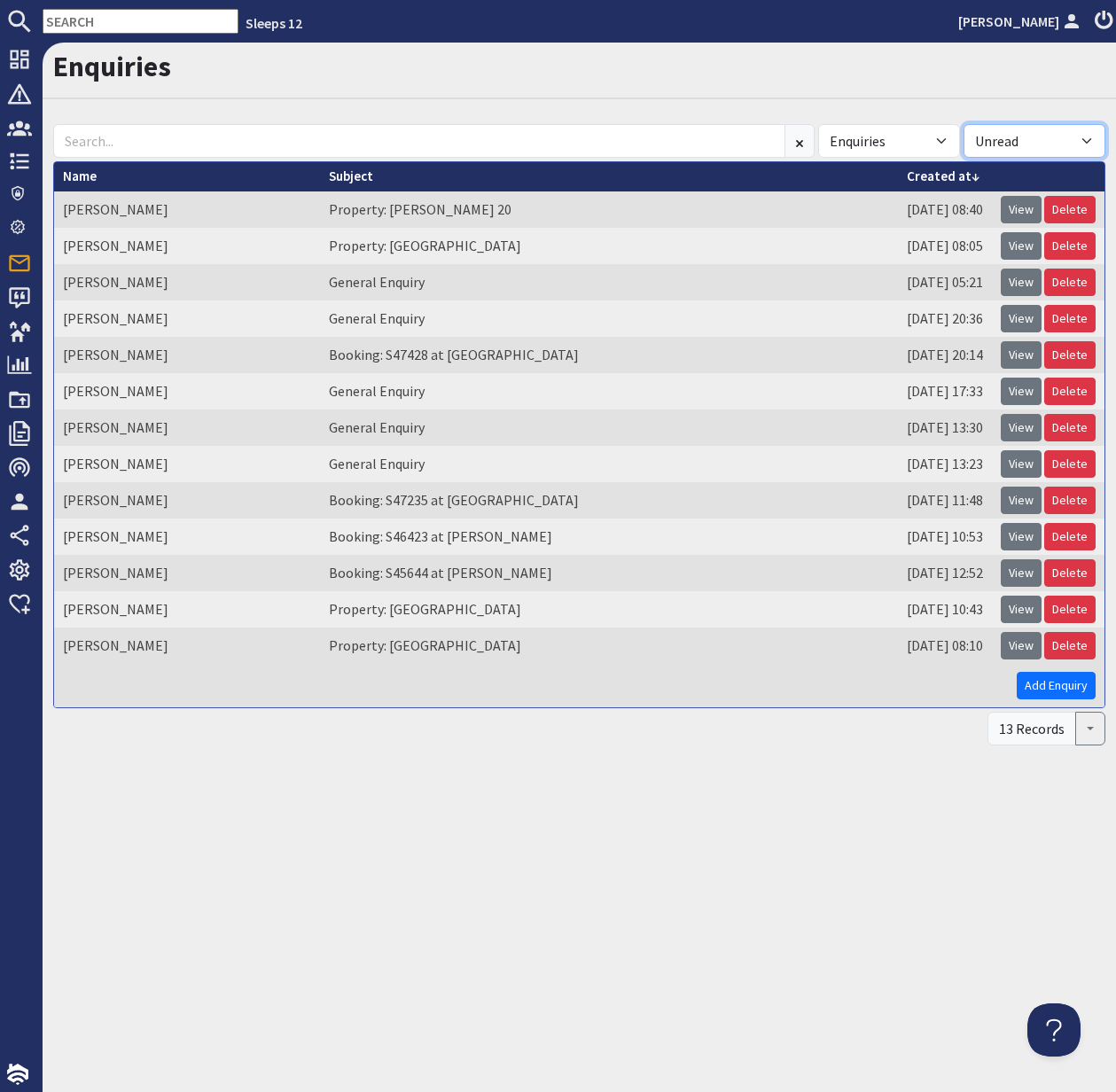
click at [1088, 136] on select "All Read Unread" at bounding box center [1034, 141] width 141 height 34
select select
click at [963, 124] on select "All Read Unread" at bounding box center [1034, 141] width 141 height 34
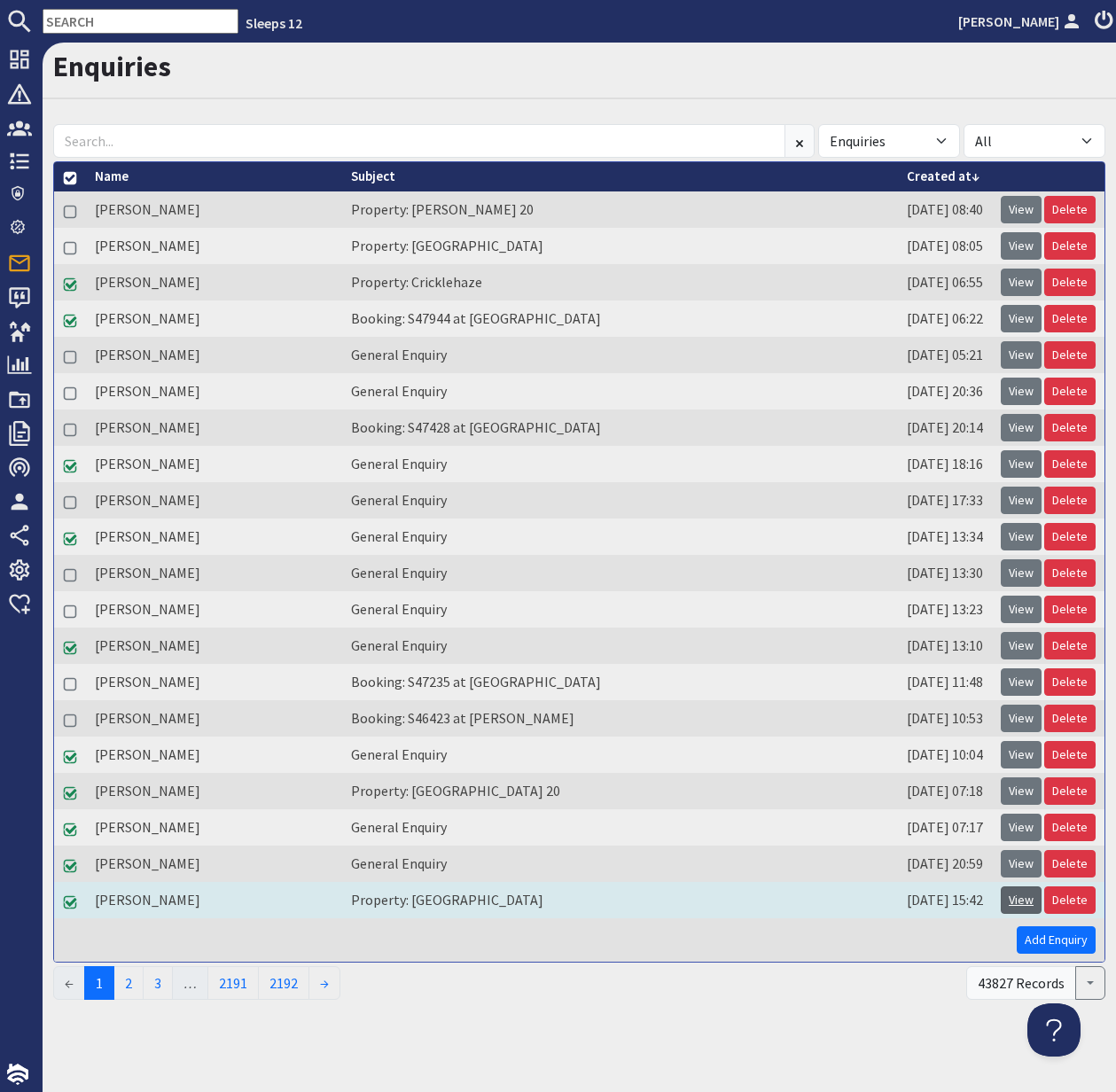
click at [1024, 903] on link "View" at bounding box center [1021, 900] width 41 height 28
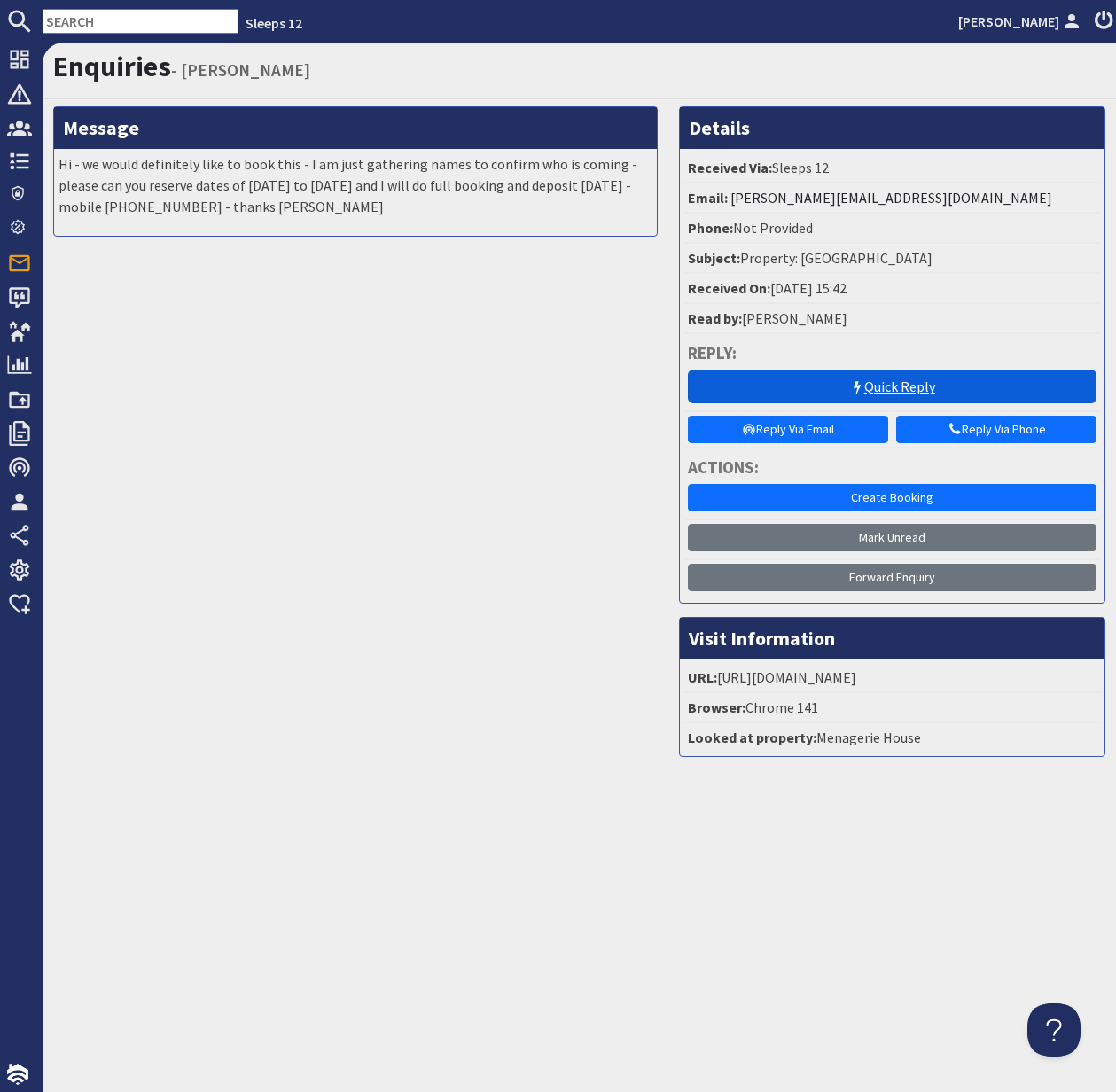
click at [898, 382] on link "Quick Reply" at bounding box center [892, 386] width 409 height 34
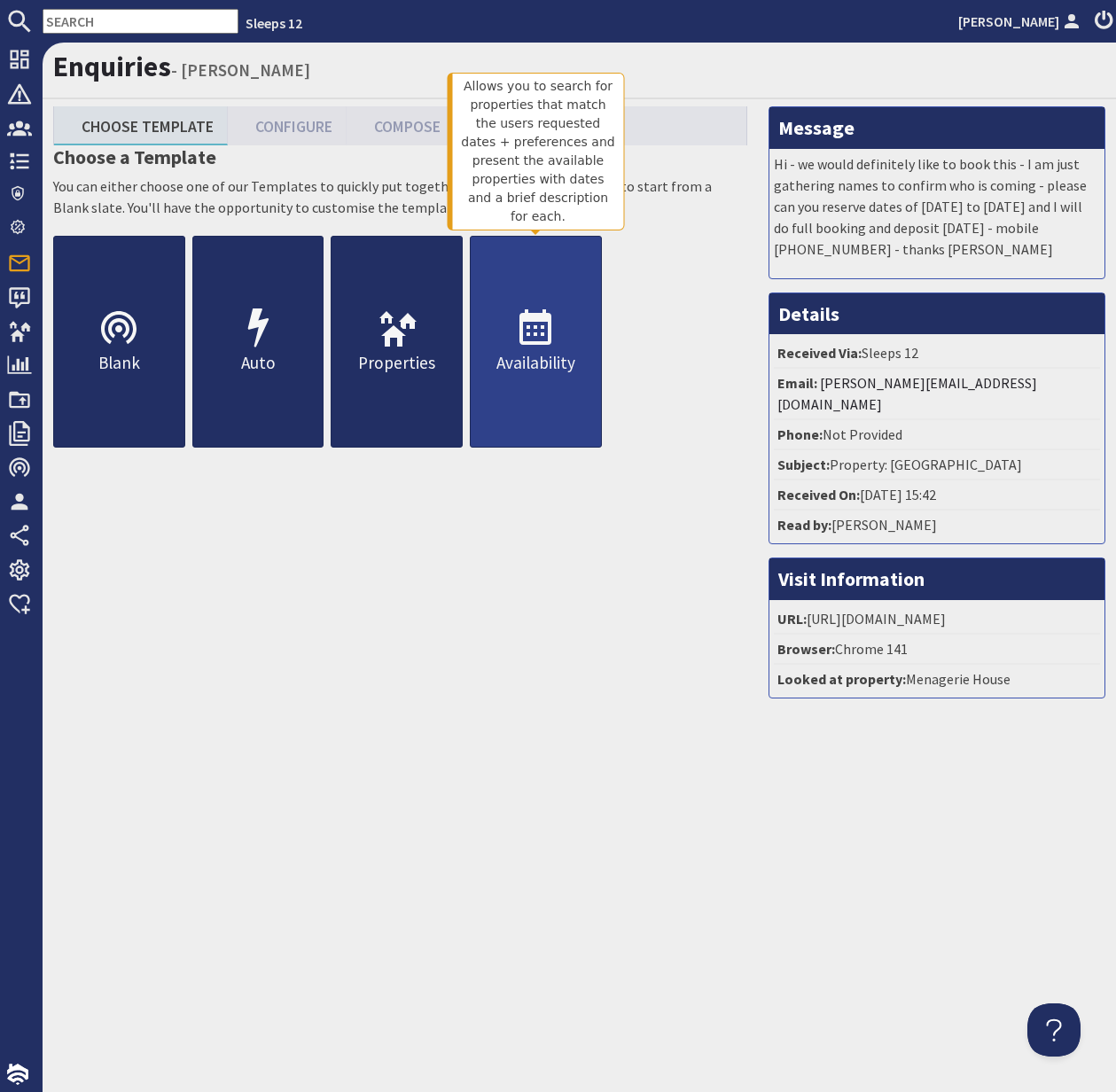
click at [529, 344] on icon at bounding box center [535, 329] width 43 height 43
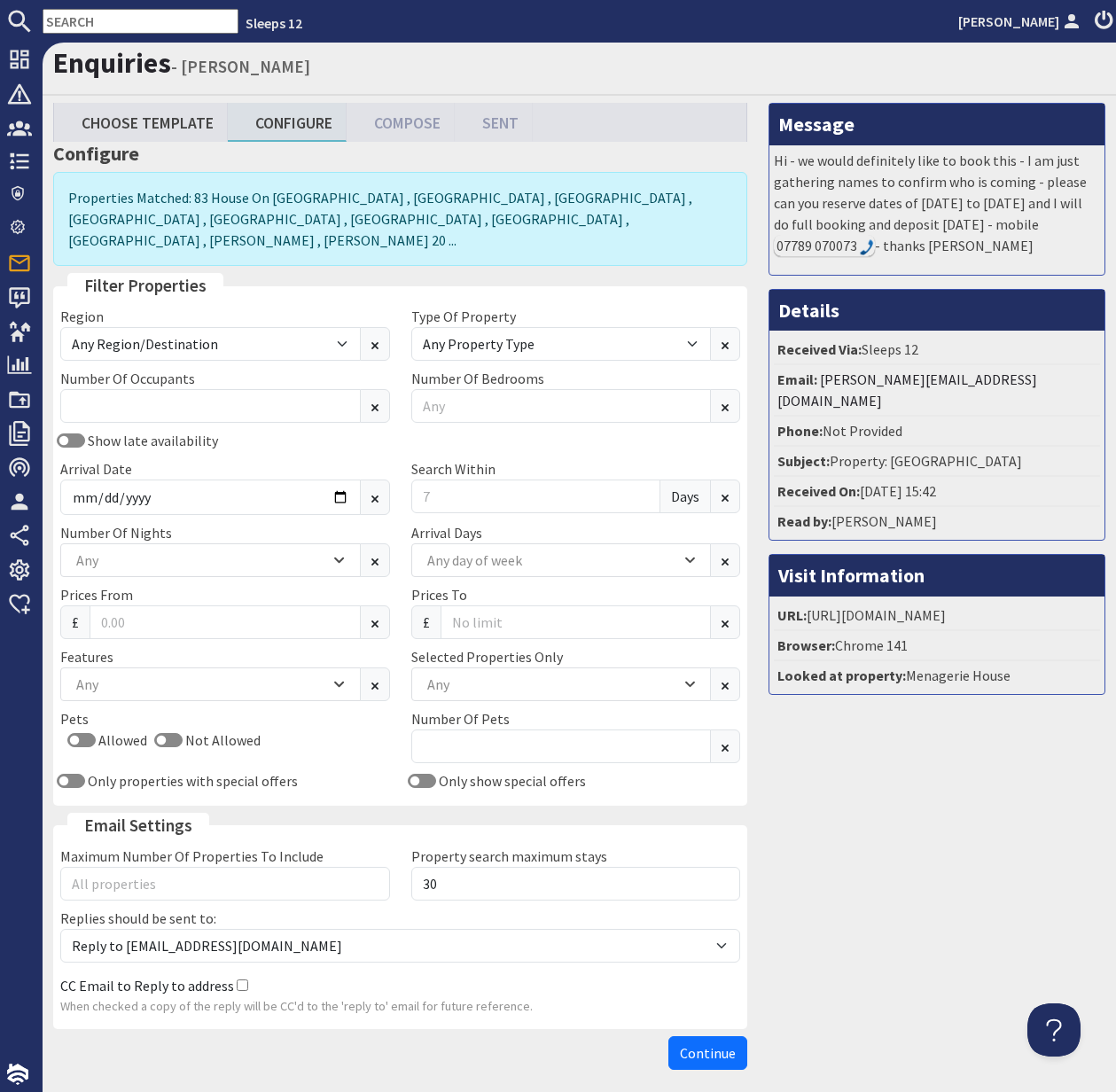
scroll to position [3, 0]
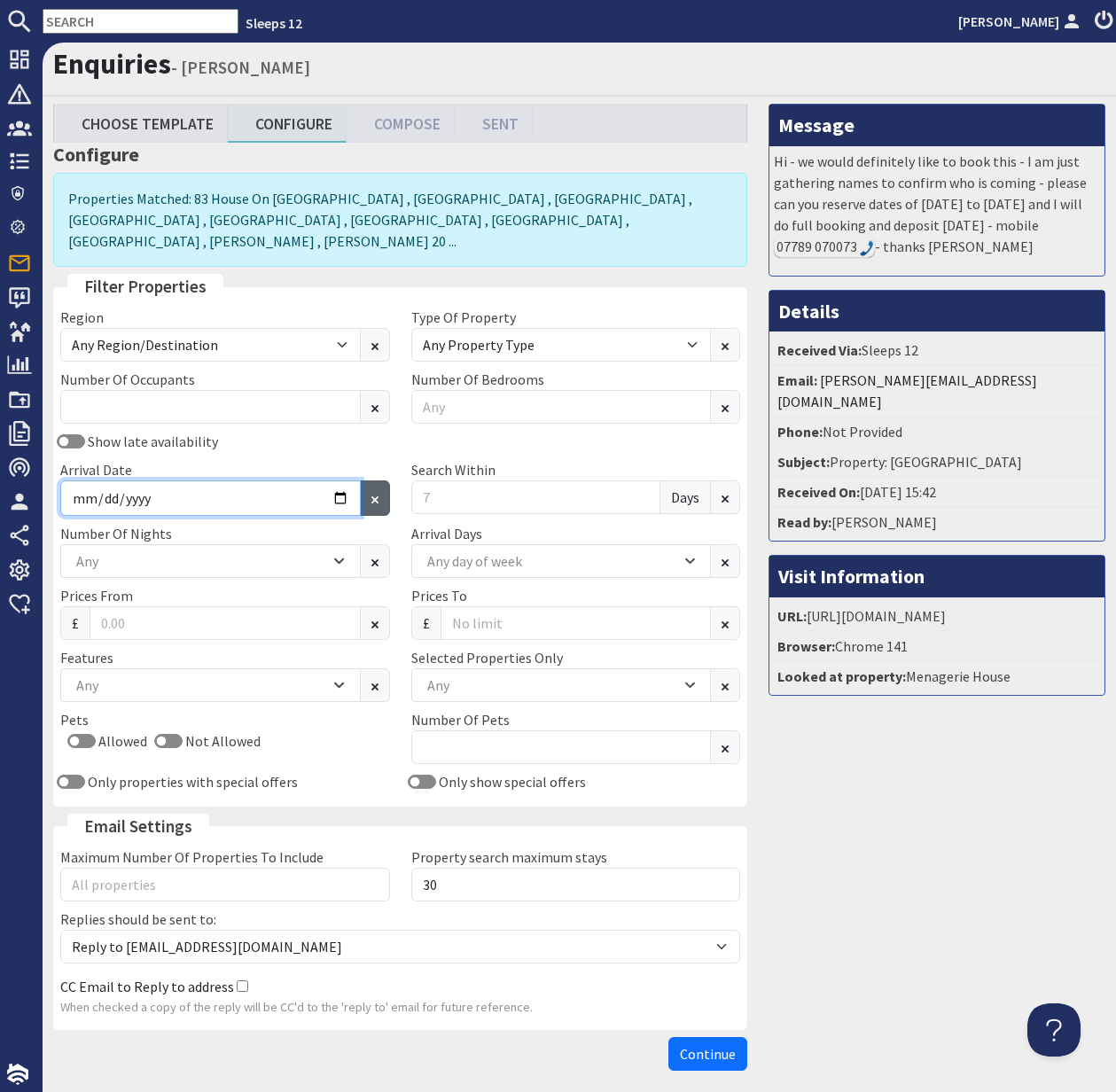
drag, startPoint x: 330, startPoint y: 477, endPoint x: 373, endPoint y: 472, distance: 43.3
click at [333, 480] on input "Arrival Date" at bounding box center [210, 498] width 301 height 35
click at [343, 480] on input "Arrival Date" at bounding box center [210, 498] width 301 height 35
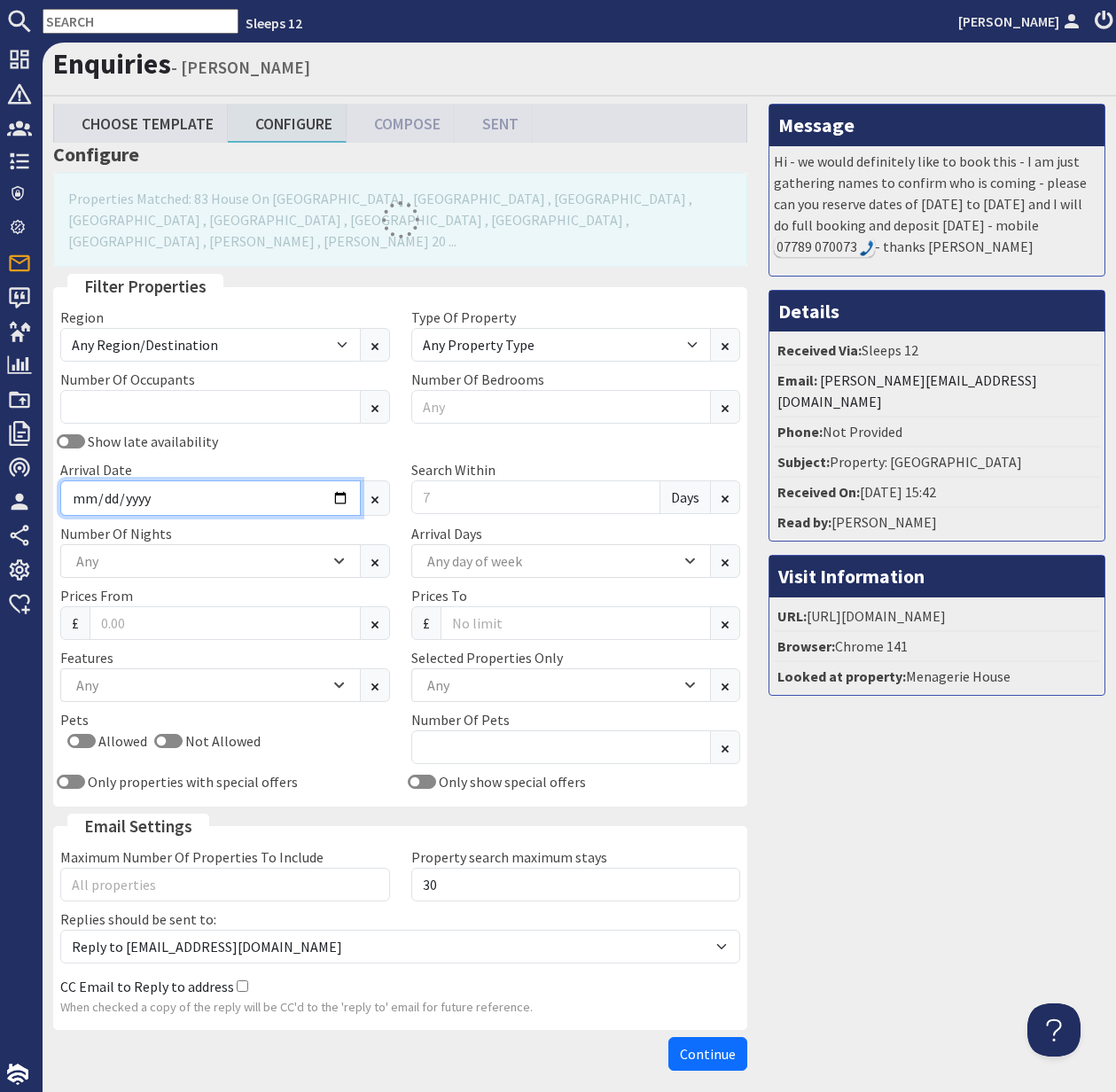
type input "2026-08-07"
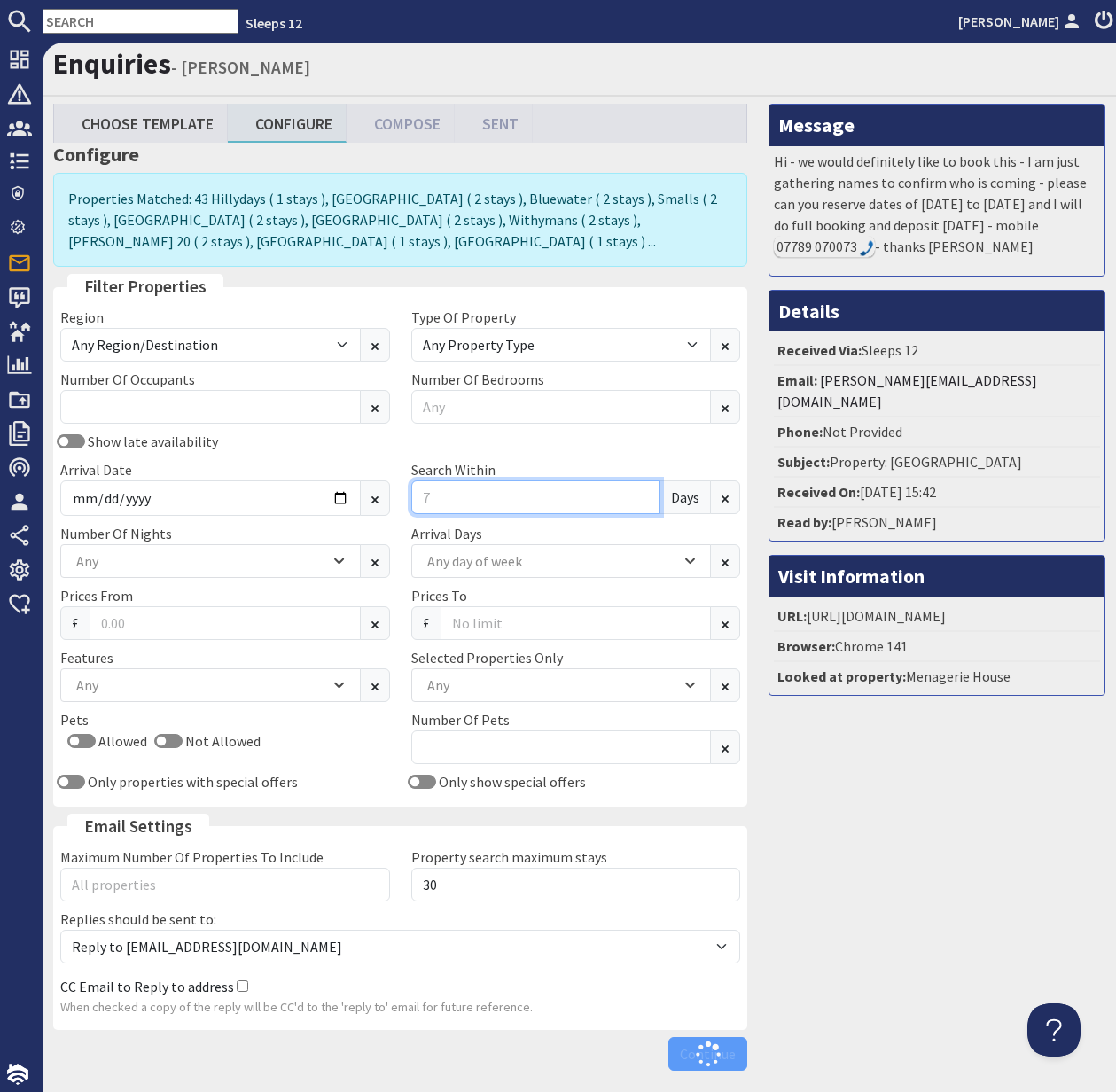
drag, startPoint x: 434, startPoint y: 498, endPoint x: 410, endPoint y: 497, distance: 24.0
click at [410, 497] on div "Search Within Days" at bounding box center [575, 487] width 351 height 57
type input "0"
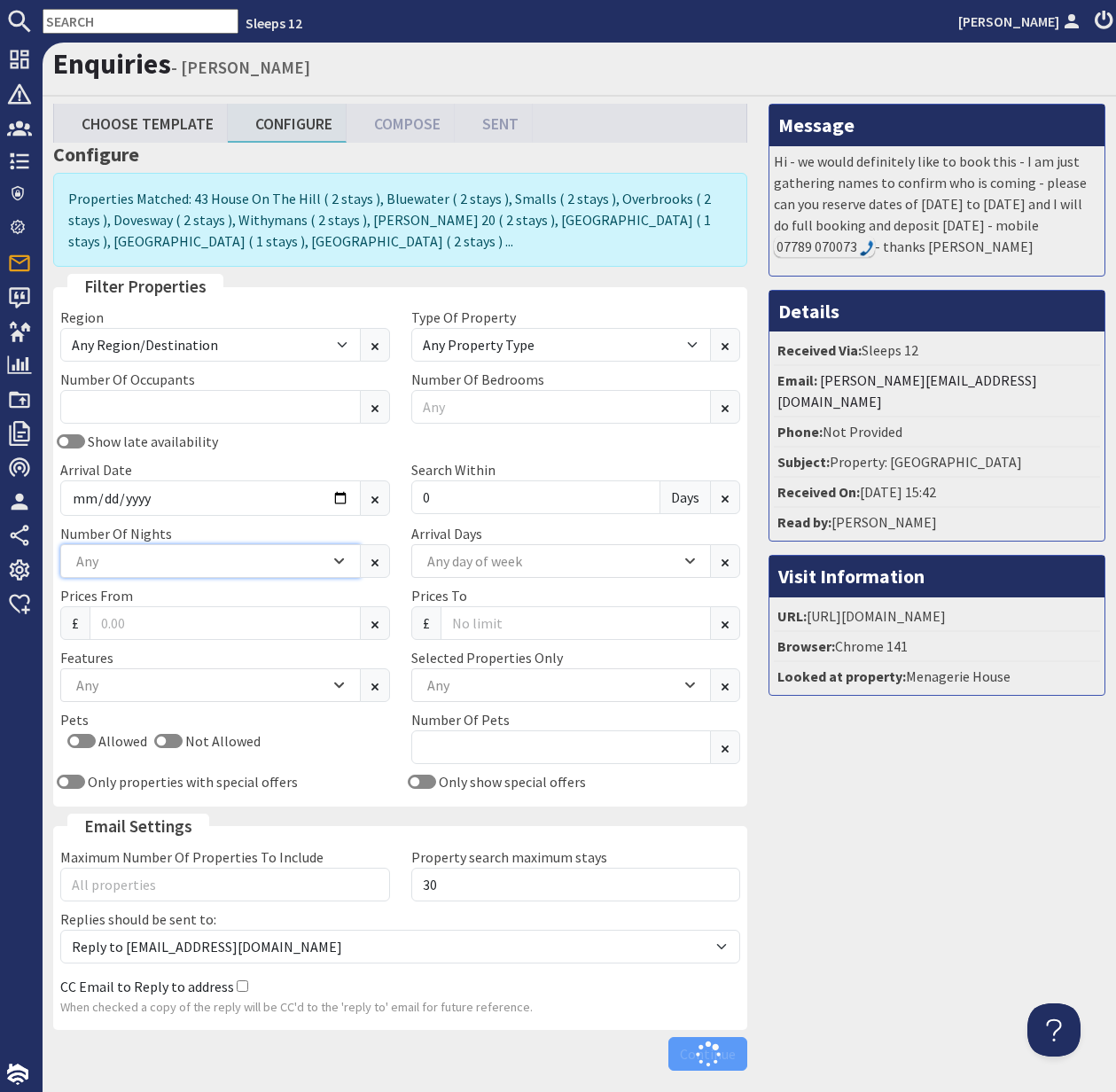
click at [203, 563] on div "Any" at bounding box center [200, 560] width 258 height 20
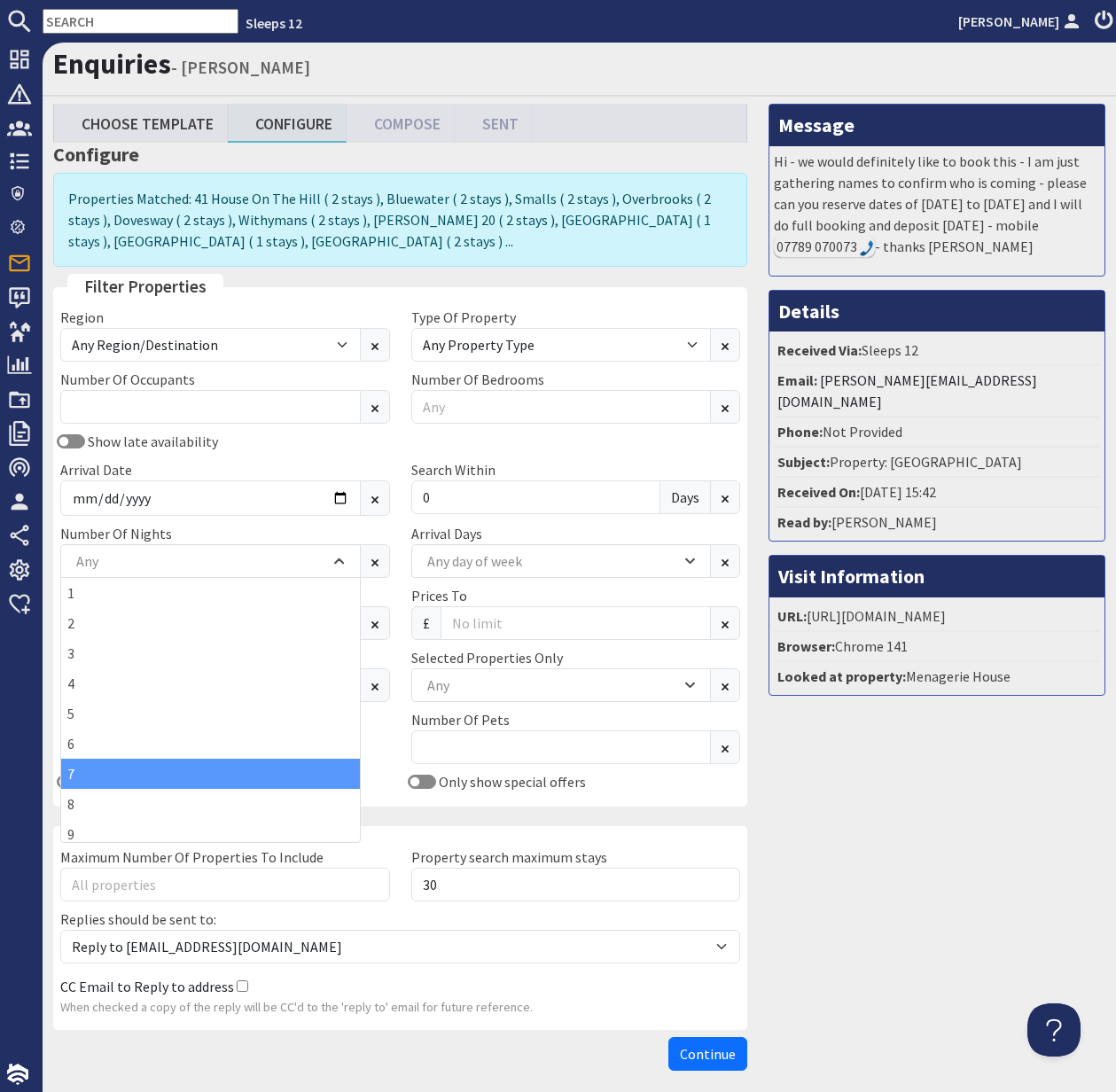
click at [140, 773] on div "7" at bounding box center [210, 774] width 299 height 30
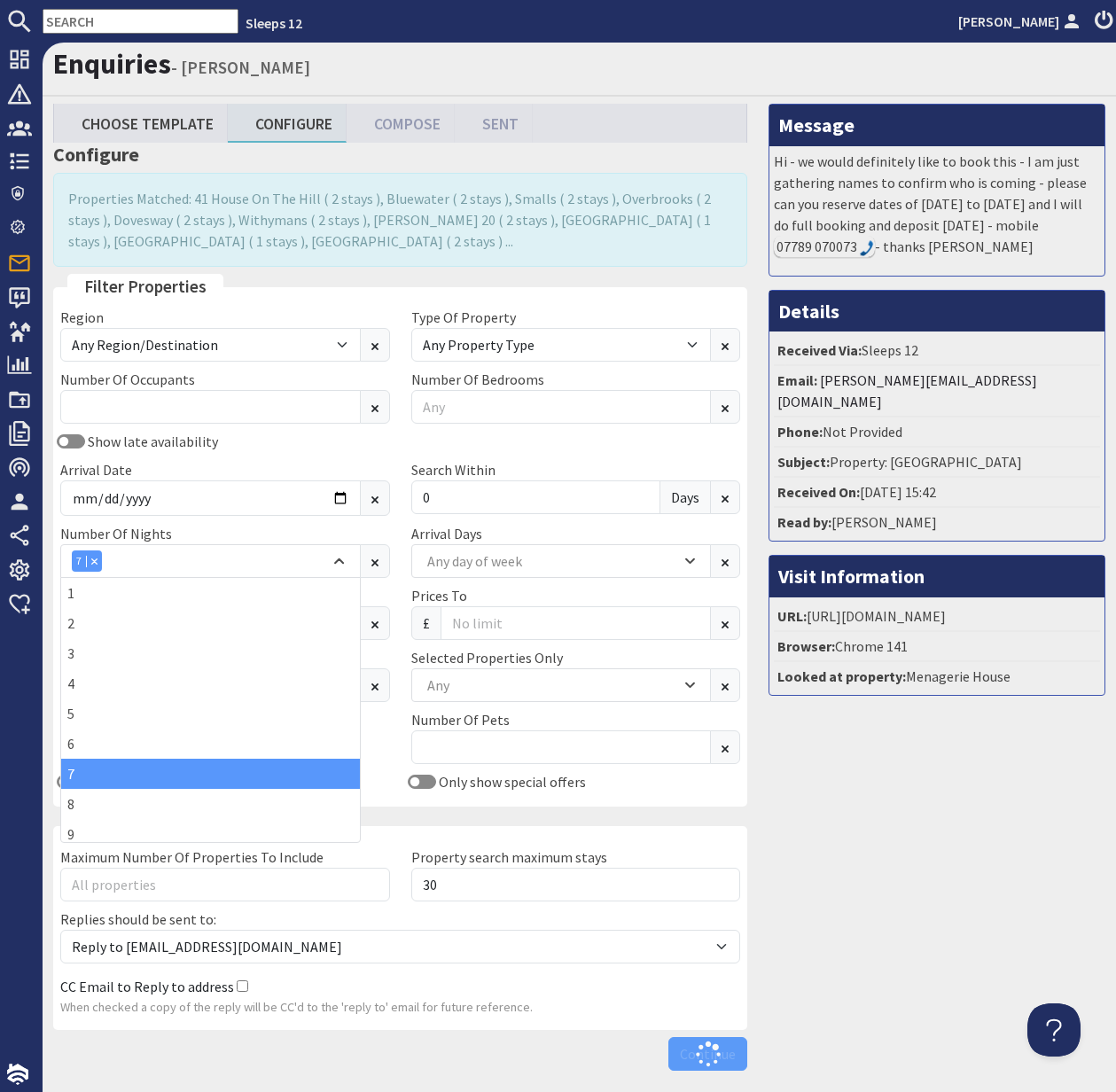
click at [389, 735] on div "Pets Allowed Not Allowed" at bounding box center [224, 740] width 351 height 62
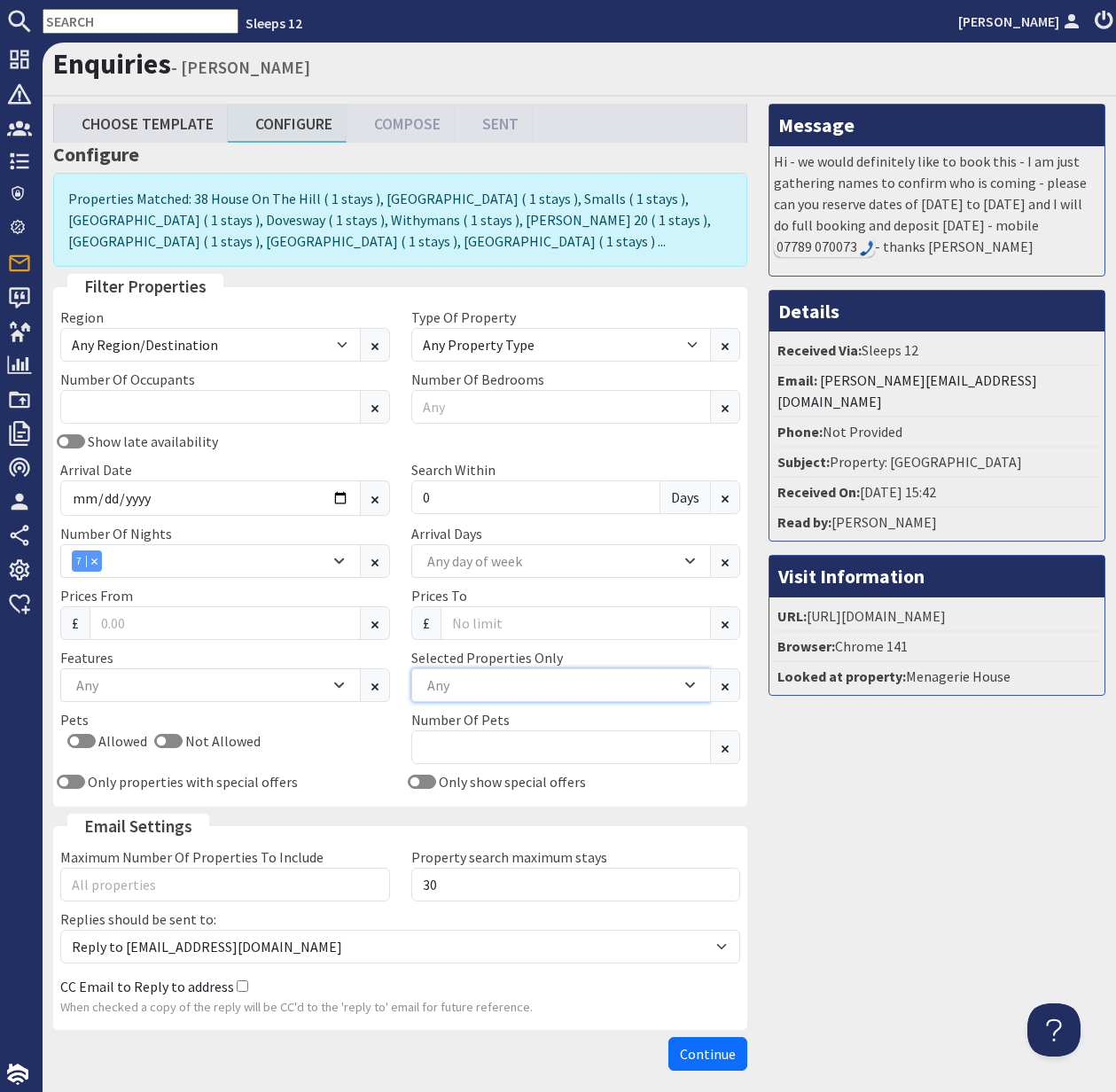
click at [480, 680] on div "Any" at bounding box center [551, 685] width 258 height 20
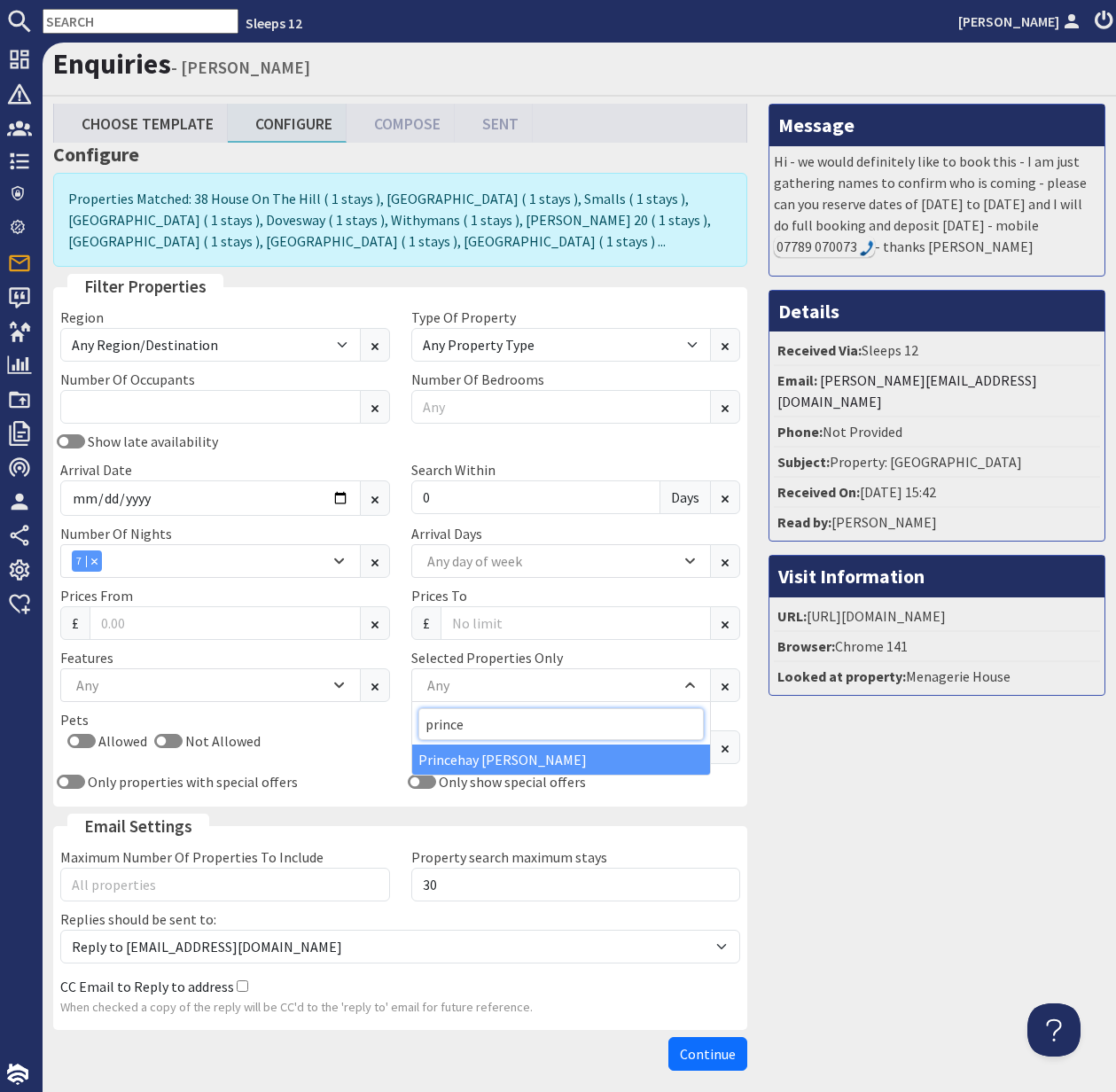
type input "prince"
click at [480, 751] on div "Princehay Barton" at bounding box center [561, 760] width 299 height 30
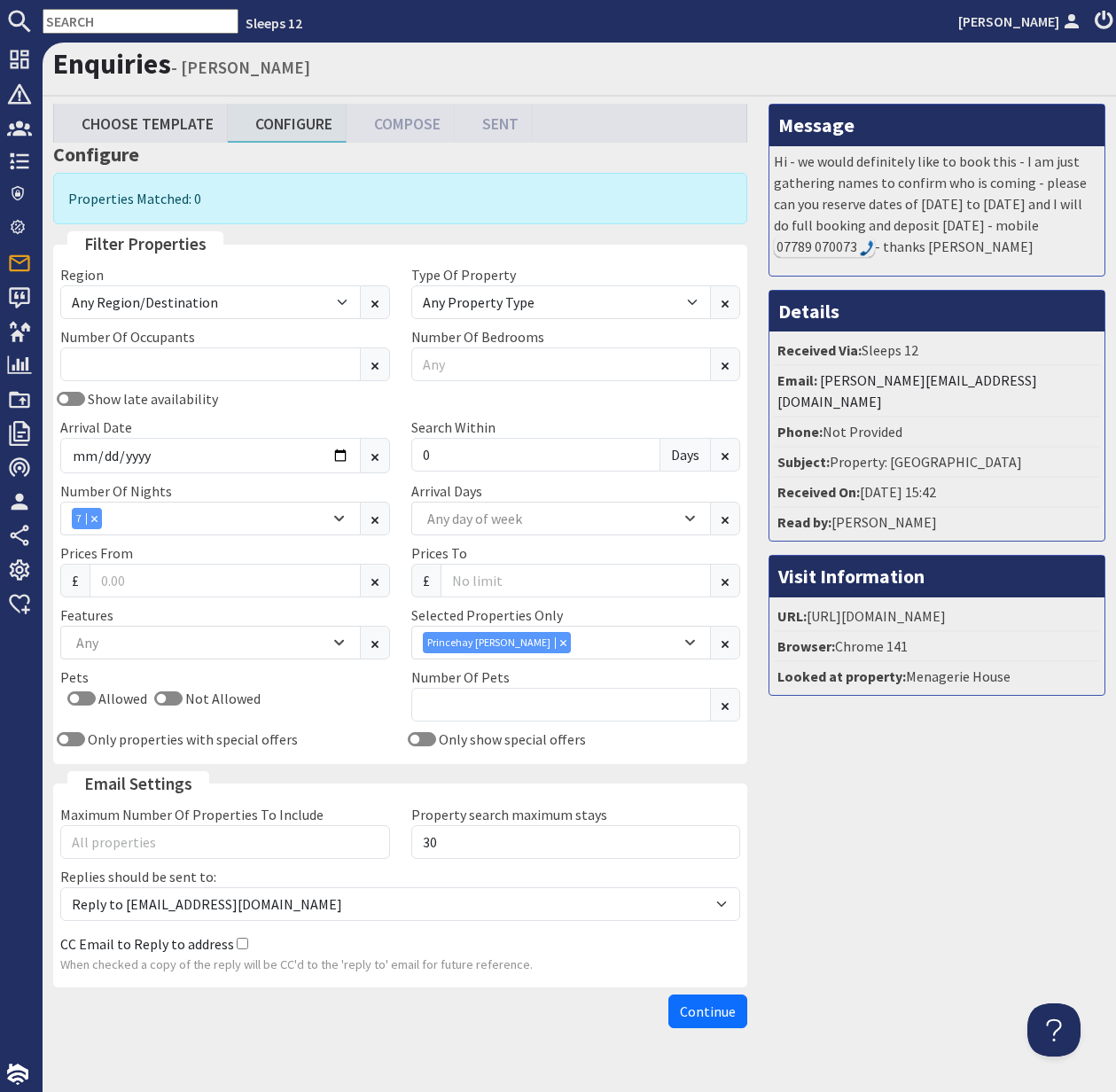
click at [95, 15] on input "text" at bounding box center [141, 21] width 195 height 25
click at [94, 15] on input "text" at bounding box center [141, 21] width 195 height 25
click at [95, 19] on input "text" at bounding box center [141, 21] width 195 height 25
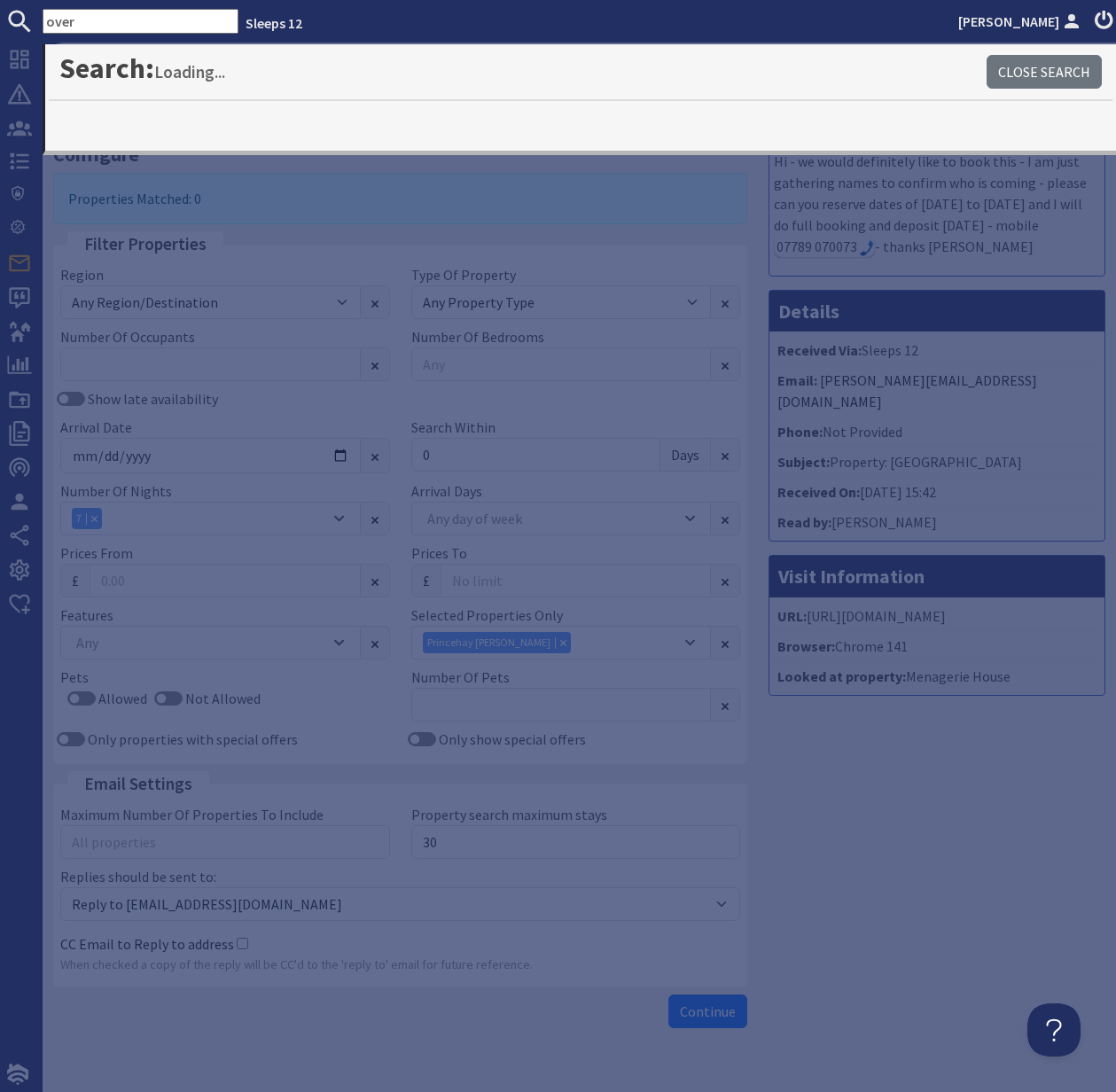
type input "over"
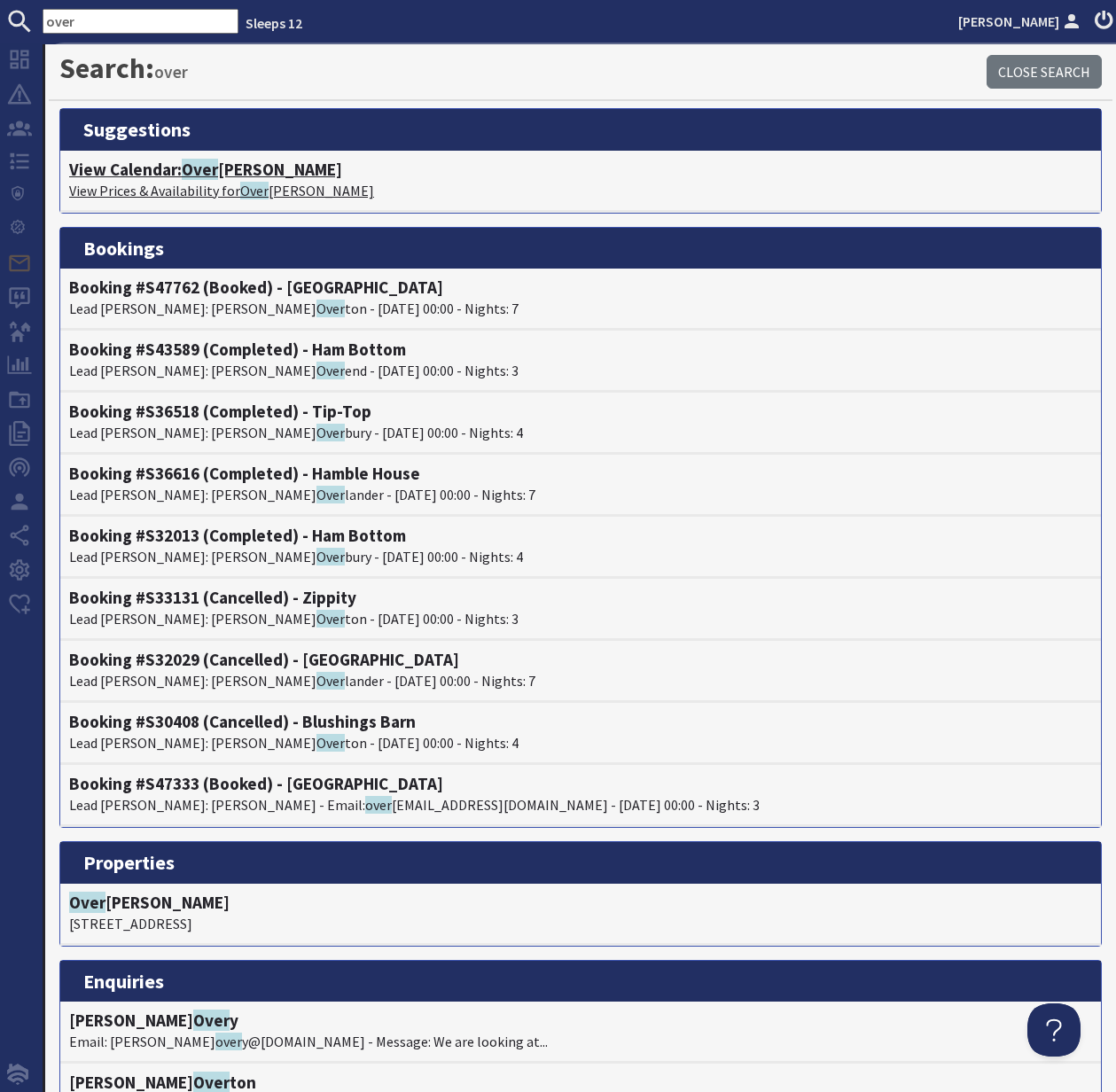
click at [170, 176] on h4 "View Calendar: Over brooks" at bounding box center [580, 169] width 1023 height 20
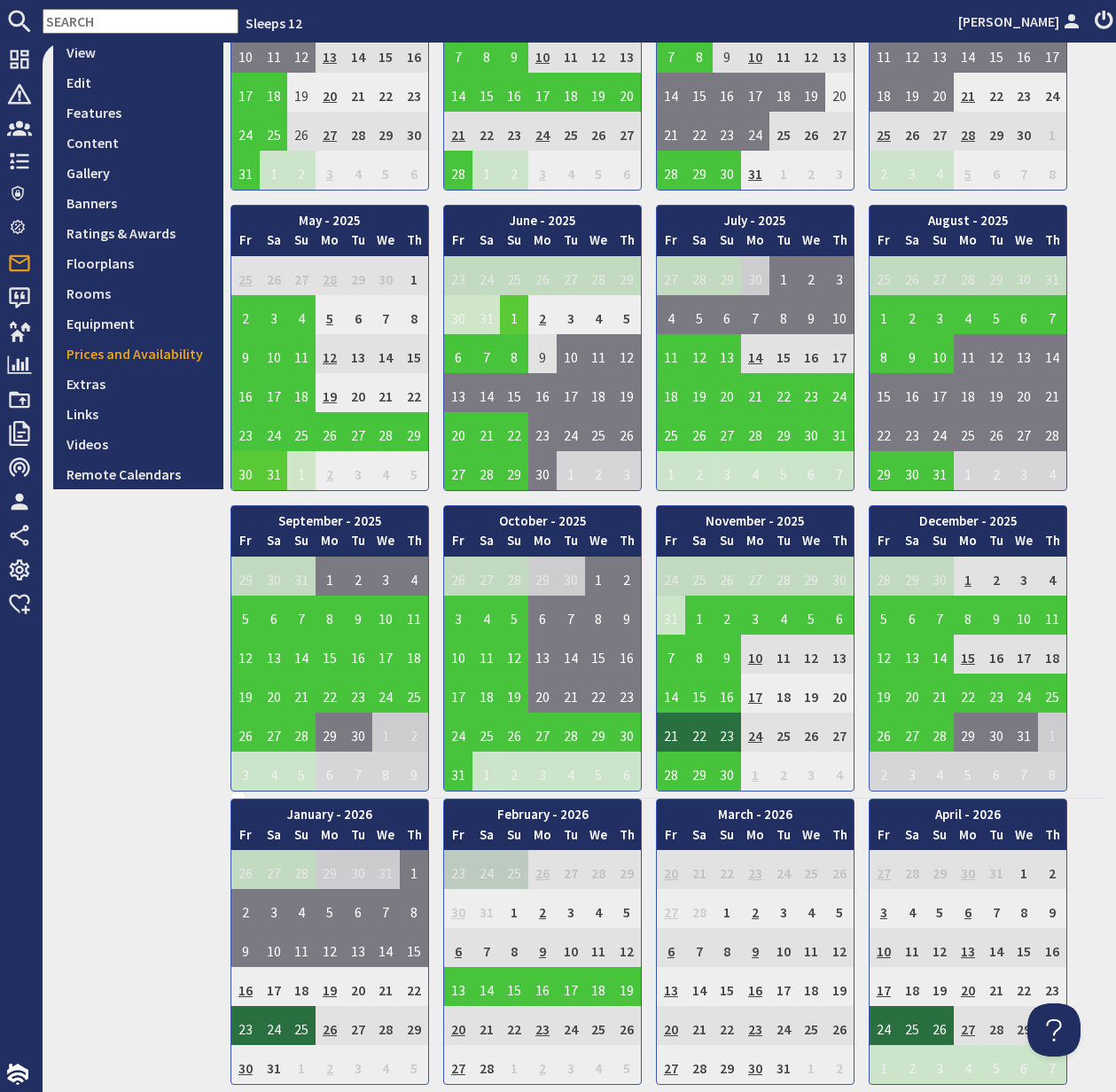
scroll to position [329, 0]
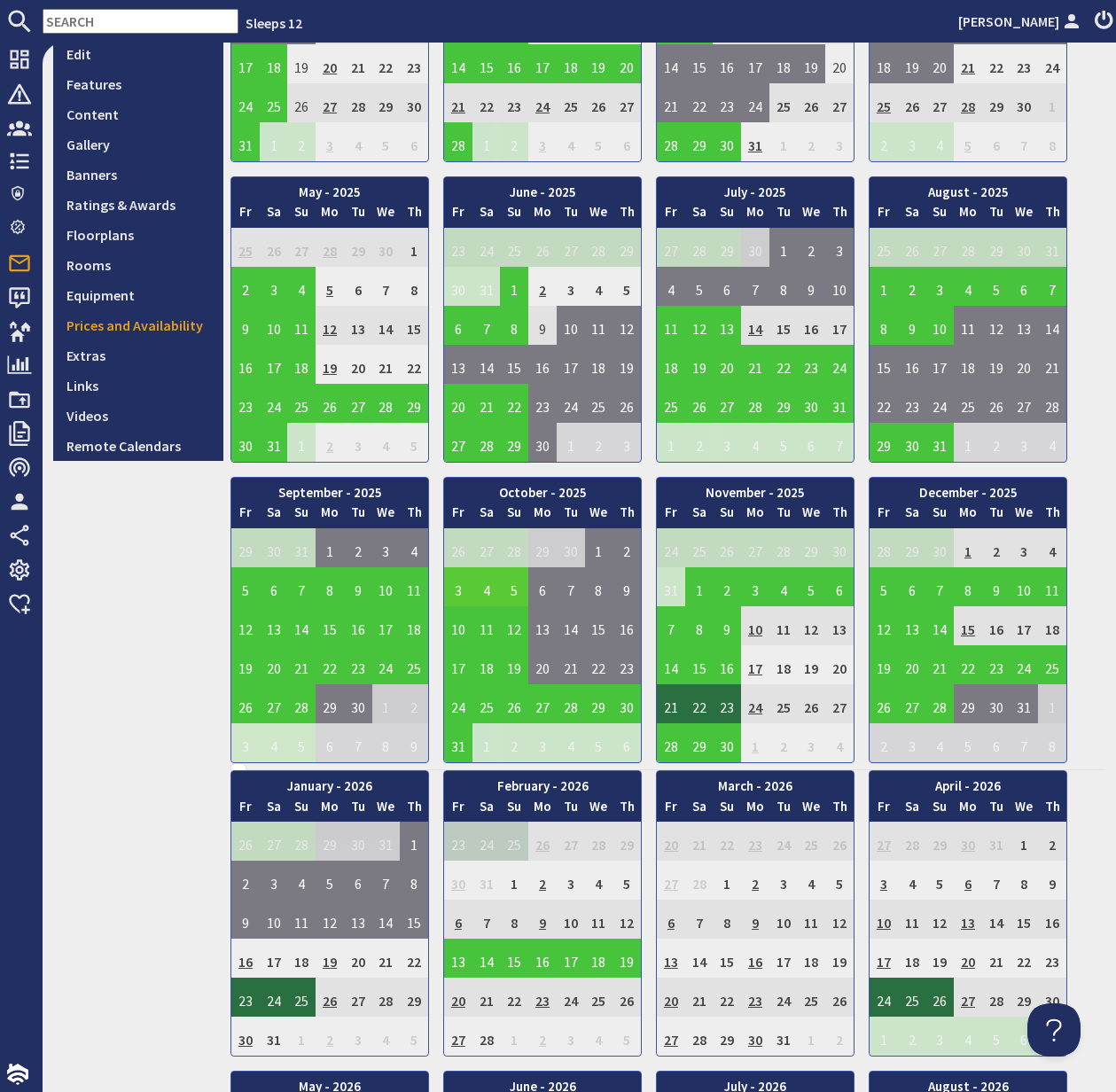
click at [459, 589] on td "3" at bounding box center [458, 587] width 28 height 39
click at [474, 664] on link "View booking" at bounding box center [462, 669] width 92 height 19
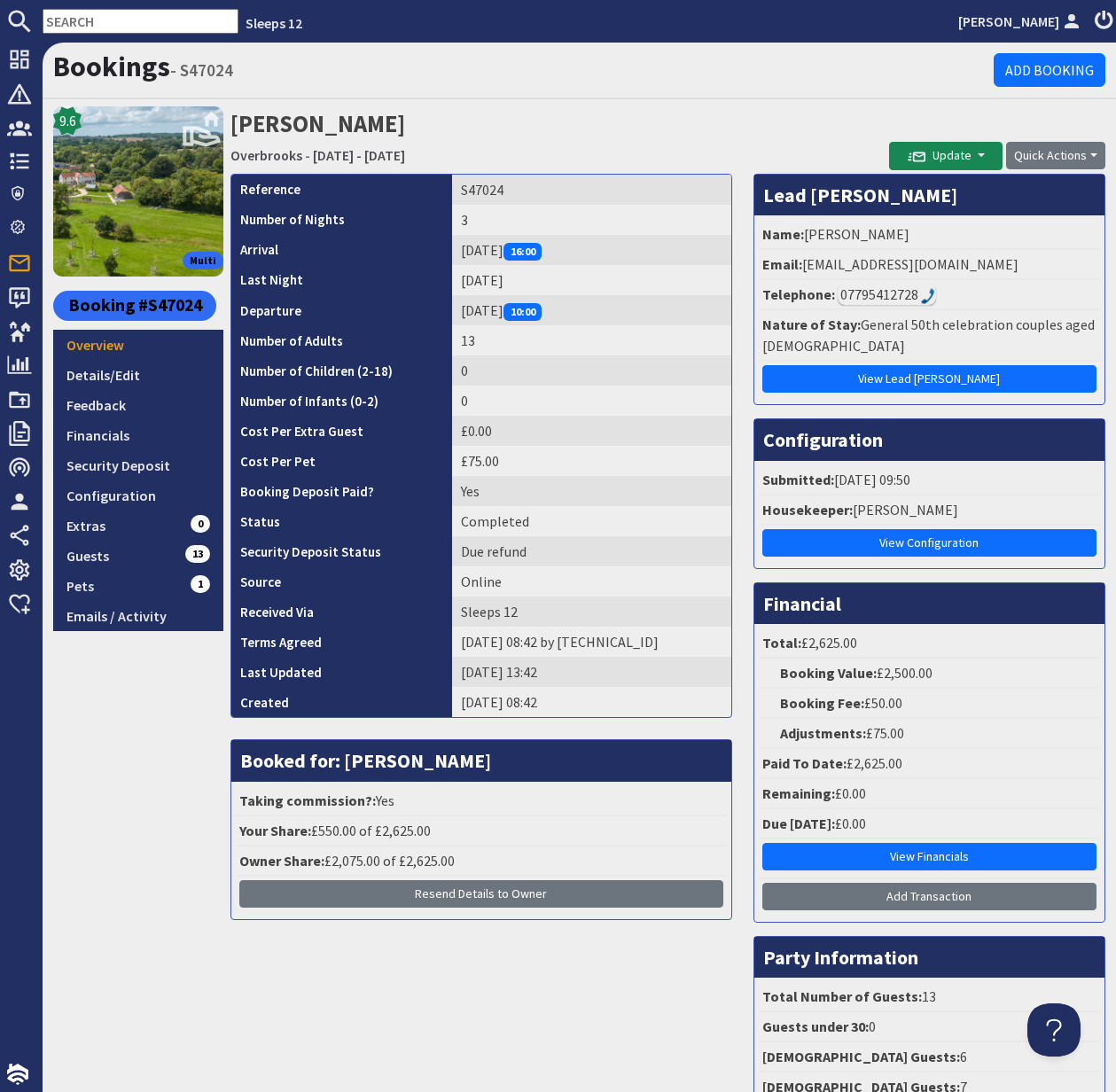
drag, startPoint x: 957, startPoint y: 303, endPoint x: 929, endPoint y: 298, distance: 28.4
click at [949, 302] on li "Telephone: 07795412728" at bounding box center [929, 295] width 342 height 30
click at [878, 290] on div "07795412728" at bounding box center [887, 294] width 99 height 21
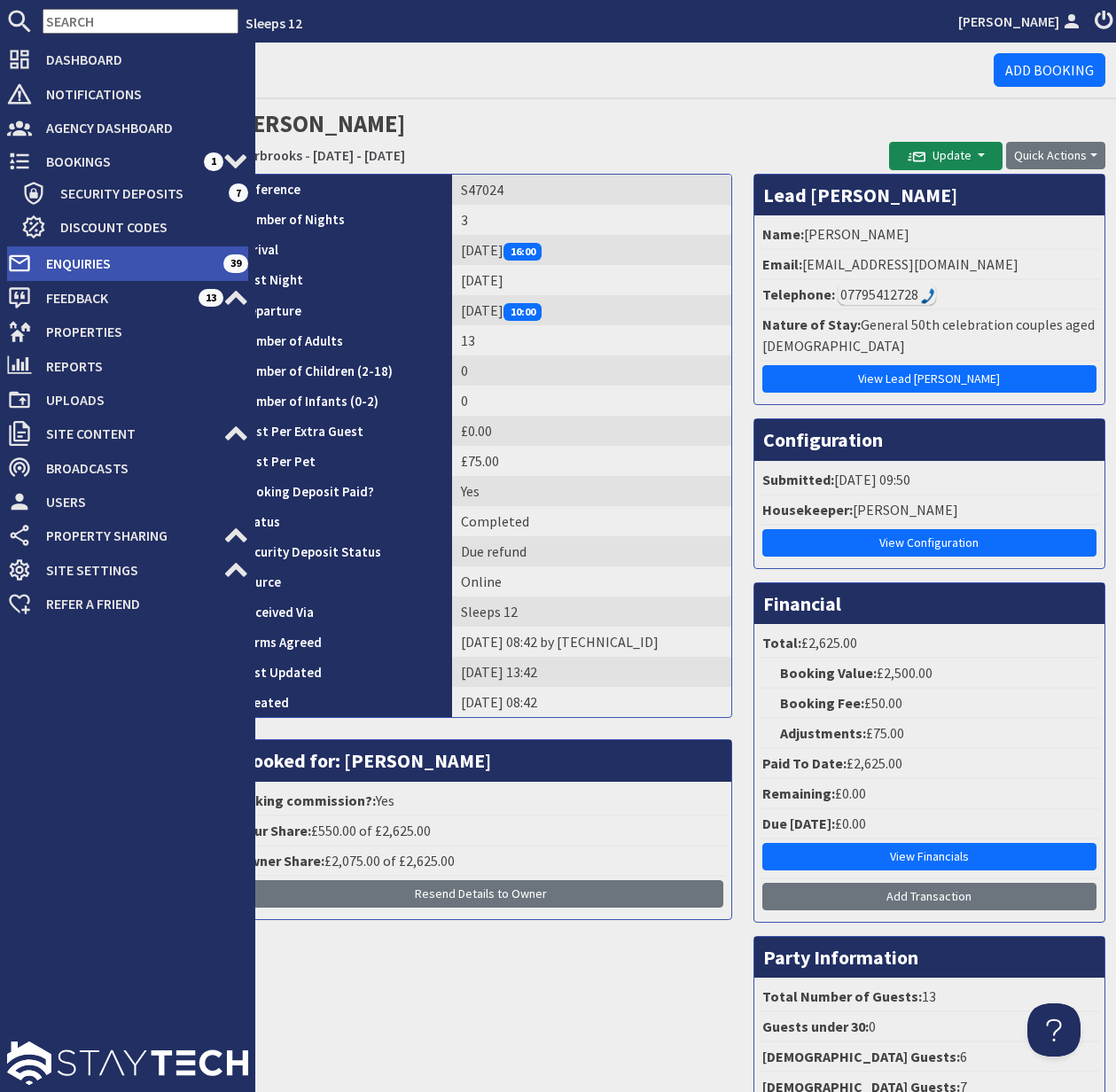
click at [80, 257] on span "Enquiries" at bounding box center [128, 263] width 192 height 28
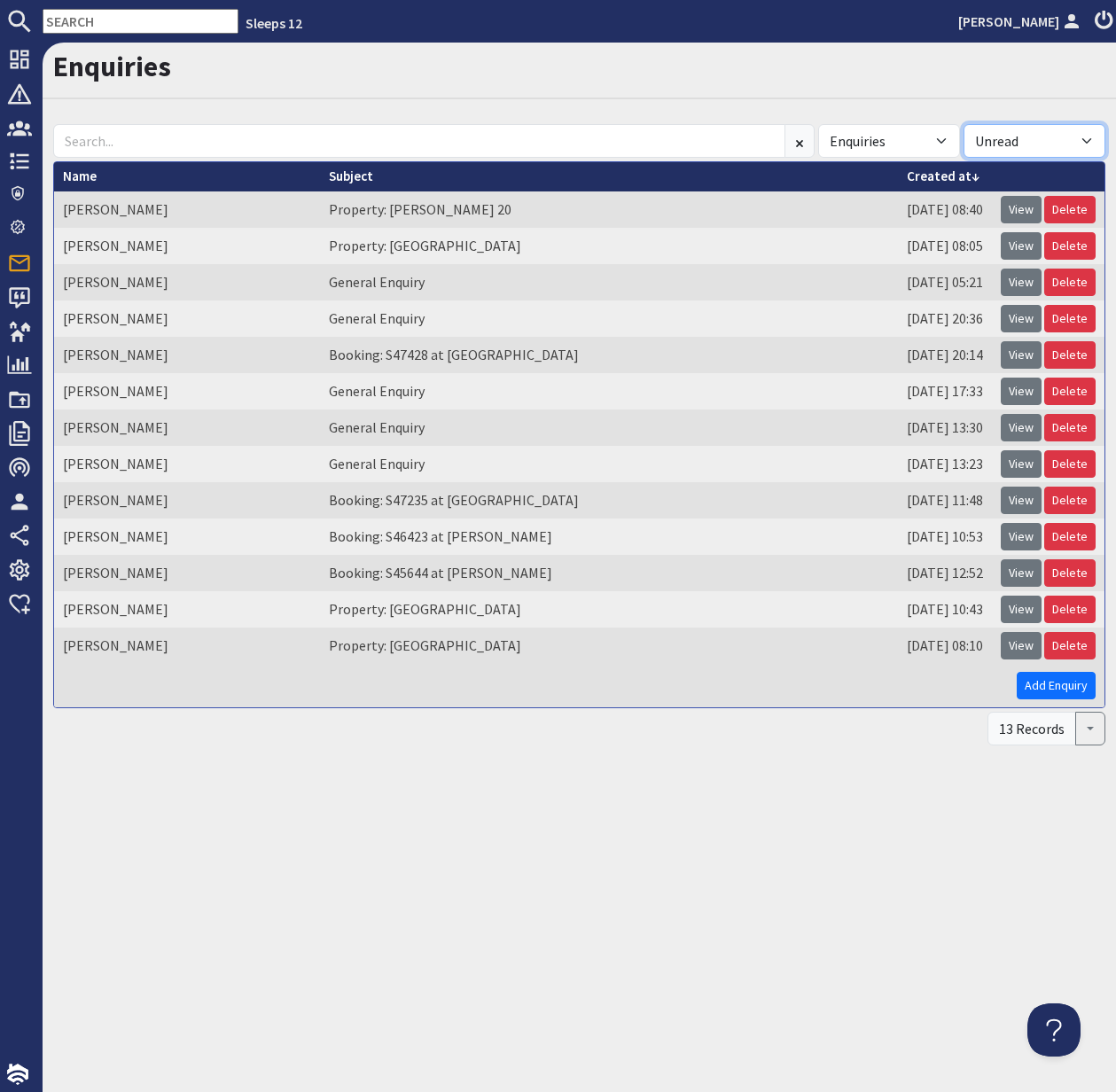
click at [1089, 135] on select "All Read Unread" at bounding box center [1034, 141] width 141 height 34
select select
click at [963, 124] on select "All Read Unread" at bounding box center [1034, 141] width 141 height 34
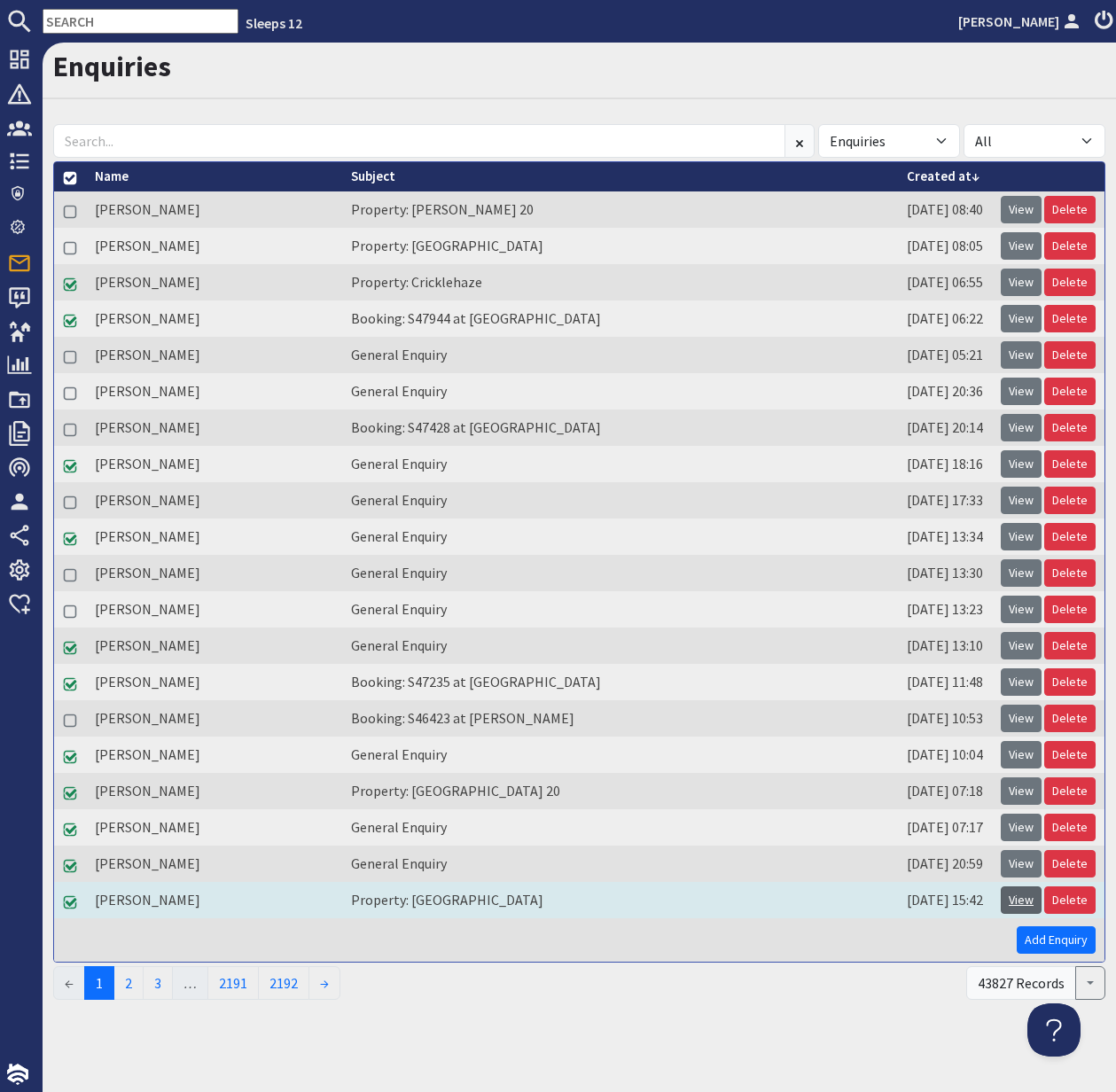
click at [1015, 903] on link "View" at bounding box center [1021, 900] width 41 height 28
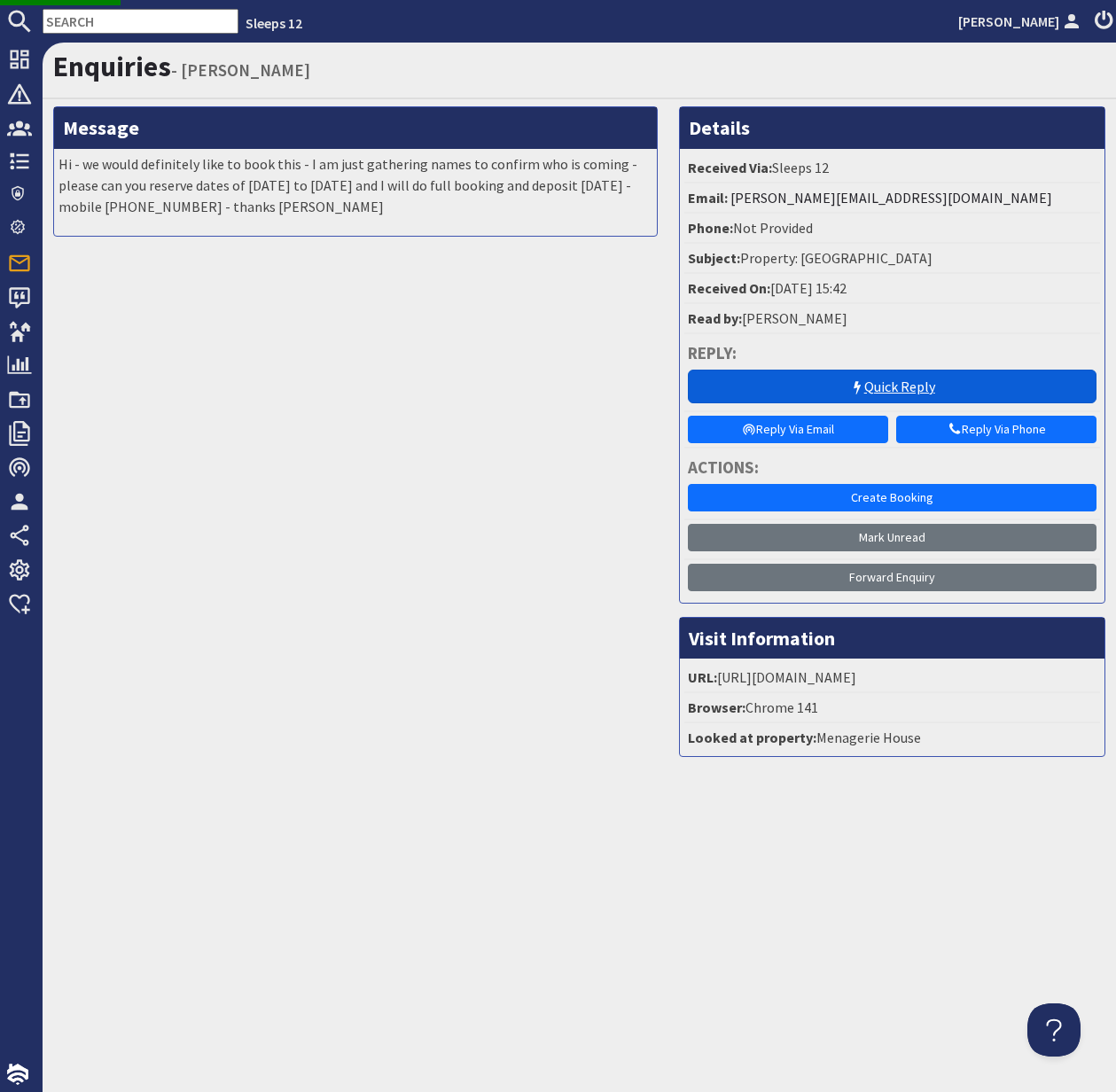
click at [908, 391] on link "Quick Reply" at bounding box center [892, 386] width 409 height 34
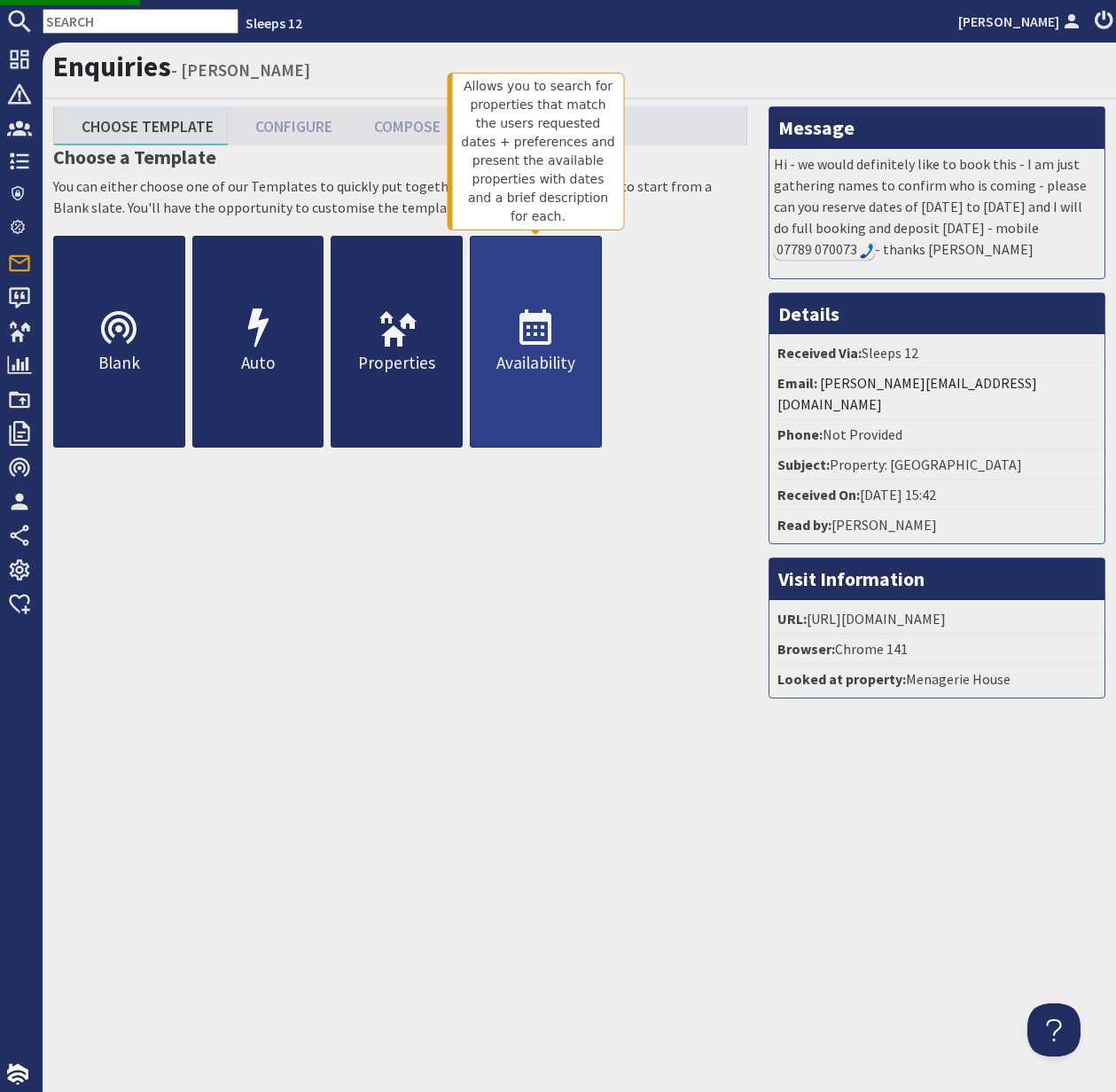
click at [540, 378] on link "Availability" at bounding box center [536, 342] width 132 height 212
click at [546, 363] on p "Availability" at bounding box center [536, 363] width 130 height 26
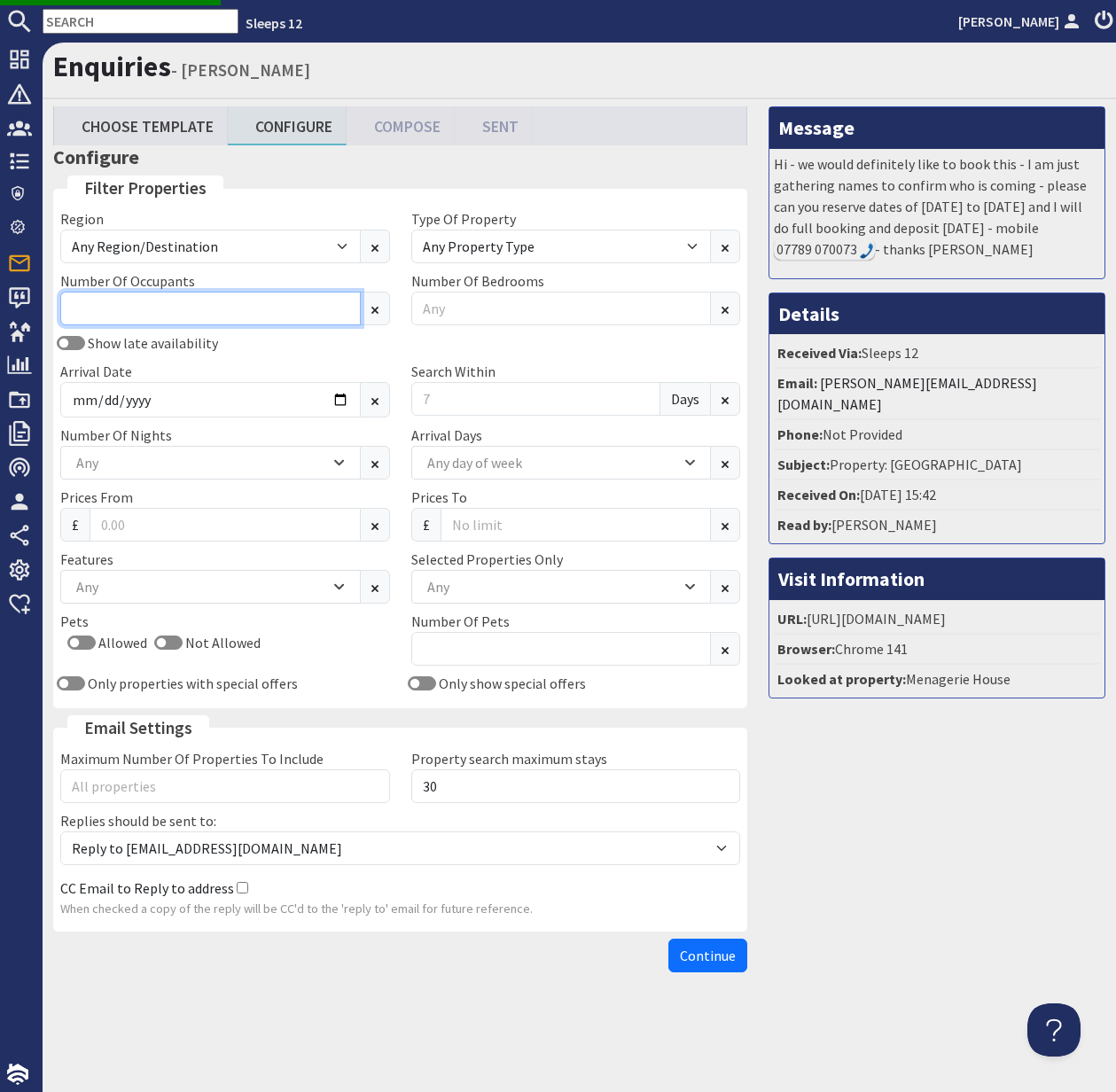
click at [230, 305] on input "Number Of Occupants" at bounding box center [210, 308] width 301 height 34
click at [231, 305] on input "Number Of Occupants" at bounding box center [210, 308] width 301 height 34
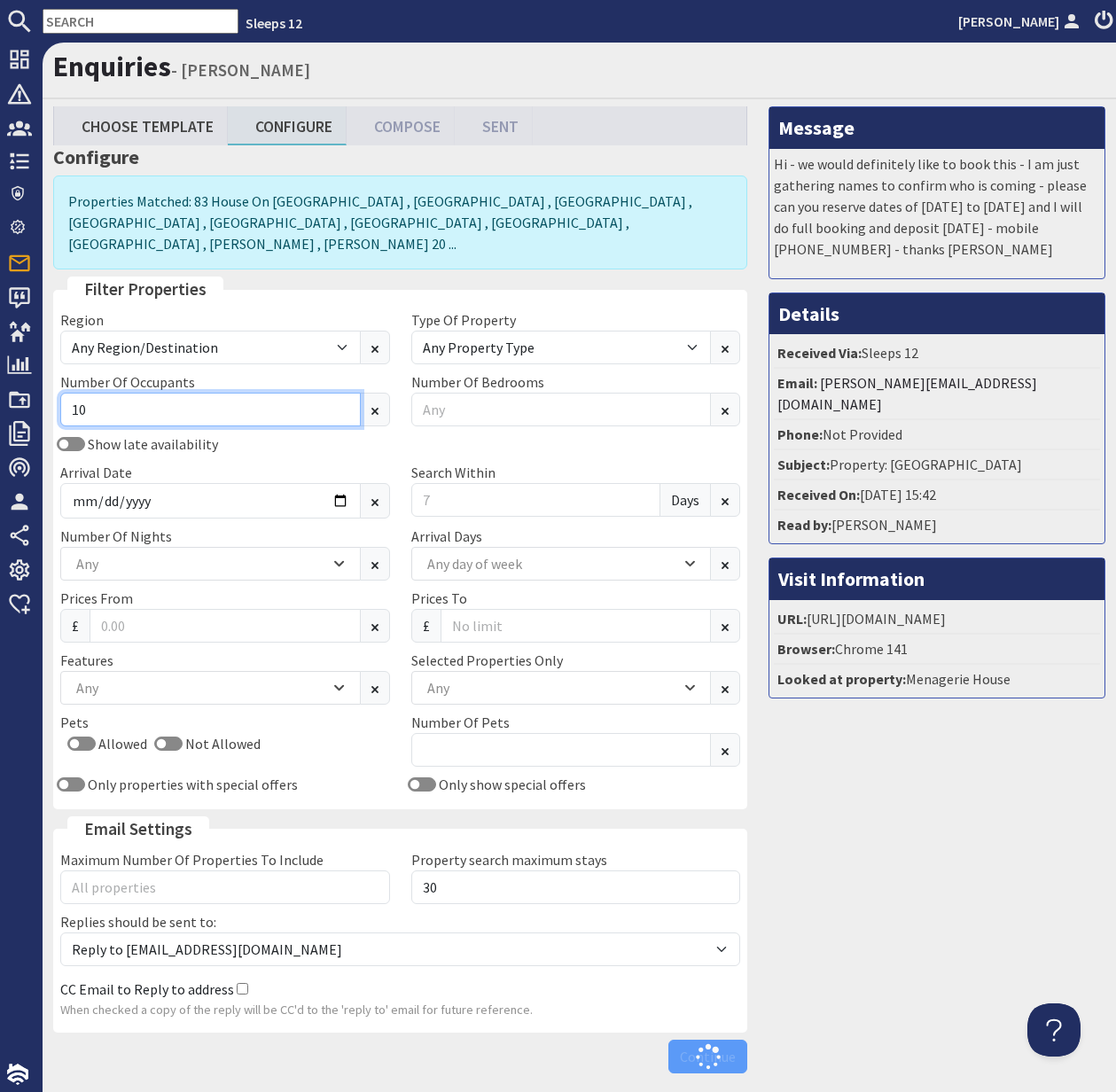
type input "10"
click at [274, 404] on div "Region Any Region/Destination UK UK / England UK / England / Bristol UK / Engla…" at bounding box center [399, 556] width 701 height 493
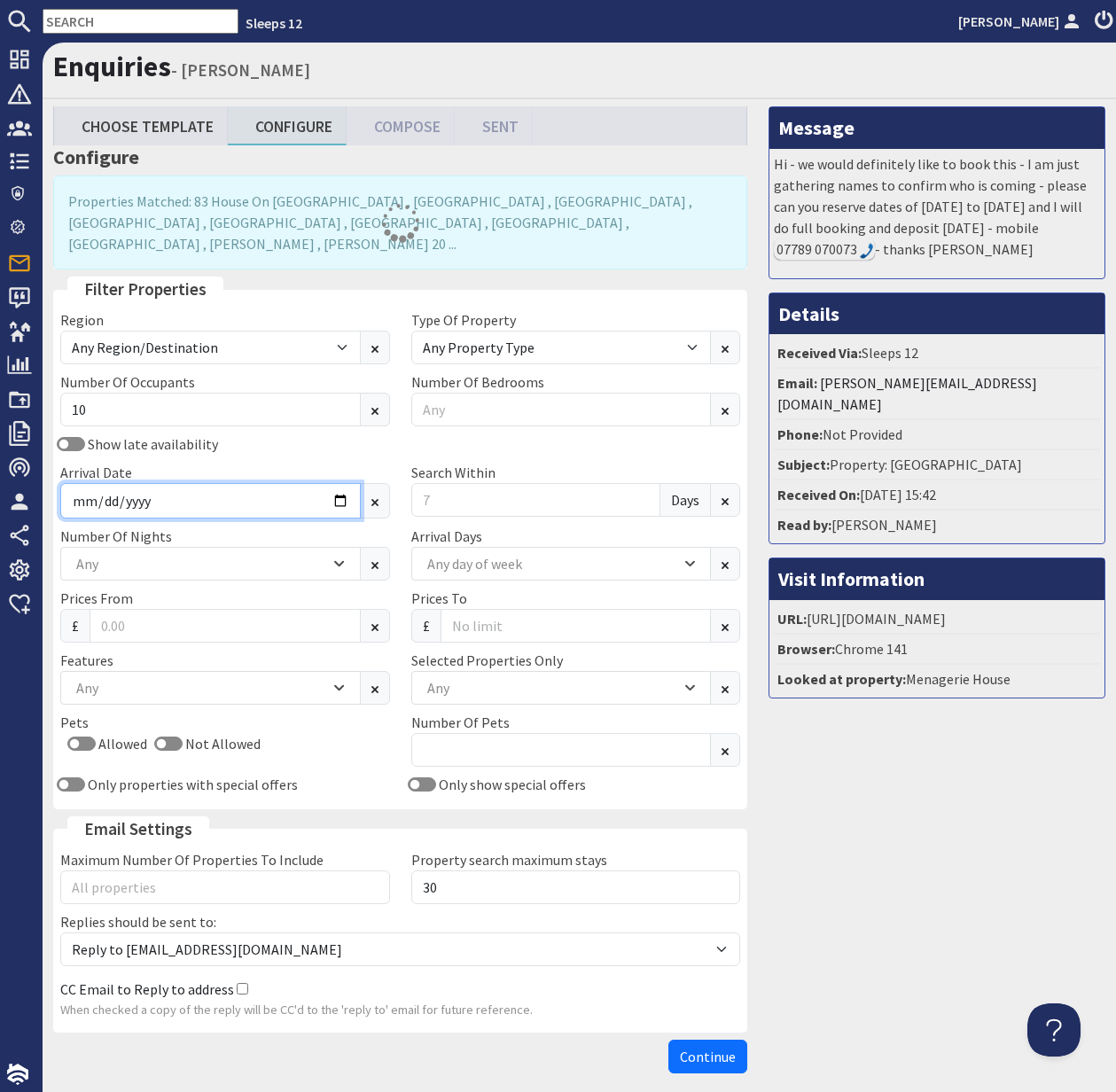
click at [321, 483] on input "Arrival Date" at bounding box center [210, 501] width 301 height 35
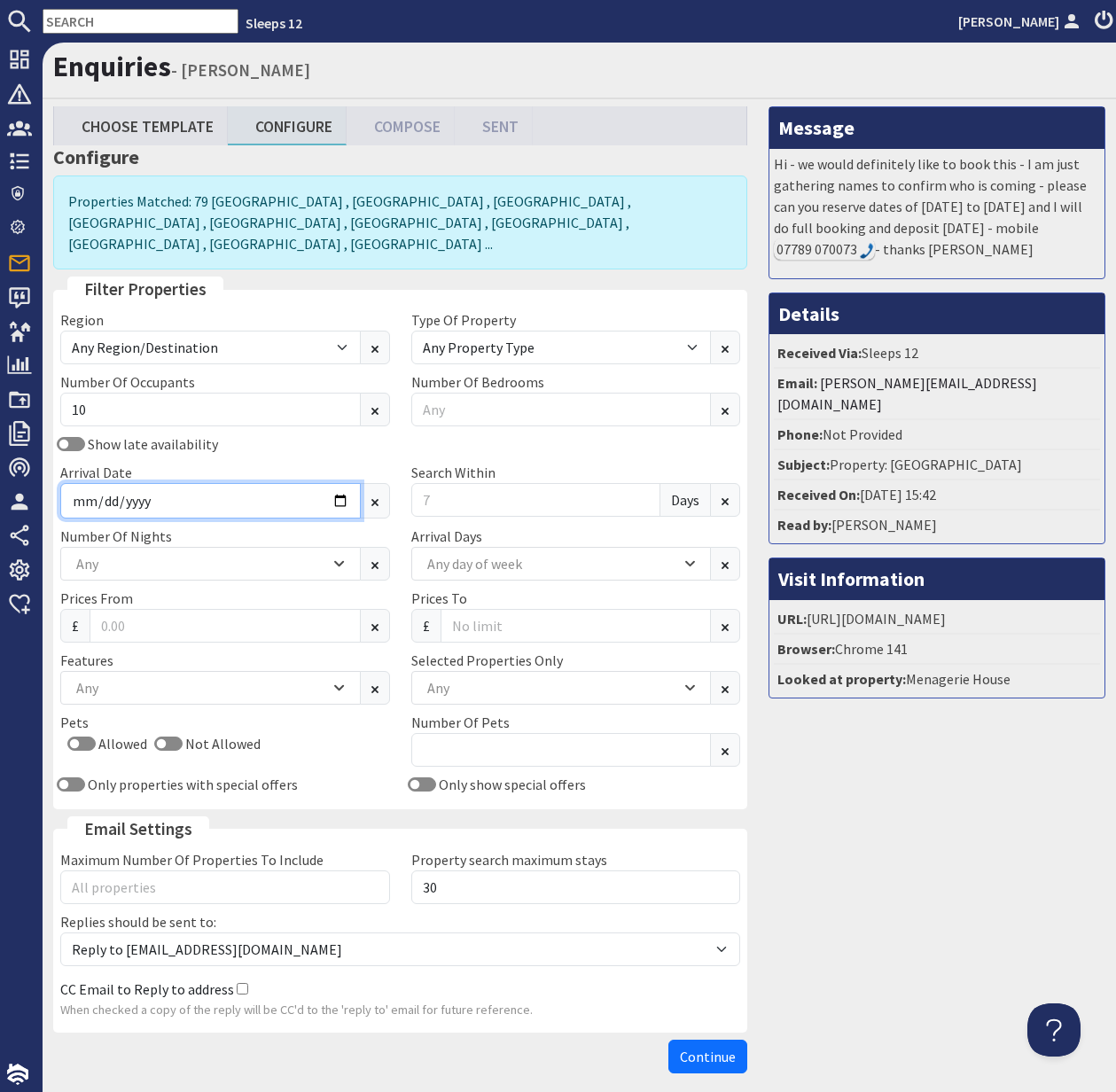
click at [329, 483] on input "Arrival Date" at bounding box center [210, 501] width 301 height 35
click at [341, 483] on input "Arrival Date" at bounding box center [210, 501] width 301 height 35
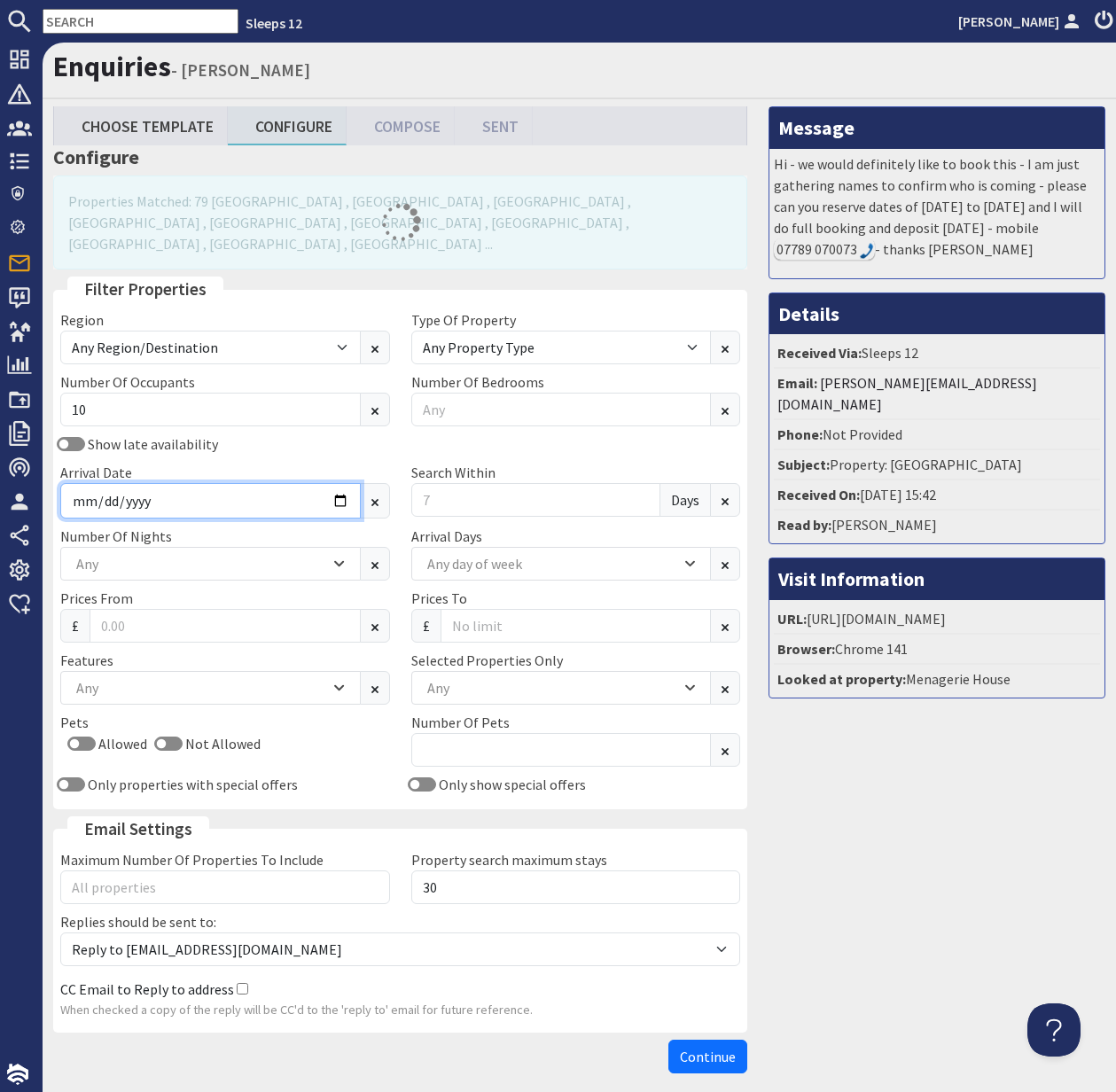
type input "2025-12-29"
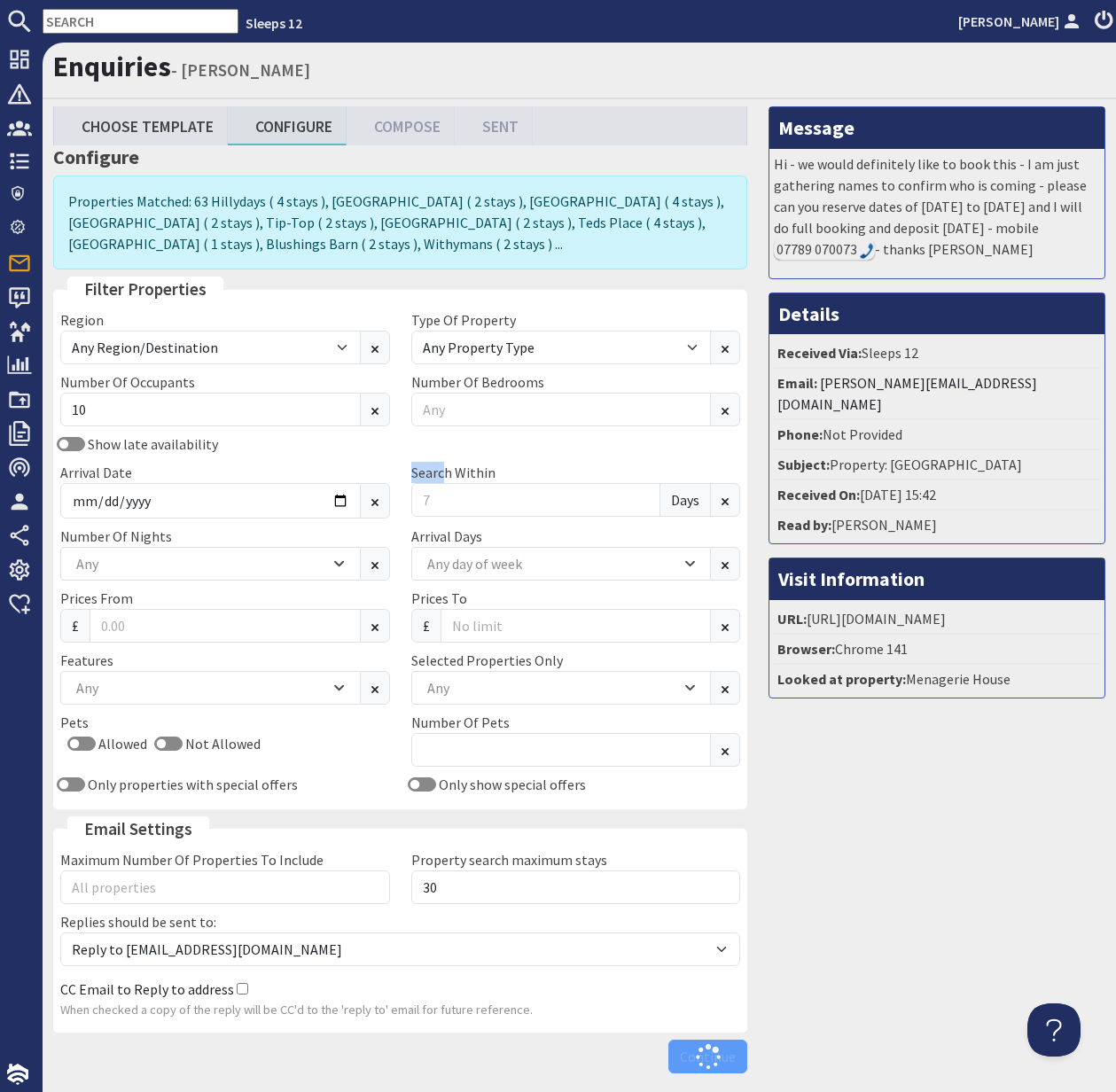
drag, startPoint x: 439, startPoint y: 481, endPoint x: 411, endPoint y: 481, distance: 28.0
click at [412, 481] on div "Search Within Days" at bounding box center [575, 490] width 351 height 57
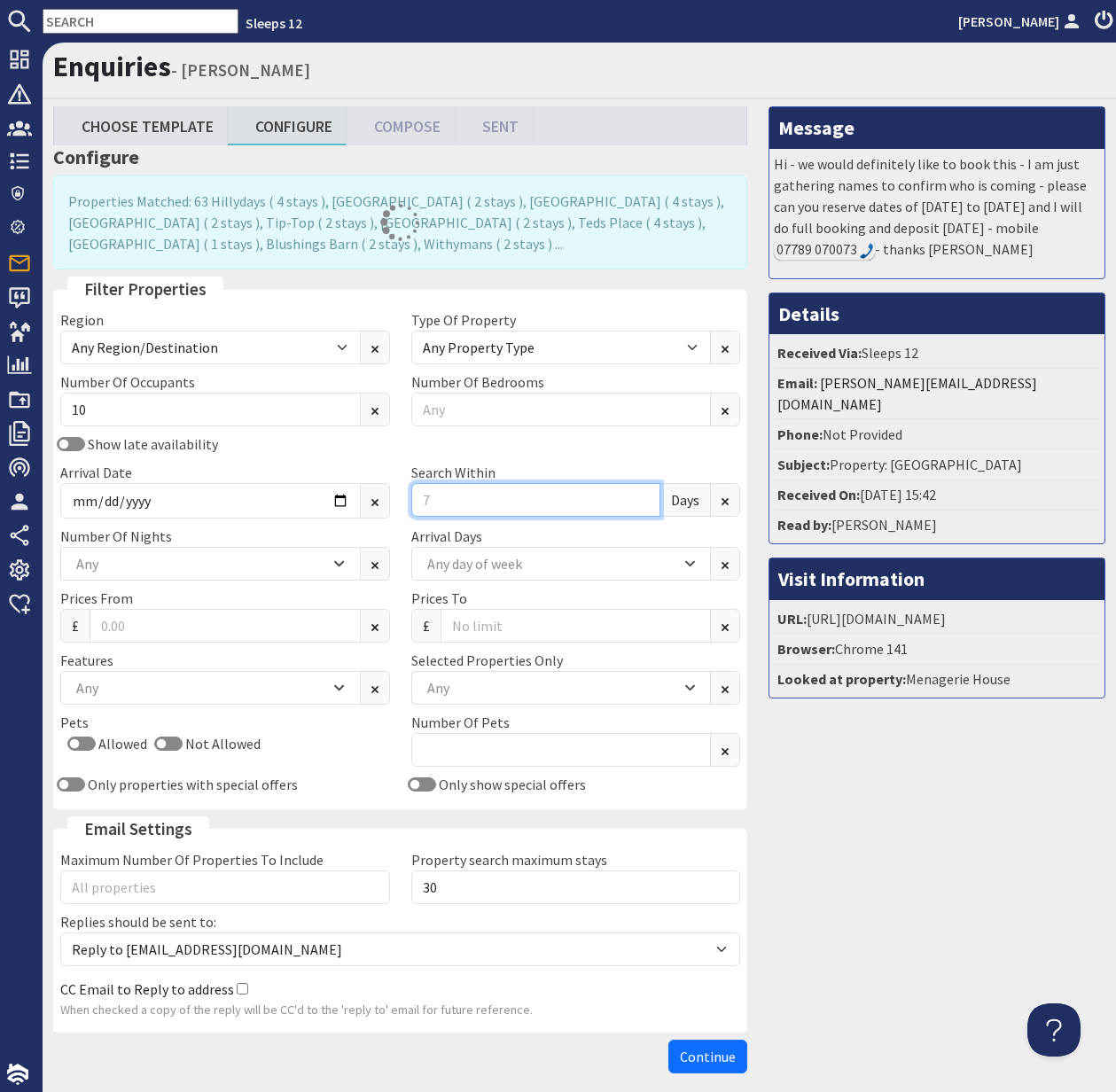
click at [458, 497] on input "Search Within" at bounding box center [536, 500] width 250 height 34
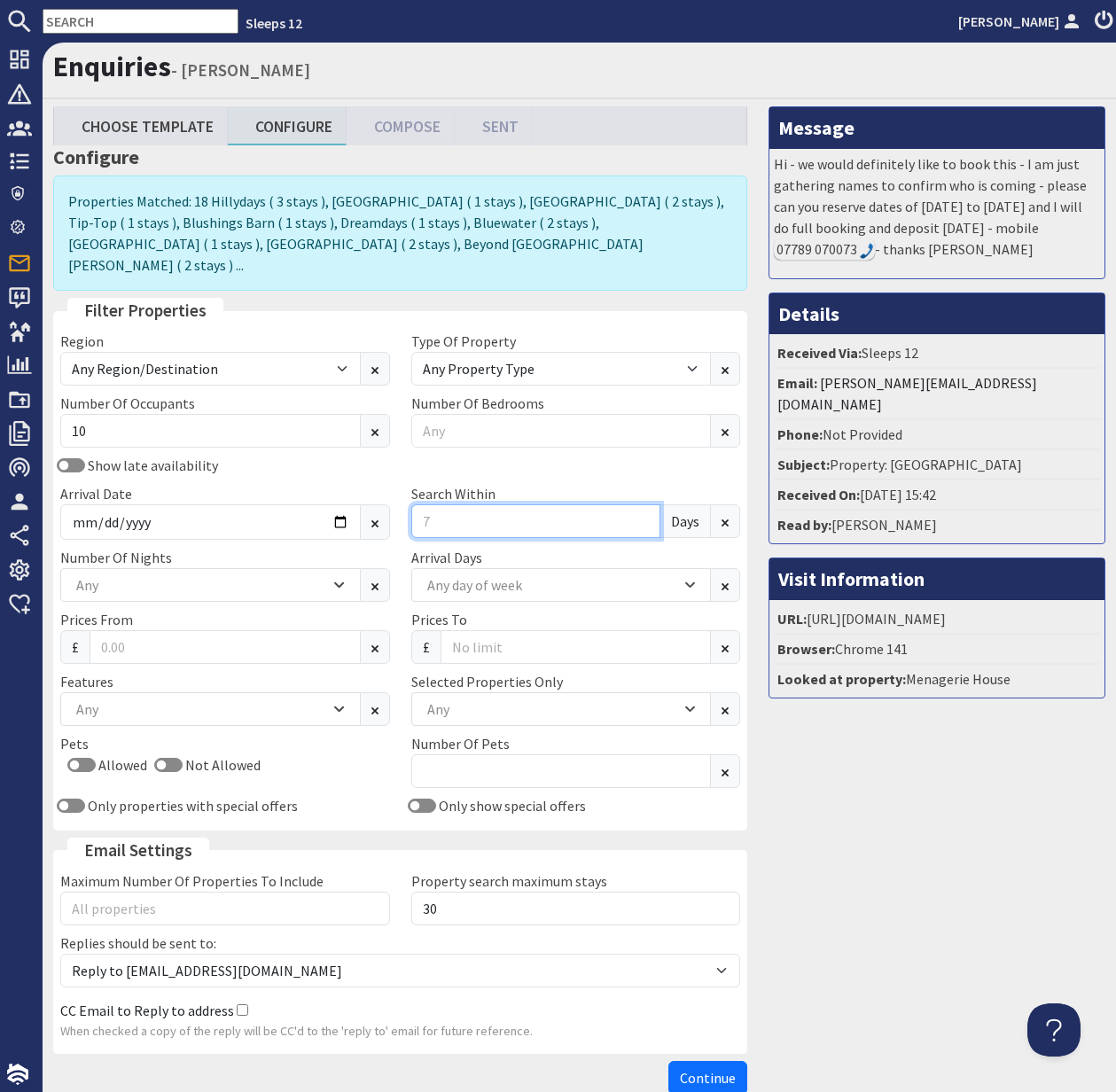
click at [425, 505] on input "Search Within" at bounding box center [536, 521] width 250 height 34
drag, startPoint x: 360, startPoint y: 737, endPoint x: 376, endPoint y: 736, distance: 16.0
click at [359, 754] on div "Allowed Not Allowed" at bounding box center [225, 768] width 329 height 28
click at [490, 414] on input "Number Of Bedrooms" at bounding box center [561, 431] width 301 height 34
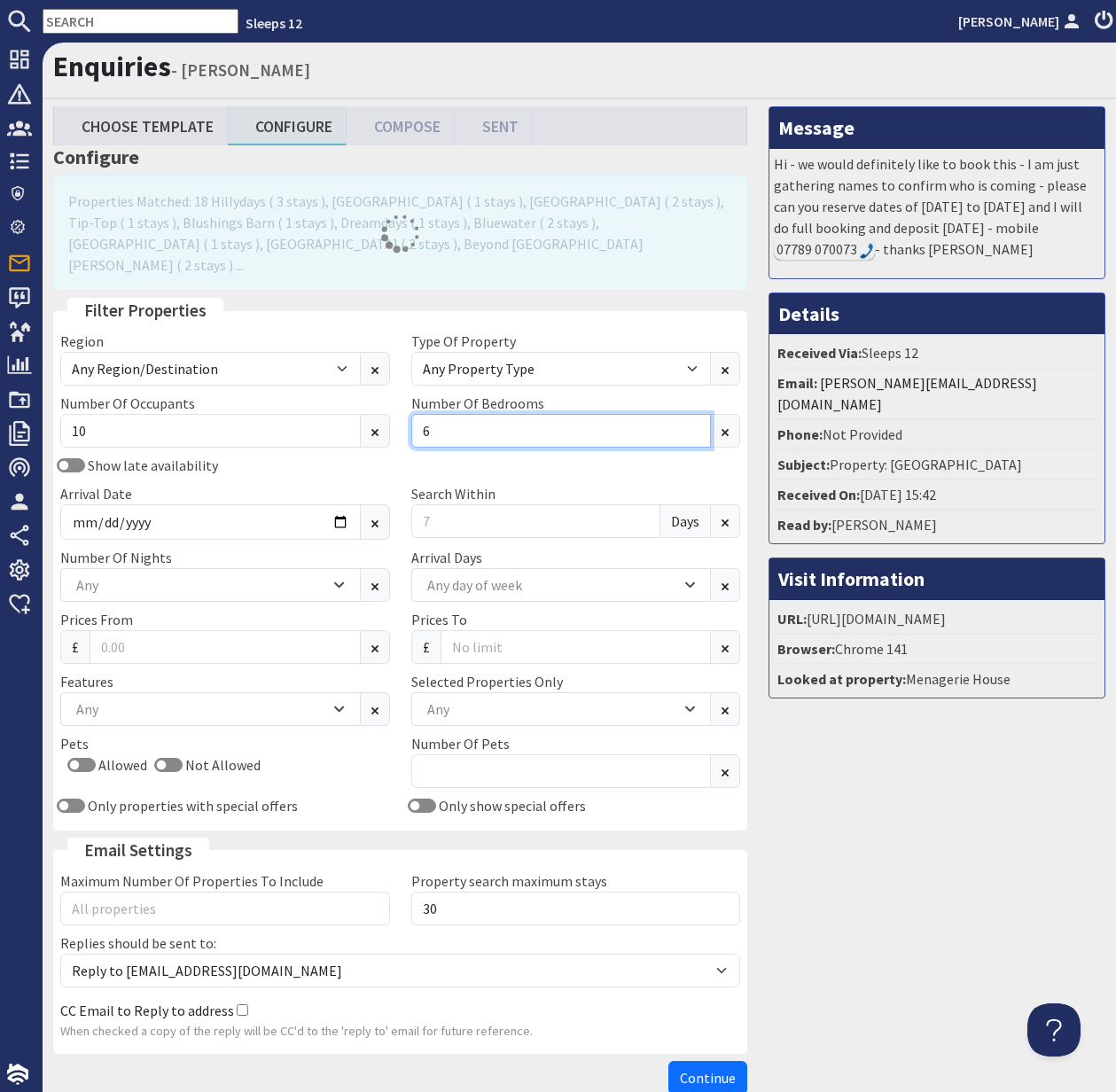
type input "6"
click at [162, 699] on div "Any" at bounding box center [200, 708] width 258 height 20
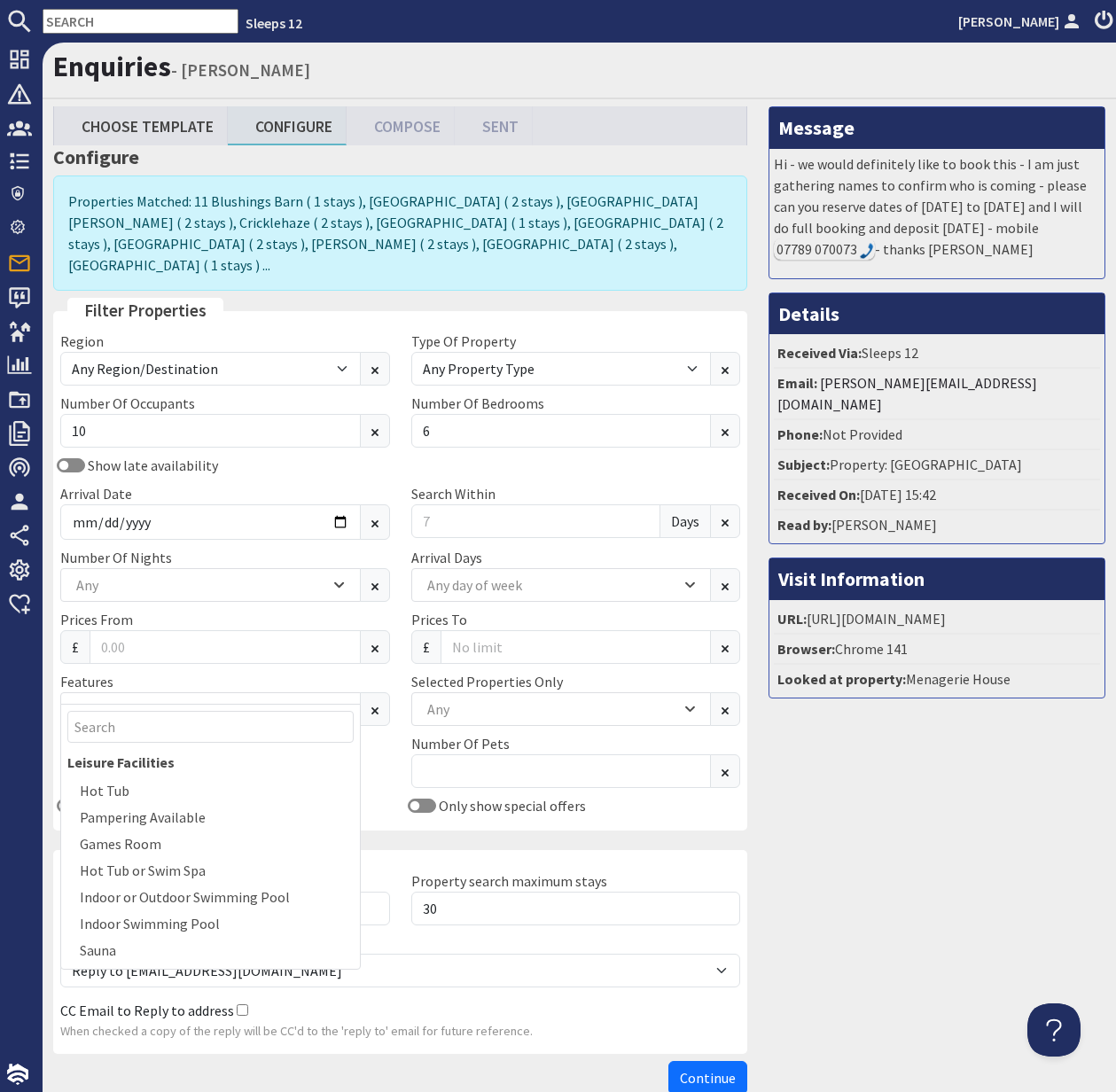
click at [372, 754] on div "Allowed Not Allowed" at bounding box center [225, 768] width 329 height 28
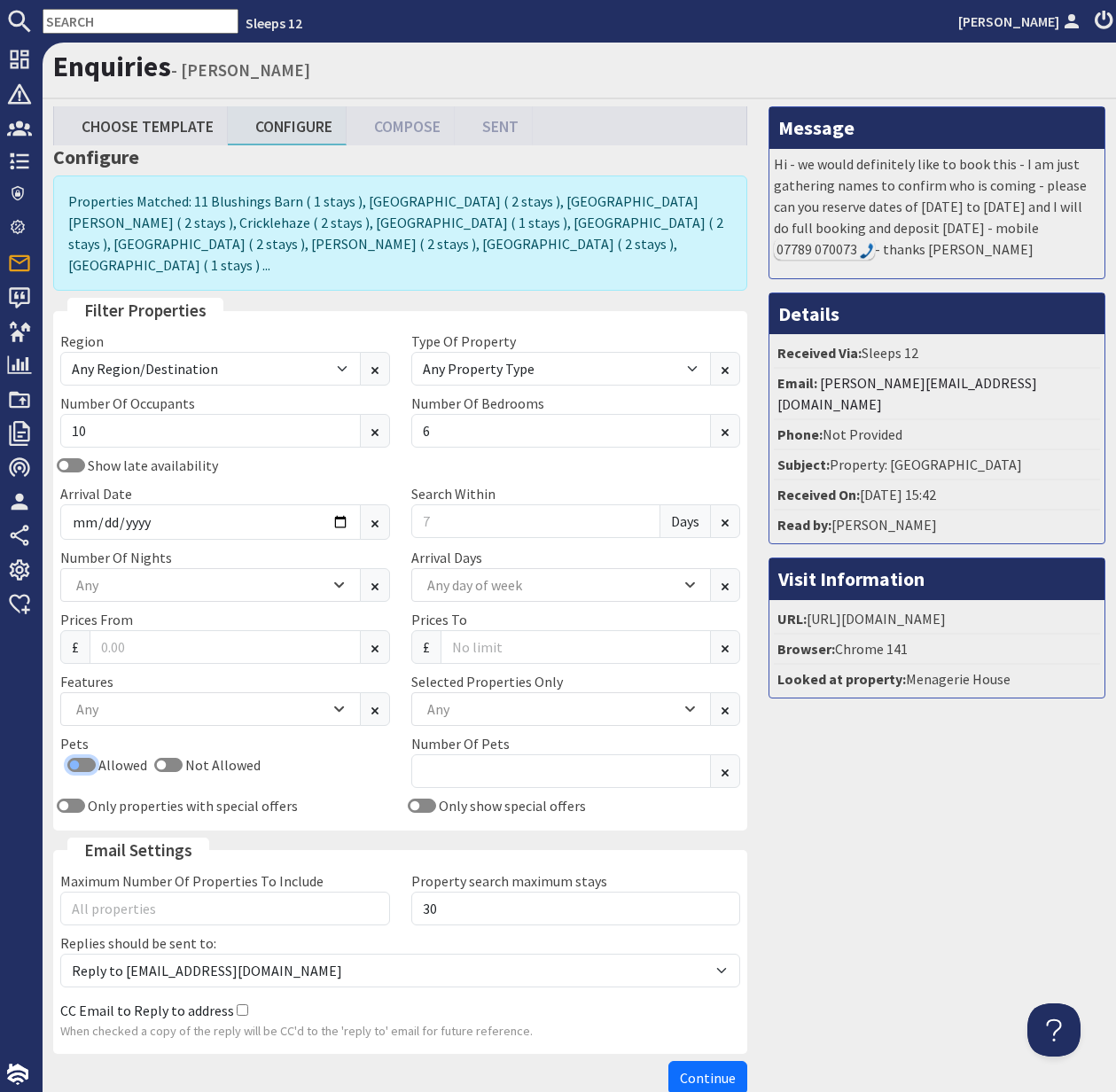
click at [71, 758] on input "Allowed" at bounding box center [81, 764] width 28 height 14
checkbox input "true"
click at [117, 699] on div "Any" at bounding box center [200, 708] width 258 height 20
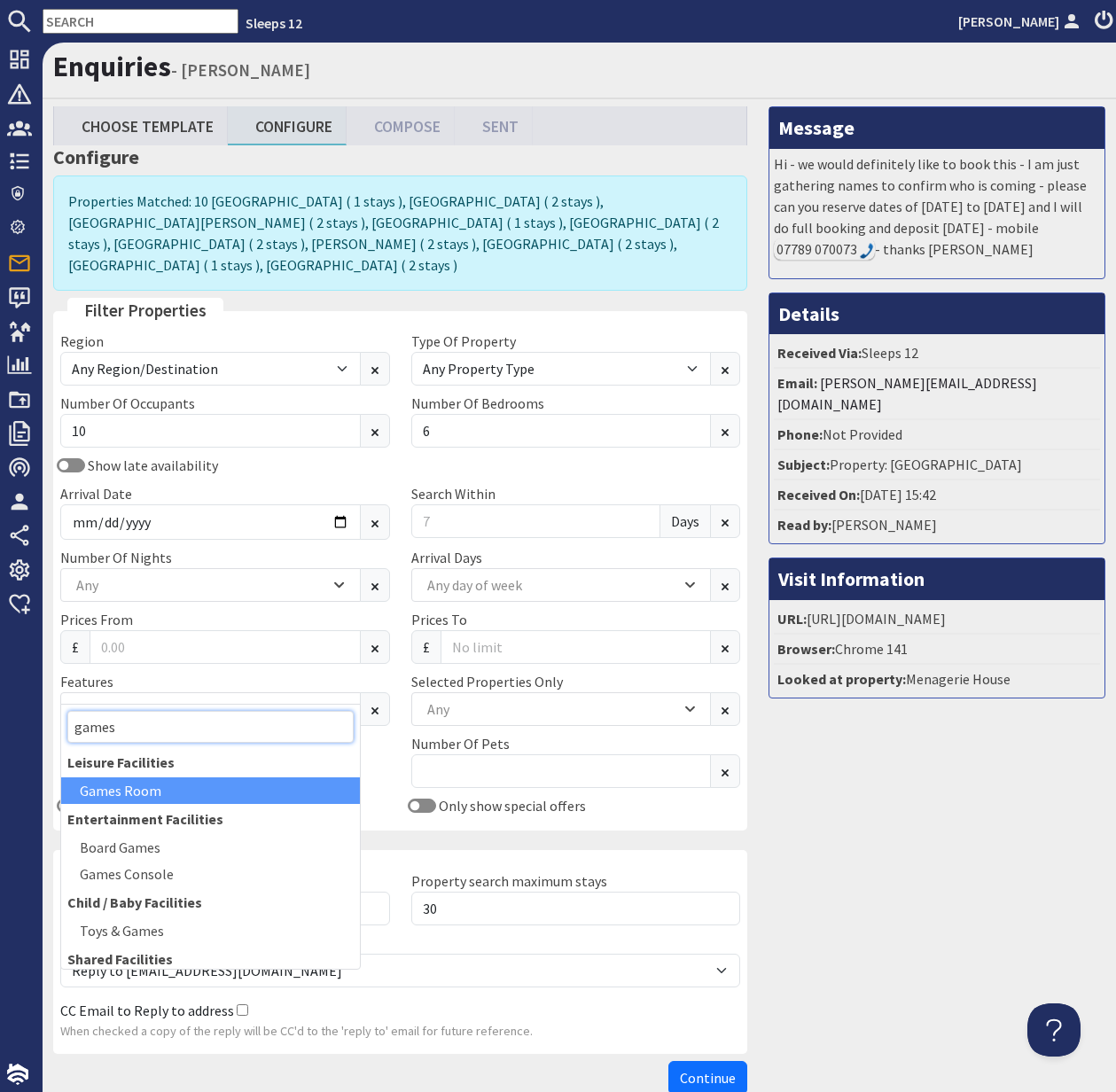
type input "games"
click at [160, 782] on div "Games Room" at bounding box center [210, 790] width 299 height 27
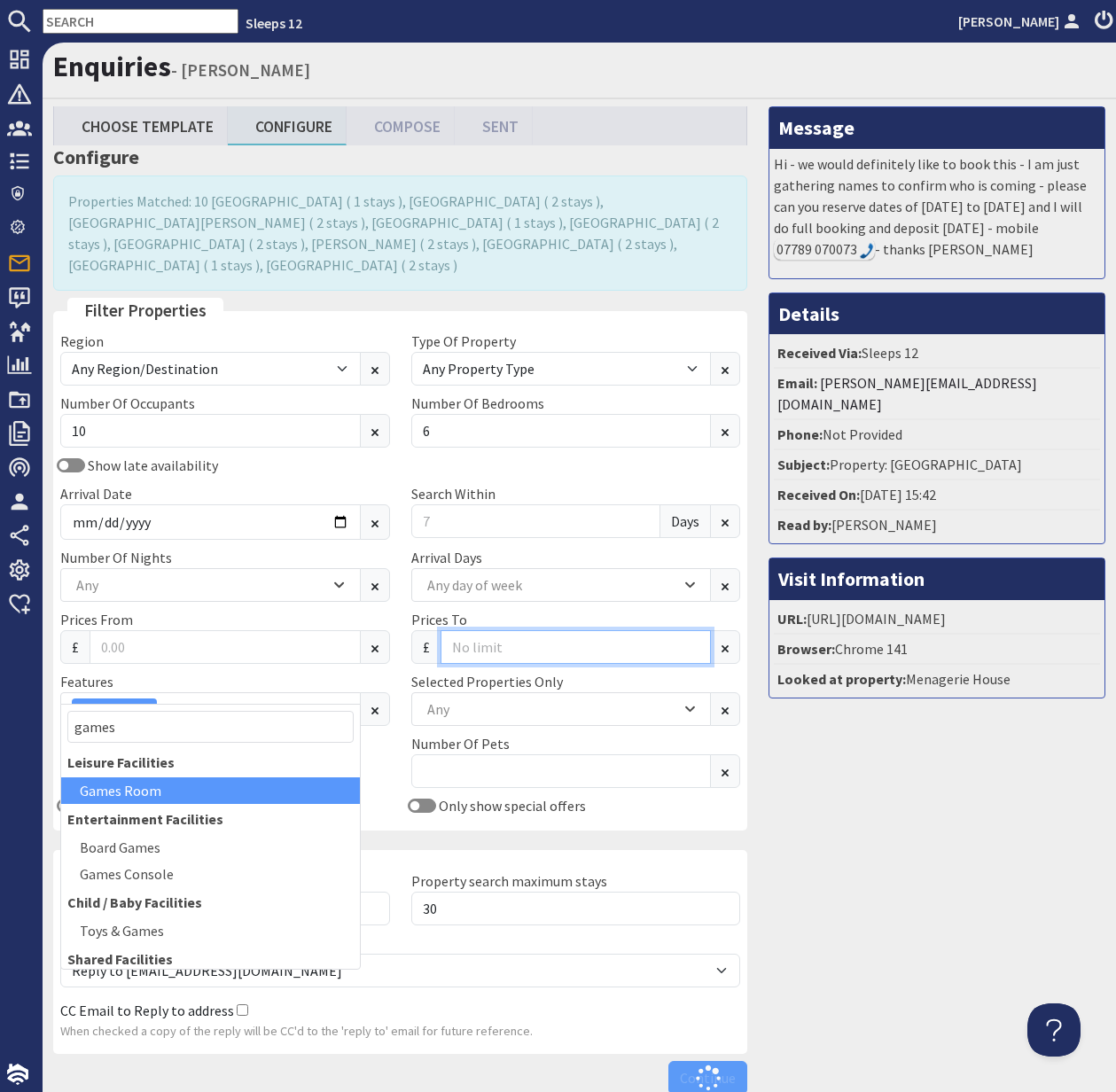
click at [510, 630] on input "Prices To" at bounding box center [575, 647] width 271 height 34
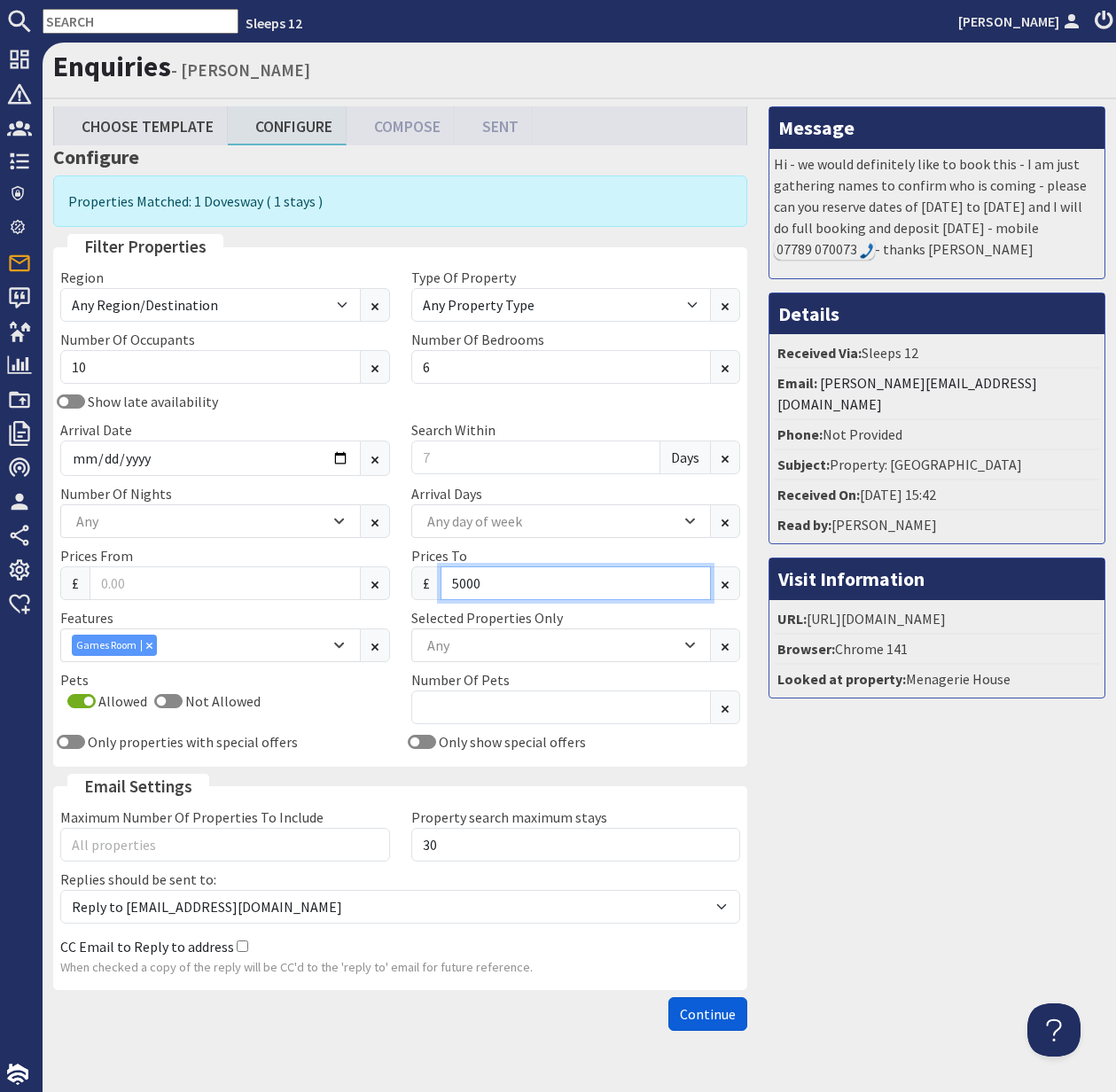
type input "5000"
drag, startPoint x: 709, startPoint y: 1015, endPoint x: 693, endPoint y: 1006, distance: 18.4
click at [706, 1014] on span "Continue" at bounding box center [707, 1014] width 56 height 18
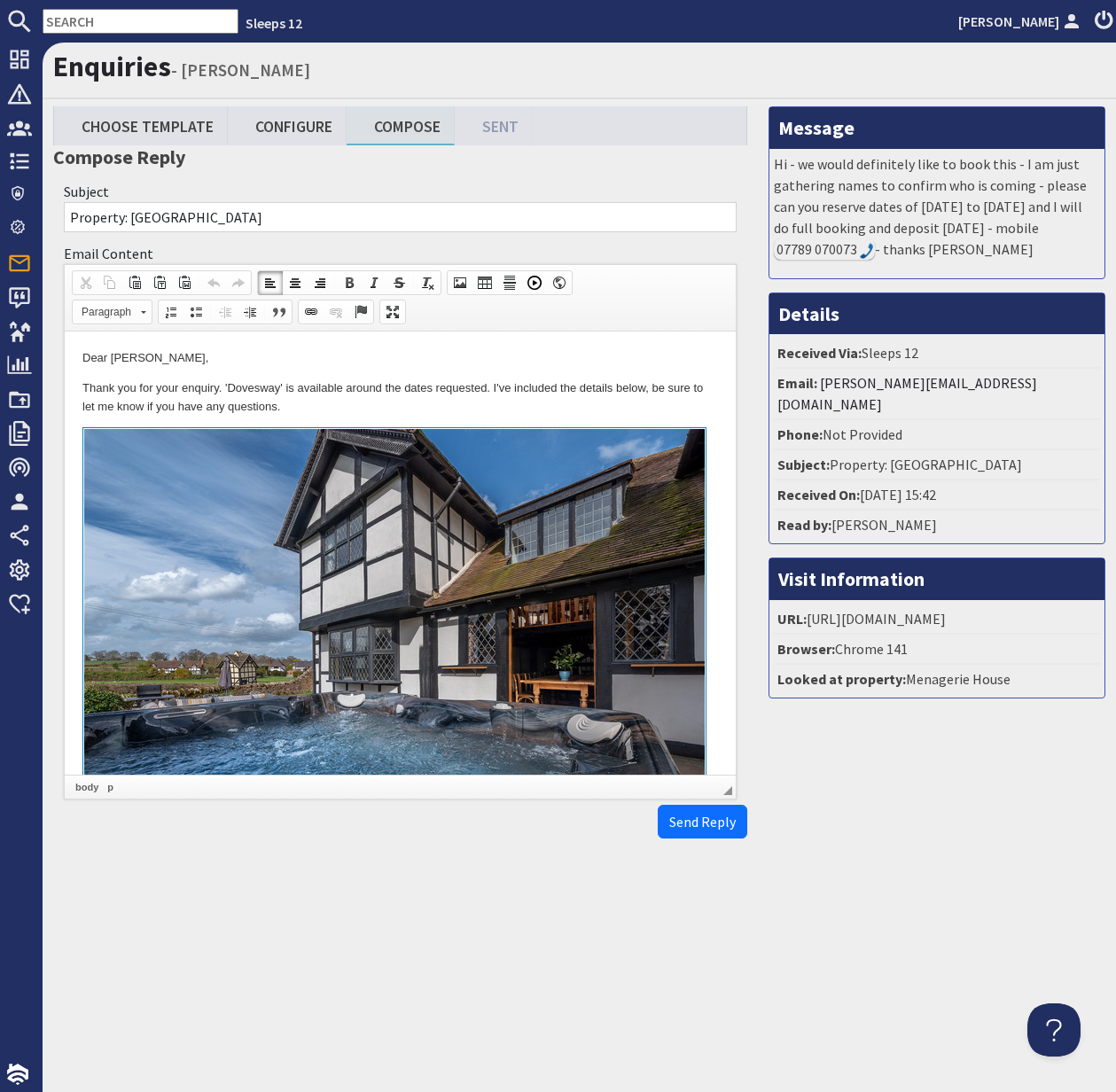
click at [75, 387] on html "Dear Kate Hiscox, Thank you for your enquiry. 'Dovesway' is available around th…" at bounding box center [400, 726] width 671 height 789
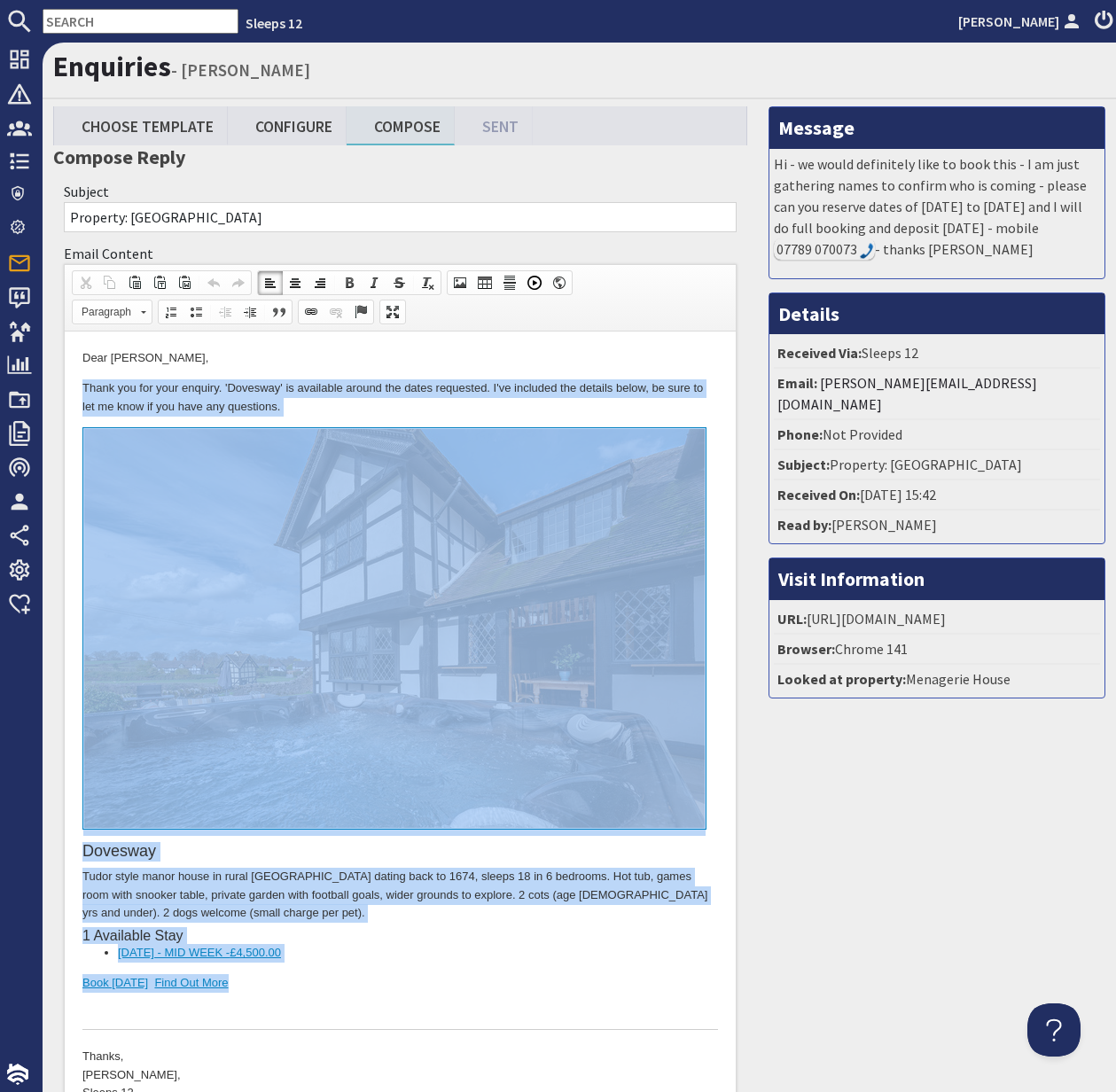
drag, startPoint x: 74, startPoint y: 385, endPoint x: 405, endPoint y: 982, distance: 682.6
click at [405, 982] on html "Dear Kate Hiscox, Thank you for your enquiry. 'Dovesway' is available around th…" at bounding box center [400, 726] width 671 height 789
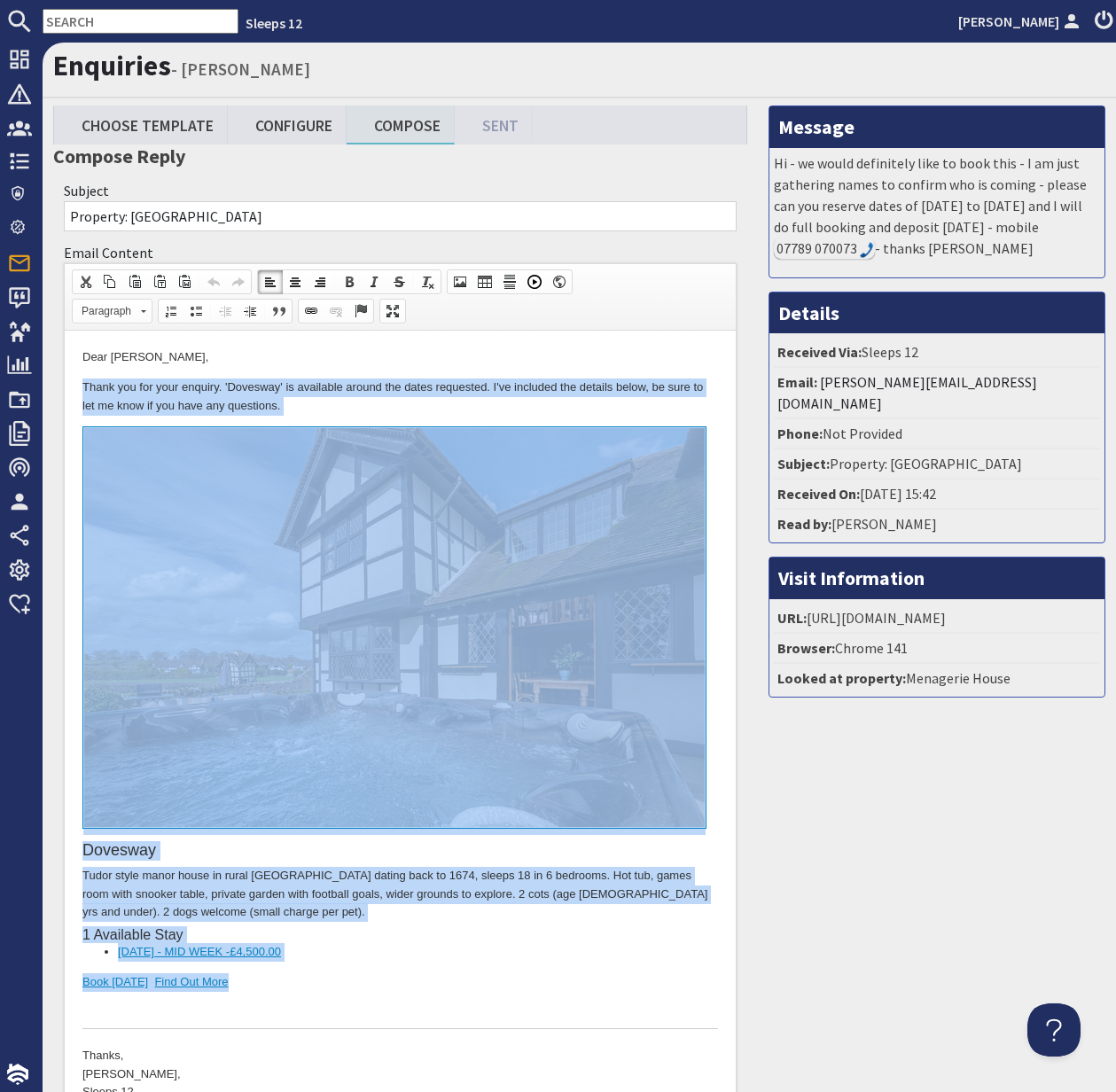
copy body "Thank you for your enquiry. 'Dovesway' is available around the dates requested.…"
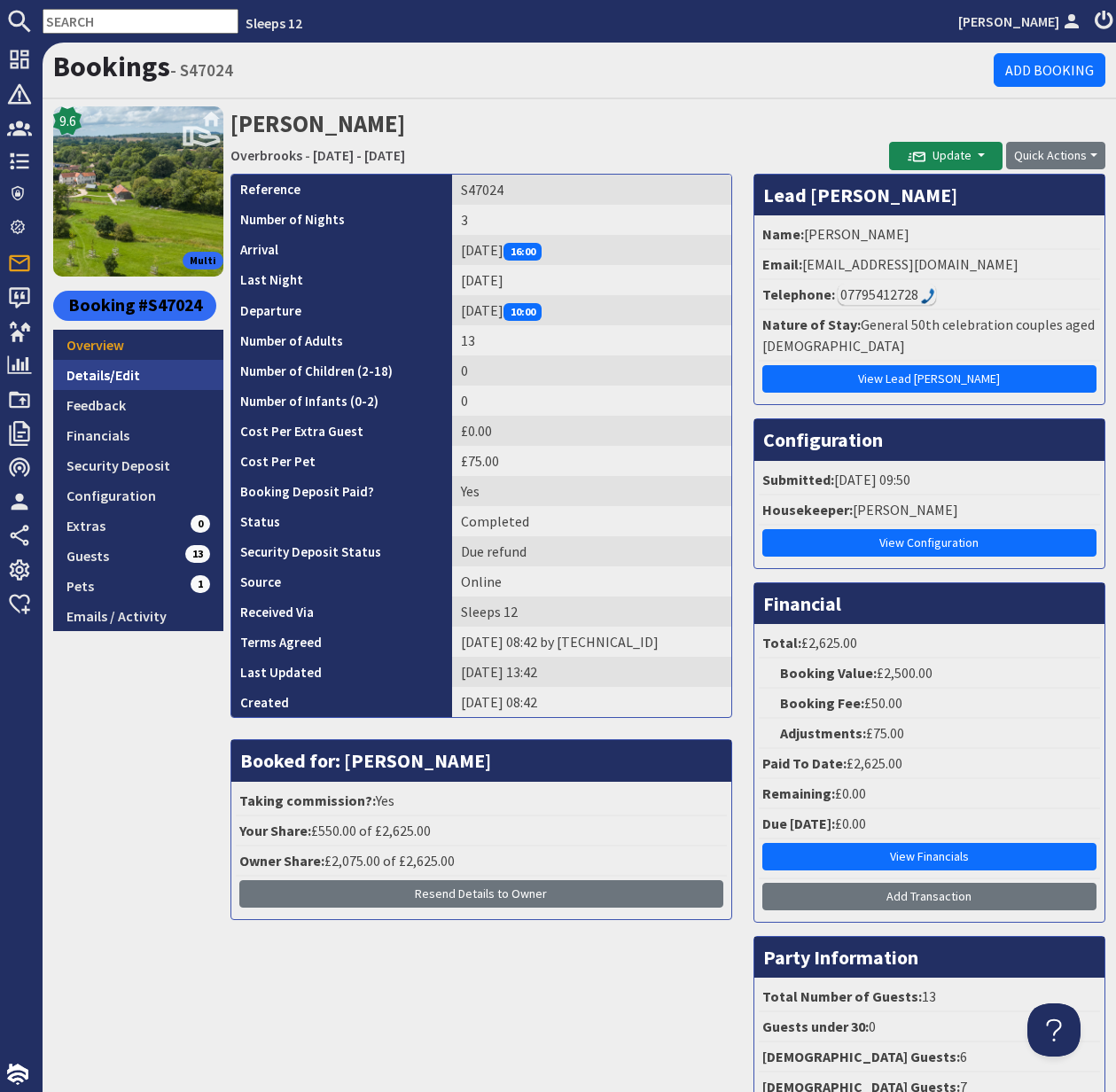
click at [110, 376] on link "Details/Edit" at bounding box center [138, 375] width 170 height 30
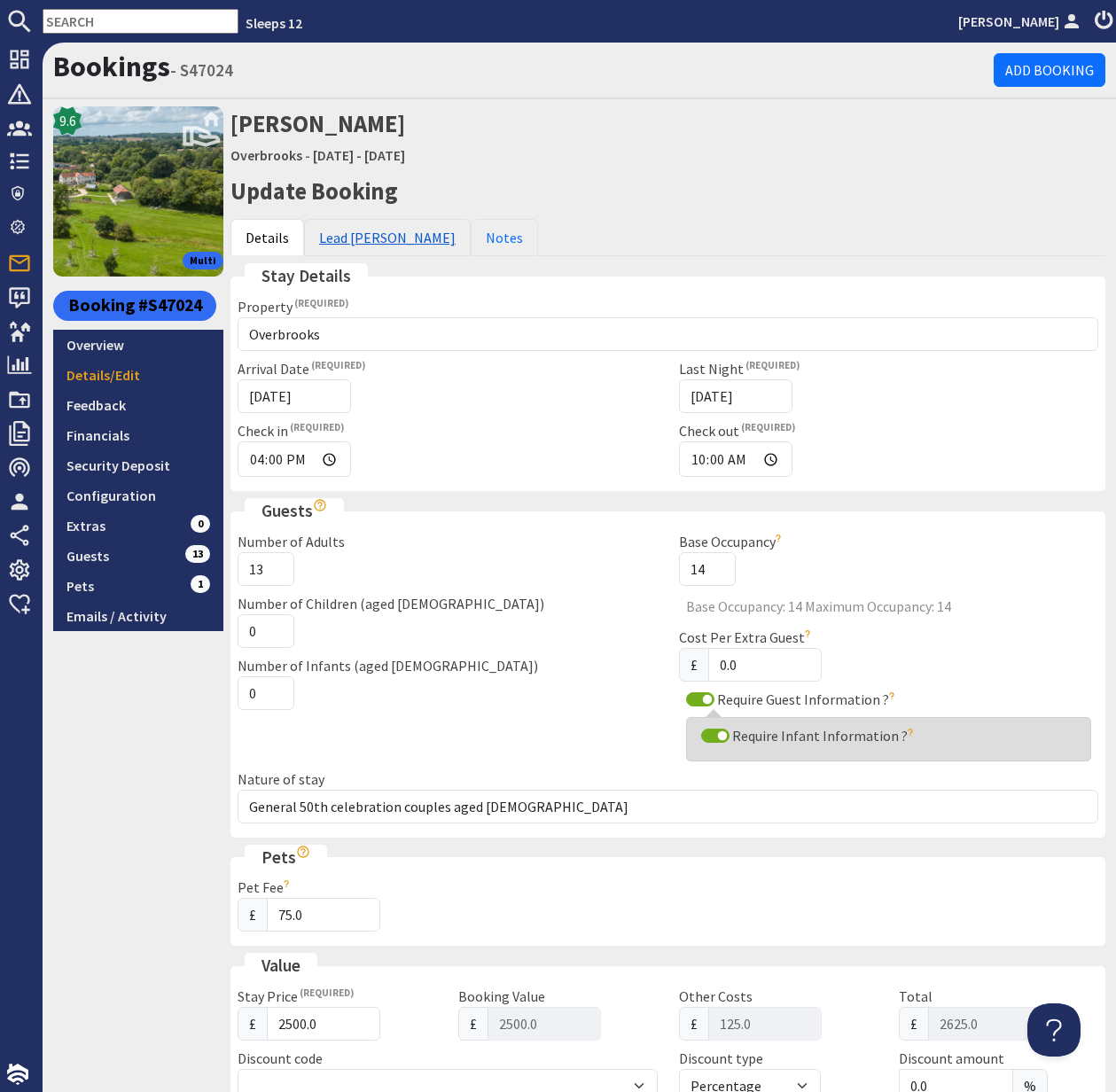
click at [336, 245] on link "Lead Booker" at bounding box center [387, 237] width 167 height 37
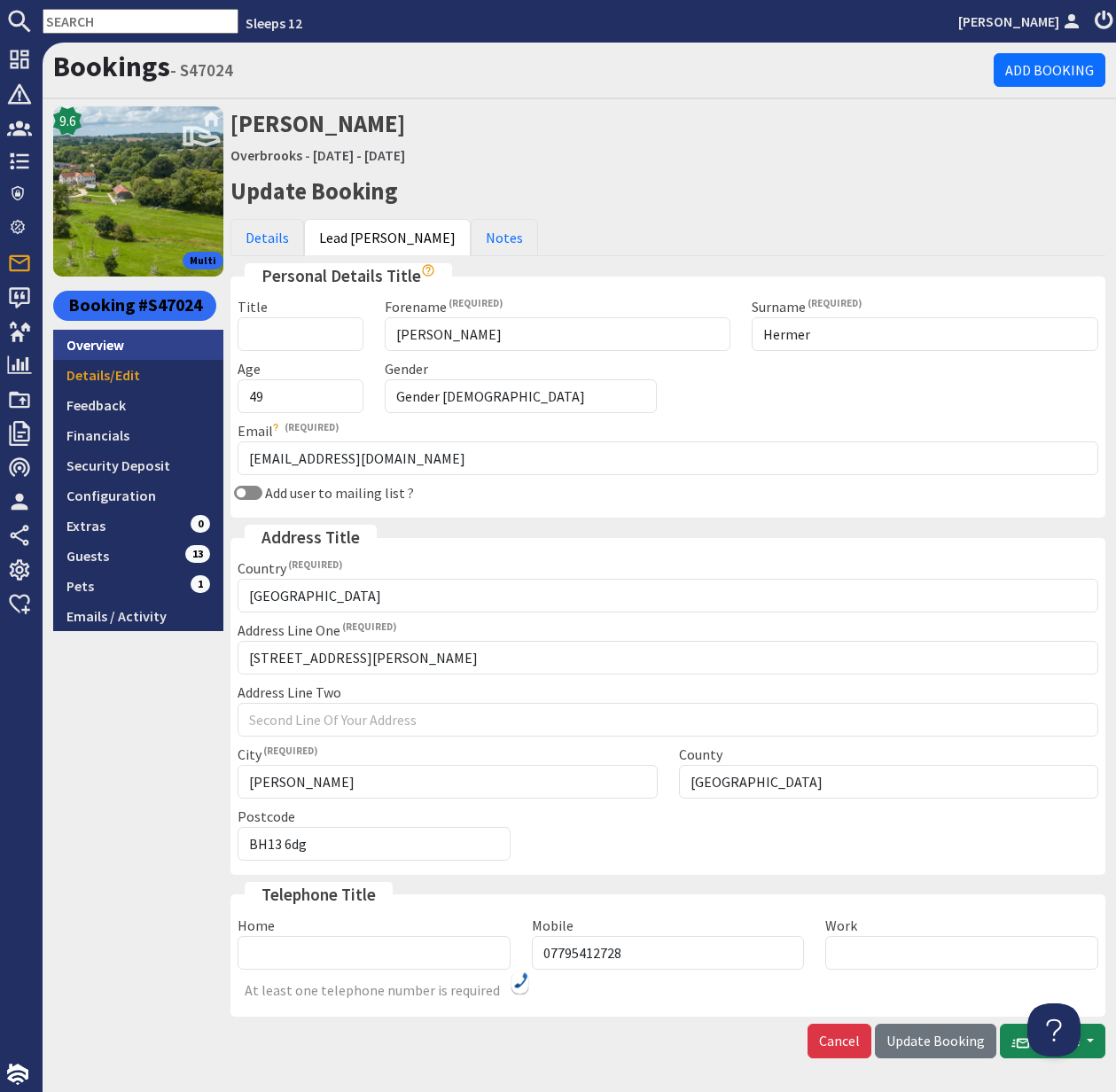
click at [114, 347] on link "Overview" at bounding box center [138, 344] width 170 height 30
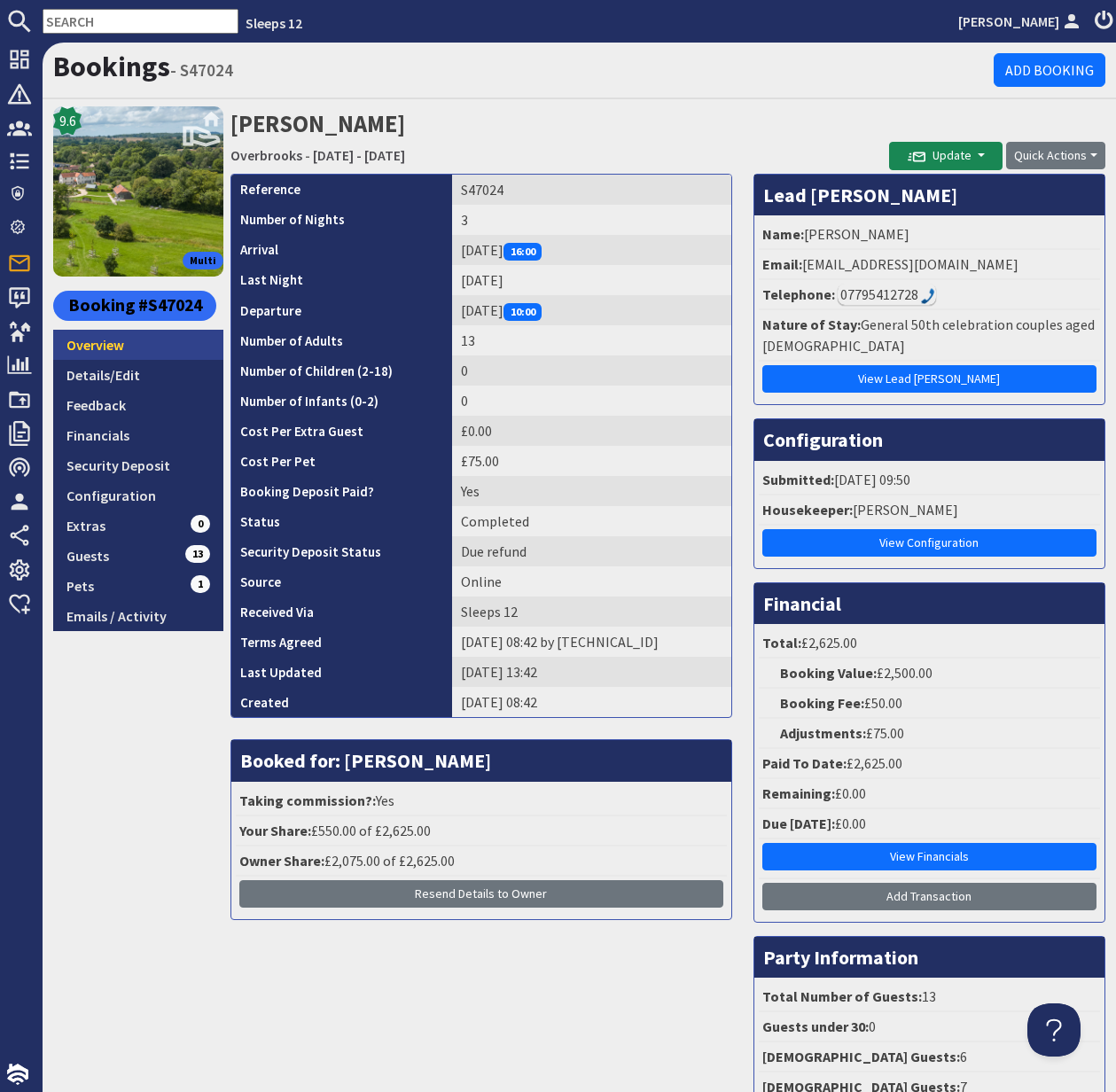
click at [106, 344] on link "Overview" at bounding box center [138, 344] width 170 height 30
click at [257, 148] on link "Overbrooks" at bounding box center [266, 155] width 72 height 18
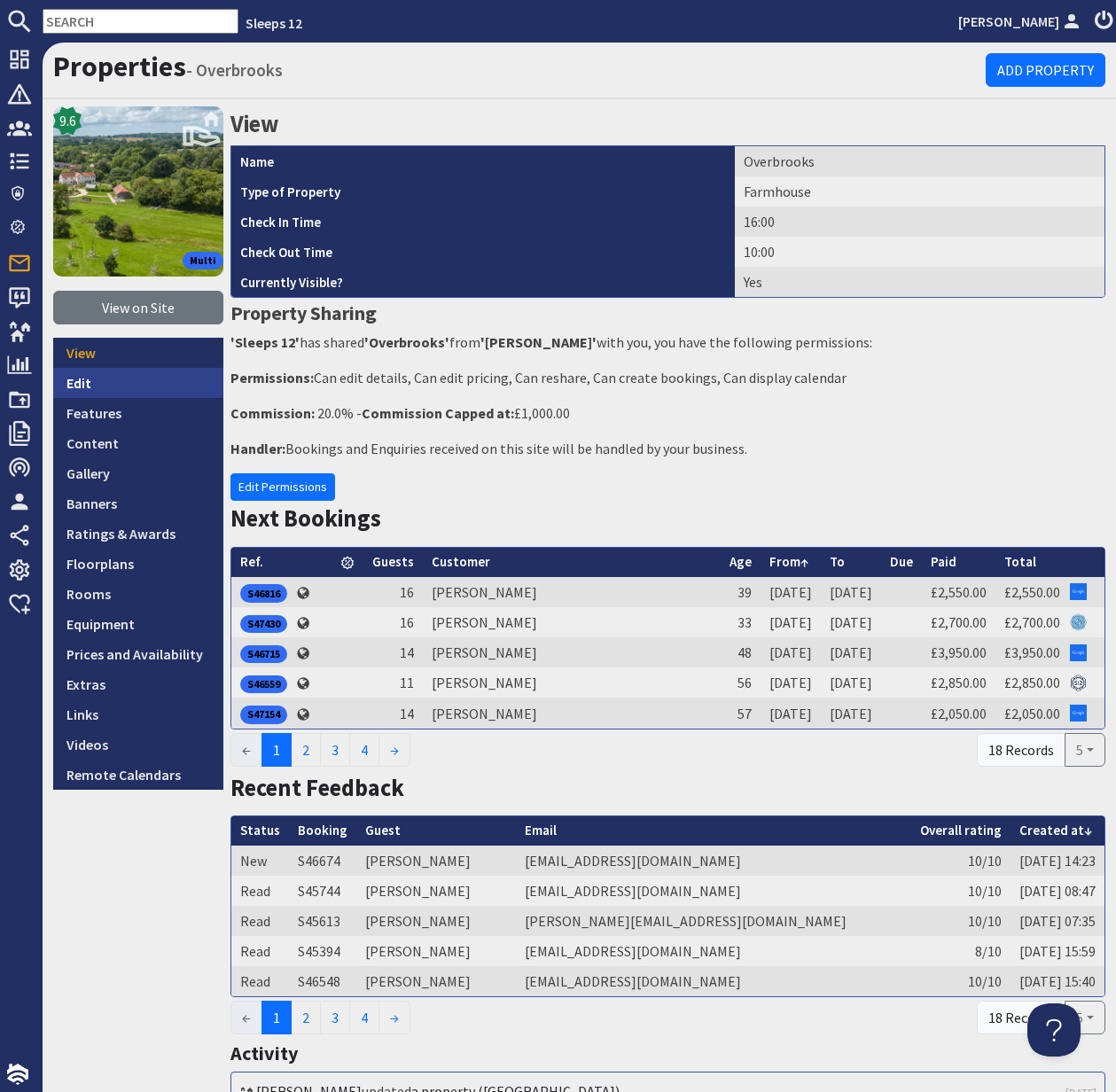
click at [77, 381] on link "Edit" at bounding box center [138, 383] width 170 height 30
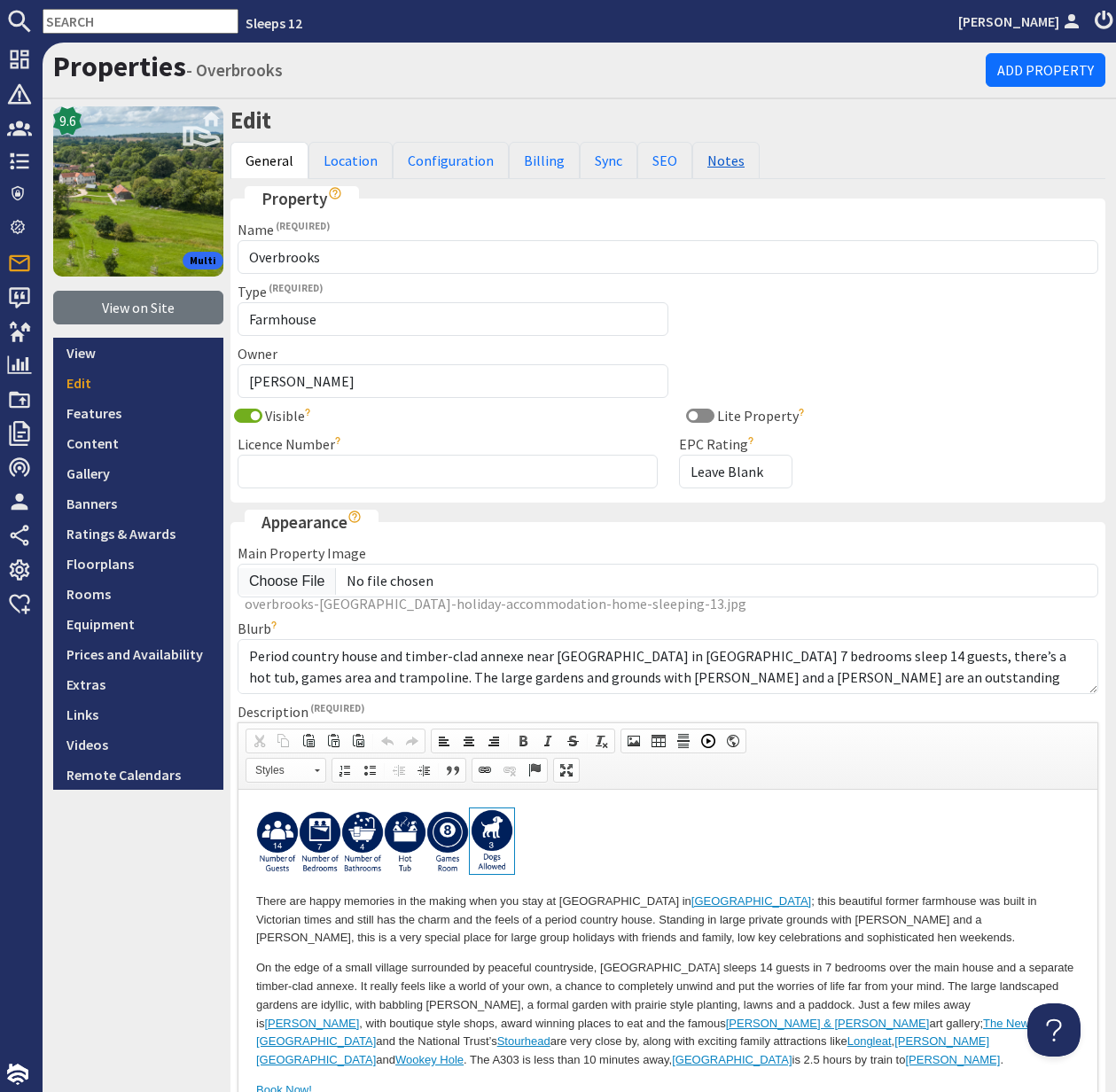
click at [710, 160] on link "Notes" at bounding box center [726, 160] width 67 height 37
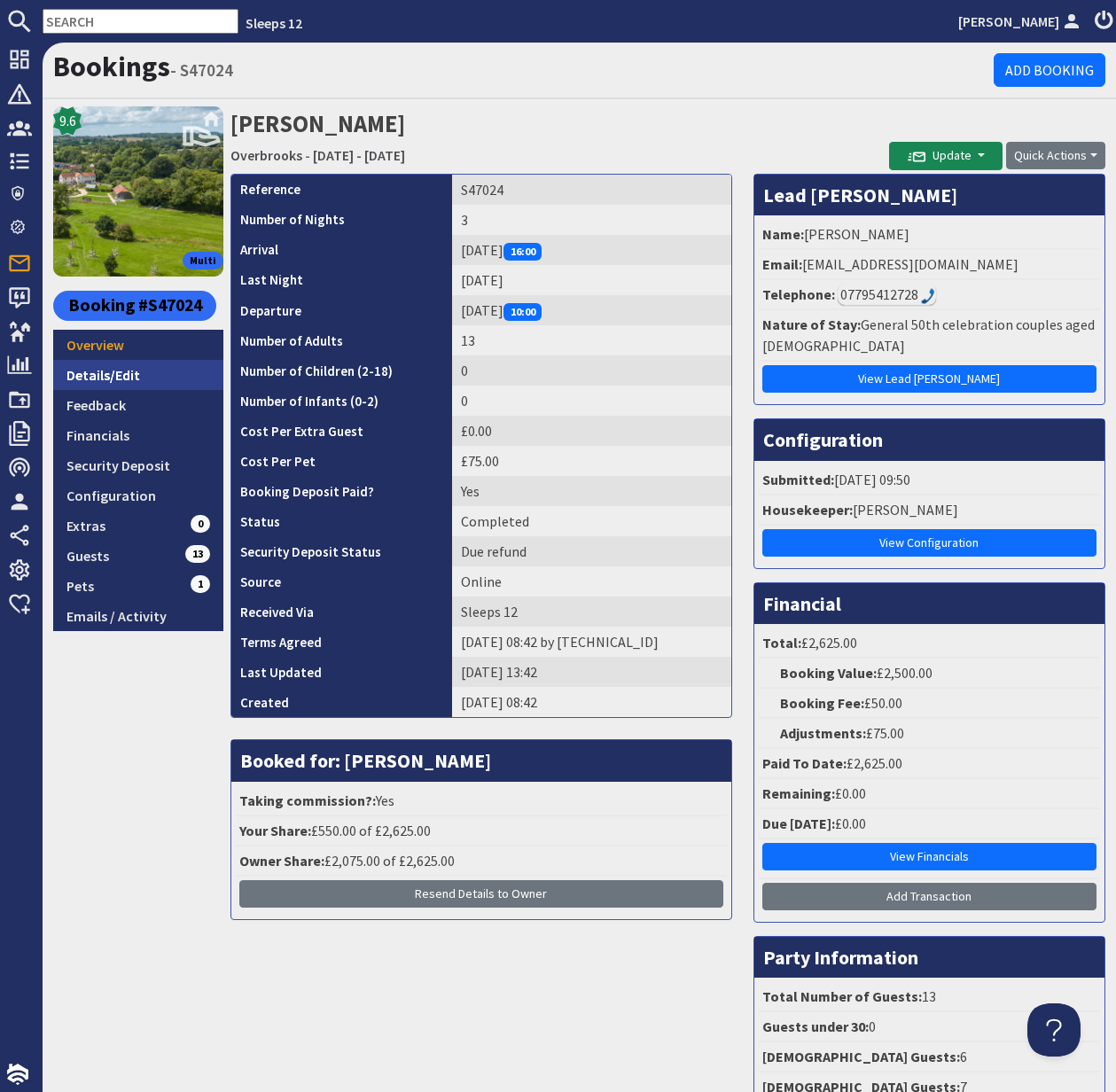
click at [104, 375] on link "Details/Edit" at bounding box center [138, 375] width 170 height 30
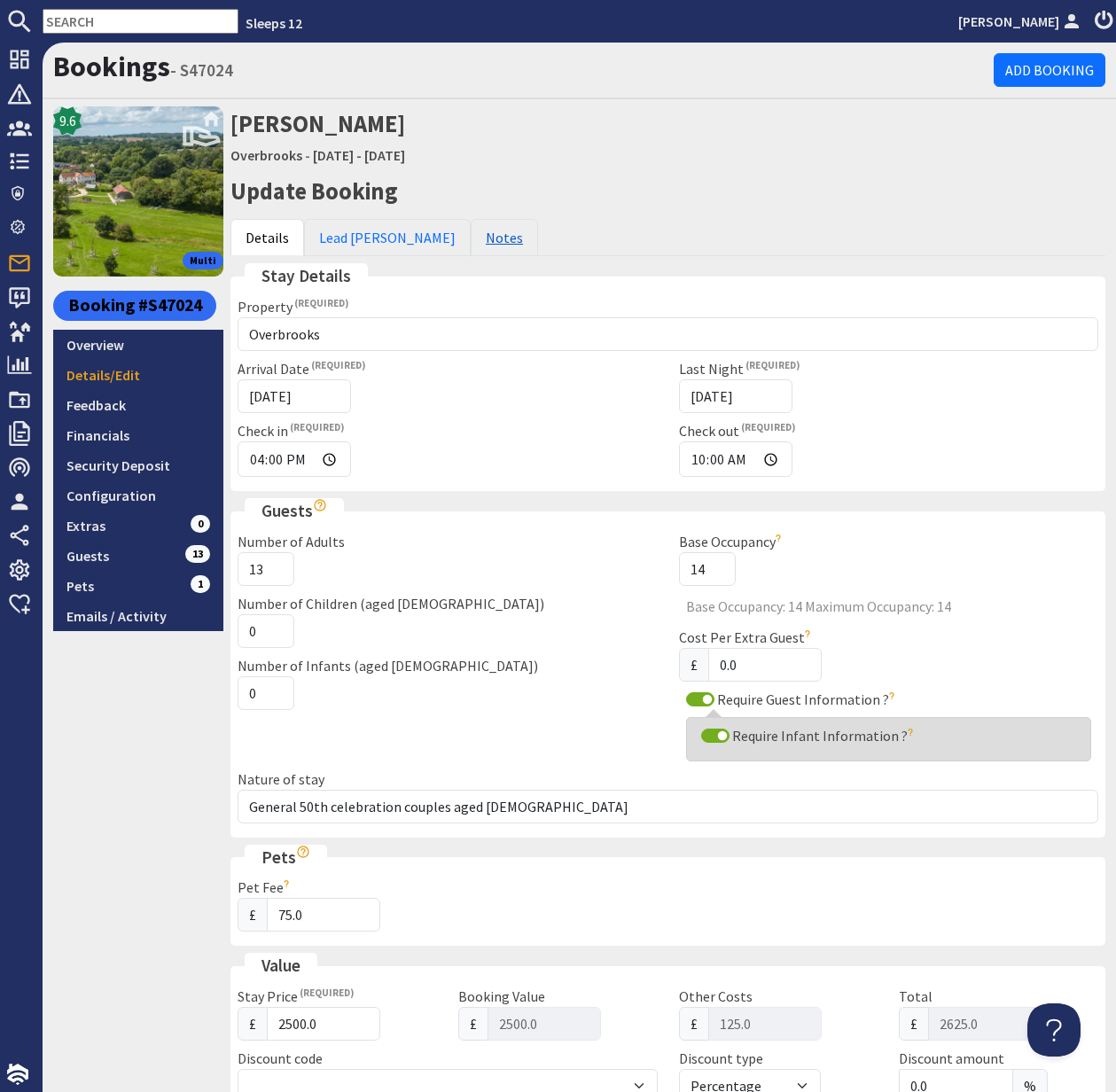
click at [471, 238] on link "Notes" at bounding box center [504, 237] width 67 height 37
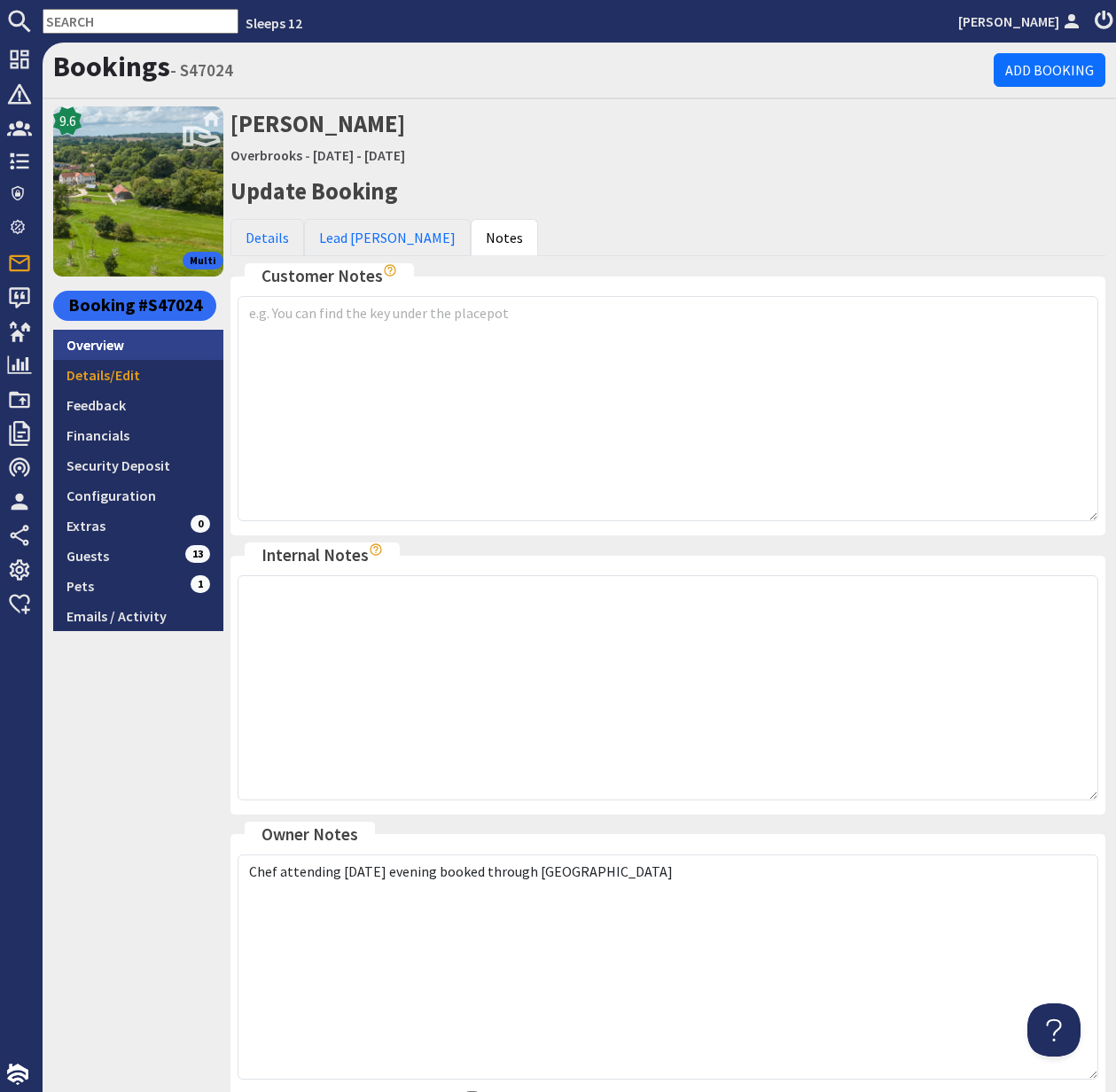
click at [122, 344] on link "Overview" at bounding box center [138, 344] width 170 height 30
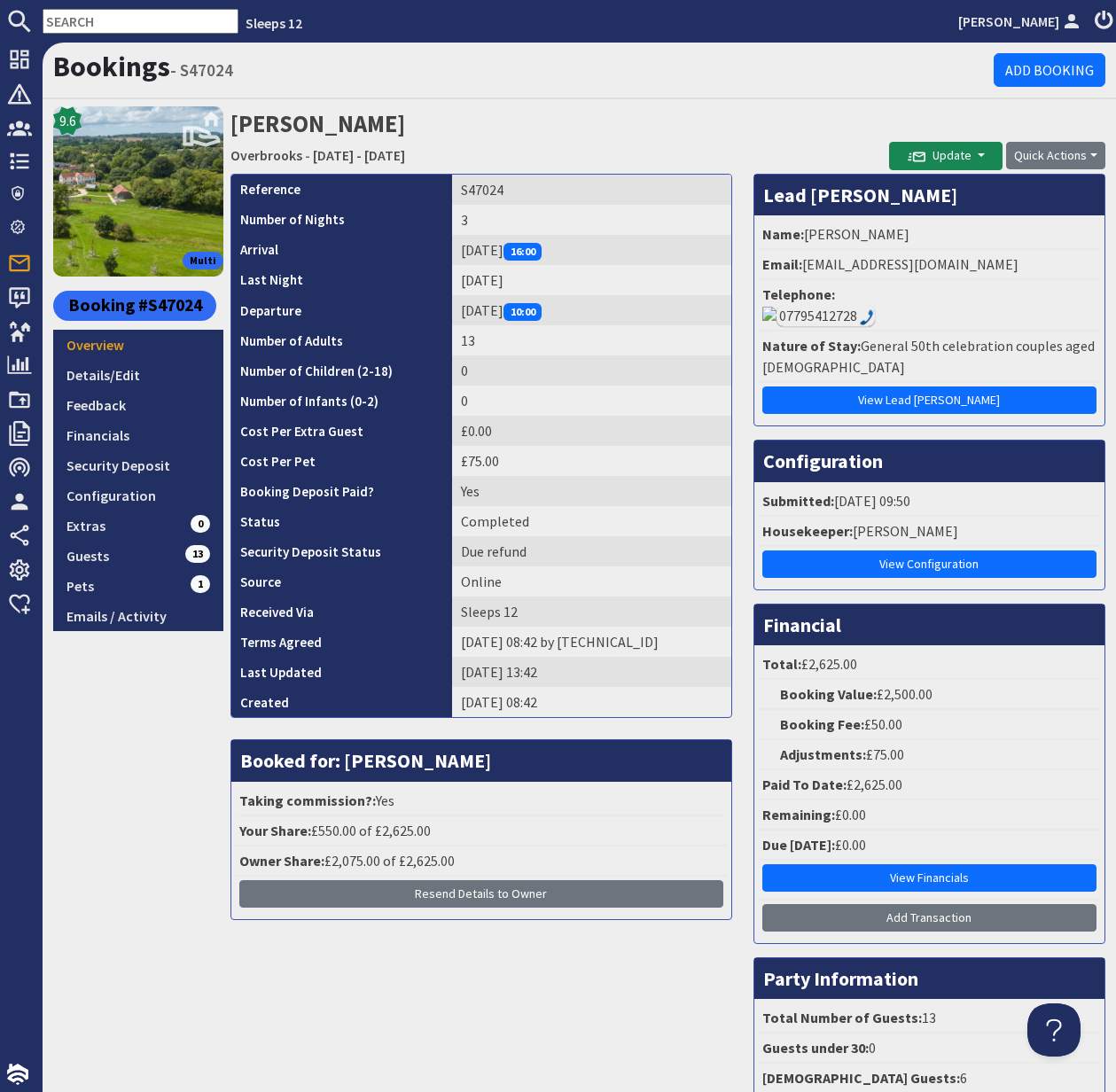
click at [80, 19] on input "text" at bounding box center [141, 21] width 195 height 25
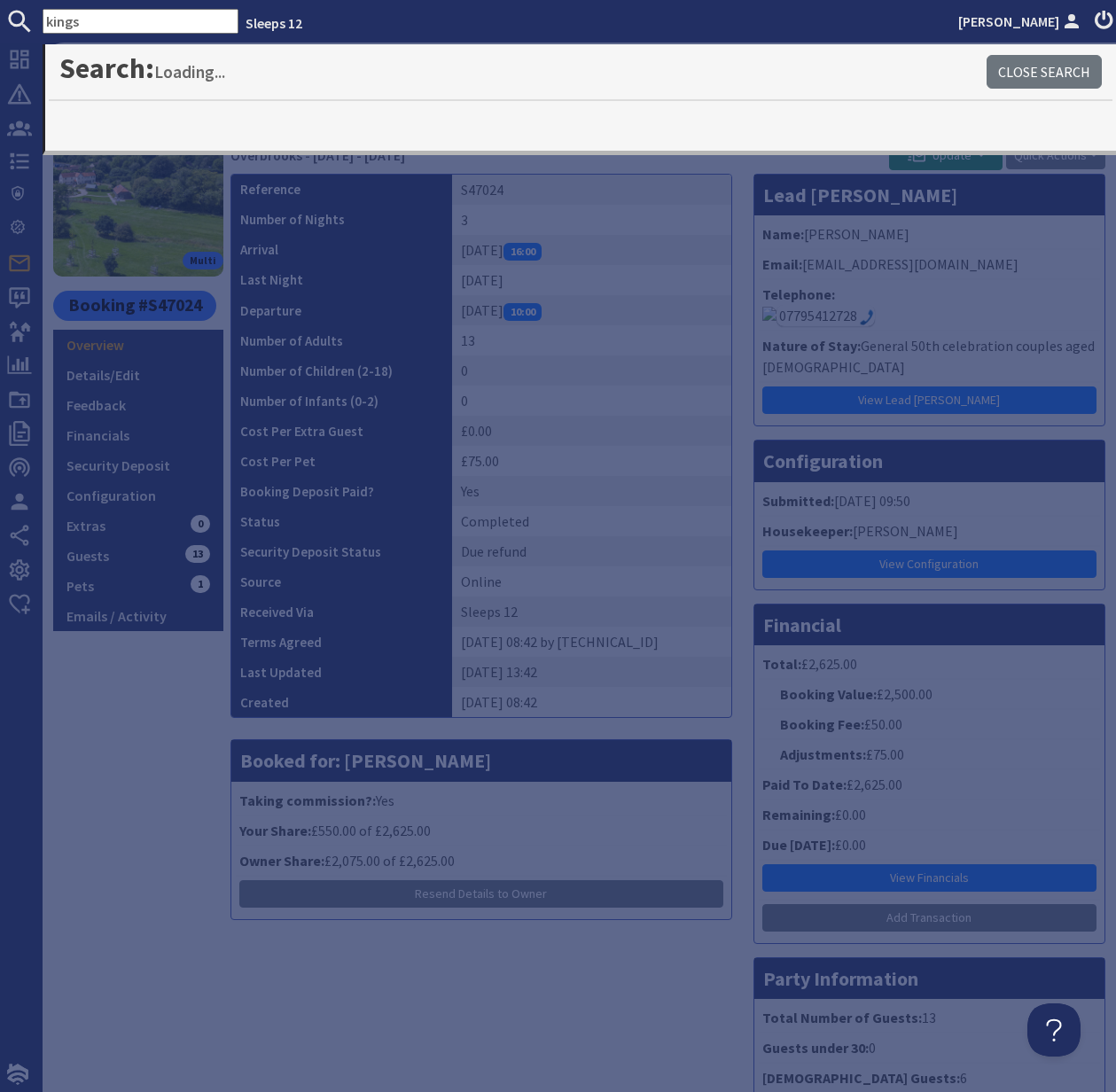
type input "kings"
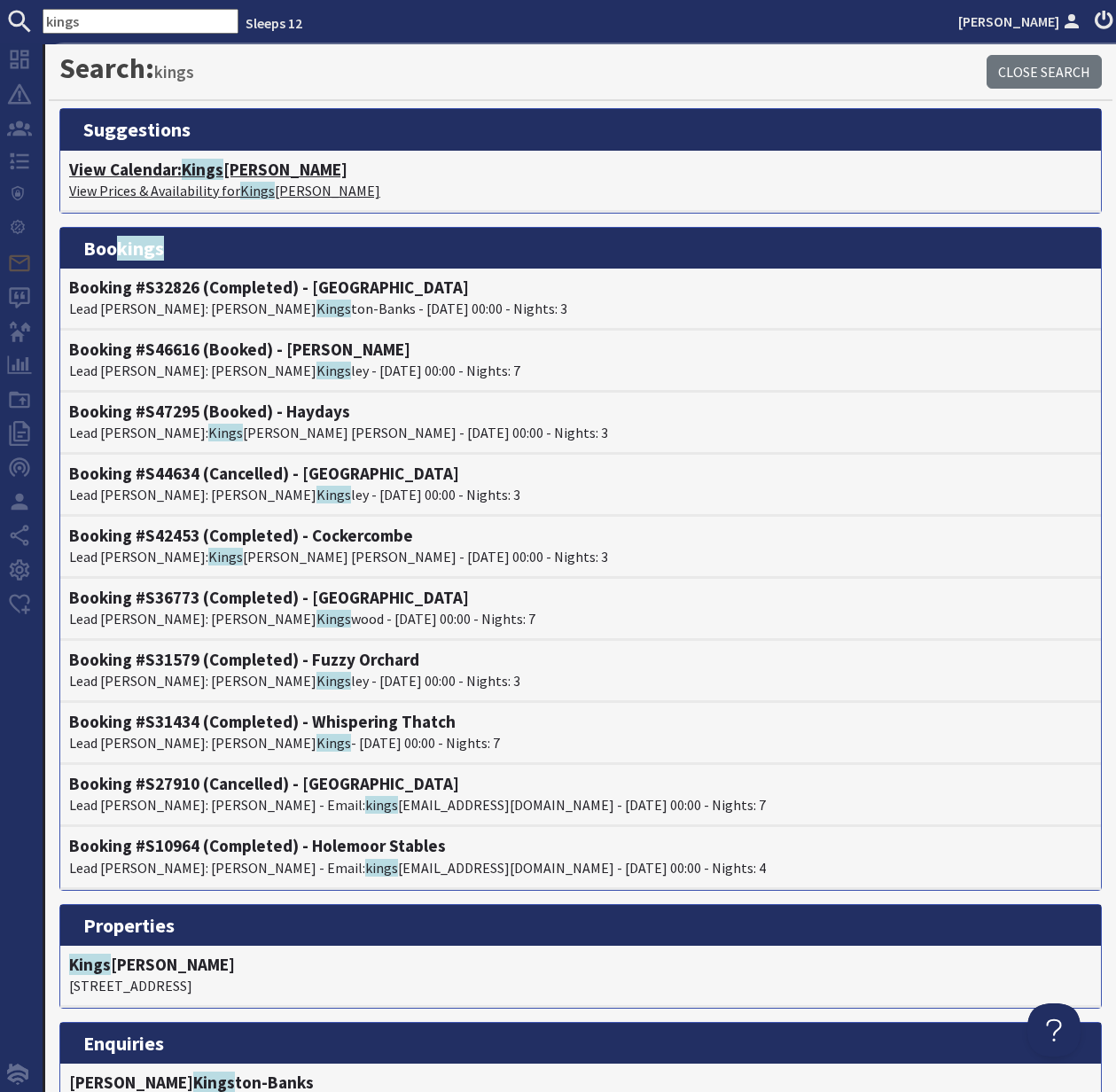
click at [167, 177] on h4 "View Calendar: Kings hay Barton" at bounding box center [580, 169] width 1023 height 20
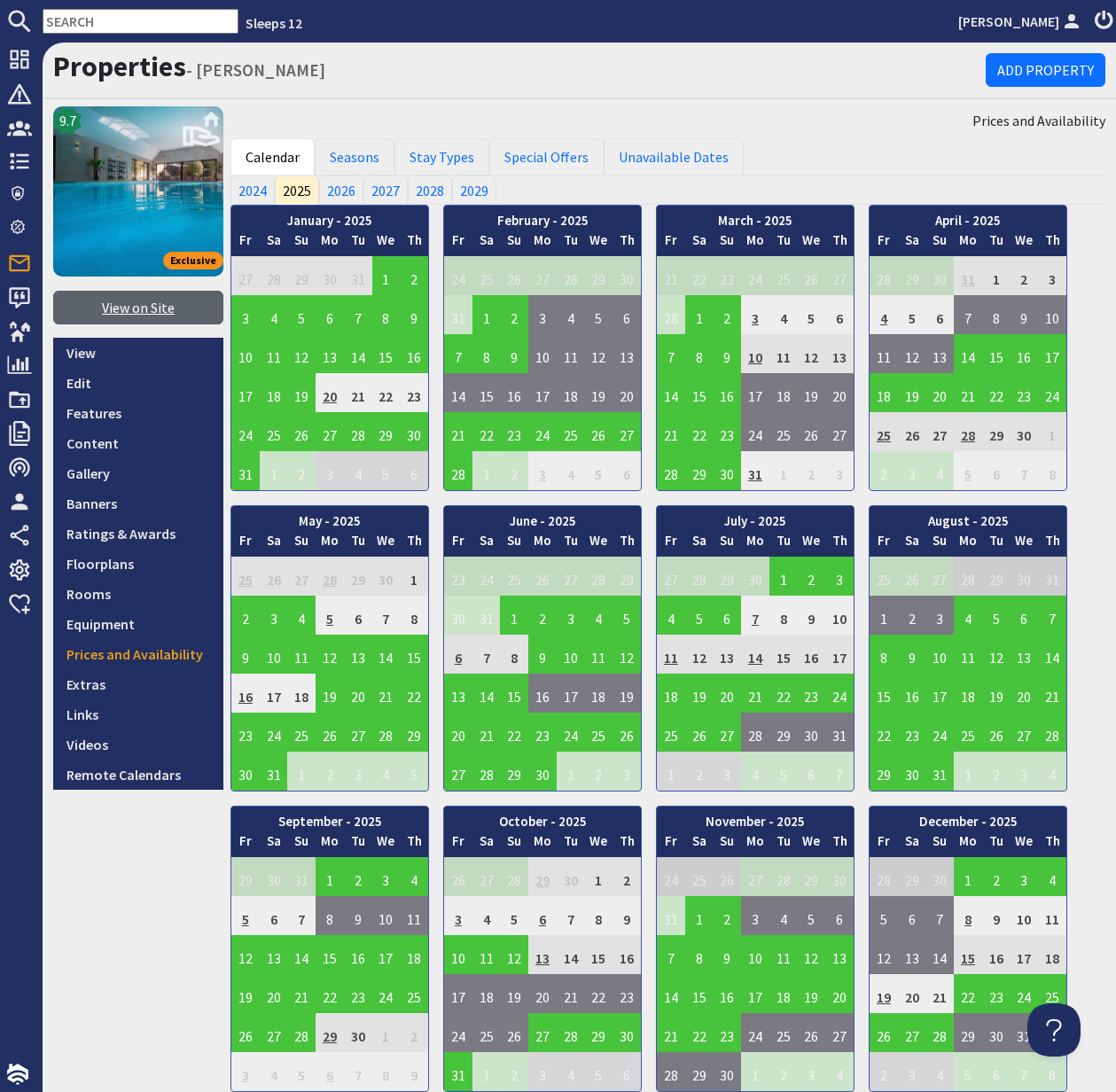
click at [138, 305] on link "View on Site" at bounding box center [138, 307] width 170 height 34
click at [89, 22] on input "text" at bounding box center [141, 21] width 195 height 25
click at [87, 22] on input "text" at bounding box center [141, 21] width 195 height 25
click at [79, 21] on input "text" at bounding box center [141, 21] width 195 height 25
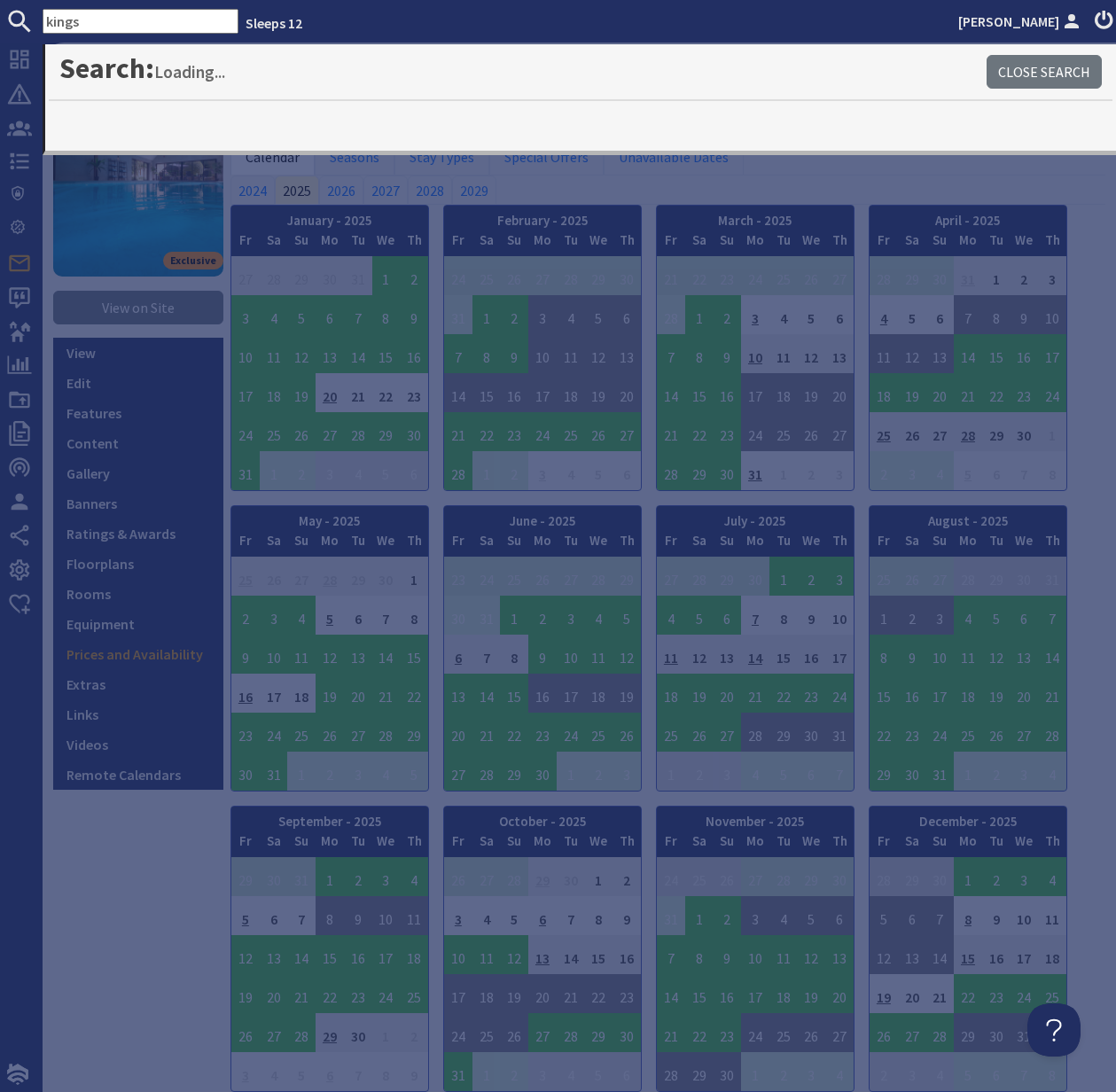
type input "kings"
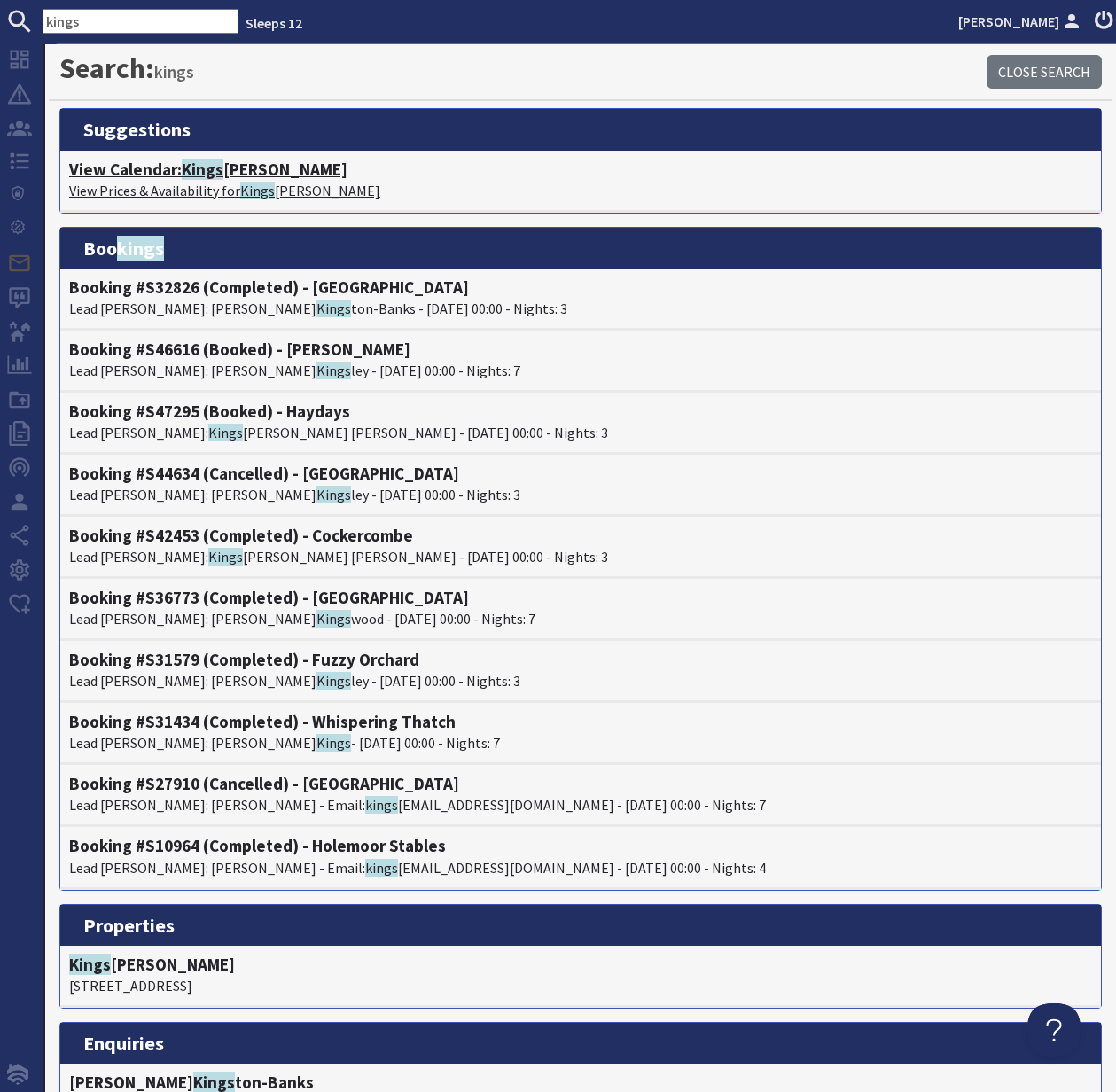
click at [173, 177] on h4 "View Calendar: Kings hay Barton" at bounding box center [580, 169] width 1023 height 20
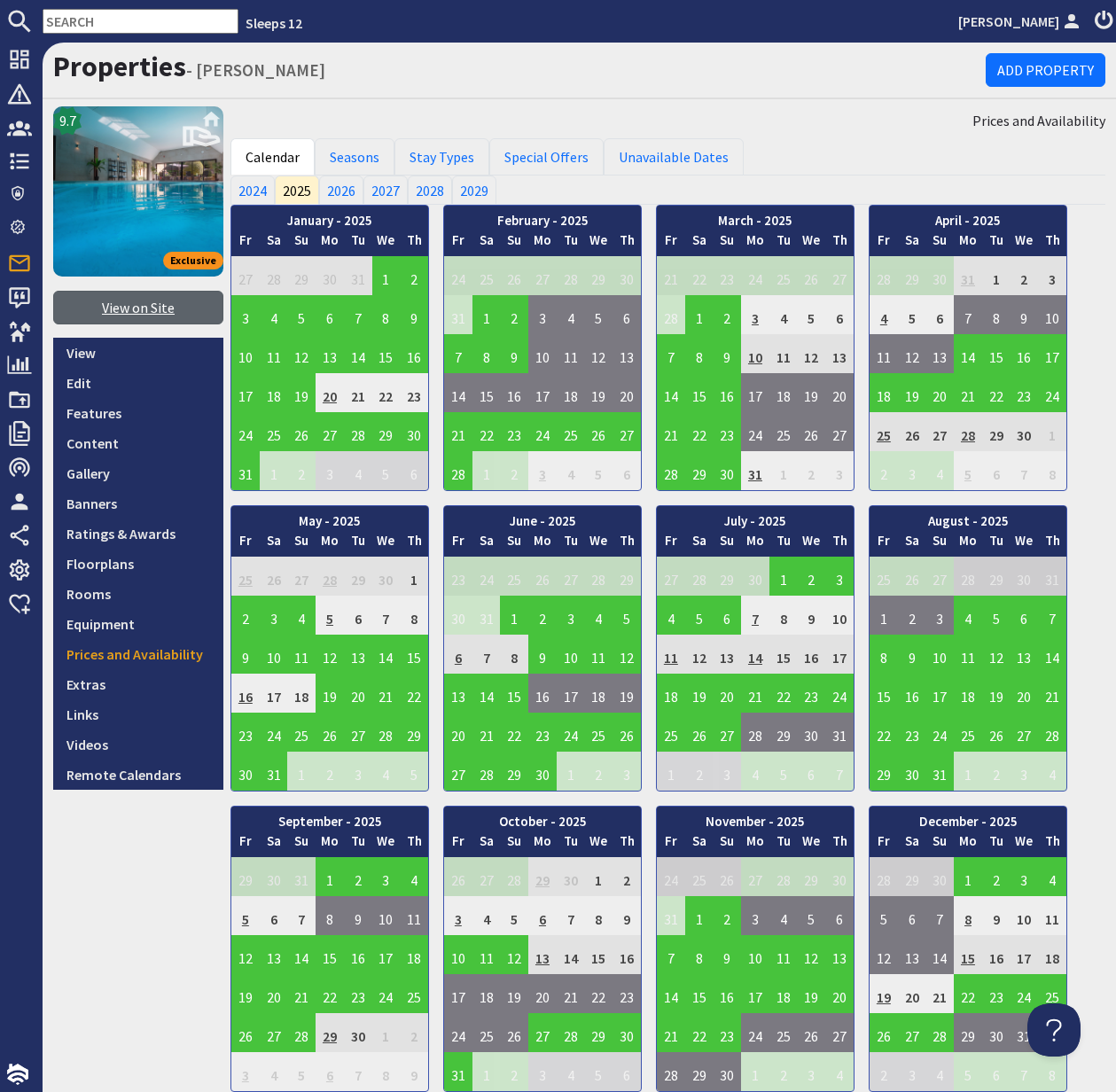
click at [155, 304] on link "View on Site" at bounding box center [138, 307] width 170 height 34
click at [79, 23] on input "text" at bounding box center [141, 21] width 195 height 25
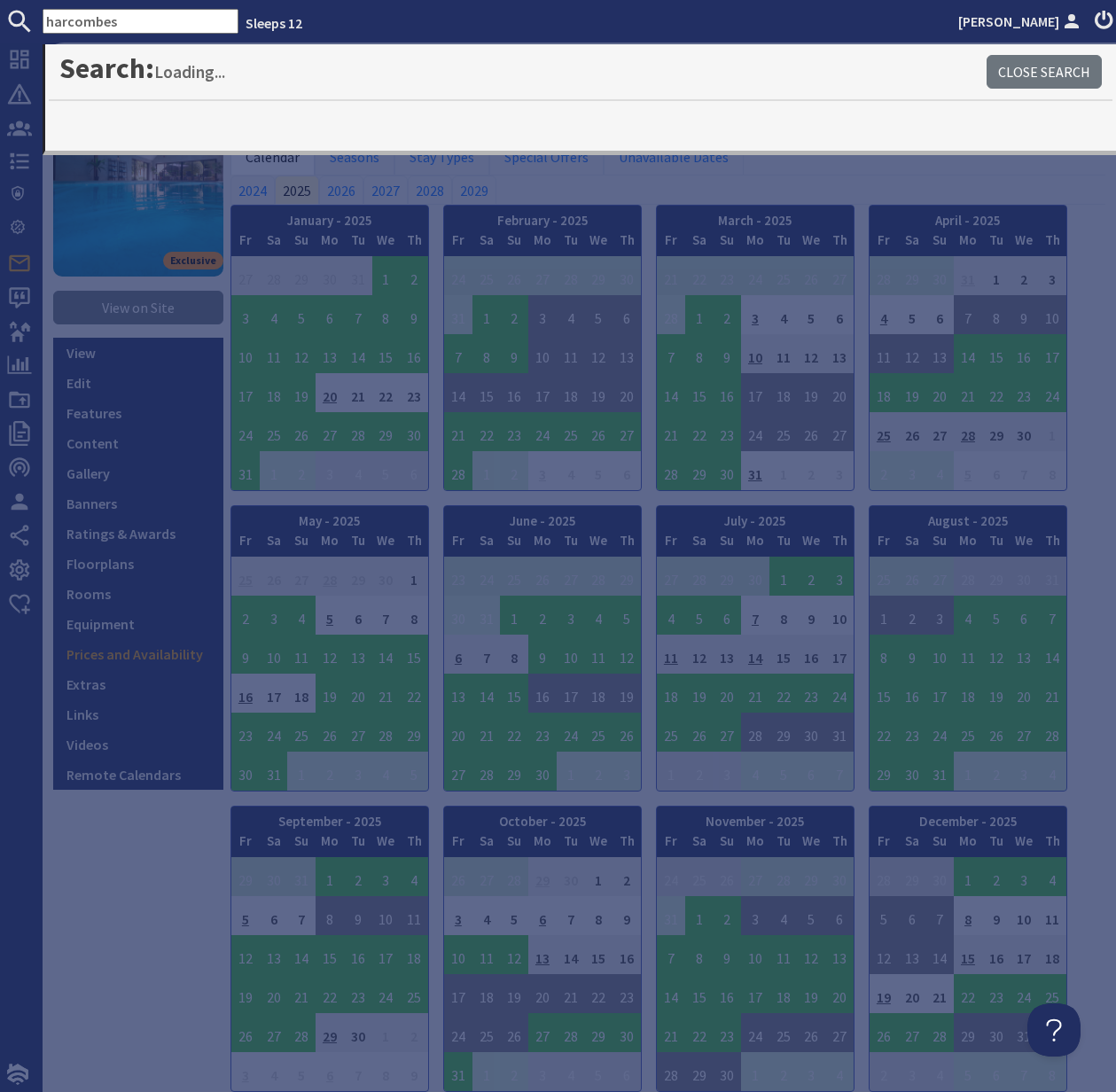
type input "harcombes"
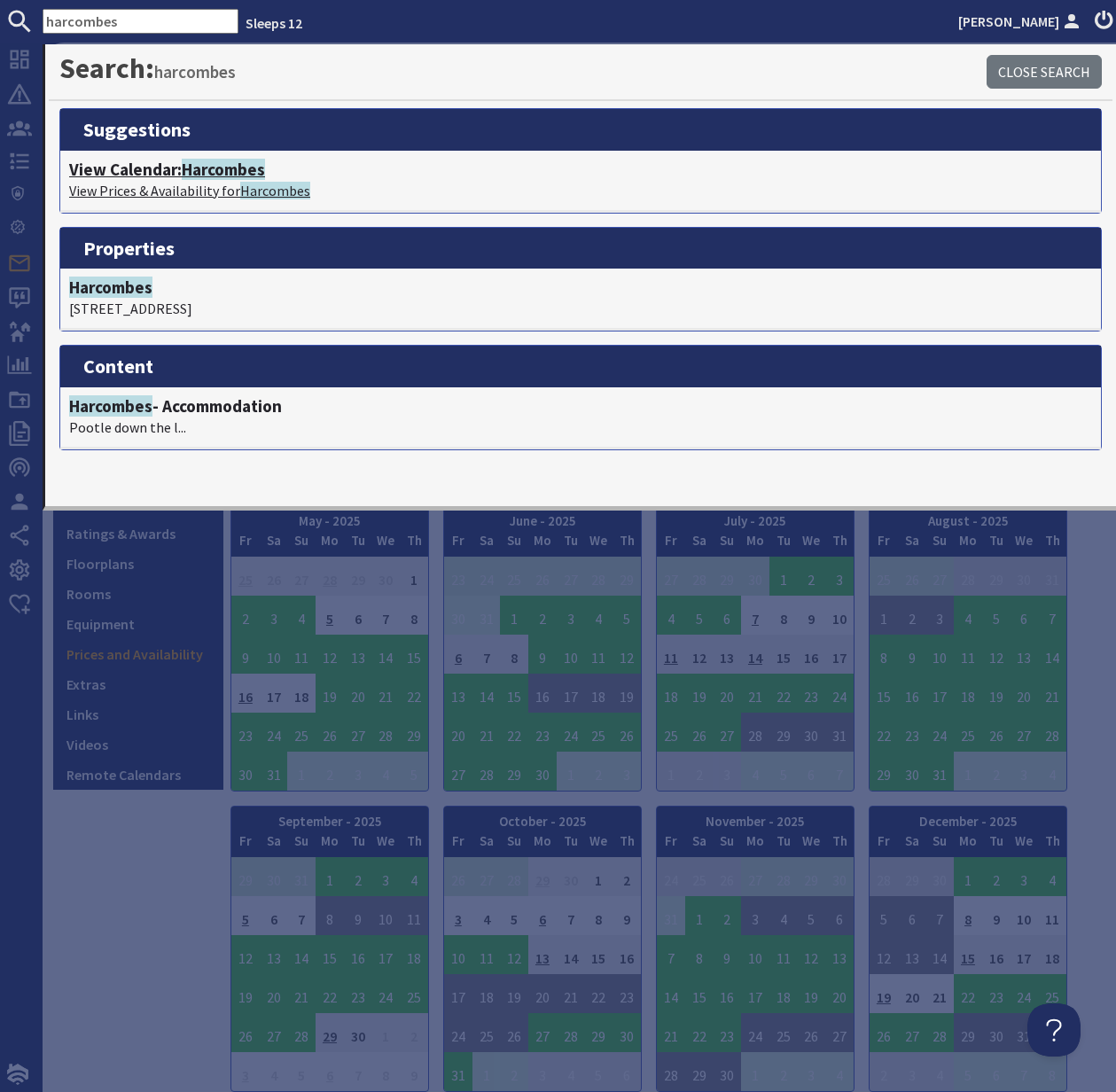
click at [162, 174] on h4 "View Calendar: Harcombes" at bounding box center [580, 169] width 1023 height 20
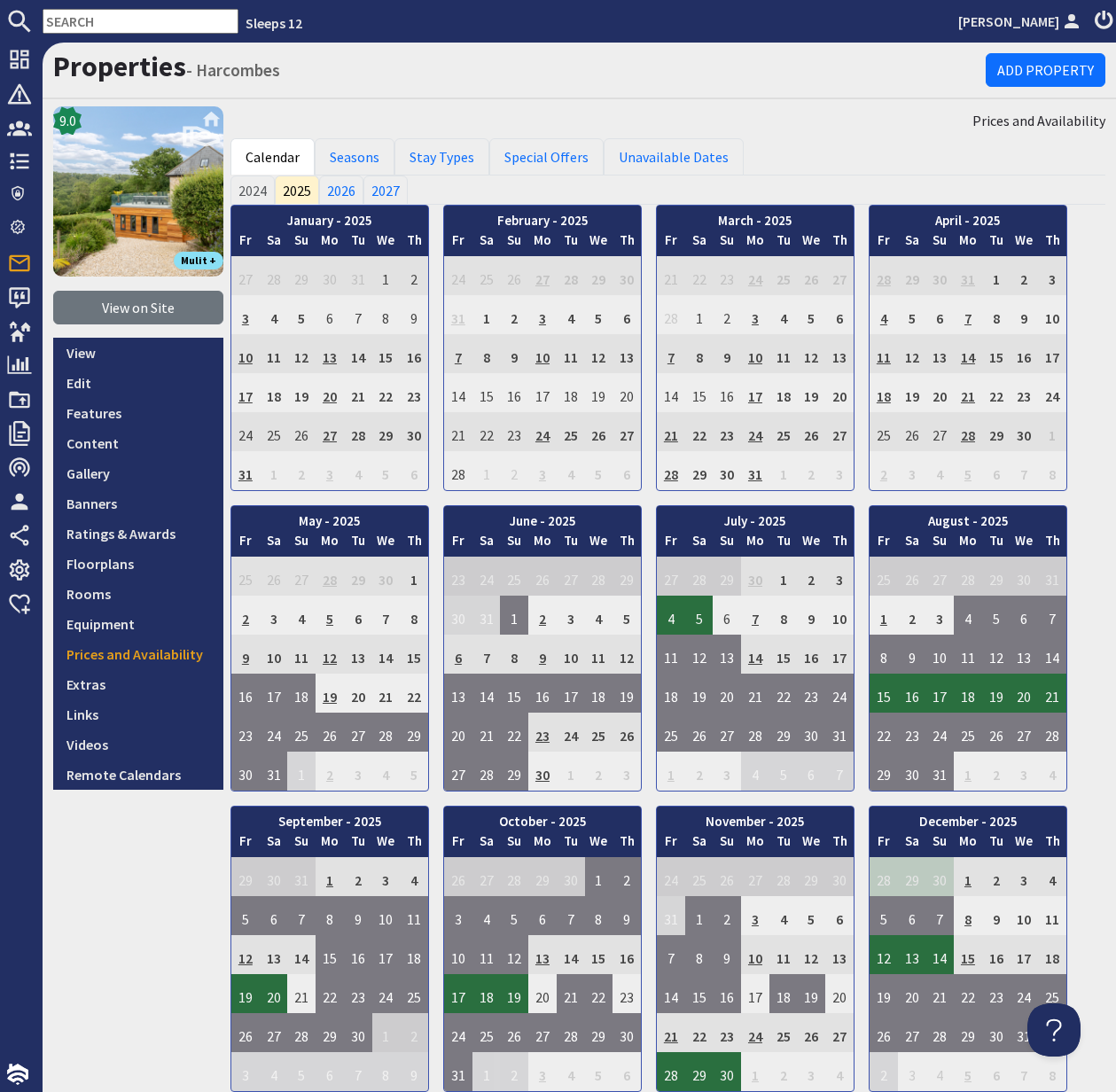
click at [67, 19] on input "text" at bounding box center [141, 21] width 195 height 25
paste input "umojaretreats@gmail.com"
type input "umojaretreats@gmail.com"
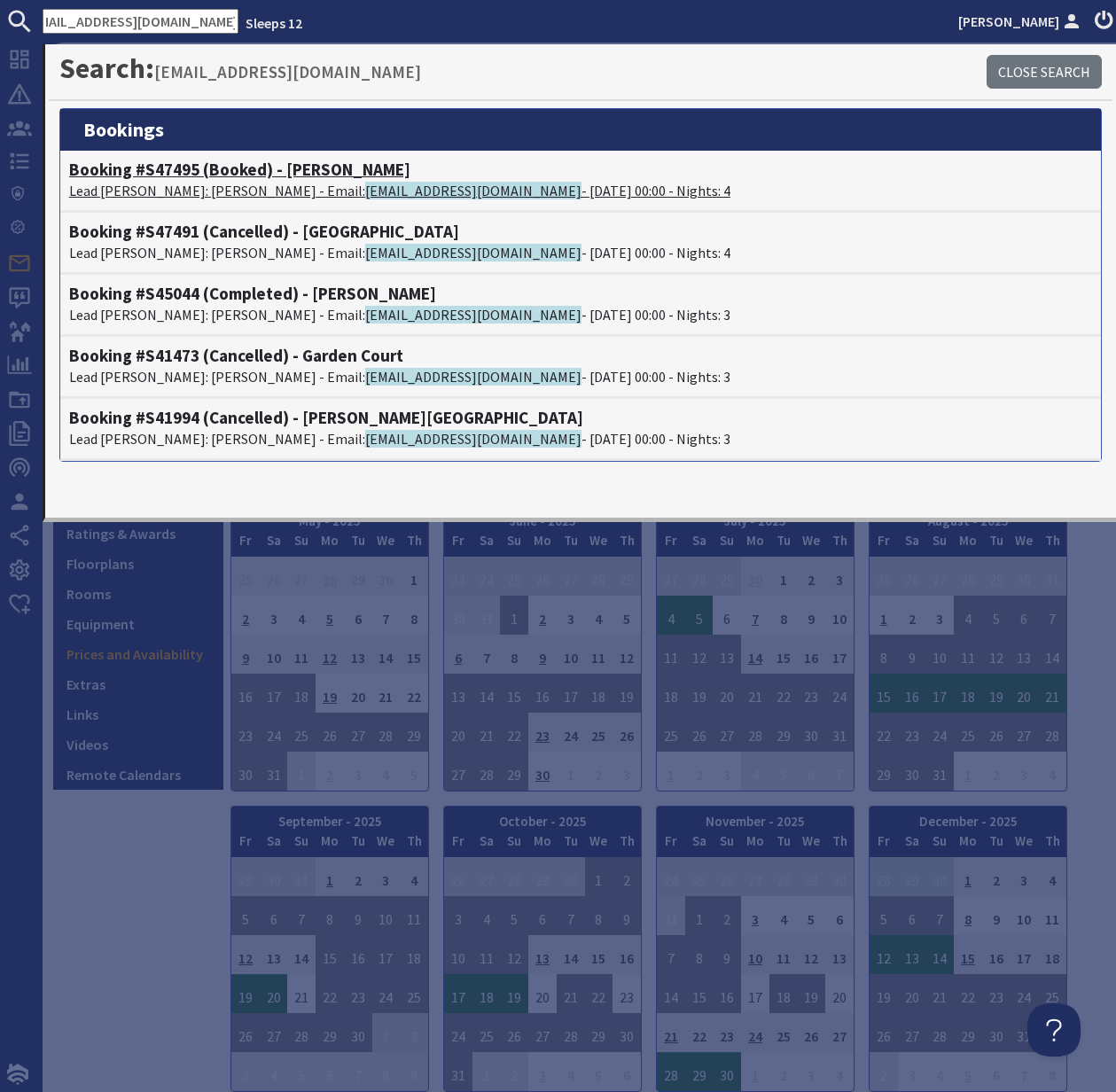
click at [170, 183] on p "Lead Booker: Matilda Brown - Email: umojaretreats@gmail.com - 04/05/2026 00:00 …" at bounding box center [580, 190] width 1023 height 21
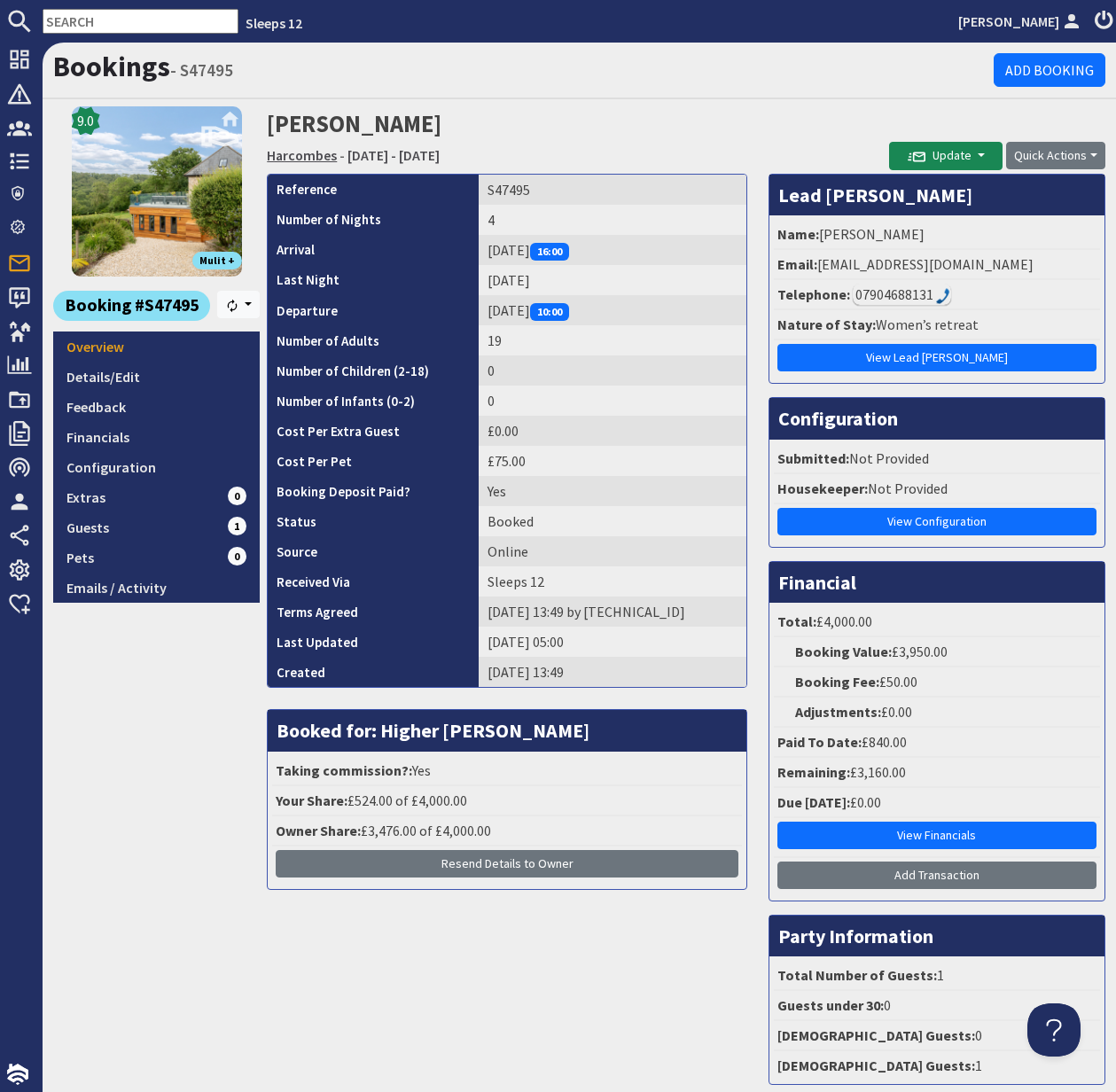
click at [306, 155] on link "Harcombes" at bounding box center [302, 155] width 70 height 18
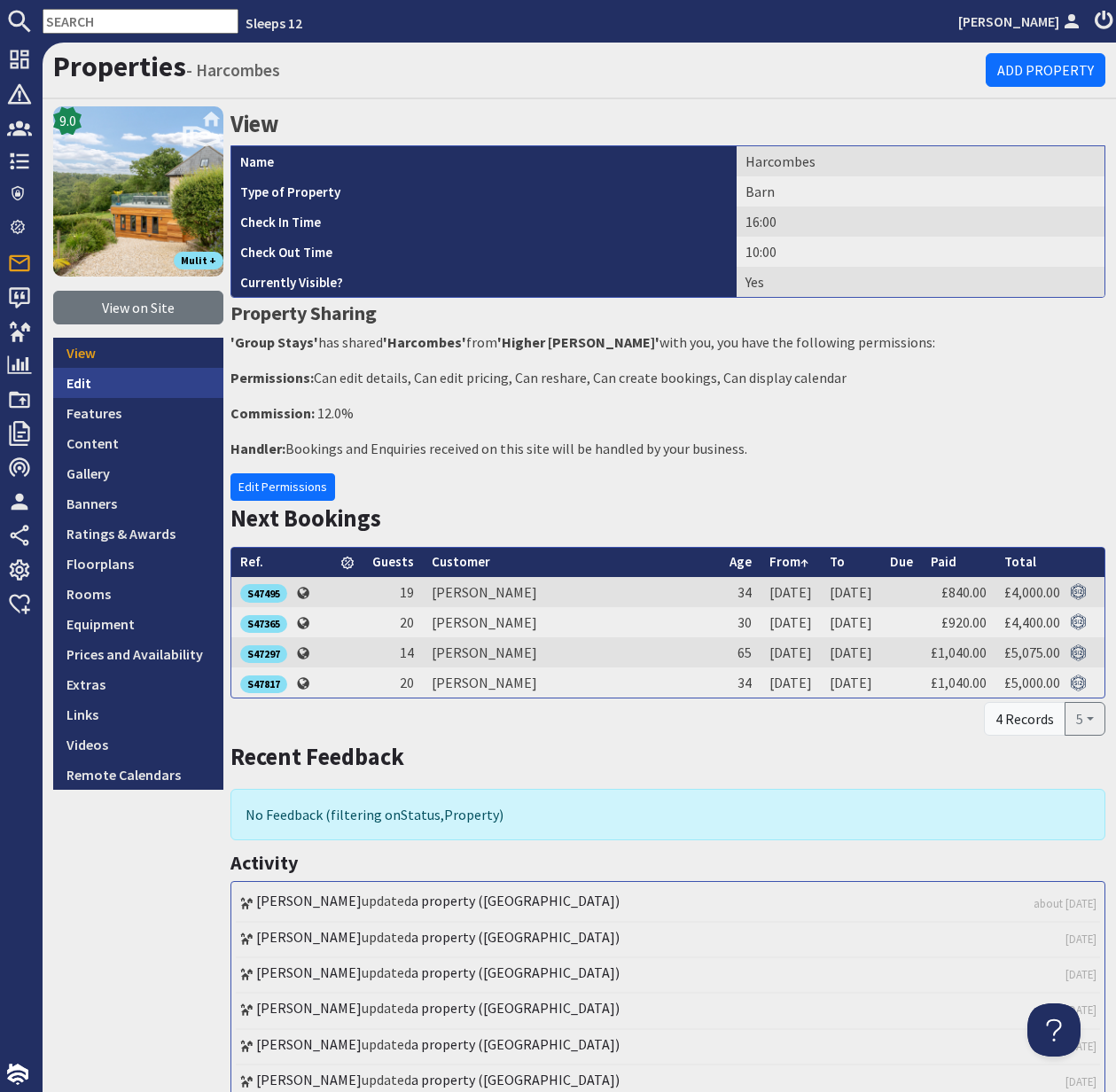
click at [87, 382] on link "Edit" at bounding box center [138, 383] width 170 height 30
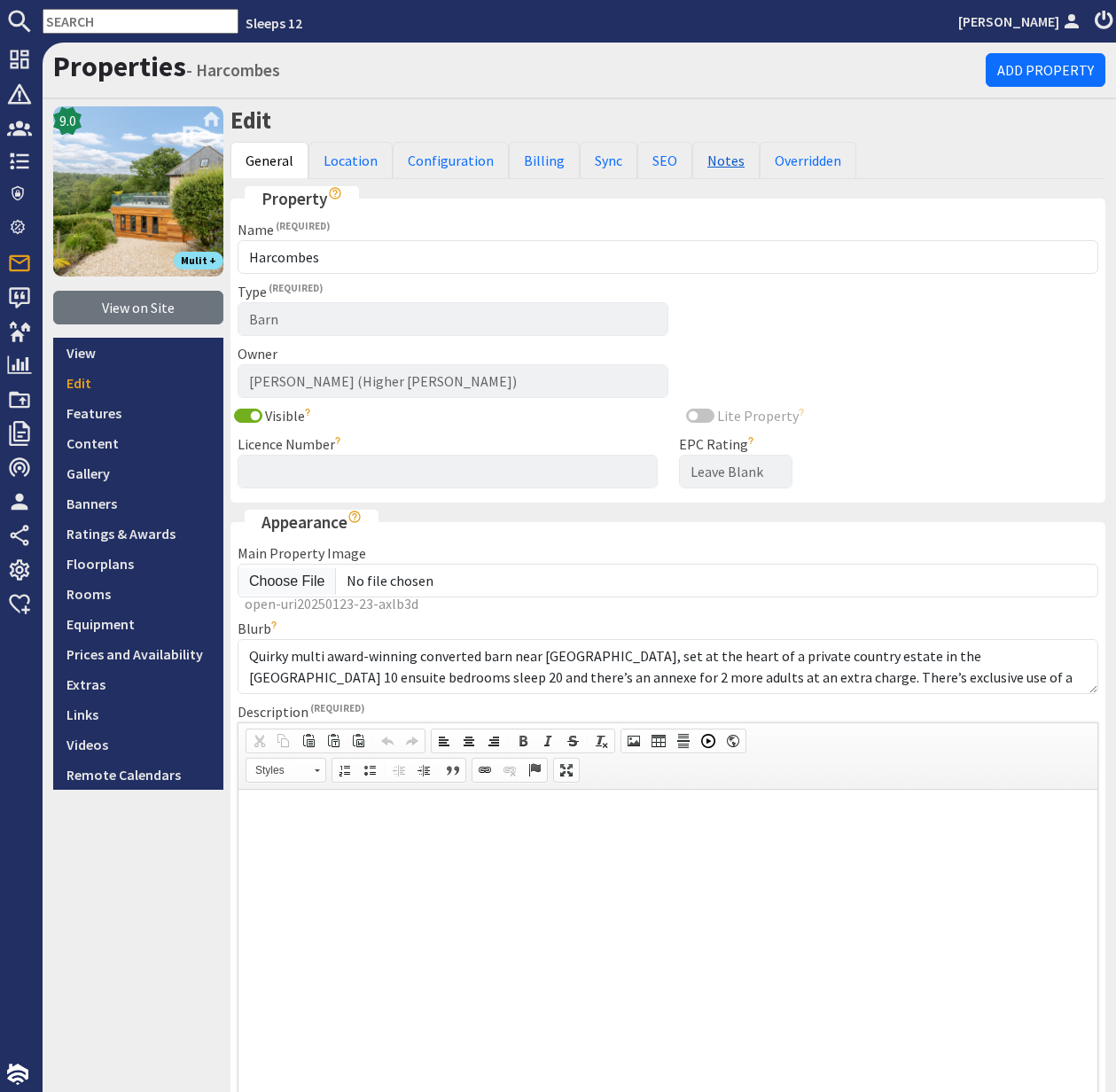
click at [711, 162] on link "Notes" at bounding box center [726, 160] width 67 height 37
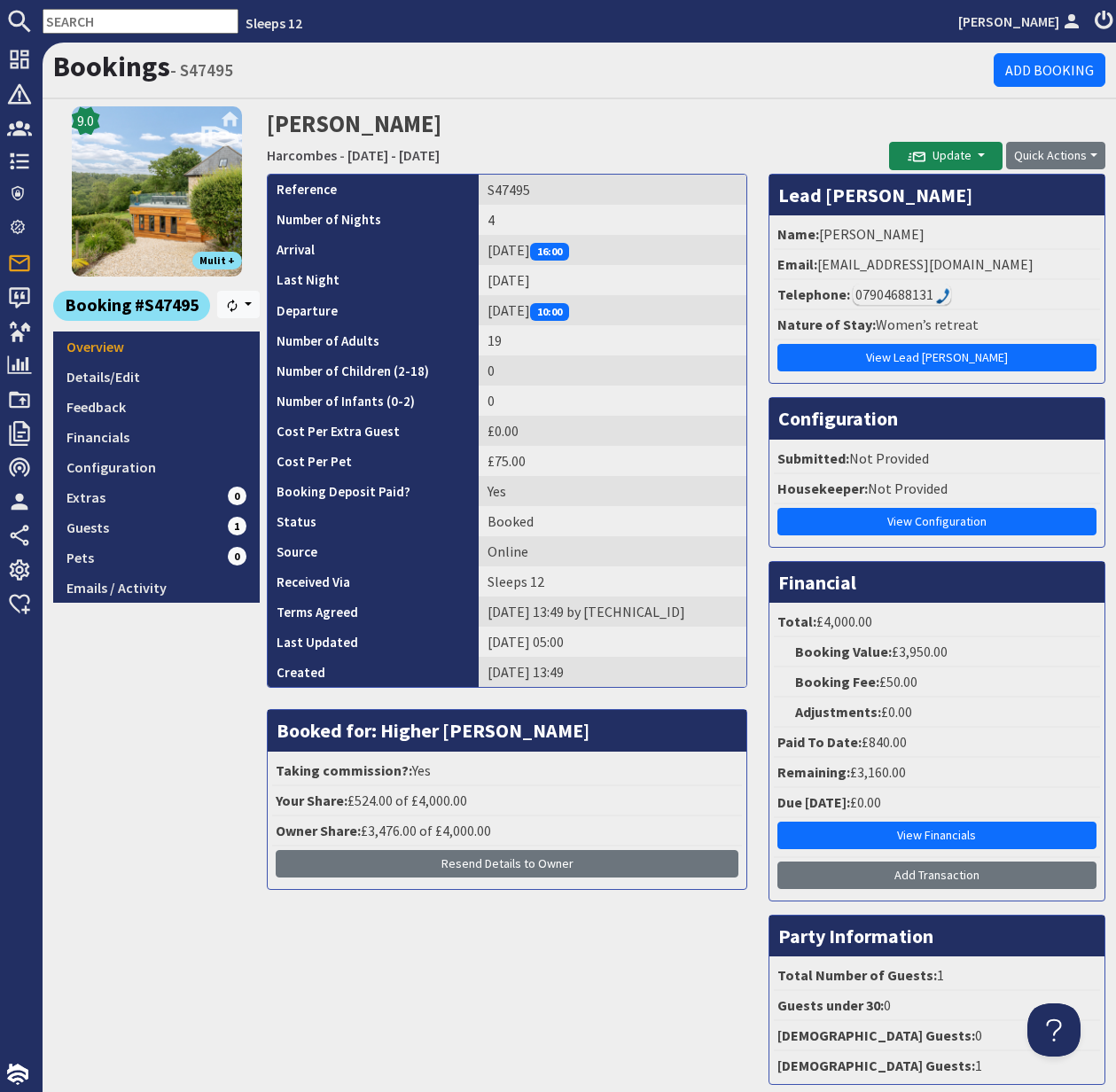
click at [96, 11] on input "text" at bounding box center [141, 21] width 195 height 25
click at [94, 14] on input "text" at bounding box center [141, 21] width 195 height 25
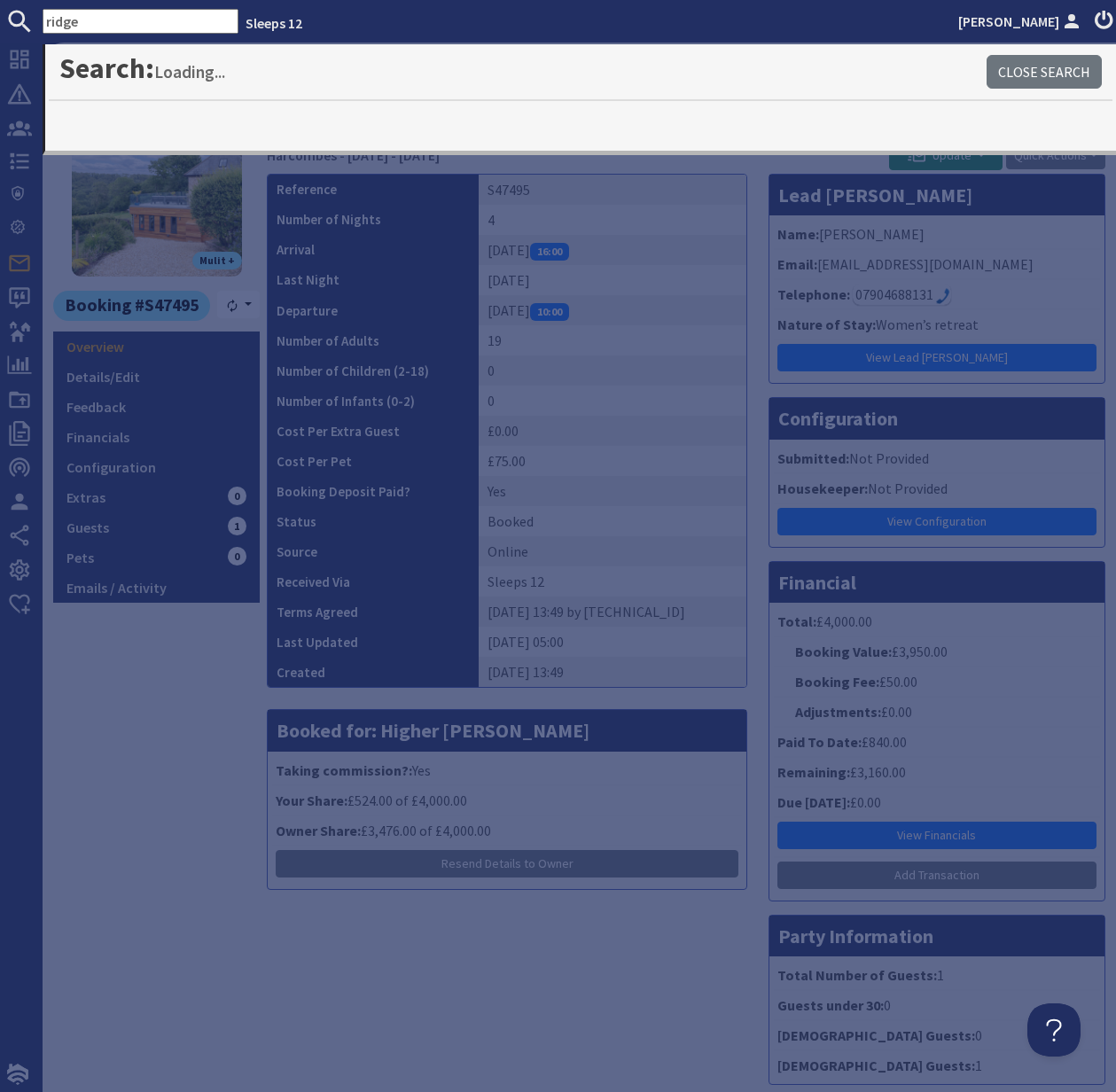
type input "ridge"
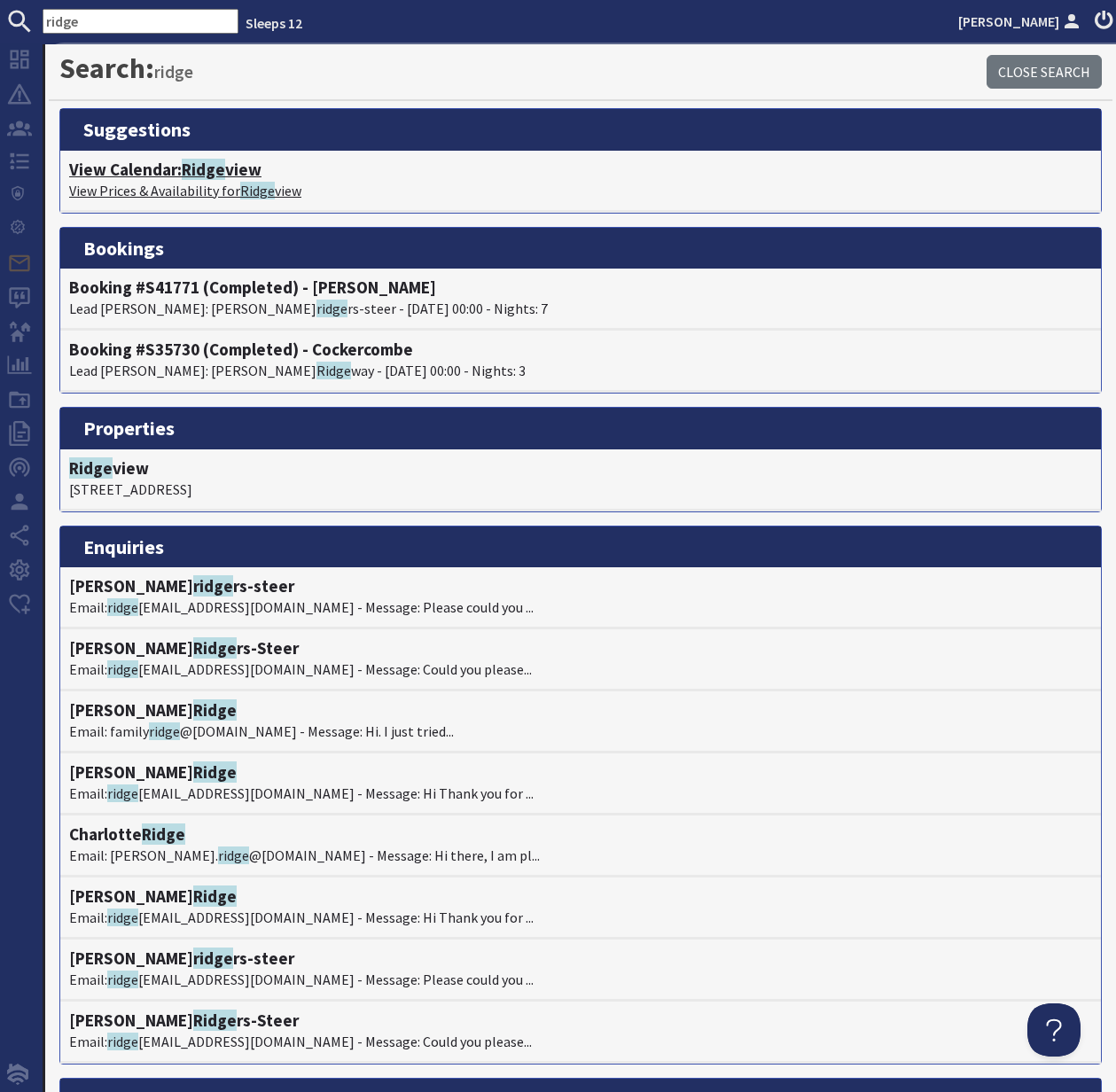
click at [161, 171] on h4 "View Calendar: Ridge view" at bounding box center [580, 169] width 1023 height 20
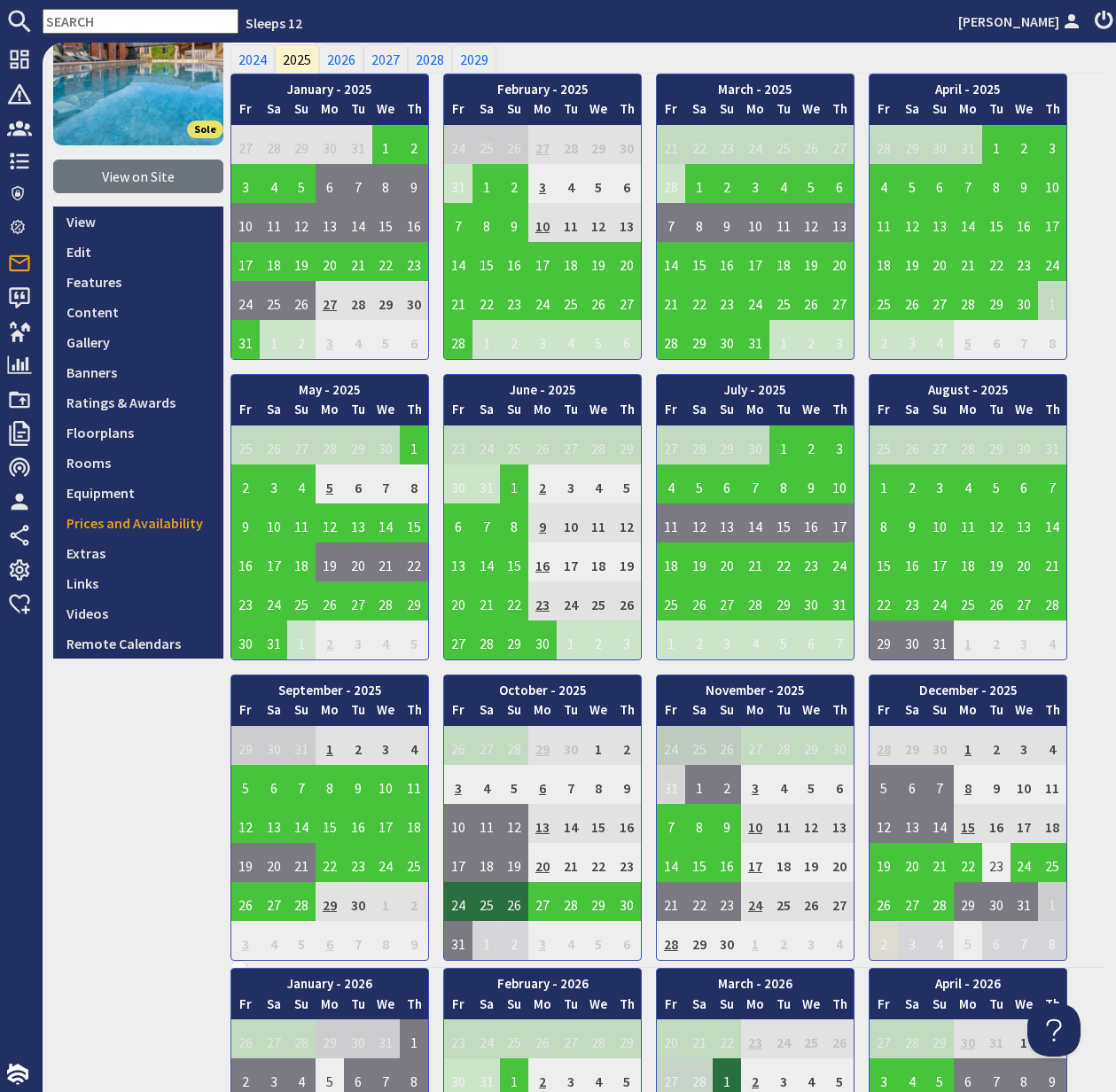
scroll to position [176, 0]
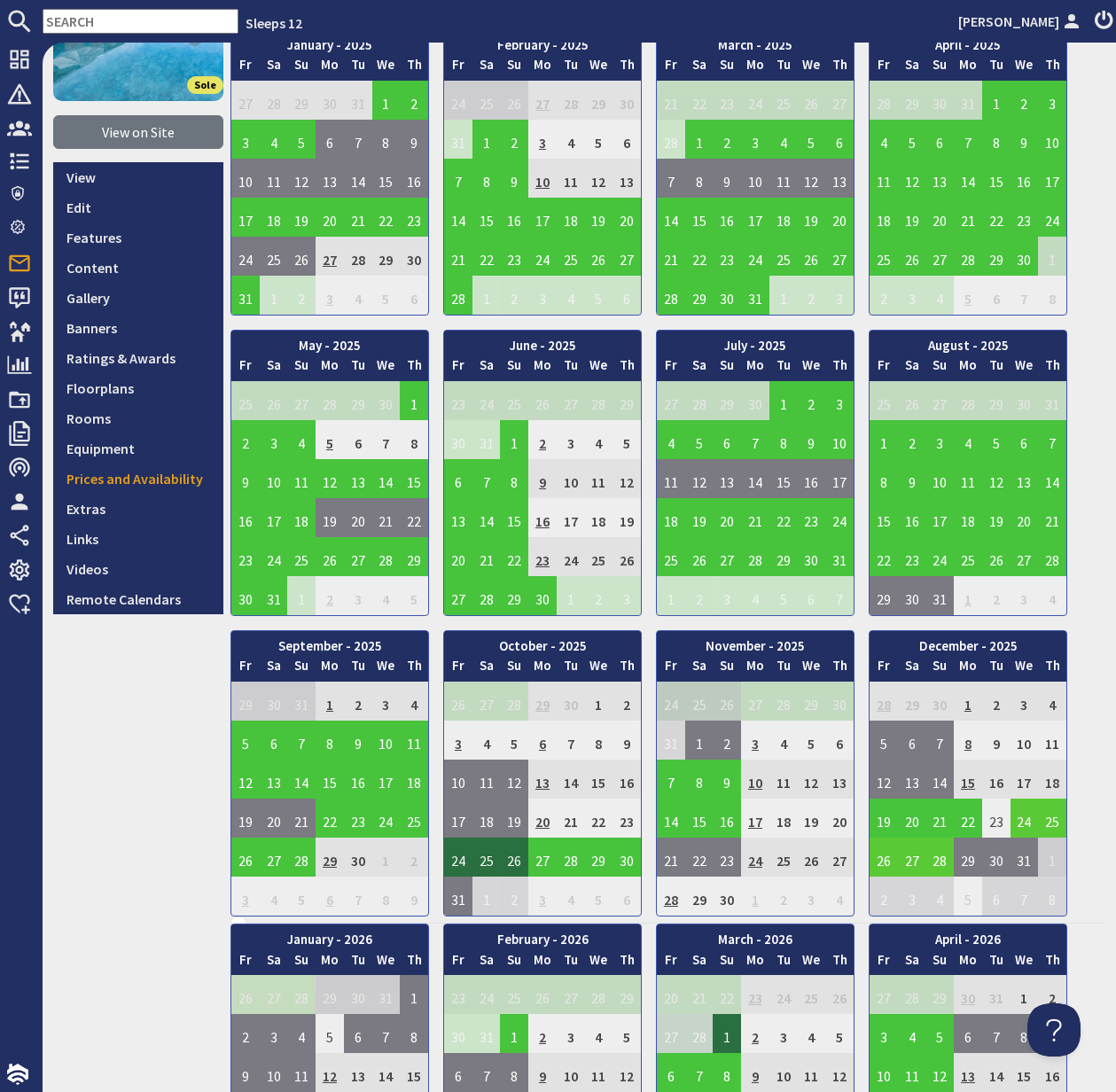
click at [1025, 818] on td "24" at bounding box center [1025, 818] width 28 height 39
click at [1040, 899] on link "View booking" at bounding box center [1028, 900] width 92 height 19
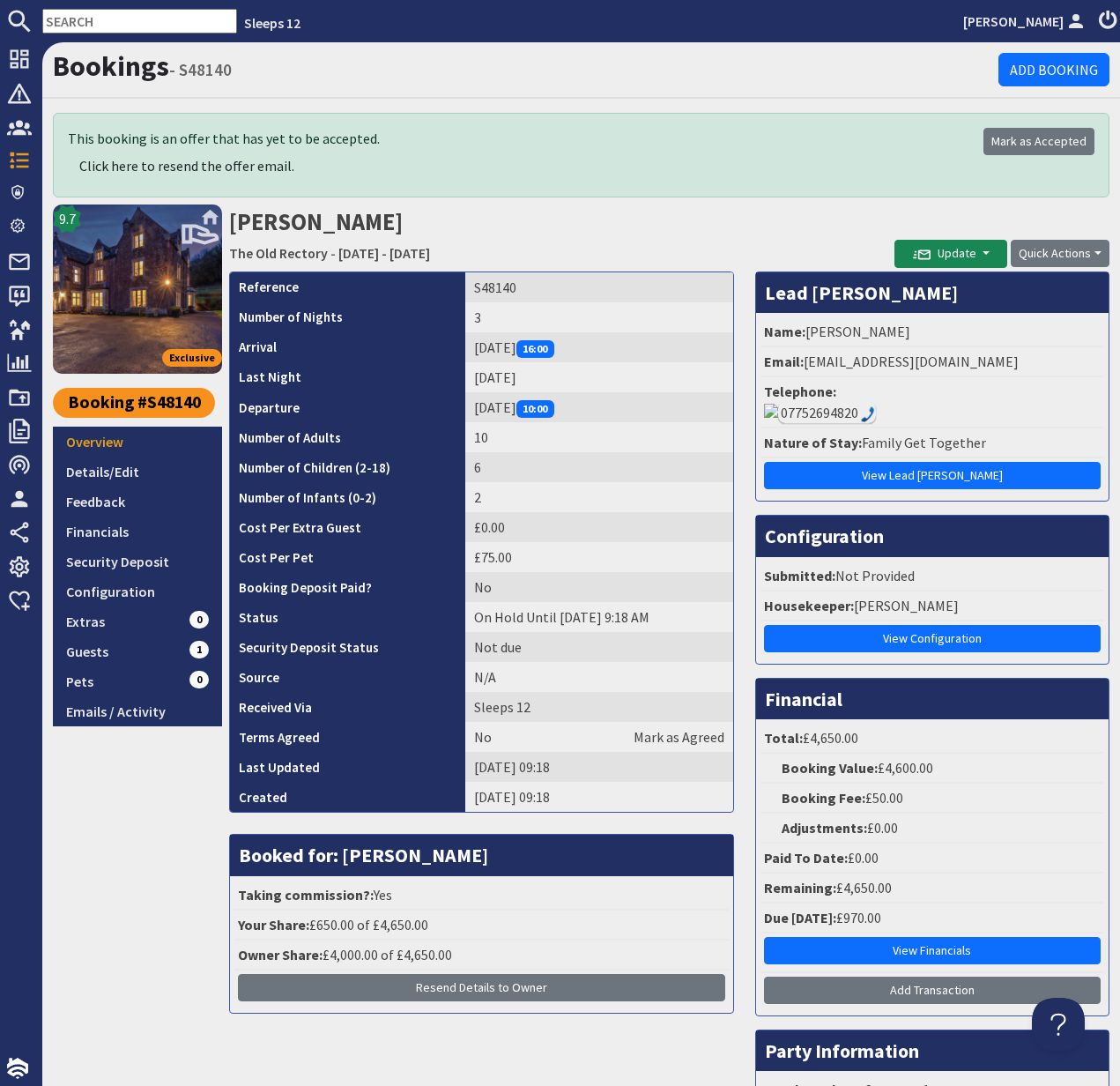
click at [113, 23] on input "text" at bounding box center [140, 21] width 194 height 25
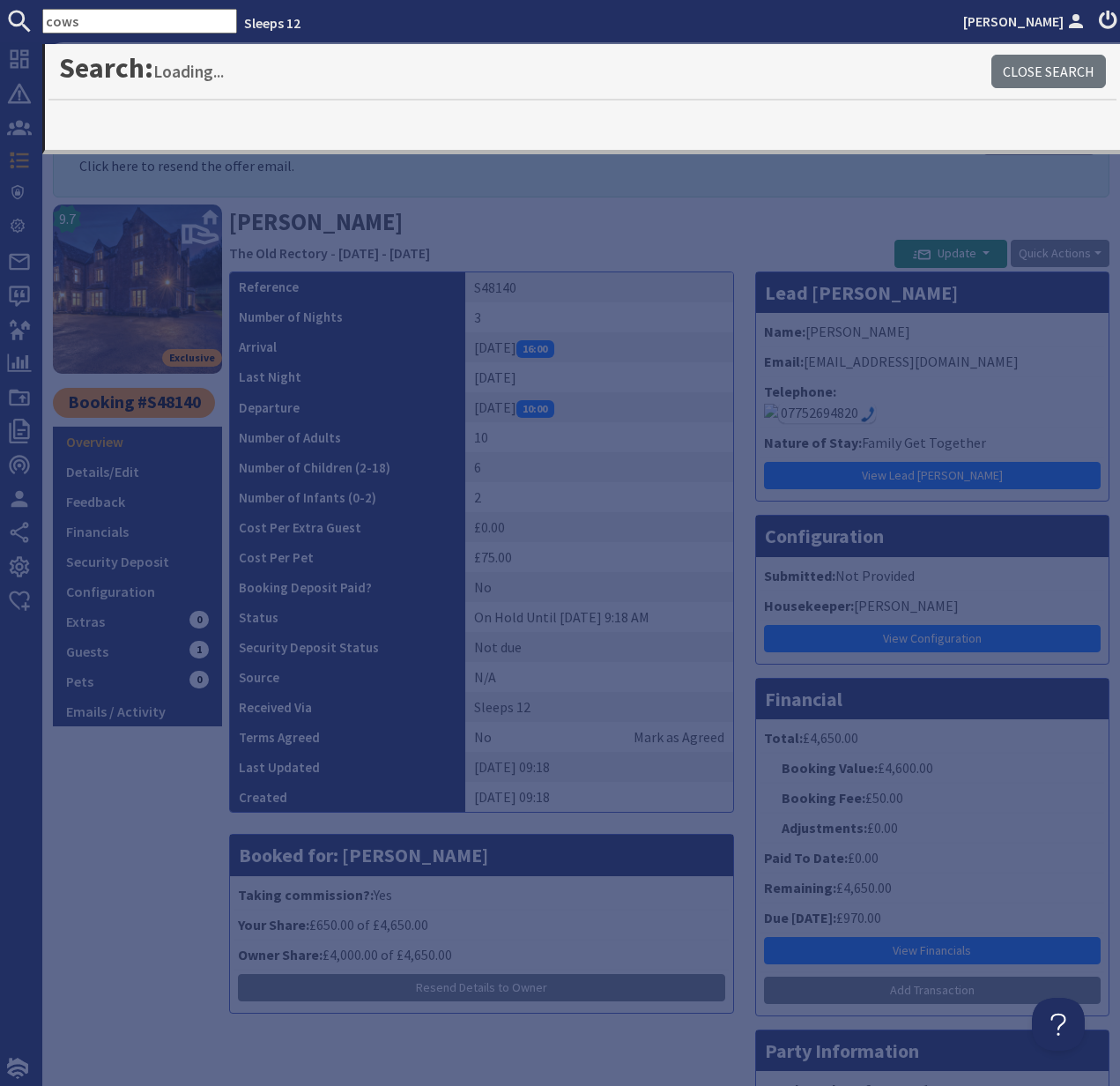
type input "cows"
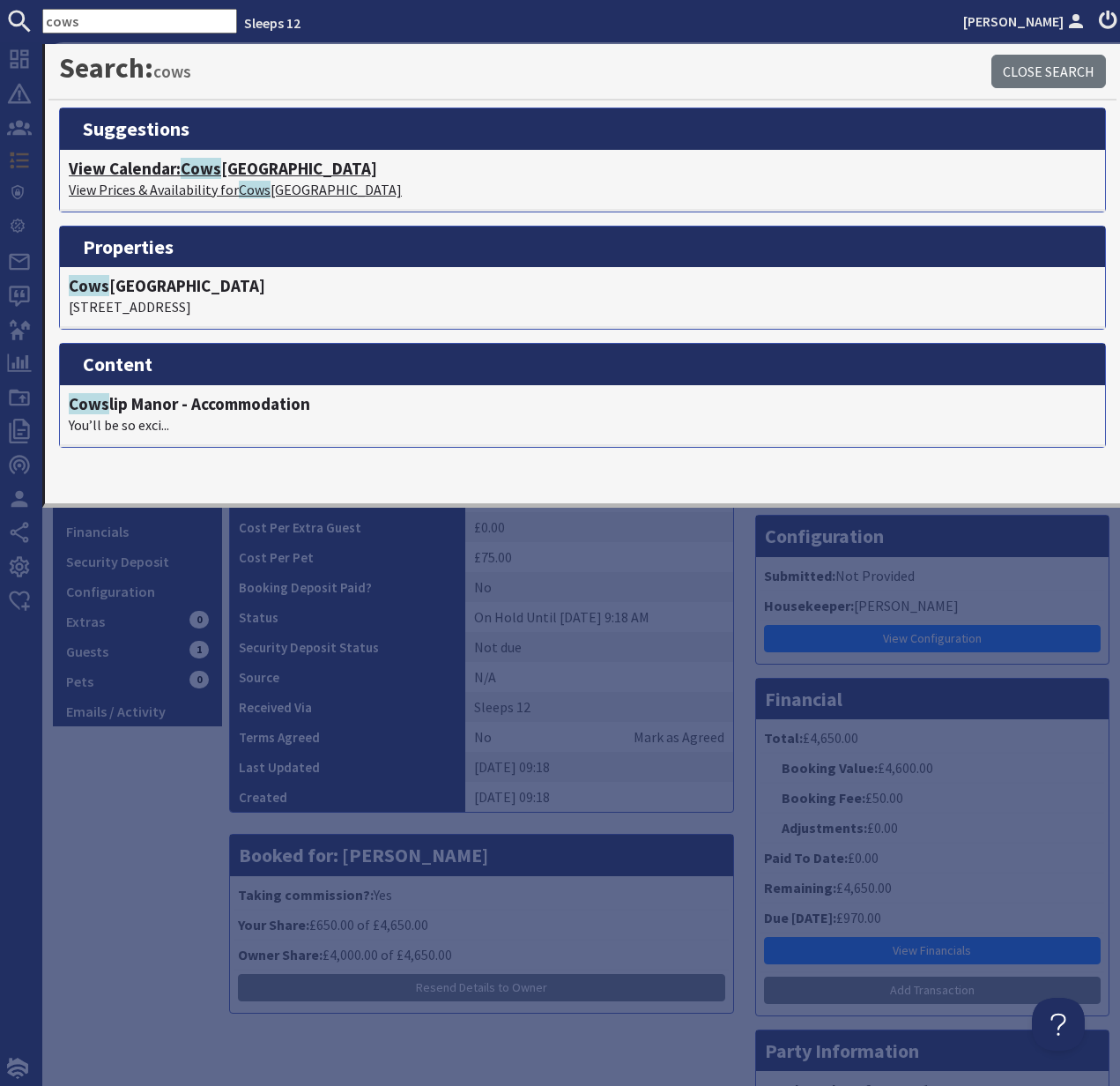
click at [158, 170] on h4 "View Calendar: [GEOGRAPHIC_DATA]" at bounding box center [582, 169] width 1027 height 20
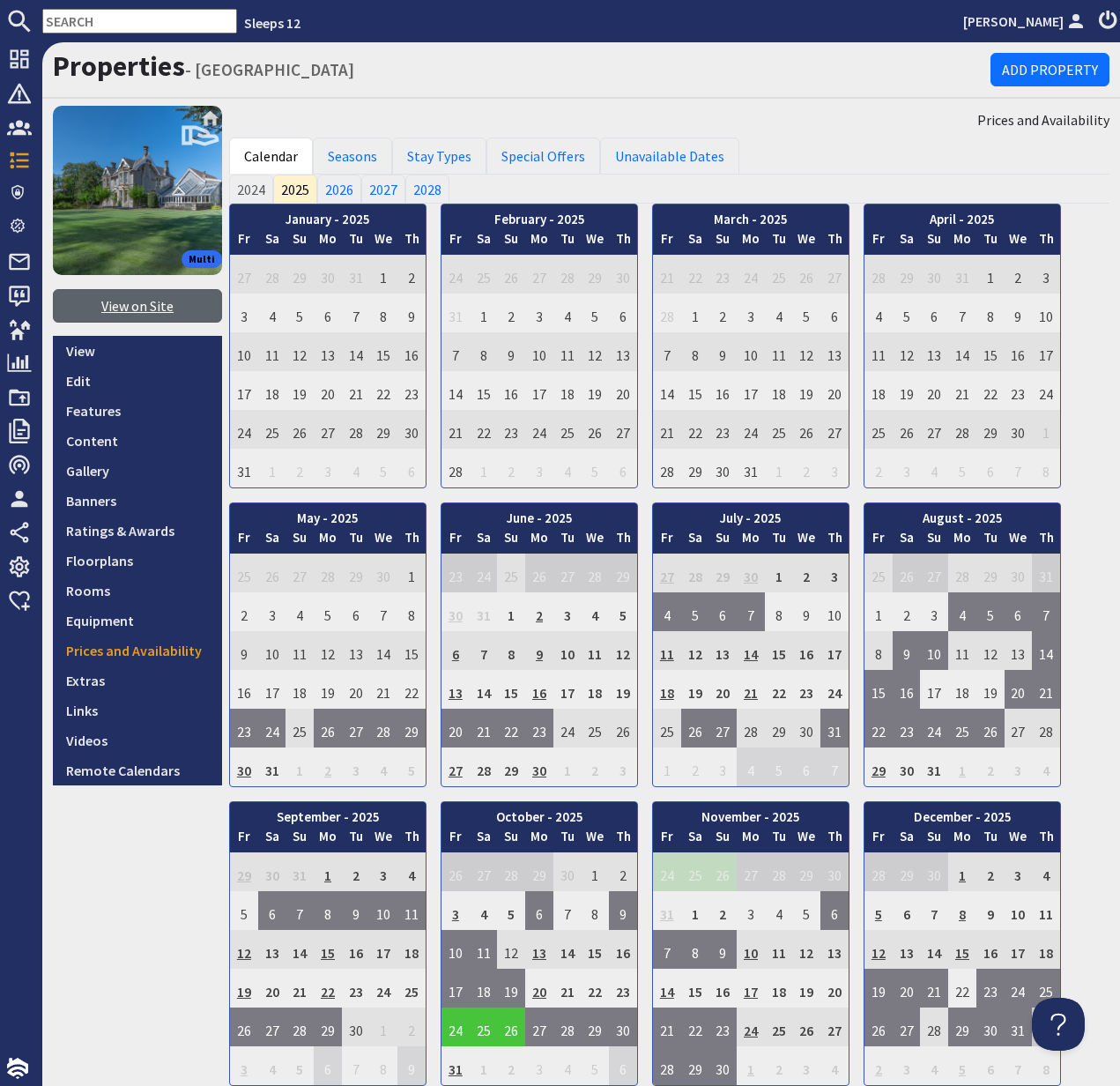
click at [150, 308] on link "View on Site" at bounding box center [137, 306] width 169 height 33
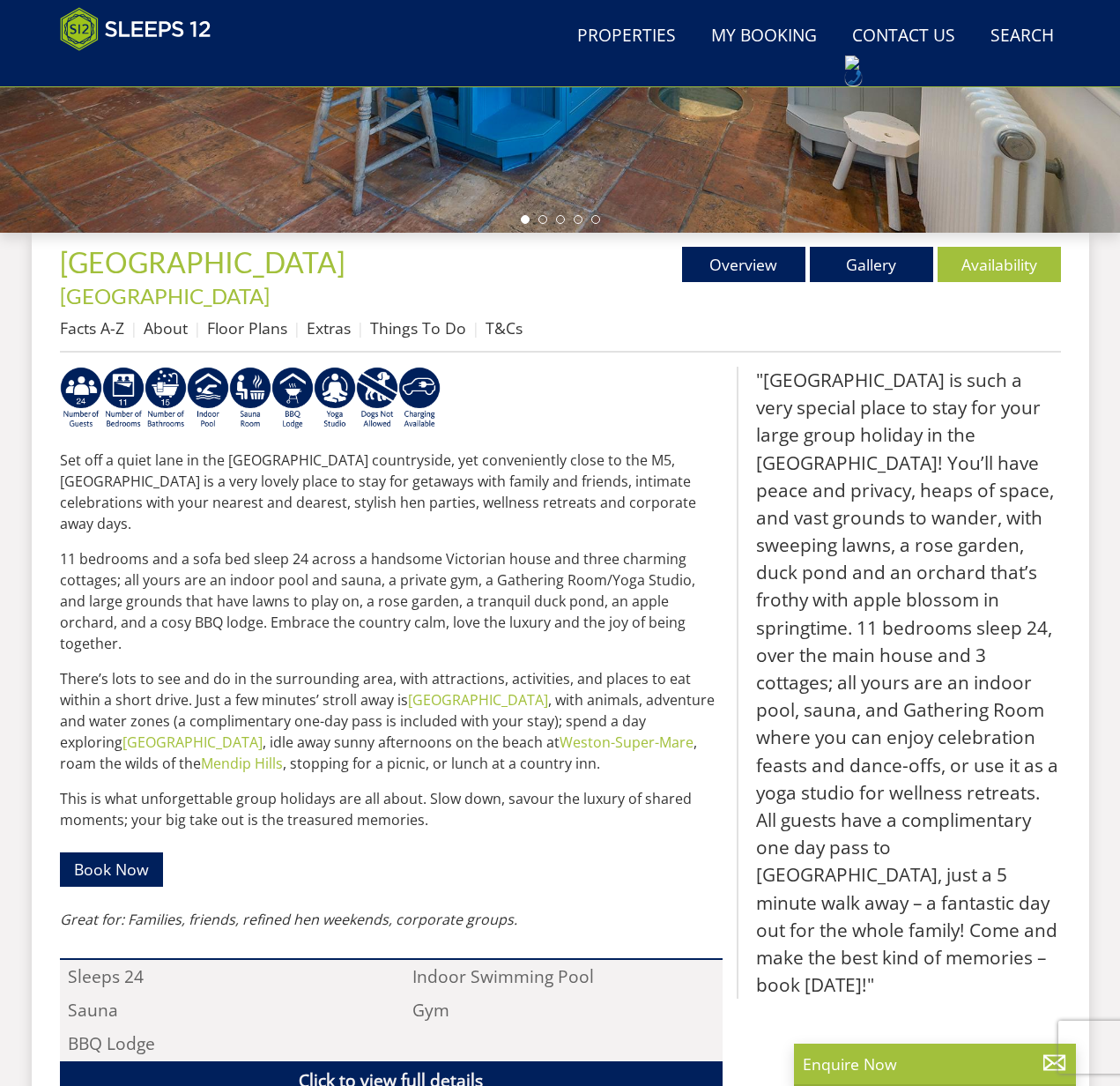
scroll to position [518, 0]
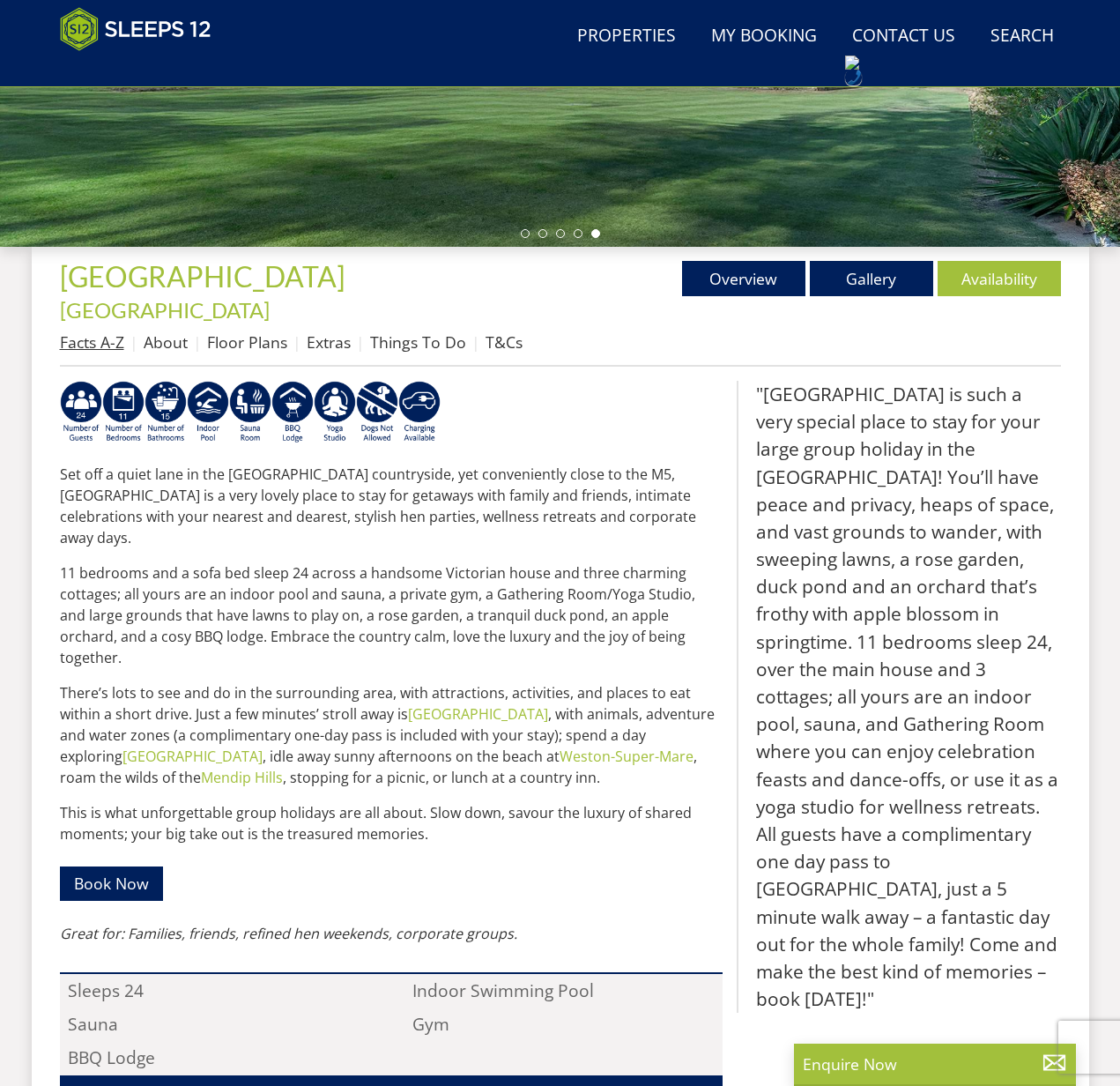
click at [86, 331] on link "Facts A-Z" at bounding box center [93, 342] width 65 height 21
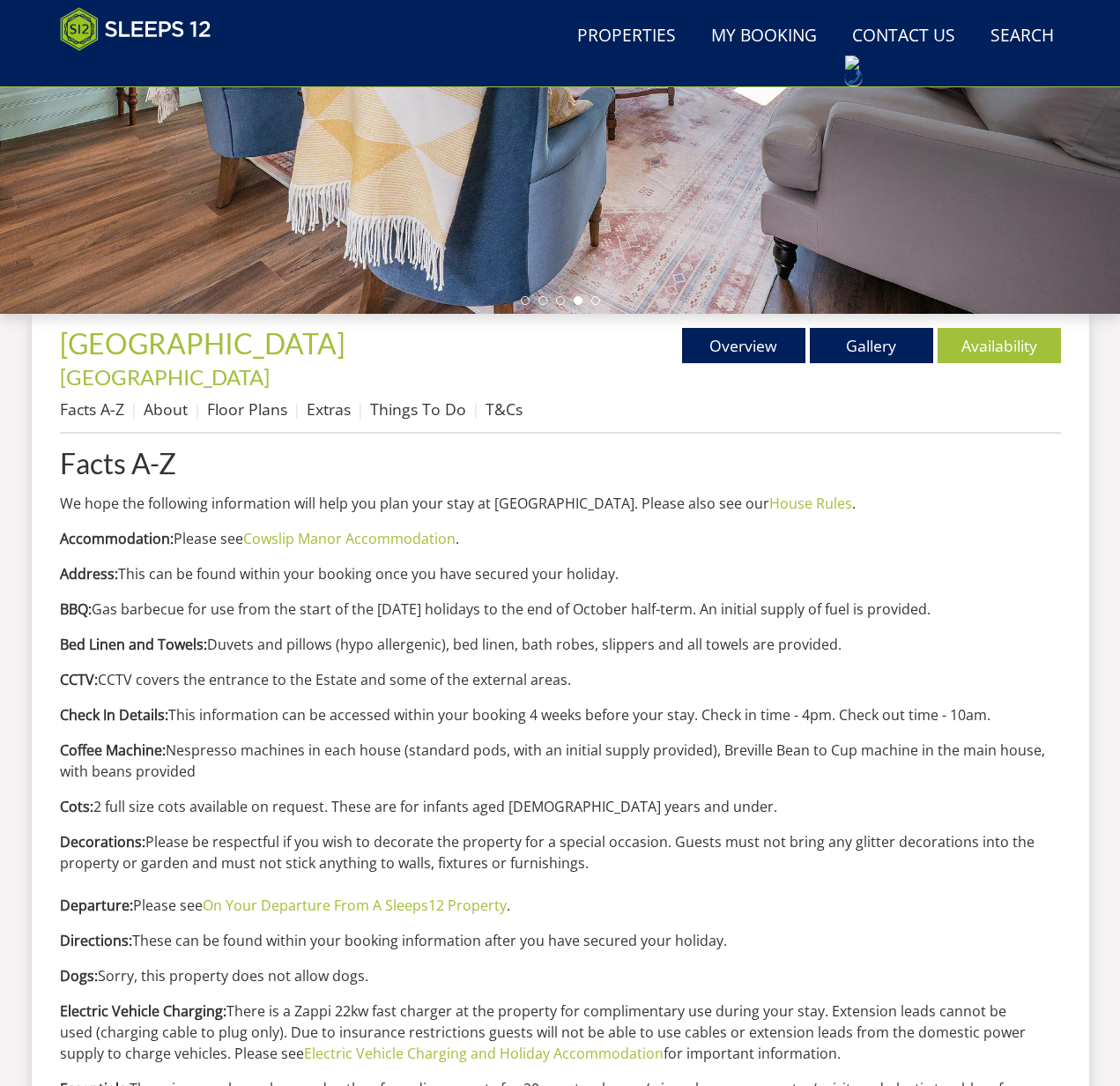
scroll to position [419, 0]
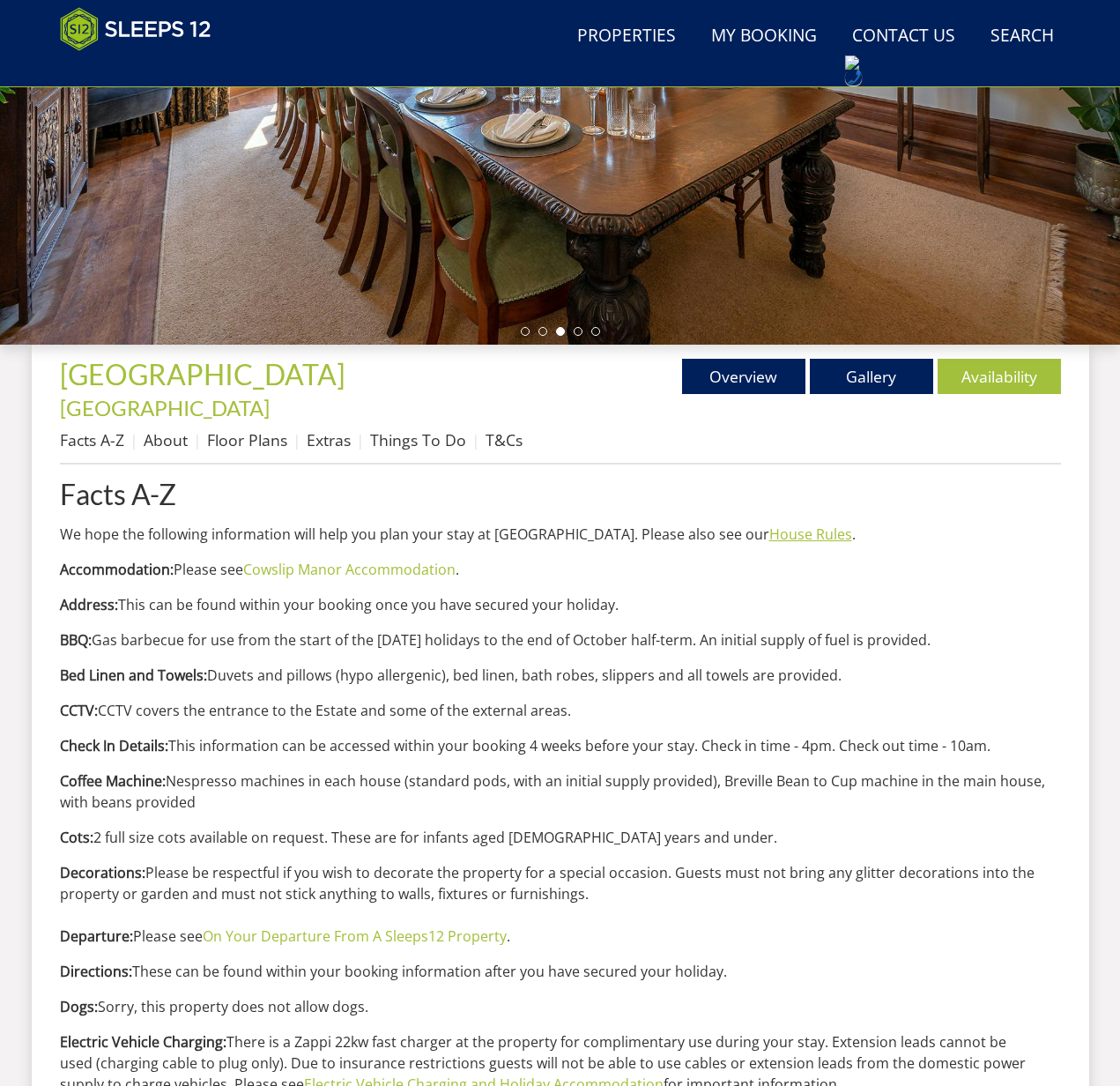
click at [769, 525] on link "House Rules" at bounding box center [811, 534] width 83 height 19
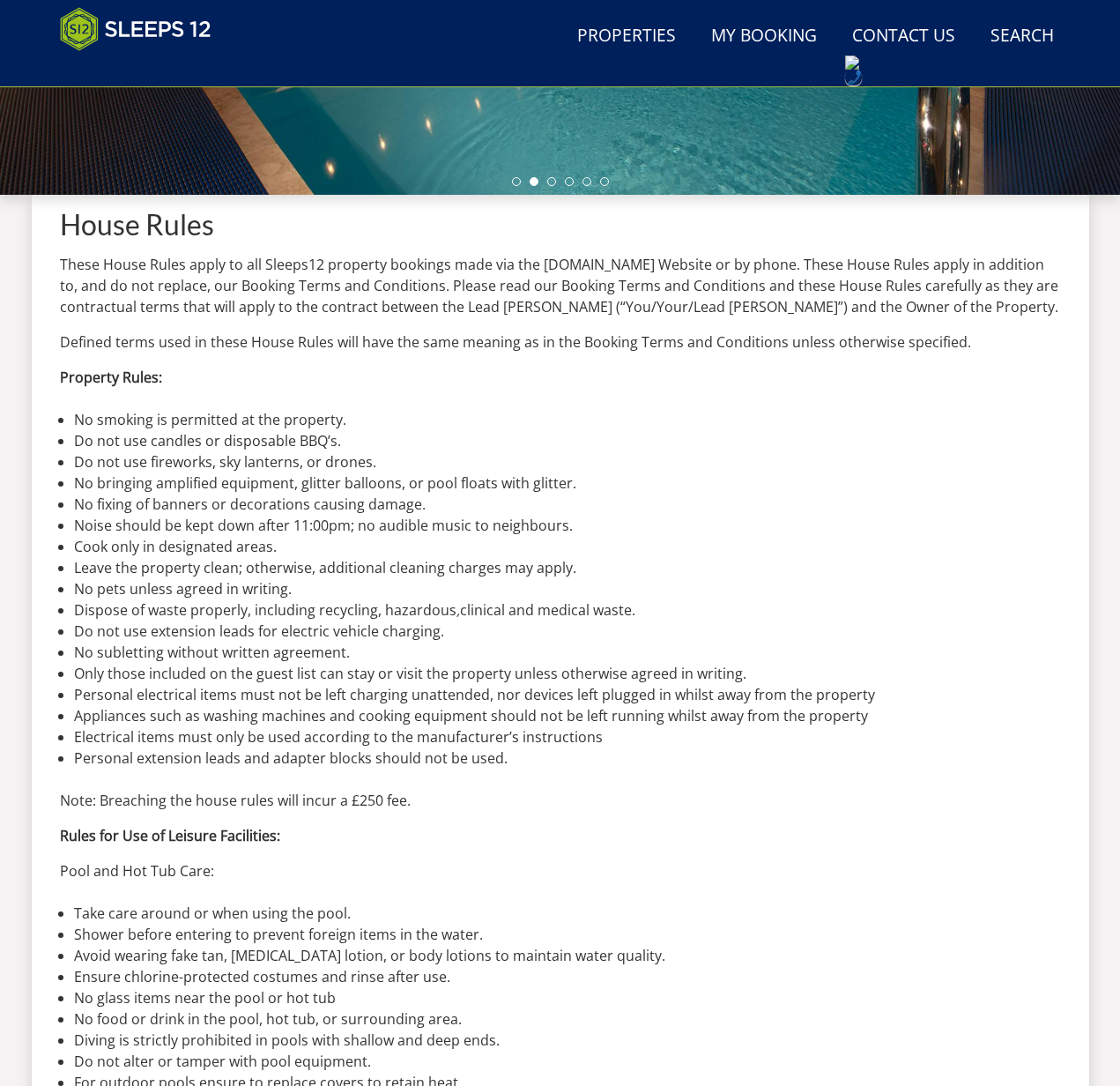
scroll to position [564, 0]
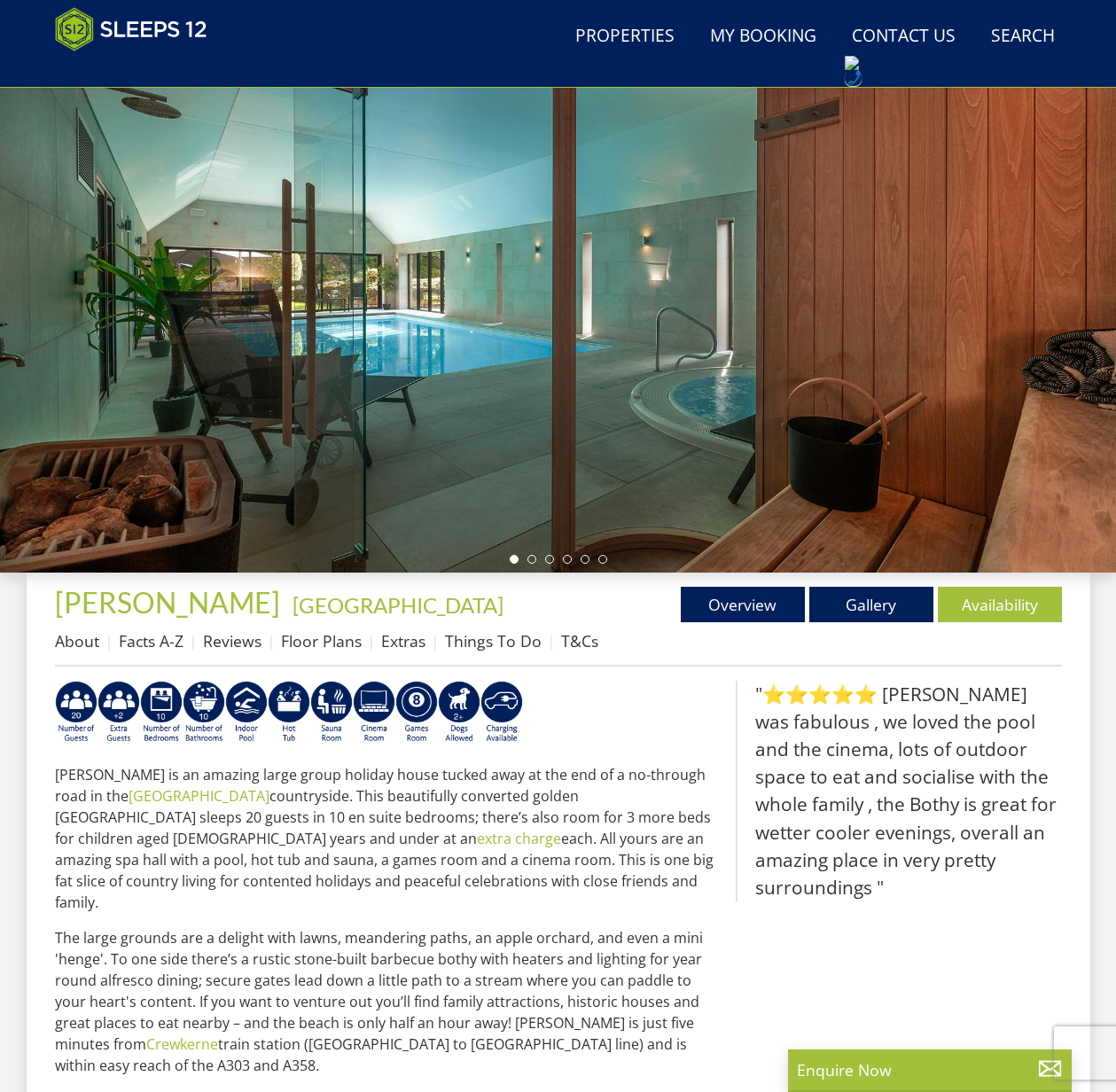
scroll to position [174, 0]
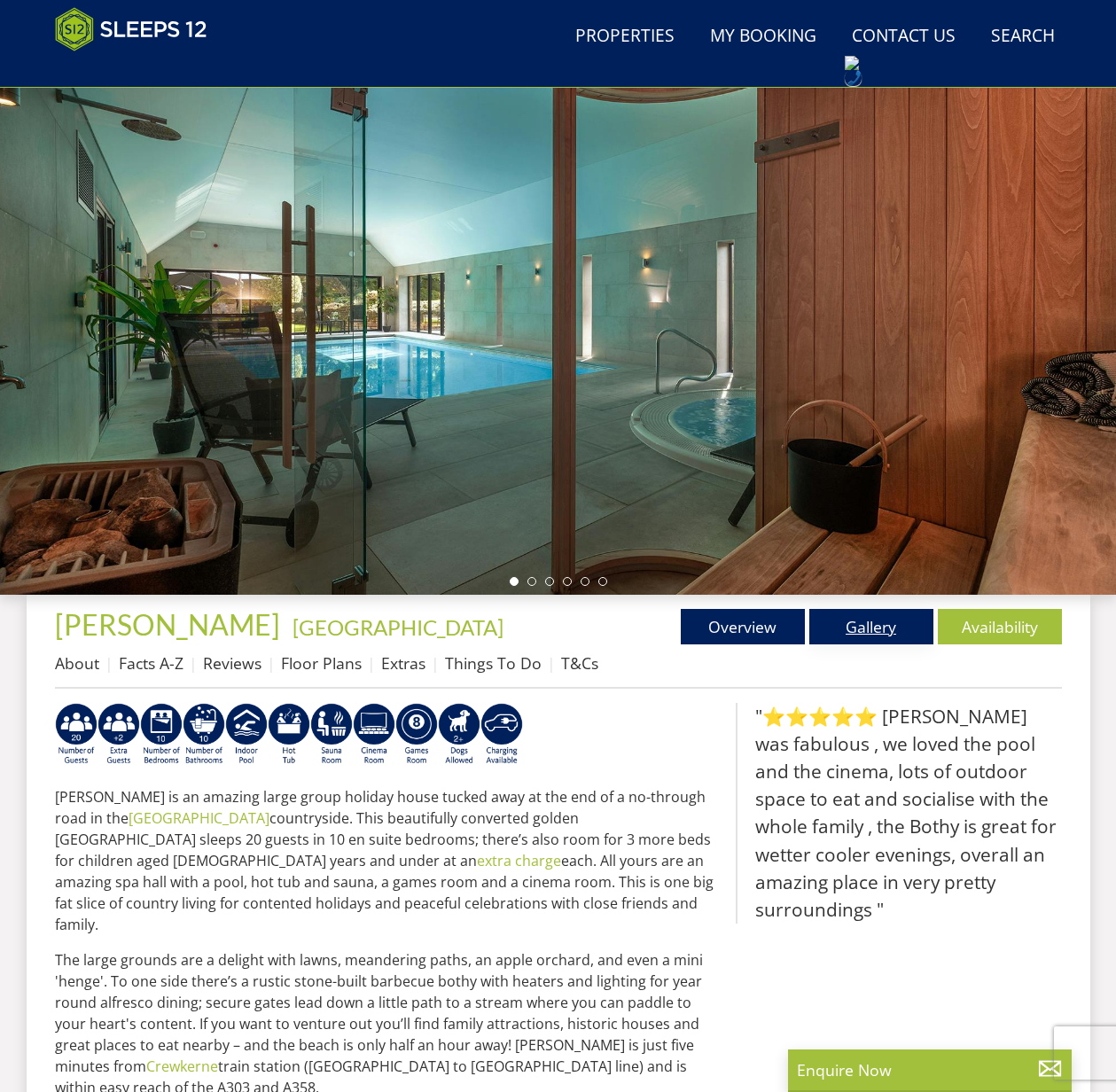
click at [885, 626] on link "Gallery" at bounding box center [871, 627] width 124 height 35
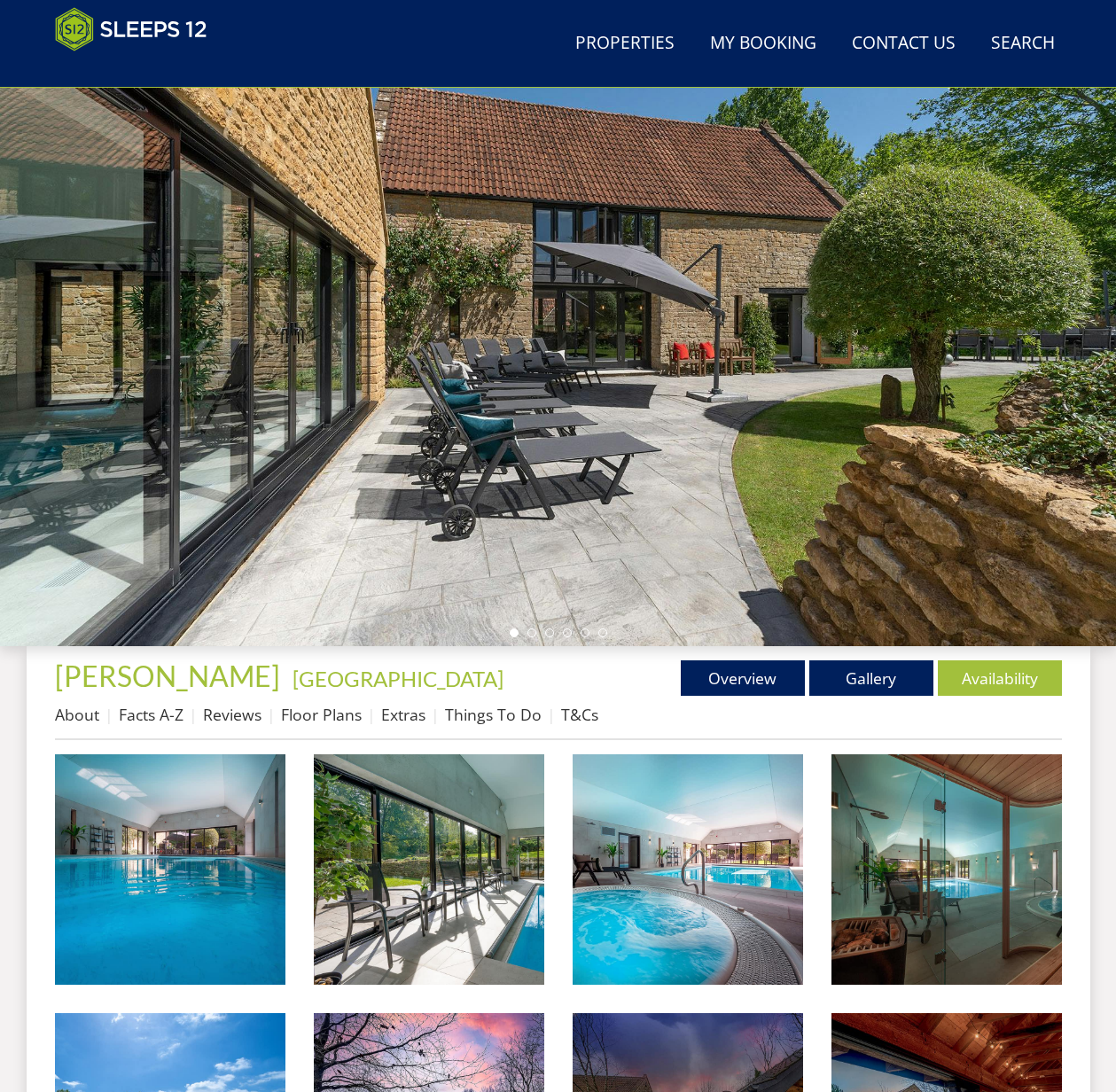
scroll to position [546, 0]
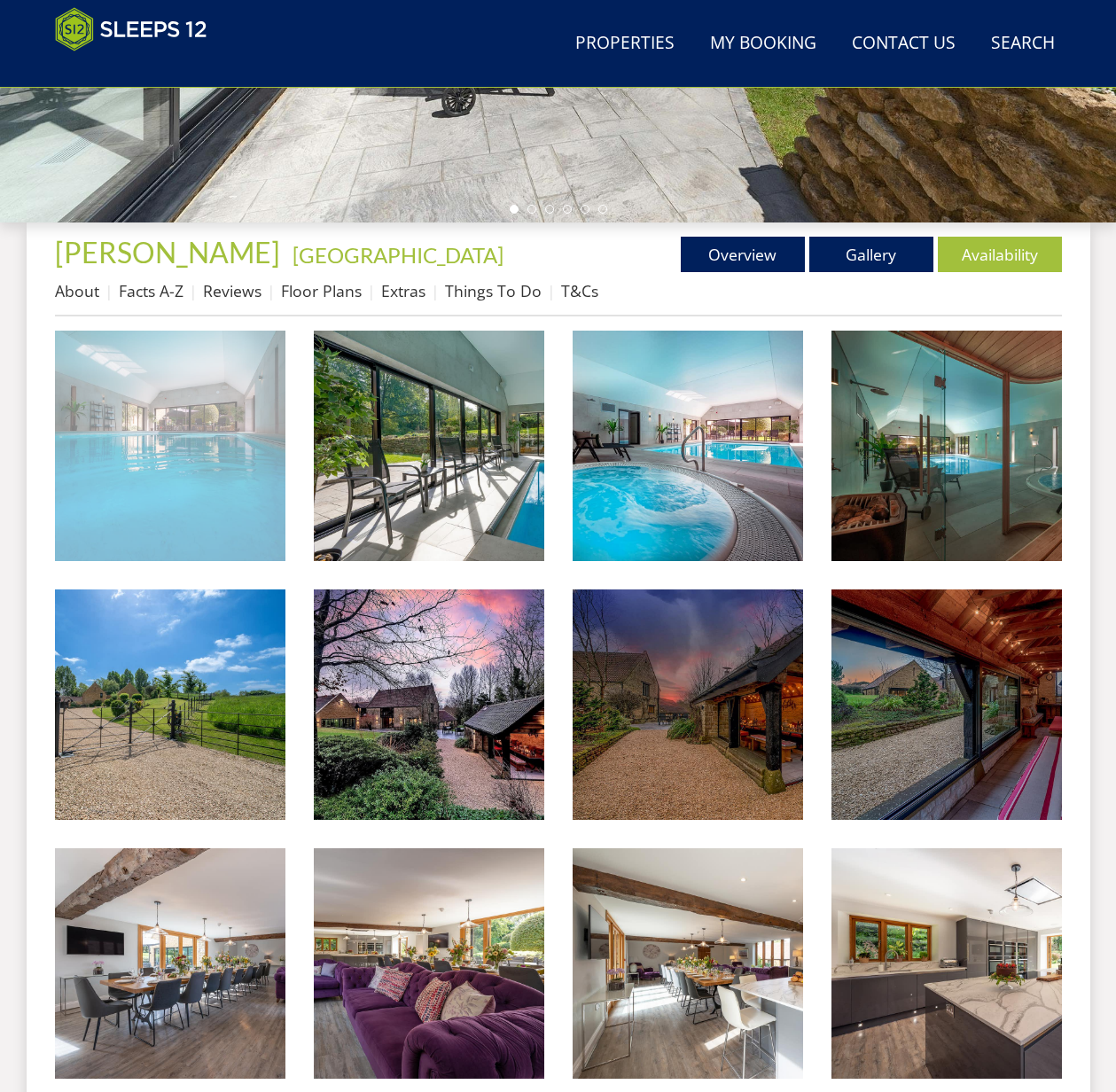
click at [218, 514] on img at bounding box center [170, 446] width 231 height 231
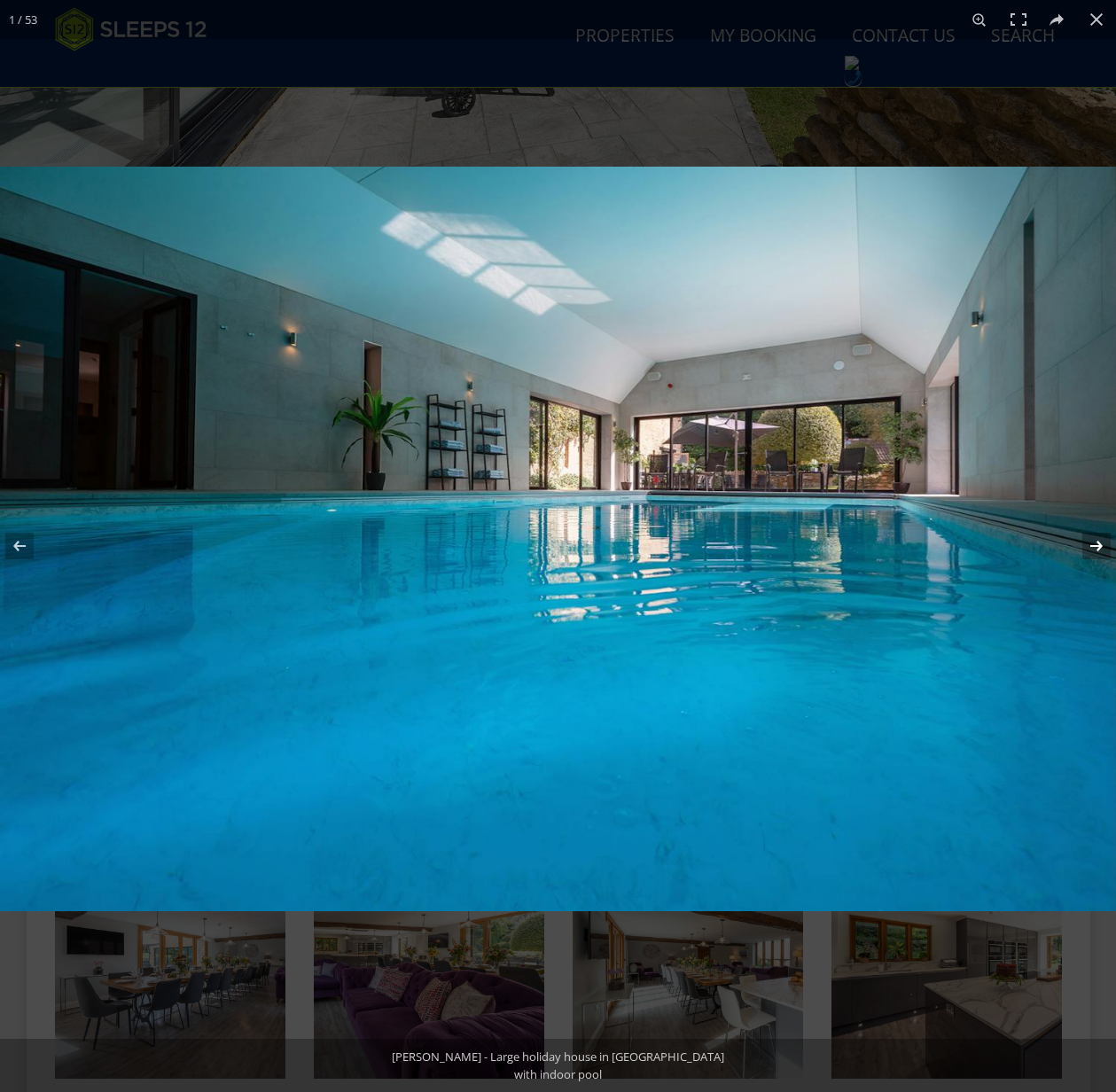
click at [1096, 545] on button at bounding box center [1084, 546] width 62 height 88
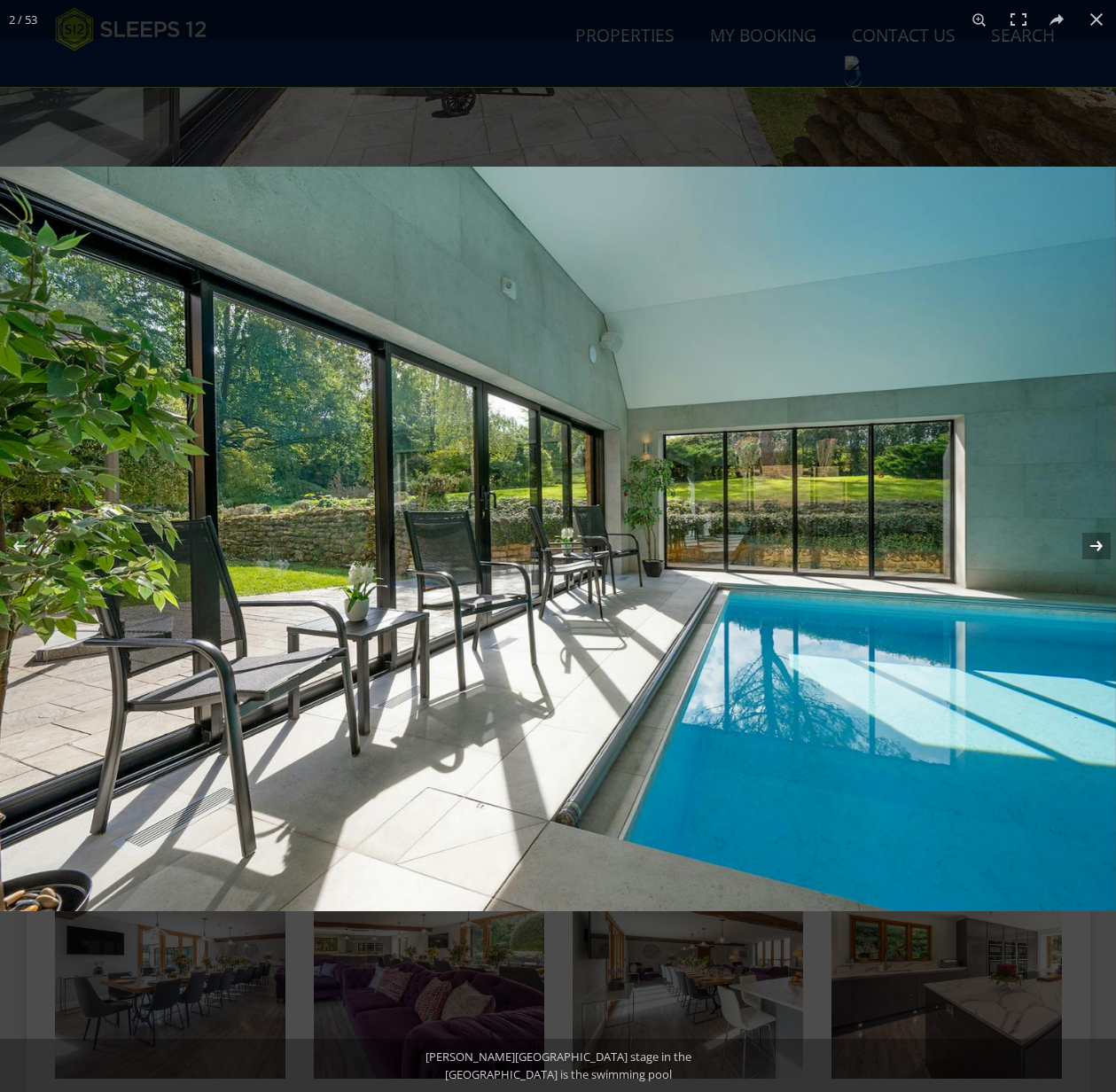
click at [1098, 542] on button at bounding box center [1084, 546] width 62 height 88
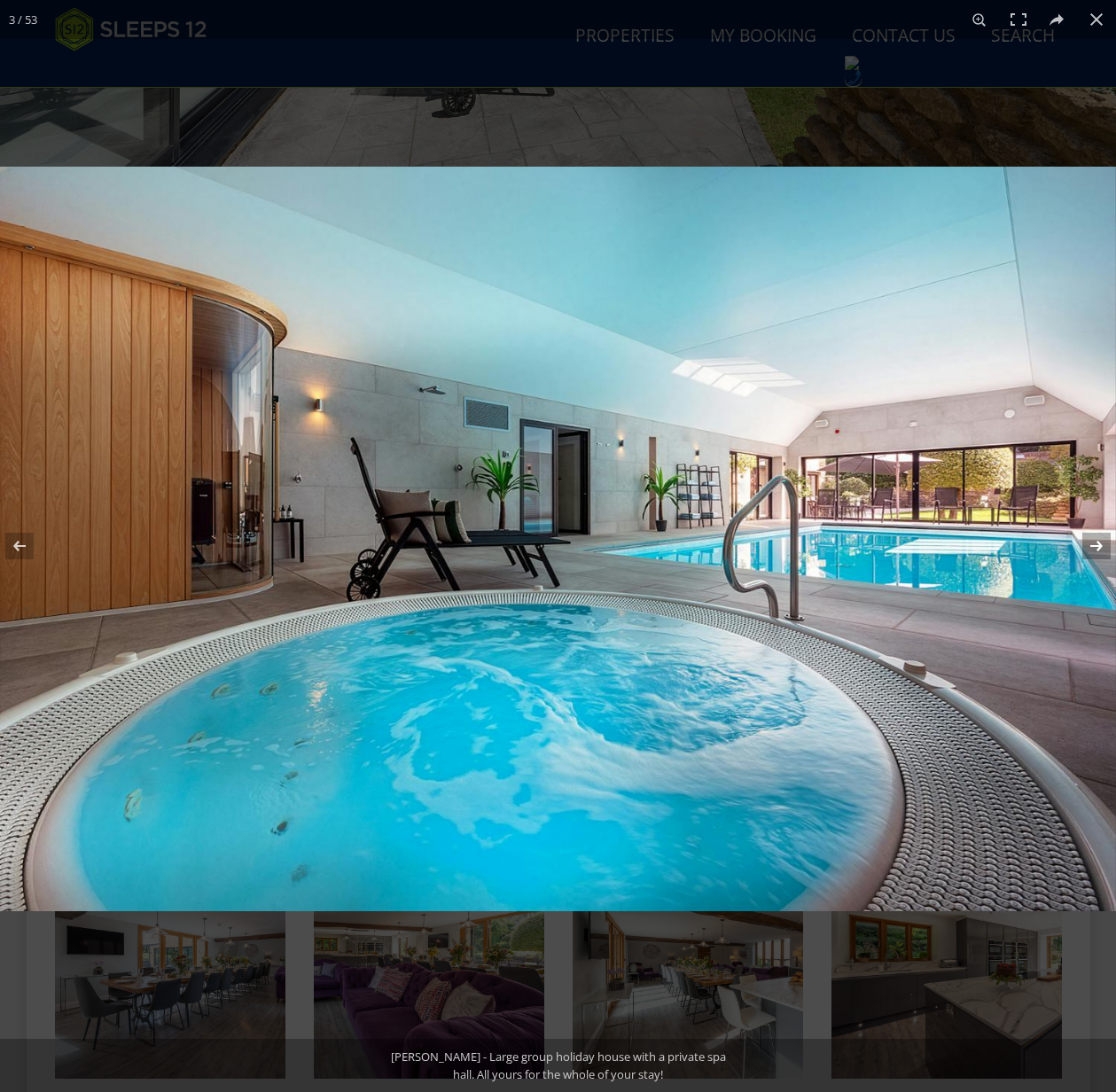
click at [1098, 542] on button at bounding box center [1084, 546] width 62 height 88
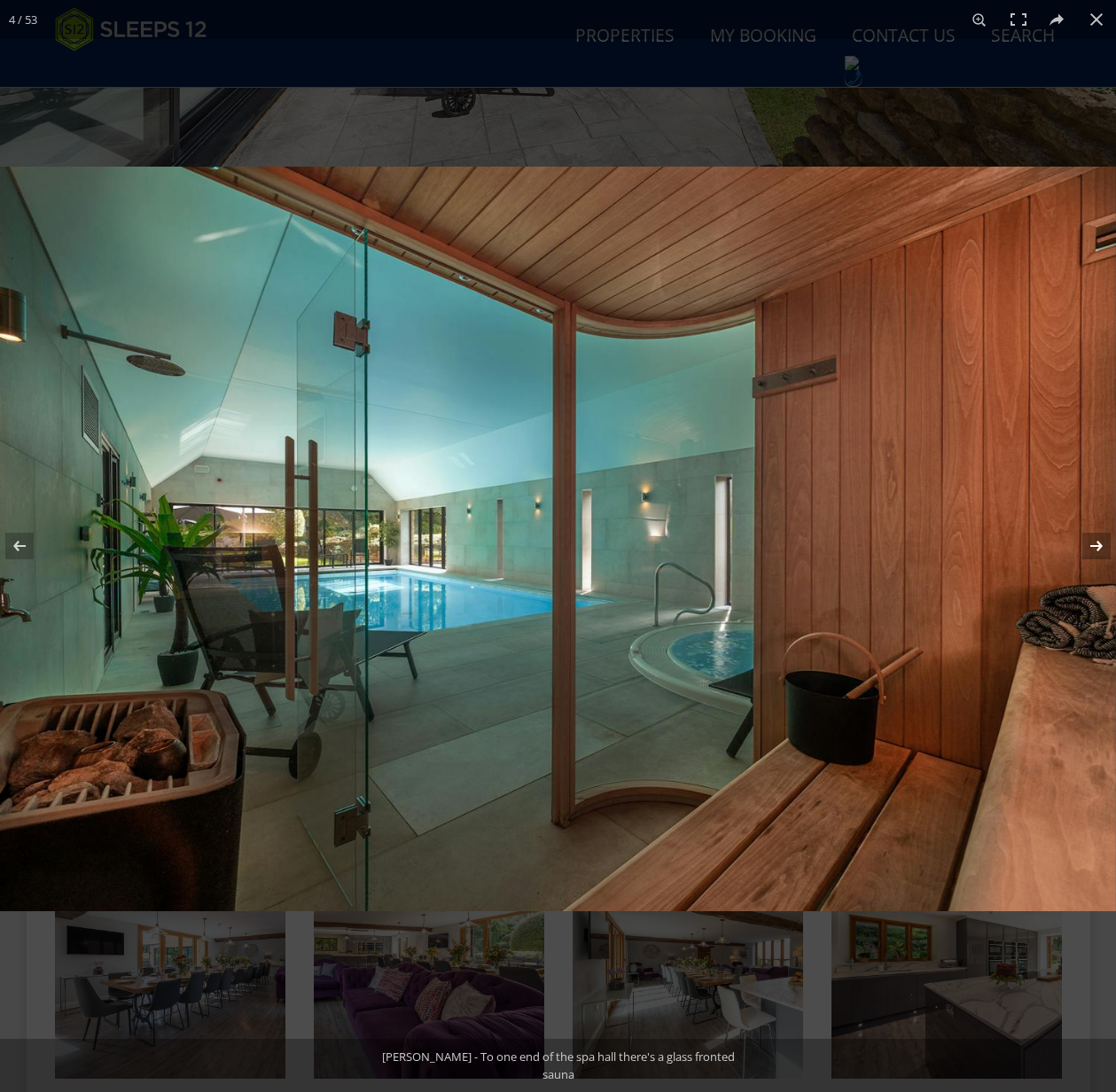
click at [1098, 542] on button at bounding box center [1084, 546] width 62 height 88
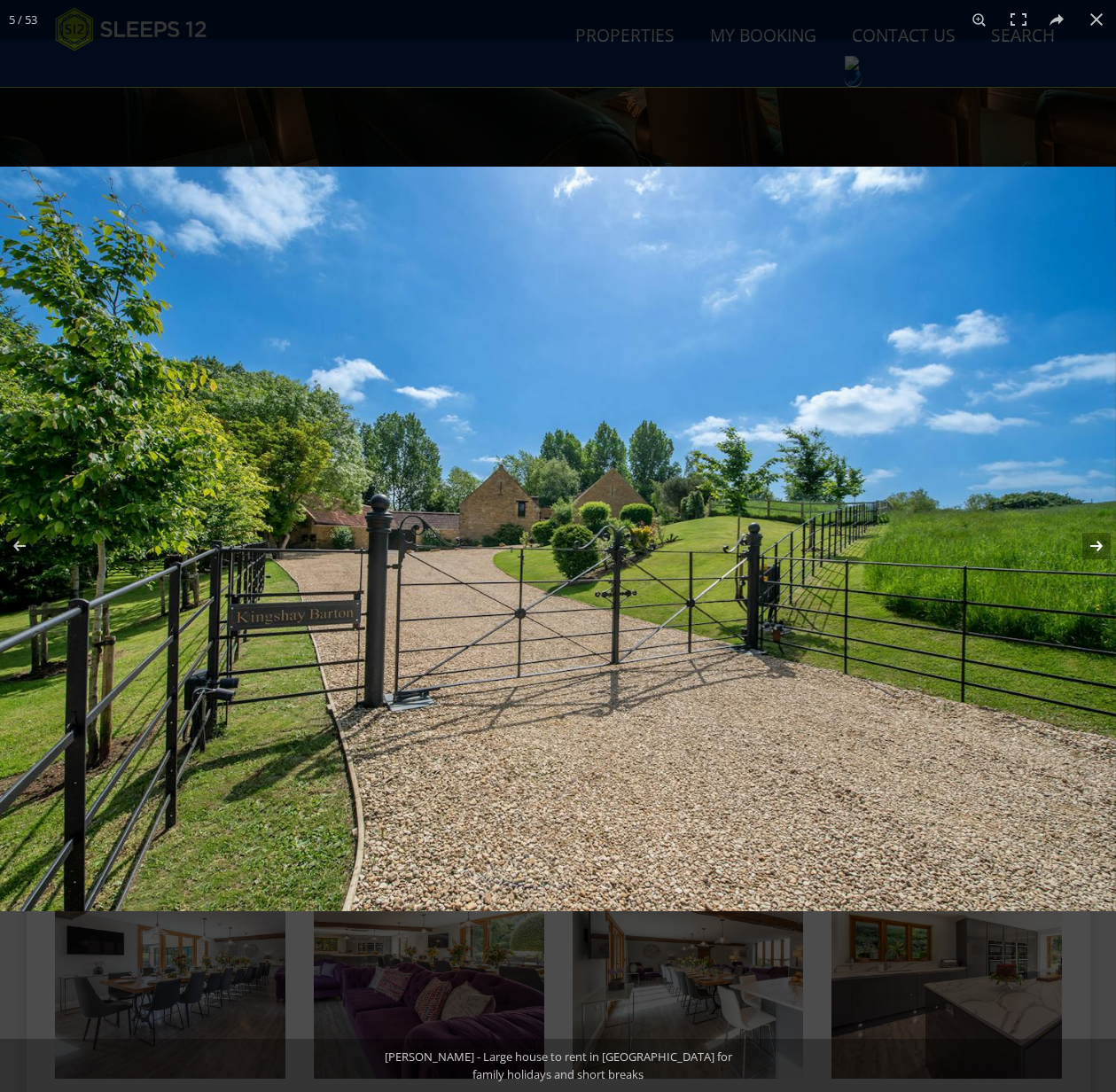
click at [1098, 545] on button at bounding box center [1084, 546] width 62 height 88
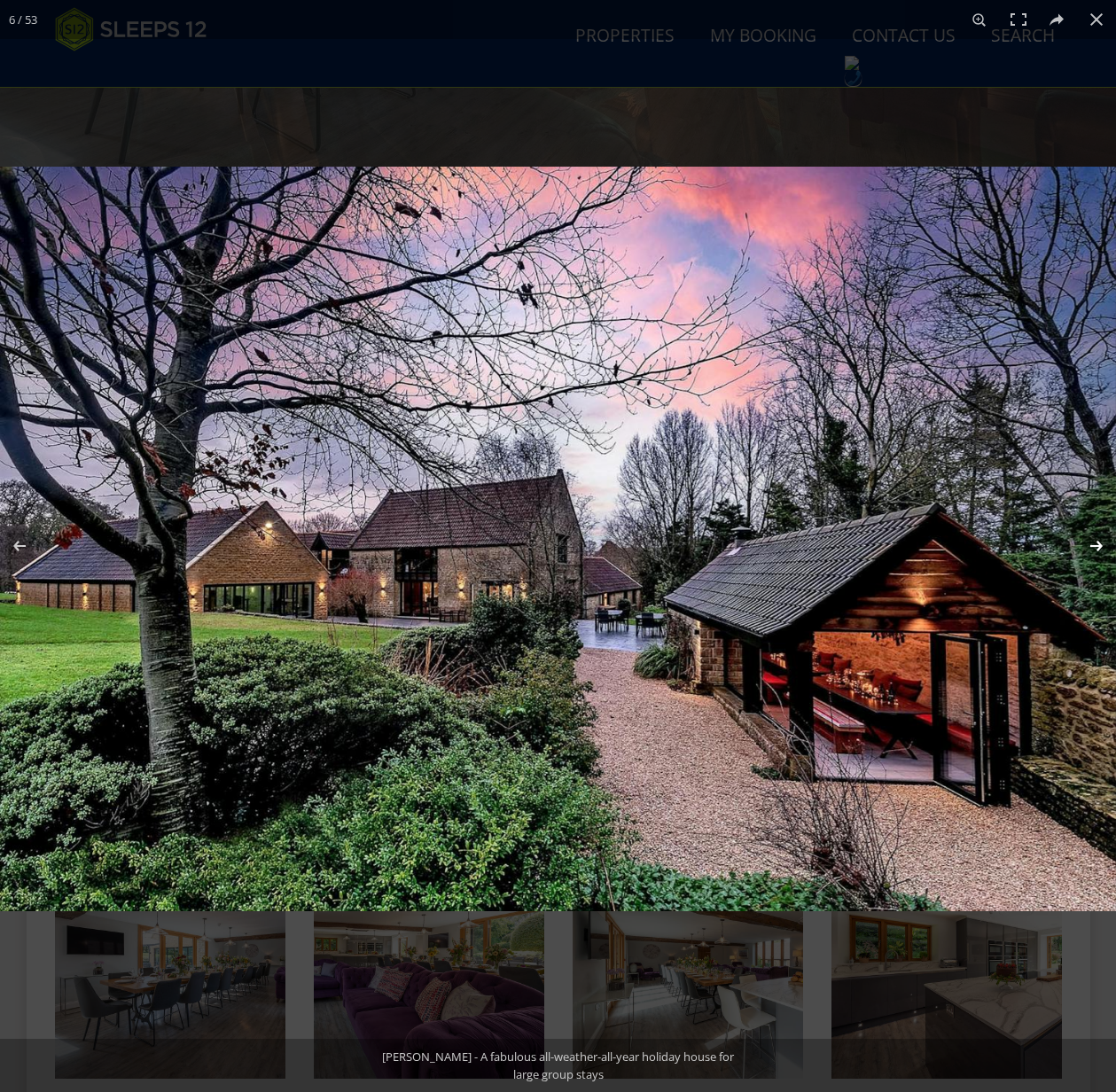
click at [1096, 546] on button at bounding box center [1084, 546] width 62 height 88
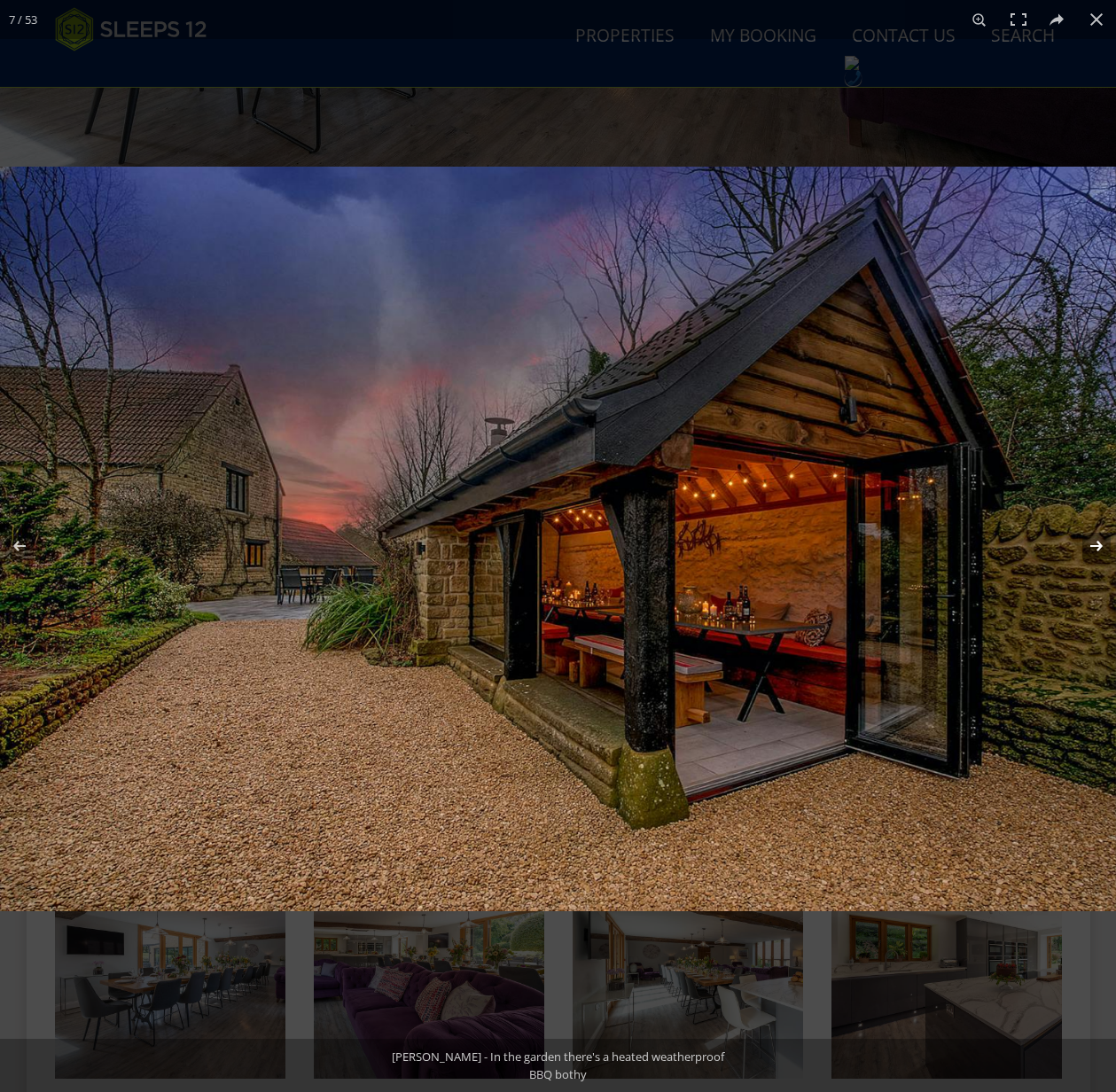
click at [1094, 545] on button at bounding box center [1084, 546] width 62 height 88
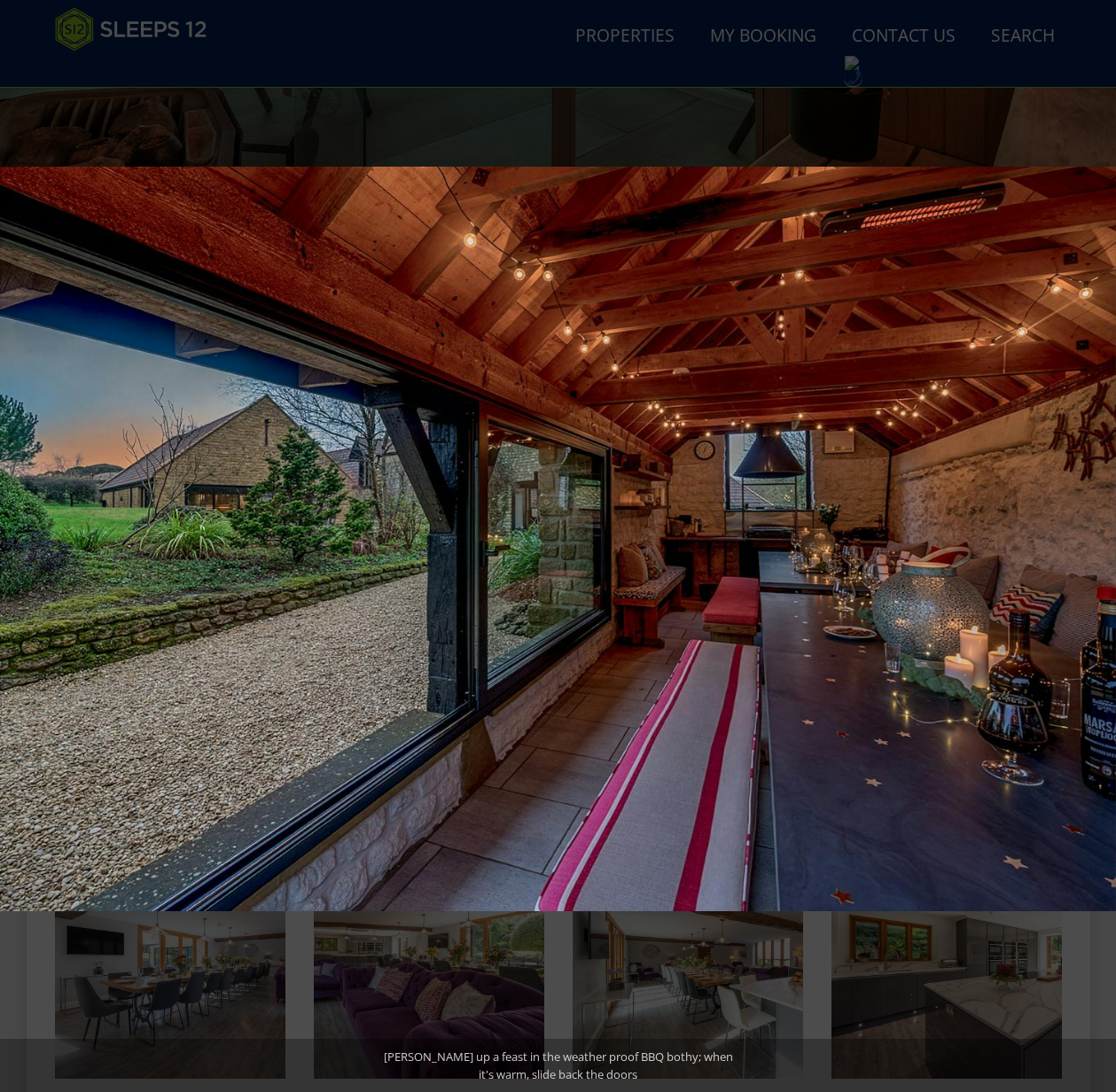
click at [1094, 545] on button at bounding box center [1084, 546] width 62 height 88
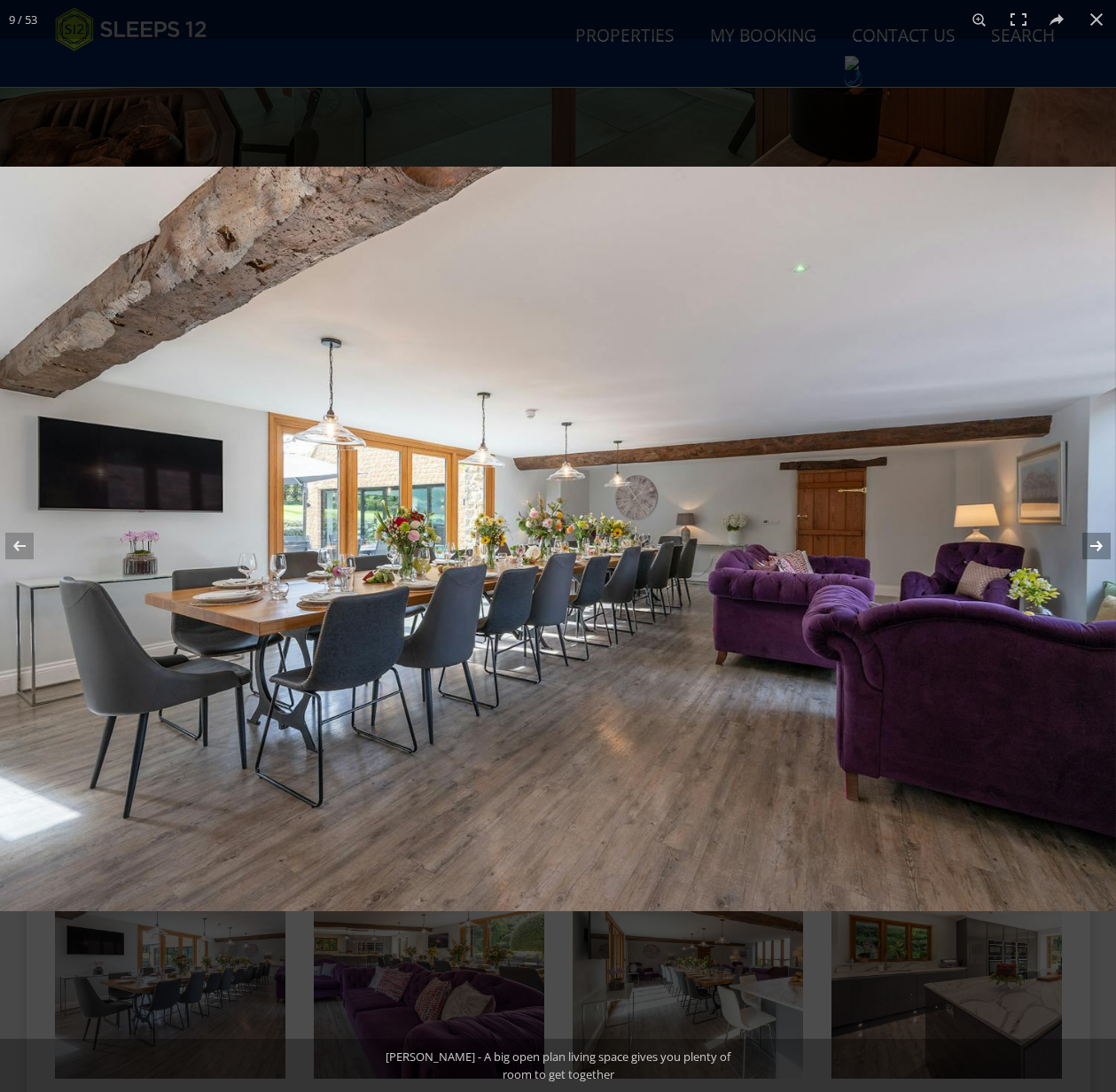
click at [1094, 546] on button at bounding box center [1084, 546] width 62 height 88
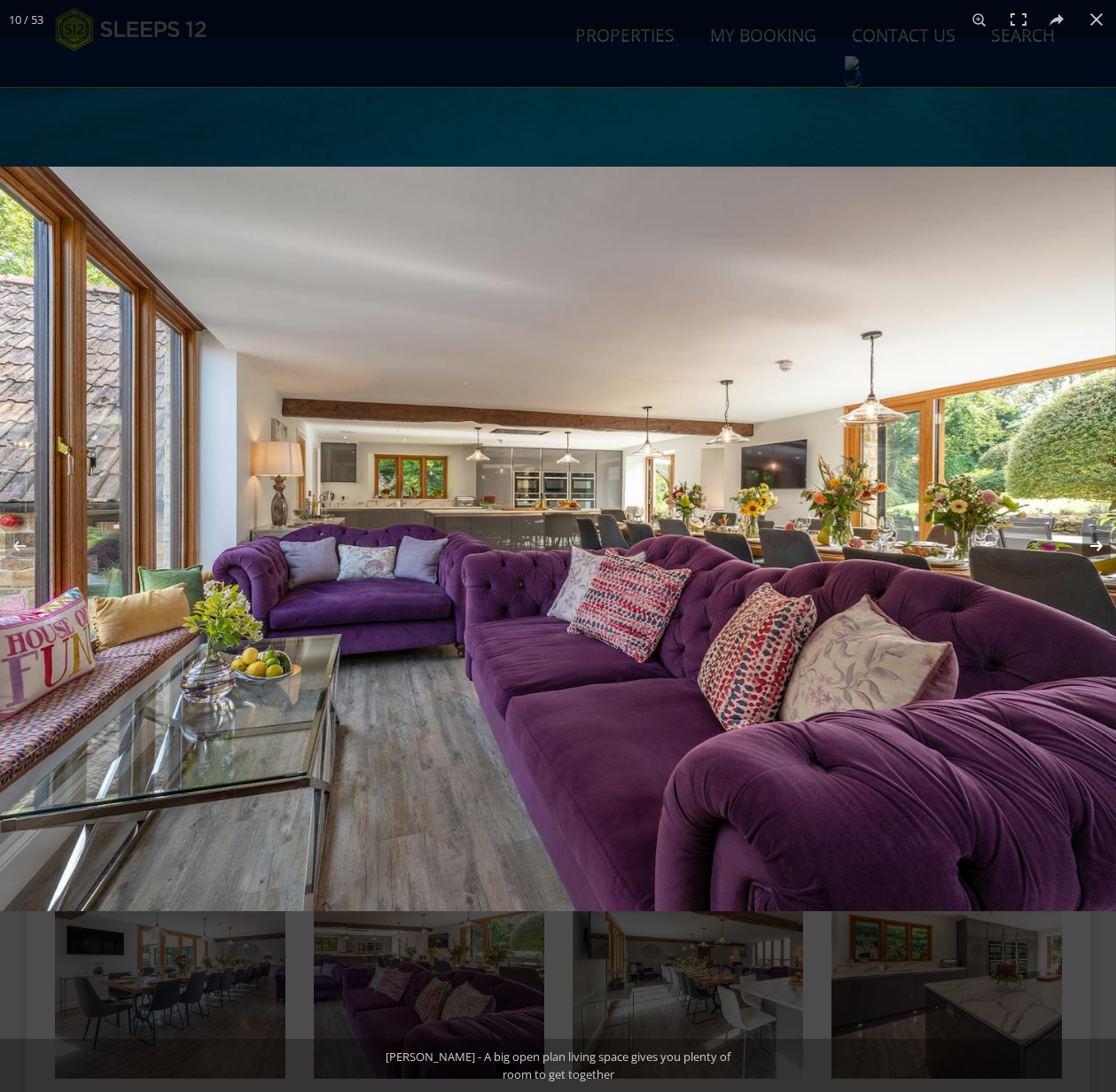
click at [1096, 546] on button at bounding box center [1084, 546] width 62 height 88
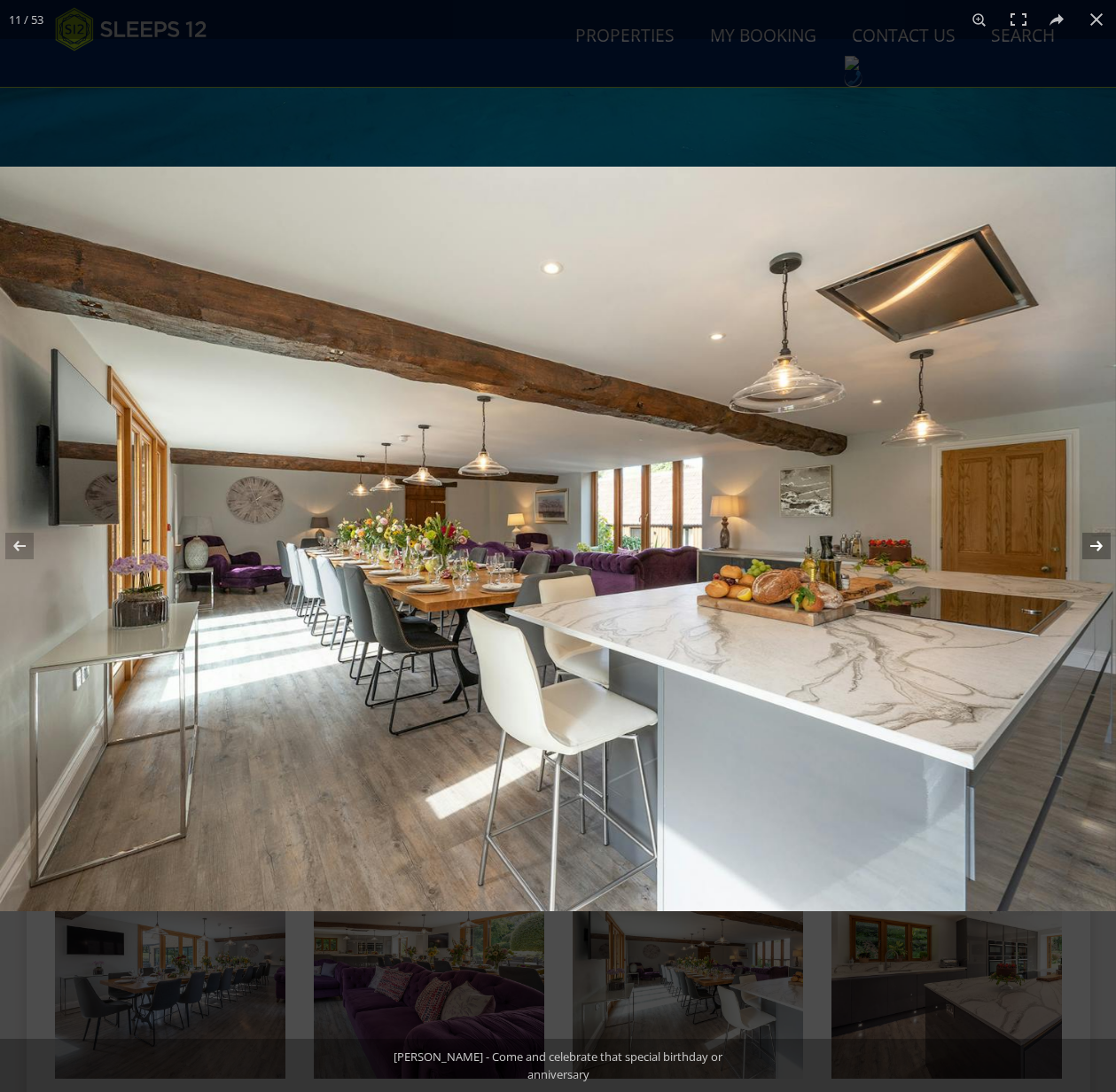
click at [1096, 546] on button at bounding box center [1084, 546] width 62 height 88
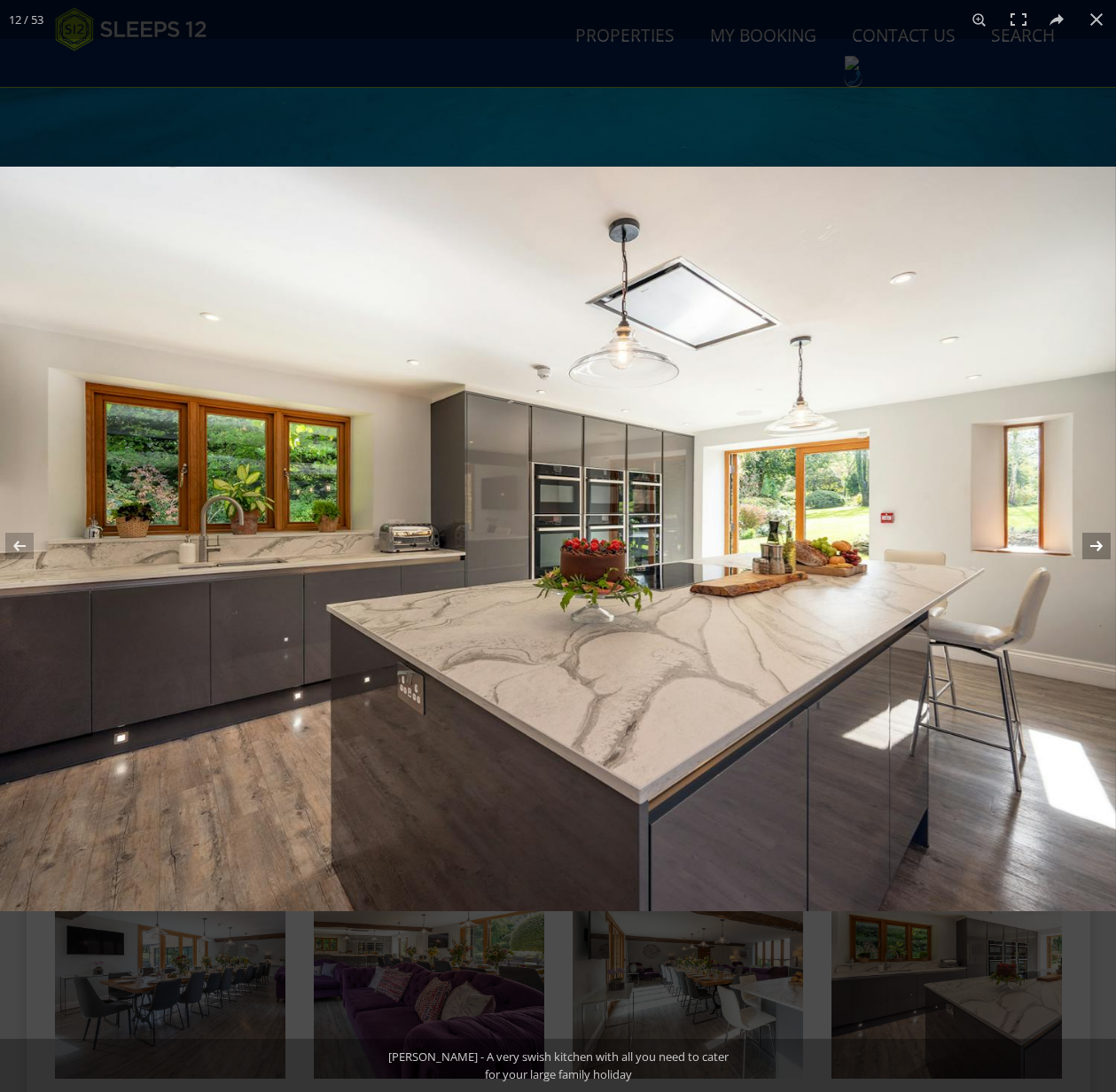
click at [1096, 546] on button at bounding box center [1084, 546] width 62 height 88
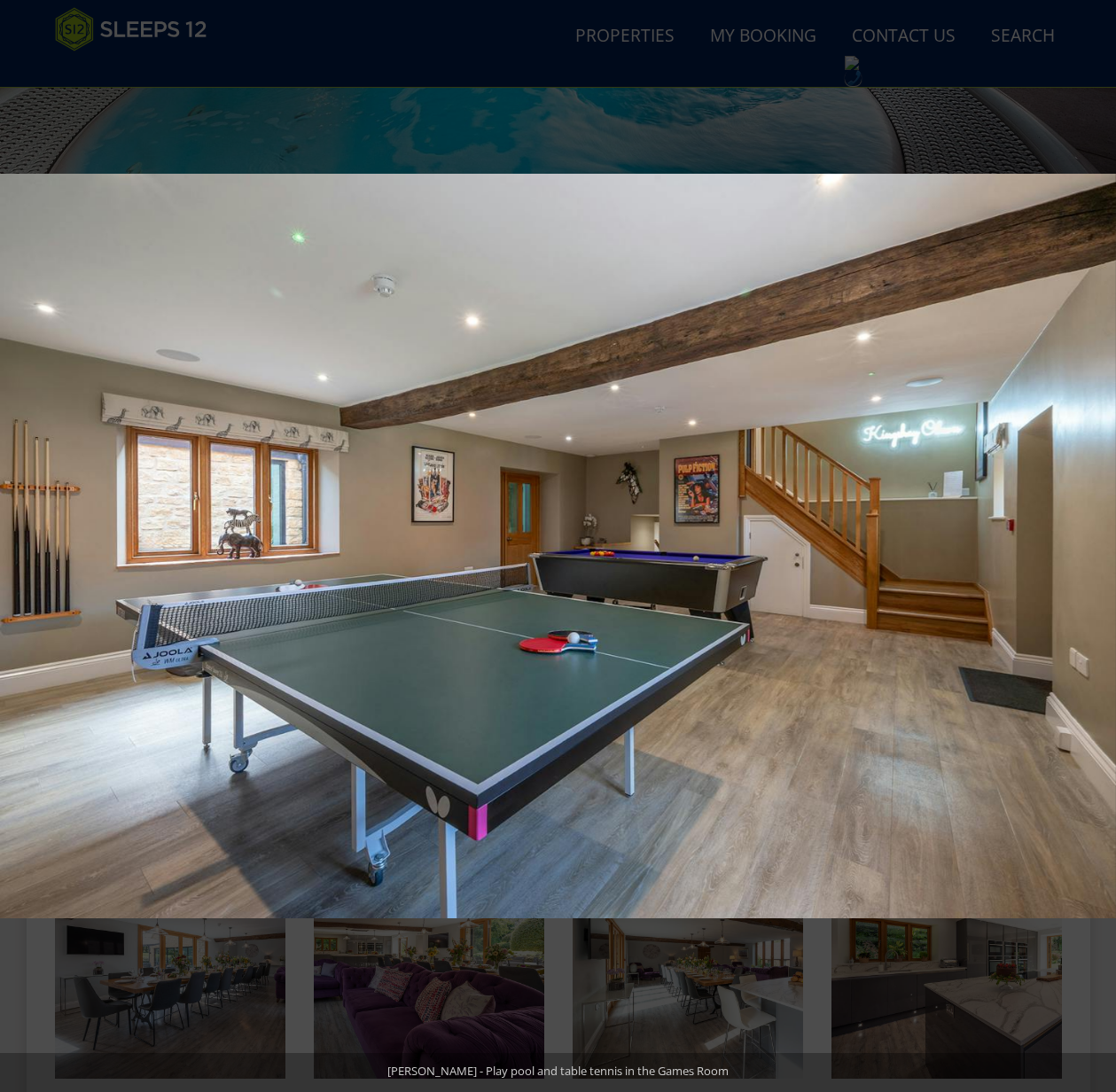
click at [1096, 546] on button at bounding box center [1084, 546] width 62 height 88
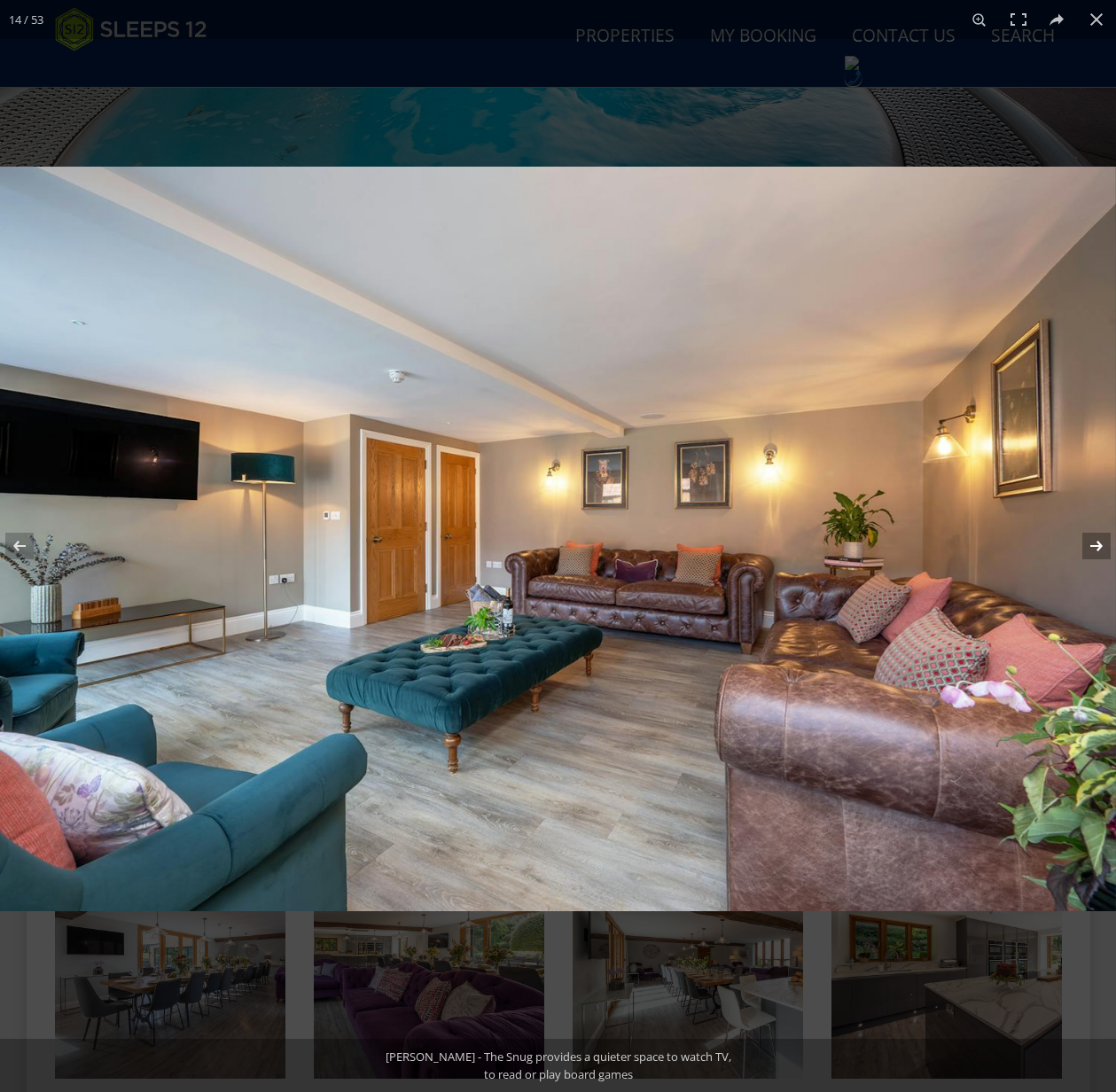
click at [1096, 548] on button at bounding box center [1084, 546] width 62 height 88
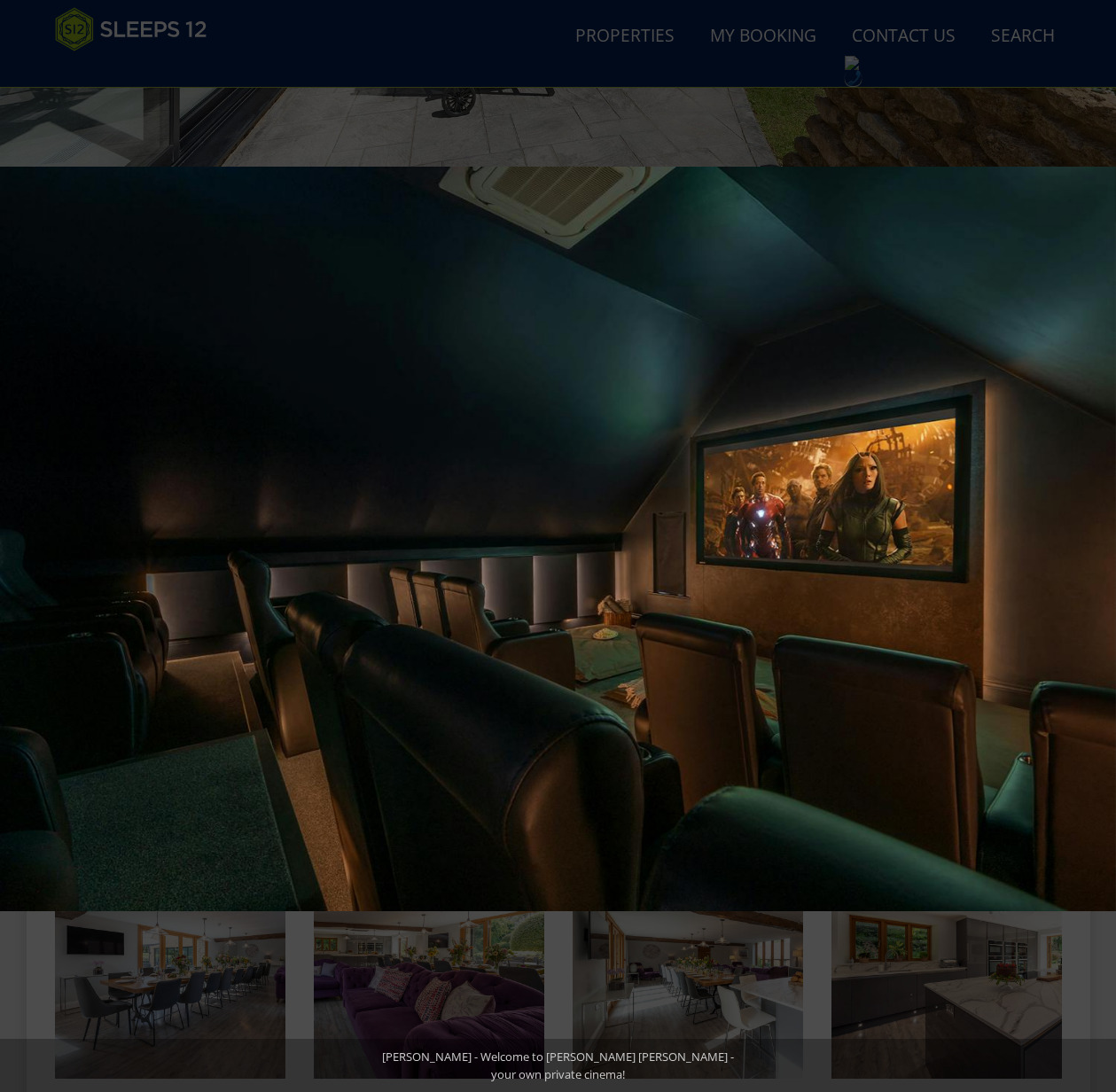
click at [1096, 548] on button at bounding box center [1084, 546] width 62 height 88
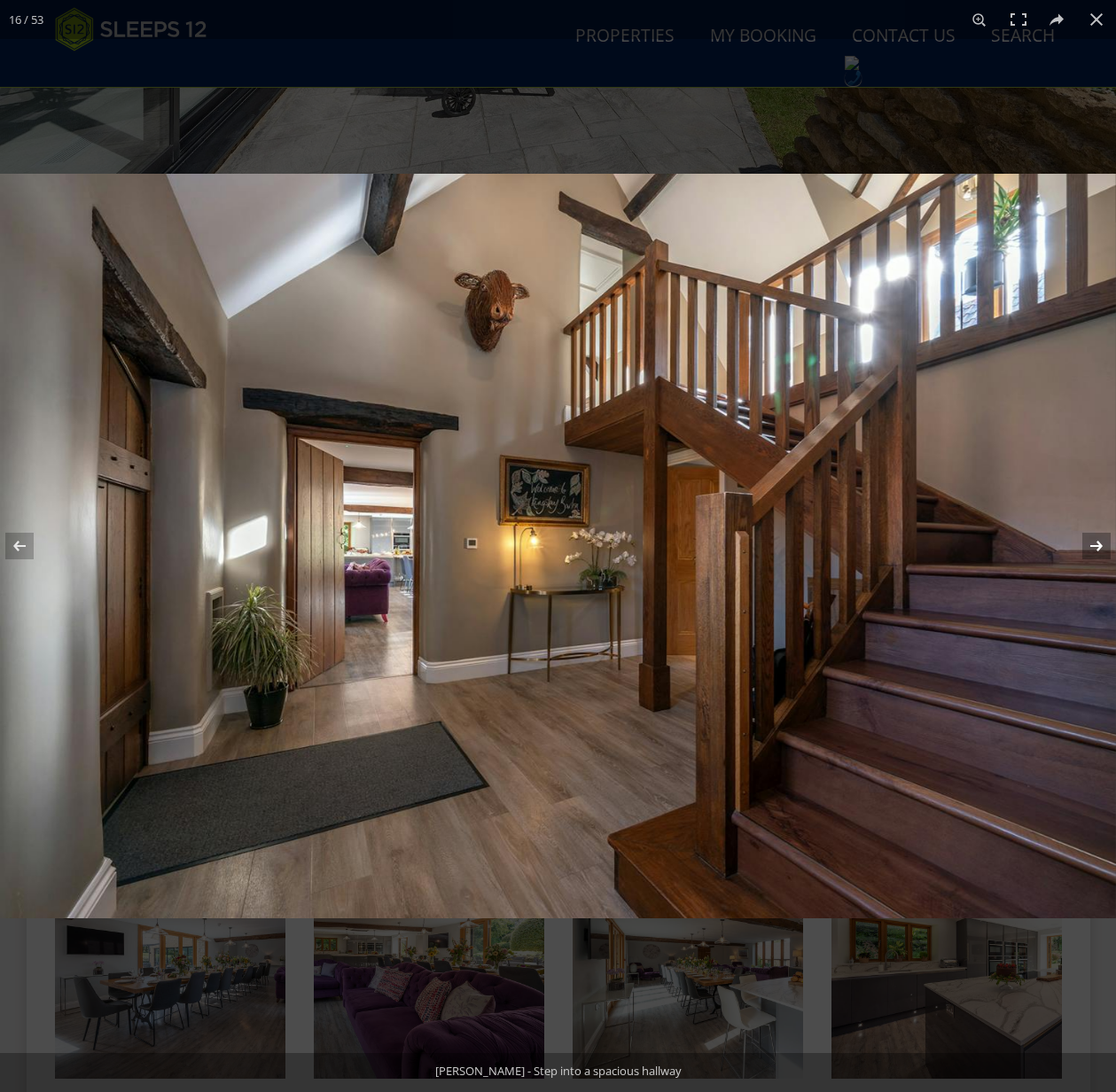
click at [1096, 546] on button at bounding box center [1084, 546] width 62 height 88
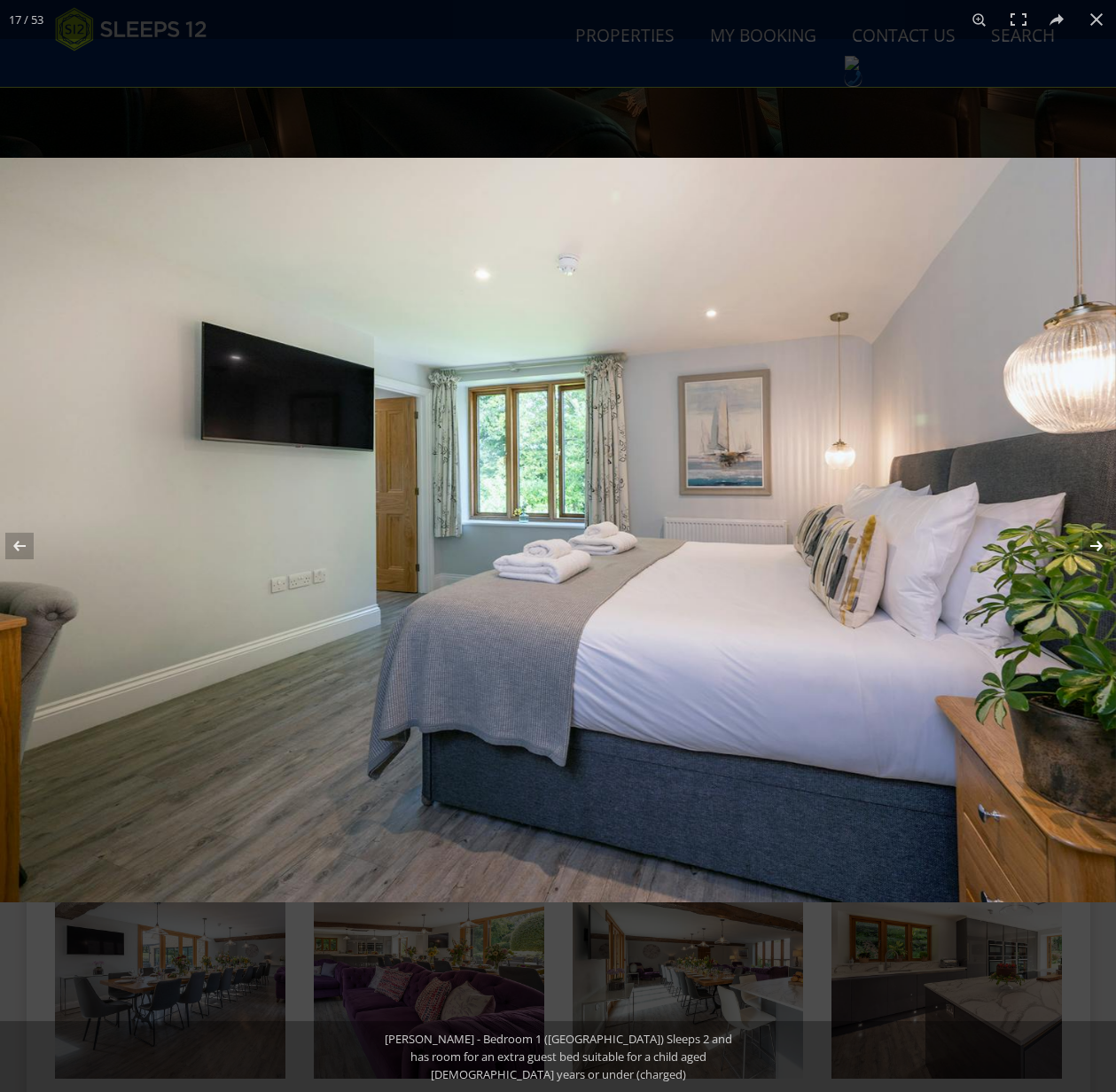
click at [1096, 546] on button at bounding box center [1084, 546] width 62 height 88
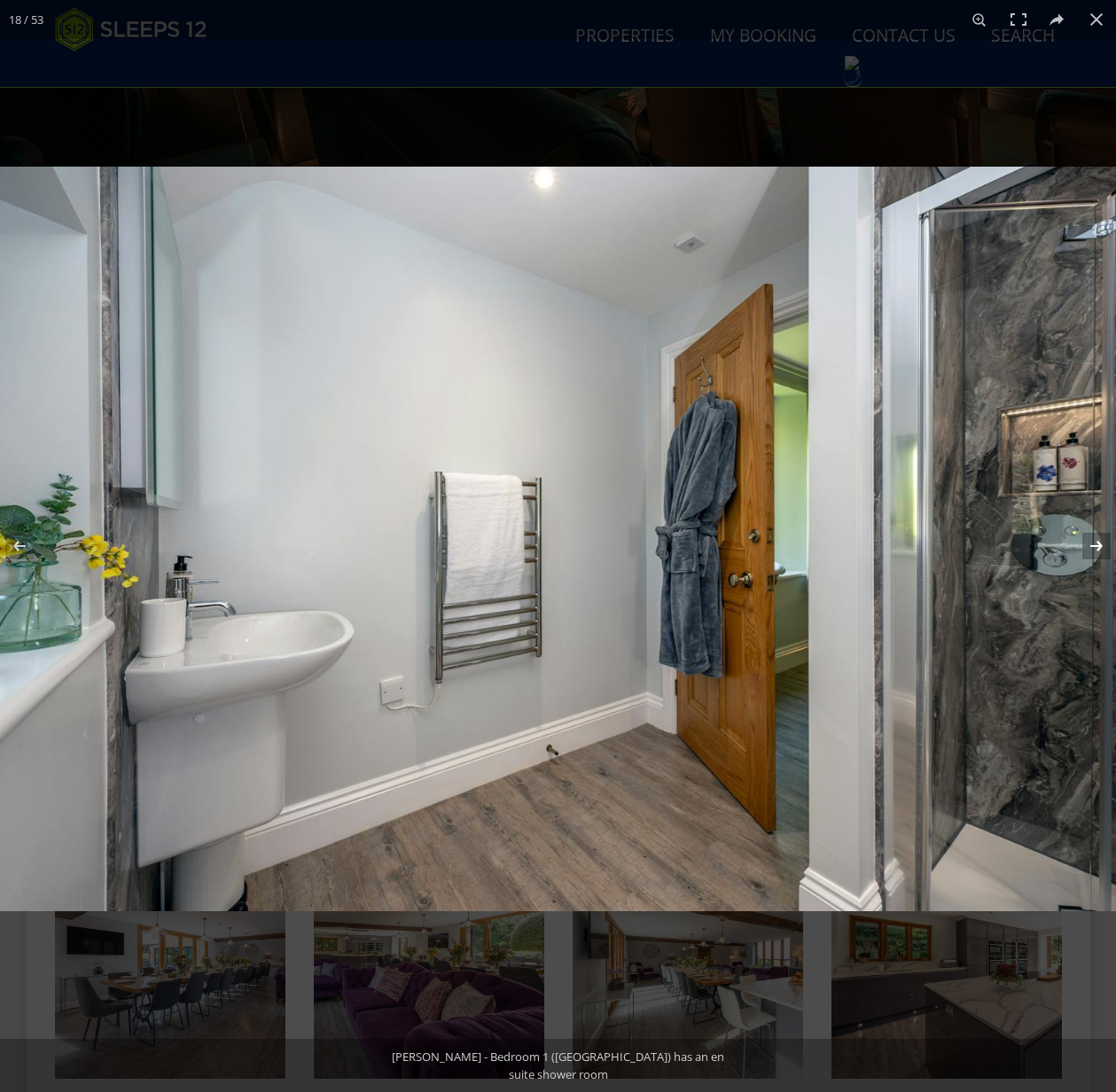
click at [1096, 546] on button at bounding box center [1084, 546] width 62 height 88
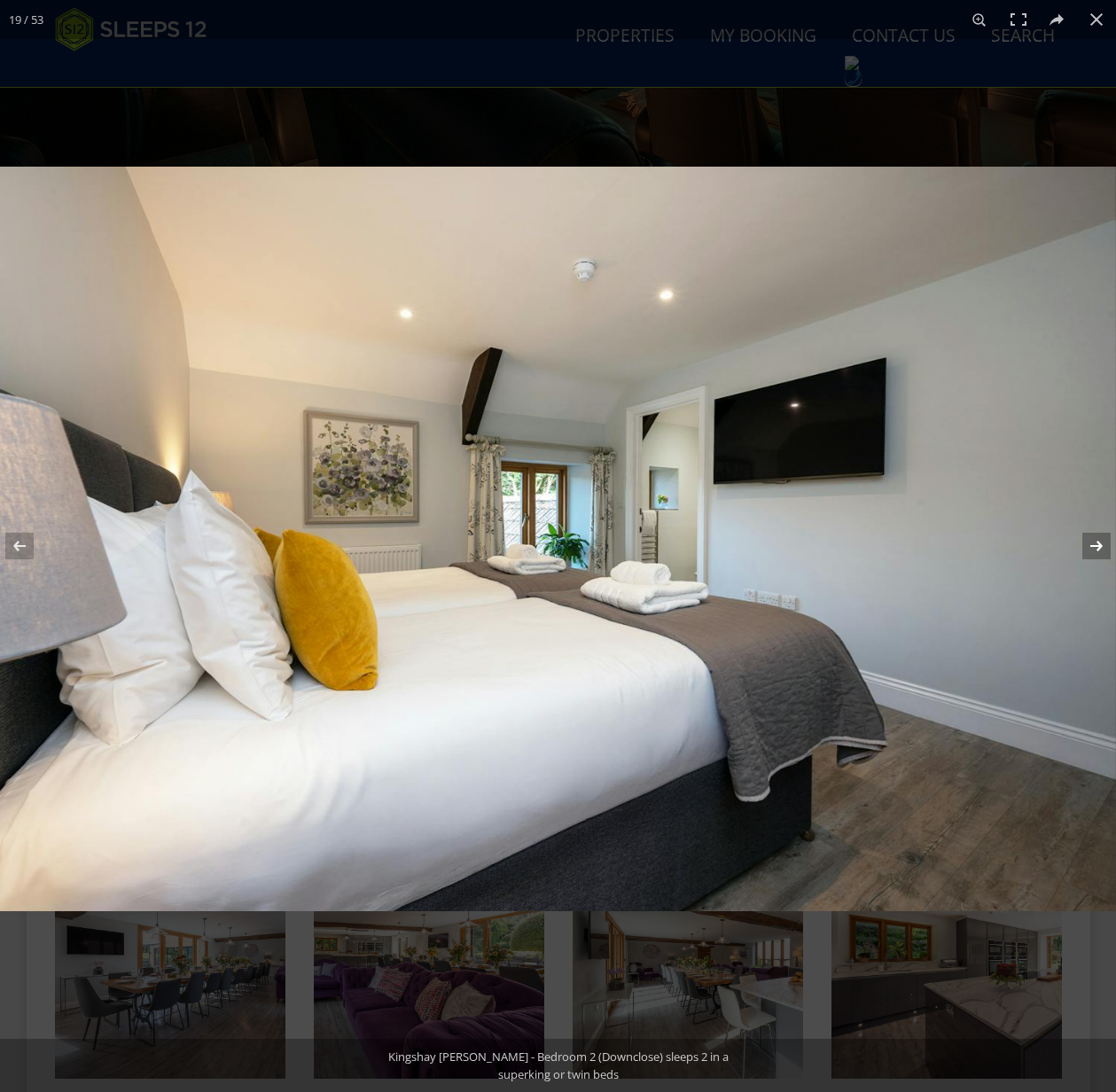
click at [1096, 546] on button at bounding box center [1084, 546] width 62 height 88
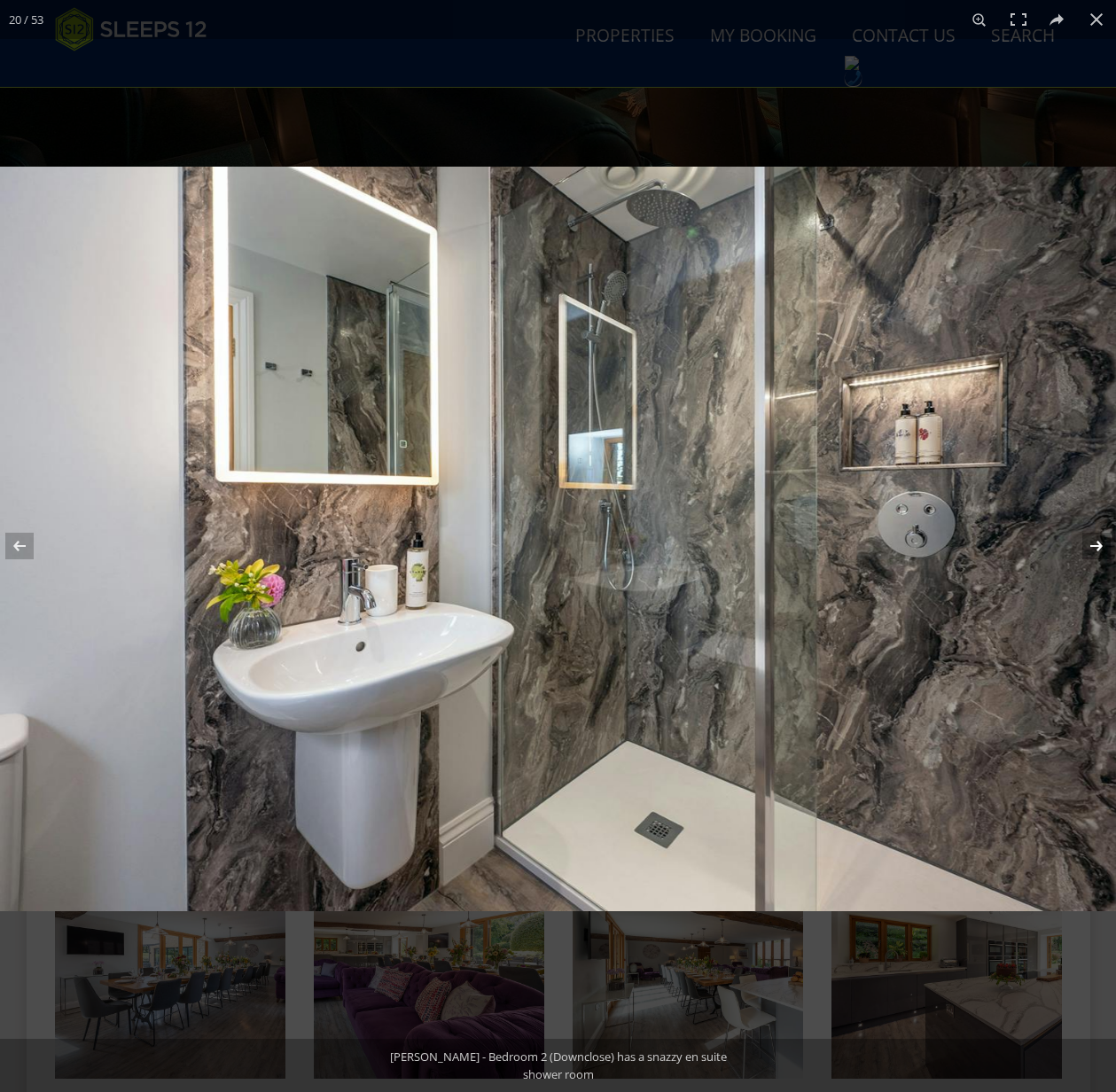
click at [1096, 546] on button at bounding box center [1084, 546] width 62 height 88
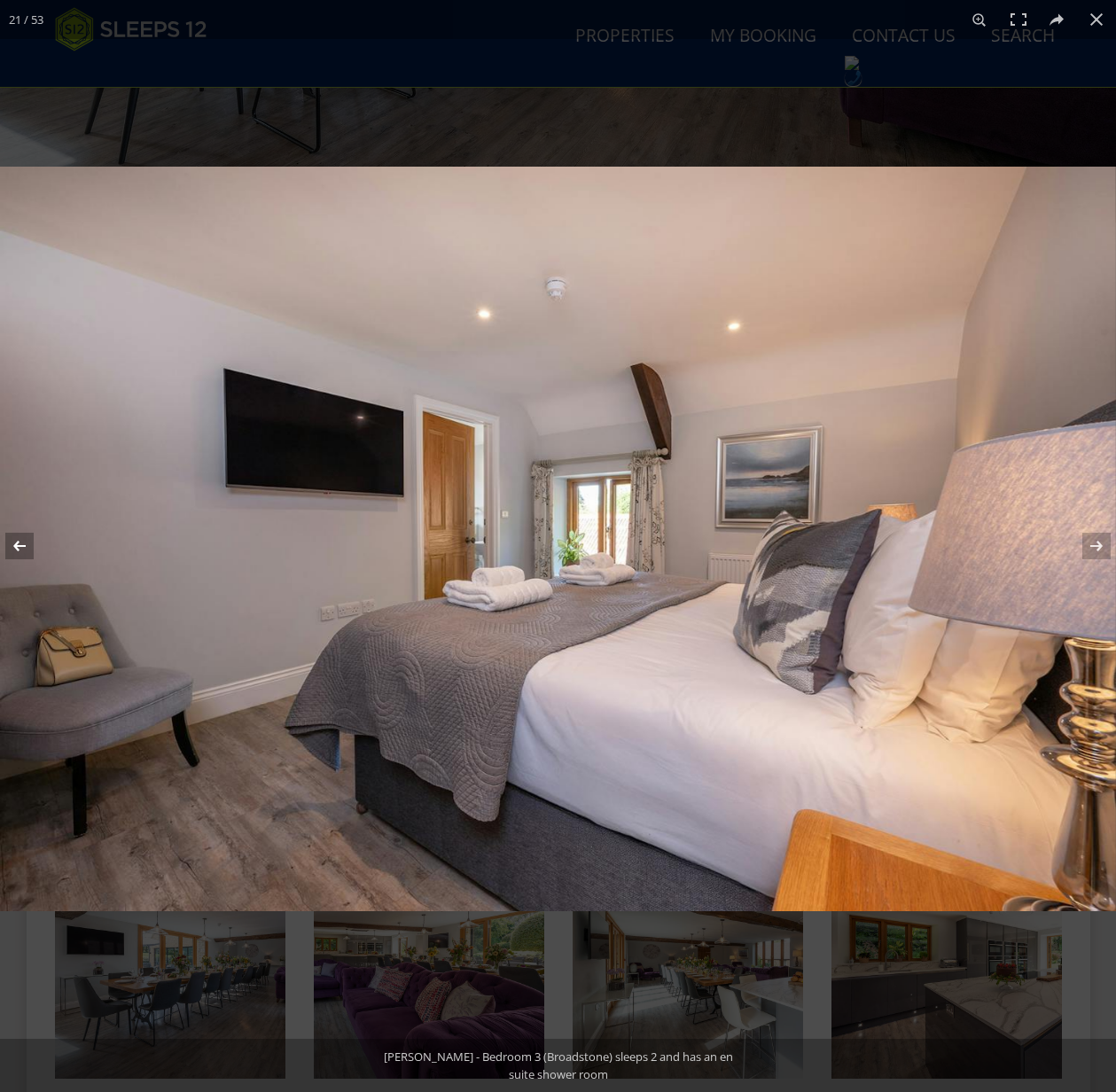
click at [20, 548] on button at bounding box center [31, 546] width 62 height 88
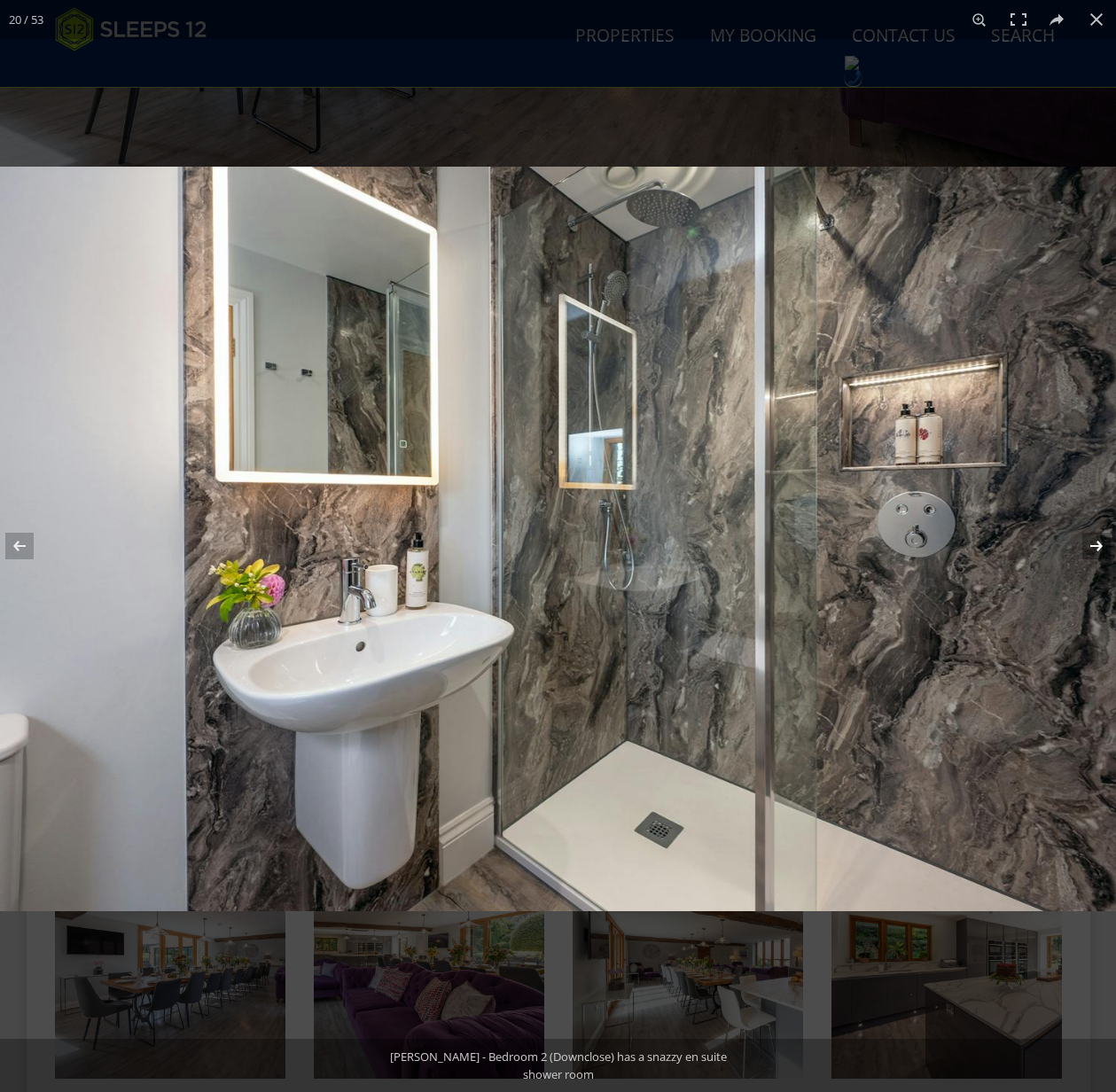
click at [1093, 539] on button at bounding box center [1084, 546] width 62 height 88
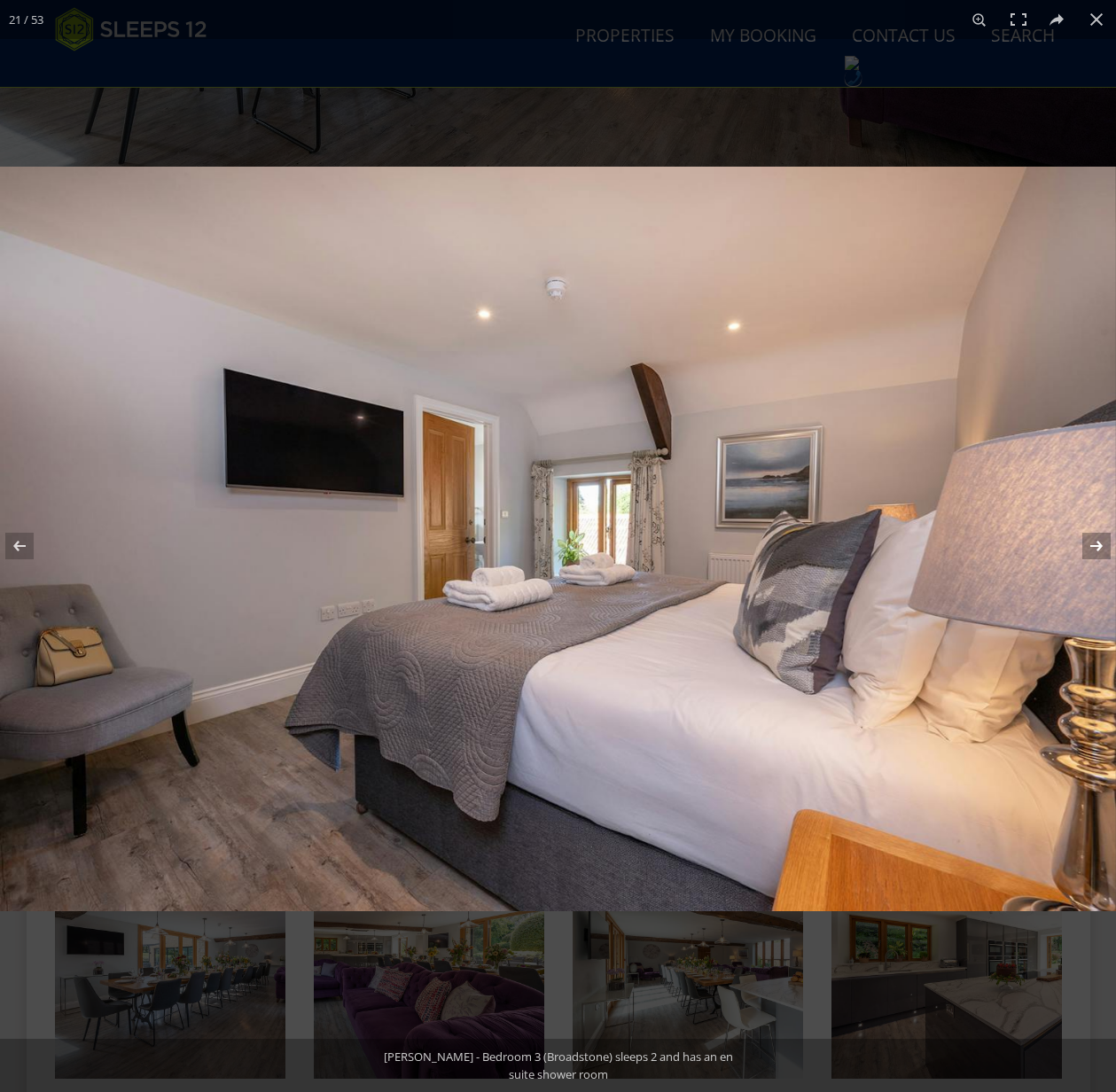
click at [1093, 540] on button at bounding box center [1084, 546] width 62 height 88
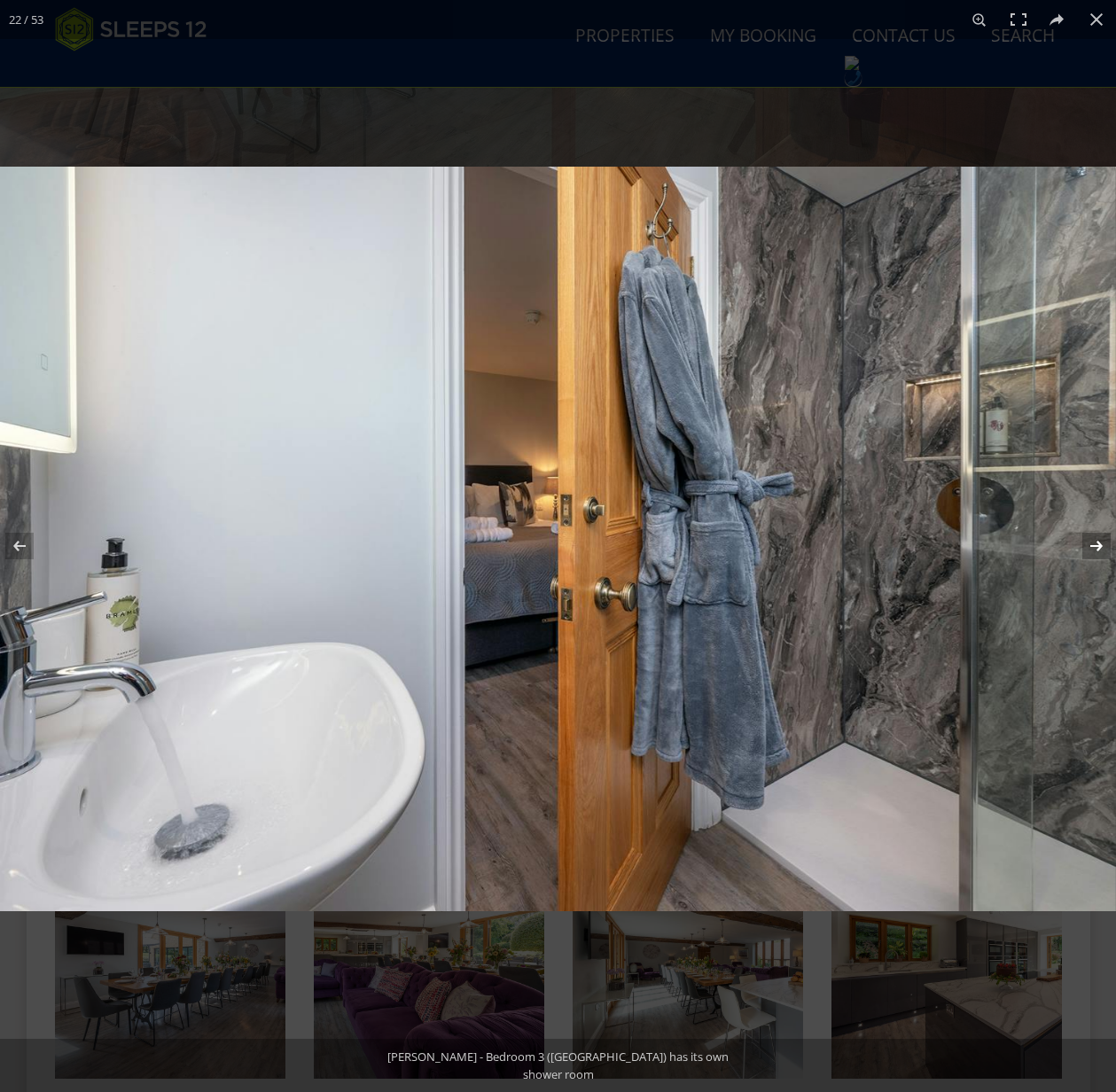
click at [1093, 540] on button at bounding box center [1084, 546] width 62 height 88
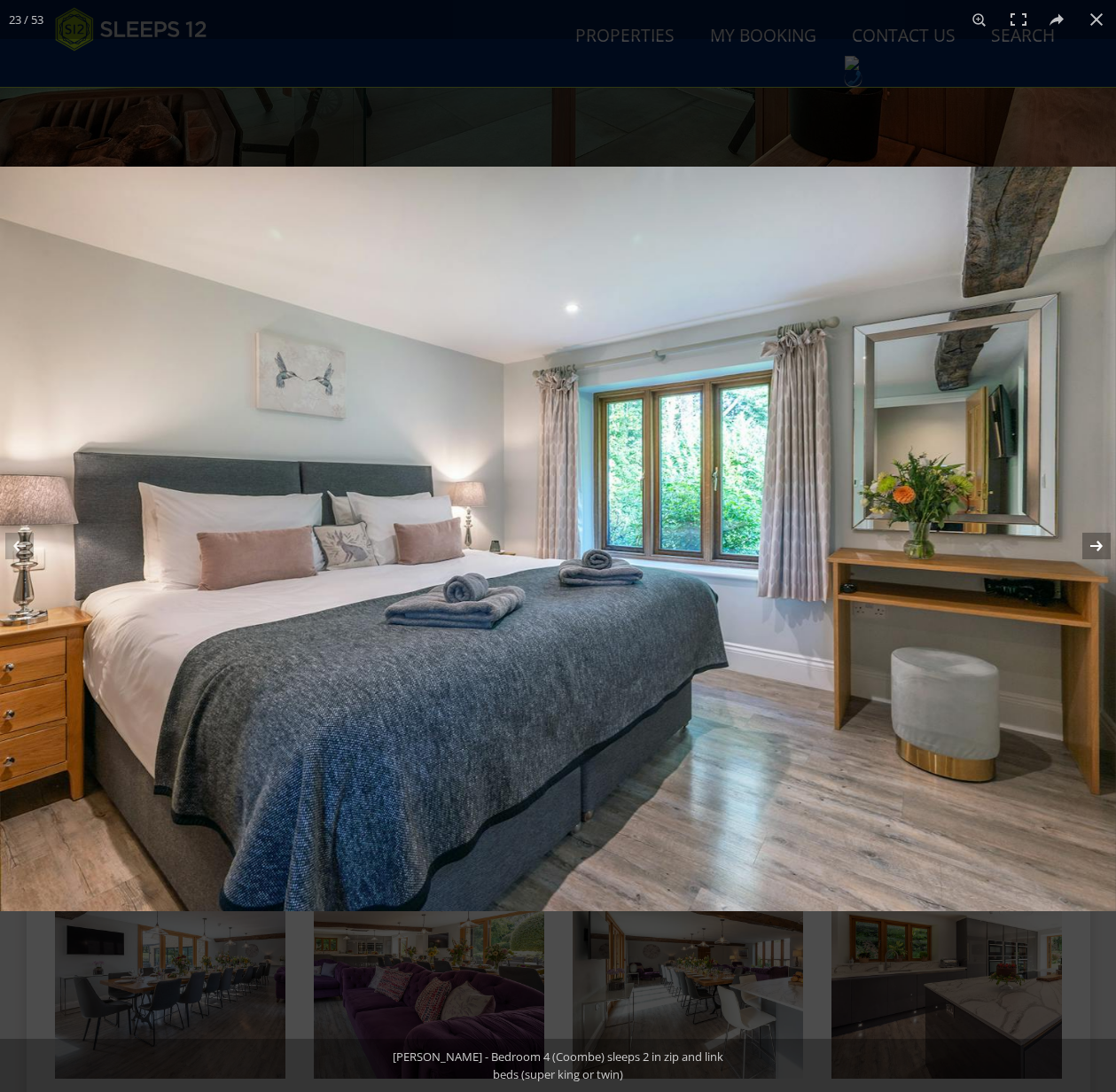
click at [1094, 541] on button at bounding box center [1084, 546] width 62 height 88
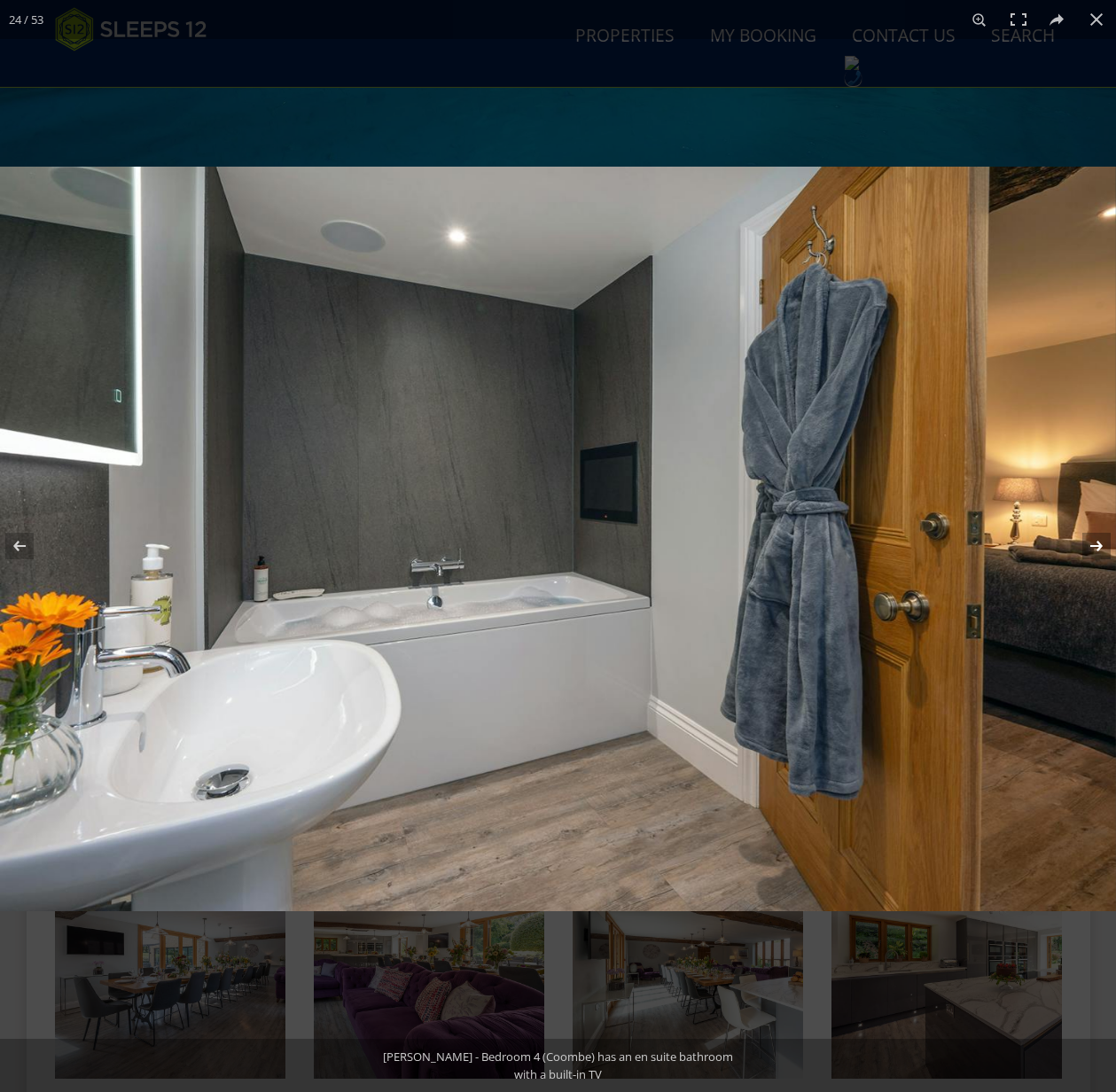
click at [1100, 546] on button at bounding box center [1084, 546] width 62 height 88
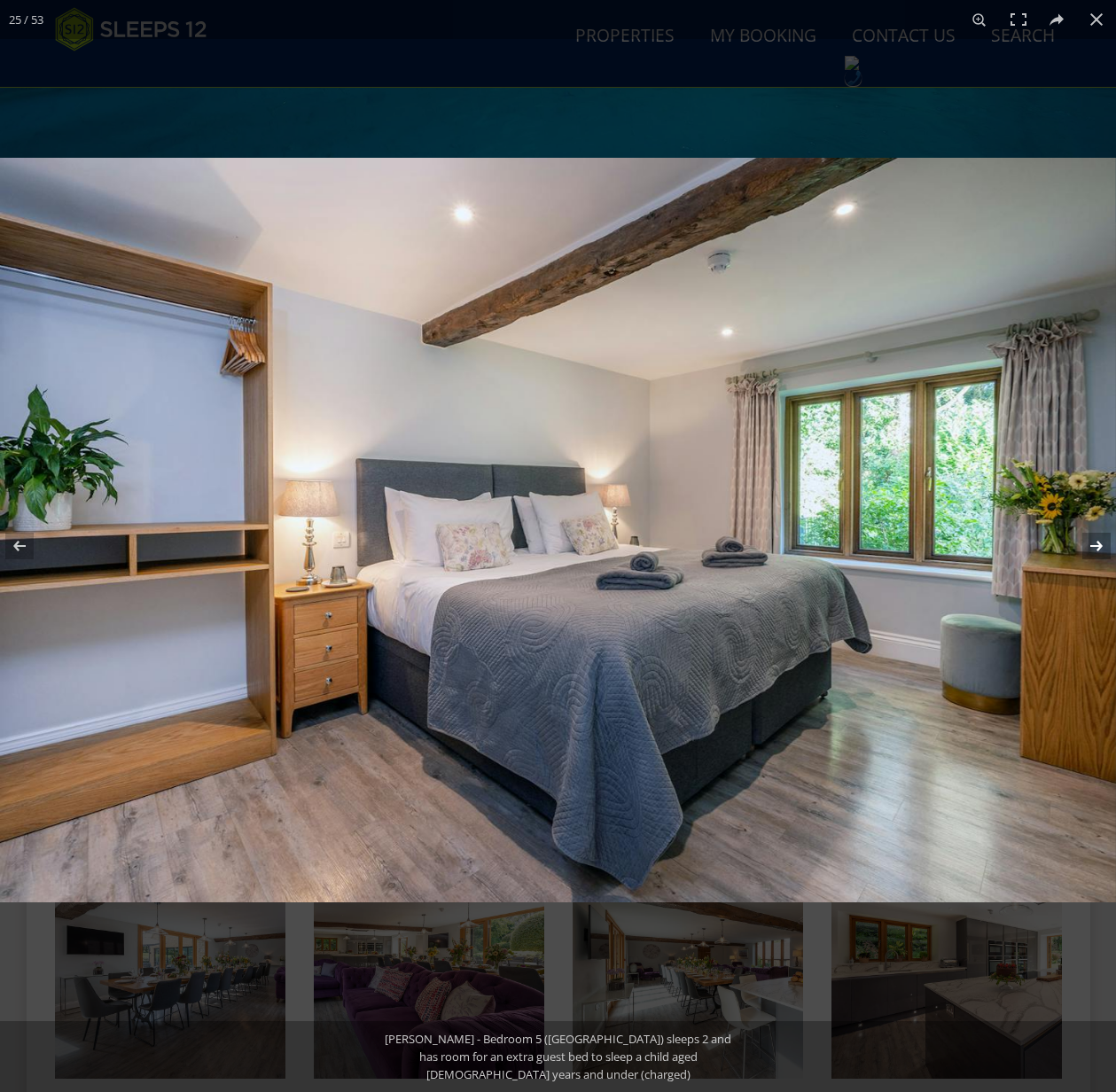
click at [1100, 545] on button at bounding box center [1084, 546] width 62 height 88
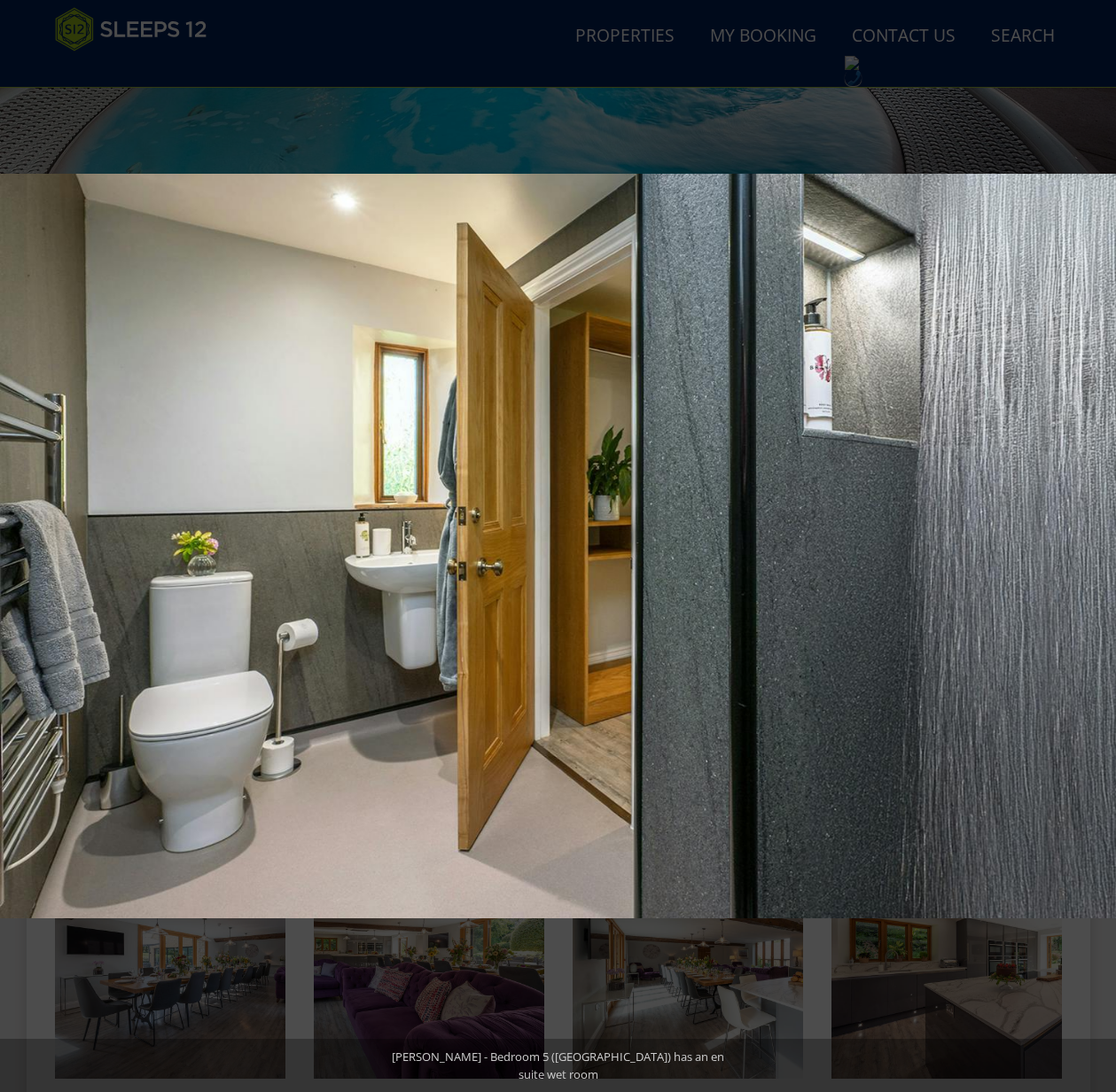
click at [1100, 547] on button at bounding box center [1084, 546] width 62 height 88
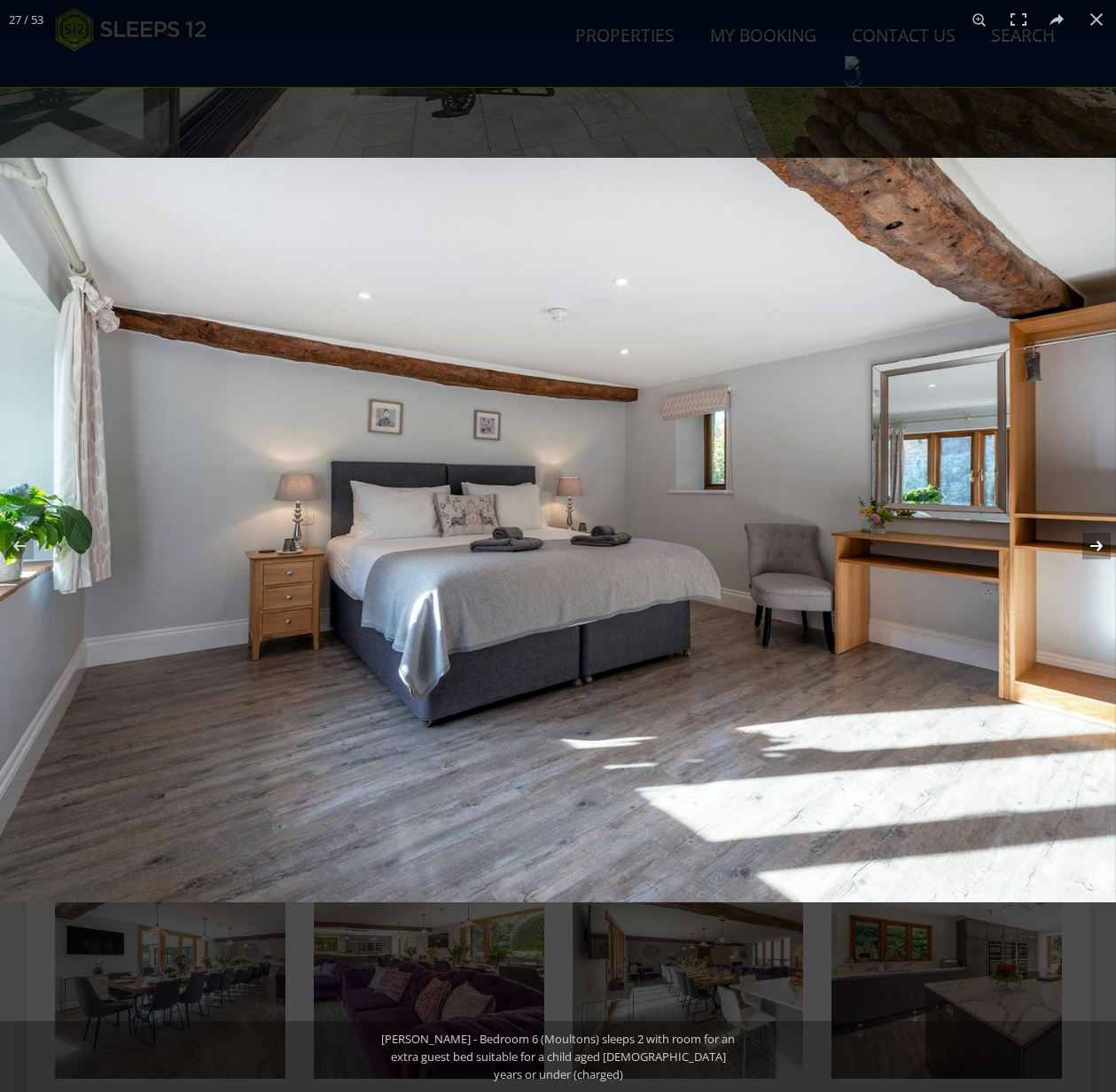
click at [1095, 546] on button at bounding box center [1084, 546] width 62 height 88
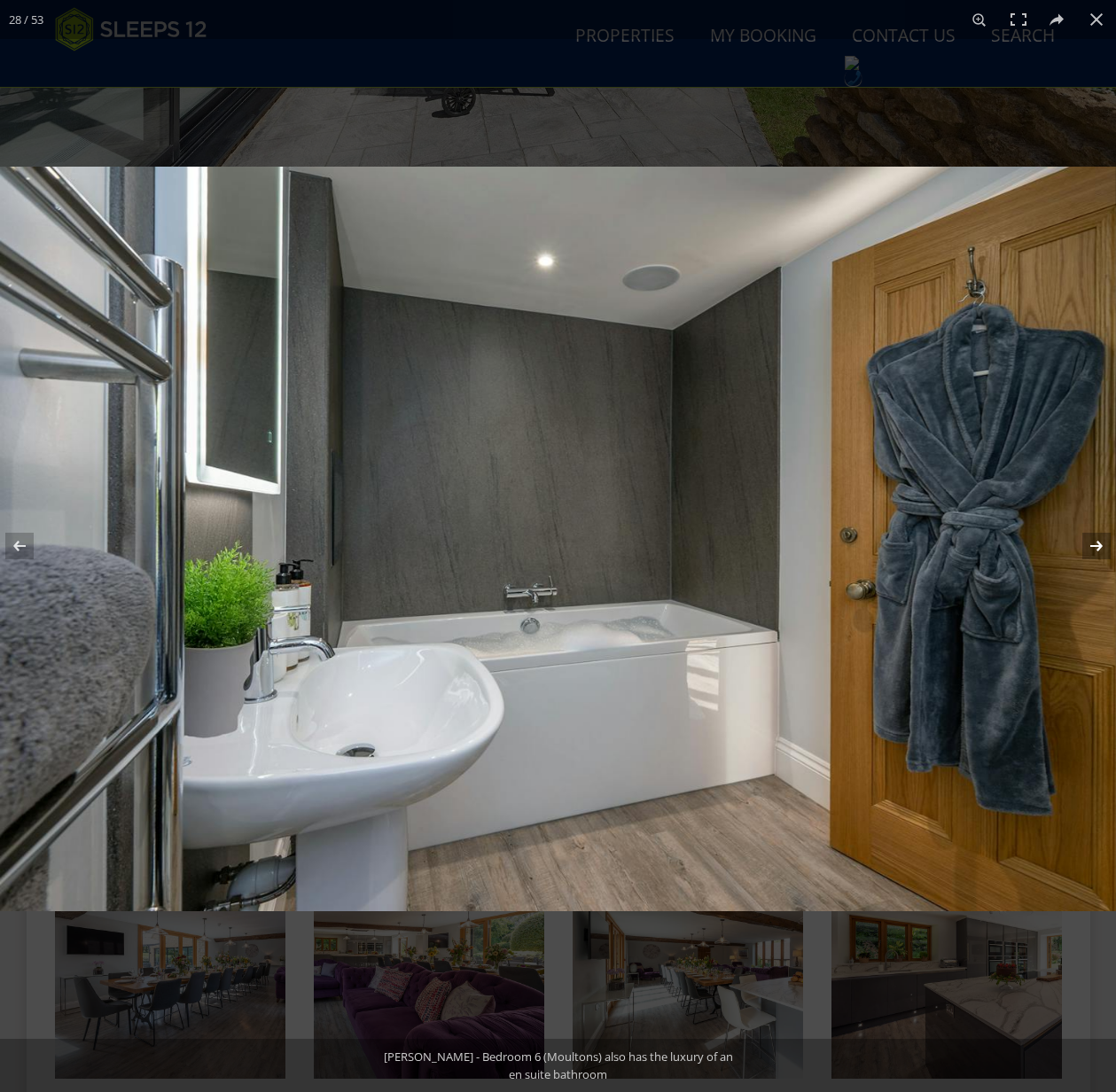
click at [1095, 546] on button at bounding box center [1084, 546] width 62 height 88
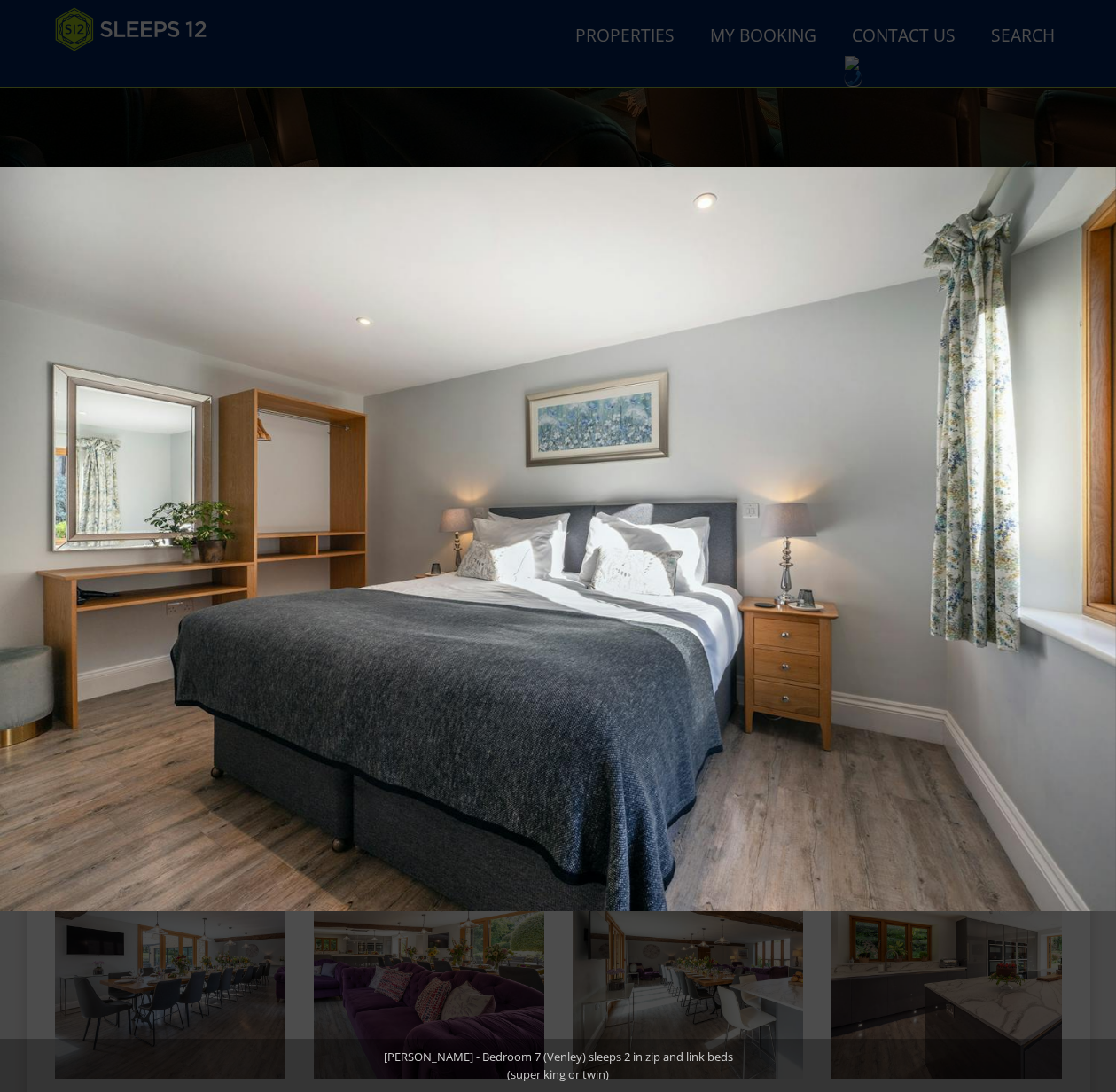
click at [1095, 546] on button at bounding box center [1084, 546] width 62 height 88
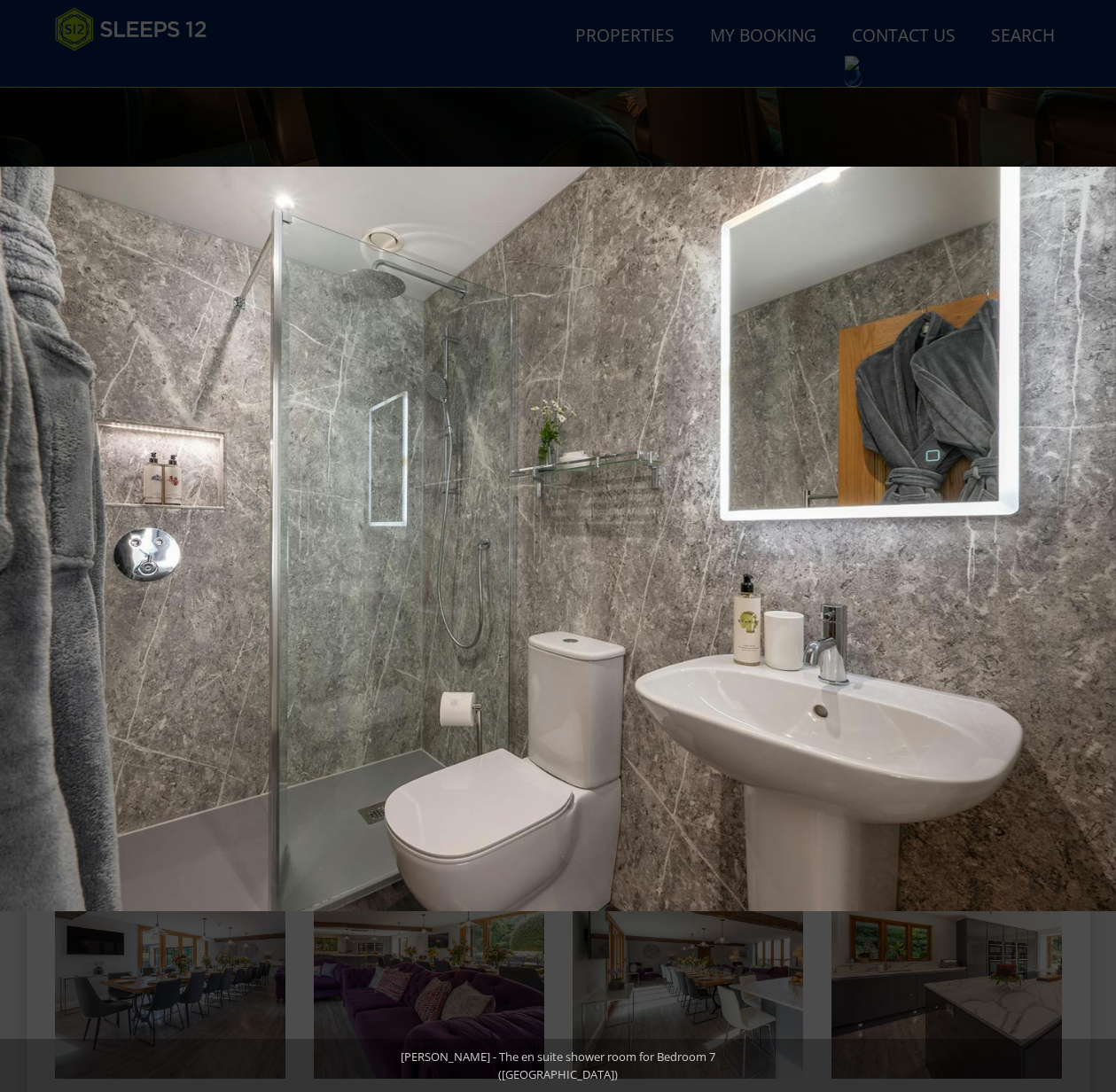
click at [1095, 546] on button at bounding box center [1084, 546] width 62 height 88
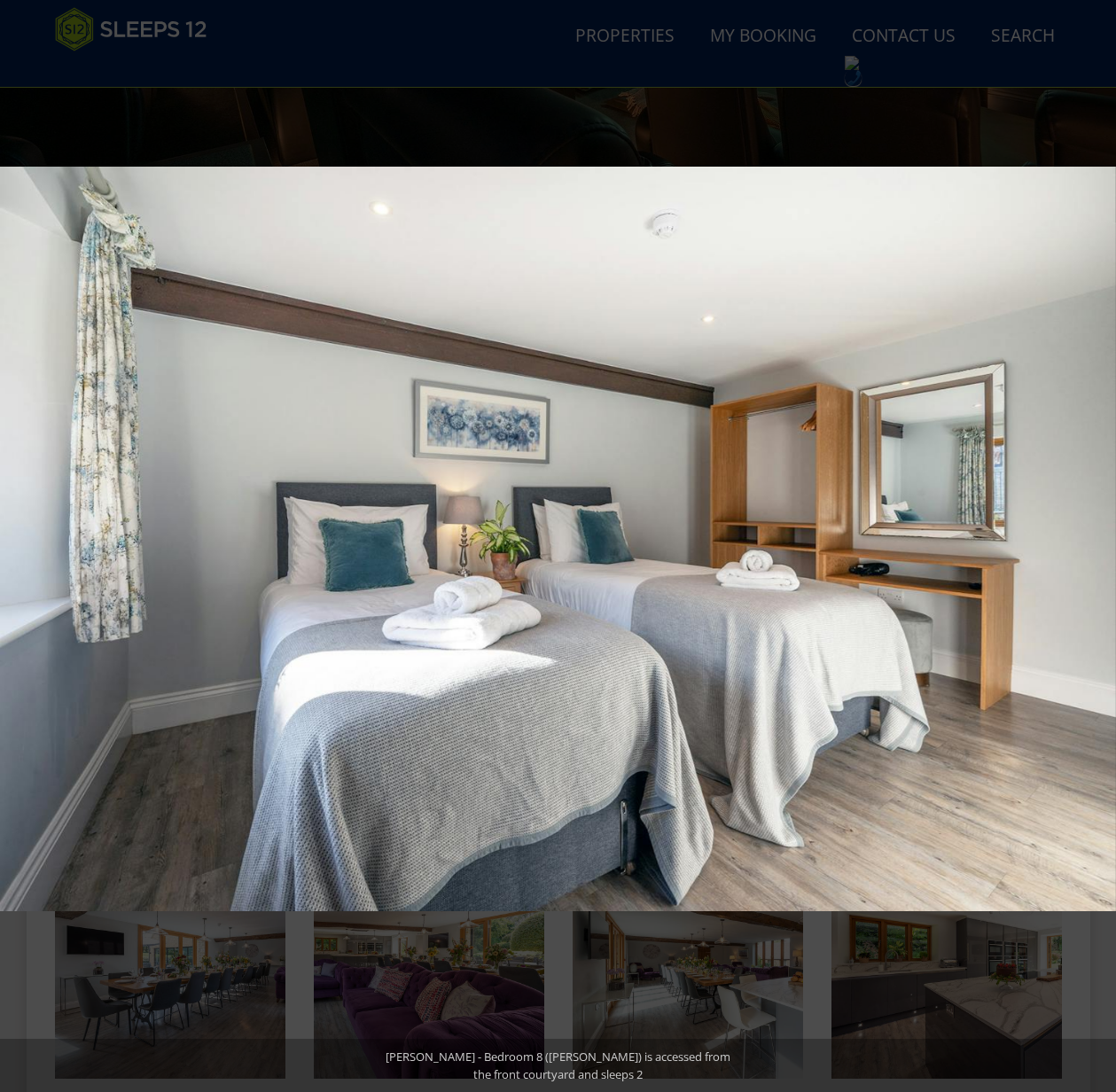
click at [1095, 546] on button at bounding box center [1084, 546] width 62 height 88
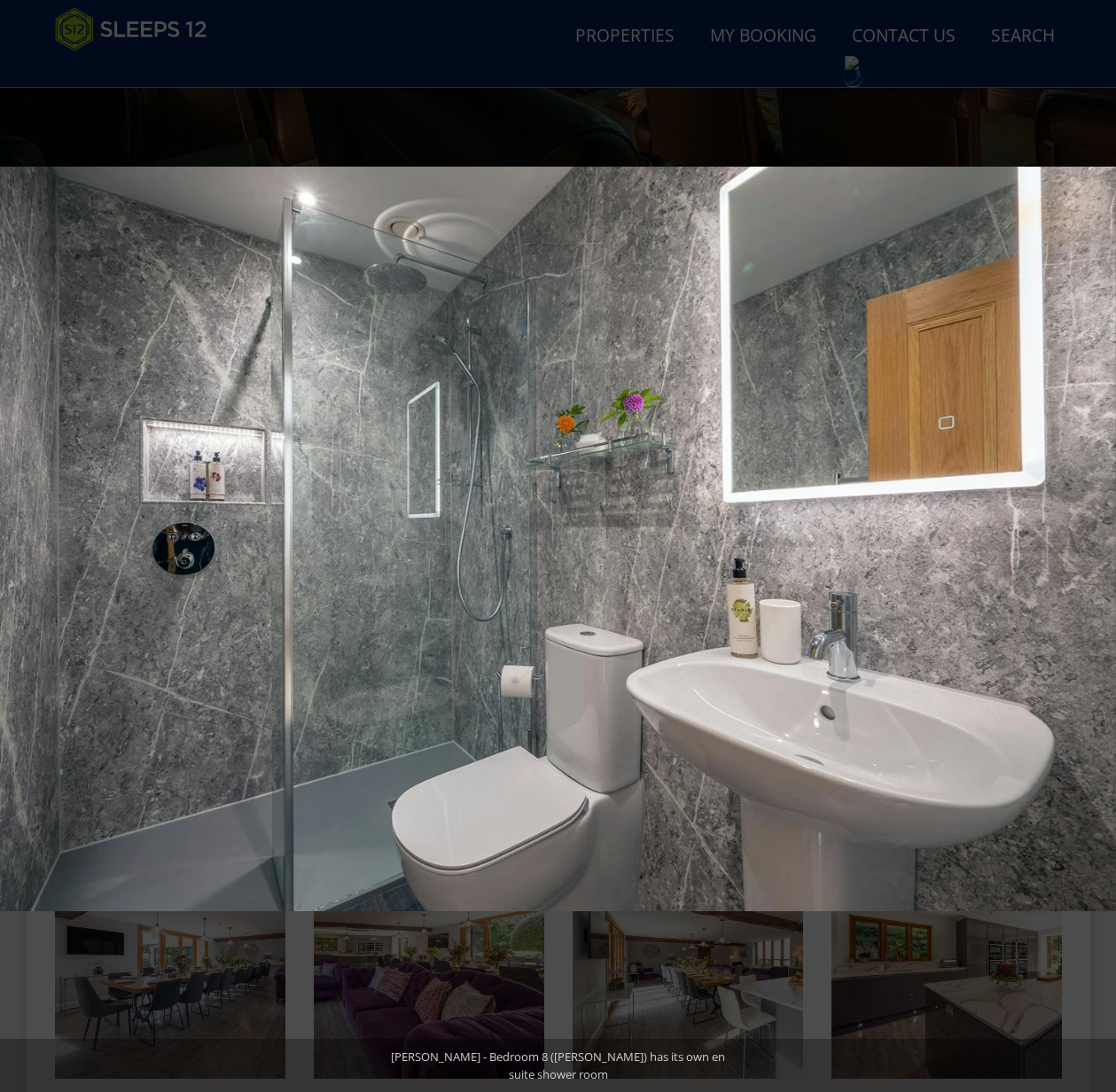
click at [1095, 546] on button at bounding box center [1084, 546] width 62 height 88
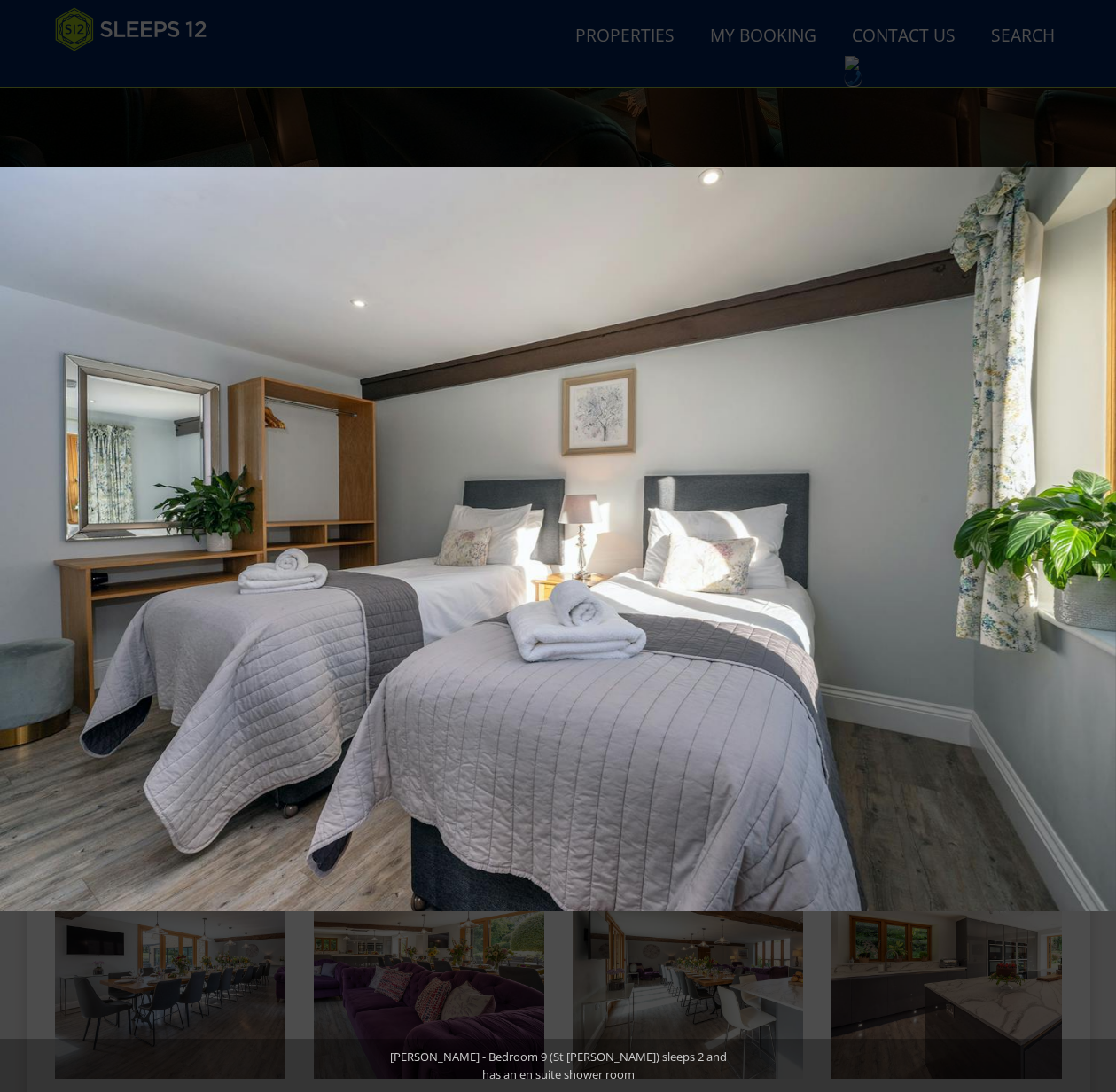
click at [1095, 546] on button at bounding box center [1084, 546] width 62 height 88
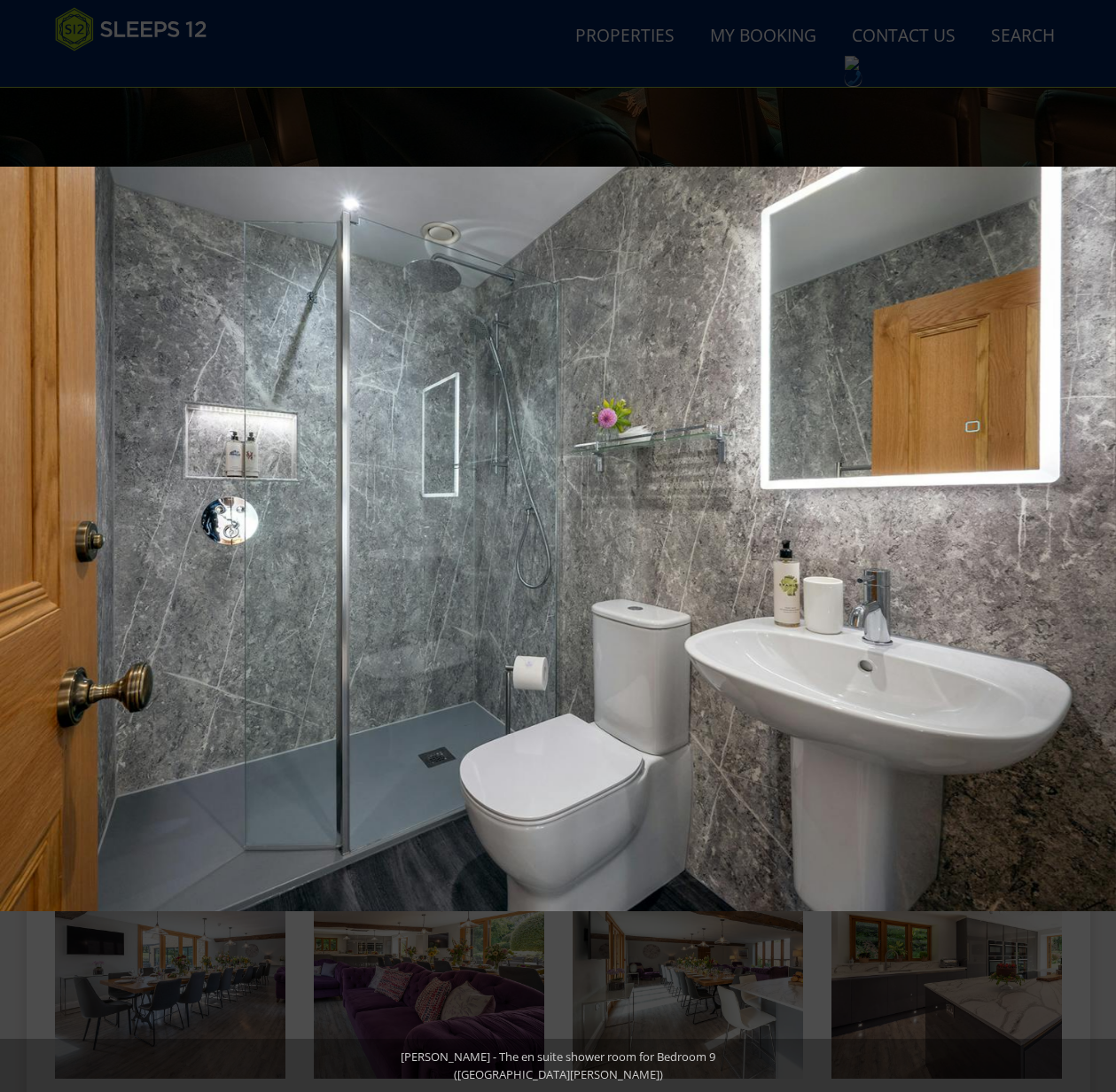
click at [1095, 546] on button at bounding box center [1084, 546] width 62 height 88
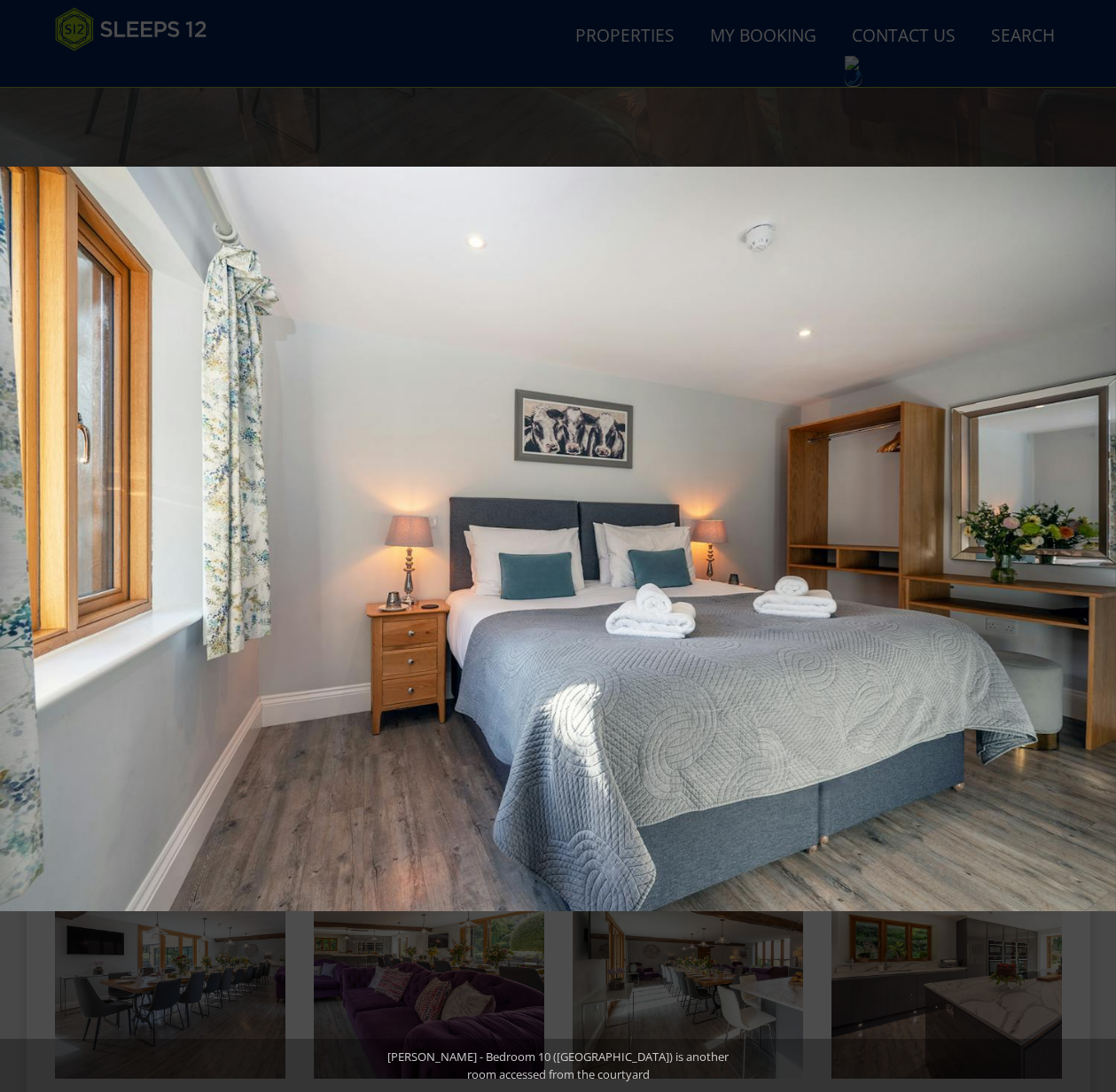
click at [1095, 546] on button at bounding box center [1084, 546] width 62 height 88
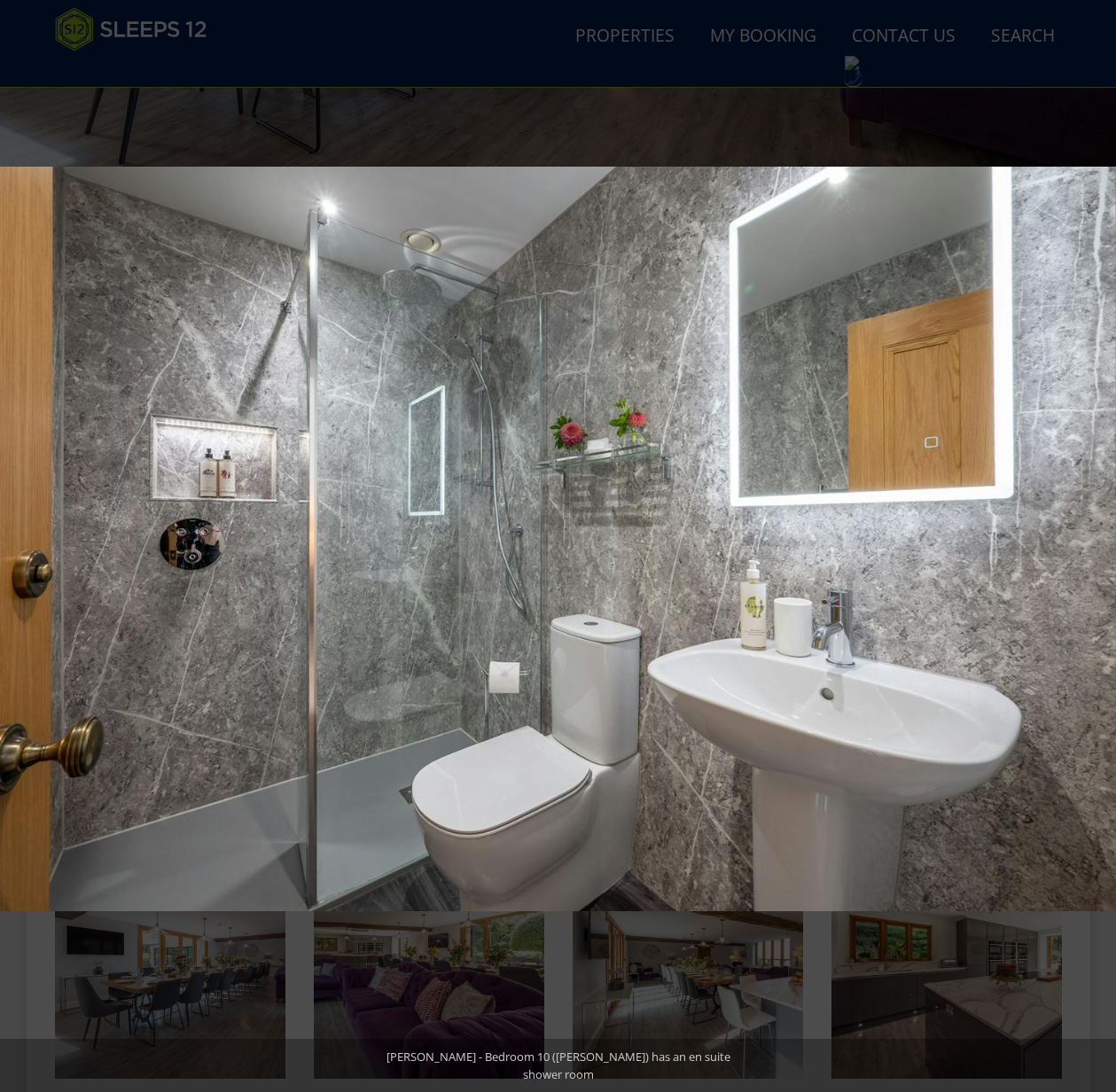
click at [1095, 546] on button at bounding box center [1084, 546] width 62 height 88
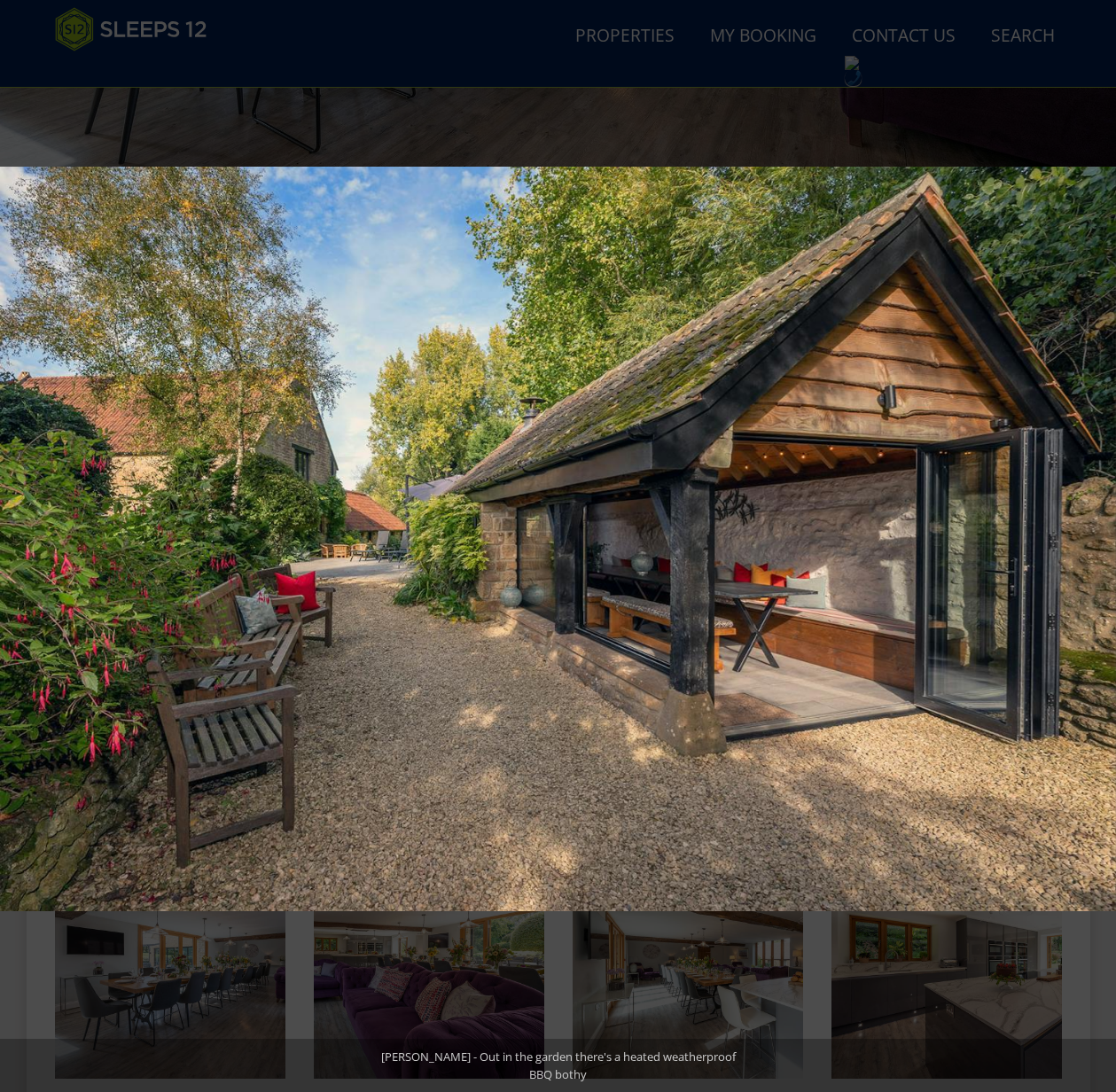
click at [1095, 546] on button at bounding box center [1084, 546] width 62 height 88
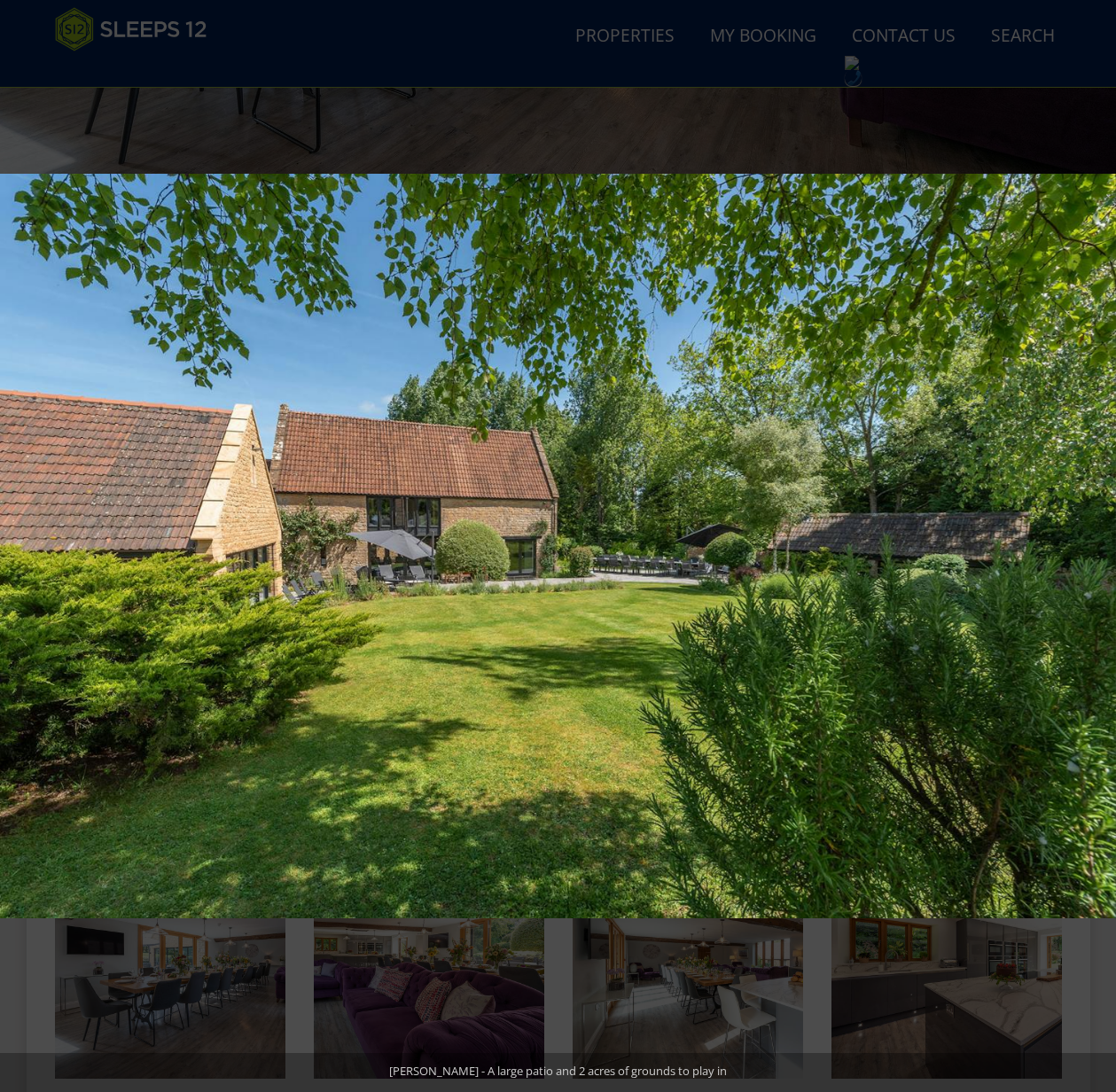
click at [1095, 546] on button at bounding box center [1084, 546] width 62 height 88
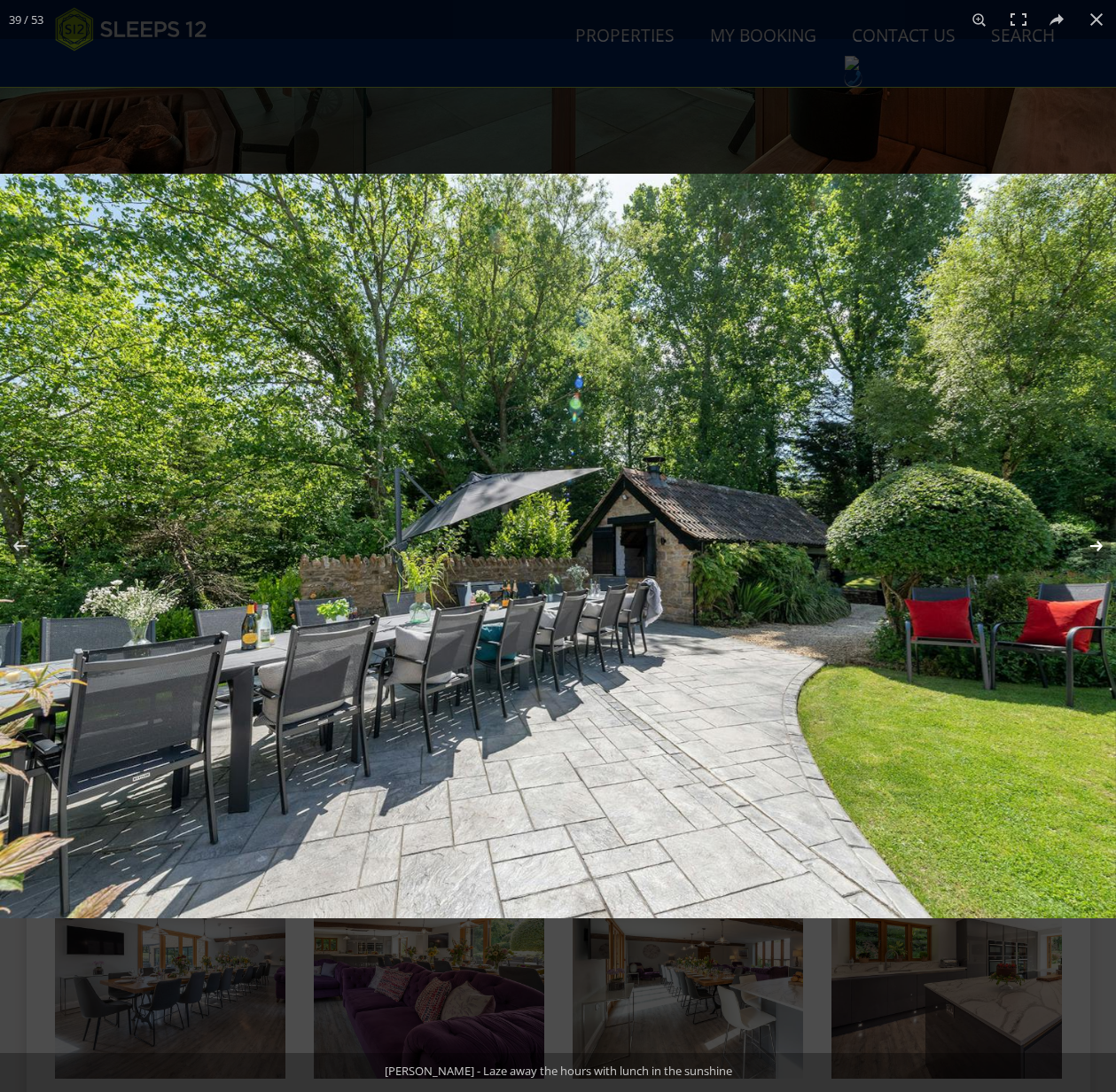
click at [1096, 546] on button at bounding box center [1084, 546] width 62 height 88
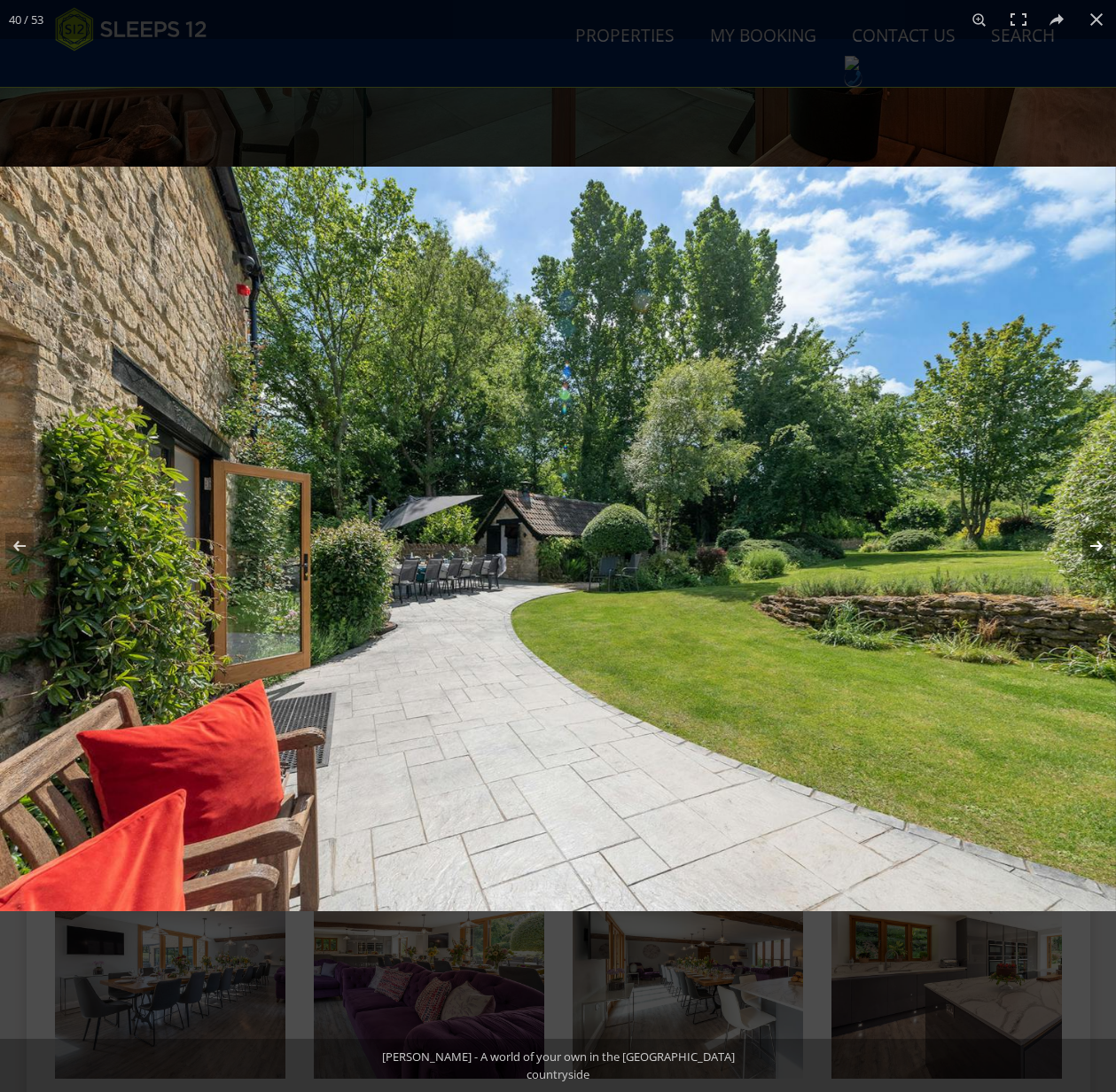
click at [1096, 546] on button at bounding box center [1084, 546] width 62 height 88
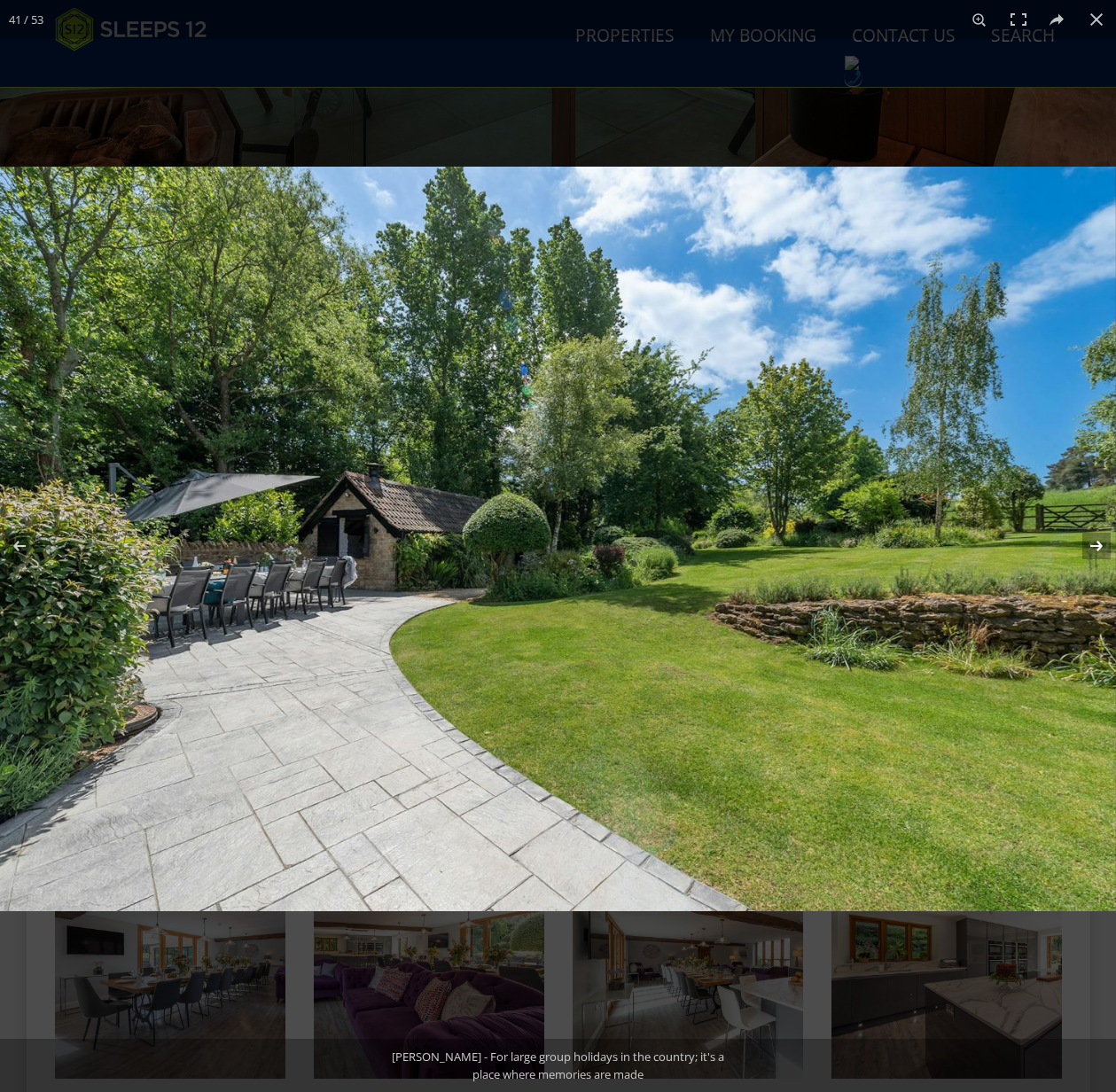
click at [1096, 546] on button at bounding box center [1084, 546] width 62 height 88
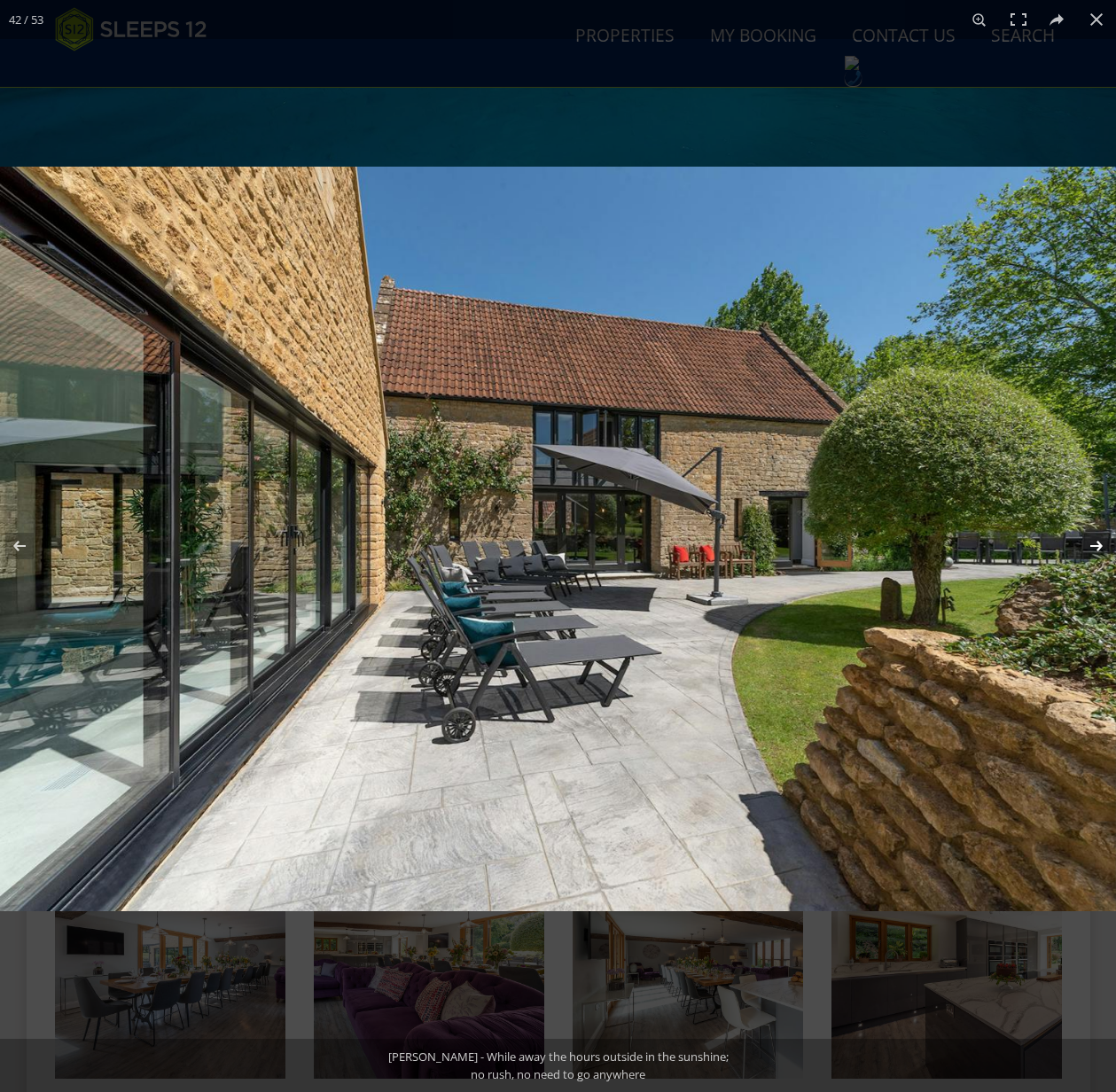
click at [1096, 546] on button at bounding box center [1084, 546] width 62 height 88
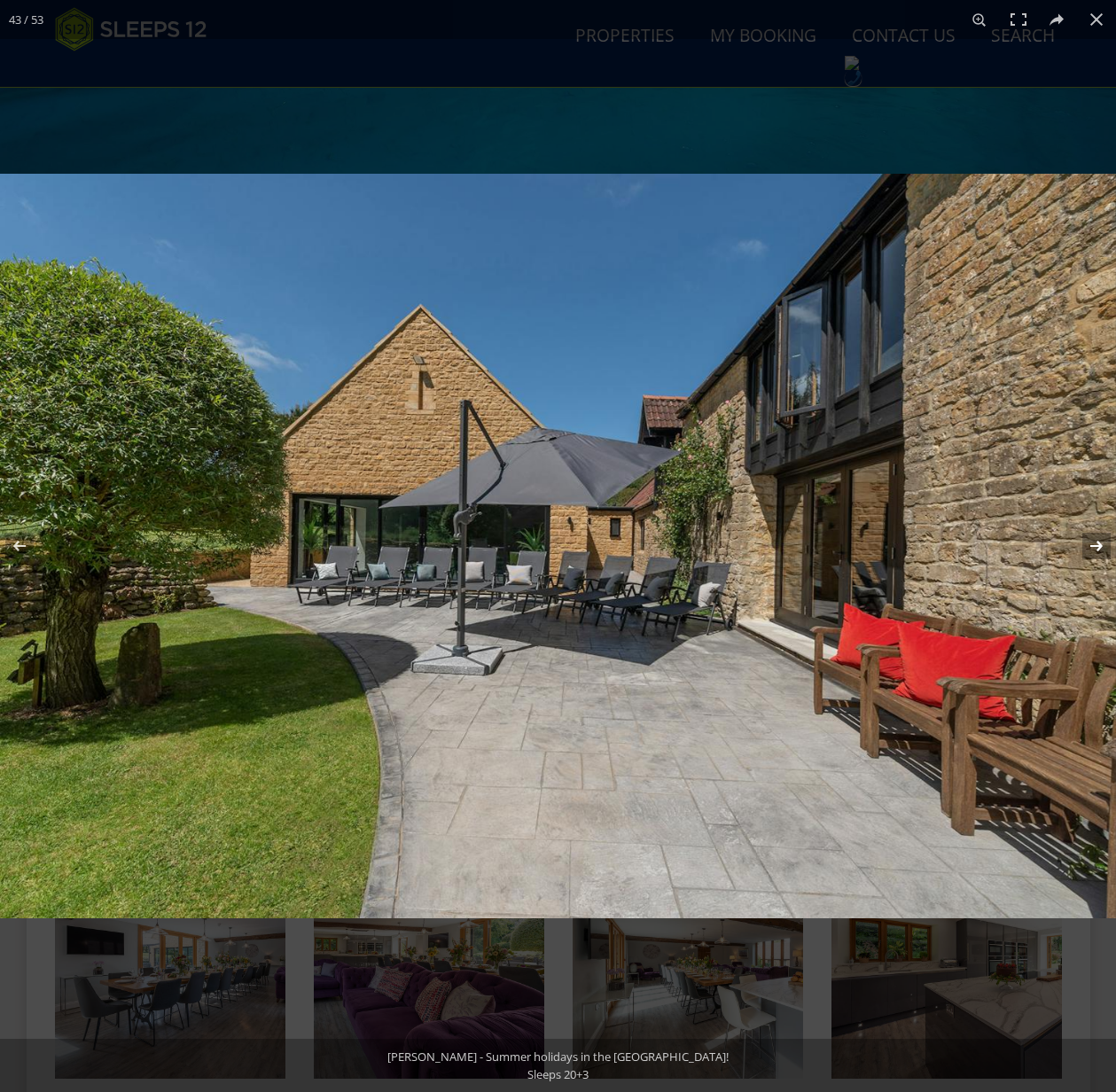
click at [1096, 546] on button at bounding box center [1084, 546] width 62 height 88
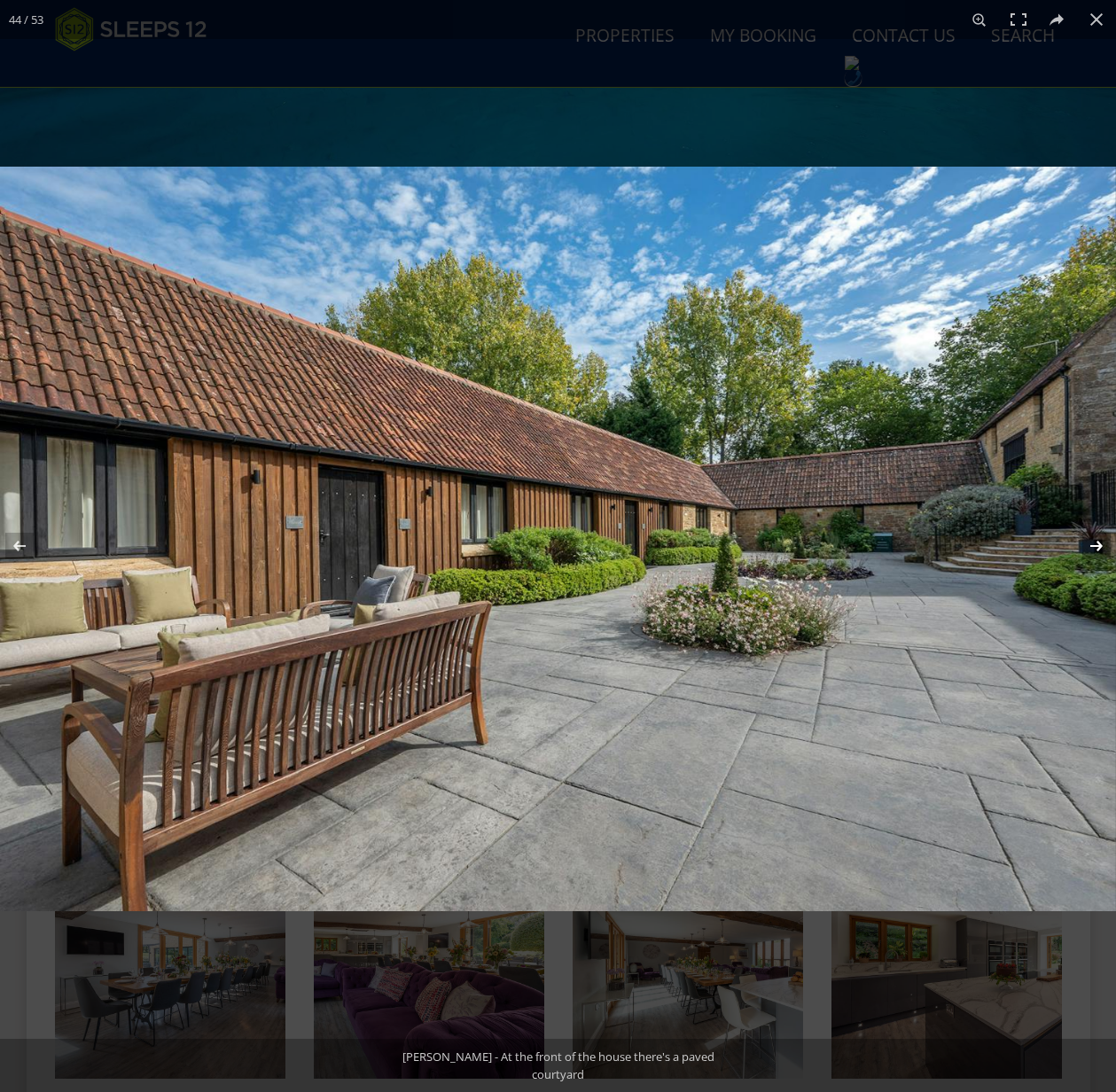
click at [1096, 546] on button at bounding box center [1084, 546] width 62 height 88
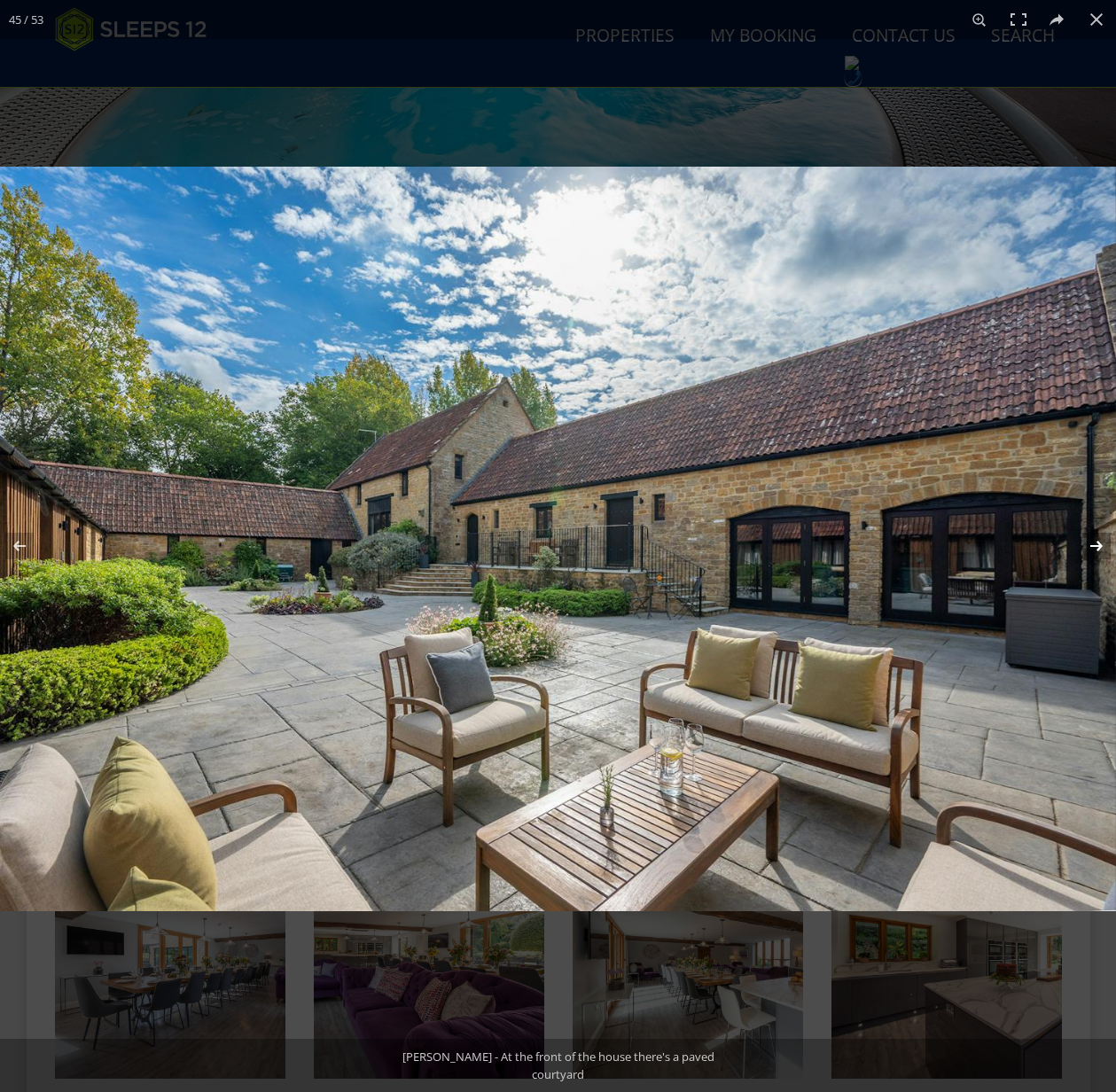
click at [1098, 547] on button at bounding box center [1084, 546] width 62 height 88
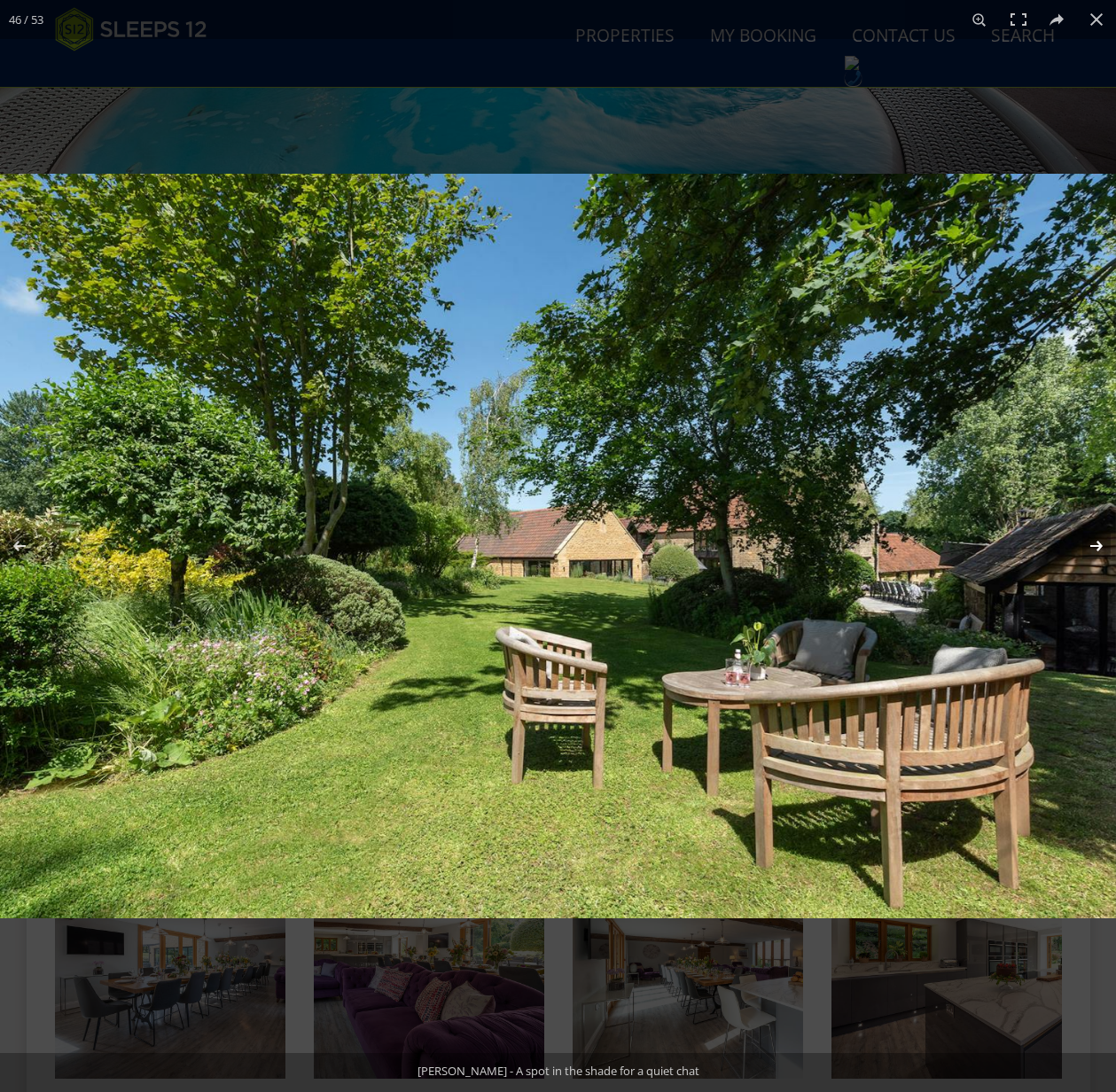
click at [1098, 547] on button at bounding box center [1084, 546] width 62 height 88
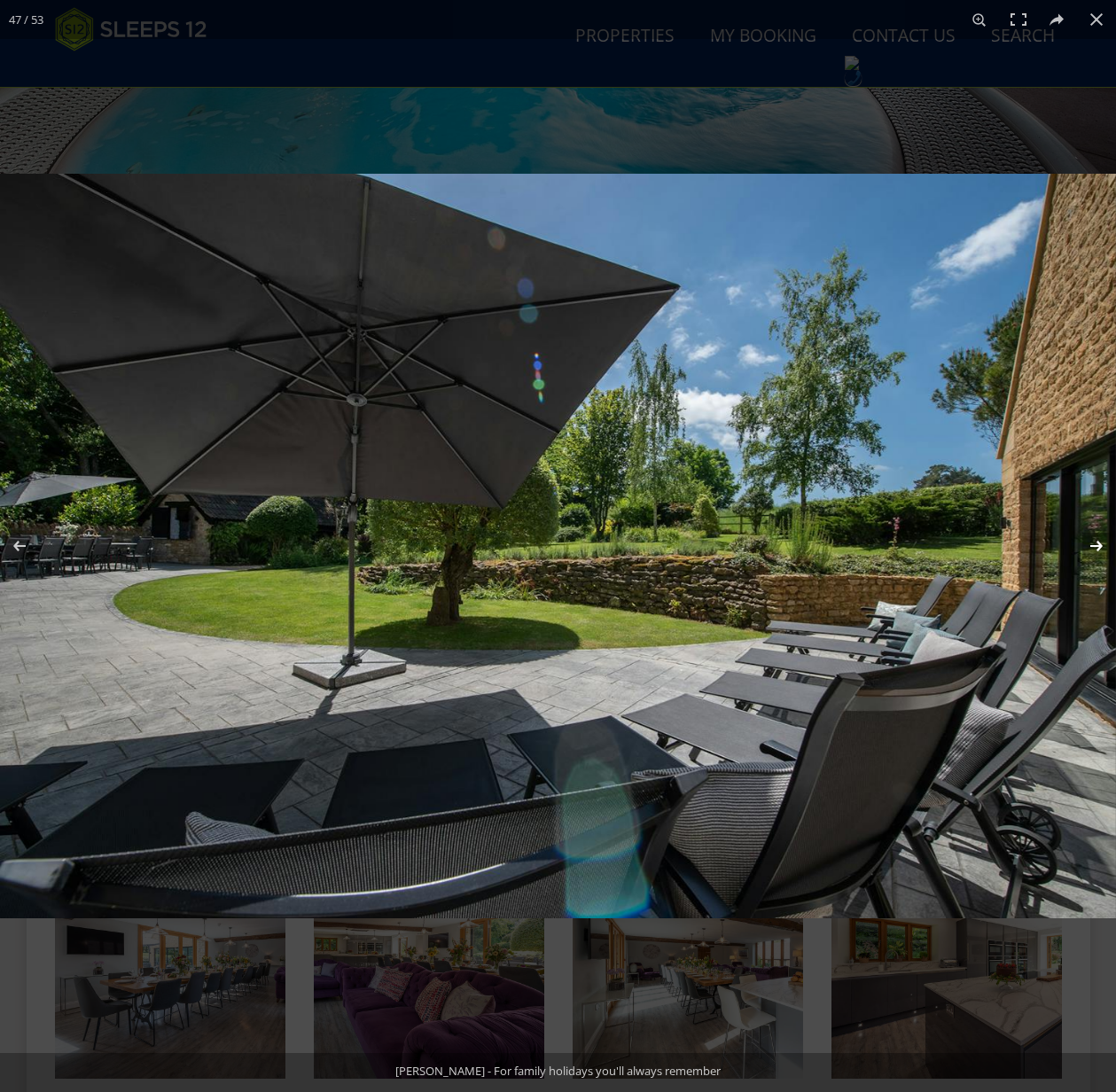
click at [1098, 547] on button at bounding box center [1084, 546] width 62 height 88
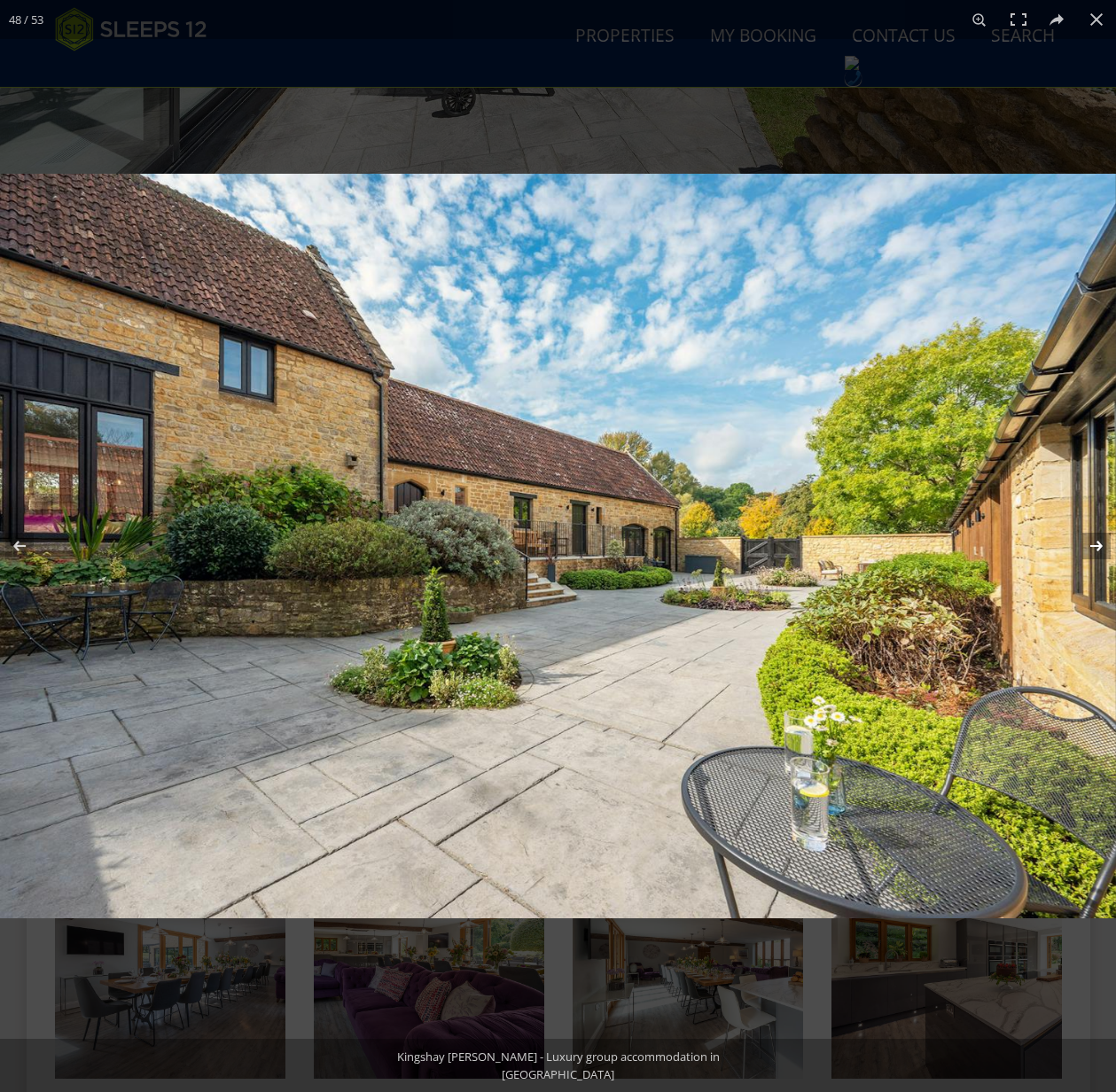
click at [1098, 547] on button at bounding box center [1084, 546] width 62 height 88
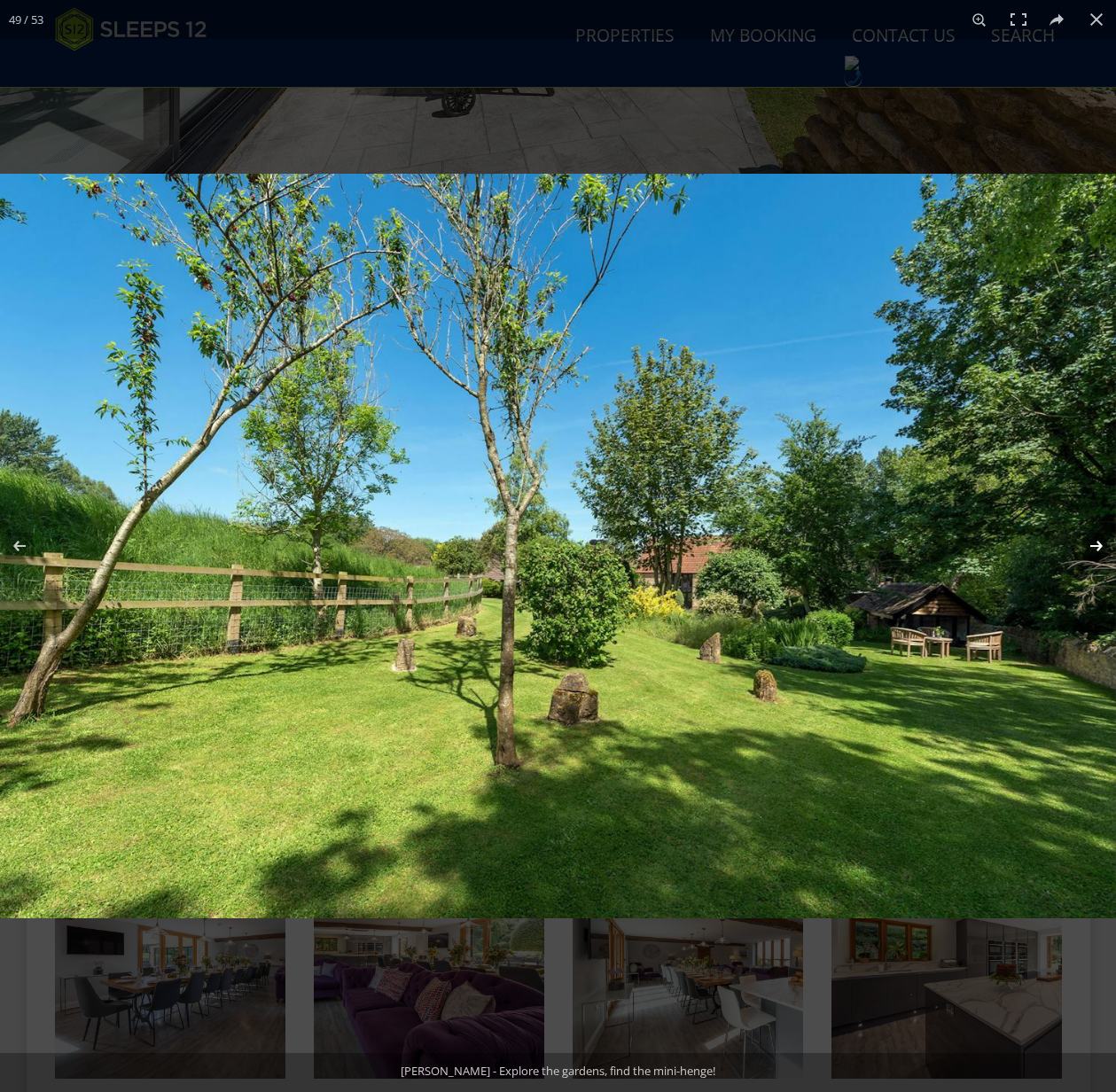
click at [1098, 547] on button at bounding box center [1084, 546] width 62 height 88
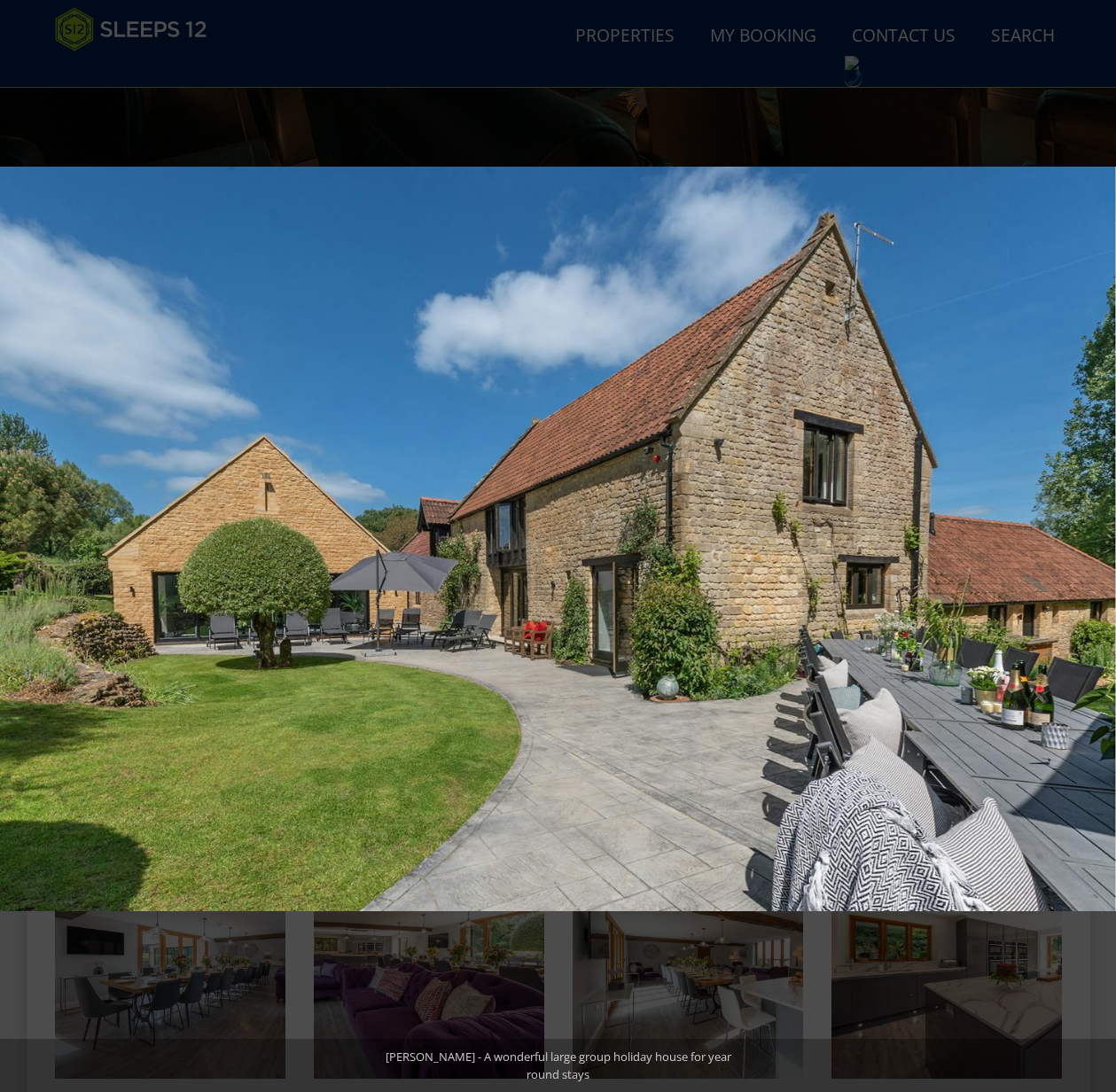
click at [1098, 547] on button at bounding box center [1084, 546] width 62 height 88
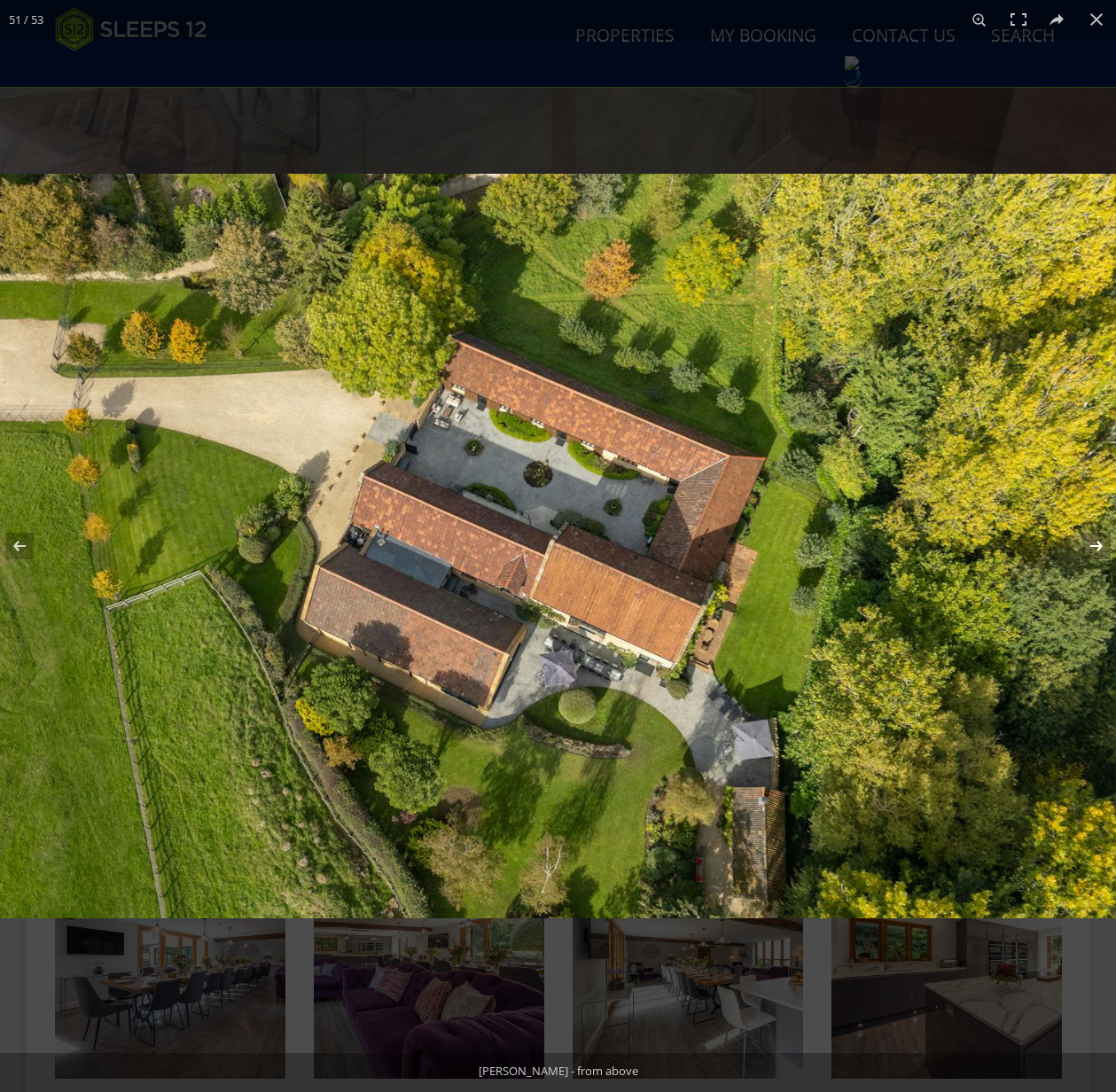
click at [1098, 548] on button at bounding box center [1084, 546] width 62 height 88
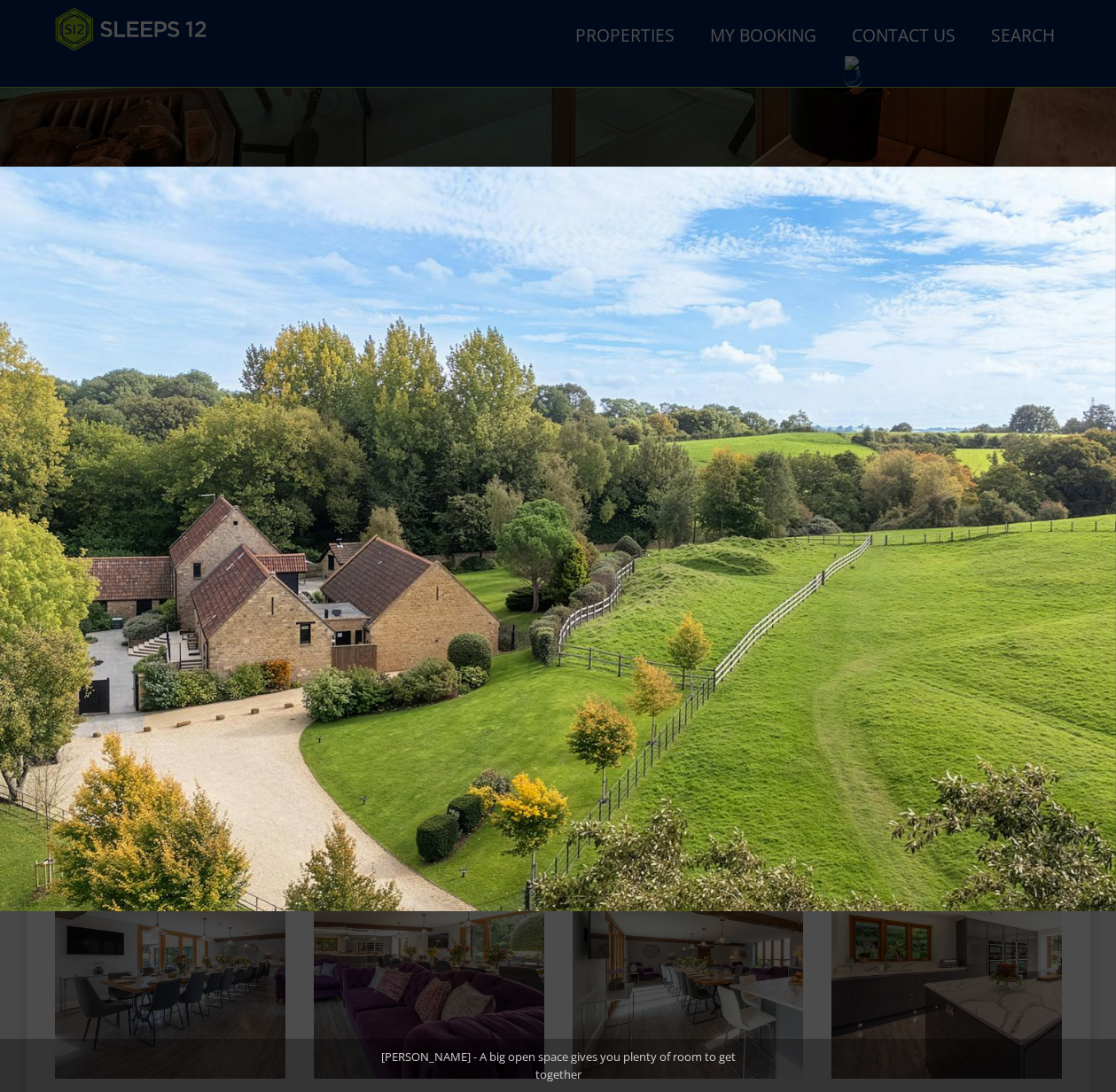
click at [1098, 548] on button at bounding box center [1084, 546] width 62 height 88
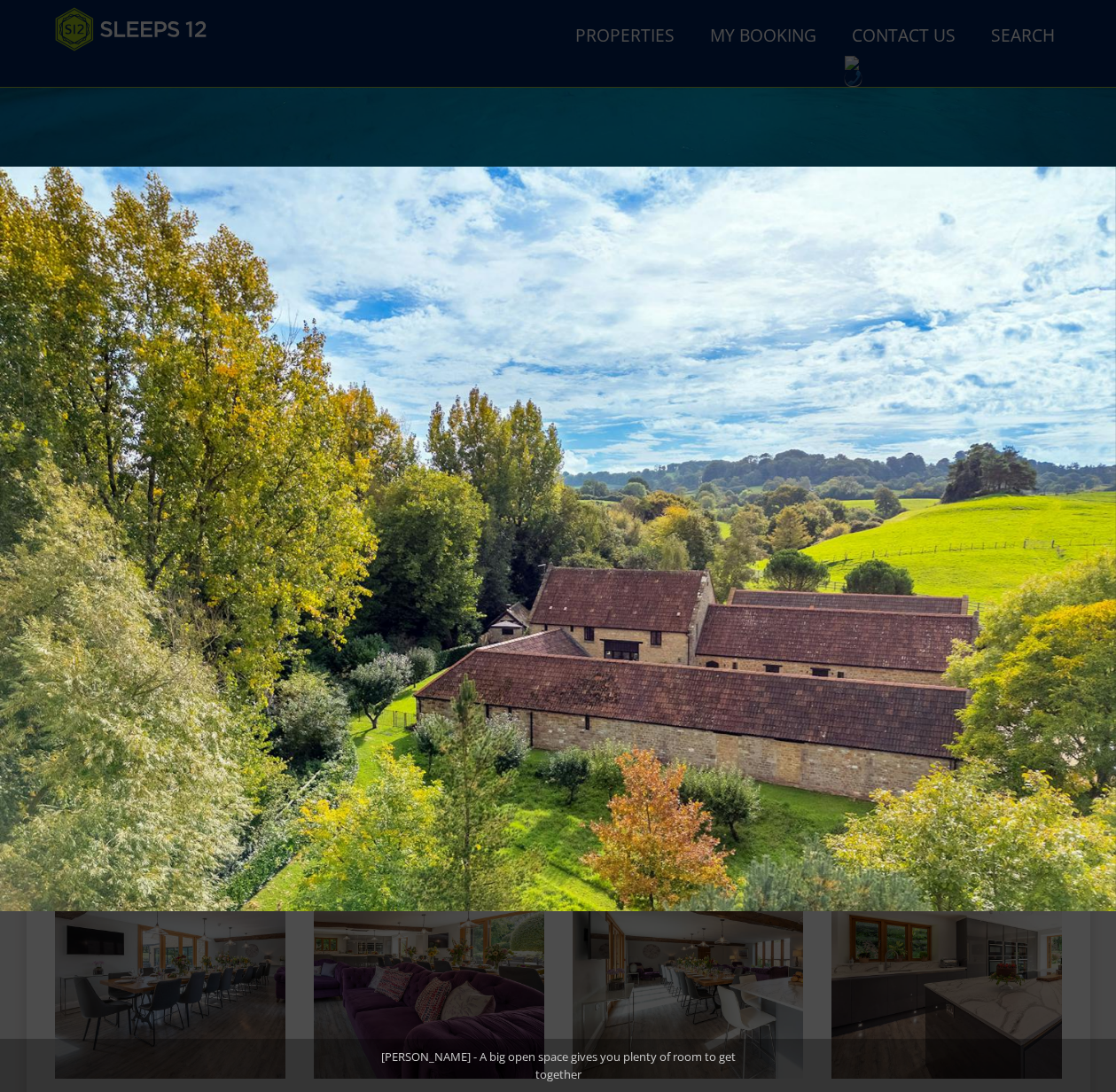
click at [1098, 548] on button at bounding box center [1084, 546] width 62 height 88
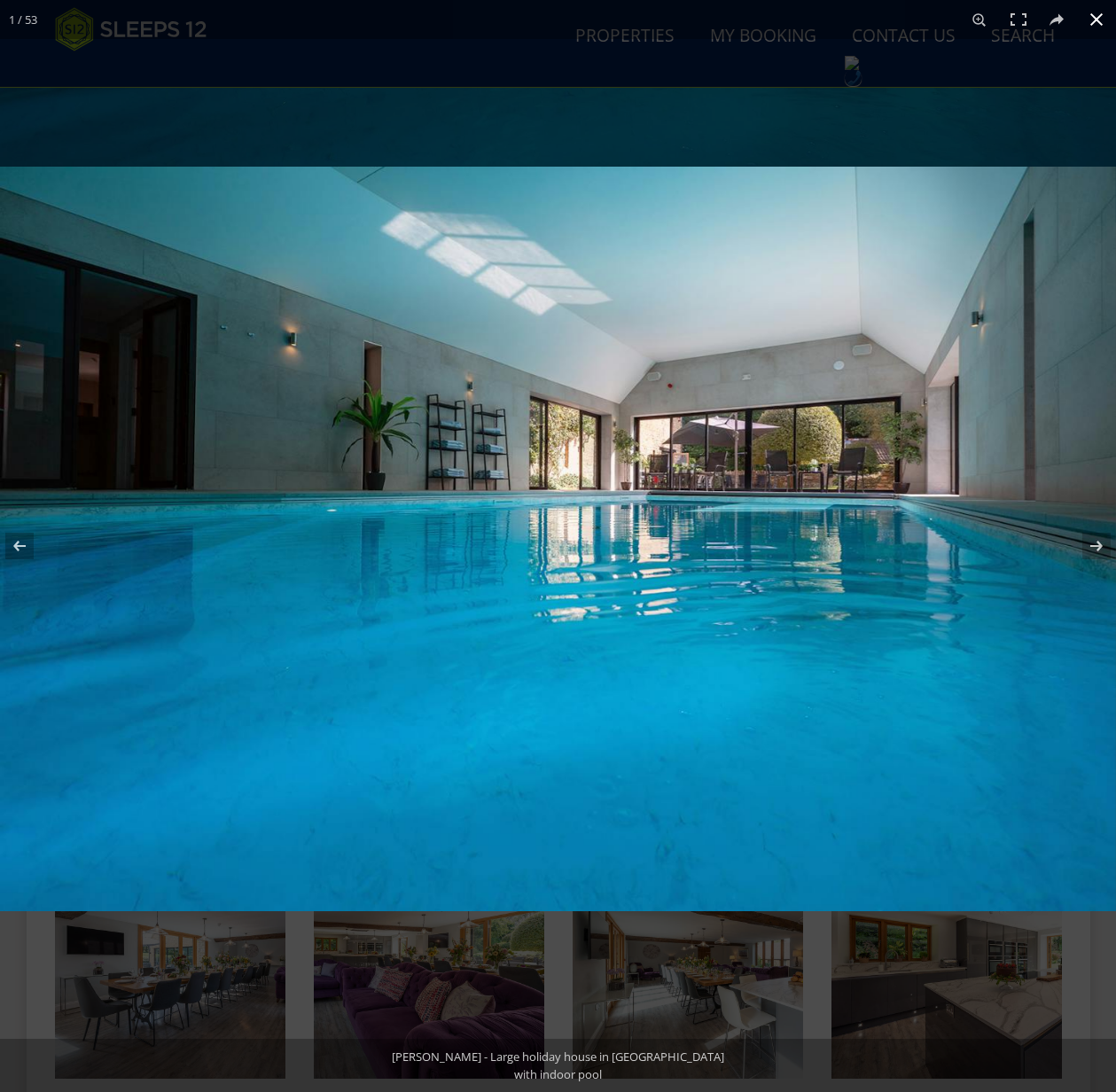
click at [1097, 15] on button at bounding box center [1096, 20] width 39 height 39
